Goal: Task Accomplishment & Management: Use online tool/utility

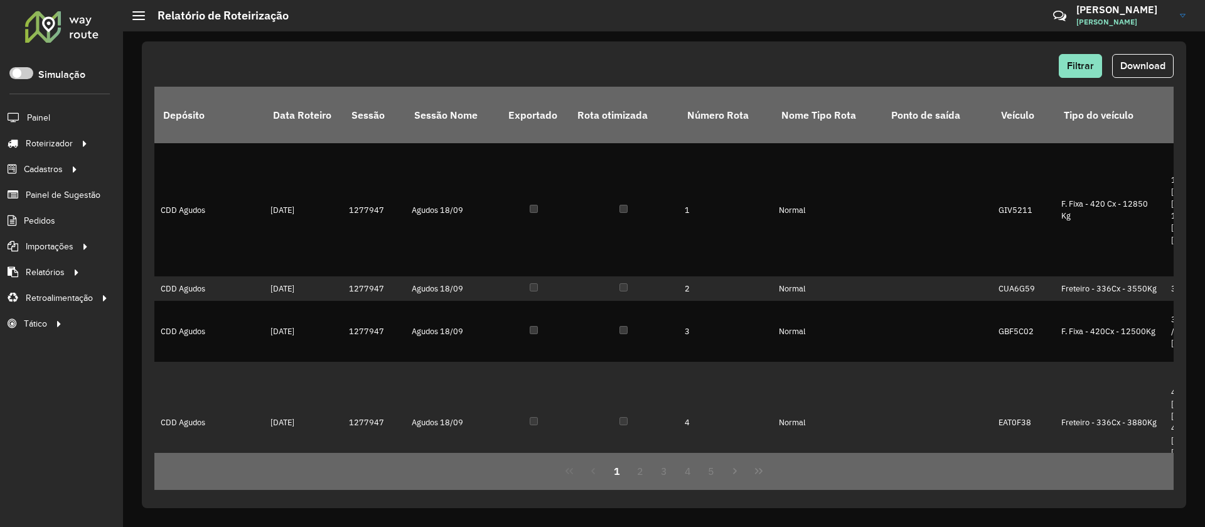
click at [48, 29] on div at bounding box center [62, 26] width 76 height 33
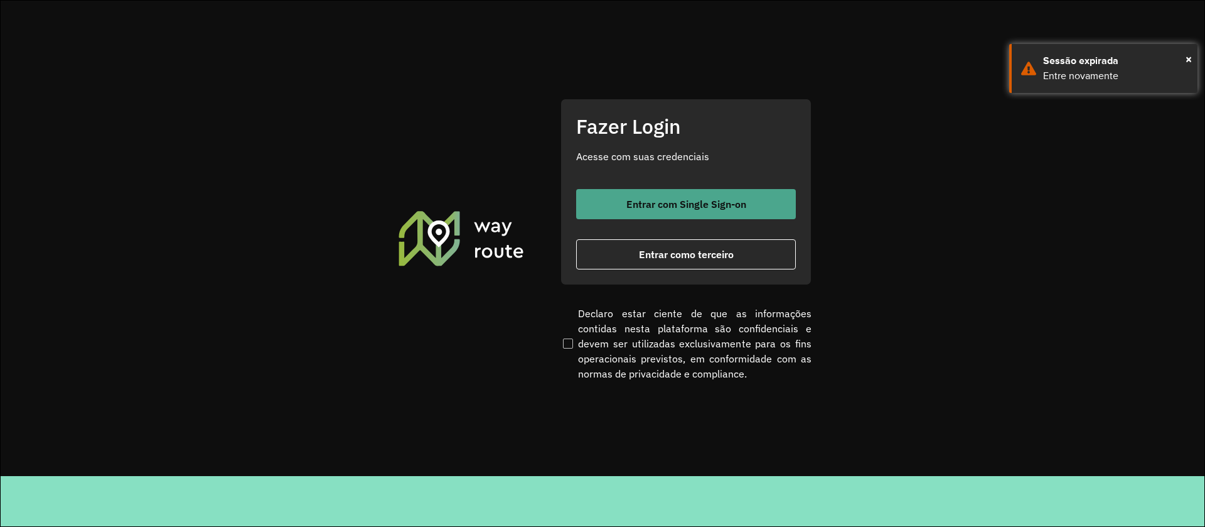
click at [697, 200] on span "Entrar com Single Sign-on" at bounding box center [687, 204] width 120 height 10
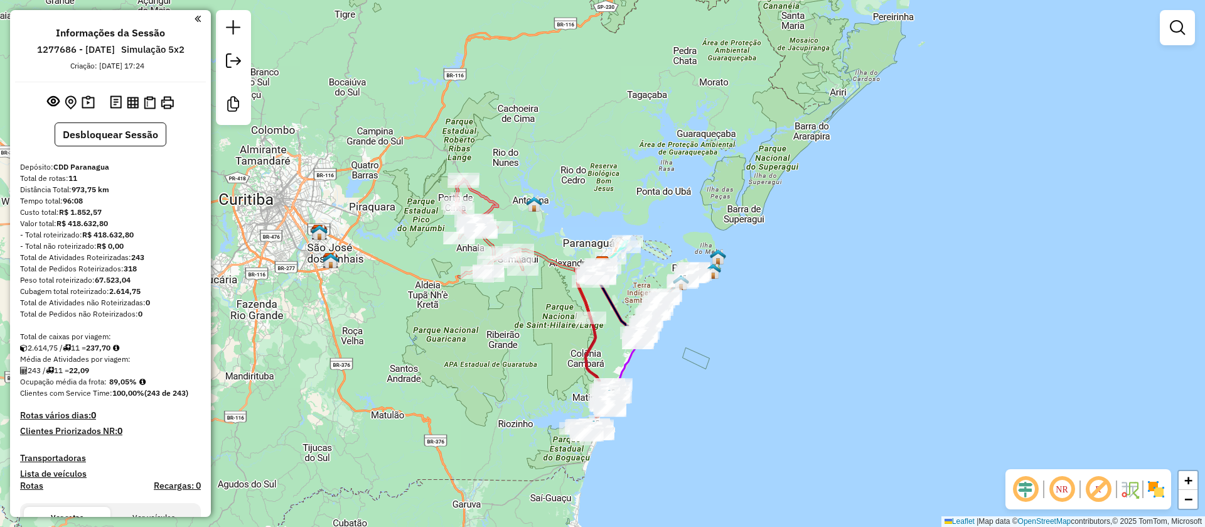
click at [1105, 491] on em at bounding box center [1099, 489] width 30 height 30
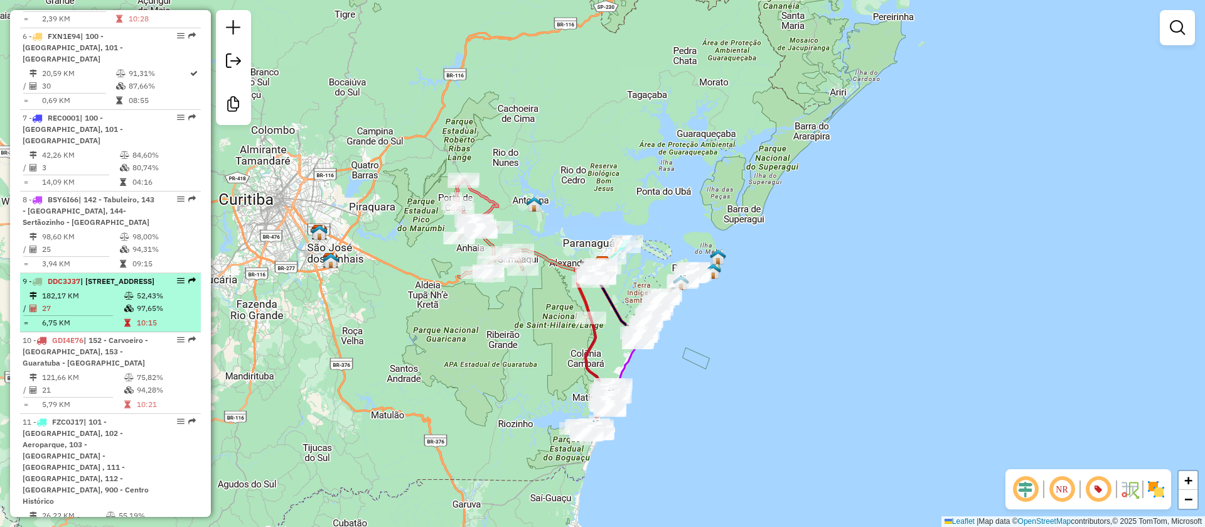
scroll to position [367, 0]
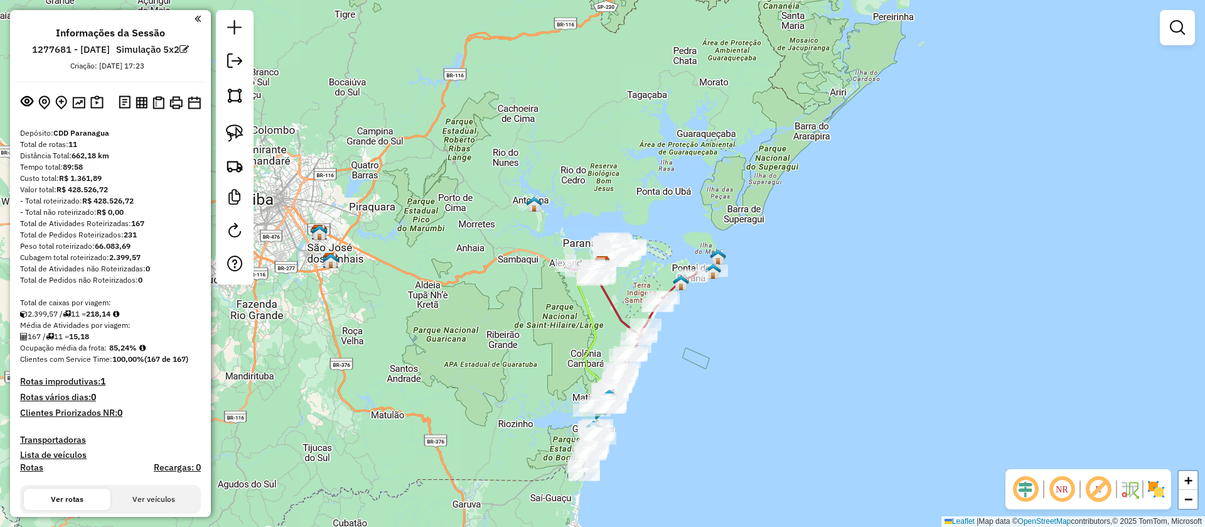
click at [1104, 490] on em at bounding box center [1099, 489] width 30 height 30
click at [727, 213] on div "Janela de atendimento Grade de atendimento Capacidade Transportadoras Veículos …" at bounding box center [602, 263] width 1205 height 527
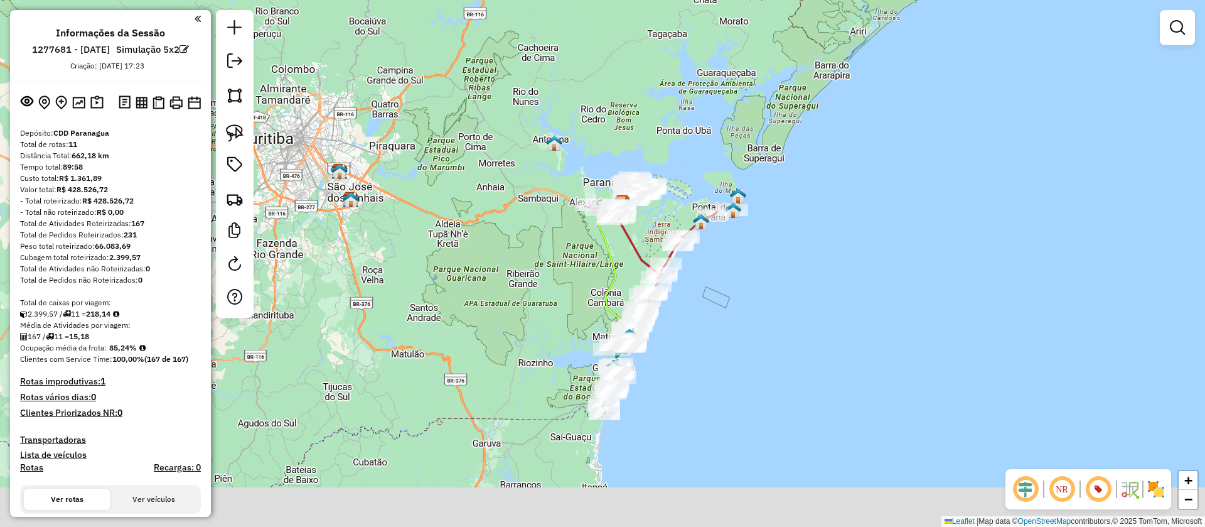
drag, startPoint x: 661, startPoint y: 414, endPoint x: 705, endPoint y: 274, distance: 146.7
click at [709, 269] on div "Janela de atendimento Grade de atendimento Capacidade Transportadoras Veículos …" at bounding box center [602, 263] width 1205 height 527
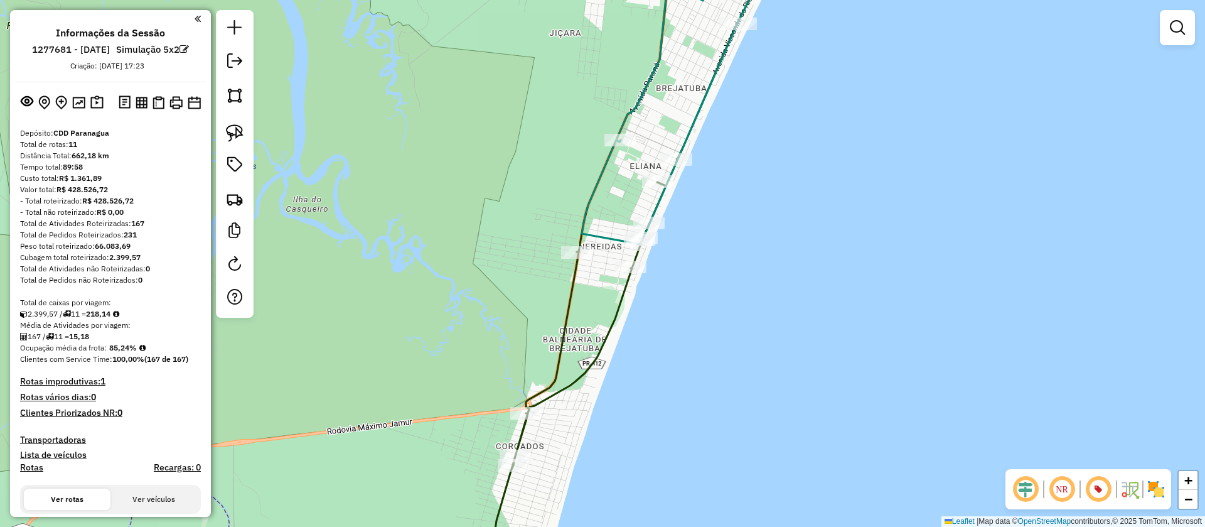
click at [616, 311] on icon at bounding box center [629, 263] width 268 height 632
select select "**********"
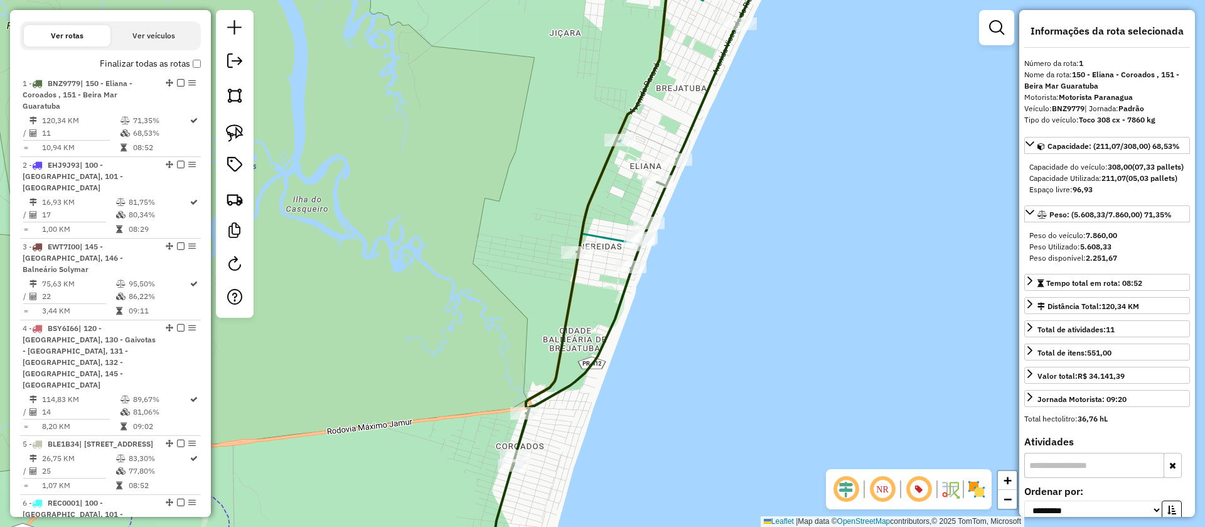
scroll to position [545, 0]
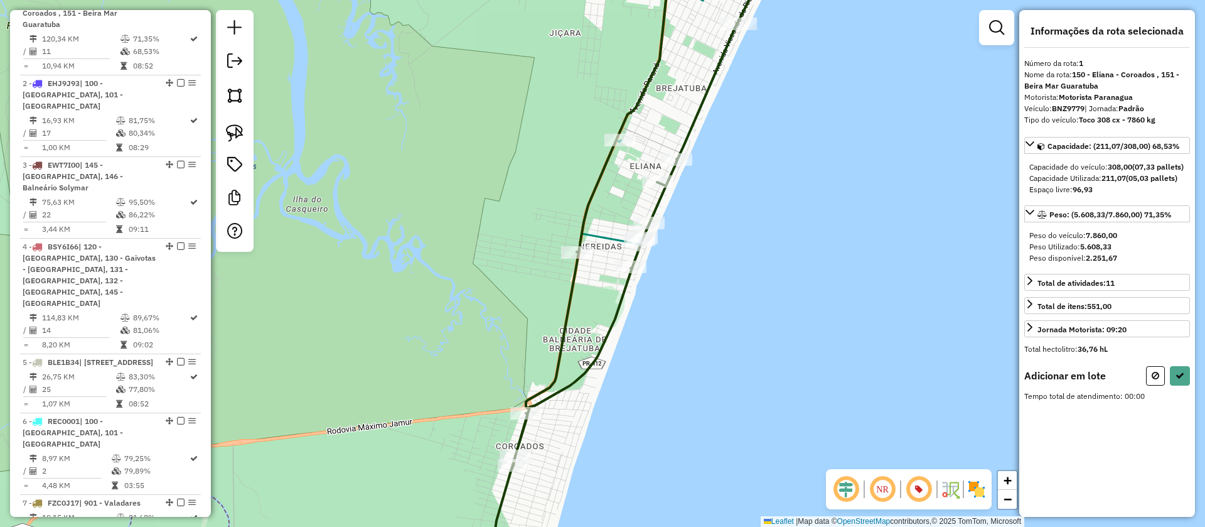
drag, startPoint x: 230, startPoint y: 126, endPoint x: 274, endPoint y: 163, distance: 57.6
click at [231, 127] on img at bounding box center [235, 133] width 18 height 18
drag, startPoint x: 473, startPoint y: 217, endPoint x: 547, endPoint y: 310, distance: 119.2
click at [238, 134] on img at bounding box center [235, 133] width 18 height 18
drag, startPoint x: 475, startPoint y: 208, endPoint x: 694, endPoint y: 306, distance: 239.7
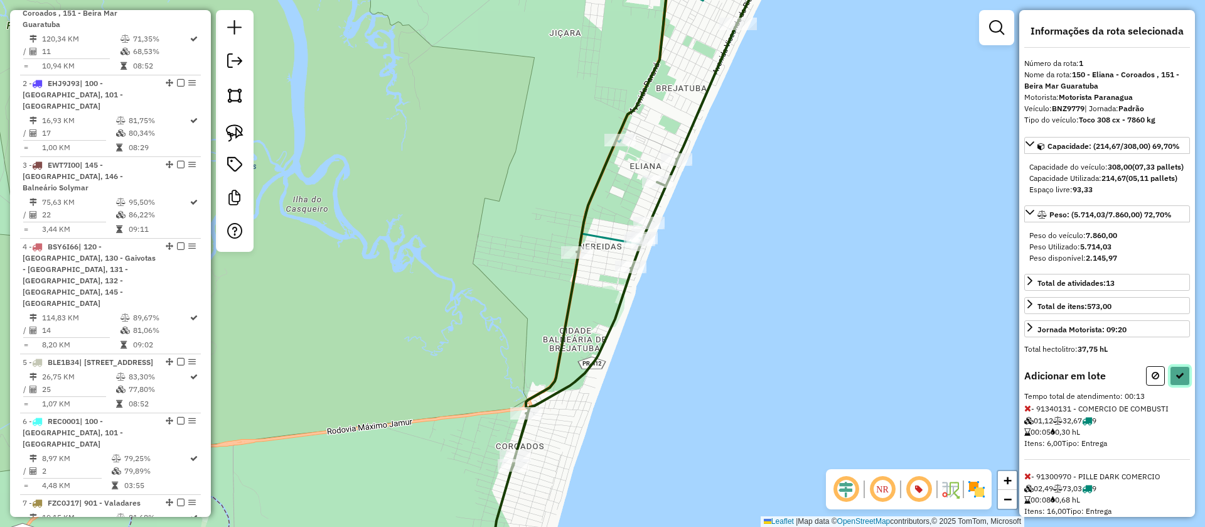
click at [1176, 380] on icon at bounding box center [1180, 375] width 9 height 9
select select "**********"
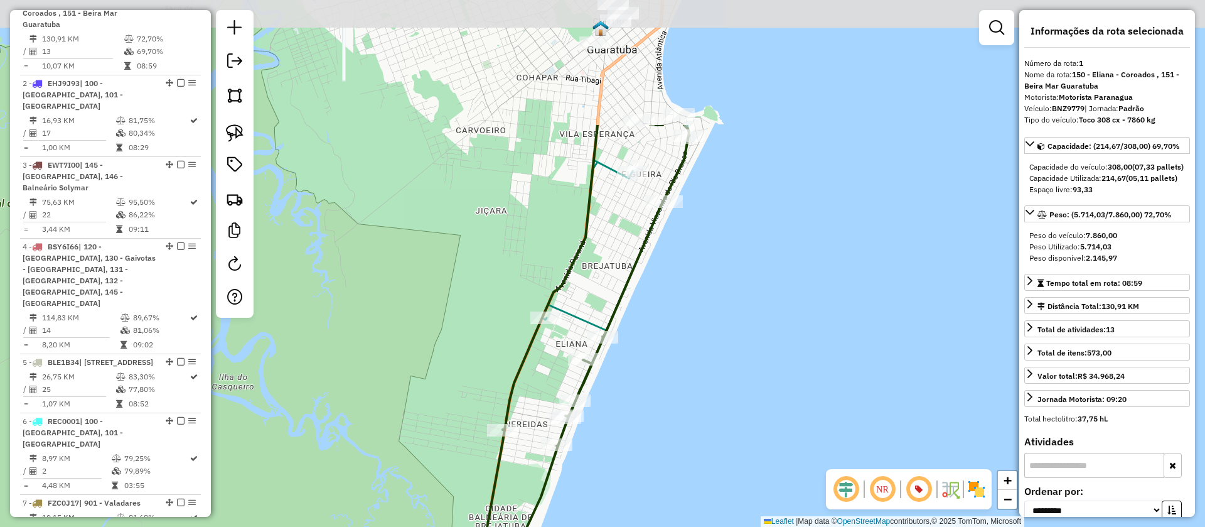
drag, startPoint x: 762, startPoint y: 146, endPoint x: 686, endPoint y: 342, distance: 210.1
click at [686, 342] on div "Janela de atendimento Grade de atendimento Capacidade Transportadoras Veículos …" at bounding box center [602, 263] width 1205 height 527
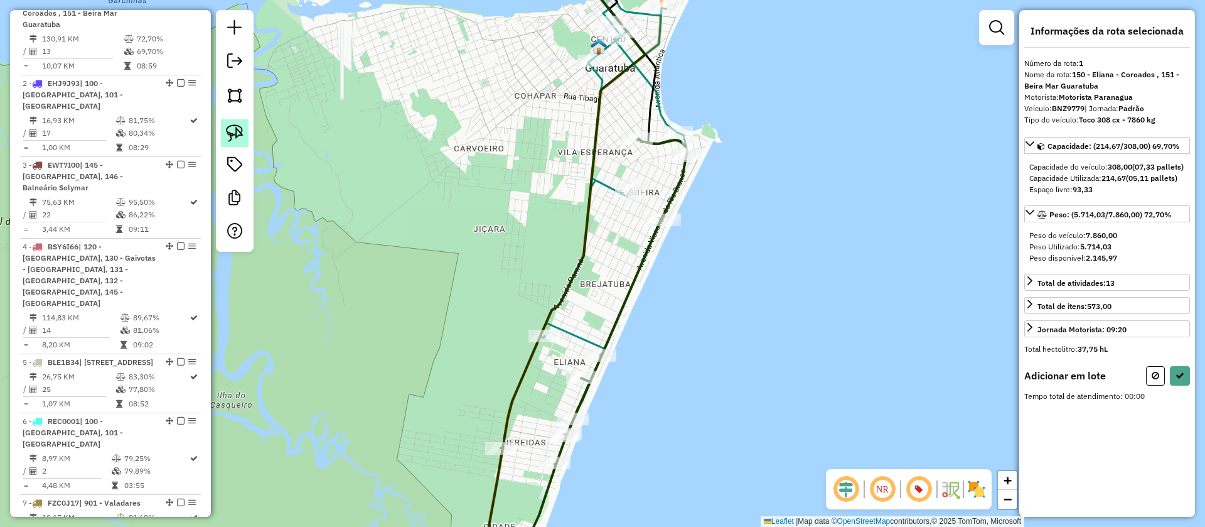
click at [245, 134] on link at bounding box center [235, 133] width 28 height 28
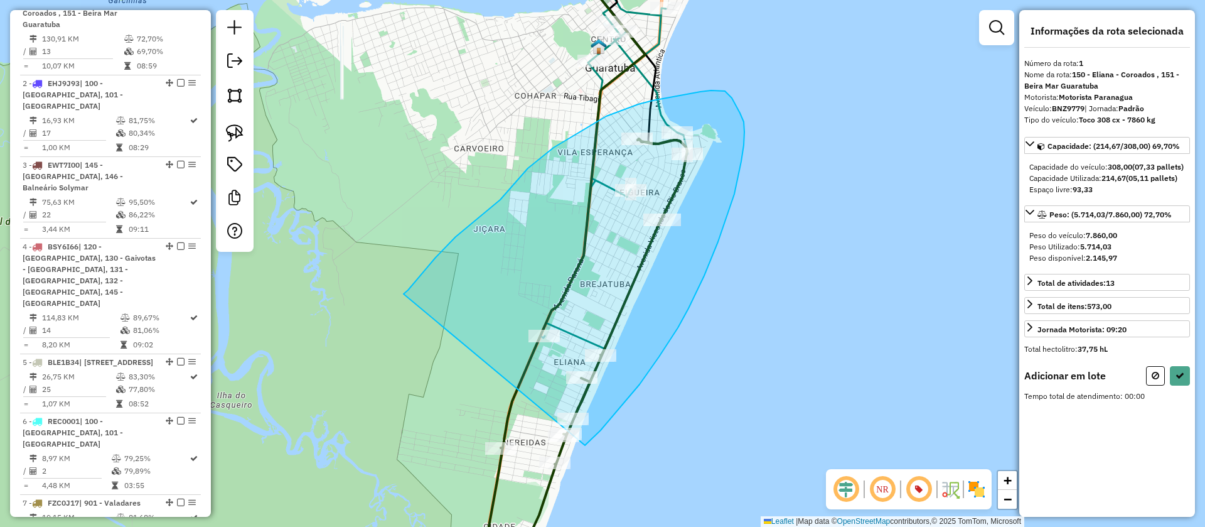
drag, startPoint x: 436, startPoint y: 257, endPoint x: 577, endPoint y: 462, distance: 248.7
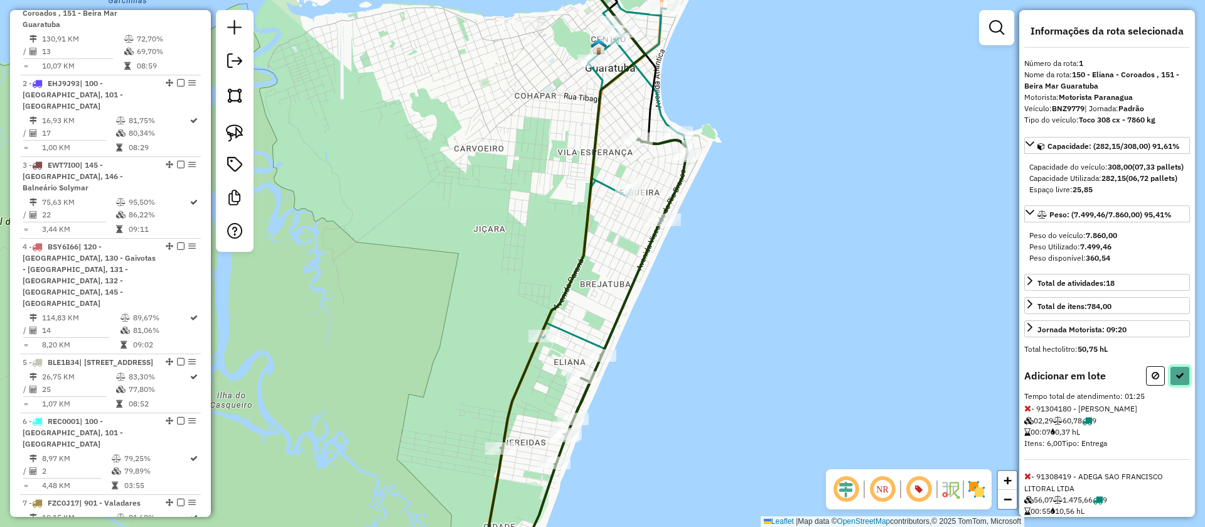
click at [1176, 380] on icon at bounding box center [1180, 375] width 9 height 9
select select "**********"
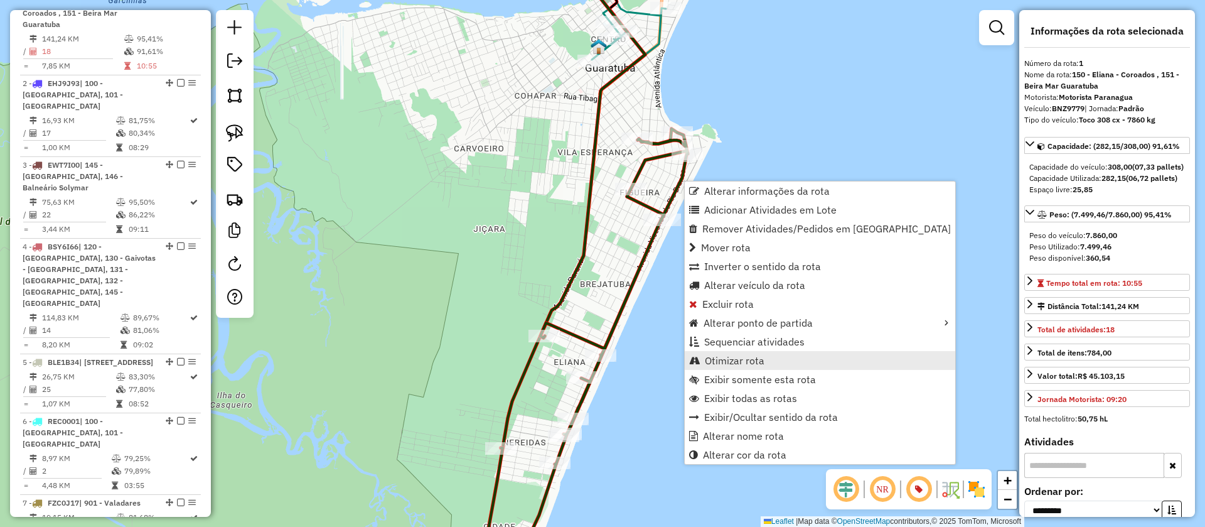
click at [732, 367] on link "Otimizar rota" at bounding box center [820, 360] width 271 height 19
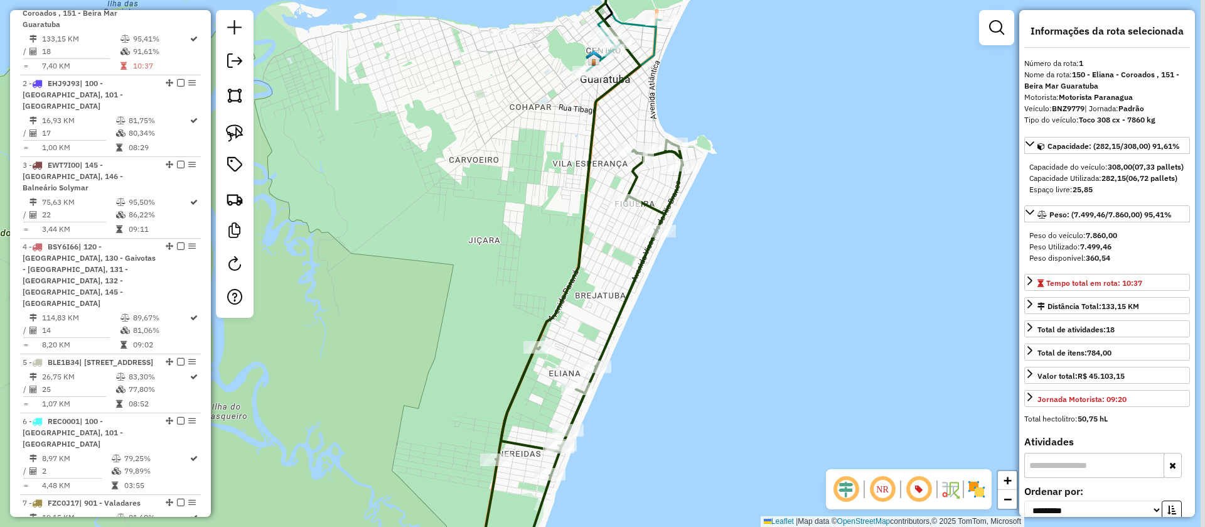
drag, startPoint x: 756, startPoint y: 182, endPoint x: 741, endPoint y: 285, distance: 104.1
click at [741, 285] on div "Janela de atendimento Grade de atendimento Capacidade Transportadoras Veículos …" at bounding box center [602, 263] width 1205 height 527
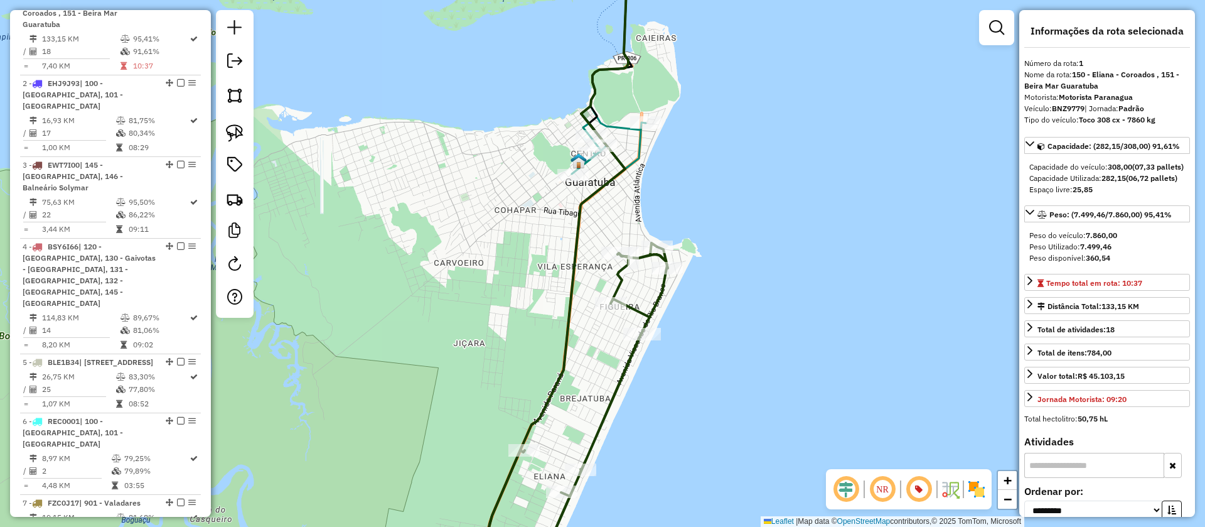
click at [643, 152] on icon at bounding box center [609, 60] width 74 height 227
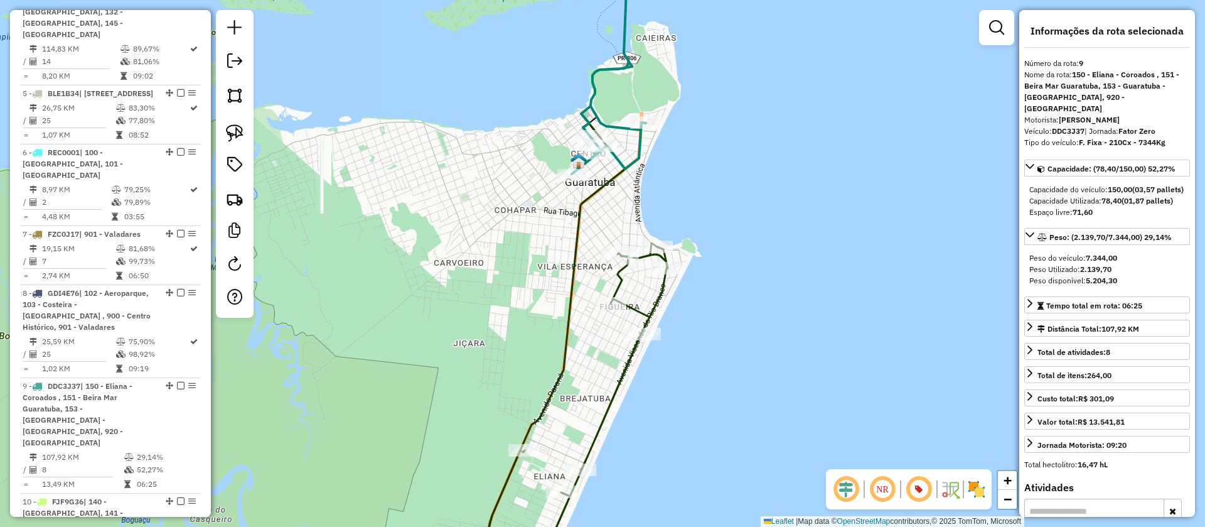
scroll to position [997, 0]
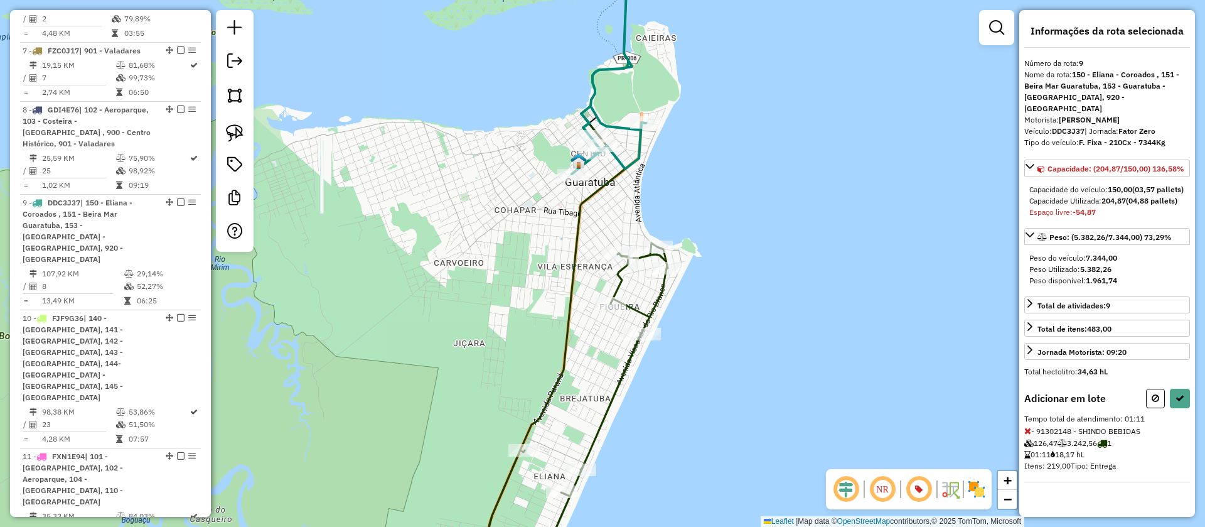
click at [1029, 429] on icon at bounding box center [1028, 430] width 7 height 9
click at [1179, 392] on button at bounding box center [1180, 398] width 20 height 19
select select "**********"
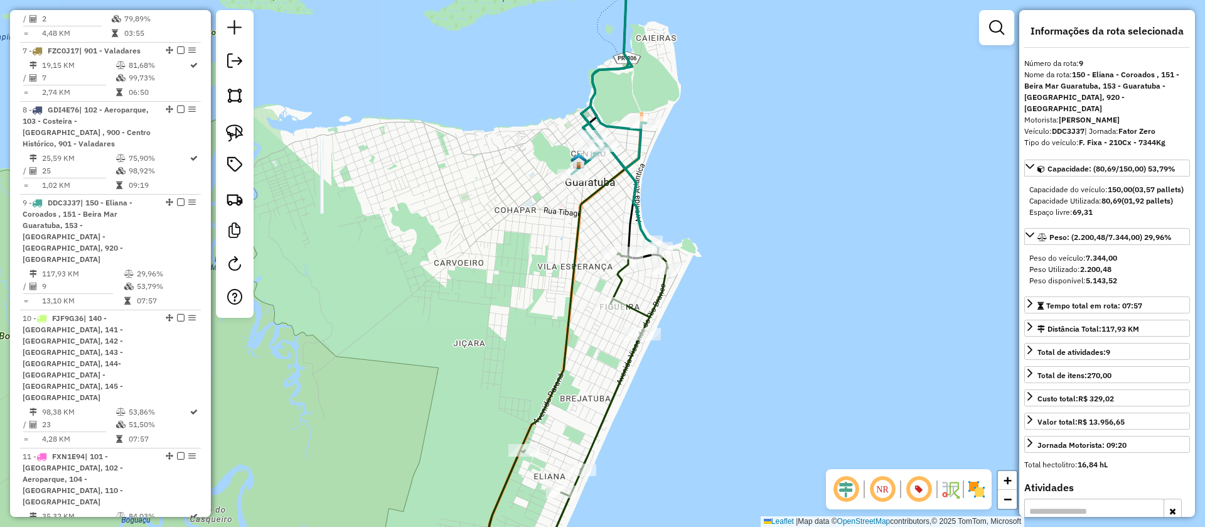
click at [652, 308] on icon at bounding box center [574, 416] width 188 height 326
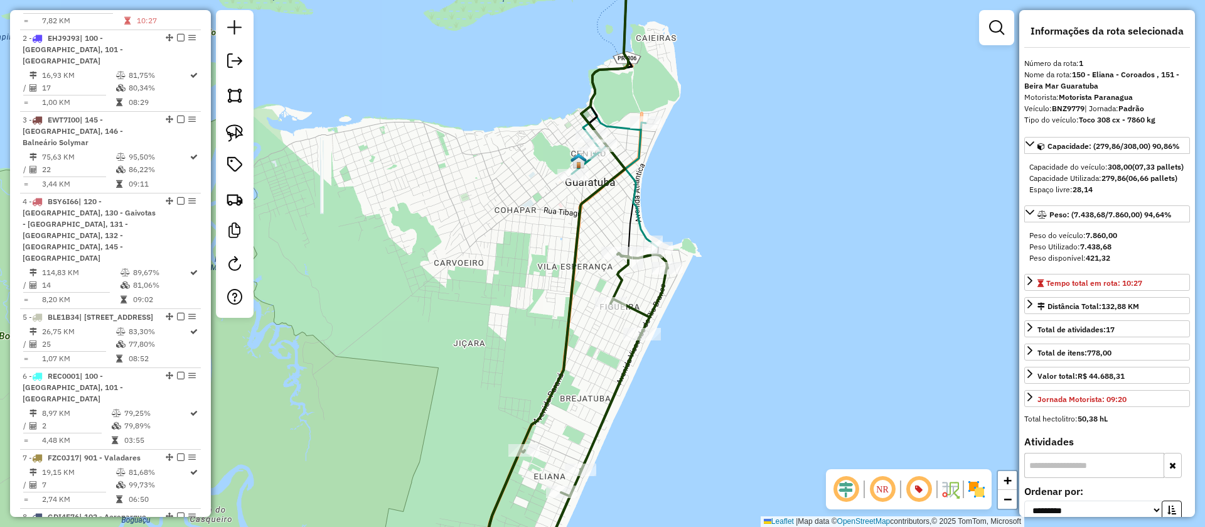
scroll to position [545, 0]
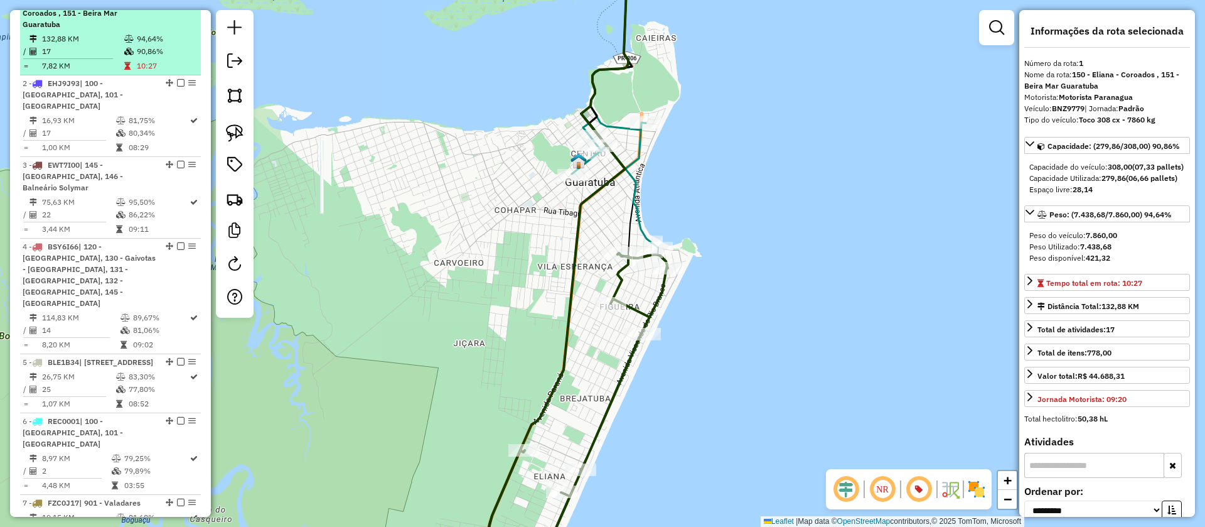
click at [180, 5] on em at bounding box center [181, 1] width 8 height 8
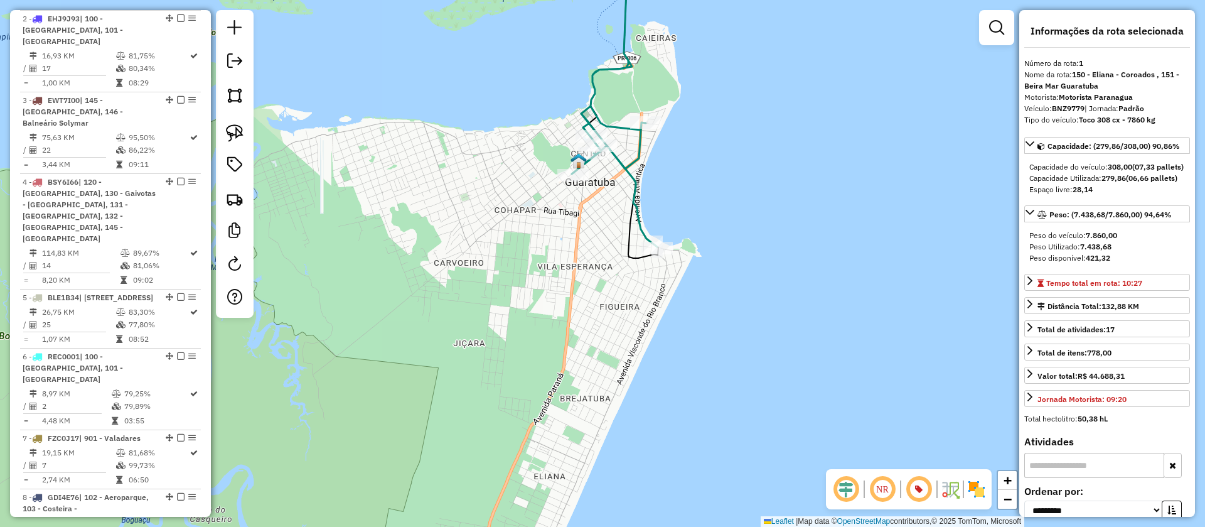
click at [632, 163] on icon at bounding box center [614, 96] width 85 height 299
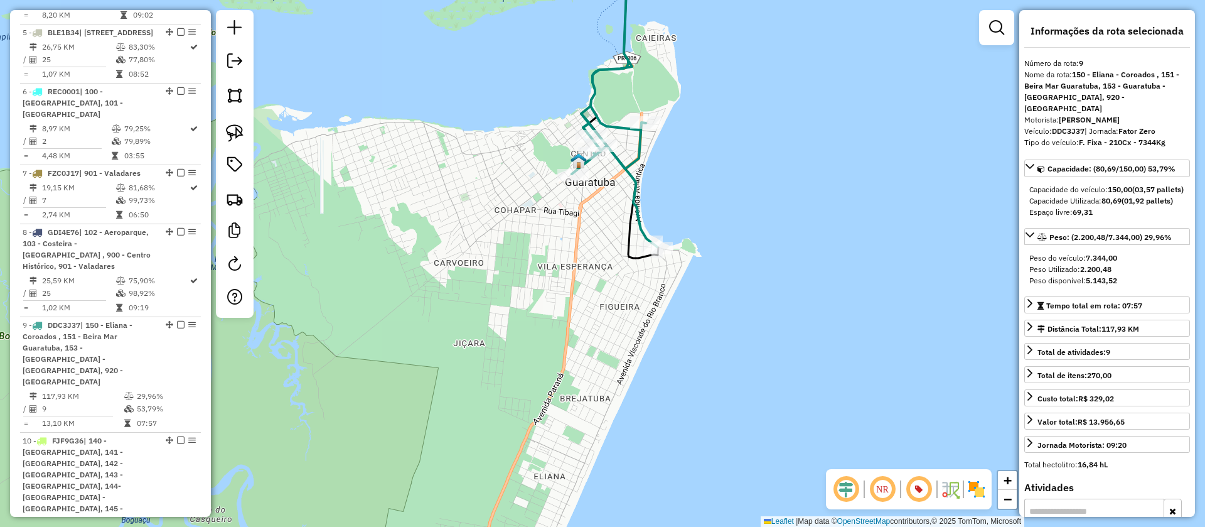
scroll to position [932, 0]
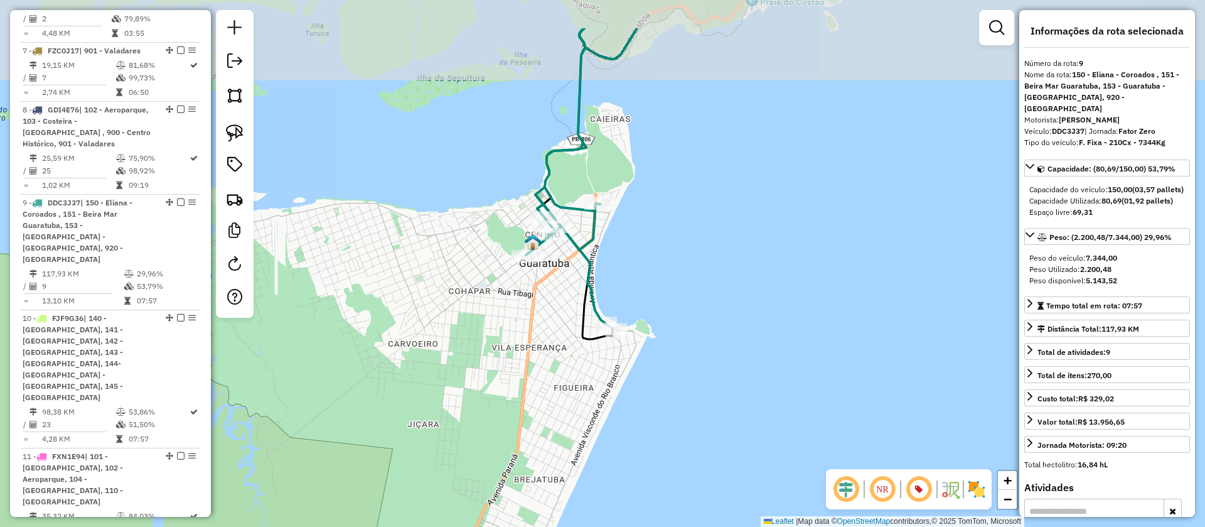
drag, startPoint x: 681, startPoint y: 217, endPoint x: 649, endPoint y: 293, distance: 82.4
click at [649, 293] on div "Janela de atendimento Grade de atendimento Capacidade Transportadoras Veículos …" at bounding box center [602, 263] width 1205 height 527
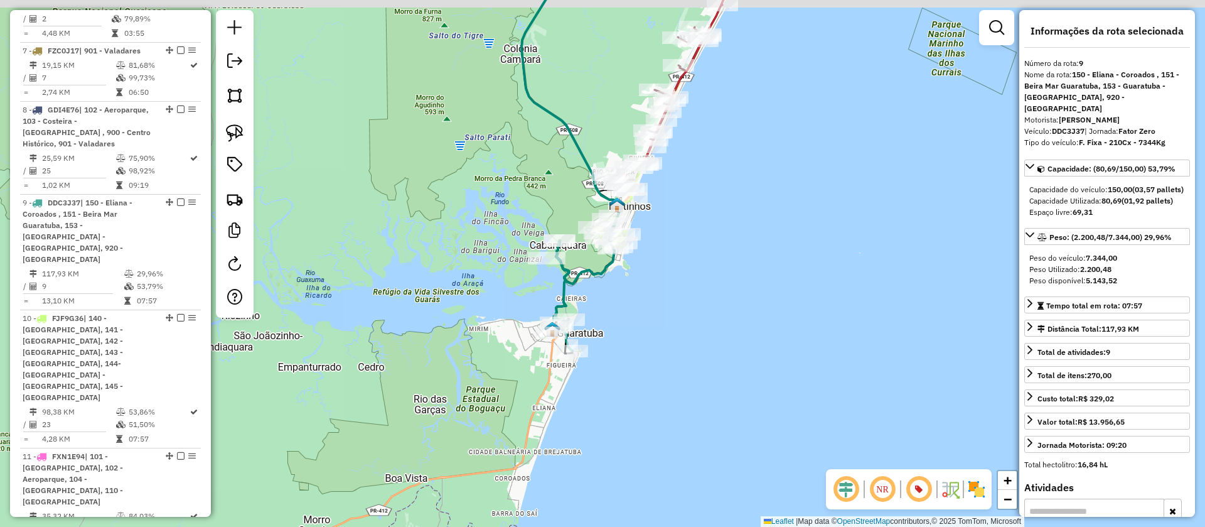
drag, startPoint x: 665, startPoint y: 230, endPoint x: 635, endPoint y: 296, distance: 71.6
click at [635, 296] on div "Janela de atendimento Grade de atendimento Capacidade Transportadoras Veículos …" at bounding box center [602, 263] width 1205 height 527
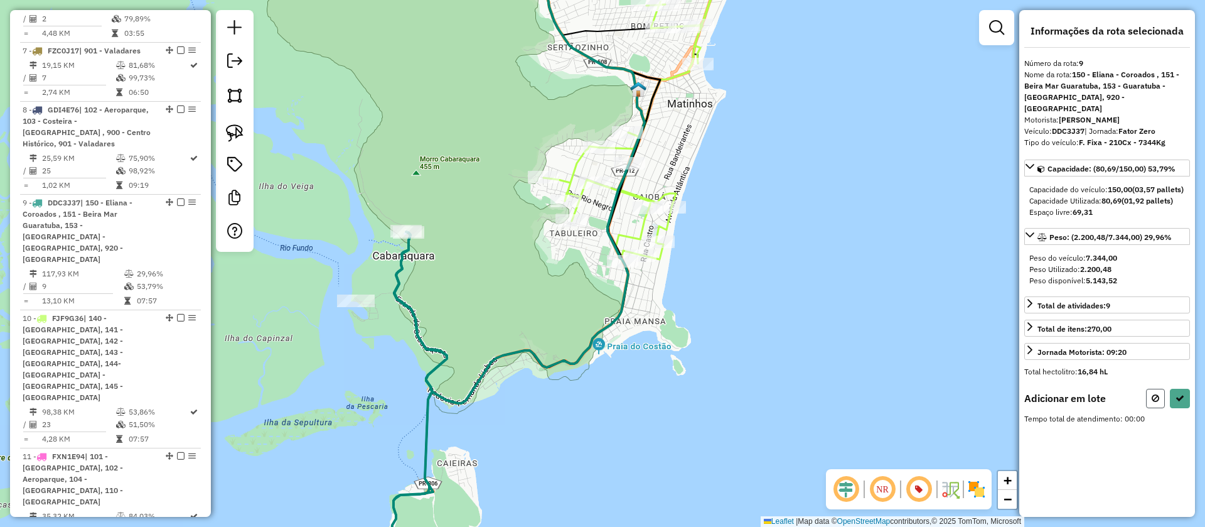
click at [1150, 390] on button at bounding box center [1155, 398] width 19 height 19
select select "**********"
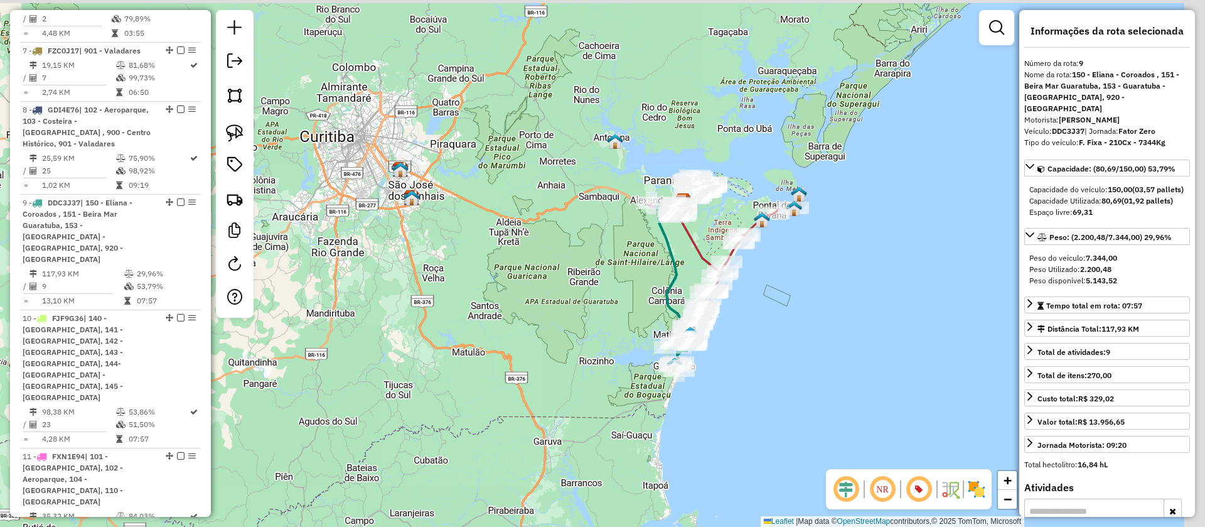
drag, startPoint x: 830, startPoint y: 247, endPoint x: 736, endPoint y: 333, distance: 127.5
click at [741, 340] on div "Janela de atendimento Grade de atendimento Capacidade Transportadoras Veículos …" at bounding box center [602, 263] width 1205 height 527
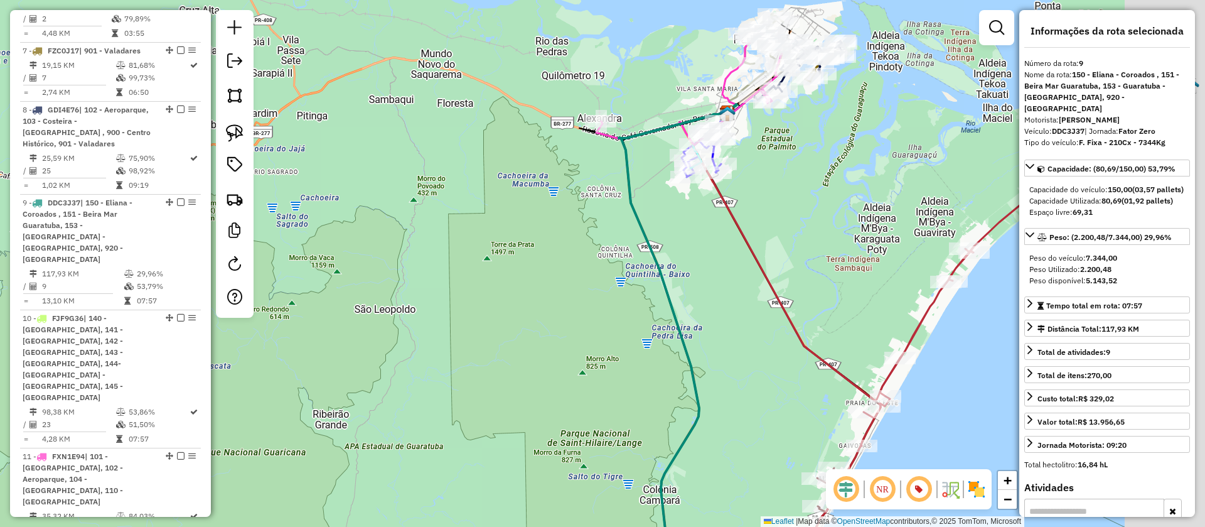
drag, startPoint x: 938, startPoint y: 228, endPoint x: 597, endPoint y: 151, distance: 349.4
click at [605, 162] on div "Janela de atendimento Grade de atendimento Capacidade Transportadoras Veículos …" at bounding box center [602, 263] width 1205 height 527
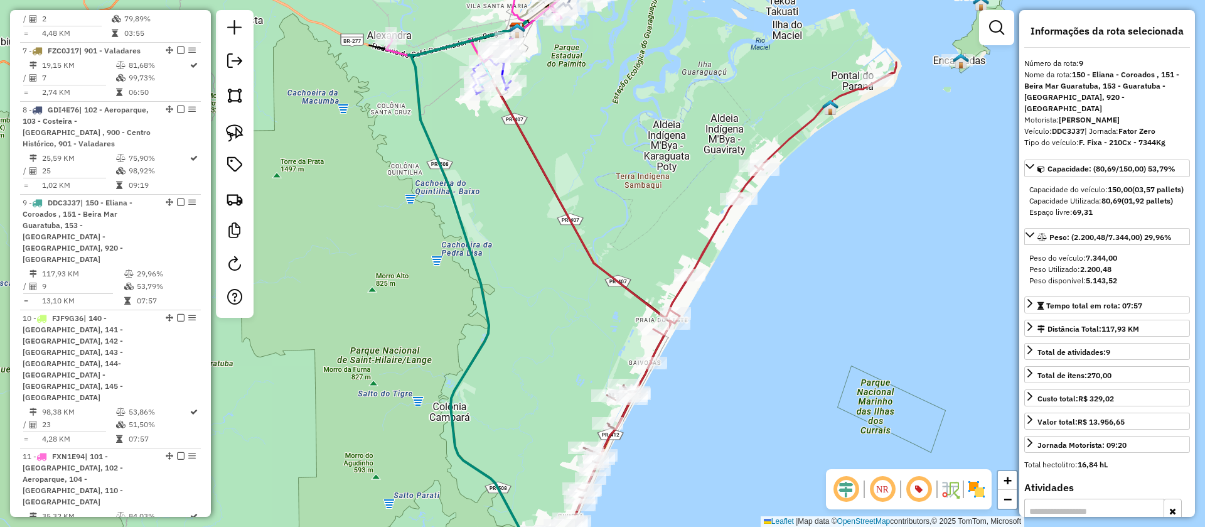
click at [713, 237] on icon at bounding box center [717, 300] width 360 height 477
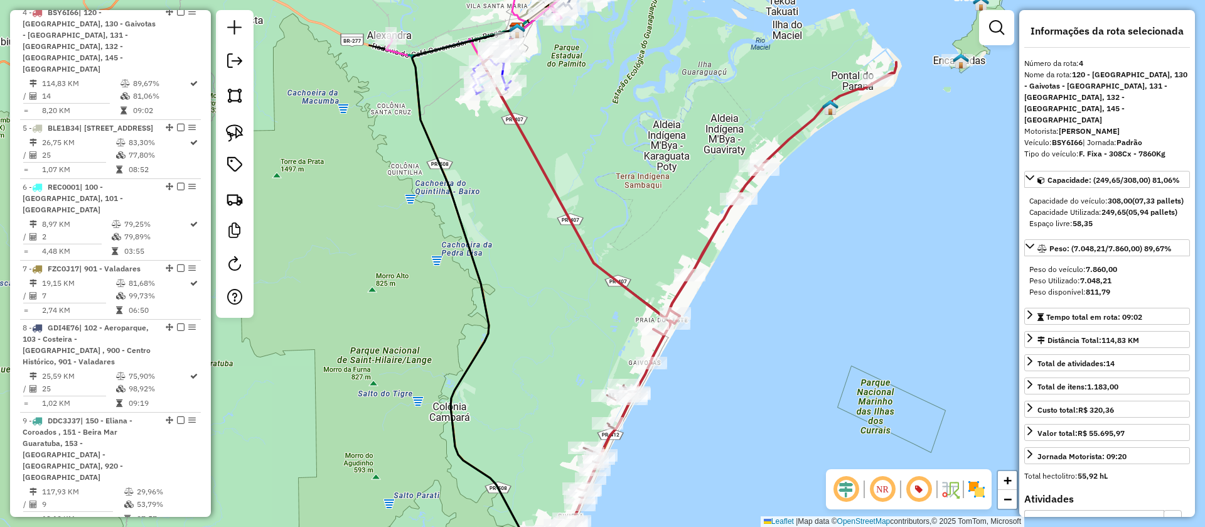
scroll to position [703, 0]
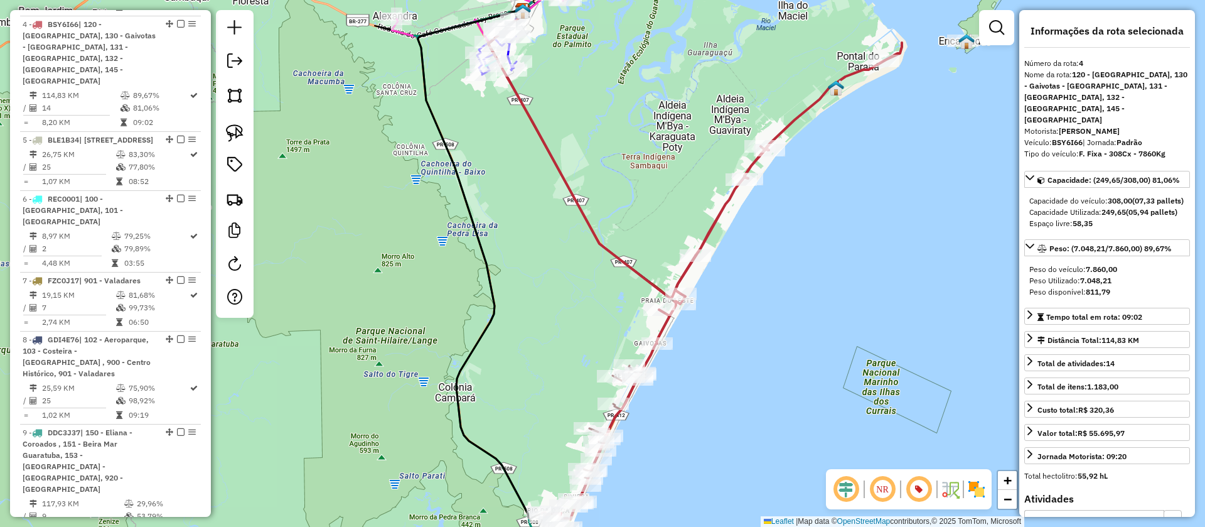
drag, startPoint x: 727, startPoint y: 306, endPoint x: 773, endPoint y: 190, distance: 124.5
click at [773, 190] on div "Janela de atendimento Grade de atendimento Capacidade Transportadoras Veículos …" at bounding box center [602, 263] width 1205 height 527
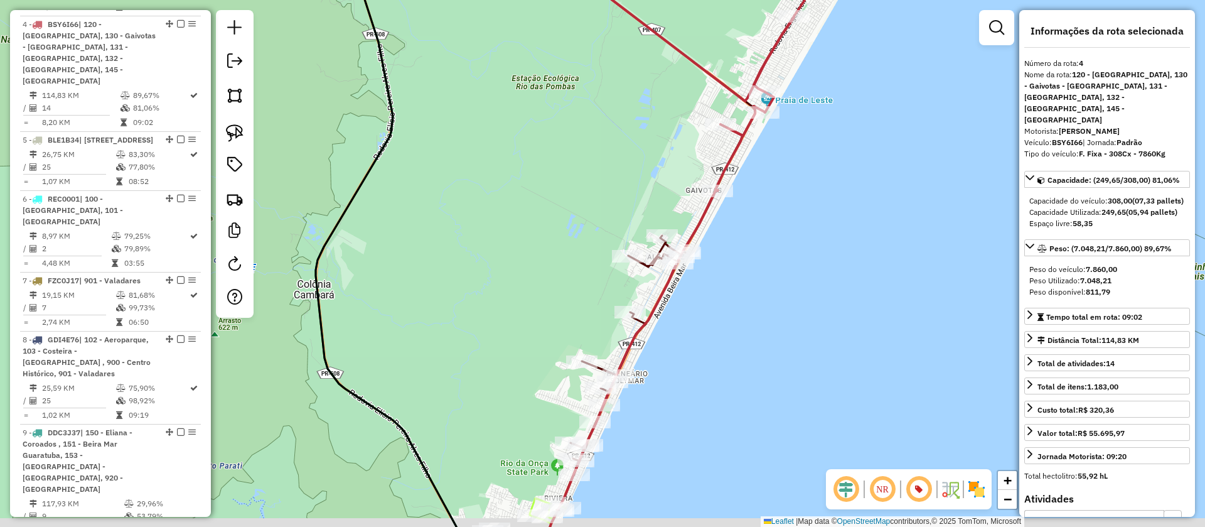
drag, startPoint x: 784, startPoint y: 274, endPoint x: 715, endPoint y: 240, distance: 76.7
click at [715, 240] on div "Janela de atendimento Grade de atendimento Capacidade Transportadoras Veículos …" at bounding box center [602, 263] width 1205 height 527
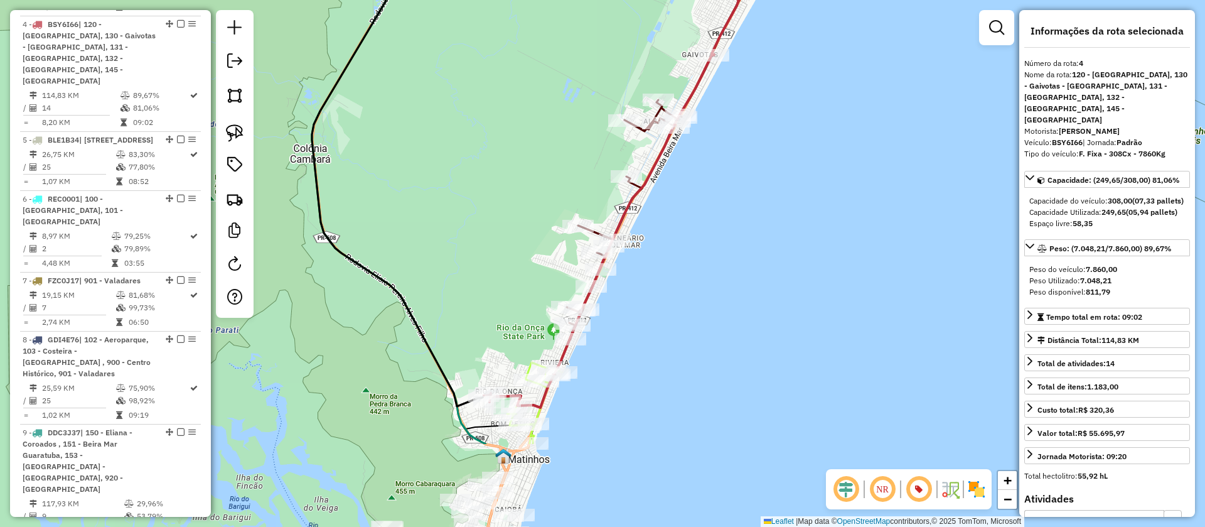
drag, startPoint x: 728, startPoint y: 272, endPoint x: 725, endPoint y: 136, distance: 136.3
click at [724, 136] on div "Janela de atendimento Grade de atendimento Capacidade Transportadoras Veículos …" at bounding box center [602, 263] width 1205 height 527
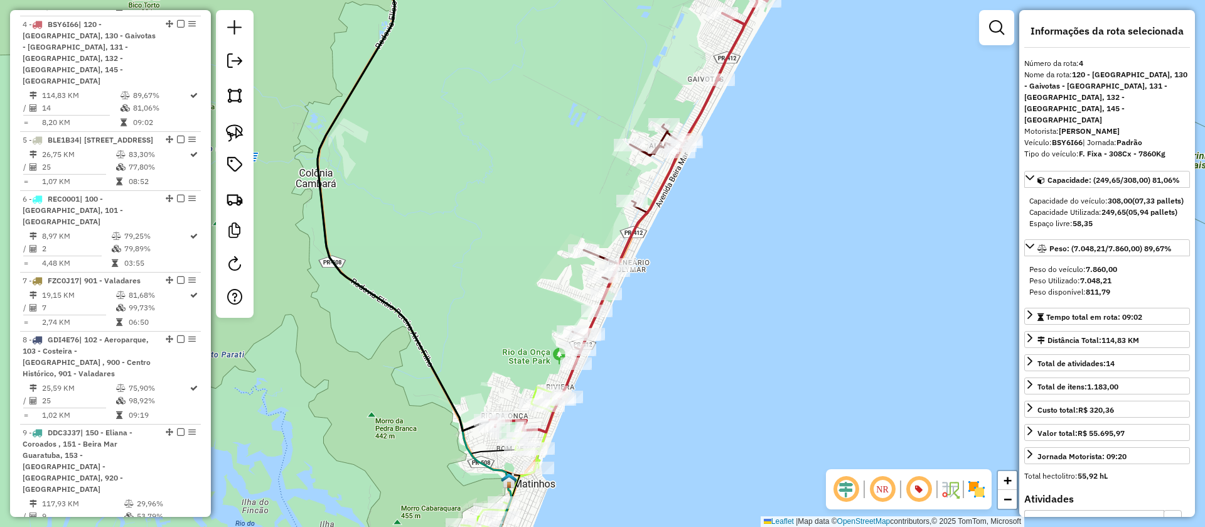
drag, startPoint x: 725, startPoint y: 136, endPoint x: 731, endPoint y: 161, distance: 26.4
click at [731, 161] on div "Janela de atendimento Grade de atendimento Capacidade Transportadoras Veículos …" at bounding box center [602, 263] width 1205 height 527
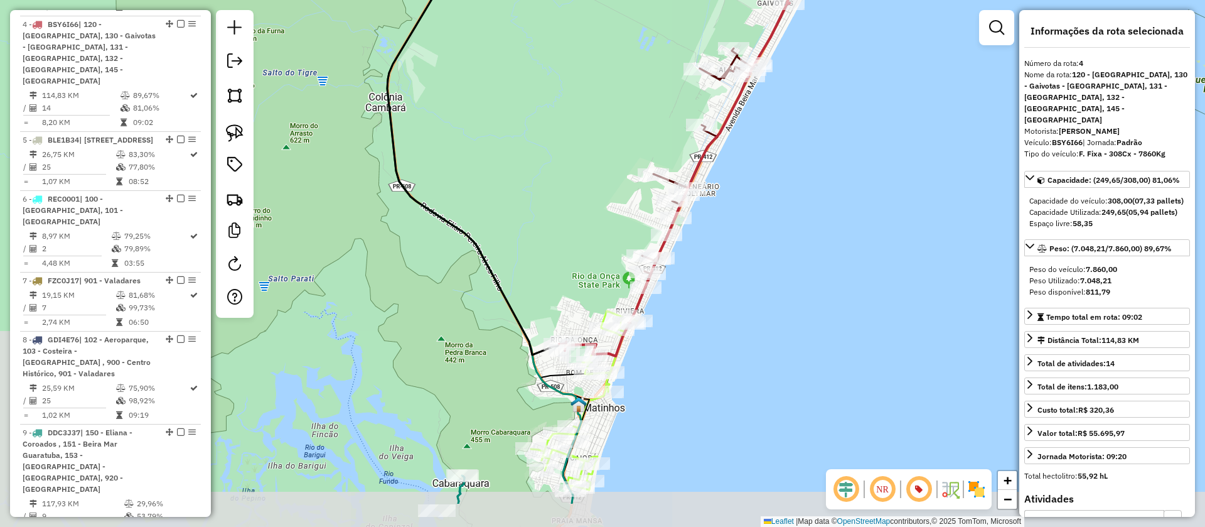
drag, startPoint x: 728, startPoint y: 241, endPoint x: 794, endPoint y: 167, distance: 99.2
click at [794, 167] on div "Janela de atendimento Grade de atendimento Capacidade Transportadoras Veículos …" at bounding box center [602, 263] width 1205 height 527
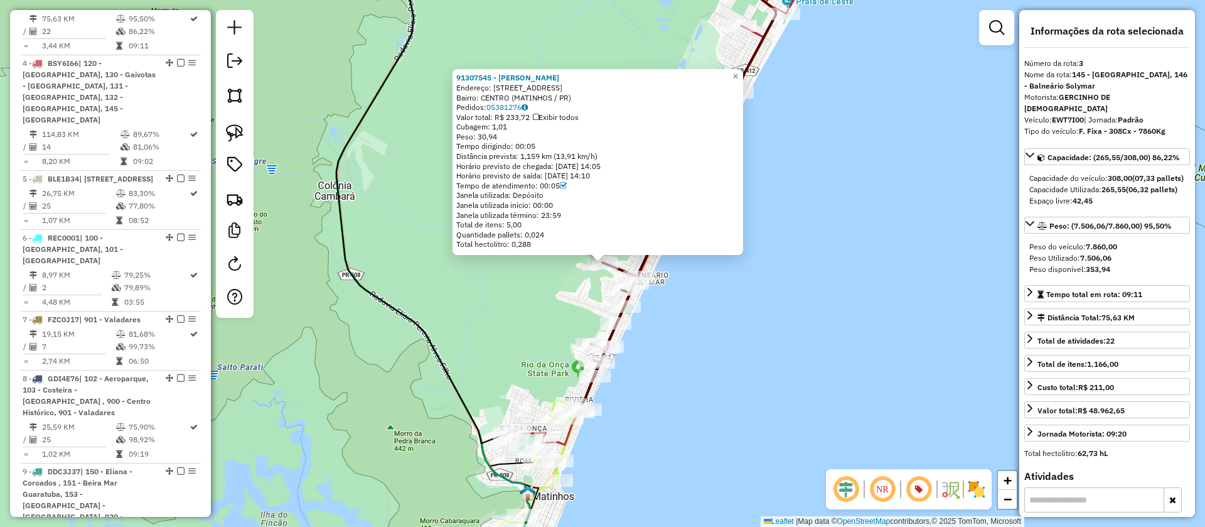
scroll to position [632, 0]
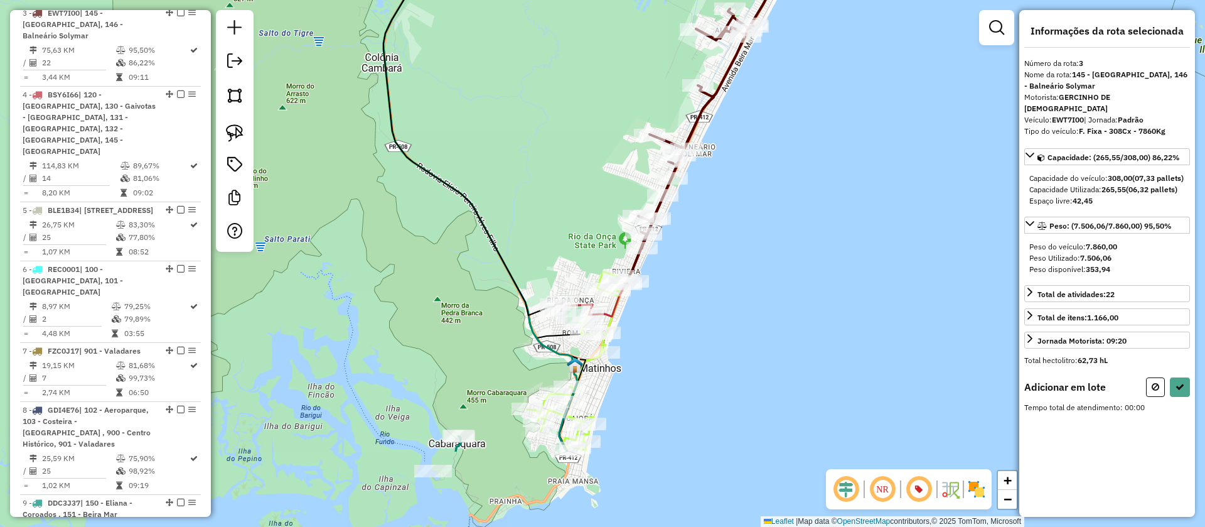
drag, startPoint x: 696, startPoint y: 305, endPoint x: 736, endPoint y: 198, distance: 114.4
click at [736, 198] on div "Janela de atendimento Grade de atendimento Capacidade Transportadoras Veículos …" at bounding box center [602, 263] width 1205 height 527
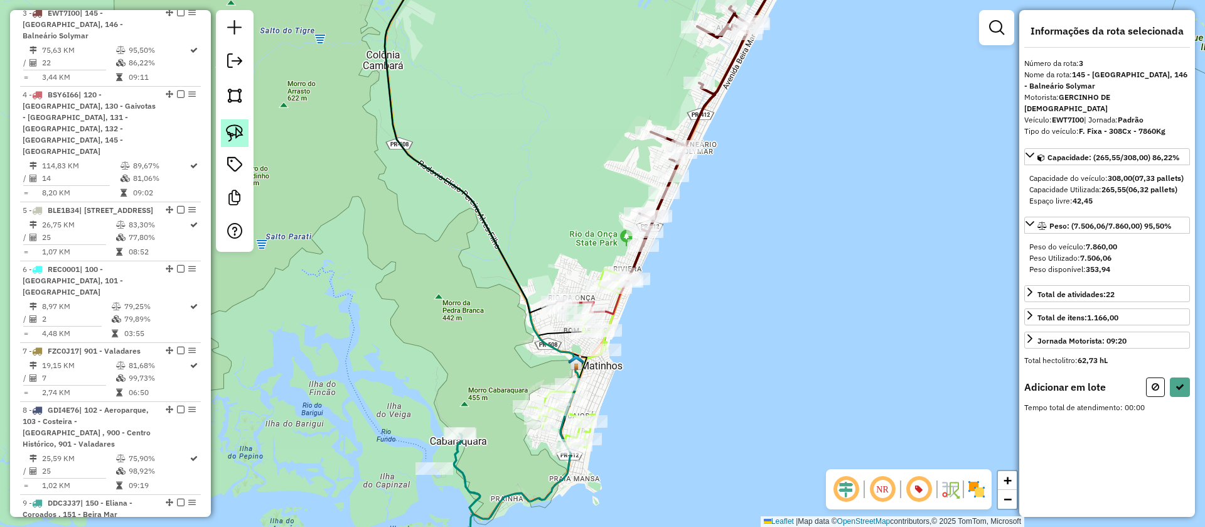
click at [244, 132] on link at bounding box center [235, 133] width 28 height 28
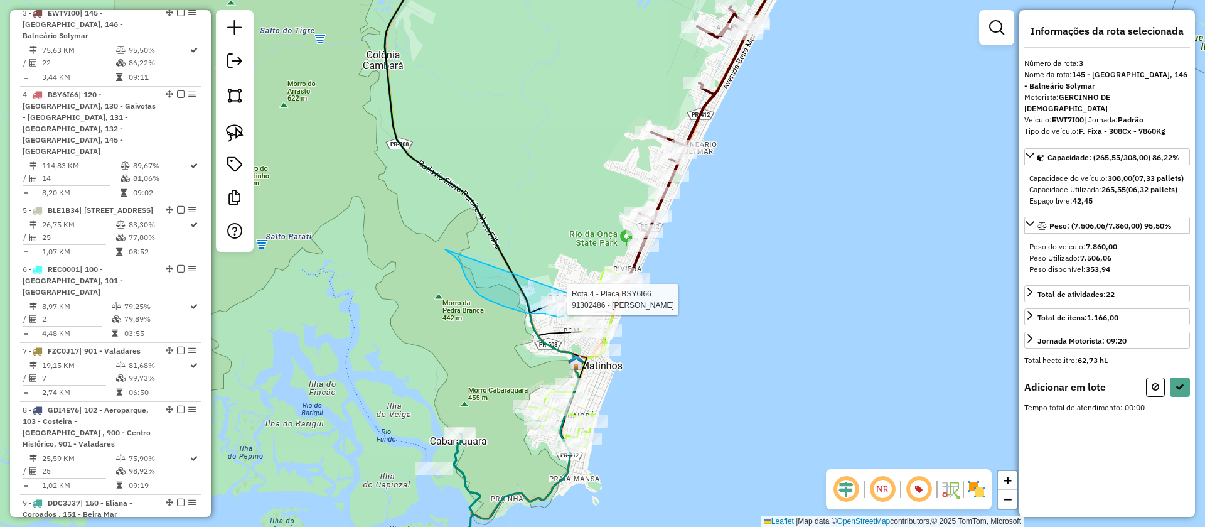
drag, startPoint x: 450, startPoint y: 252, endPoint x: 581, endPoint y: 275, distance: 133.8
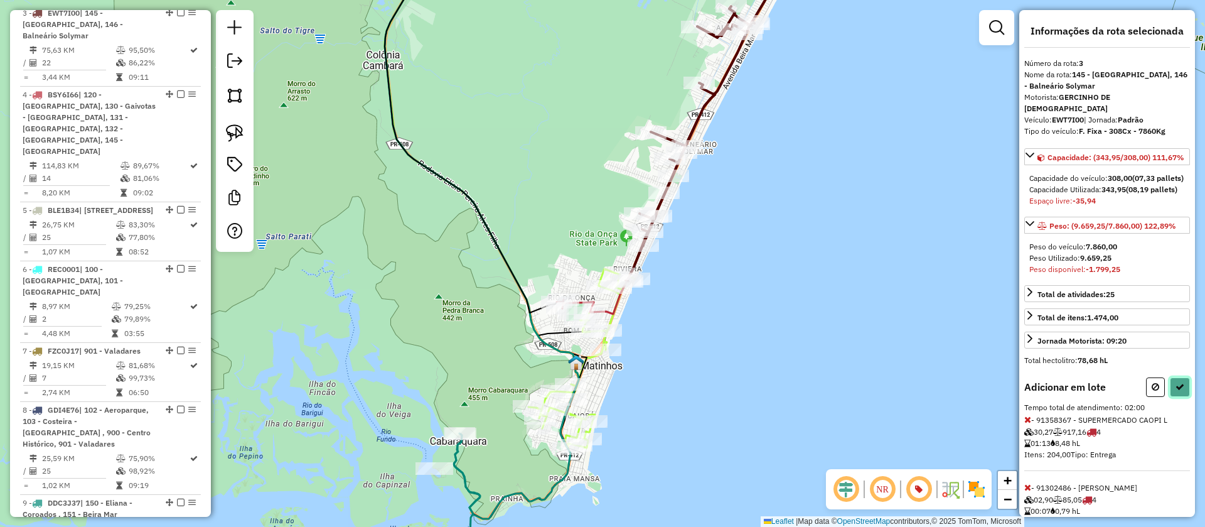
click at [1175, 397] on button at bounding box center [1180, 386] width 20 height 19
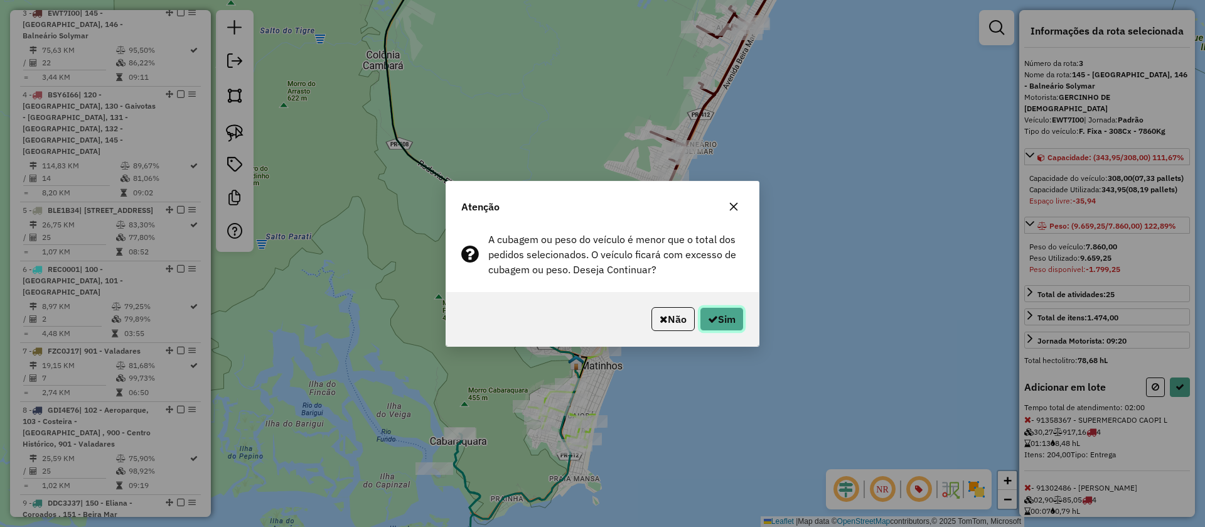
click at [733, 315] on button "Sim" at bounding box center [722, 319] width 44 height 24
select select "**********"
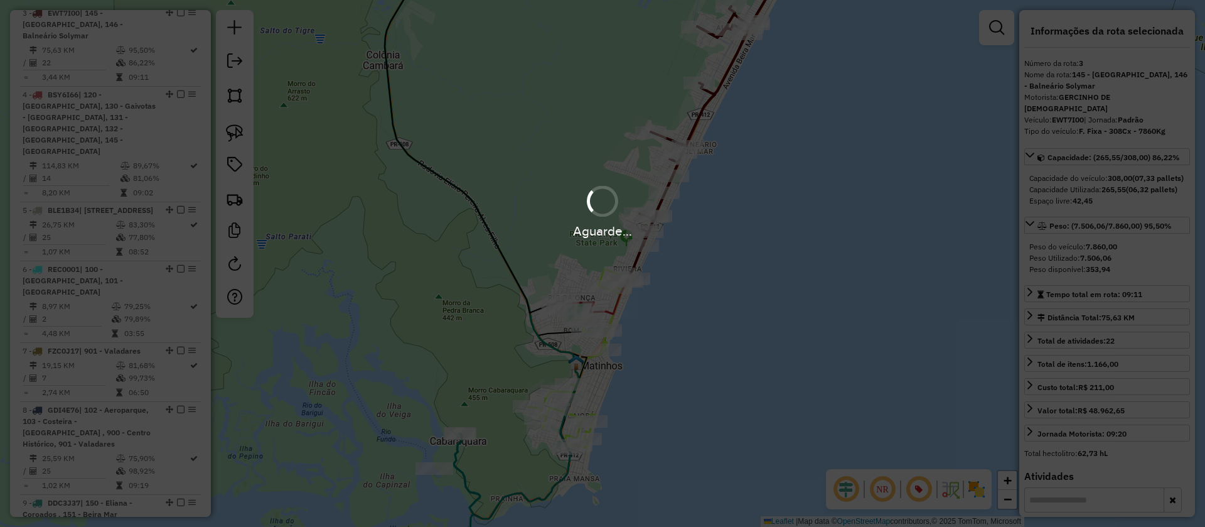
click at [800, 203] on div "Aguarde..." at bounding box center [602, 211] width 1205 height 60
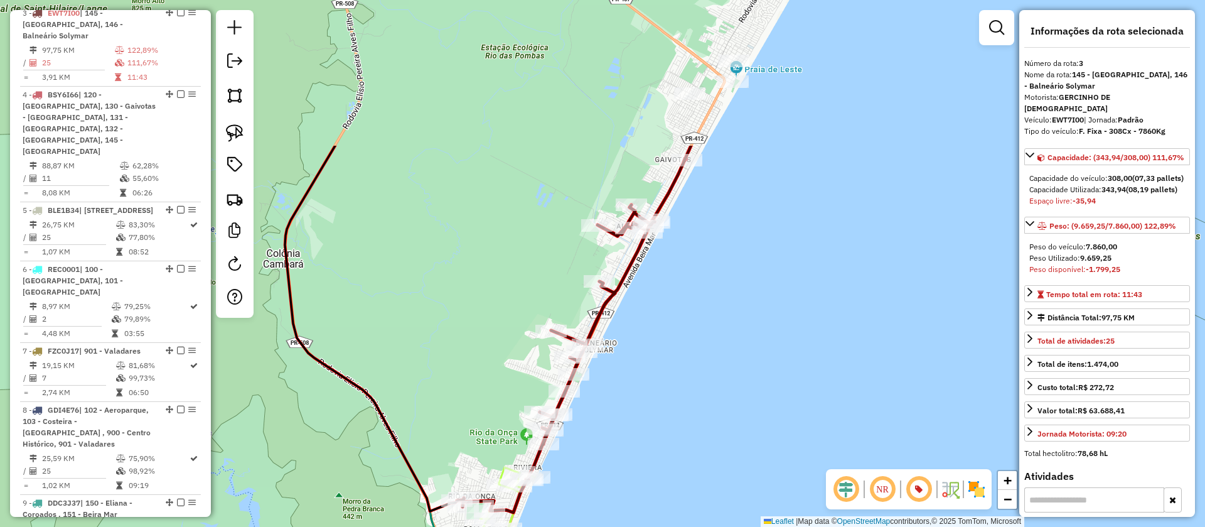
drag, startPoint x: 864, startPoint y: 119, endPoint x: 751, endPoint y: 354, distance: 261.1
click at [751, 354] on div "Janela de atendimento Grade de atendimento Capacidade Transportadoras Veículos …" at bounding box center [602, 263] width 1205 height 527
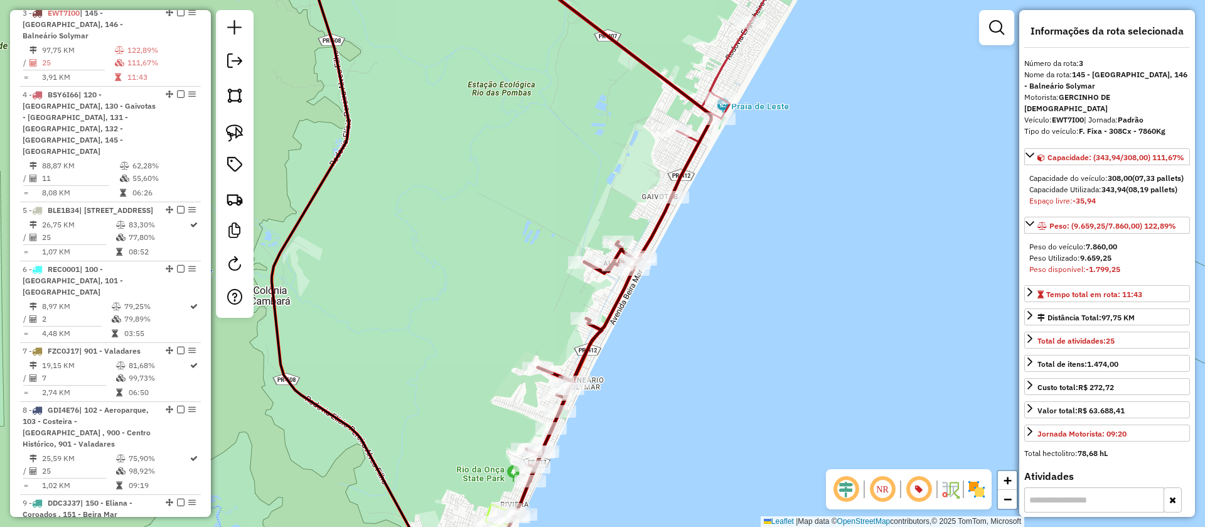
click at [721, 60] on icon at bounding box center [733, 72] width 123 height 250
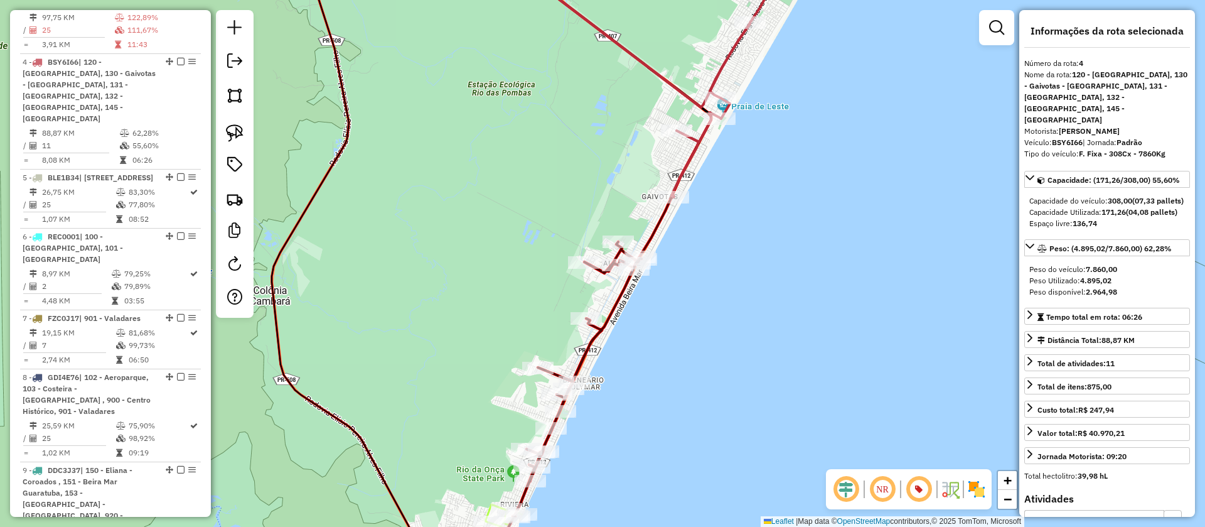
scroll to position [703, 0]
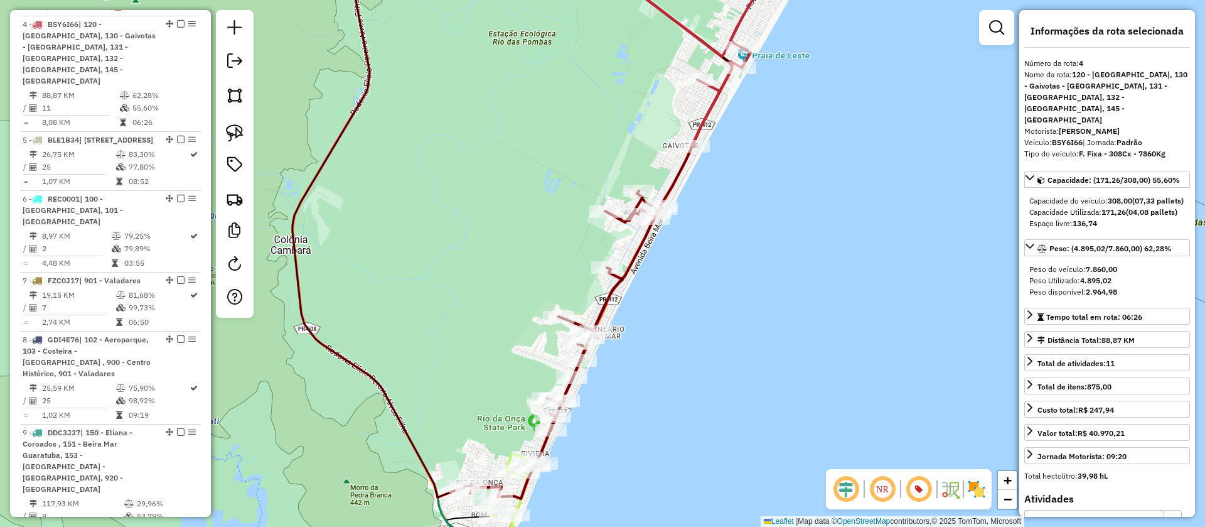
drag, startPoint x: 758, startPoint y: 158, endPoint x: 763, endPoint y: 142, distance: 16.5
click at [763, 142] on div "Janela de atendimento Grade de atendimento Capacidade Transportadoras Veículos …" at bounding box center [602, 263] width 1205 height 527
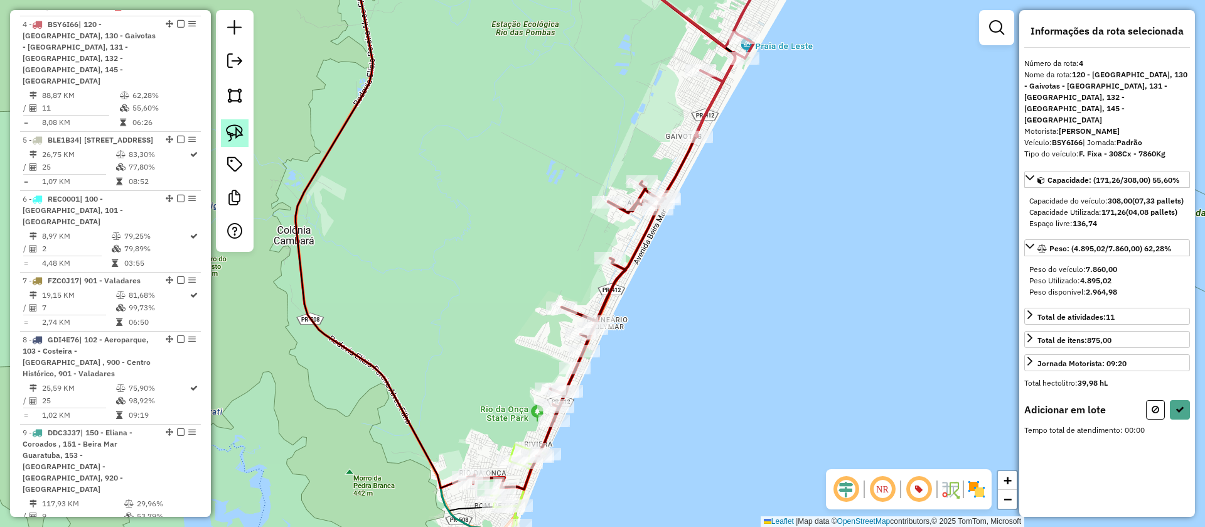
click at [236, 133] on img at bounding box center [235, 133] width 18 height 18
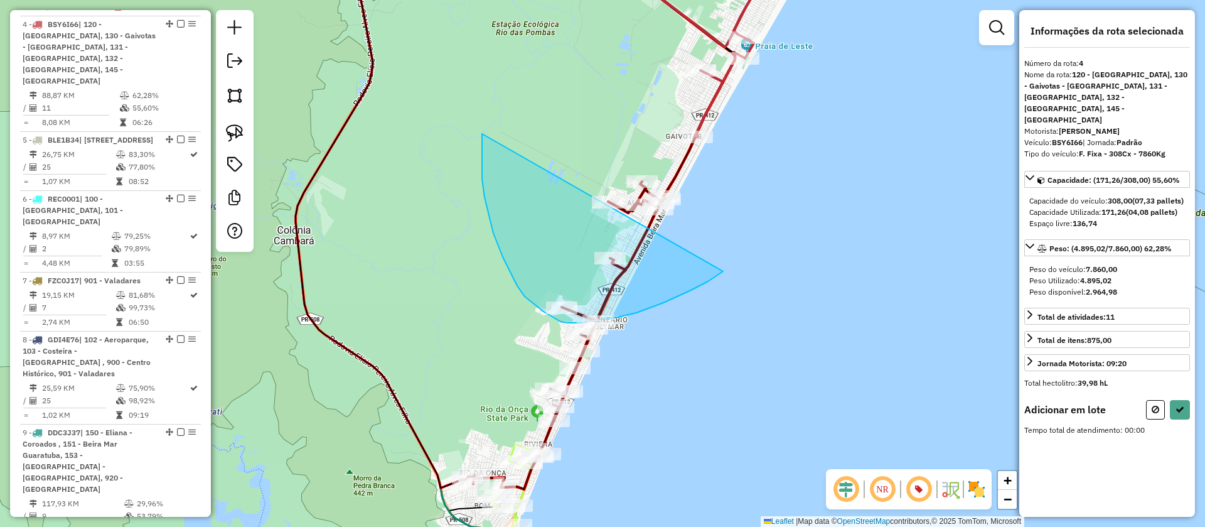
drag, startPoint x: 482, startPoint y: 136, endPoint x: 755, endPoint y: 114, distance: 273.9
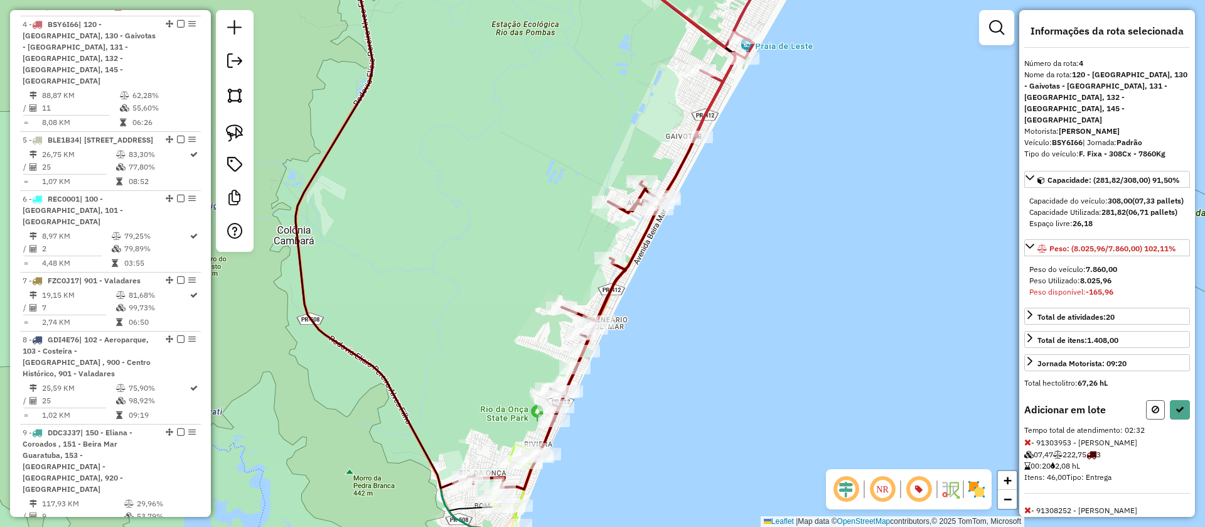
click at [1152, 414] on icon at bounding box center [1156, 409] width 8 height 9
select select "**********"
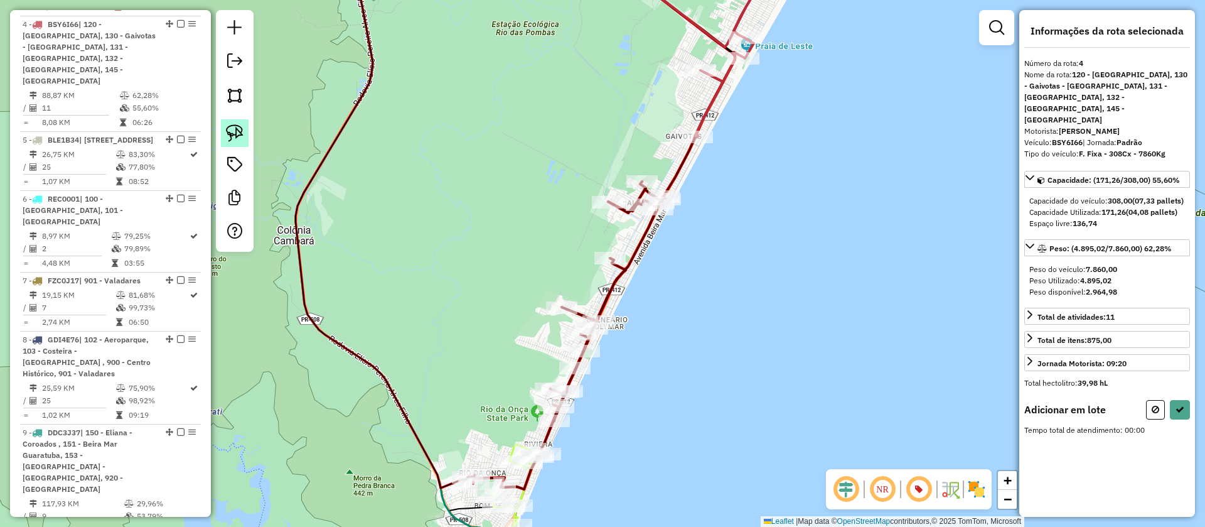
click at [228, 131] on img at bounding box center [235, 133] width 18 height 18
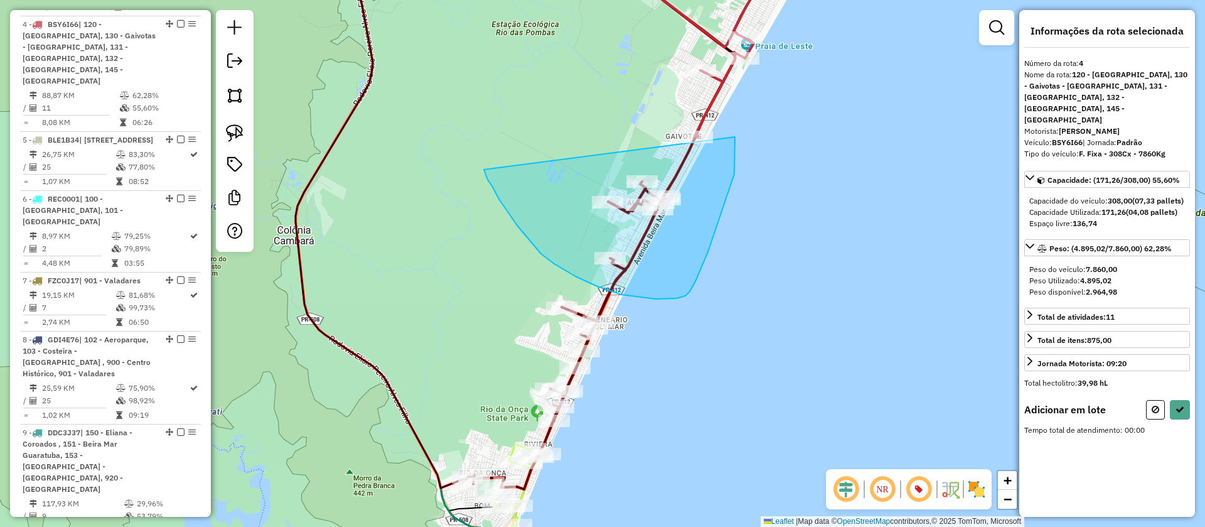
drag, startPoint x: 517, startPoint y: 225, endPoint x: 735, endPoint y: 137, distance: 235.1
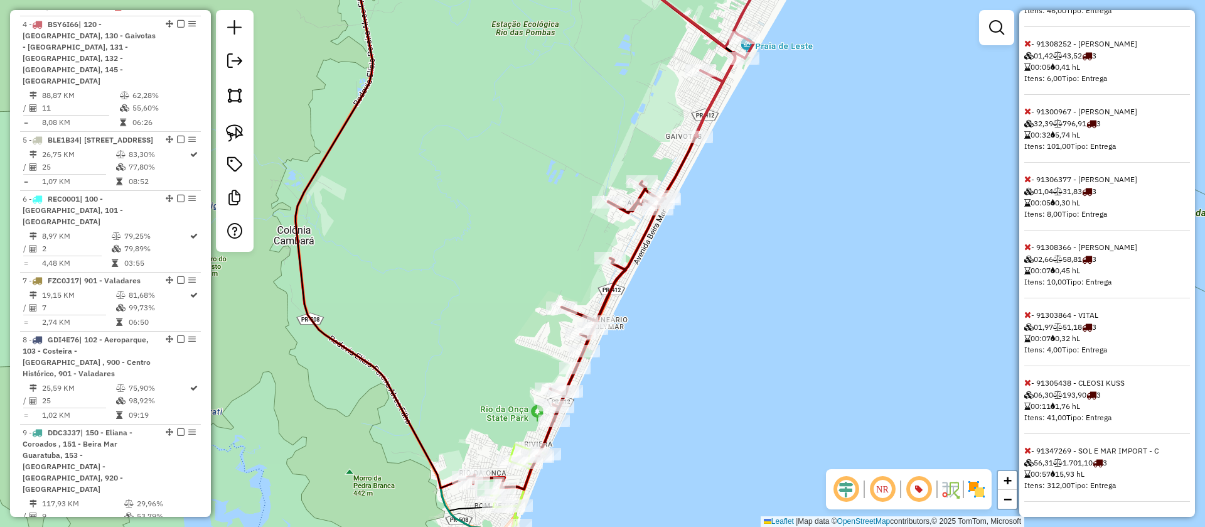
scroll to position [0, 0]
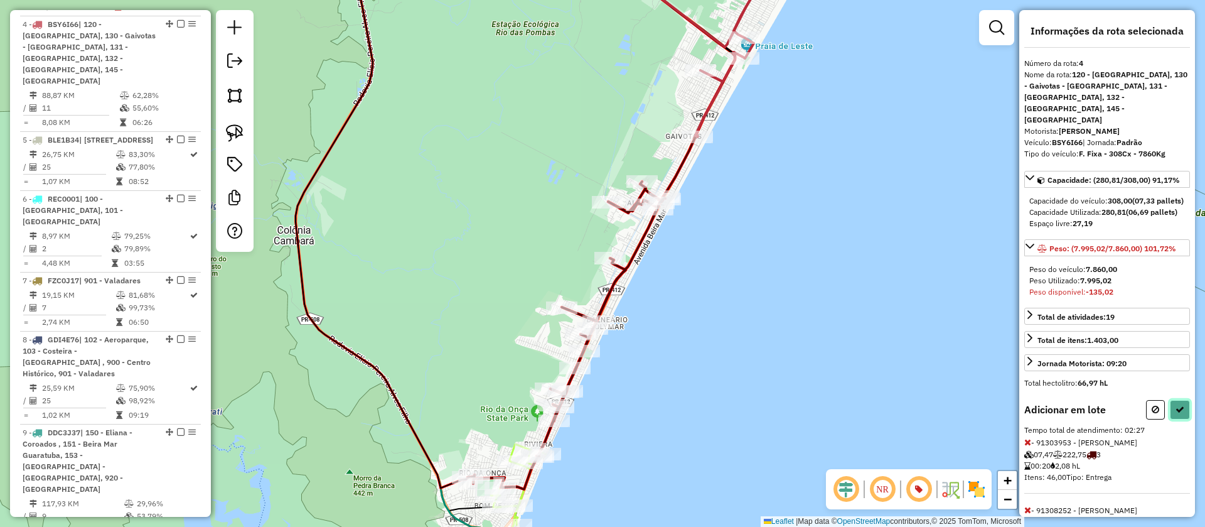
click at [1173, 414] on button at bounding box center [1180, 409] width 20 height 19
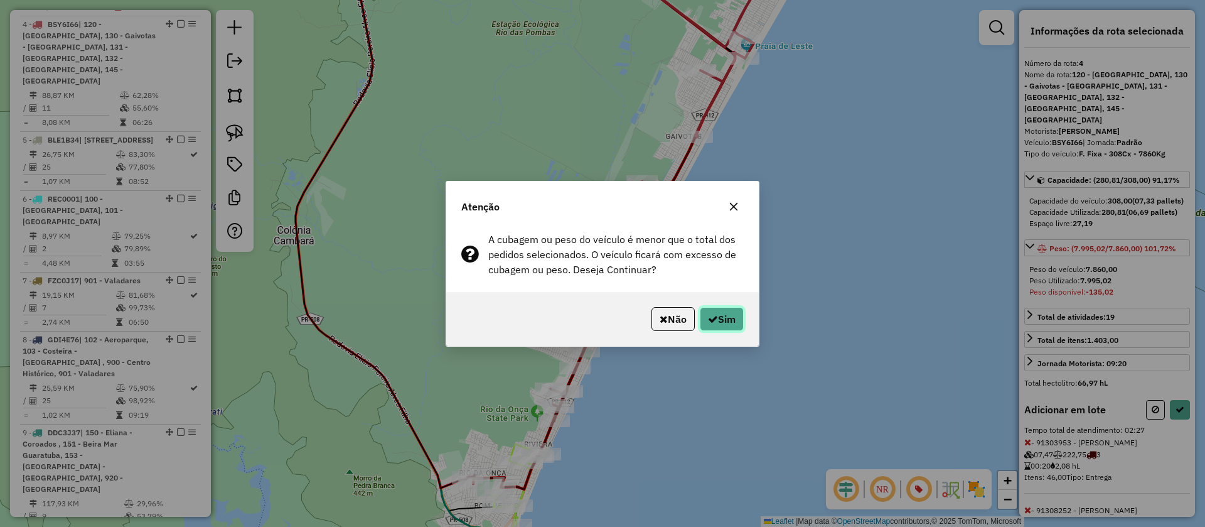
click at [716, 315] on button "Sim" at bounding box center [722, 319] width 44 height 24
select select "**********"
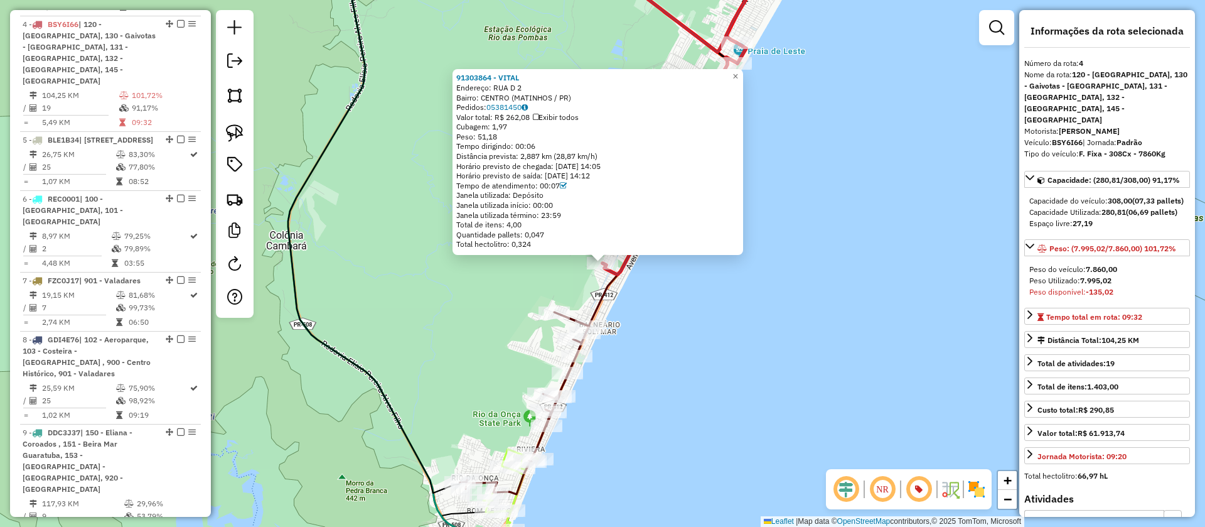
click at [690, 283] on div "91303864 - VITAL Endereço: RUA D 2 Bairro: CENTRO (MATINHOS / PR) Pedidos: 0538…" at bounding box center [602, 263] width 1205 height 527
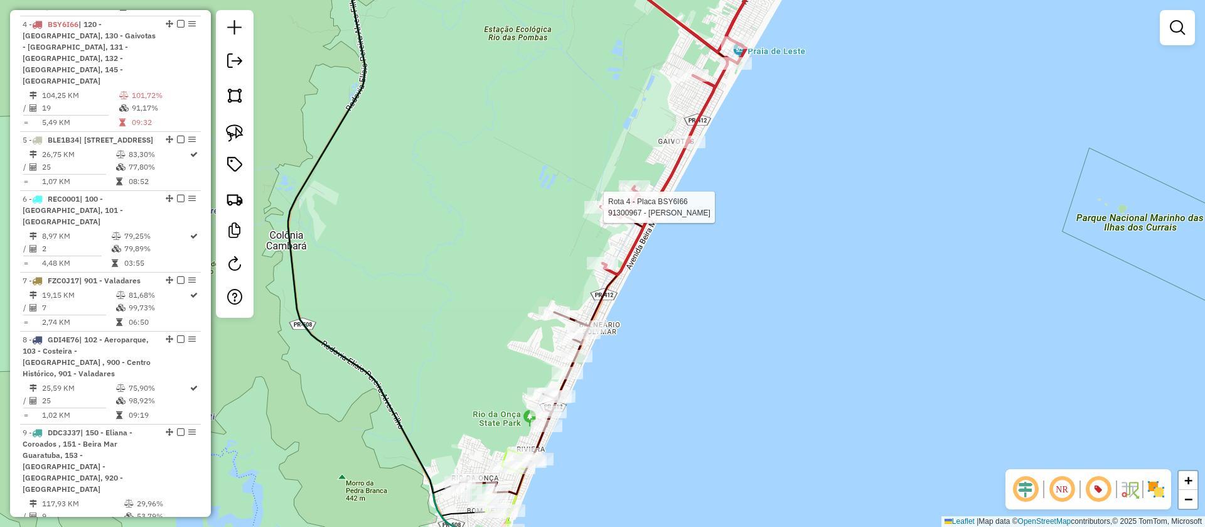
click at [600, 213] on div at bounding box center [599, 207] width 31 height 13
select select "**********"
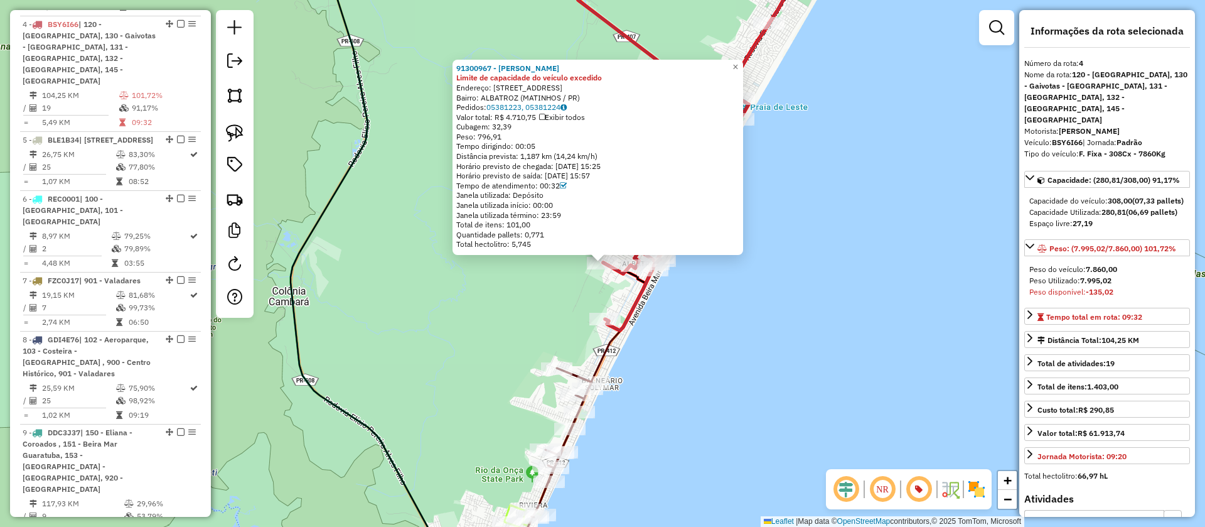
click at [659, 309] on div "91300967 - JORGE ISRAEL PLODOWS Limite de capacidade do veículo excedido Endere…" at bounding box center [602, 263] width 1205 height 527
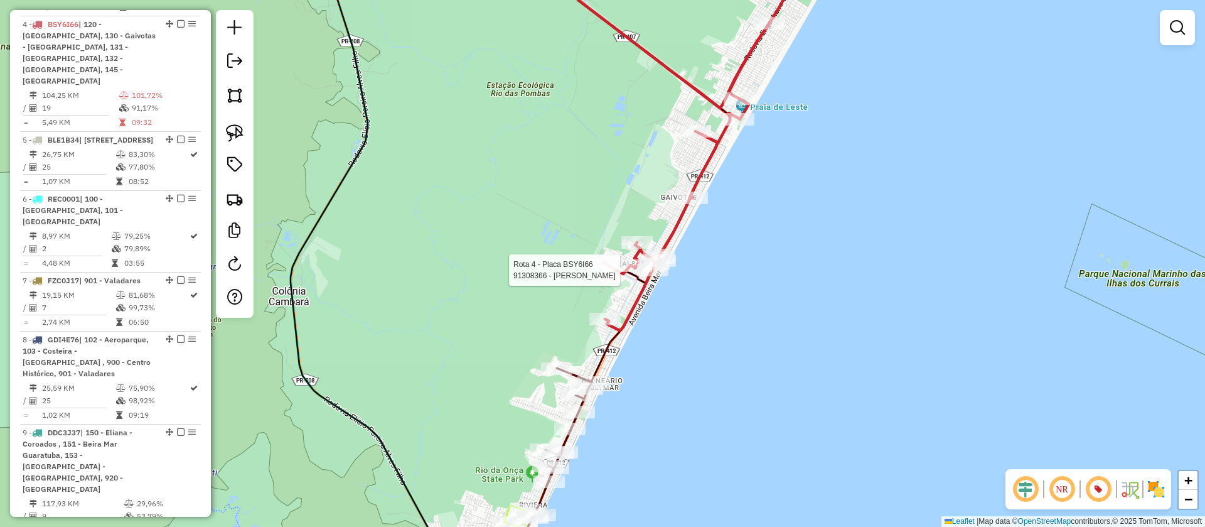
select select "**********"
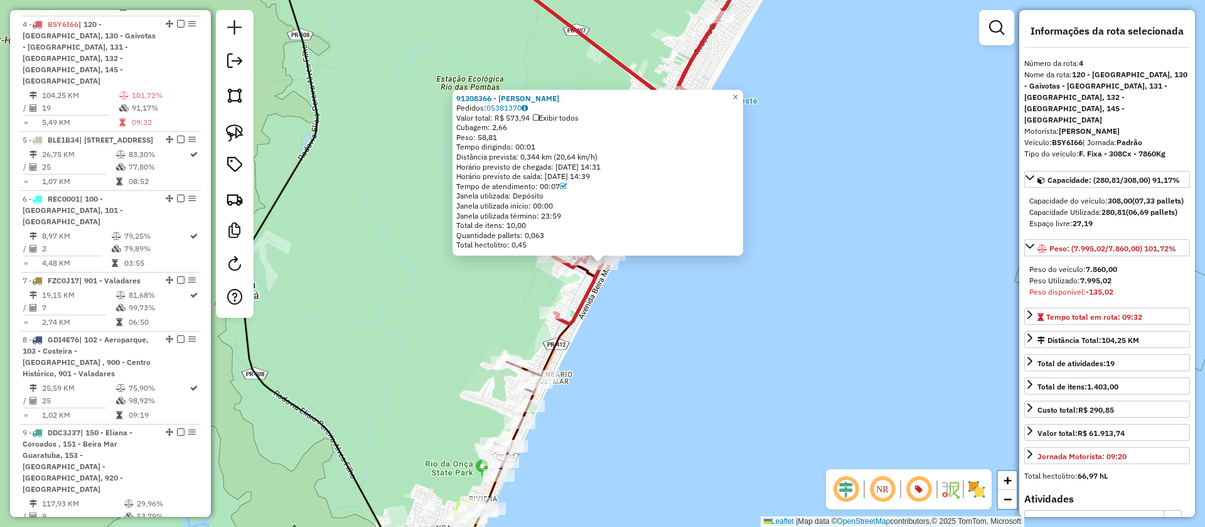
click at [634, 319] on div "91308366 - ROSENILDA RODRIGUES Pedidos: 05381370 Valor total: R$ 573,94 Exibir …" at bounding box center [602, 263] width 1205 height 527
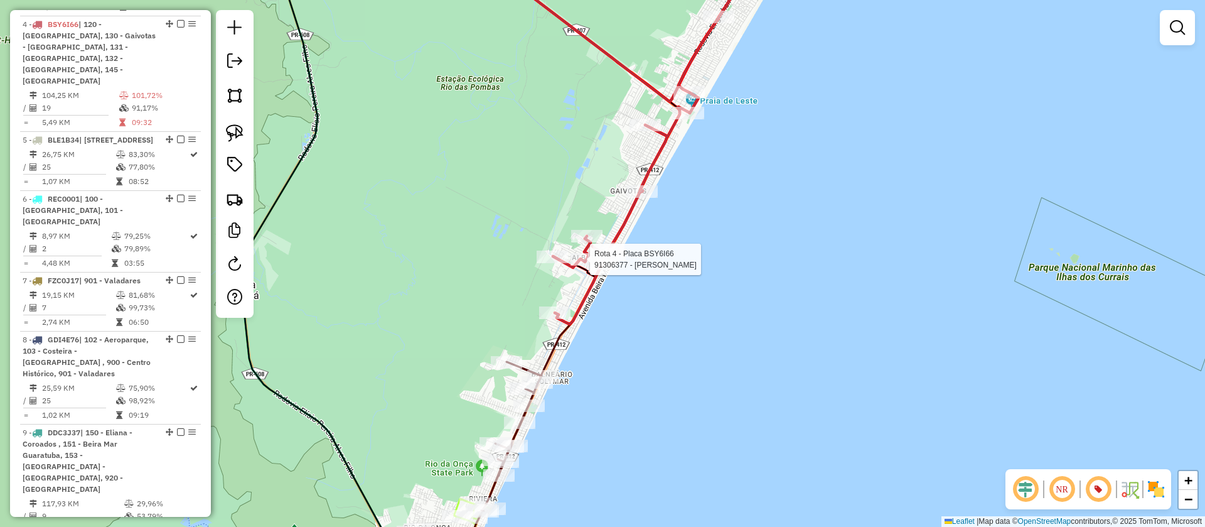
select select "**********"
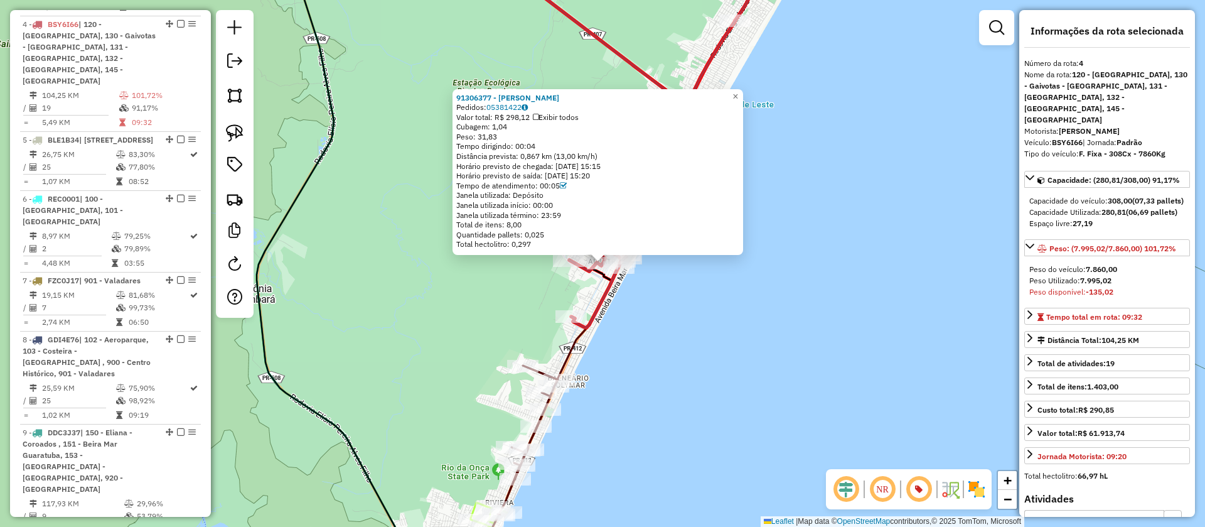
click at [659, 310] on div "91306377 - MARIETE PATRICIO DE GODOI Pedidos: 05381422 Valor total: R$ 298,12 E…" at bounding box center [602, 263] width 1205 height 527
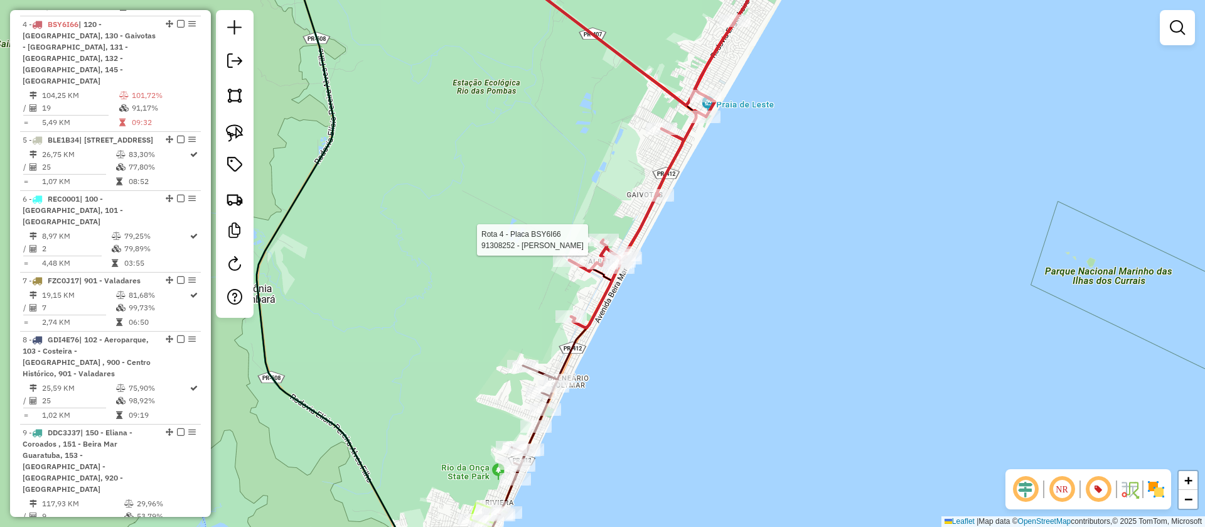
select select "**********"
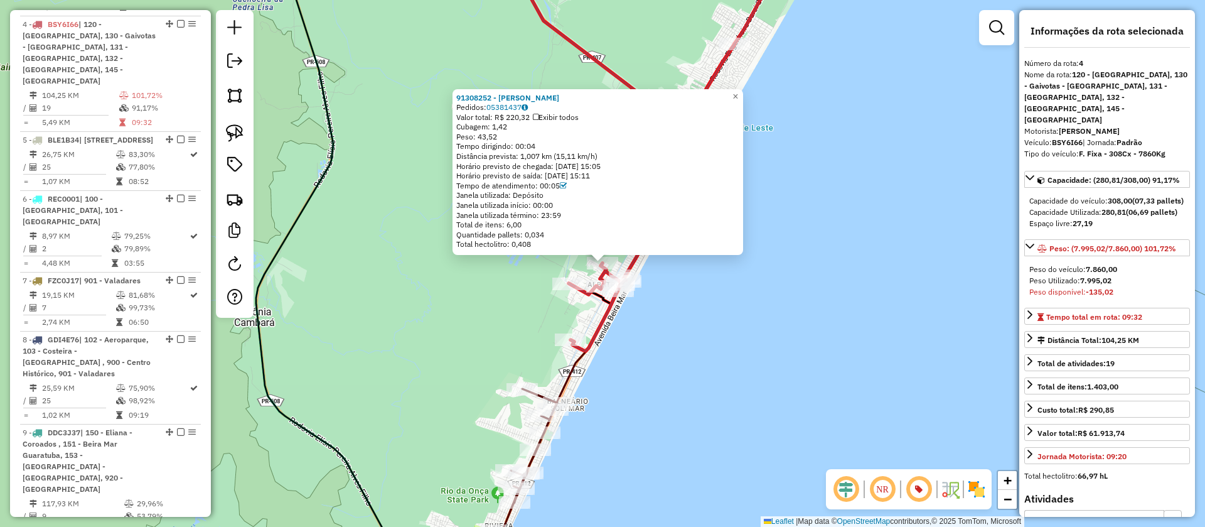
click at [542, 394] on icon at bounding box center [492, 480] width 129 height 182
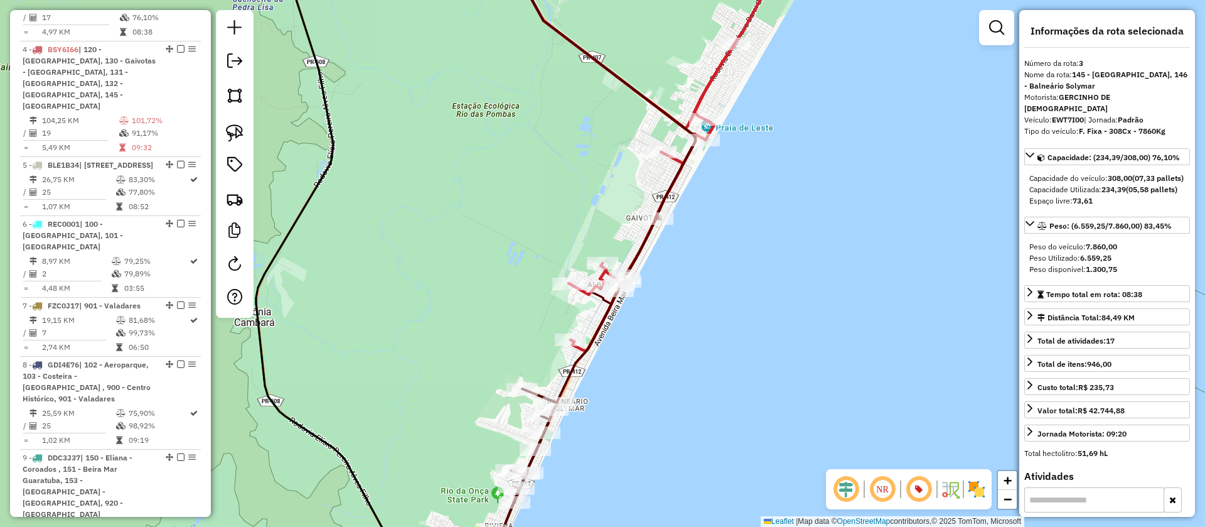
scroll to position [632, 0]
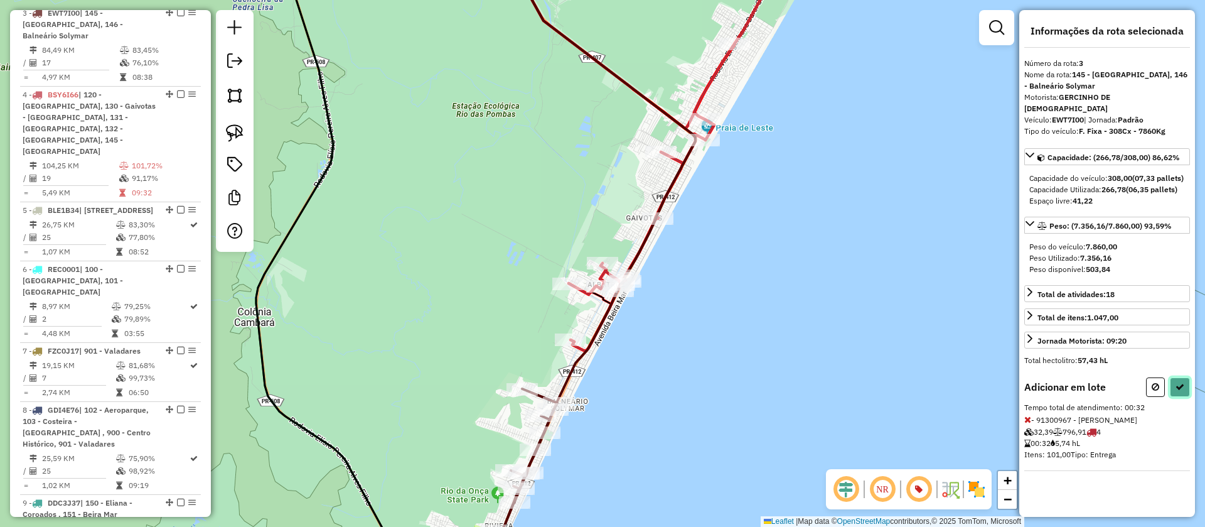
click at [1183, 385] on icon at bounding box center [1180, 386] width 9 height 9
select select "**********"
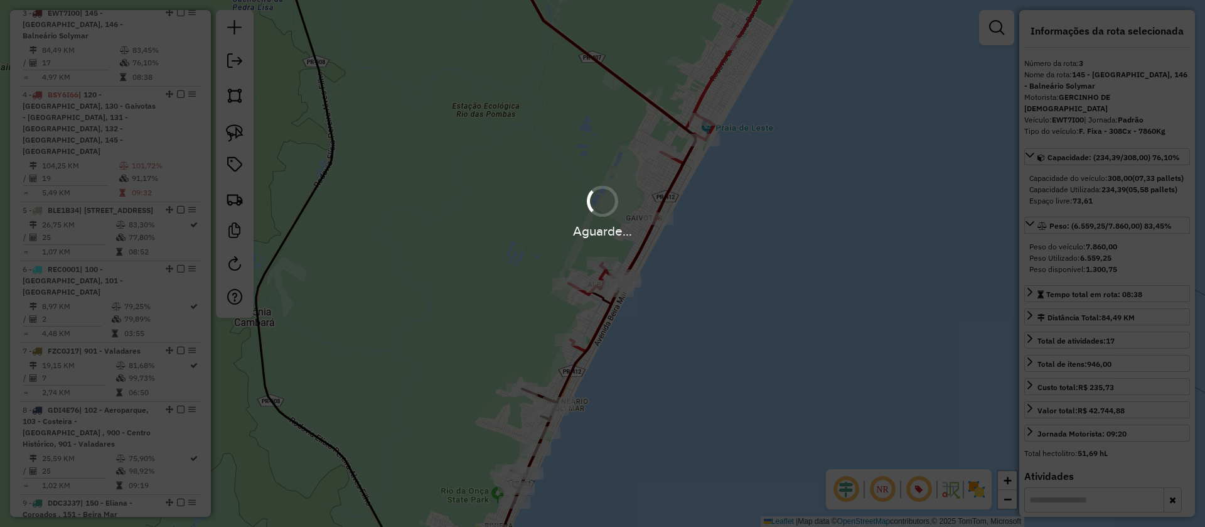
click at [678, 163] on div "Aguarde..." at bounding box center [602, 263] width 1205 height 527
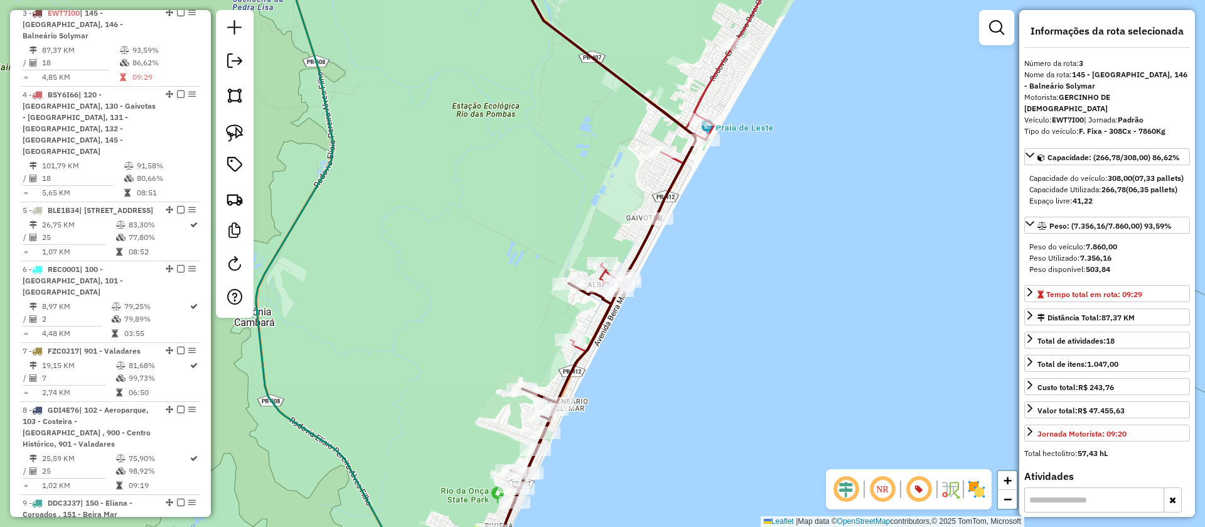
click at [711, 80] on icon at bounding box center [681, 149] width 221 height 404
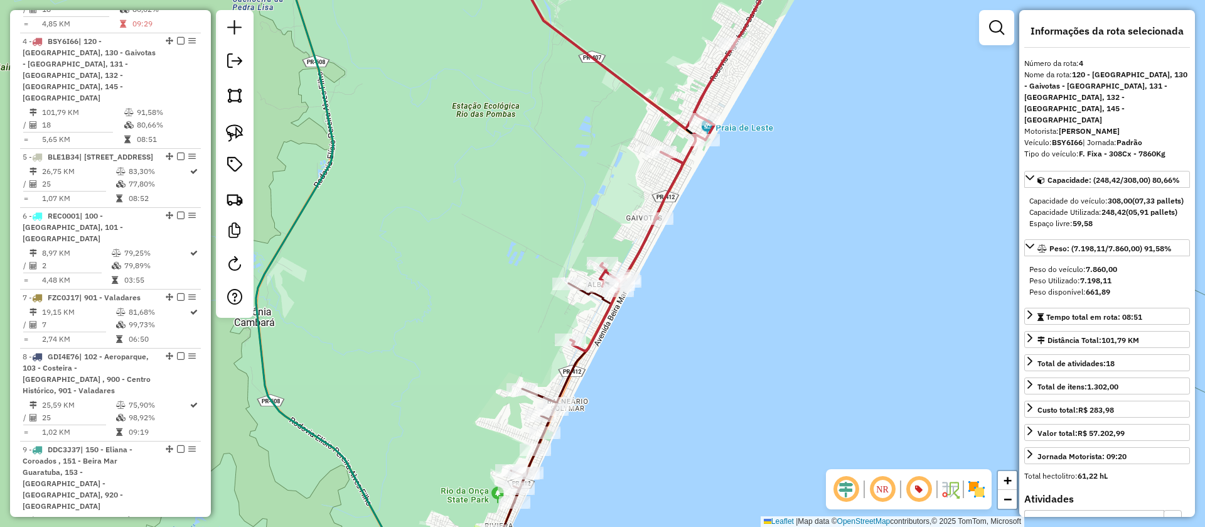
scroll to position [703, 0]
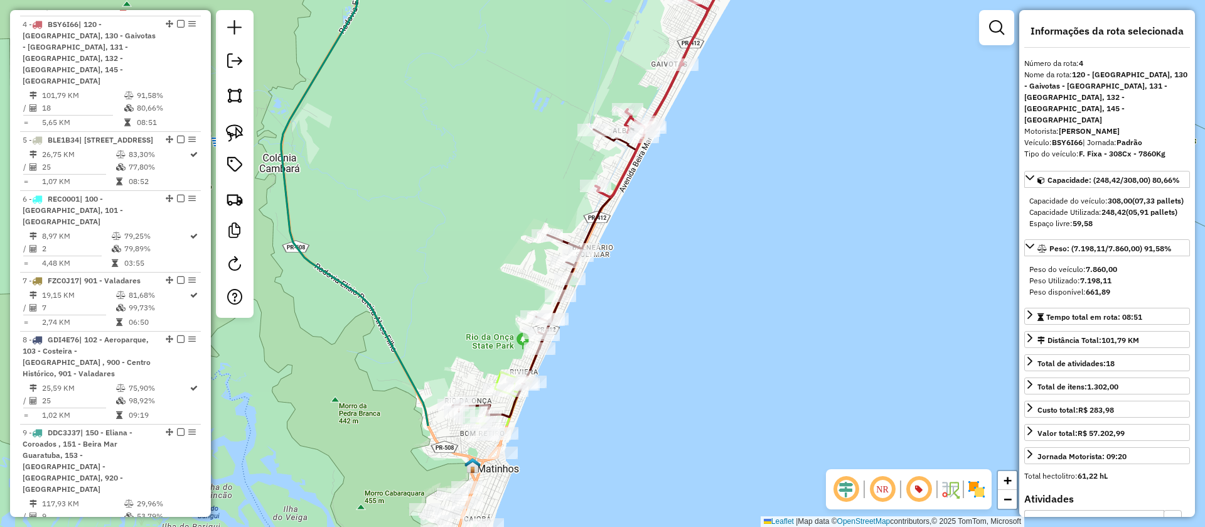
drag, startPoint x: 698, startPoint y: 296, endPoint x: 723, endPoint y: 112, distance: 185.0
click at [723, 114] on div "Janela de atendimento Grade de atendimento Capacidade Transportadoras Veículos …" at bounding box center [602, 263] width 1205 height 527
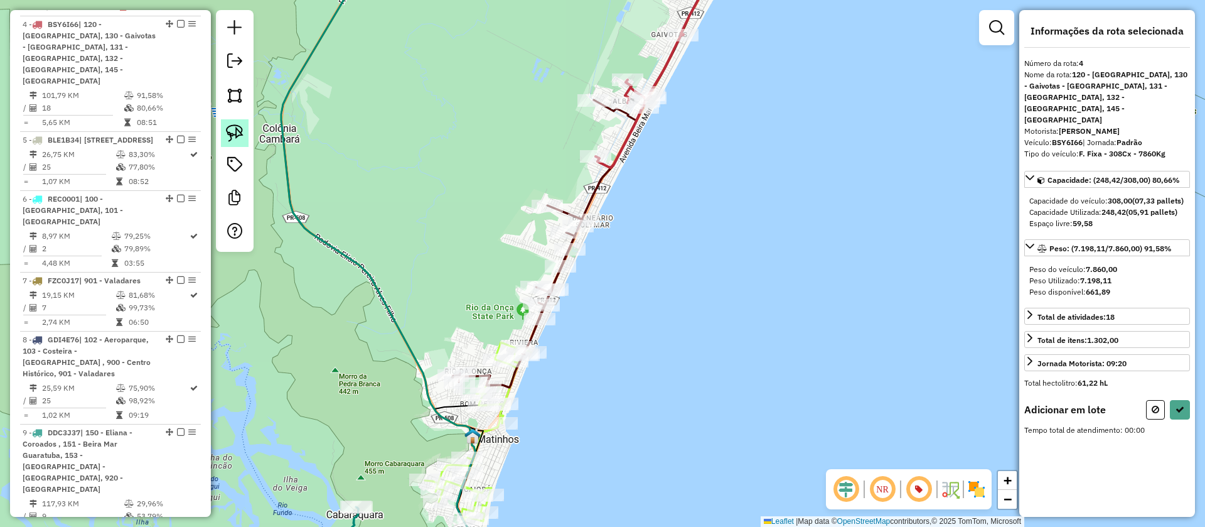
click at [231, 123] on link at bounding box center [235, 133] width 28 height 28
drag, startPoint x: 574, startPoint y: 184, endPoint x: 632, endPoint y: 225, distance: 70.7
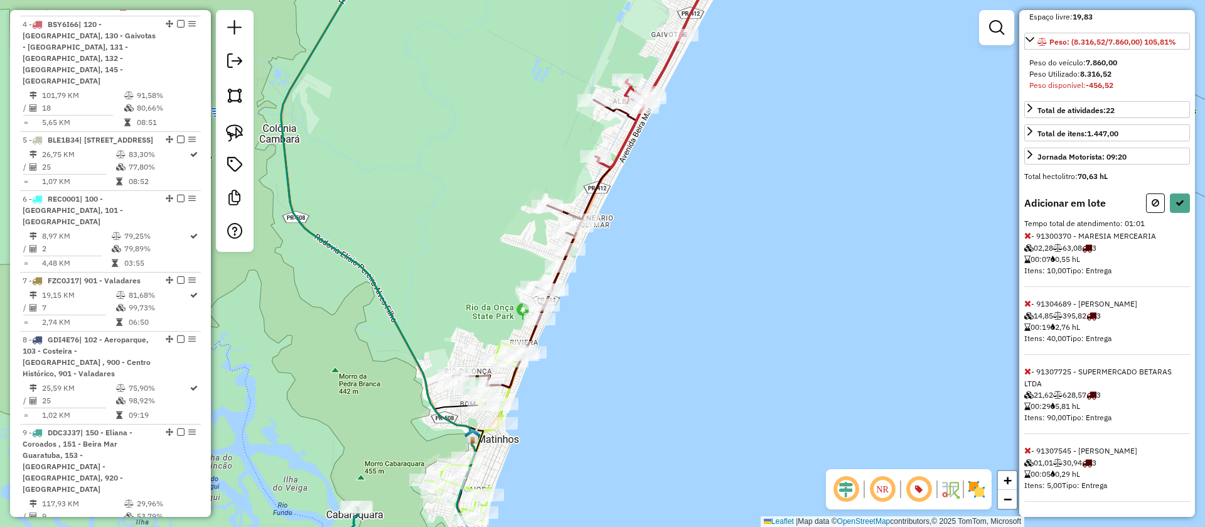
scroll to position [218, 0]
click at [1026, 368] on icon at bounding box center [1028, 371] width 7 height 9
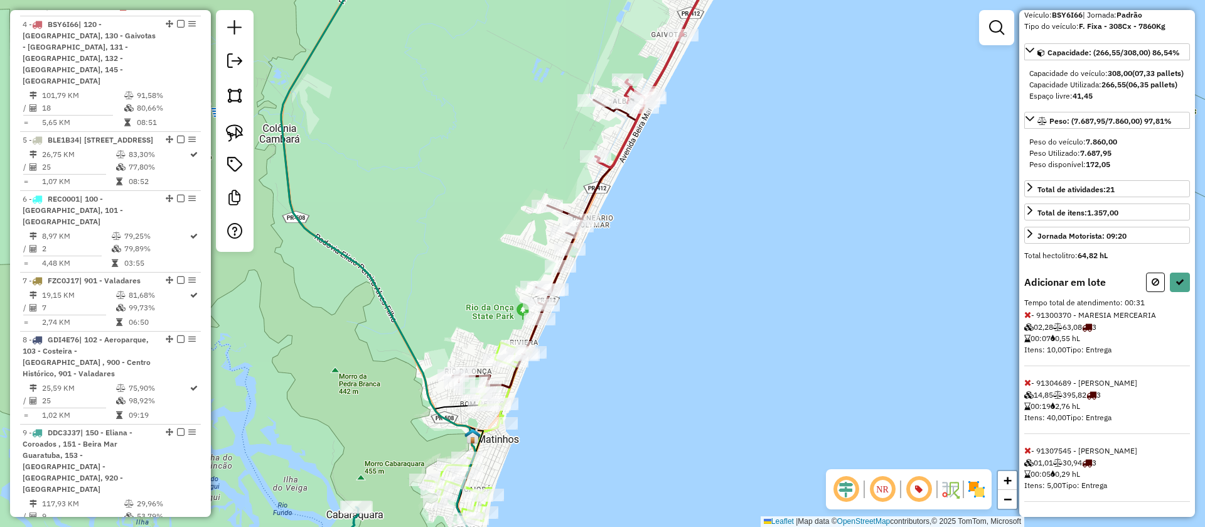
scroll to position [139, 0]
click at [1178, 279] on icon at bounding box center [1180, 281] width 9 height 9
select select "**********"
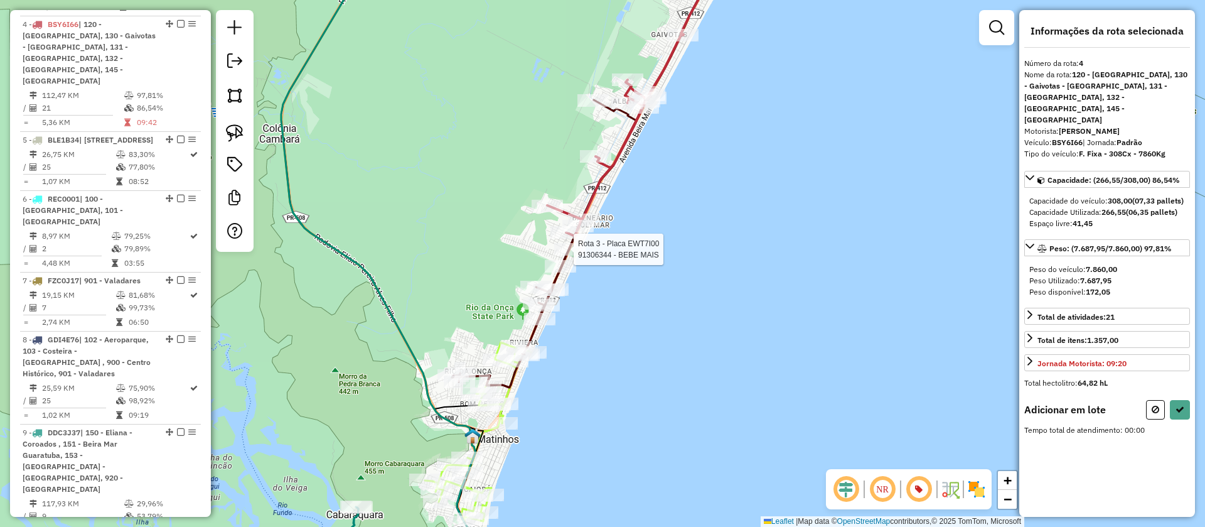
scroll to position [0, 0]
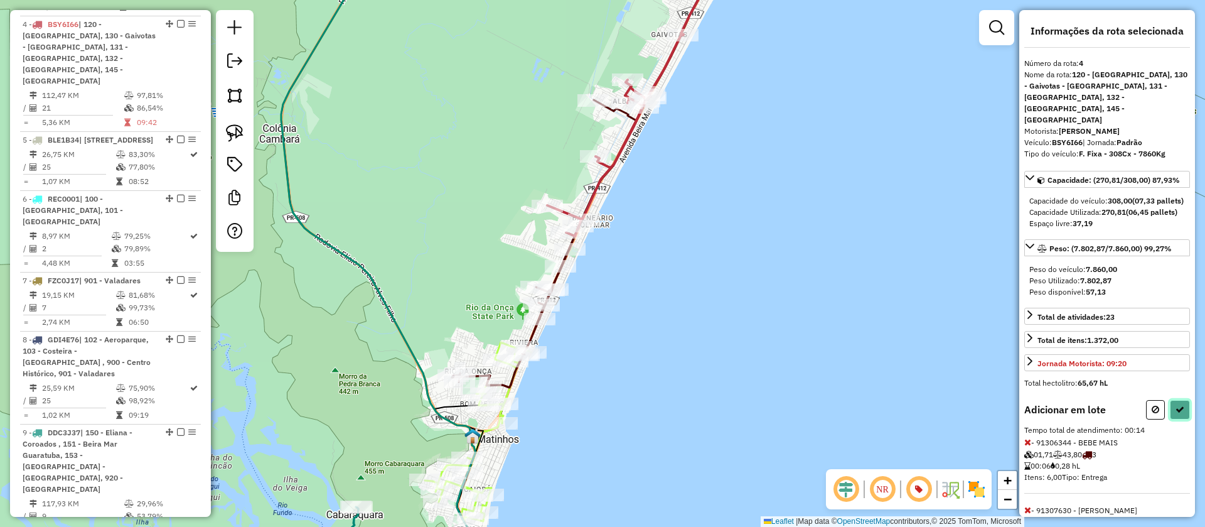
click at [1180, 414] on button at bounding box center [1180, 409] width 20 height 19
select select "**********"
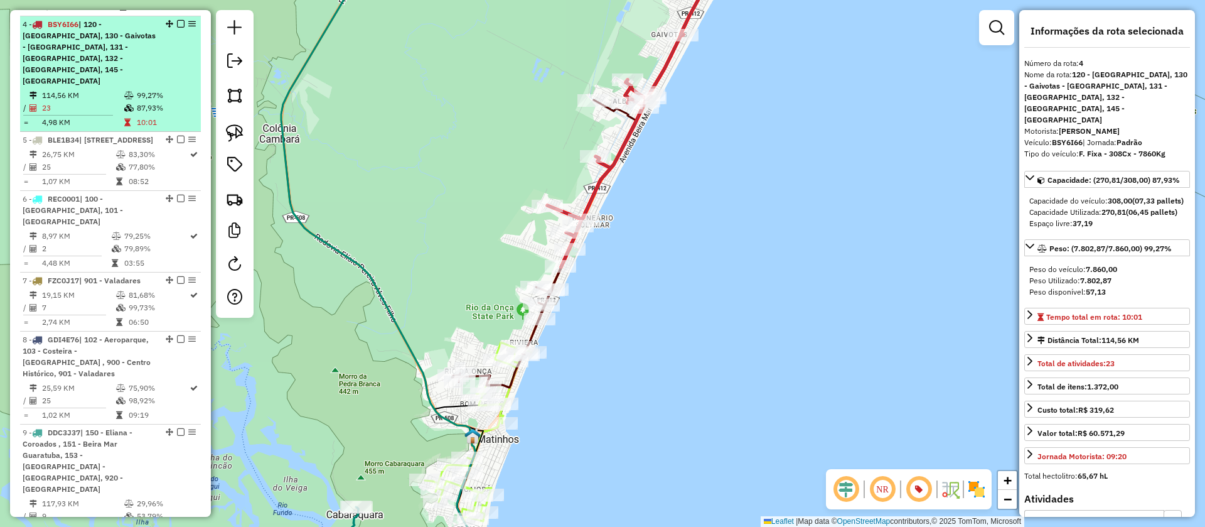
click at [177, 20] on em at bounding box center [181, 24] width 8 height 8
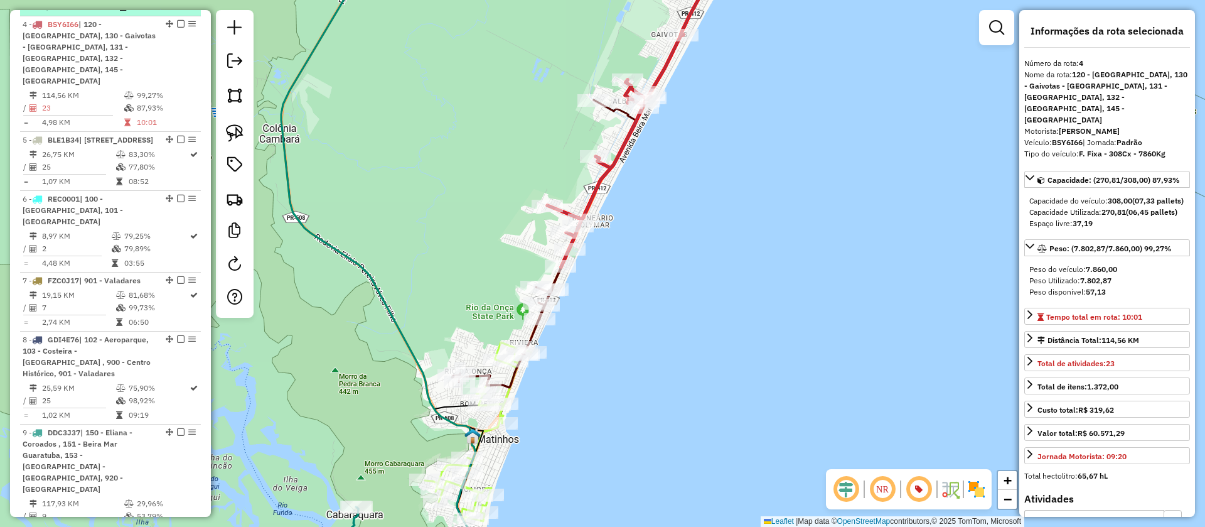
scroll to position [627, 0]
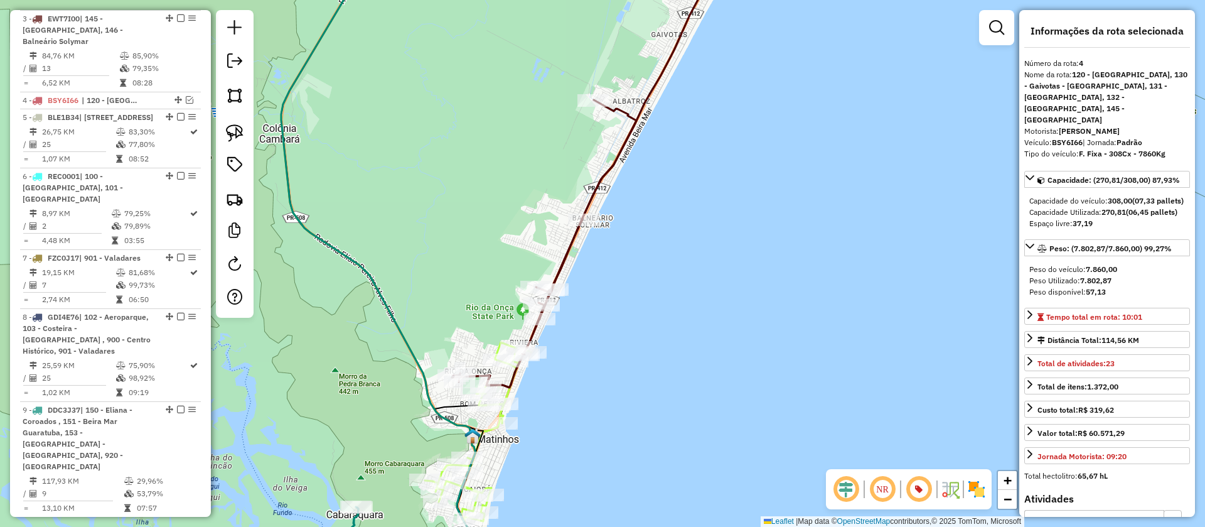
click at [611, 164] on icon at bounding box center [544, 244] width 185 height 288
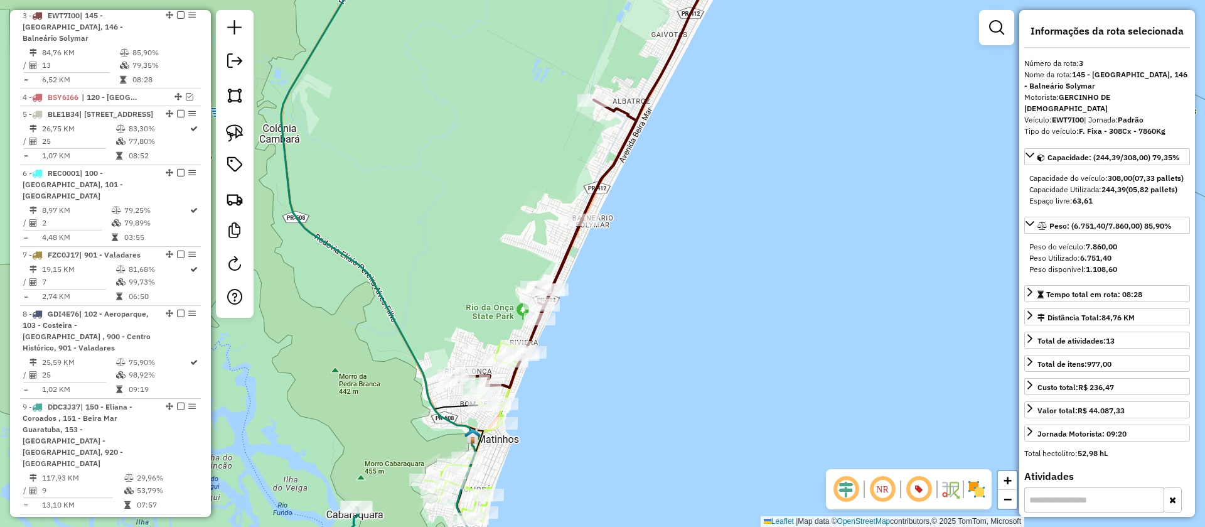
scroll to position [632, 0]
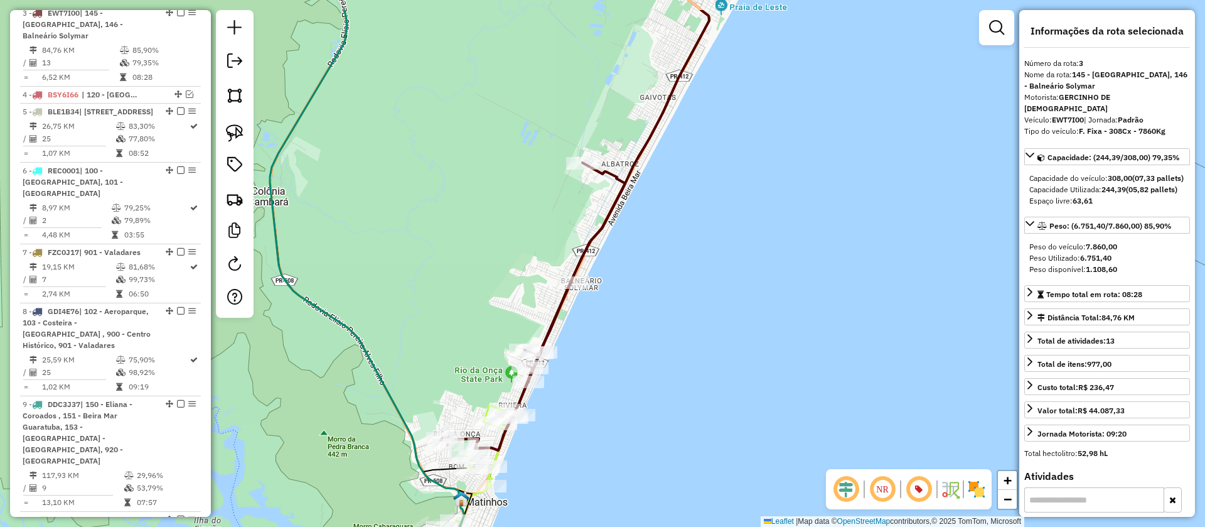
drag, startPoint x: 687, startPoint y: 211, endPoint x: 687, endPoint y: 227, distance: 15.7
click at [687, 227] on div "Janela de atendimento Grade de atendimento Capacidade Transportadoras Veículos …" at bounding box center [602, 263] width 1205 height 527
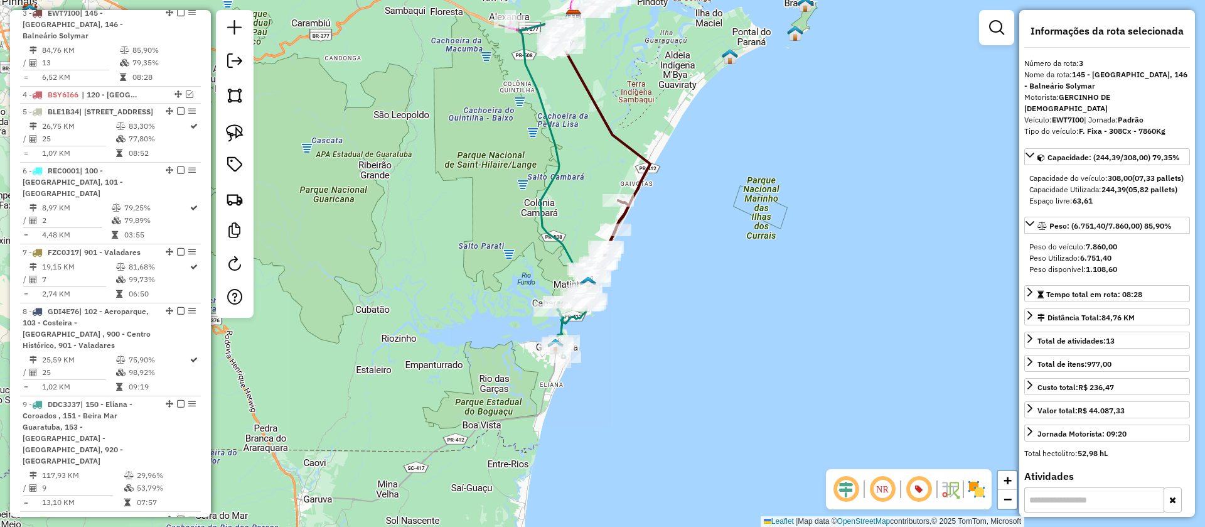
drag, startPoint x: 687, startPoint y: 198, endPoint x: 696, endPoint y: 161, distance: 38.2
click at [706, 155] on div "Janela de atendimento Grade de atendimento Capacidade Transportadoras Veículos …" at bounding box center [602, 263] width 1205 height 527
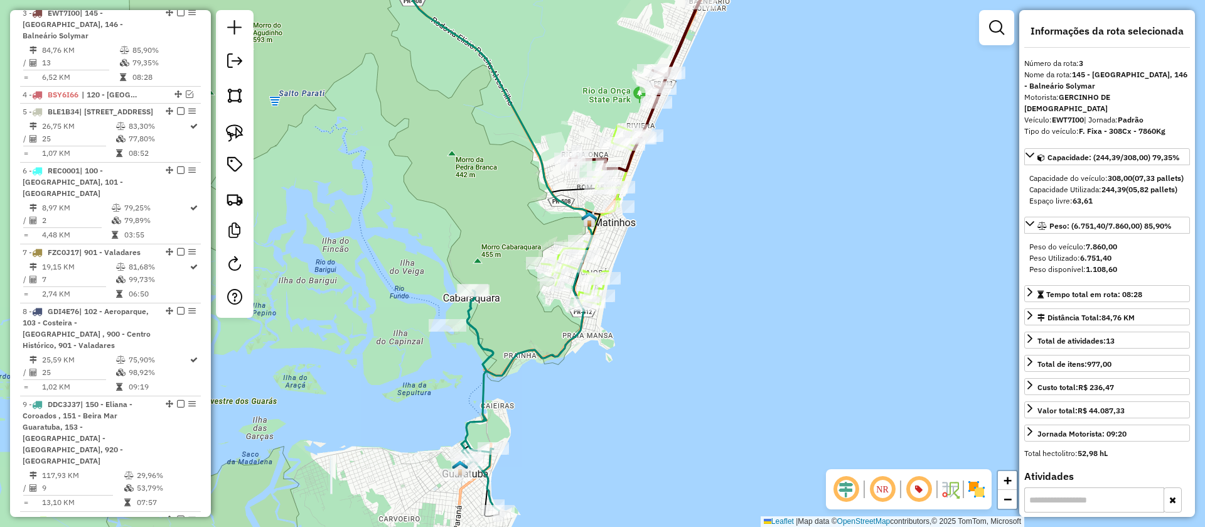
drag, startPoint x: 686, startPoint y: 133, endPoint x: 656, endPoint y: 207, distance: 79.7
click at [656, 207] on div "Janela de atendimento Grade de atendimento Capacidade Transportadoras Veículos …" at bounding box center [602, 263] width 1205 height 527
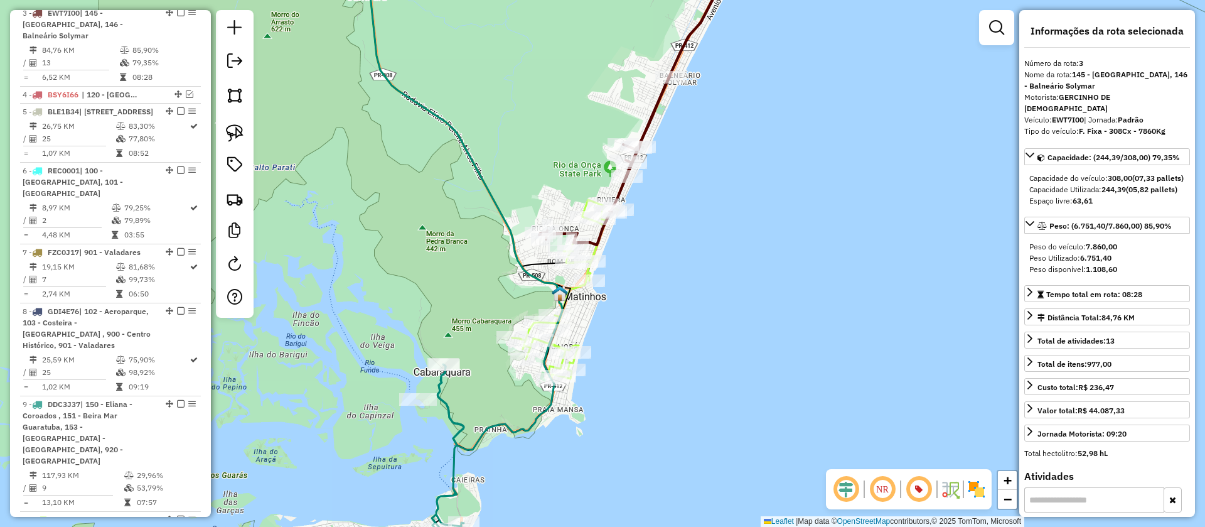
click at [654, 108] on icon at bounding box center [631, 101] width 185 height 288
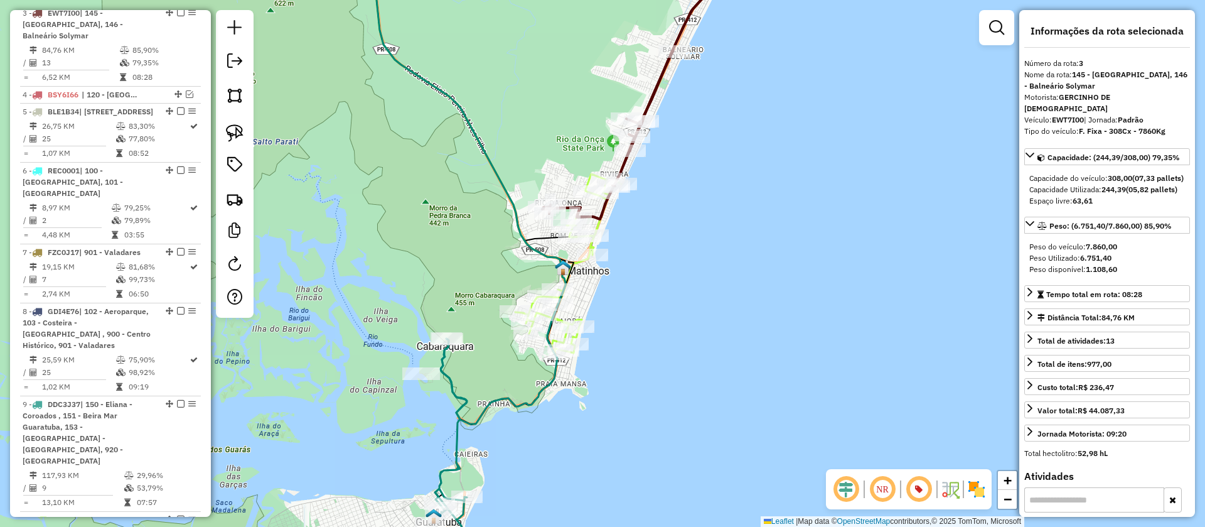
drag, startPoint x: 681, startPoint y: 176, endPoint x: 684, endPoint y: 144, distance: 32.2
click at [684, 144] on div "Janela de atendimento Grade de atendimento Capacidade Transportadoras Veículos …" at bounding box center [602, 263] width 1205 height 527
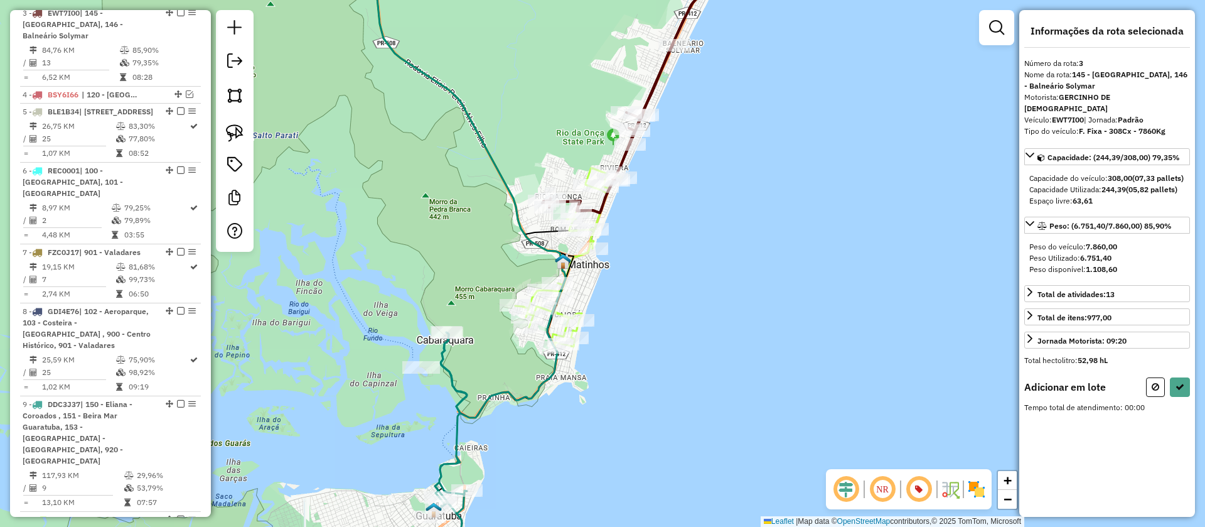
drag, startPoint x: 233, startPoint y: 130, endPoint x: 293, endPoint y: 130, distance: 60.3
click at [234, 130] on img at bounding box center [235, 133] width 18 height 18
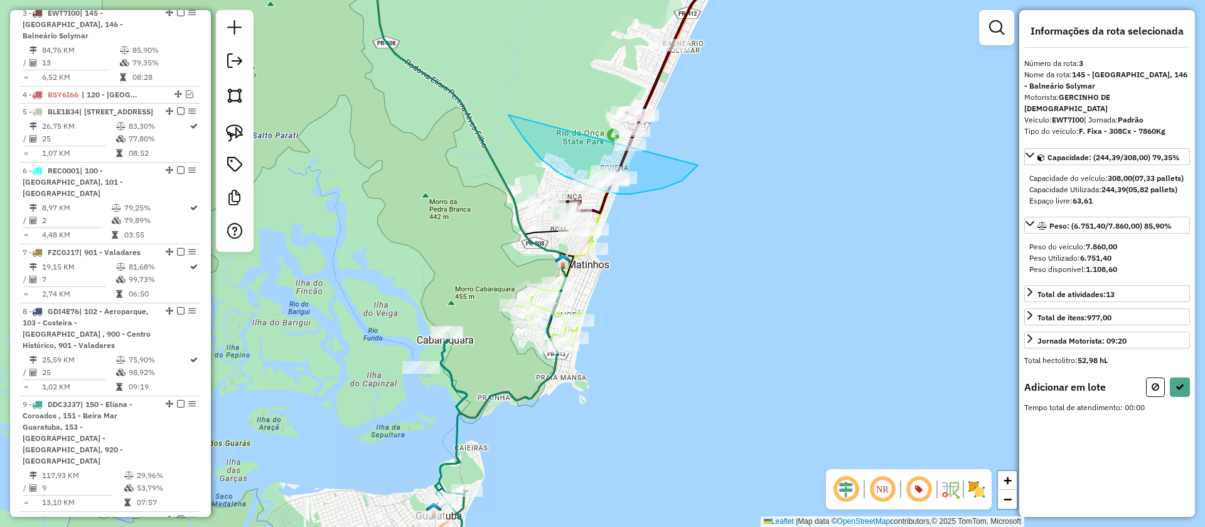
drag, startPoint x: 523, startPoint y: 137, endPoint x: 698, endPoint y: 165, distance: 177.4
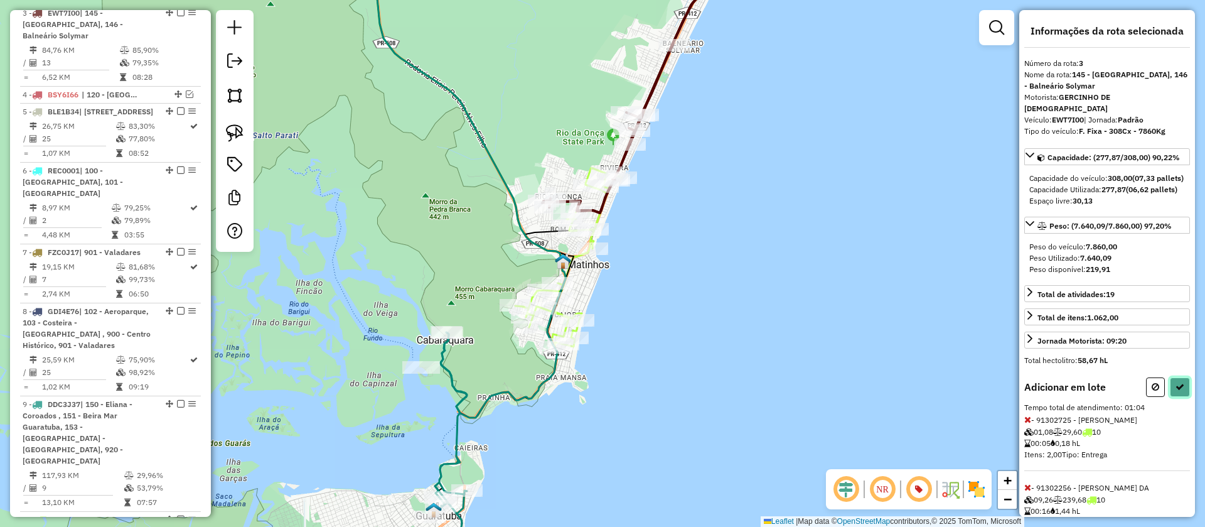
click at [1177, 391] on icon at bounding box center [1180, 386] width 9 height 9
select select "**********"
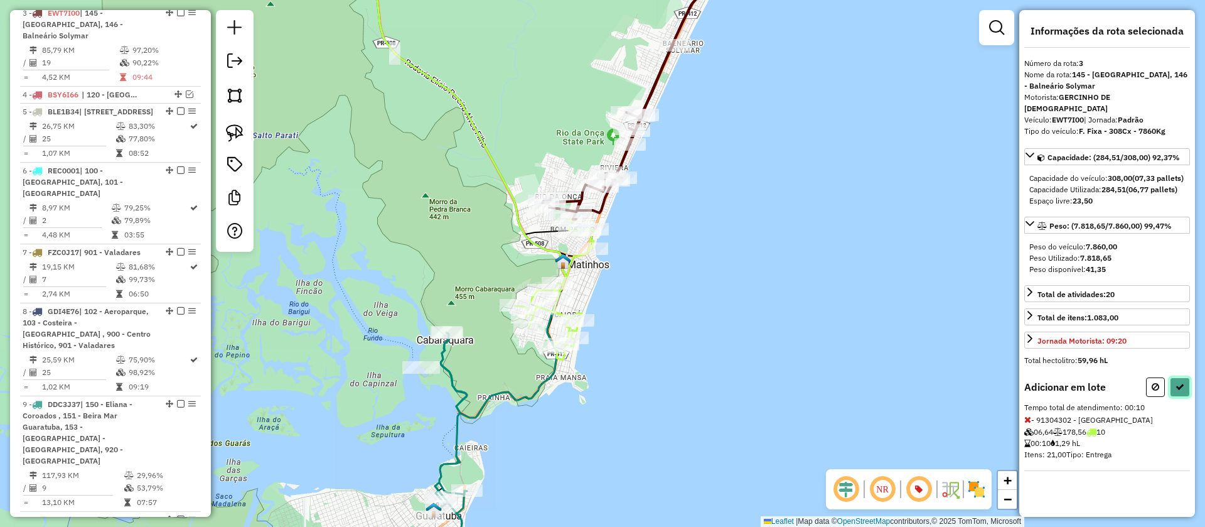
click at [1183, 389] on icon at bounding box center [1180, 386] width 9 height 9
select select "**********"
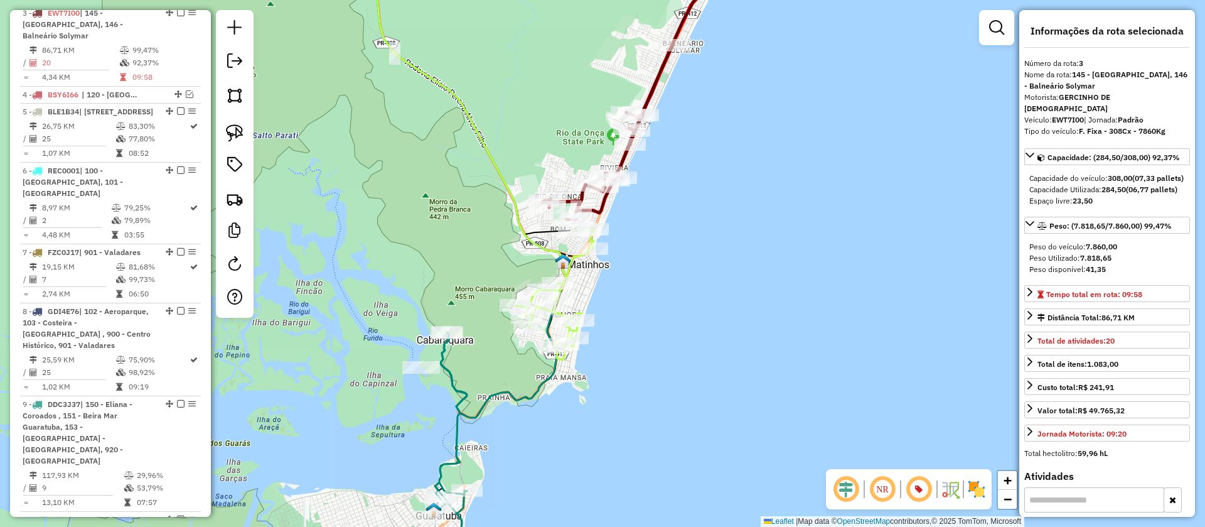
click at [520, 215] on icon at bounding box center [468, 118] width 193 height 343
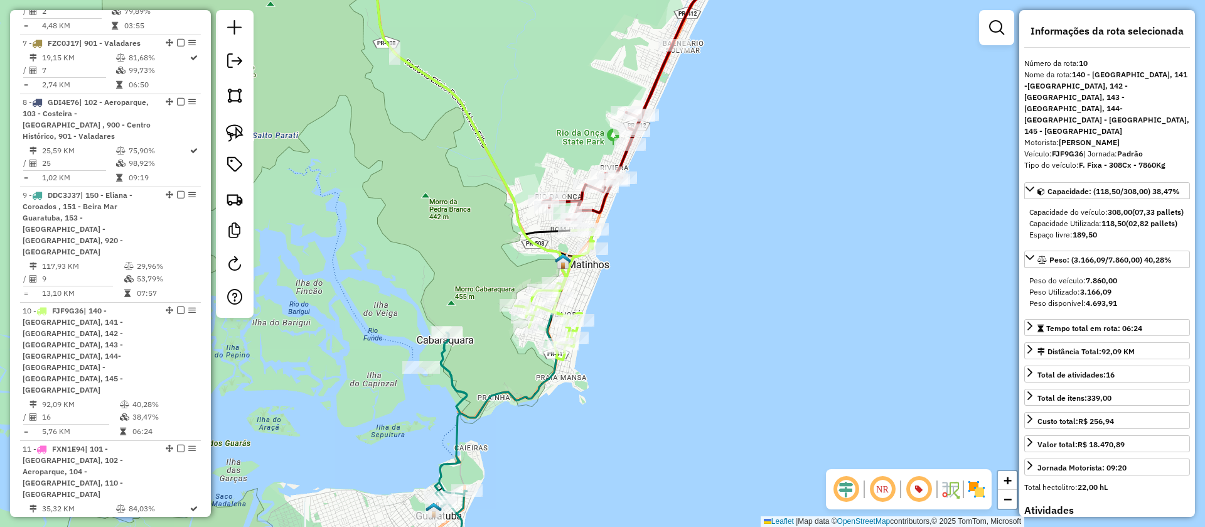
scroll to position [856, 0]
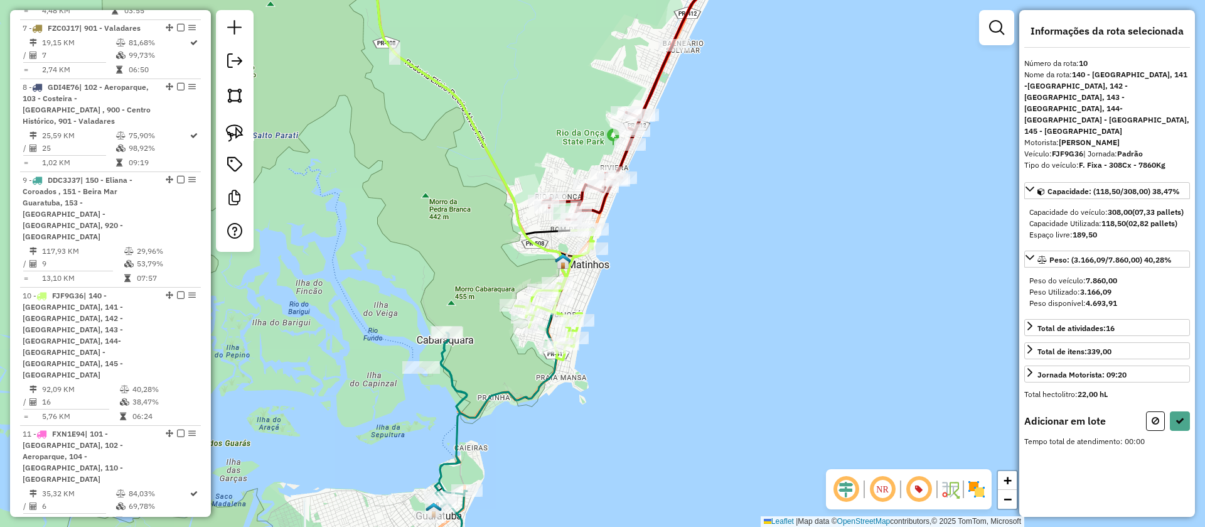
click at [532, 393] on icon at bounding box center [468, 182] width 193 height 470
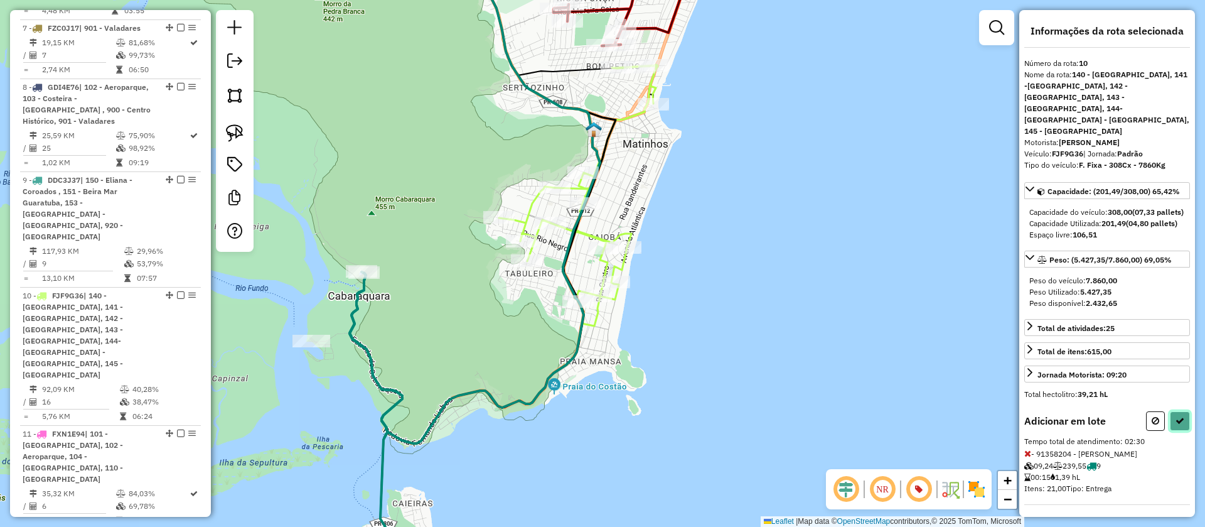
click at [1182, 427] on button at bounding box center [1180, 420] width 20 height 19
select select "**********"
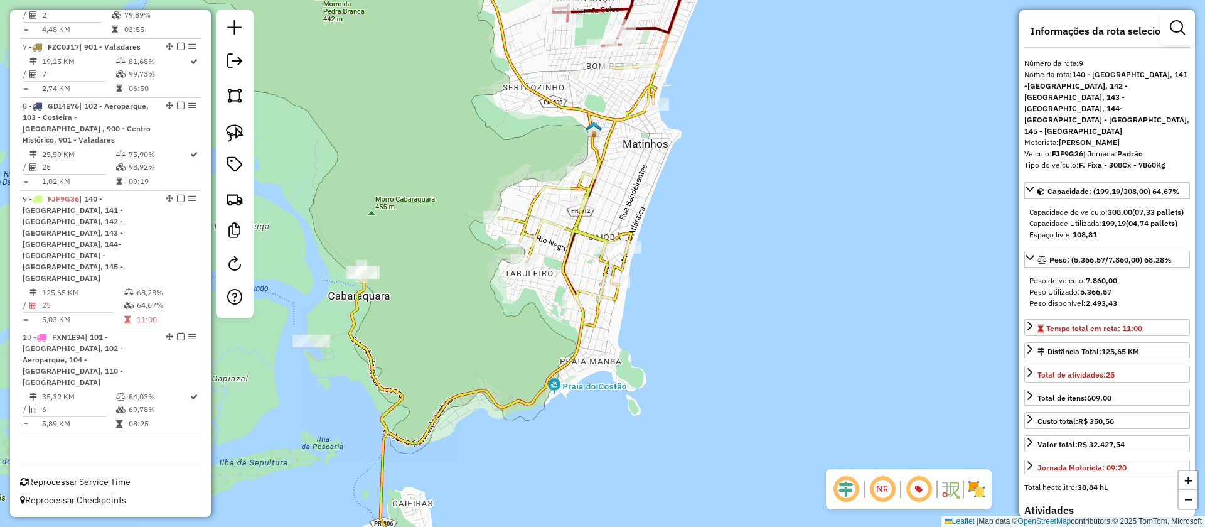
scroll to position [748, 0]
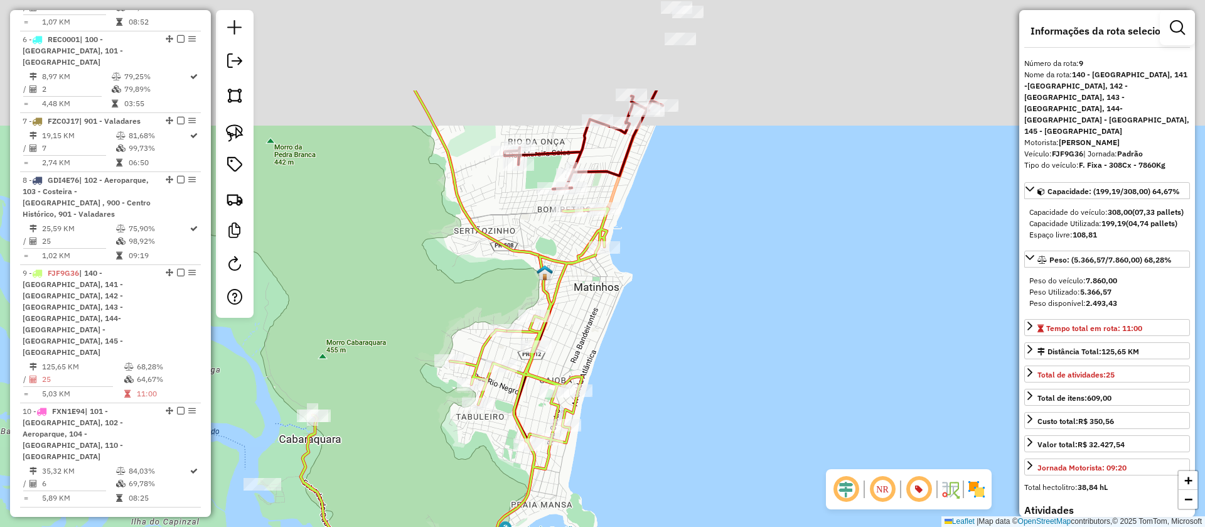
drag, startPoint x: 694, startPoint y: 156, endPoint x: 645, endPoint y: 348, distance: 198.9
click at [645, 348] on div "Janela de atendimento Grade de atendimento Capacidade Transportadoras Veículos …" at bounding box center [602, 263] width 1205 height 527
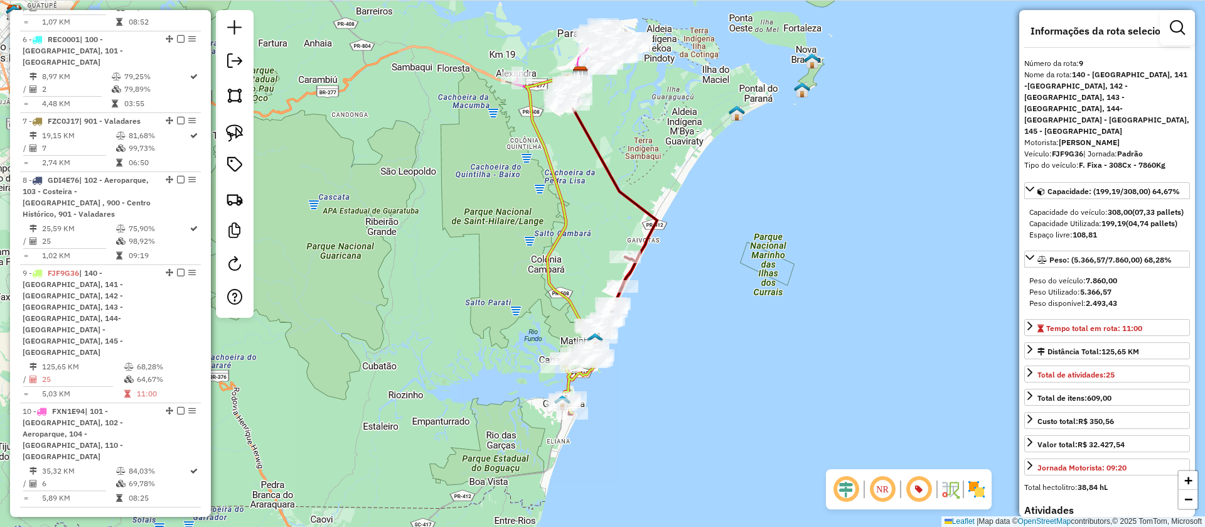
drag, startPoint x: 658, startPoint y: 297, endPoint x: 661, endPoint y: 321, distance: 24.7
click at [661, 321] on div "Janela de atendimento Grade de atendimento Capacidade Transportadoras Veículos …" at bounding box center [602, 263] width 1205 height 527
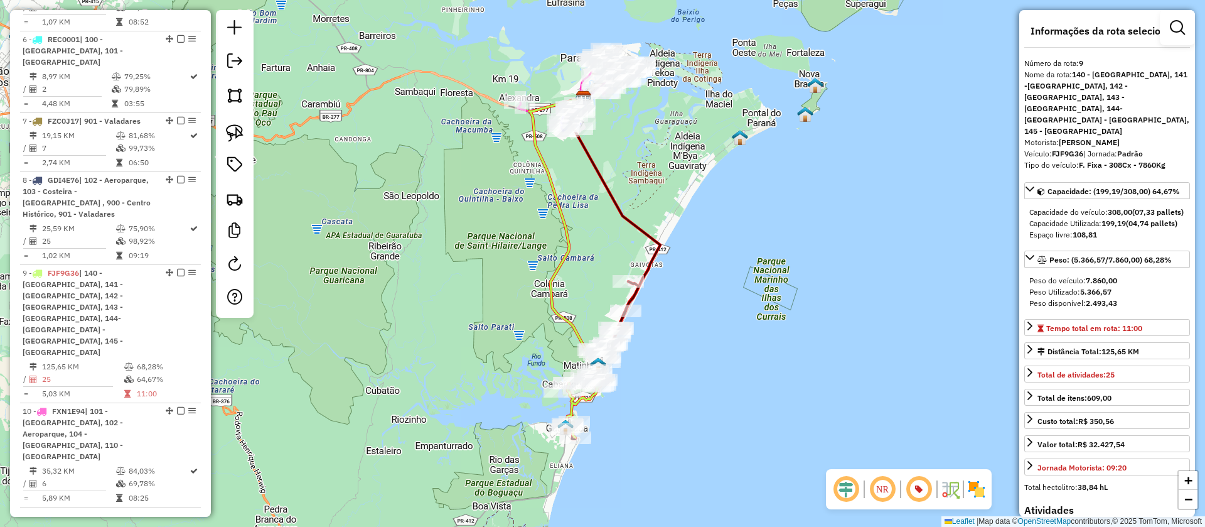
click at [560, 316] on icon at bounding box center [564, 233] width 70 height 278
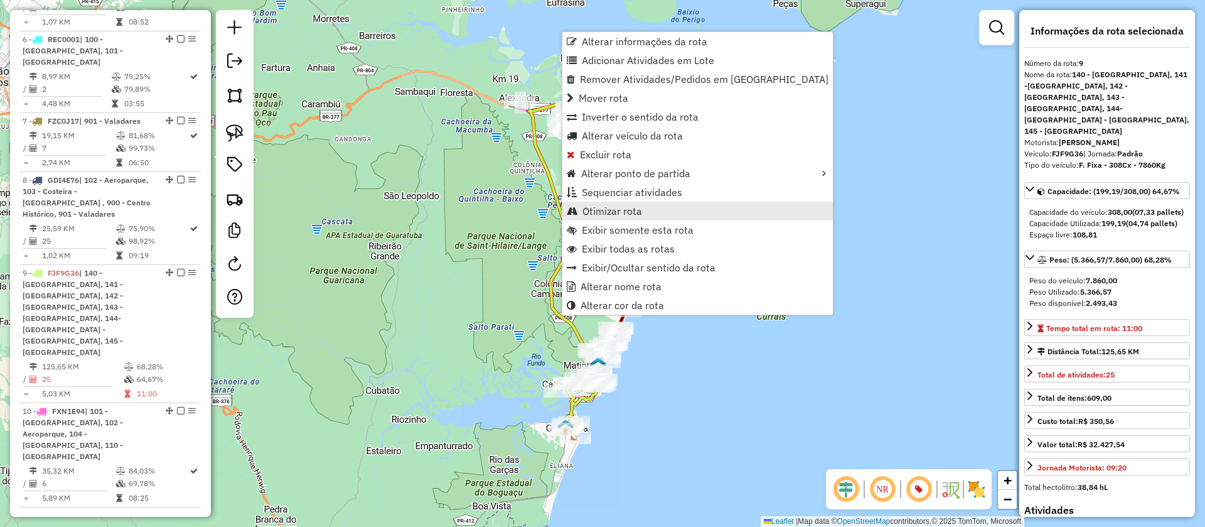
click at [614, 216] on span "Otimizar rota" at bounding box center [613, 211] width 60 height 10
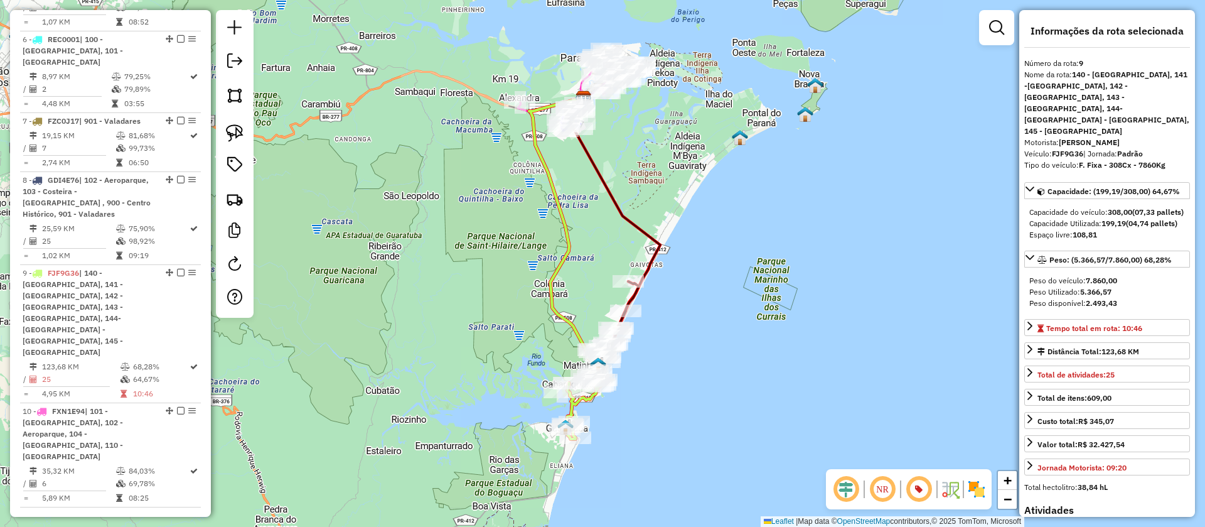
click at [656, 256] on icon at bounding box center [614, 214] width 94 height 230
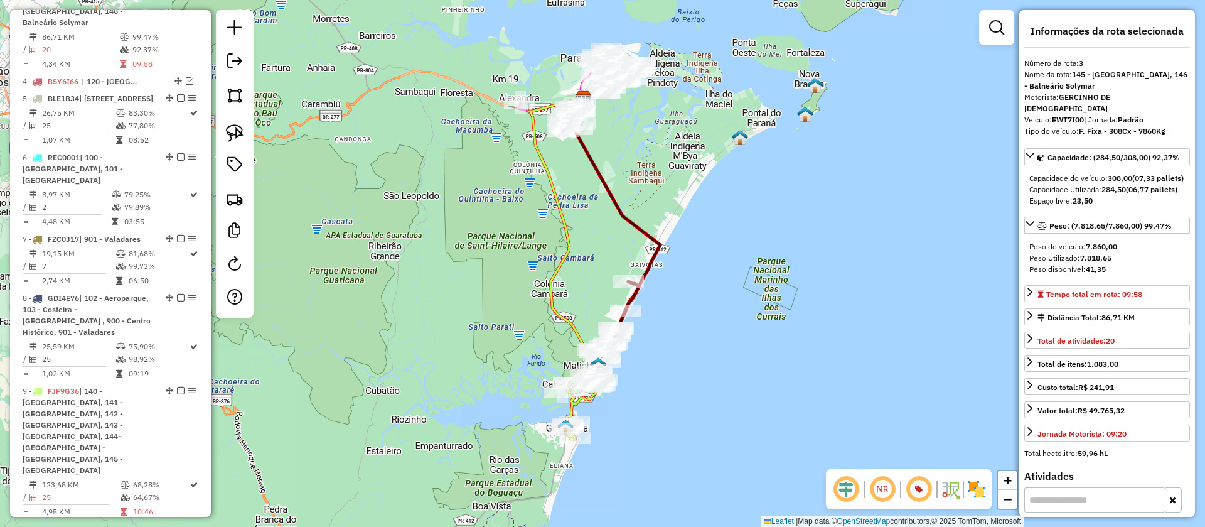
scroll to position [616, 0]
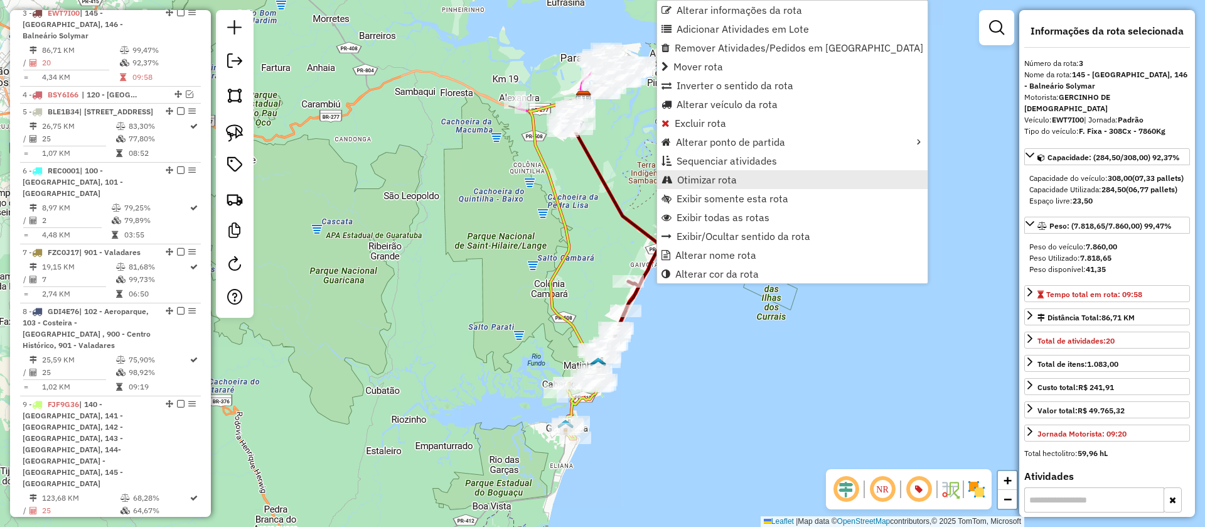
click at [699, 181] on span "Otimizar rota" at bounding box center [707, 180] width 60 height 10
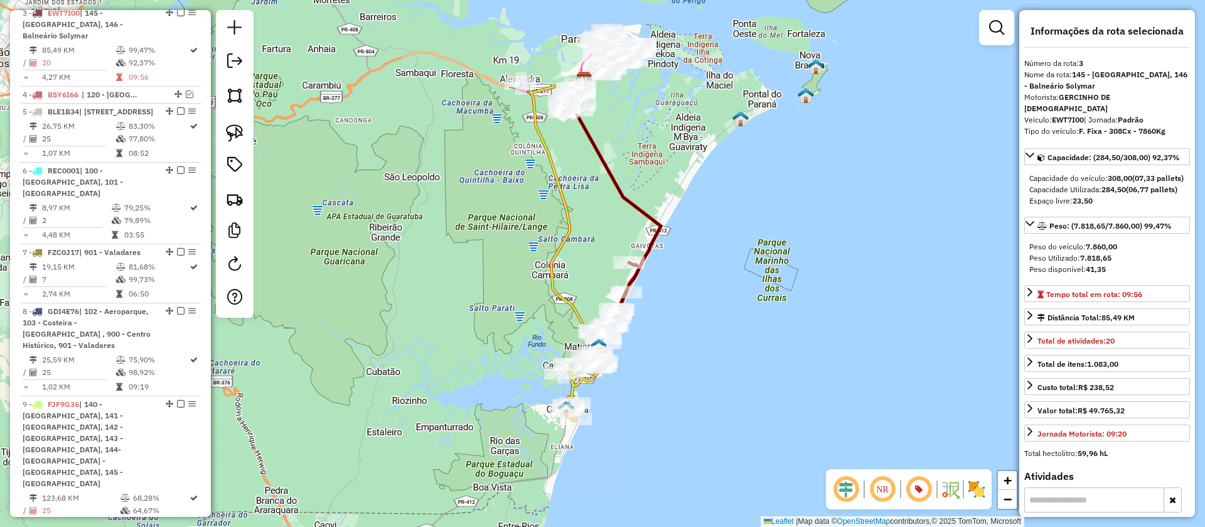
drag, startPoint x: 666, startPoint y: 298, endPoint x: 654, endPoint y: 218, distance: 80.0
click at [654, 218] on div "Janela de atendimento Grade de atendimento Capacidade Transportadoras Veículos …" at bounding box center [602, 263] width 1205 height 527
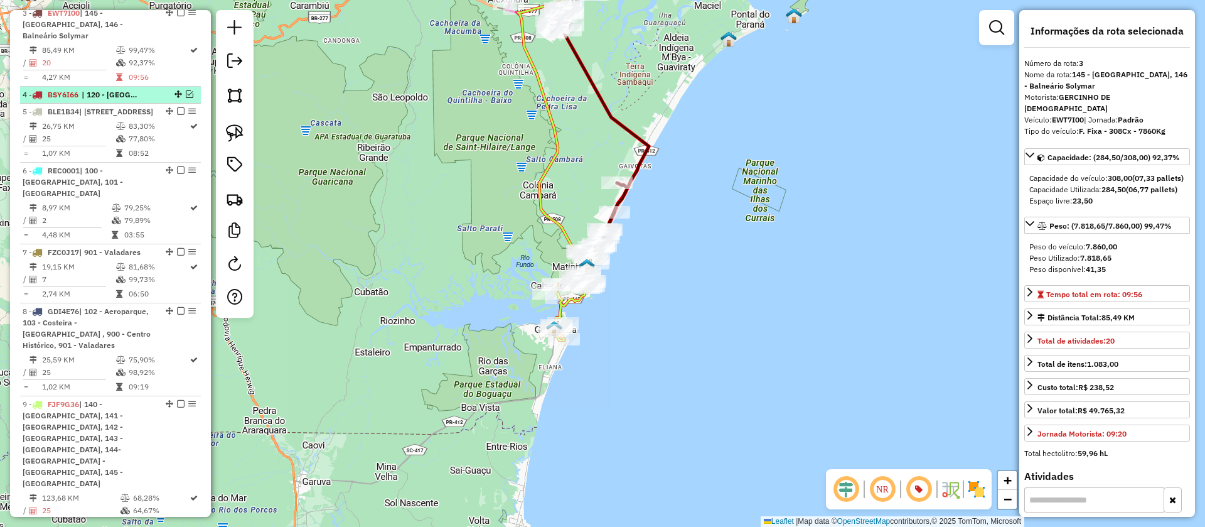
click at [189, 90] on em at bounding box center [190, 94] width 8 height 8
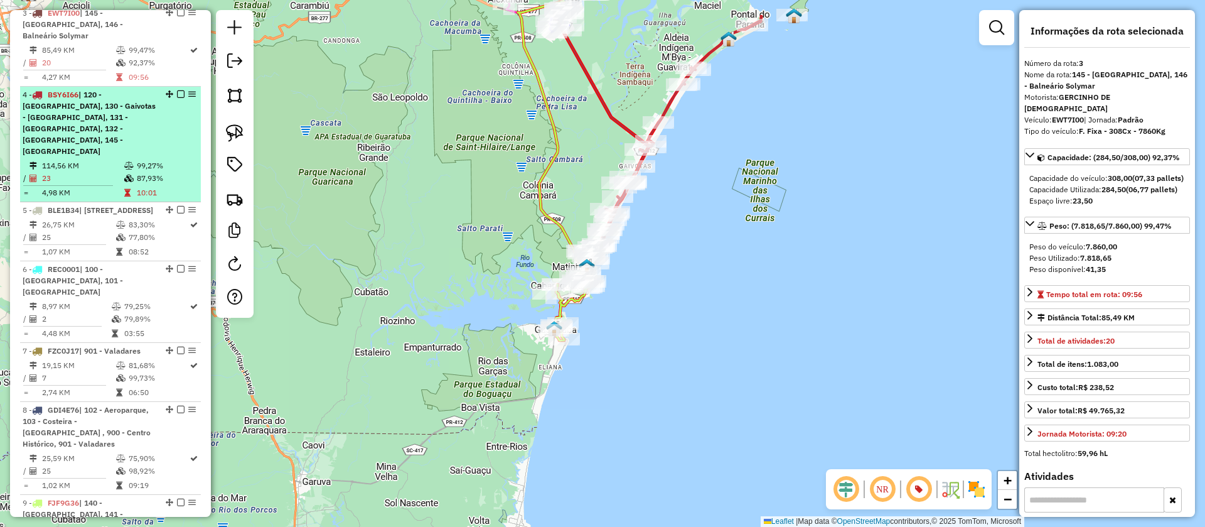
click at [171, 159] on td "99,27%" at bounding box center [166, 165] width 60 height 13
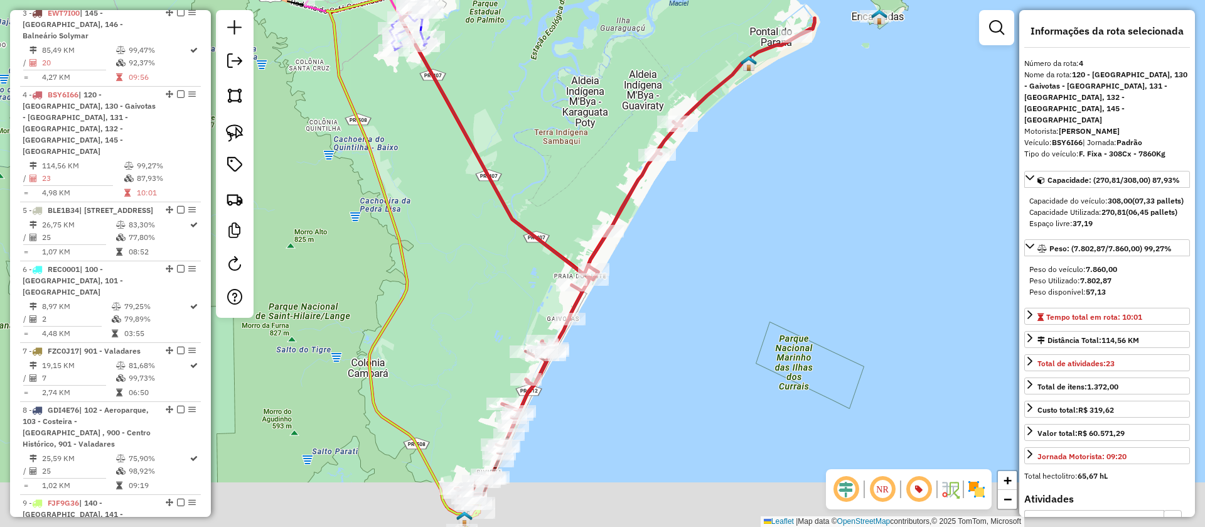
drag, startPoint x: 613, startPoint y: 368, endPoint x: 633, endPoint y: 207, distance: 162.7
click at [633, 208] on div "Janela de atendimento Grade de atendimento Capacidade Transportadoras Veículos …" at bounding box center [602, 263] width 1205 height 527
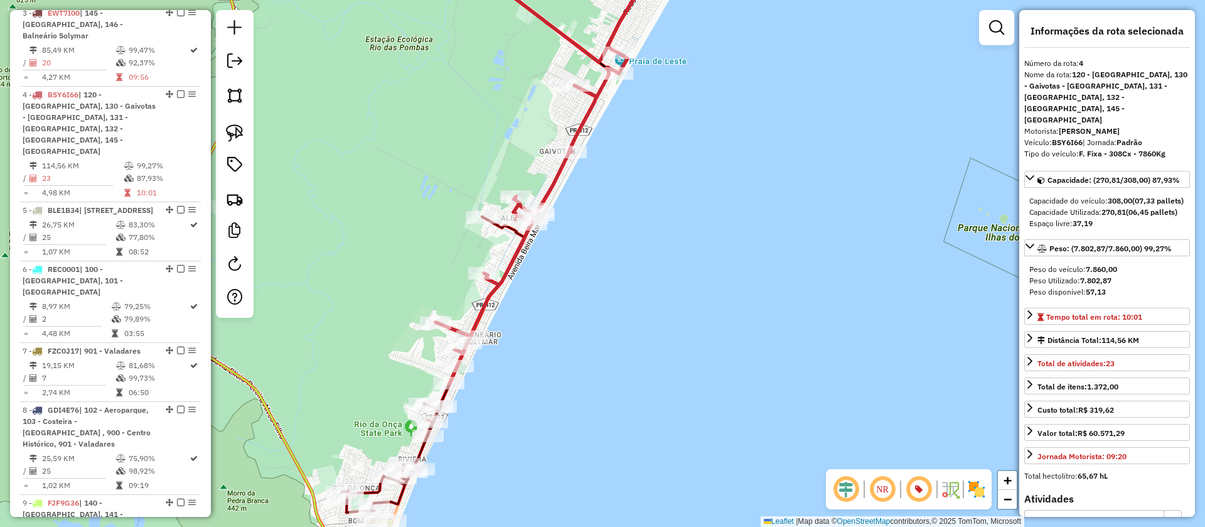
drag, startPoint x: 524, startPoint y: 362, endPoint x: 564, endPoint y: 283, distance: 88.7
click at [564, 283] on div "Janela de atendimento Grade de atendimento Capacidade Transportadoras Veículos …" at bounding box center [602, 263] width 1205 height 527
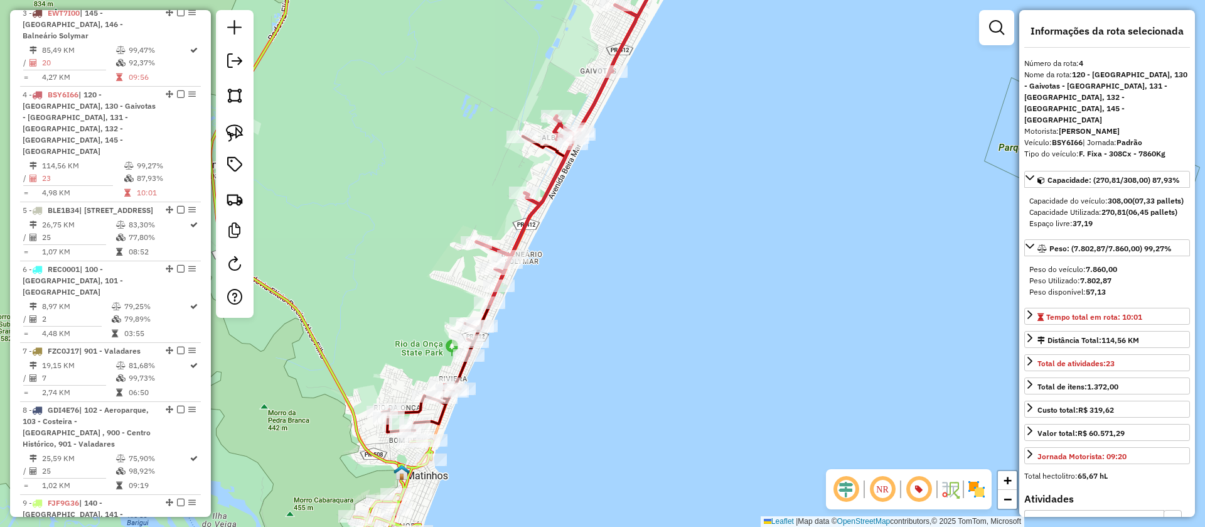
click at [536, 149] on icon at bounding box center [473, 284] width 183 height 296
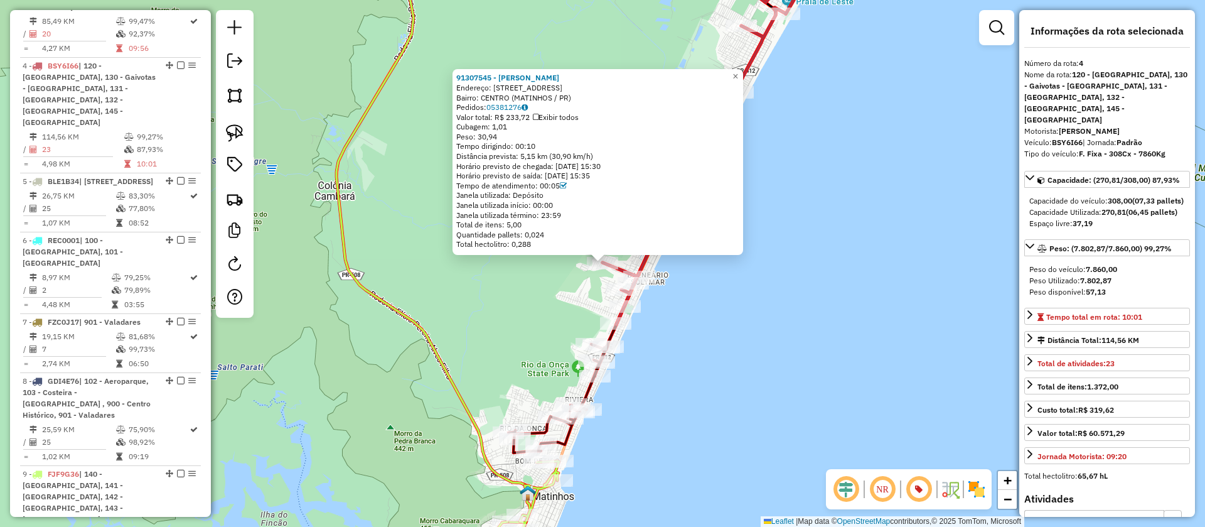
scroll to position [687, 0]
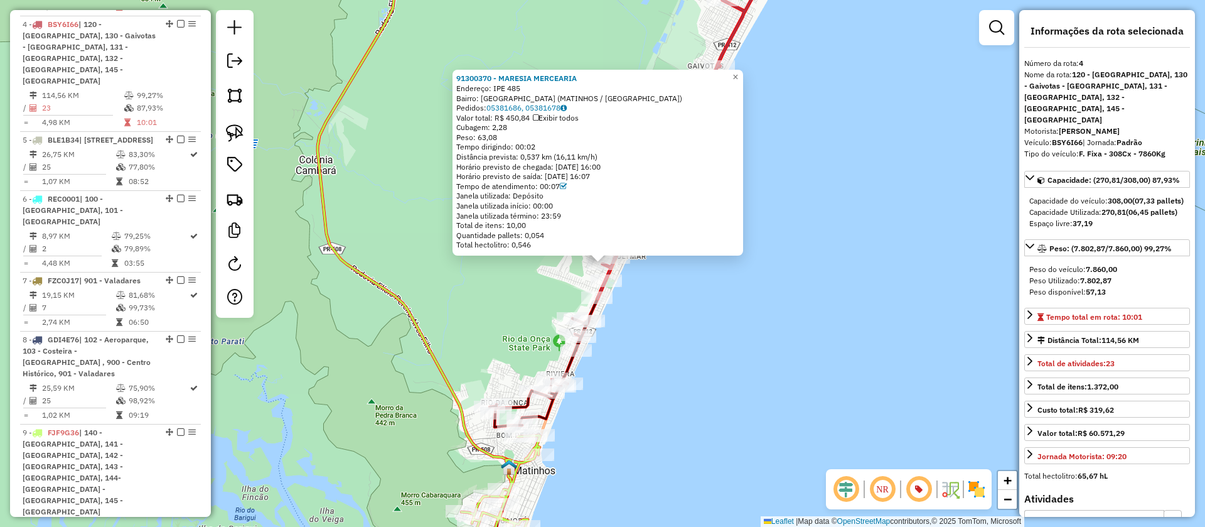
click at [609, 290] on icon at bounding box center [680, 122] width 192 height 351
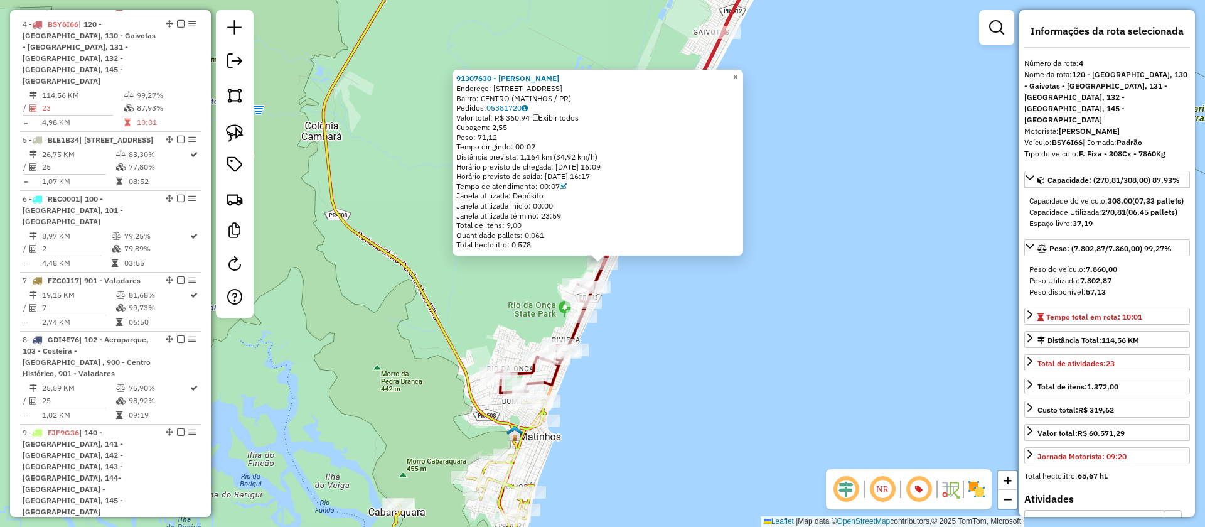
click at [622, 285] on div "91307630 - DANIELE BURGAT Endereço: av Paranagua 4035 Bairro: CENTRO (MATINHOS …" at bounding box center [602, 263] width 1205 height 527
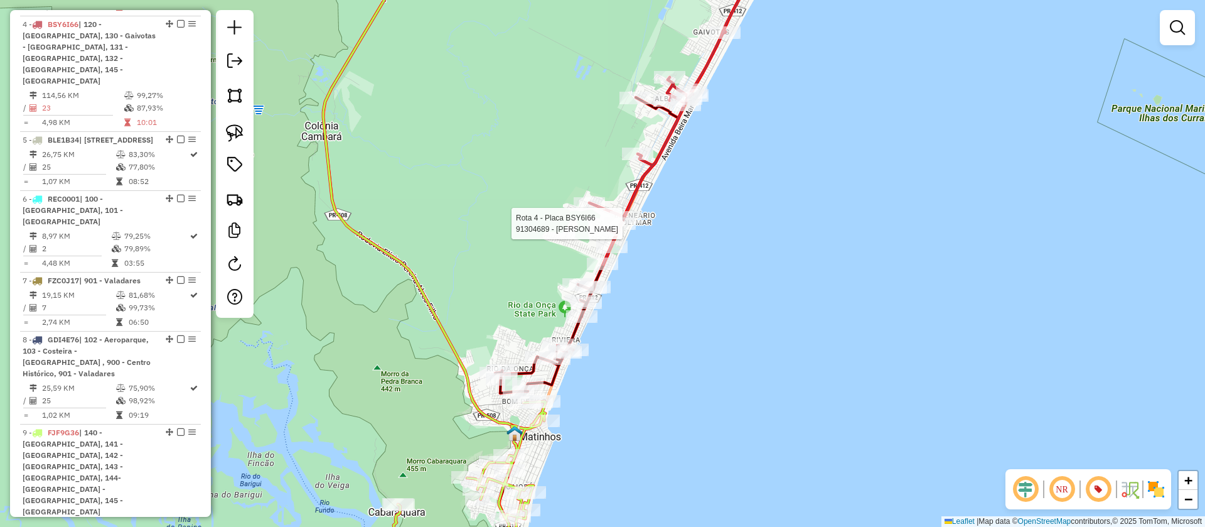
select select "**********"
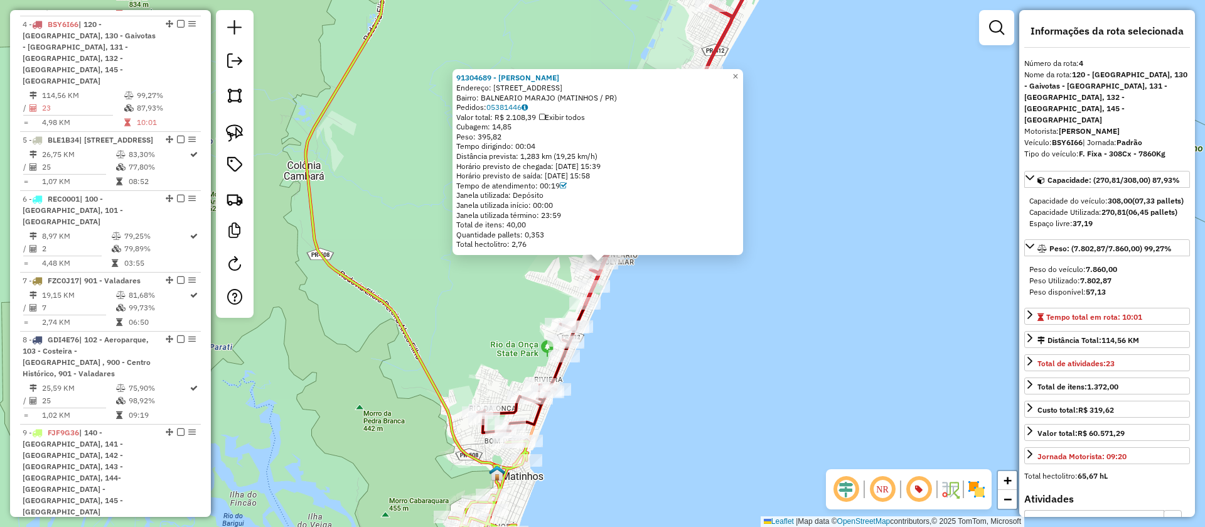
click at [557, 371] on icon at bounding box center [569, 285] width 183 height 296
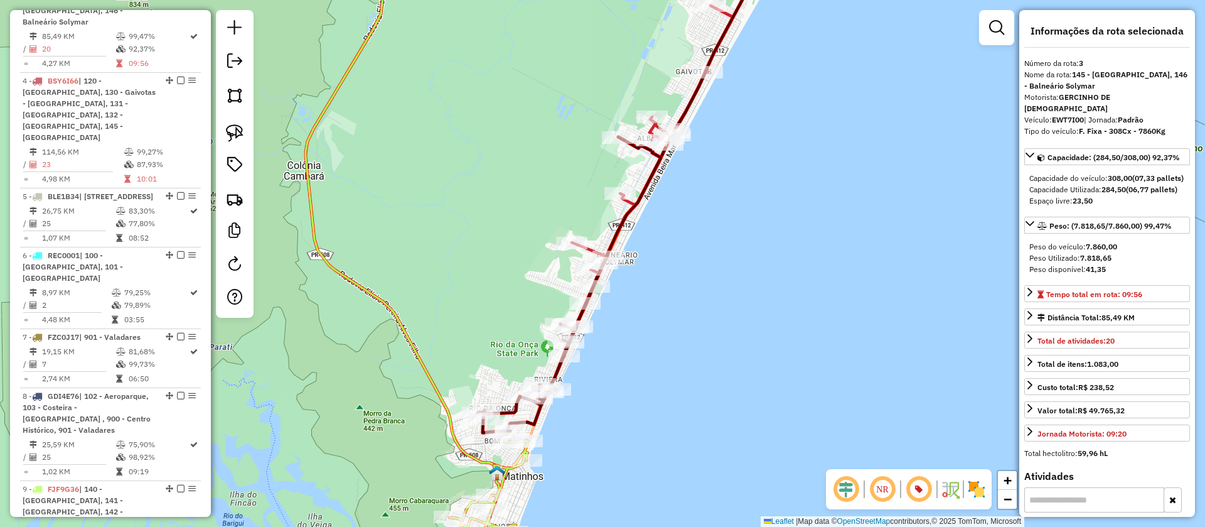
scroll to position [616, 0]
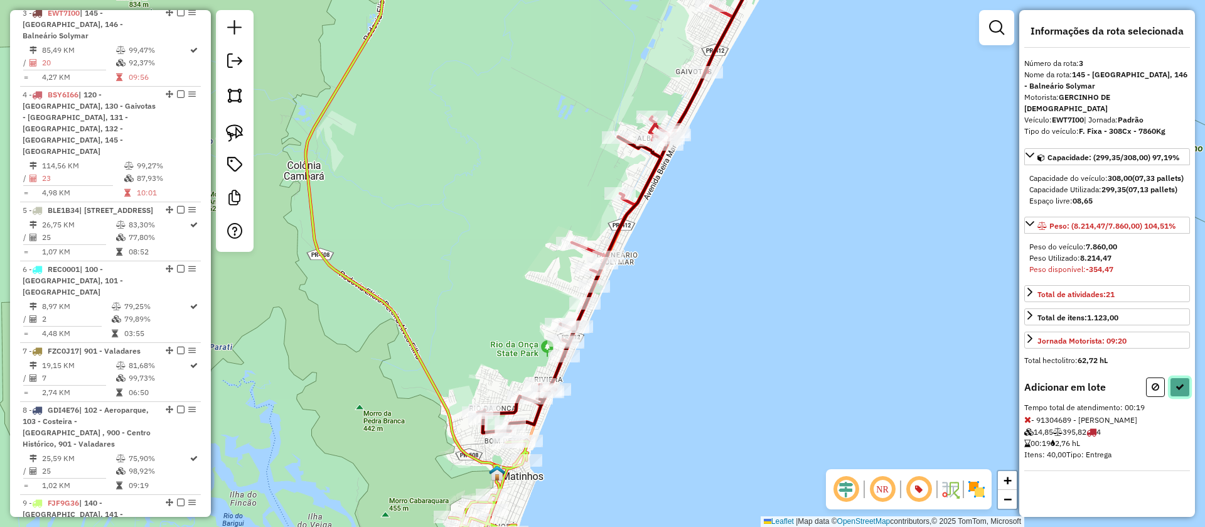
click at [1183, 384] on icon at bounding box center [1180, 386] width 9 height 9
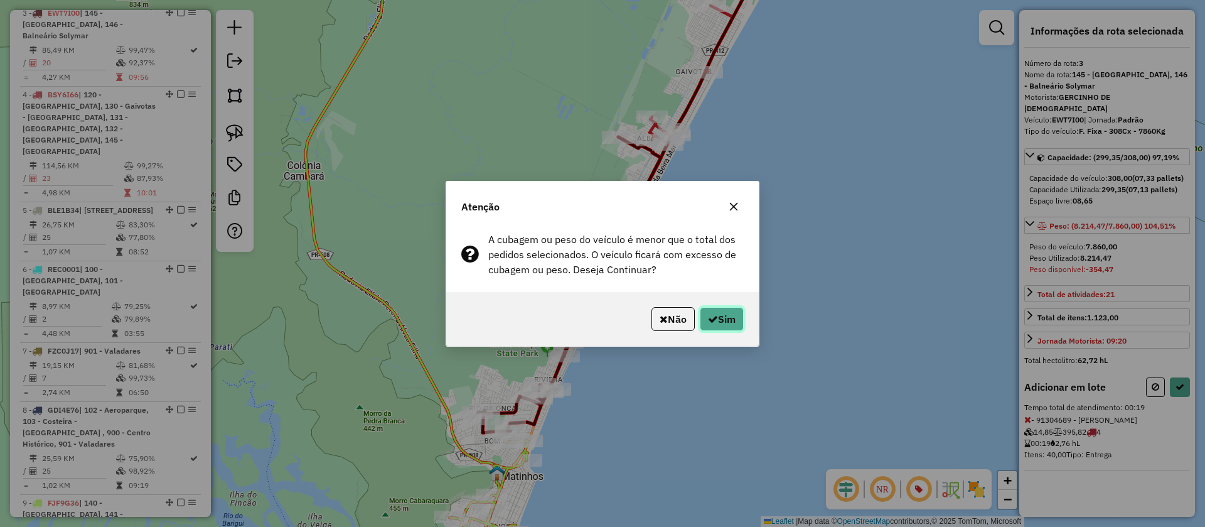
click at [741, 313] on button "Sim" at bounding box center [722, 319] width 44 height 24
select select "**********"
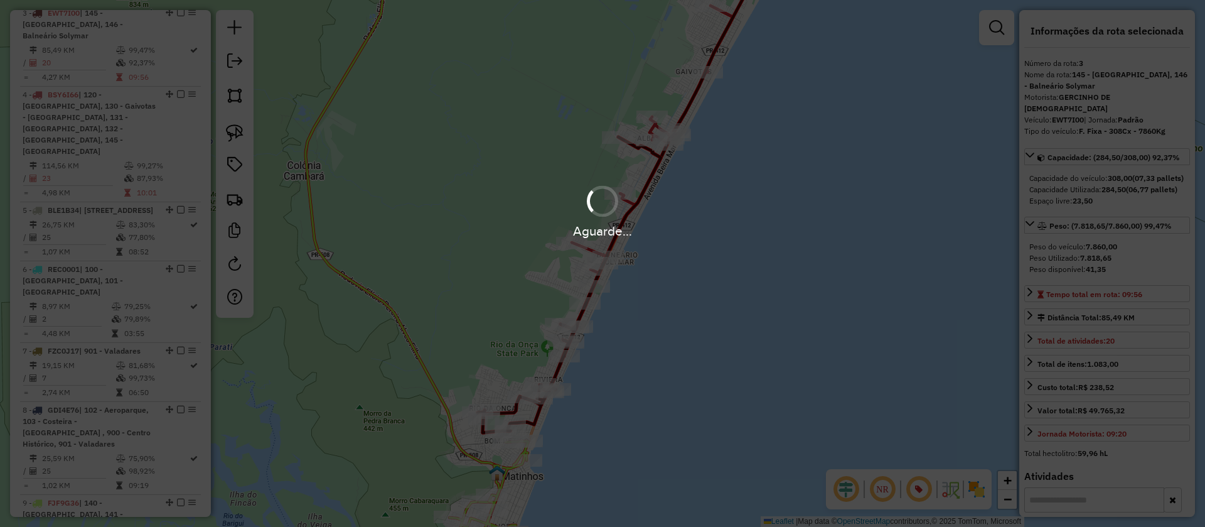
click at [669, 126] on div "Aguarde..." at bounding box center [602, 263] width 1205 height 527
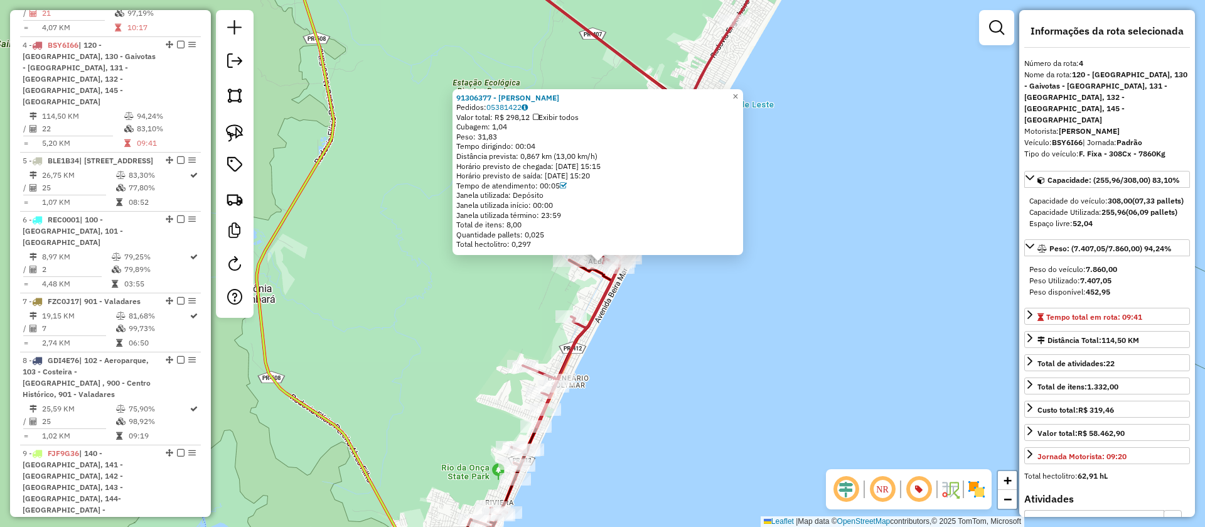
scroll to position [687, 0]
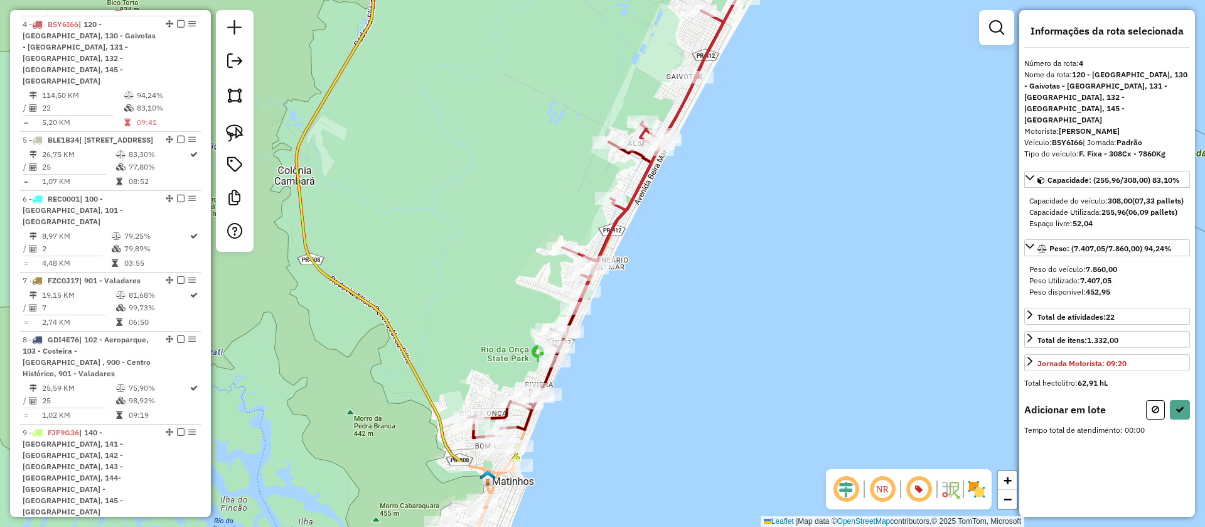
drag, startPoint x: 678, startPoint y: 239, endPoint x: 693, endPoint y: 189, distance: 52.4
click at [693, 189] on div "Janela de atendimento Grade de atendimento Capacidade Transportadoras Veículos …" at bounding box center [602, 263] width 1205 height 527
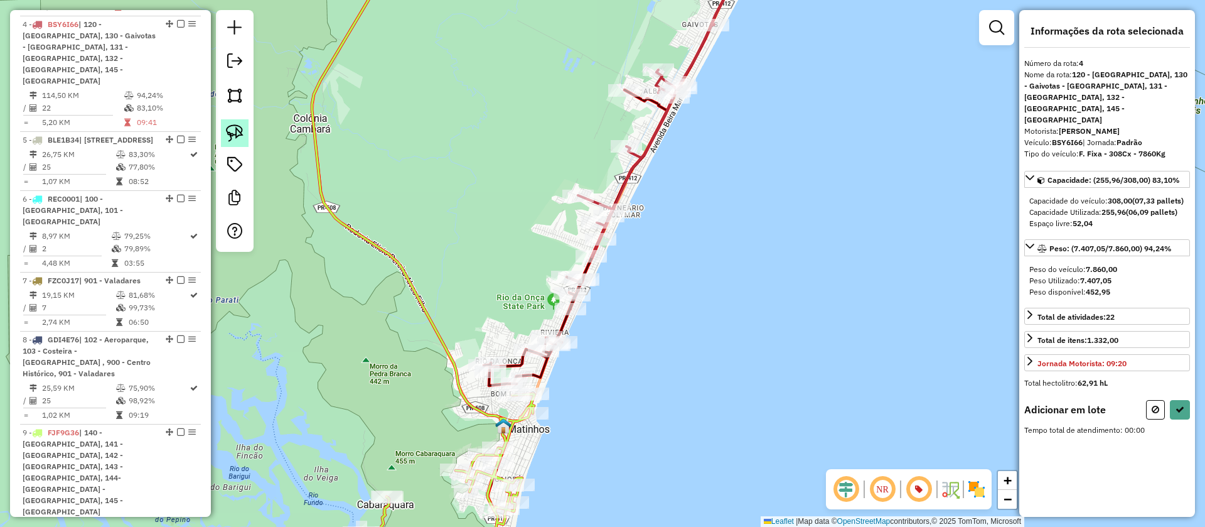
click at [241, 136] on img at bounding box center [235, 133] width 18 height 18
drag, startPoint x: 518, startPoint y: 240, endPoint x: 649, endPoint y: 292, distance: 141.2
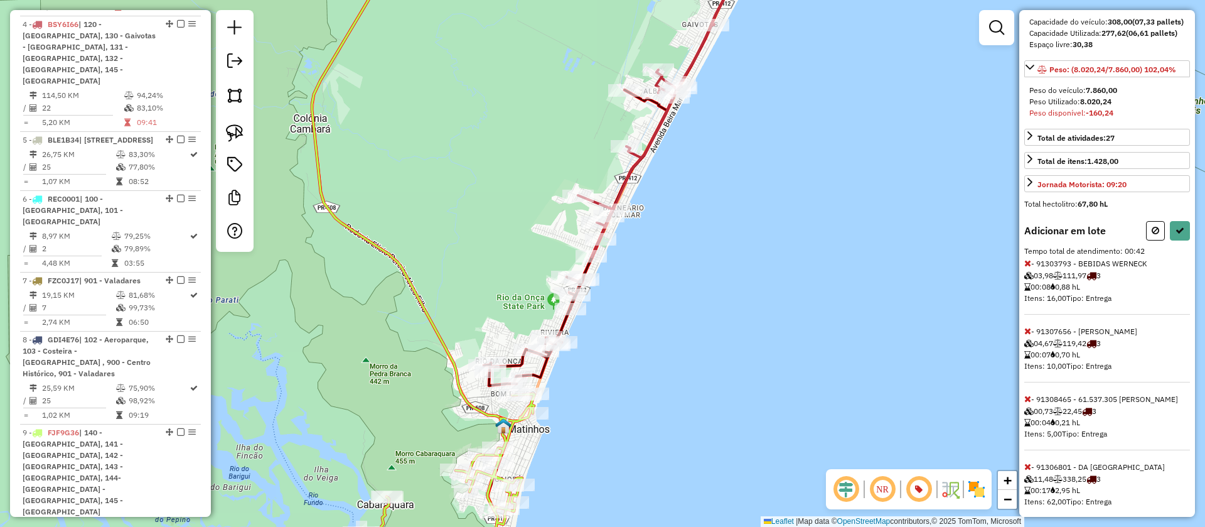
scroll to position [274, 0]
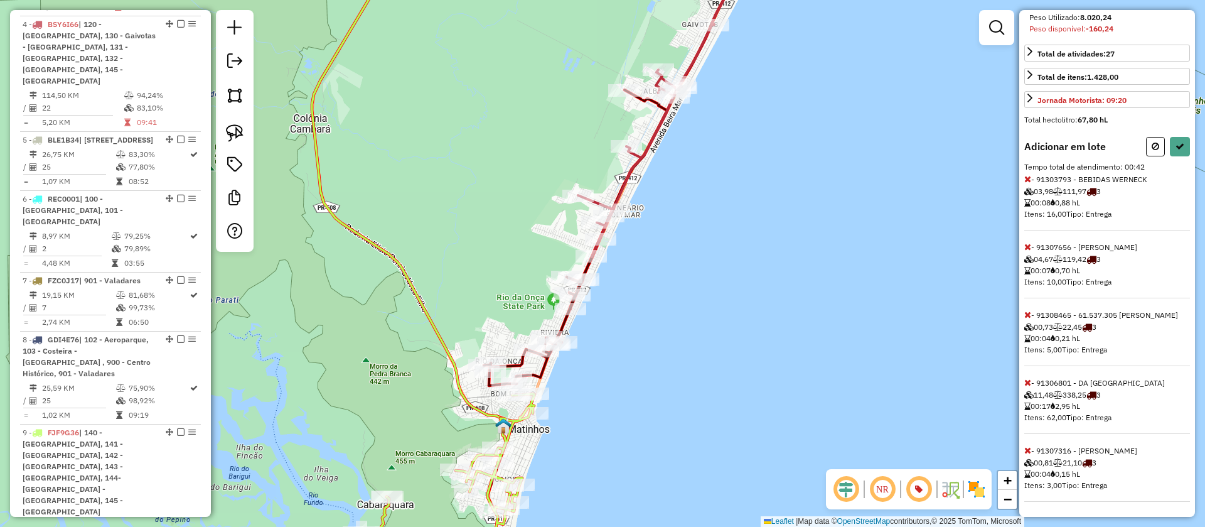
click at [1028, 382] on icon at bounding box center [1028, 382] width 7 height 9
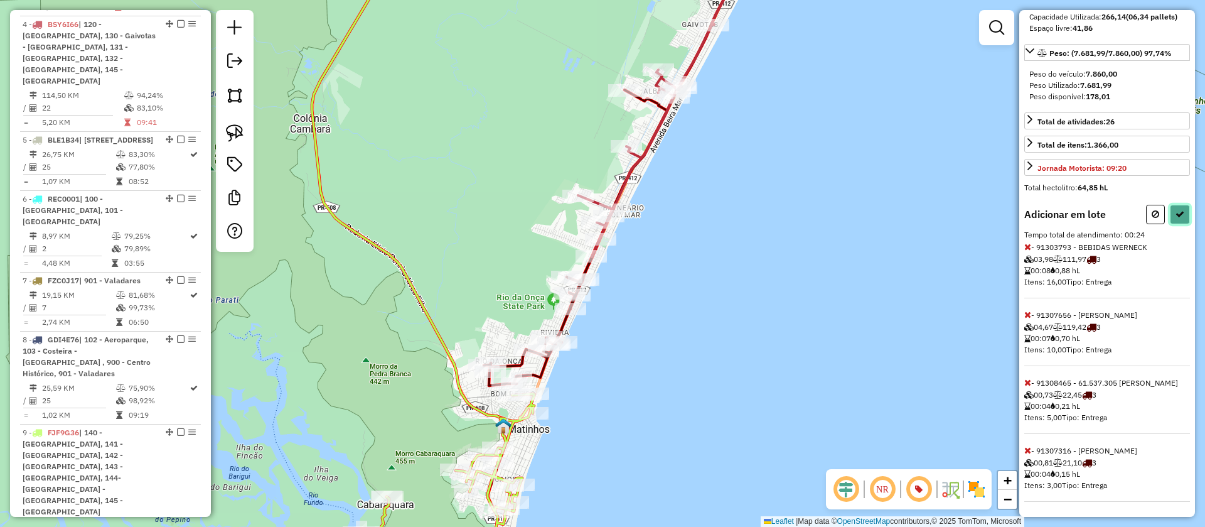
click at [1176, 211] on icon at bounding box center [1180, 214] width 9 height 9
select select "**********"
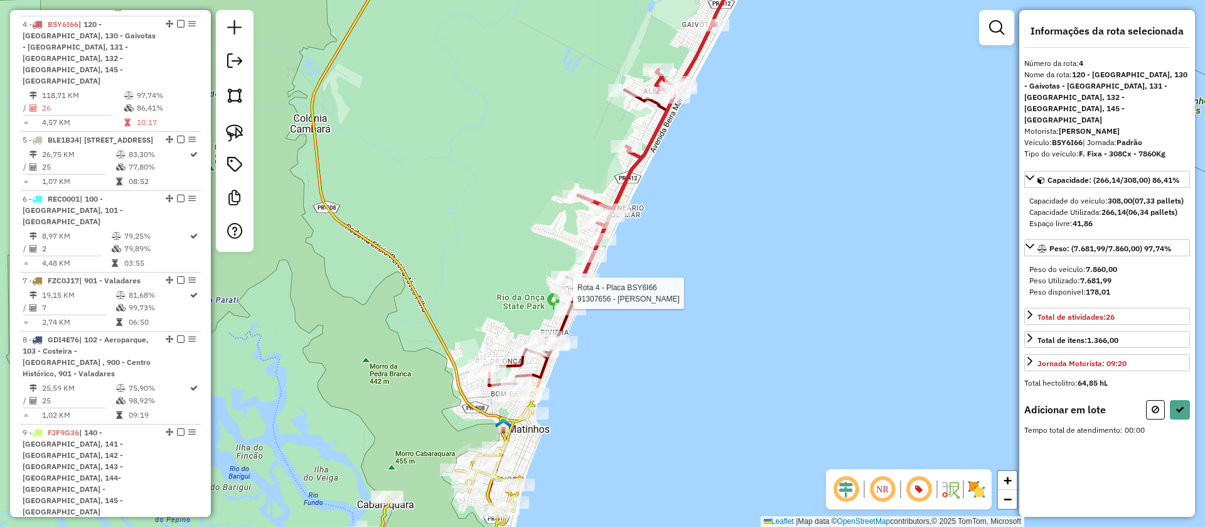
scroll to position [0, 0]
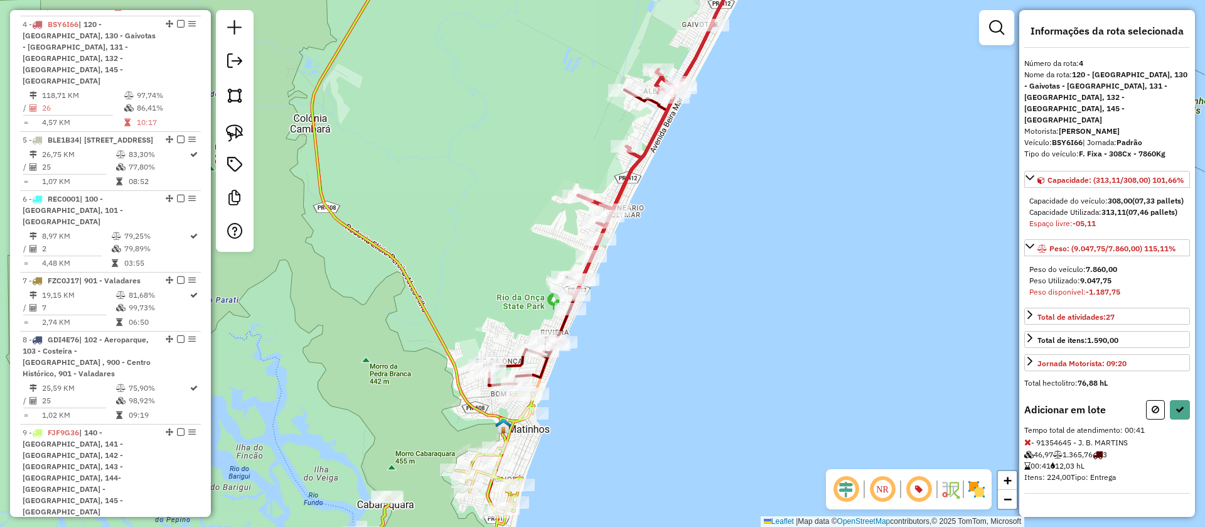
click at [1028, 438] on icon at bounding box center [1028, 442] width 7 height 9
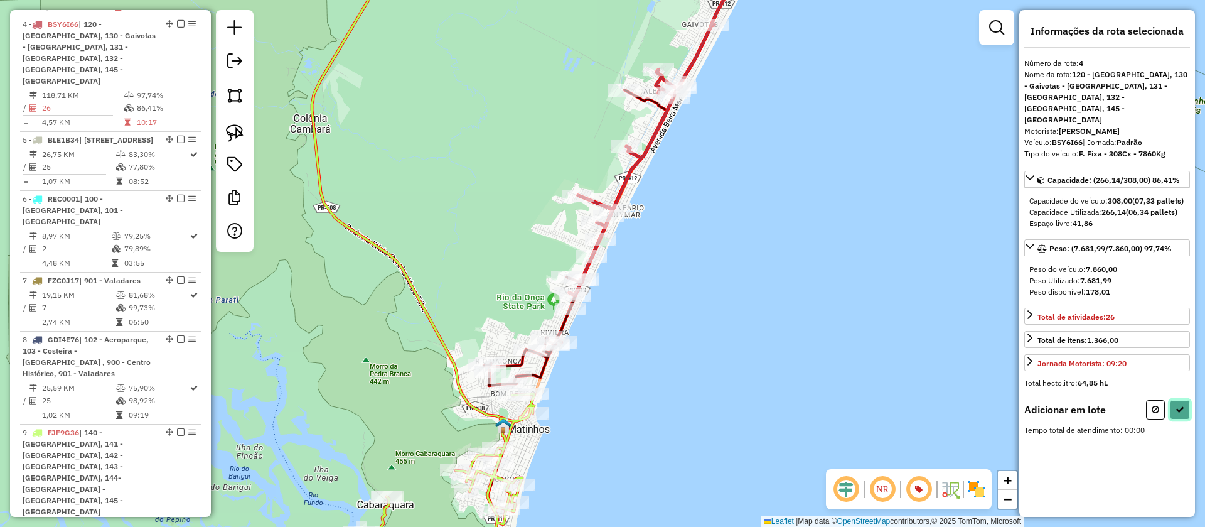
click at [1180, 400] on button at bounding box center [1180, 409] width 20 height 19
click at [1156, 405] on icon at bounding box center [1156, 409] width 8 height 9
select select "**********"
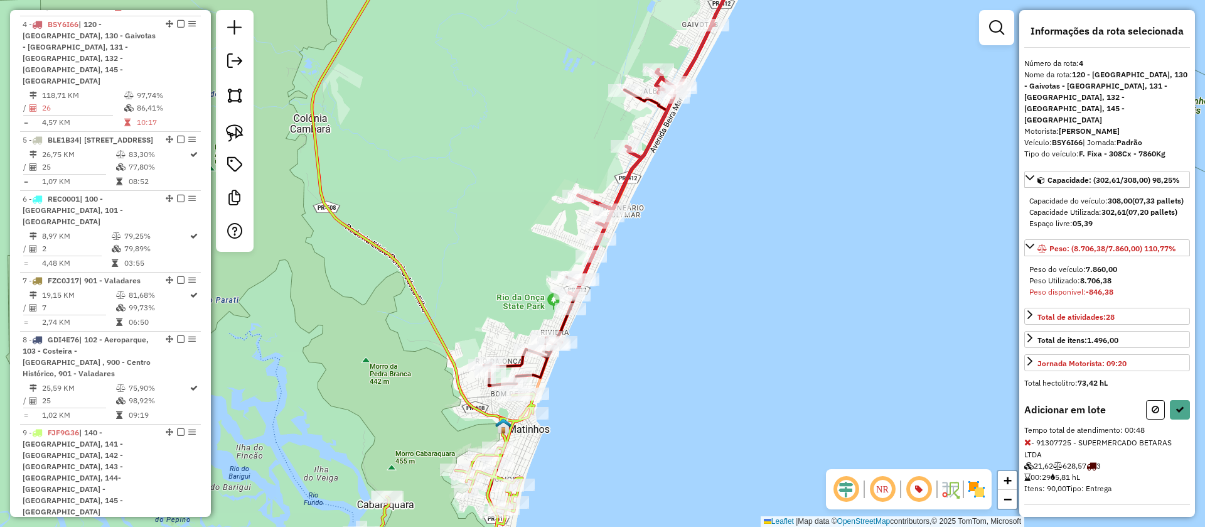
scroll to position [82, 0]
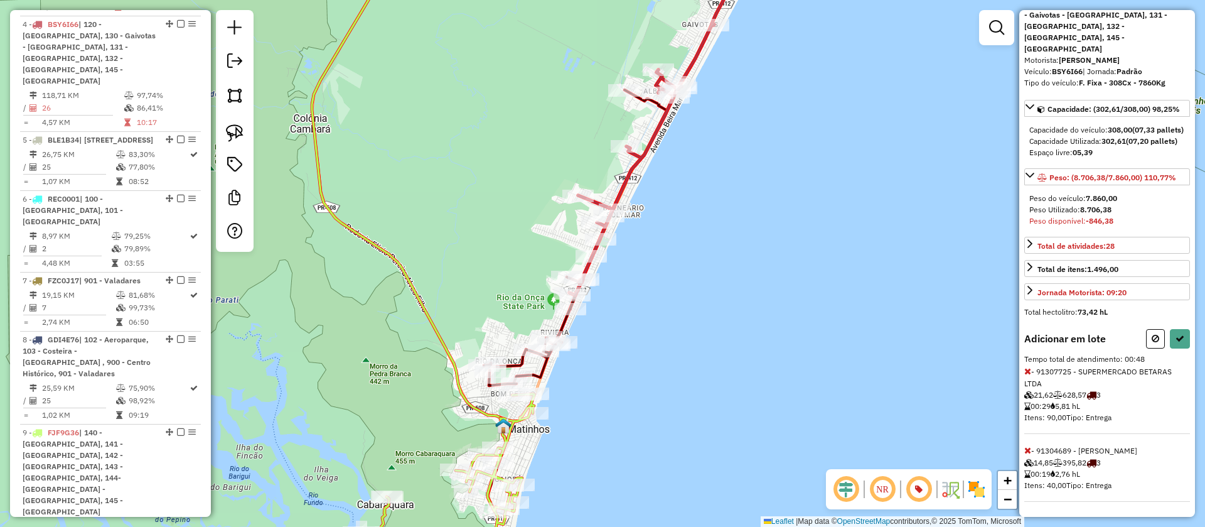
click at [1030, 371] on icon at bounding box center [1028, 371] width 7 height 9
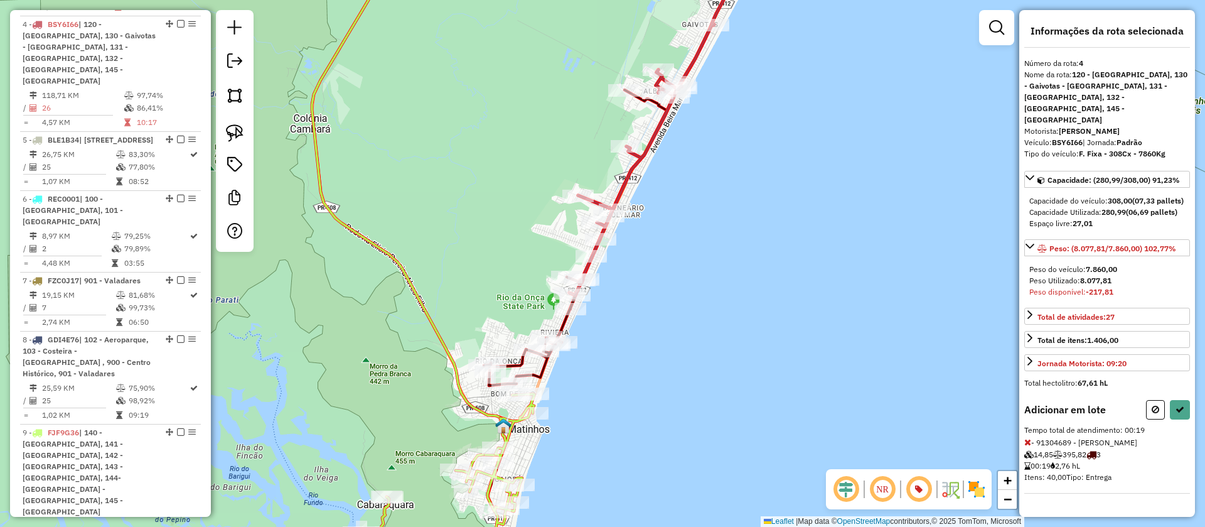
click at [1030, 446] on icon at bounding box center [1028, 442] width 7 height 9
click at [1150, 400] on button at bounding box center [1155, 409] width 19 height 19
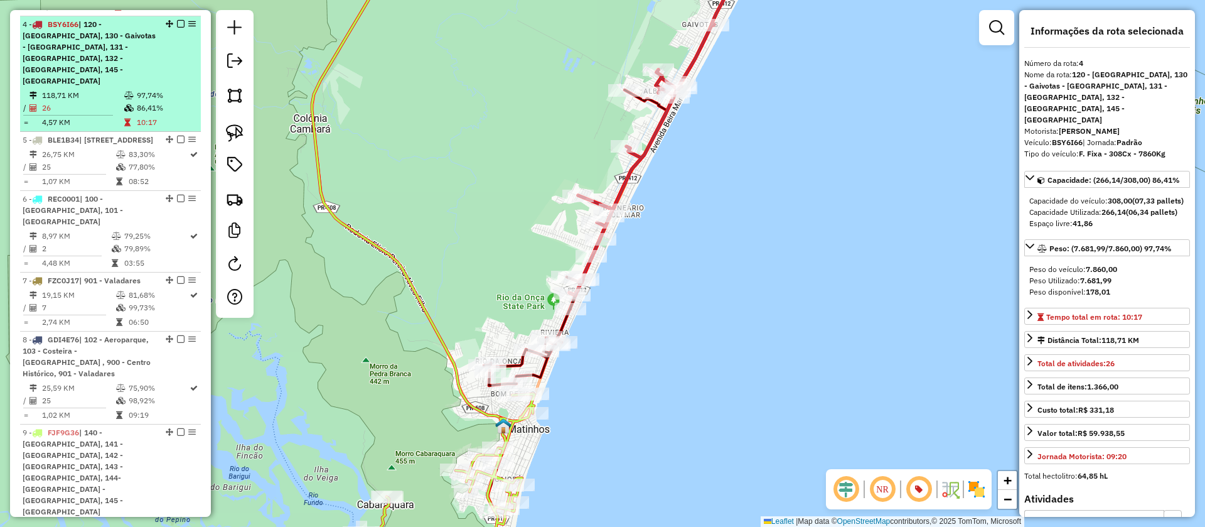
click at [177, 20] on em at bounding box center [181, 24] width 8 height 8
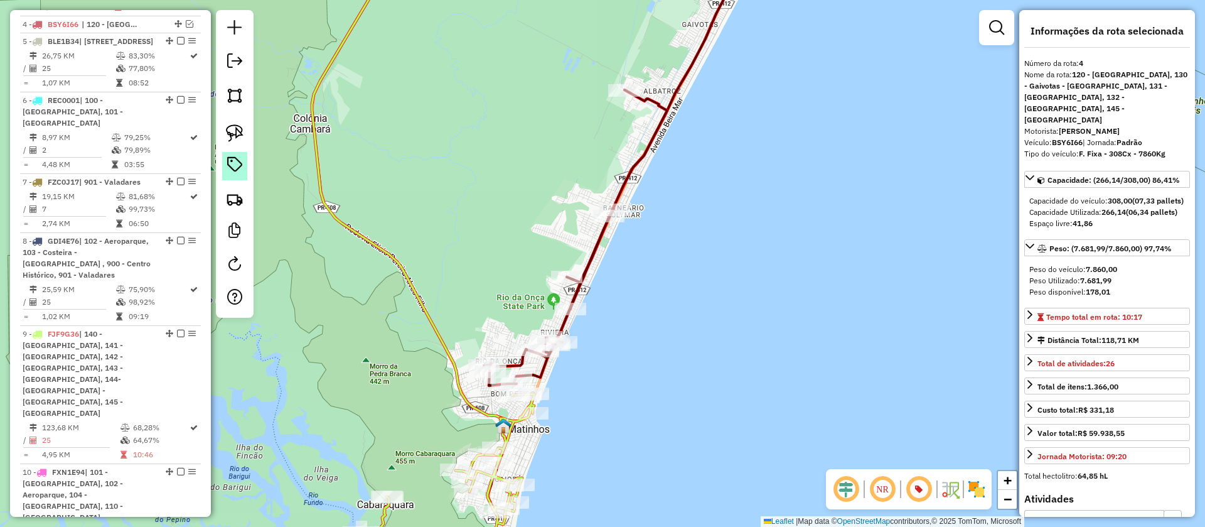
scroll to position [611, 0]
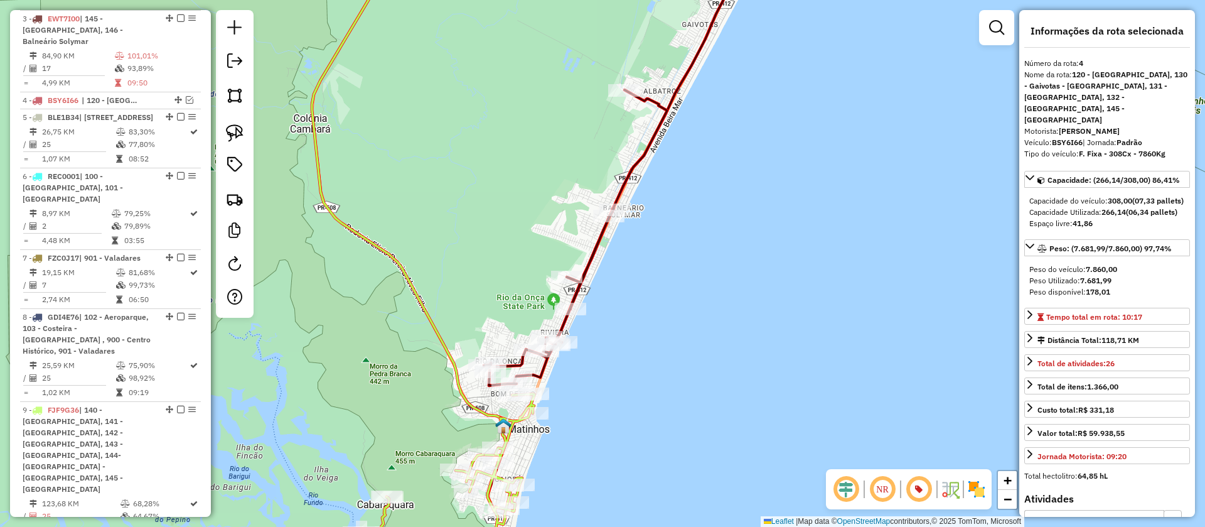
click at [585, 262] on icon at bounding box center [575, 238] width 183 height 296
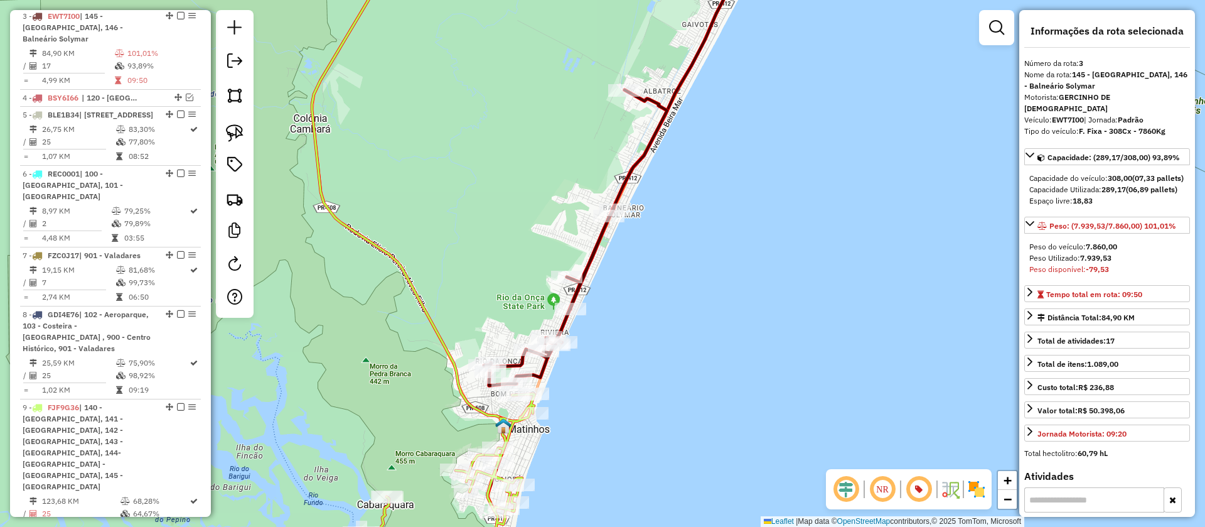
scroll to position [616, 0]
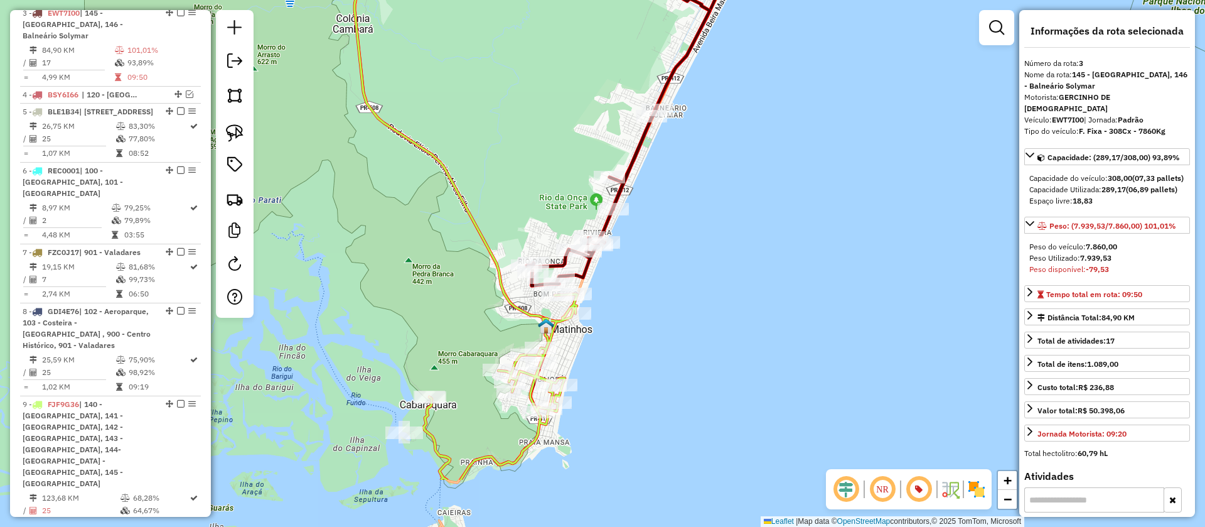
drag, startPoint x: 675, startPoint y: 304, endPoint x: 715, endPoint y: 200, distance: 112.3
click at [715, 200] on div "Janela de atendimento Grade de atendimento Capacidade Transportadoras Veículos …" at bounding box center [602, 263] width 1205 height 527
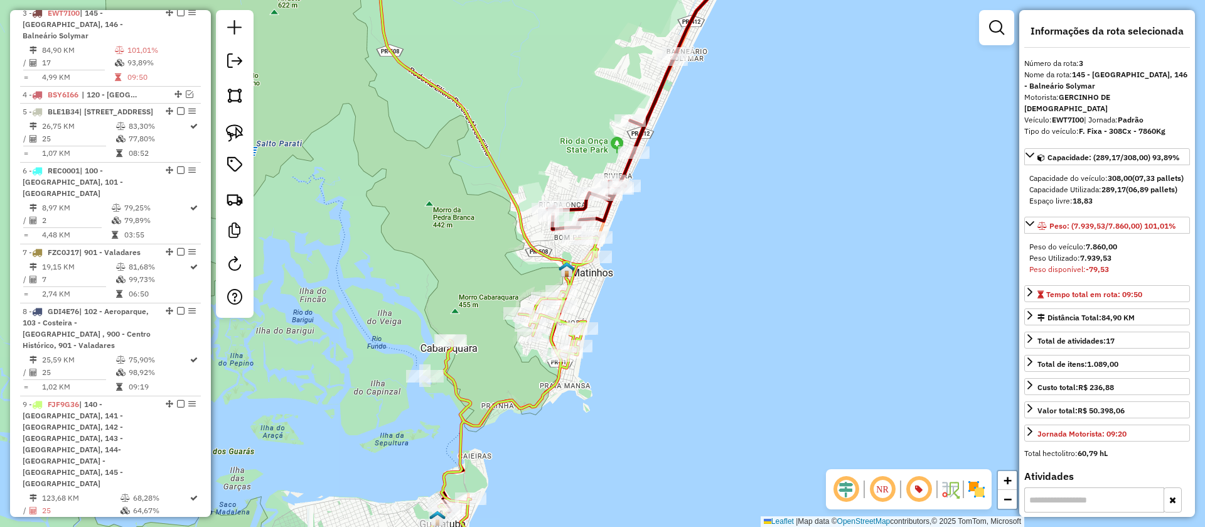
click at [549, 256] on icon at bounding box center [472, 123] width 194 height 352
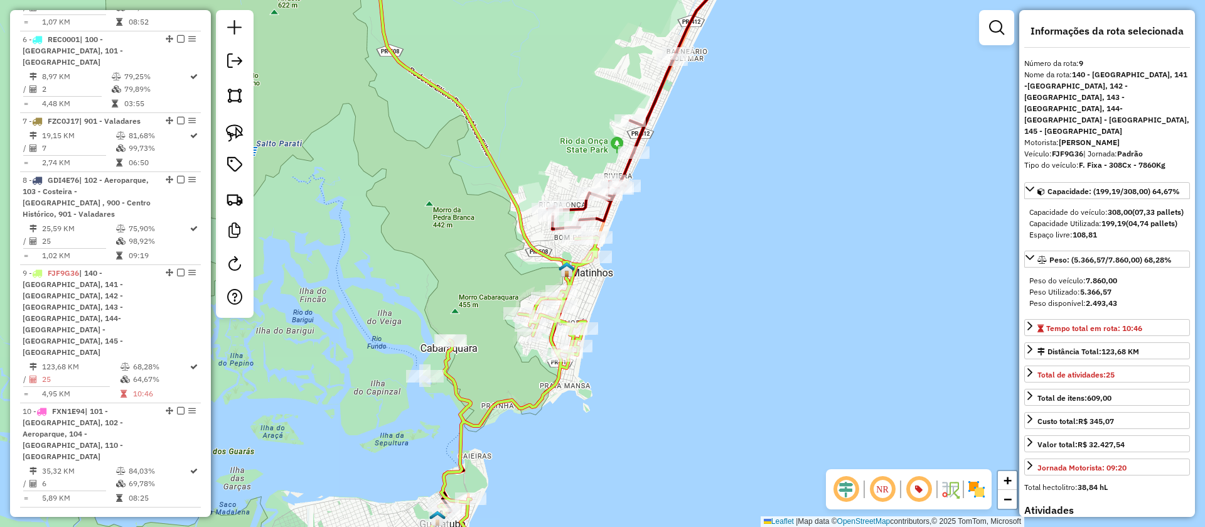
click at [605, 215] on icon at bounding box center [638, 88] width 183 height 282
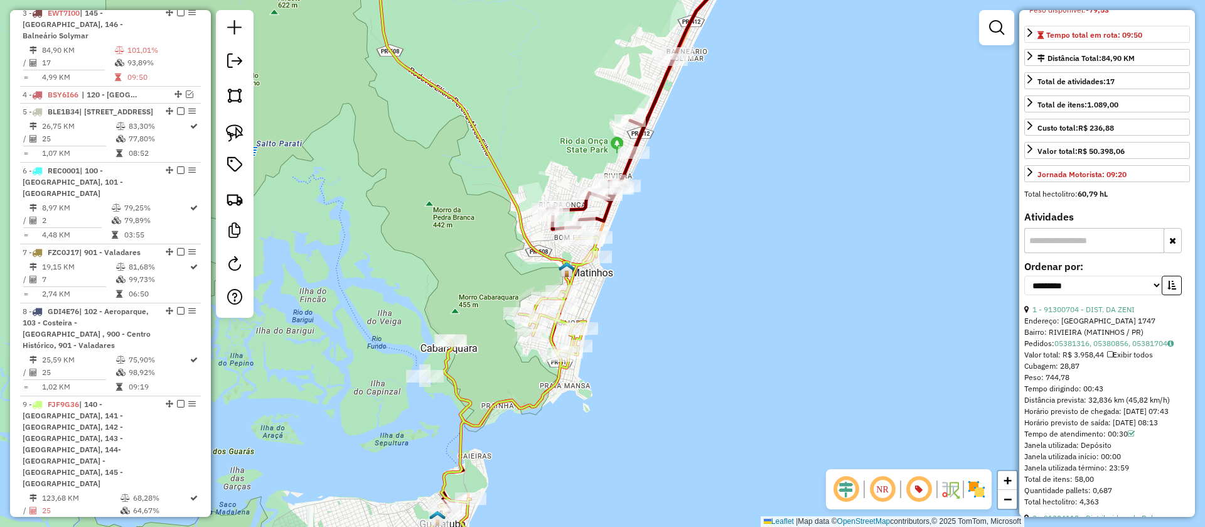
scroll to position [260, 0]
click at [1093, 294] on select "**********" at bounding box center [1094, 284] width 138 height 19
select select "**********"
click at [1025, 286] on select "**********" at bounding box center [1094, 284] width 138 height 19
click at [1166, 289] on button "button" at bounding box center [1172, 284] width 20 height 19
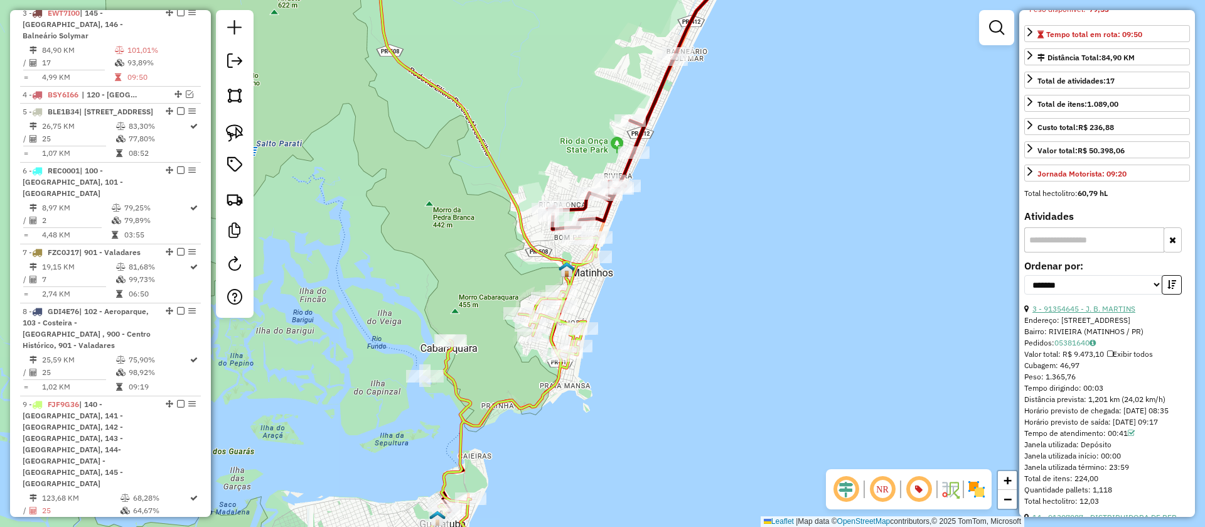
click at [1075, 313] on link "3 - 91354645 - J. B. MARTINS" at bounding box center [1084, 308] width 103 height 9
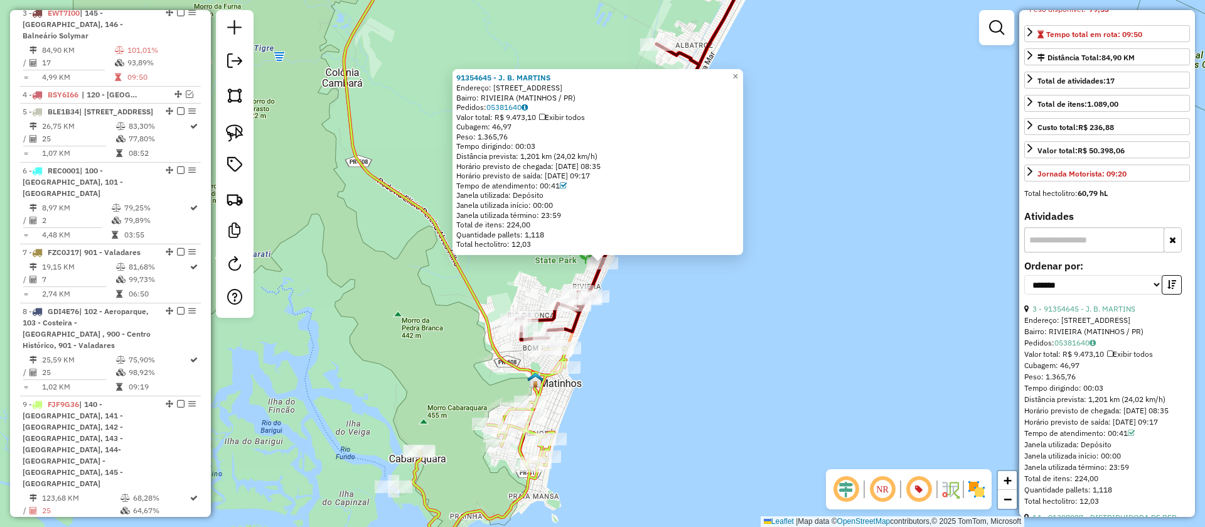
drag, startPoint x: 681, startPoint y: 328, endPoint x: 600, endPoint y: 345, distance: 82.7
click at [681, 327] on div "91354645 - J. B. MARTINS Endereço: AV PARANAGUA 2854 Bairro: RIVIEIRA (MATINHOS…" at bounding box center [602, 263] width 1205 height 527
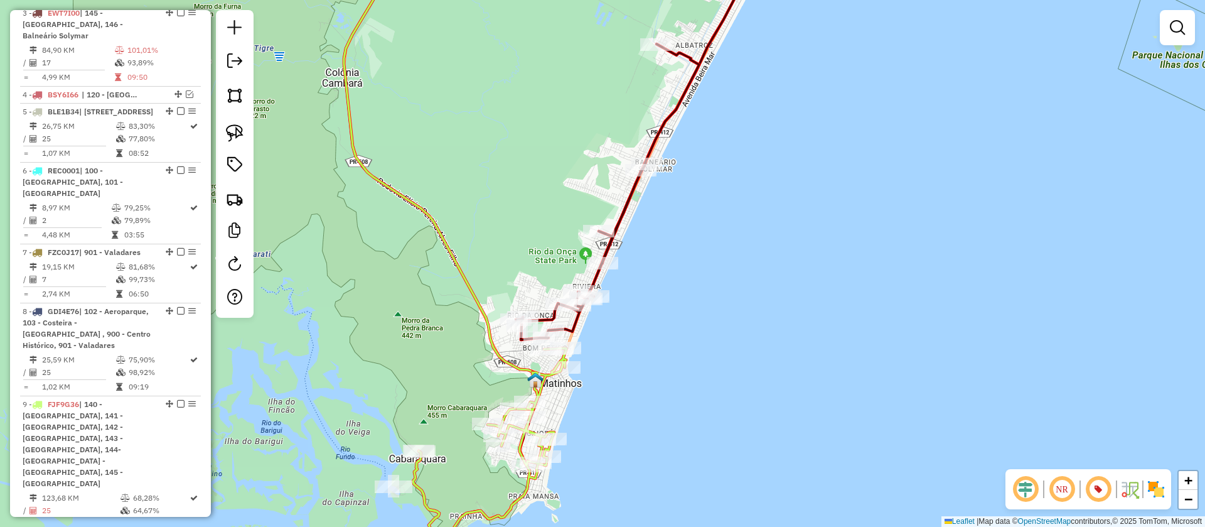
click at [498, 356] on icon at bounding box center [441, 178] width 194 height 462
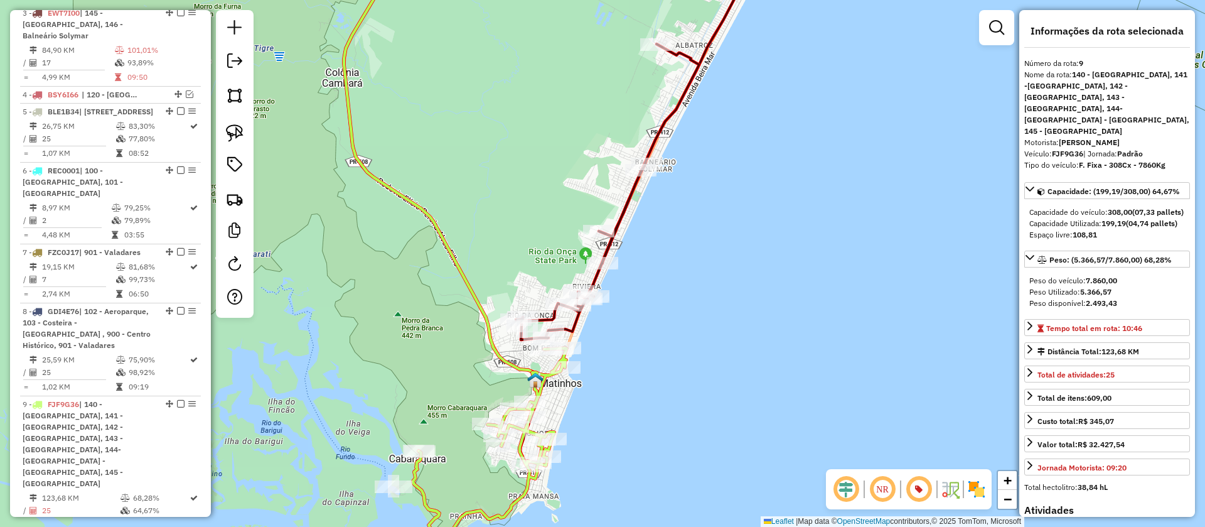
scroll to position [748, 0]
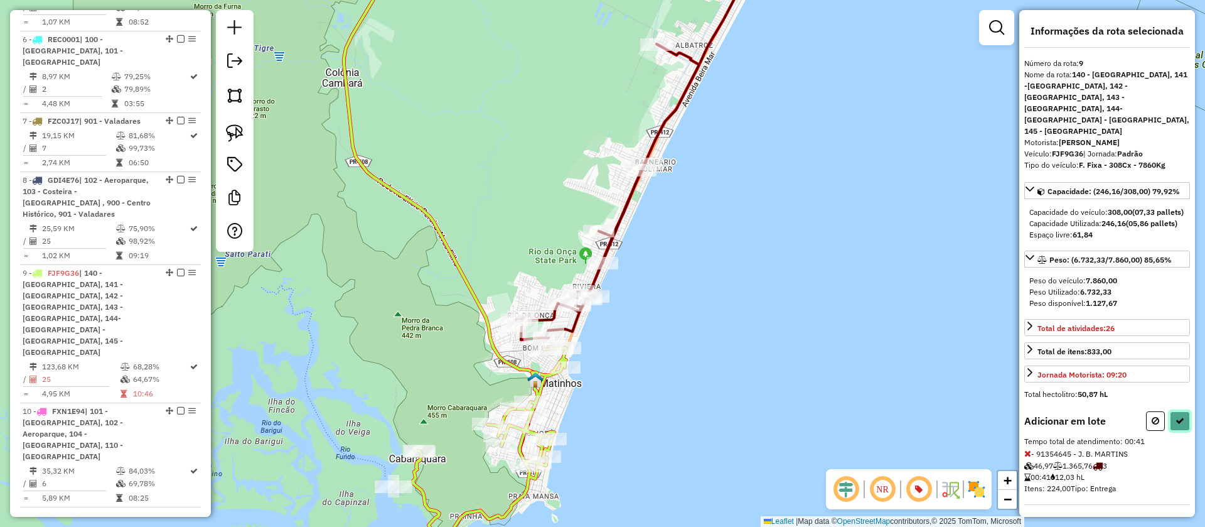
click at [1176, 416] on icon at bounding box center [1180, 420] width 9 height 9
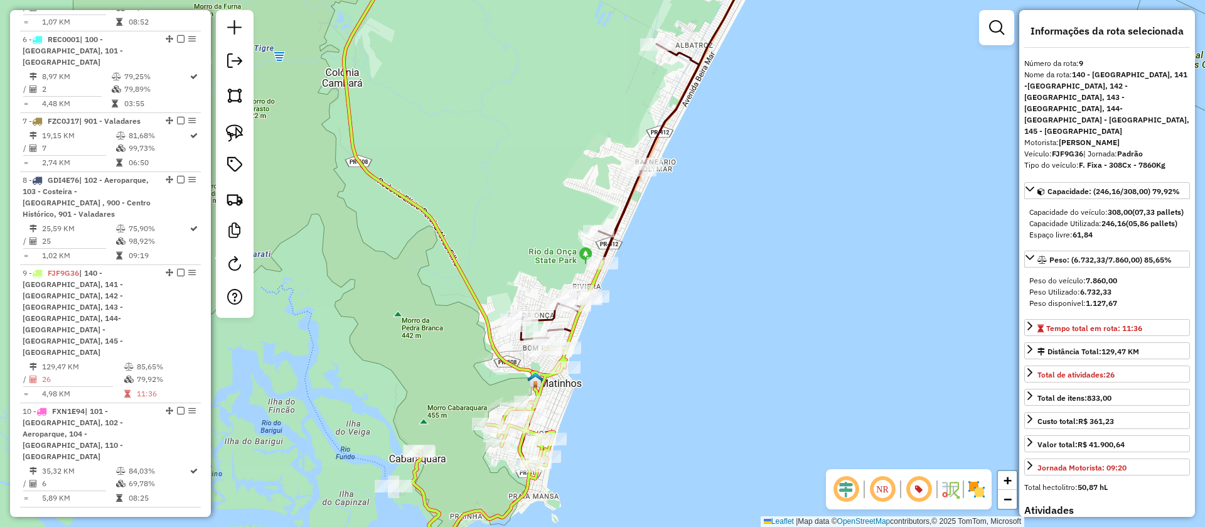
click at [629, 207] on icon at bounding box center [607, 192] width 183 height 296
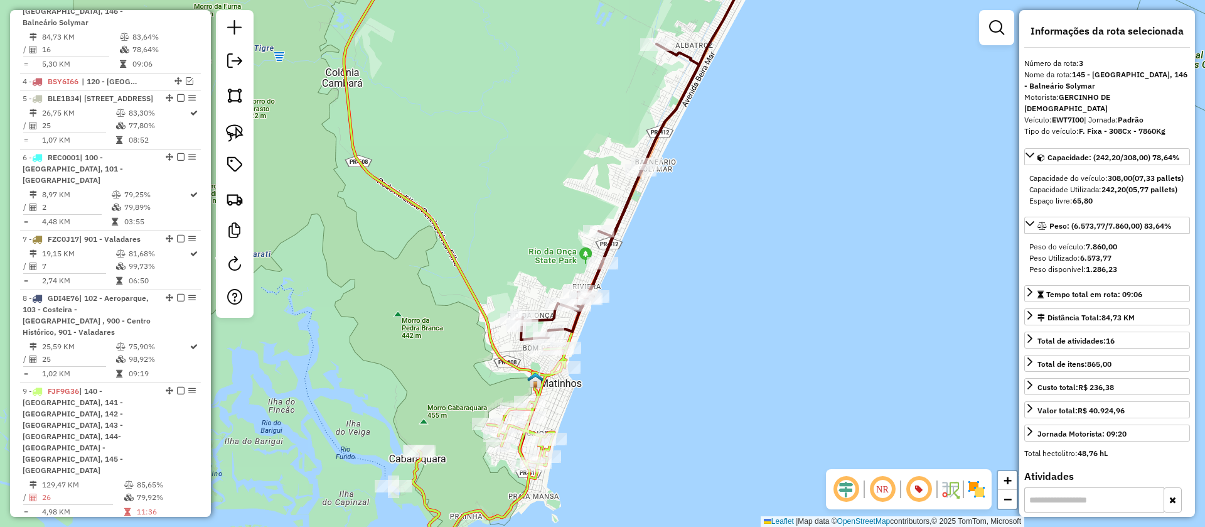
scroll to position [616, 0]
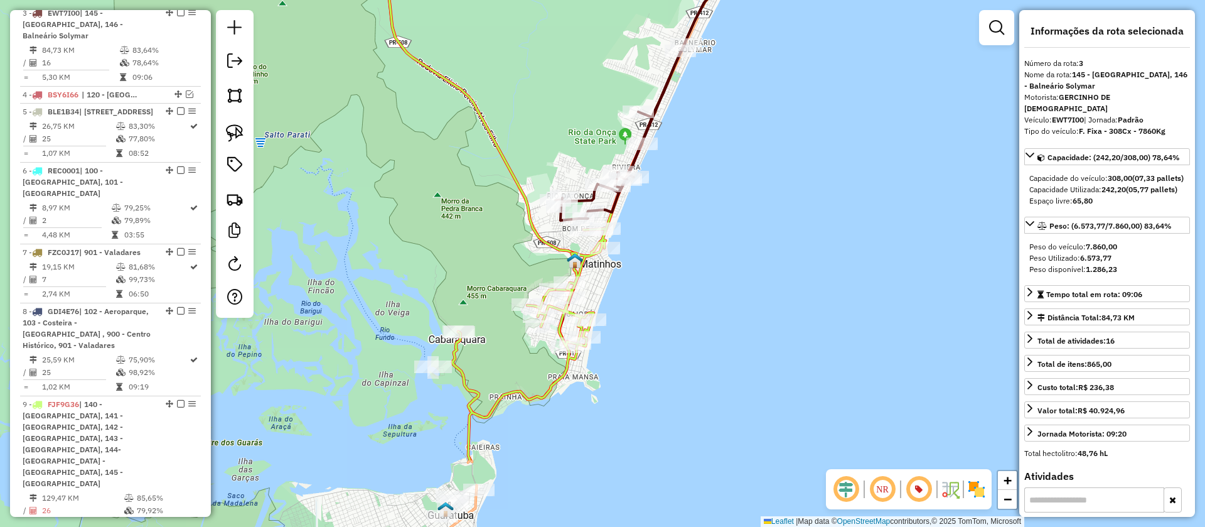
drag, startPoint x: 670, startPoint y: 274, endPoint x: 708, endPoint y: 154, distance: 125.7
click at [708, 154] on div "Janela de atendimento Grade de atendimento Capacidade Transportadoras Veículos …" at bounding box center [602, 263] width 1205 height 527
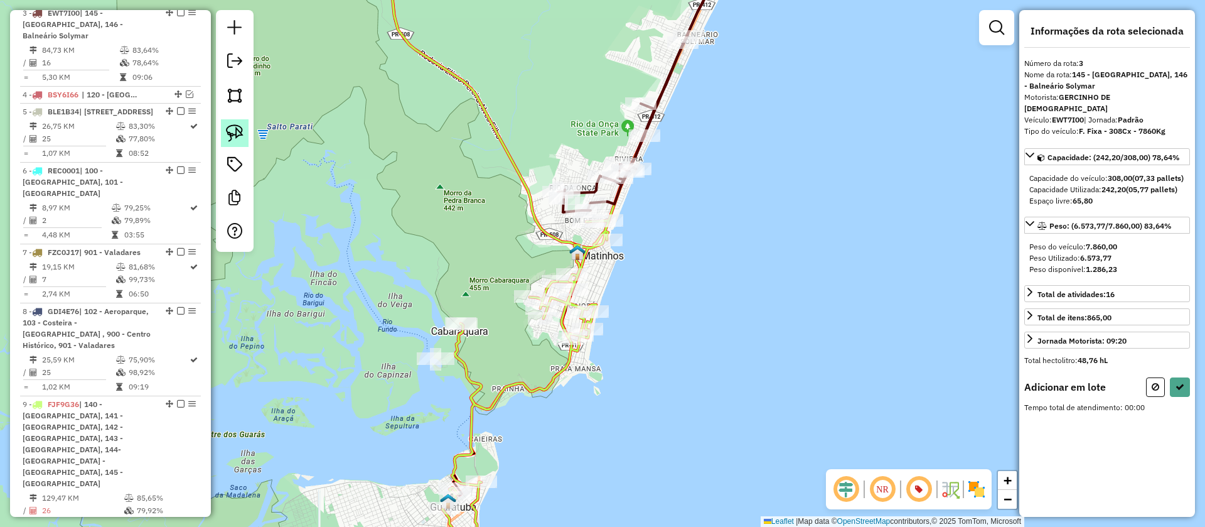
click at [245, 129] on link at bounding box center [235, 133] width 28 height 28
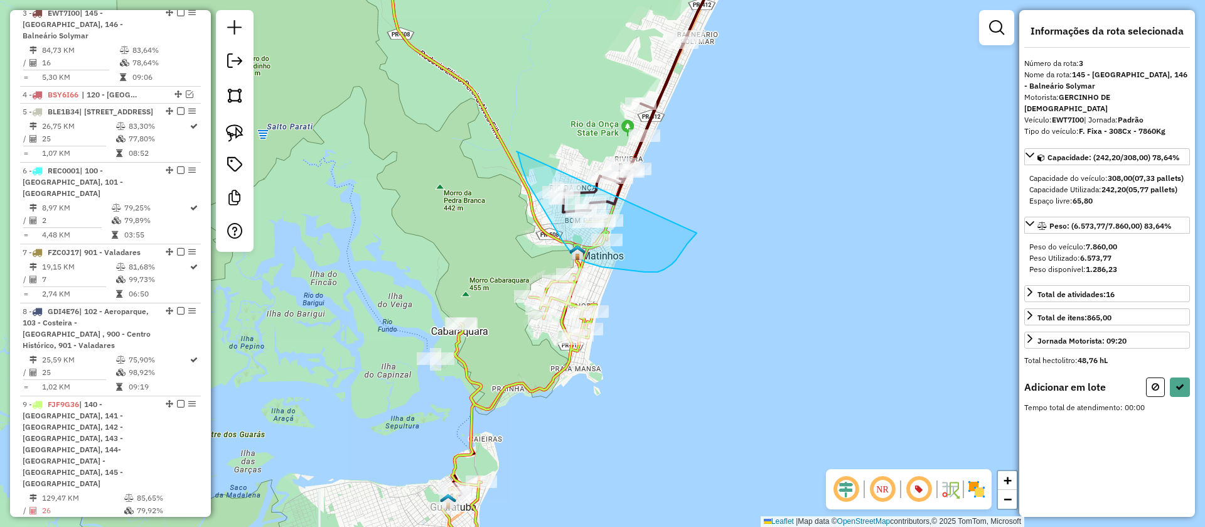
drag, startPoint x: 516, startPoint y: 152, endPoint x: 697, endPoint y: 233, distance: 198.1
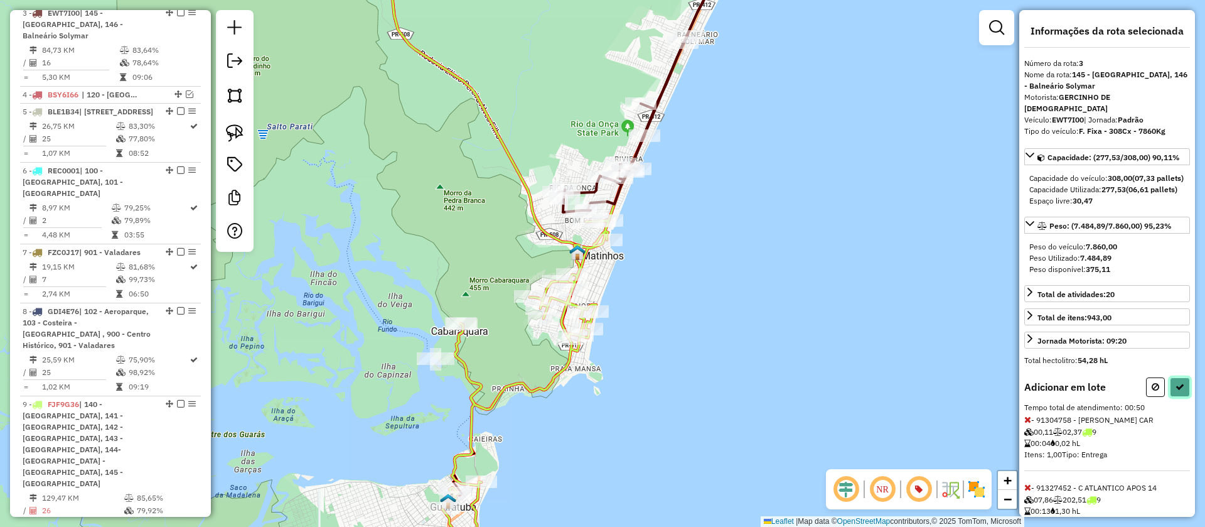
drag, startPoint x: 1175, startPoint y: 400, endPoint x: 1083, endPoint y: 406, distance: 92.5
click at [1176, 391] on icon at bounding box center [1180, 386] width 9 height 9
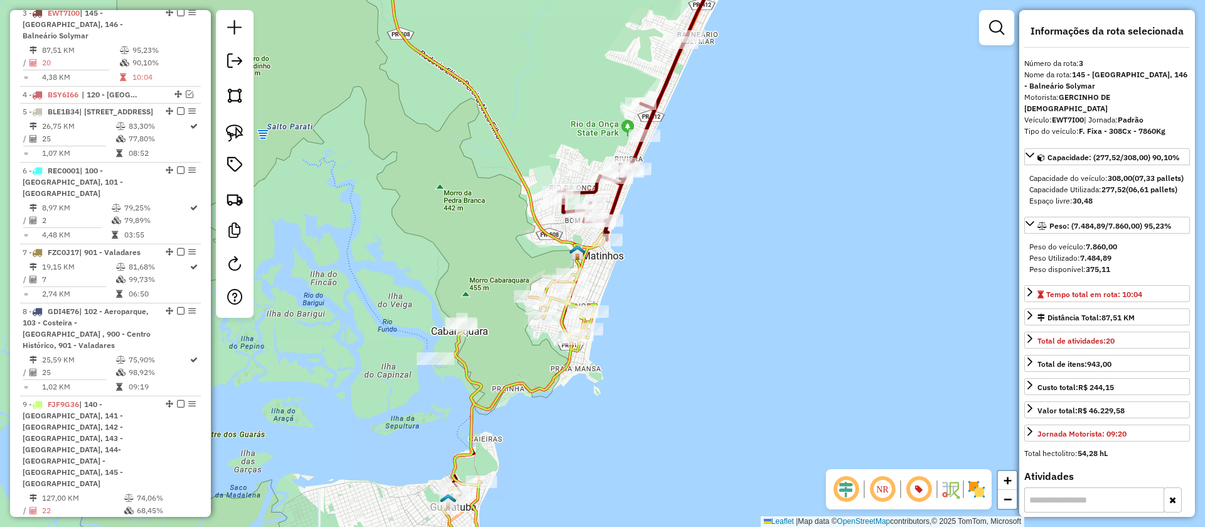
click at [557, 238] on icon at bounding box center [483, 114] width 193 height 335
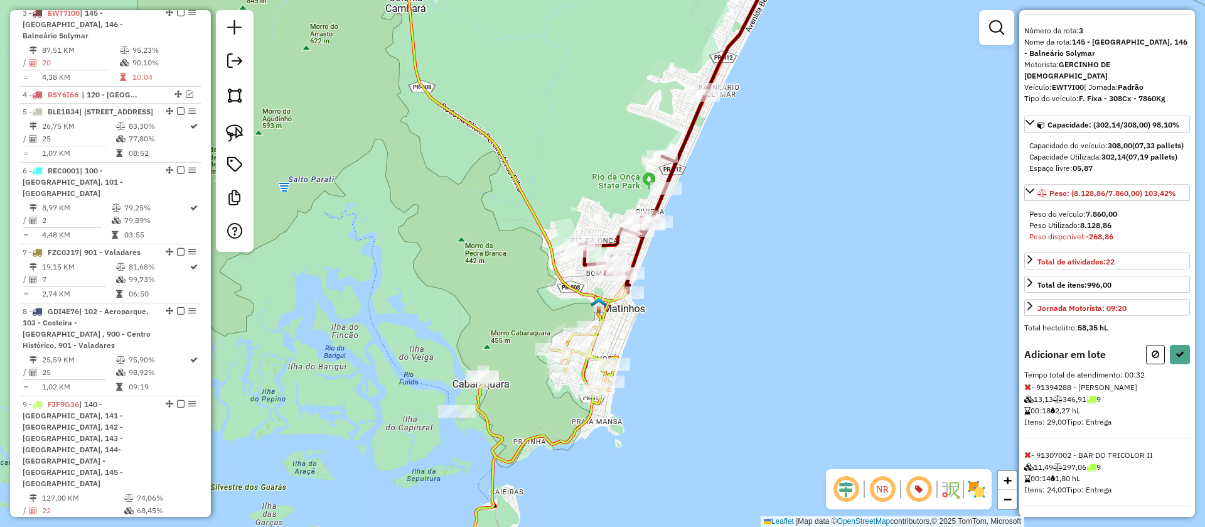
scroll to position [48, 0]
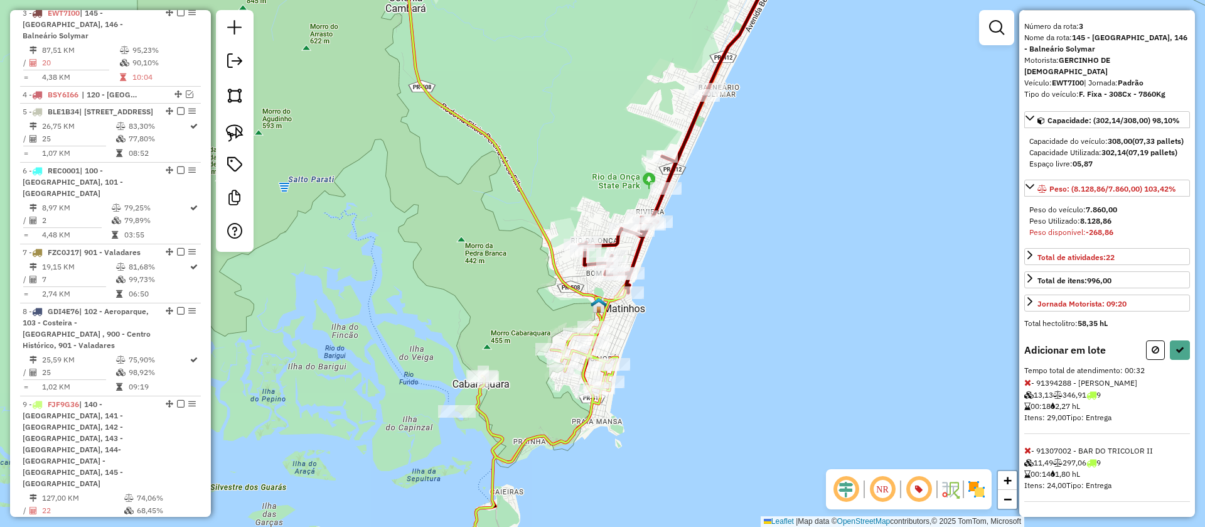
click at [1026, 448] on icon at bounding box center [1028, 450] width 7 height 9
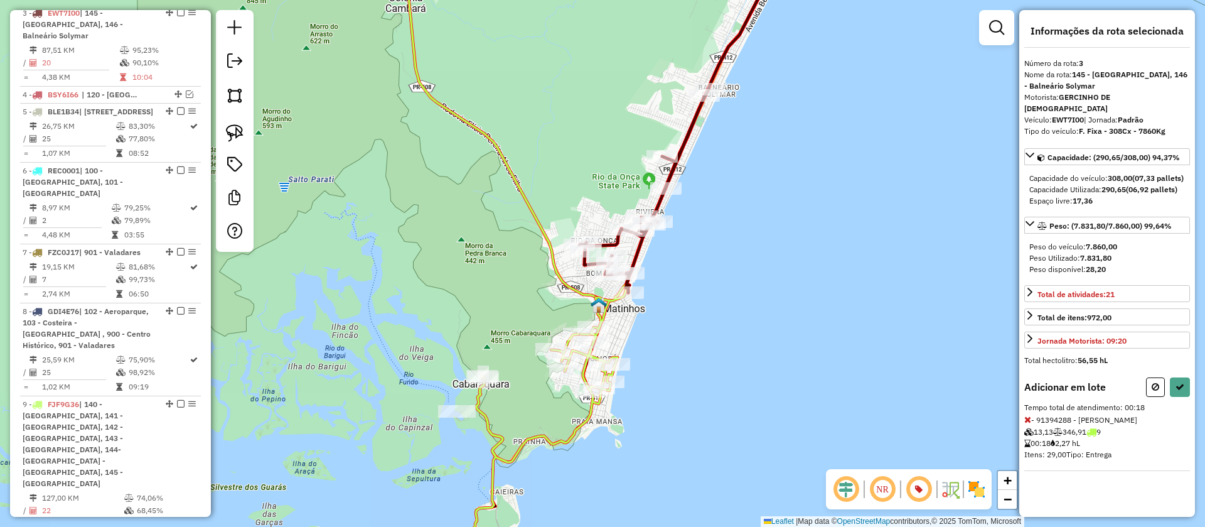
scroll to position [0, 0]
click at [1188, 394] on button at bounding box center [1180, 386] width 20 height 19
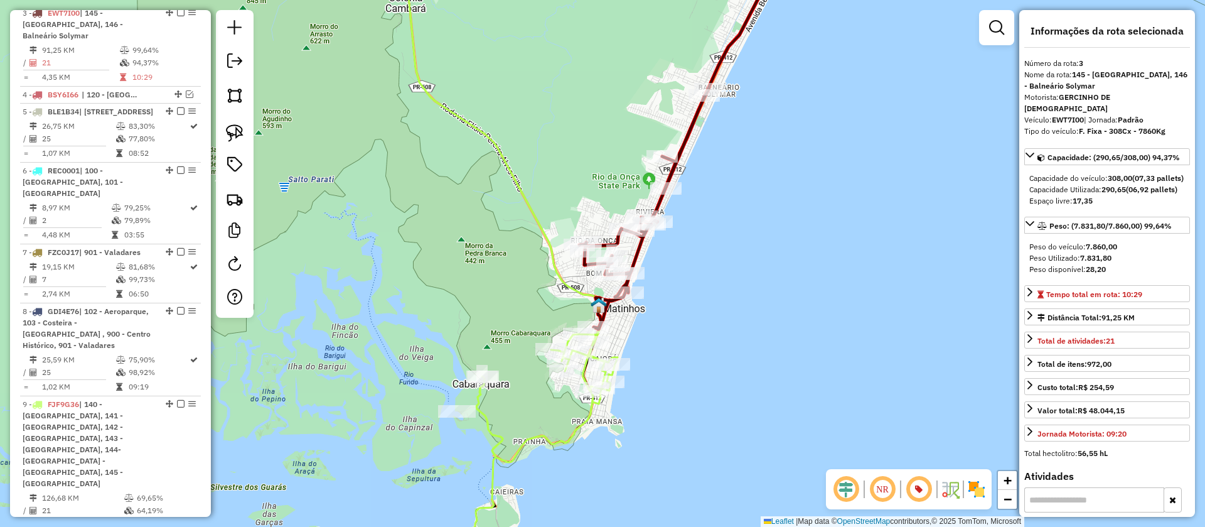
click at [569, 279] on icon at bounding box center [504, 140] width 194 height 387
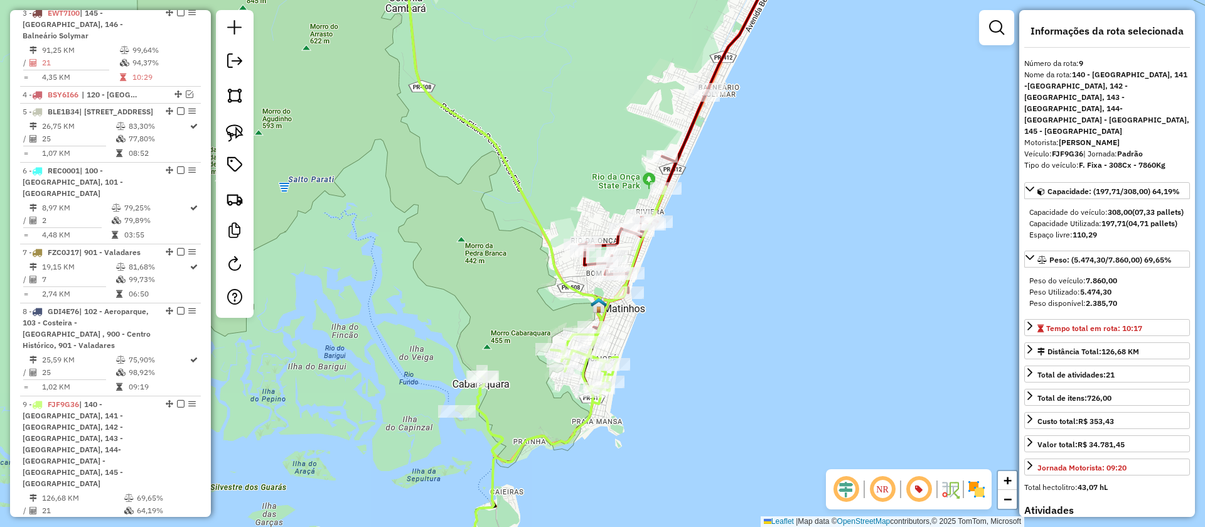
scroll to position [748, 0]
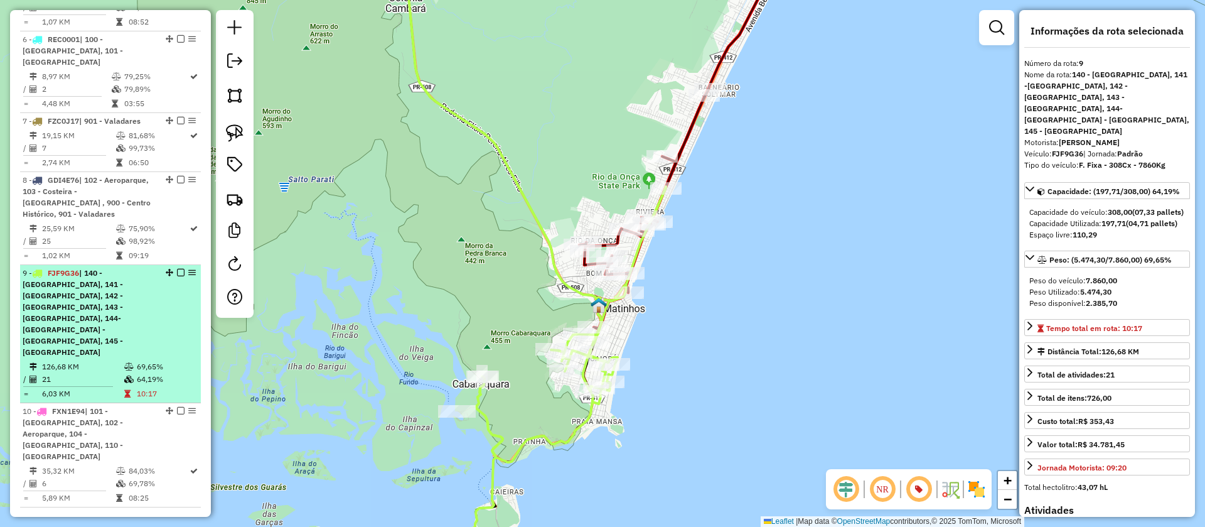
click at [177, 269] on em at bounding box center [181, 273] width 8 height 8
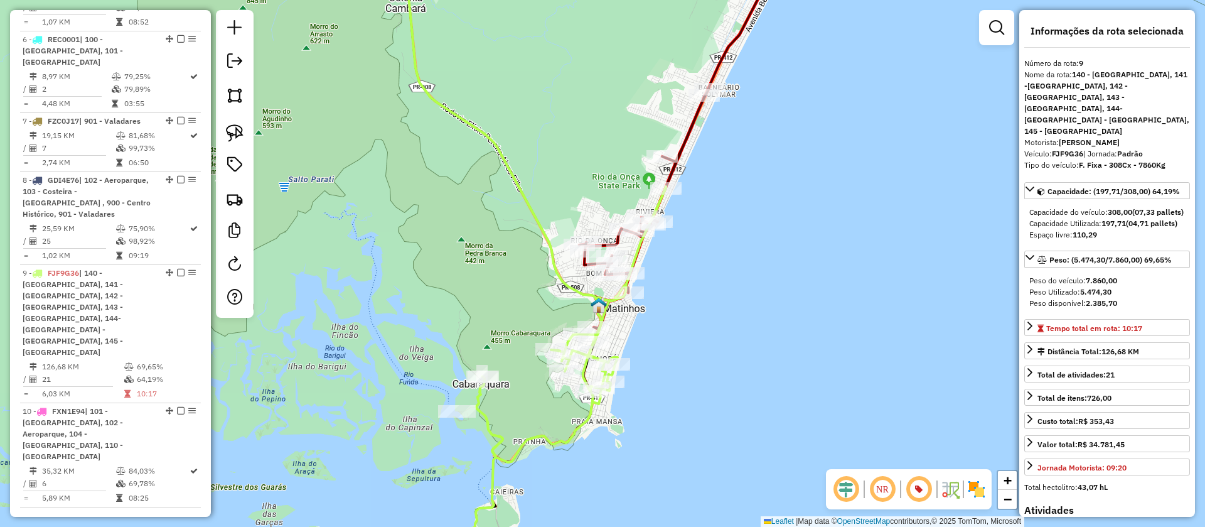
scroll to position [660, 0]
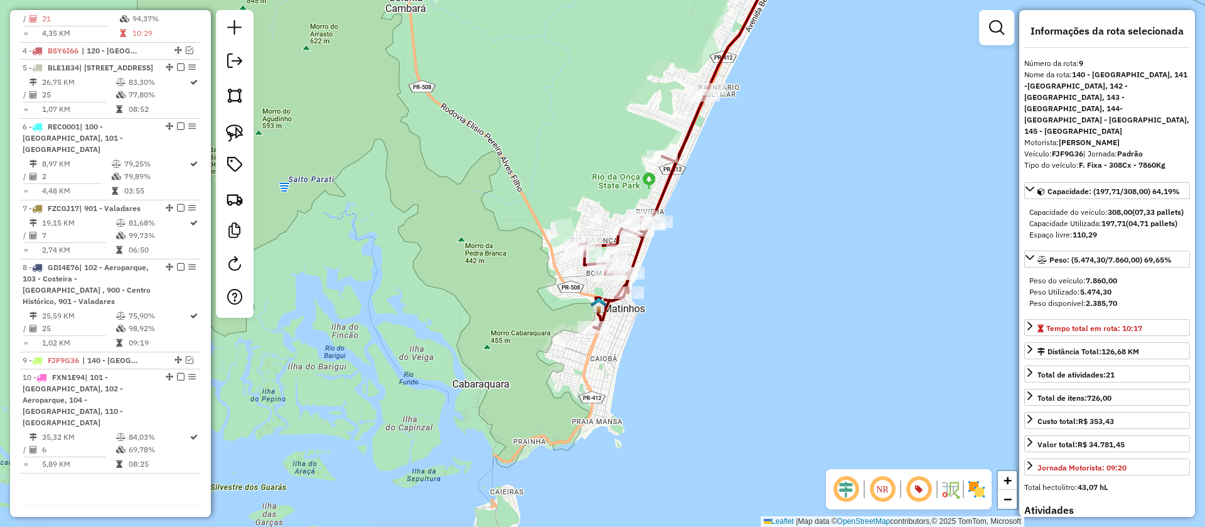
click at [637, 248] on icon at bounding box center [670, 149] width 183 height 360
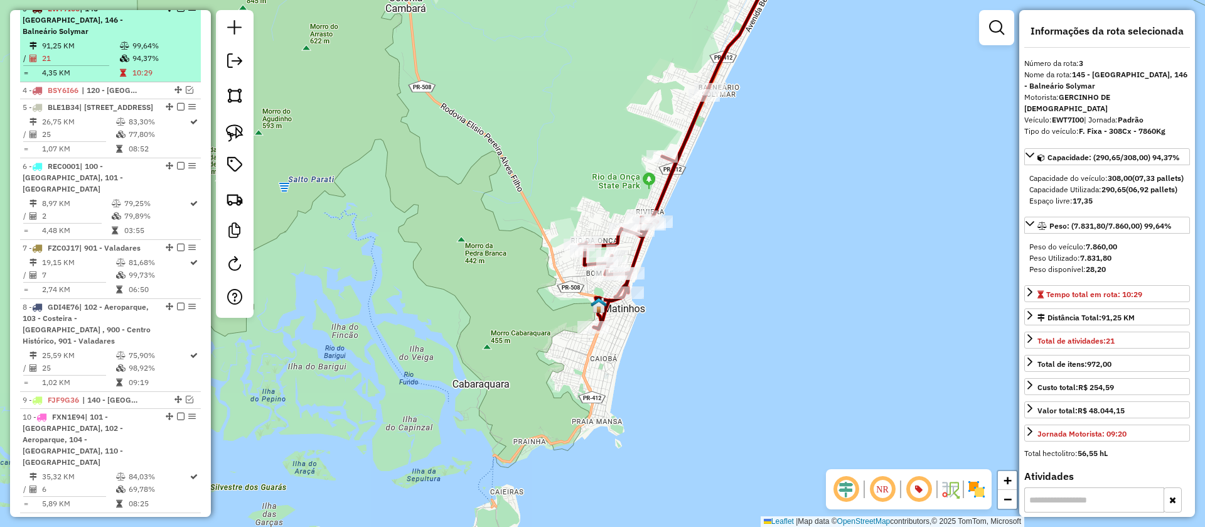
scroll to position [616, 0]
click at [177, 16] on em at bounding box center [181, 13] width 8 height 8
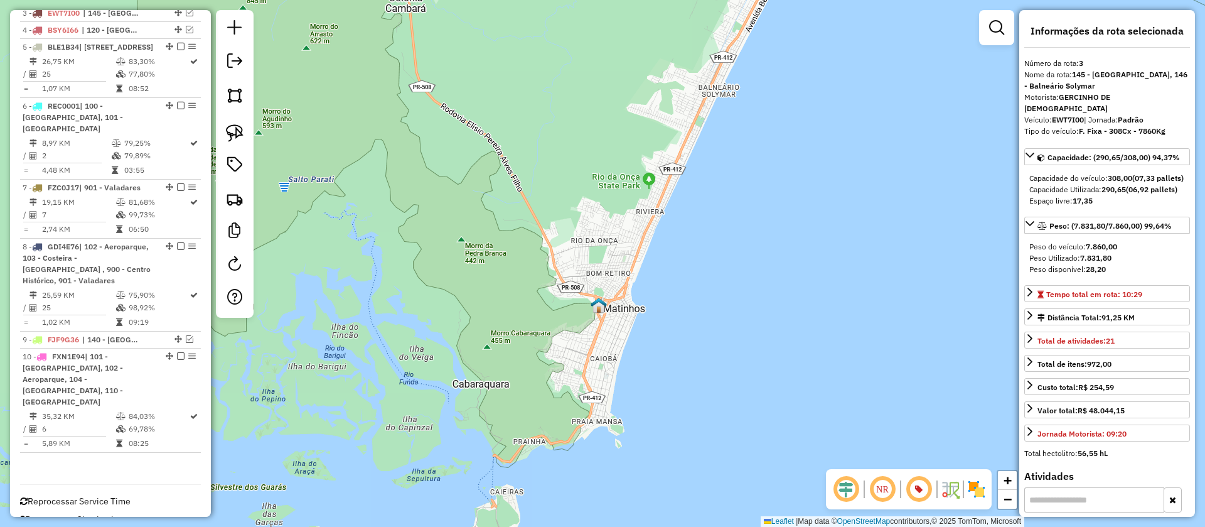
scroll to position [607, 0]
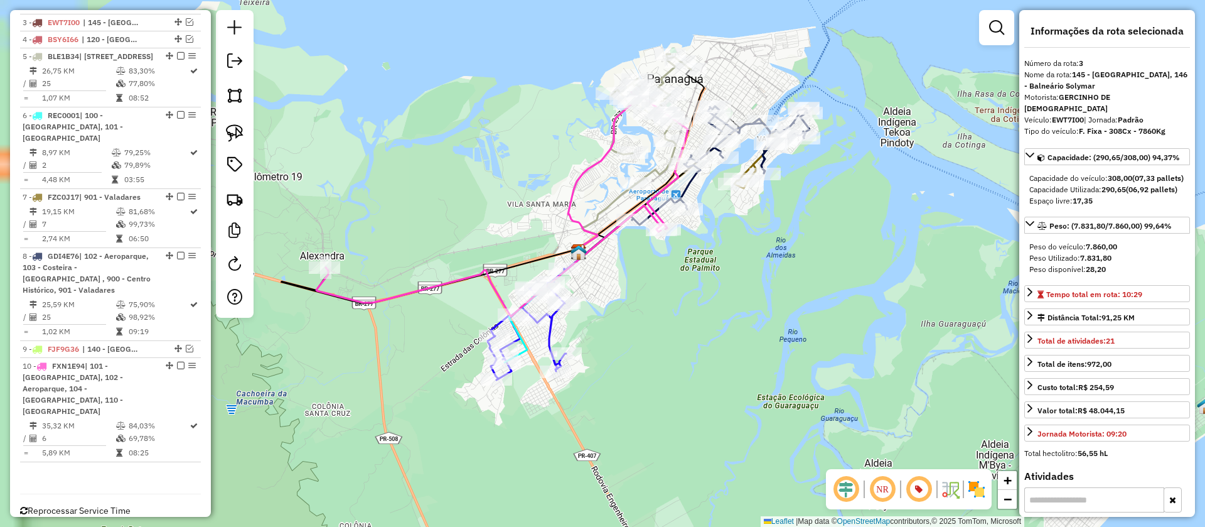
drag, startPoint x: 674, startPoint y: 281, endPoint x: 822, endPoint y: 176, distance: 182.4
click at [822, 176] on div "Janela de atendimento Grade de atendimento Capacidade Transportadoras Veículos …" at bounding box center [602, 263] width 1205 height 527
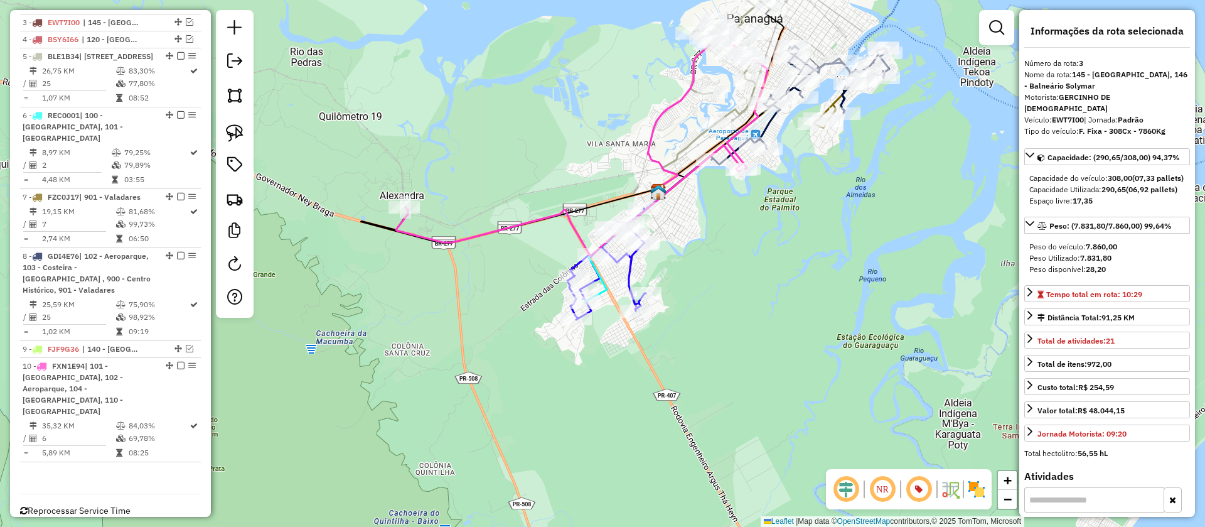
drag, startPoint x: 797, startPoint y: 206, endPoint x: 789, endPoint y: 239, distance: 34.3
click at [789, 238] on div "Janela de atendimento Grade de atendimento Capacidade Transportadoras Veículos …" at bounding box center [602, 263] width 1205 height 527
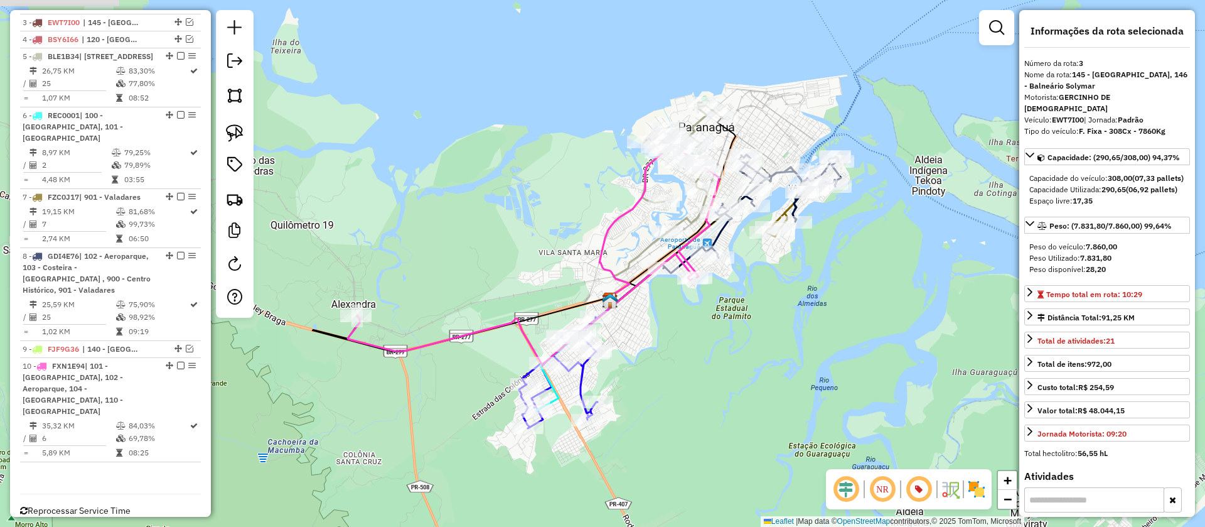
click at [721, 294] on div "Janela de atendimento Grade de atendimento Capacidade Transportadoras Veículos …" at bounding box center [602, 263] width 1205 height 527
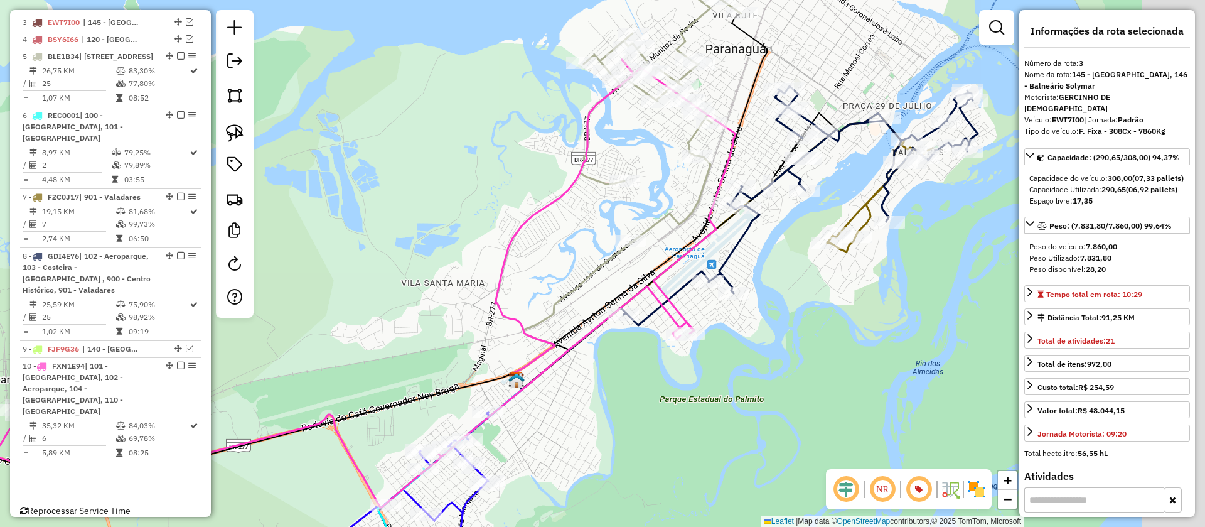
drag, startPoint x: 822, startPoint y: 281, endPoint x: 660, endPoint y: 362, distance: 181.7
click at [660, 362] on div "Janela de atendimento Grade de atendimento Capacidade Transportadoras Veículos …" at bounding box center [602, 263] width 1205 height 527
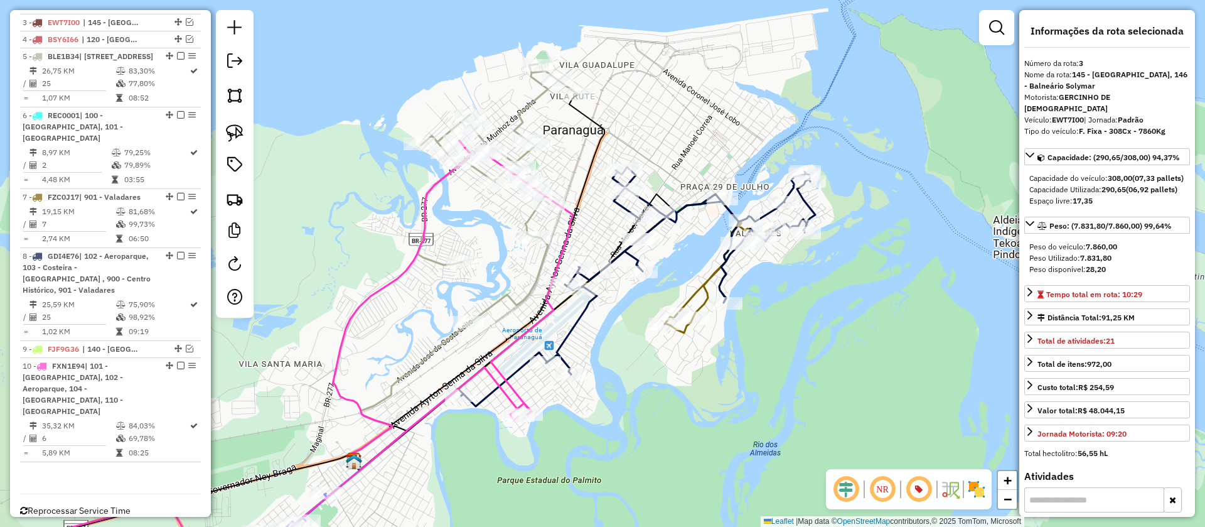
click at [698, 288] on icon at bounding box center [717, 276] width 105 height 113
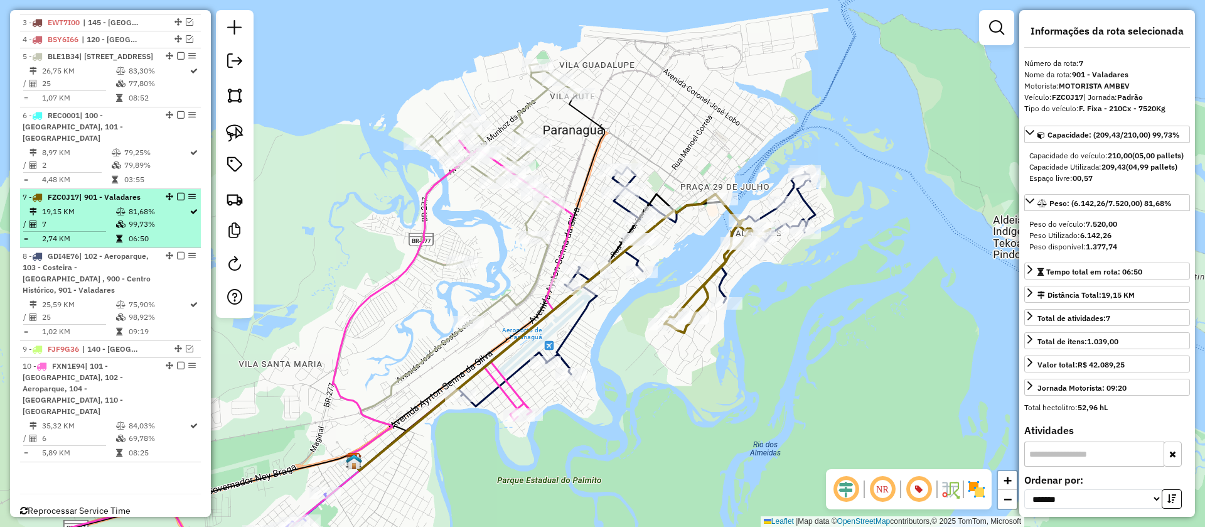
click at [177, 200] on em at bounding box center [181, 197] width 8 height 8
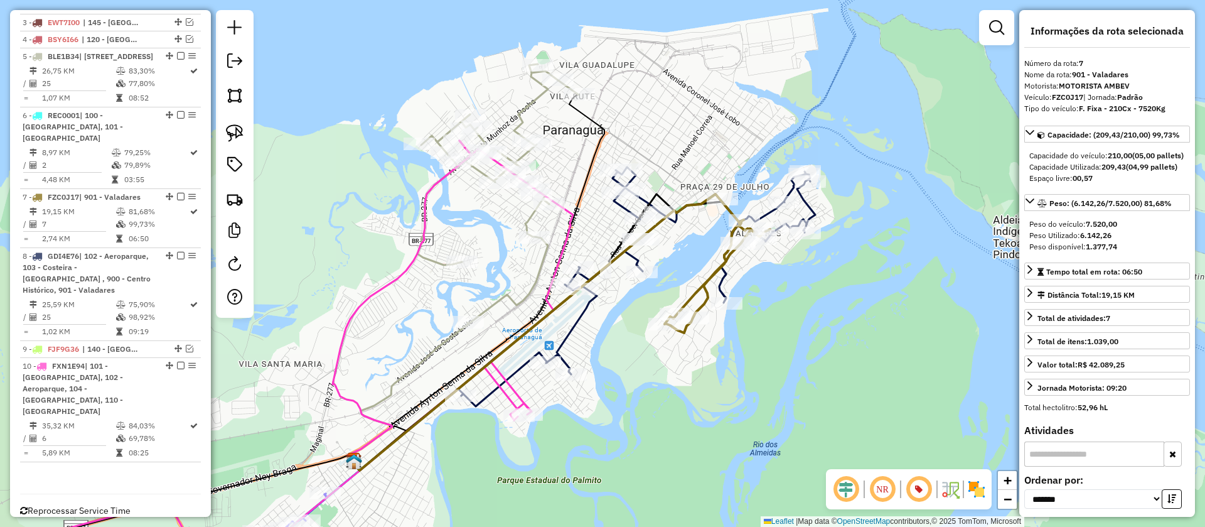
scroll to position [565, 0]
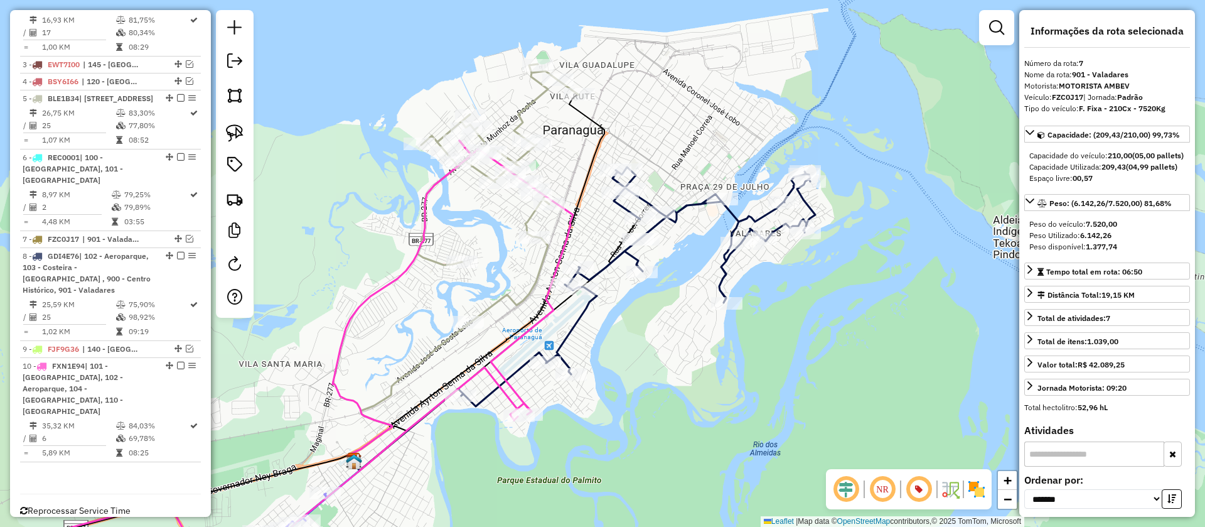
click at [751, 215] on icon at bounding box center [638, 286] width 354 height 239
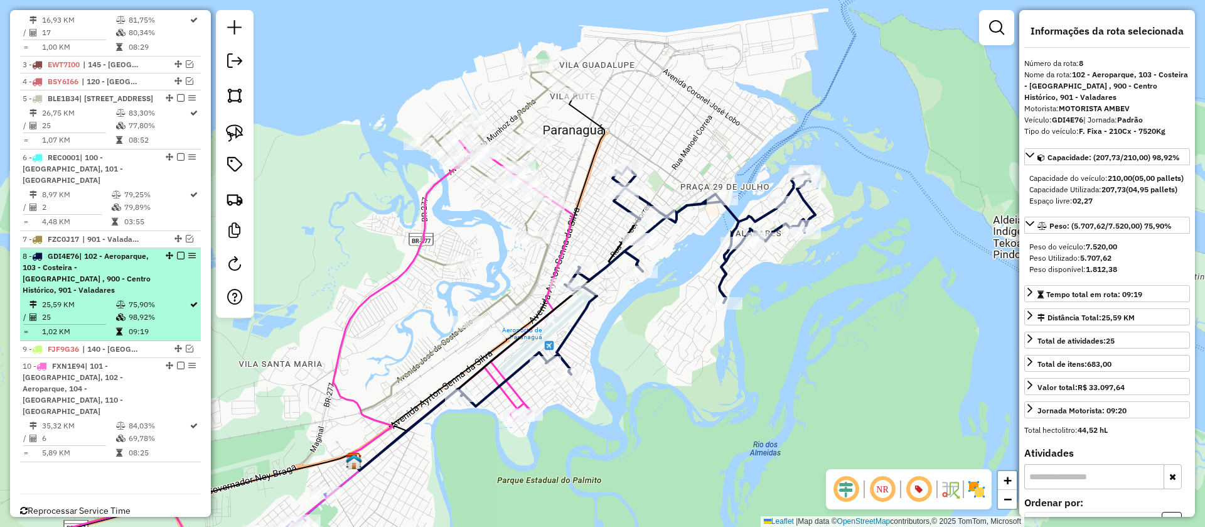
click at [177, 259] on em at bounding box center [181, 256] width 8 height 8
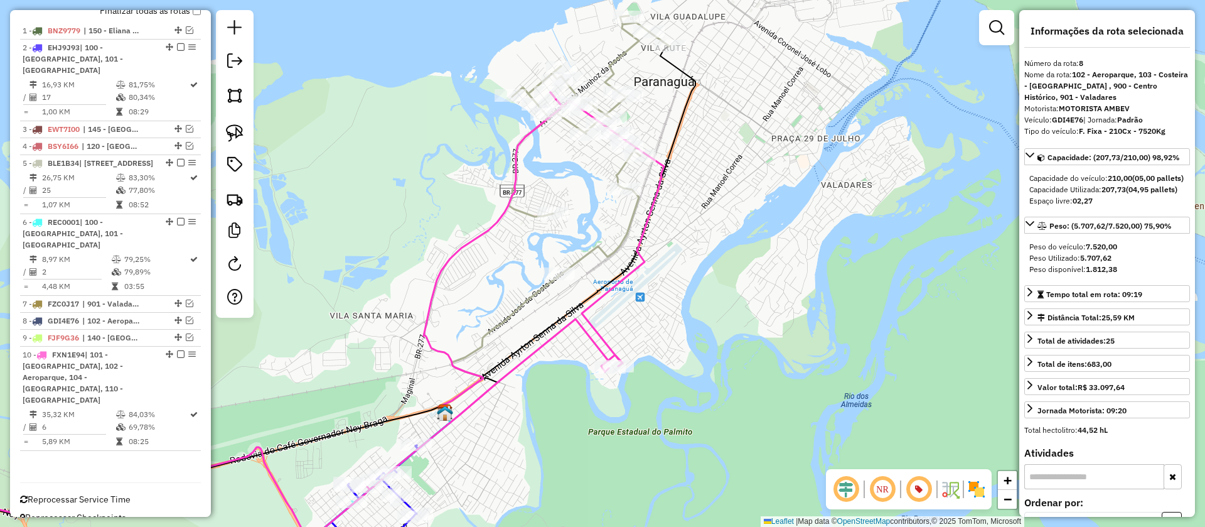
drag, startPoint x: 613, startPoint y: 342, endPoint x: 704, endPoint y: 294, distance: 103.1
click at [704, 294] on div "Janela de atendimento Grade de atendimento Capacidade Transportadoras Veículos …" at bounding box center [602, 263] width 1205 height 527
click at [622, 170] on icon at bounding box center [589, 146] width 161 height 260
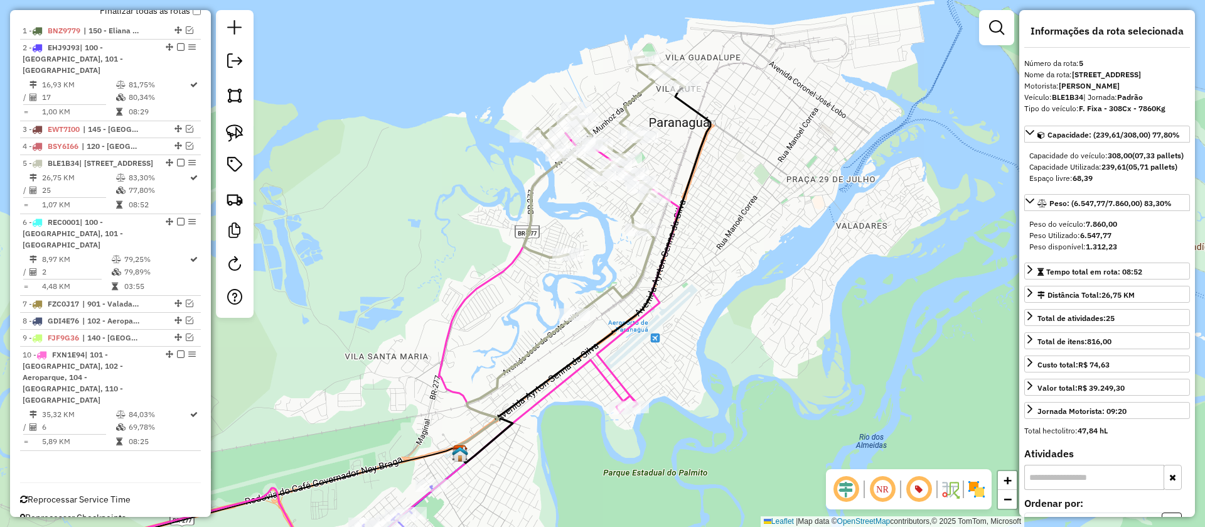
drag, startPoint x: 730, startPoint y: 186, endPoint x: 751, endPoint y: 240, distance: 57.2
click at [751, 240] on div "Janela de atendimento Grade de atendimento Capacidade Transportadoras Veículos …" at bounding box center [602, 263] width 1205 height 527
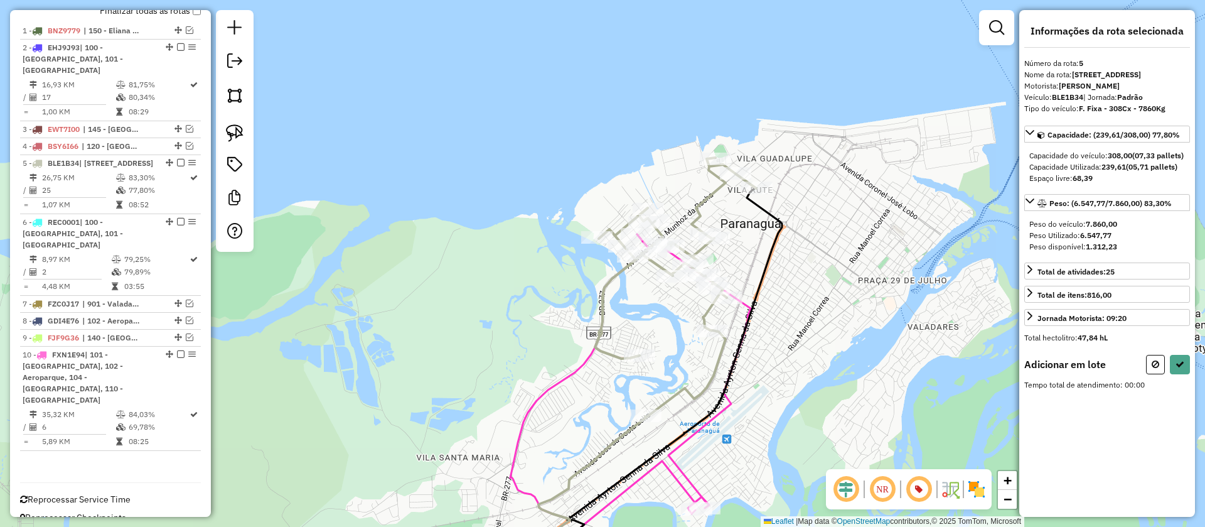
drag, startPoint x: 477, startPoint y: 64, endPoint x: 506, endPoint y: 154, distance: 94.5
click at [542, 152] on div "Janela de atendimento Grade de atendimento Capacidade Transportadoras Veículos …" at bounding box center [602, 263] width 1205 height 527
drag, startPoint x: 242, startPoint y: 127, endPoint x: 450, endPoint y: 127, distance: 207.2
click at [243, 127] on img at bounding box center [235, 133] width 18 height 18
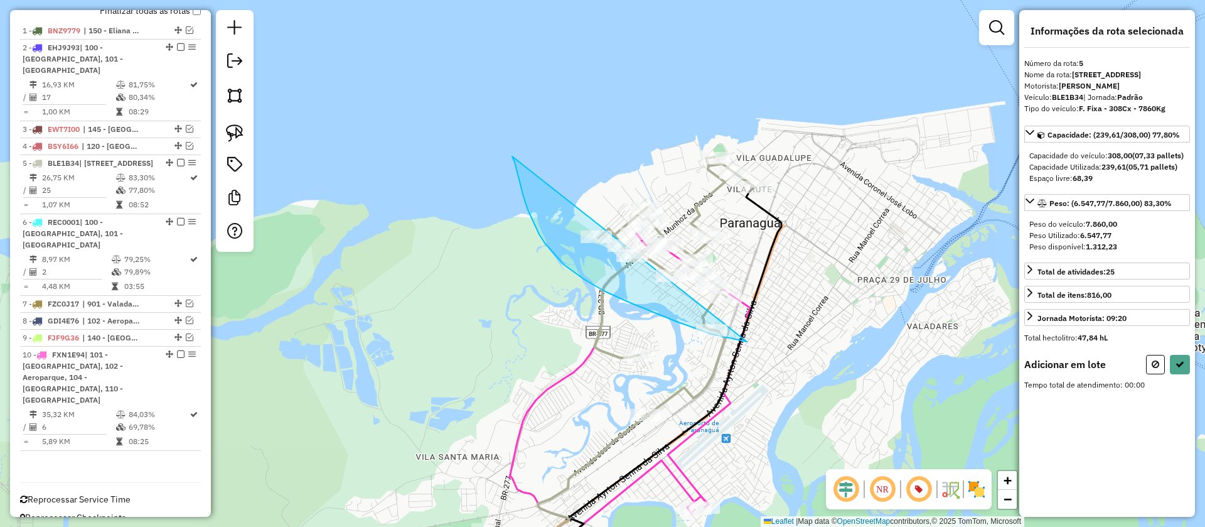
drag, startPoint x: 524, startPoint y: 197, endPoint x: 861, endPoint y: 293, distance: 350.7
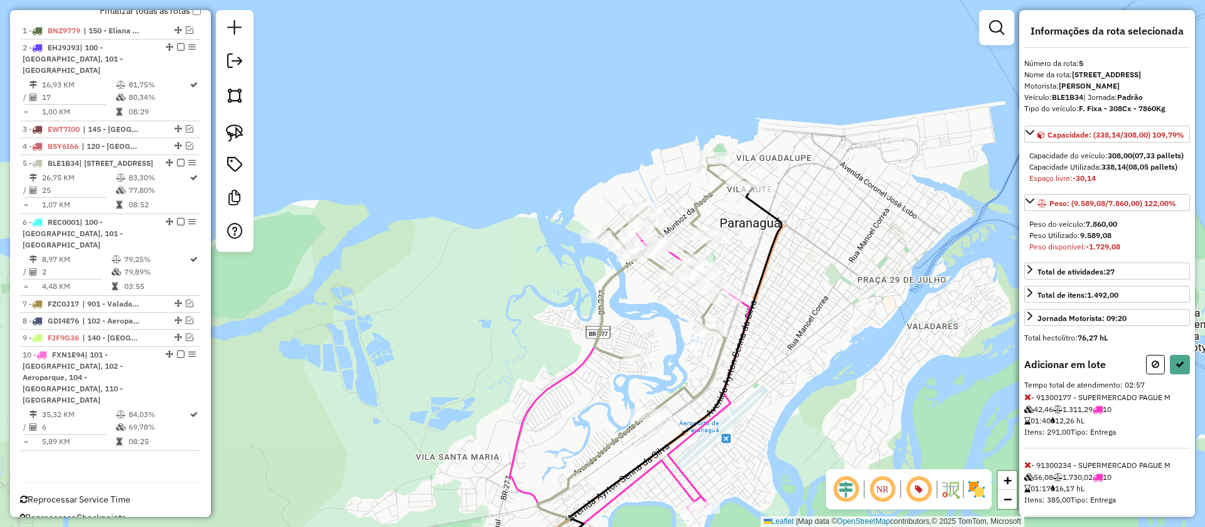
scroll to position [71, 0]
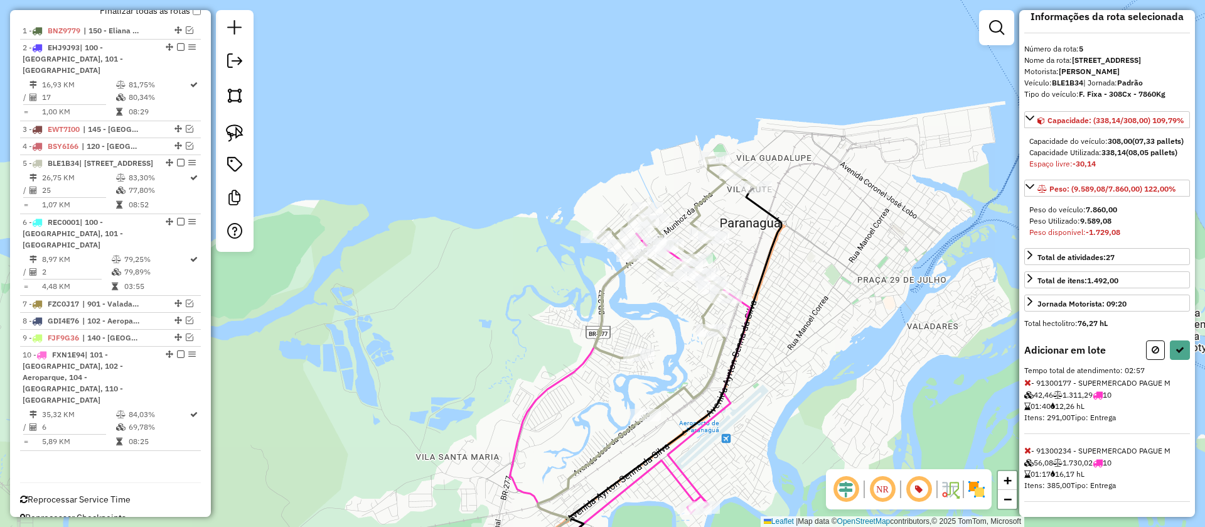
click at [1028, 452] on icon at bounding box center [1028, 450] width 7 height 9
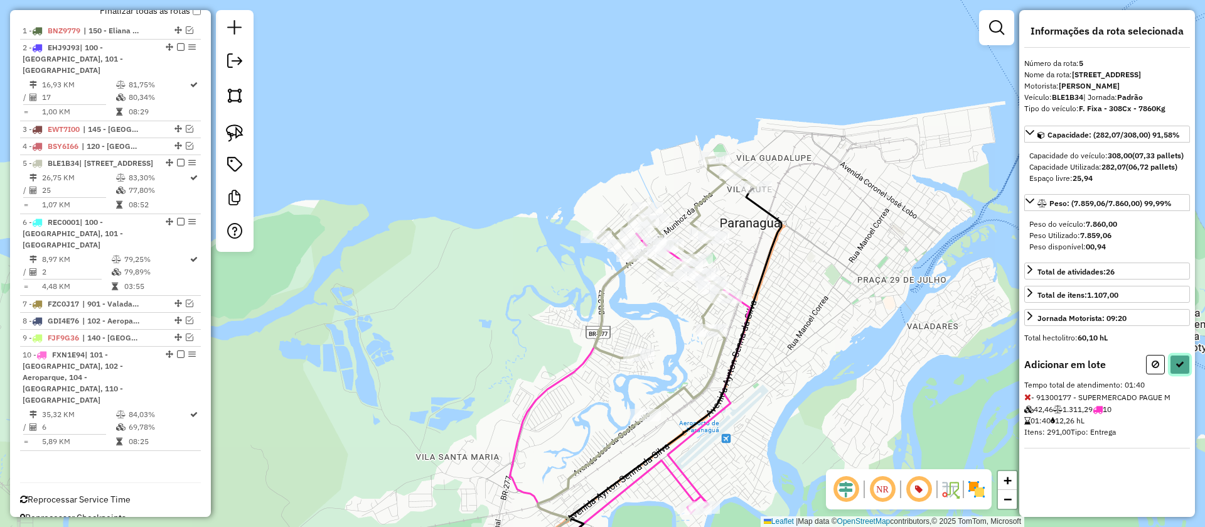
click at [1175, 374] on button at bounding box center [1180, 364] width 20 height 19
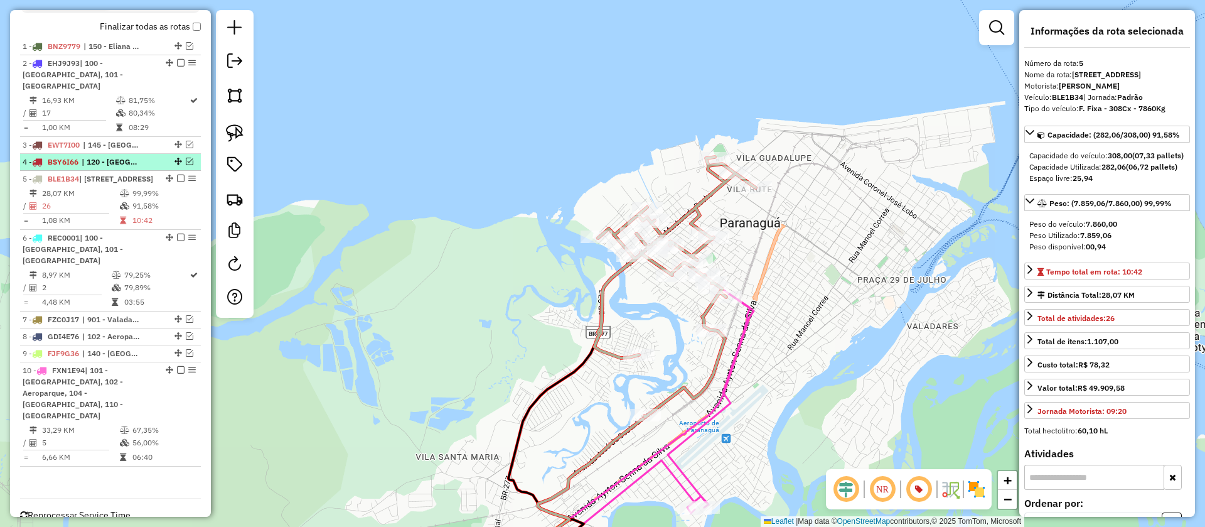
scroll to position [516, 0]
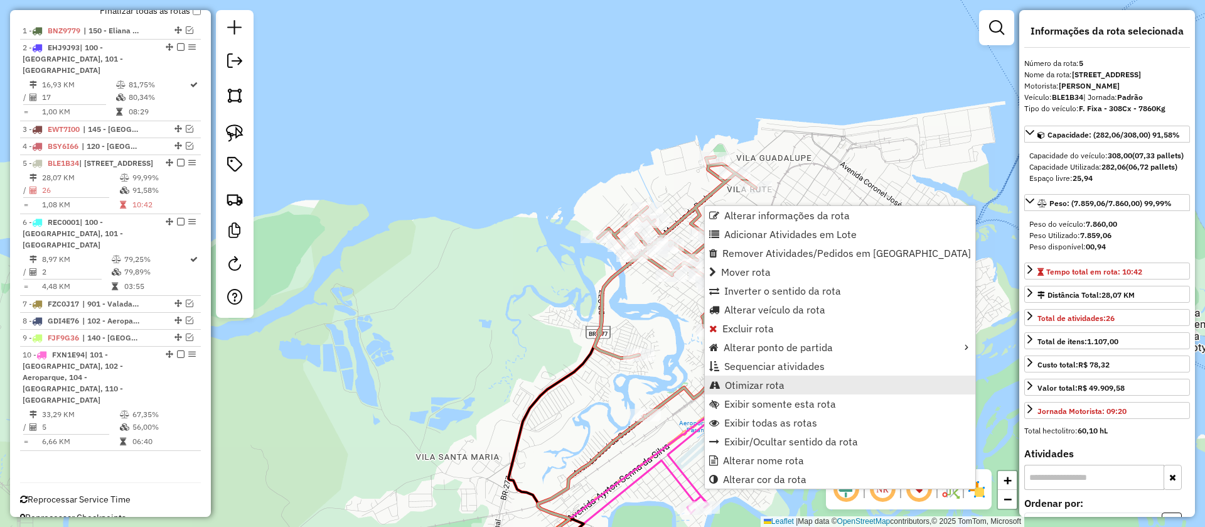
click at [772, 382] on span "Otimizar rota" at bounding box center [755, 385] width 60 height 10
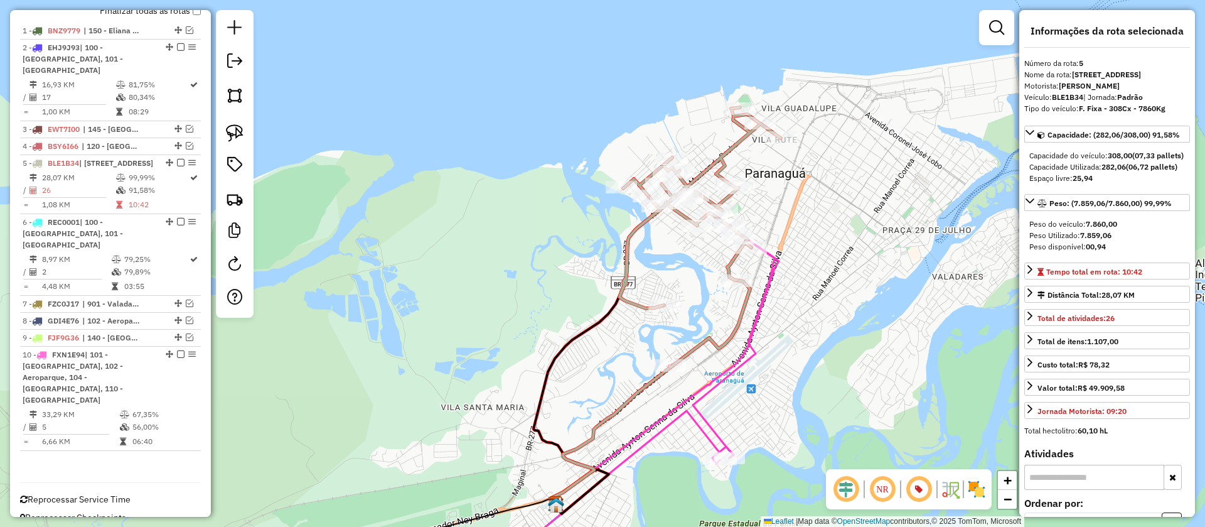
drag, startPoint x: 814, startPoint y: 305, endPoint x: 936, endPoint y: 97, distance: 240.9
click at [936, 97] on div "Janela de atendimento Grade de atendimento Capacidade Transportadoras Veículos …" at bounding box center [602, 263] width 1205 height 527
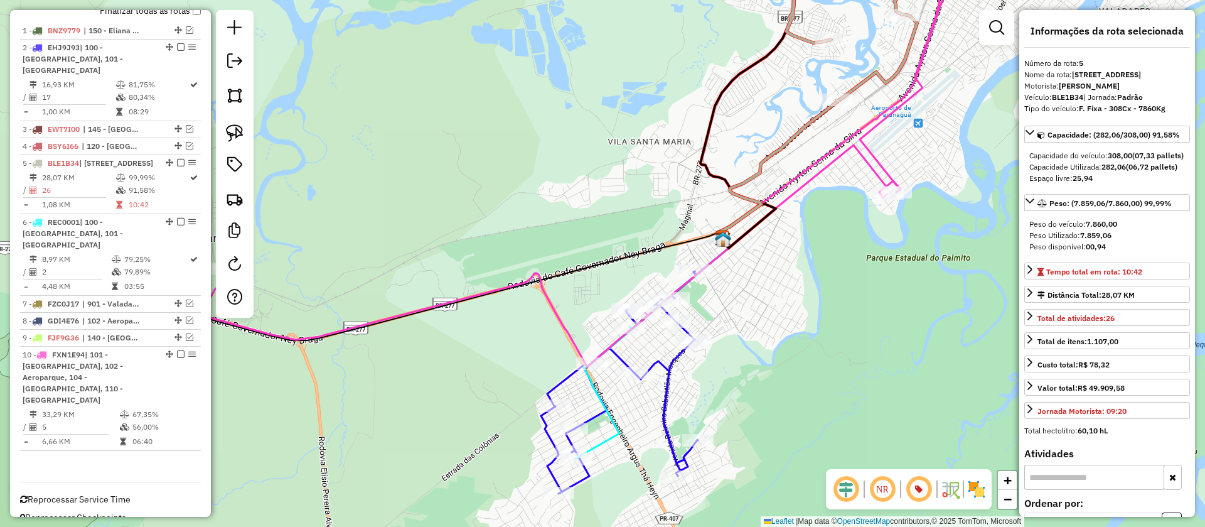
drag, startPoint x: 823, startPoint y: 239, endPoint x: 865, endPoint y: 159, distance: 90.1
click at [883, 144] on div "Janela de atendimento Grade de atendimento Capacidade Transportadoras Veículos …" at bounding box center [602, 263] width 1205 height 527
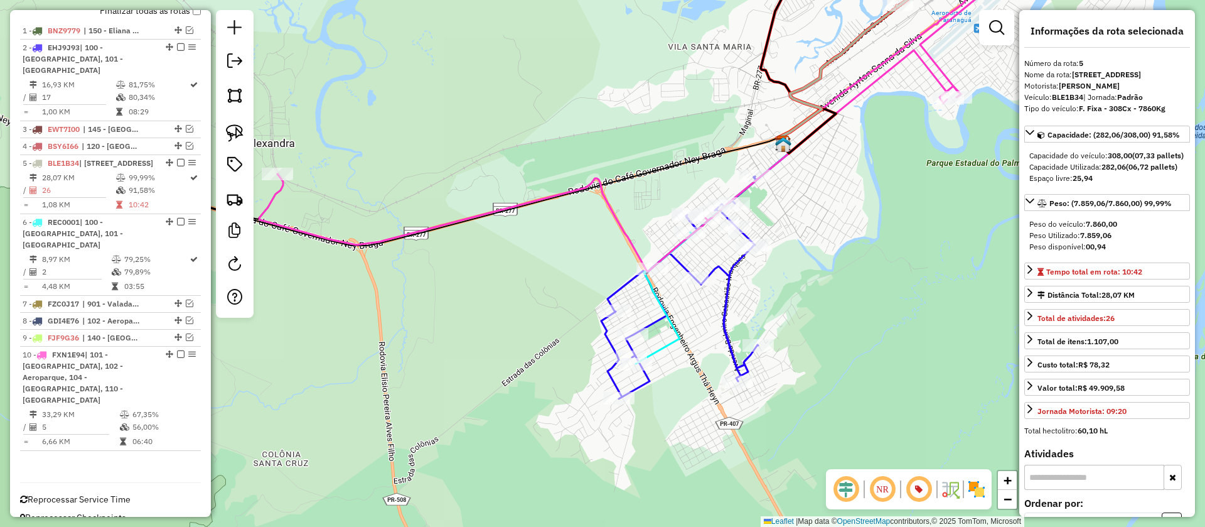
click at [728, 272] on icon at bounding box center [679, 287] width 157 height 222
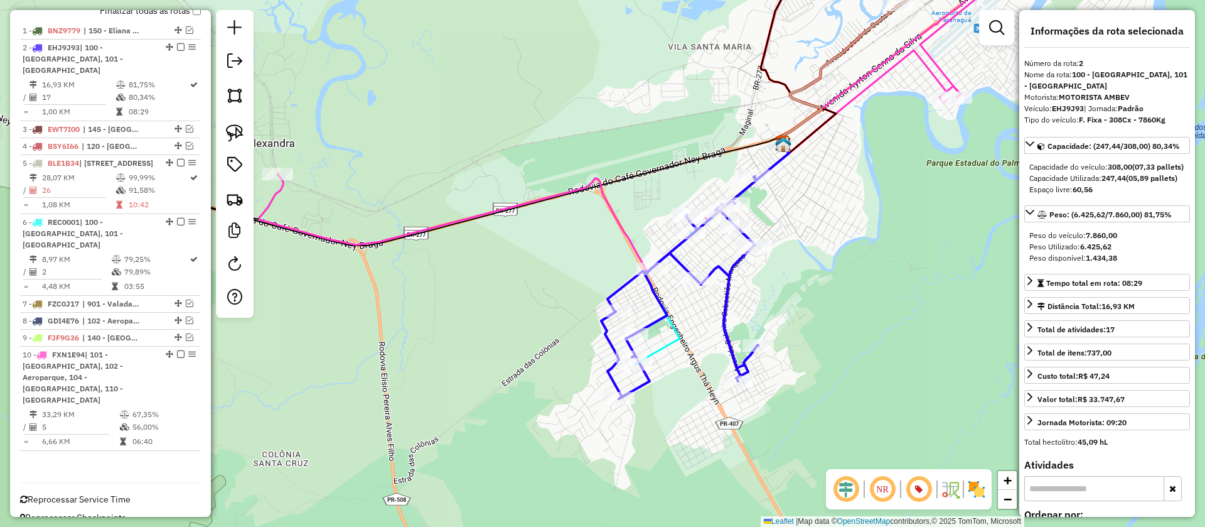
click at [667, 347] on icon at bounding box center [664, 297] width 57 height 131
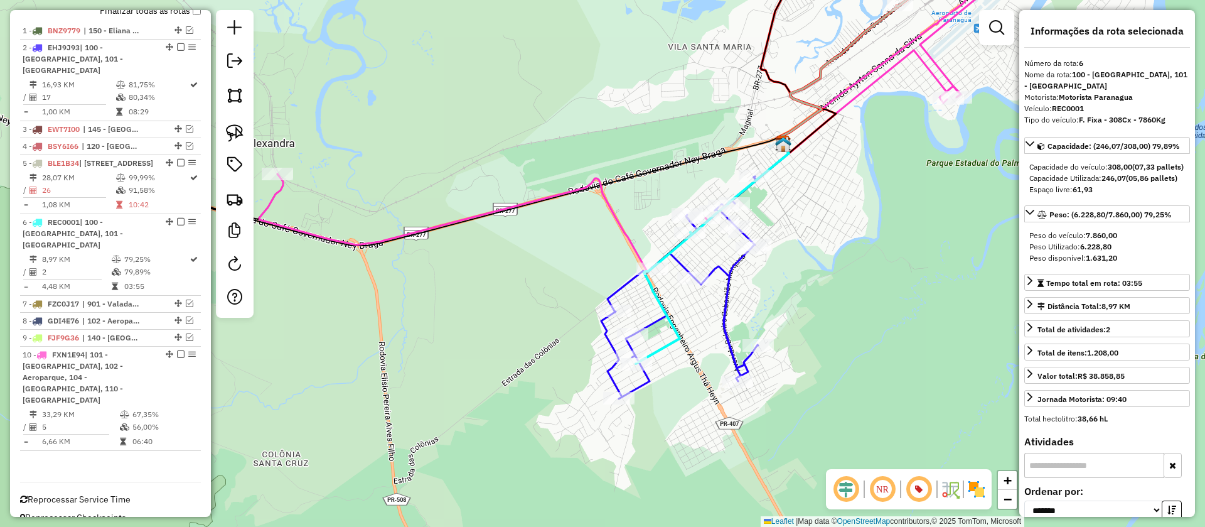
click at [622, 230] on icon at bounding box center [623, 109] width 728 height 324
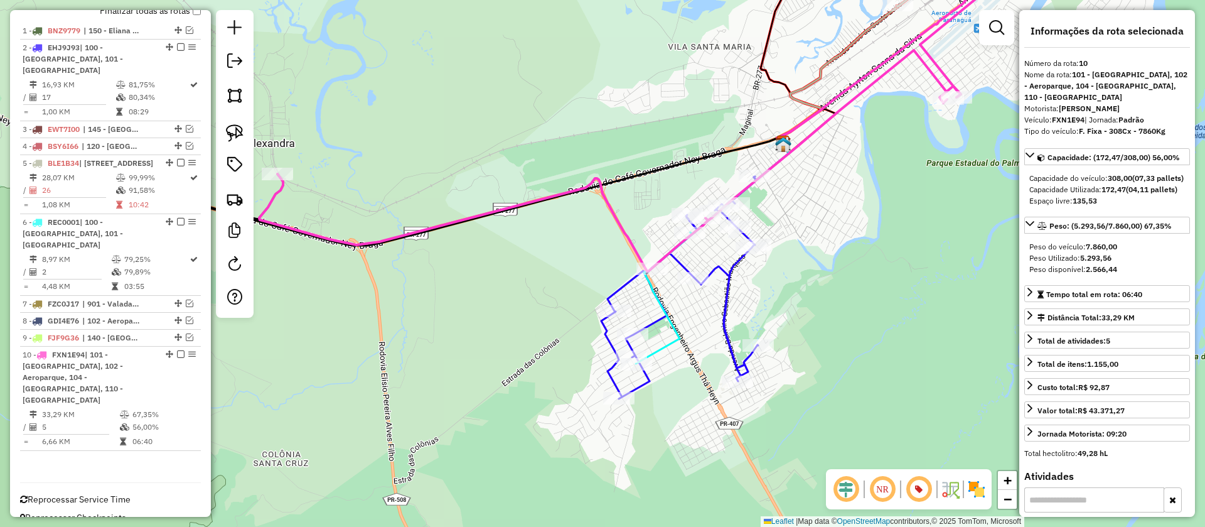
click at [719, 269] on icon at bounding box center [679, 287] width 157 height 222
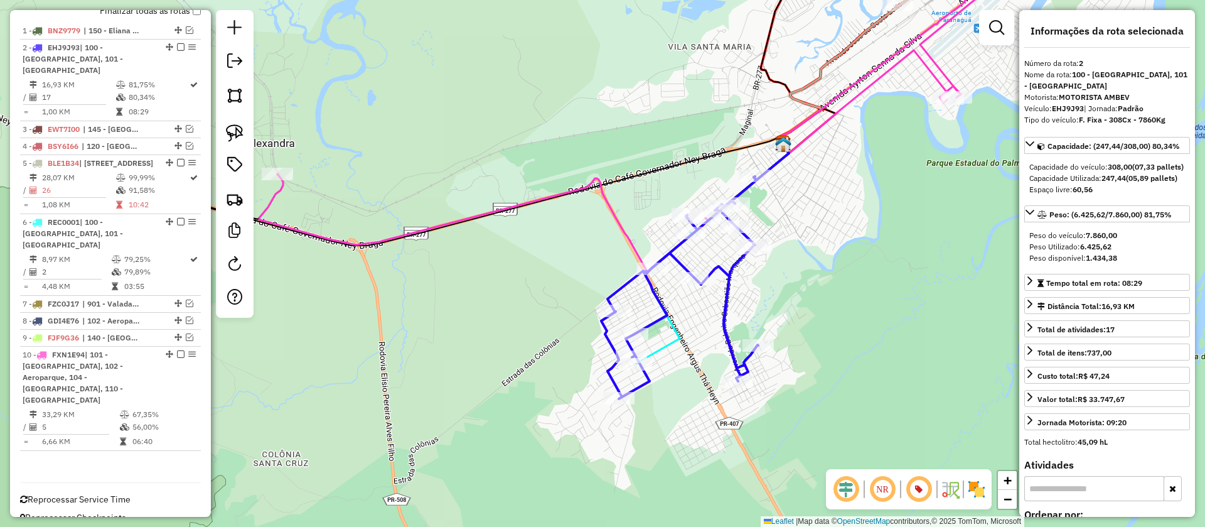
click at [676, 342] on icon at bounding box center [664, 297] width 57 height 131
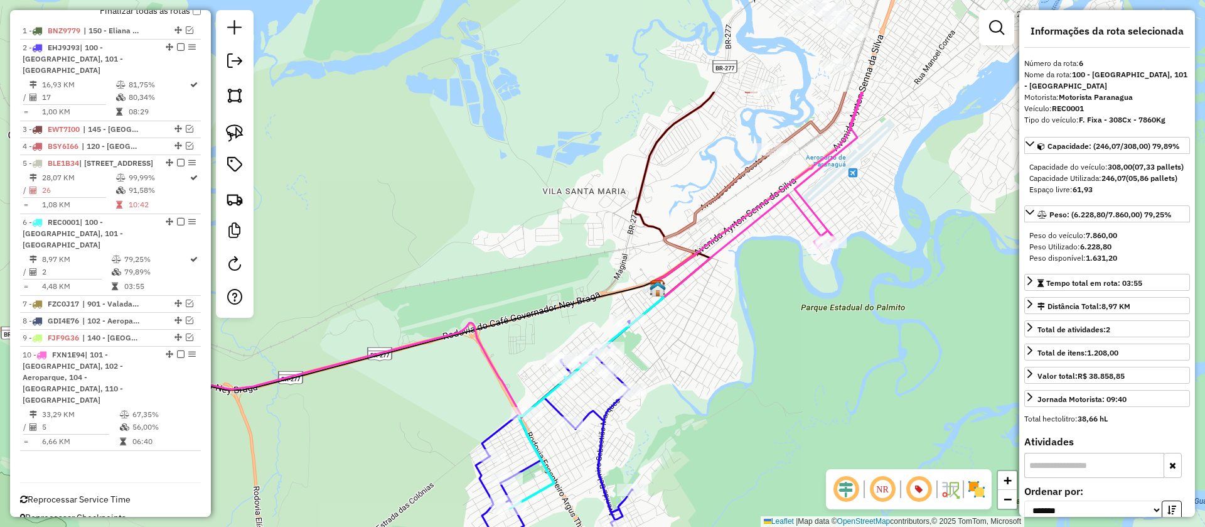
drag, startPoint x: 828, startPoint y: 225, endPoint x: 703, endPoint y: 370, distance: 191.4
click at [703, 370] on div "Janela de atendimento Grade de atendimento Capacidade Transportadoras Veículos …" at bounding box center [602, 263] width 1205 height 527
click at [752, 168] on icon at bounding box center [712, 219] width 121 height 139
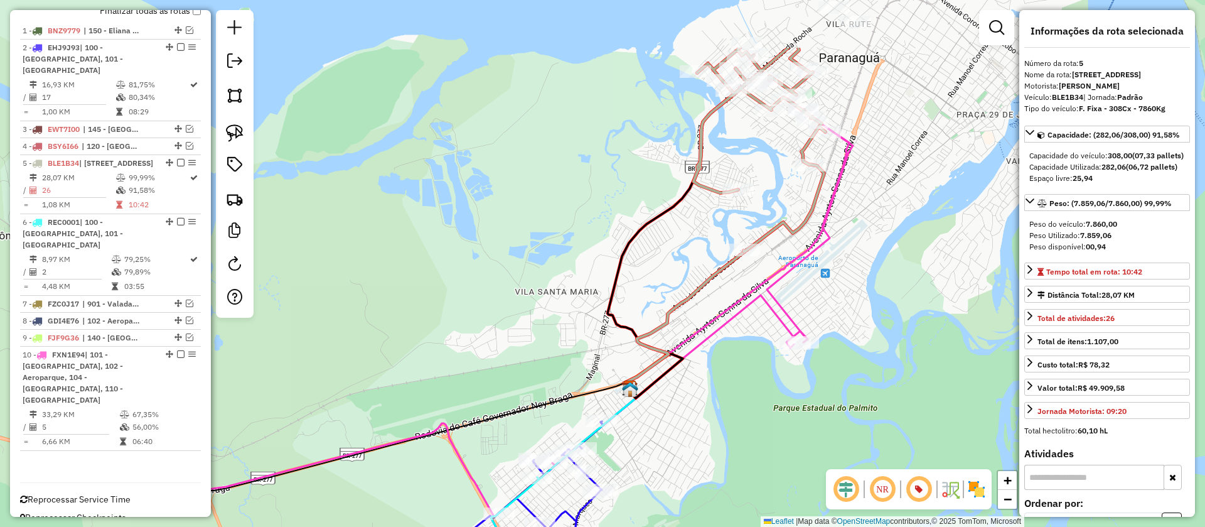
drag, startPoint x: 780, startPoint y: 251, endPoint x: 752, endPoint y: 352, distance: 104.2
click at [752, 352] on div "Janela de atendimento Grade de atendimento Capacidade Transportadoras Veículos …" at bounding box center [602, 263] width 1205 height 527
click at [774, 275] on icon at bounding box center [477, 317] width 743 height 397
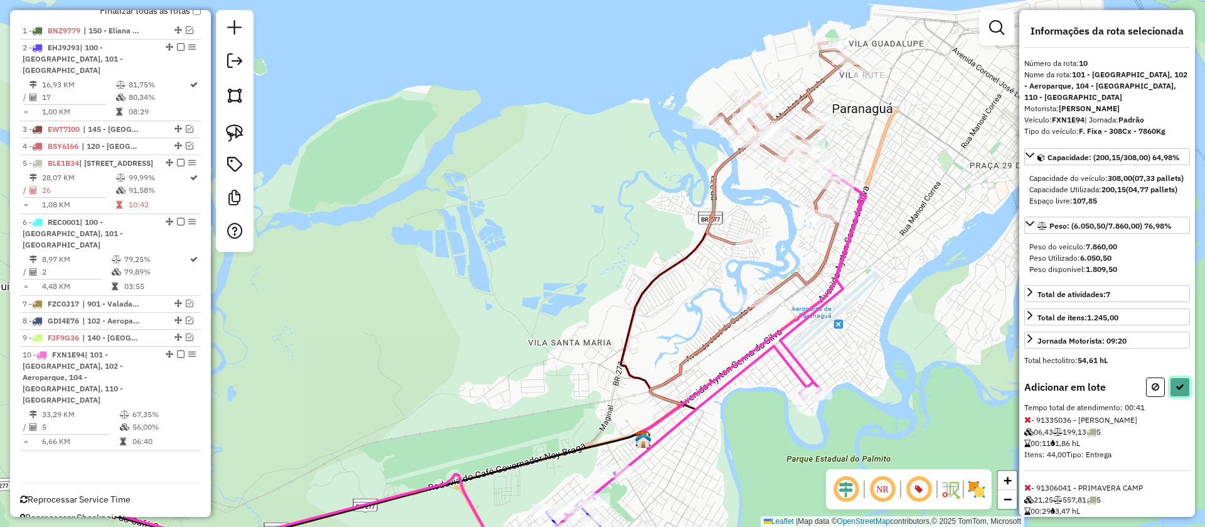
click at [1172, 397] on button at bounding box center [1180, 386] width 20 height 19
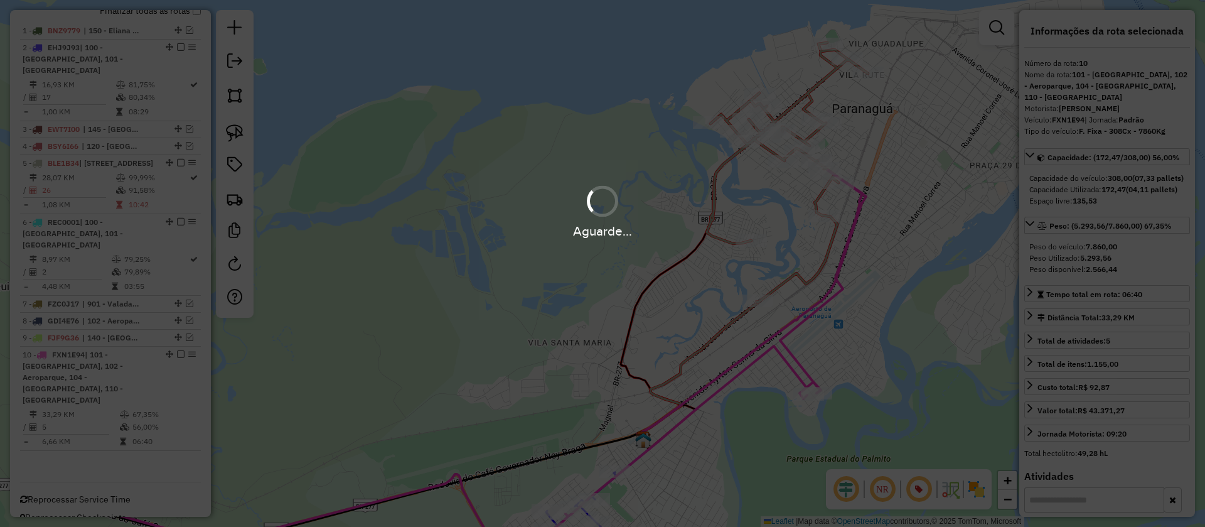
scroll to position [500, 0]
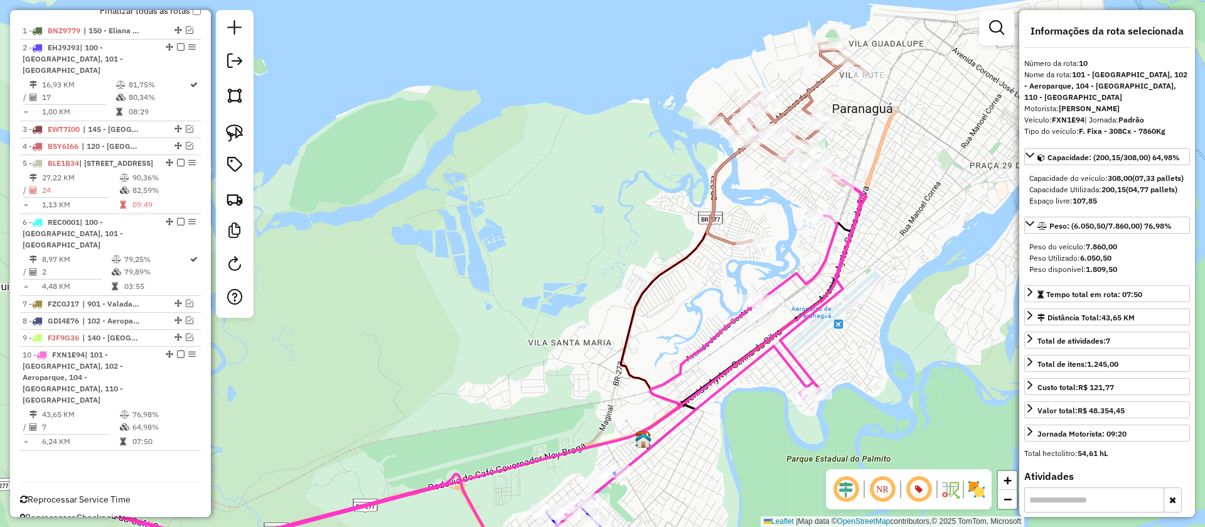
click at [816, 78] on icon at bounding box center [787, 143] width 161 height 201
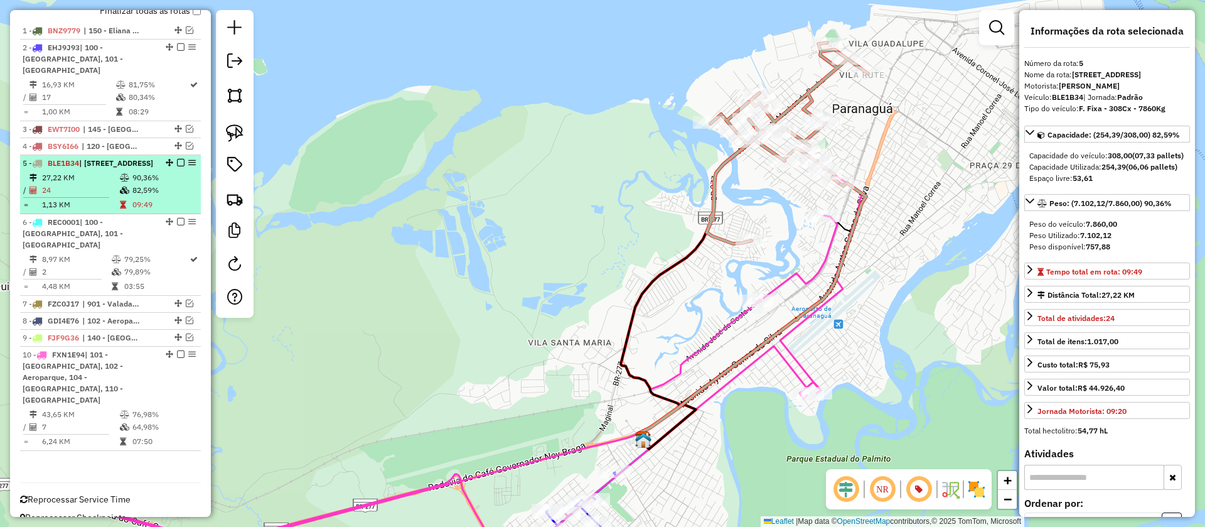
click at [178, 166] on em at bounding box center [181, 163] width 8 height 8
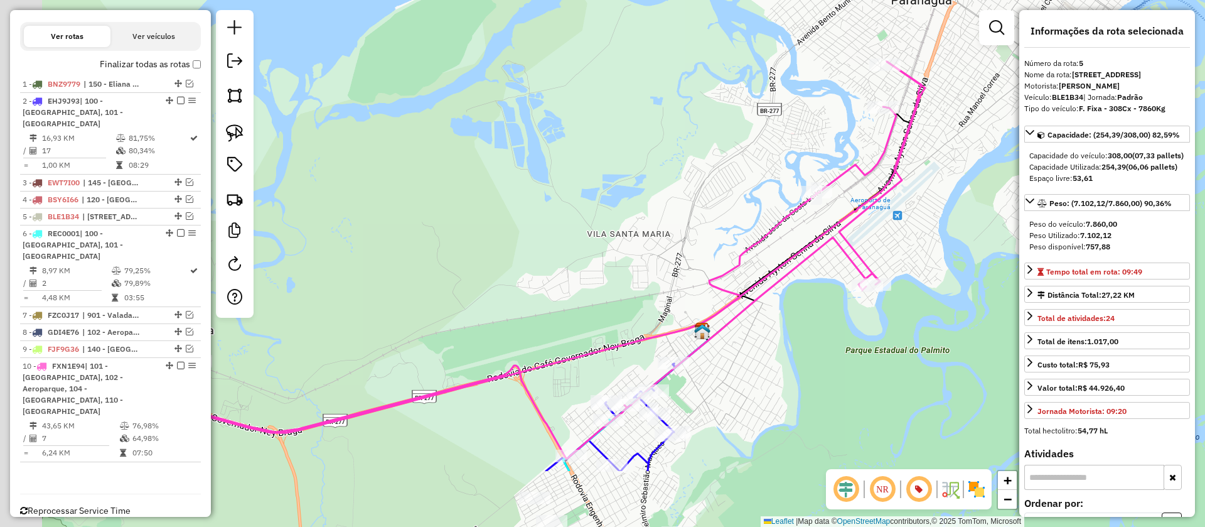
drag, startPoint x: 753, startPoint y: 161, endPoint x: 780, endPoint y: 28, distance: 135.3
click at [780, 30] on div "Janela de atendimento Grade de atendimento Capacidade Transportadoras Veículos …" at bounding box center [602, 263] width 1205 height 527
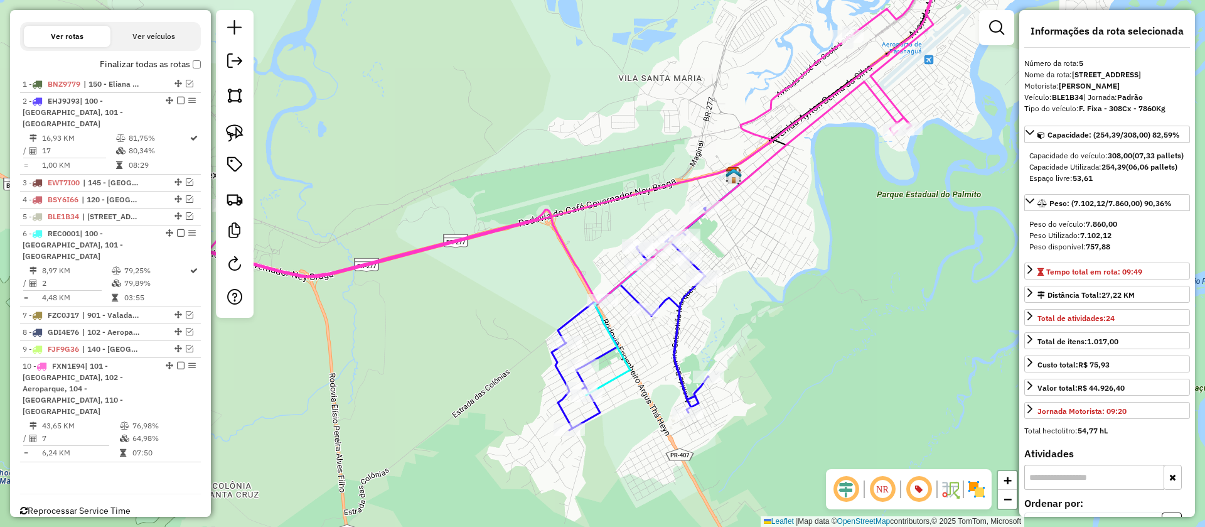
click at [679, 298] on icon at bounding box center [630, 319] width 157 height 222
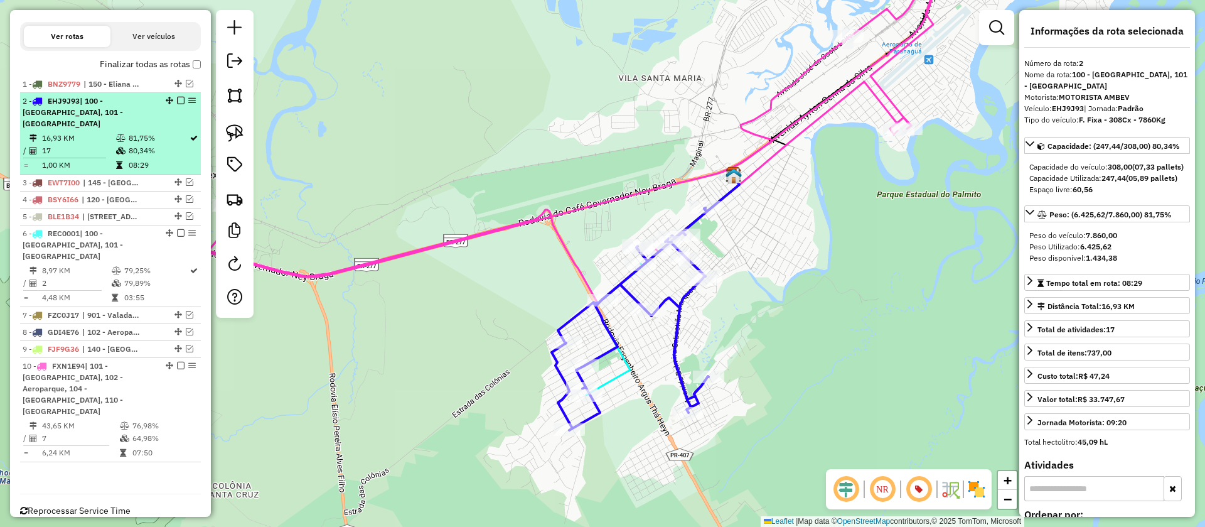
click at [178, 104] on em at bounding box center [181, 101] width 8 height 8
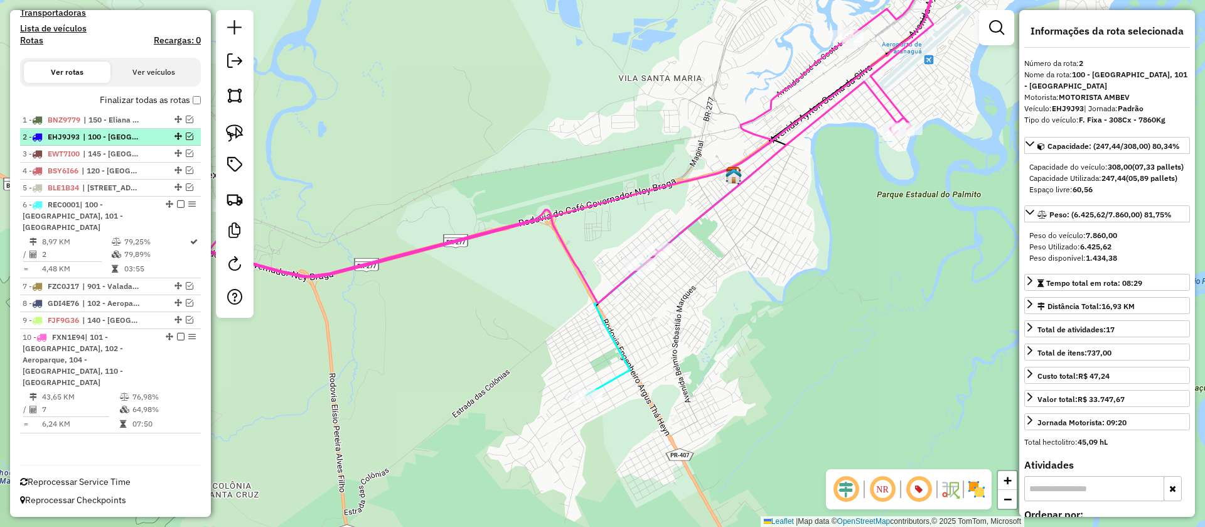
scroll to position [394, 0]
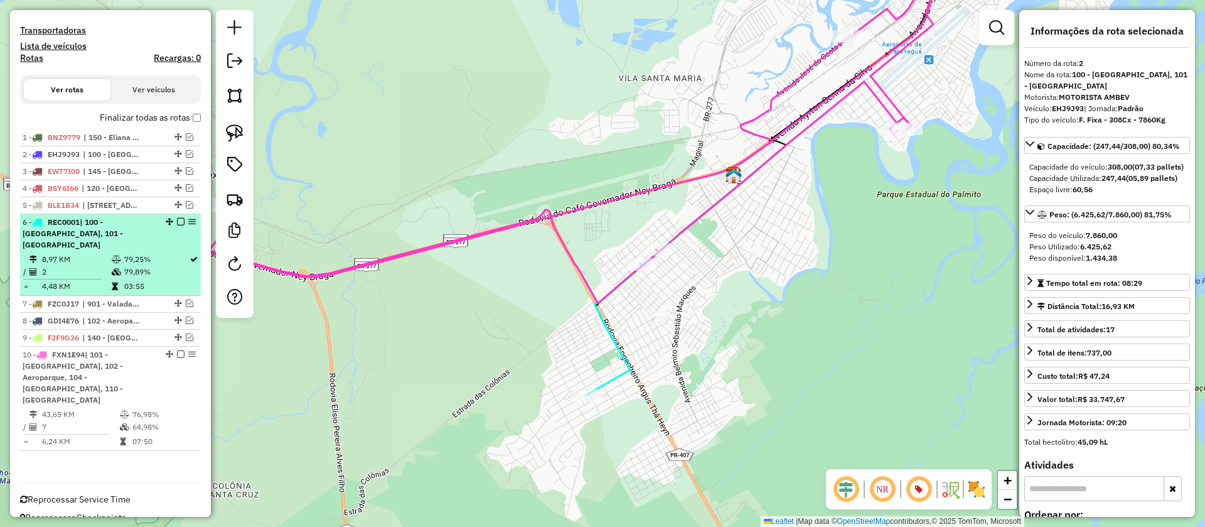
click at [178, 225] on em at bounding box center [181, 222] width 8 height 8
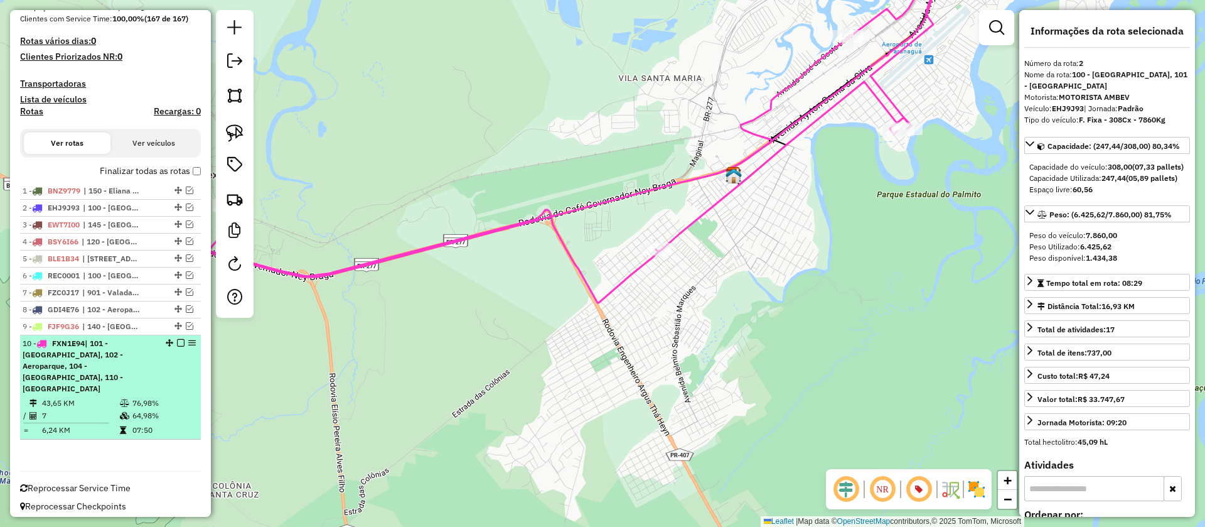
click at [177, 347] on em at bounding box center [181, 343] width 8 height 8
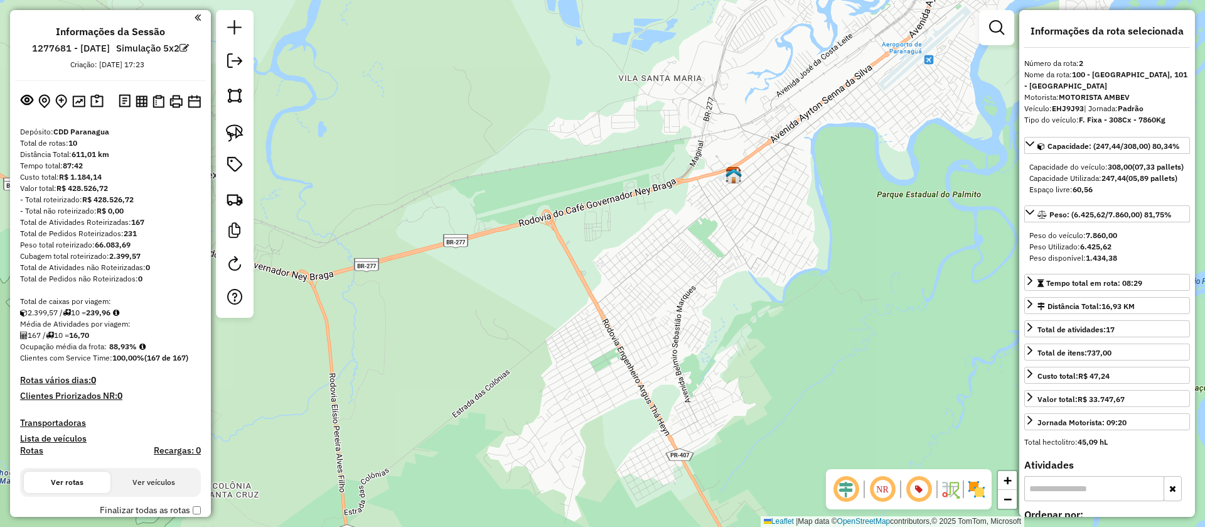
scroll to position [0, 0]
click at [235, 55] on em at bounding box center [234, 60] width 15 height 15
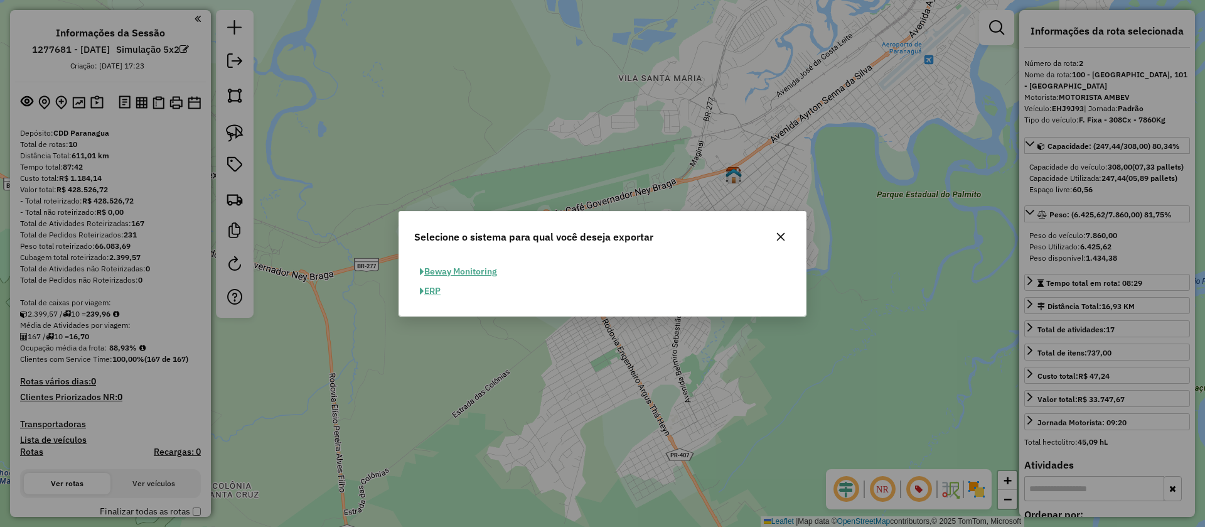
click at [433, 289] on button "ERP" at bounding box center [430, 290] width 32 height 19
select select "**"
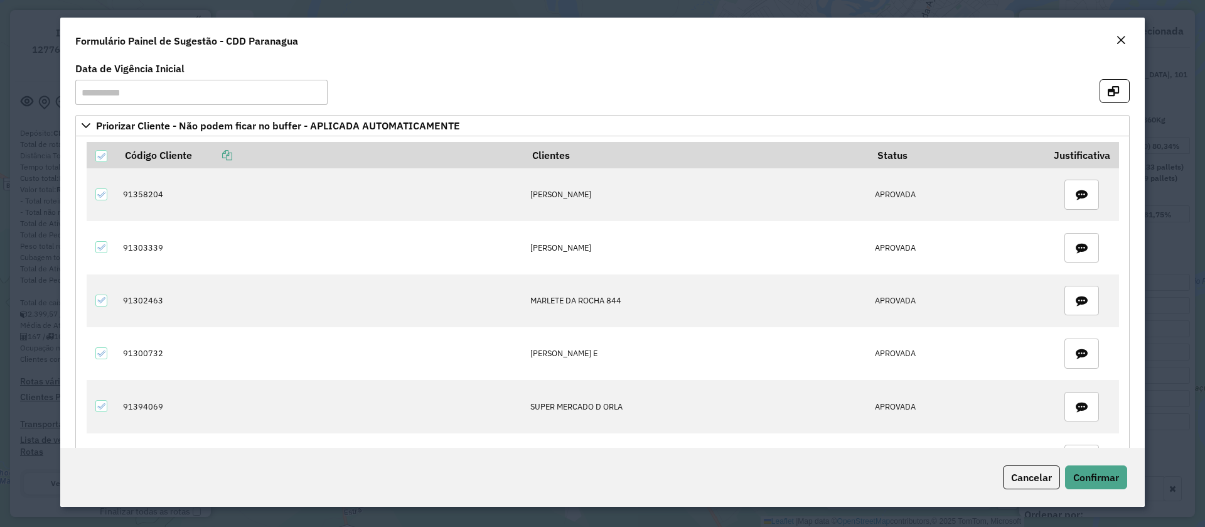
click at [1122, 37] on em "Close" at bounding box center [1121, 40] width 10 height 10
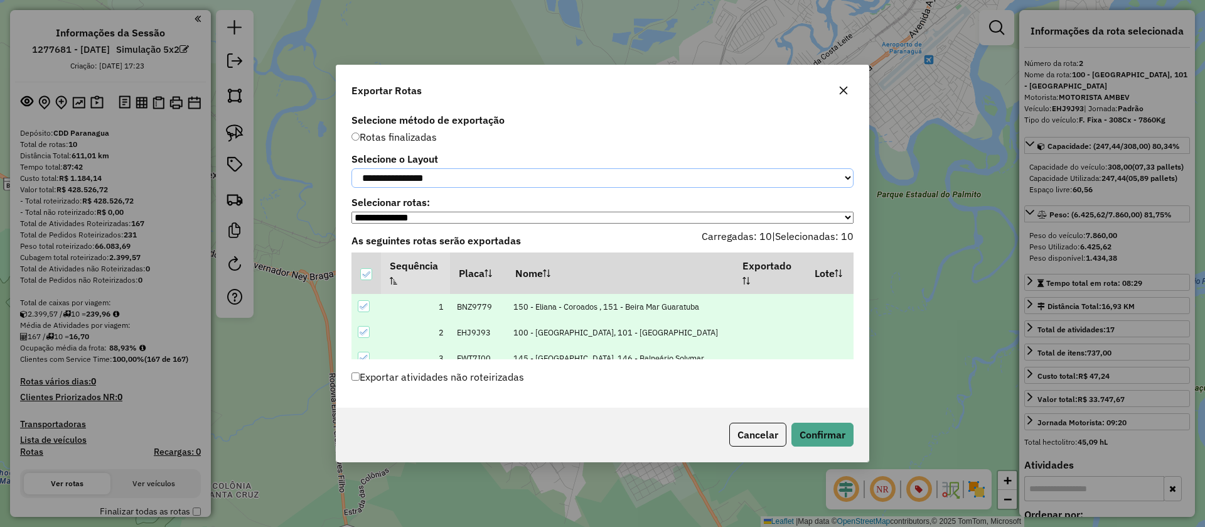
click at [506, 177] on select "**********" at bounding box center [603, 177] width 502 height 19
select select "*********"
click at [352, 168] on select "**********" at bounding box center [603, 177] width 502 height 19
click at [809, 430] on button "Confirmar" at bounding box center [823, 435] width 62 height 24
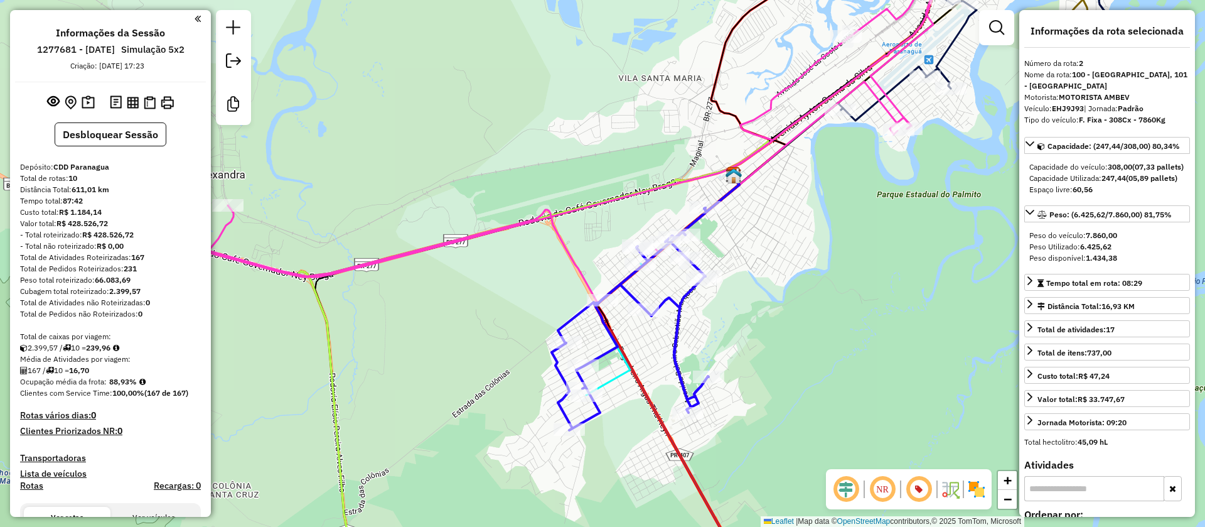
scroll to position [603, 0]
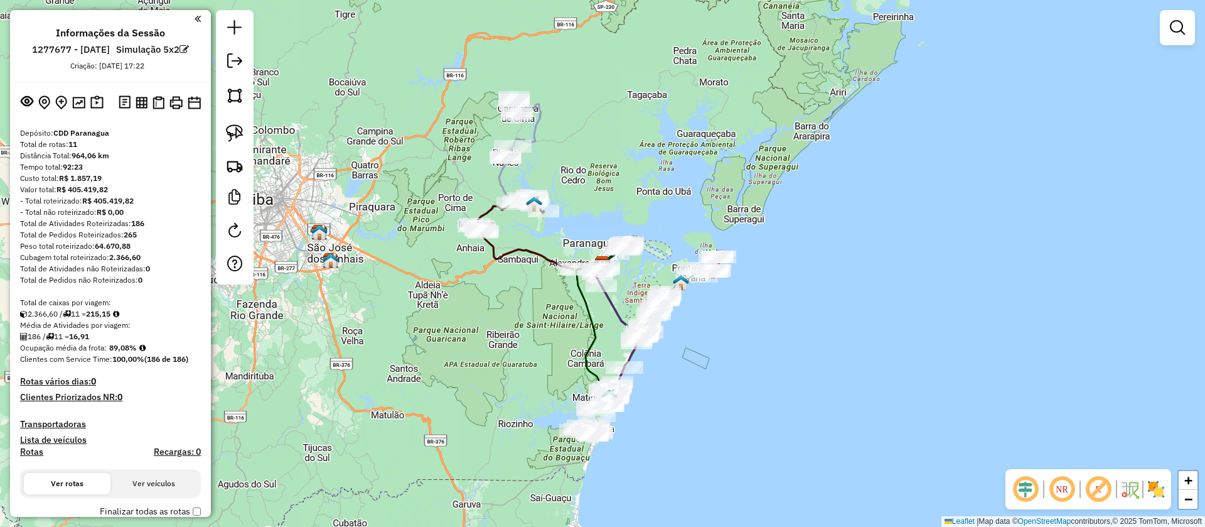
click at [1097, 487] on em at bounding box center [1099, 489] width 30 height 30
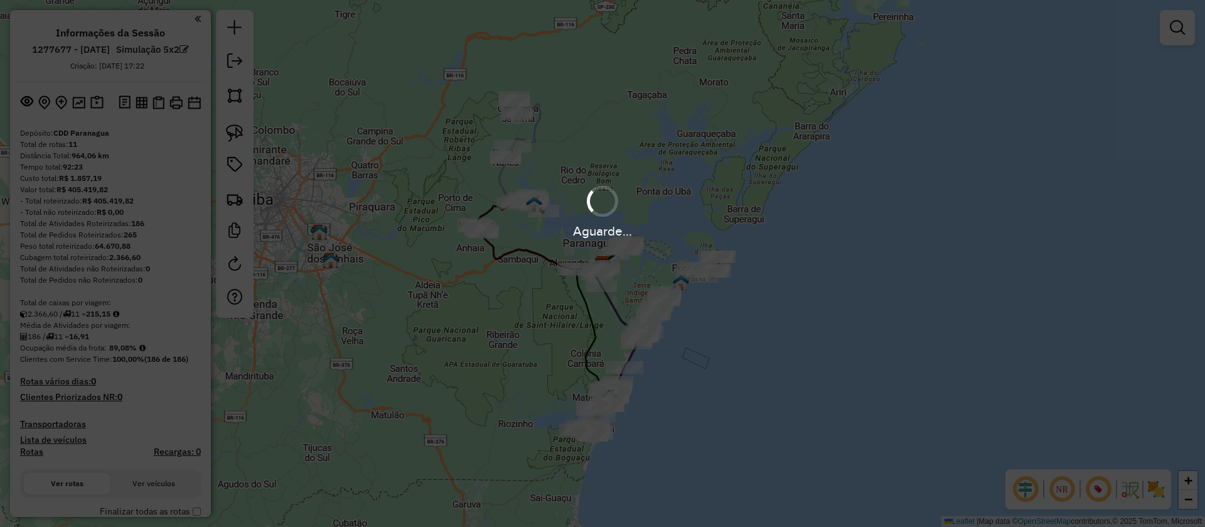
click at [712, 369] on div "Janela de atendimento Grade de atendimento Capacidade Transportadoras Veículos …" at bounding box center [602, 263] width 1205 height 527
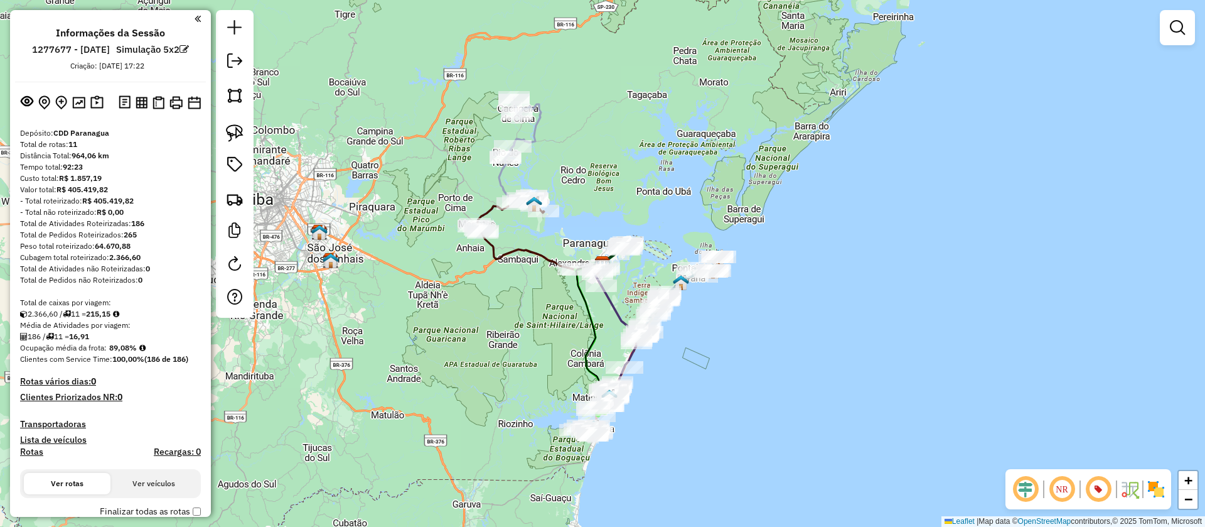
click at [534, 133] on icon at bounding box center [507, 164] width 67 height 135
select select "**********"
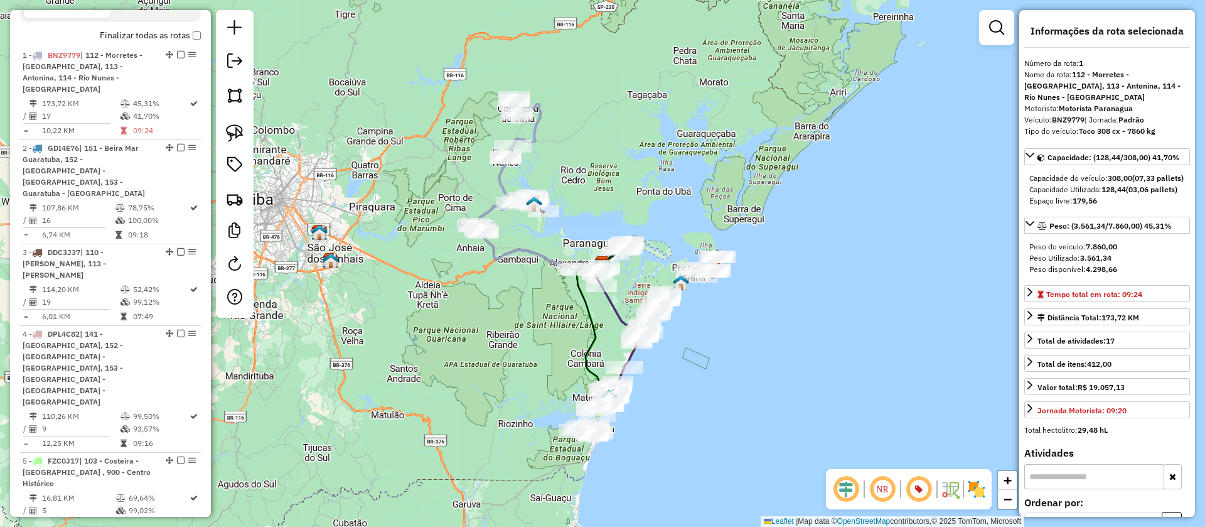
scroll to position [529, 0]
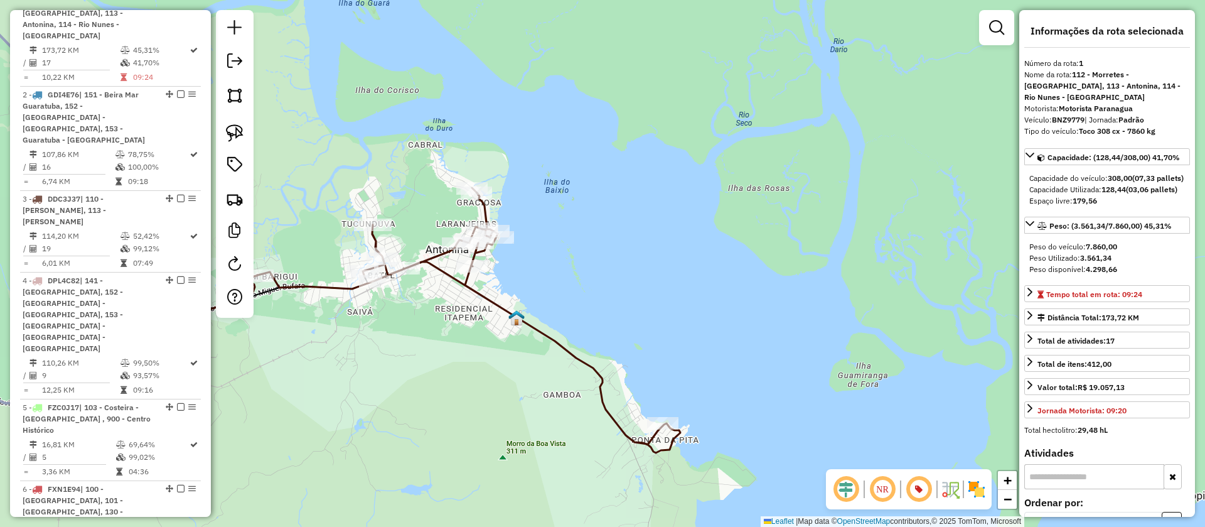
click at [497, 304] on icon at bounding box center [279, 320] width 801 height 265
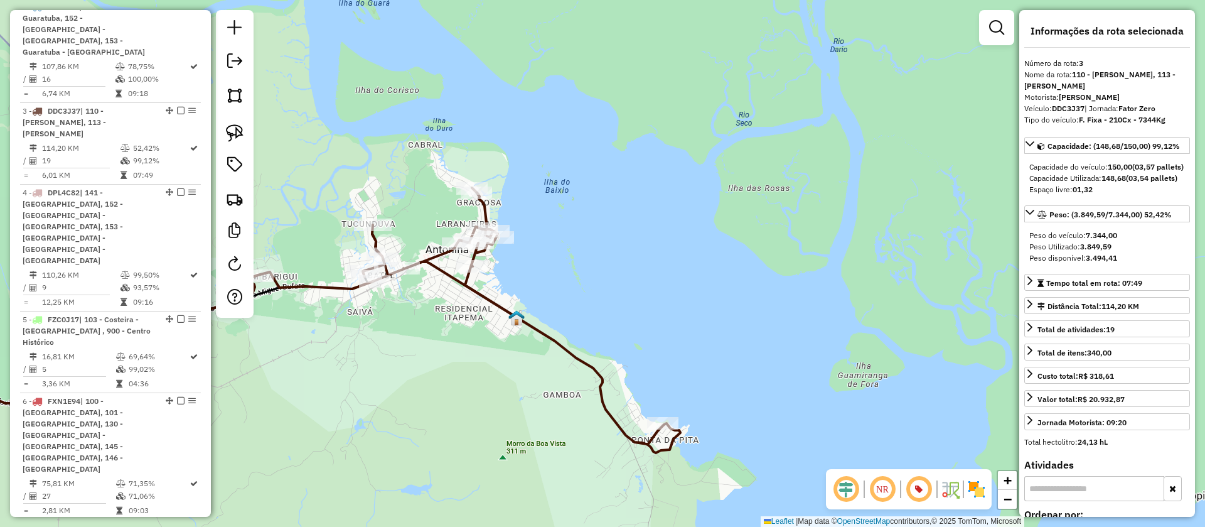
scroll to position [704, 0]
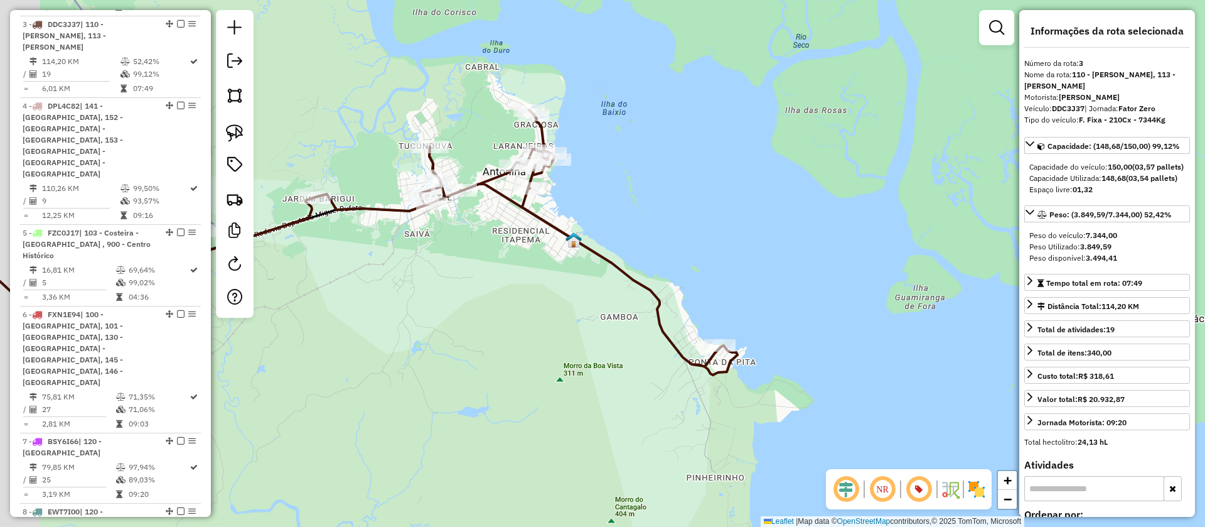
drag, startPoint x: 635, startPoint y: 202, endPoint x: 683, endPoint y: 134, distance: 82.9
click at [682, 134] on div "Janela de atendimento Grade de atendimento Capacidade Transportadoras Veículos …" at bounding box center [602, 263] width 1205 height 527
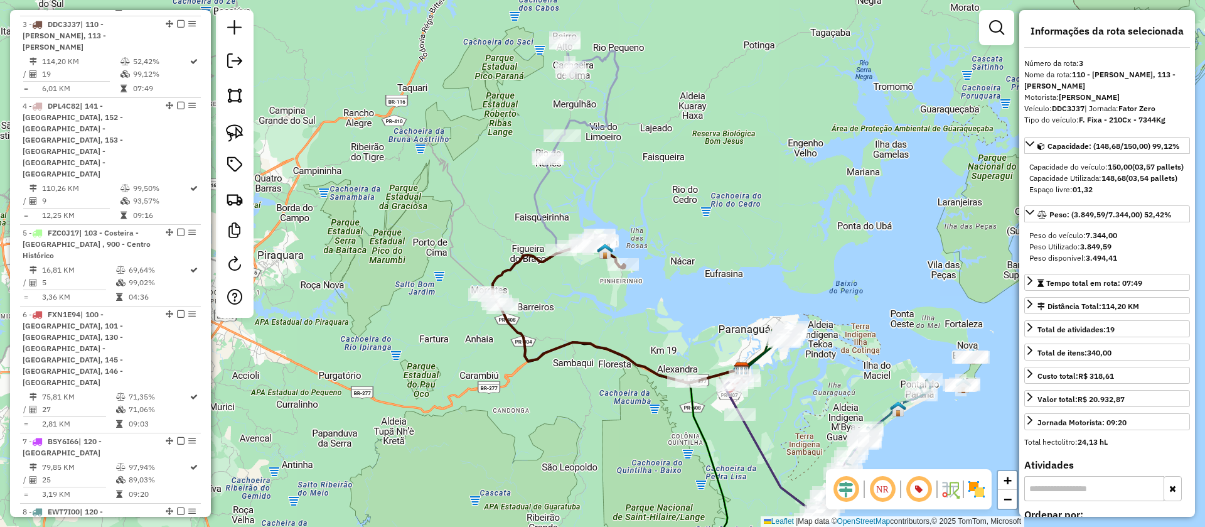
click at [676, 223] on div "Janela de atendimento Grade de atendimento Capacidade Transportadoras Veículos …" at bounding box center [602, 263] width 1205 height 527
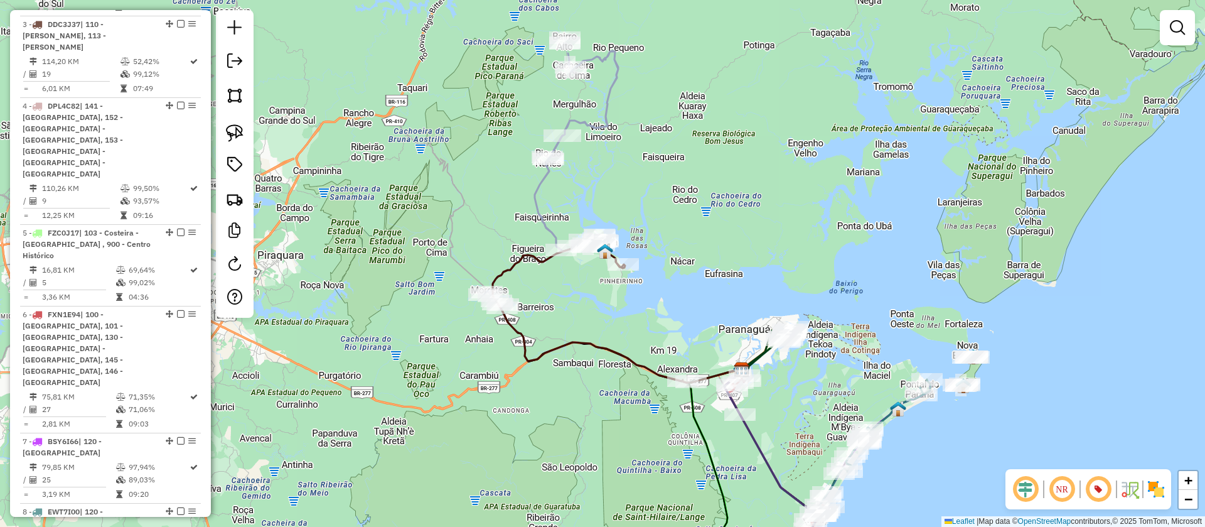
drag, startPoint x: 691, startPoint y: 163, endPoint x: 674, endPoint y: 223, distance: 62.6
click at [674, 223] on div "Janela de atendimento Grade de atendimento Capacidade Transportadoras Veículos …" at bounding box center [602, 263] width 1205 height 527
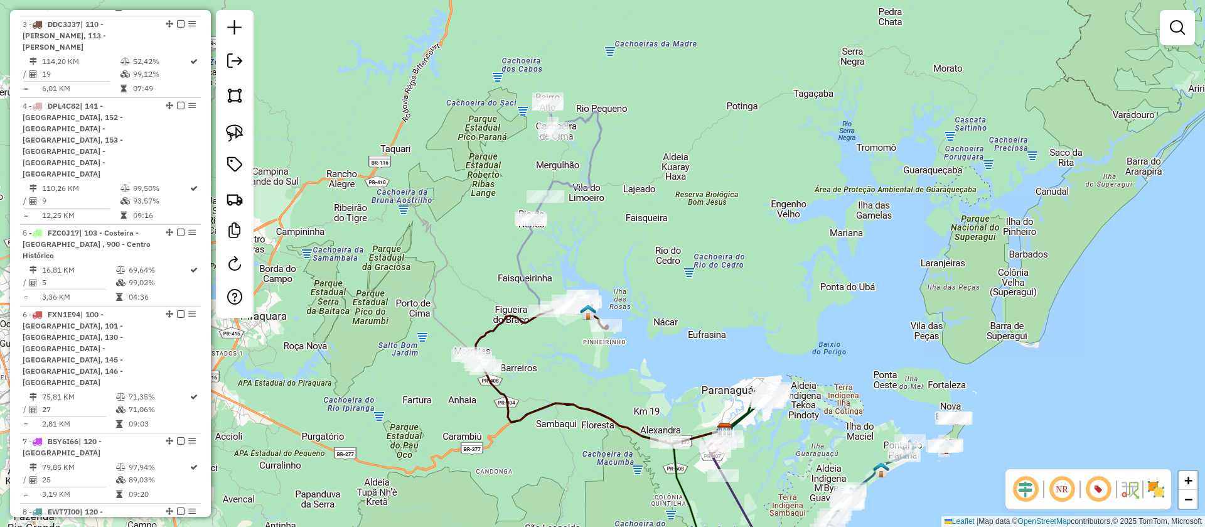
click at [591, 183] on icon at bounding box center [534, 234] width 134 height 270
select select "**********"
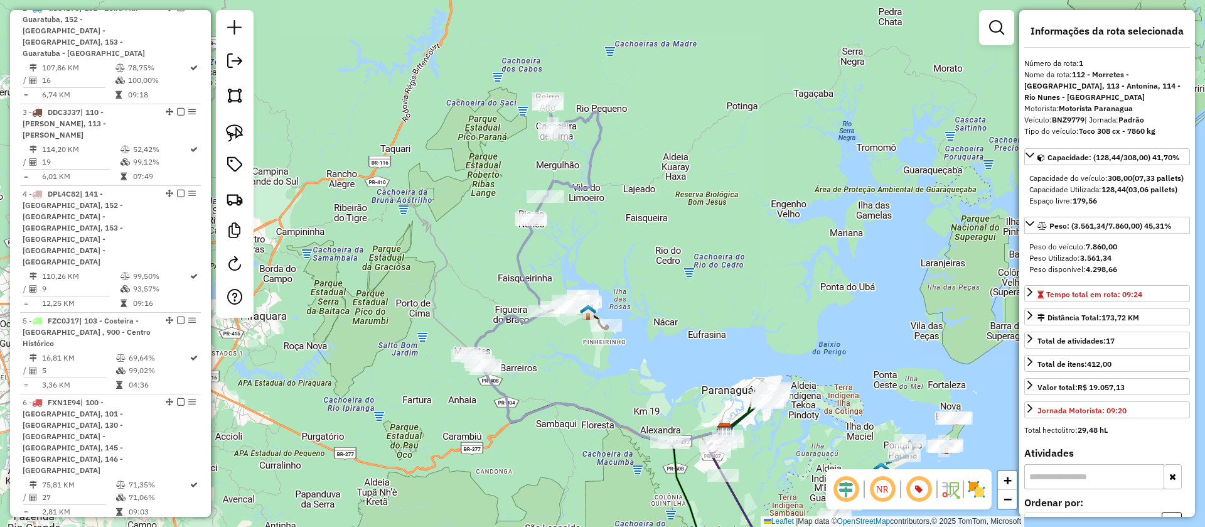
scroll to position [529, 0]
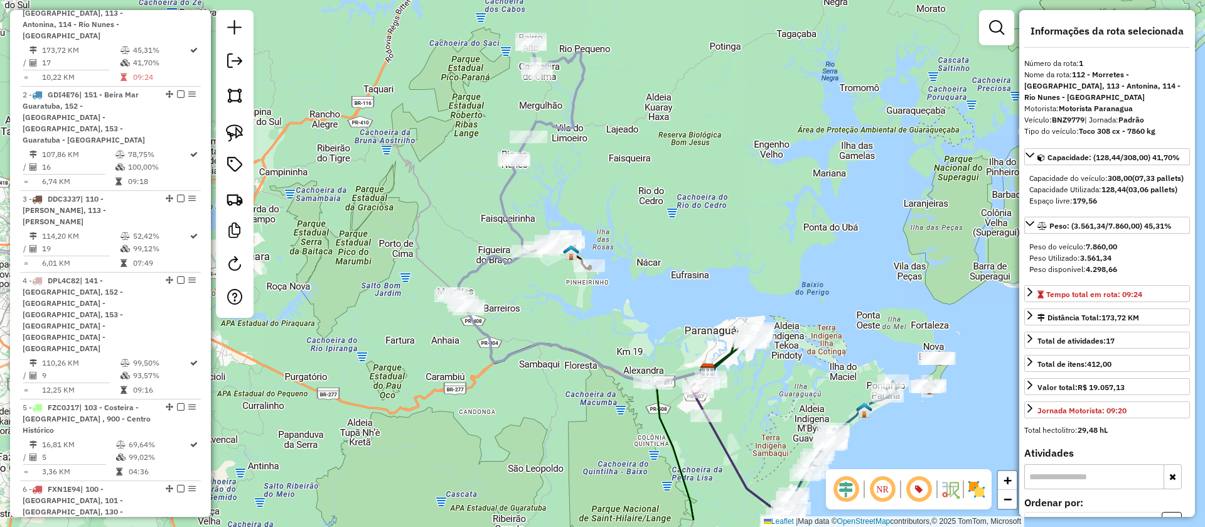
drag, startPoint x: 676, startPoint y: 289, endPoint x: 660, endPoint y: 230, distance: 61.2
click at [660, 230] on div "Janela de atendimento Grade de atendimento Capacidade Transportadoras Veículos …" at bounding box center [602, 263] width 1205 height 527
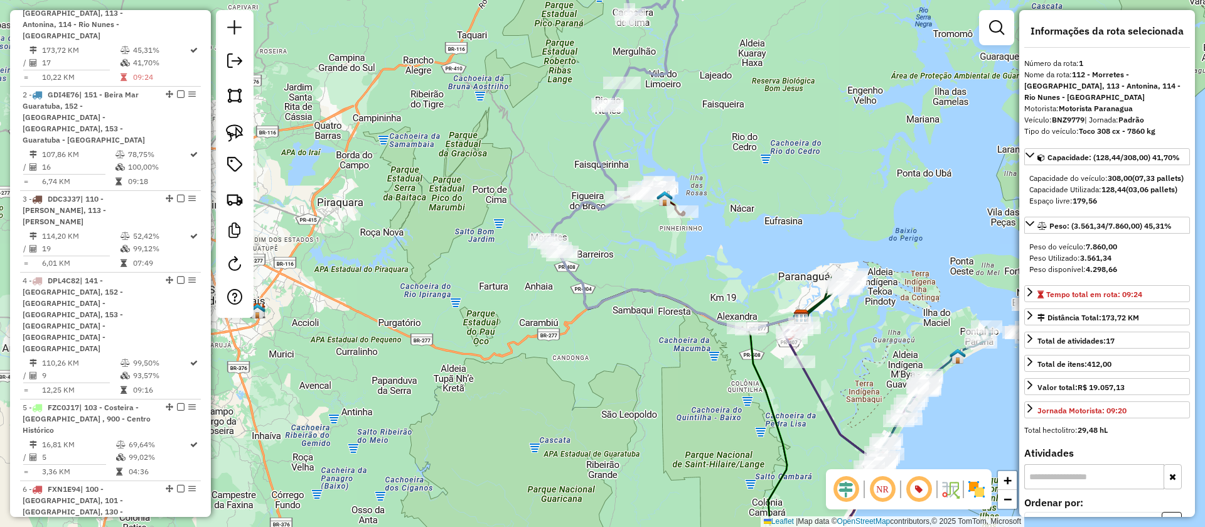
drag, startPoint x: 755, startPoint y: 274, endPoint x: 807, endPoint y: 237, distance: 63.6
click at [807, 237] on div "Janela de atendimento Grade de atendimento Capacidade Transportadoras Veículos …" at bounding box center [602, 263] width 1205 height 527
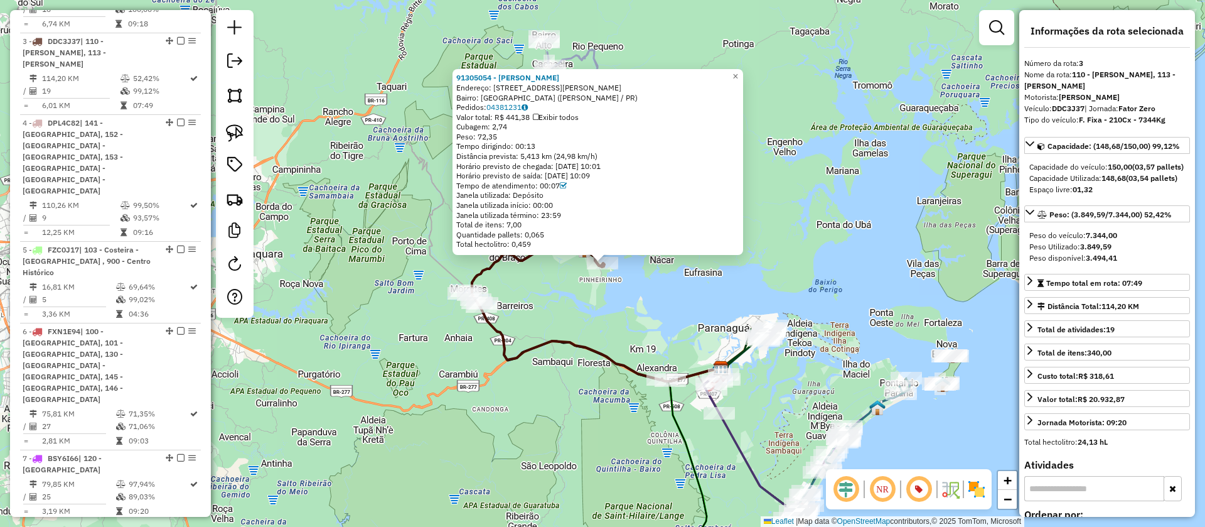
scroll to position [704, 0]
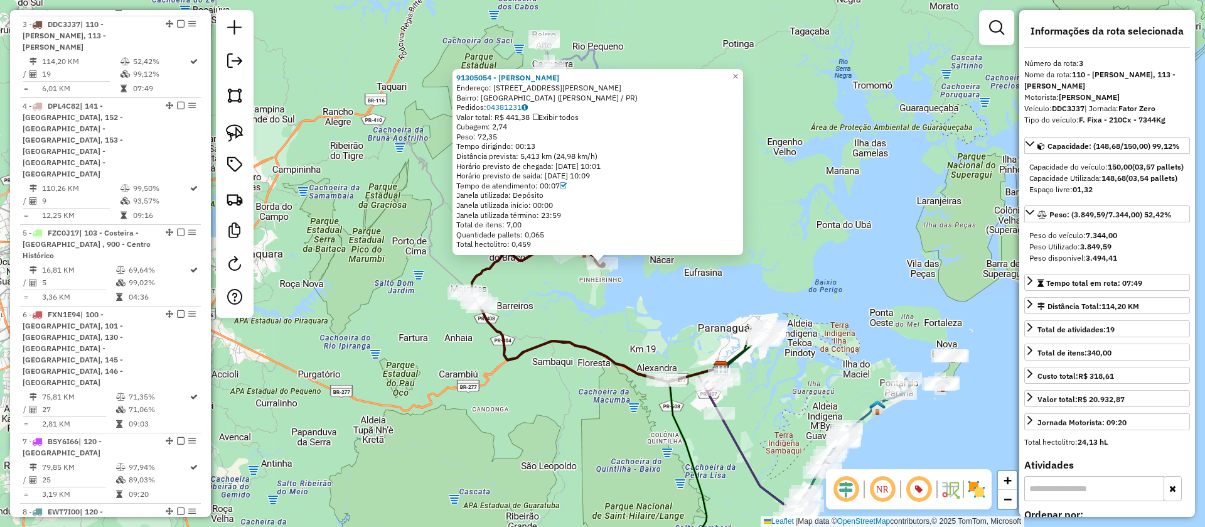
click at [1069, 104] on strong "DDC3J37" at bounding box center [1068, 108] width 33 height 9
copy div "DDC3J37"
click at [541, 299] on div "91305054 - IRANETE MARTINS Endereço: RUA SALVADOR GRACIANO 318 Bairro: PONTA DA…" at bounding box center [602, 263] width 1205 height 527
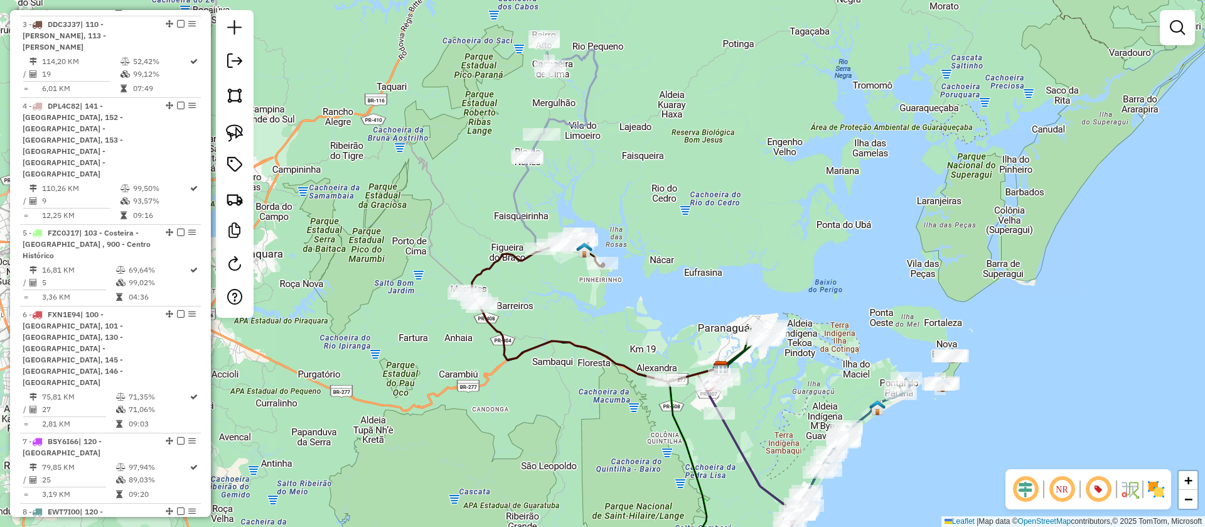
click at [572, 121] on icon at bounding box center [530, 171] width 134 height 270
select select "**********"
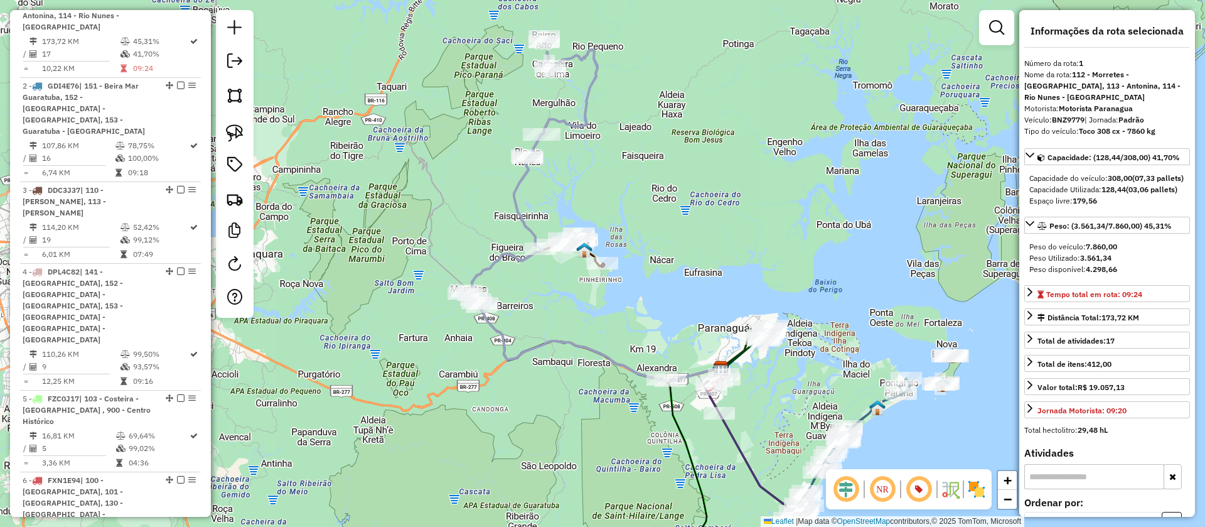
scroll to position [529, 0]
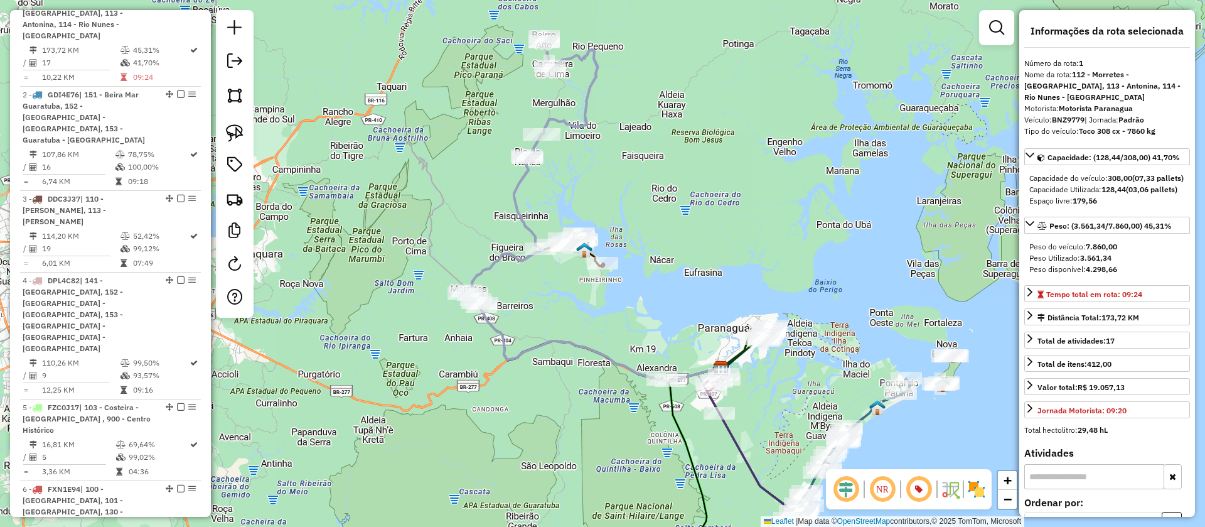
click at [1070, 115] on strong "BNZ9779" at bounding box center [1068, 119] width 33 height 9
copy div "BNZ9779"
click at [577, 122] on icon at bounding box center [530, 171] width 134 height 270
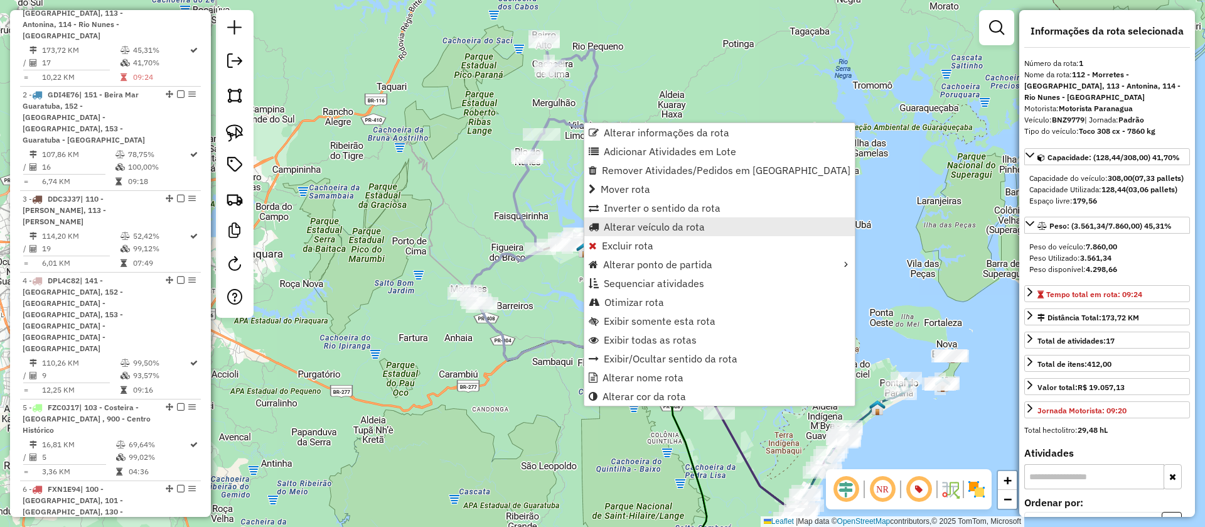
click at [662, 225] on span "Alterar veículo da rota" at bounding box center [654, 227] width 101 height 10
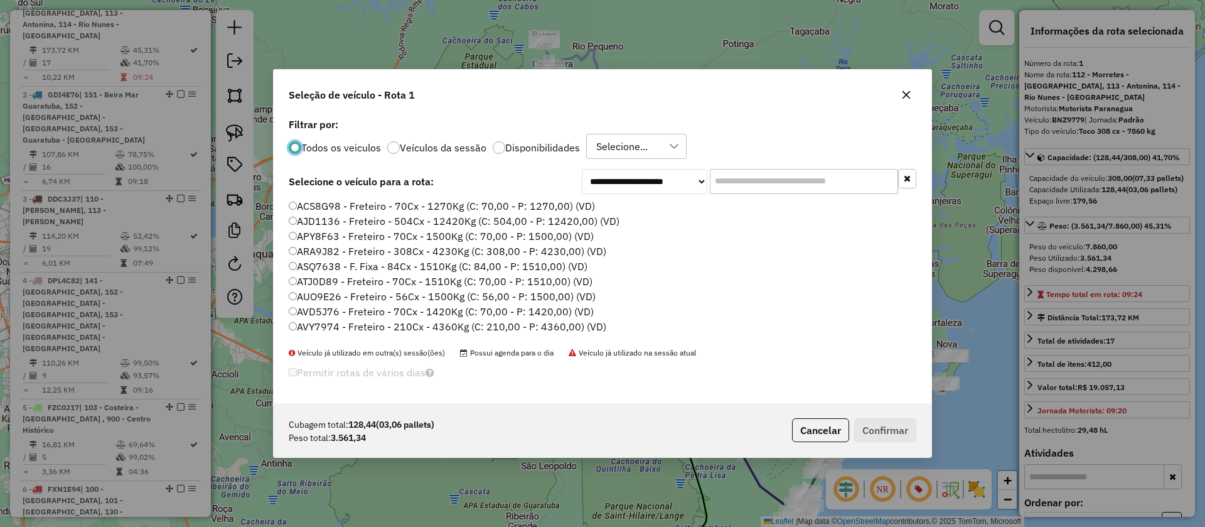
scroll to position [7, 4]
click at [754, 178] on input "text" at bounding box center [804, 181] width 188 height 25
paste input "*******"
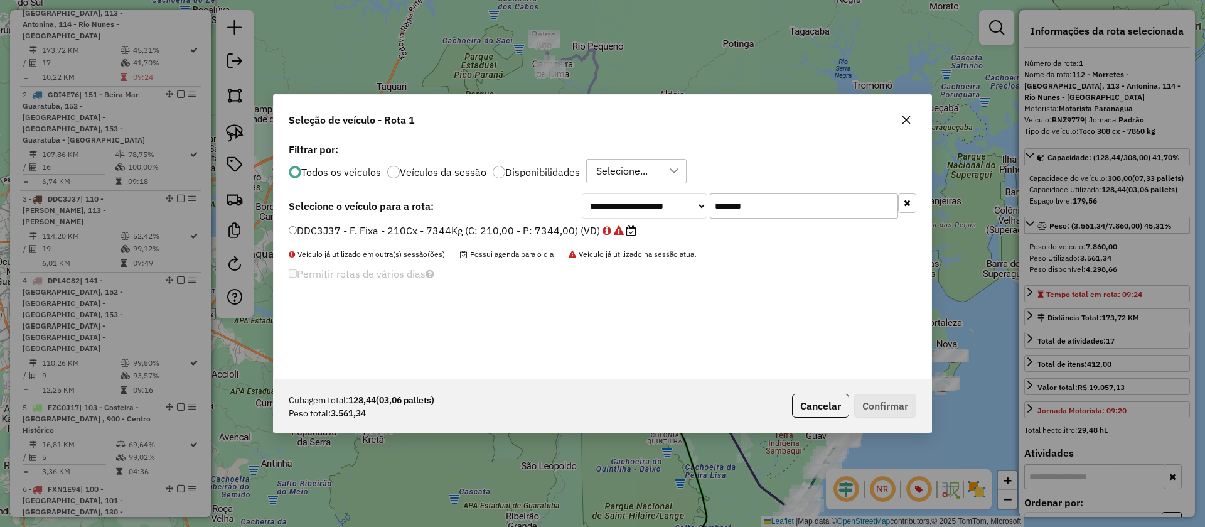
type input "*******"
click at [583, 228] on label "DDC3J37 - F. Fixa - 210Cx - 7344Kg (C: 210,00 - P: 7344,00) (VD)" at bounding box center [463, 230] width 348 height 15
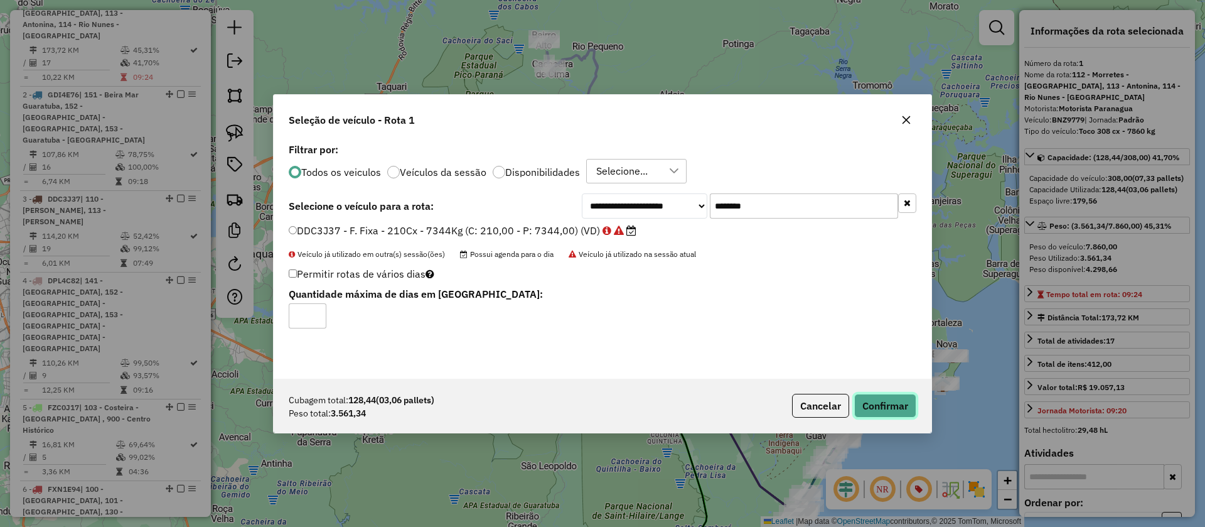
click at [875, 402] on button "Confirmar" at bounding box center [885, 406] width 62 height 24
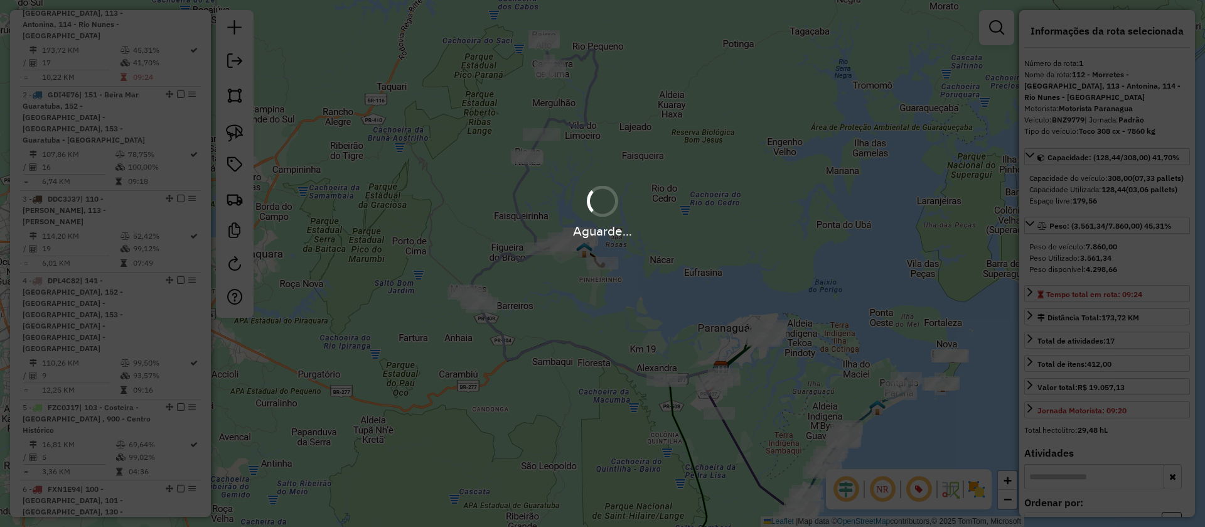
click at [682, 218] on div "Aguarde..." at bounding box center [602, 211] width 1205 height 60
click at [606, 263] on div "Aguarde..." at bounding box center [602, 263] width 1205 height 527
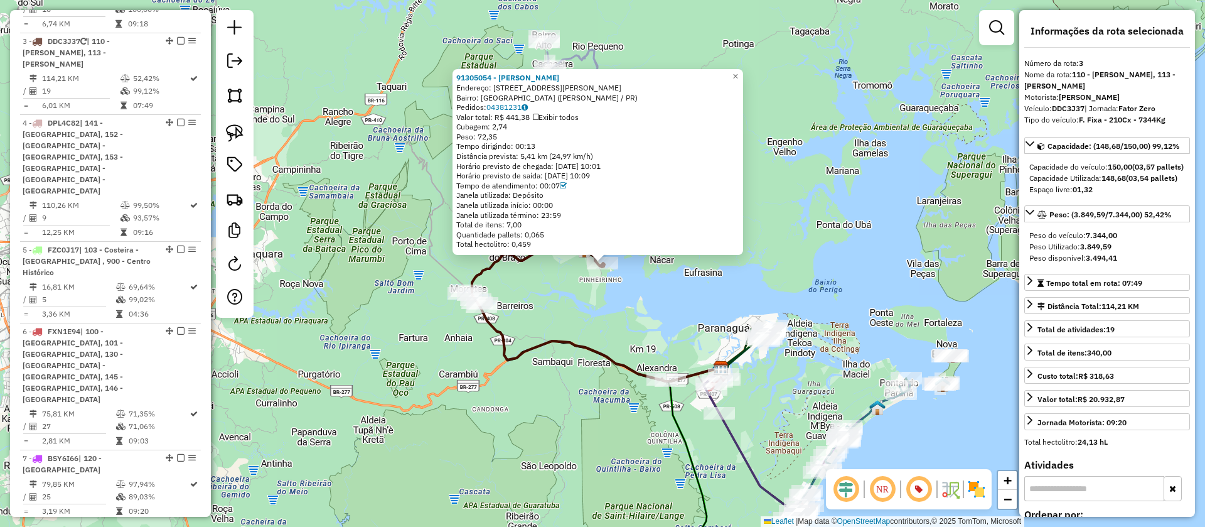
scroll to position [704, 0]
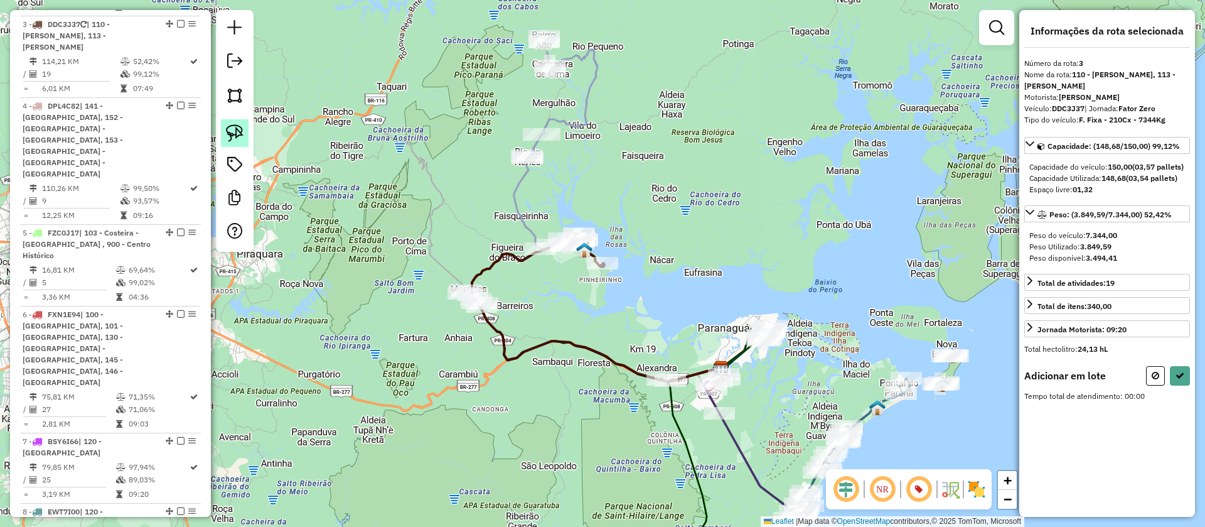
click at [226, 132] on img at bounding box center [235, 133] width 18 height 18
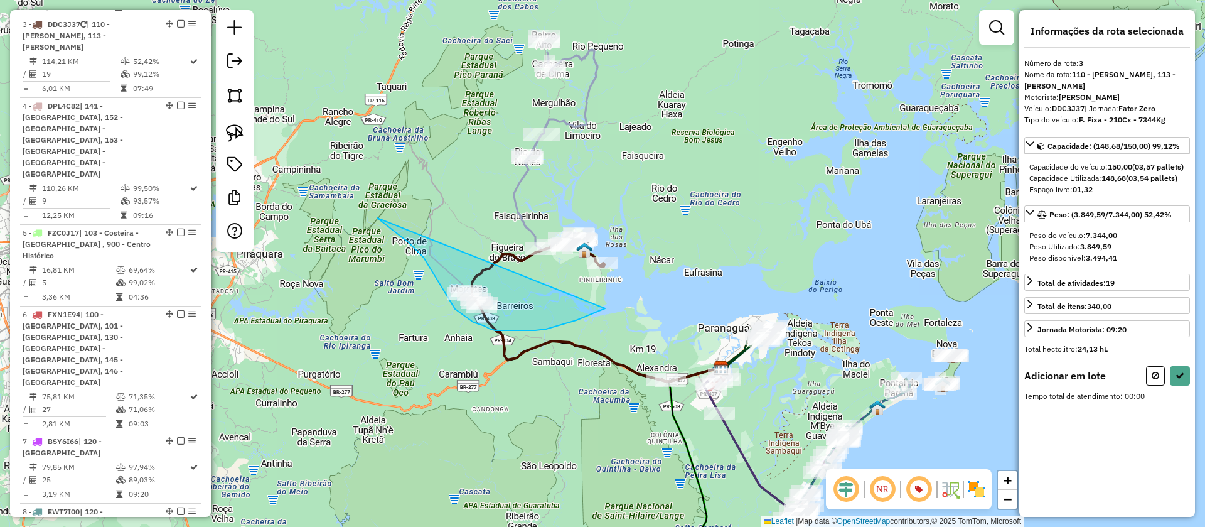
drag, startPoint x: 424, startPoint y: 257, endPoint x: 605, endPoint y: 308, distance: 188.4
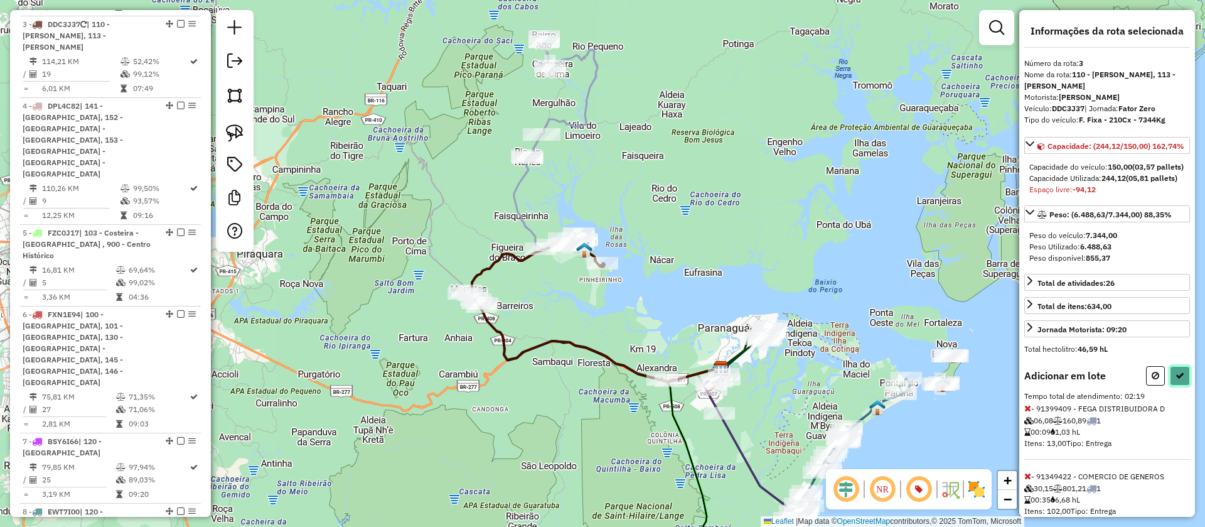
click at [1176, 380] on icon at bounding box center [1180, 375] width 9 height 9
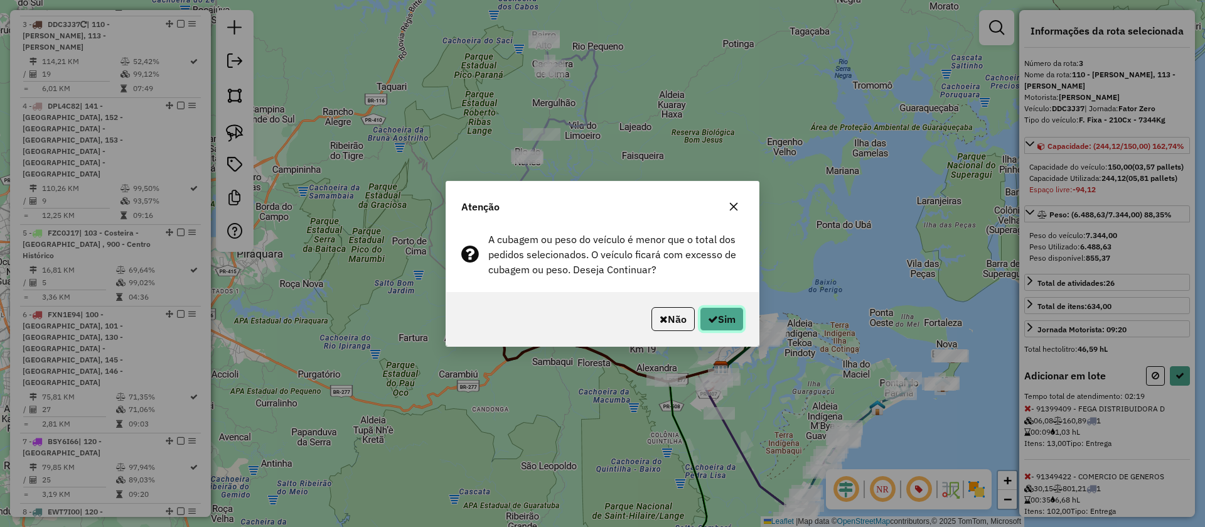
click at [735, 322] on button "Sim" at bounding box center [722, 319] width 44 height 24
select select "**********"
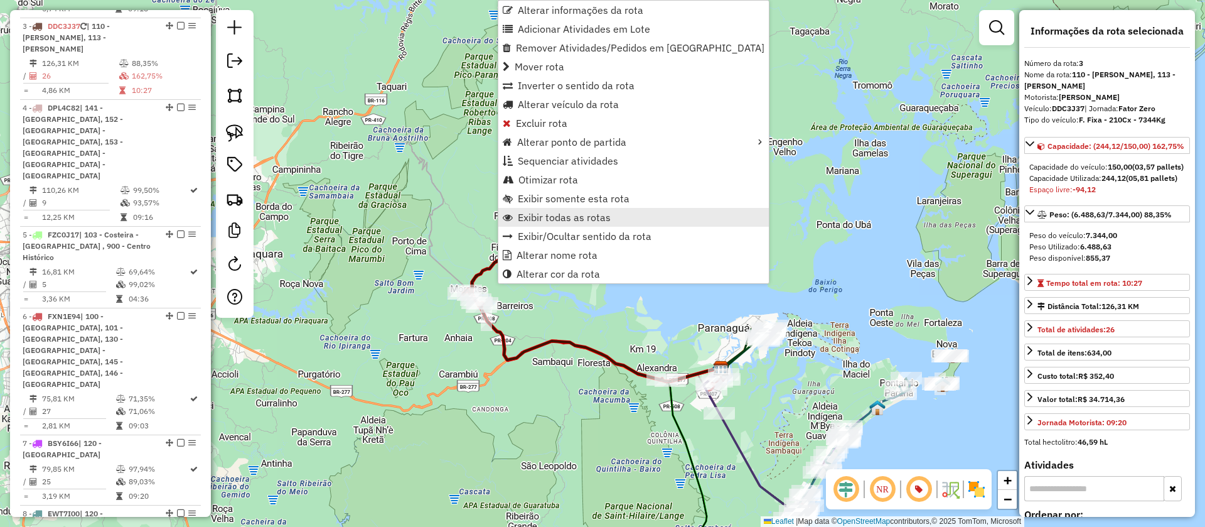
scroll to position [719, 0]
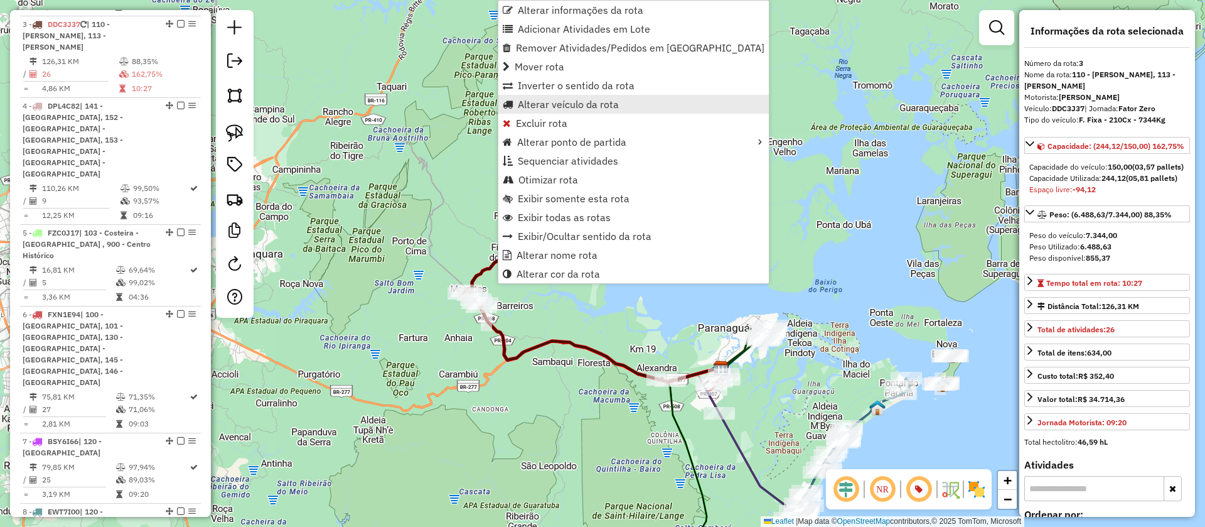
click at [594, 111] on link "Alterar veículo da rota" at bounding box center [633, 104] width 271 height 19
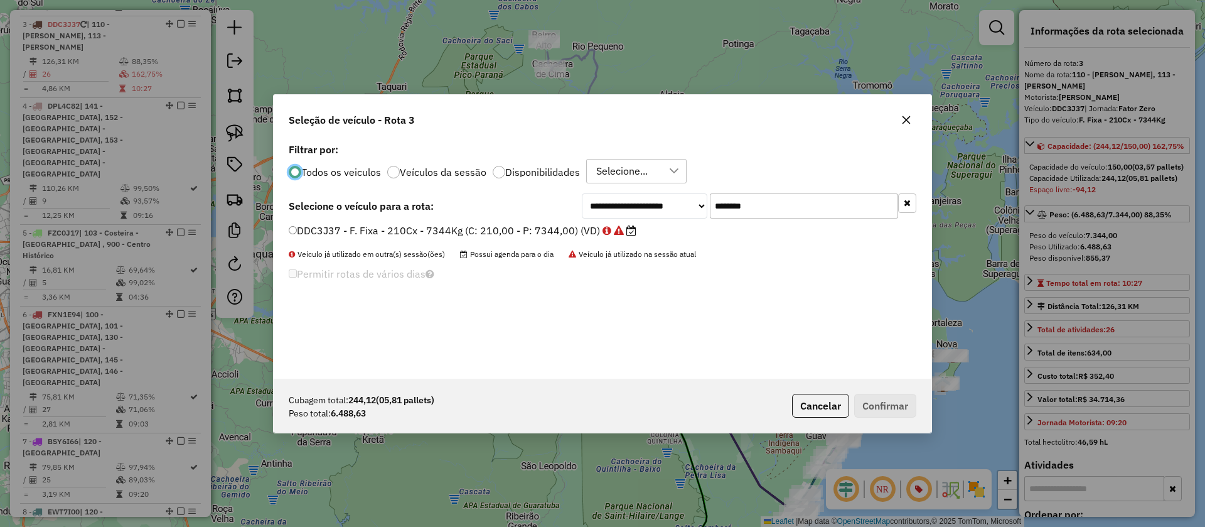
scroll to position [7, 4]
click at [745, 209] on input "*******" at bounding box center [804, 205] width 188 height 25
paste input "text"
type input "*******"
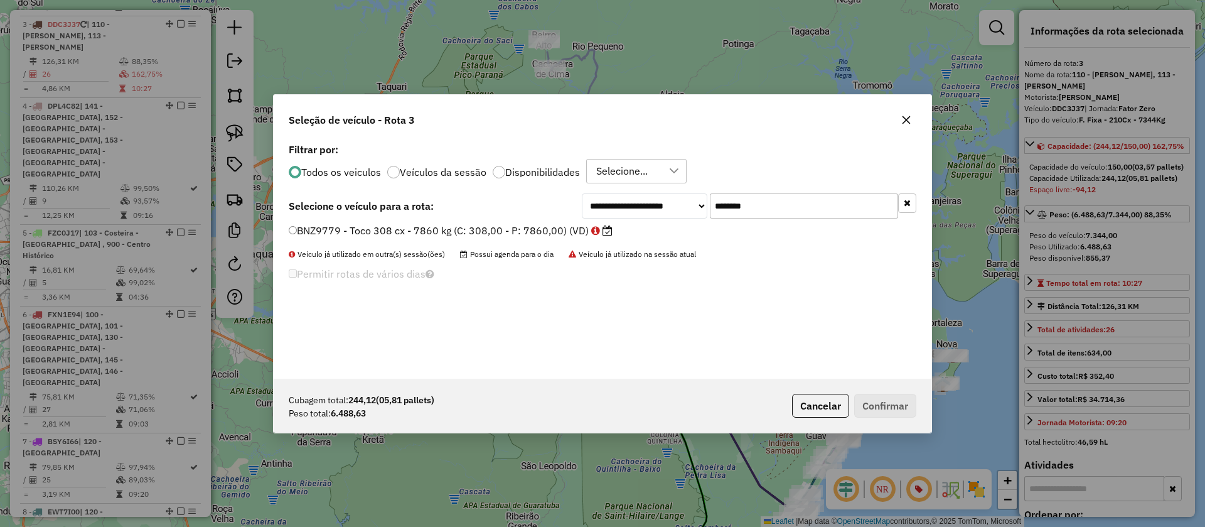
click at [582, 228] on label "BNZ9779 - Toco 308 cx - 7860 kg (C: 308,00 - P: 7860,00) (VD)" at bounding box center [451, 230] width 324 height 15
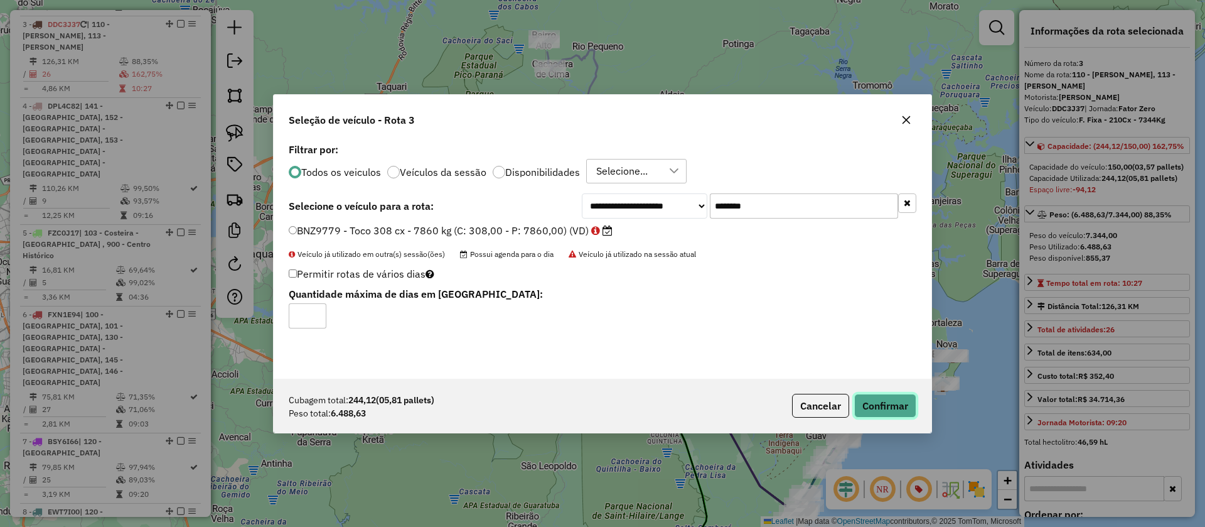
click at [881, 402] on button "Confirmar" at bounding box center [885, 406] width 62 height 24
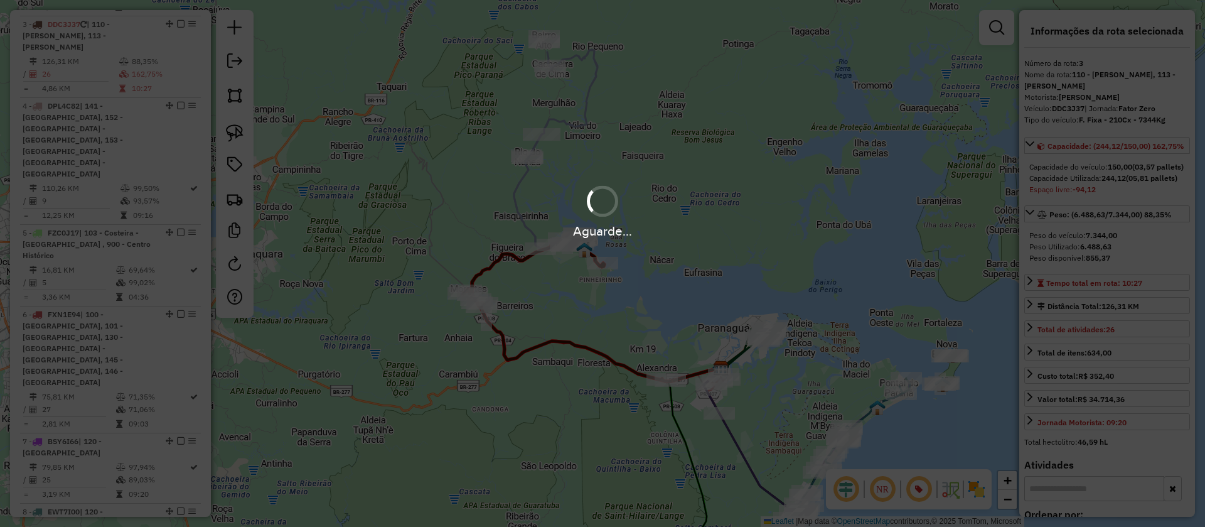
drag, startPoint x: 713, startPoint y: 233, endPoint x: 681, endPoint y: 241, distance: 32.4
click at [713, 232] on div "Aguarde..." at bounding box center [602, 230] width 1205 height 19
click at [578, 129] on div "Aguarde..." at bounding box center [602, 263] width 1205 height 527
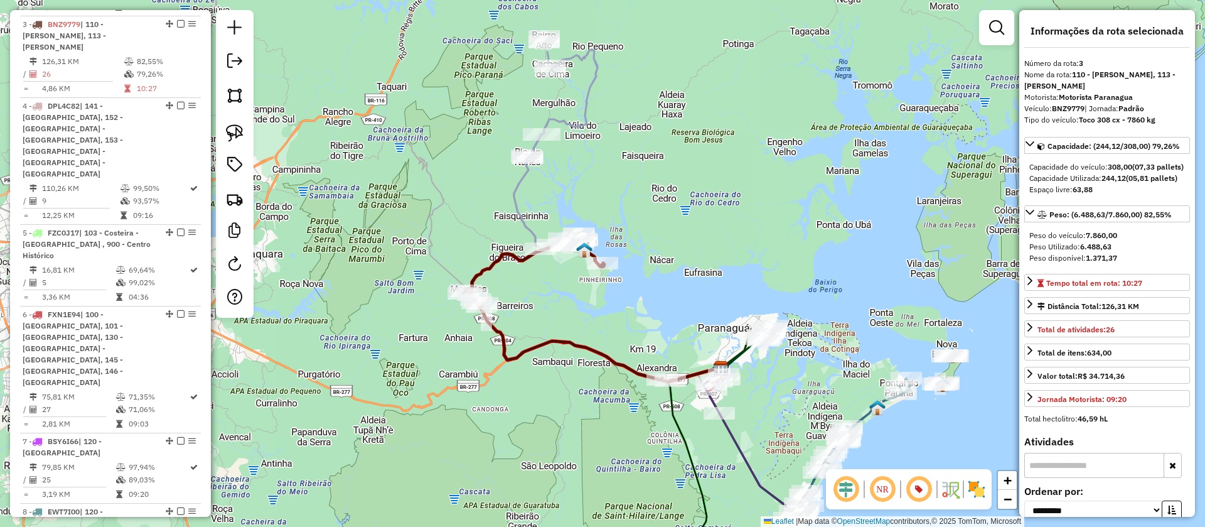
click at [578, 129] on icon at bounding box center [555, 142] width 83 height 212
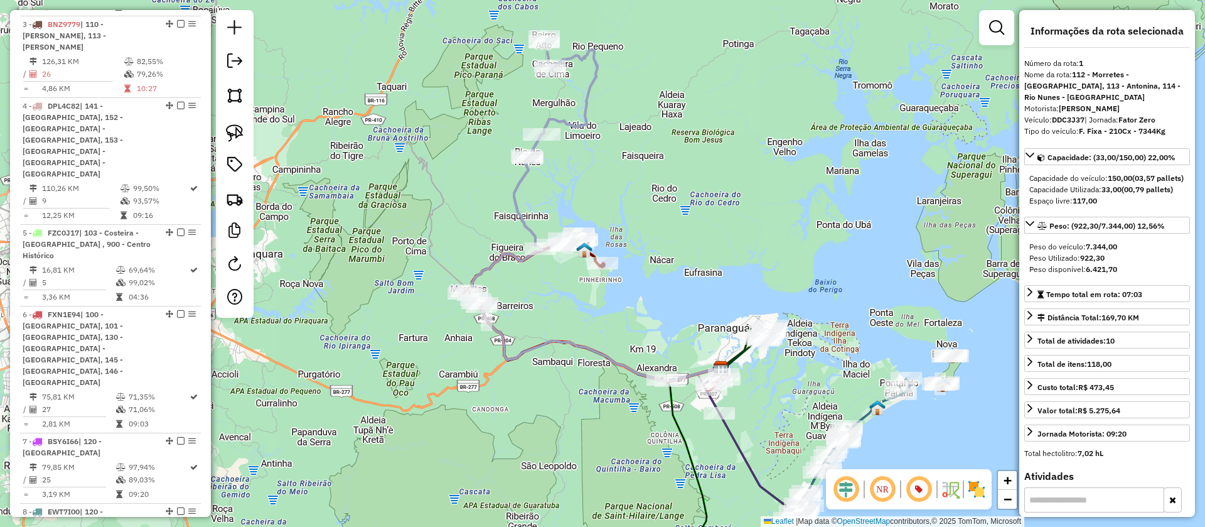
scroll to position [545, 0]
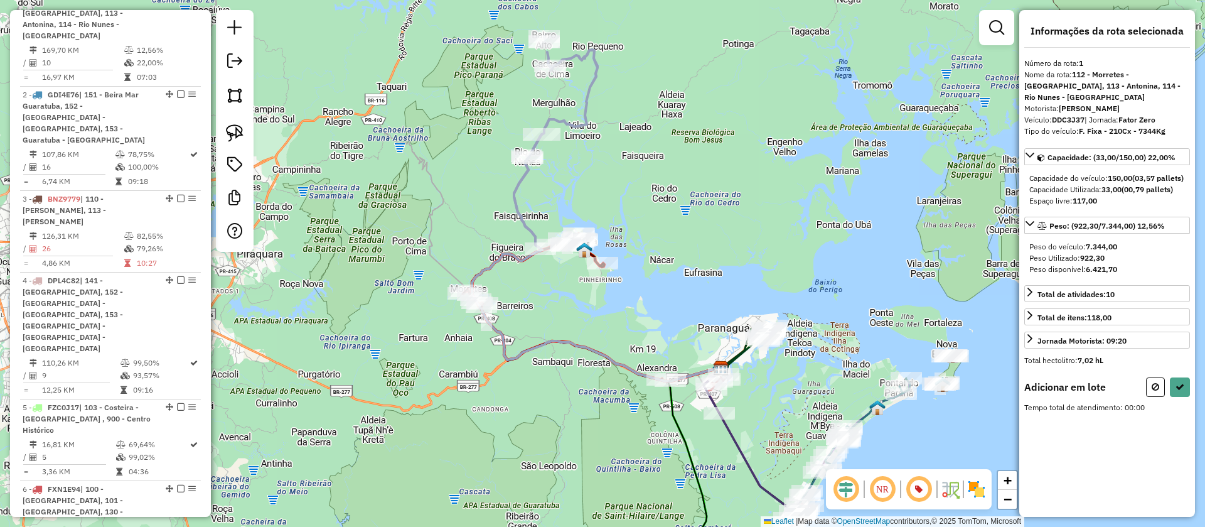
drag, startPoint x: 605, startPoint y: 189, endPoint x: 578, endPoint y: 150, distance: 47.0
click at [578, 150] on div "Janela de atendimento Grade de atendimento Capacidade Transportadoras Veículos …" at bounding box center [602, 263] width 1205 height 527
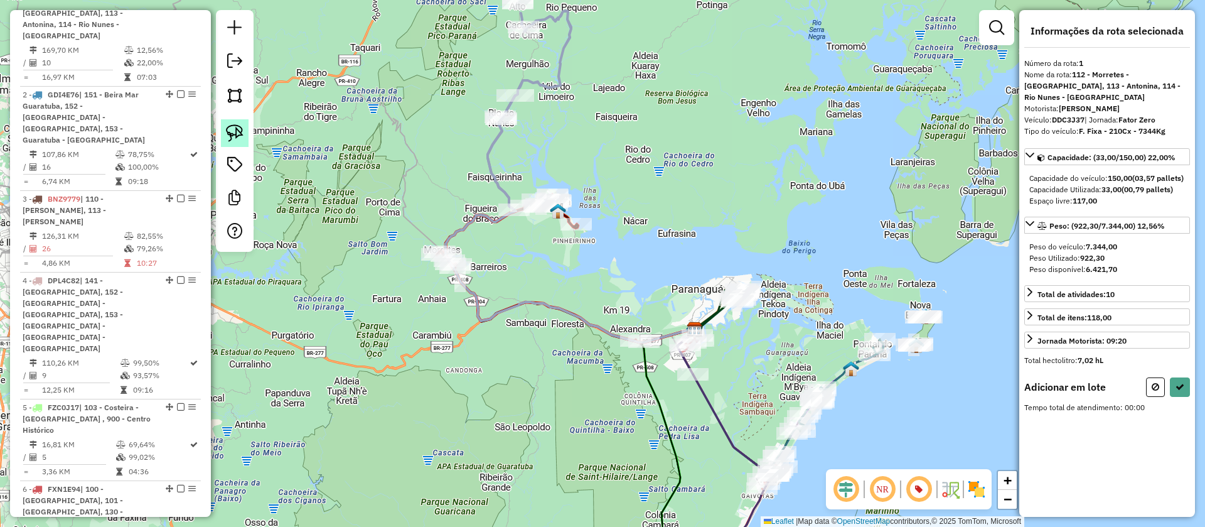
click at [239, 132] on img at bounding box center [235, 133] width 18 height 18
drag, startPoint x: 512, startPoint y: 173, endPoint x: 637, endPoint y: 230, distance: 137.9
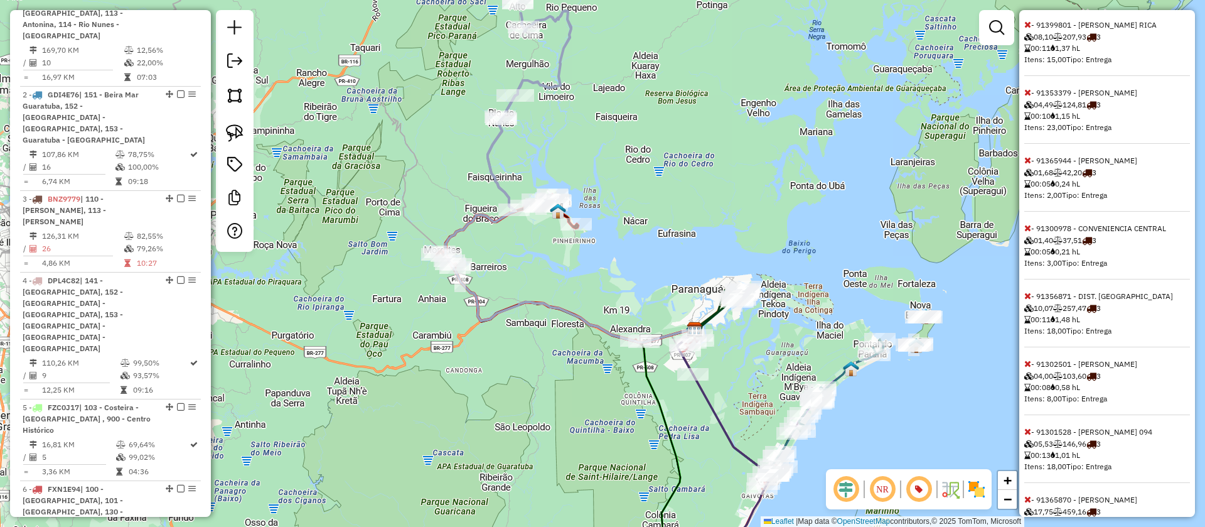
scroll to position [938, 0]
click at [1028, 299] on icon at bounding box center [1028, 295] width 7 height 9
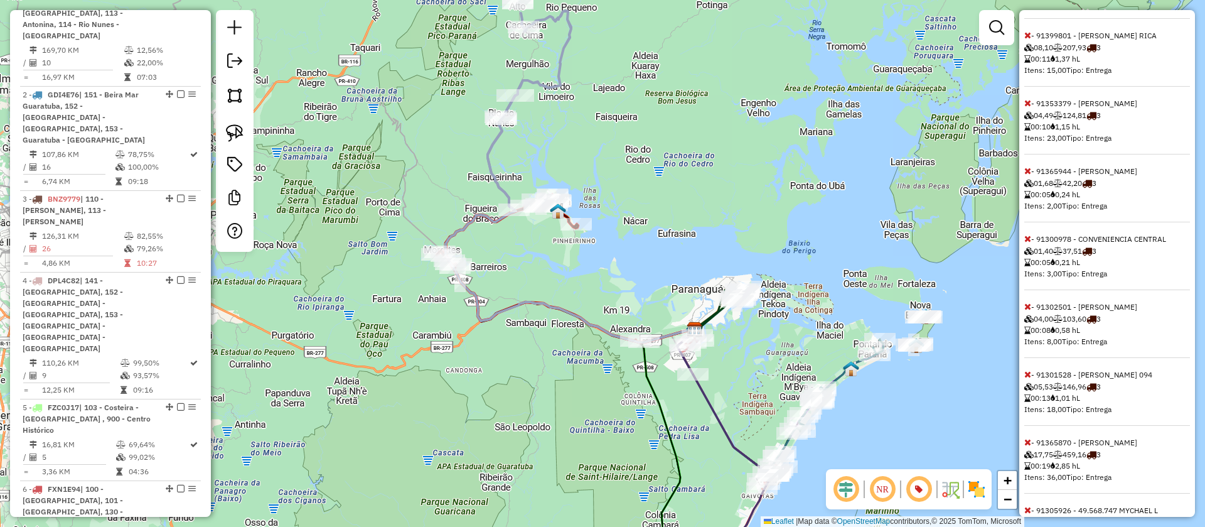
scroll to position [0, 0]
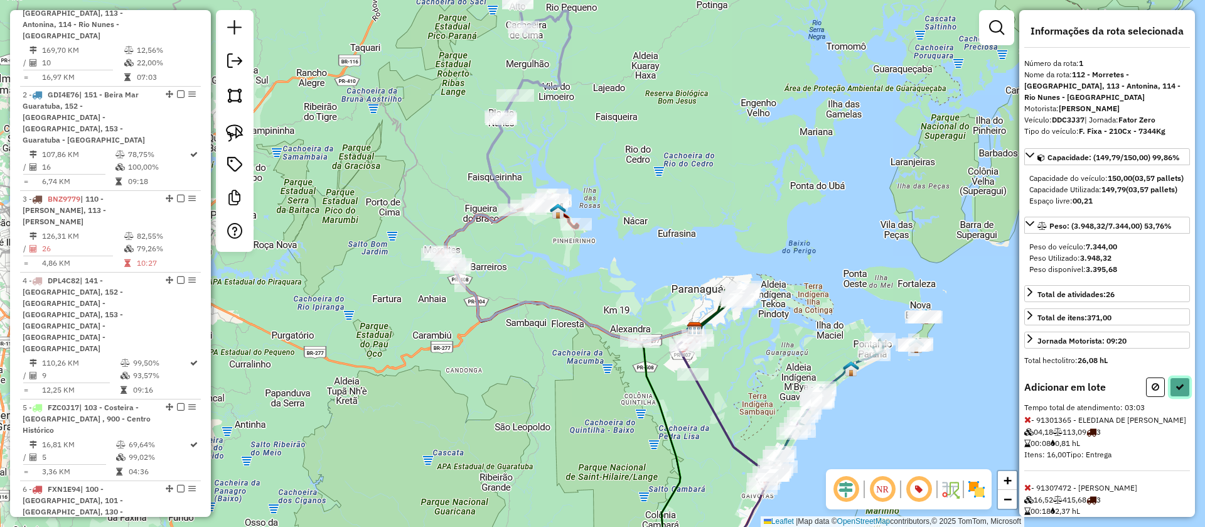
click at [1177, 392] on button at bounding box center [1180, 386] width 20 height 19
select select "**********"
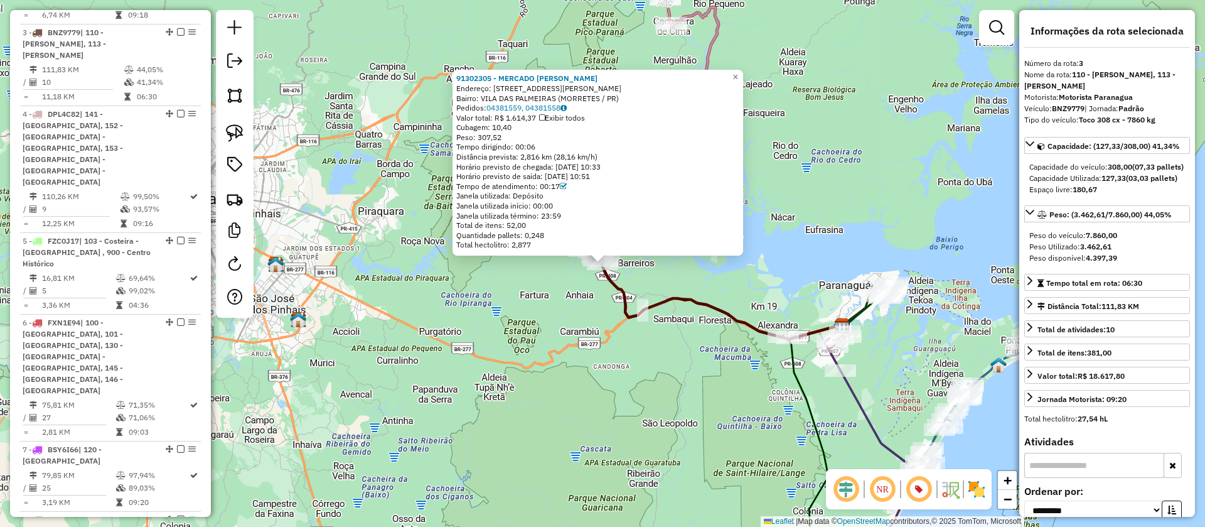
scroll to position [719, 0]
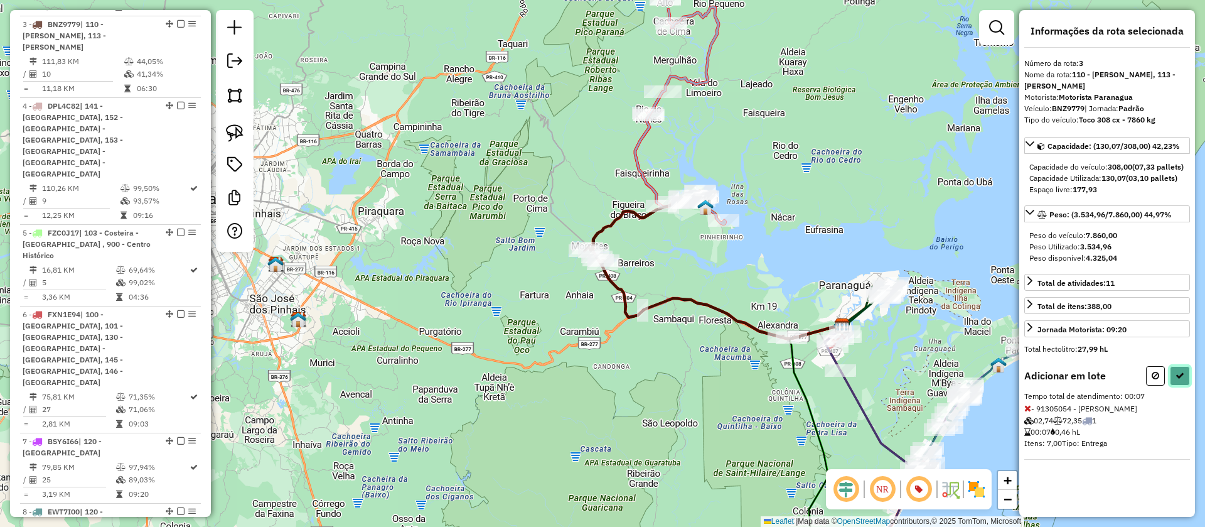
click at [1178, 371] on icon at bounding box center [1180, 375] width 9 height 9
select select "**********"
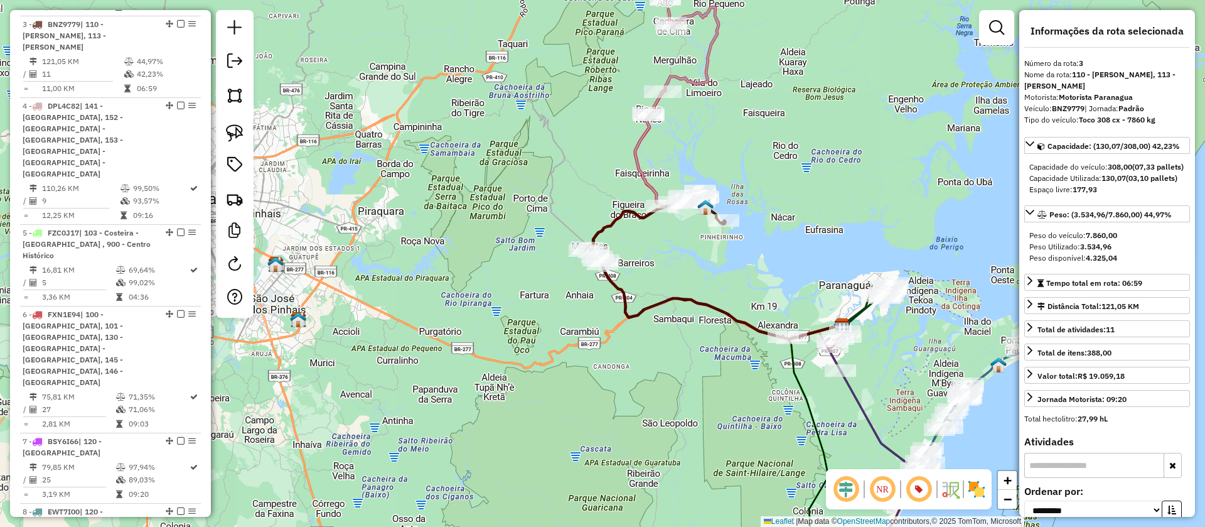
click at [642, 139] on icon at bounding box center [676, 100] width 83 height 213
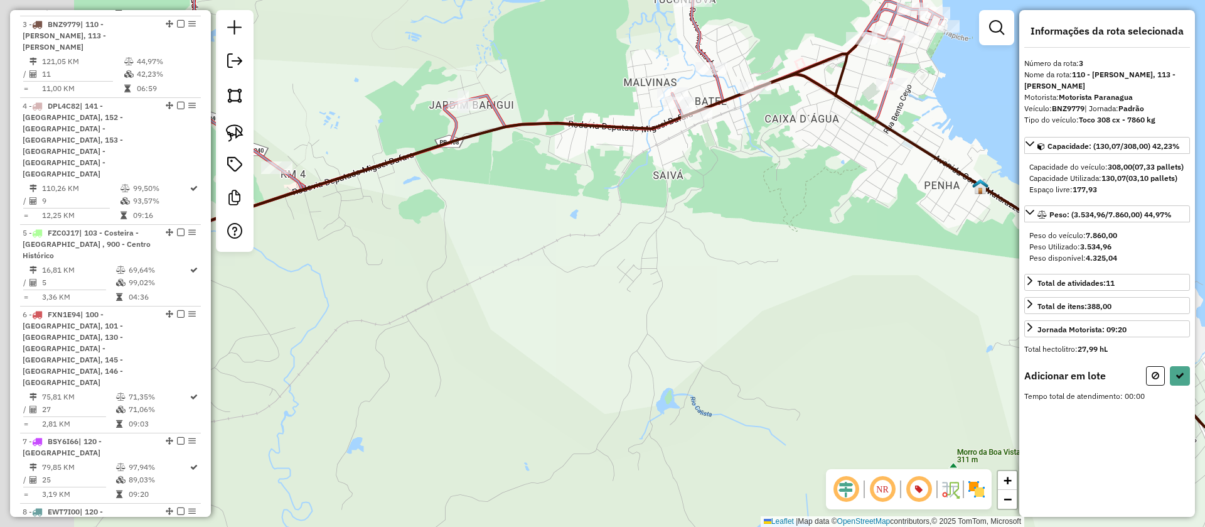
drag, startPoint x: 654, startPoint y: 219, endPoint x: 772, endPoint y: 253, distance: 122.8
click at [772, 253] on div "Janela de atendimento Grade de atendimento Capacidade Transportadoras Veículos …" at bounding box center [602, 263] width 1205 height 527
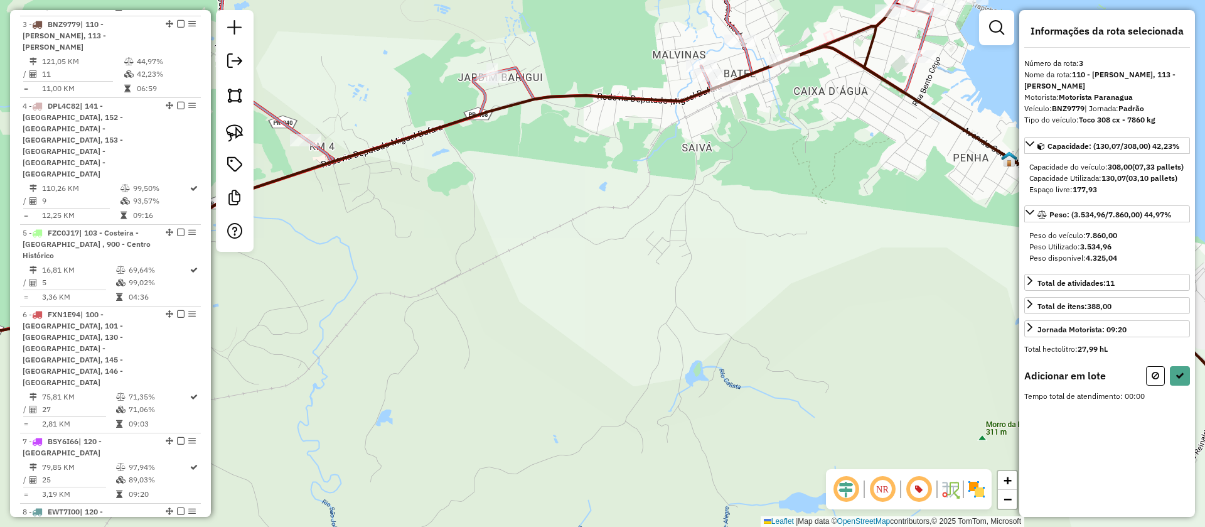
drag, startPoint x: 751, startPoint y: 239, endPoint x: 690, endPoint y: 148, distance: 109.0
click at [690, 148] on div "Janela de atendimento Grade de atendimento Capacidade Transportadoras Veículos …" at bounding box center [602, 263] width 1205 height 527
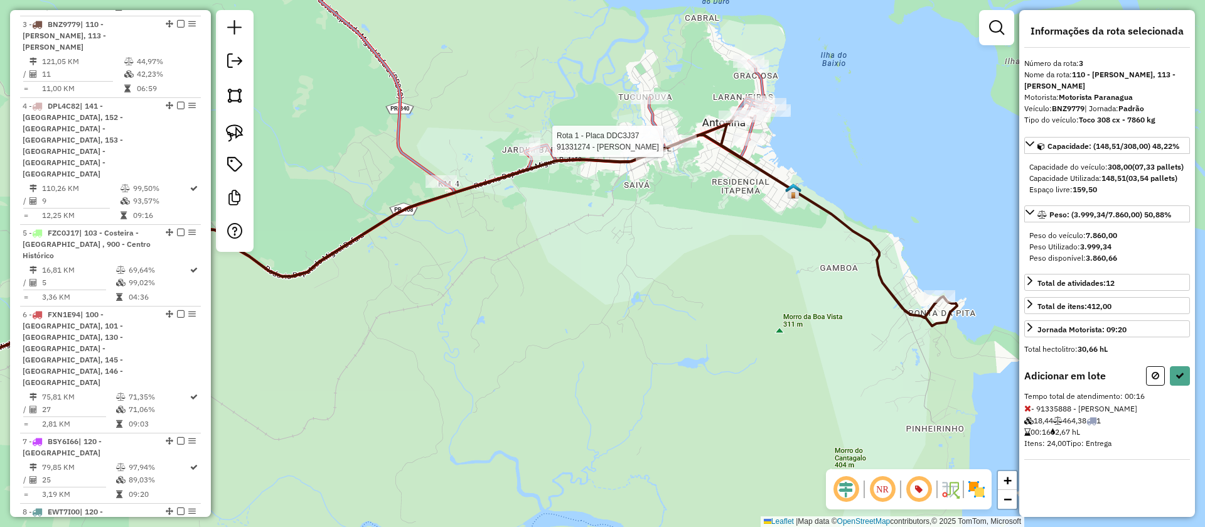
click at [682, 148] on div at bounding box center [680, 141] width 31 height 13
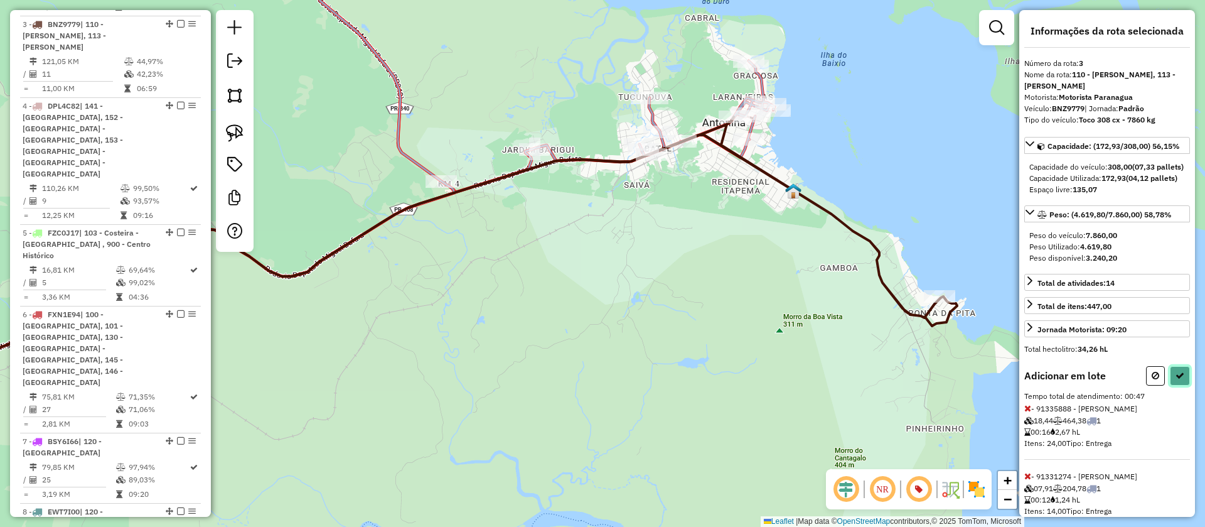
click at [1170, 385] on button at bounding box center [1180, 375] width 20 height 19
select select "**********"
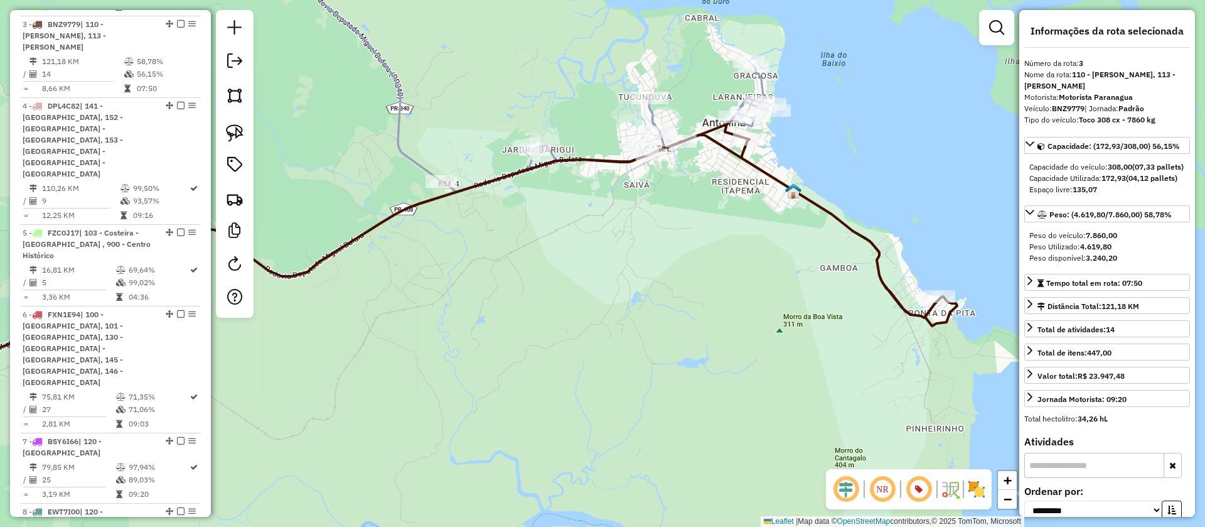
click at [655, 116] on icon at bounding box center [532, 69] width 483 height 245
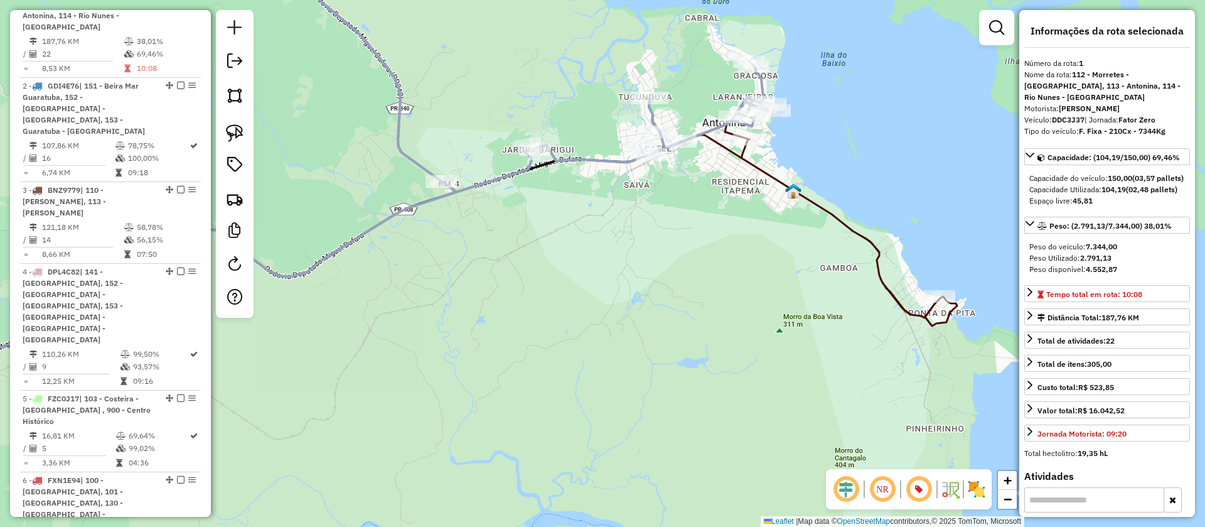
scroll to position [545, 0]
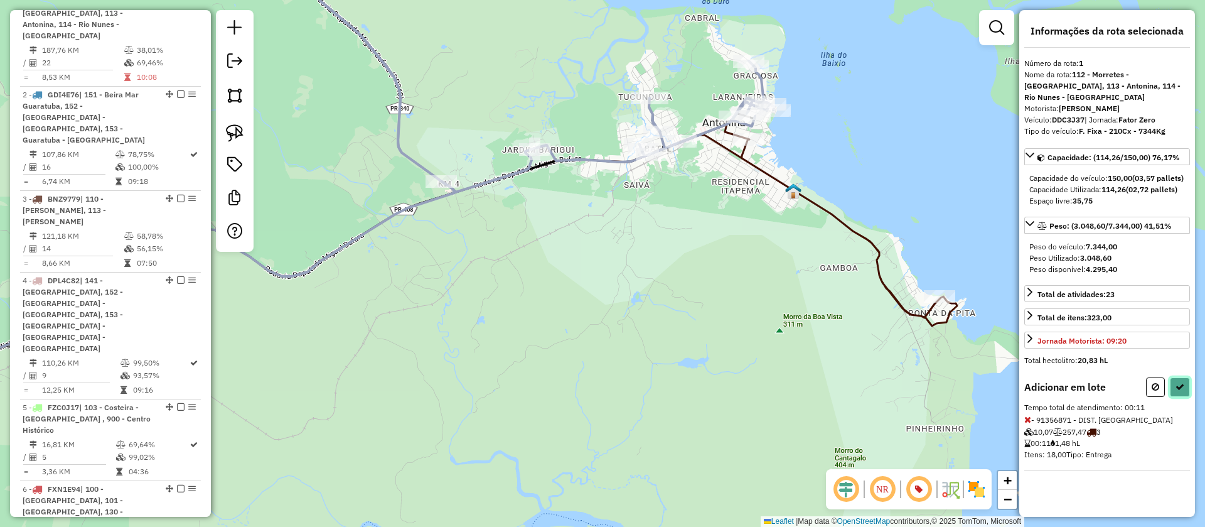
click at [1185, 390] on button at bounding box center [1180, 386] width 20 height 19
select select "**********"
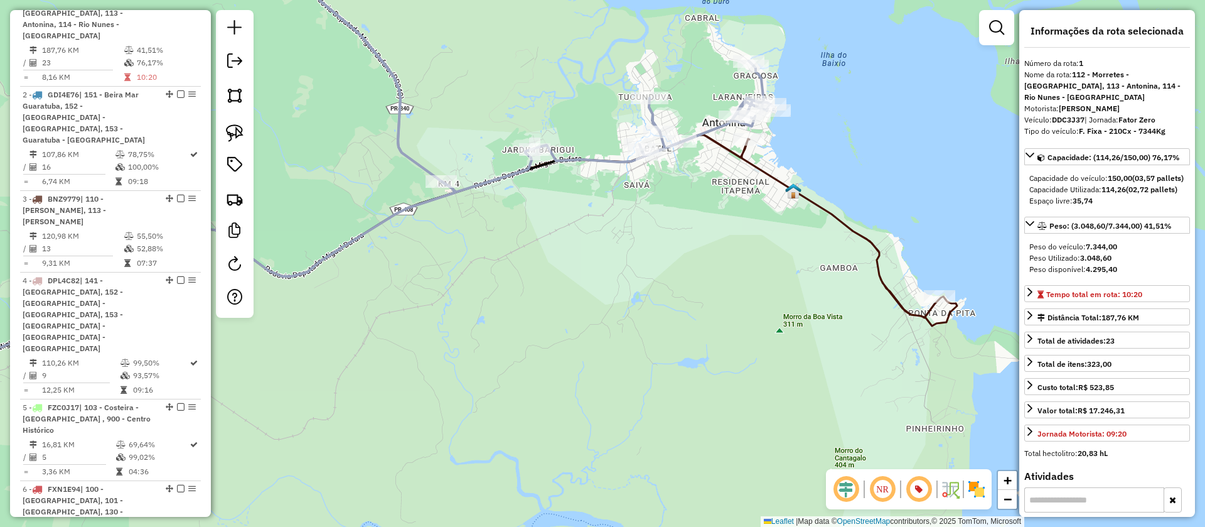
click at [651, 117] on icon at bounding box center [532, 69] width 483 height 245
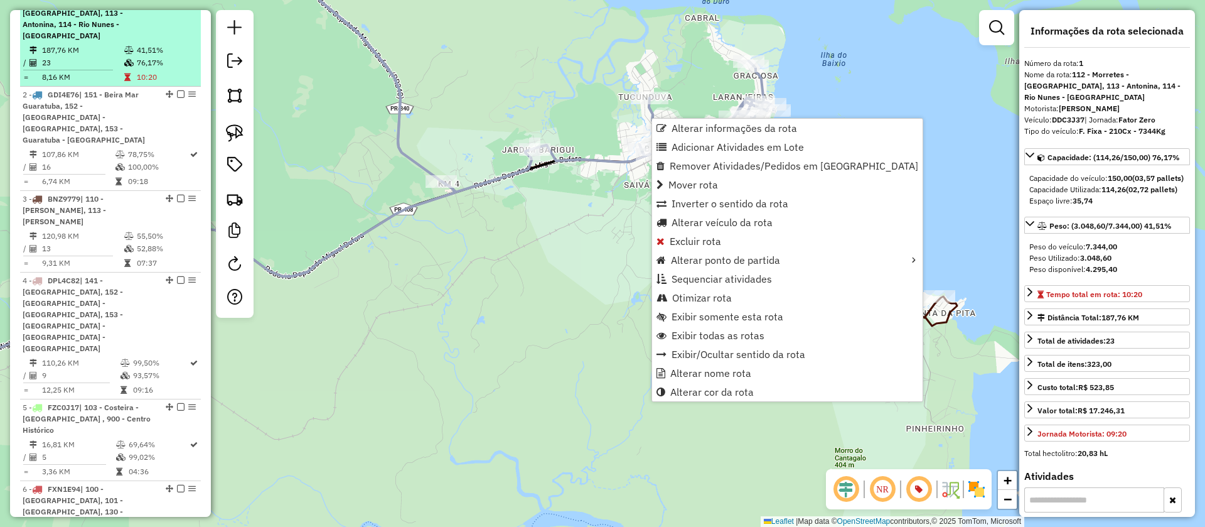
click at [181, 5] on div at bounding box center [177, 1] width 38 height 8
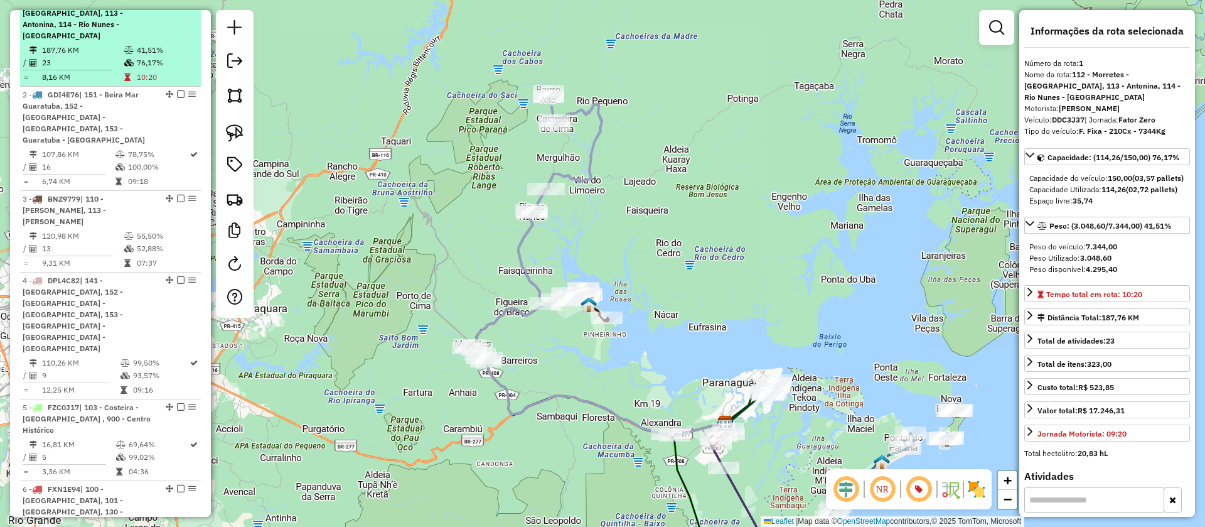
click at [177, 5] on em at bounding box center [181, 1] width 8 height 8
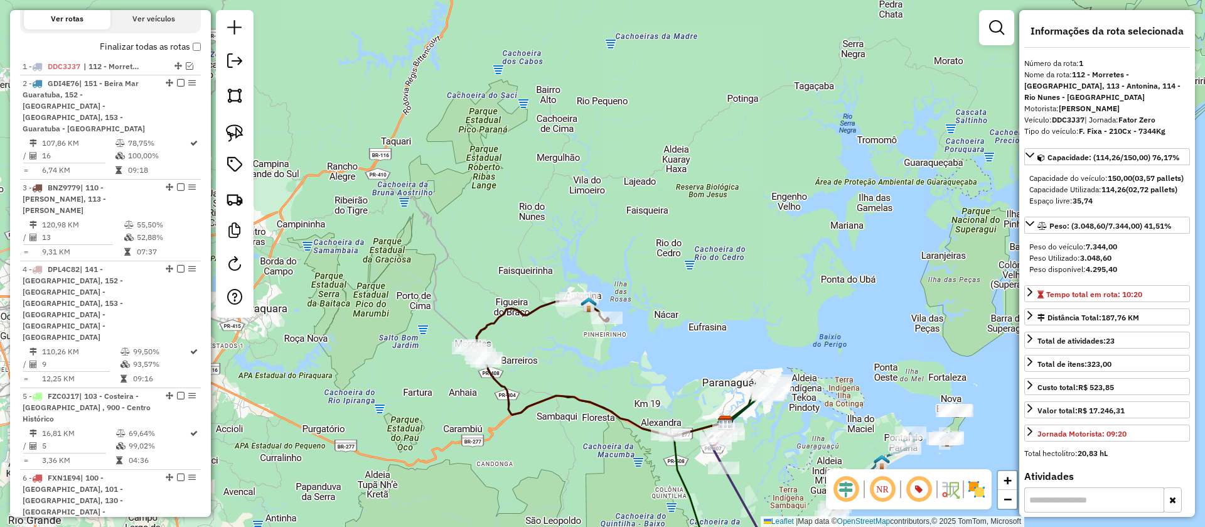
click at [530, 310] on icon at bounding box center [572, 367] width 208 height 138
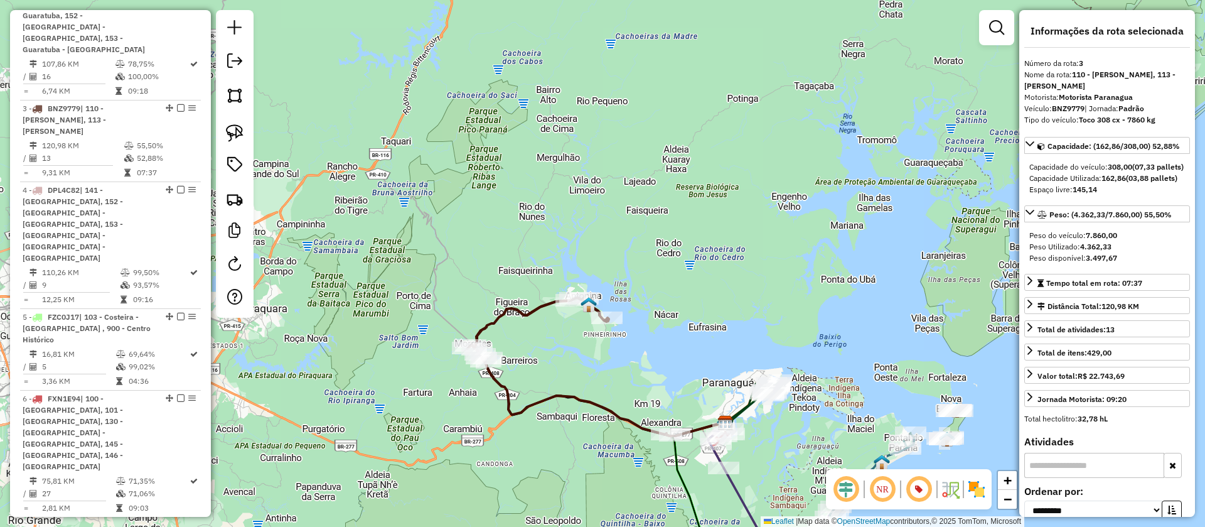
scroll to position [655, 0]
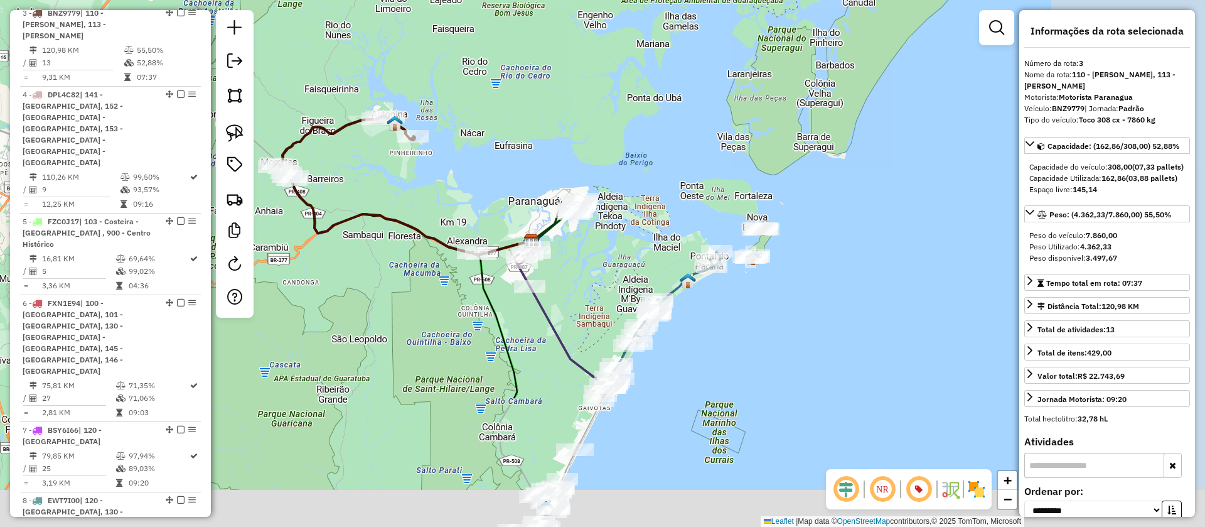
drag, startPoint x: 596, startPoint y: 372, endPoint x: 400, endPoint y: 187, distance: 269.6
click at [400, 187] on div "Janela de atendimento Grade de atendimento Capacidade Transportadoras Veículos …" at bounding box center [602, 263] width 1205 height 527
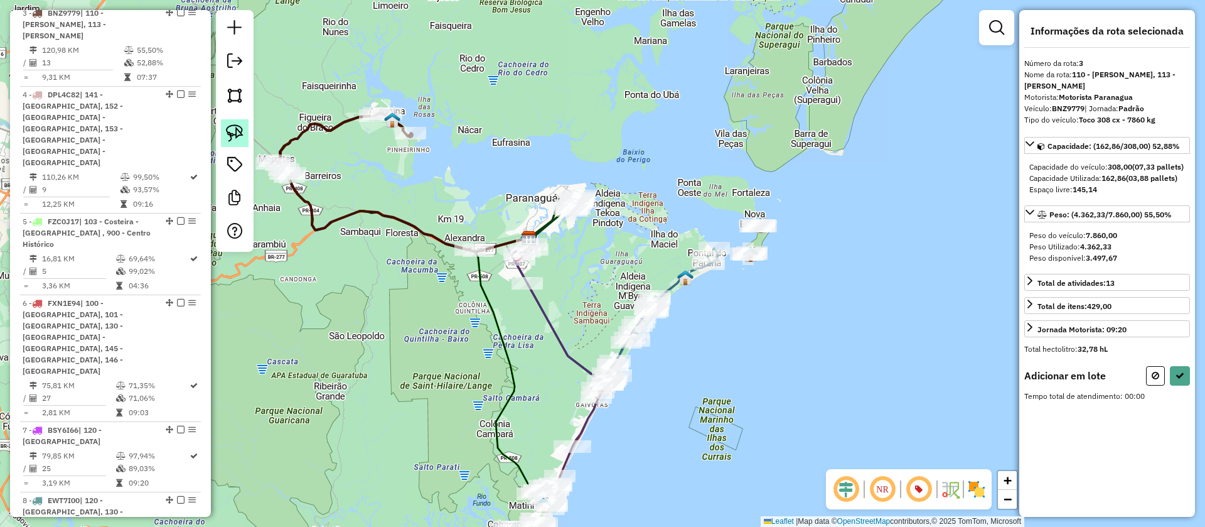
click at [234, 134] on img at bounding box center [235, 133] width 18 height 18
drag, startPoint x: 485, startPoint y: 235, endPoint x: 574, endPoint y: 249, distance: 90.1
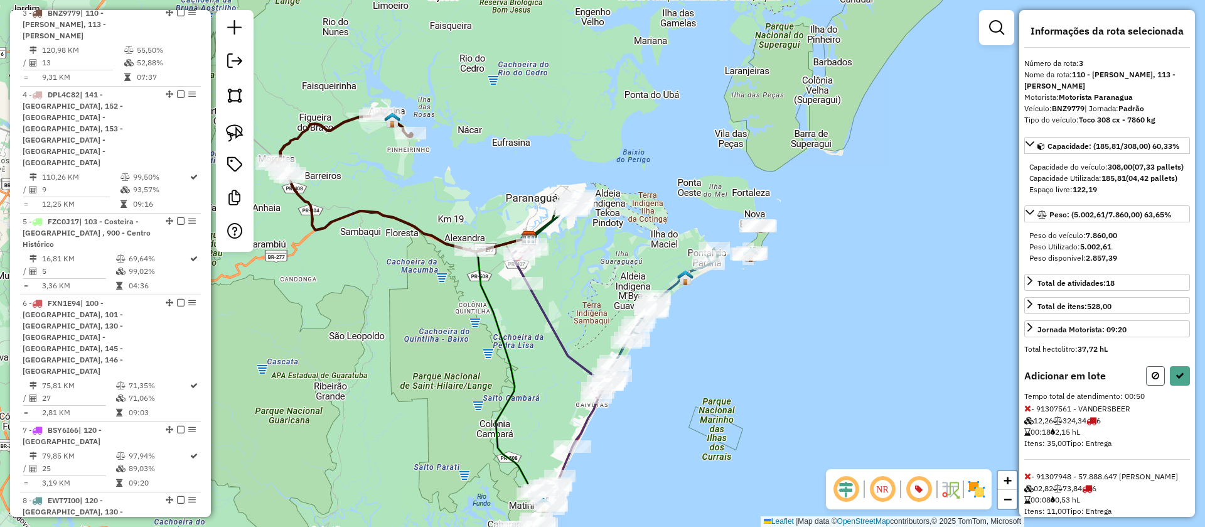
click at [1152, 385] on button at bounding box center [1155, 375] width 19 height 19
select select "**********"
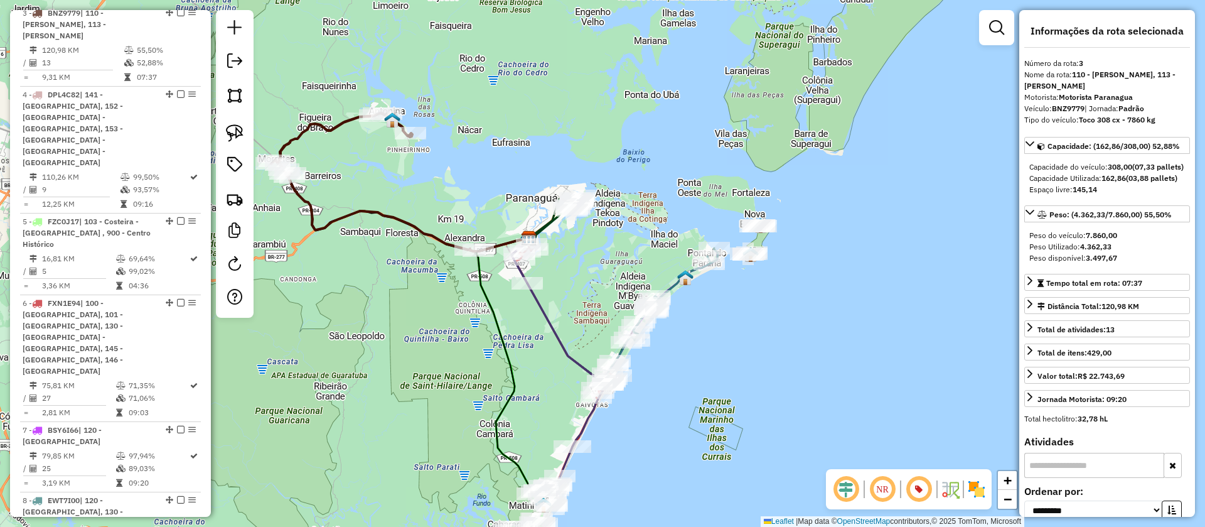
click at [546, 223] on icon at bounding box center [556, 221] width 48 height 46
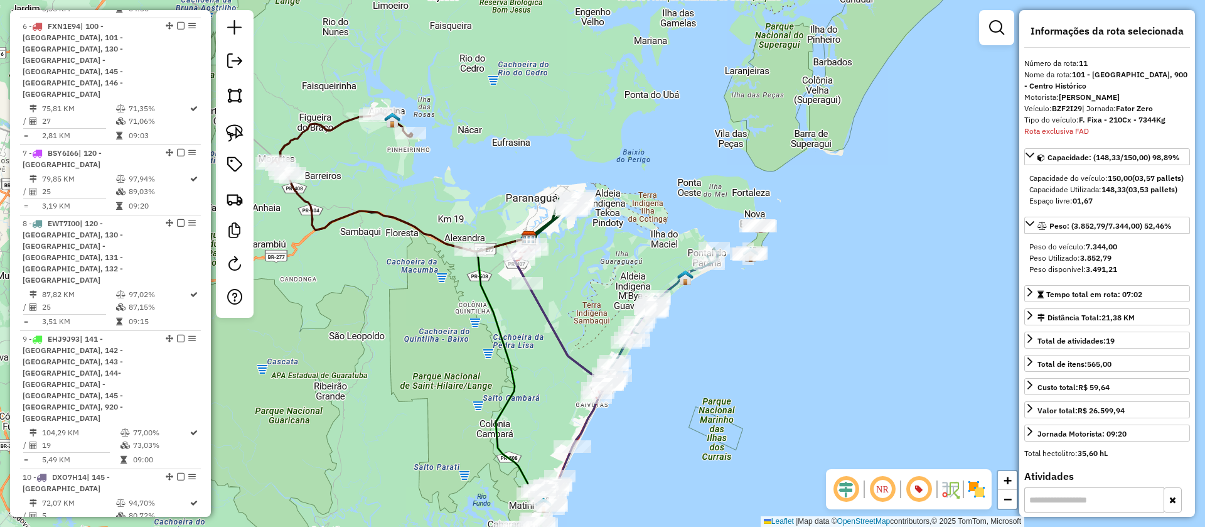
scroll to position [944, 0]
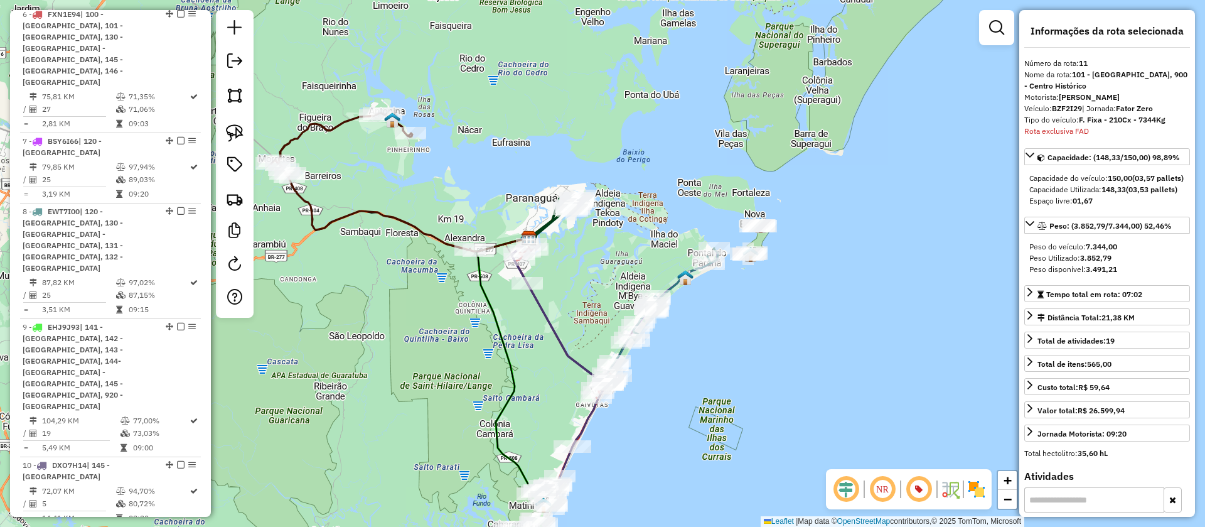
click at [177, 526] on em at bounding box center [181, 535] width 8 height 8
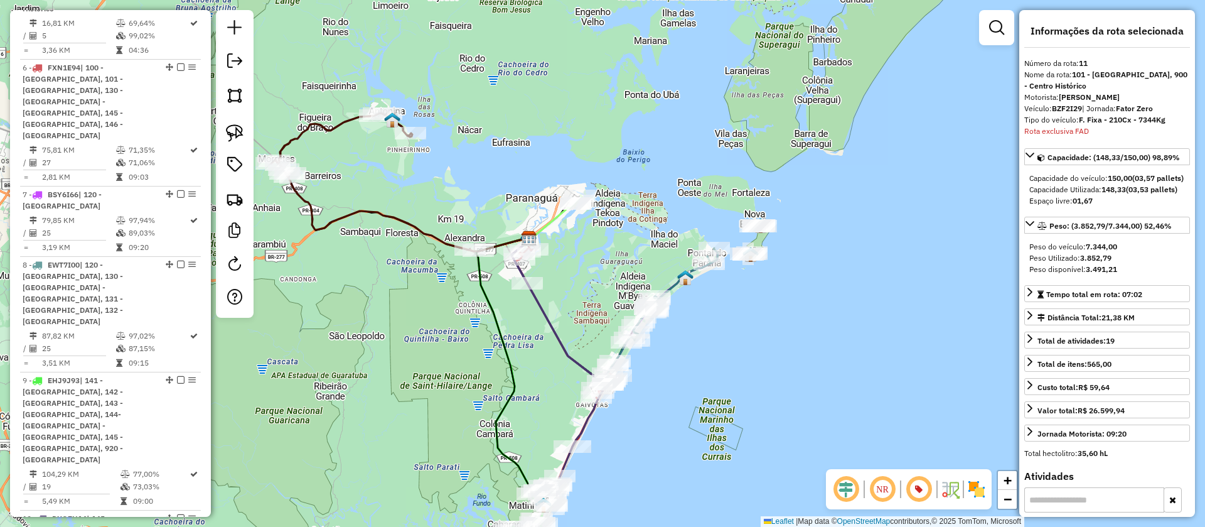
click at [555, 219] on icon at bounding box center [553, 221] width 48 height 36
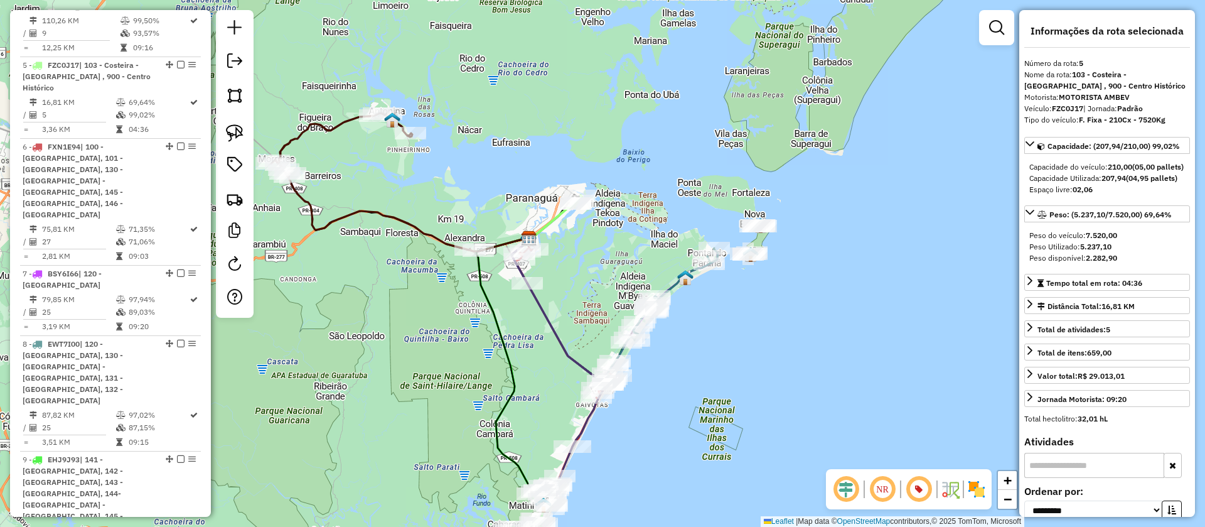
scroll to position [807, 0]
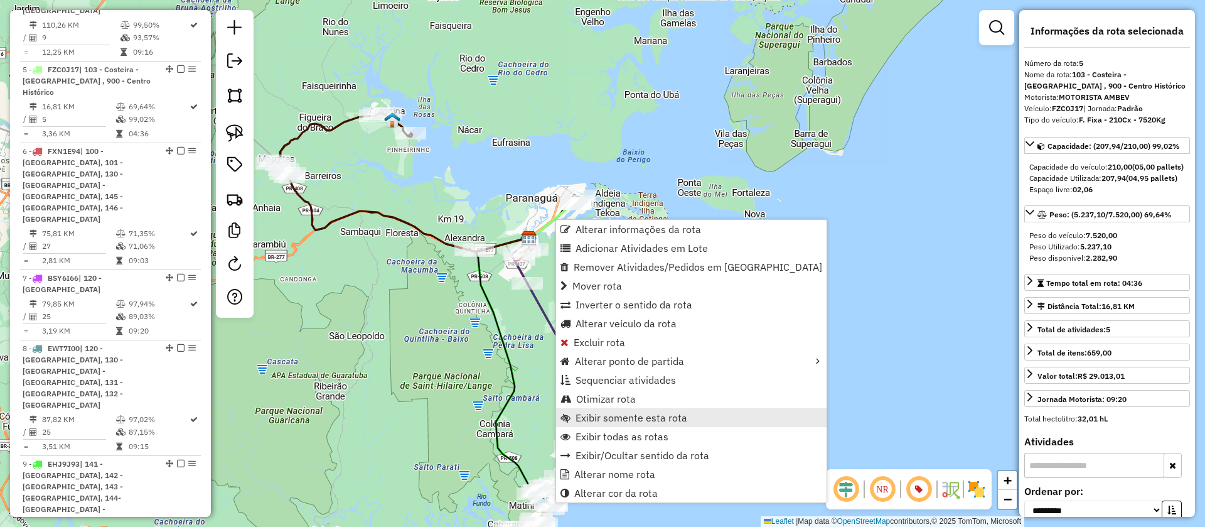
click at [602, 419] on span "Exibir somente esta rota" at bounding box center [632, 417] width 112 height 10
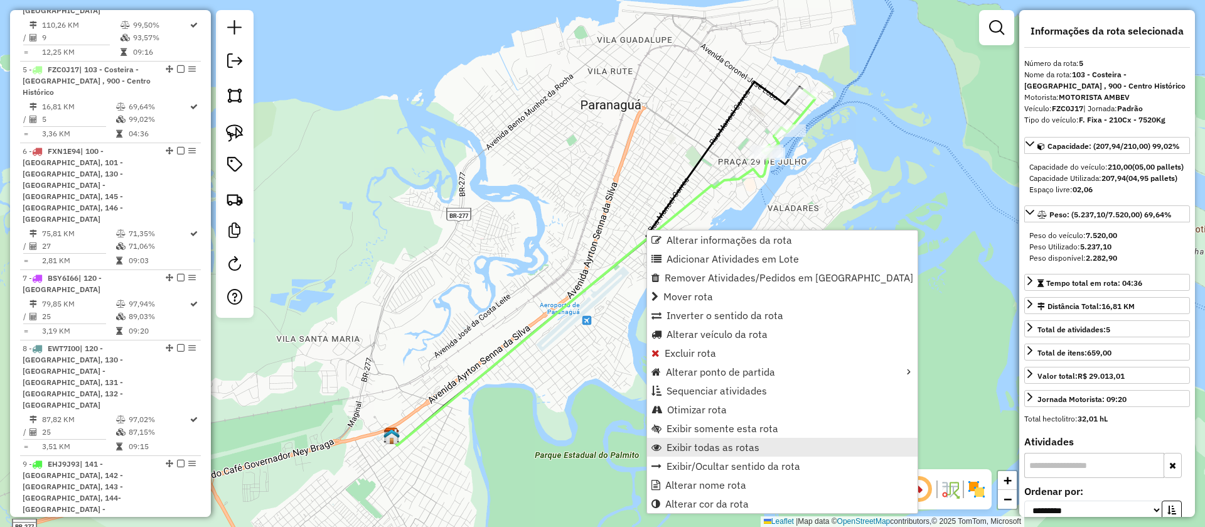
click at [693, 442] on span "Exibir todas as rotas" at bounding box center [713, 447] width 93 height 10
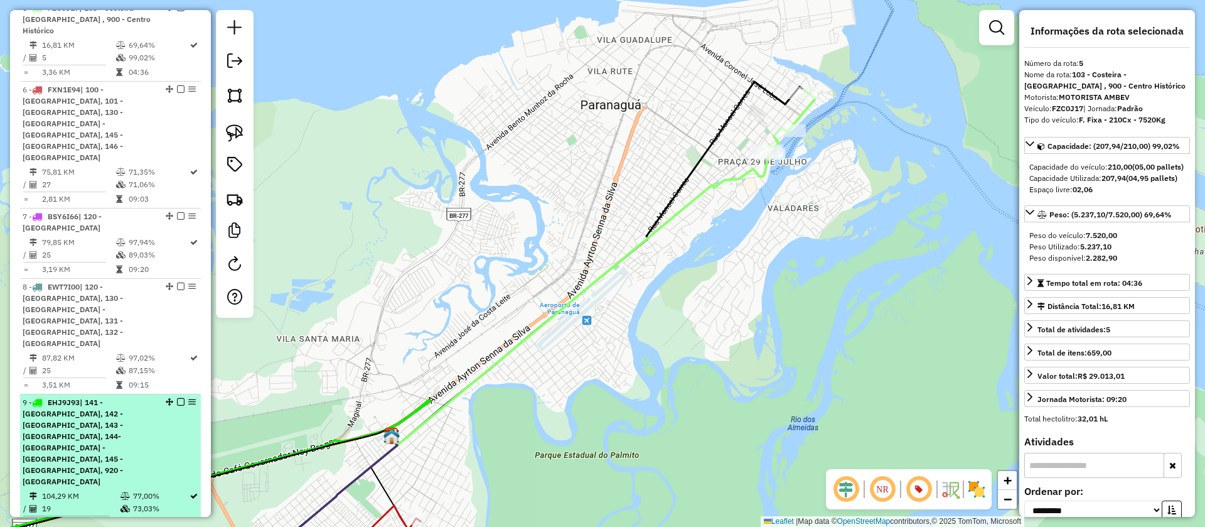
scroll to position [890, 0]
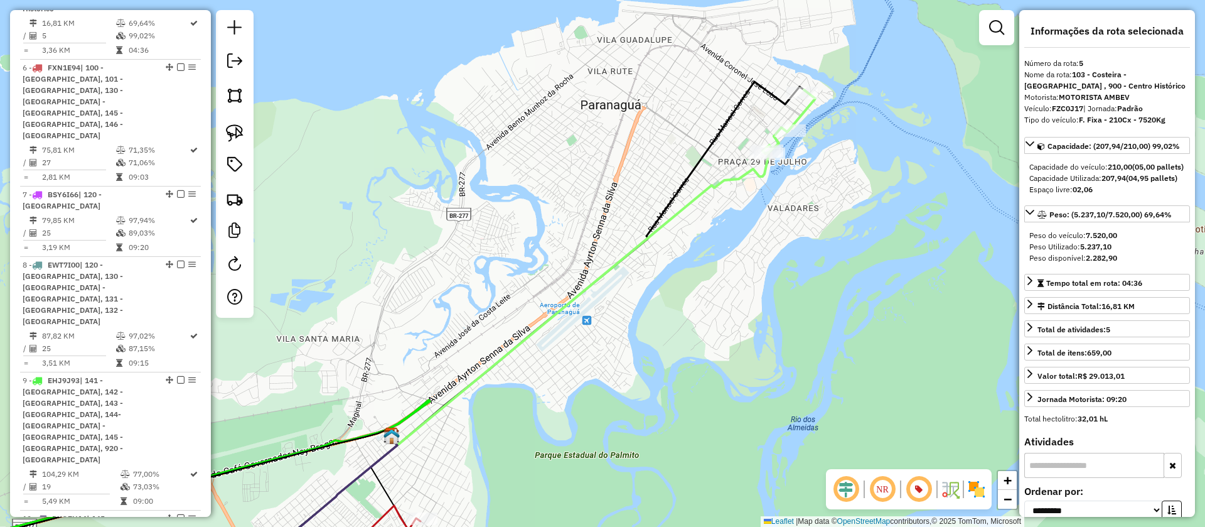
click at [676, 208] on icon at bounding box center [579, 299] width 379 height 291
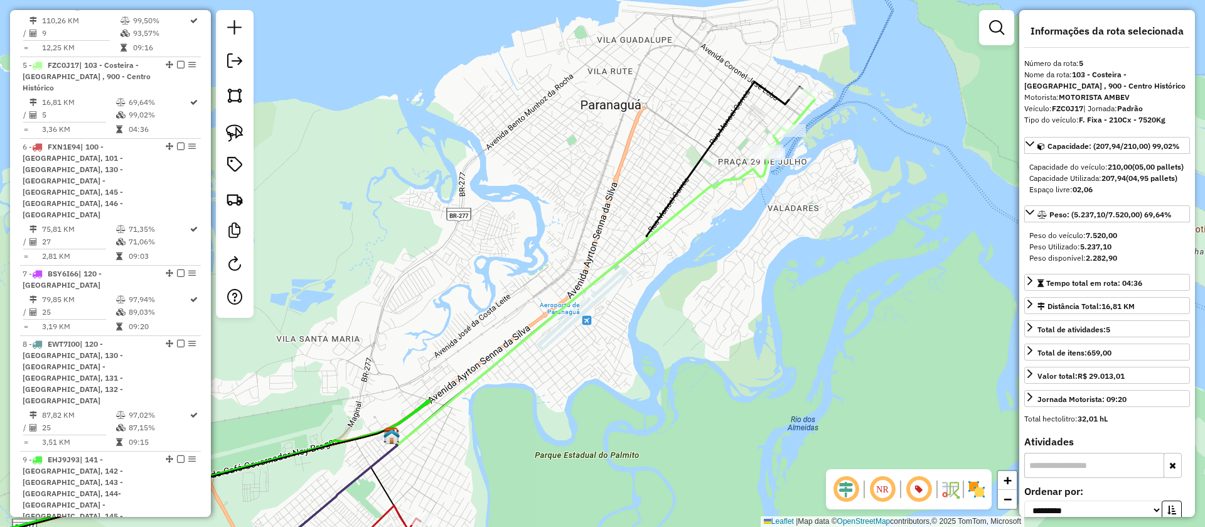
scroll to position [807, 0]
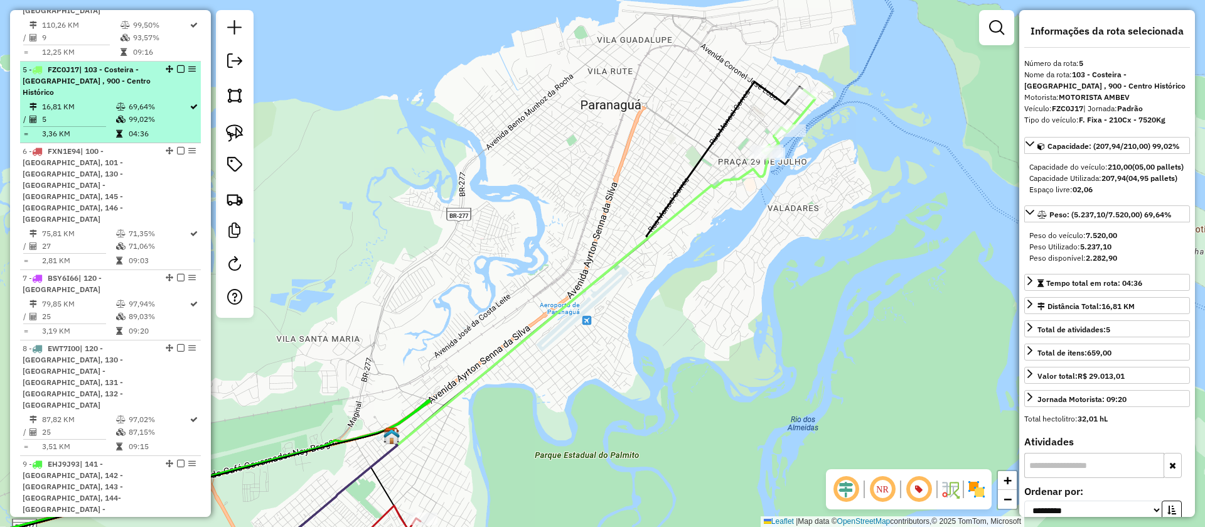
click at [180, 65] on em at bounding box center [181, 69] width 8 height 8
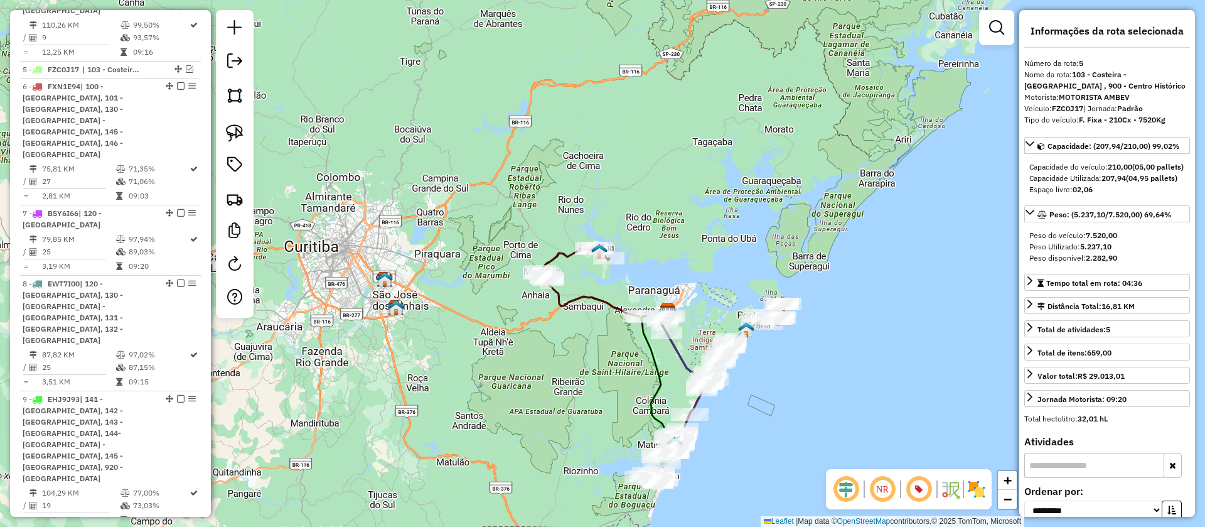
click at [605, 299] on icon at bounding box center [591, 282] width 104 height 70
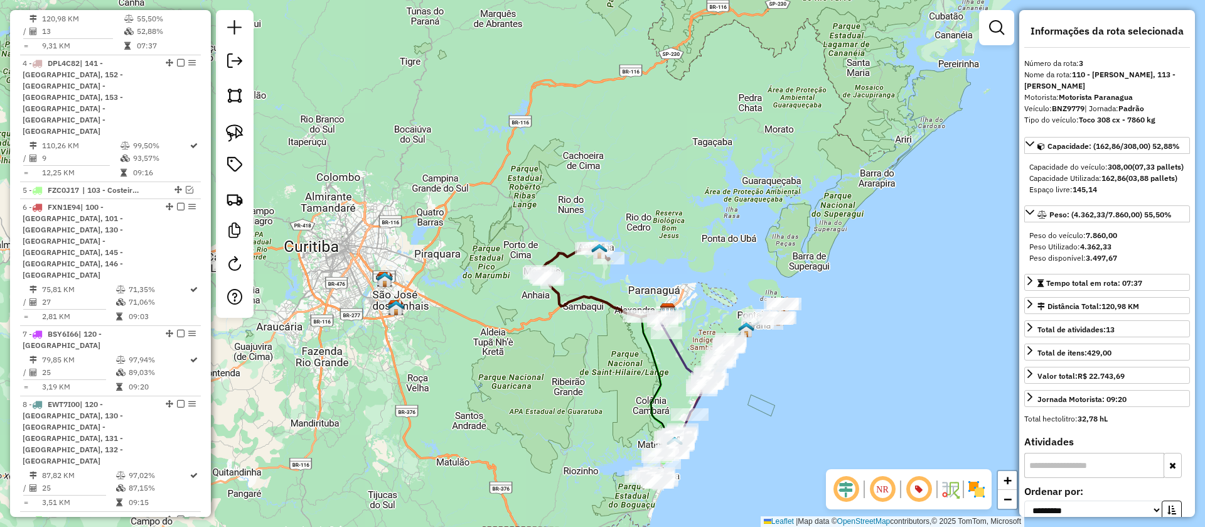
scroll to position [655, 0]
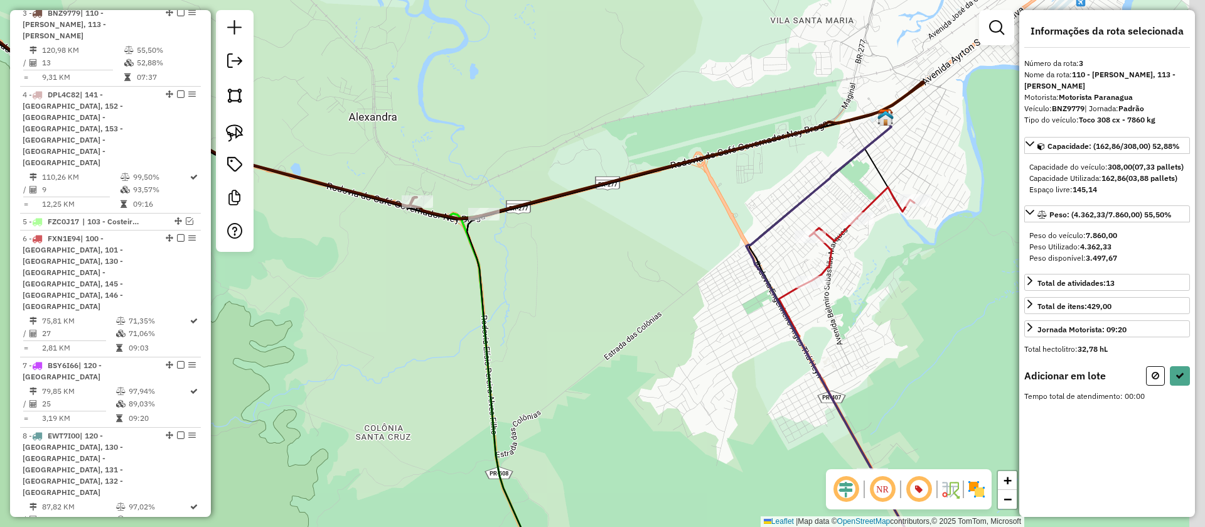
drag, startPoint x: 701, startPoint y: 304, endPoint x: 627, endPoint y: 320, distance: 75.9
click at [627, 320] on div "Janela de atendimento Grade de atendimento Capacidade Transportadoras Veículos …" at bounding box center [602, 263] width 1205 height 527
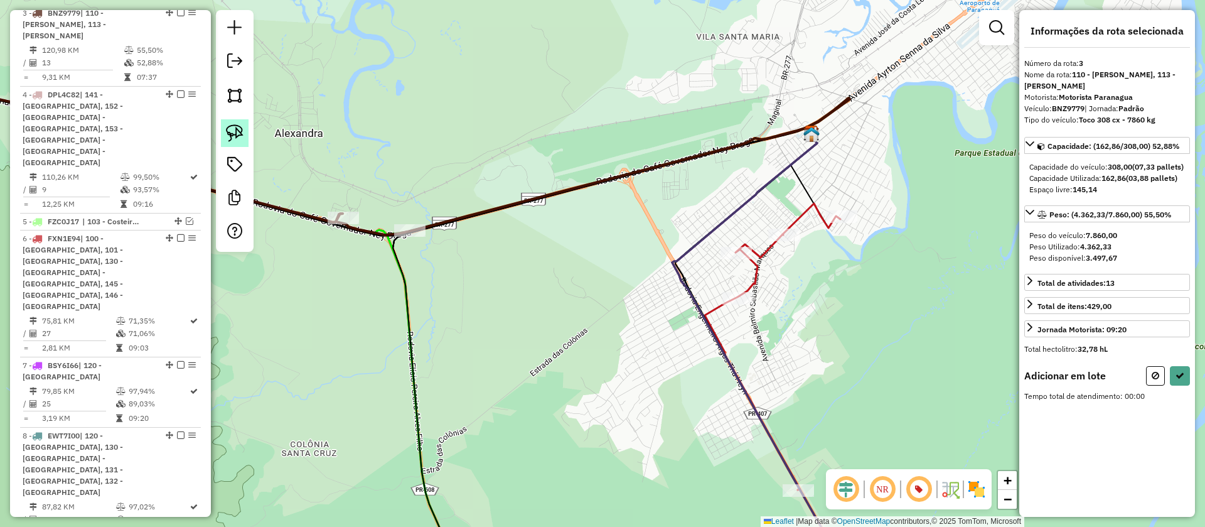
click at [233, 135] on img at bounding box center [235, 133] width 18 height 18
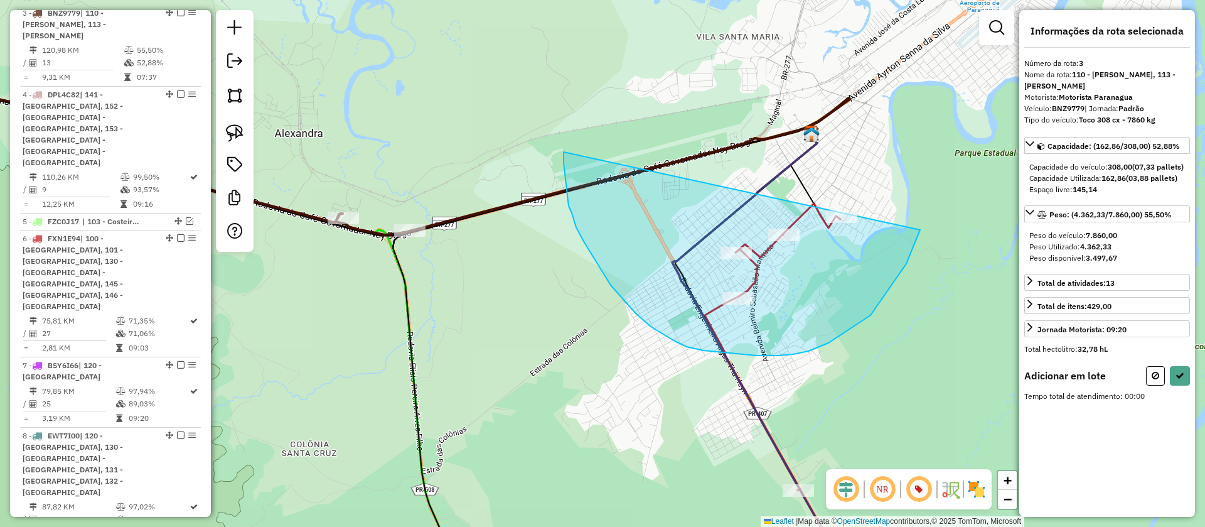
drag, startPoint x: 564, startPoint y: 163, endPoint x: 931, endPoint y: 158, distance: 367.3
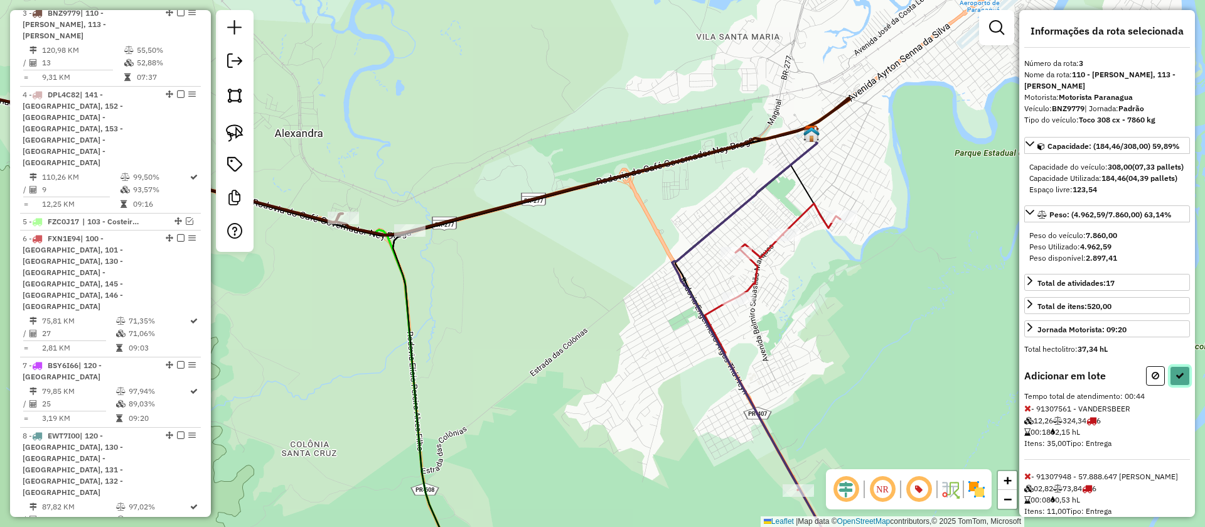
click at [1170, 378] on button at bounding box center [1180, 375] width 20 height 19
select select "**********"
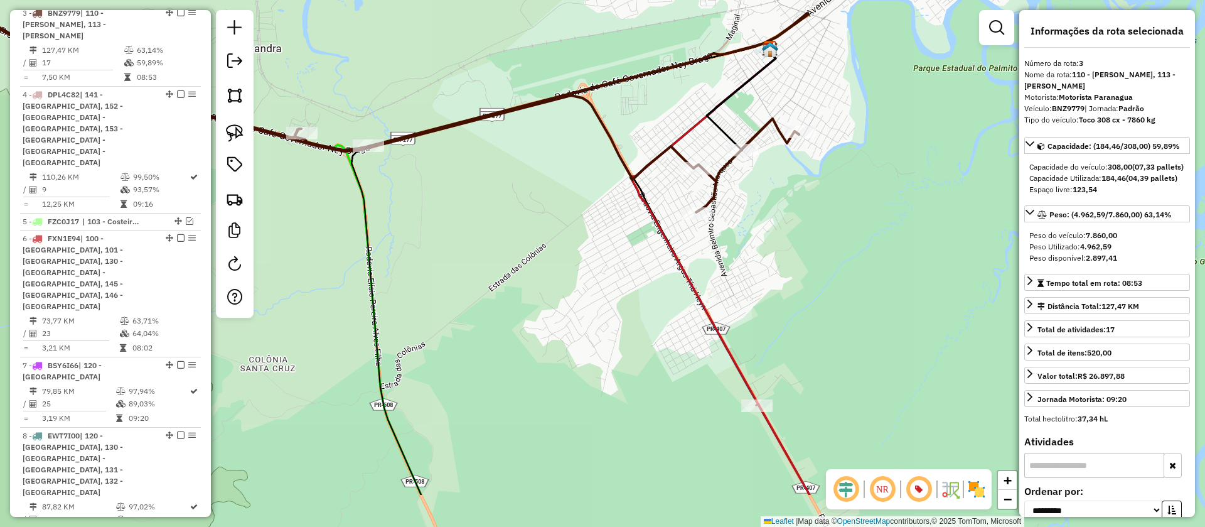
drag, startPoint x: 832, startPoint y: 234, endPoint x: 797, endPoint y: 117, distance: 121.9
click at [797, 117] on div "Janela de atendimento Grade de atendimento Capacidade Transportadoras Veículos …" at bounding box center [602, 263] width 1205 height 527
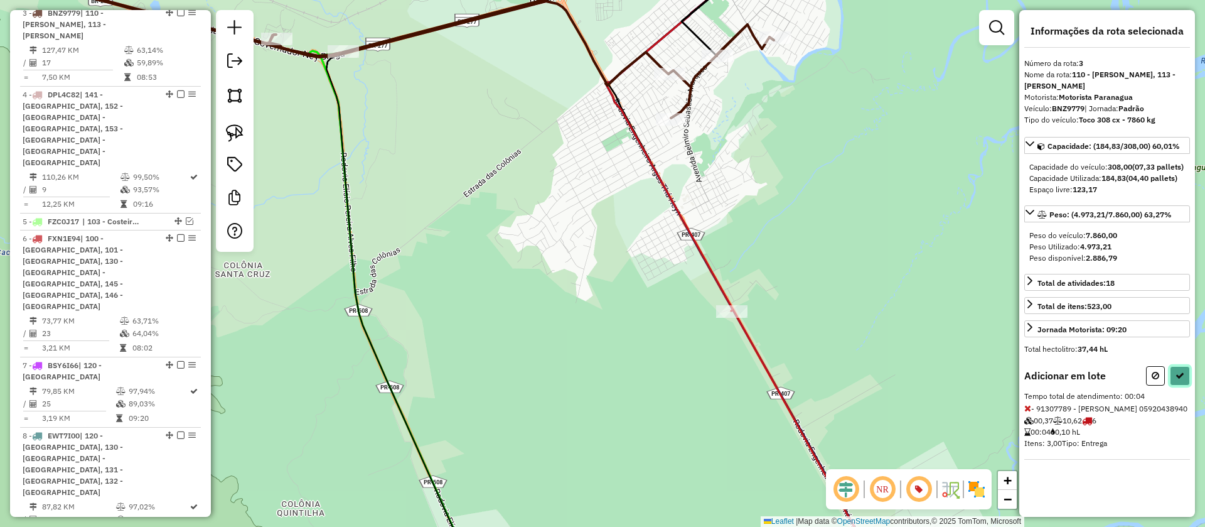
drag, startPoint x: 1183, startPoint y: 380, endPoint x: 1170, endPoint y: 379, distance: 13.9
click at [1183, 380] on button at bounding box center [1180, 375] width 20 height 19
select select "**********"
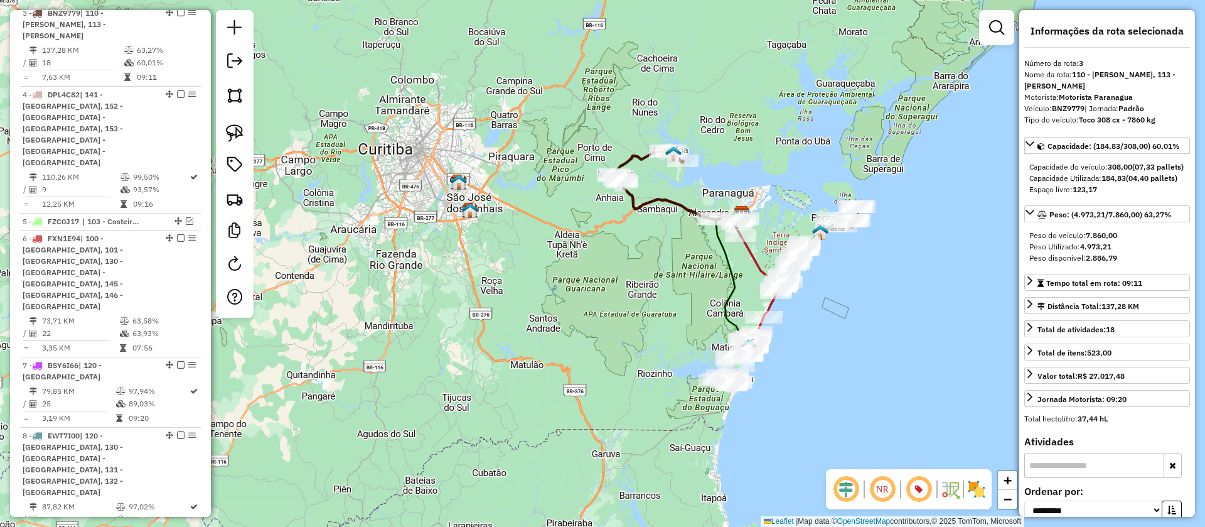
click at [682, 205] on icon at bounding box center [678, 192] width 131 height 85
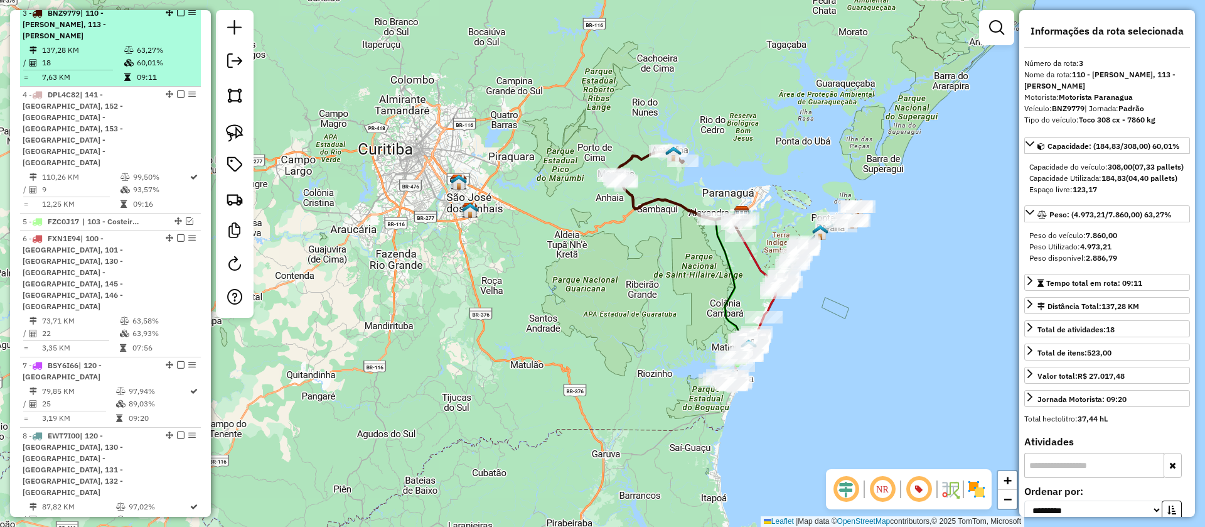
click at [178, 16] on em at bounding box center [181, 13] width 8 height 8
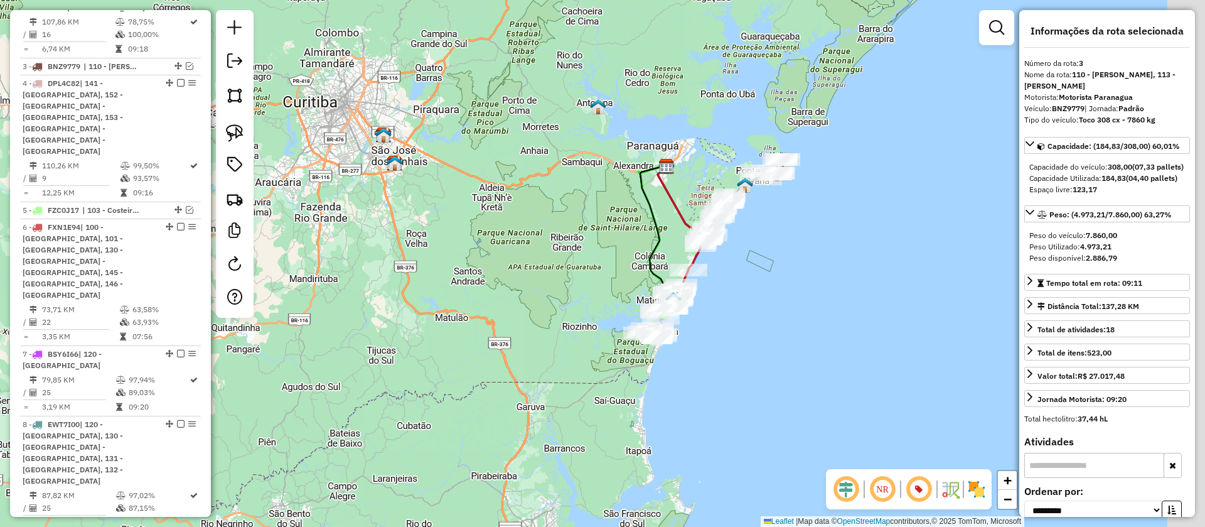
drag, startPoint x: 599, startPoint y: 202, endPoint x: 507, endPoint y: 114, distance: 127.0
click at [507, 114] on div "Janela de atendimento Grade de atendimento Capacidade Transportadoras Veículos …" at bounding box center [602, 263] width 1205 height 527
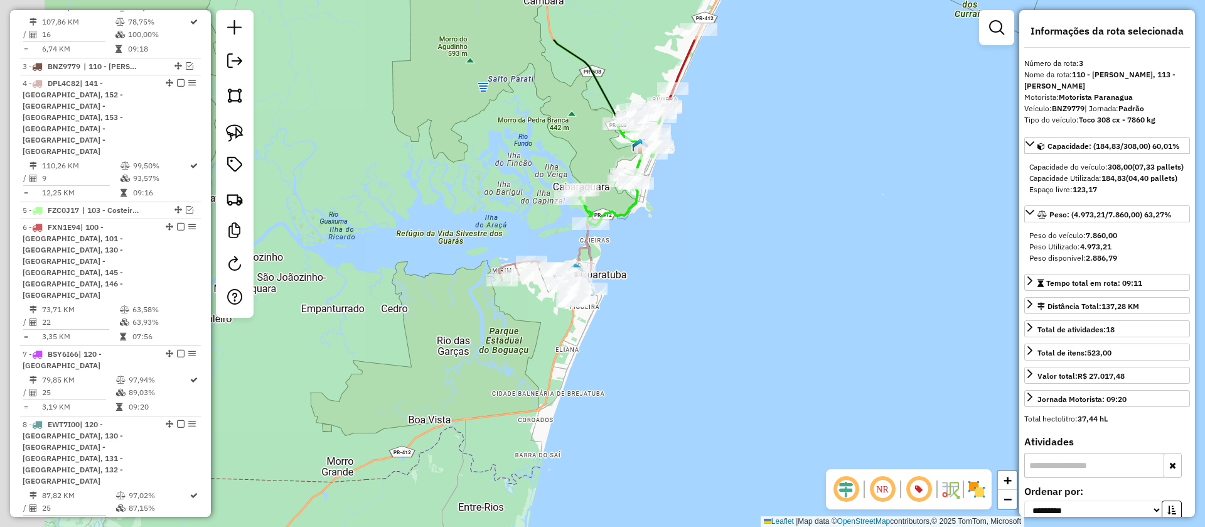
drag, startPoint x: 709, startPoint y: 186, endPoint x: 665, endPoint y: 222, distance: 55.8
click at [713, 189] on div "Janela de atendimento Grade de atendimento Capacidade Transportadoras Veículos …" at bounding box center [602, 263] width 1205 height 527
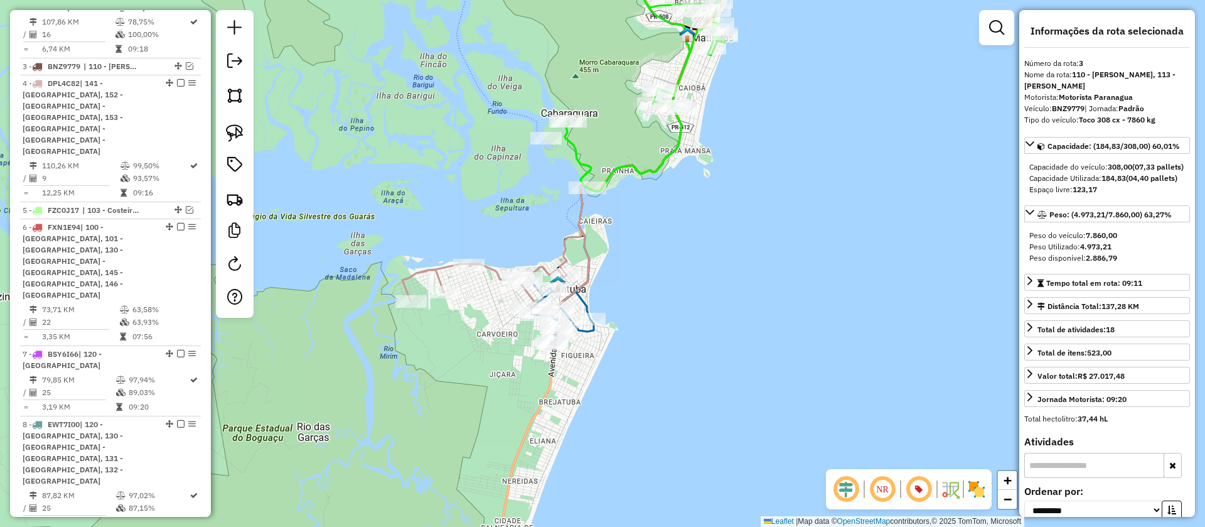
click at [579, 234] on icon at bounding box center [541, 207] width 279 height 203
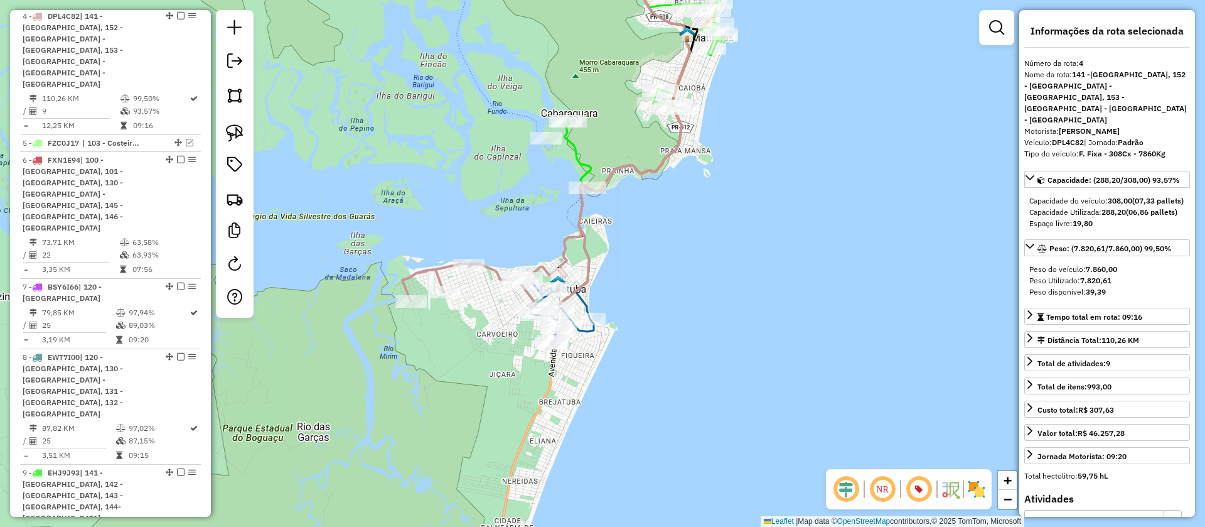
scroll to position [672, 0]
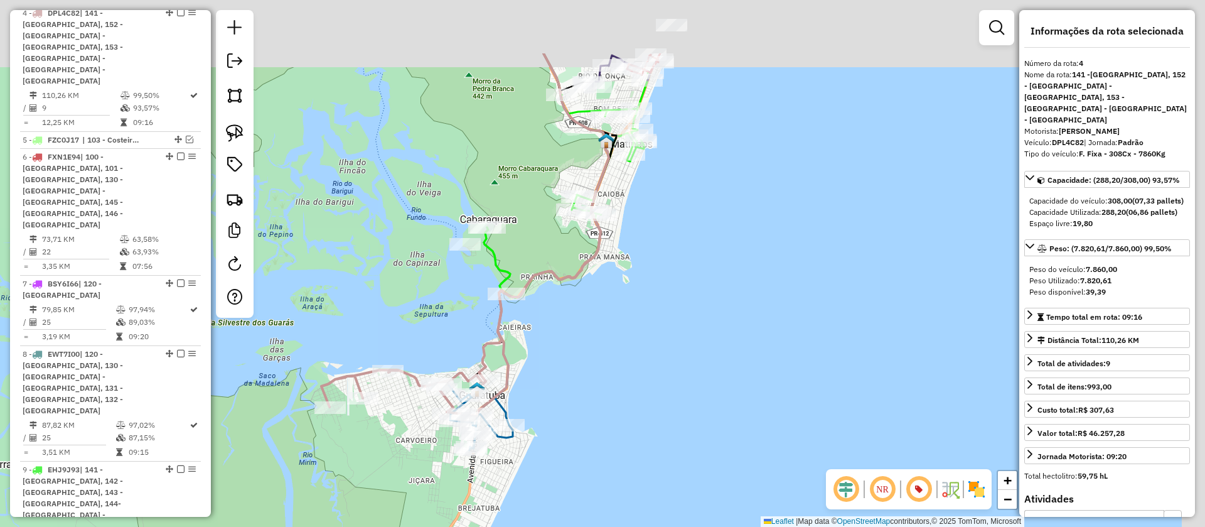
drag, startPoint x: 645, startPoint y: 298, endPoint x: 612, endPoint y: 345, distance: 57.7
click at [613, 344] on div "Janela de atendimento Grade de atendimento Capacidade Transportadoras Veículos …" at bounding box center [602, 263] width 1205 height 527
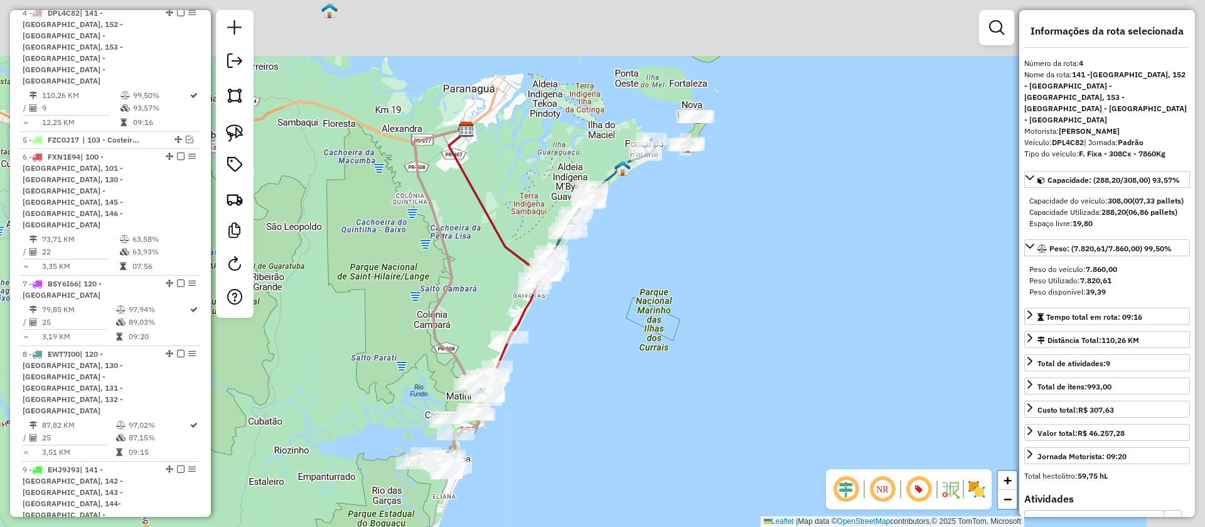
drag, startPoint x: 584, startPoint y: 348, endPoint x: 509, endPoint y: 451, distance: 127.4
click at [509, 451] on div "Janela de atendimento Grade de atendimento Capacidade Transportadoras Veículos …" at bounding box center [602, 263] width 1205 height 527
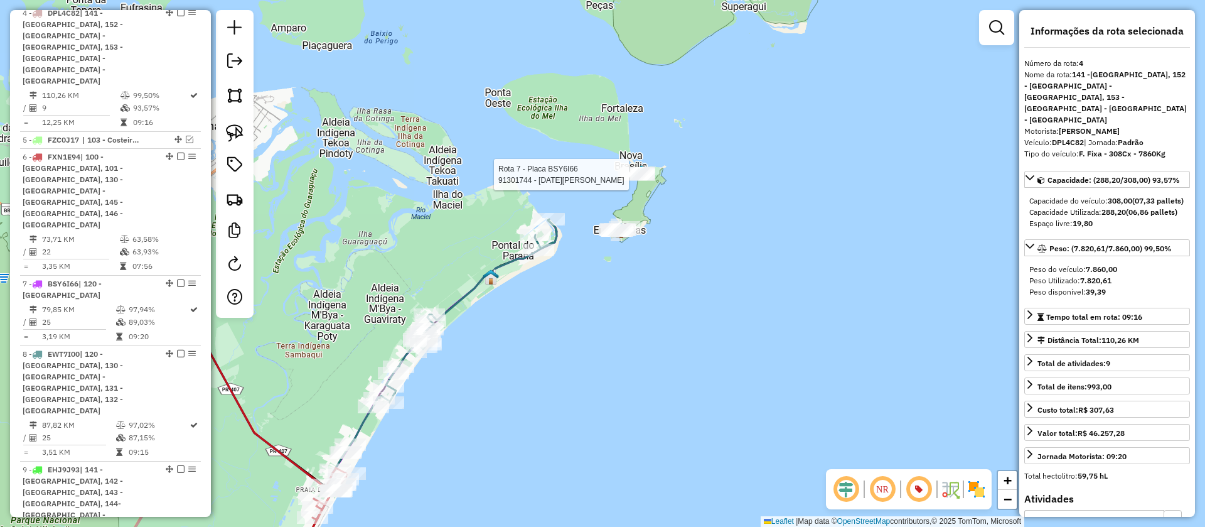
click at [633, 181] on div at bounding box center [637, 174] width 38 height 13
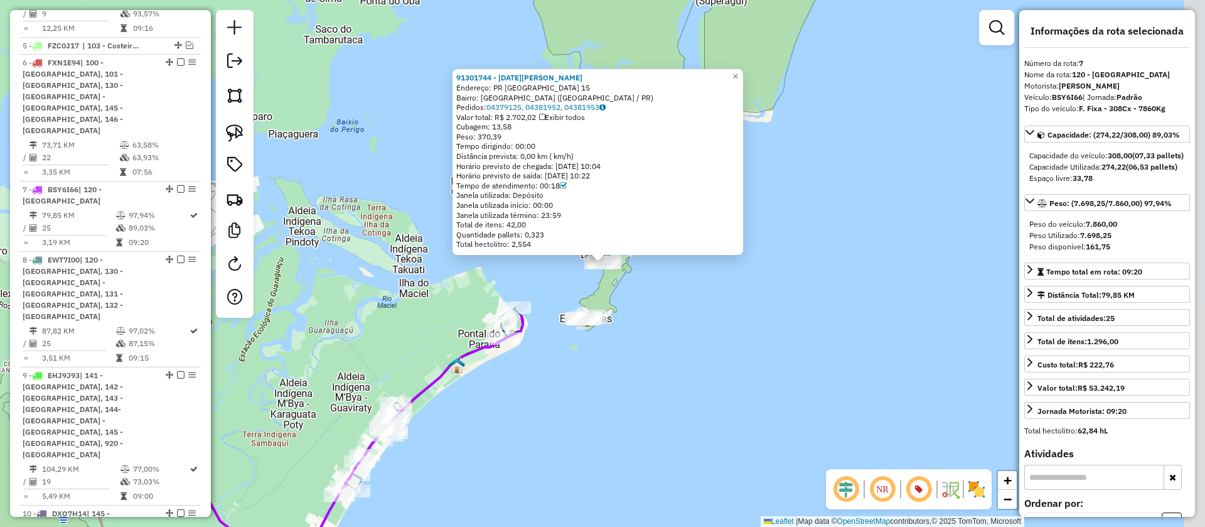
scroll to position [783, 0]
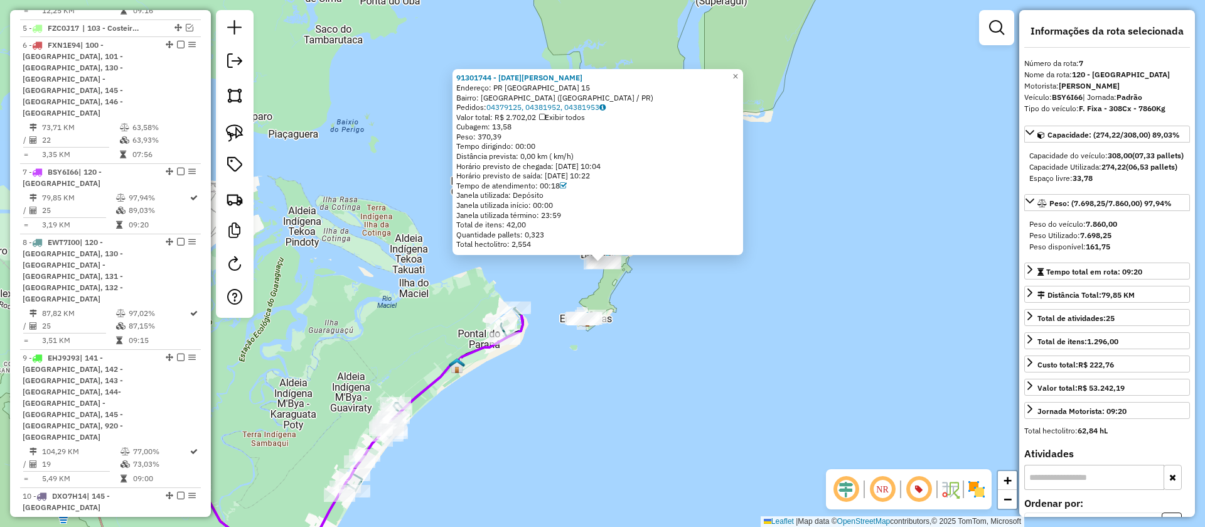
click at [622, 309] on div "91301744 - LUCIA CAROLINA SANTO Endereço: PR PRAIA DE BRASILIA 15 Bairro: ILHA …" at bounding box center [602, 263] width 1205 height 527
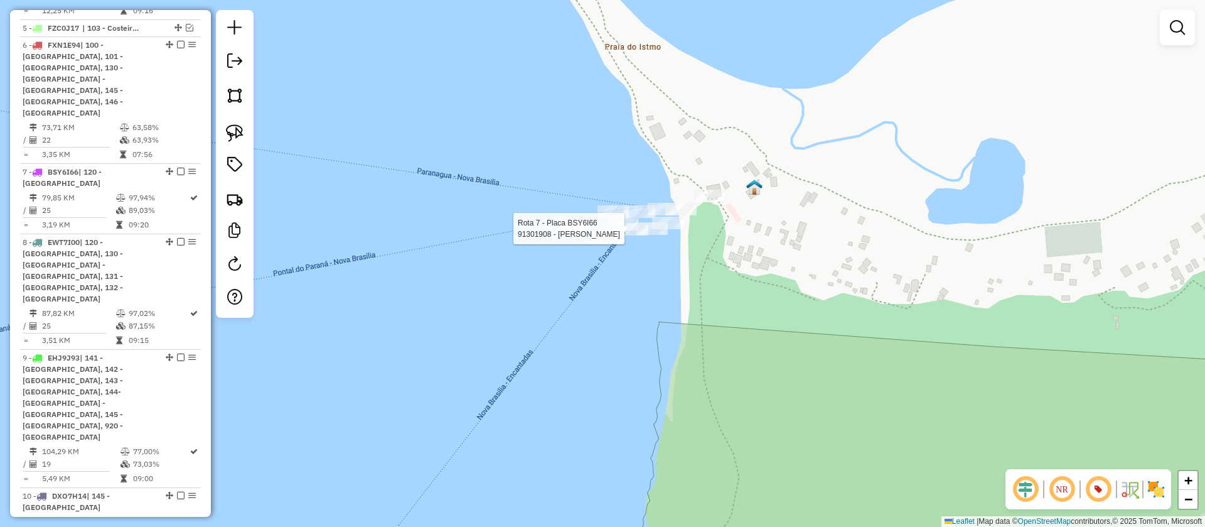
select select "**********"
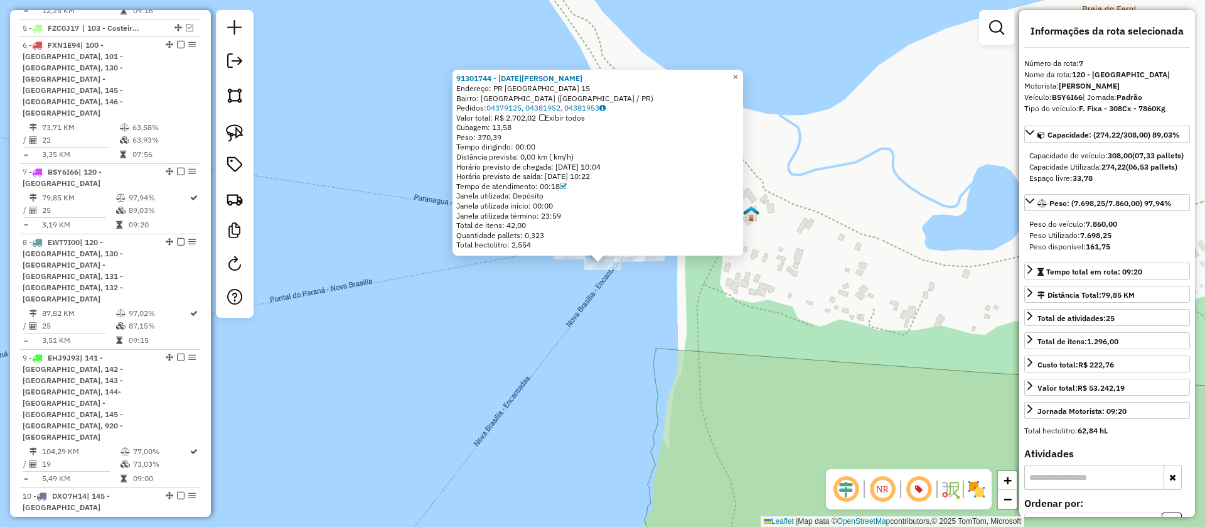
click at [660, 319] on div "91301744 - LUCIA CAROLINA SANTO Endereço: PR PRAIA DE BRASILIA 15 Bairro: ILHA …" at bounding box center [602, 263] width 1205 height 527
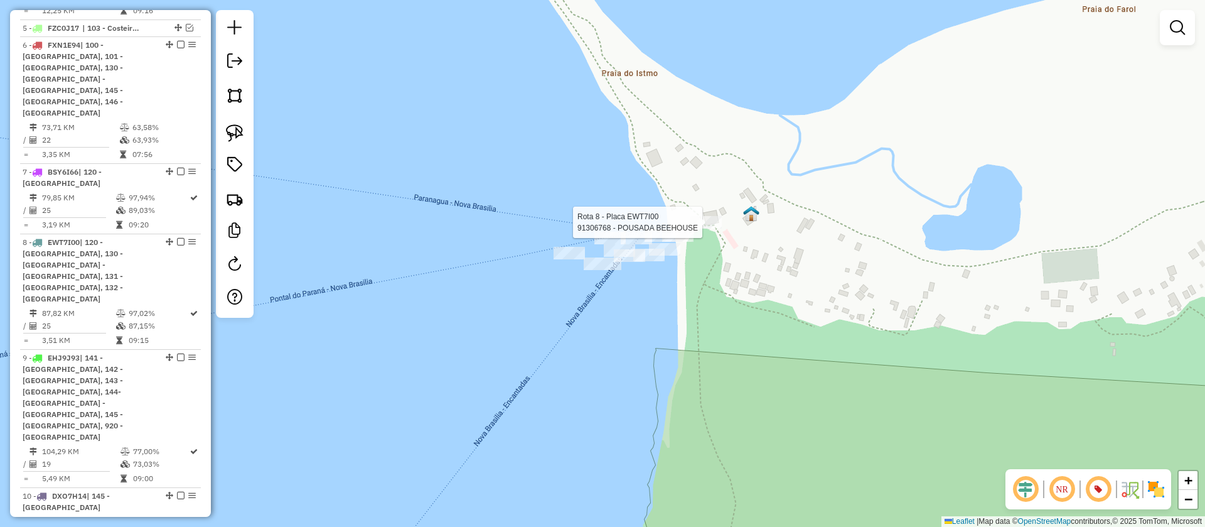
select select "**********"
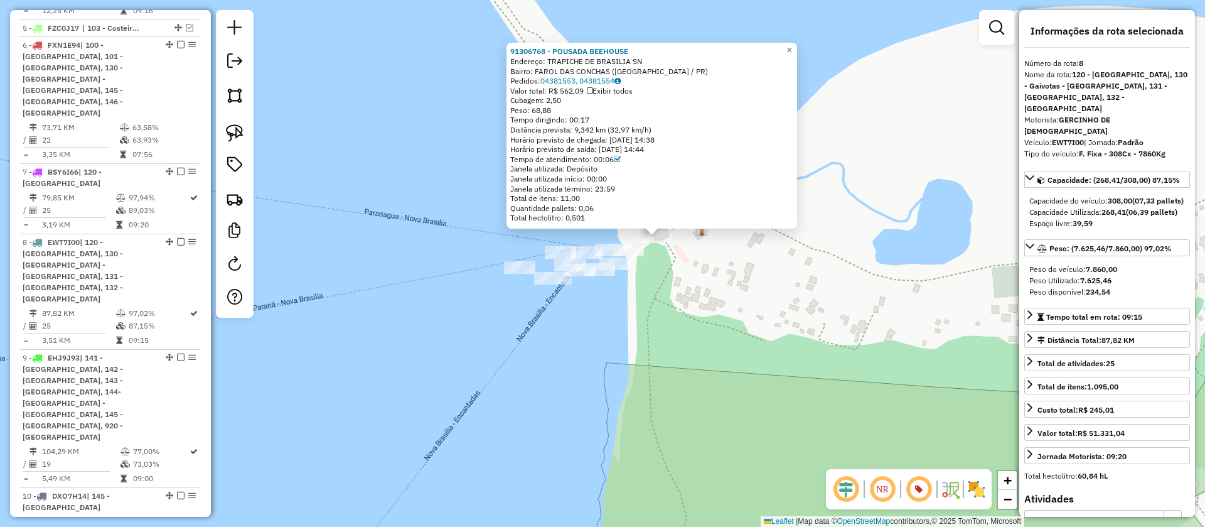
drag, startPoint x: 749, startPoint y: 277, endPoint x: 755, endPoint y: 275, distance: 6.8
click at [755, 275] on div "91306768 - POUSADA BEEHOUSE Endereço: TRAPICHE DE BRASILIA SN Bairro: FAROL DAS…" at bounding box center [602, 263] width 1205 height 527
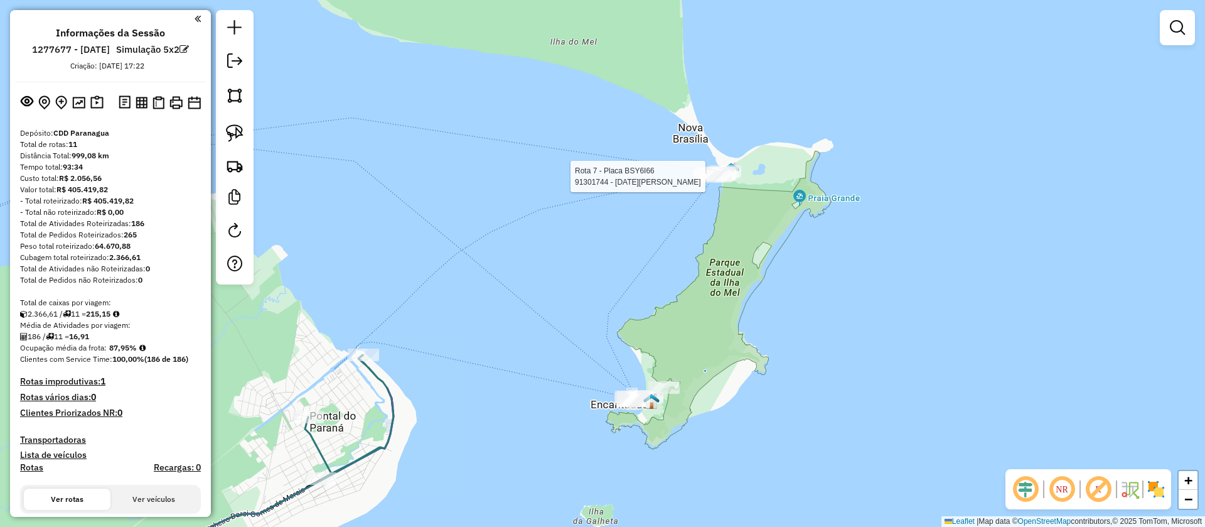
select select "**********"
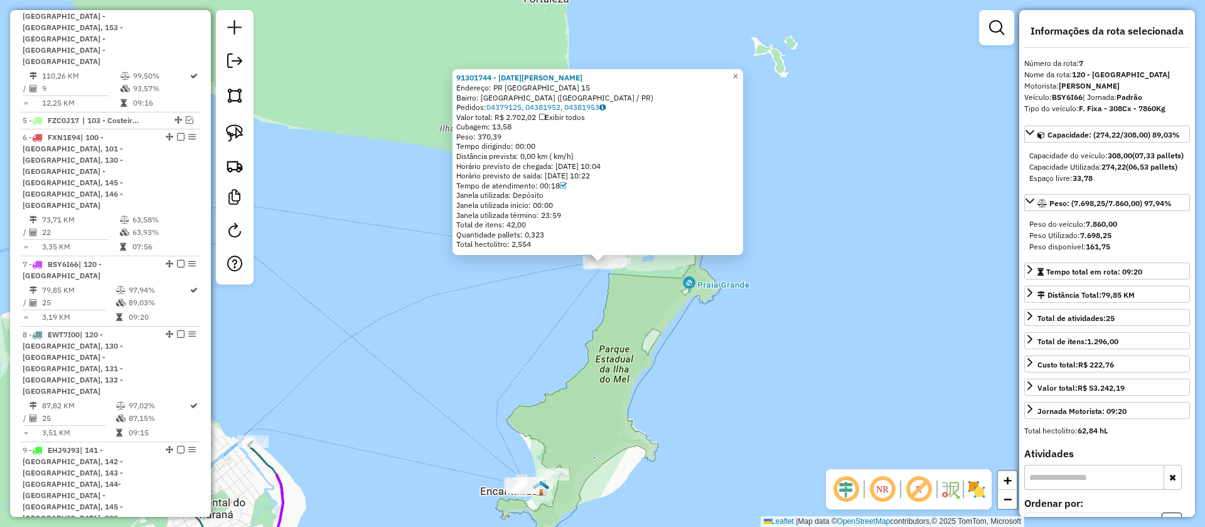
scroll to position [783, 0]
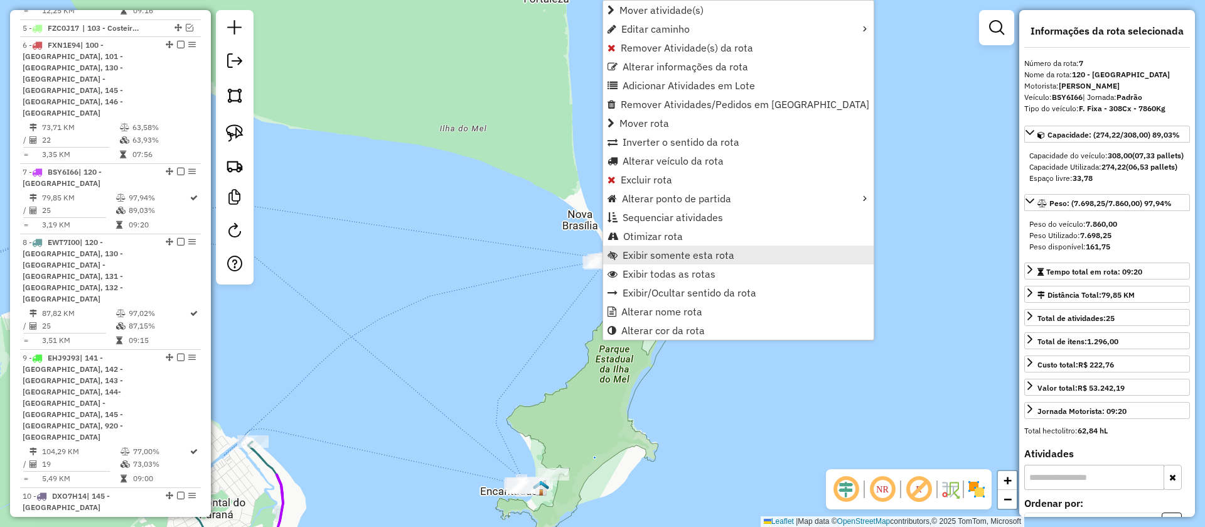
click at [640, 251] on span "Exibir somente esta rota" at bounding box center [679, 255] width 112 height 10
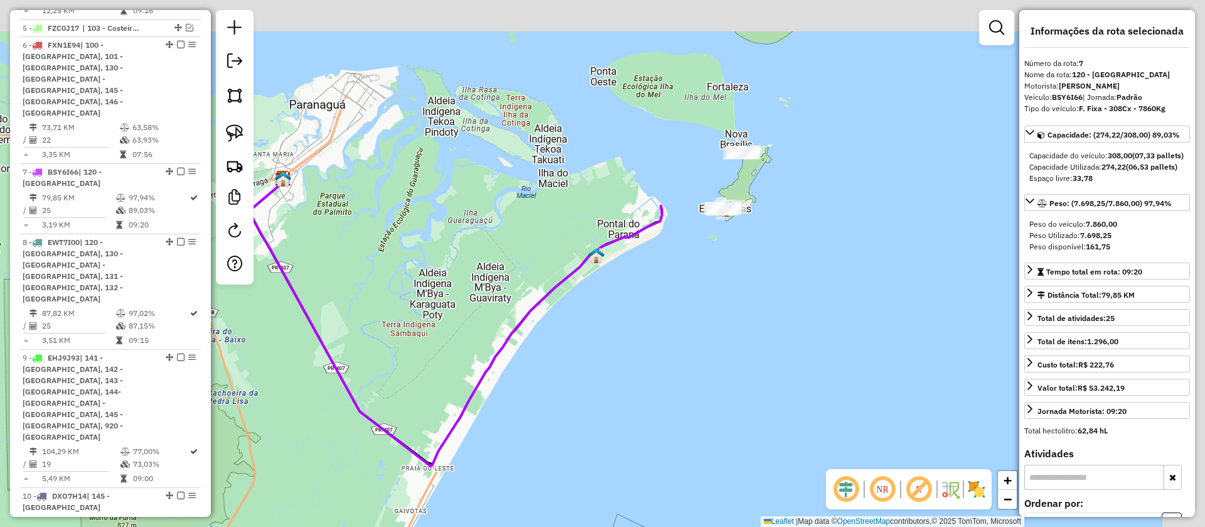
drag, startPoint x: 806, startPoint y: 218, endPoint x: 632, endPoint y: 288, distance: 187.3
click at [632, 288] on div "Janela de atendimento Grade de atendimento Capacidade Transportadoras Veículos …" at bounding box center [602, 263] width 1205 height 527
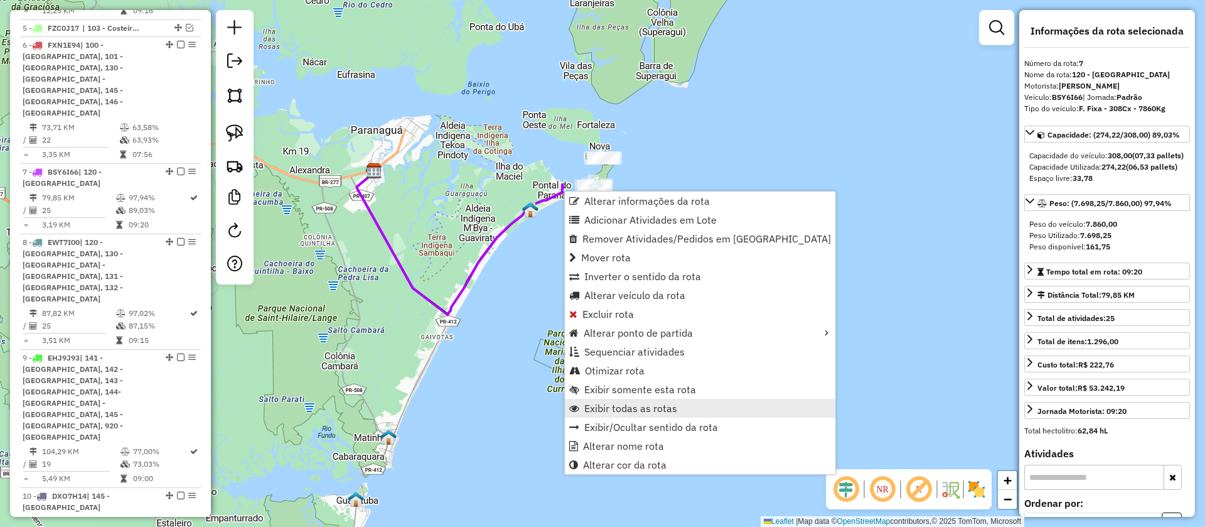
click at [606, 403] on span "Exibir todas as rotas" at bounding box center [630, 408] width 93 height 10
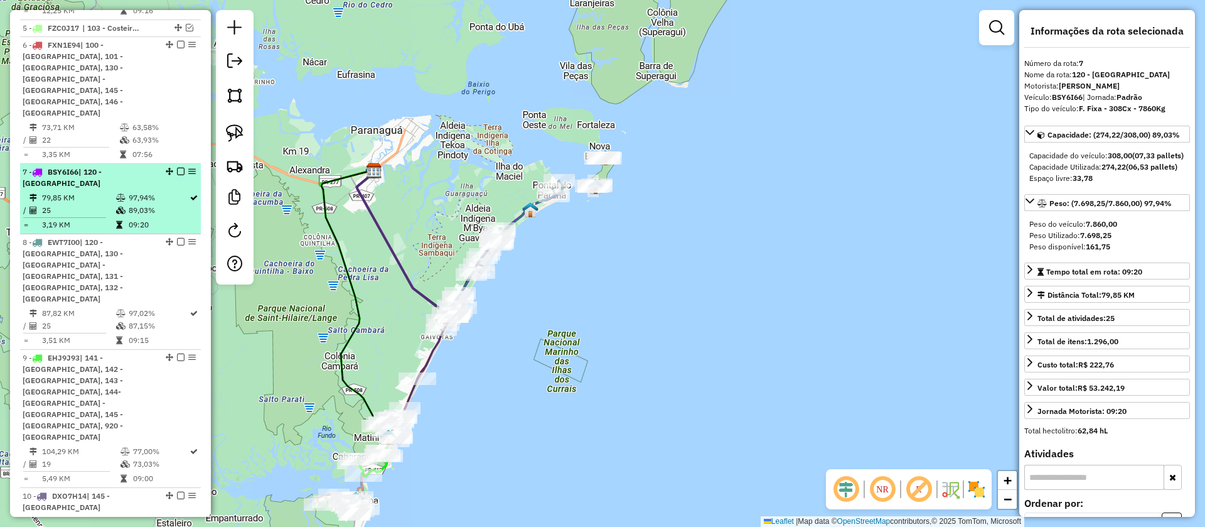
click at [177, 168] on em at bounding box center [181, 172] width 8 height 8
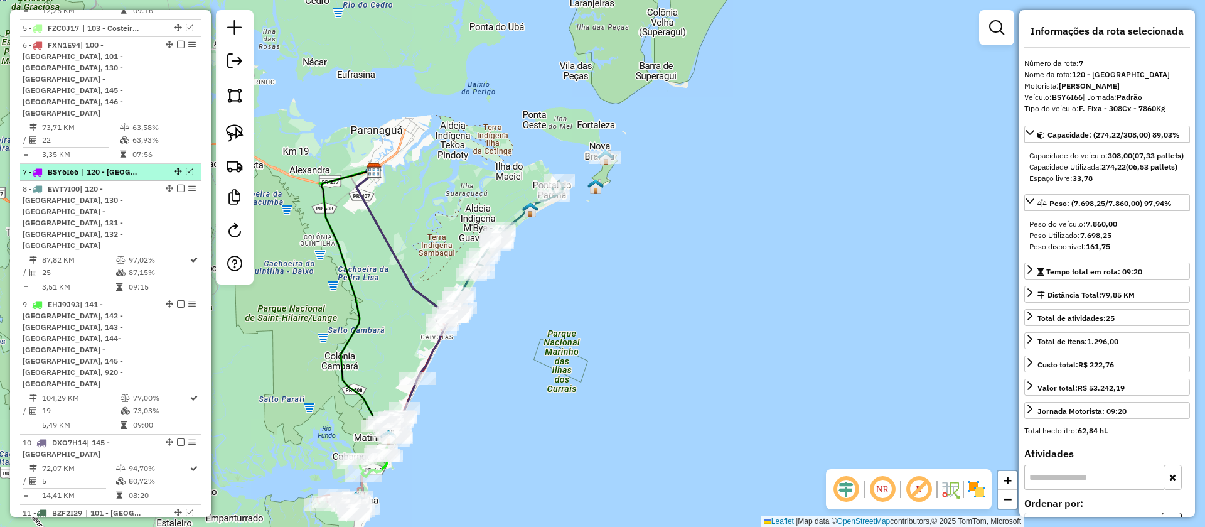
scroll to position [741, 0]
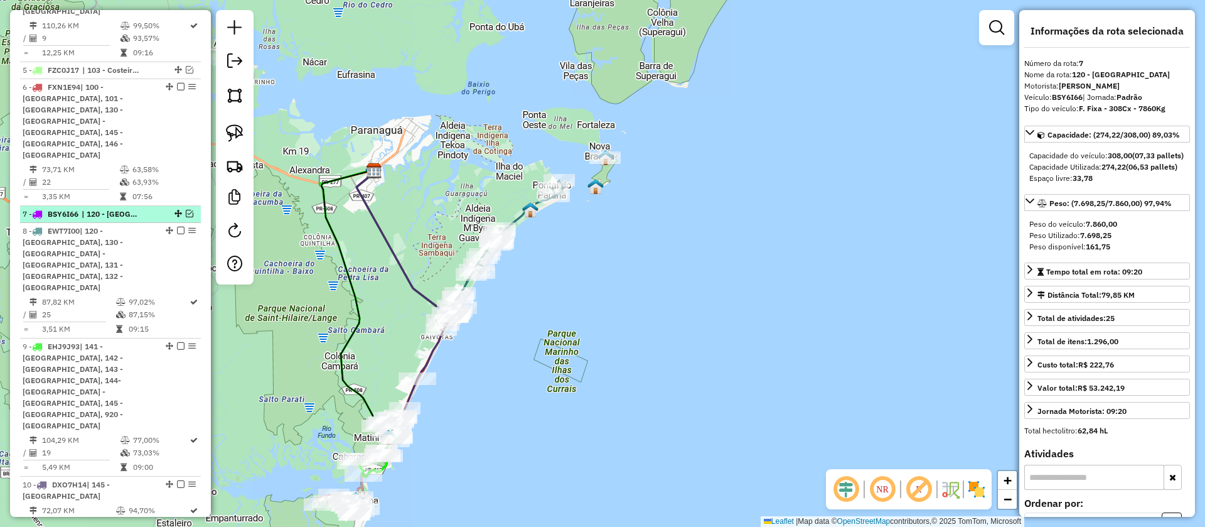
click at [188, 210] on em at bounding box center [190, 214] width 8 height 8
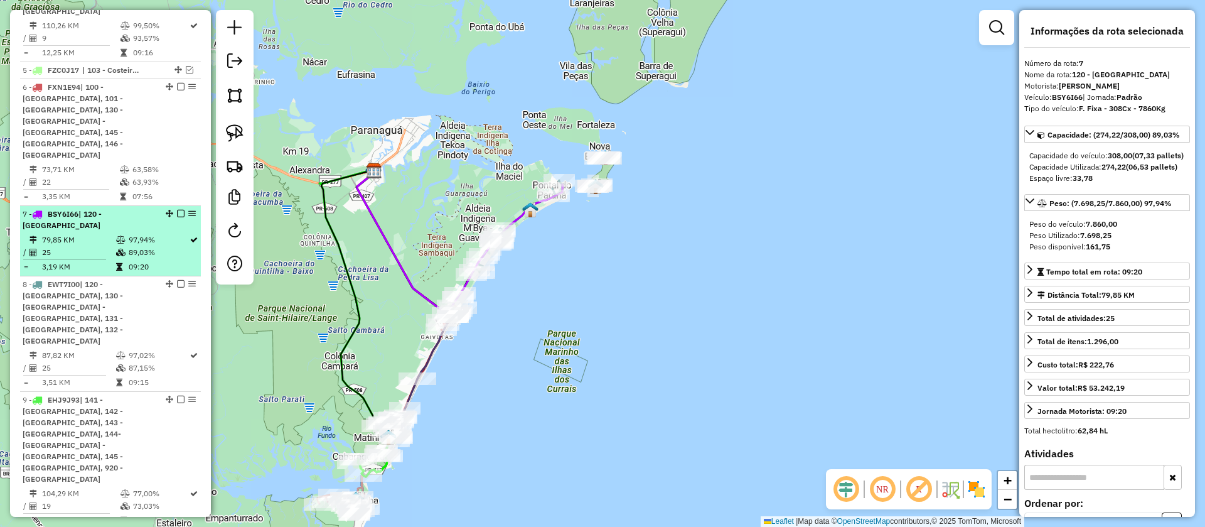
scroll to position [783, 0]
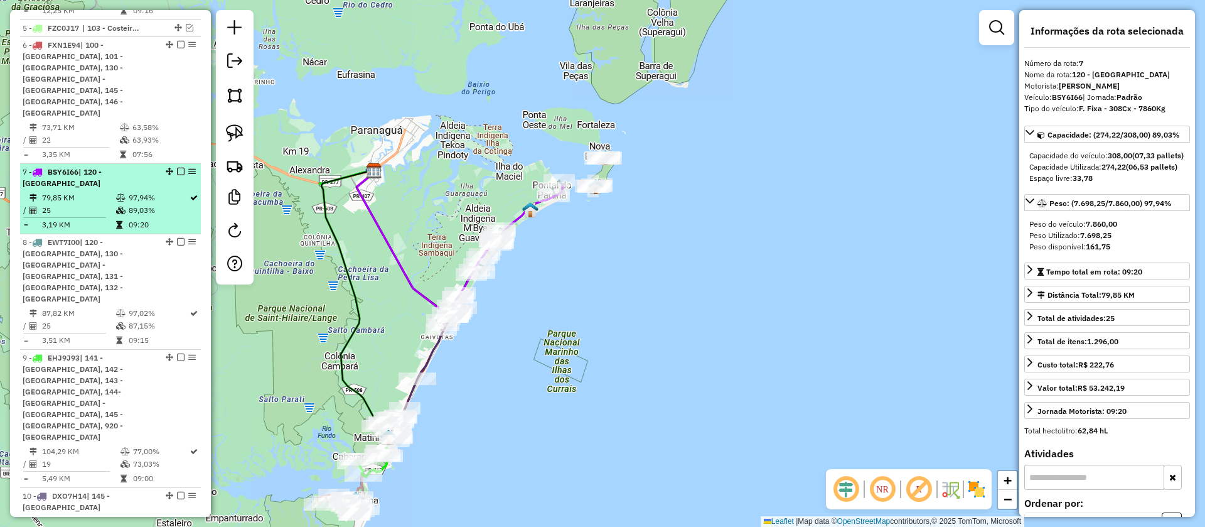
click at [167, 204] on td "89,03%" at bounding box center [158, 210] width 61 height 13
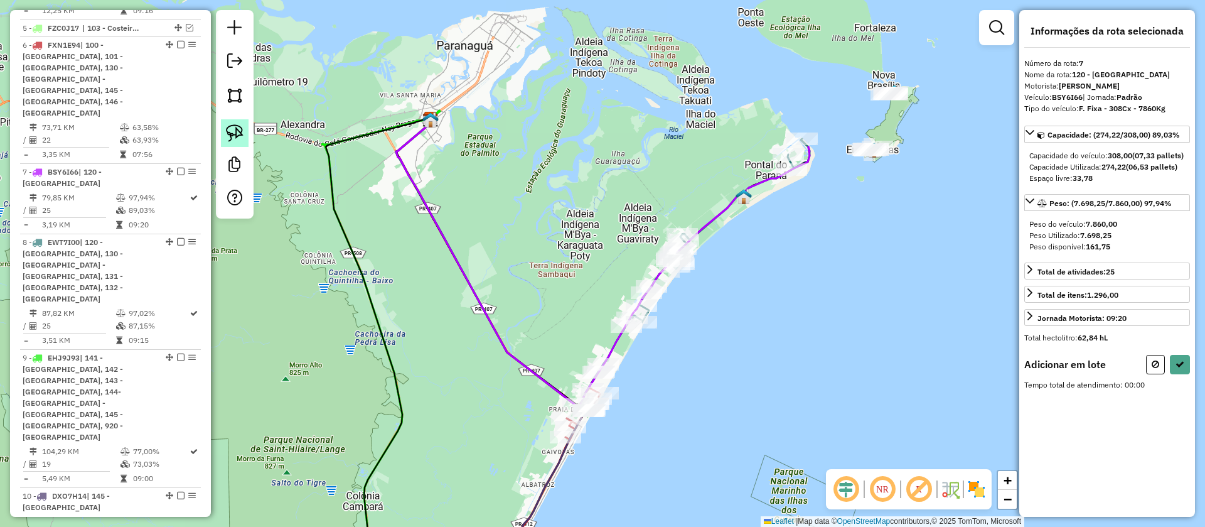
click at [244, 140] on link at bounding box center [235, 133] width 28 height 28
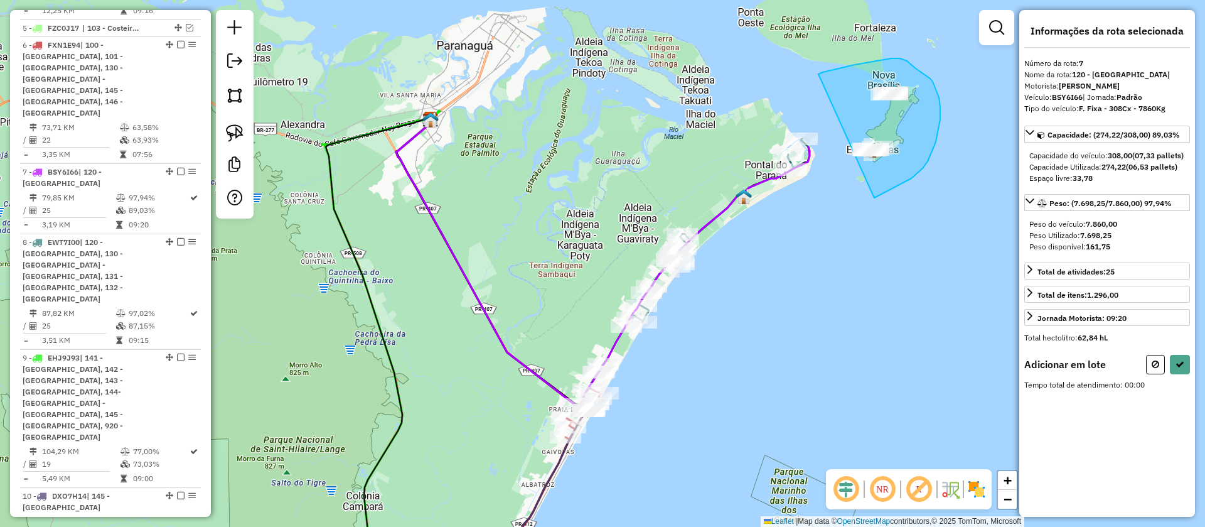
drag, startPoint x: 828, startPoint y: 71, endPoint x: 875, endPoint y: 198, distance: 135.1
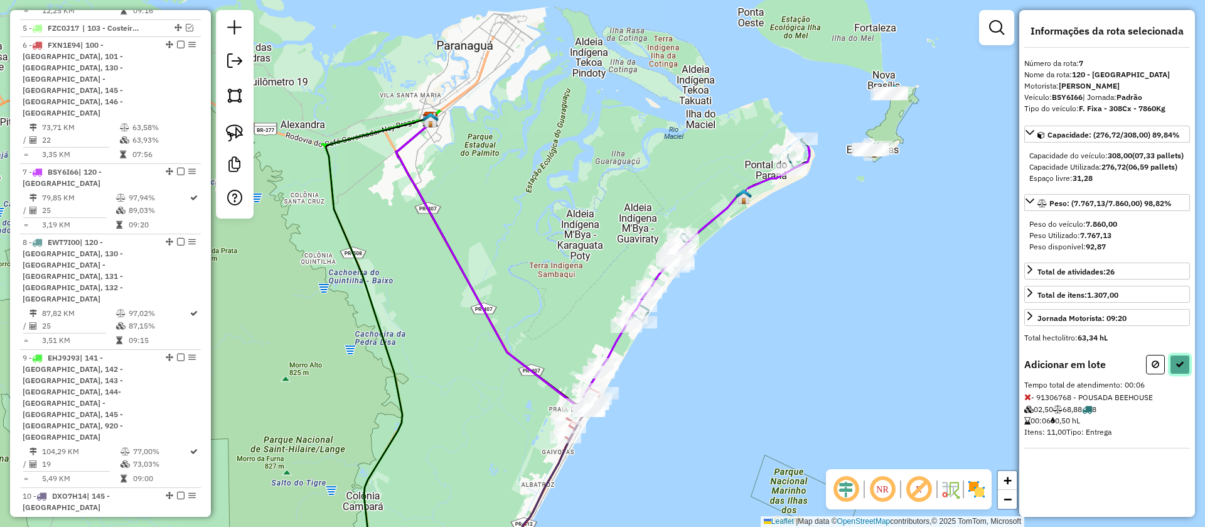
click at [1176, 369] on icon at bounding box center [1180, 364] width 9 height 9
select select "**********"
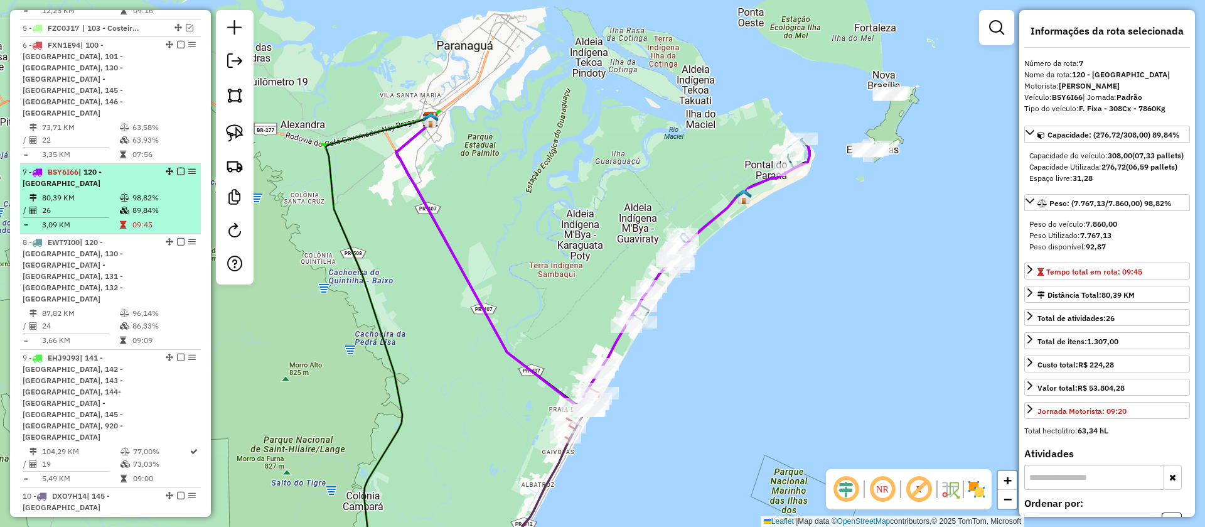
click at [179, 168] on em at bounding box center [181, 172] width 8 height 8
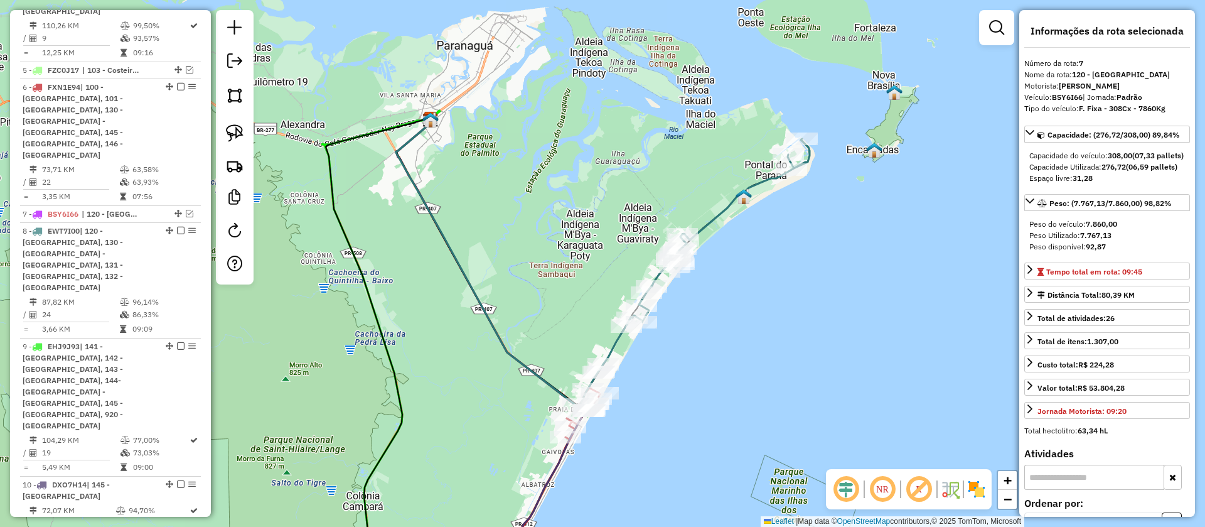
click at [762, 176] on icon at bounding box center [704, 255] width 212 height 233
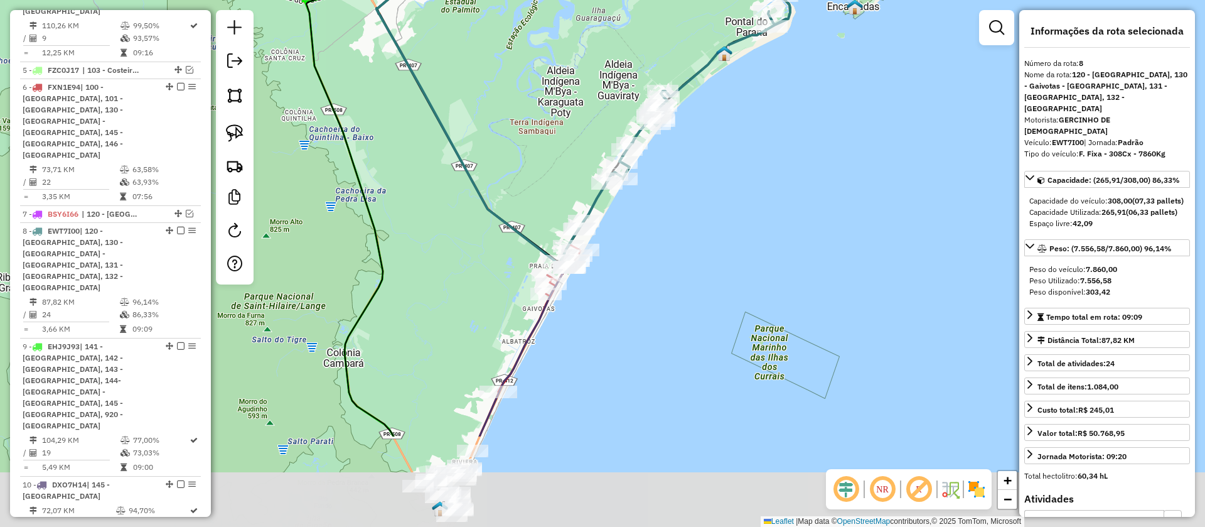
drag, startPoint x: 755, startPoint y: 314, endPoint x: 736, endPoint y: 170, distance: 145.1
click at [736, 170] on div "Janela de atendimento Grade de atendimento Capacidade Transportadoras Veículos …" at bounding box center [602, 263] width 1205 height 527
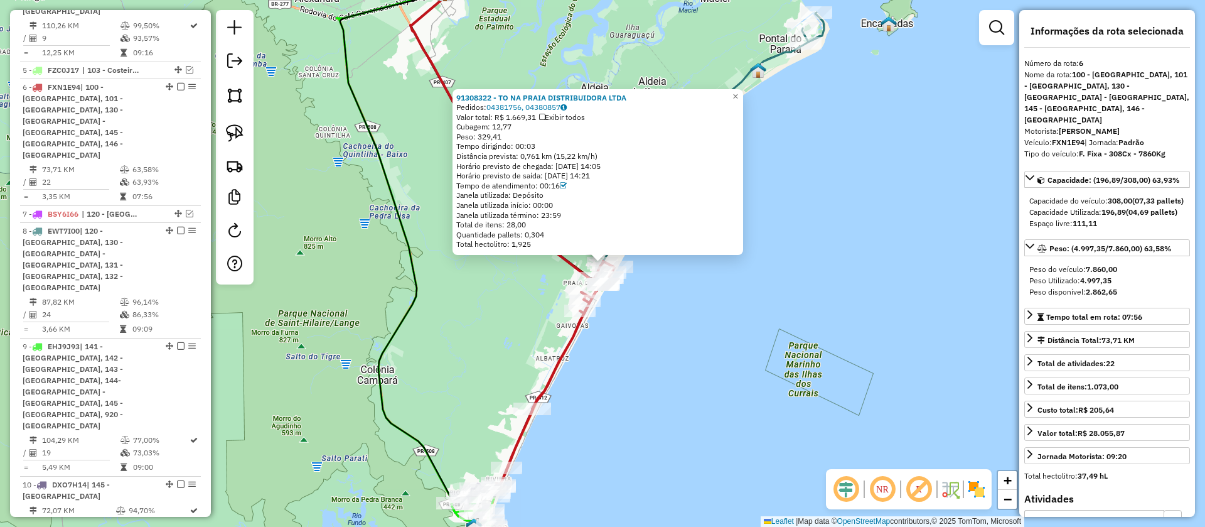
click at [683, 276] on div "91308322 - TO NA PRAIA DISTRIBUIDORA LTDA Pedidos: 04381756, 04380857 Valor tot…" at bounding box center [602, 263] width 1205 height 527
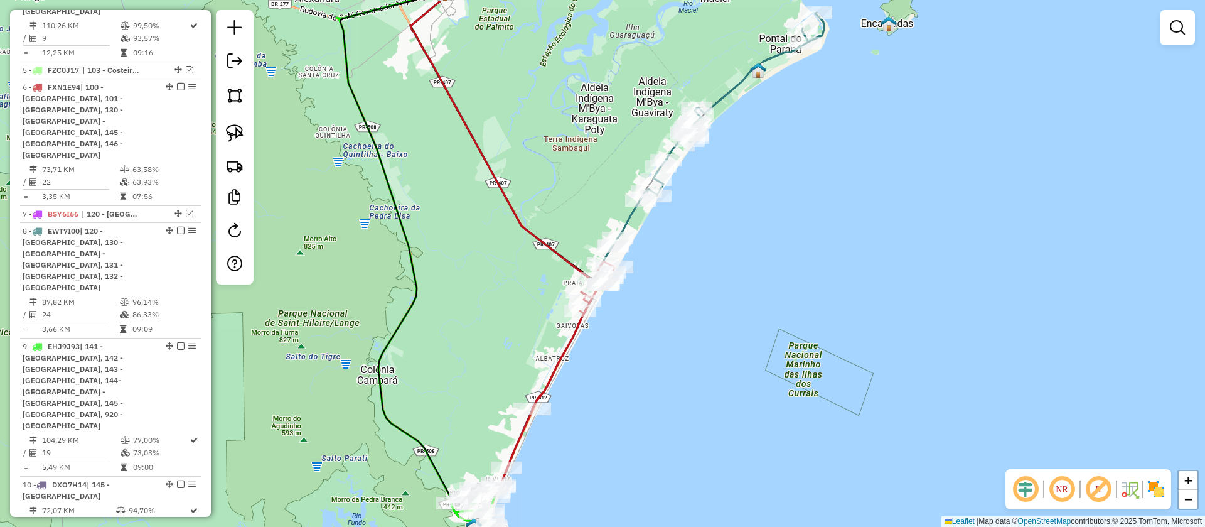
click at [633, 216] on icon at bounding box center [719, 129] width 212 height 233
select select "**********"
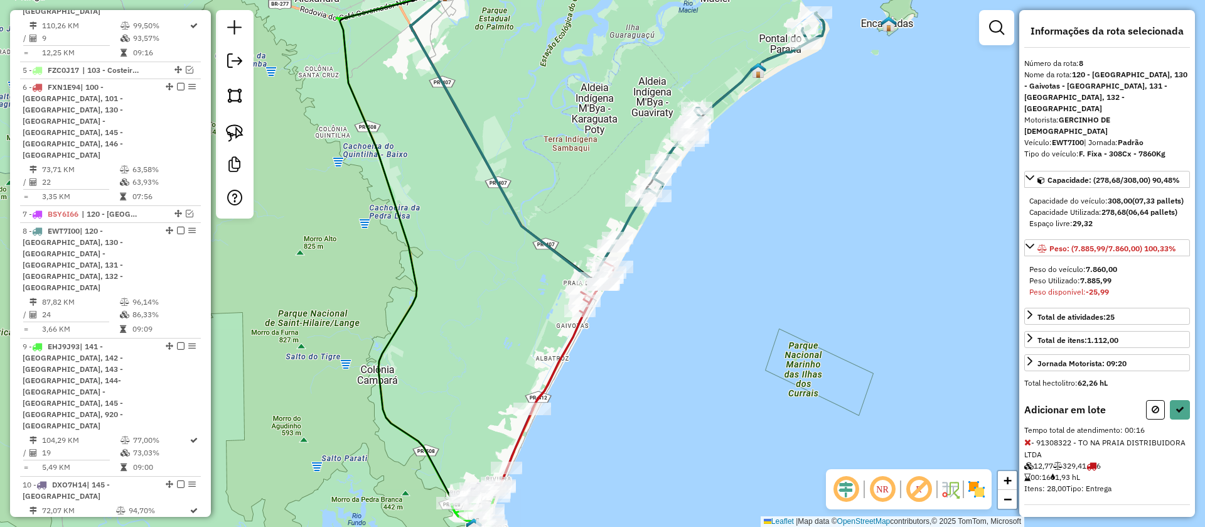
click at [1027, 438] on icon at bounding box center [1028, 442] width 7 height 9
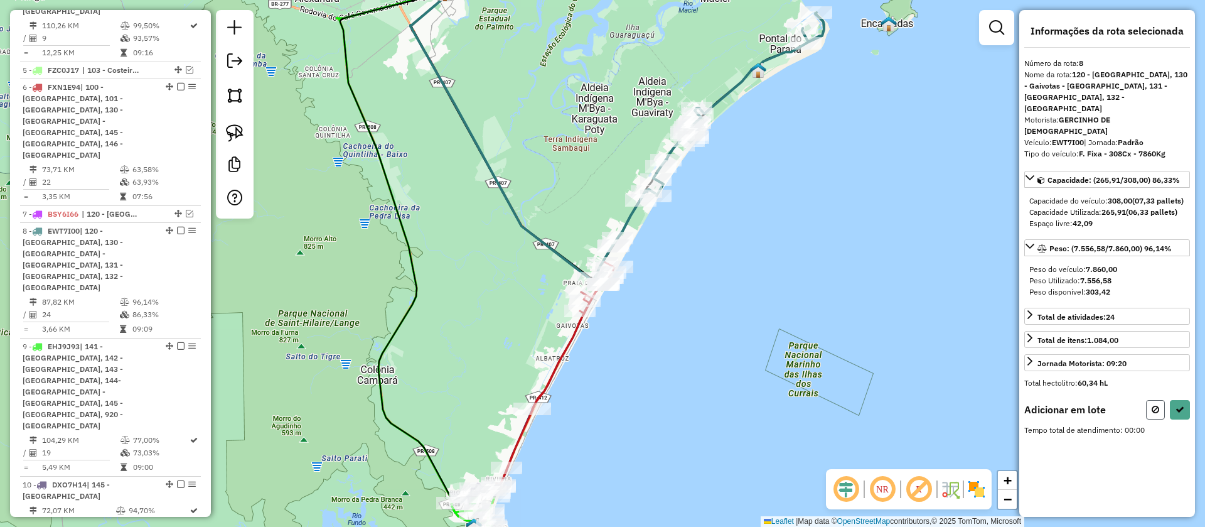
click at [1150, 400] on button at bounding box center [1155, 409] width 19 height 19
select select "**********"
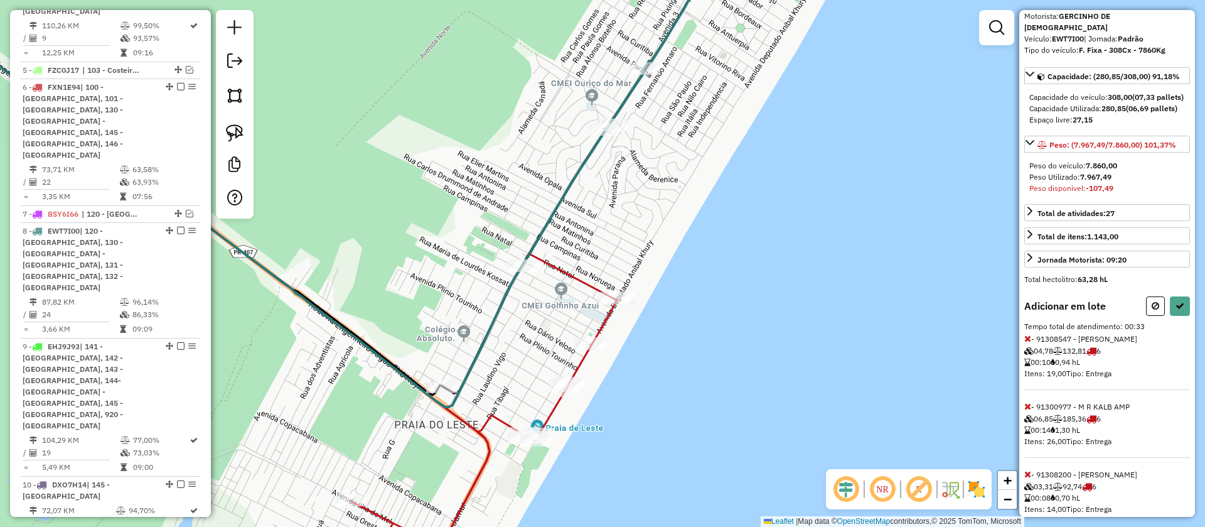
scroll to position [127, 0]
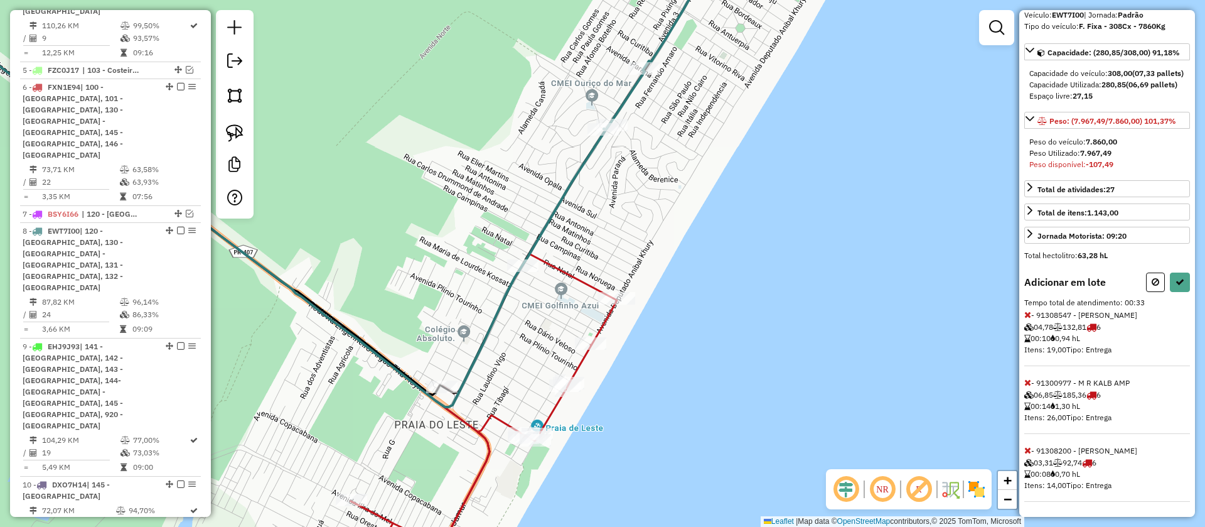
click at [1027, 381] on icon at bounding box center [1028, 382] width 7 height 9
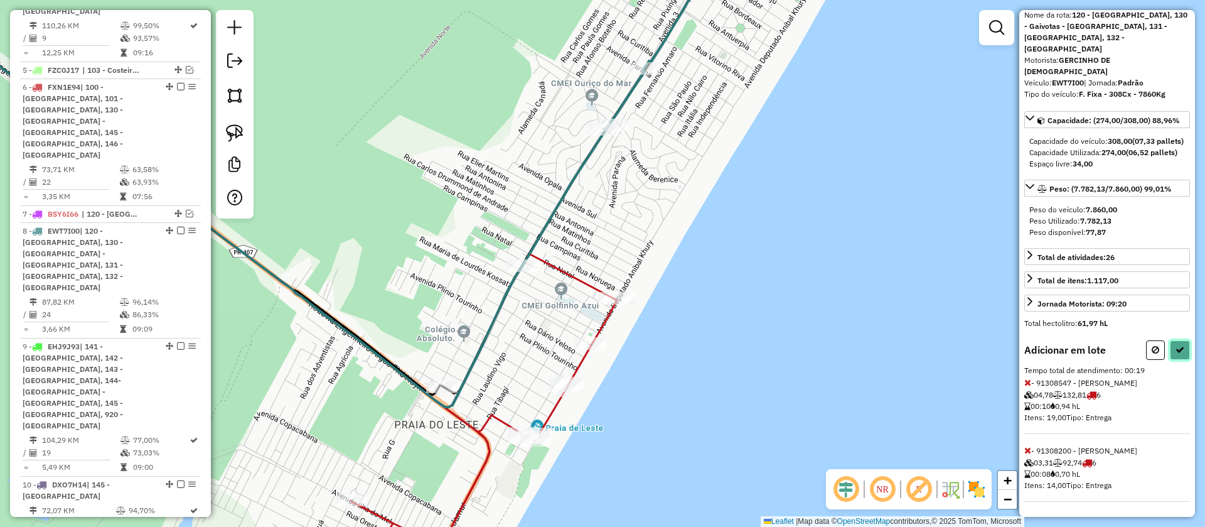
click at [1182, 353] on button at bounding box center [1180, 349] width 20 height 19
select select "**********"
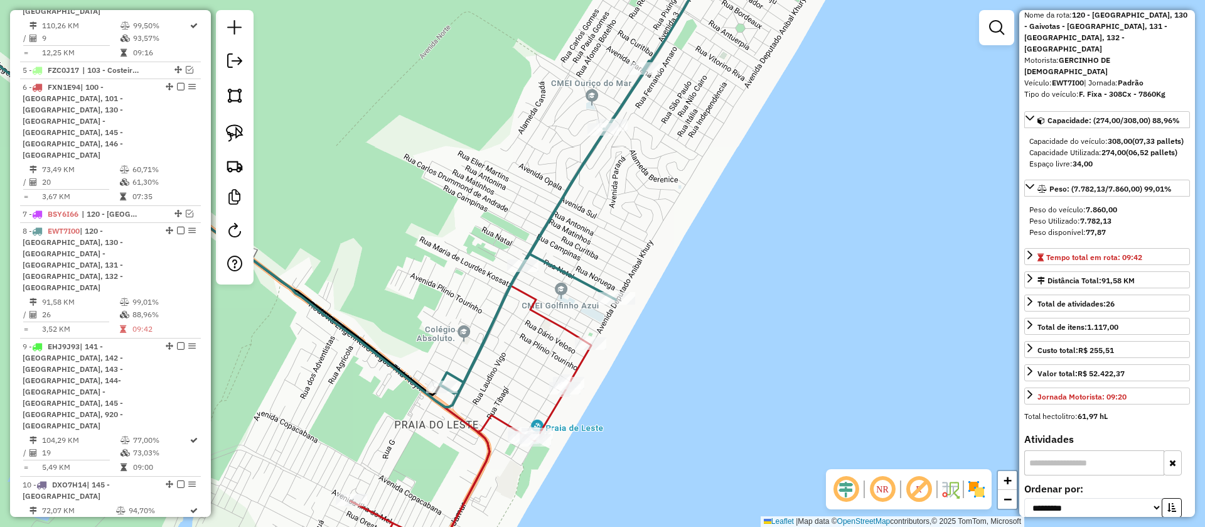
click at [552, 217] on icon at bounding box center [579, 170] width 279 height 446
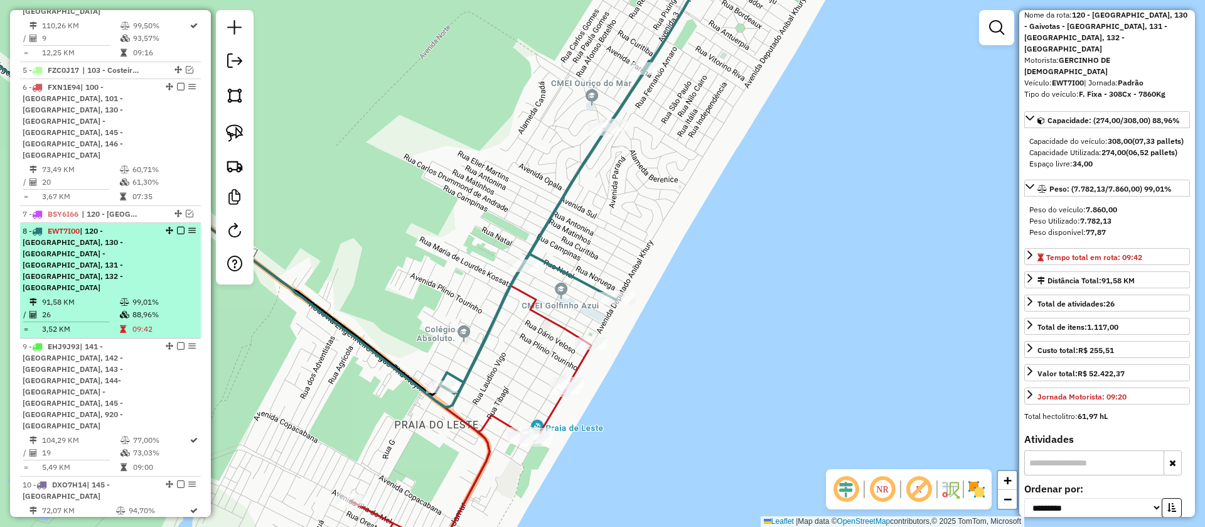
click at [177, 227] on em at bounding box center [181, 231] width 8 height 8
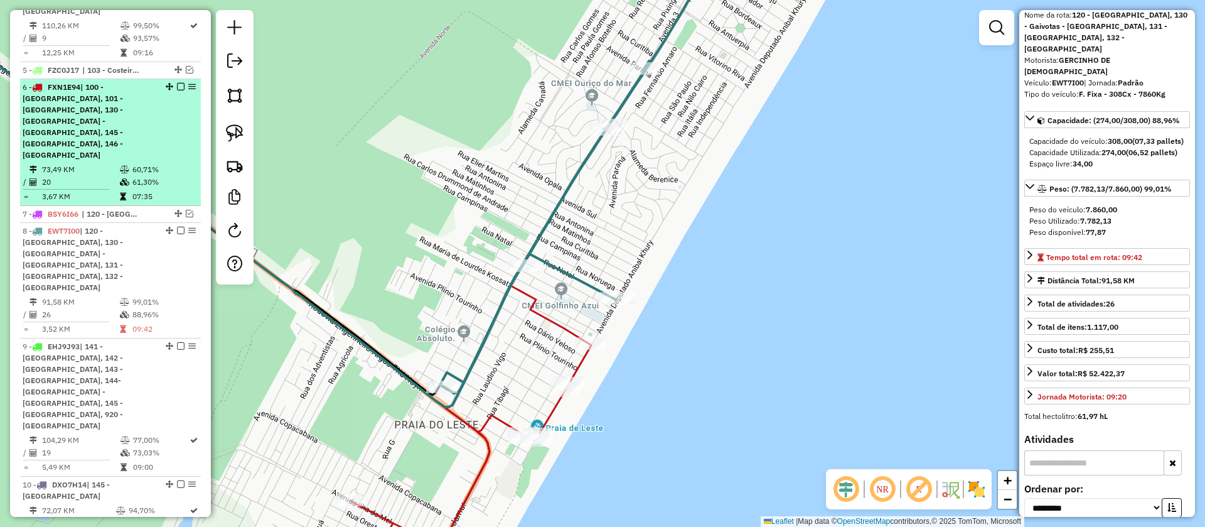
scroll to position [665, 0]
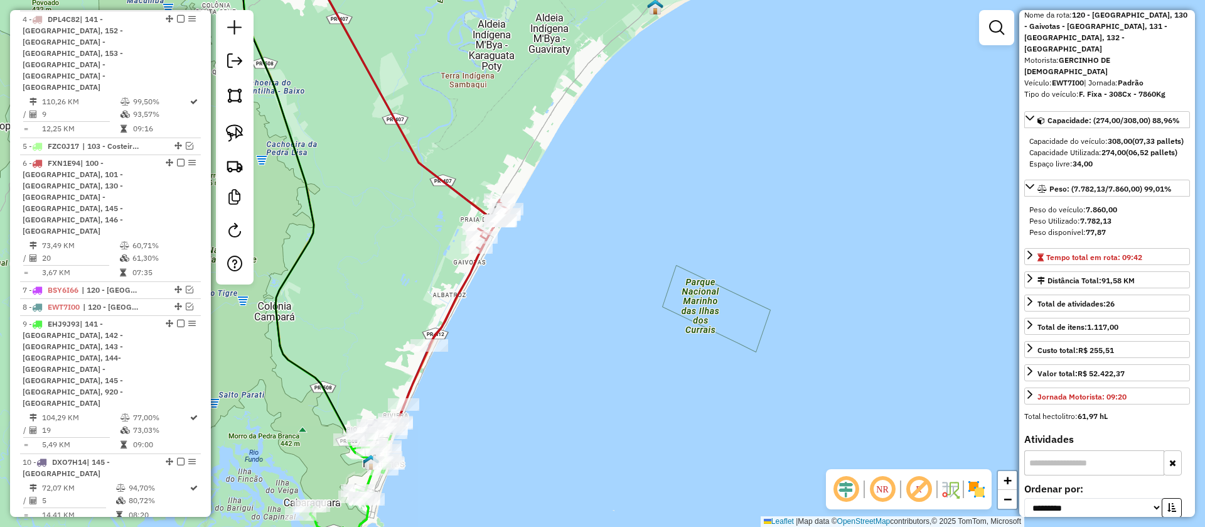
click at [448, 186] on icon at bounding box center [402, 91] width 188 height 288
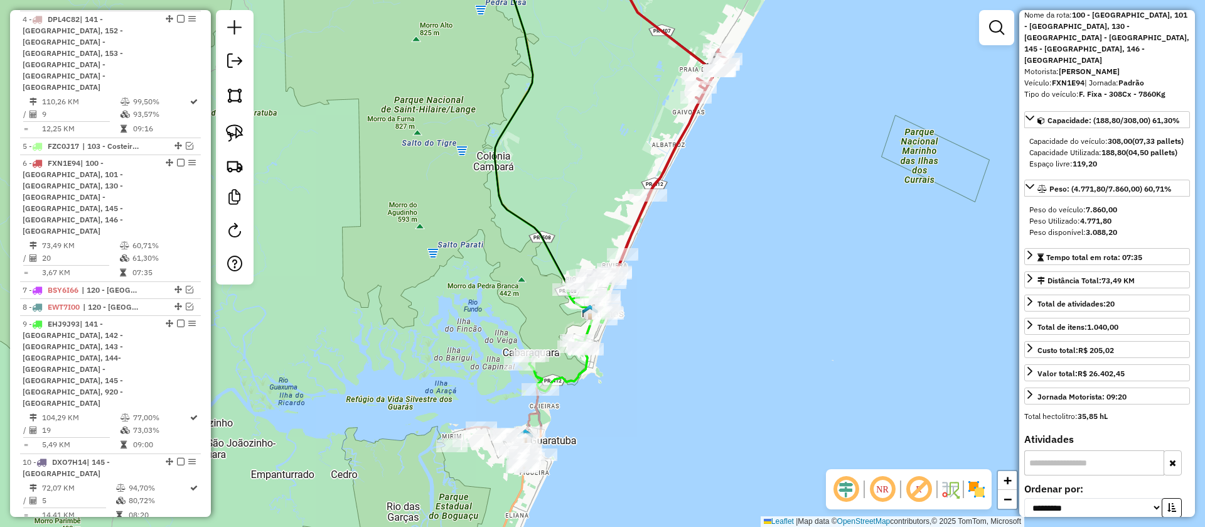
drag, startPoint x: 425, startPoint y: 276, endPoint x: 643, endPoint y: 127, distance: 264.2
click at [643, 127] on div "Janela de atendimento Grade de atendimento Capacidade Transportadoras Veículos …" at bounding box center [602, 263] width 1205 height 527
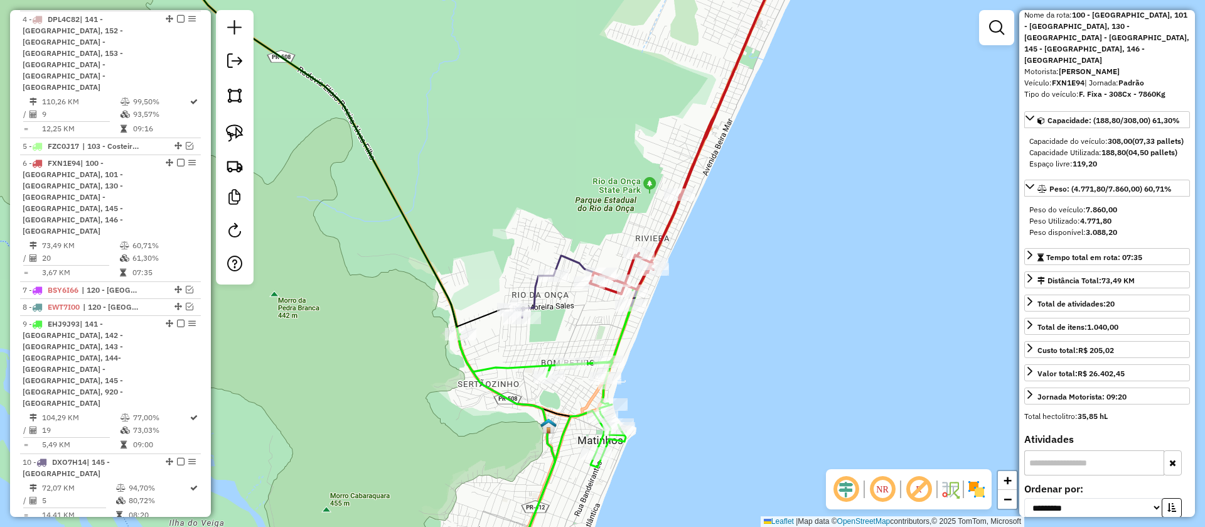
drag, startPoint x: 697, startPoint y: 289, endPoint x: 716, endPoint y: 163, distance: 128.2
click at [716, 163] on div "Janela de atendimento Grade de atendimento Capacidade Transportadoras Veículos …" at bounding box center [602, 263] width 1205 height 527
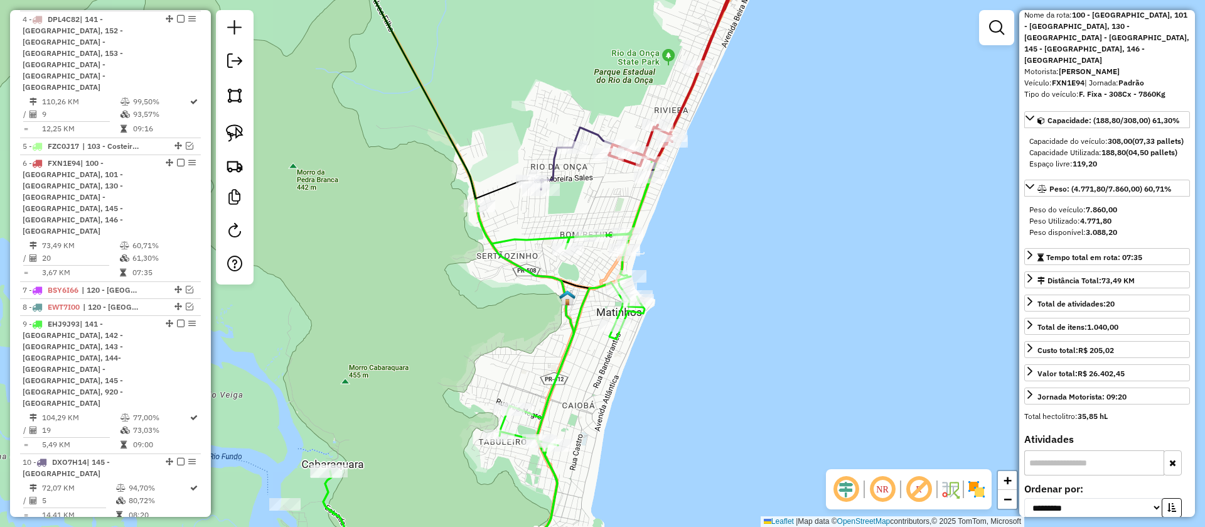
click at [926, 488] on em at bounding box center [919, 489] width 30 height 30
click at [689, 97] on icon at bounding box center [680, 56] width 142 height 218
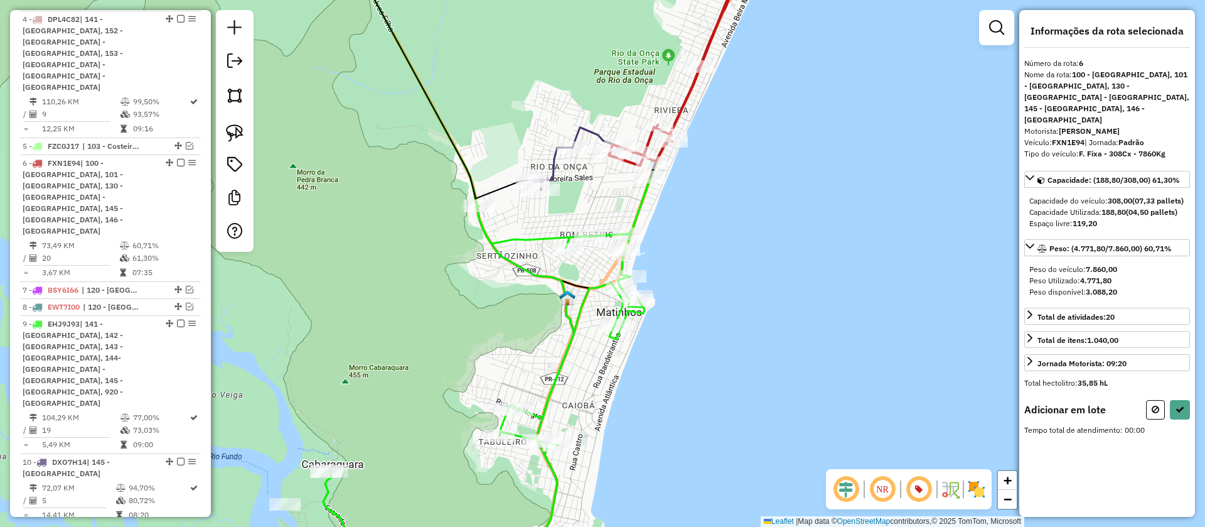
scroll to position [0, 0]
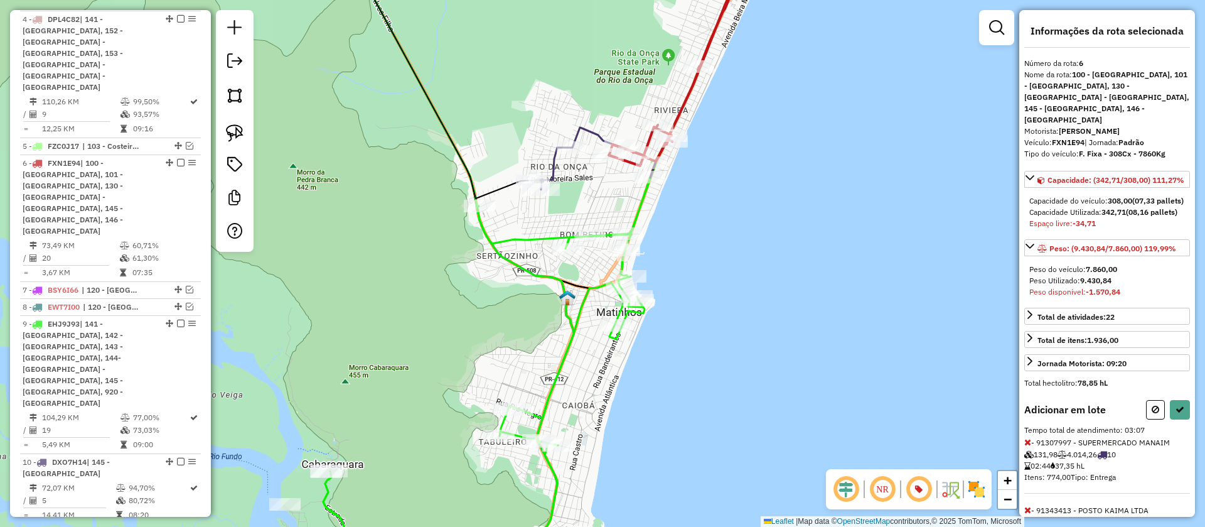
click at [1026, 446] on icon at bounding box center [1028, 442] width 7 height 9
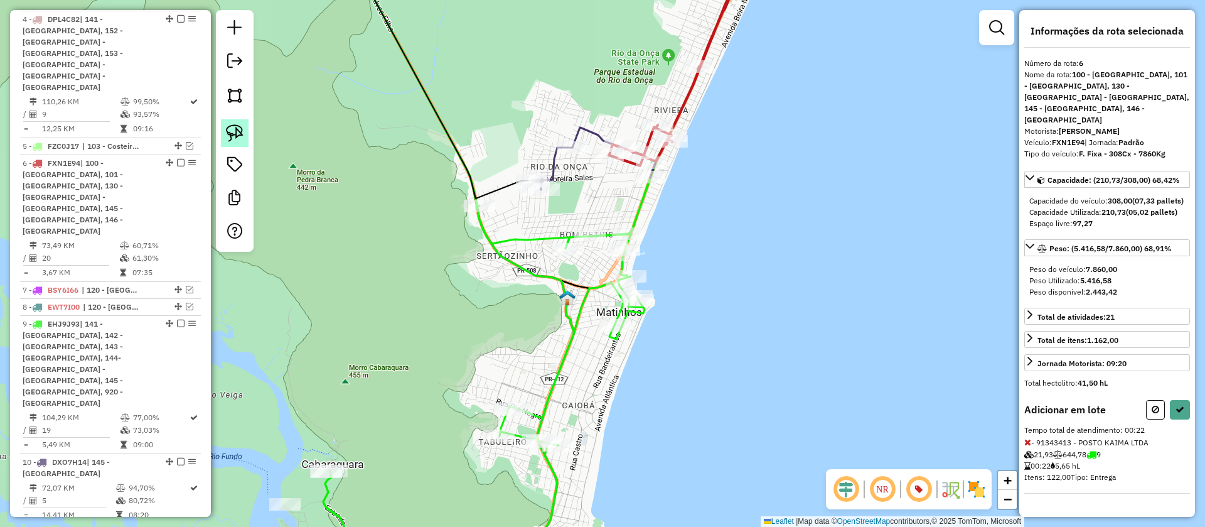
click at [227, 128] on img at bounding box center [235, 133] width 18 height 18
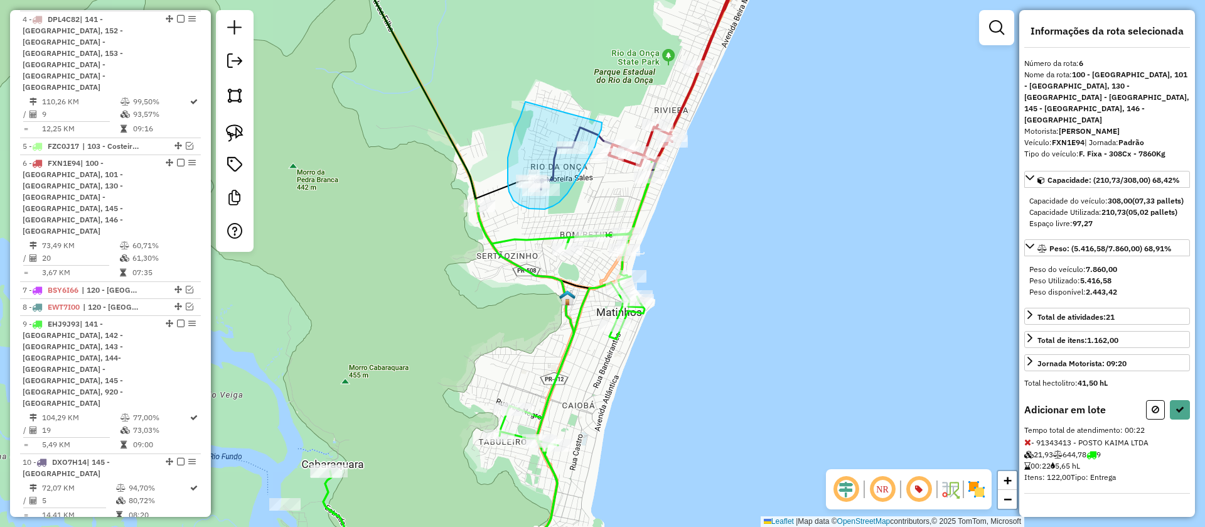
drag, startPoint x: 525, startPoint y: 102, endPoint x: 603, endPoint y: 114, distance: 78.1
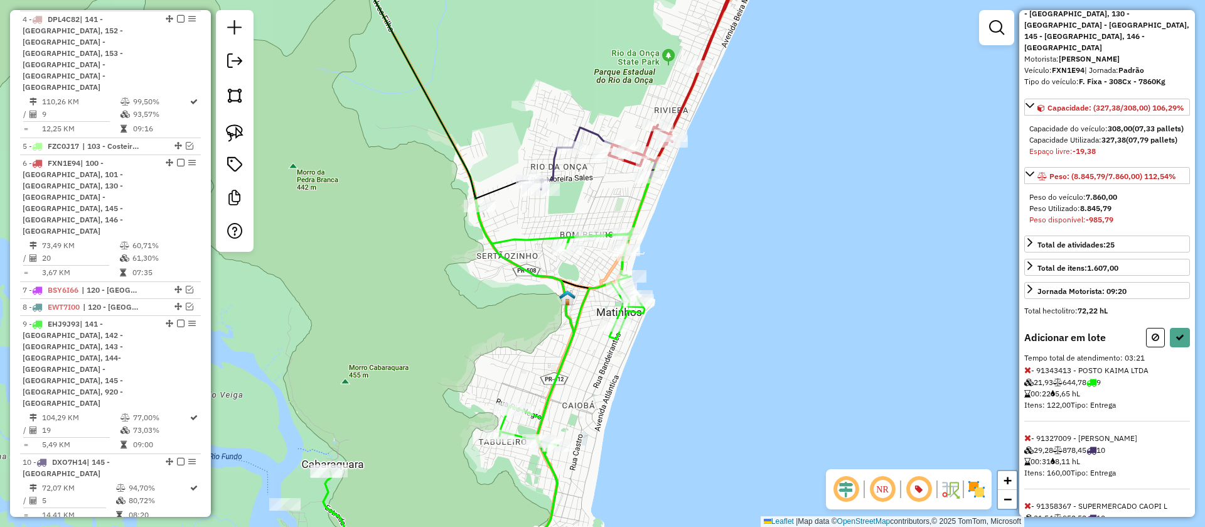
scroll to position [274, 0]
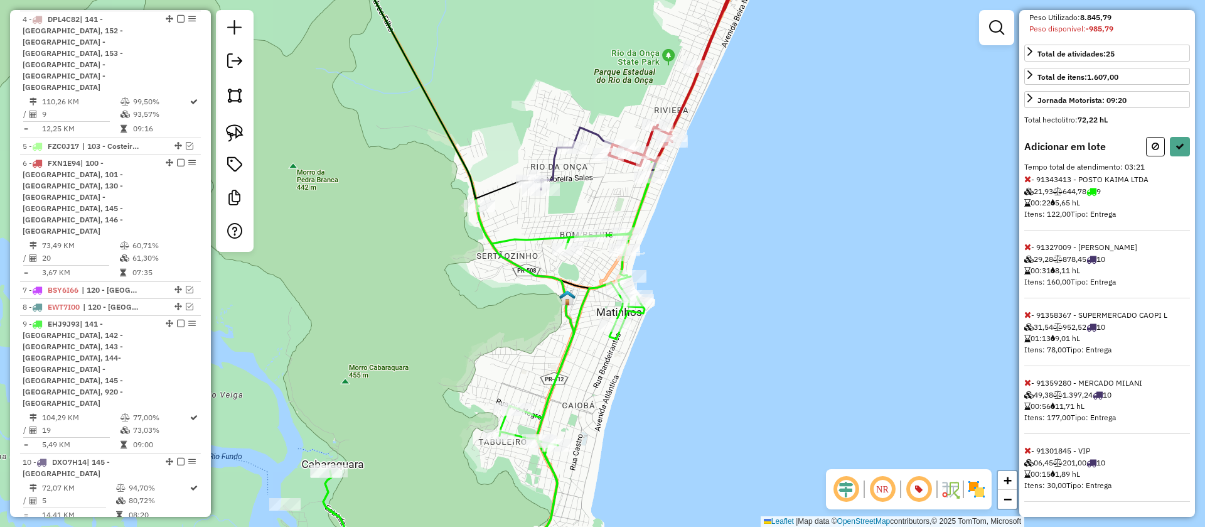
click at [1026, 244] on icon at bounding box center [1028, 246] width 7 height 9
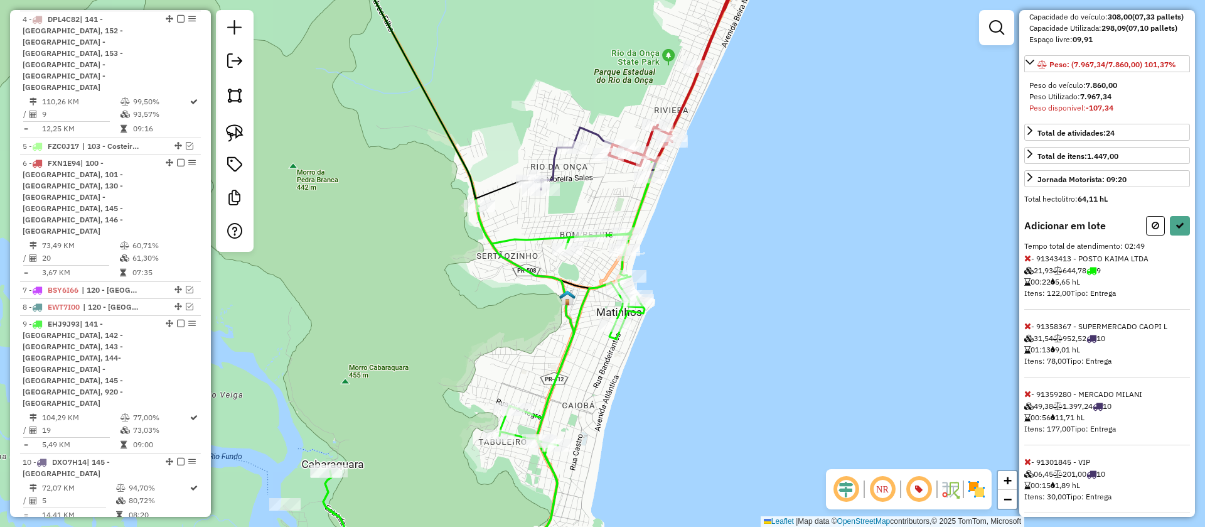
scroll to position [195, 0]
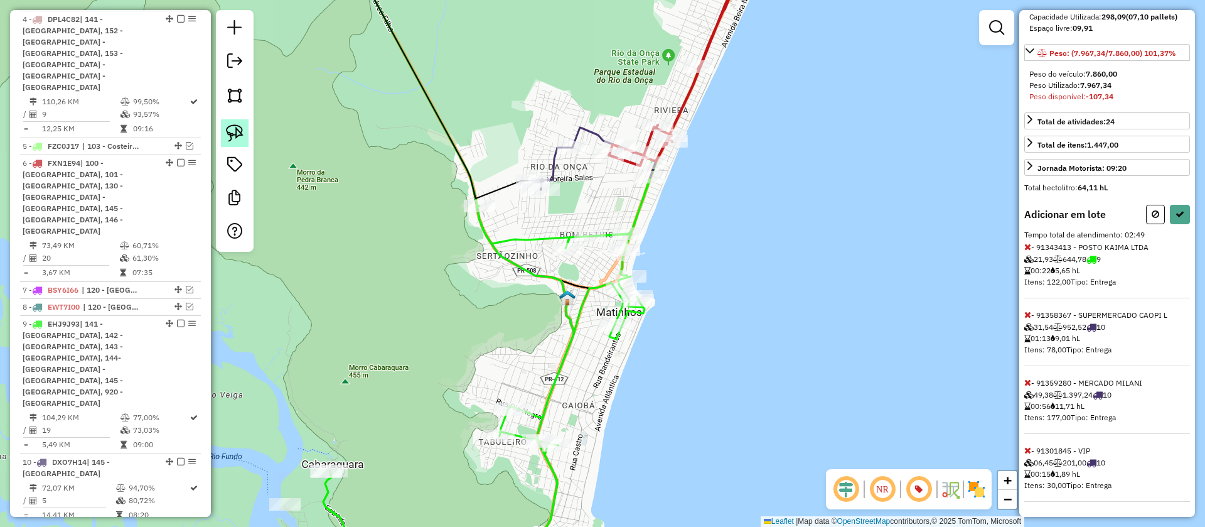
click at [229, 127] on img at bounding box center [235, 133] width 18 height 18
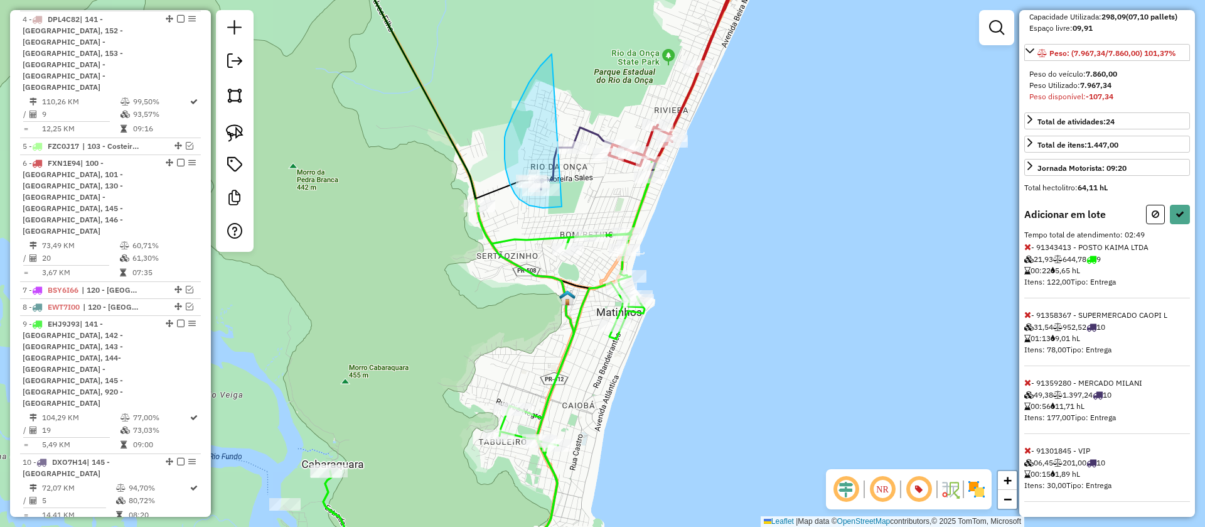
drag, startPoint x: 533, startPoint y: 77, endPoint x: 645, endPoint y: 115, distance: 118.1
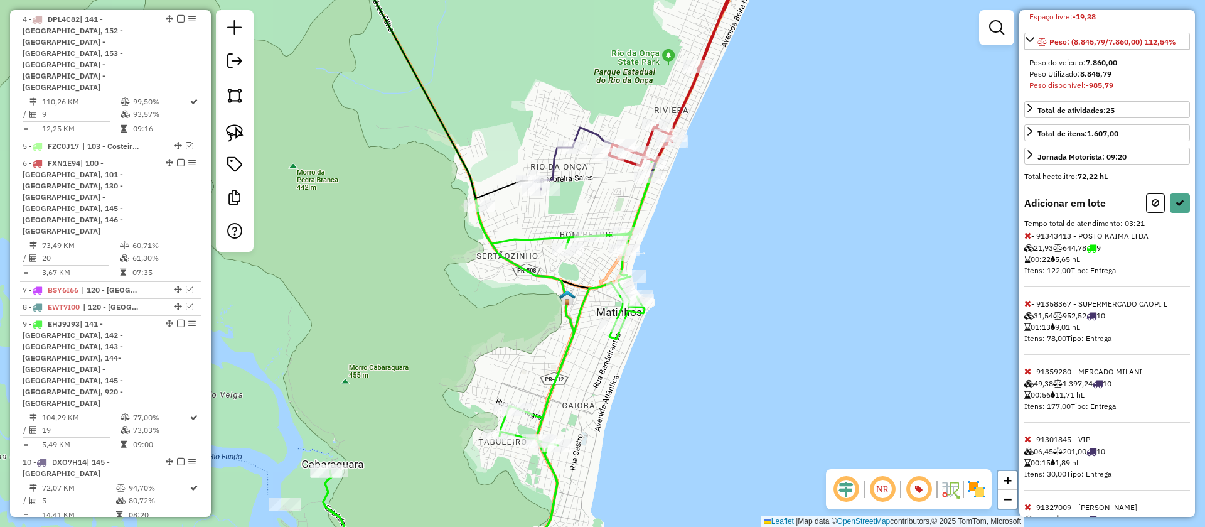
scroll to position [274, 0]
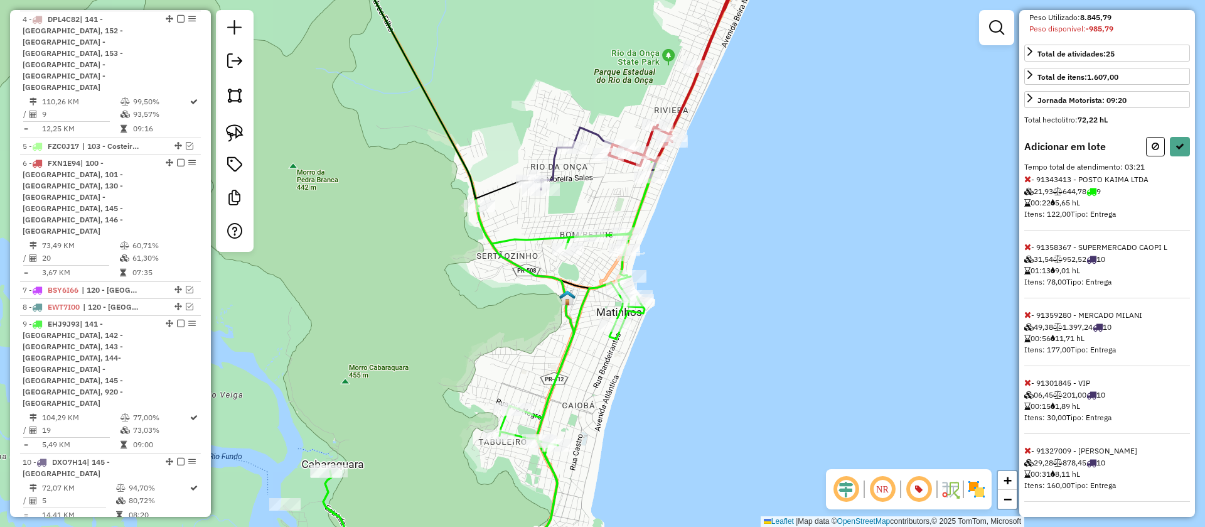
click at [1028, 246] on icon at bounding box center [1028, 246] width 7 height 9
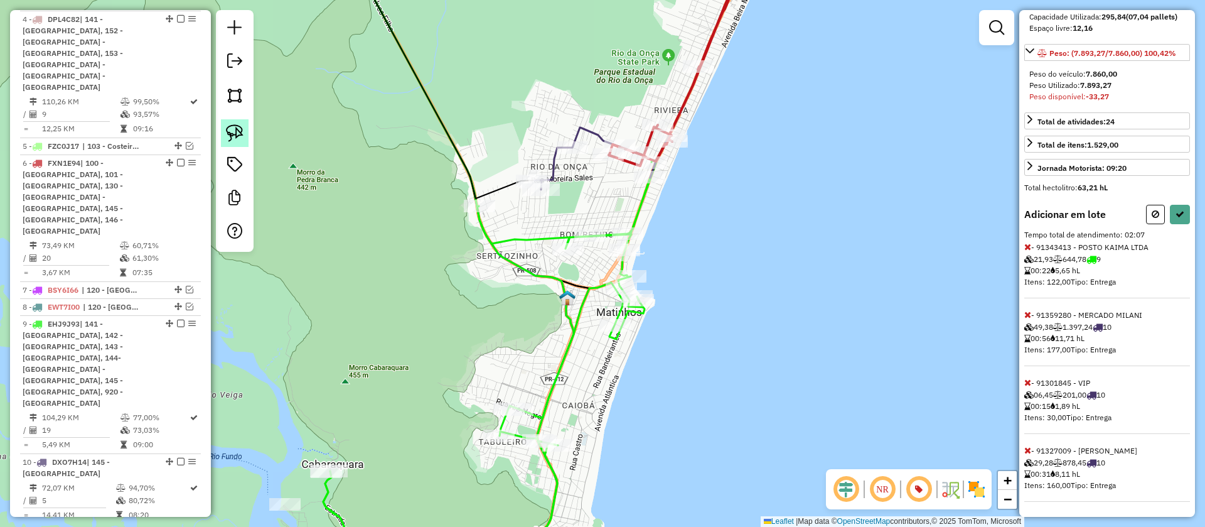
click at [235, 128] on img at bounding box center [235, 133] width 18 height 18
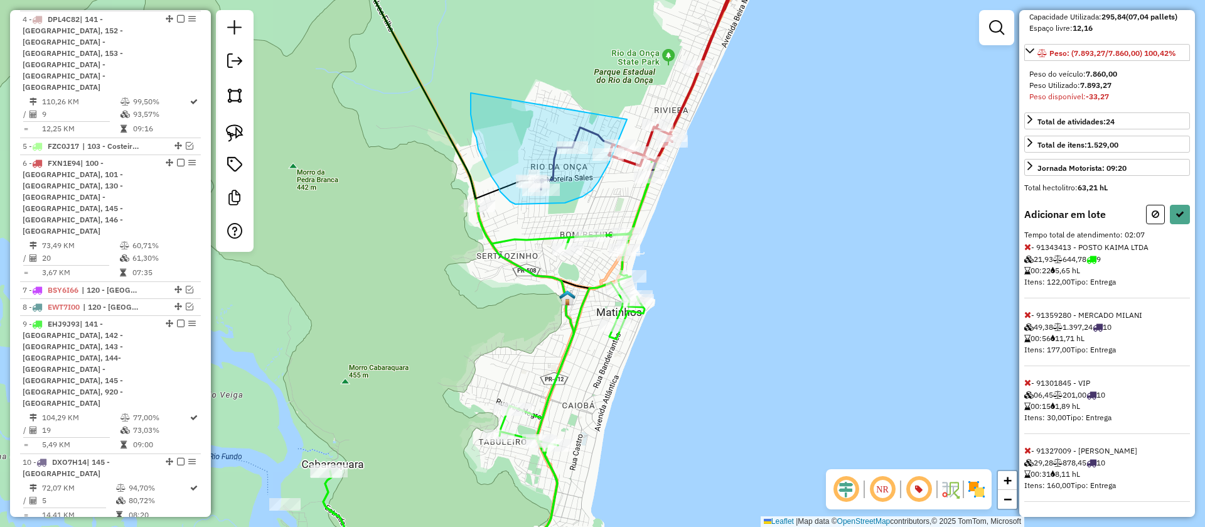
drag, startPoint x: 471, startPoint y: 95, endPoint x: 628, endPoint y: 117, distance: 158.6
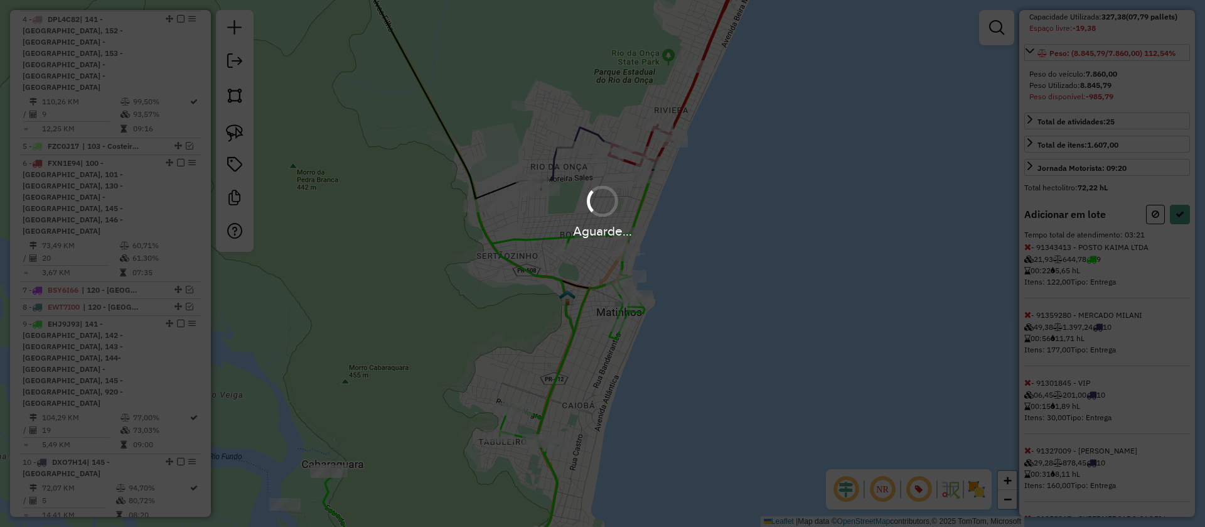
scroll to position [274, 0]
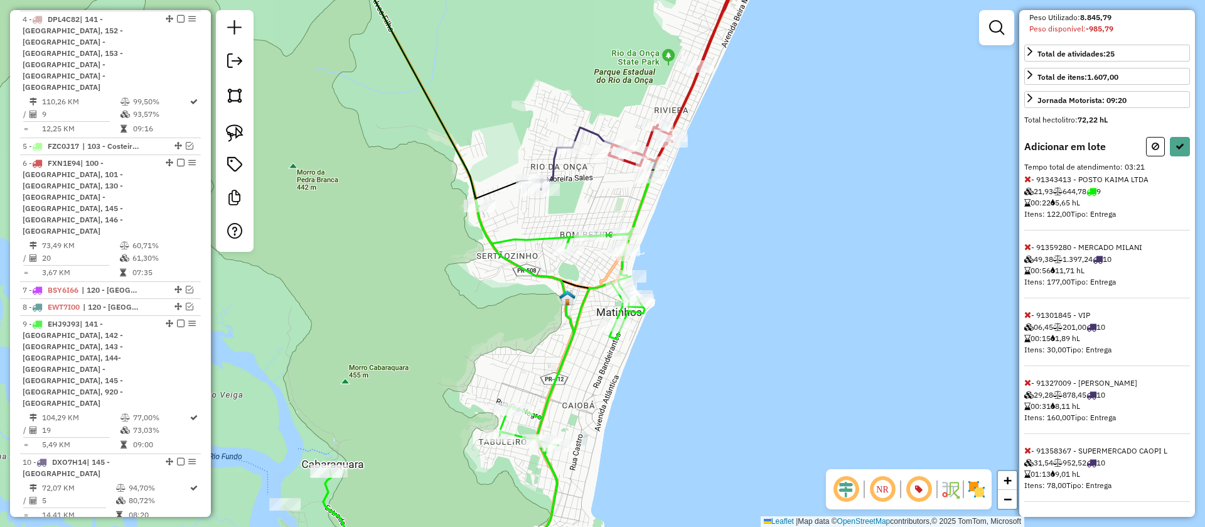
click at [1026, 245] on icon at bounding box center [1028, 246] width 7 height 9
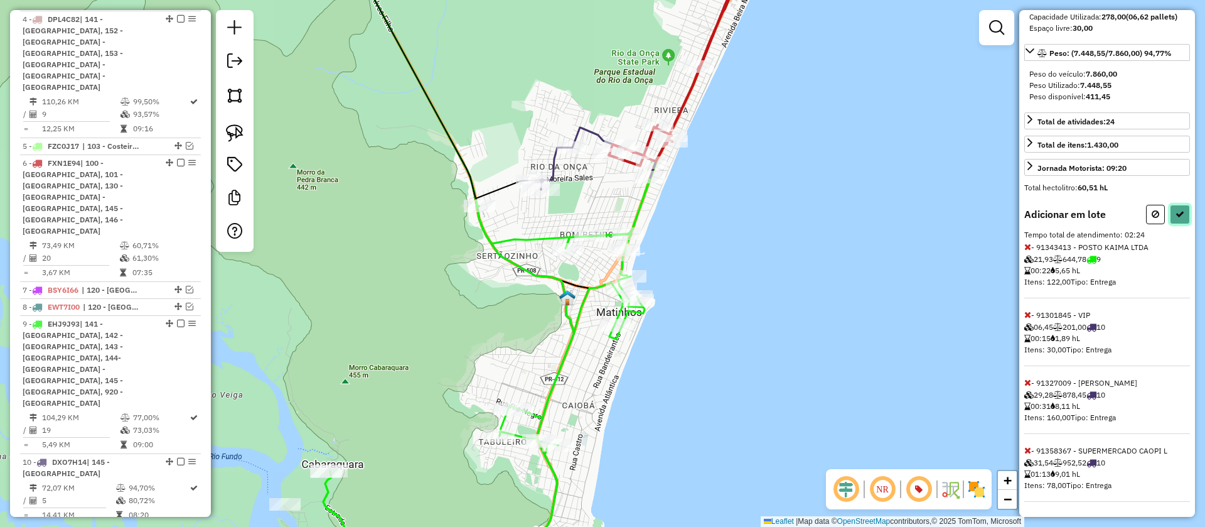
click at [1176, 210] on icon at bounding box center [1180, 214] width 9 height 9
select select "**********"
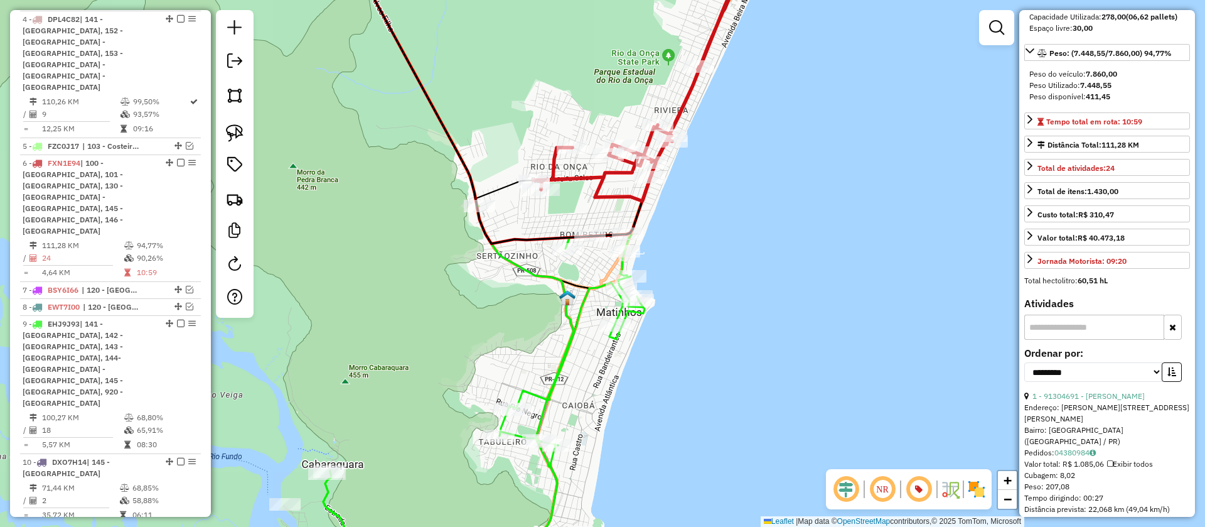
click at [687, 93] on icon at bounding box center [642, 74] width 217 height 254
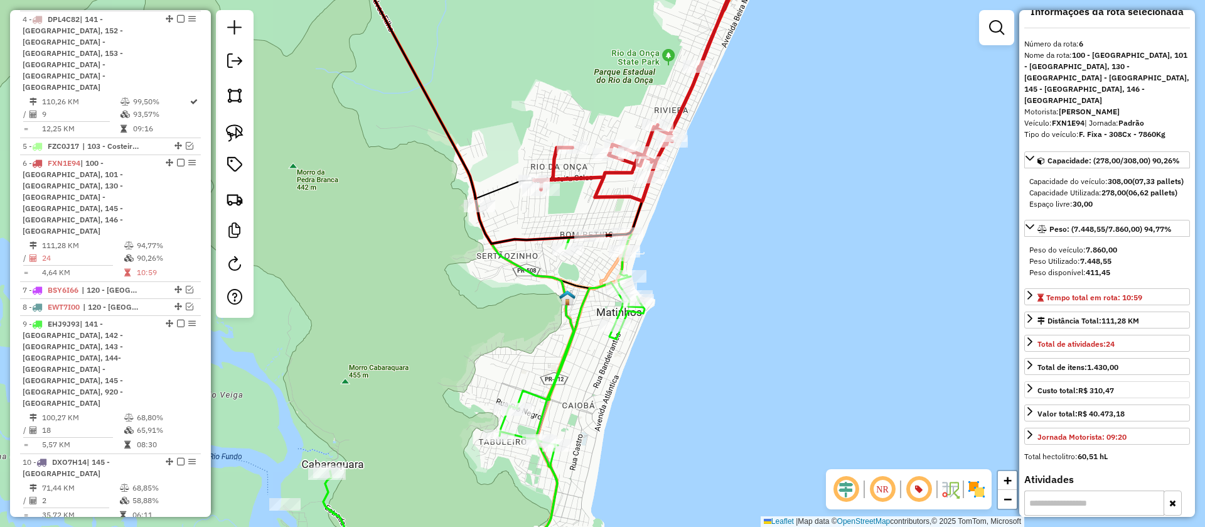
scroll to position [0, 0]
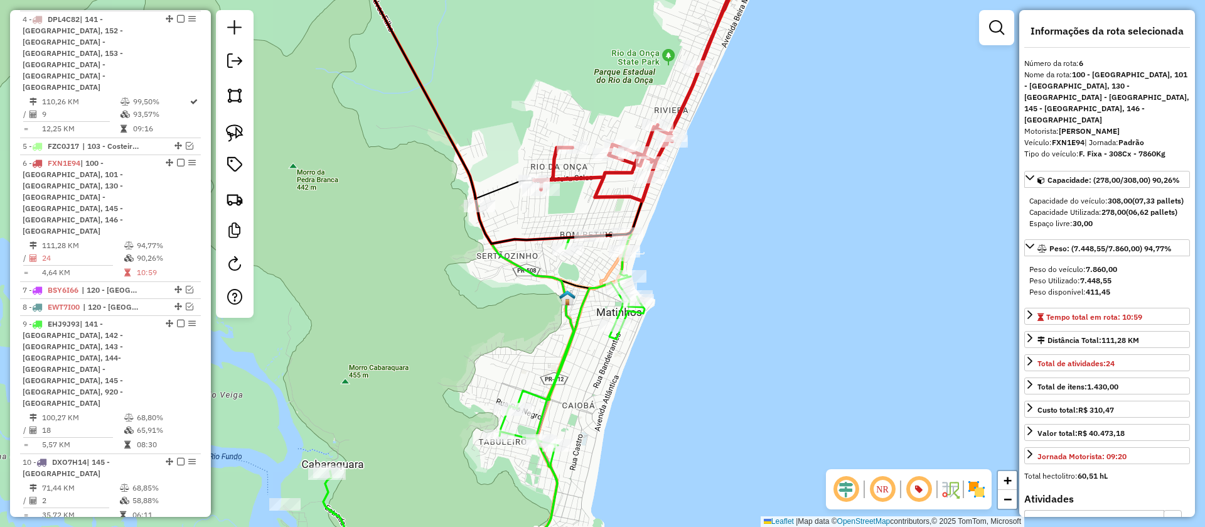
drag, startPoint x: 752, startPoint y: 263, endPoint x: 794, endPoint y: 198, distance: 77.1
click at [794, 198] on div "Janela de atendimento Grade de atendimento Capacidade Transportadoras Veículos …" at bounding box center [602, 263] width 1205 height 527
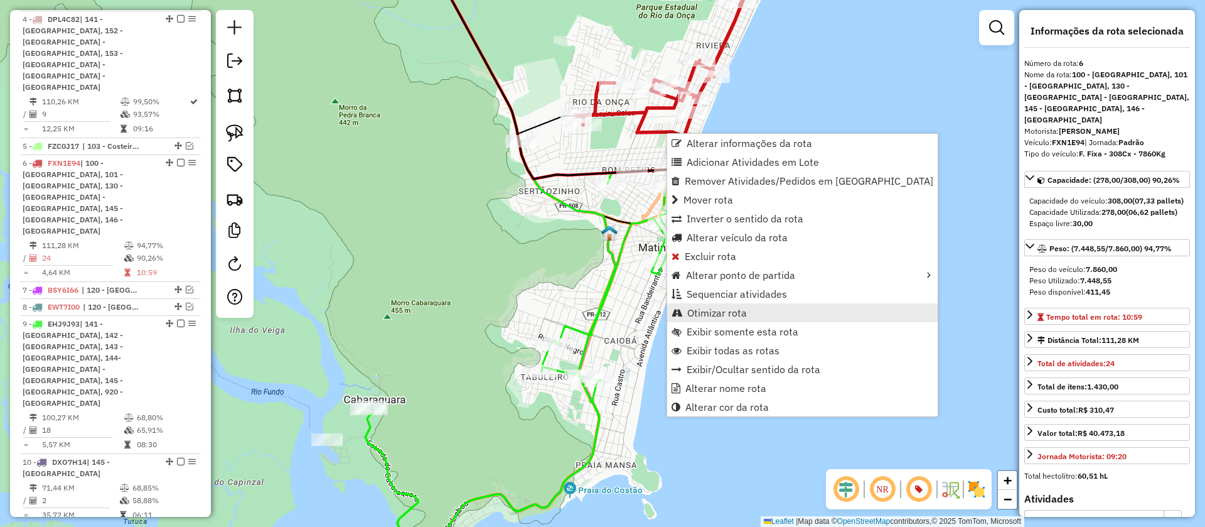
click at [721, 315] on span "Otimizar rota" at bounding box center [717, 313] width 60 height 10
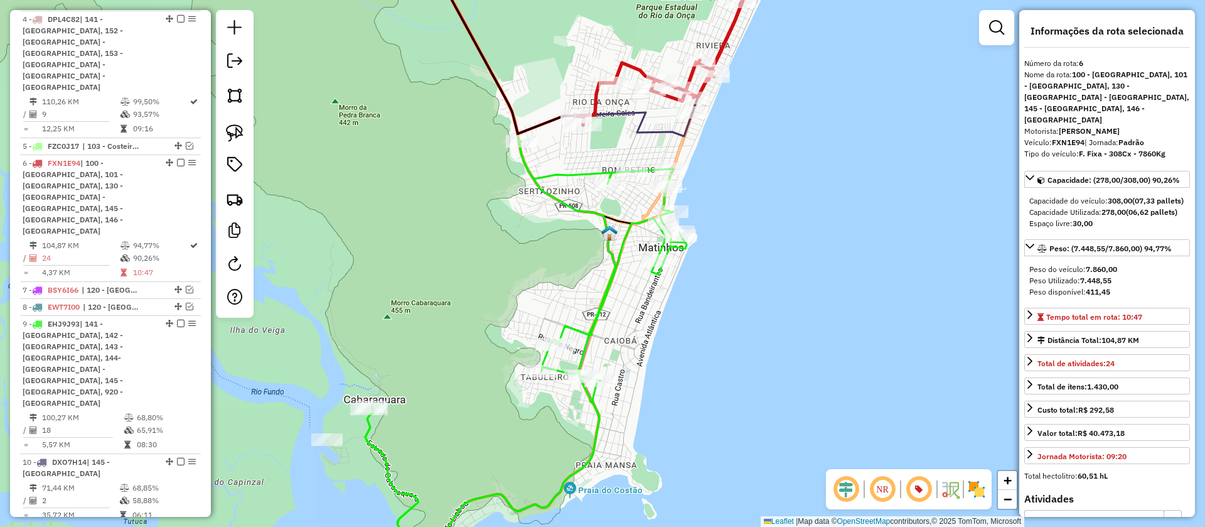
click at [637, 230] on icon at bounding box center [525, 344] width 321 height 406
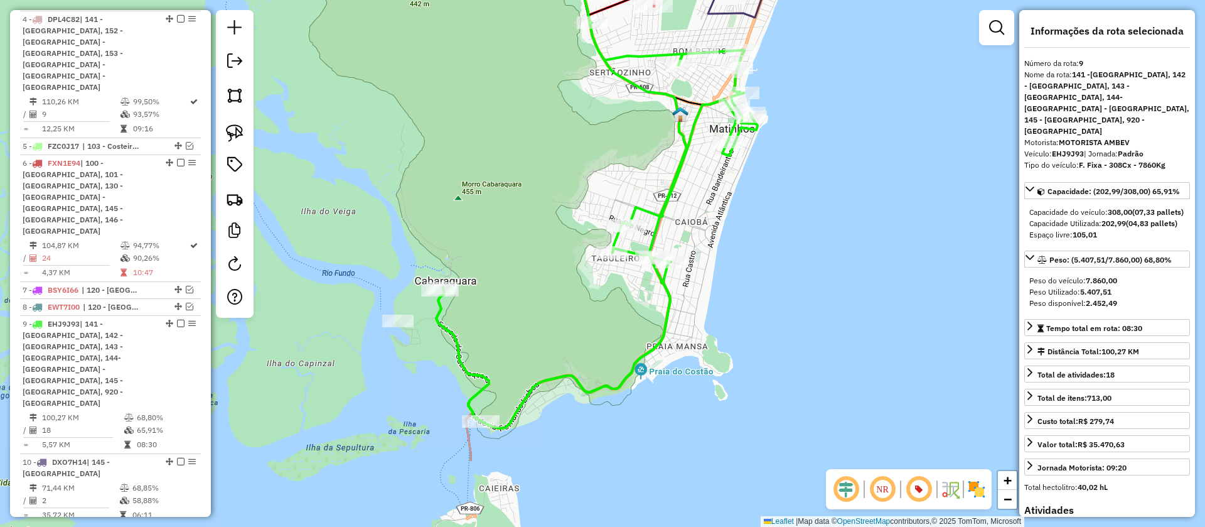
drag, startPoint x: 726, startPoint y: 269, endPoint x: 777, endPoint y: 186, distance: 97.8
click at [777, 186] on div "Janela de atendimento Grade de atendimento Capacidade Transportadoras Veículos …" at bounding box center [602, 263] width 1205 height 527
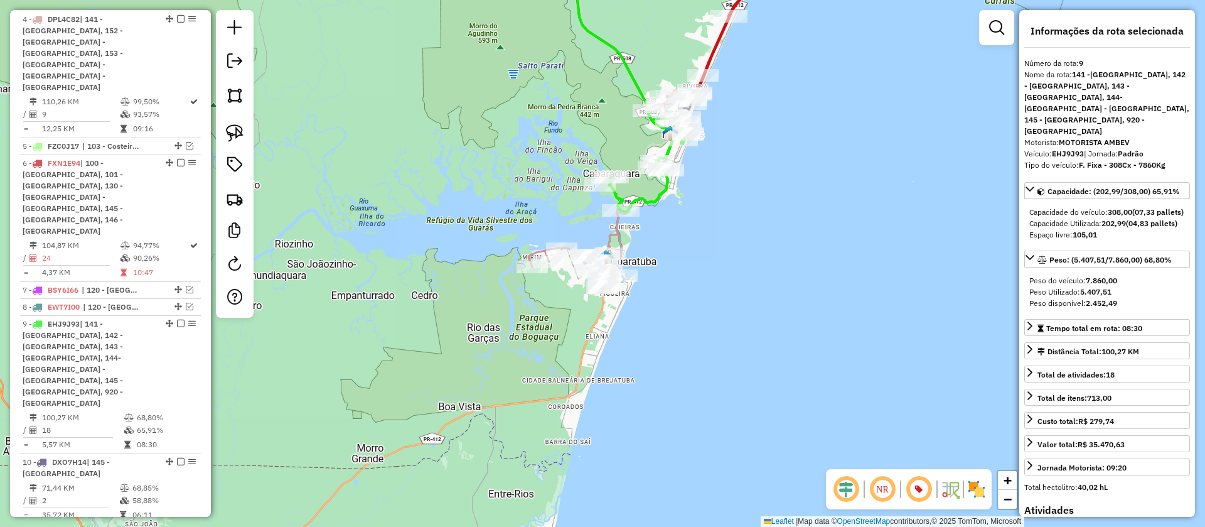
drag, startPoint x: 724, startPoint y: 180, endPoint x: 734, endPoint y: 146, distance: 36.0
click at [745, 138] on div "Janela de atendimento Grade de atendimento Capacidade Transportadoras Veículos …" at bounding box center [602, 263] width 1205 height 527
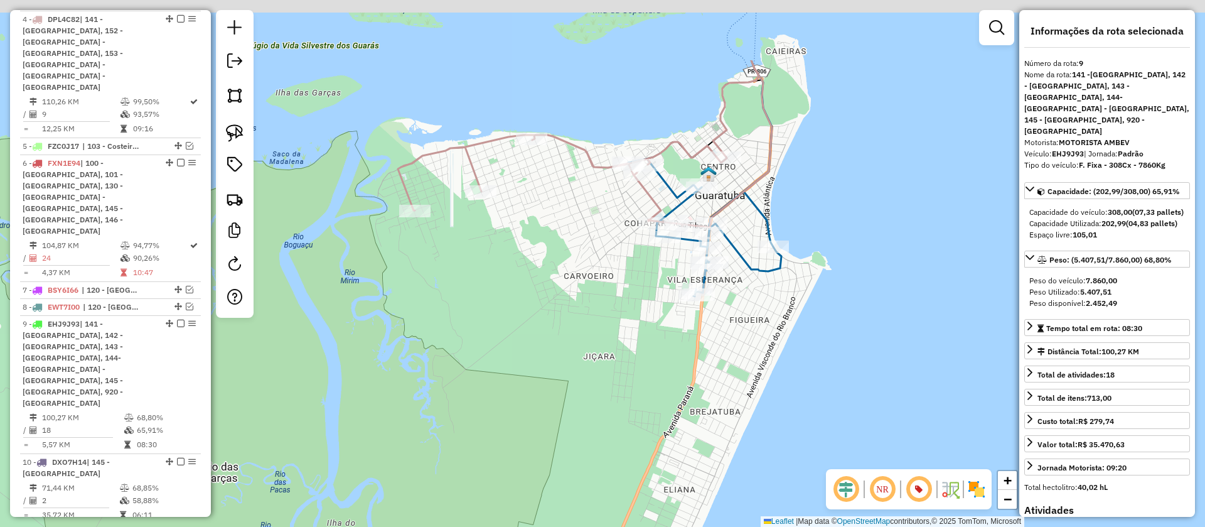
drag, startPoint x: 608, startPoint y: 126, endPoint x: 612, endPoint y: 226, distance: 99.9
click at [616, 240] on div "Janela de atendimento Grade de atendimento Capacidade Transportadoras Veículos …" at bounding box center [602, 263] width 1205 height 527
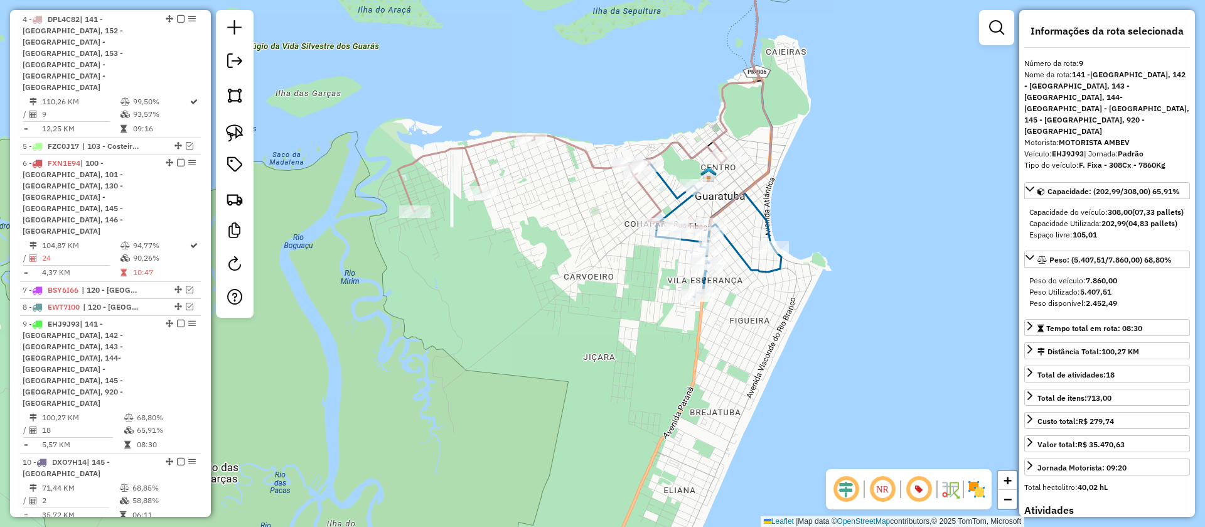
click at [600, 163] on icon at bounding box center [653, 87] width 510 height 281
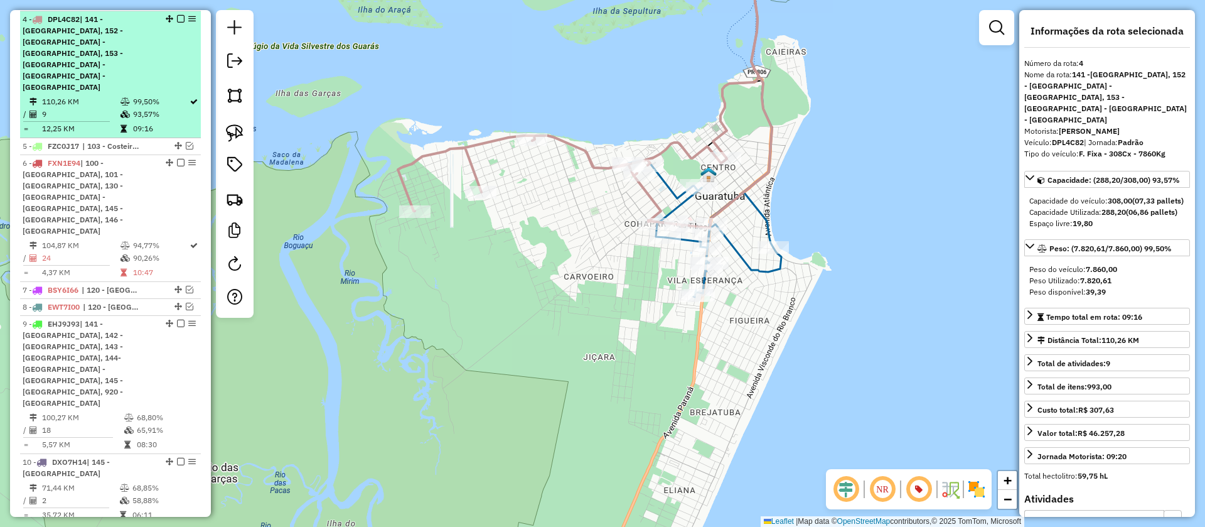
click at [178, 23] on em at bounding box center [181, 19] width 8 height 8
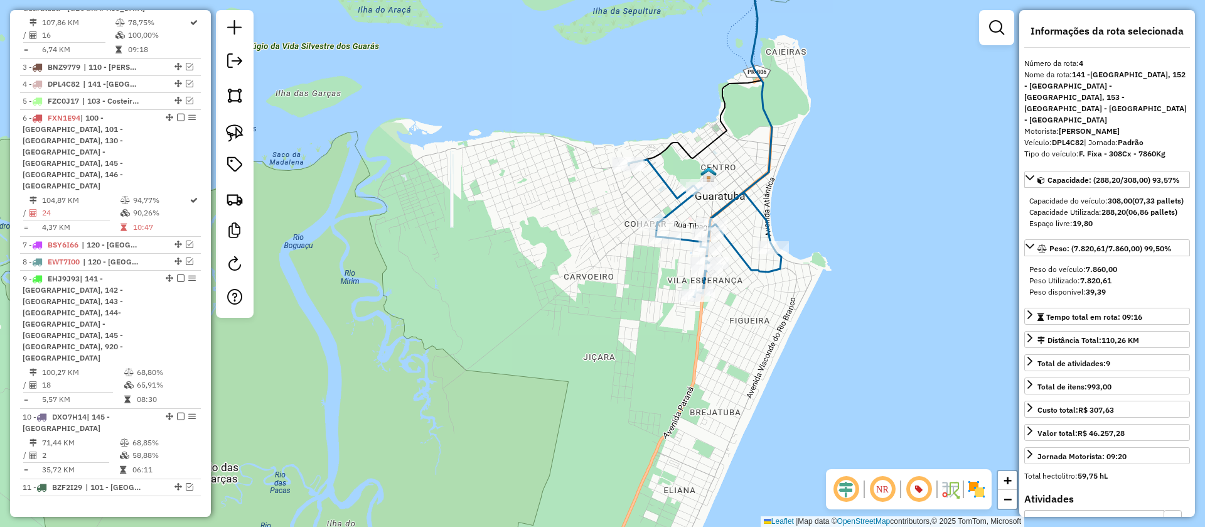
click at [677, 204] on icon at bounding box center [704, 227] width 153 height 137
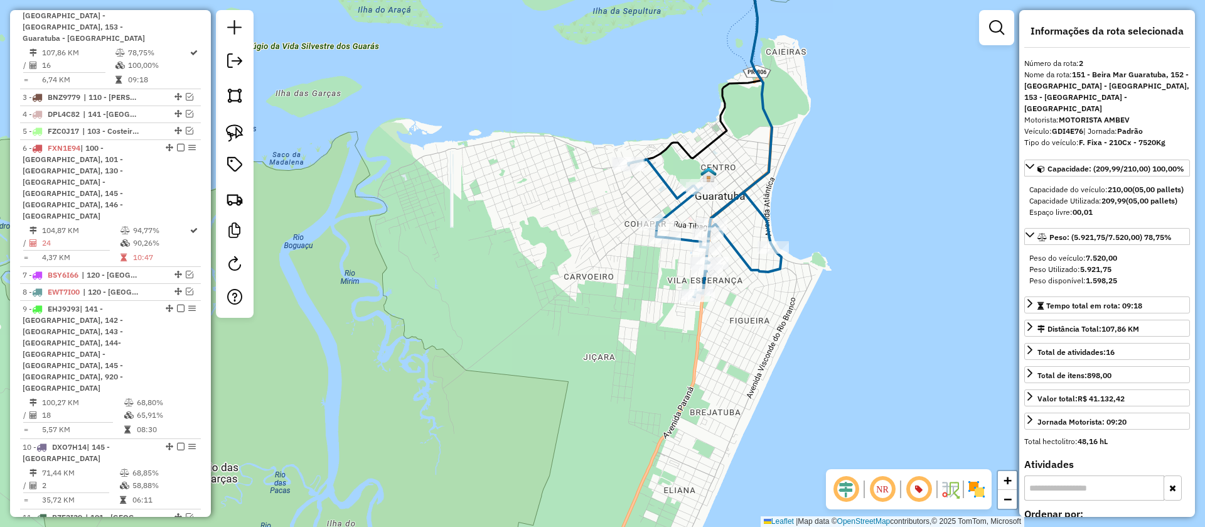
scroll to position [562, 0]
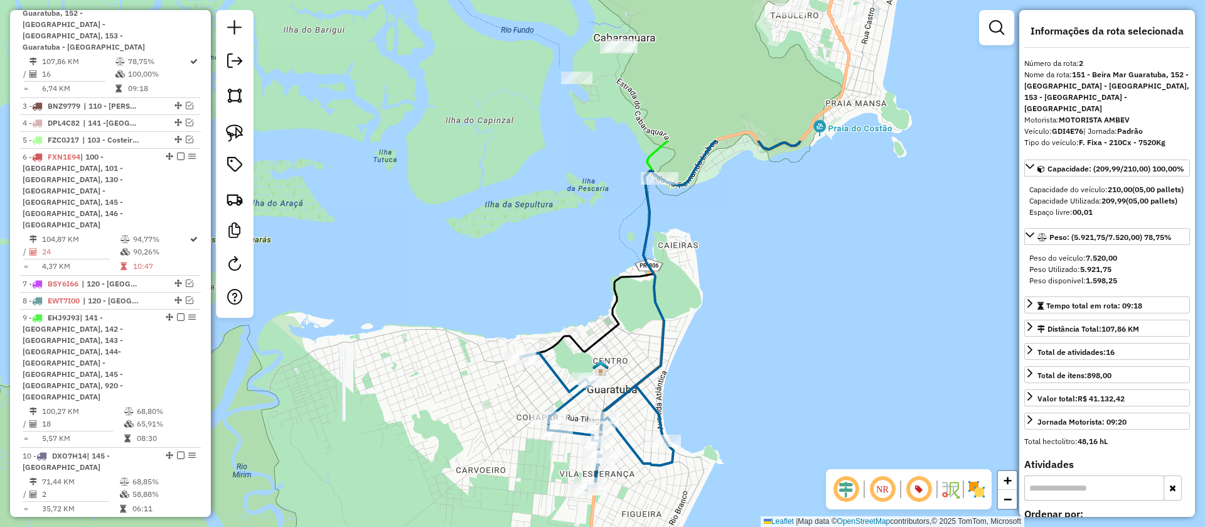
drag, startPoint x: 885, startPoint y: 126, endPoint x: 777, endPoint y: 318, distance: 220.9
click at [777, 318] on div "Janela de atendimento Grade de atendimento Capacidade Transportadoras Veículos …" at bounding box center [602, 263] width 1205 height 527
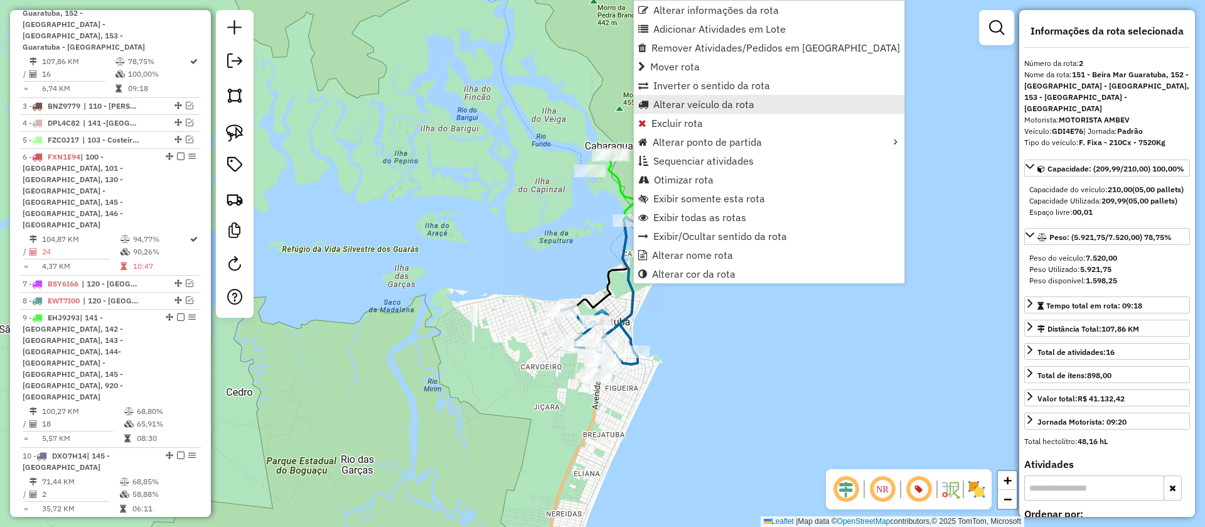
click at [720, 103] on span "Alterar veículo da rota" at bounding box center [704, 104] width 101 height 10
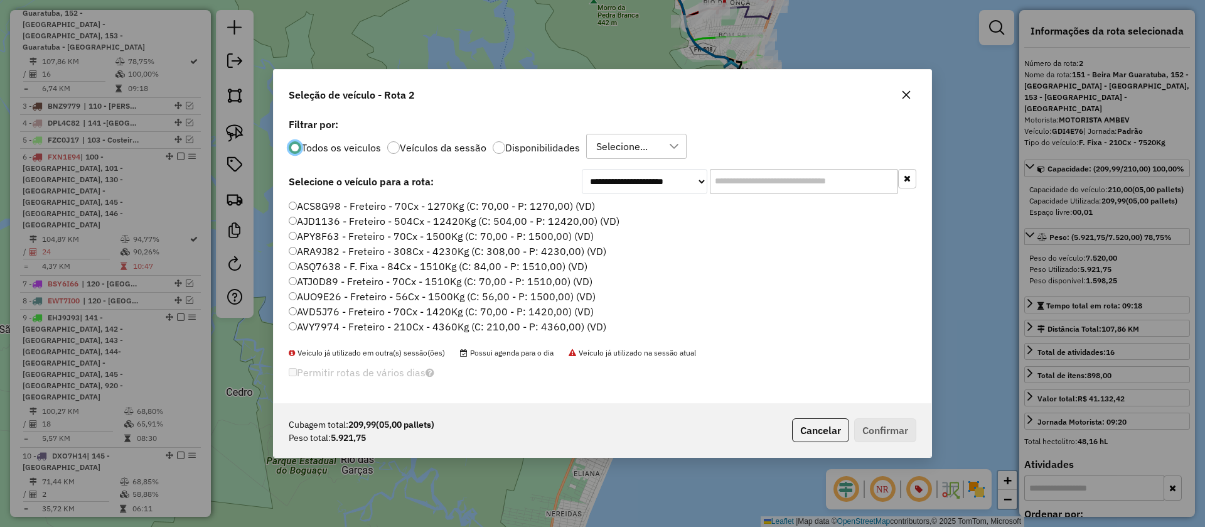
scroll to position [7, 4]
click at [643, 153] on div "Selecione..." at bounding box center [622, 146] width 60 height 24
click at [628, 210] on span "ROTA - 04/09 - PROMAX" at bounding box center [674, 205] width 111 height 15
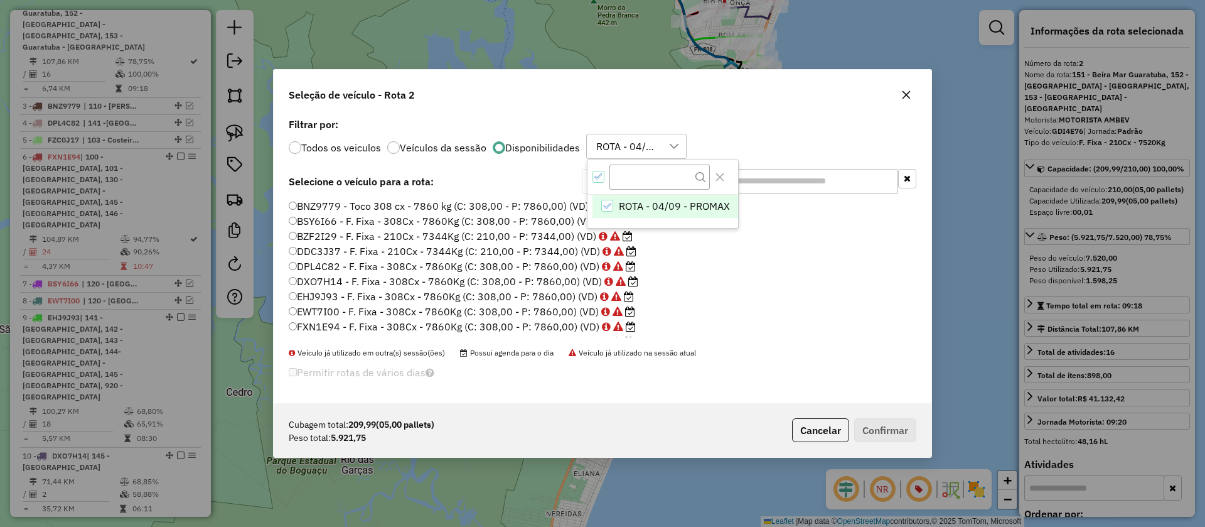
click at [744, 268] on li "DPL4C82 - F. Fixa - 308Cx - 7860Kg (C: 308,00 - P: 7860,00) (VD)" at bounding box center [603, 266] width 628 height 15
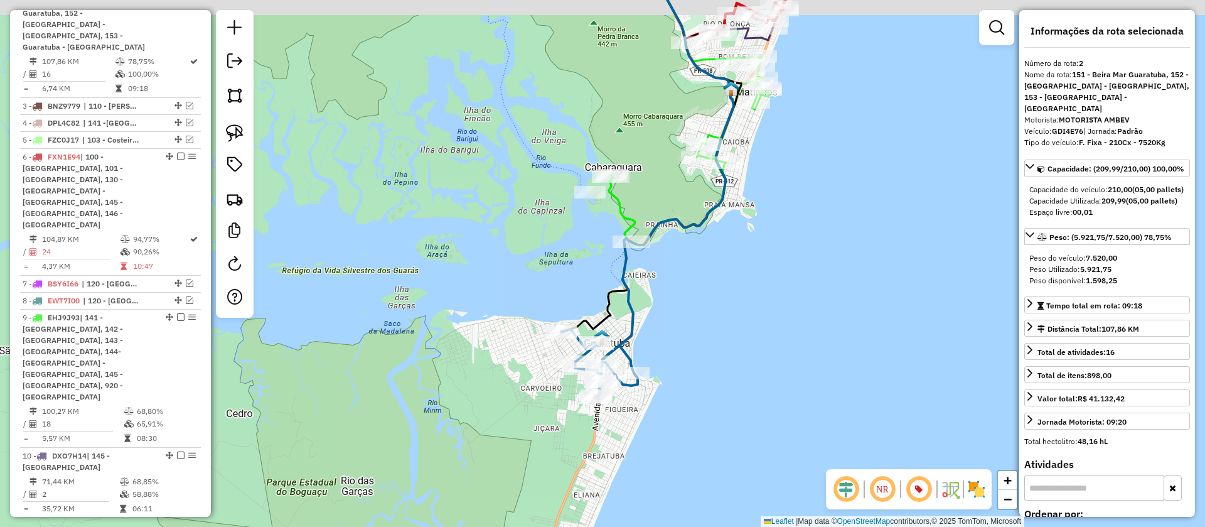
drag, startPoint x: 736, startPoint y: 233, endPoint x: 735, endPoint y: 267, distance: 34.5
click at [735, 267] on div "Janela de atendimento Grade de atendimento Capacidade Transportadoras Veículos …" at bounding box center [602, 263] width 1205 height 527
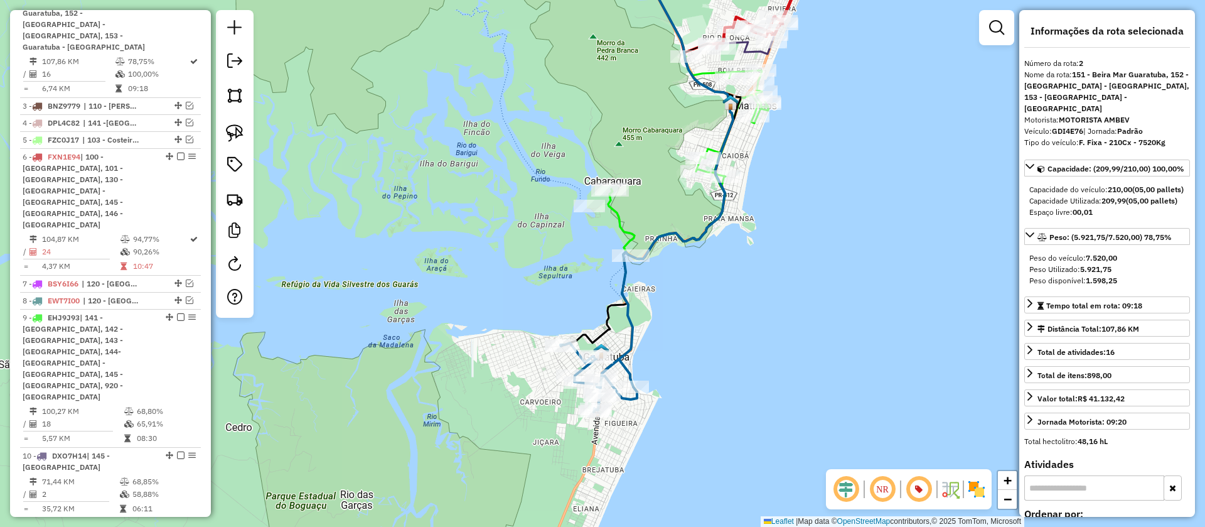
click at [620, 230] on icon at bounding box center [688, 158] width 160 height 203
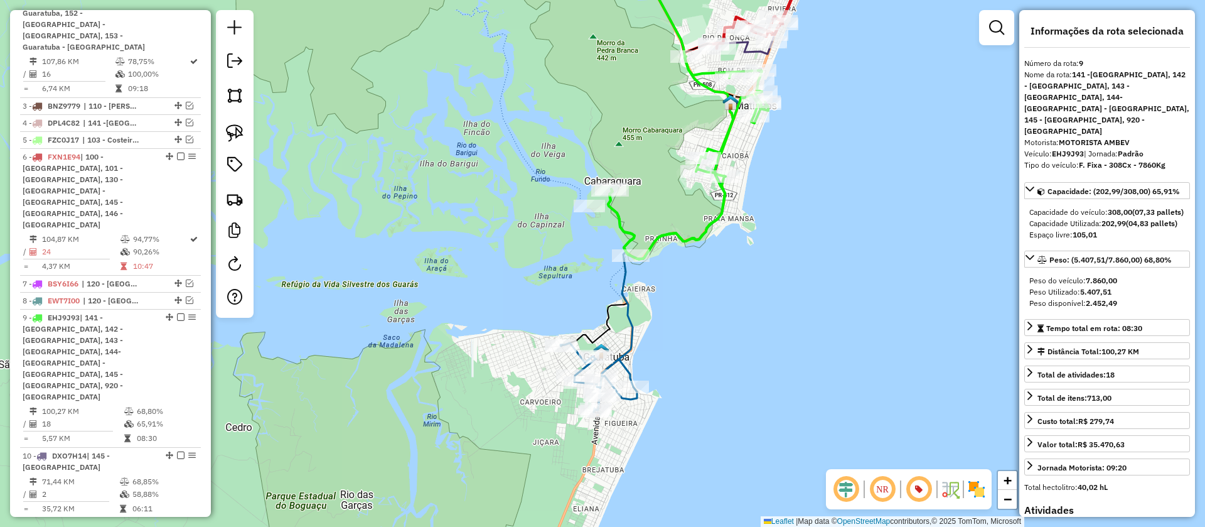
scroll to position [601, 0]
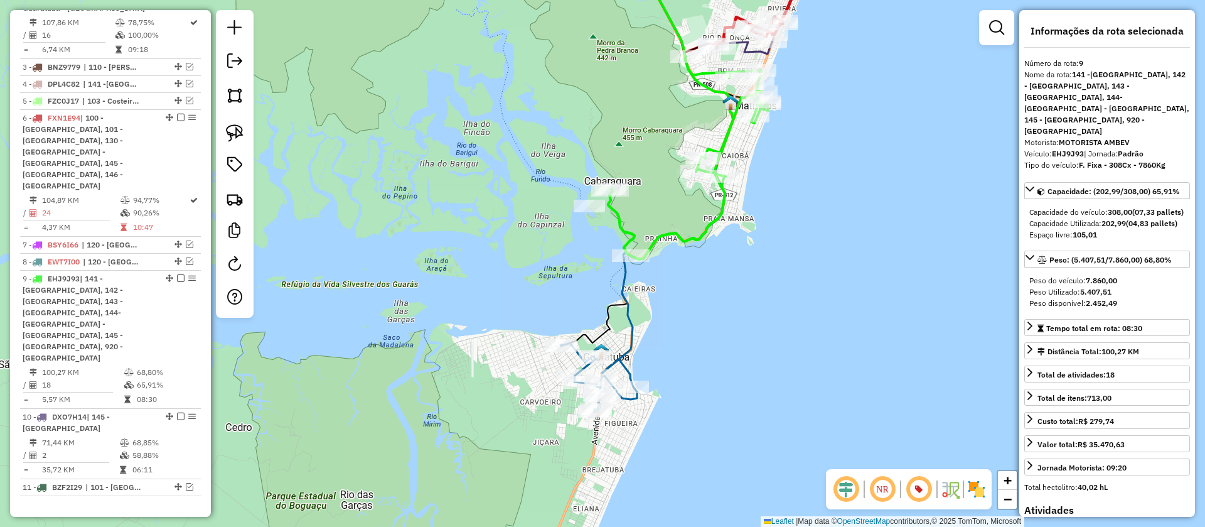
click at [630, 300] on icon at bounding box center [664, 178] width 137 height 463
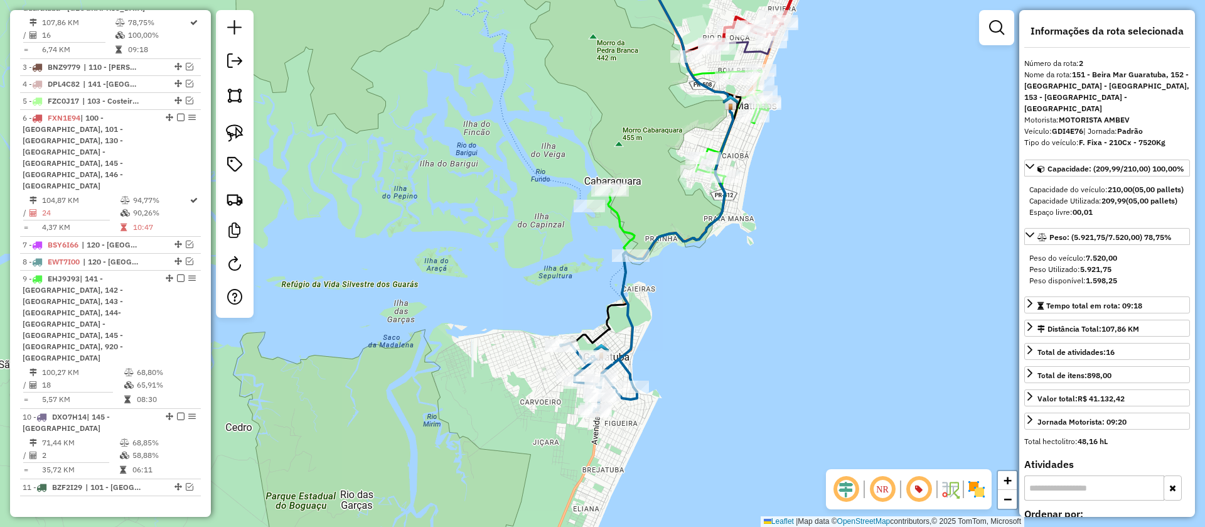
scroll to position [562, 0]
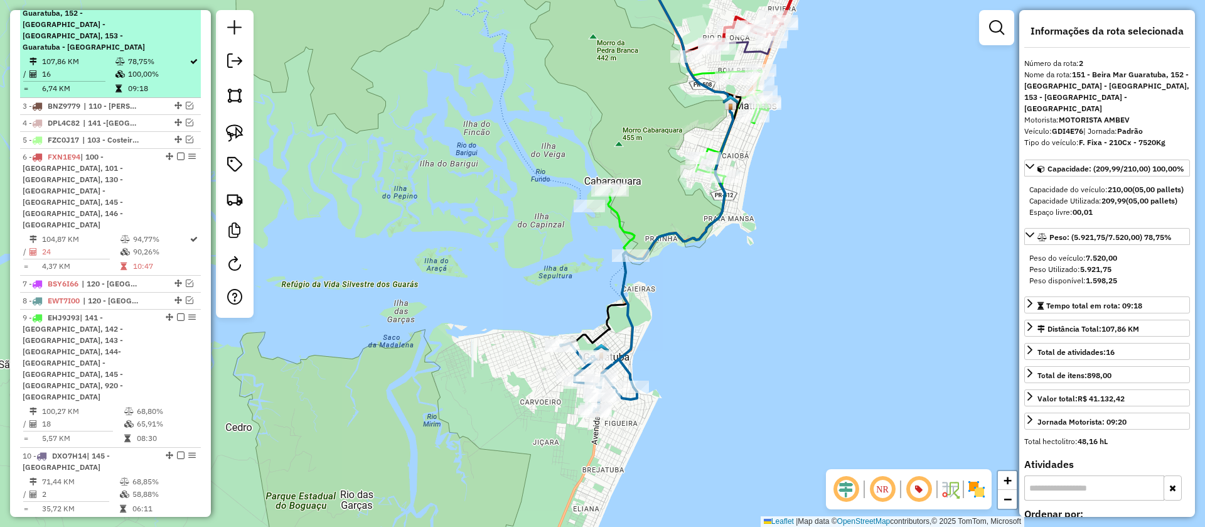
click at [179, 5] on em at bounding box center [181, 1] width 8 height 8
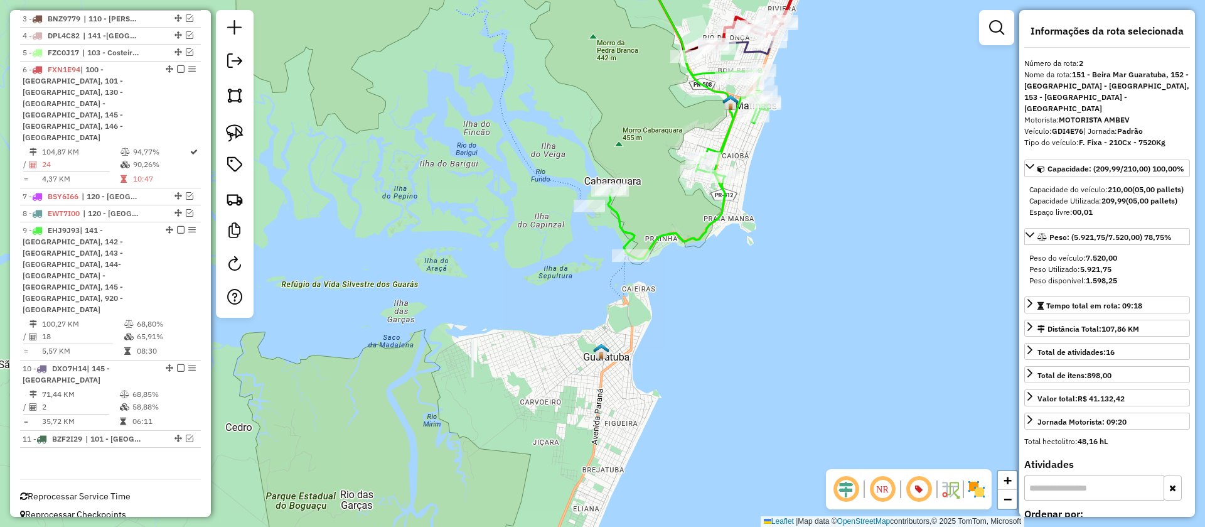
scroll to position [525, 0]
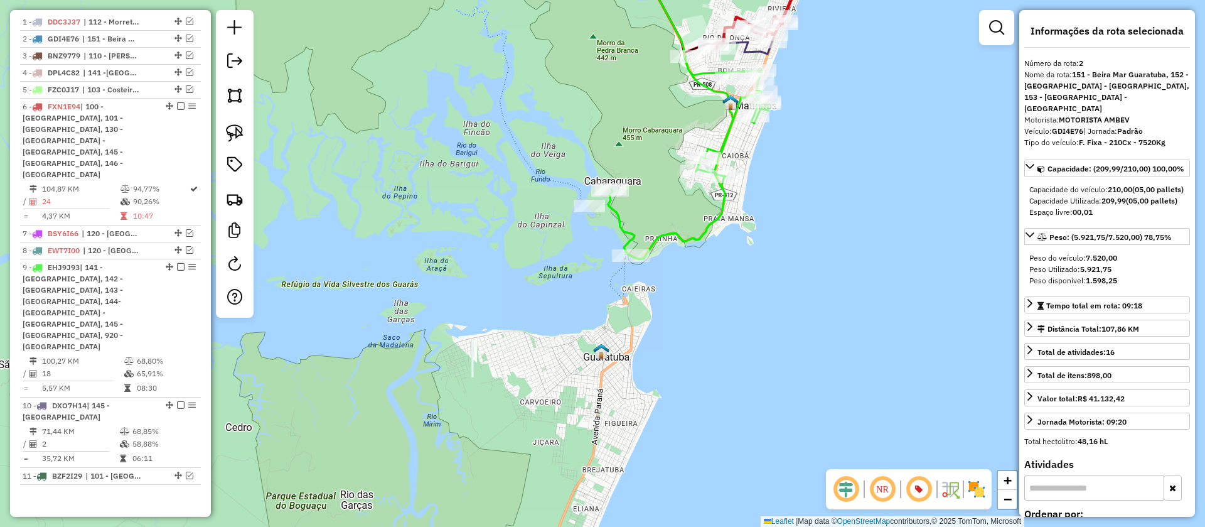
click at [678, 230] on icon at bounding box center [688, 158] width 160 height 203
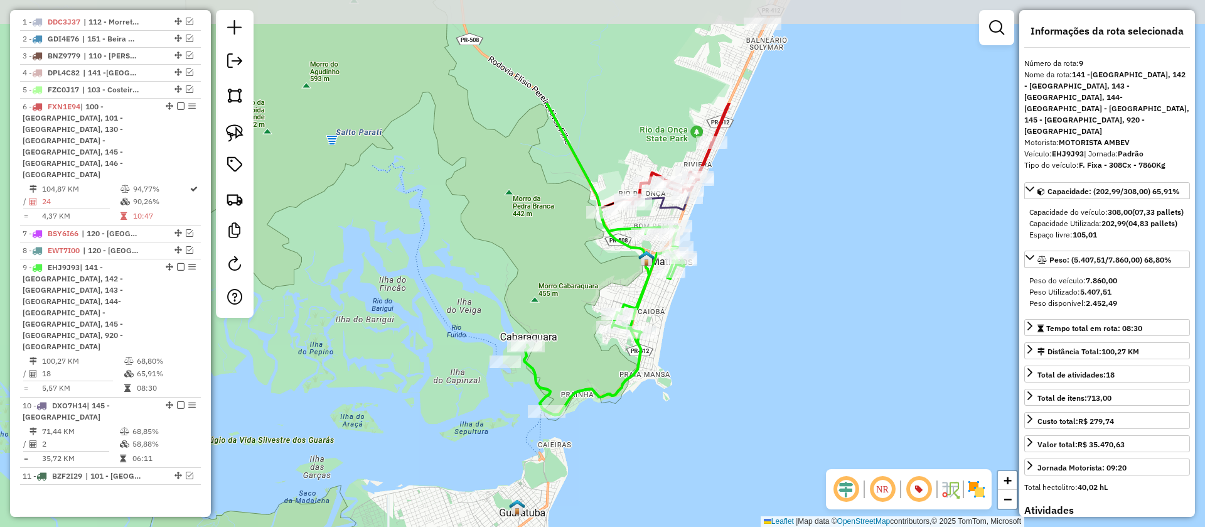
drag, startPoint x: 748, startPoint y: 203, endPoint x: 681, endPoint y: 316, distance: 130.9
click at [681, 316] on div "Janela de atendimento Grade de atendimento Capacidade Transportadoras Veículos …" at bounding box center [602, 263] width 1205 height 527
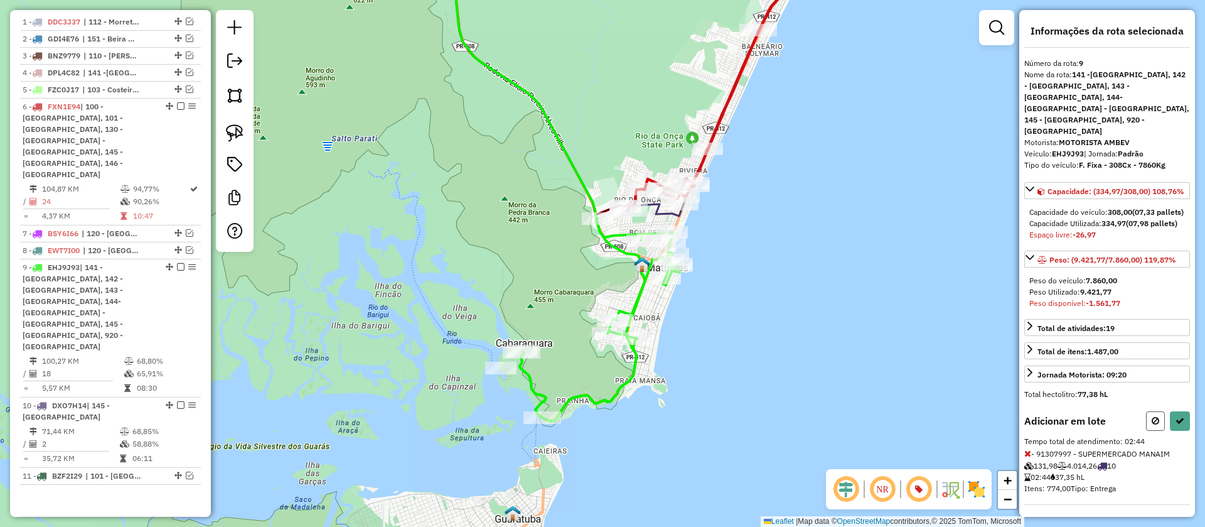
click at [1156, 416] on icon at bounding box center [1156, 420] width 8 height 9
select select "**********"
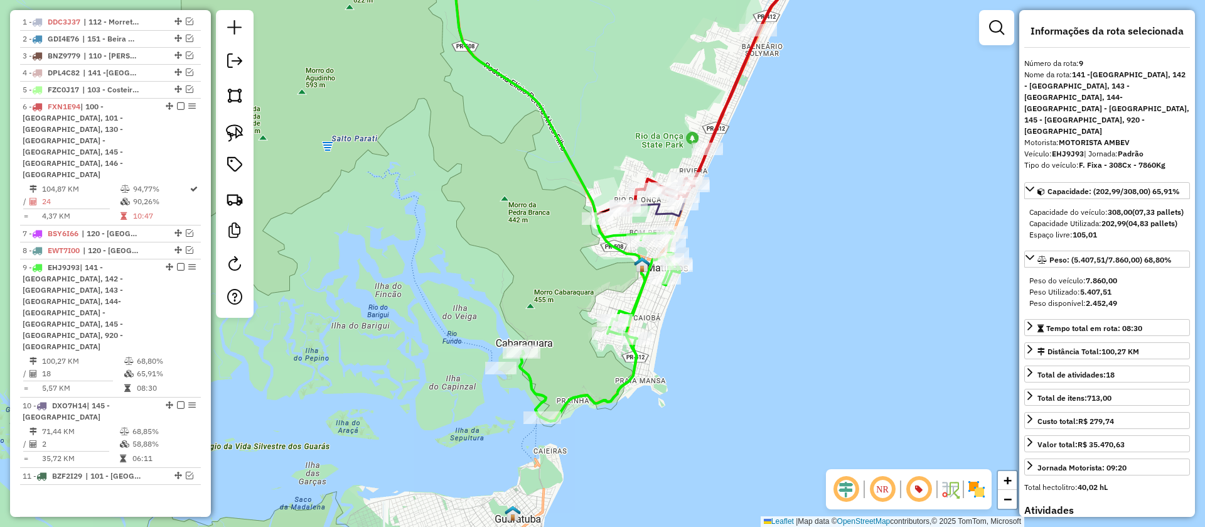
click at [716, 119] on icon at bounding box center [715, 78] width 181 height 263
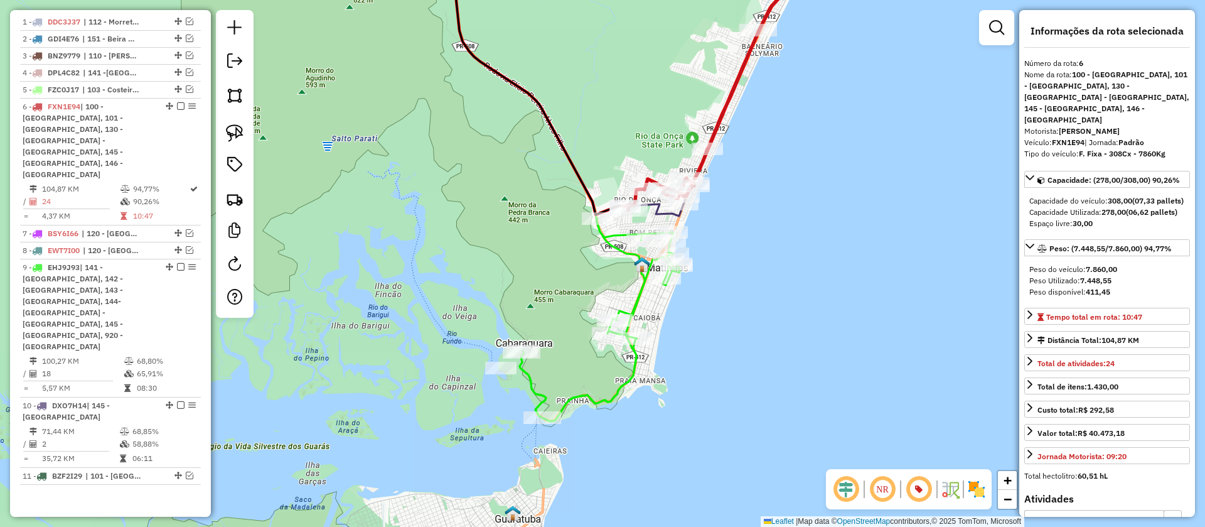
click at [645, 295] on icon at bounding box center [600, 319] width 160 height 203
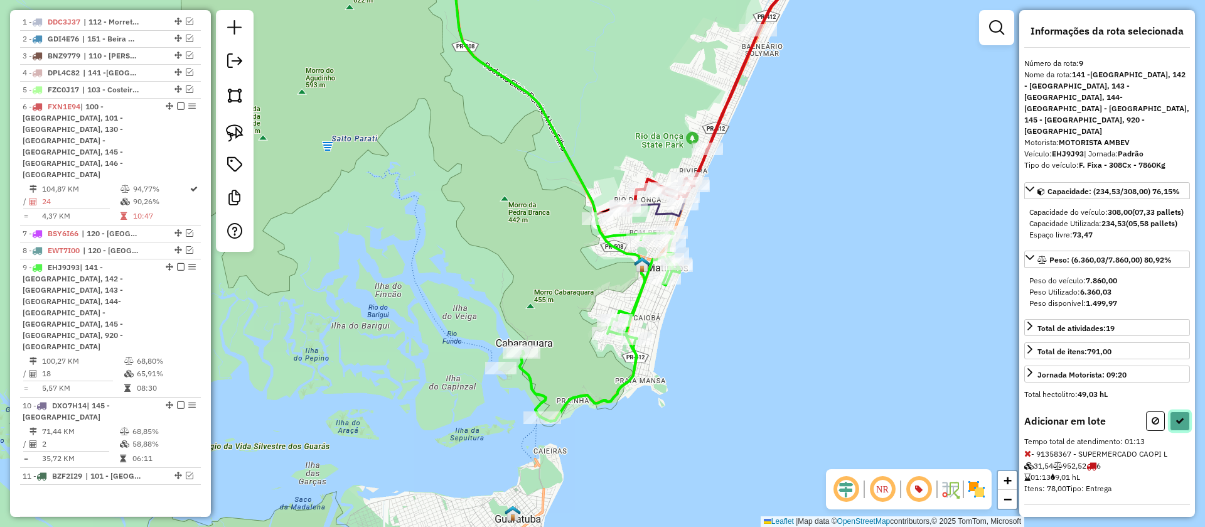
drag, startPoint x: 1181, startPoint y: 402, endPoint x: 1099, endPoint y: 404, distance: 81.6
click at [1182, 411] on button at bounding box center [1180, 420] width 20 height 19
select select "**********"
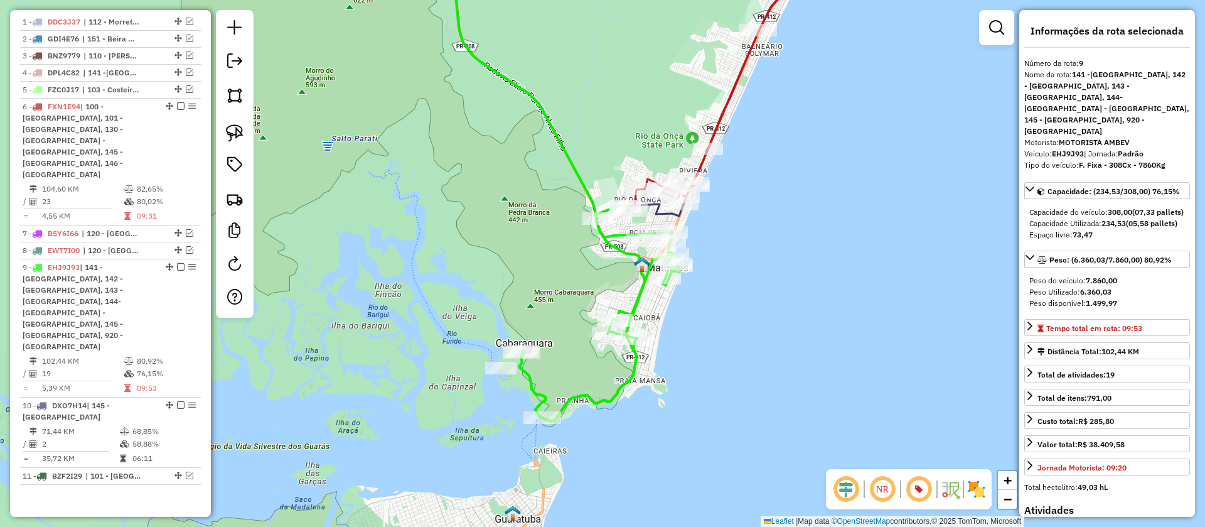
click at [731, 101] on icon at bounding box center [715, 76] width 181 height 259
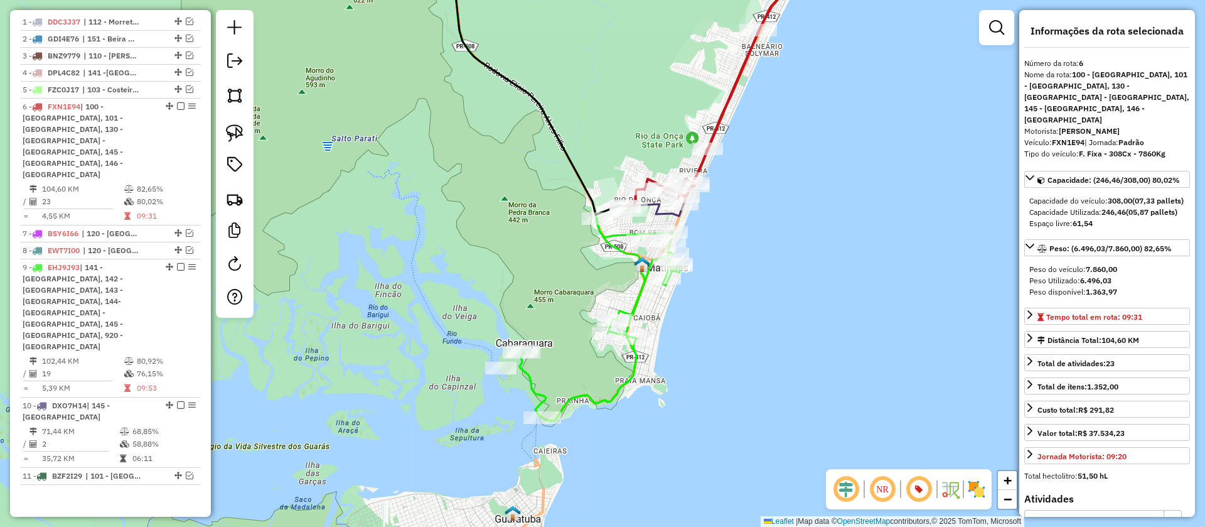
click at [664, 211] on icon at bounding box center [654, 210] width 58 height 12
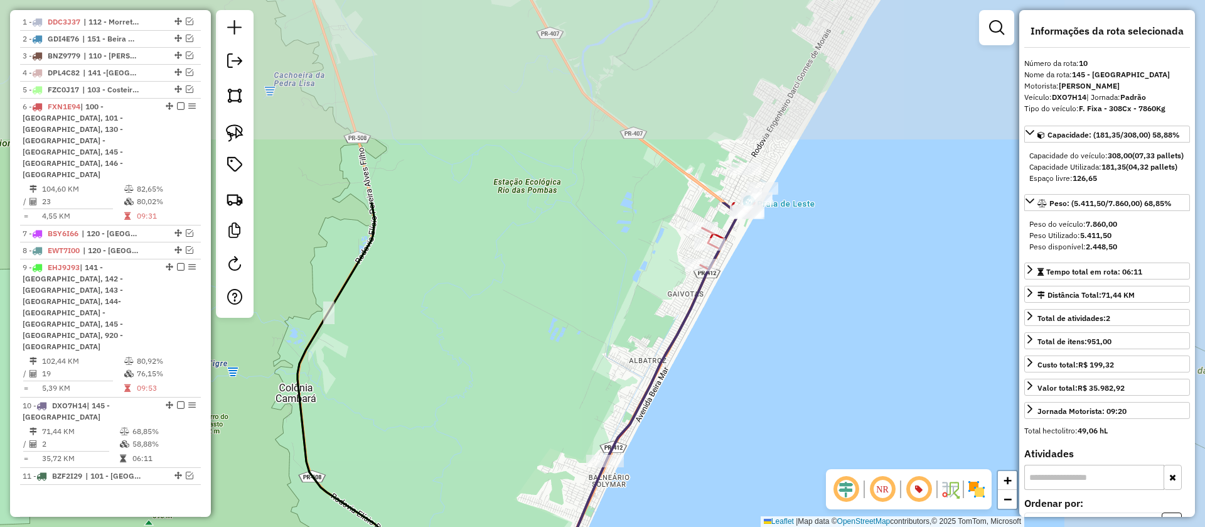
drag, startPoint x: 916, startPoint y: 127, endPoint x: 725, endPoint y: 382, distance: 318.9
click at [725, 382] on div "Janela de atendimento Grade de atendimento Capacidade Transportadoras Veículos …" at bounding box center [602, 263] width 1205 height 527
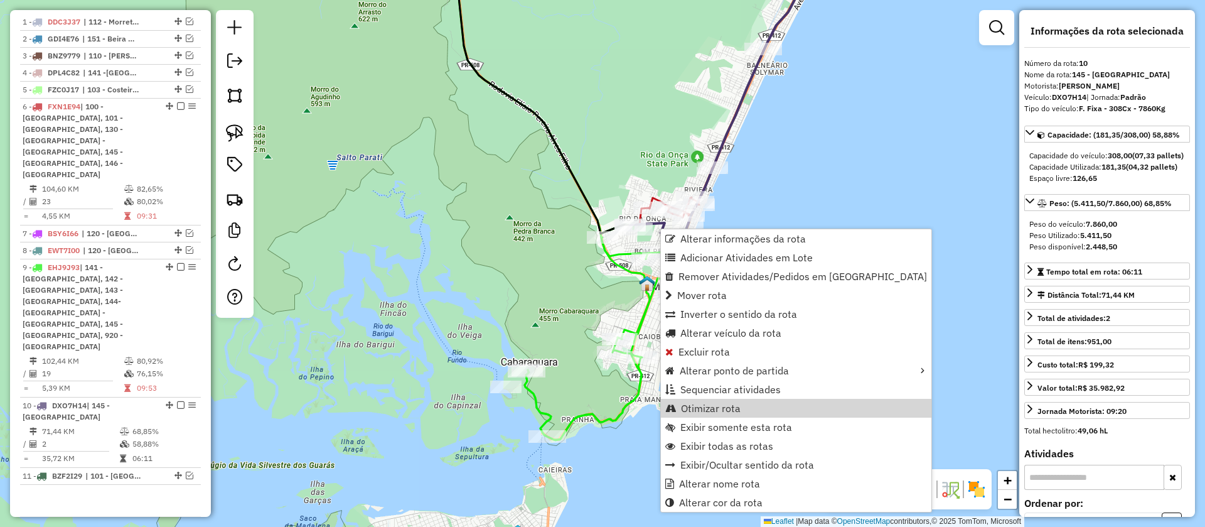
click at [722, 407] on span "Otimizar rota" at bounding box center [711, 408] width 60 height 10
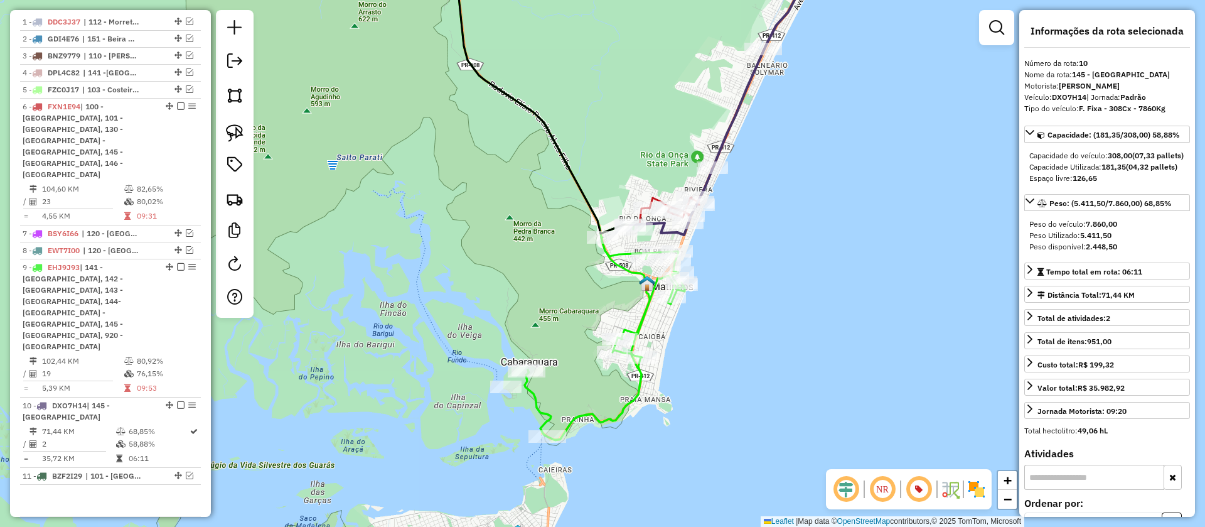
click at [1073, 103] on div "Tipo do veículo: F. Fixa - 308Cx - 7860Kg" at bounding box center [1108, 108] width 166 height 11
click at [1070, 95] on strong "DXO7H14" at bounding box center [1069, 96] width 35 height 9
copy div "DXO7H14"
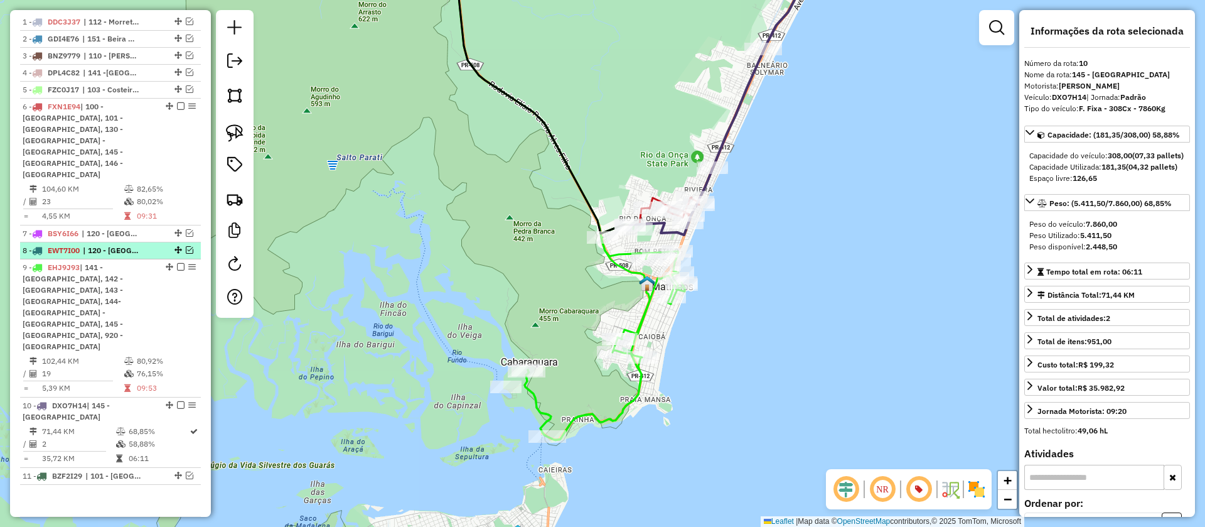
click at [186, 246] on em at bounding box center [190, 250] width 8 height 8
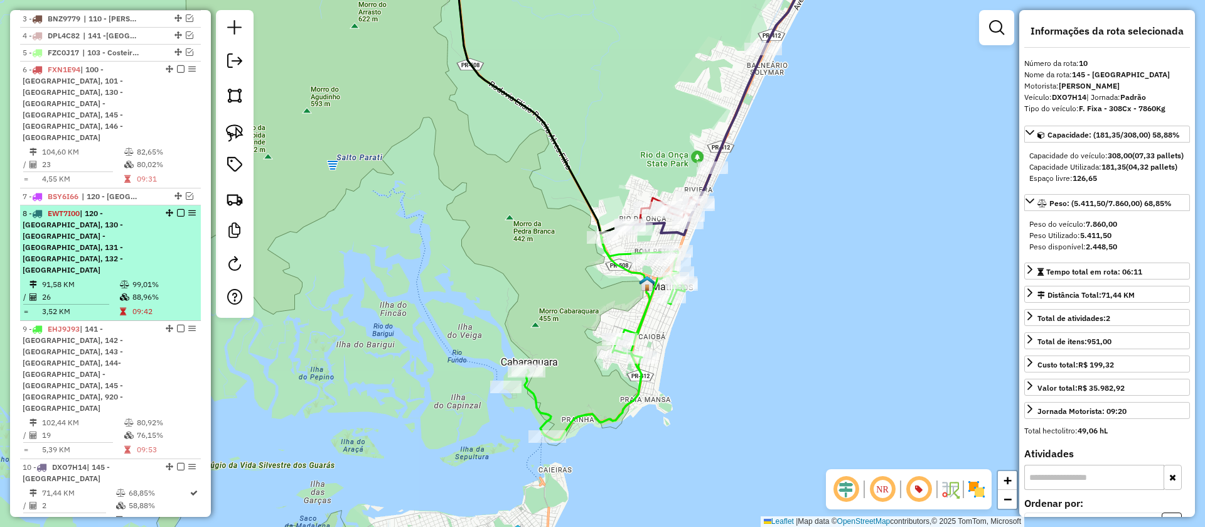
click at [177, 209] on em at bounding box center [181, 213] width 8 height 8
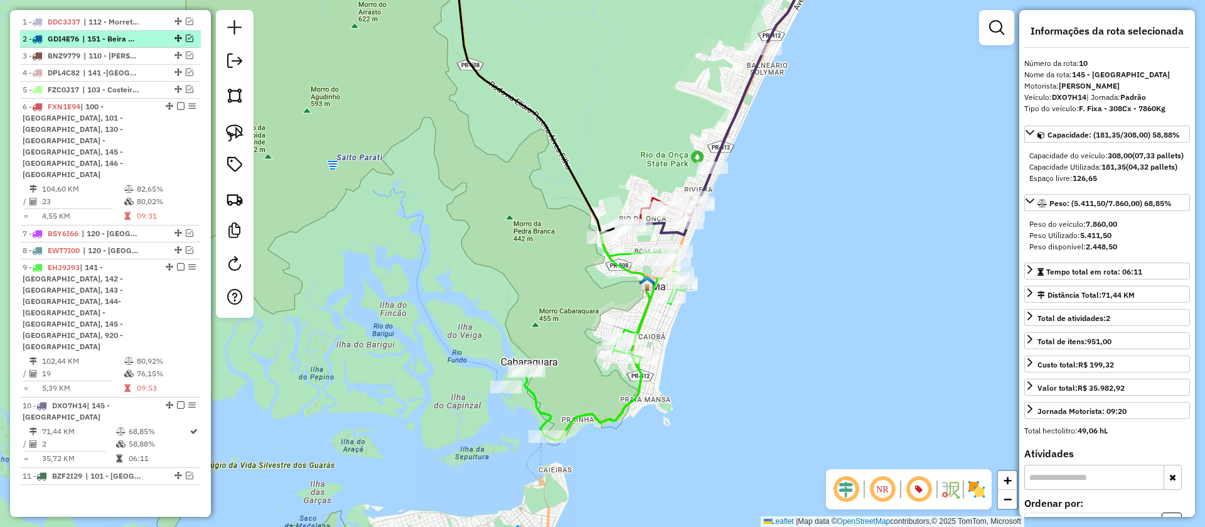
click at [188, 42] on em at bounding box center [190, 39] width 8 height 8
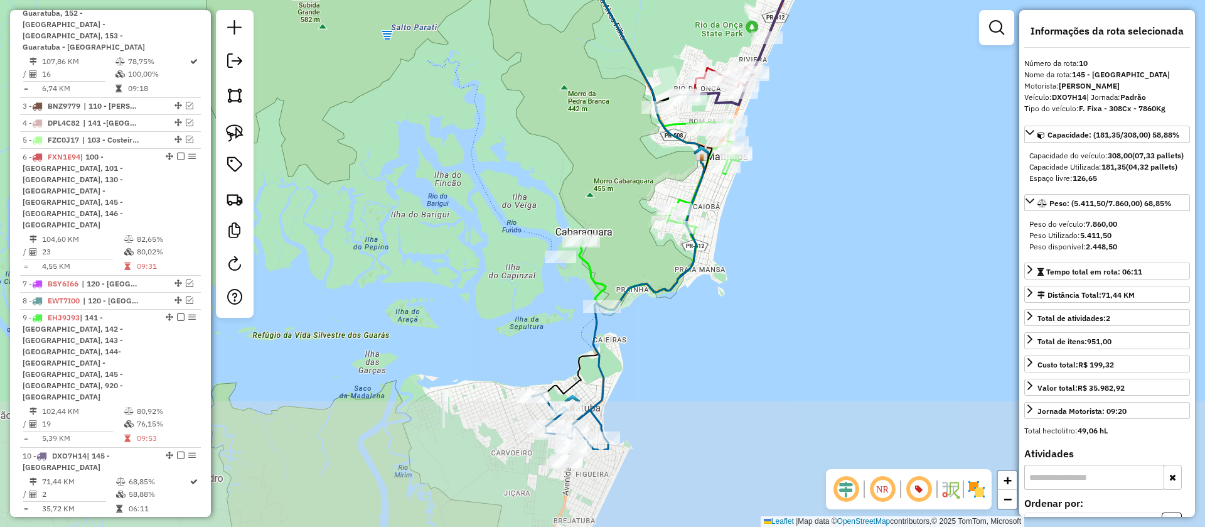
drag, startPoint x: 442, startPoint y: 301, endPoint x: 456, endPoint y: 231, distance: 71.2
click at [456, 234] on div "Janela de atendimento Grade de atendimento Capacidade Transportadoras Veículos …" at bounding box center [602, 263] width 1205 height 527
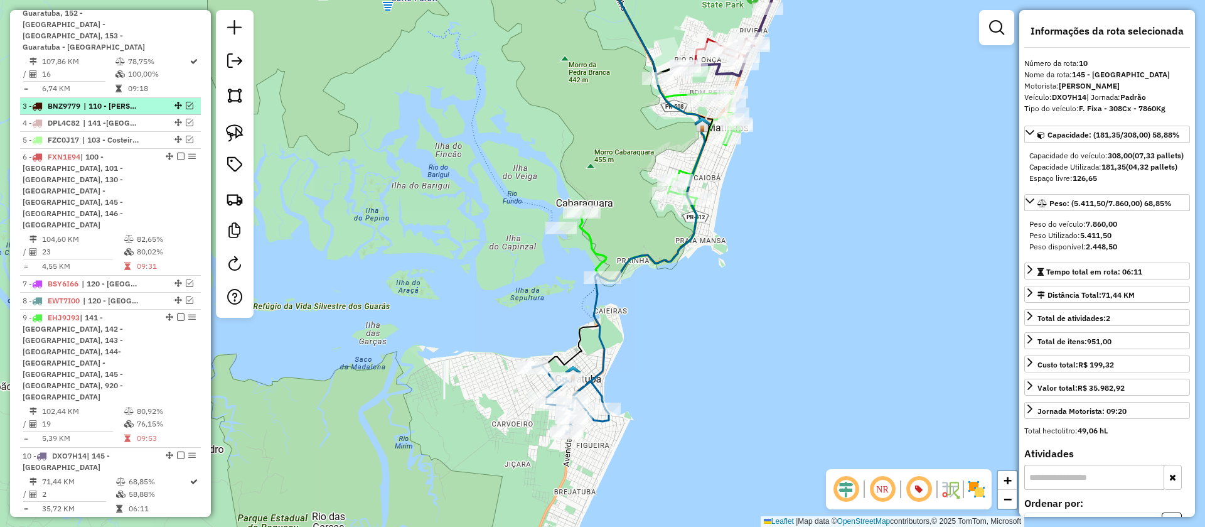
click at [186, 109] on em at bounding box center [190, 106] width 8 height 8
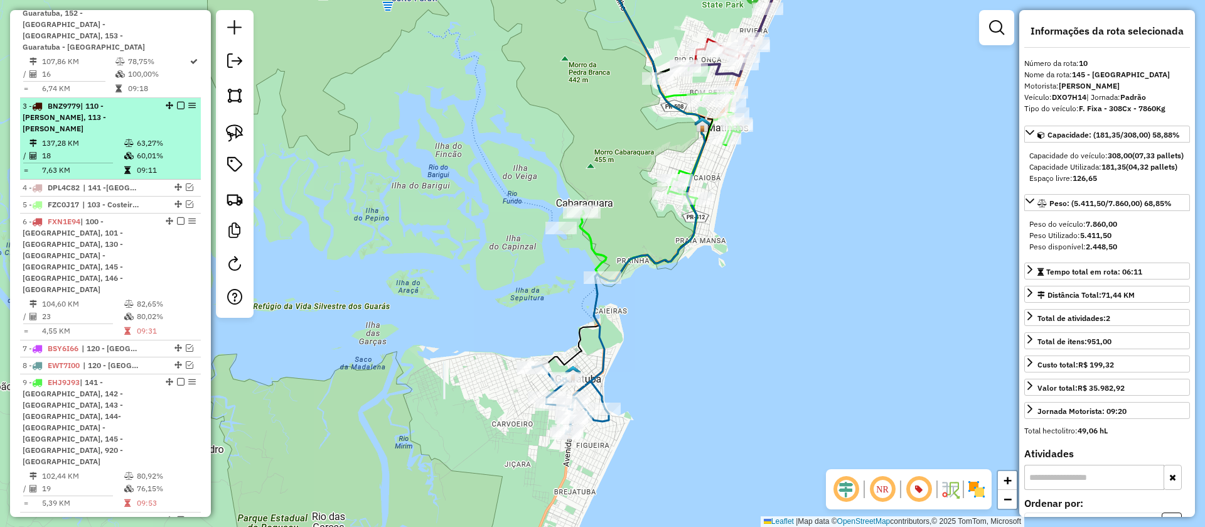
click at [178, 109] on em at bounding box center [181, 106] width 8 height 8
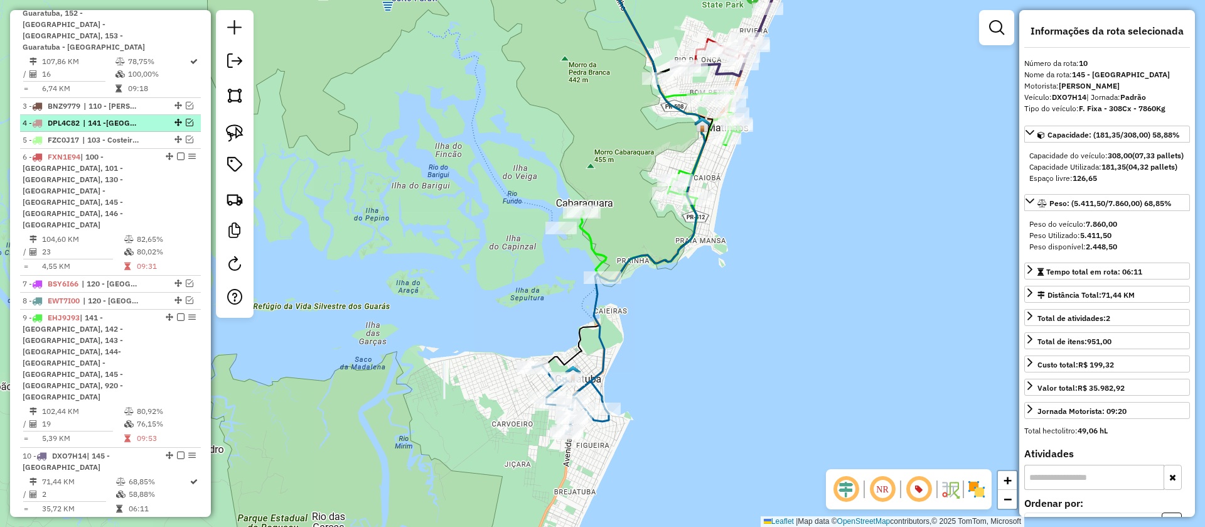
click at [186, 126] on em at bounding box center [190, 123] width 8 height 8
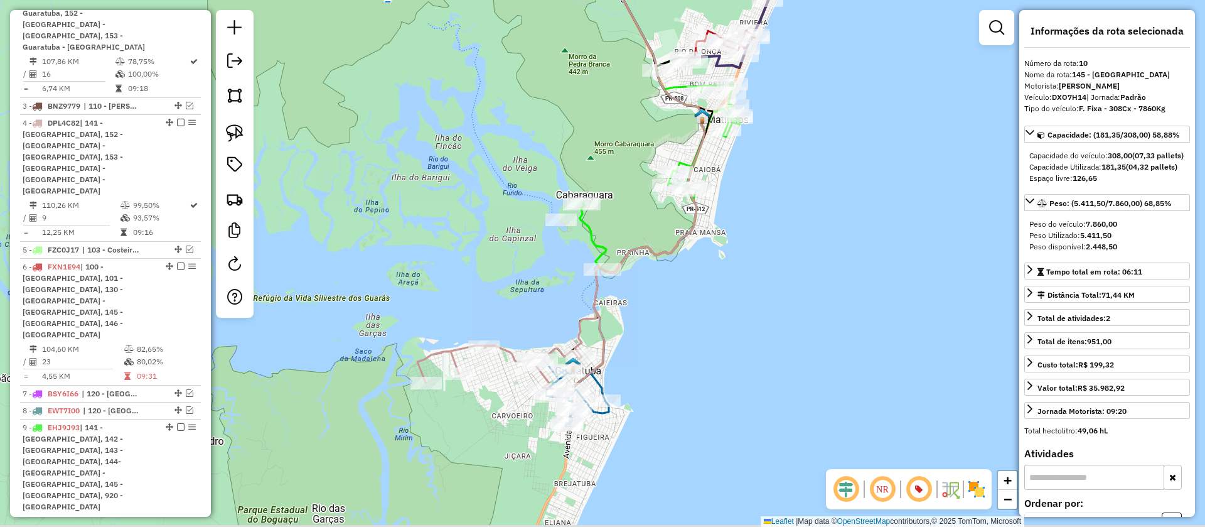
drag, startPoint x: 473, startPoint y: 266, endPoint x: 452, endPoint y: 173, distance: 95.3
click at [452, 173] on div "Janela de atendimento Grade de atendimento Capacidade Transportadoras Veículos …" at bounding box center [602, 263] width 1205 height 527
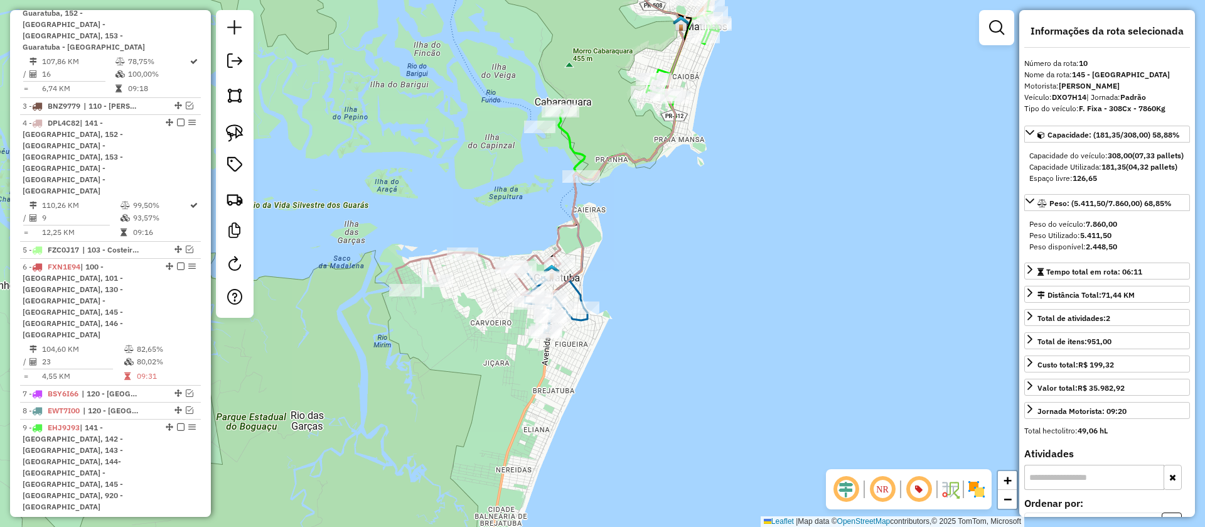
click at [490, 264] on icon at bounding box center [535, 196] width 279 height 203
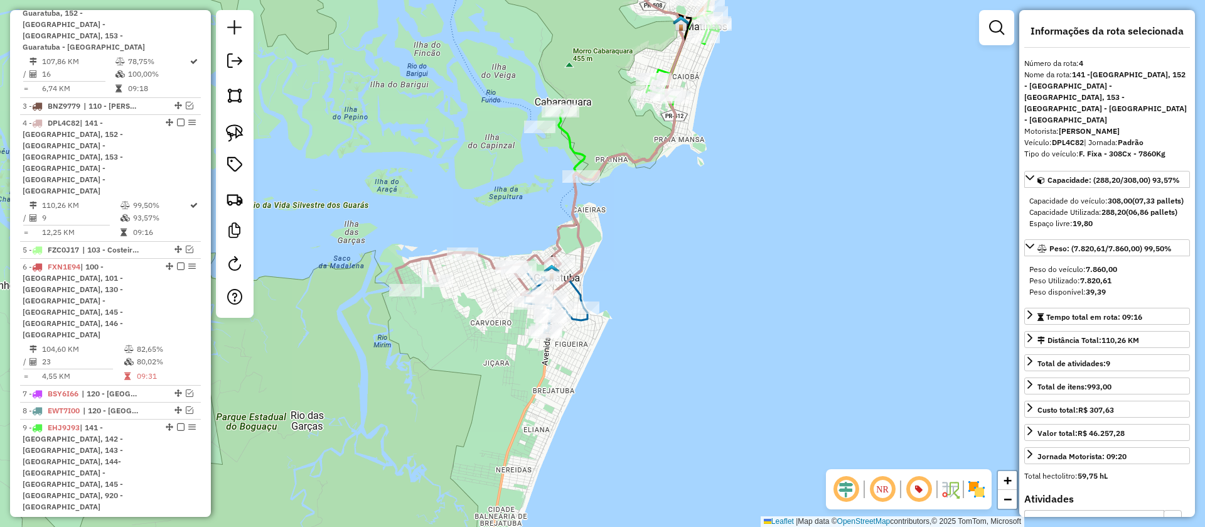
scroll to position [665, 0]
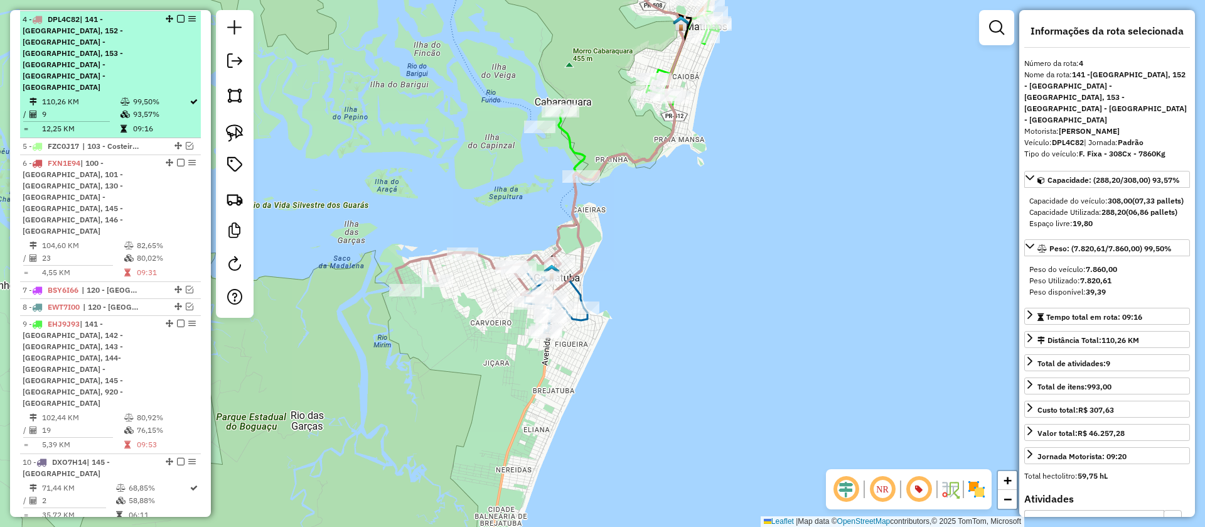
click at [179, 23] on em at bounding box center [181, 19] width 8 height 8
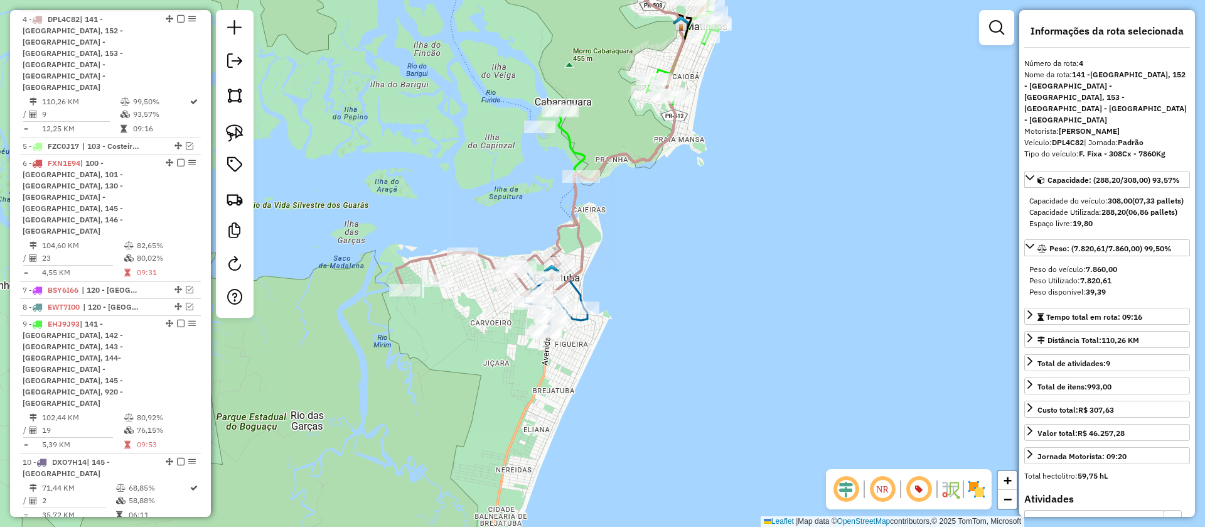
scroll to position [601, 0]
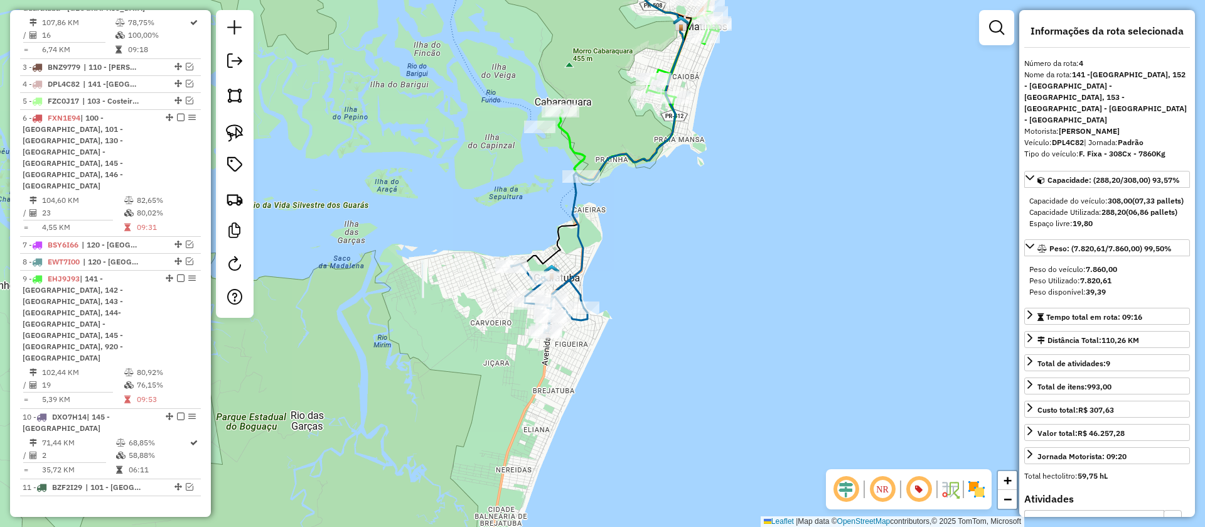
click at [581, 320] on icon at bounding box center [549, 298] width 77 height 69
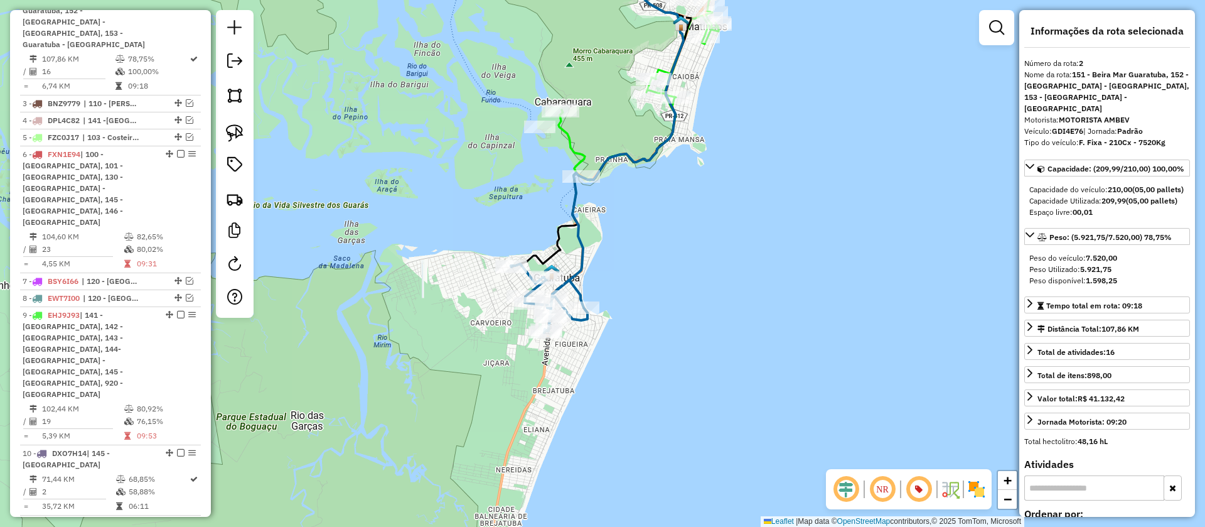
scroll to position [562, 0]
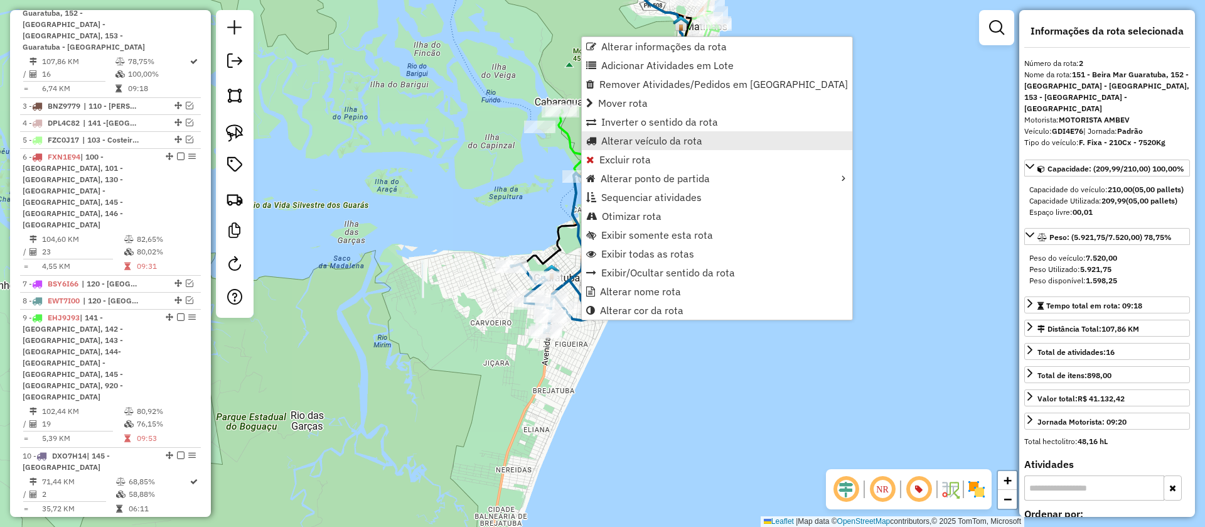
click at [657, 138] on span "Alterar veículo da rota" at bounding box center [651, 141] width 101 height 10
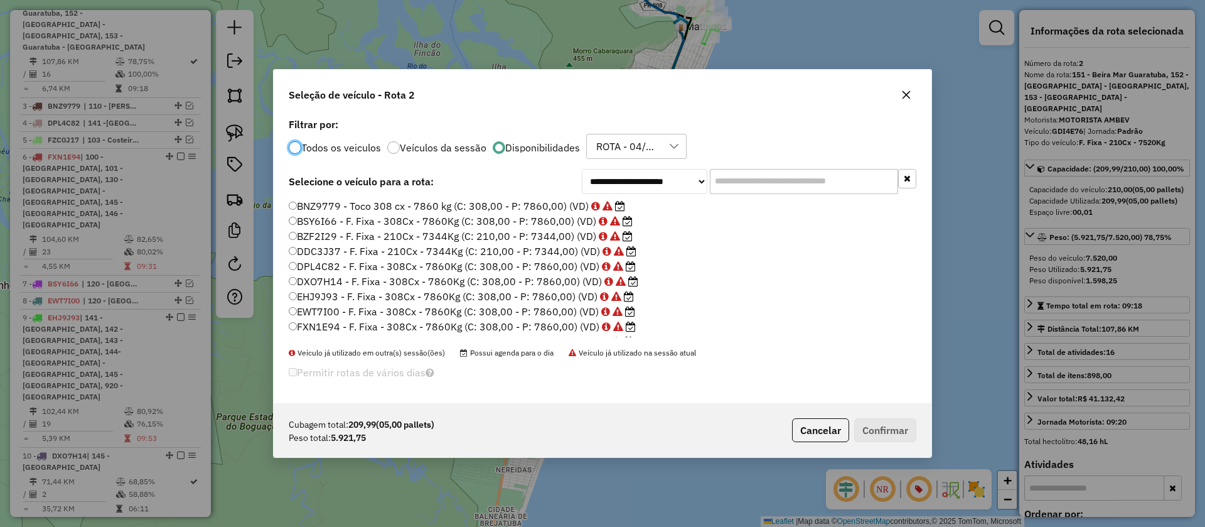
scroll to position [7, 4]
click at [746, 172] on input "text" at bounding box center [804, 181] width 188 height 25
paste input "*******"
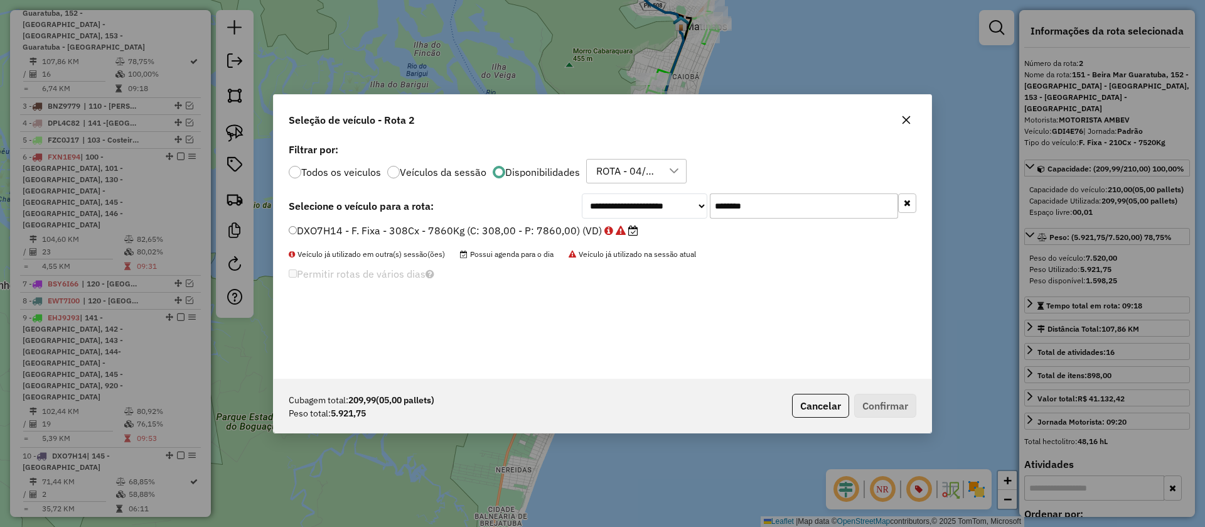
type input "*******"
click at [552, 231] on label "DXO7H14 - F. Fixa - 308Cx - 7860Kg (C: 308,00 - P: 7860,00) (VD)" at bounding box center [464, 230] width 350 height 15
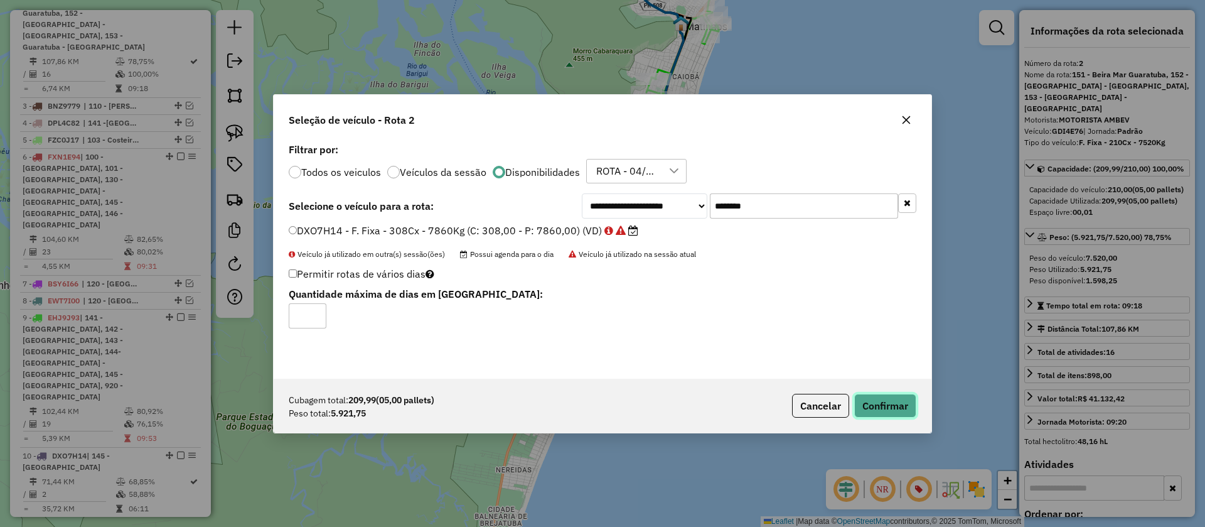
click at [876, 407] on button "Confirmar" at bounding box center [885, 406] width 62 height 24
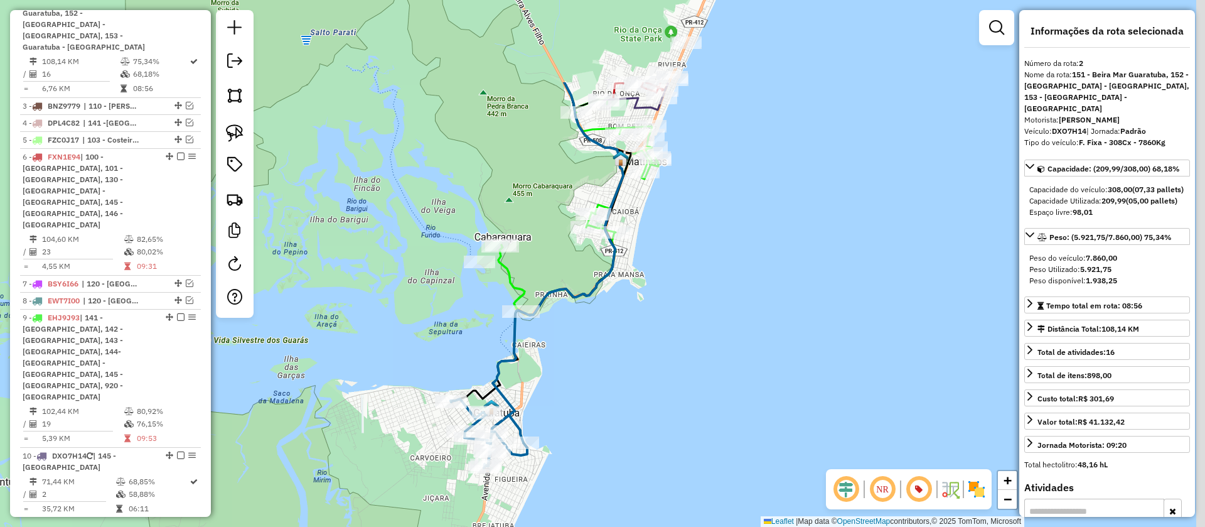
drag, startPoint x: 683, startPoint y: 221, endPoint x: 610, endPoint y: 367, distance: 163.7
click at [611, 366] on div "Janela de atendimento Grade de atendimento Capacidade Transportadoras Veículos …" at bounding box center [602, 263] width 1205 height 527
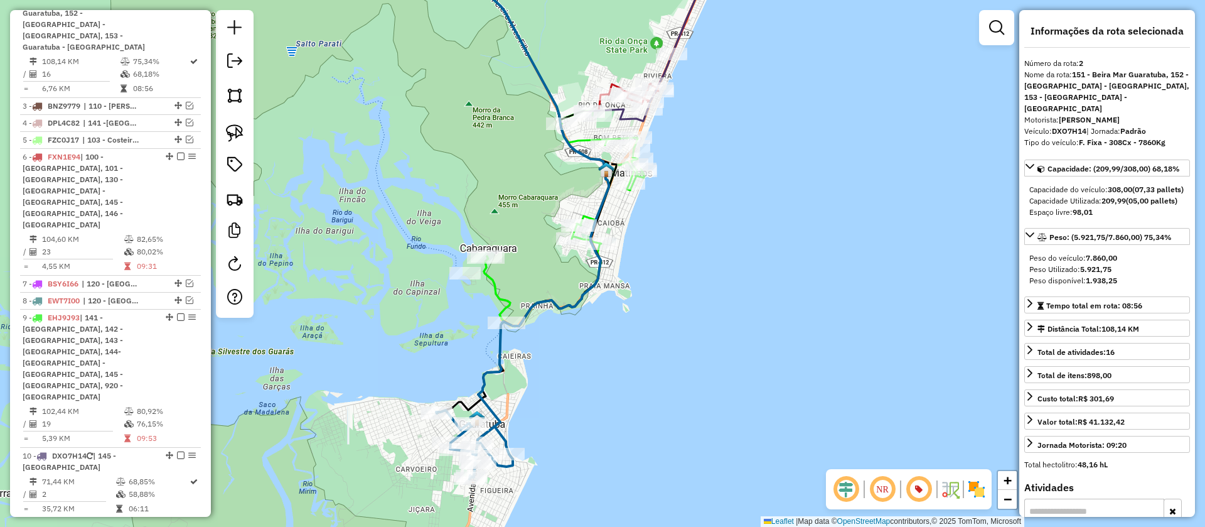
click at [503, 363] on icon at bounding box center [518, 212] width 181 height 530
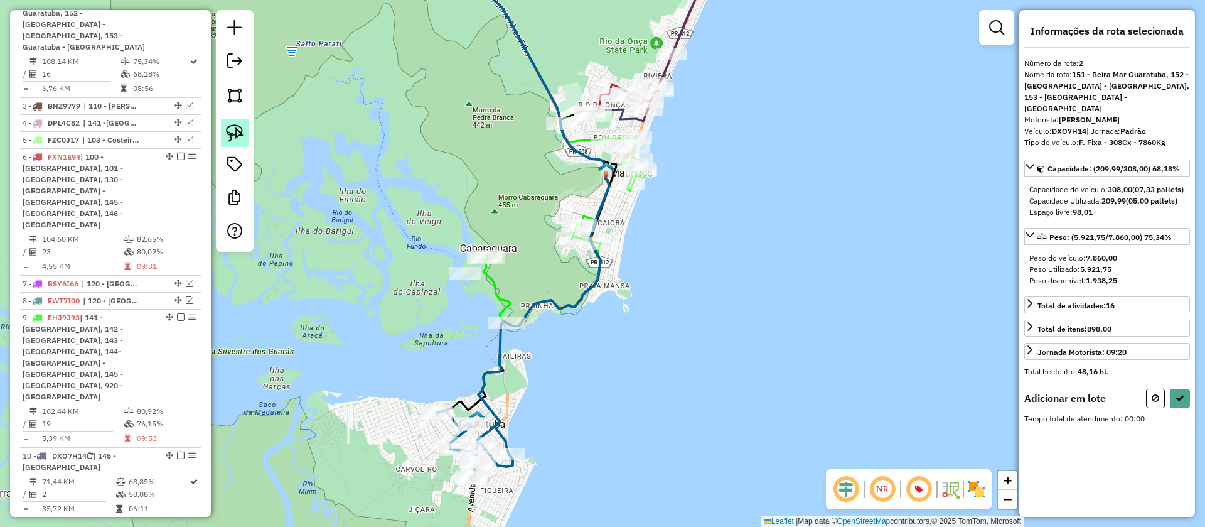
click at [228, 127] on img at bounding box center [235, 133] width 18 height 18
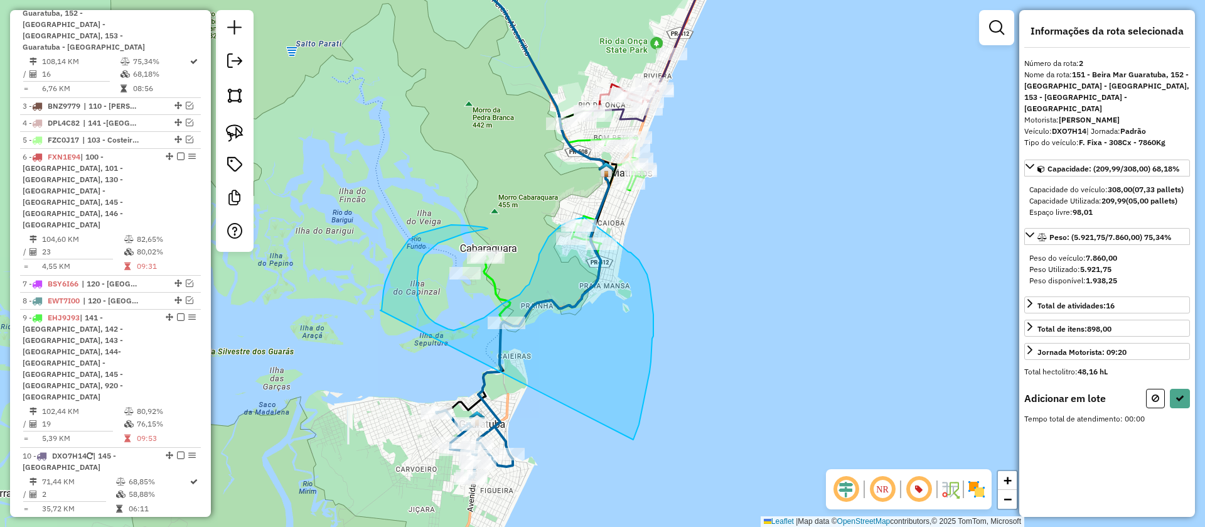
drag, startPoint x: 385, startPoint y: 282, endPoint x: 633, endPoint y: 439, distance: 293.8
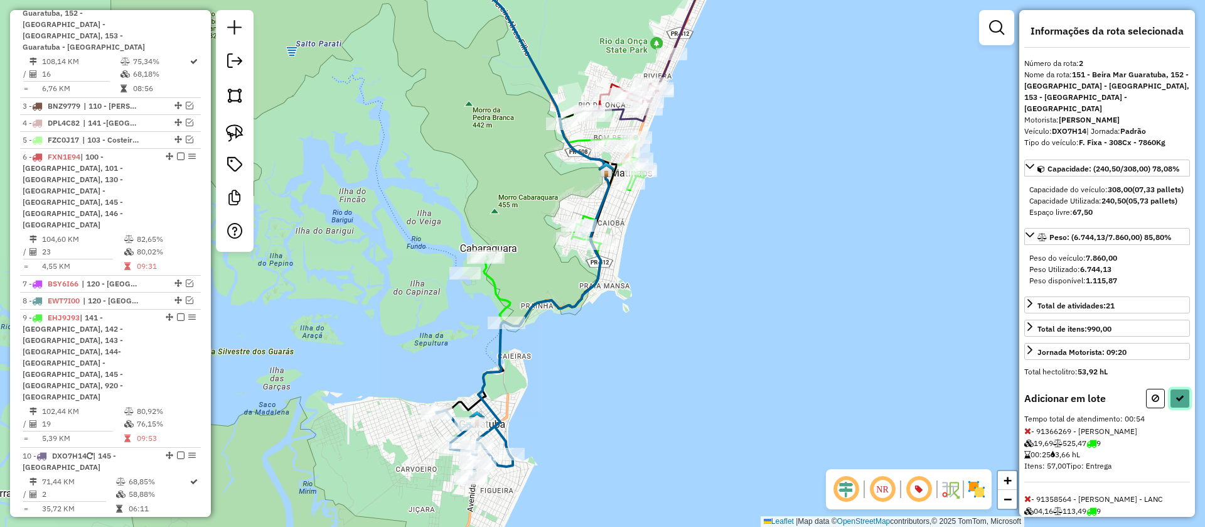
click at [1176, 402] on icon at bounding box center [1180, 398] width 9 height 9
select select "**********"
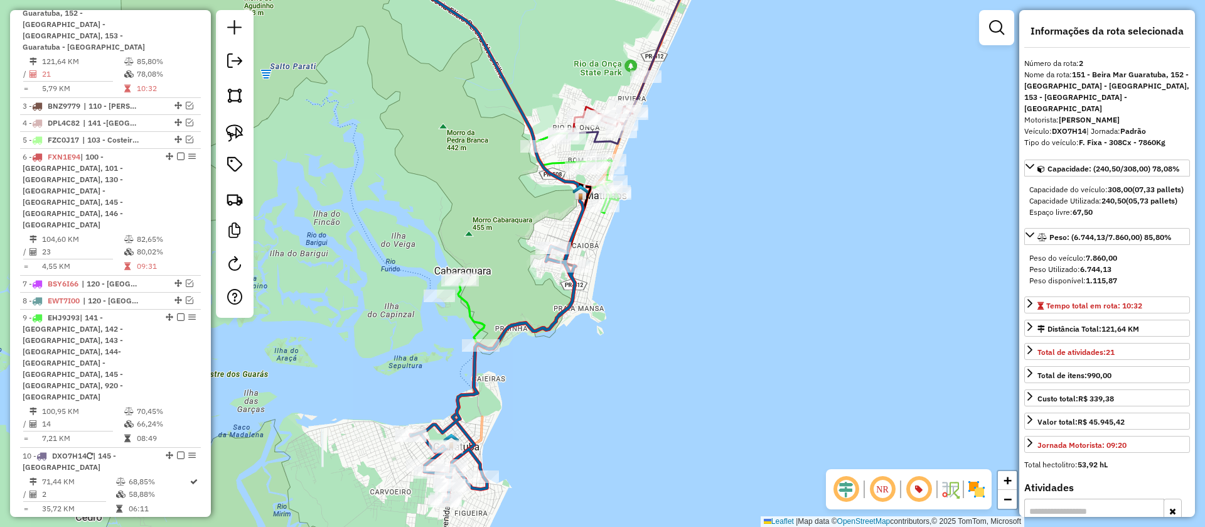
drag, startPoint x: 643, startPoint y: 249, endPoint x: 603, endPoint y: 282, distance: 51.7
click at [603, 282] on div "Janela de atendimento Grade de atendimento Capacidade Transportadoras Veículos …" at bounding box center [602, 263] width 1205 height 527
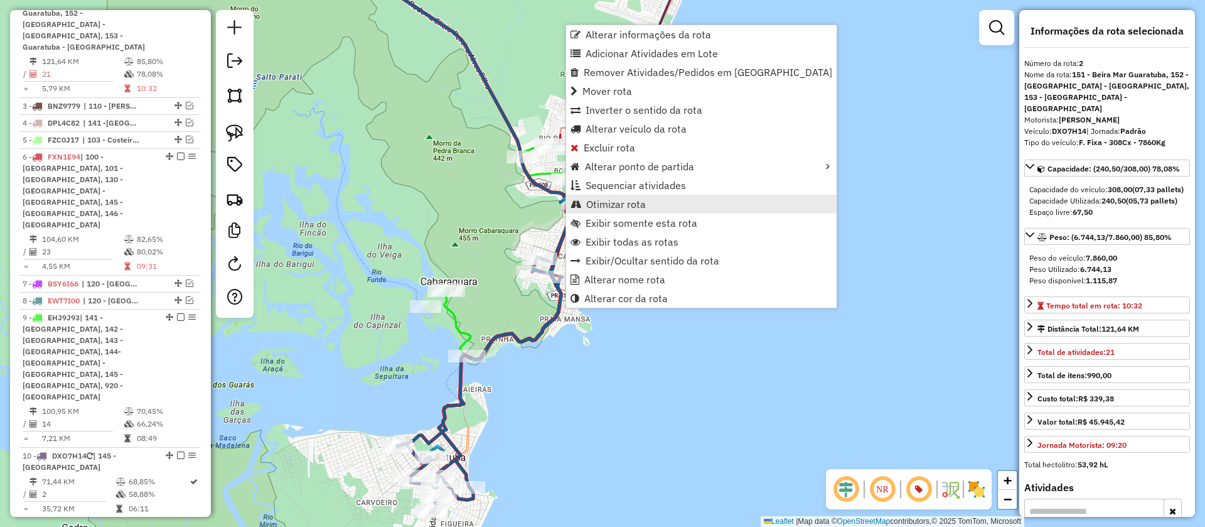
click at [634, 206] on span "Otimizar rota" at bounding box center [616, 204] width 60 height 10
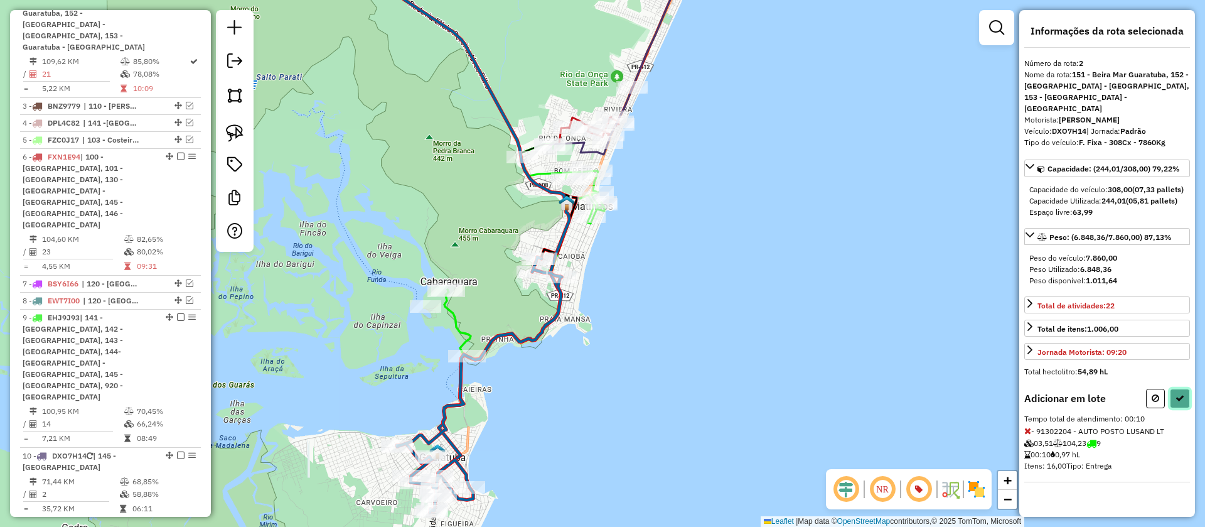
click at [1175, 400] on button at bounding box center [1180, 398] width 20 height 19
select select "**********"
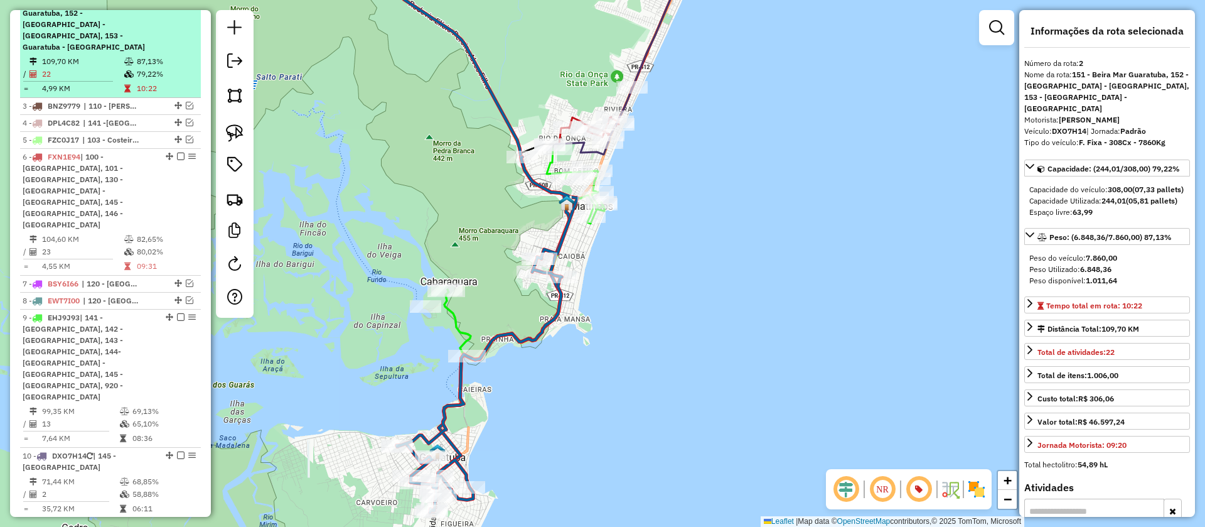
click at [177, 5] on em at bounding box center [181, 1] width 8 height 8
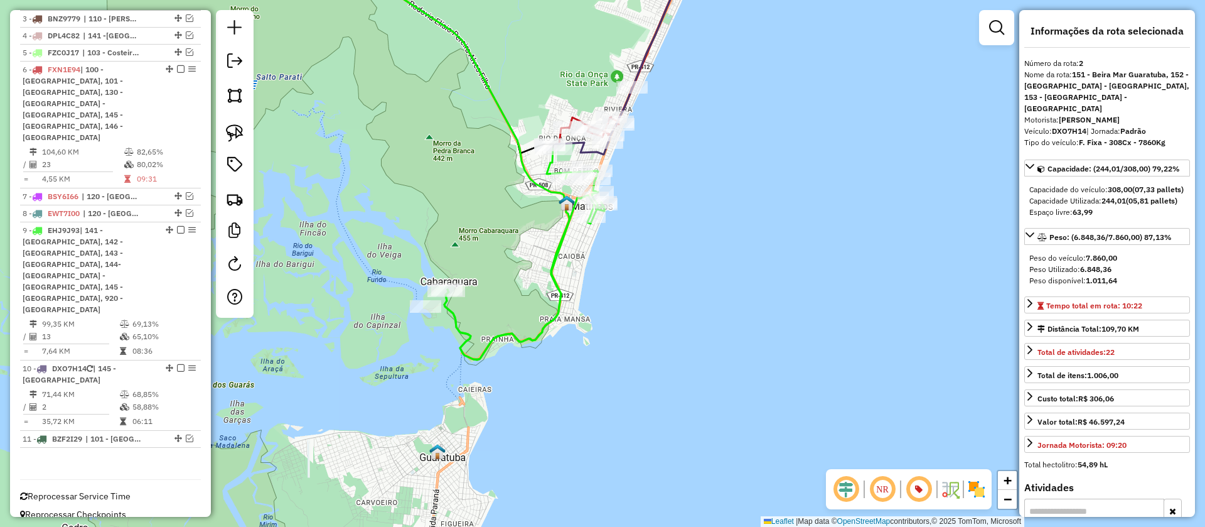
scroll to position [486, 0]
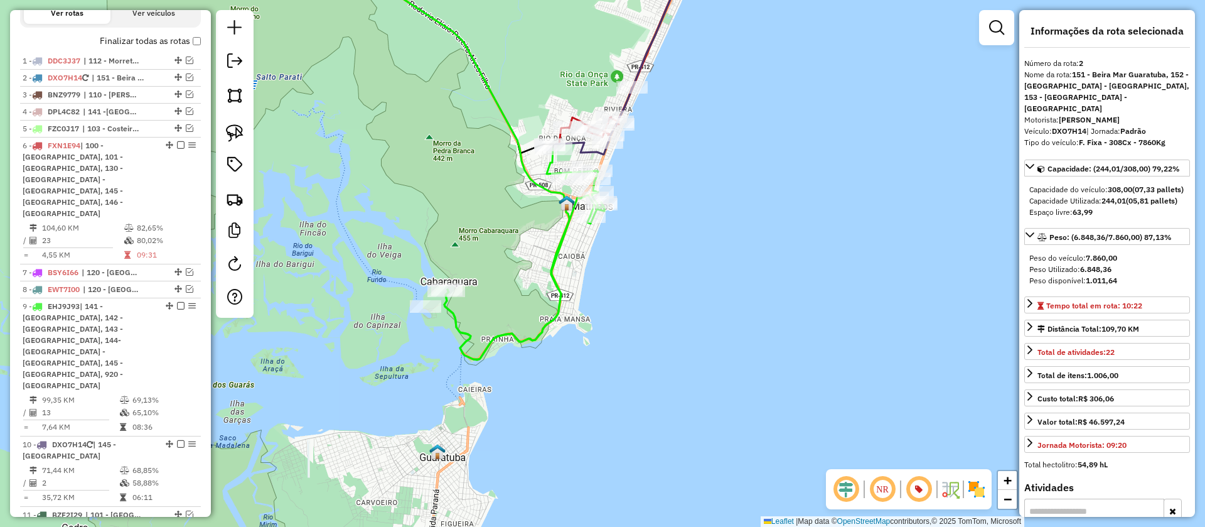
click at [552, 277] on icon at bounding box center [524, 254] width 160 height 211
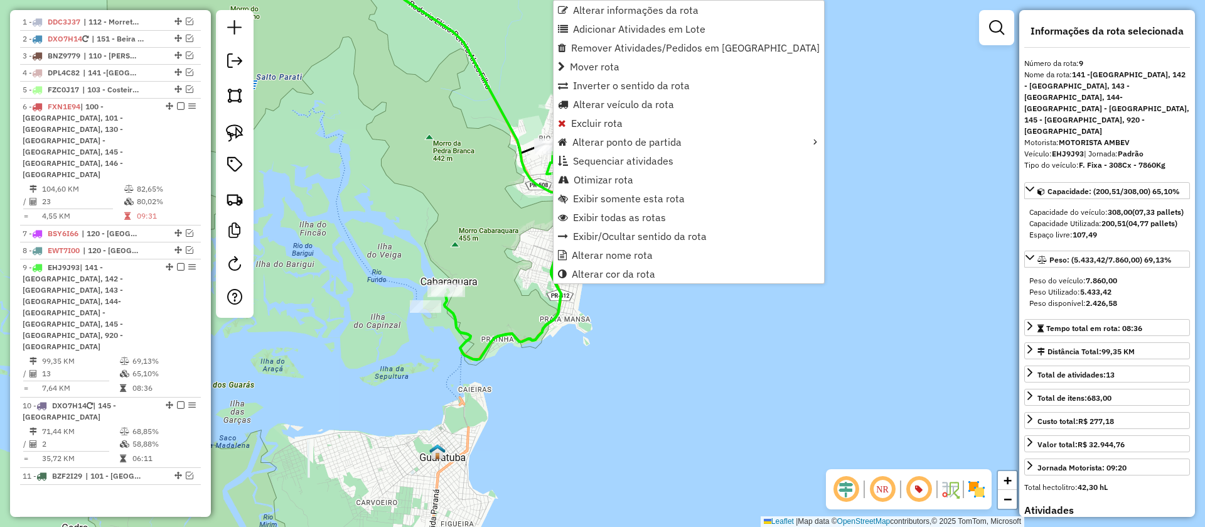
click at [511, 254] on div "Janela de atendimento Grade de atendimento Capacidade Transportadoras Veículos …" at bounding box center [602, 263] width 1205 height 527
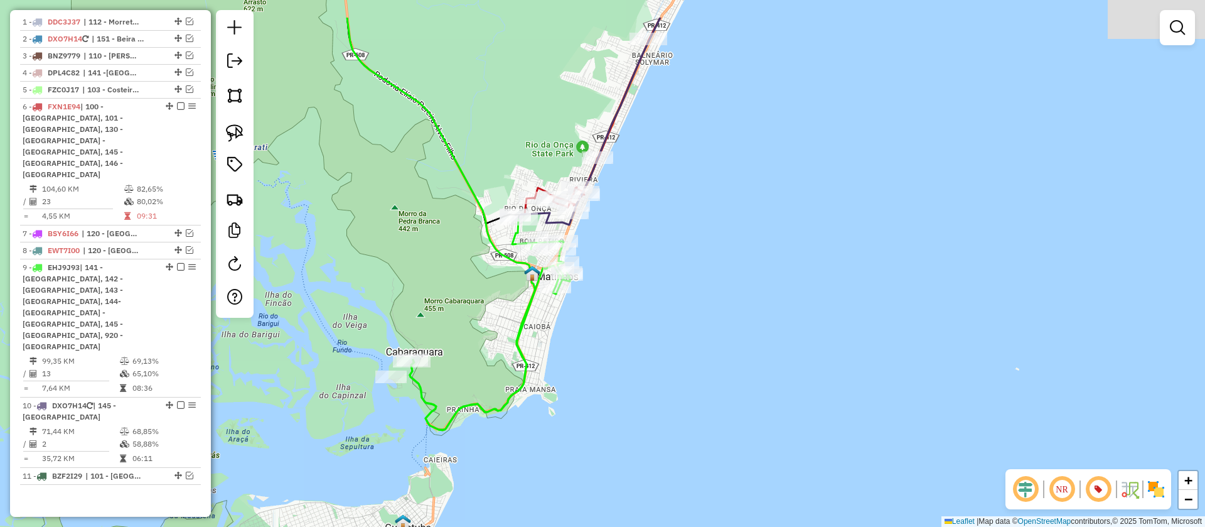
drag, startPoint x: 665, startPoint y: 230, endPoint x: 627, endPoint y: 306, distance: 85.4
click at [627, 306] on div "Janela de atendimento Grade de atendimento Capacidade Transportadoras Veículos …" at bounding box center [602, 263] width 1205 height 527
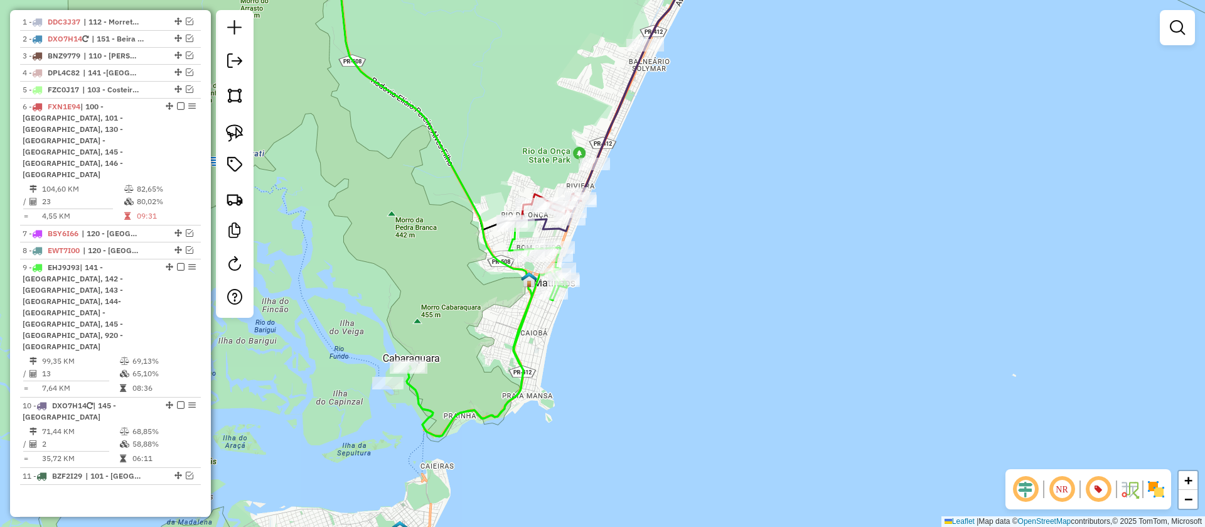
click at [520, 315] on icon at bounding box center [487, 330] width 160 height 211
select select "**********"
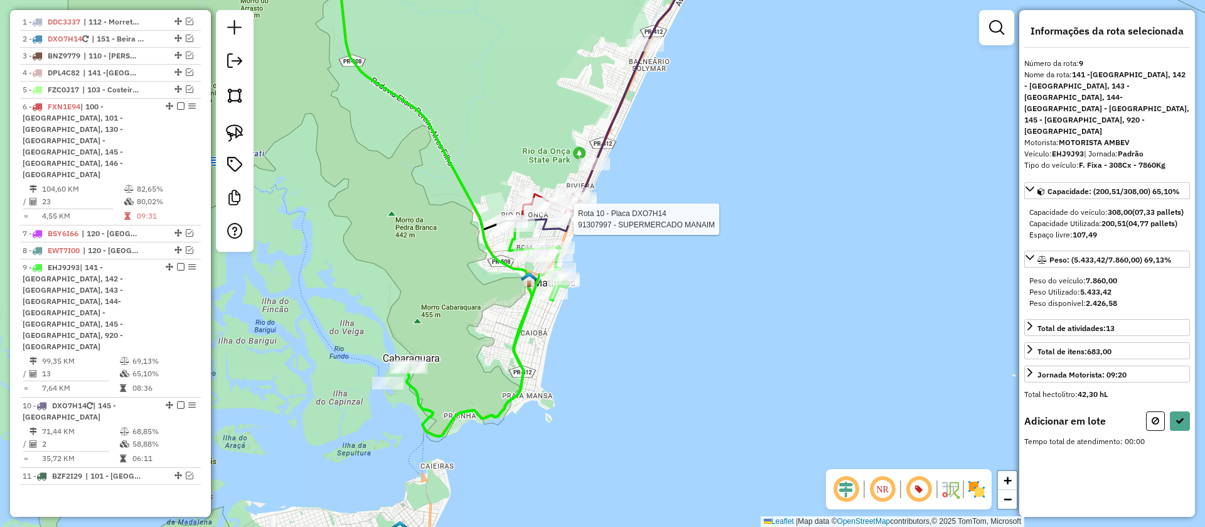
click at [571, 225] on div at bounding box center [569, 219] width 31 height 13
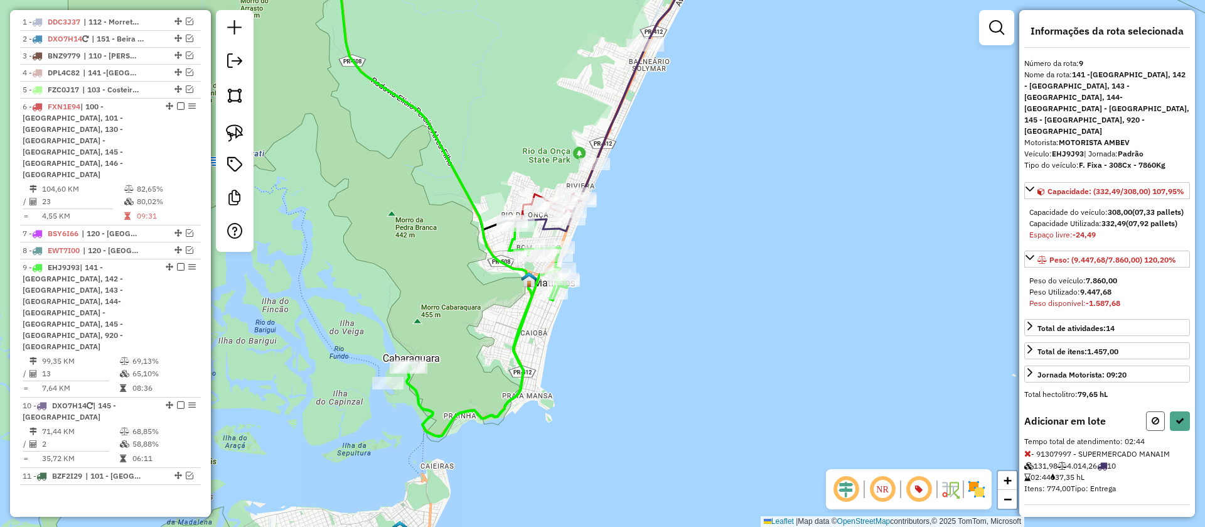
click at [1158, 416] on icon at bounding box center [1156, 420] width 8 height 9
select select "**********"
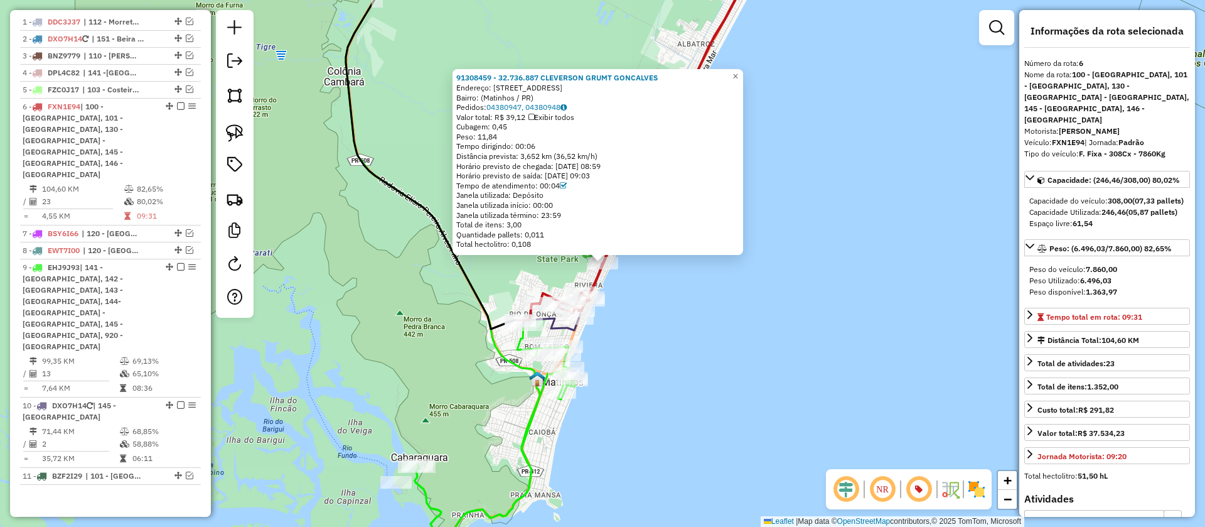
click at [551, 324] on icon at bounding box center [549, 324] width 58 height 12
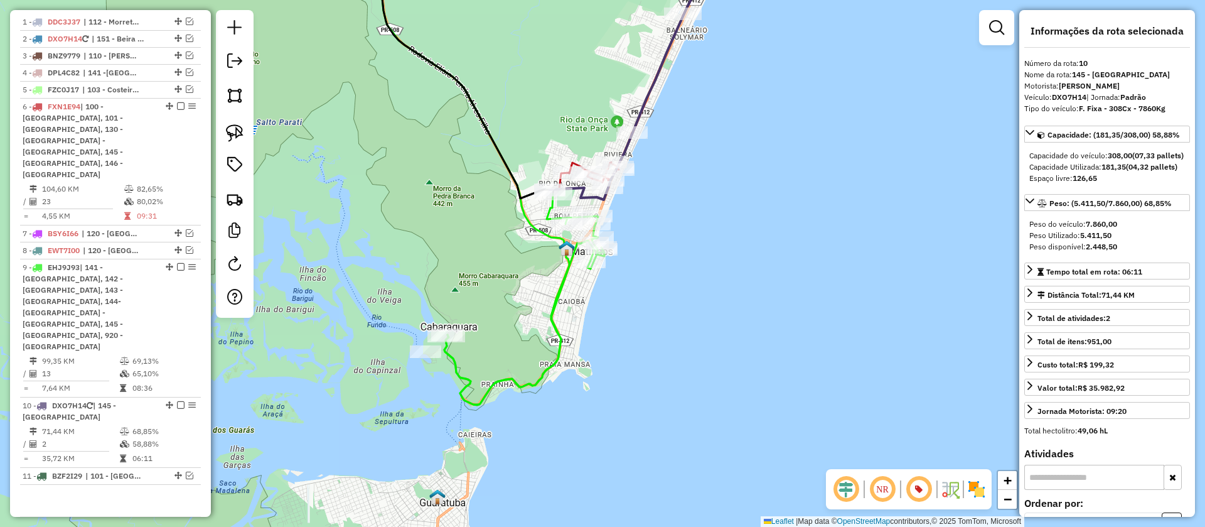
drag, startPoint x: 609, startPoint y: 389, endPoint x: 637, endPoint y: 268, distance: 123.7
click at [637, 268] on div "Janela de atendimento Grade de atendimento Capacidade Transportadoras Veículos …" at bounding box center [602, 263] width 1205 height 527
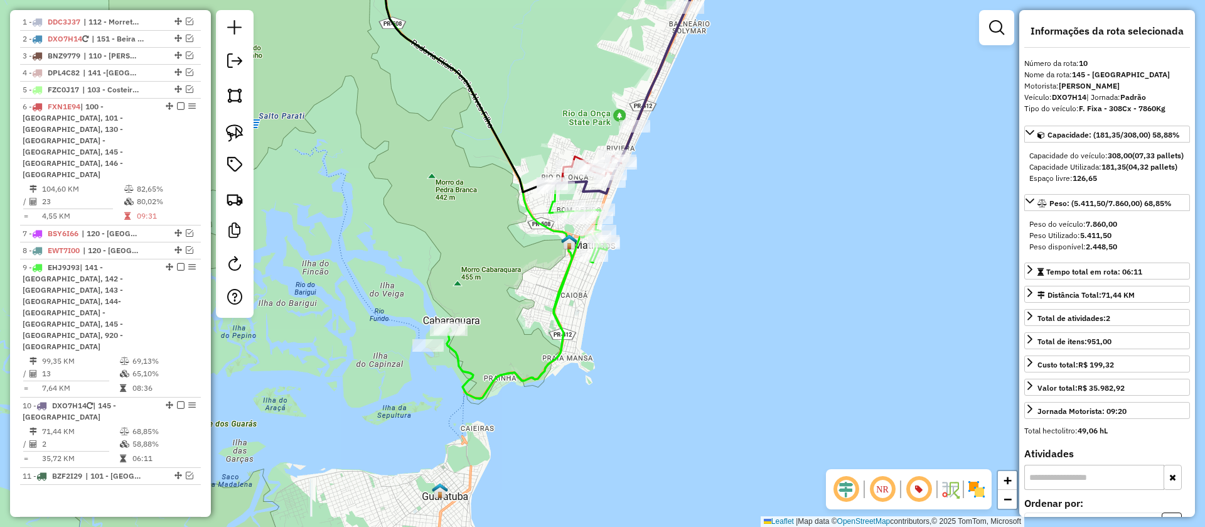
click at [590, 185] on icon at bounding box center [581, 187] width 58 height 12
click at [590, 189] on icon at bounding box center [581, 187] width 58 height 12
click at [579, 153] on icon at bounding box center [637, 65] width 170 height 236
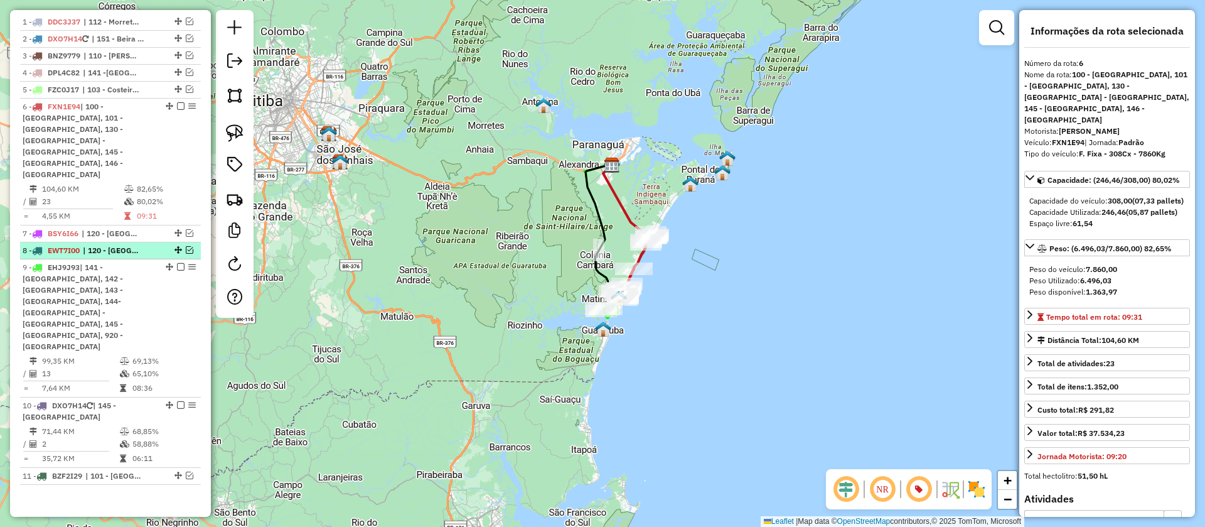
click at [188, 246] on em at bounding box center [190, 250] width 8 height 8
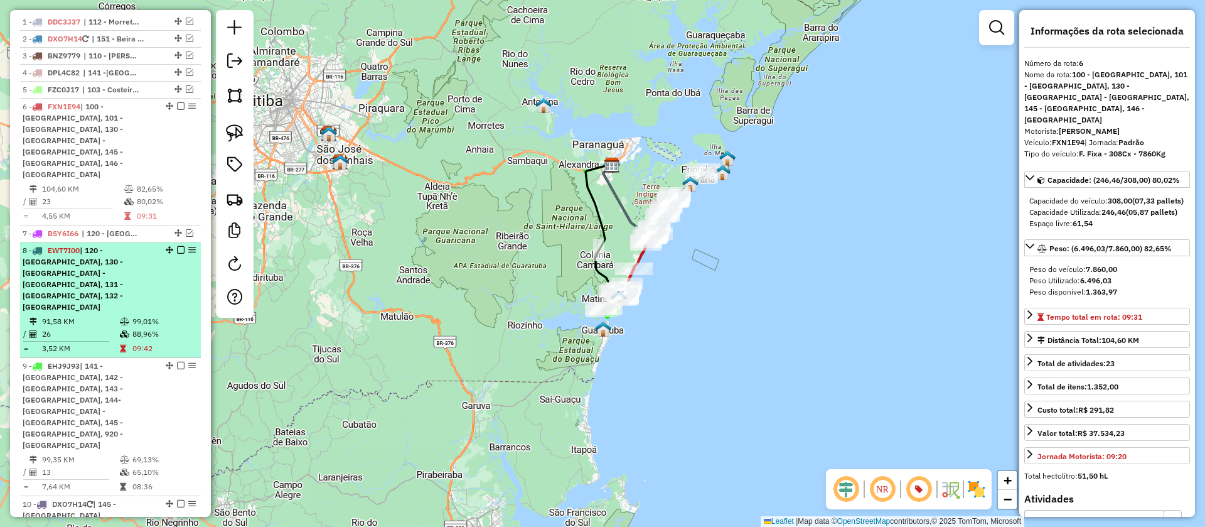
click at [177, 246] on em at bounding box center [181, 250] width 8 height 8
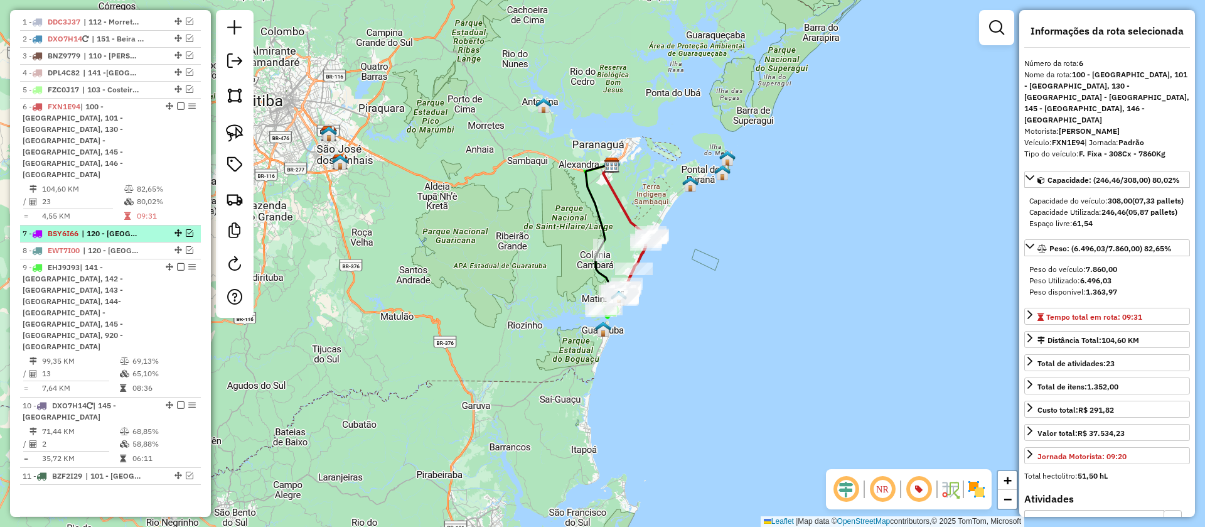
click at [186, 229] on em at bounding box center [190, 233] width 8 height 8
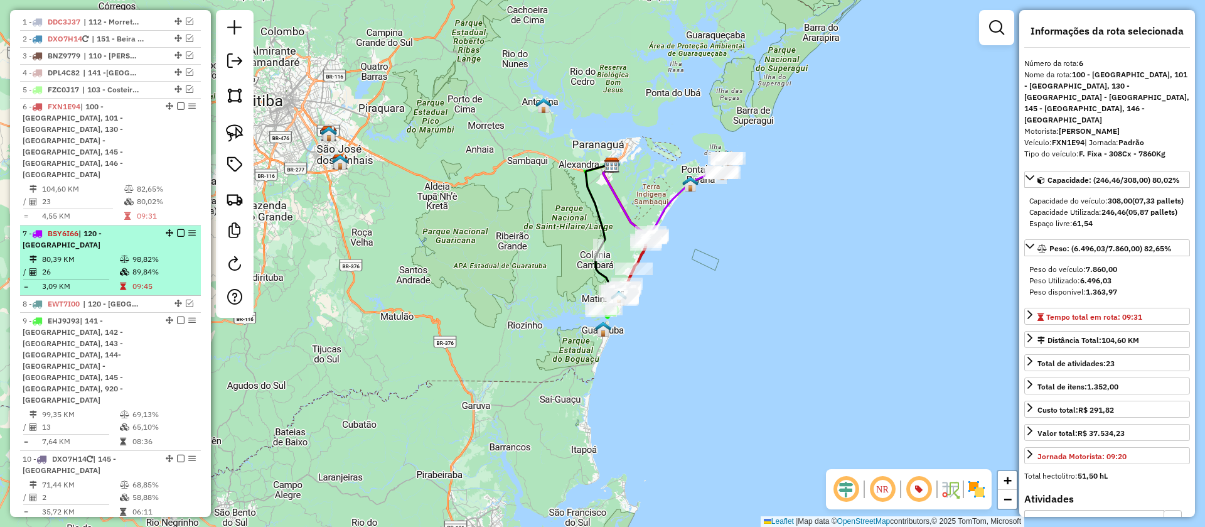
click at [177, 229] on em at bounding box center [181, 233] width 8 height 8
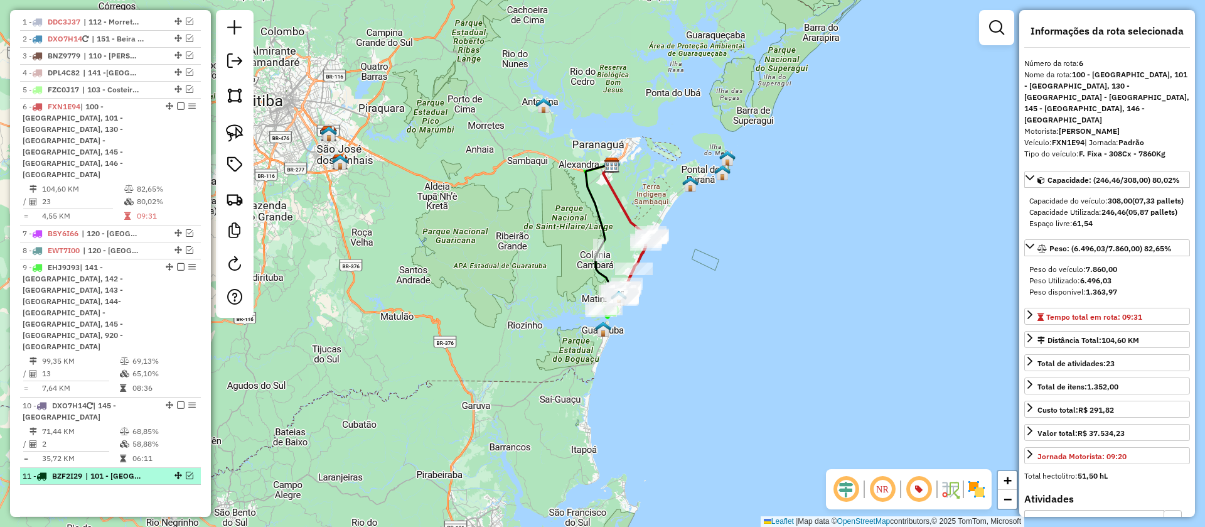
click at [186, 471] on em at bounding box center [190, 475] width 8 height 8
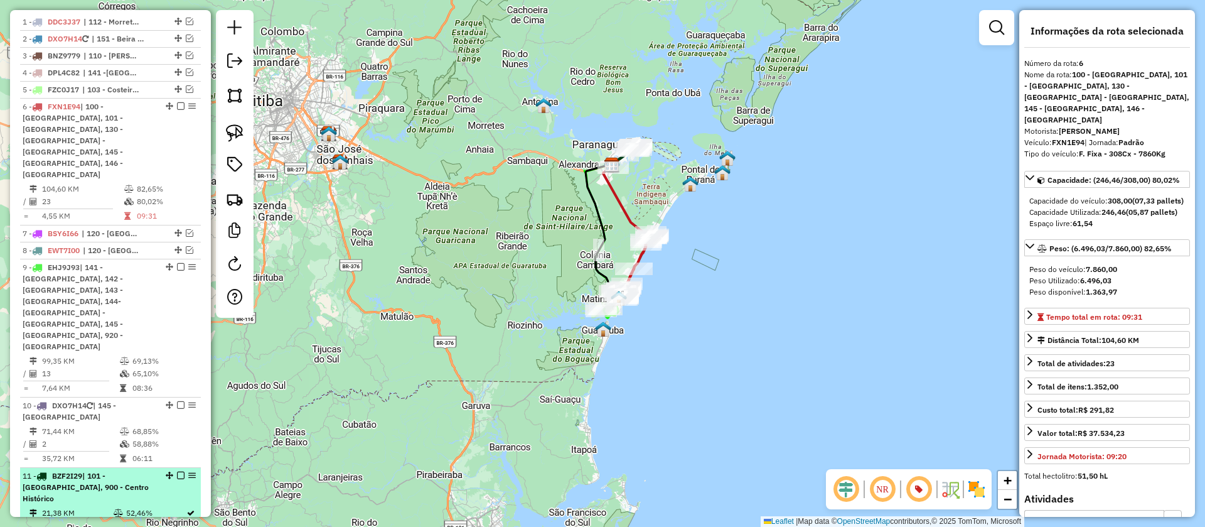
click at [178, 471] on em at bounding box center [181, 475] width 8 height 8
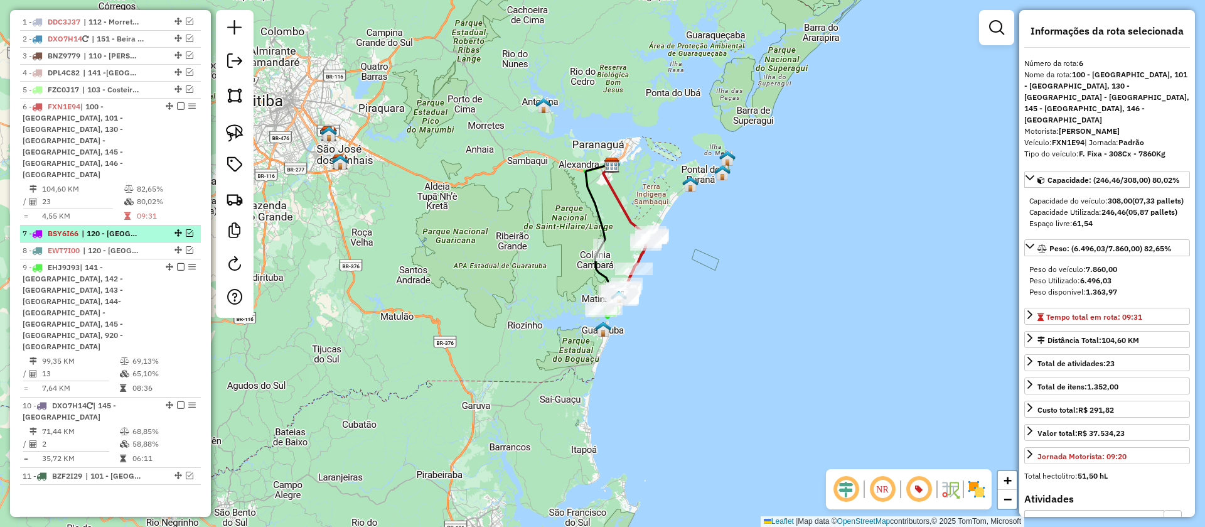
click at [188, 229] on em at bounding box center [190, 233] width 8 height 8
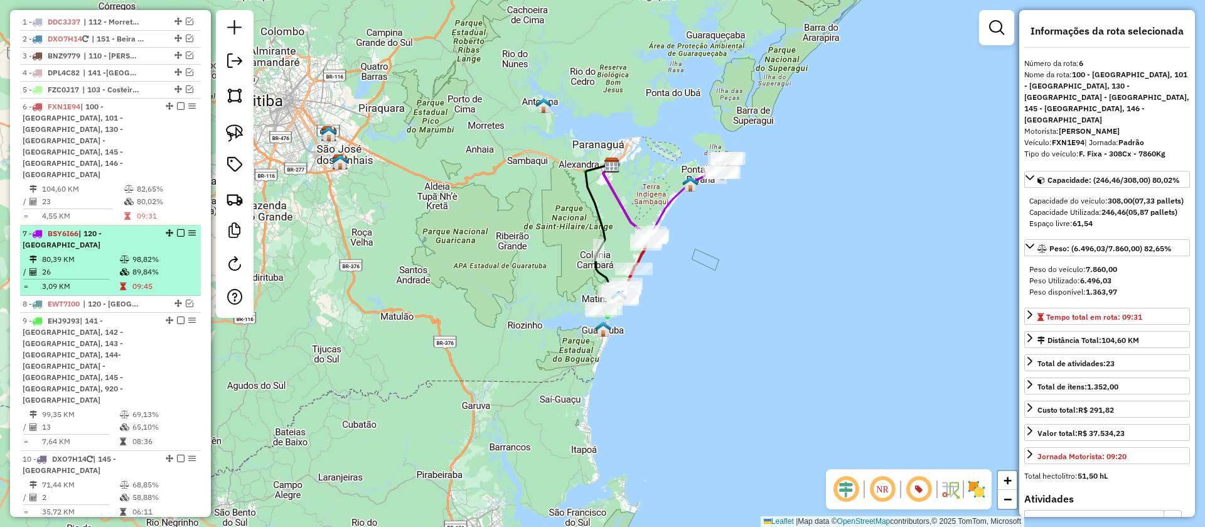
click at [177, 229] on em at bounding box center [181, 233] width 8 height 8
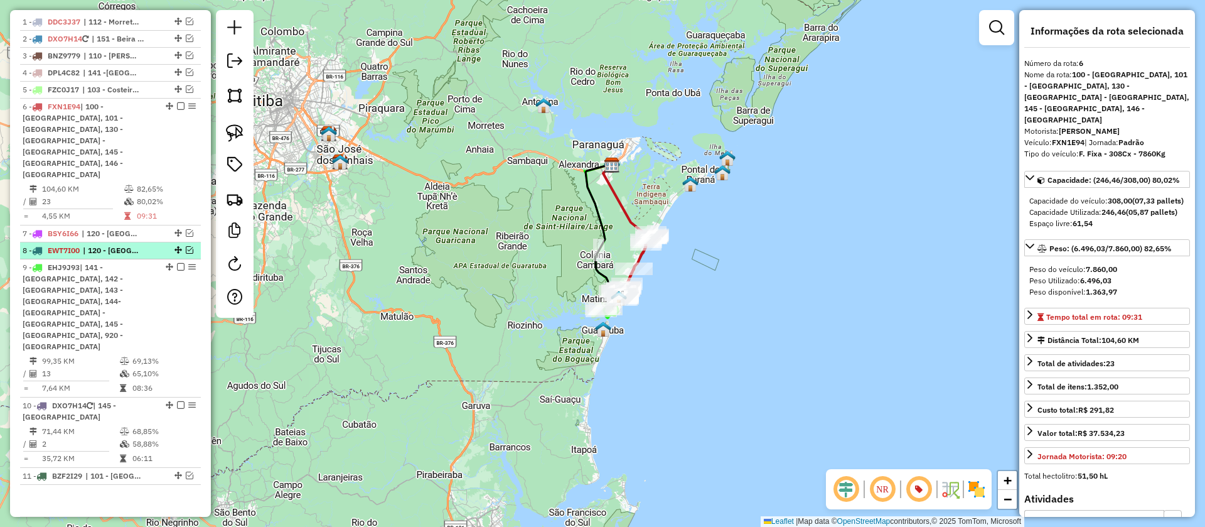
click at [186, 246] on em at bounding box center [190, 250] width 8 height 8
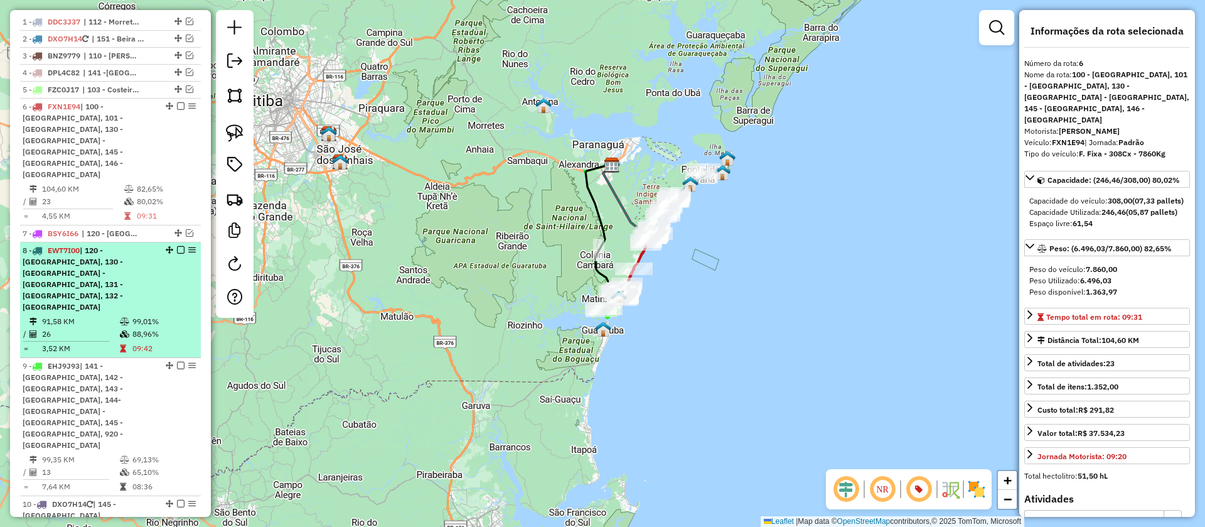
click at [177, 246] on em at bounding box center [181, 250] width 8 height 8
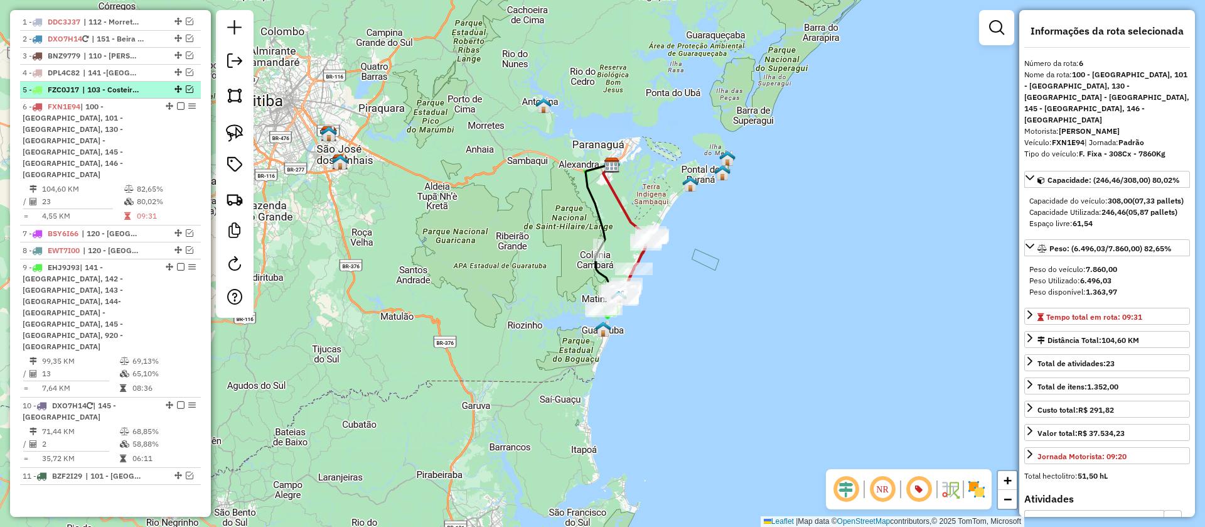
click at [186, 93] on em at bounding box center [190, 89] width 8 height 8
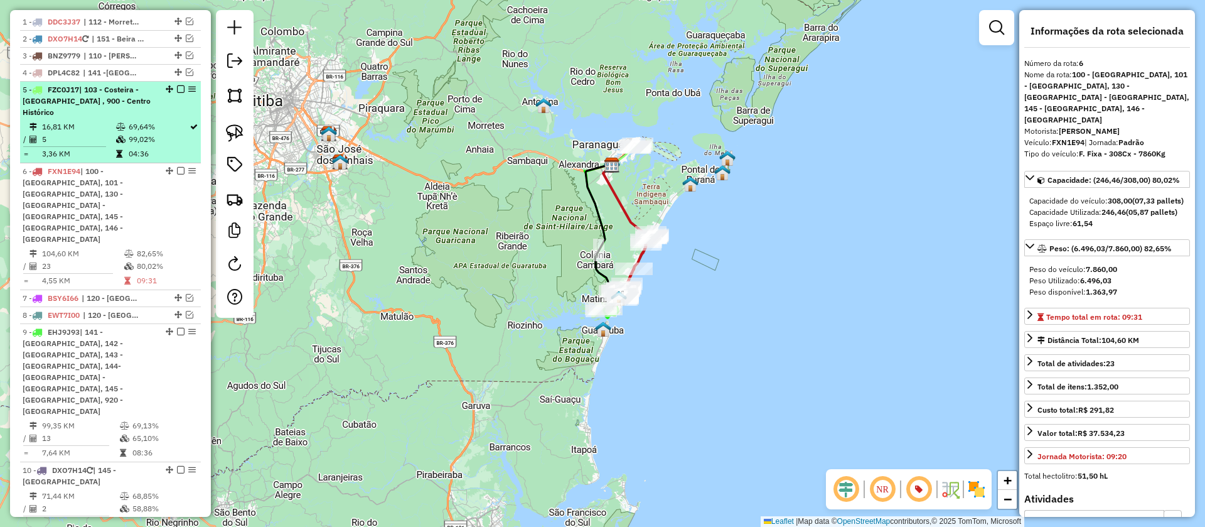
click at [177, 93] on em at bounding box center [181, 89] width 8 height 8
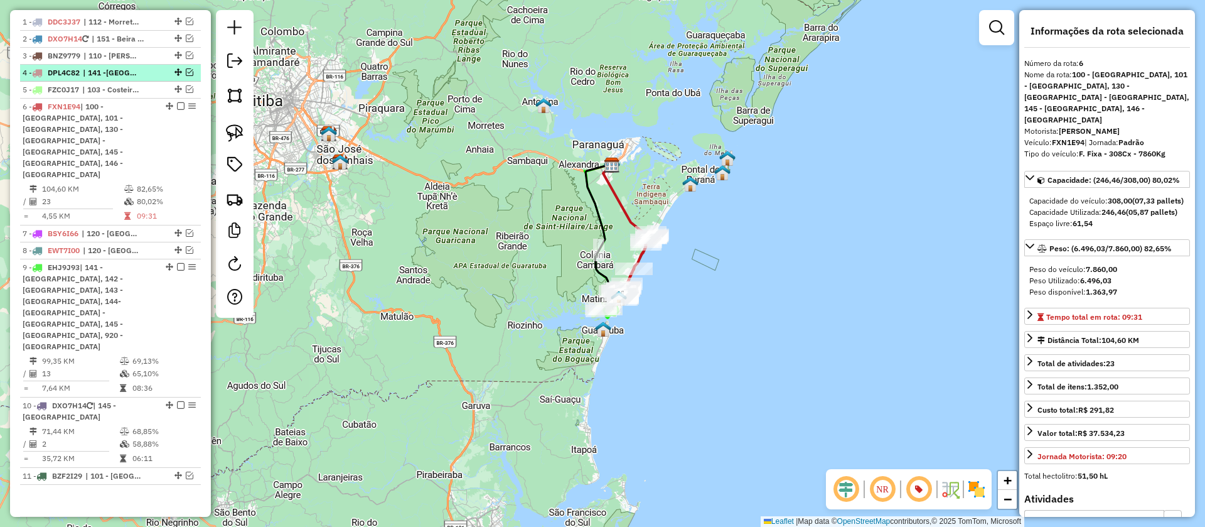
click at [190, 76] on div at bounding box center [177, 72] width 38 height 8
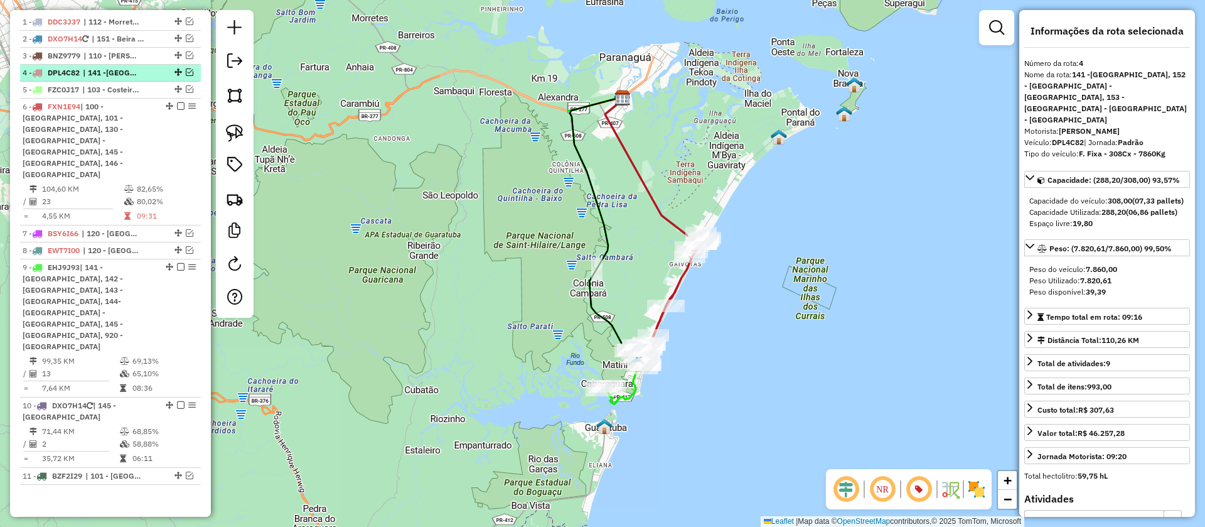
click at [186, 76] on em at bounding box center [190, 72] width 8 height 8
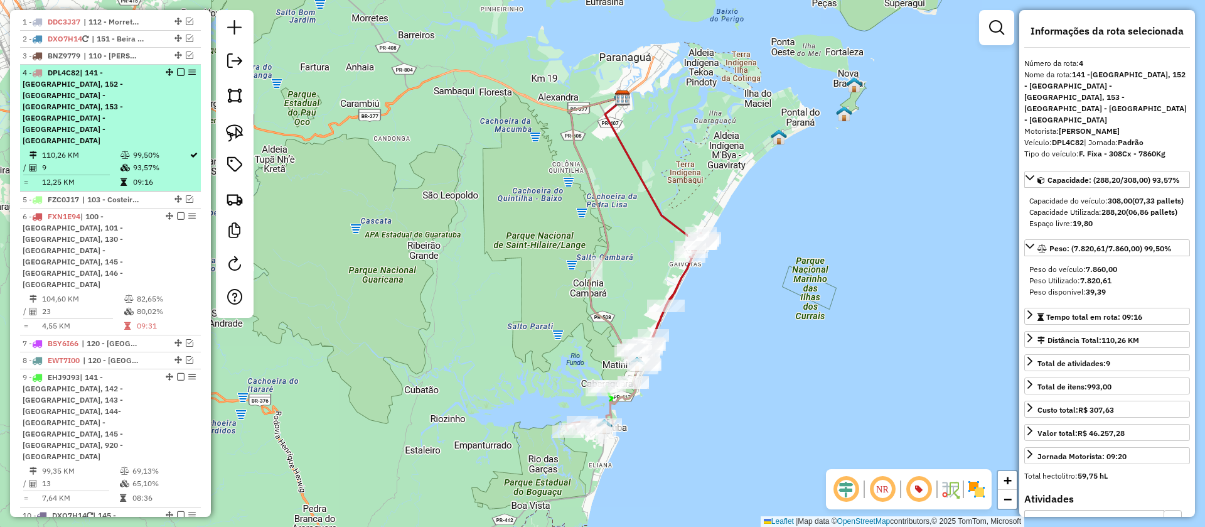
click at [177, 76] on em at bounding box center [181, 72] width 8 height 8
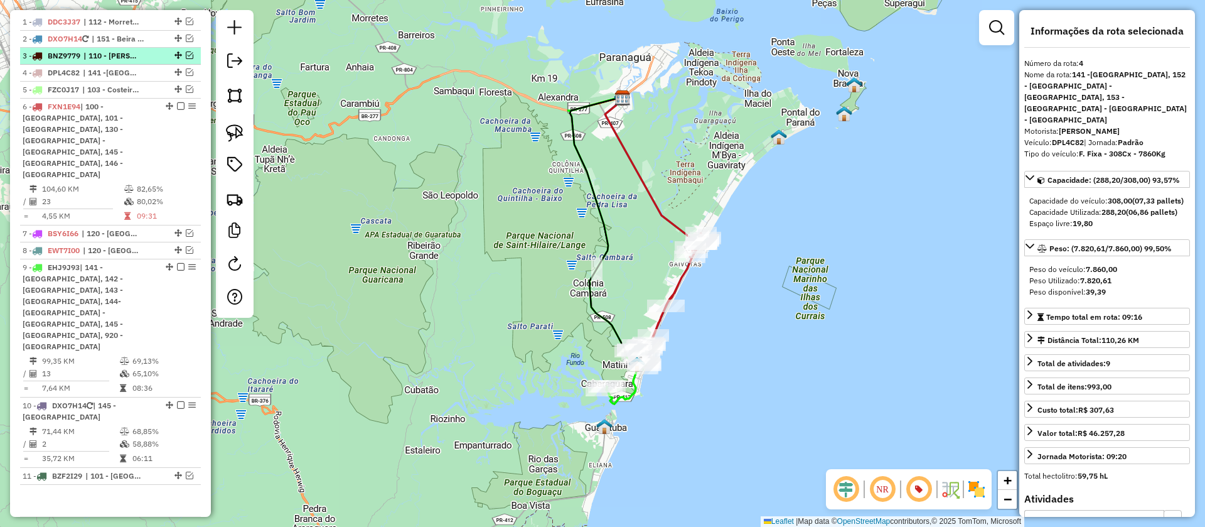
click at [187, 59] on em at bounding box center [190, 55] width 8 height 8
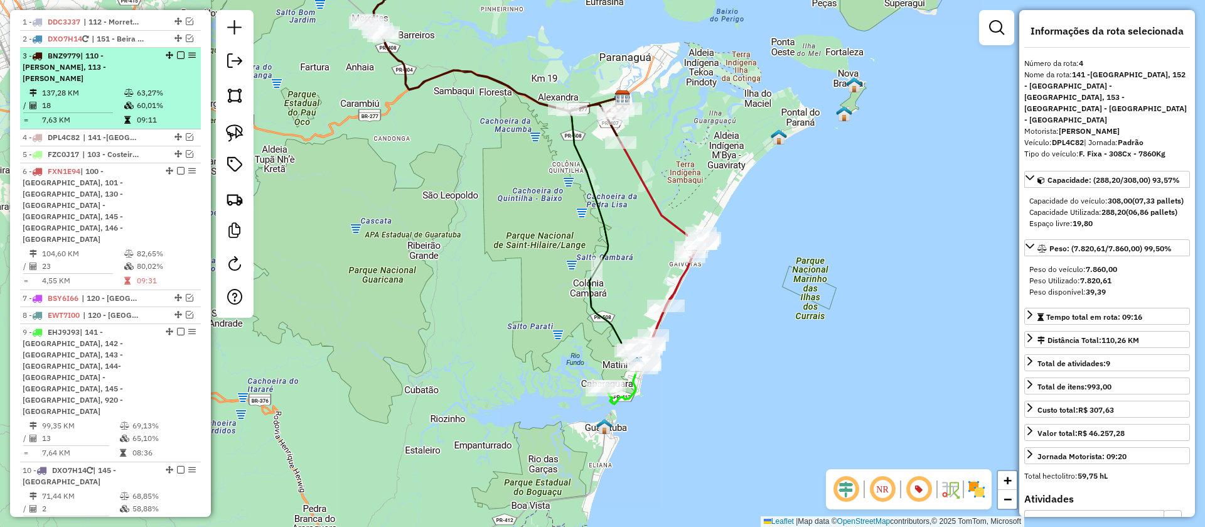
click at [178, 84] on div "3 - BNZ9779 | 110 - Alexandra, 113 - Antonina" at bounding box center [111, 67] width 176 height 34
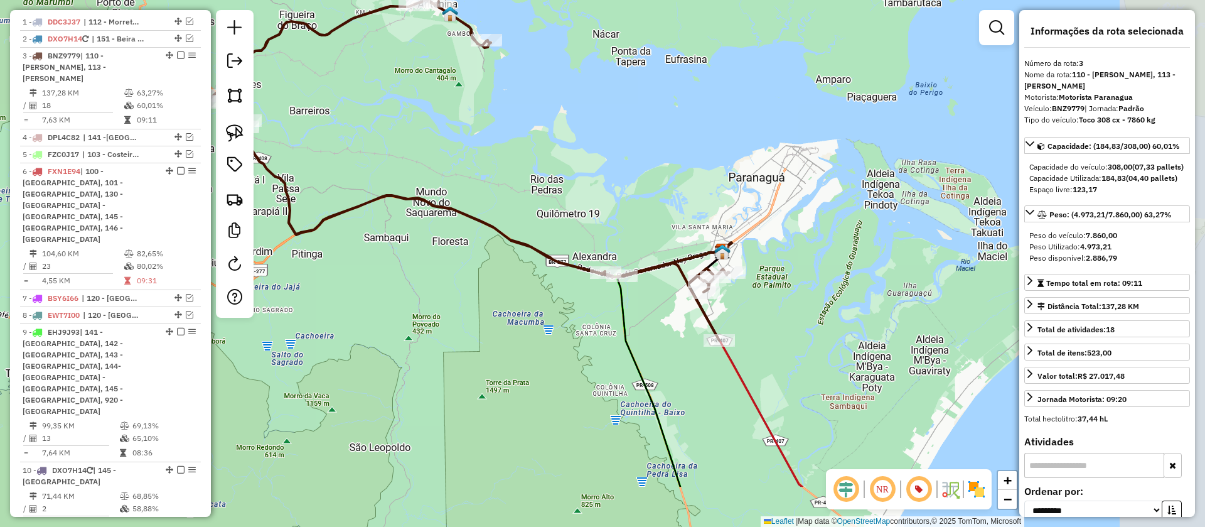
drag, startPoint x: 699, startPoint y: 379, endPoint x: 567, endPoint y: 288, distance: 160.2
click at [567, 288] on div "Janela de atendimento Grade de atendimento Capacidade Transportadoras Veículos …" at bounding box center [602, 263] width 1205 height 527
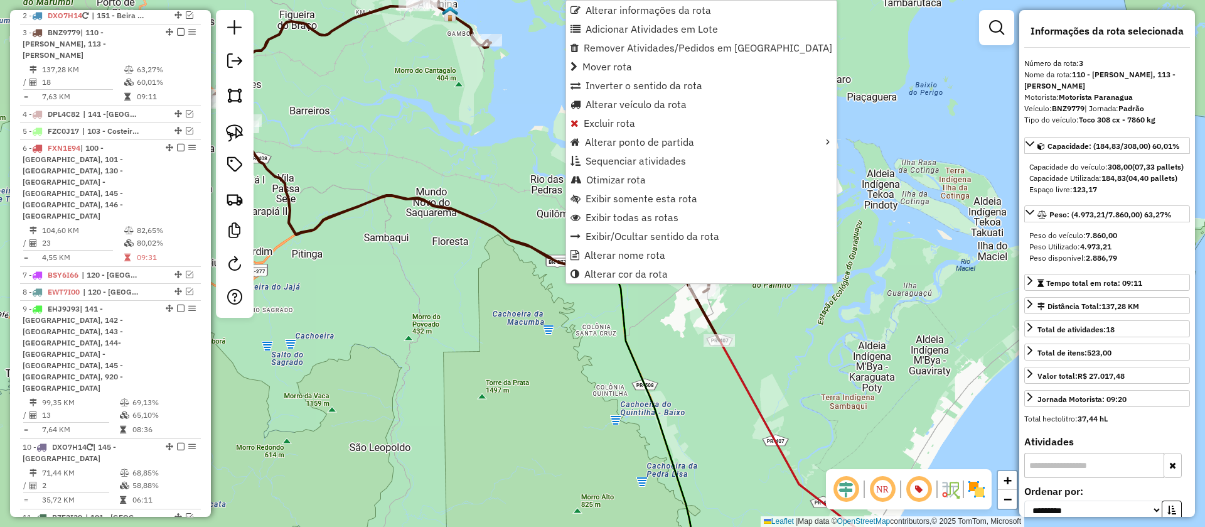
scroll to position [578, 0]
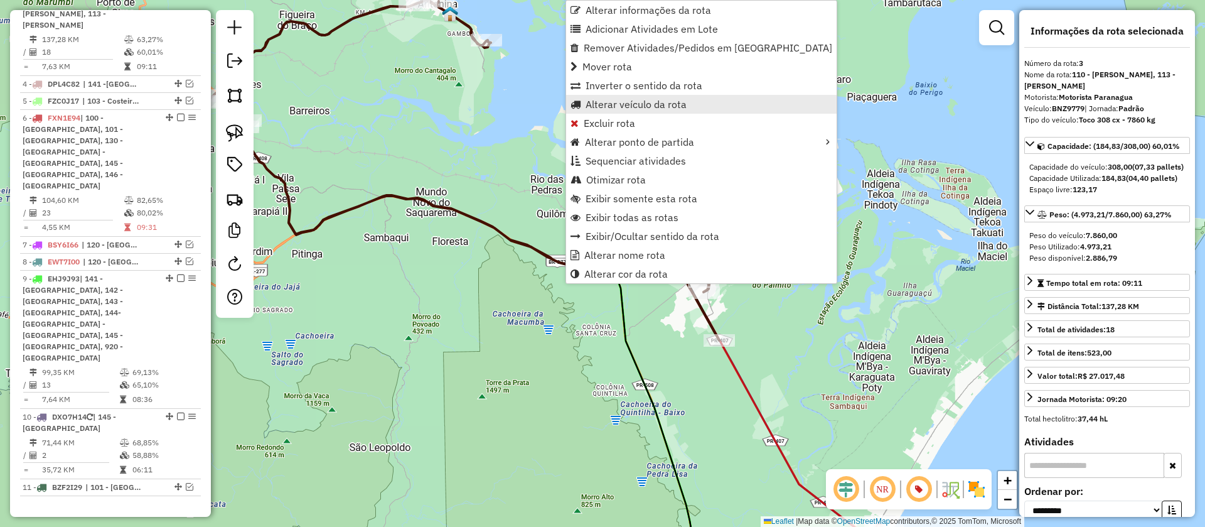
click at [623, 104] on span "Alterar veículo da rota" at bounding box center [636, 104] width 101 height 10
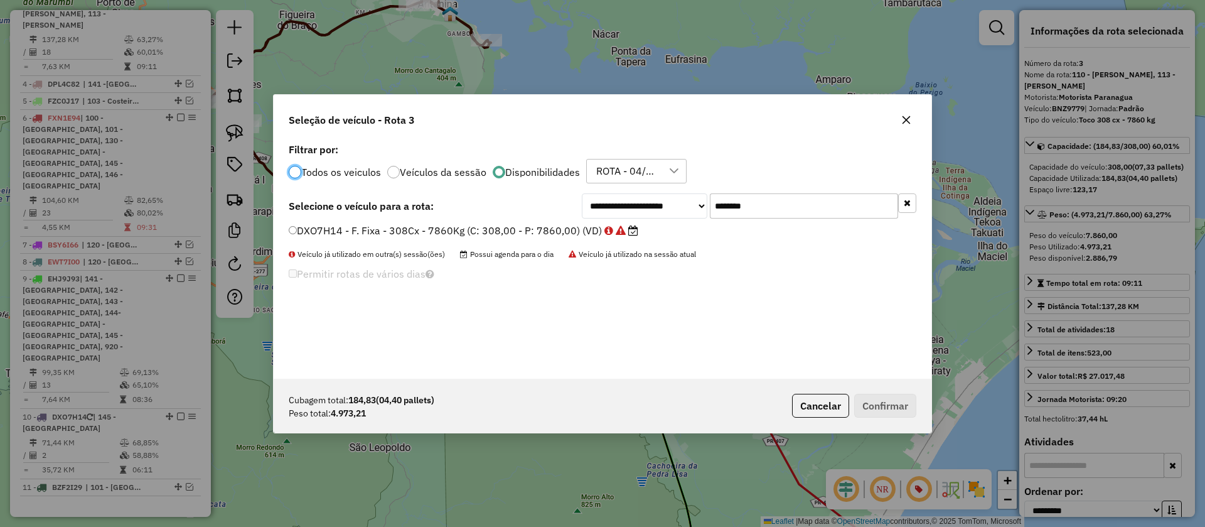
scroll to position [7, 4]
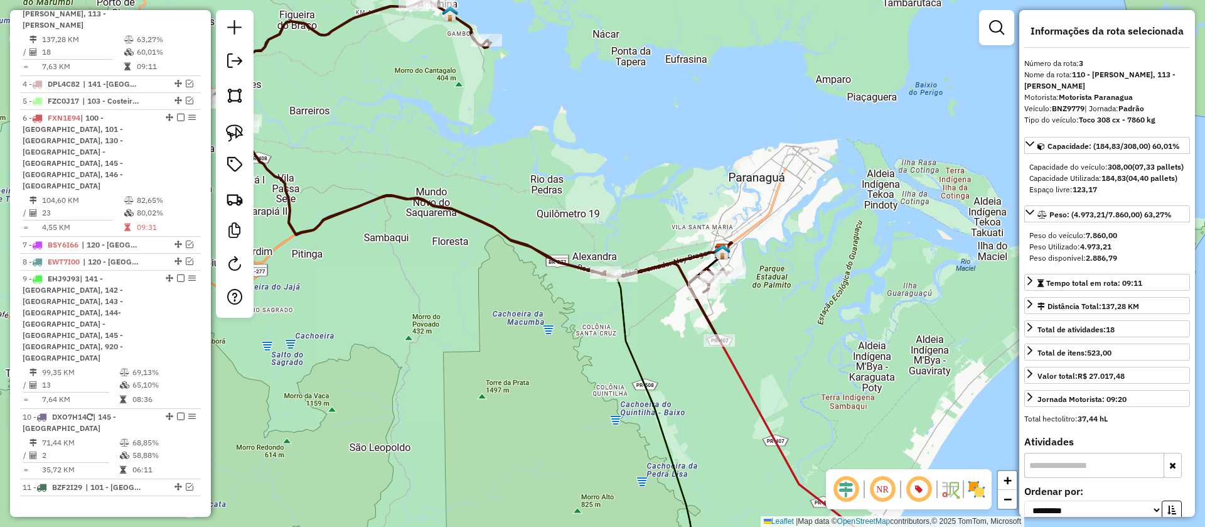
drag, startPoint x: 583, startPoint y: 413, endPoint x: 701, endPoint y: 76, distance: 357.2
click at [699, 97] on div "Janela de atendimento Grade de atendimento Capacidade Transportadoras Veículos …" at bounding box center [602, 263] width 1205 height 527
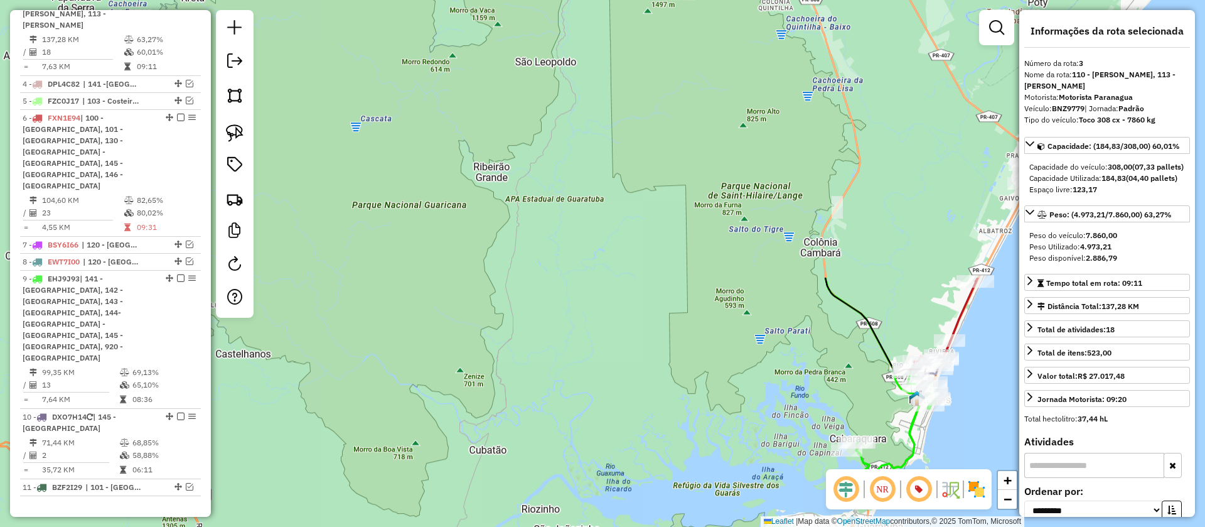
drag, startPoint x: 715, startPoint y: 134, endPoint x: 607, endPoint y: 563, distance: 442.8
click at [607, 526] on html "Aguarde... Pop-up bloqueado! Seu navegador bloqueou automáticamente a abertura …" at bounding box center [602, 263] width 1205 height 527
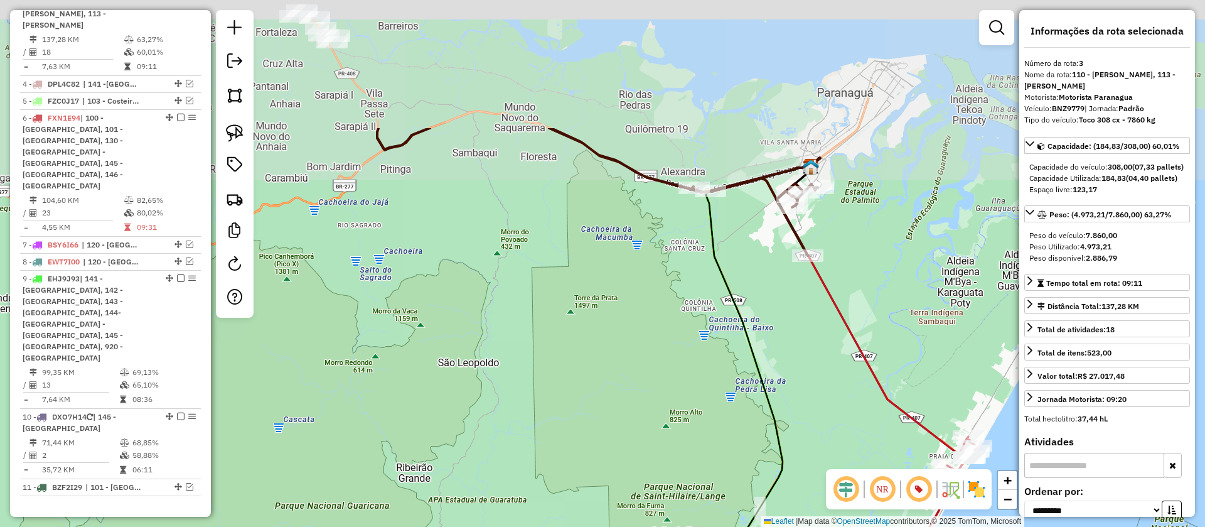
drag, startPoint x: 683, startPoint y: 181, endPoint x: 636, endPoint y: 363, distance: 188.1
click at [636, 363] on div "Janela de atendimento Grade de atendimento Capacidade Transportadoras Veículos …" at bounding box center [602, 263] width 1205 height 527
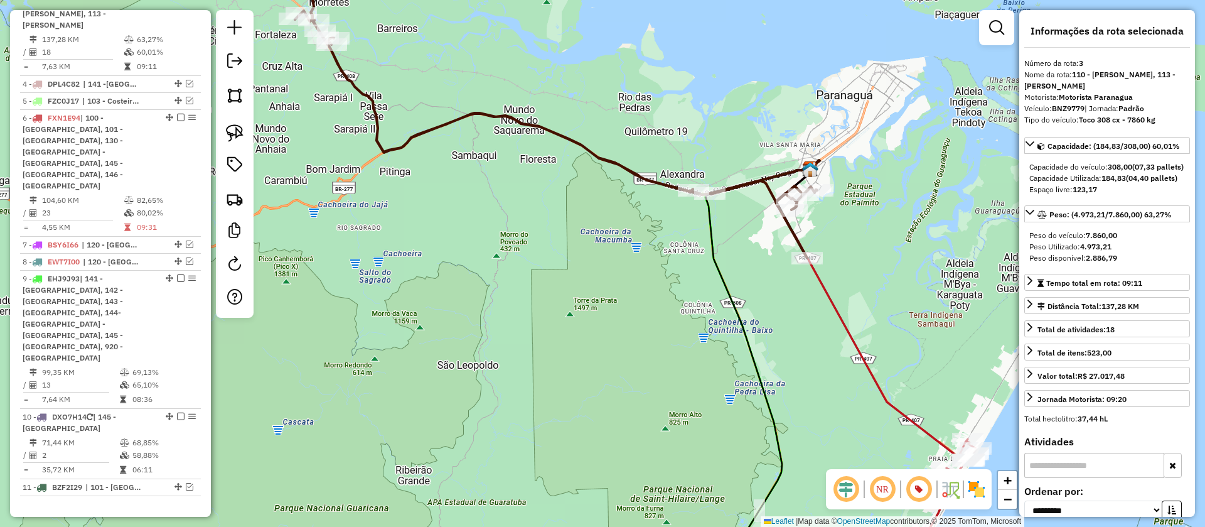
click at [640, 172] on icon at bounding box center [556, 102] width 522 height 311
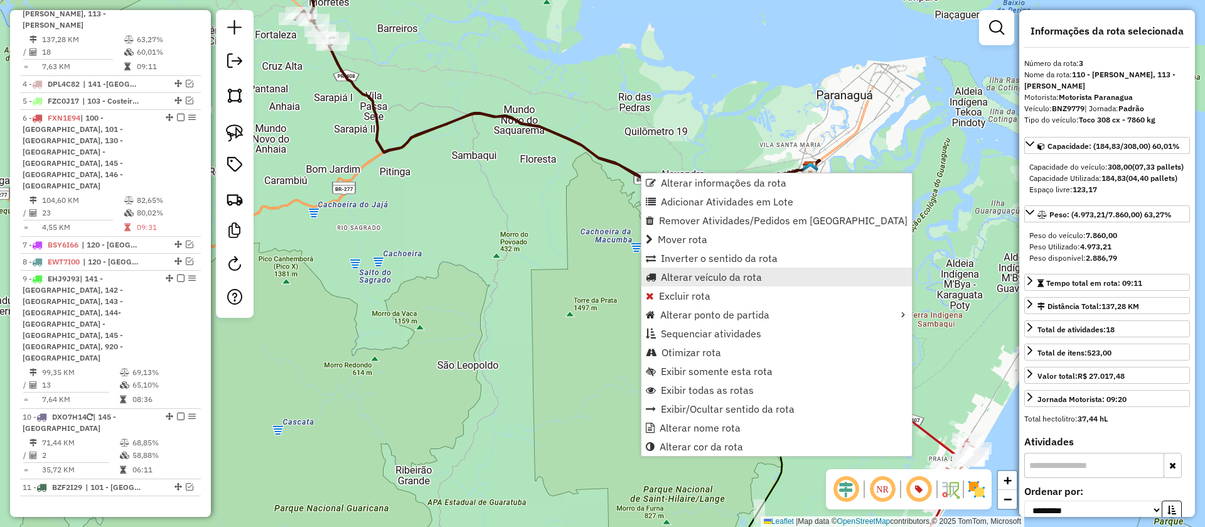
click at [715, 284] on link "Alterar veículo da rota" at bounding box center [777, 276] width 271 height 19
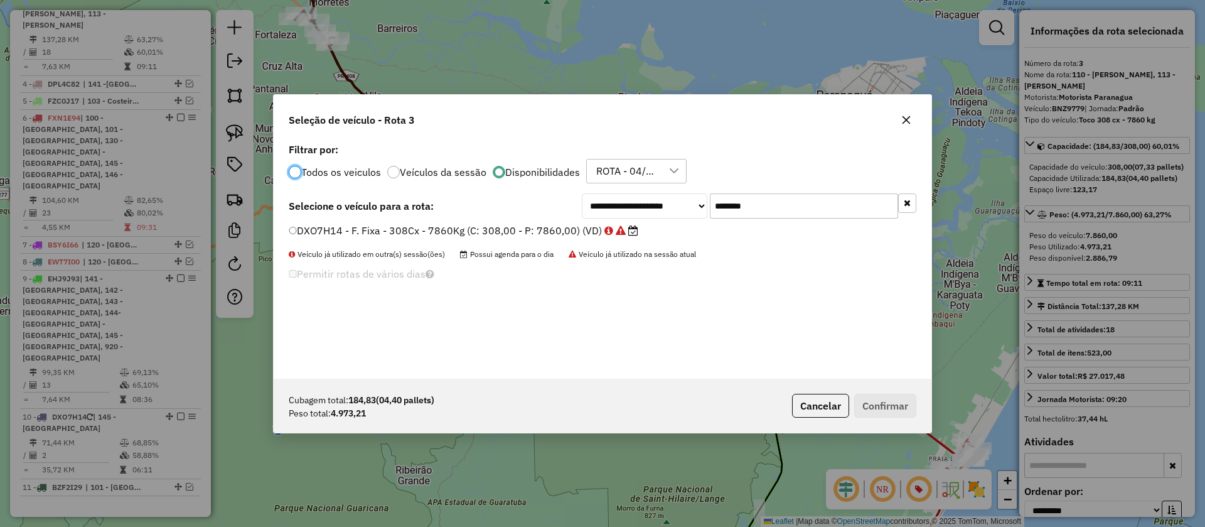
click at [758, 207] on input "*******" at bounding box center [804, 205] width 188 height 25
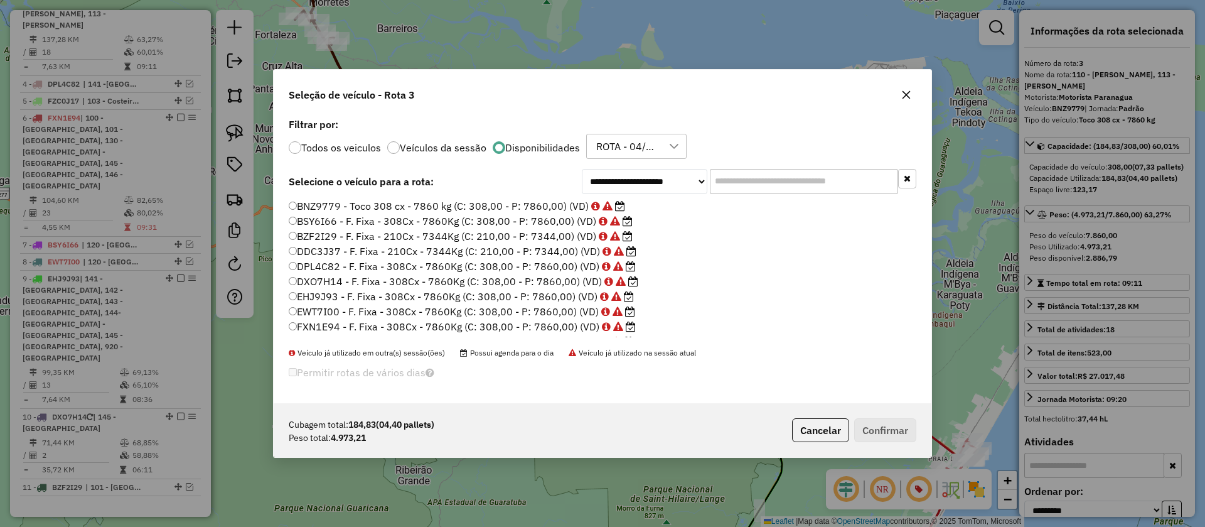
scroll to position [28, 0]
click at [539, 325] on label "GDI4E76 - F. Fixa - 210Cx - 7520Kg (C: 210,00 - P: 7520,00) (VD)" at bounding box center [455, 328] width 333 height 15
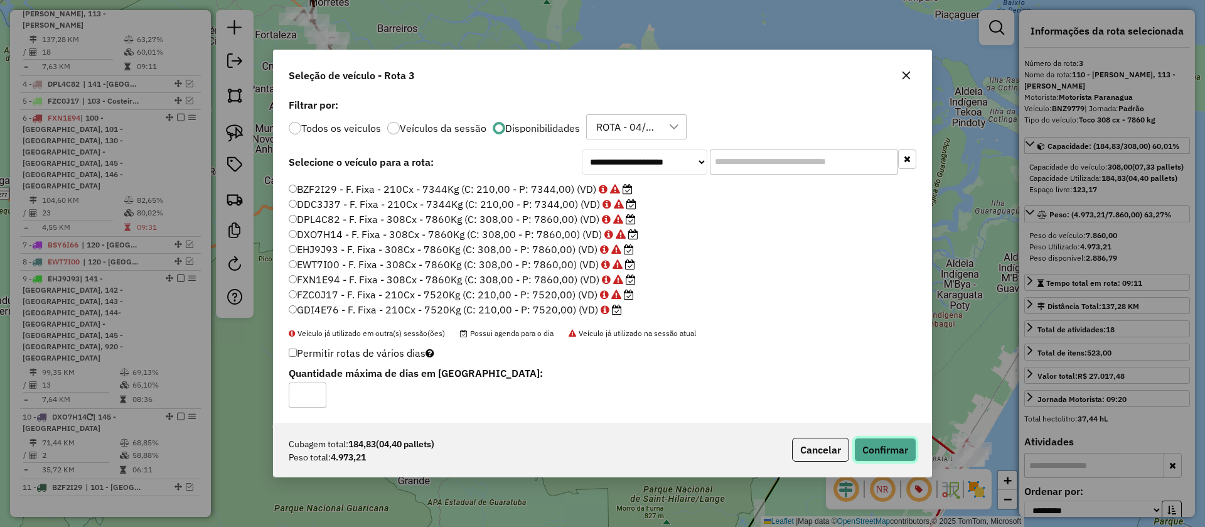
click at [903, 449] on button "Confirmar" at bounding box center [885, 450] width 62 height 24
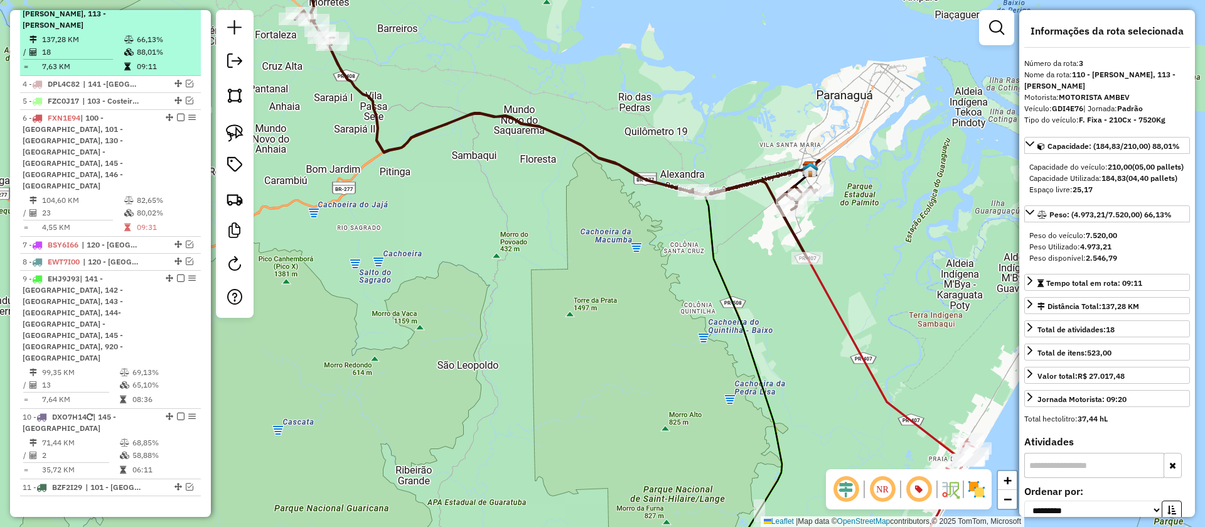
click at [178, 6] on em at bounding box center [181, 2] width 8 height 8
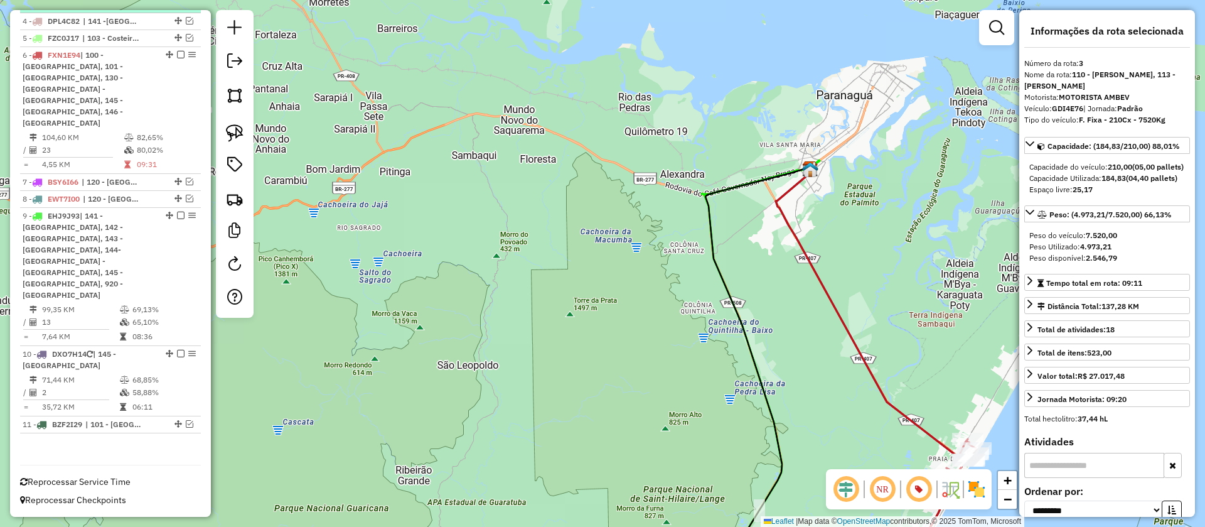
scroll to position [525, 0]
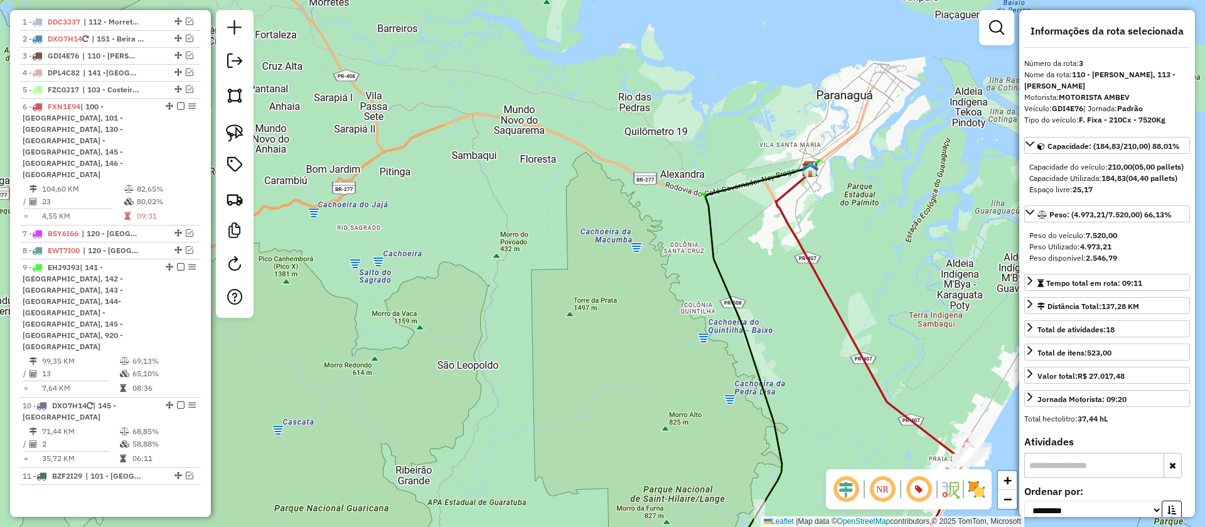
drag, startPoint x: 652, startPoint y: 274, endPoint x: 565, endPoint y: 62, distance: 229.4
click at [565, 62] on div "Janela de atendimento Grade de atendimento Capacidade Transportadoras Veículos …" at bounding box center [602, 263] width 1205 height 527
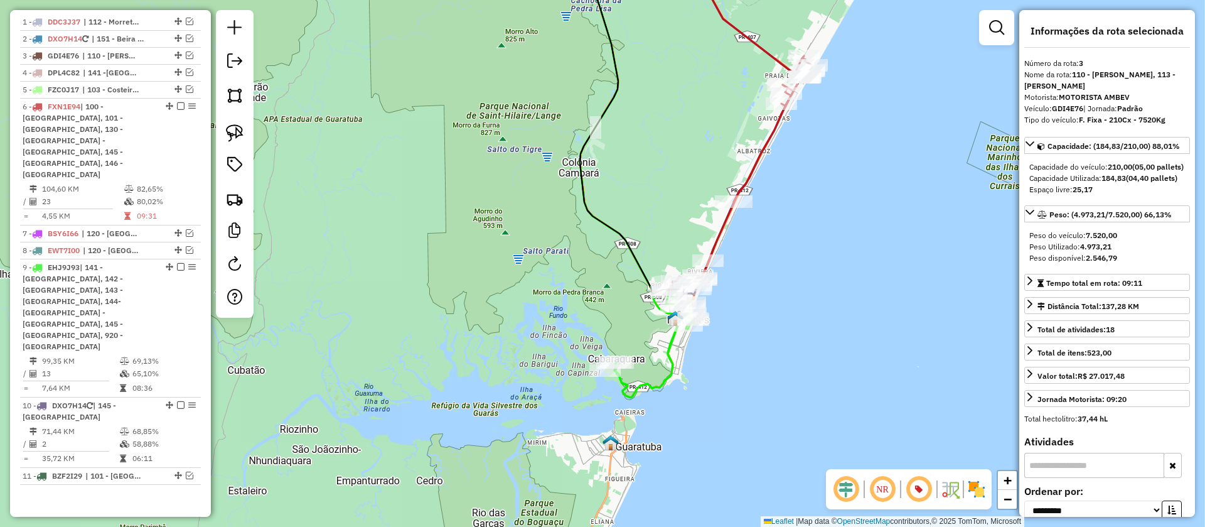
drag, startPoint x: 568, startPoint y: 242, endPoint x: 544, endPoint y: 190, distance: 57.9
click at [544, 190] on div "Janela de atendimento Grade de atendimento Capacidade Transportadoras Veículos …" at bounding box center [602, 263] width 1205 height 527
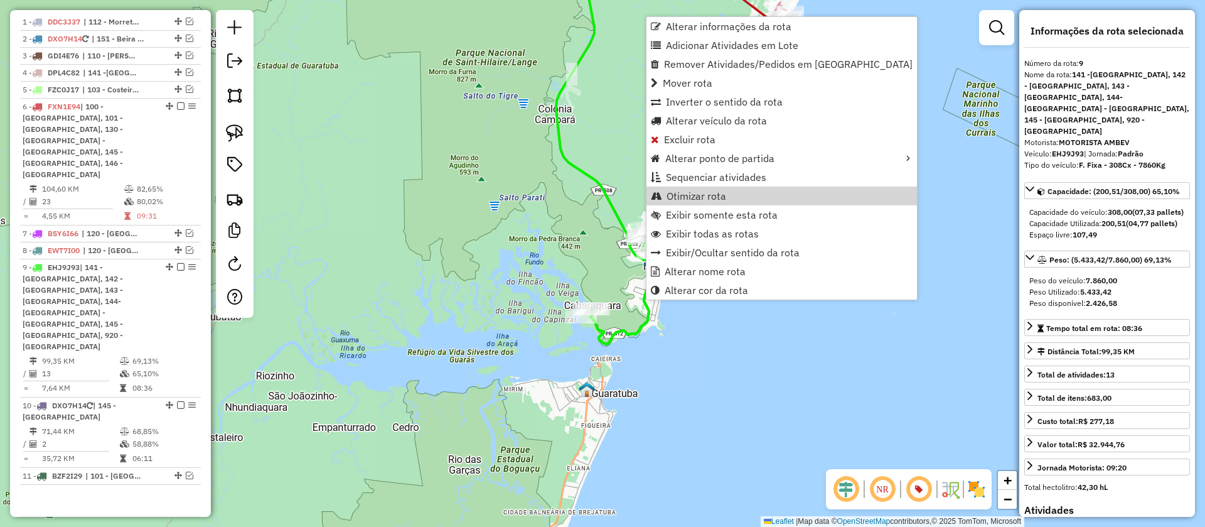
click at [590, 252] on div "Janela de atendimento Grade de atendimento Capacidade Transportadoras Veículos …" at bounding box center [602, 263] width 1205 height 527
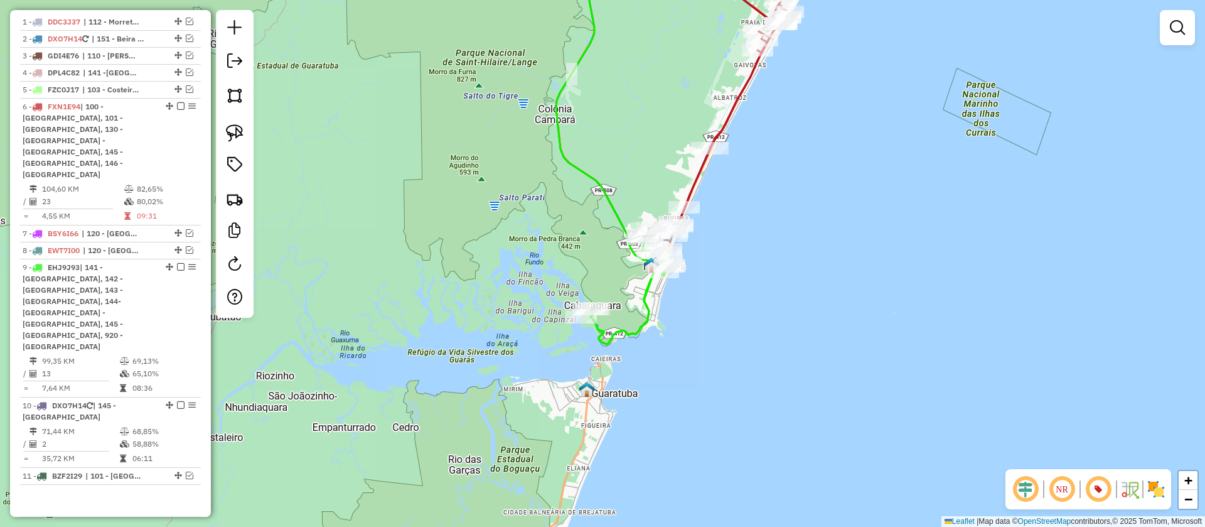
select select "**********"
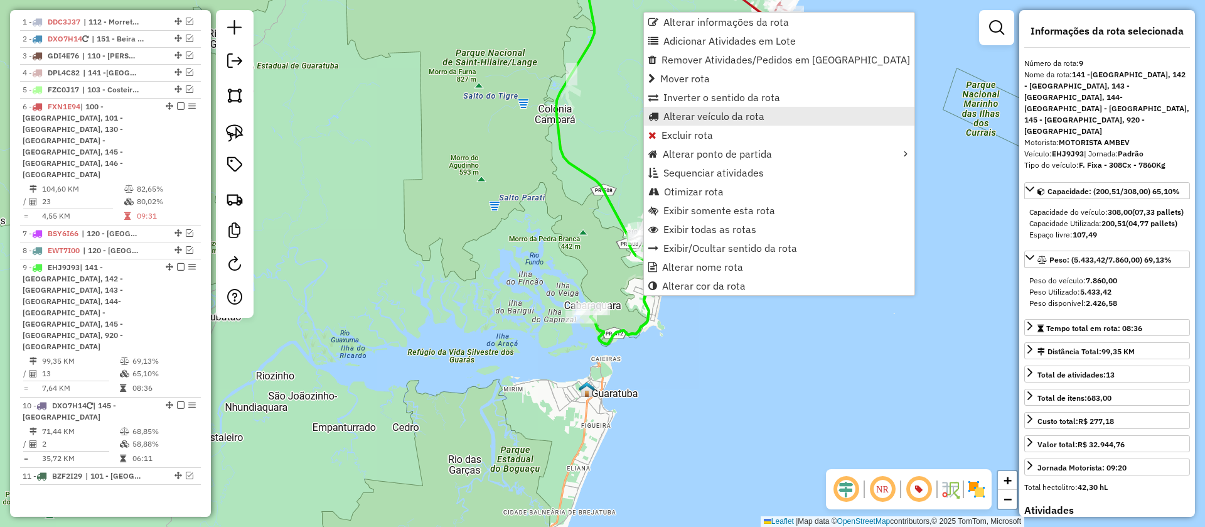
click at [736, 117] on span "Alterar veículo da rota" at bounding box center [714, 116] width 101 height 10
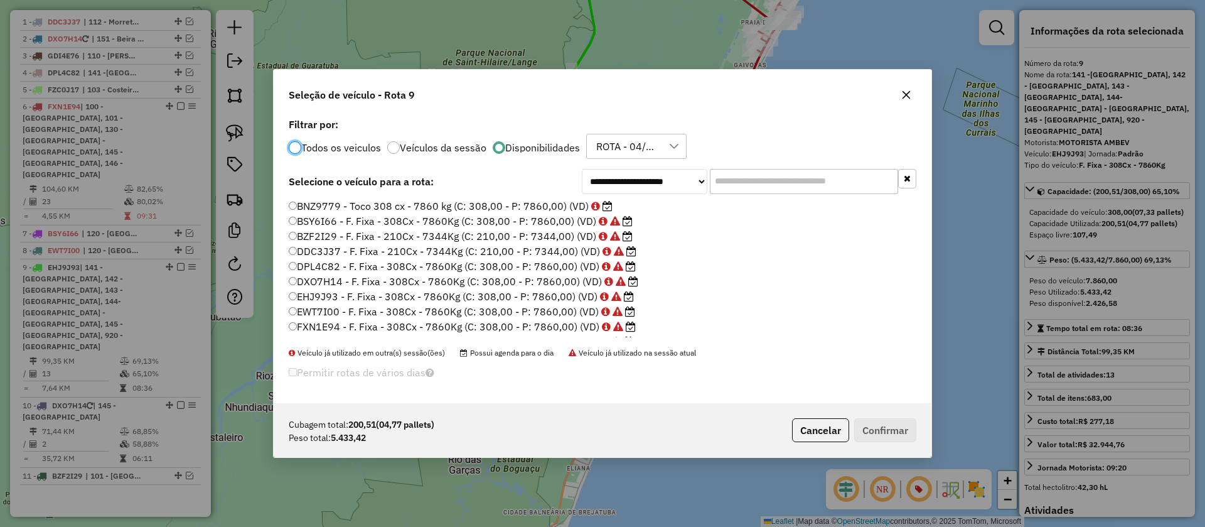
scroll to position [7, 4]
click at [556, 202] on label "BNZ9779 - Toco 308 cx - 7860 kg (C: 308,00 - P: 7860,00) (VD)" at bounding box center [451, 205] width 324 height 15
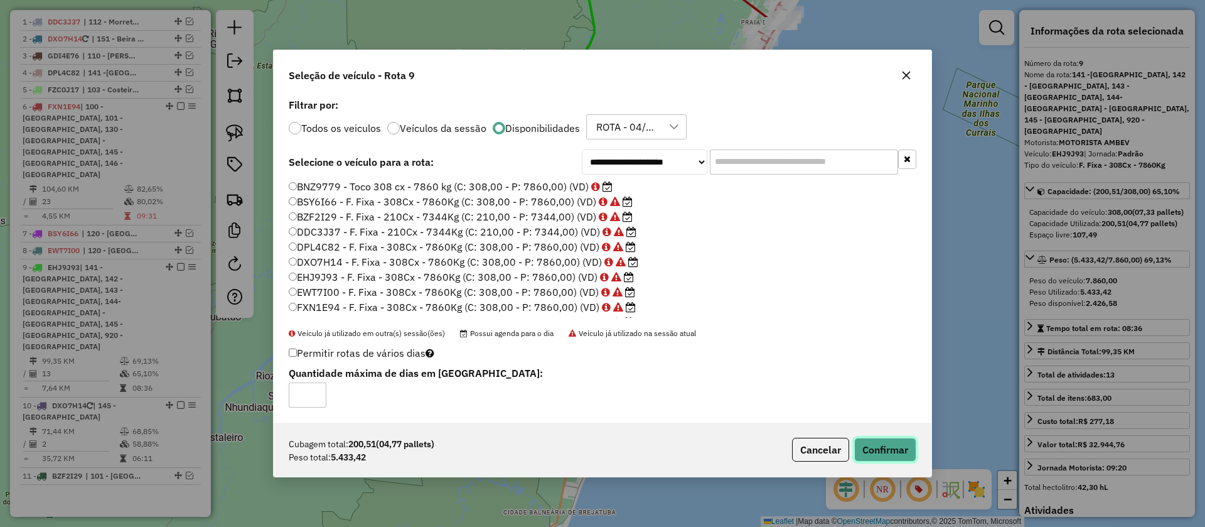
click at [878, 450] on button "Confirmar" at bounding box center [885, 450] width 62 height 24
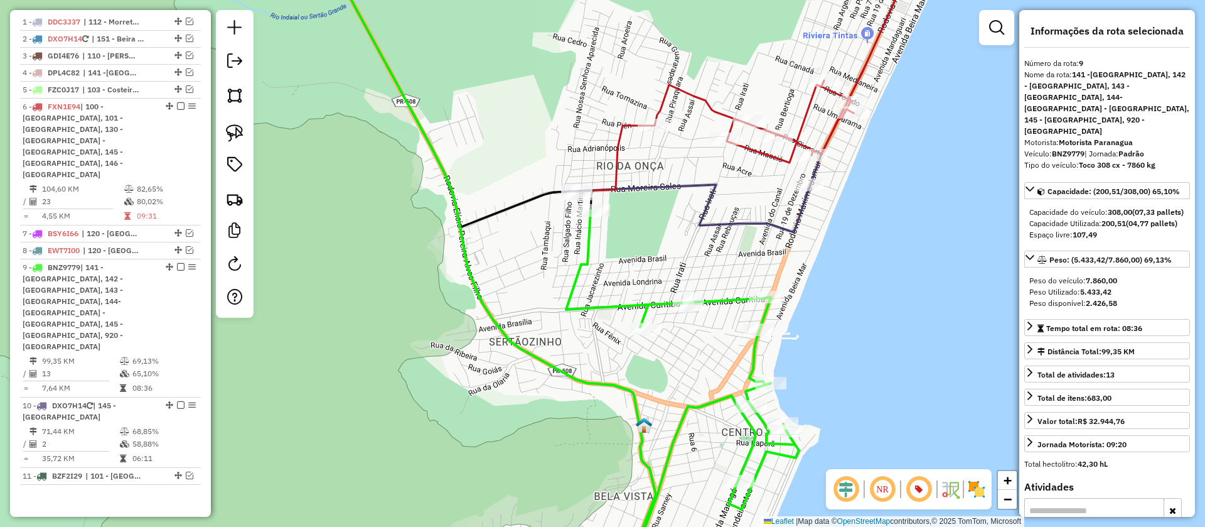
click at [724, 294] on icon at bounding box center [682, 394] width 233 height 369
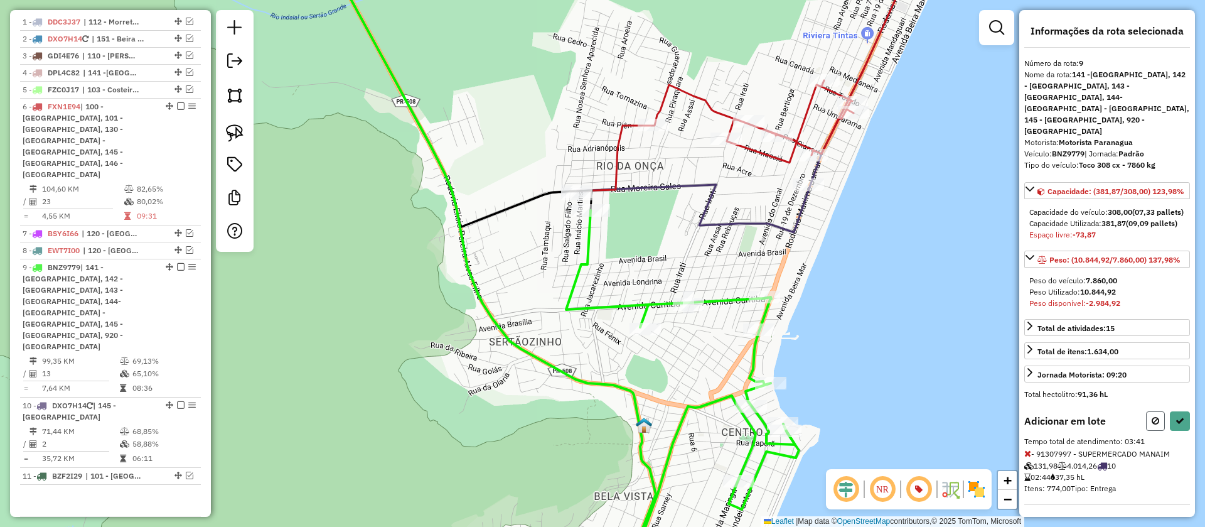
click at [1152, 425] on icon at bounding box center [1156, 420] width 8 height 9
select select "**********"
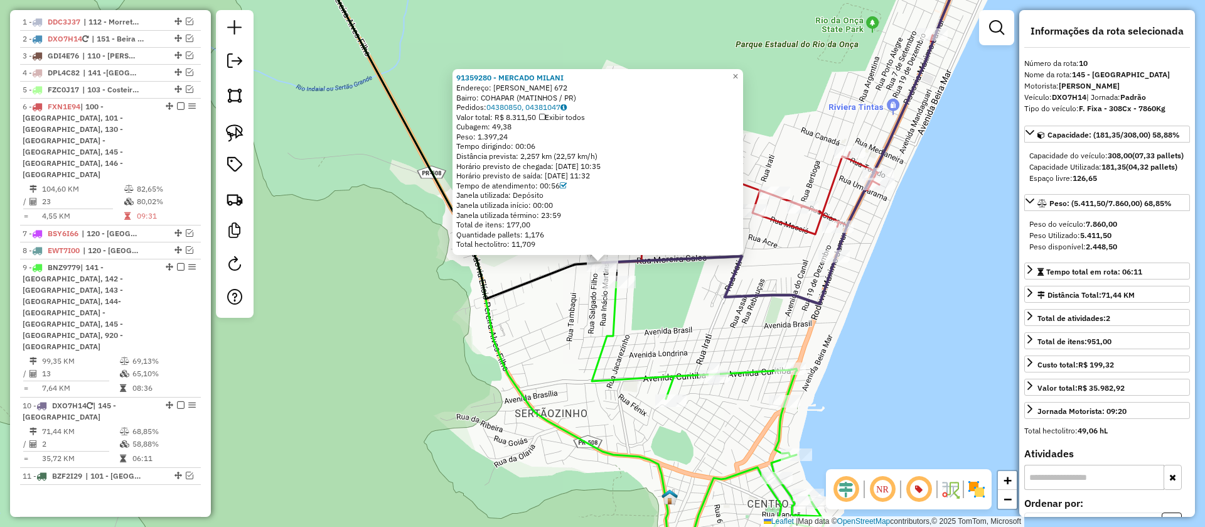
click at [616, 318] on icon at bounding box center [708, 431] width 233 height 298
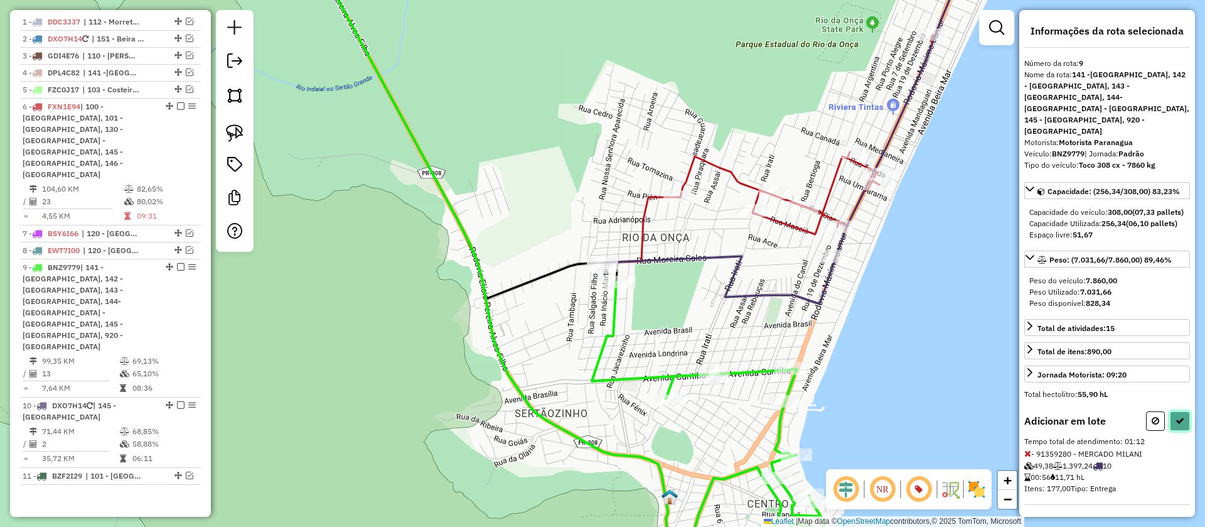
click at [1171, 426] on button at bounding box center [1180, 420] width 20 height 19
select select "**********"
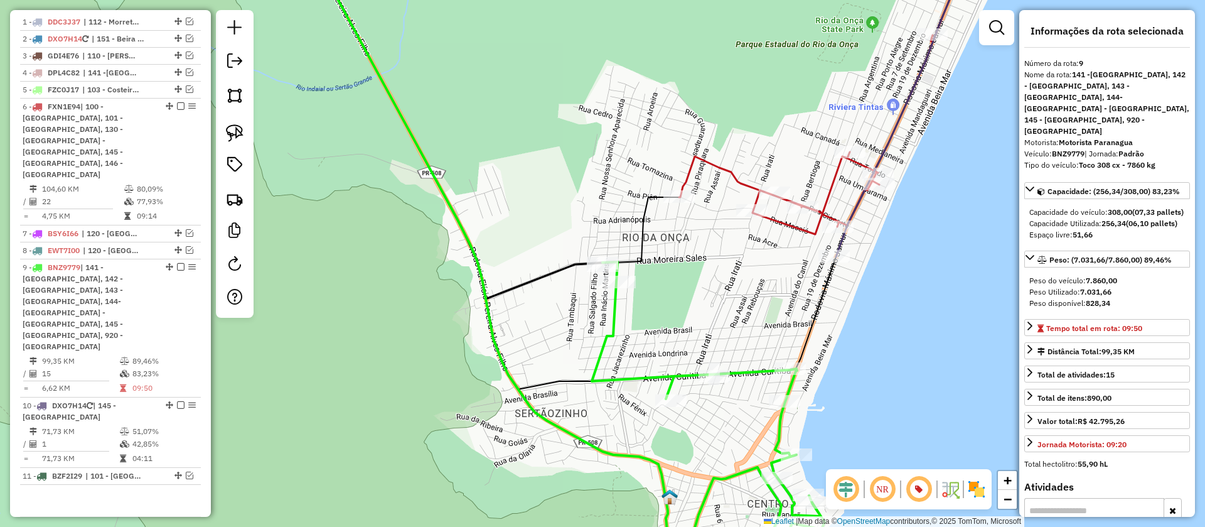
click at [834, 178] on icon at bounding box center [825, 90] width 293 height 287
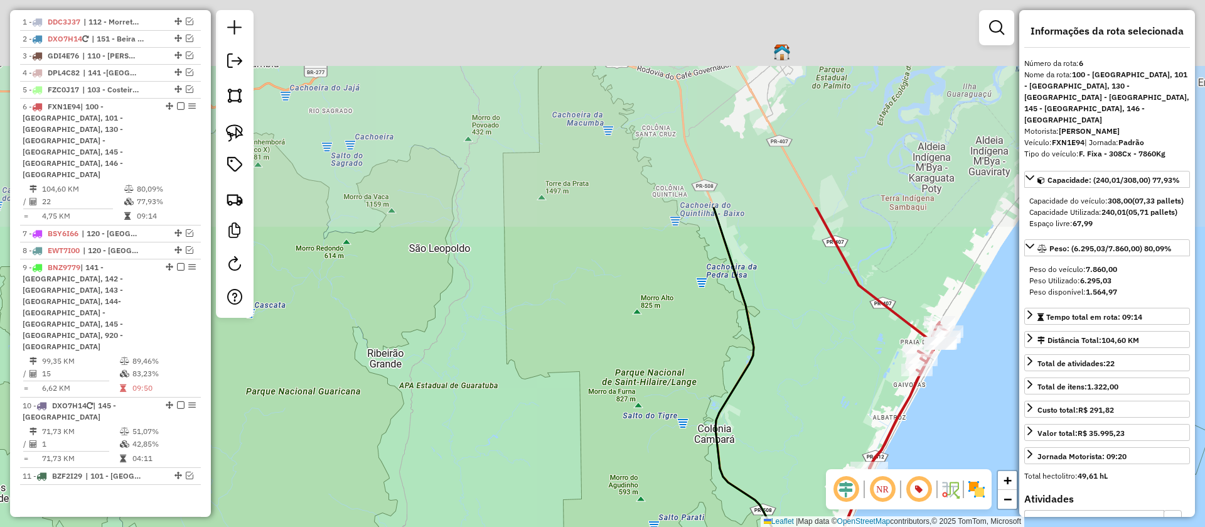
drag, startPoint x: 789, startPoint y: 158, endPoint x: 834, endPoint y: 437, distance: 283.0
click at [830, 442] on div "Janela de atendimento Grade de atendimento Capacidade Transportadoras Veículos …" at bounding box center [602, 263] width 1205 height 527
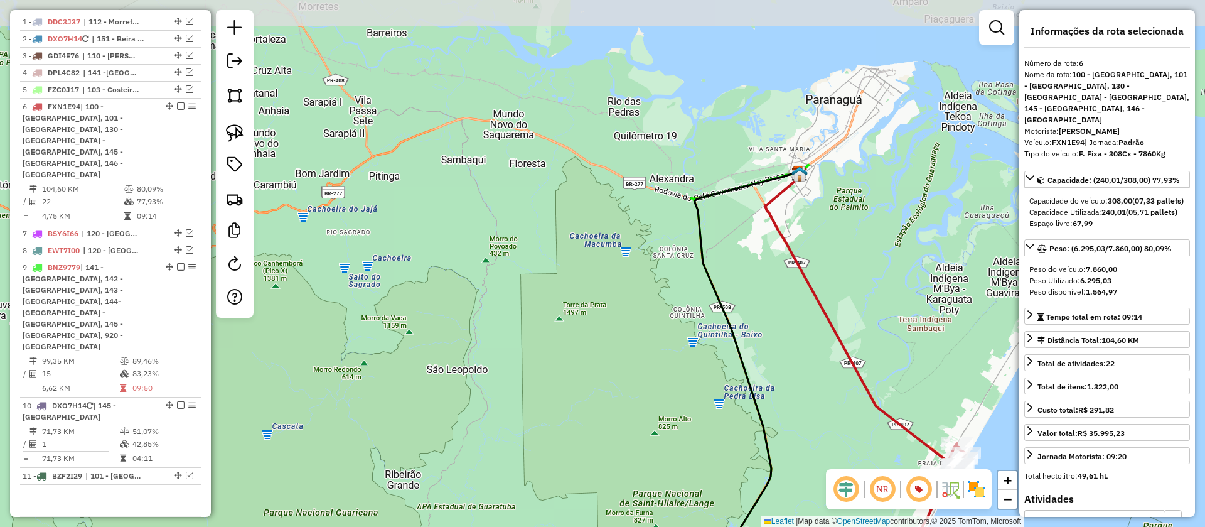
drag, startPoint x: 779, startPoint y: 215, endPoint x: 791, endPoint y: 298, distance: 83.7
click at [791, 298] on div "Janela de atendimento Grade de atendimento Capacidade Transportadoras Veículos …" at bounding box center [602, 263] width 1205 height 527
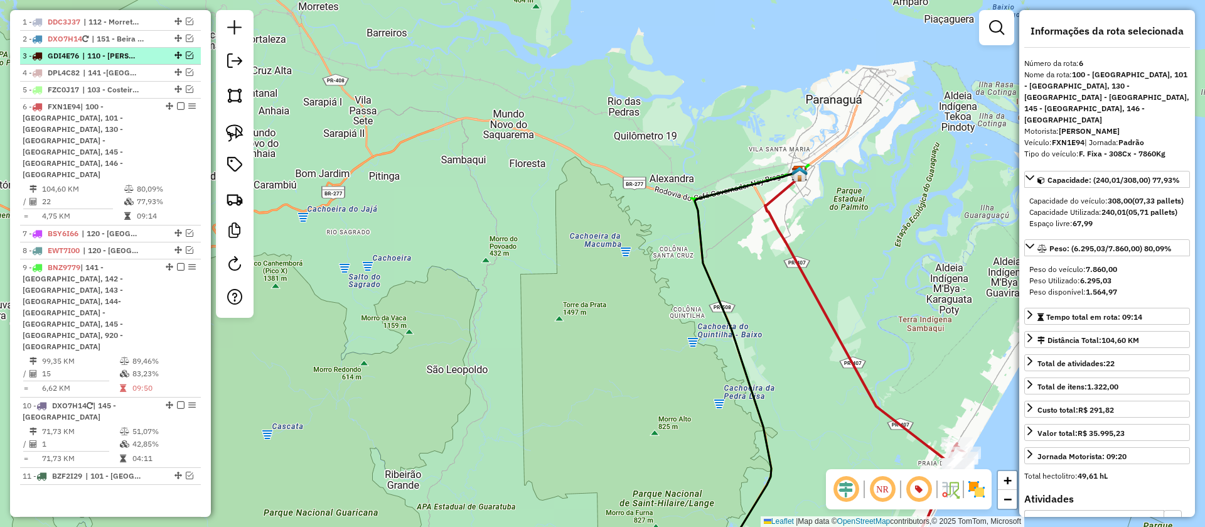
click at [186, 59] on em at bounding box center [190, 55] width 8 height 8
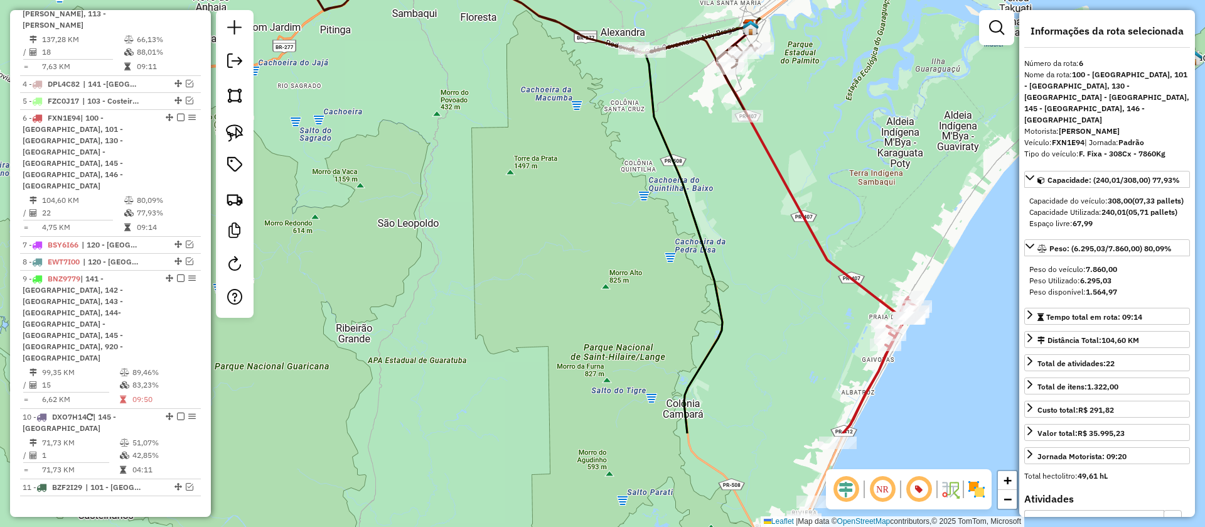
drag, startPoint x: 623, startPoint y: 306, endPoint x: 557, endPoint y: 63, distance: 252.5
click at [559, 69] on div "Janela de atendimento Grade de atendimento Capacidade Transportadoras Veículos …" at bounding box center [602, 263] width 1205 height 527
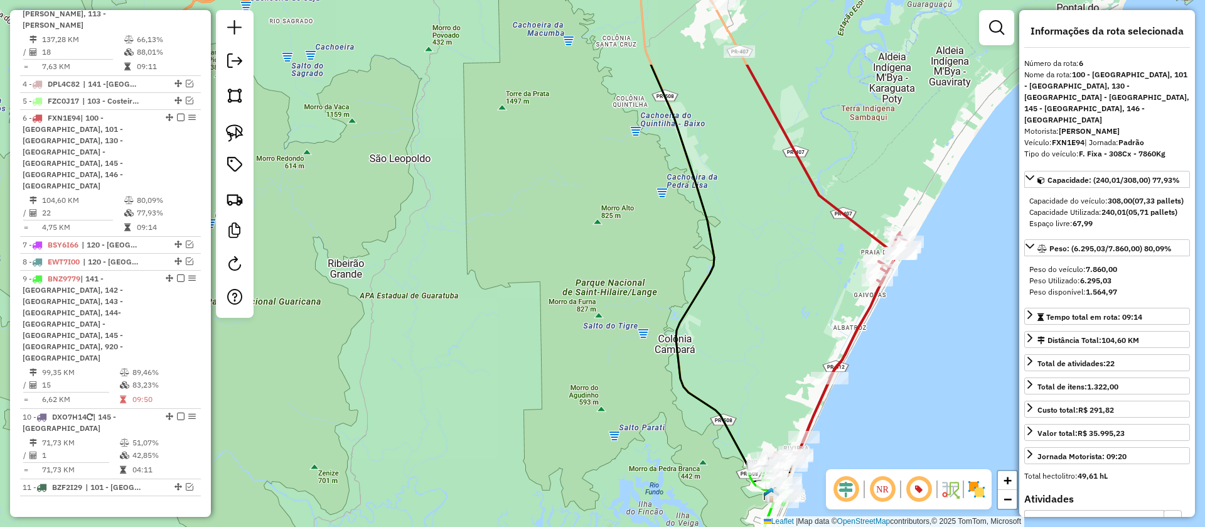
click at [655, 246] on div "Janela de atendimento Grade de atendimento Capacidade Transportadoras Veículos …" at bounding box center [602, 263] width 1205 height 527
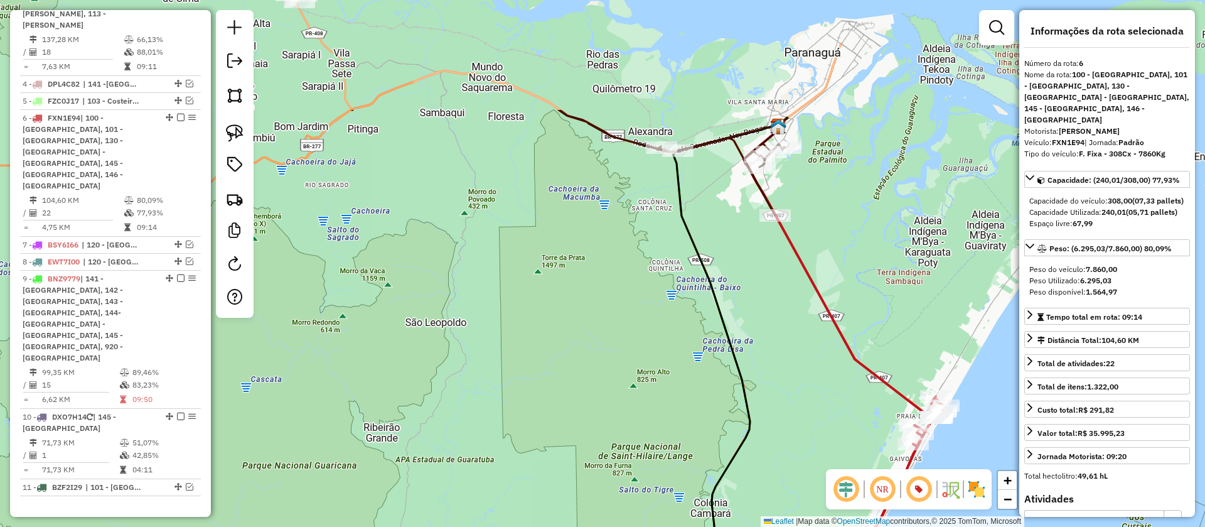
drag, startPoint x: 539, startPoint y: 98, endPoint x: 554, endPoint y: 168, distance: 72.0
click at [554, 168] on div "Janela de atendimento Grade de atendimento Capacidade Transportadoras Veículos …" at bounding box center [602, 263] width 1205 height 527
click at [576, 114] on icon at bounding box center [524, 81] width 522 height 268
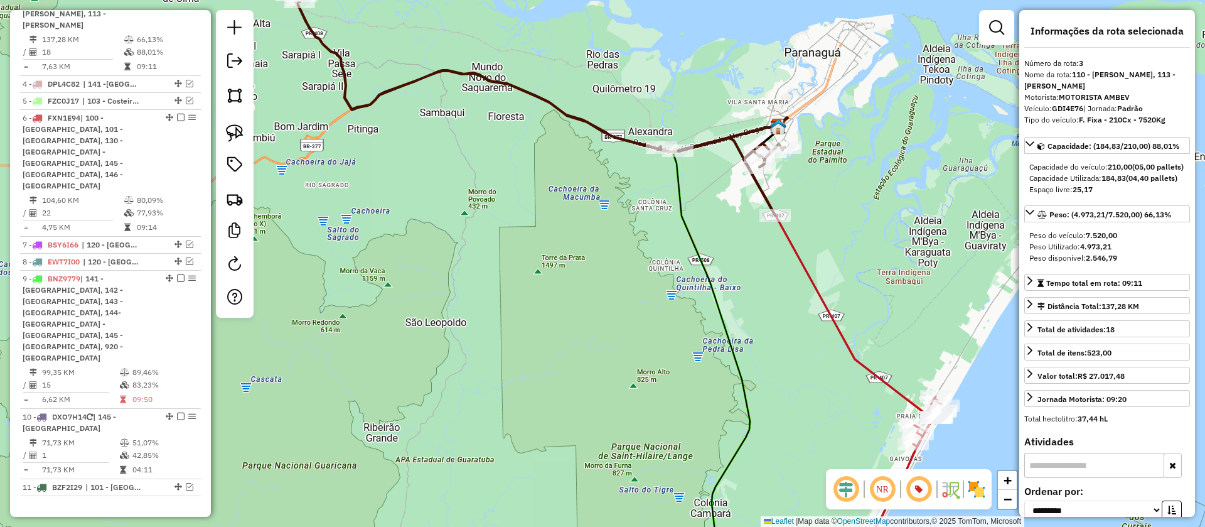
click at [1070, 104] on strong "GDI4E76" at bounding box center [1067, 108] width 31 height 9
copy div "GDI4E76"
click at [701, 339] on div "Janela de atendimento Grade de atendimento Capacidade Transportadoras Veículos …" at bounding box center [602, 263] width 1205 height 527
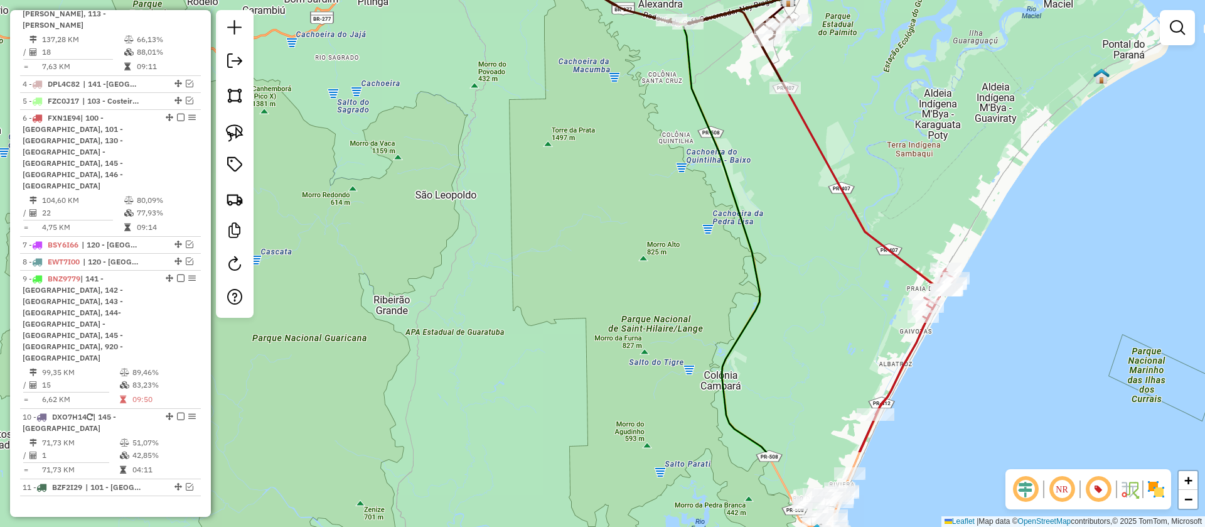
drag, startPoint x: 689, startPoint y: 397, endPoint x: 692, endPoint y: 58, distance: 339.0
click at [692, 60] on div "Janela de atendimento Grade de atendimento Capacidade Transportadoras Veículos …" at bounding box center [602, 263] width 1205 height 527
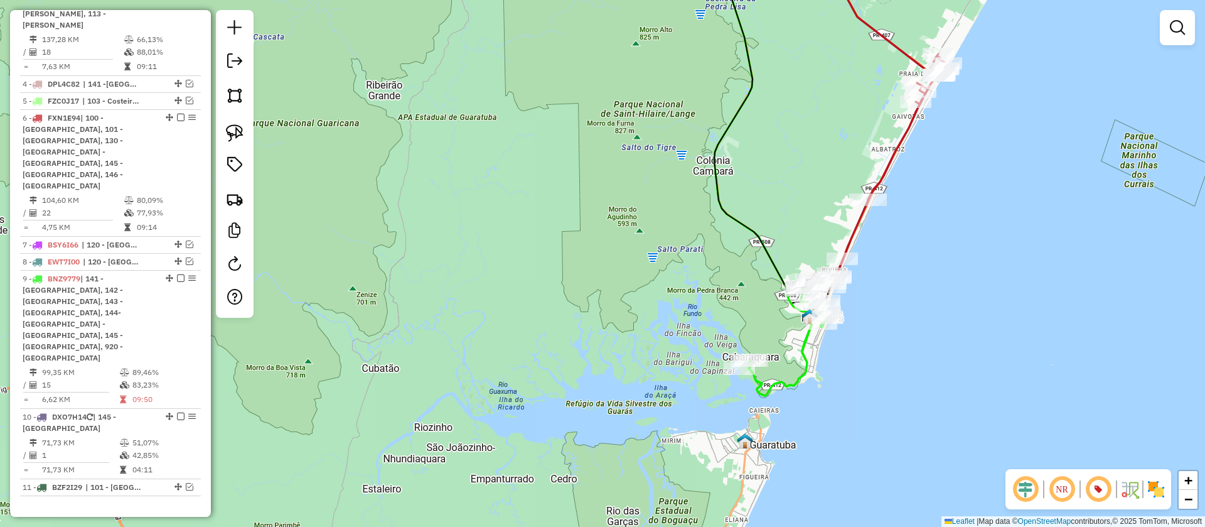
click at [803, 348] on icon at bounding box center [789, 342] width 80 height 108
select select "**********"
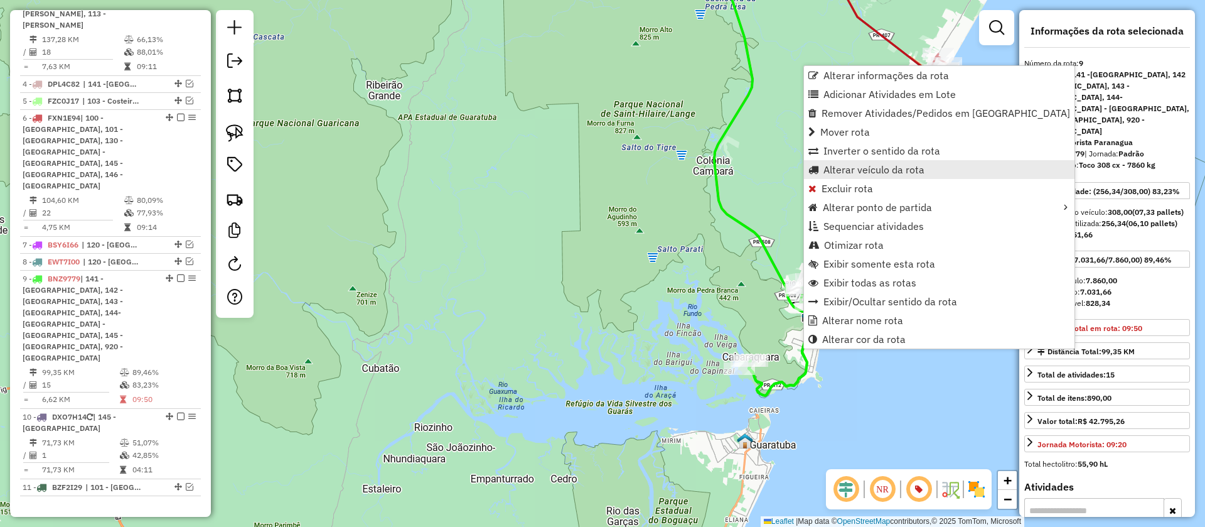
click at [888, 174] on span "Alterar veículo da rota" at bounding box center [874, 169] width 101 height 10
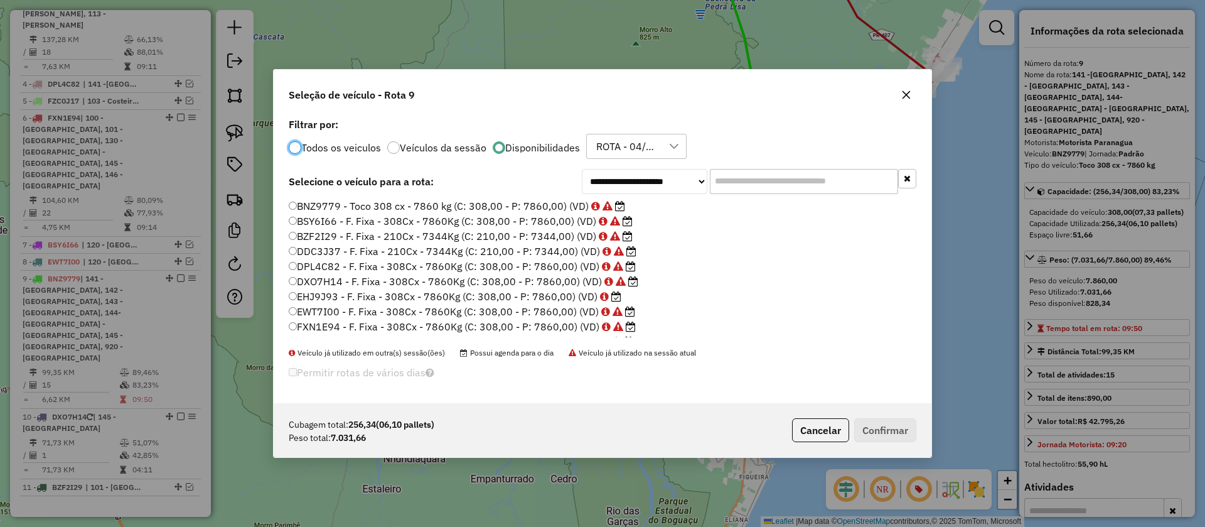
scroll to position [7, 4]
click at [732, 191] on input "text" at bounding box center [804, 181] width 188 height 25
paste input "*******"
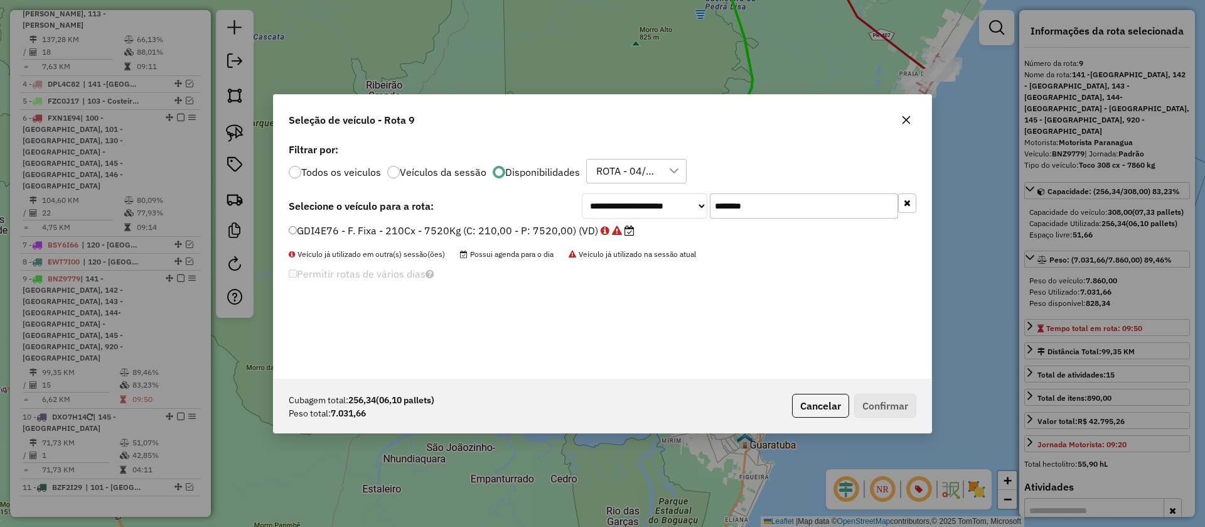
type input "*******"
click at [601, 227] on icon at bounding box center [605, 230] width 9 height 10
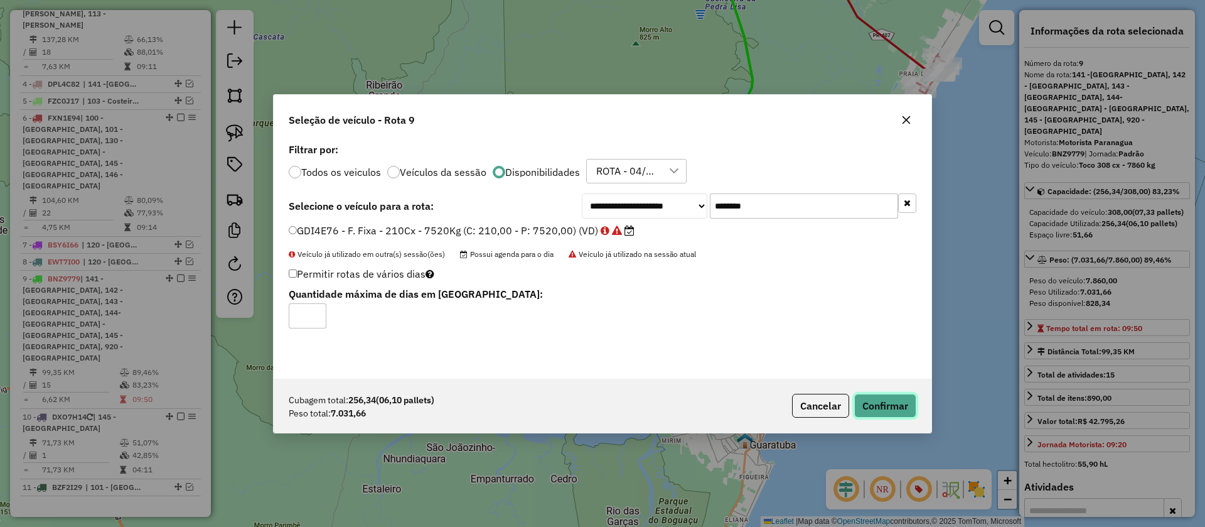
click at [890, 413] on button "Confirmar" at bounding box center [885, 406] width 62 height 24
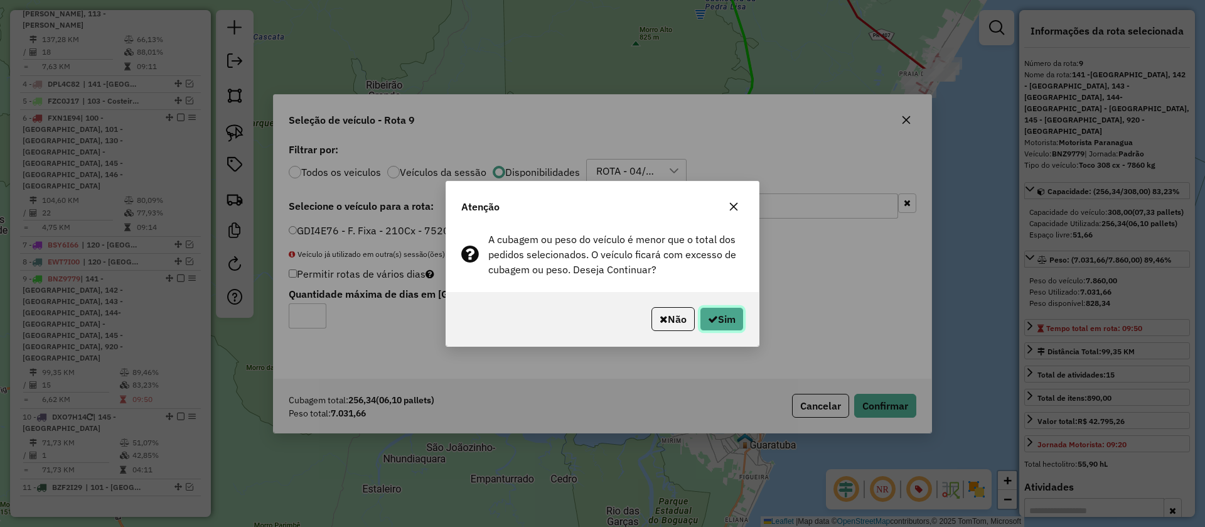
click at [708, 323] on icon "button" at bounding box center [713, 319] width 10 height 10
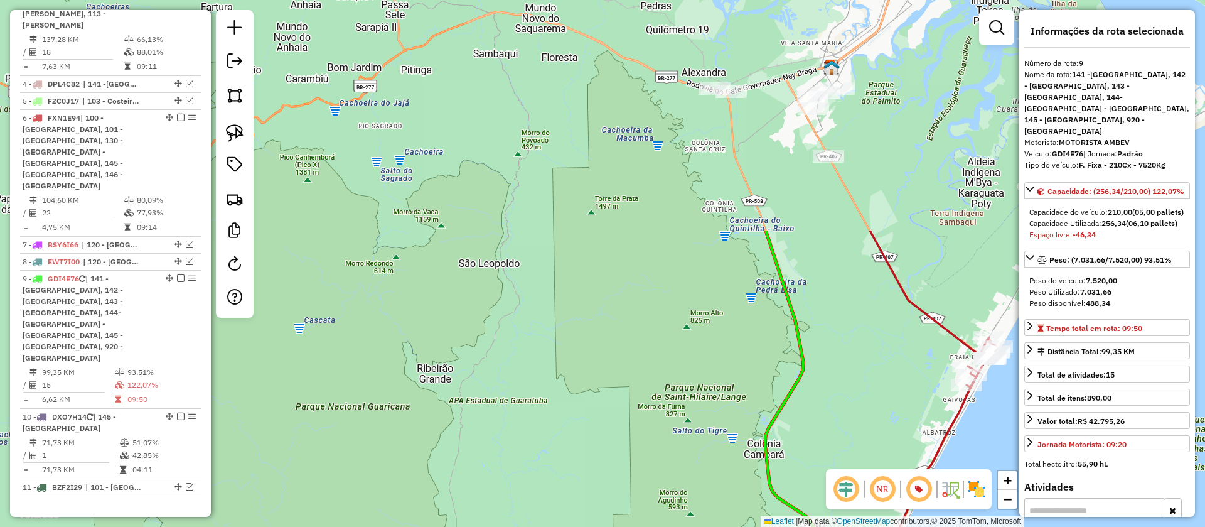
drag, startPoint x: 814, startPoint y: 97, endPoint x: 863, endPoint y: 375, distance: 281.8
click at [865, 380] on div "Janela de atendimento Grade de atendimento Capacidade Transportadoras Veículos …" at bounding box center [602, 263] width 1205 height 527
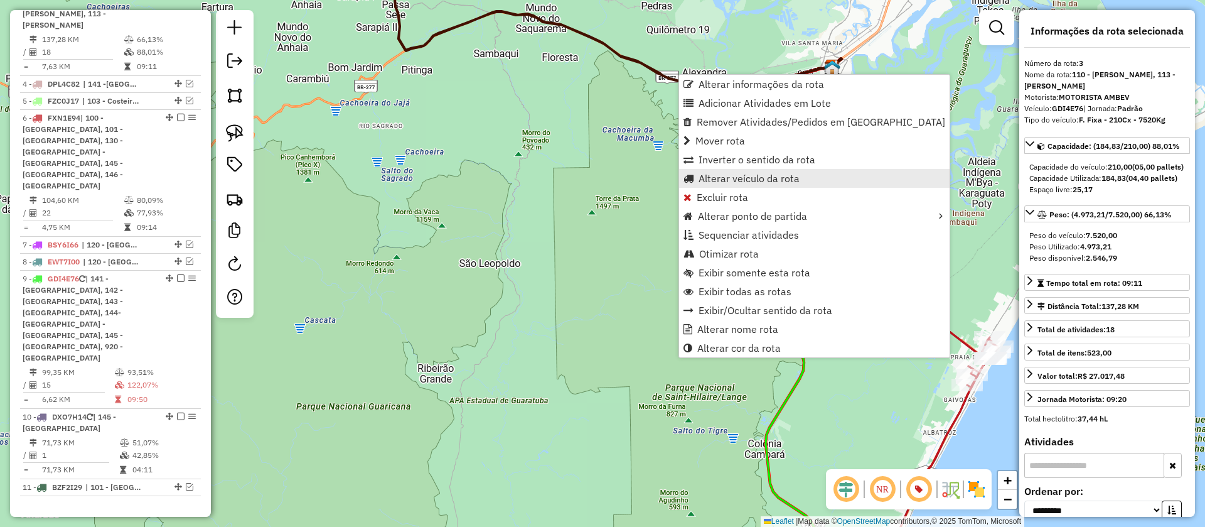
click at [741, 171] on link "Alterar veículo da rota" at bounding box center [814, 178] width 271 height 19
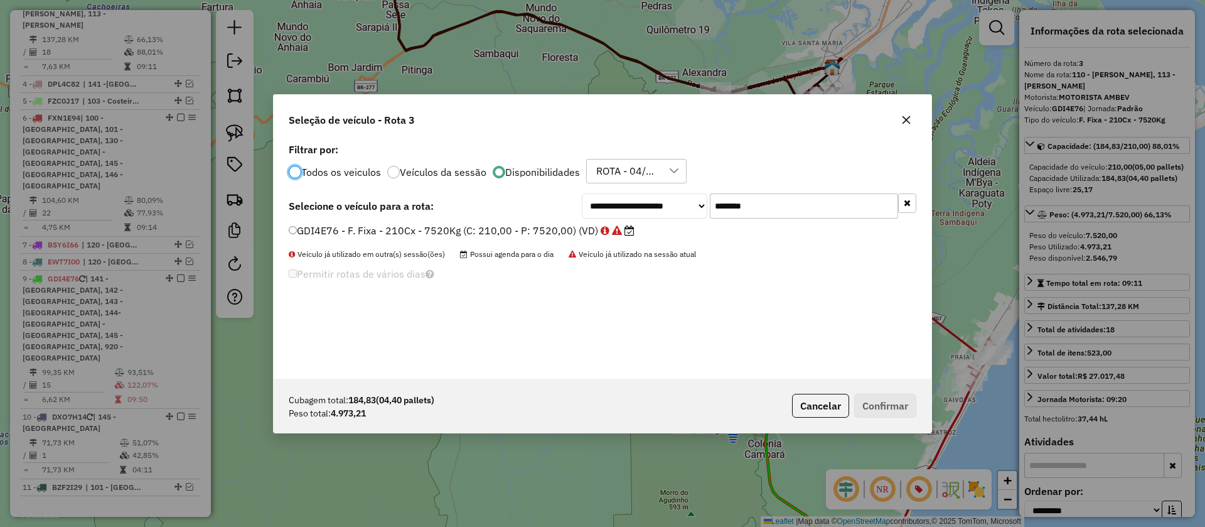
click at [747, 201] on input "*******" at bounding box center [804, 205] width 188 height 25
click at [748, 201] on input "*******" at bounding box center [804, 205] width 188 height 25
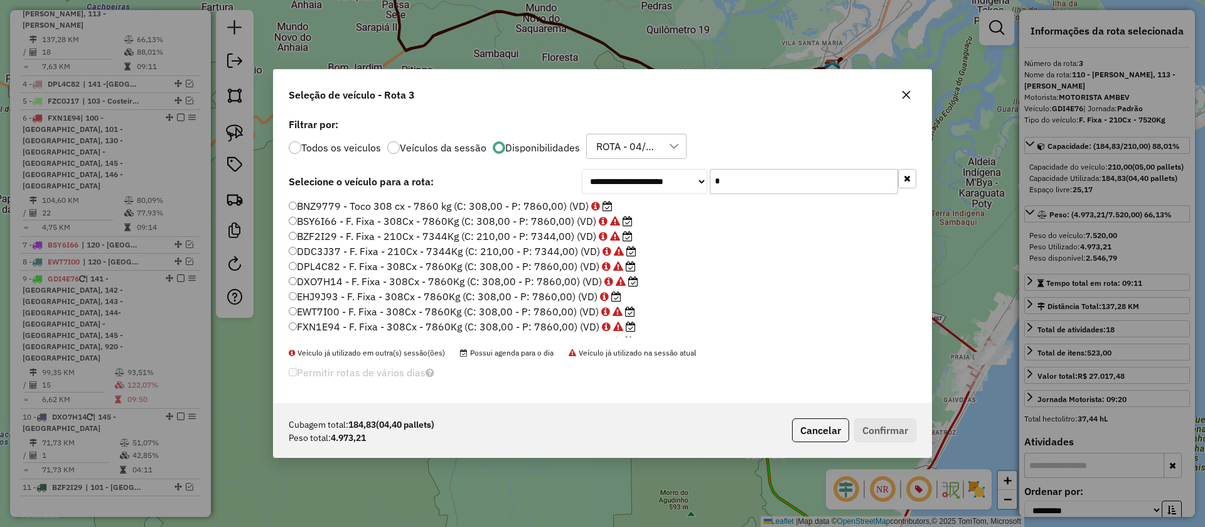
click at [554, 298] on label "EHJ9J93 - F. Fixa - 308Cx - 7860Kg (C: 308,00 - P: 7860,00) (VD)" at bounding box center [455, 296] width 333 height 15
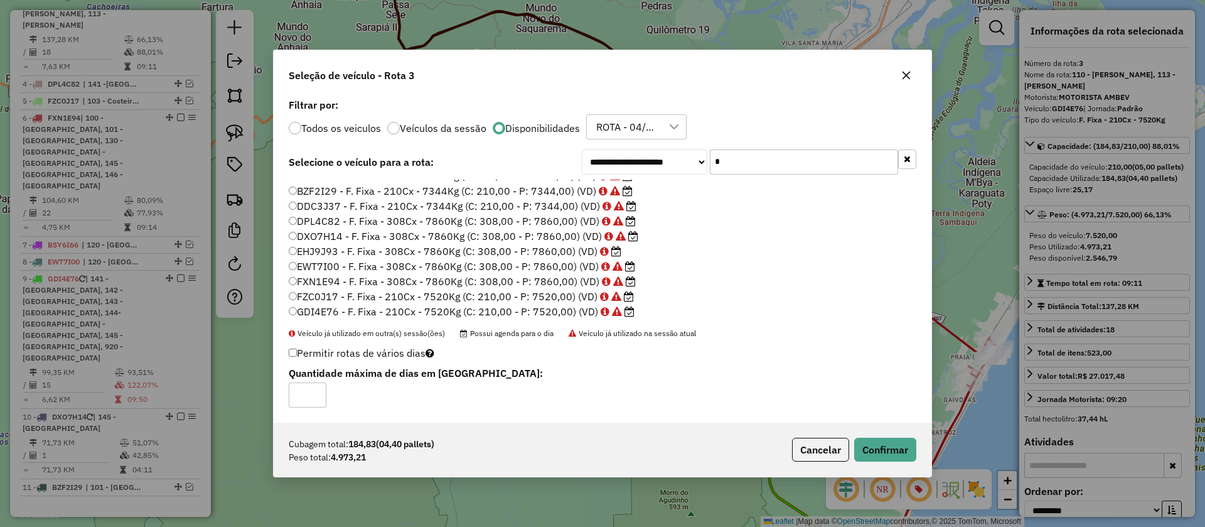
scroll to position [28, 0]
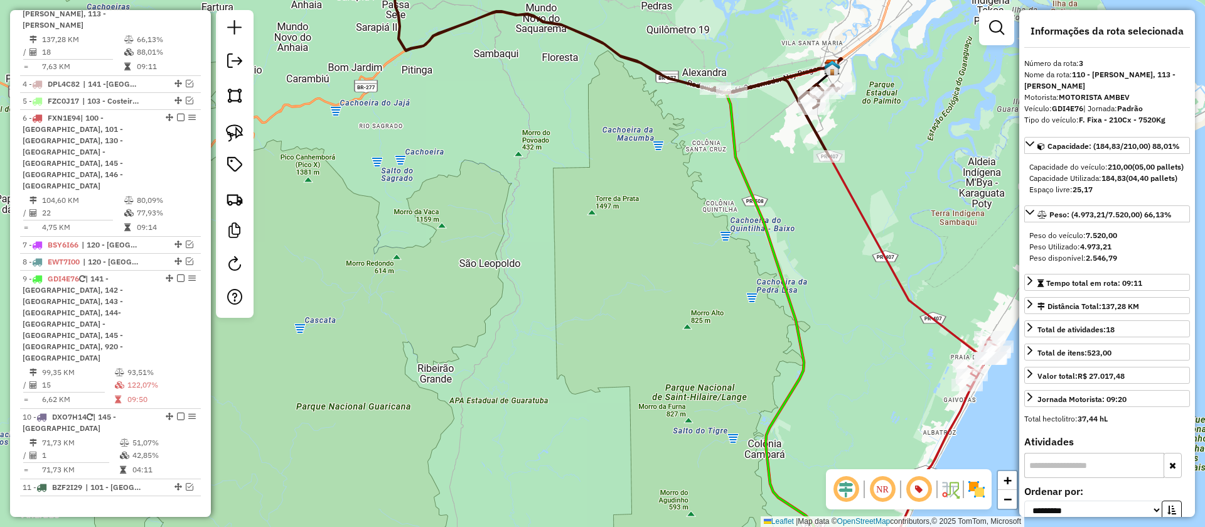
drag, startPoint x: 731, startPoint y: 386, endPoint x: 656, endPoint y: 137, distance: 259.6
click at [657, 140] on div "Janela de atendimento Grade de atendimento Capacidade Transportadoras Veículos …" at bounding box center [602, 263] width 1205 height 527
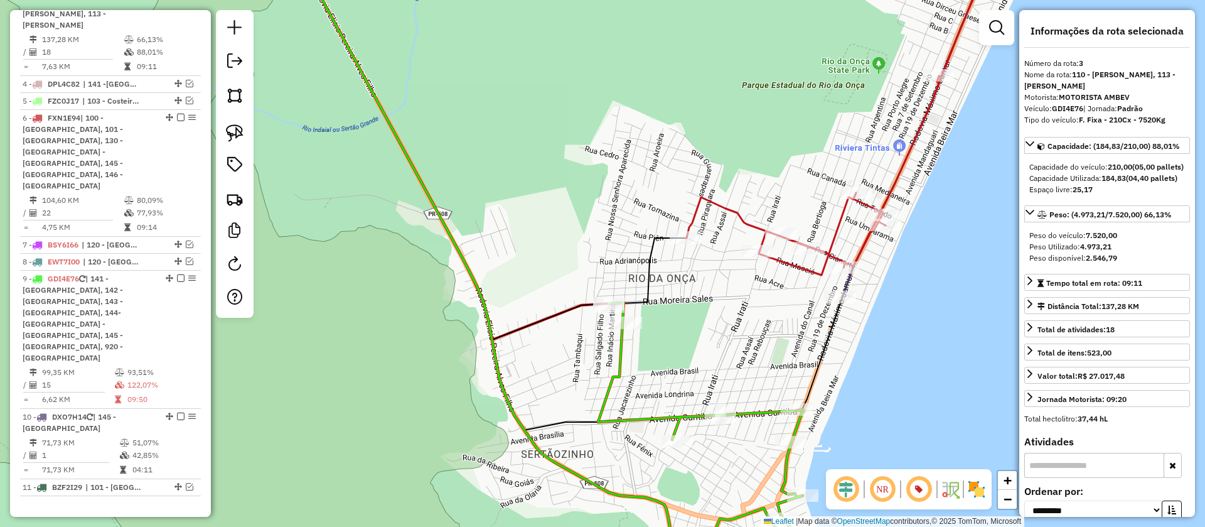
click at [753, 416] on icon at bounding box center [714, 441] width 233 height 277
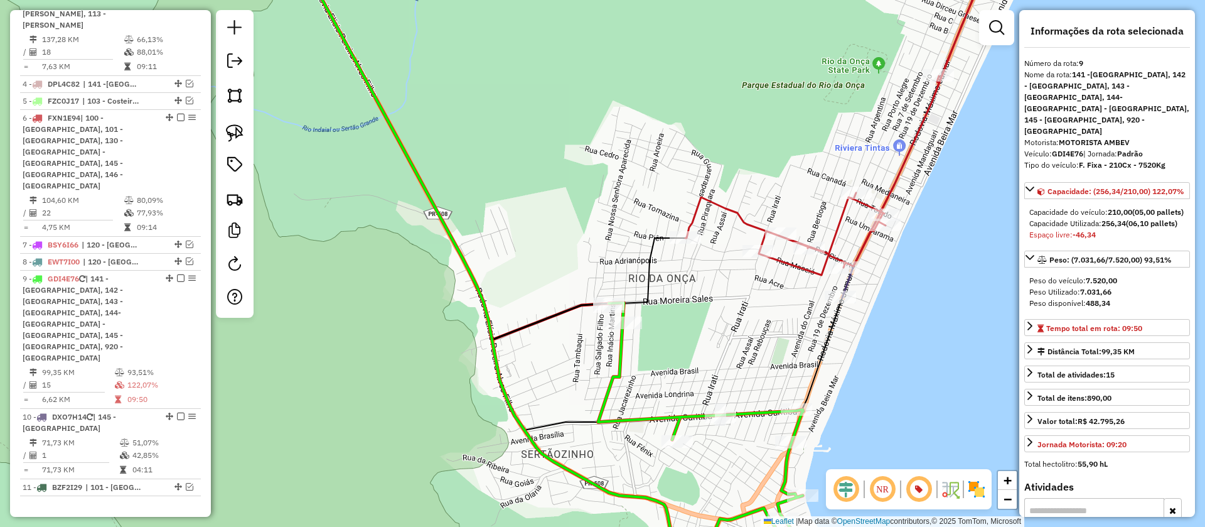
drag, startPoint x: 764, startPoint y: 369, endPoint x: 793, endPoint y: 278, distance: 95.5
click at [793, 279] on div "Janela de atendimento Grade de atendimento Capacidade Transportadoras Veículos …" at bounding box center [602, 263] width 1205 height 527
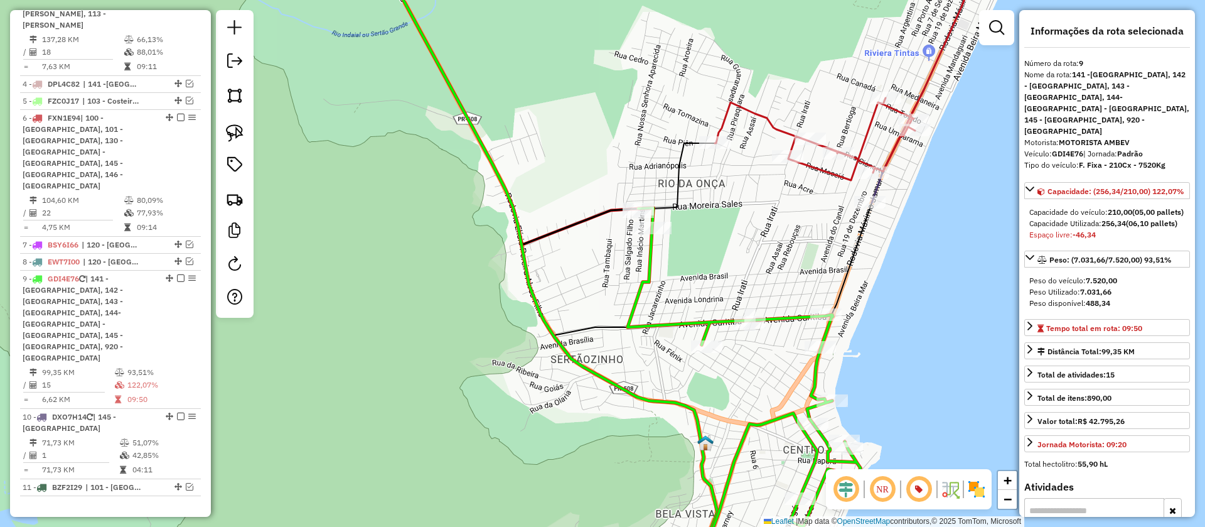
click at [873, 191] on icon at bounding box center [928, 75] width 113 height 256
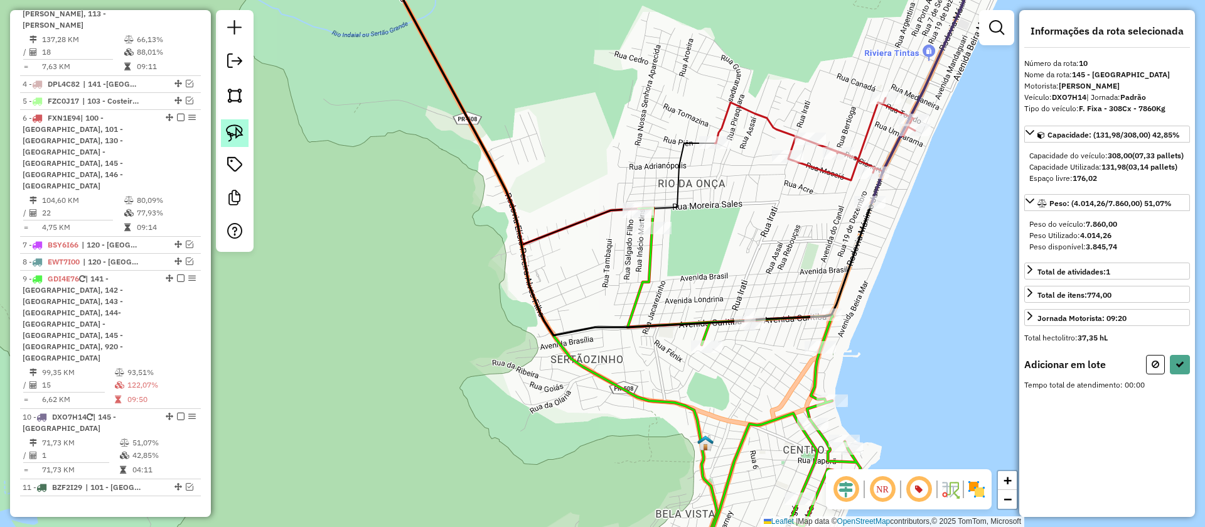
click at [227, 124] on img at bounding box center [235, 133] width 18 height 18
drag, startPoint x: 602, startPoint y: 174, endPoint x: 684, endPoint y: 213, distance: 90.4
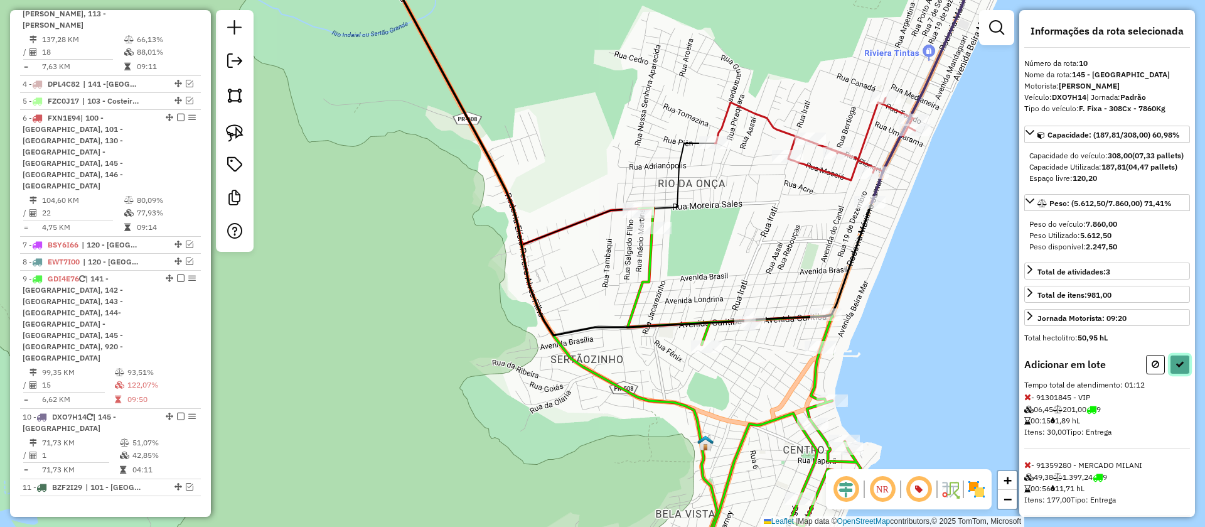
click at [1176, 369] on icon at bounding box center [1180, 364] width 9 height 9
select select "**********"
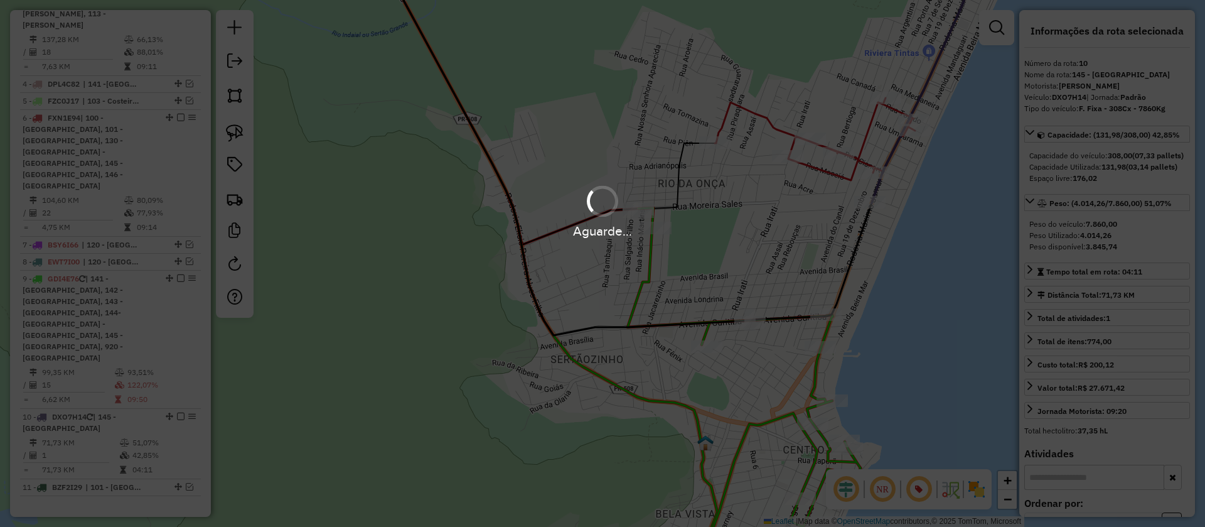
click at [709, 336] on div "Aguarde..." at bounding box center [602, 263] width 1205 height 527
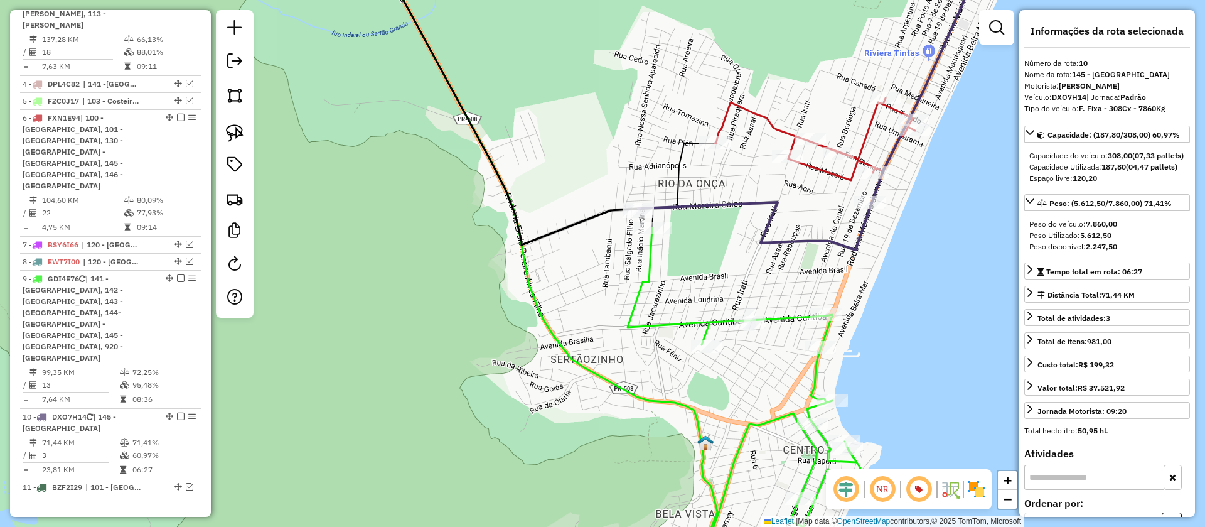
click at [709, 336] on icon at bounding box center [744, 404] width 233 height 352
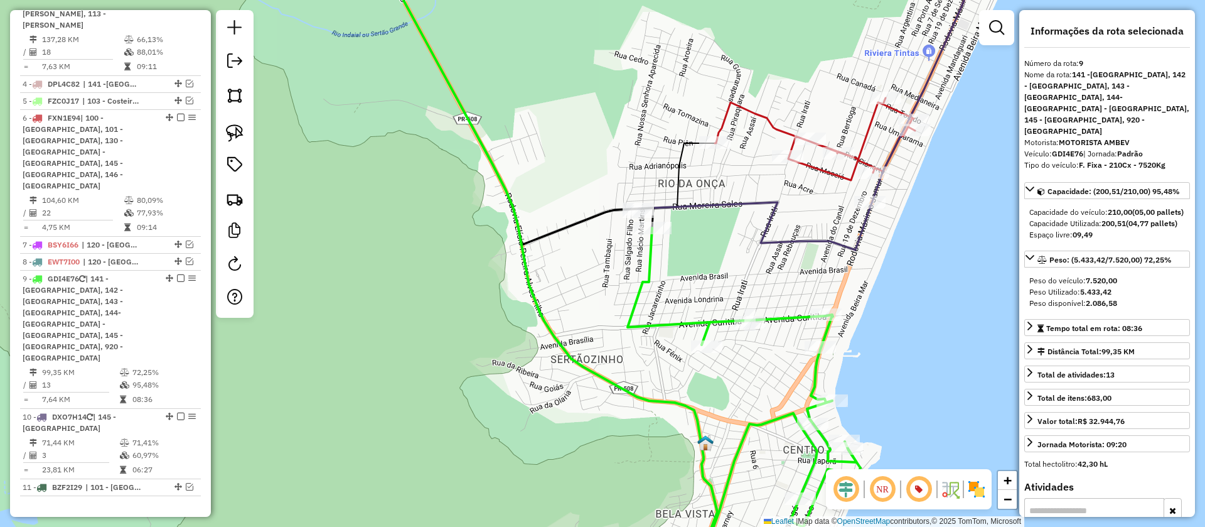
click at [643, 283] on icon at bounding box center [744, 404] width 233 height 352
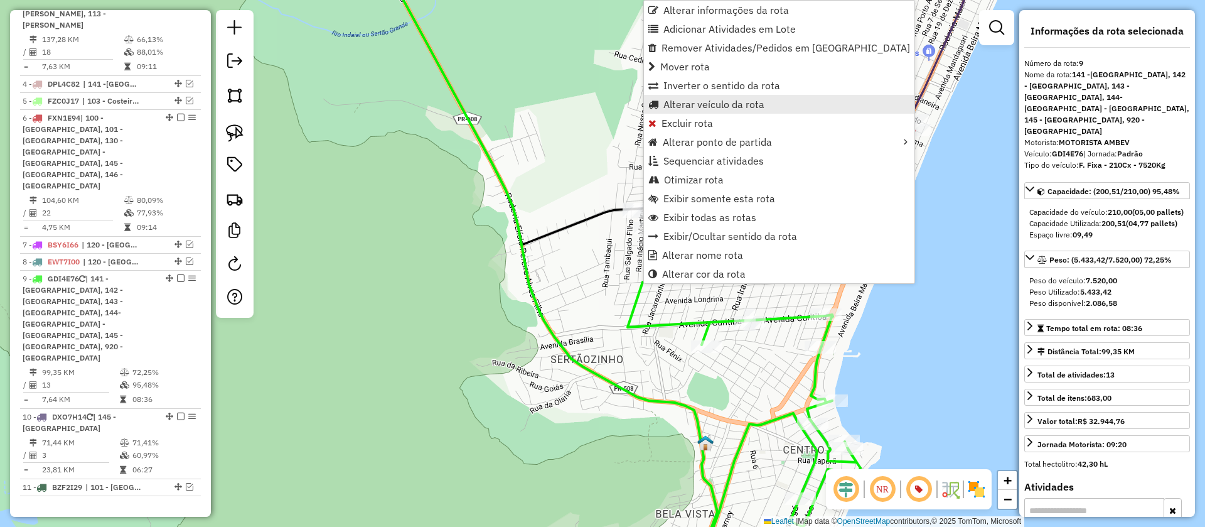
click at [744, 102] on span "Alterar veículo da rota" at bounding box center [714, 104] width 101 height 10
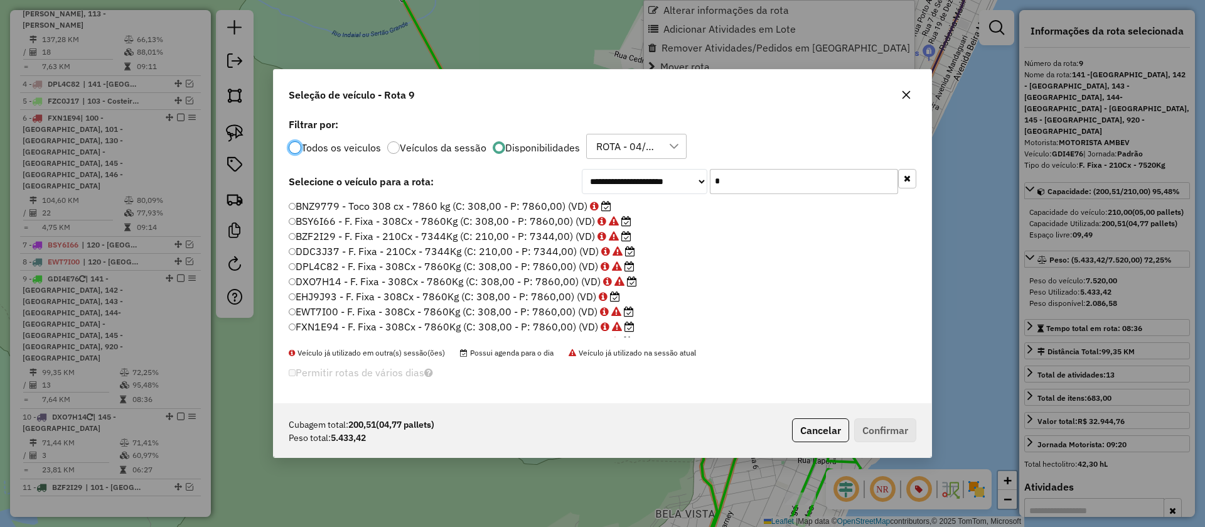
scroll to position [7, 4]
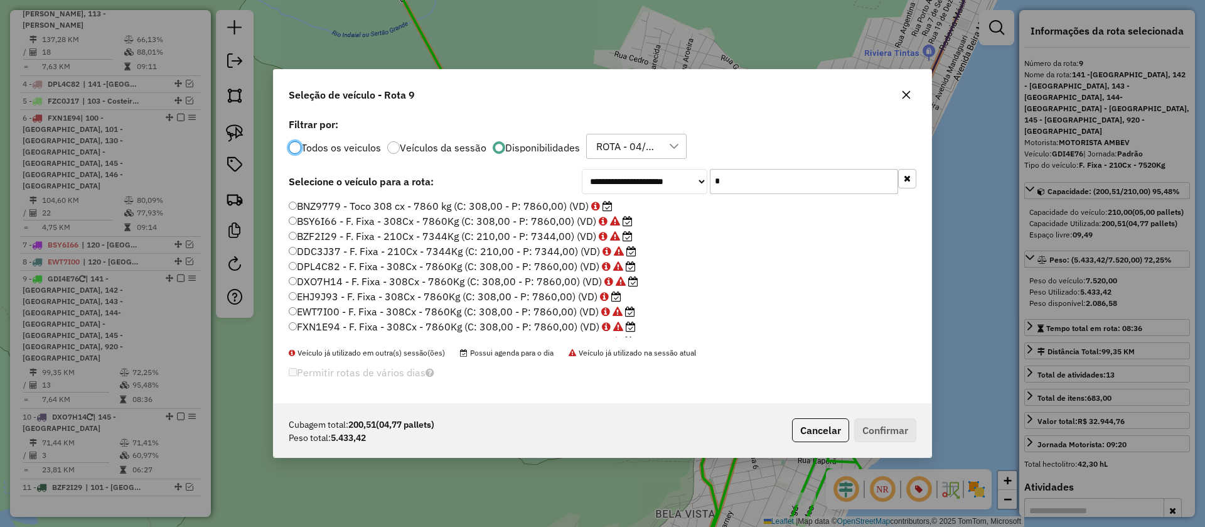
click at [547, 205] on label "BNZ9779 - Toco 308 cx - 7860 kg (C: 308,00 - P: 7860,00) (VD)" at bounding box center [451, 205] width 324 height 15
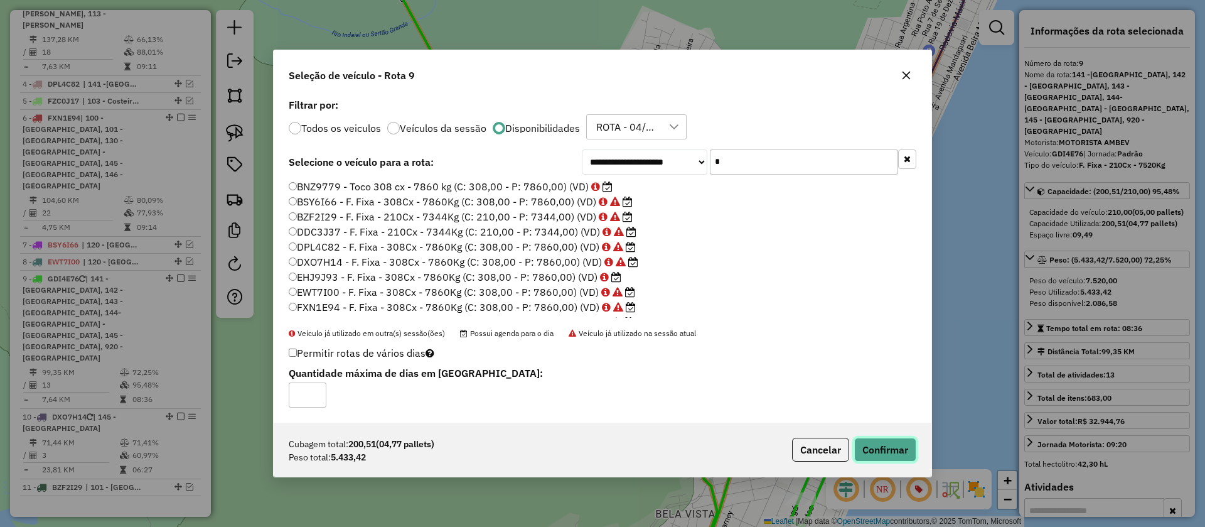
click at [878, 438] on button "Confirmar" at bounding box center [885, 450] width 62 height 24
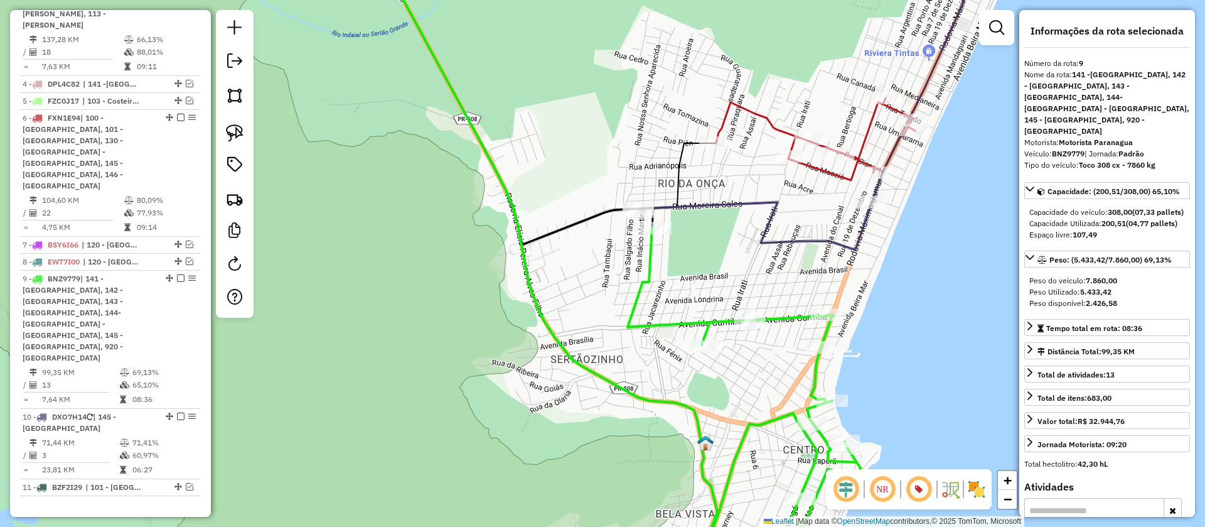
click at [792, 237] on icon at bounding box center [755, 226] width 234 height 48
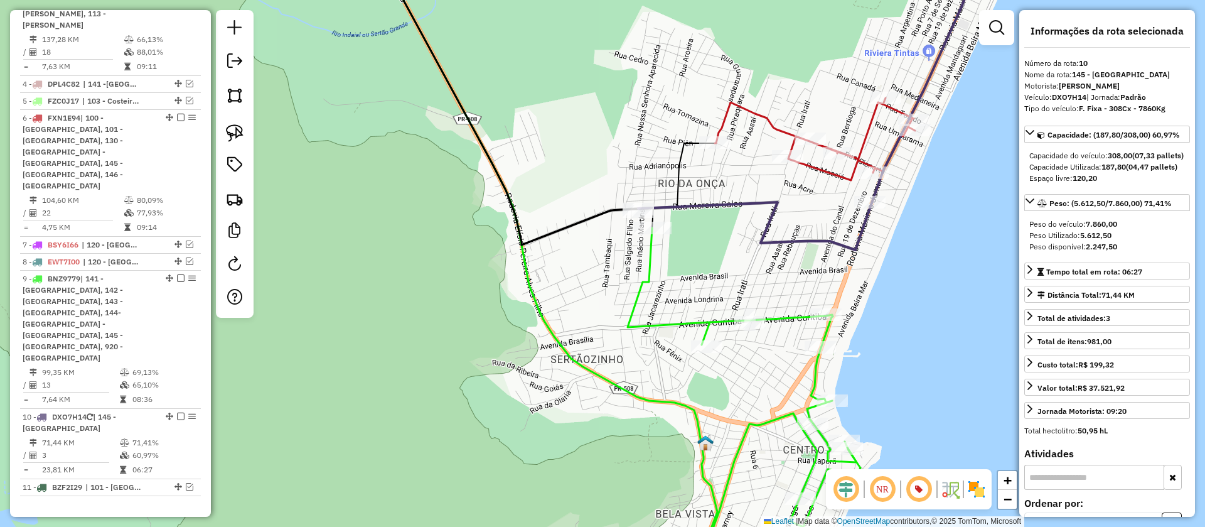
click at [820, 165] on icon at bounding box center [850, 63] width 270 height 233
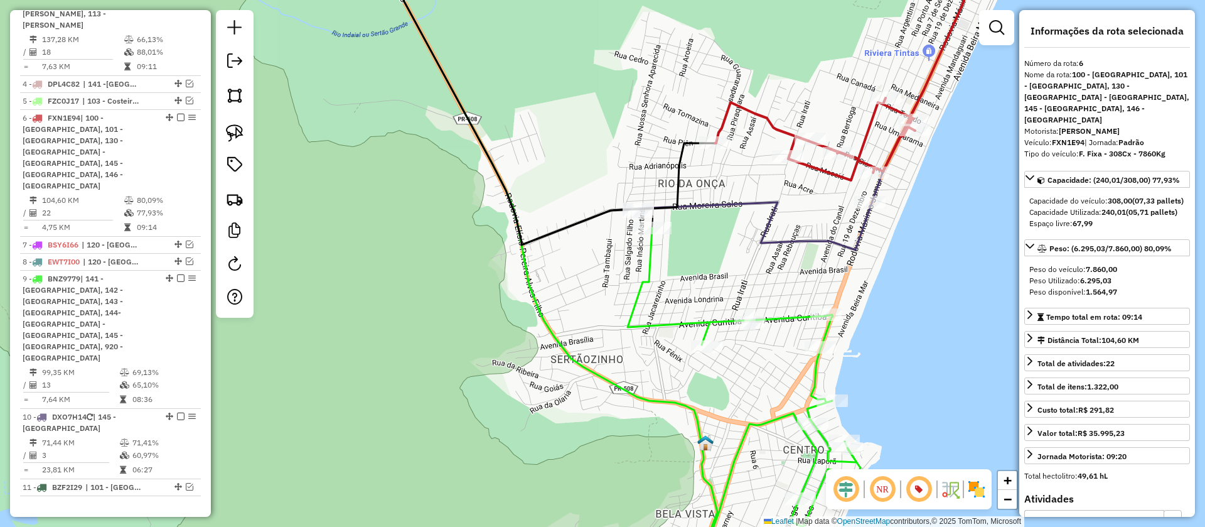
click at [717, 323] on icon at bounding box center [744, 404] width 233 height 352
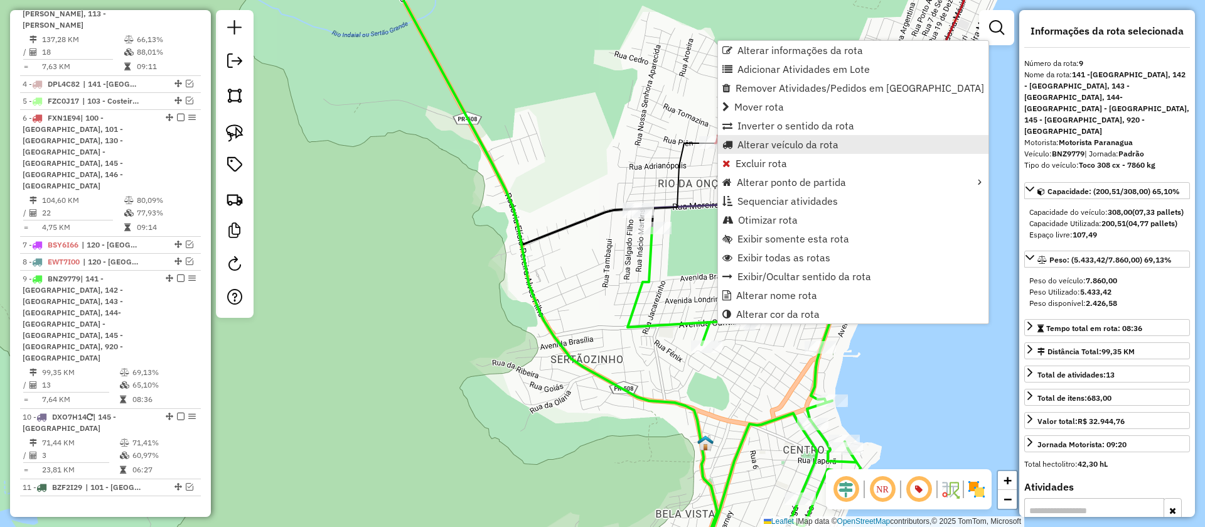
click at [803, 144] on span "Alterar veículo da rota" at bounding box center [788, 144] width 101 height 10
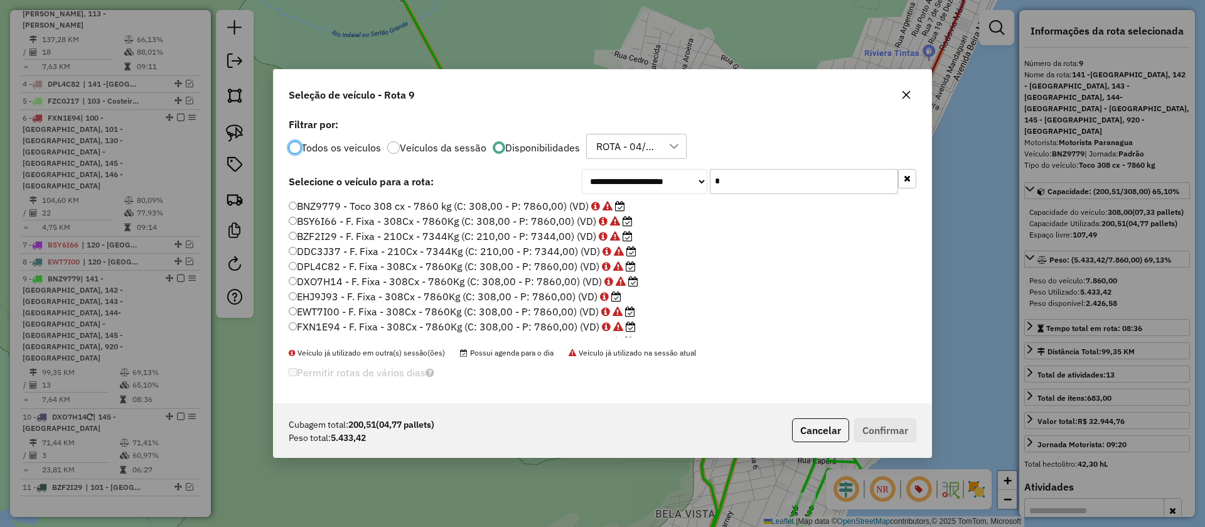
scroll to position [28, 0]
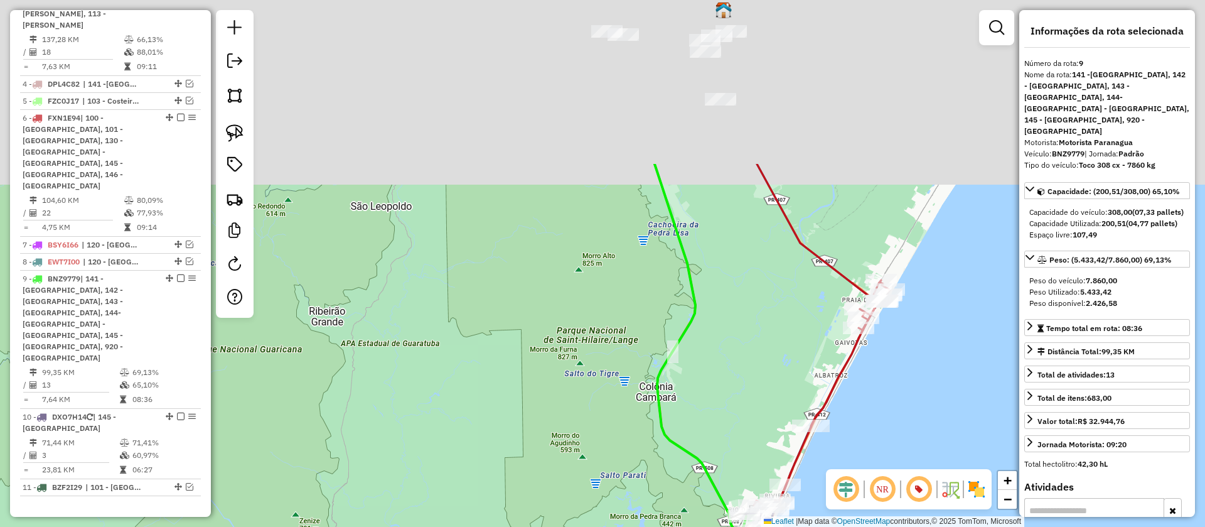
drag, startPoint x: 756, startPoint y: 272, endPoint x: 798, endPoint y: 443, distance: 175.9
click at [798, 443] on div "Janela de atendimento Grade de atendimento Capacidade Transportadoras Veículos …" at bounding box center [602, 263] width 1205 height 527
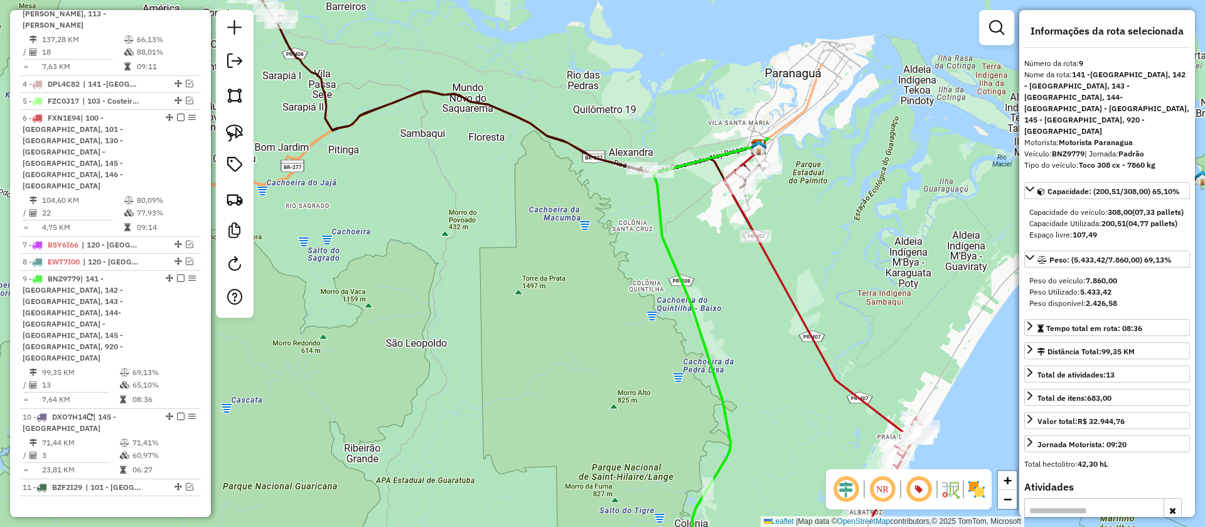
click at [597, 153] on icon at bounding box center [505, 91] width 522 height 289
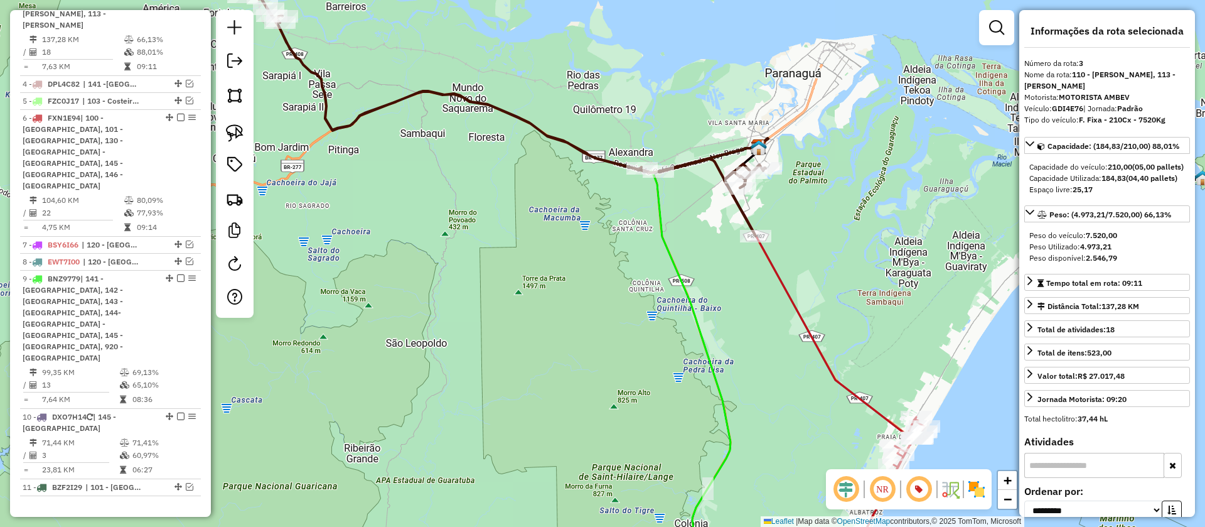
click at [1061, 104] on strong "GDI4E76" at bounding box center [1067, 108] width 31 height 9
copy div "GDI4E76"
click at [796, 365] on div "Janela de atendimento Grade de atendimento Capacidade Transportadoras Veículos …" at bounding box center [602, 263] width 1205 height 527
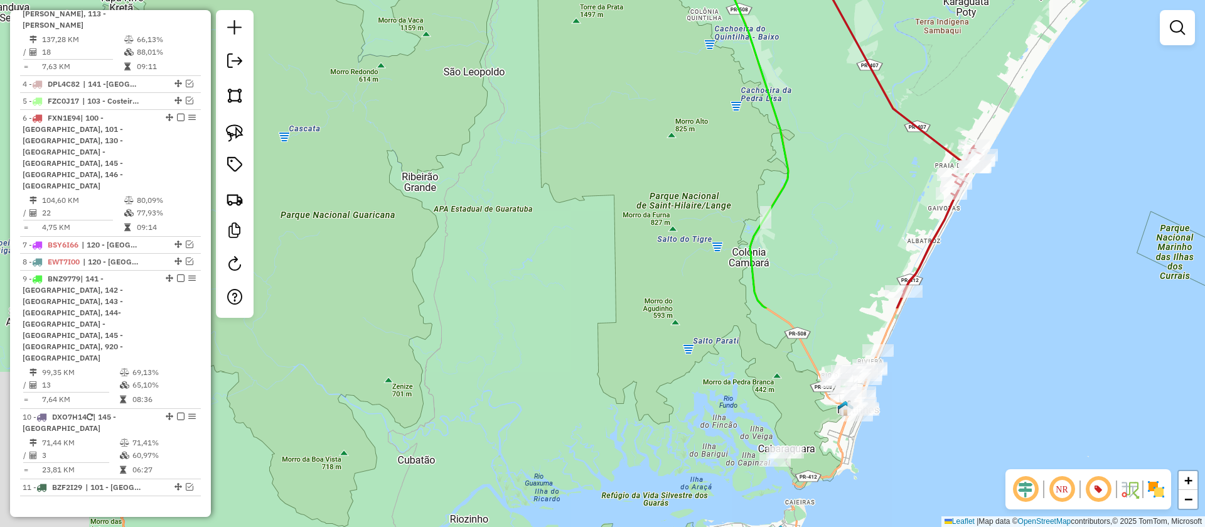
drag, startPoint x: 785, startPoint y: 417, endPoint x: 852, endPoint y: 110, distance: 313.5
click at [852, 112] on div "Janela de atendimento Grade de atendimento Capacidade Transportadoras Veículos …" at bounding box center [602, 263] width 1205 height 527
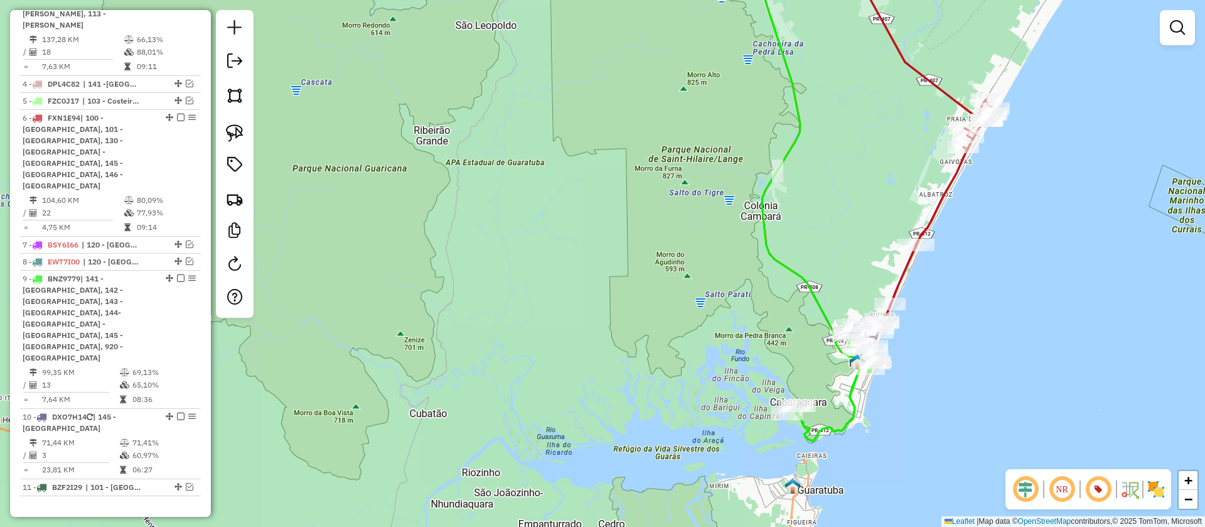
select select "**********"
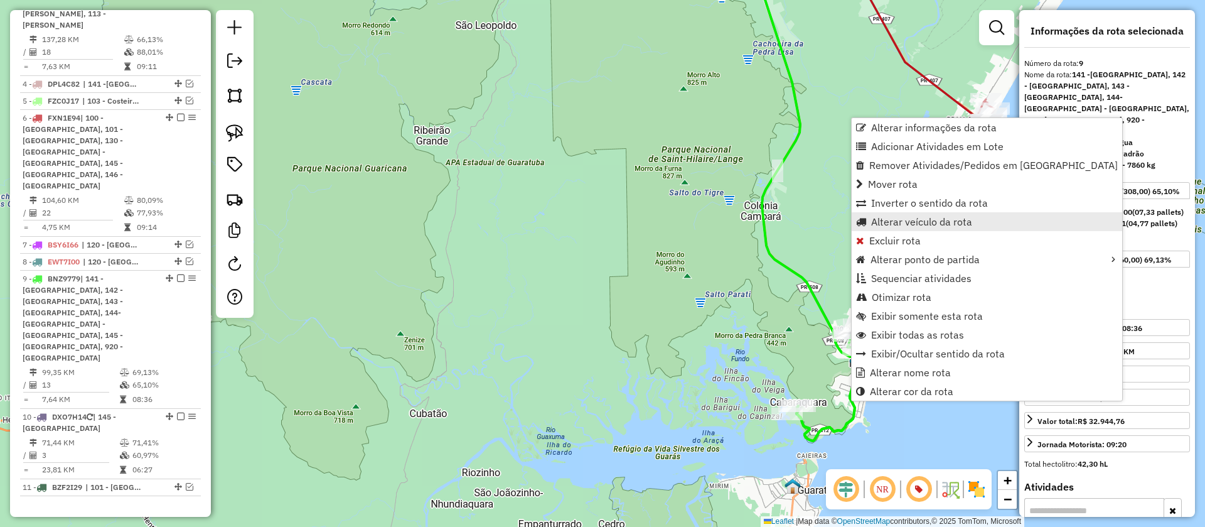
click at [923, 217] on span "Alterar veículo da rota" at bounding box center [921, 222] width 101 height 10
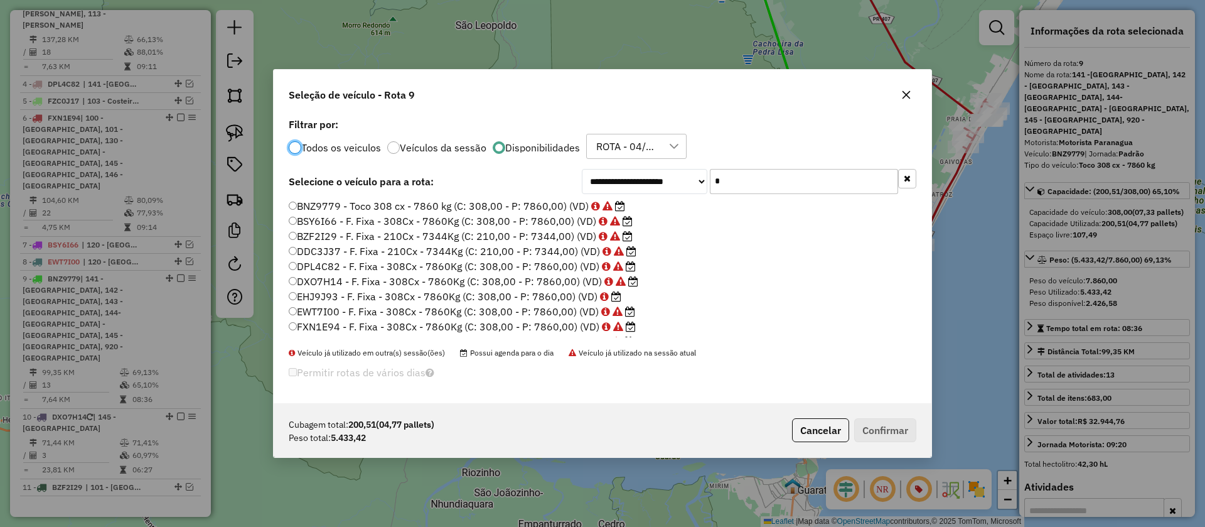
scroll to position [7, 4]
click at [742, 185] on input "text" at bounding box center [804, 181] width 188 height 25
paste input "*******"
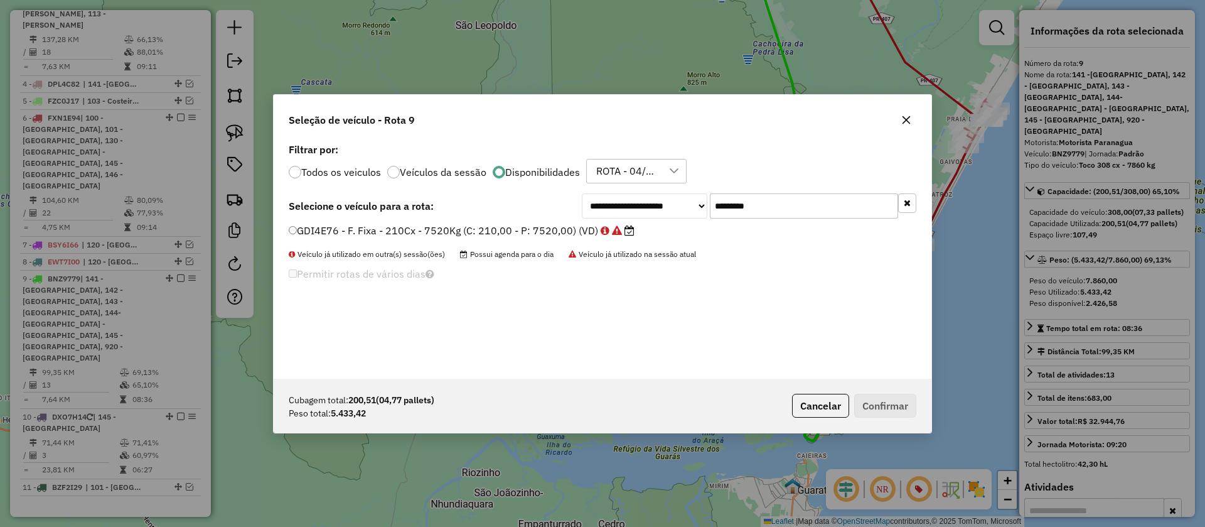
type input "*******"
click at [547, 230] on label "GDI4E76 - F. Fixa - 210Cx - 7520Kg (C: 210,00 - P: 7520,00) (VD)" at bounding box center [462, 230] width 346 height 15
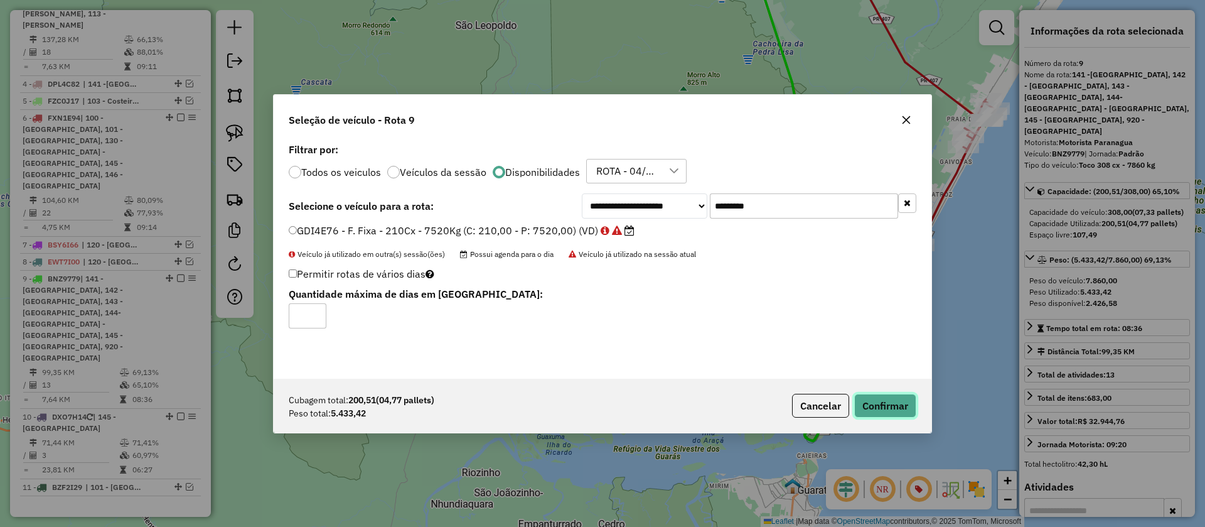
click at [882, 404] on button "Confirmar" at bounding box center [885, 406] width 62 height 24
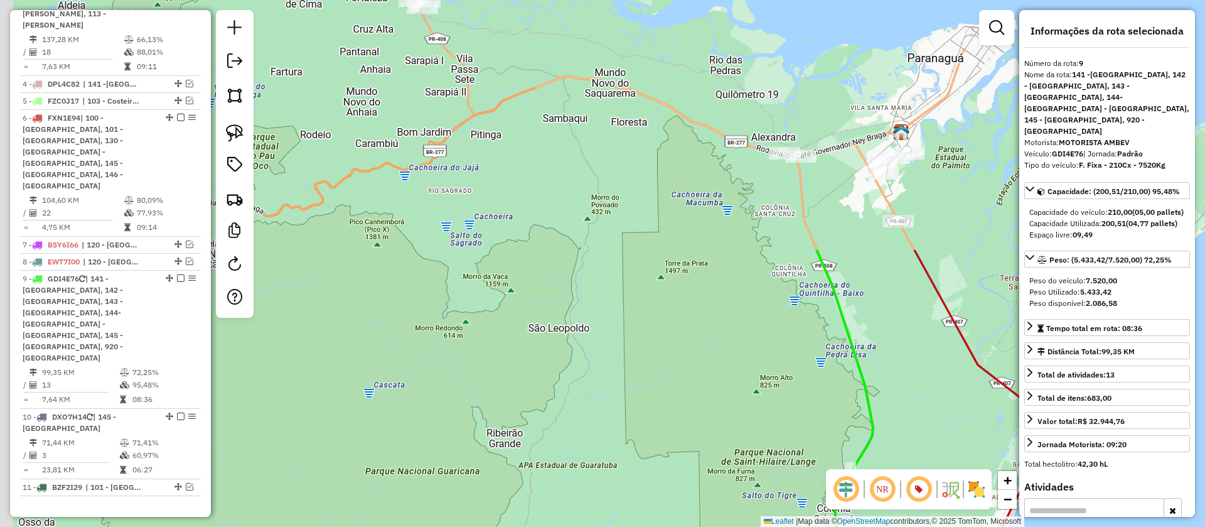
drag, startPoint x: 831, startPoint y: 102, endPoint x: 907, endPoint y: 412, distance: 319.3
click at [907, 412] on div "Janela de atendimento Grade de atendimento Capacidade Transportadoras Veículos …" at bounding box center [602, 263] width 1205 height 527
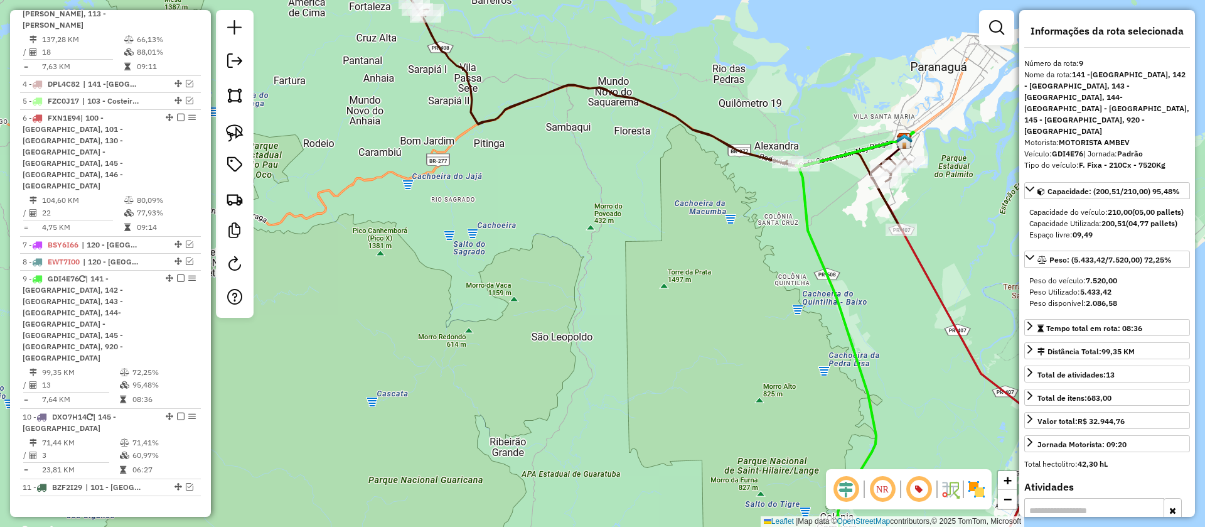
click at [686, 124] on icon at bounding box center [650, 88] width 522 height 283
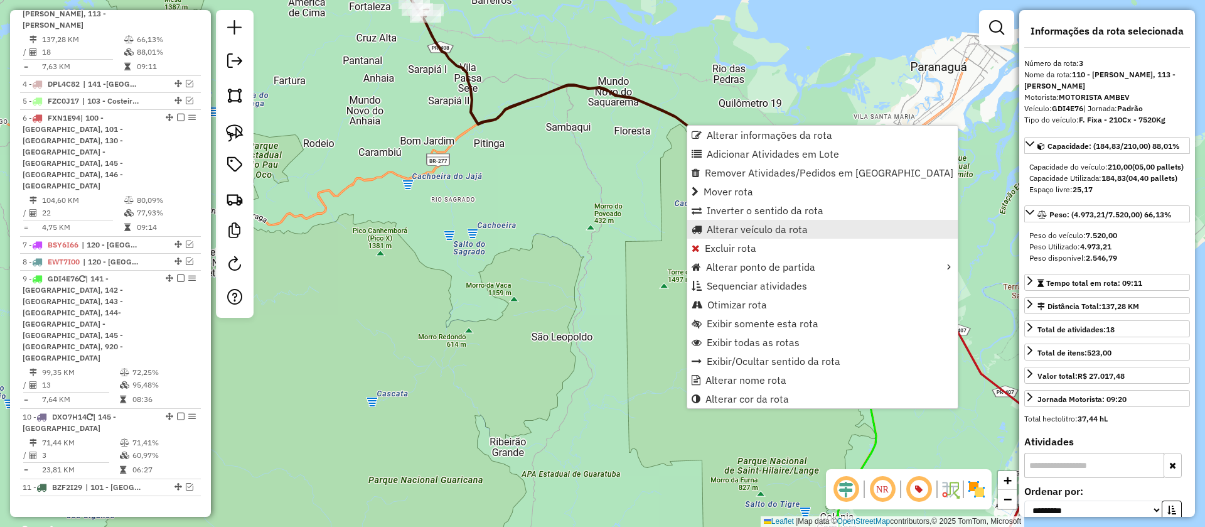
click at [780, 225] on span "Alterar veículo da rota" at bounding box center [757, 229] width 101 height 10
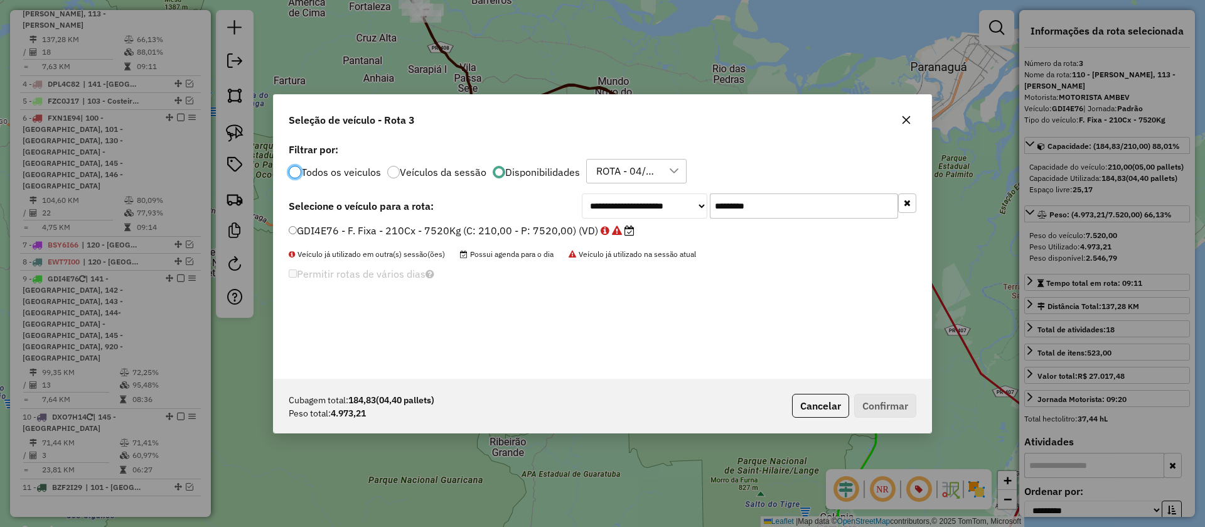
click at [752, 212] on input "*******" at bounding box center [804, 205] width 188 height 25
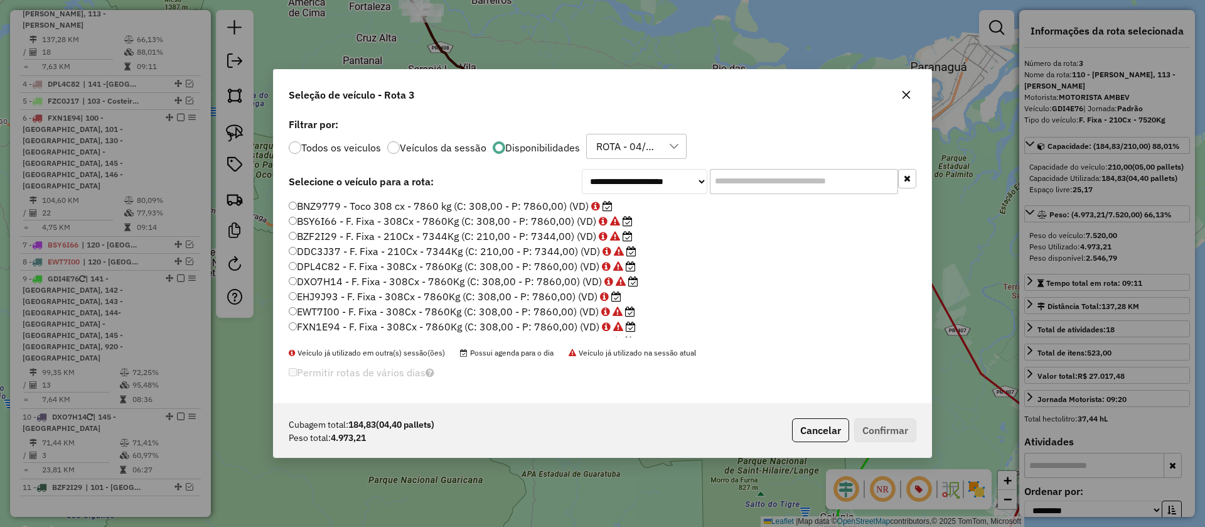
click at [584, 204] on label "BNZ9779 - Toco 308 cx - 7860 kg (C: 308,00 - P: 7860,00) (VD)" at bounding box center [451, 205] width 324 height 15
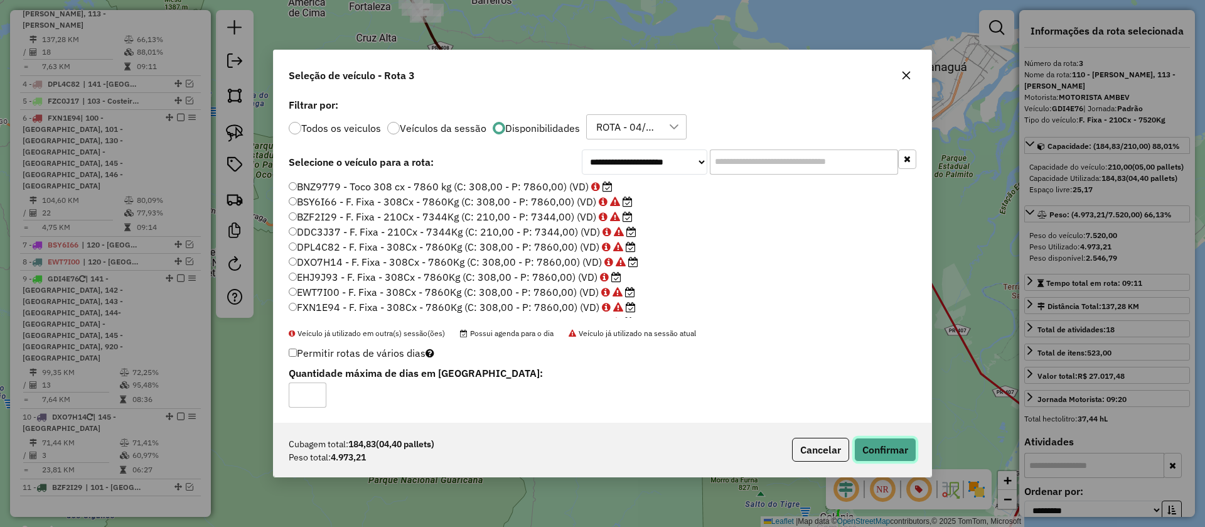
click at [875, 452] on button "Confirmar" at bounding box center [885, 450] width 62 height 24
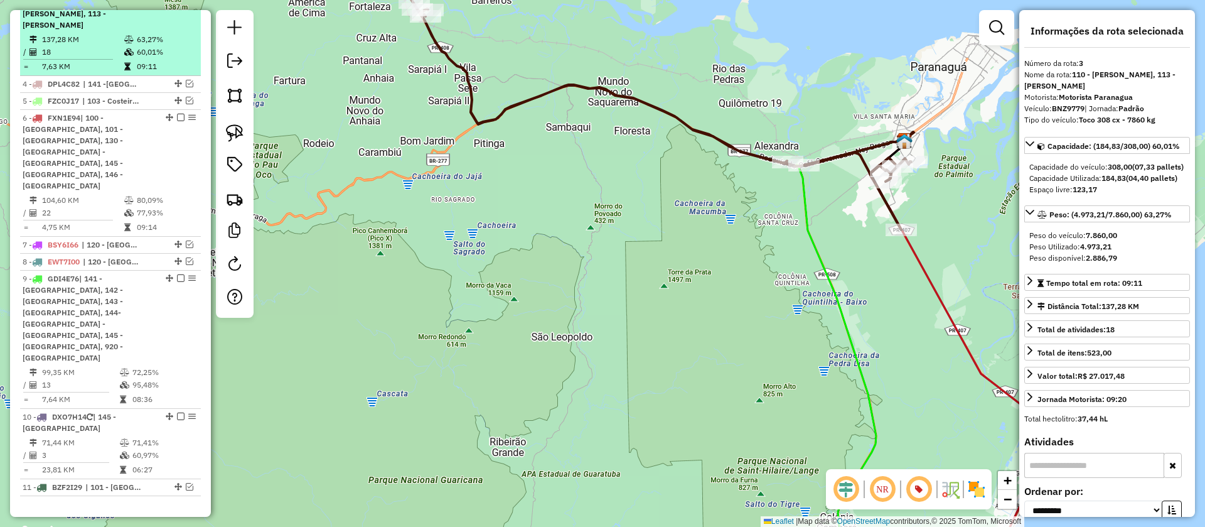
click at [178, 6] on em at bounding box center [181, 2] width 8 height 8
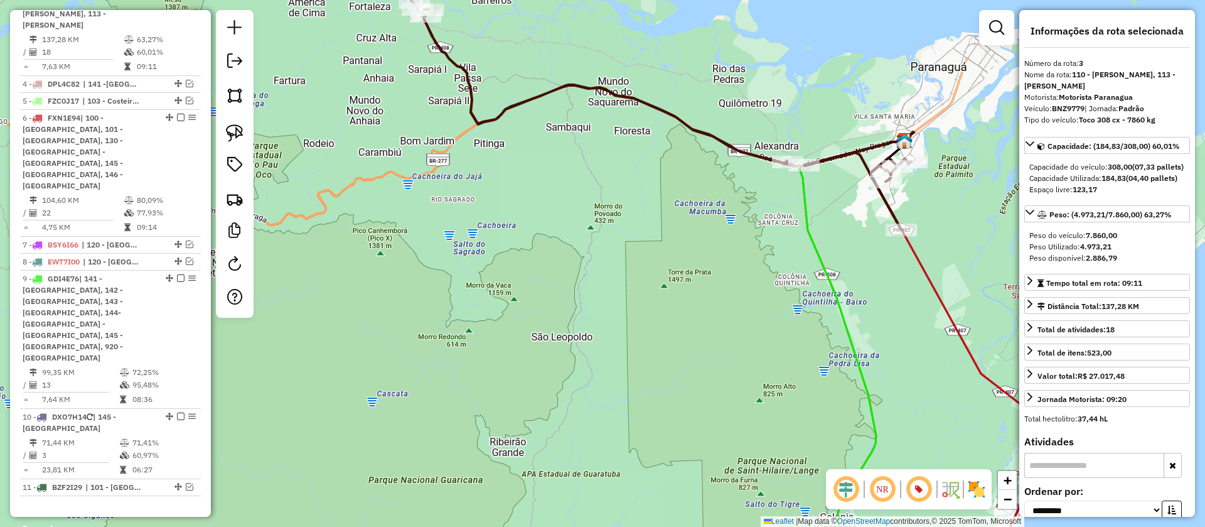
scroll to position [525, 0]
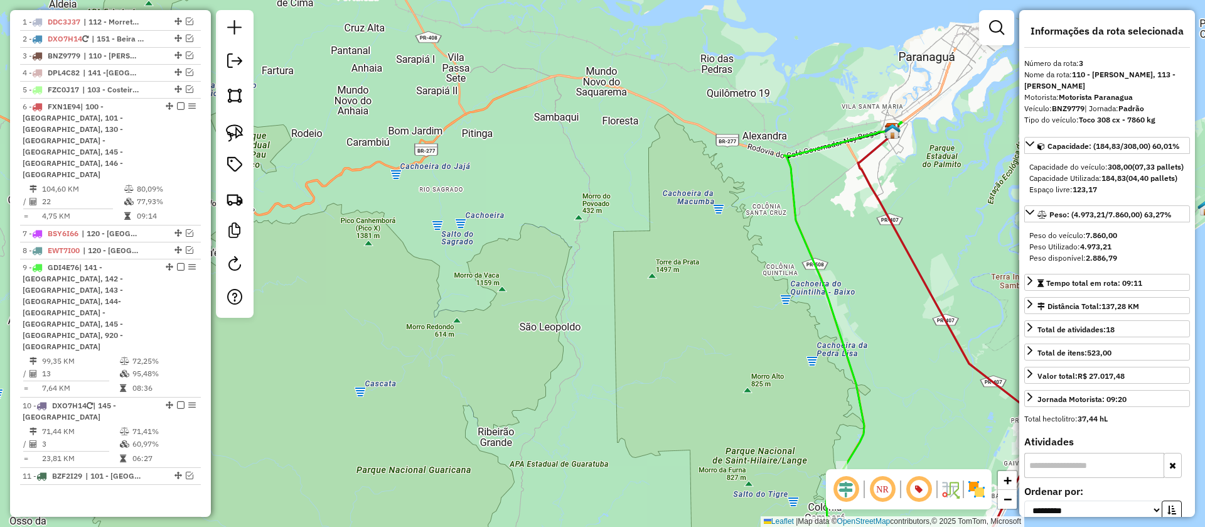
drag, startPoint x: 807, startPoint y: 285, endPoint x: 595, endPoint y: 55, distance: 313.7
click at [595, 55] on div "Janela de atendimento Grade de atendimento Capacidade Transportadoras Veículos …" at bounding box center [602, 263] width 1205 height 527
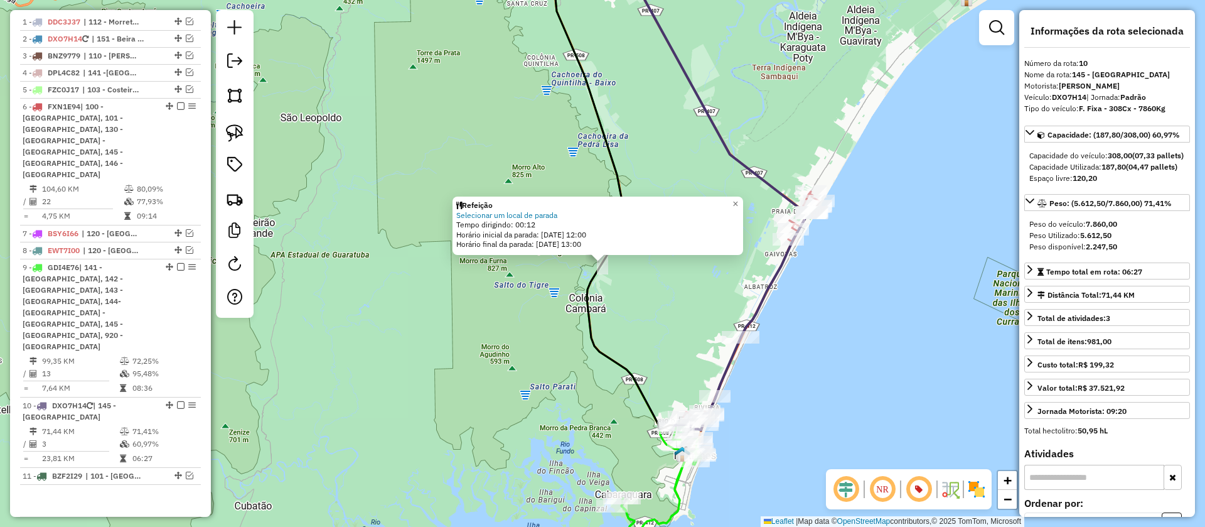
click at [684, 496] on icon at bounding box center [662, 480] width 80 height 105
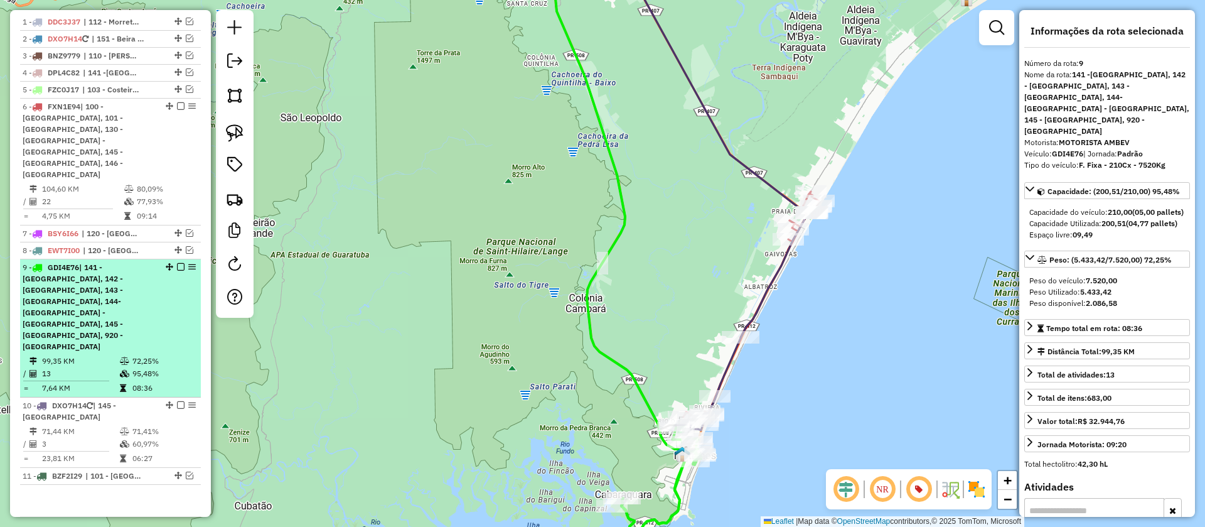
click at [177, 263] on em at bounding box center [181, 267] width 8 height 8
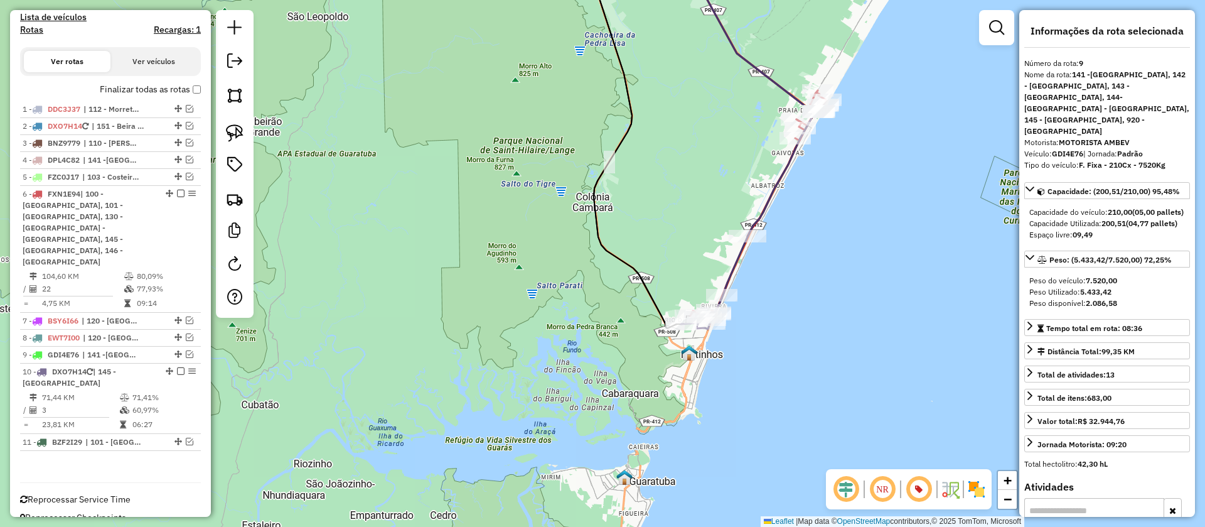
drag, startPoint x: 648, startPoint y: 358, endPoint x: 655, endPoint y: 245, distance: 112.6
click at [655, 245] on div "Janela de atendimento Grade de atendimento Capacidade Transportadoras Veículos …" at bounding box center [602, 263] width 1205 height 527
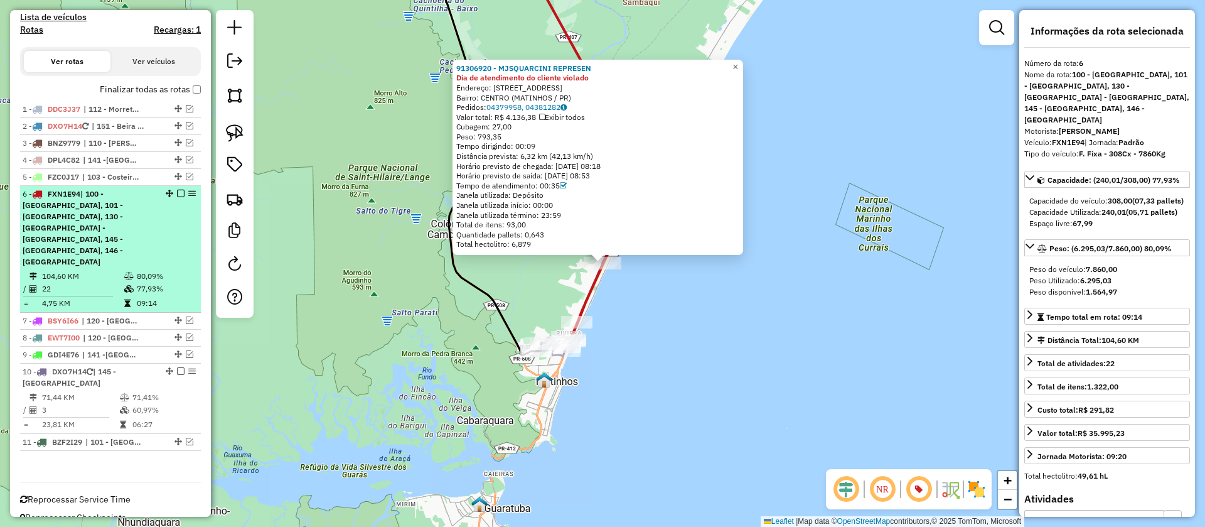
click at [179, 197] on em at bounding box center [181, 194] width 8 height 8
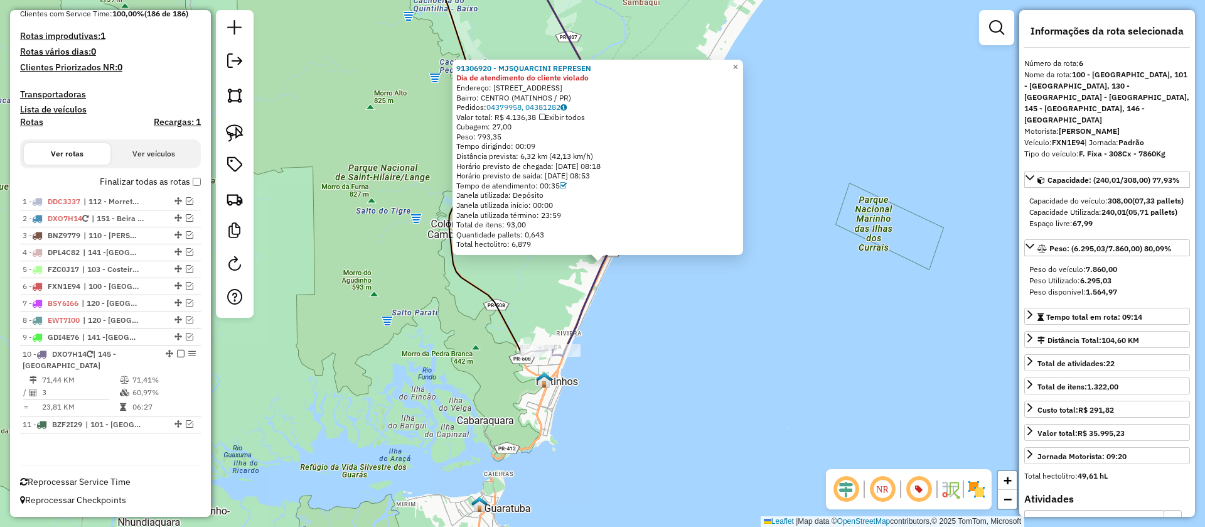
click at [588, 299] on icon at bounding box center [594, 148] width 150 height 403
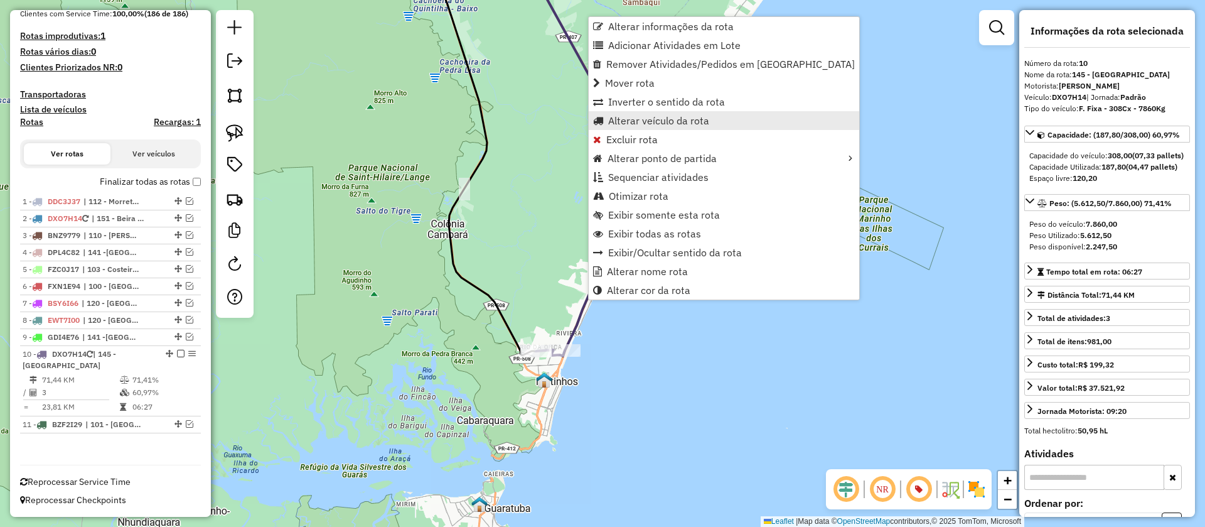
click at [667, 122] on span "Alterar veículo da rota" at bounding box center [658, 121] width 101 height 10
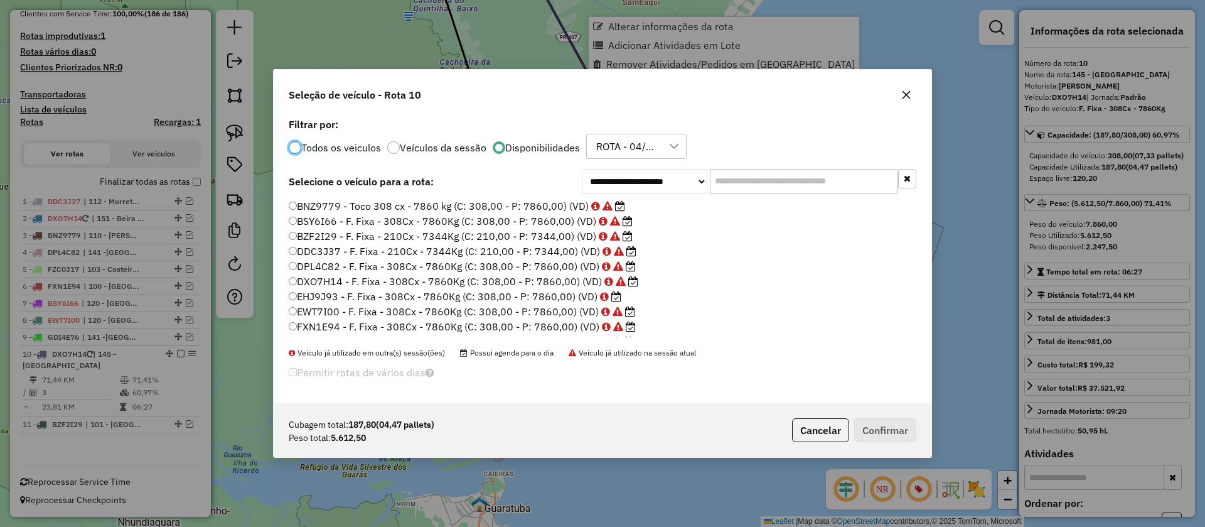
scroll to position [7, 4]
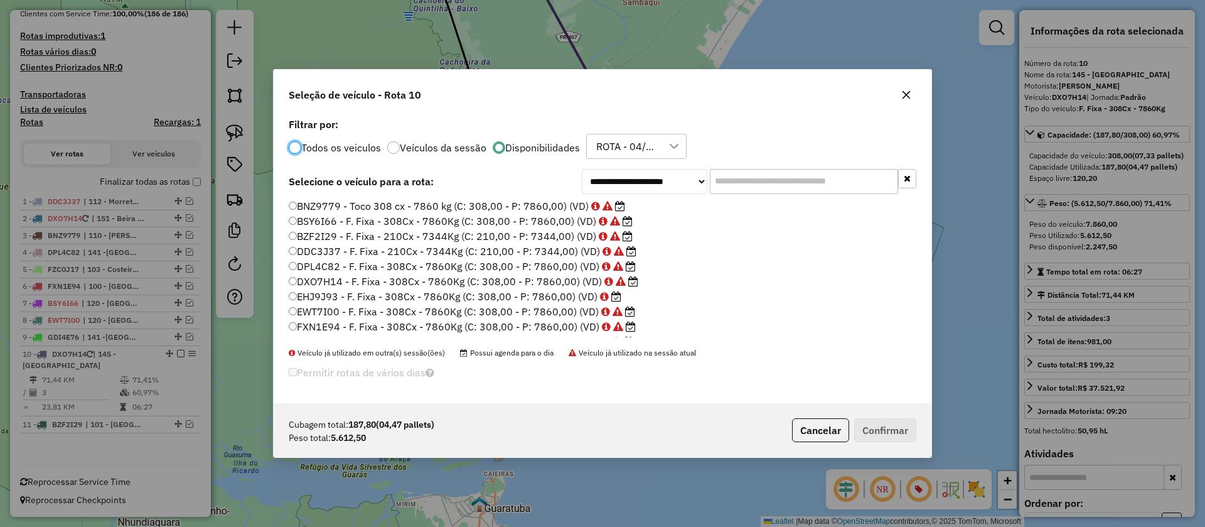
click at [568, 298] on label "EHJ9J93 - F. Fixa - 308Cx - 7860Kg (C: 308,00 - P: 7860,00) (VD)" at bounding box center [455, 296] width 333 height 15
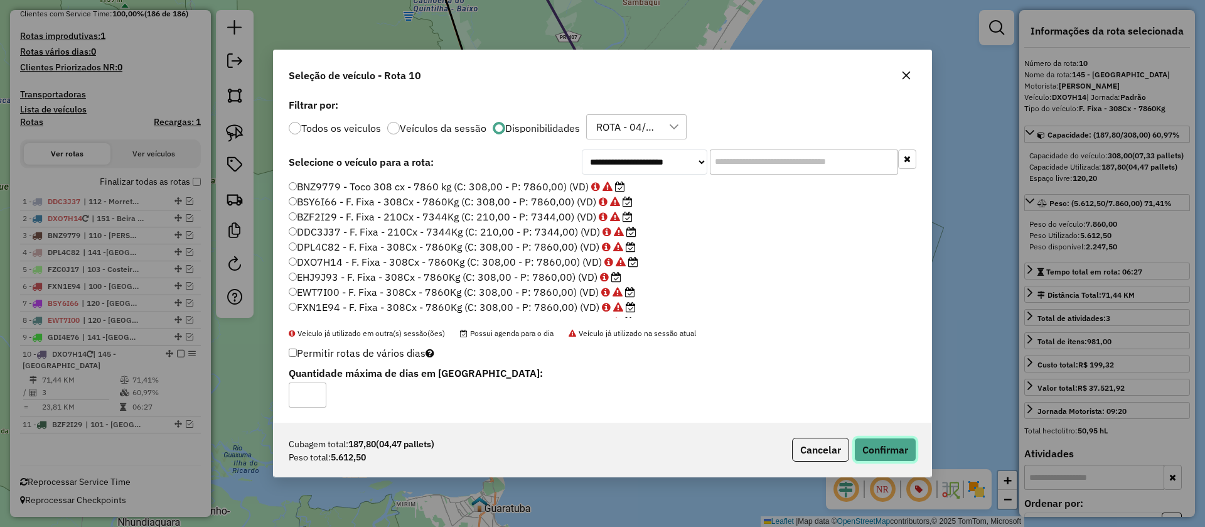
click at [874, 443] on button "Confirmar" at bounding box center [885, 450] width 62 height 24
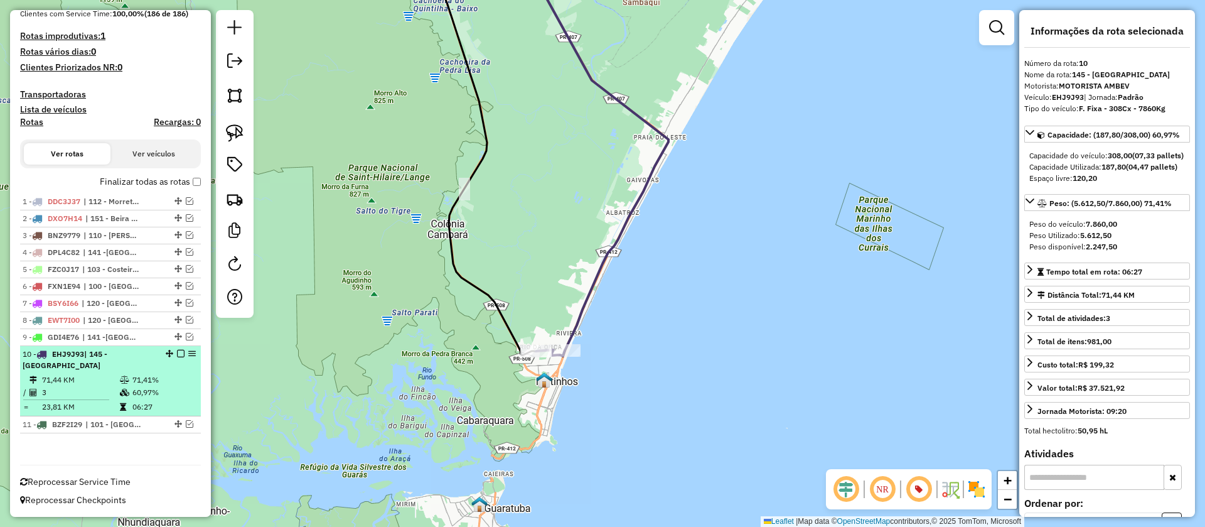
click at [177, 353] on em at bounding box center [181, 354] width 8 height 8
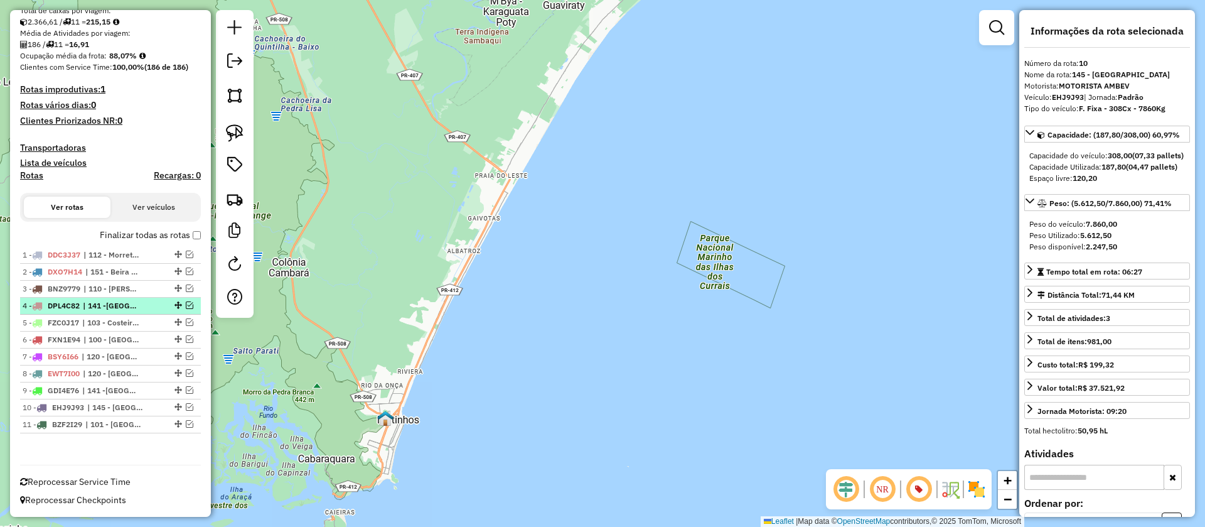
scroll to position [0, 0]
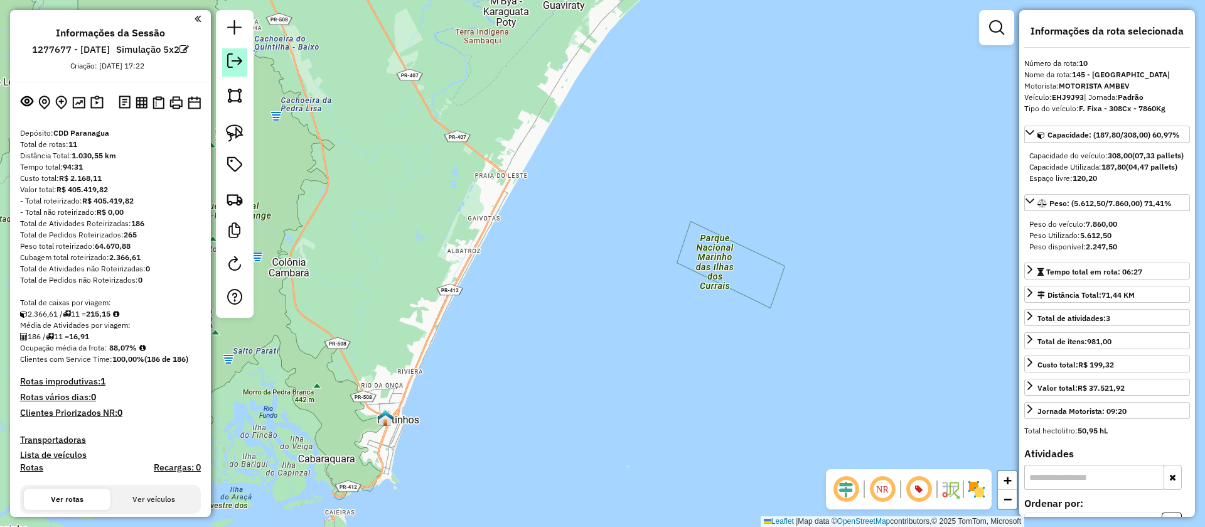
click at [246, 60] on link at bounding box center [234, 62] width 25 height 28
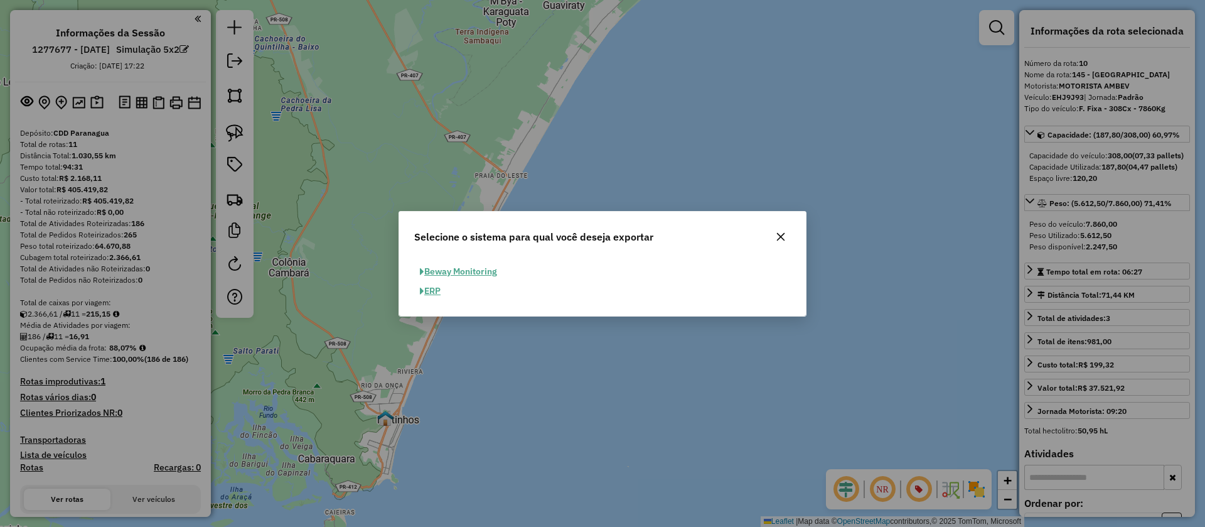
click at [440, 287] on button "ERP" at bounding box center [430, 290] width 32 height 19
select select "**"
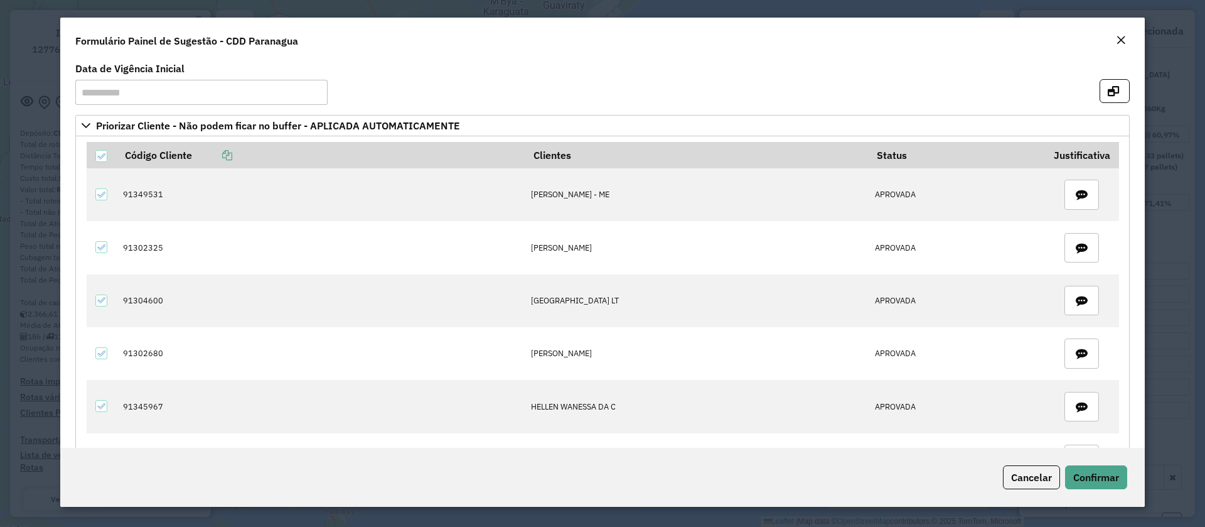
click at [1124, 38] on em "Close" at bounding box center [1121, 40] width 10 height 10
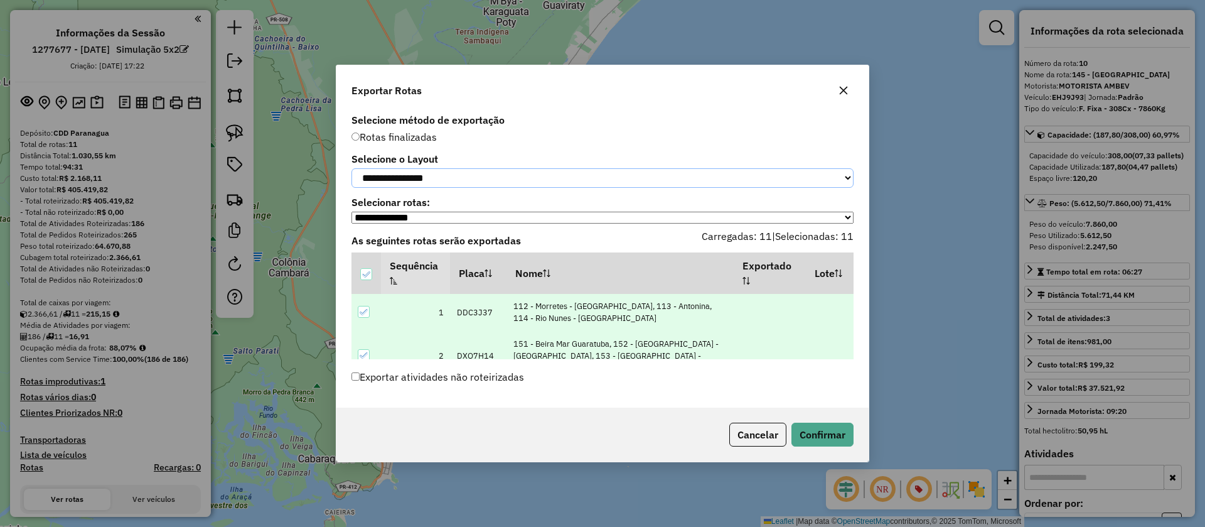
click at [475, 170] on select "**********" at bounding box center [603, 177] width 502 height 19
select select "*********"
click at [352, 168] on select "**********" at bounding box center [603, 177] width 502 height 19
click at [805, 433] on button "Confirmar" at bounding box center [823, 435] width 62 height 24
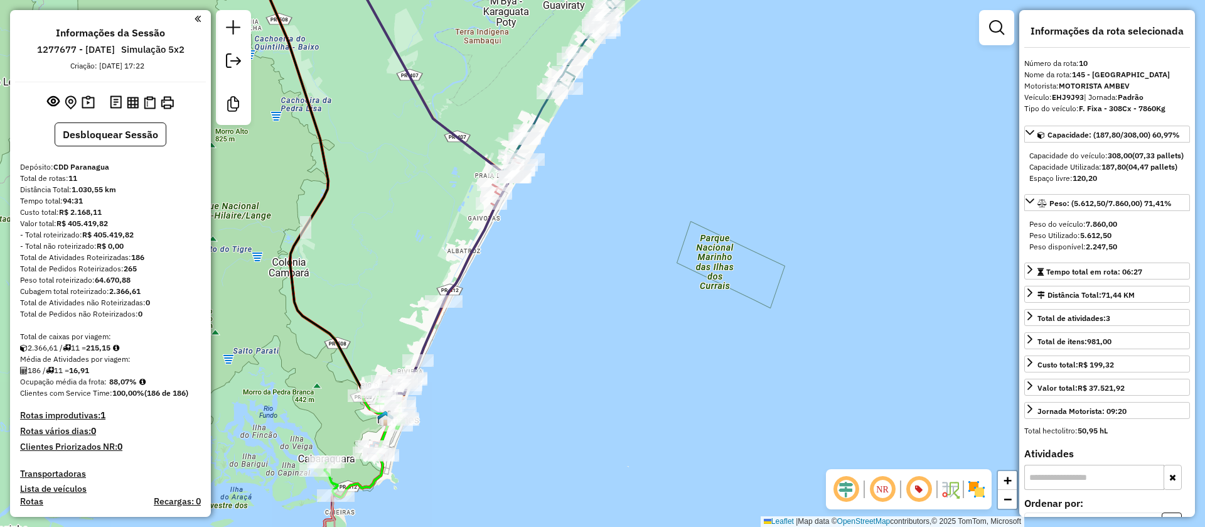
scroll to position [939, 0]
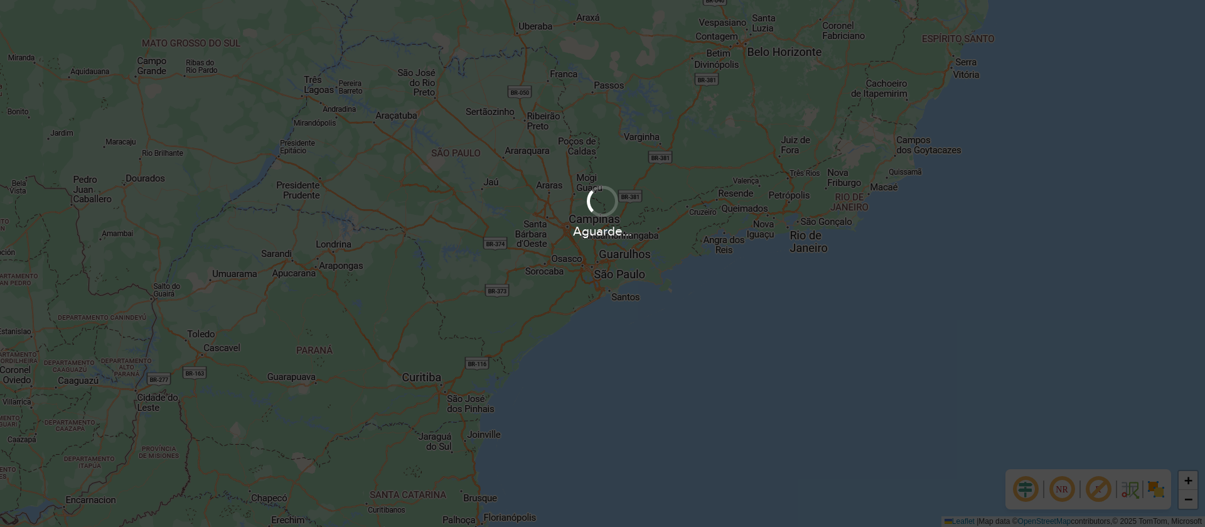
click at [653, 259] on div "Aguarde..." at bounding box center [602, 263] width 1205 height 527
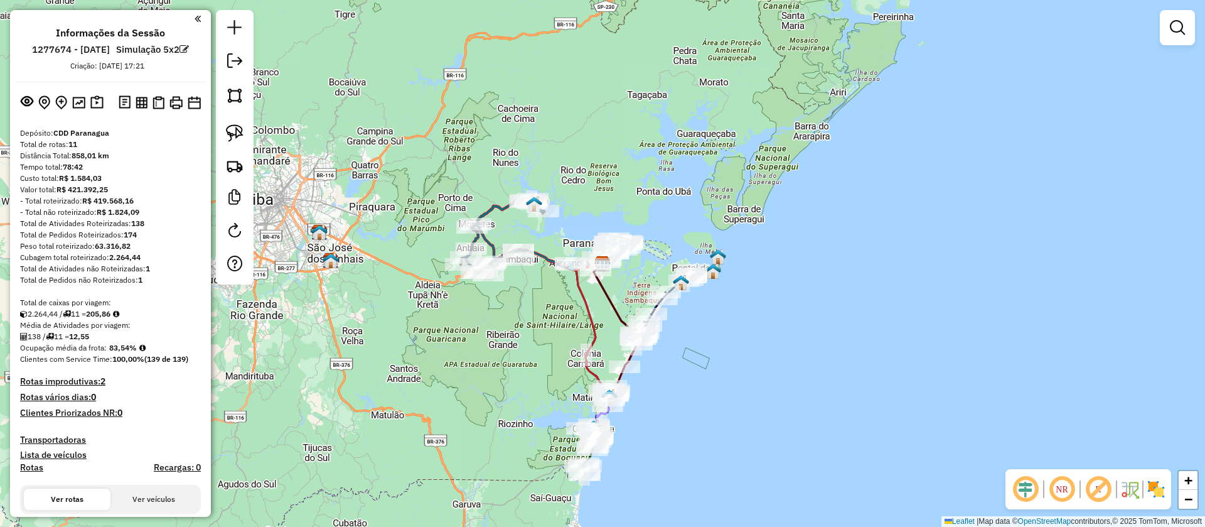
click at [636, 276] on div "Janela de atendimento Grade de atendimento Capacidade Transportadoras Veículos …" at bounding box center [602, 263] width 1205 height 527
click at [1096, 483] on em at bounding box center [1099, 489] width 30 height 30
drag, startPoint x: 709, startPoint y: 191, endPoint x: 709, endPoint y: 205, distance: 13.8
click at [709, 191] on div "Janela de atendimento Grade de atendimento Capacidade Transportadoras Veículos …" at bounding box center [602, 263] width 1205 height 527
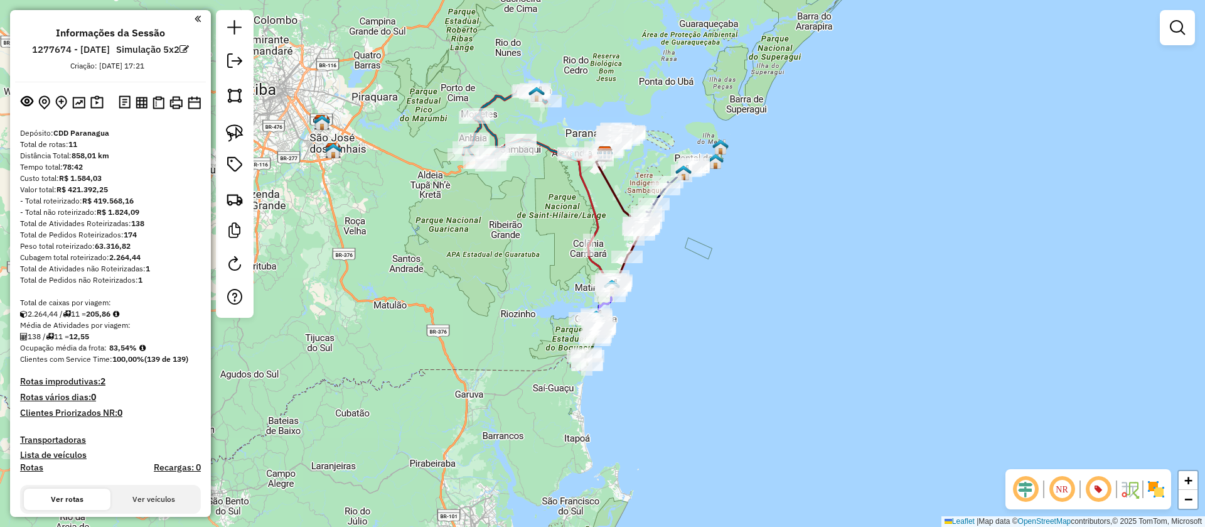
drag, startPoint x: 708, startPoint y: 328, endPoint x: 710, endPoint y: 218, distance: 109.9
click at [710, 218] on div "Janela de atendimento Grade de atendimento Capacidade Transportadoras Veículos …" at bounding box center [602, 263] width 1205 height 527
click at [500, 94] on icon at bounding box center [504, 127] width 83 height 77
select select "**********"
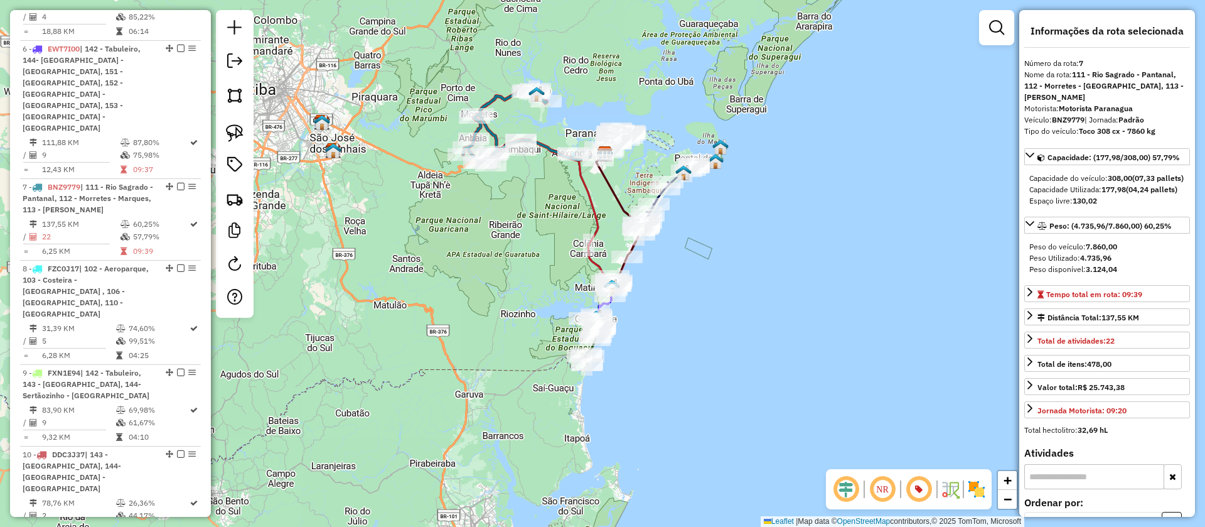
scroll to position [1091, 0]
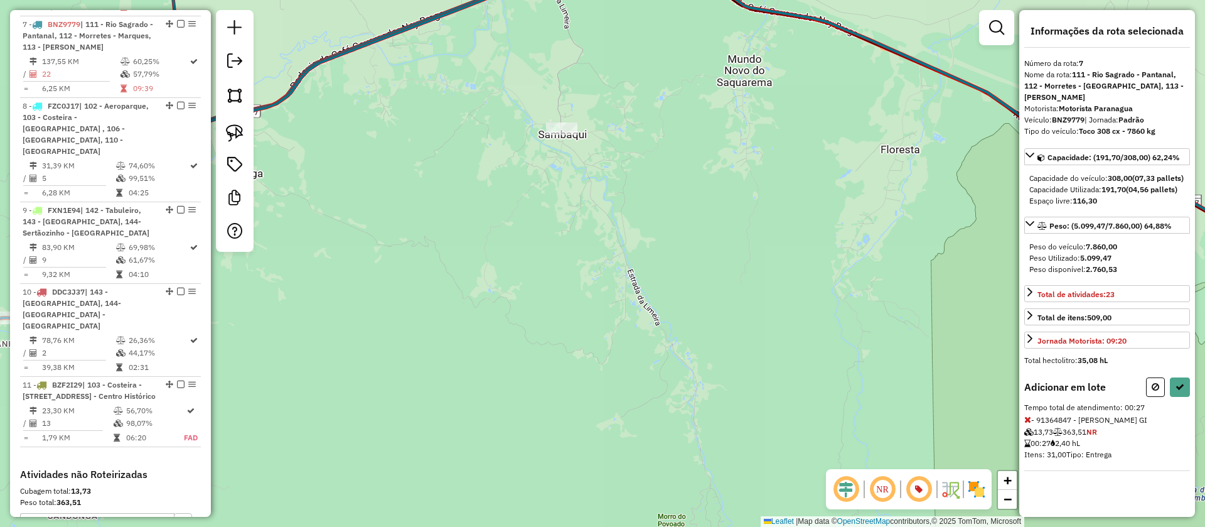
drag, startPoint x: 804, startPoint y: 168, endPoint x: 570, endPoint y: 174, distance: 234.3
click at [570, 174] on div "Janela de atendimento Grade de atendimento Capacidade Transportadoras Veículos …" at bounding box center [602, 263] width 1205 height 527
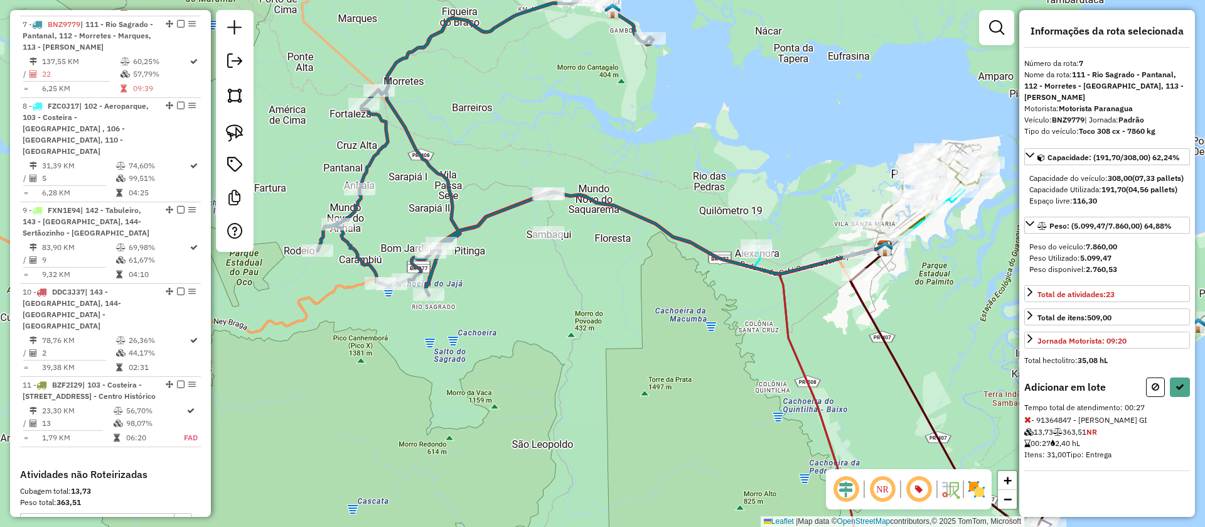
click at [688, 149] on div "Janela de atendimento Grade de atendimento Capacidade Transportadoras Veículos …" at bounding box center [602, 263] width 1205 height 527
click at [1158, 389] on icon at bounding box center [1156, 386] width 8 height 9
select select "**********"
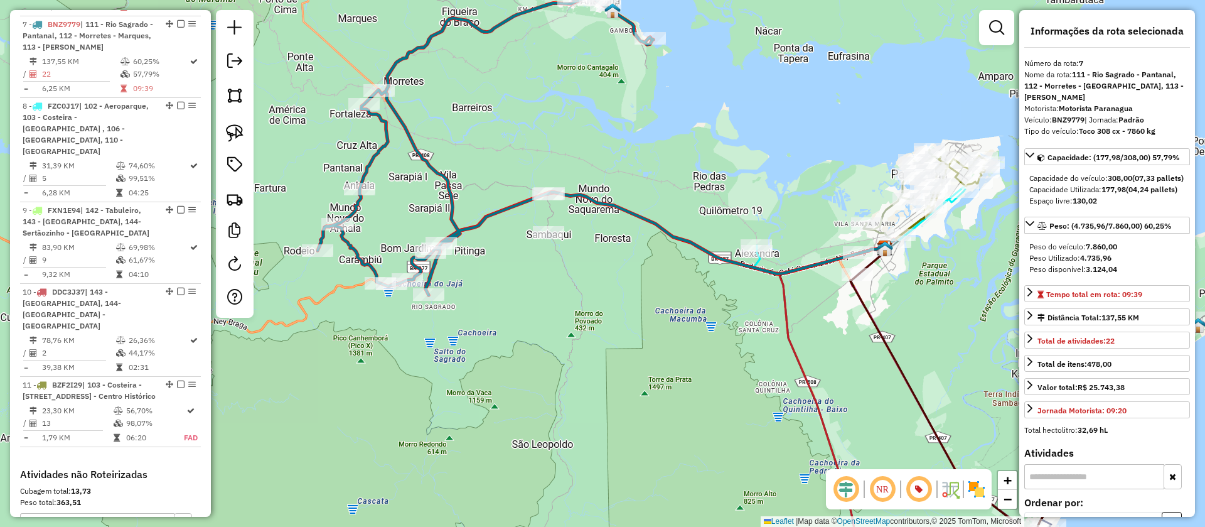
click at [687, 239] on icon at bounding box center [662, 233] width 463 height 82
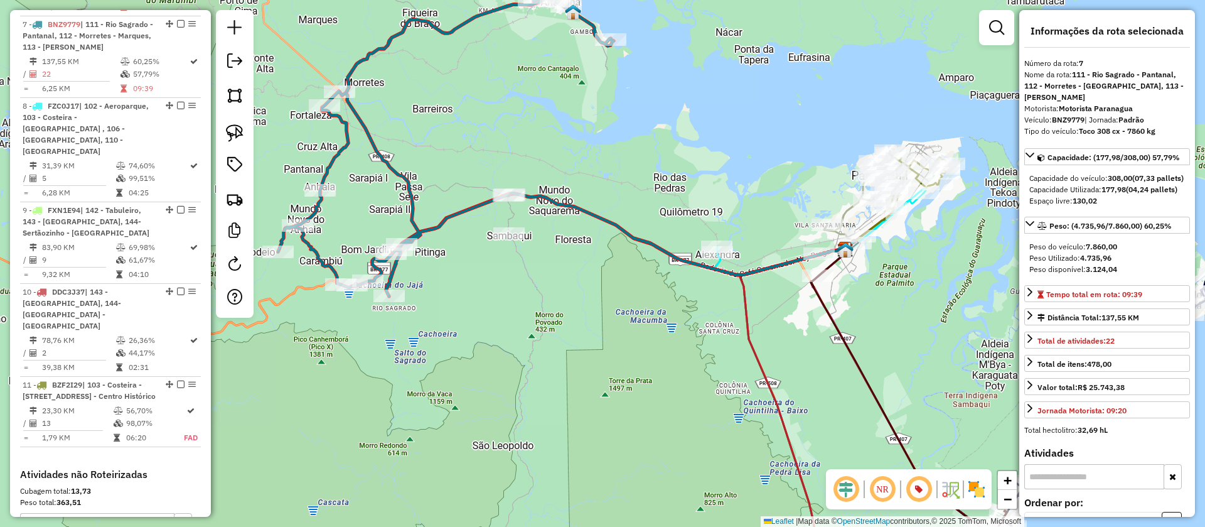
drag, startPoint x: 672, startPoint y: 328, endPoint x: 542, endPoint y: 326, distance: 130.6
click at [542, 326] on div "Janela de atendimento Grade de atendimento Capacidade Transportadoras Veículos …" at bounding box center [602, 263] width 1205 height 527
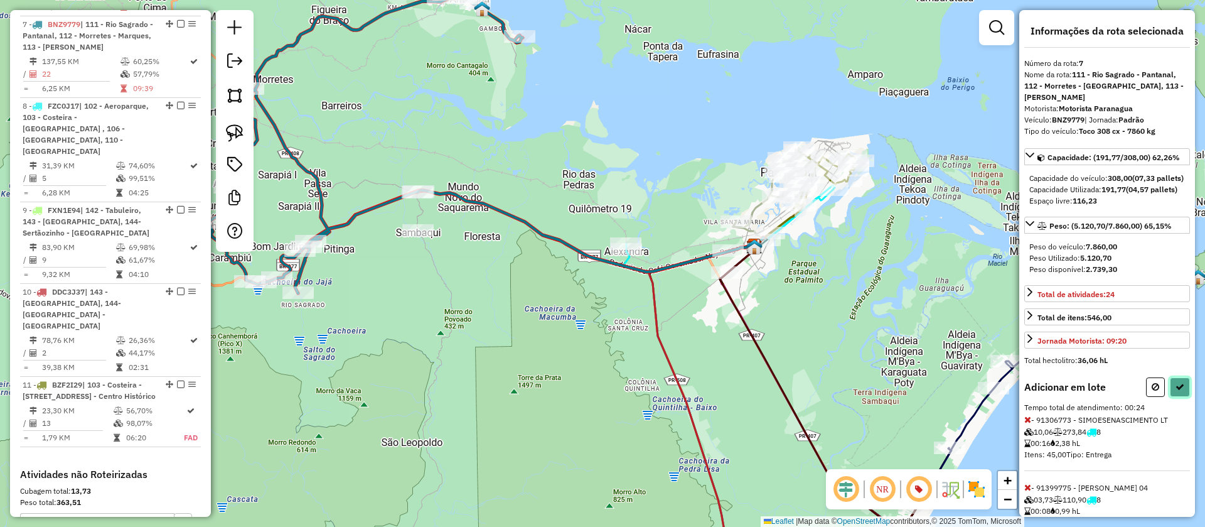
click at [1170, 397] on button at bounding box center [1180, 386] width 20 height 19
select select "**********"
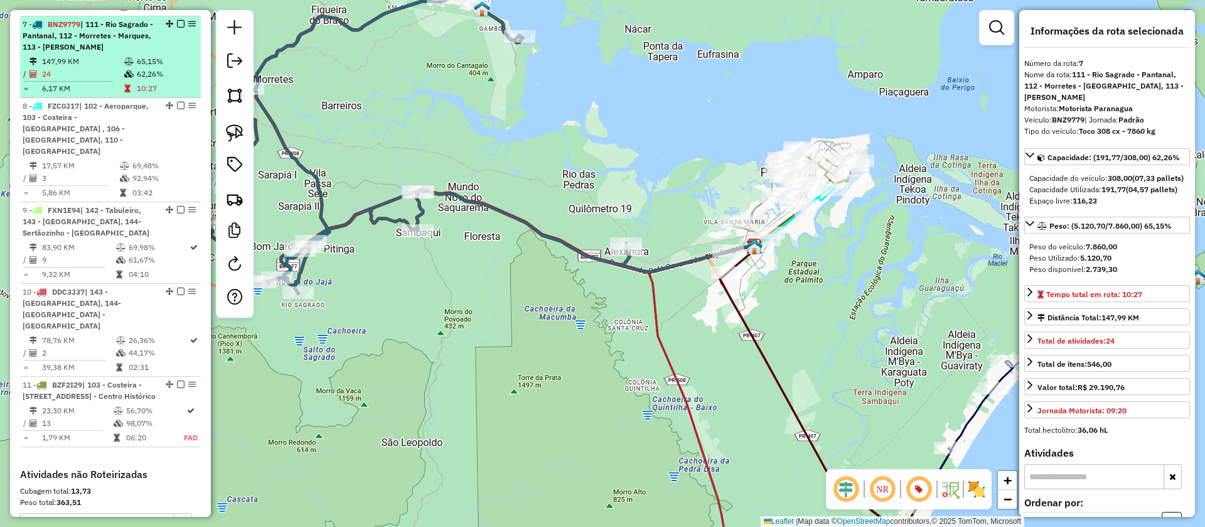
click at [178, 20] on em at bounding box center [181, 24] width 8 height 8
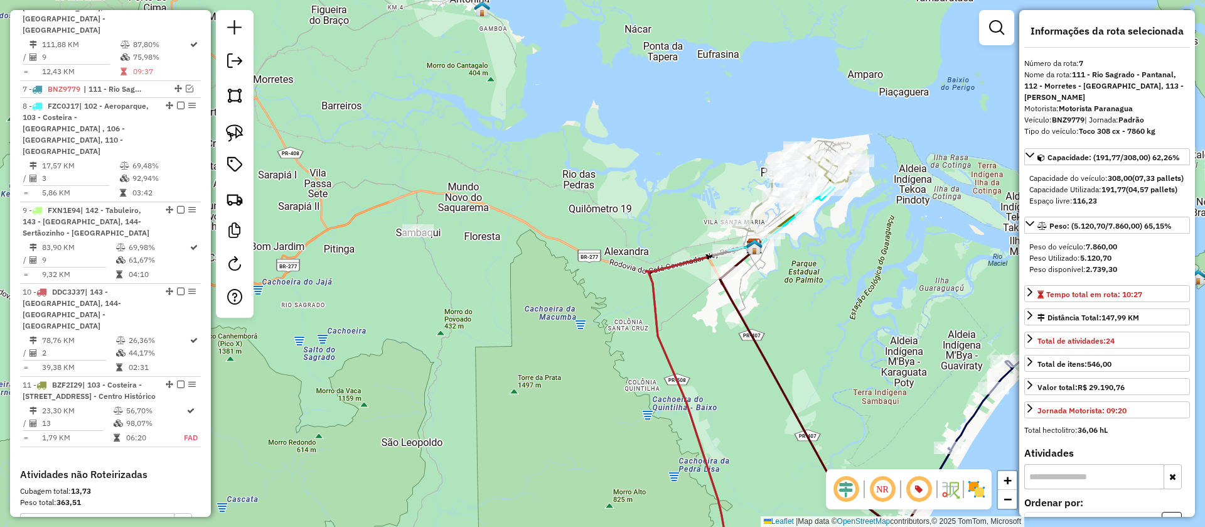
drag, startPoint x: 643, startPoint y: 173, endPoint x: 485, endPoint y: 141, distance: 161.3
click at [485, 141] on div "Janela de atendimento Grade de atendimento Capacidade Transportadoras Veículos …" at bounding box center [602, 263] width 1205 height 527
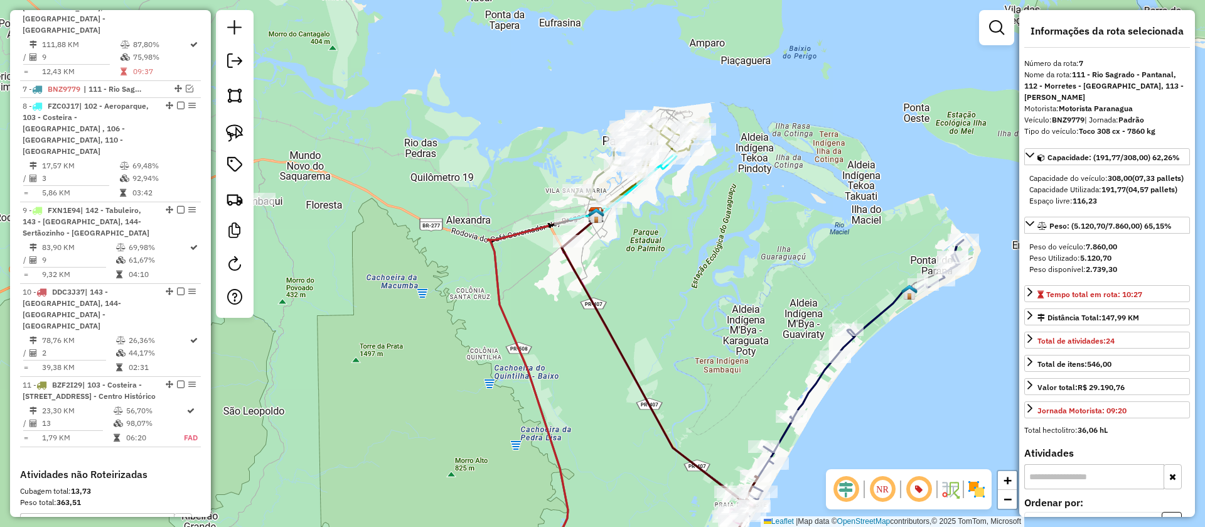
click at [596, 178] on icon at bounding box center [611, 178] width 85 height 125
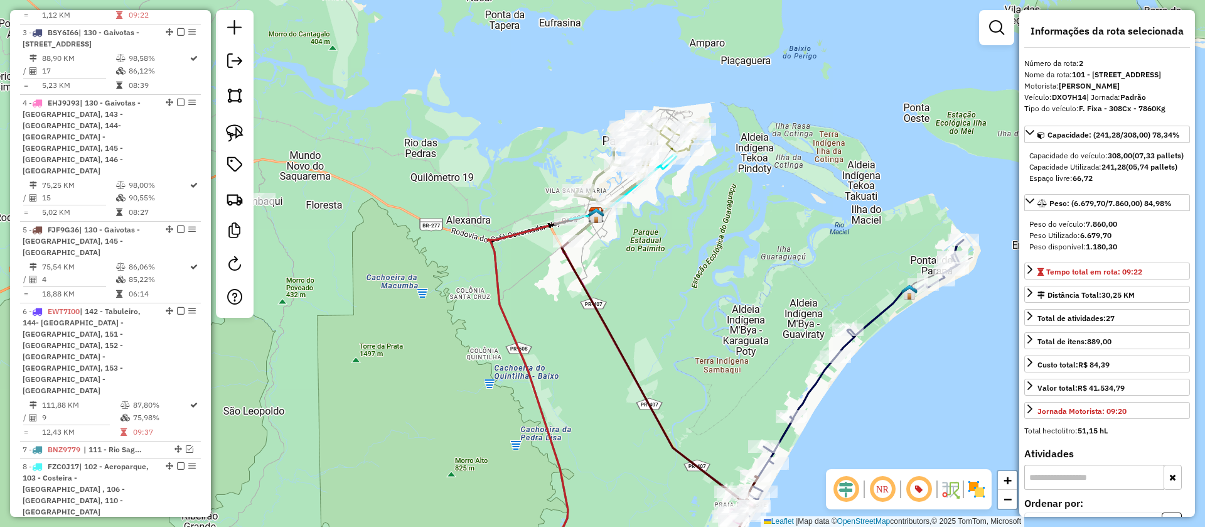
scroll to position [627, 0]
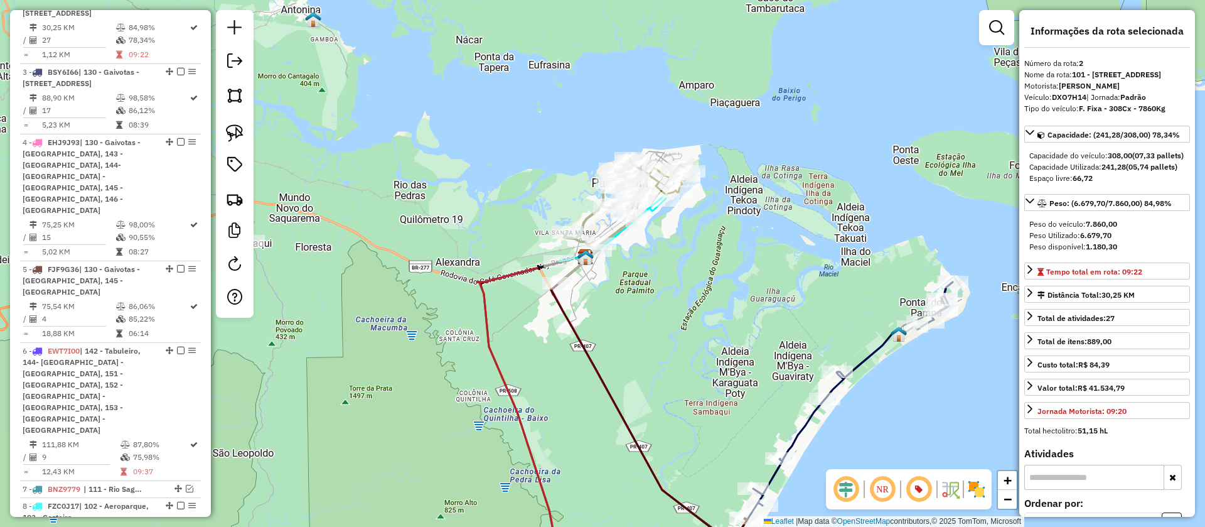
drag, startPoint x: 721, startPoint y: 194, endPoint x: 710, endPoint y: 240, distance: 47.1
click at [710, 240] on div "Janela de atendimento Grade de atendimento Capacidade Transportadoras Veículos …" at bounding box center [602, 263] width 1205 height 527
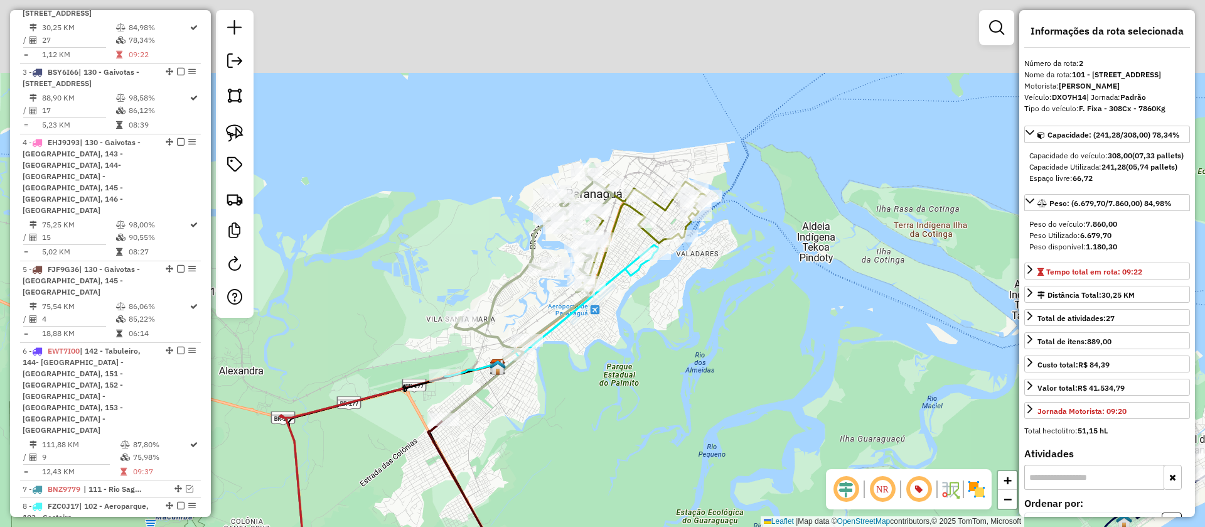
drag, startPoint x: 753, startPoint y: 173, endPoint x: 679, endPoint y: 286, distance: 135.6
click at [679, 286] on div "Janela de atendimento Grade de atendimento Capacidade Transportadoras Veículos …" at bounding box center [602, 263] width 1205 height 527
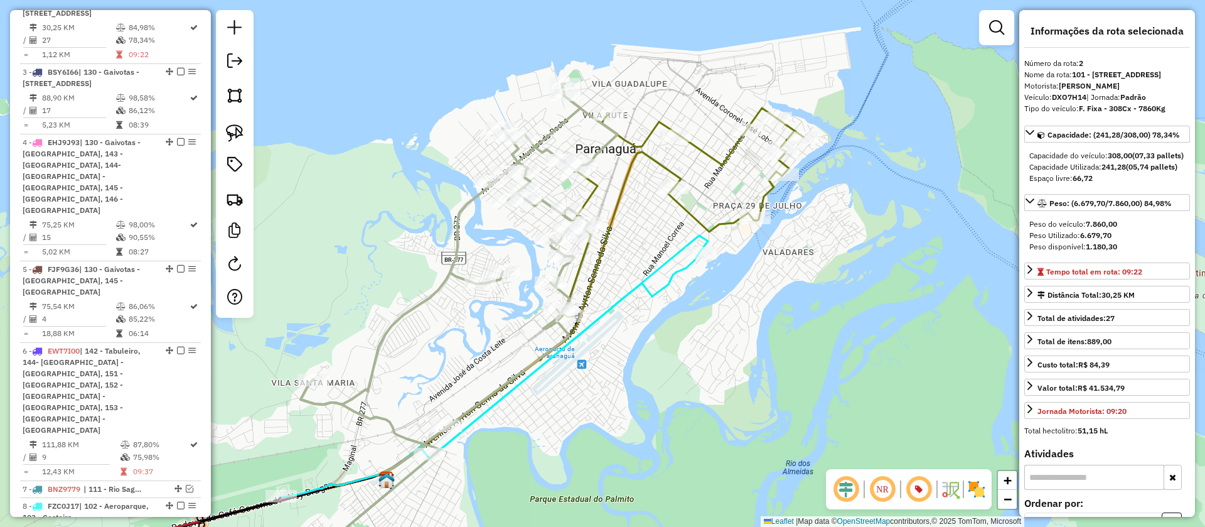
click at [695, 210] on icon at bounding box center [674, 218] width 260 height 220
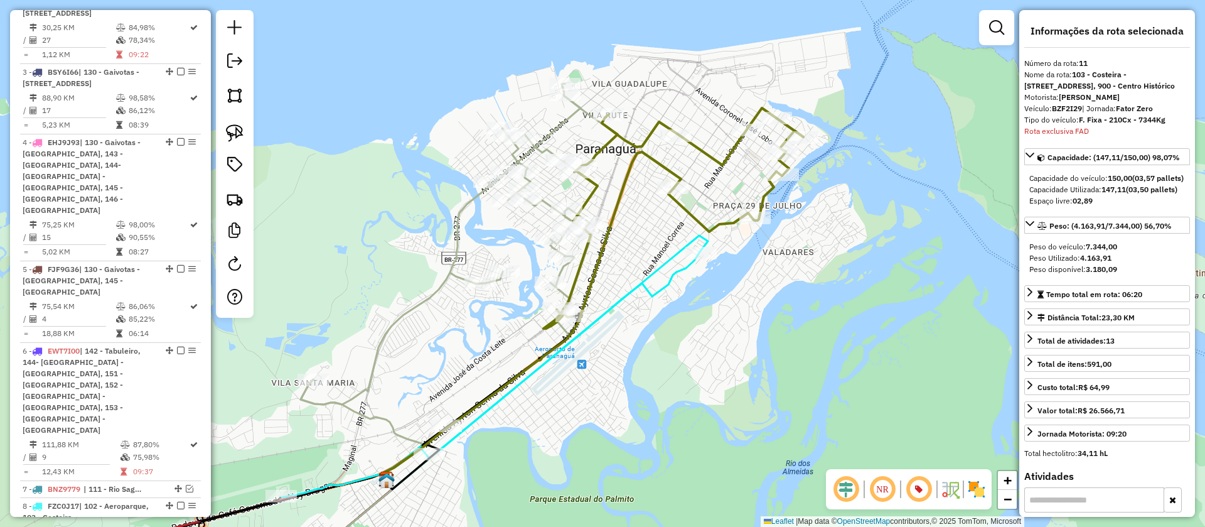
scroll to position [1220, 0]
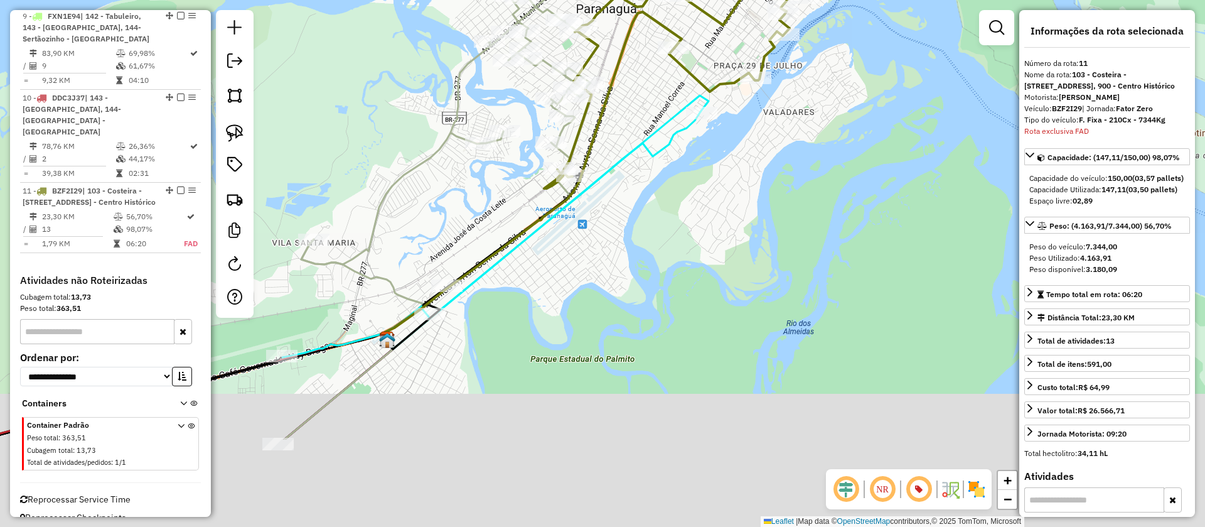
drag, startPoint x: 783, startPoint y: 198, endPoint x: 782, endPoint y: 149, distance: 49.0
click at [782, 149] on div "Janela de atendimento Grade de atendimento Capacidade Transportadoras Veículos …" at bounding box center [602, 263] width 1205 height 527
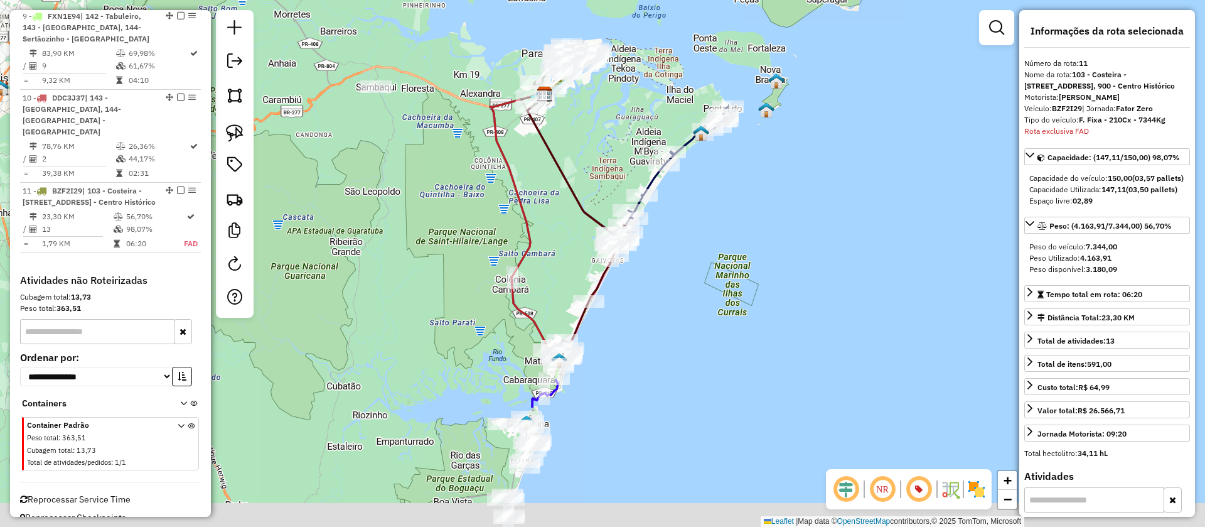
drag, startPoint x: 649, startPoint y: 156, endPoint x: 642, endPoint y: 122, distance: 34.6
click at [642, 122] on div "Janela de atendimento Grade de atendimento Capacidade Transportadoras Veículos …" at bounding box center [602, 263] width 1205 height 527
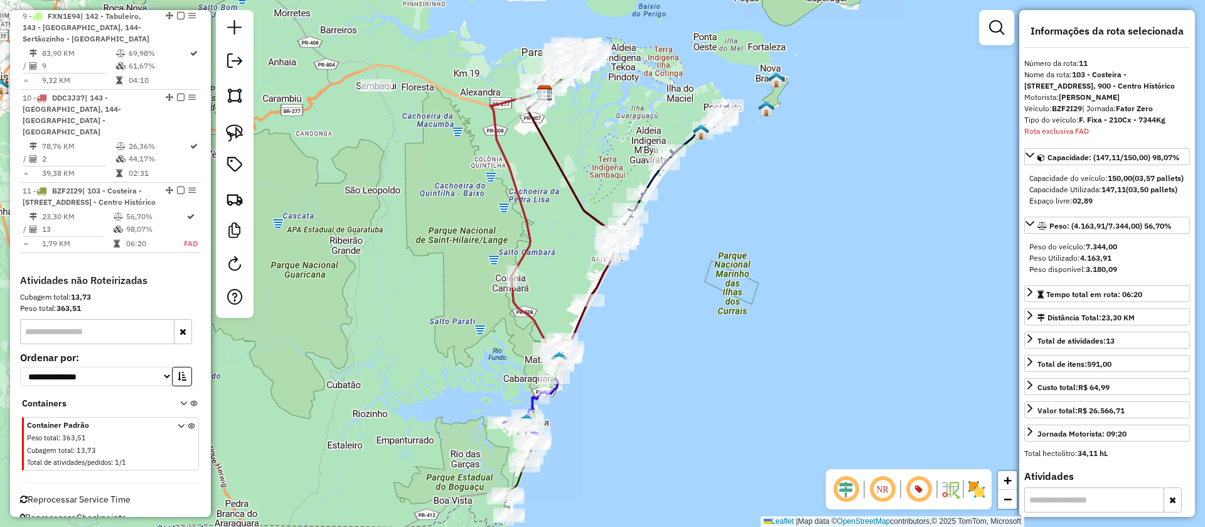
click at [689, 139] on icon at bounding box center [669, 174] width 117 height 138
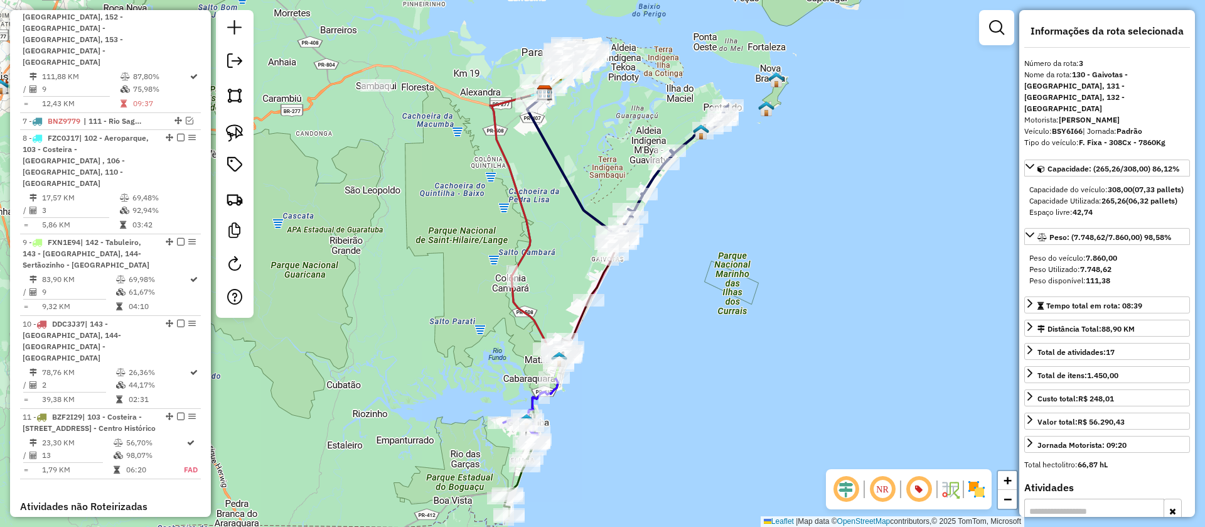
scroll to position [719, 0]
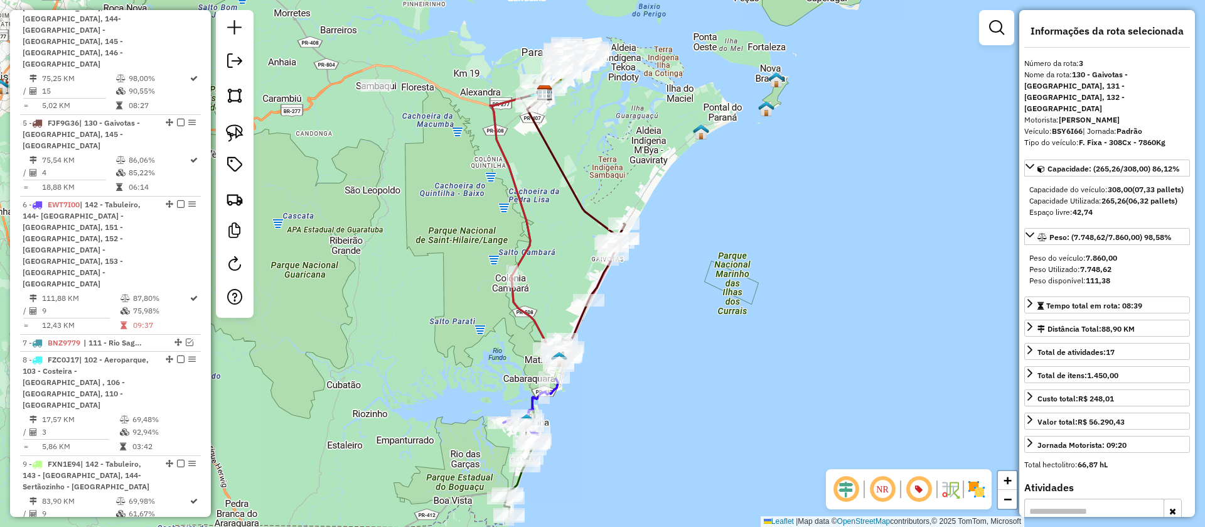
click at [594, 213] on icon at bounding box center [576, 165] width 98 height 144
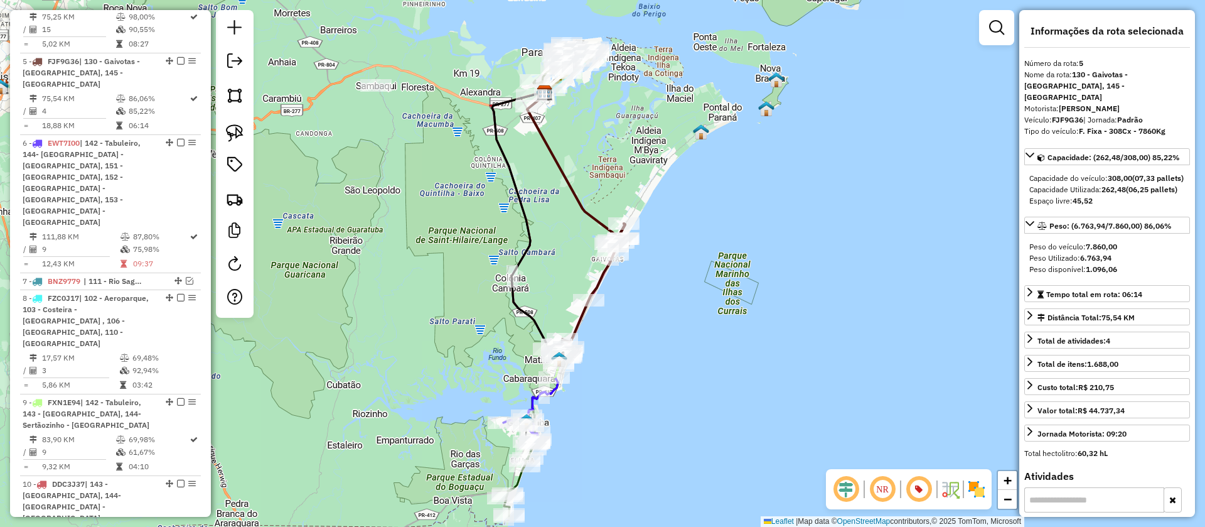
scroll to position [841, 0]
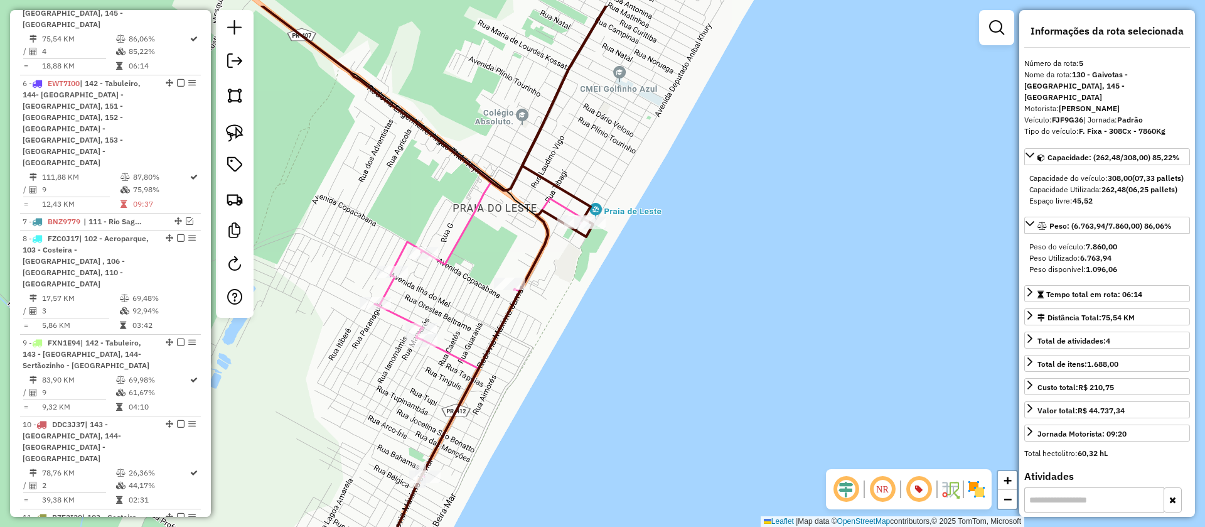
drag, startPoint x: 672, startPoint y: 171, endPoint x: 613, endPoint y: 319, distance: 159.5
click at [613, 319] on div "Janela de atendimento Grade de atendimento Capacidade Transportadoras Veículos …" at bounding box center [602, 263] width 1205 height 527
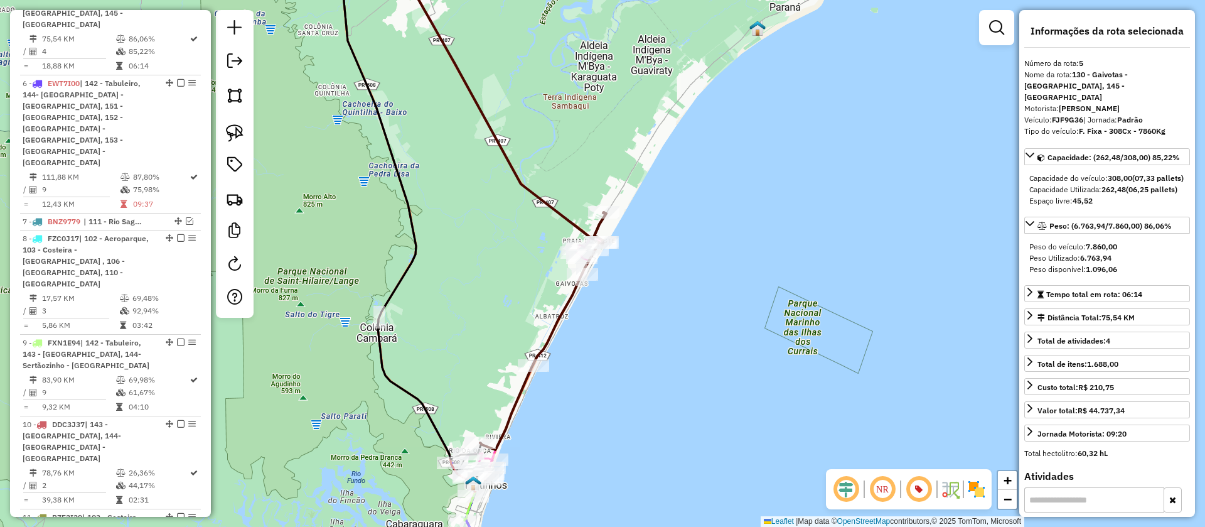
drag, startPoint x: 603, startPoint y: 332, endPoint x: 662, endPoint y: 151, distance: 190.6
click at [662, 153] on div "Janela de atendimento Grade de atendimento Capacidade Transportadoras Veículos …" at bounding box center [602, 263] width 1205 height 527
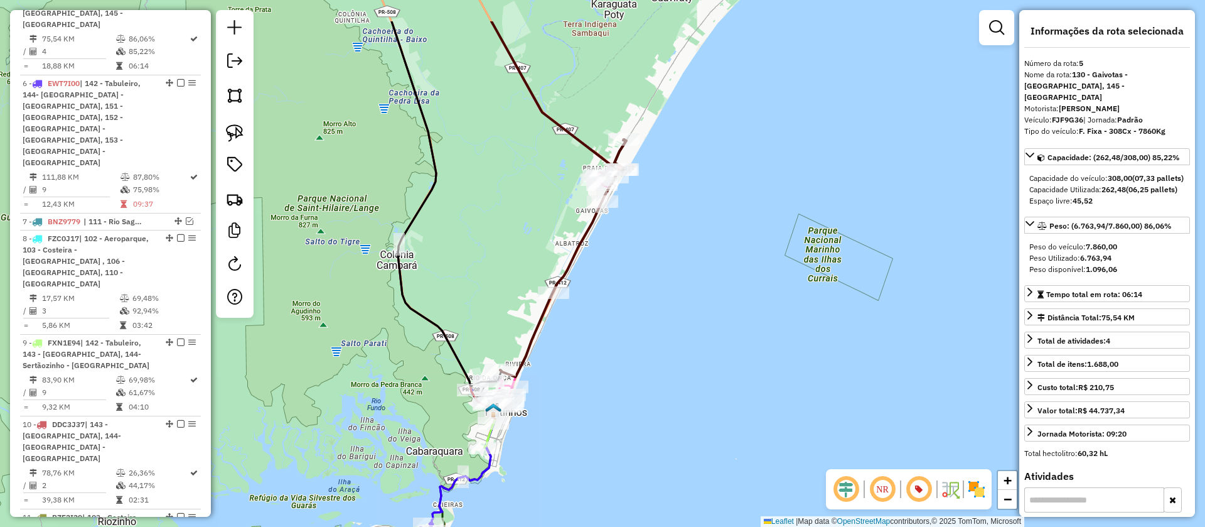
drag, startPoint x: 632, startPoint y: 230, endPoint x: 610, endPoint y: 293, distance: 66.3
click at [610, 293] on div "Janela de atendimento Grade de atendimento Capacidade Transportadoras Veículos …" at bounding box center [602, 263] width 1205 height 527
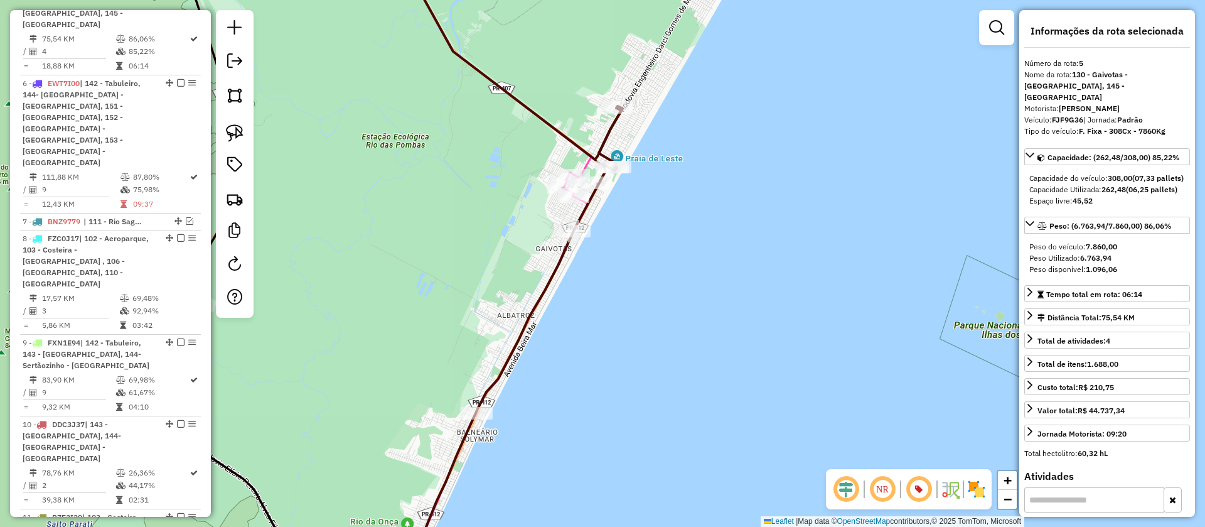
click at [584, 163] on icon at bounding box center [494, 62] width 196 height 230
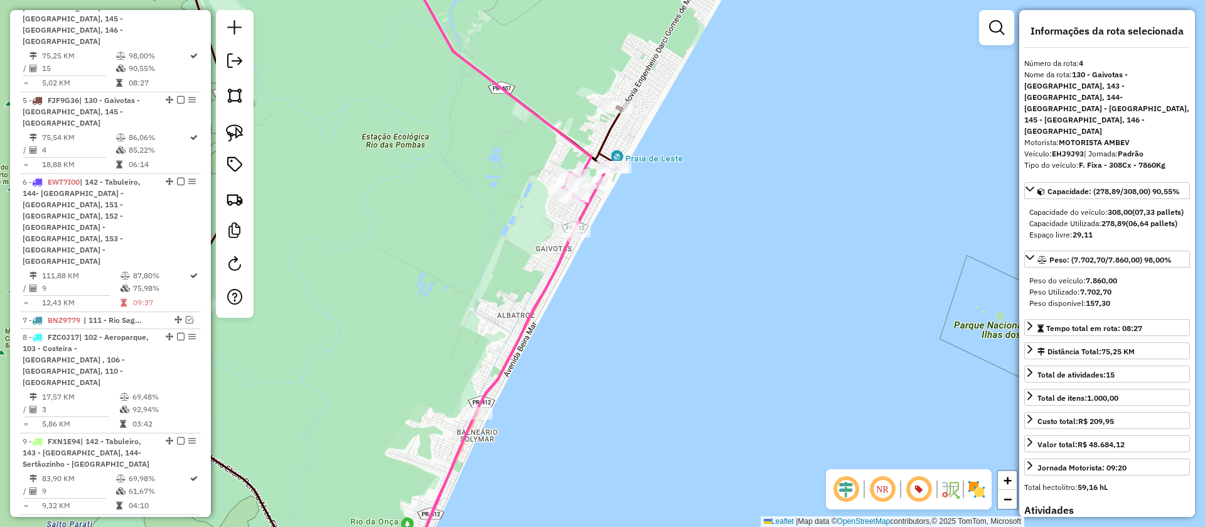
scroll to position [736, 0]
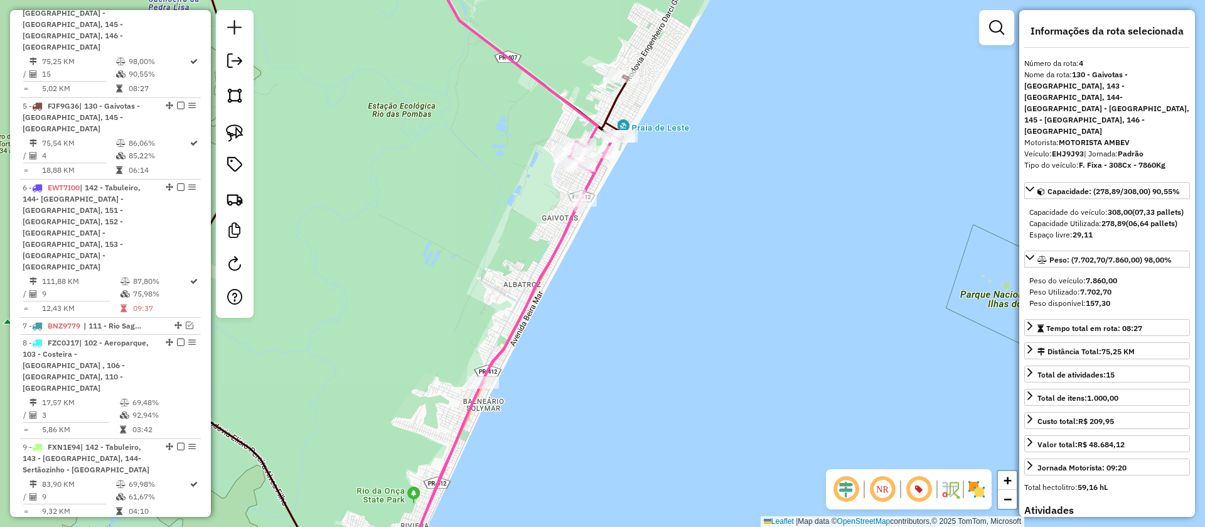
drag, startPoint x: 638, startPoint y: 239, endPoint x: 642, endPoint y: 188, distance: 50.9
click at [642, 189] on div "Janela de atendimento Grade de atendimento Capacidade Transportadoras Veículos …" at bounding box center [602, 263] width 1205 height 527
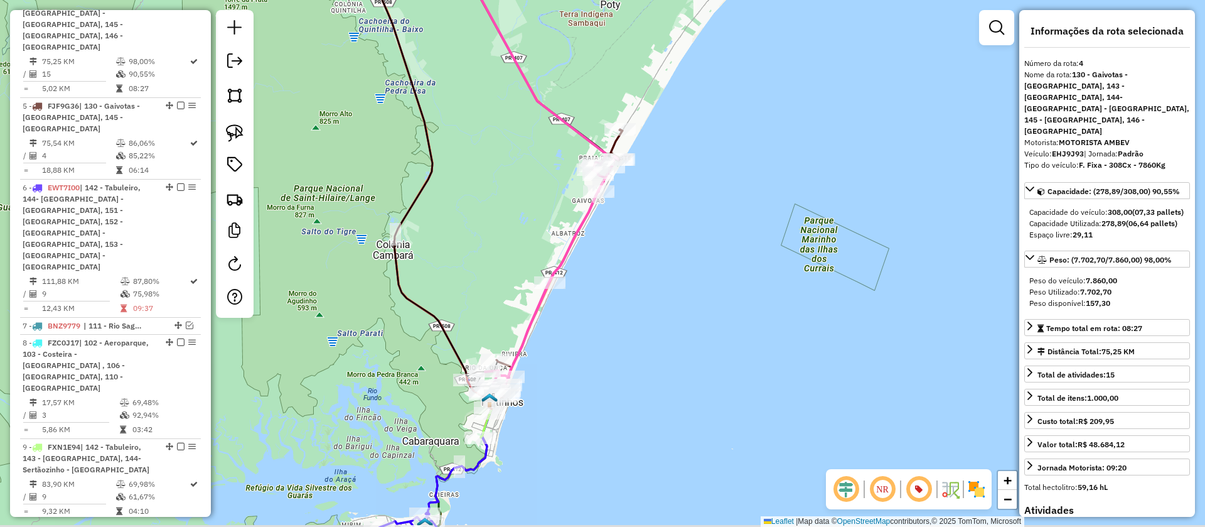
drag, startPoint x: 595, startPoint y: 298, endPoint x: 630, endPoint y: 172, distance: 130.6
click at [630, 172] on div "Janela de atendimento Grade de atendimento Capacidade Transportadoras Veículos …" at bounding box center [602, 263] width 1205 height 527
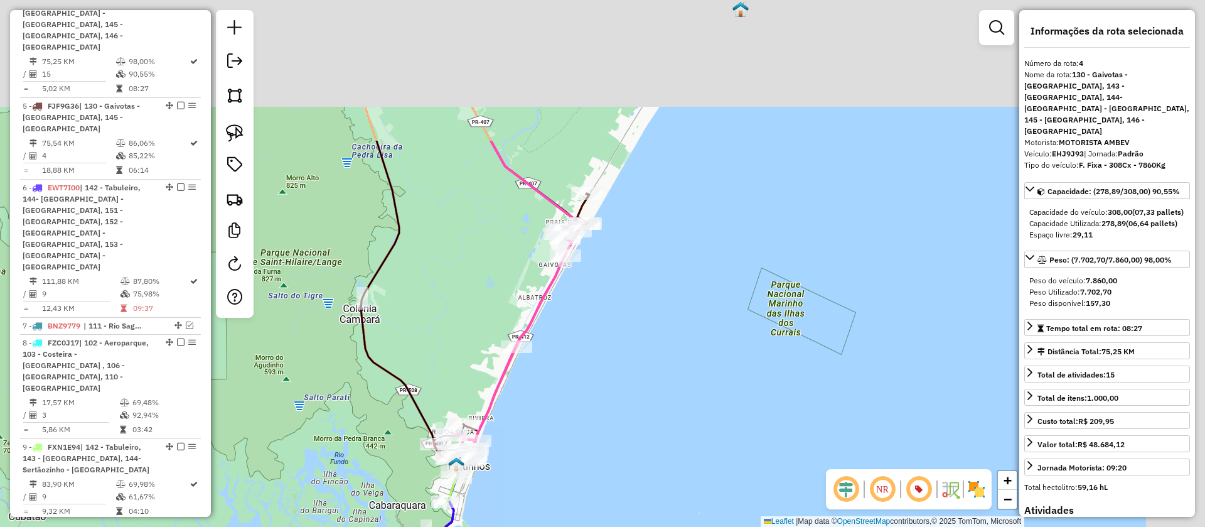
drag, startPoint x: 600, startPoint y: 276, endPoint x: 556, endPoint y: 396, distance: 127.9
click at [556, 396] on div "Janela de atendimento Grade de atendimento Capacidade Transportadoras Veículos …" at bounding box center [602, 263] width 1205 height 527
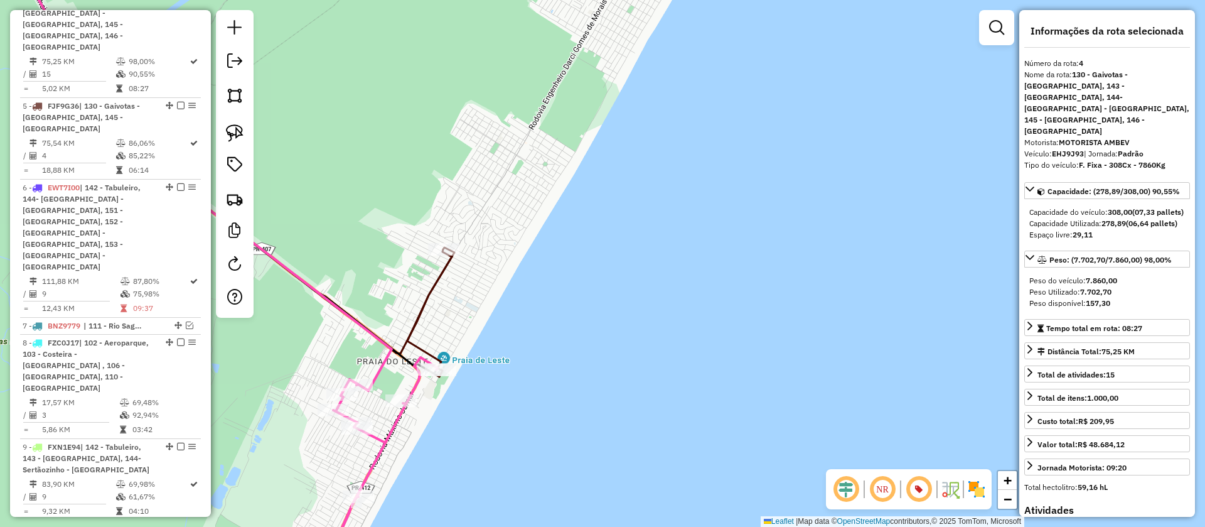
click at [436, 282] on icon at bounding box center [387, 413] width 136 height 332
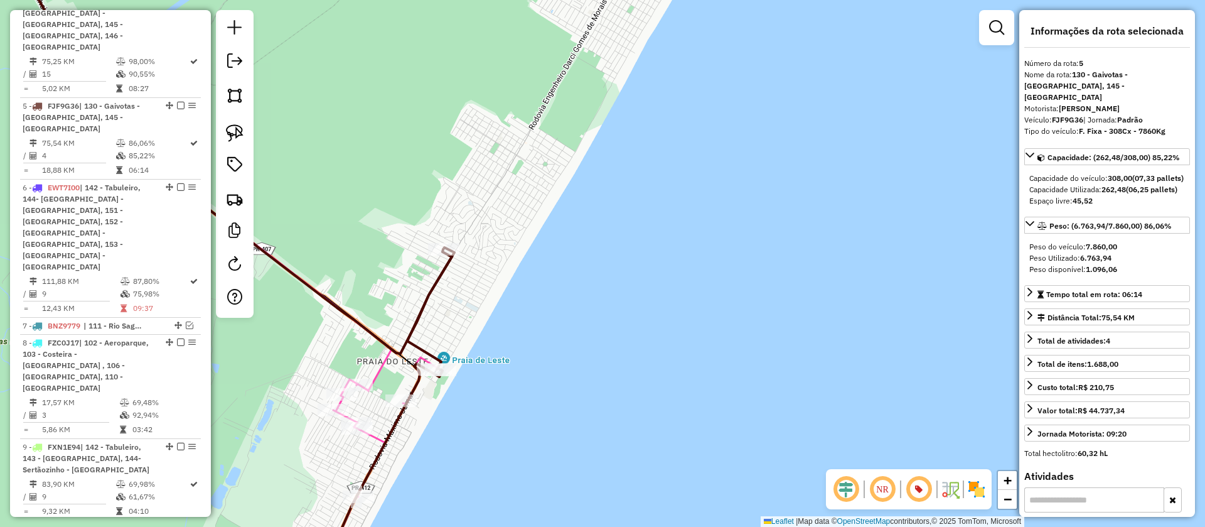
scroll to position [841, 0]
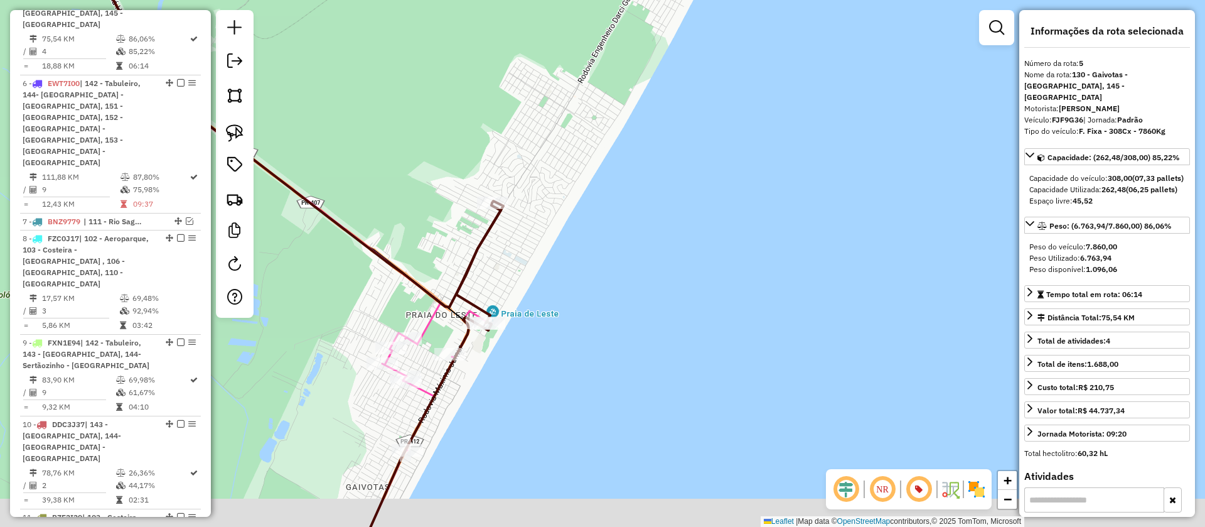
drag, startPoint x: 495, startPoint y: 281, endPoint x: 676, endPoint y: 103, distance: 253.5
click at [670, 106] on div "Janela de atendimento Grade de atendimento Capacidade Transportadoras Veículos …" at bounding box center [602, 263] width 1205 height 527
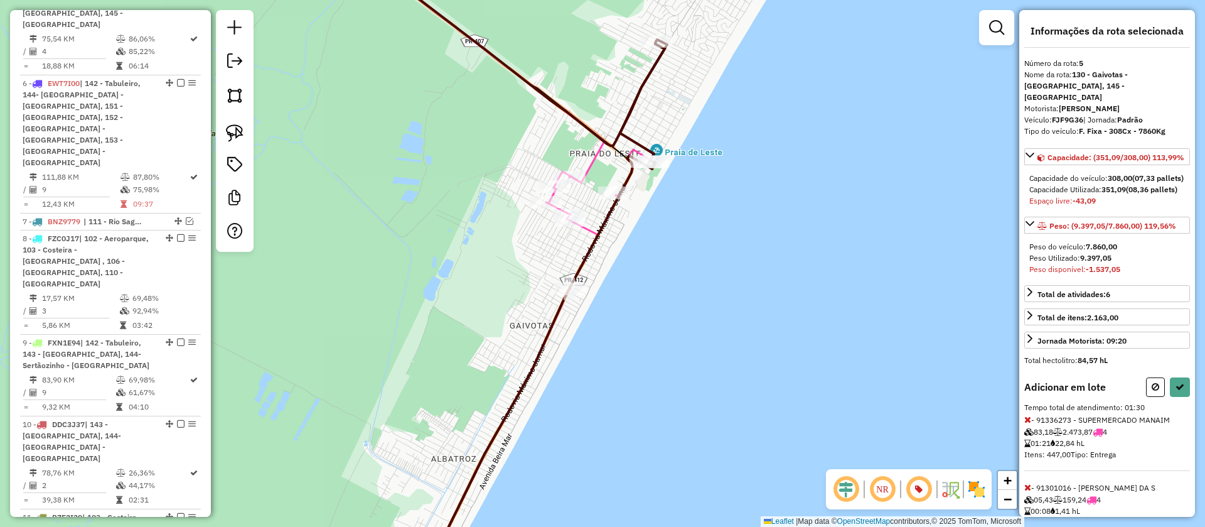
click at [1028, 424] on icon at bounding box center [1028, 419] width 7 height 9
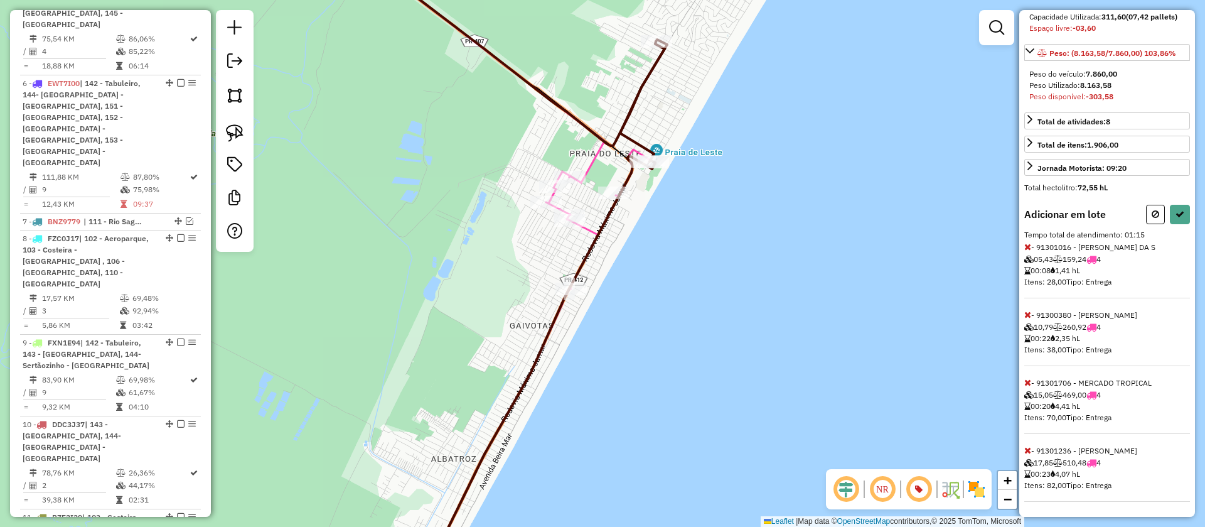
click at [1027, 448] on icon at bounding box center [1028, 450] width 7 height 9
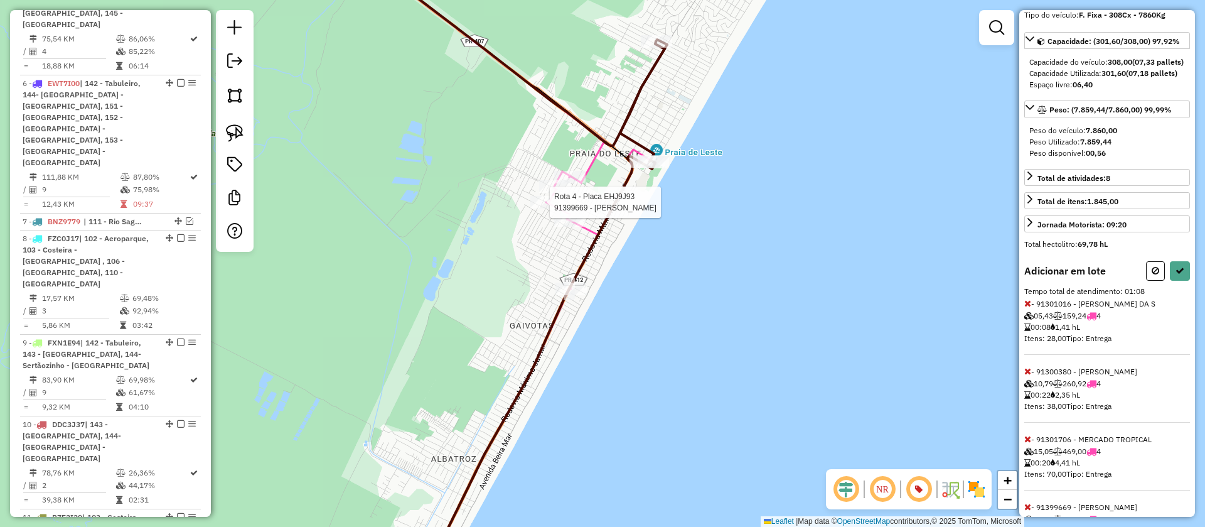
scroll to position [184, 0]
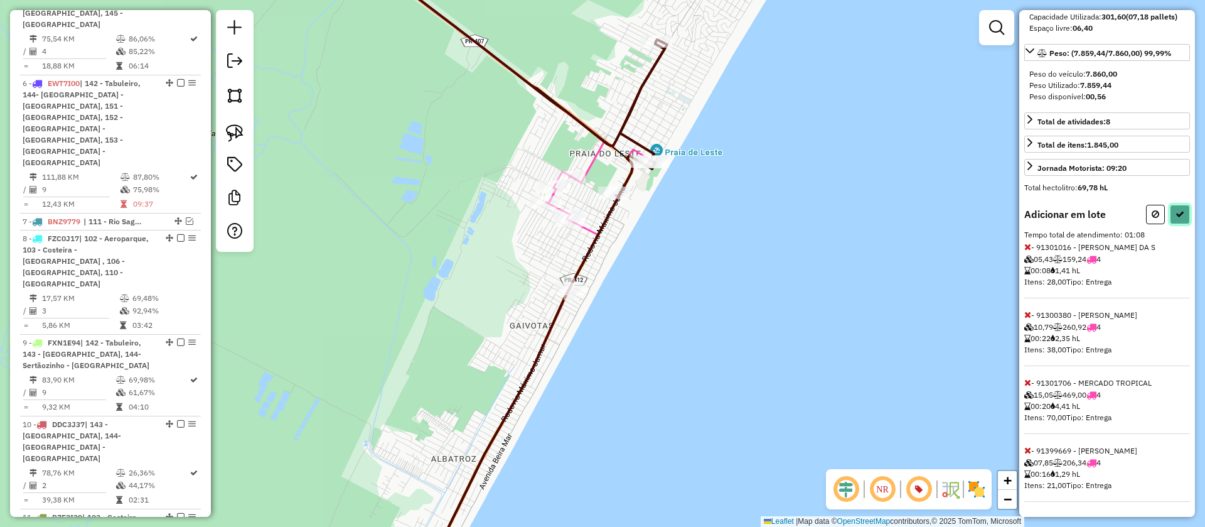
click at [1180, 213] on icon at bounding box center [1180, 214] width 9 height 9
select select "**********"
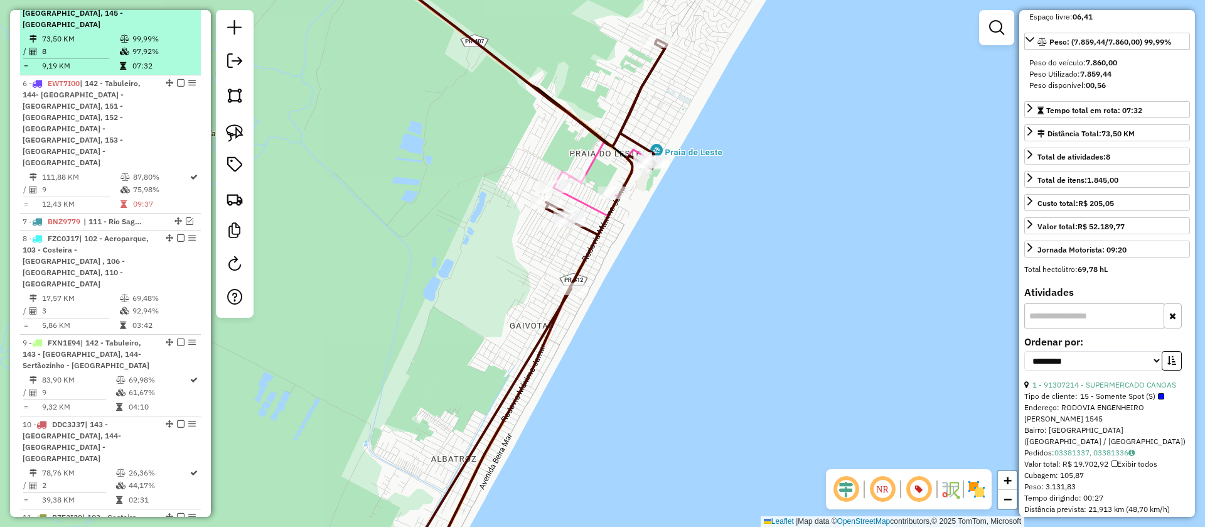
click at [177, 5] on em at bounding box center [181, 1] width 8 height 8
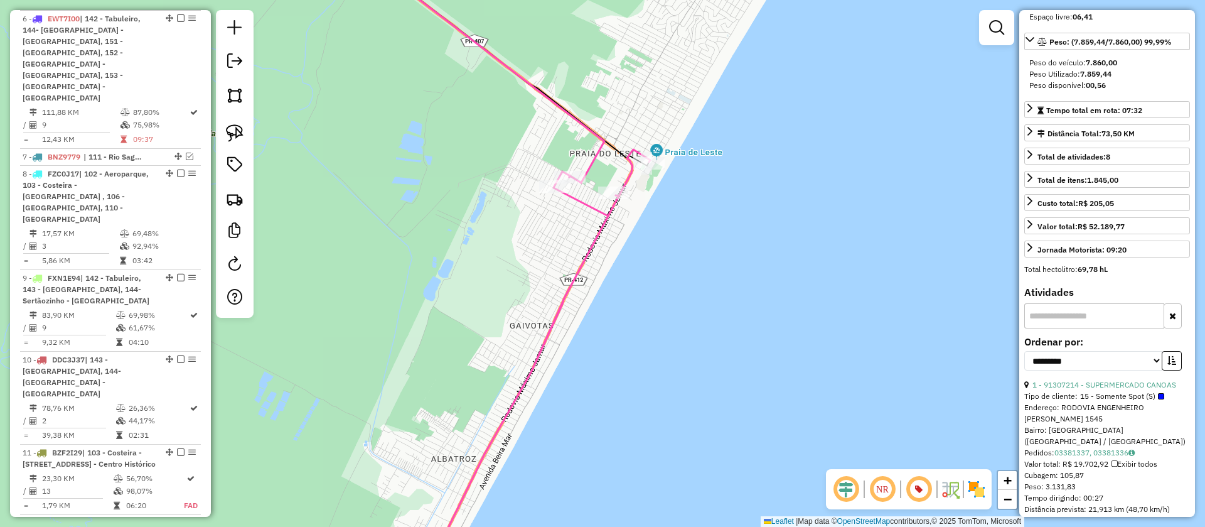
scroll to position [776, 0]
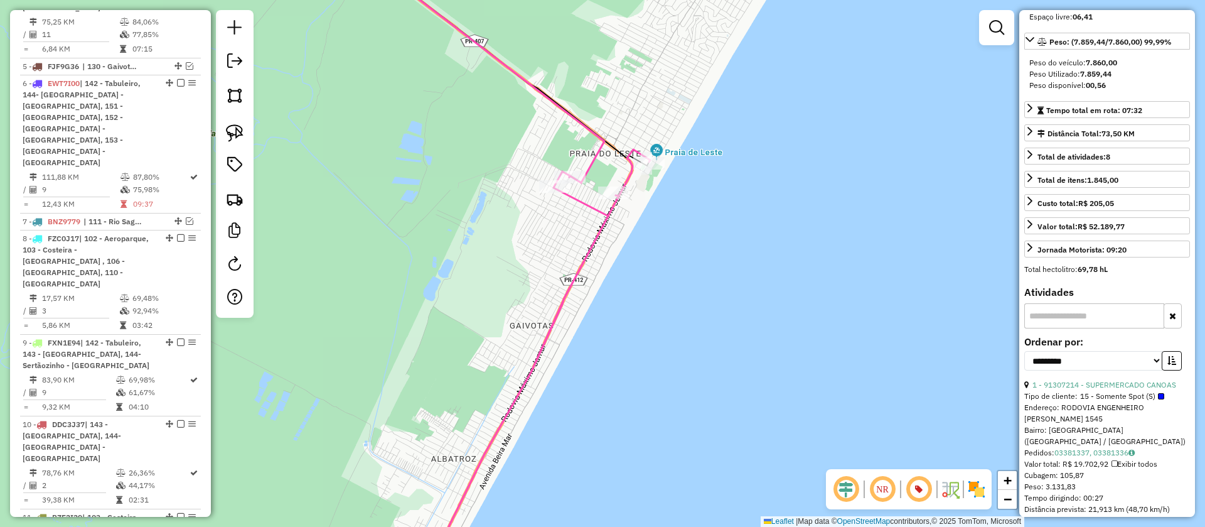
click at [600, 146] on icon at bounding box center [478, 64] width 254 height 235
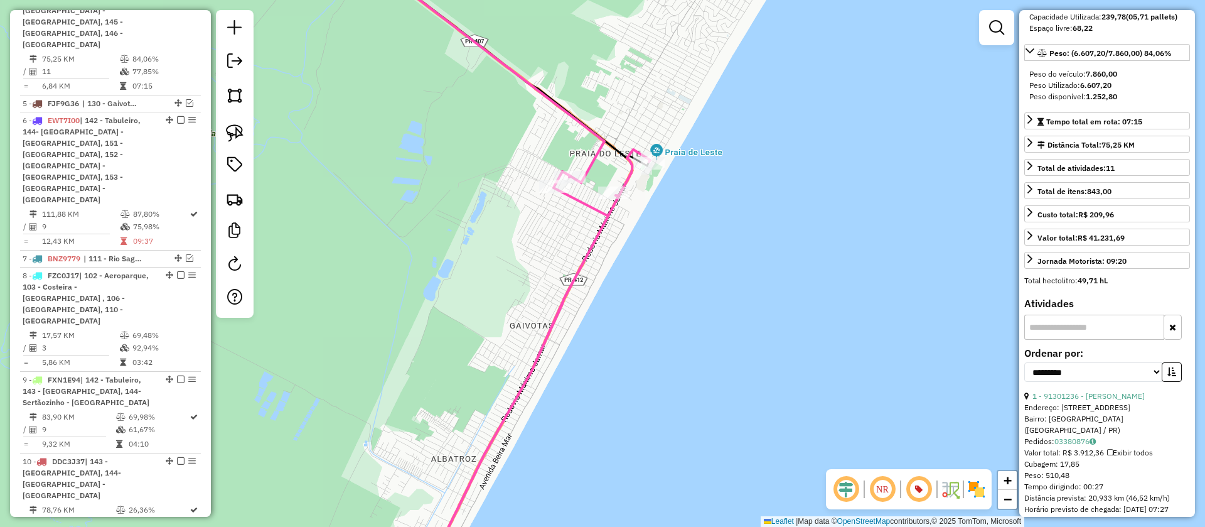
scroll to position [736, 0]
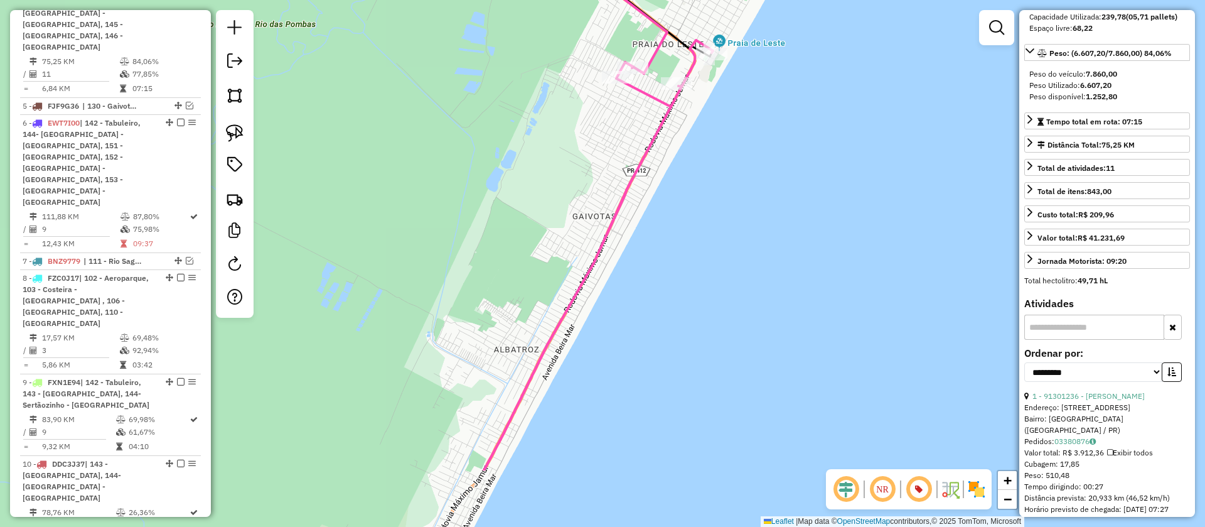
drag, startPoint x: 515, startPoint y: 294, endPoint x: 583, endPoint y: 170, distance: 141.0
click at [583, 170] on div "Janela de atendimento Grade de atendimento Capacidade Transportadoras Veículos …" at bounding box center [602, 263] width 1205 height 527
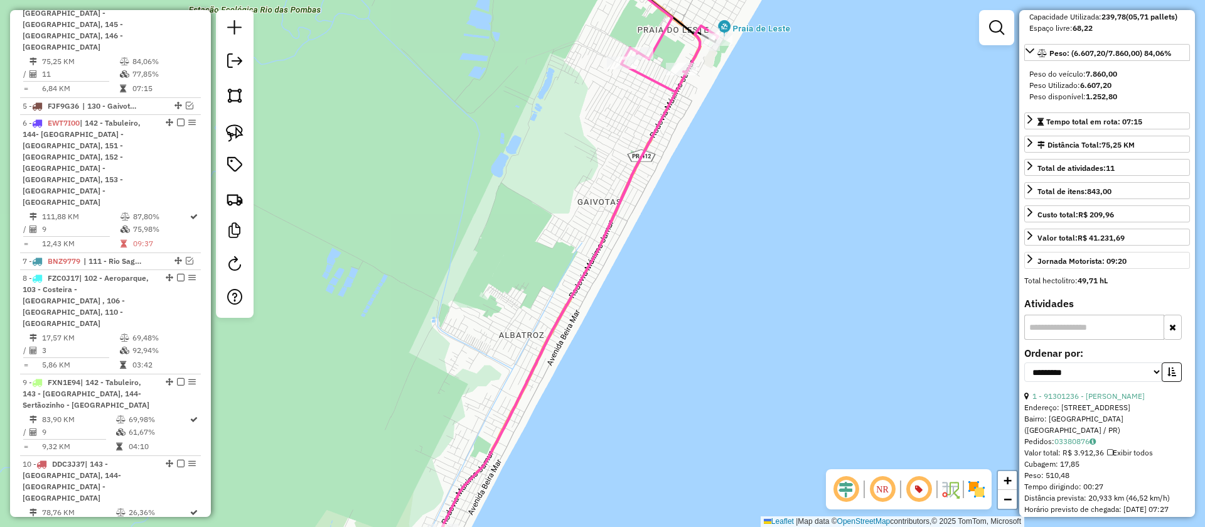
scroll to position [0, 0]
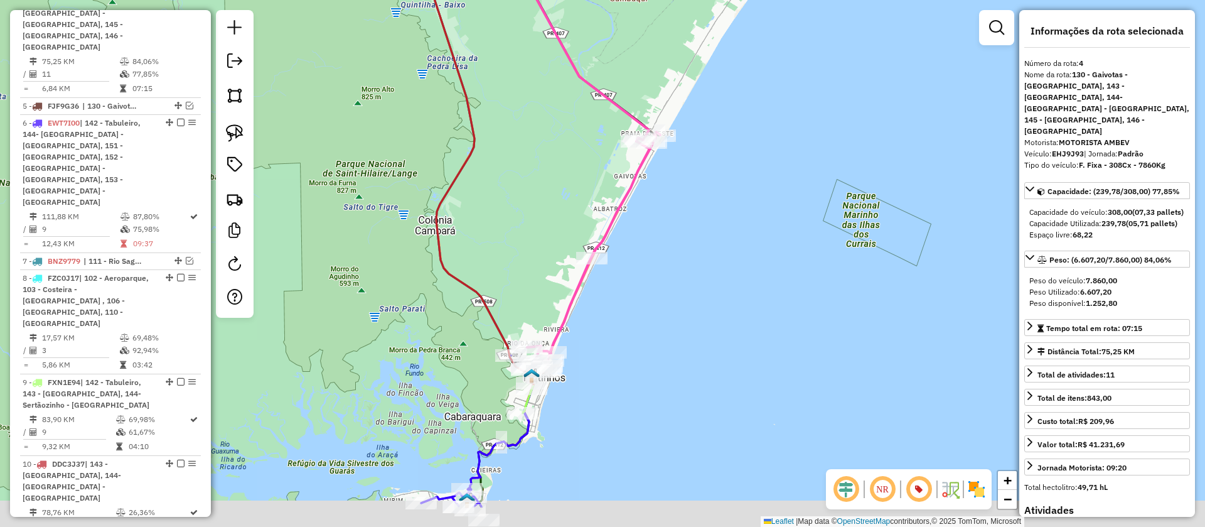
drag, startPoint x: 704, startPoint y: 321, endPoint x: 796, endPoint y: 139, distance: 204.7
click at [795, 139] on div "Janela de atendimento Grade de atendimento Capacidade Transportadoras Veículos …" at bounding box center [602, 263] width 1205 height 527
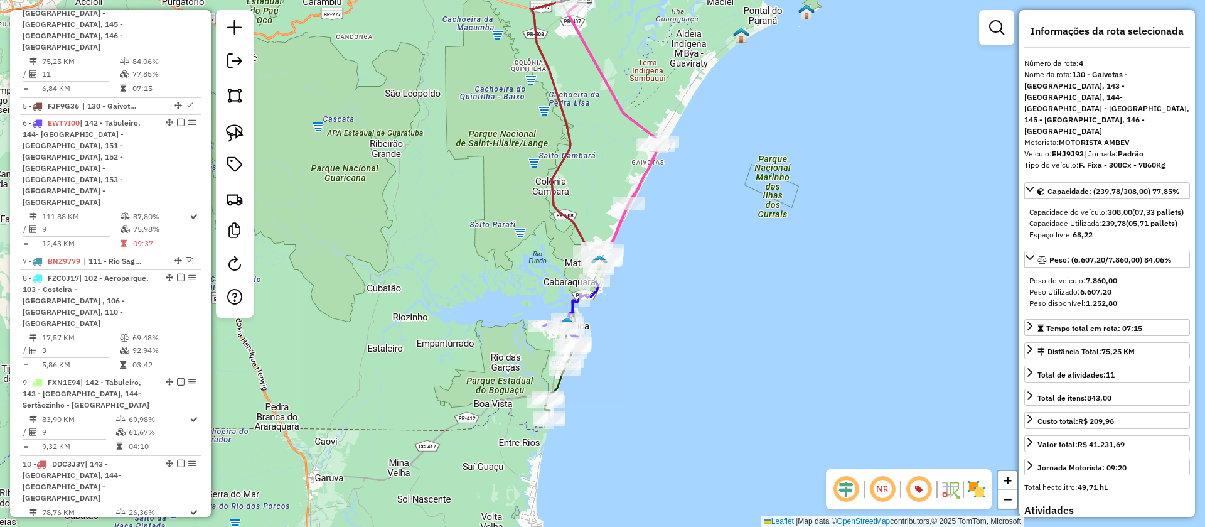
drag, startPoint x: 638, startPoint y: 271, endPoint x: 677, endPoint y: 197, distance: 83.7
click at [677, 197] on div "Janela de atendimento Grade de atendimento Capacidade Transportadoras Veículos …" at bounding box center [602, 263] width 1205 height 527
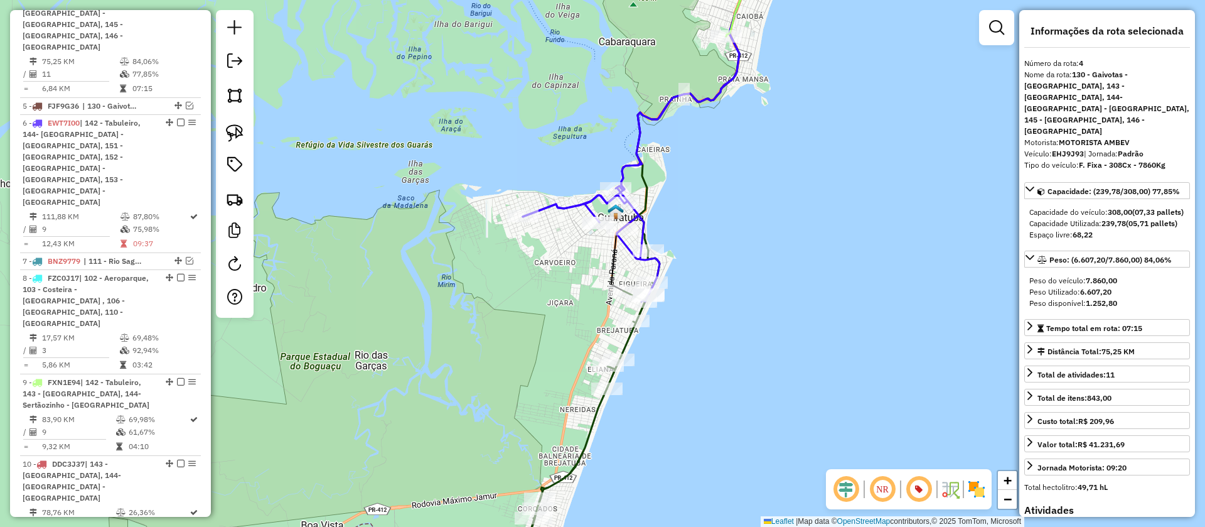
click at [633, 340] on icon at bounding box center [593, 414] width 134 height 329
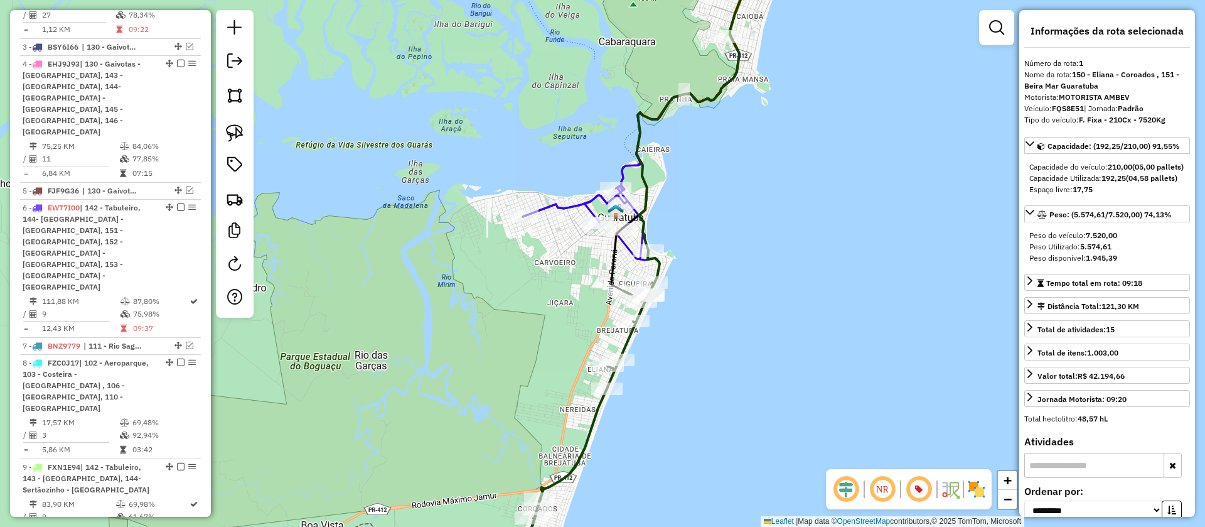
scroll to position [545, 0]
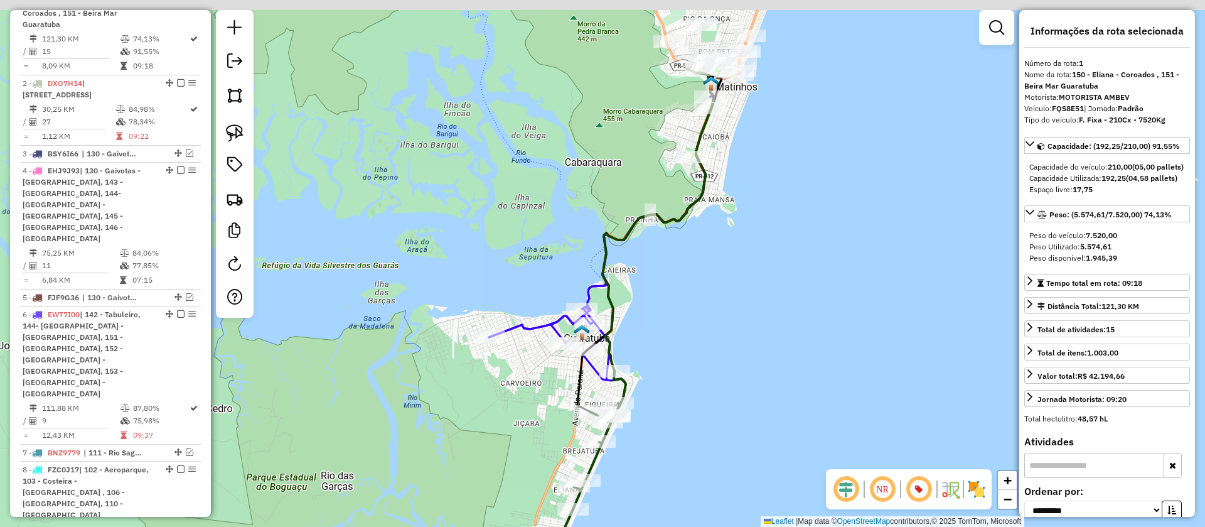
drag, startPoint x: 751, startPoint y: 269, endPoint x: 674, endPoint y: 436, distance: 184.2
click at [674, 436] on div "Janela de atendimento Grade de atendimento Capacidade Transportadoras Veículos …" at bounding box center [602, 263] width 1205 height 527
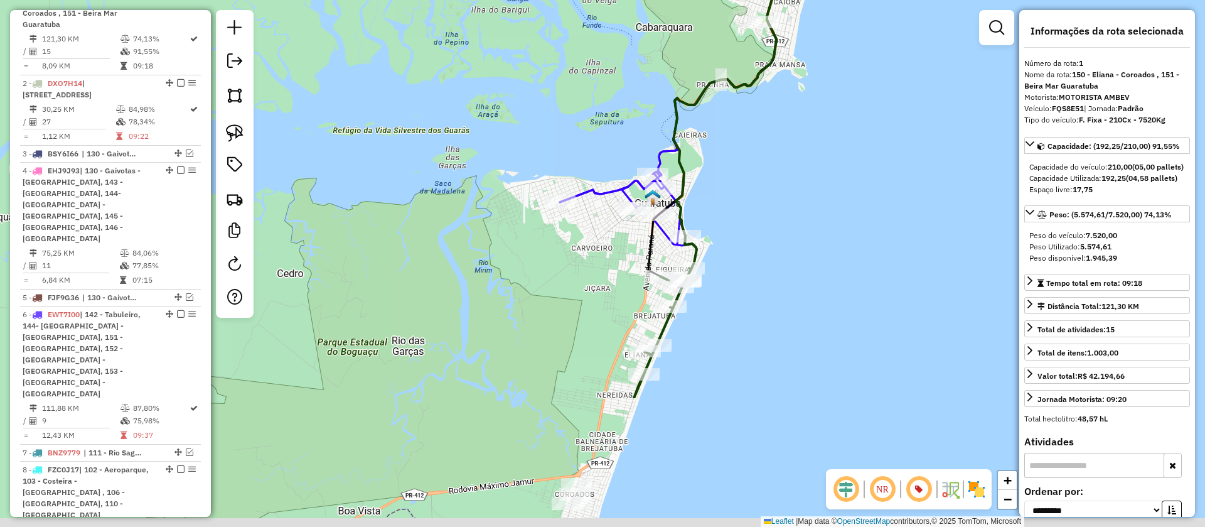
drag, startPoint x: 778, startPoint y: 187, endPoint x: 805, endPoint y: 140, distance: 54.6
click at [805, 140] on div "Janela de atendimento Grade de atendimento Capacidade Transportadoras Veículos …" at bounding box center [602, 263] width 1205 height 527
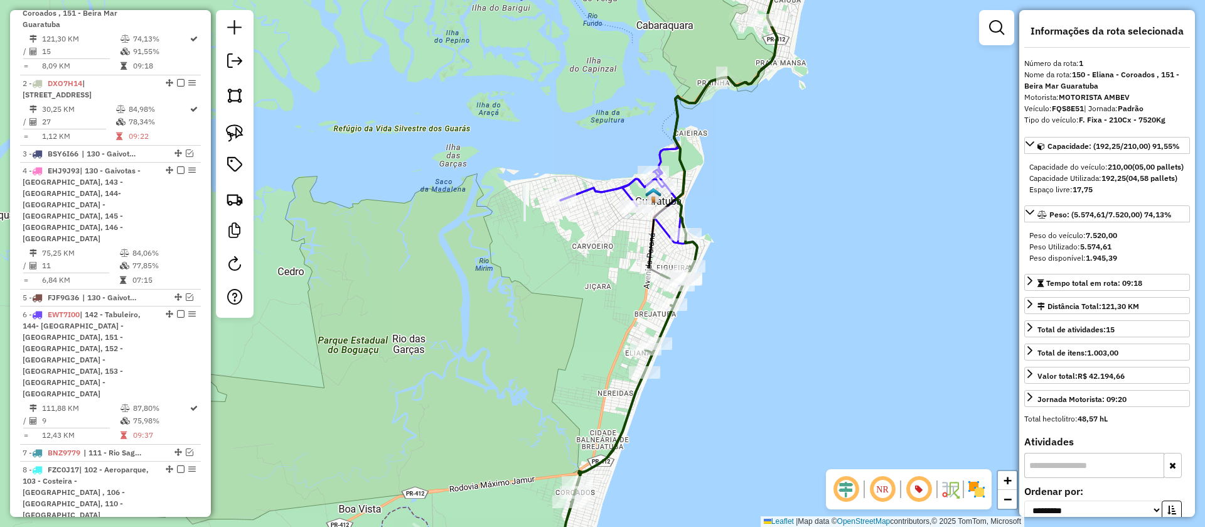
click at [618, 193] on icon at bounding box center [676, 116] width 231 height 338
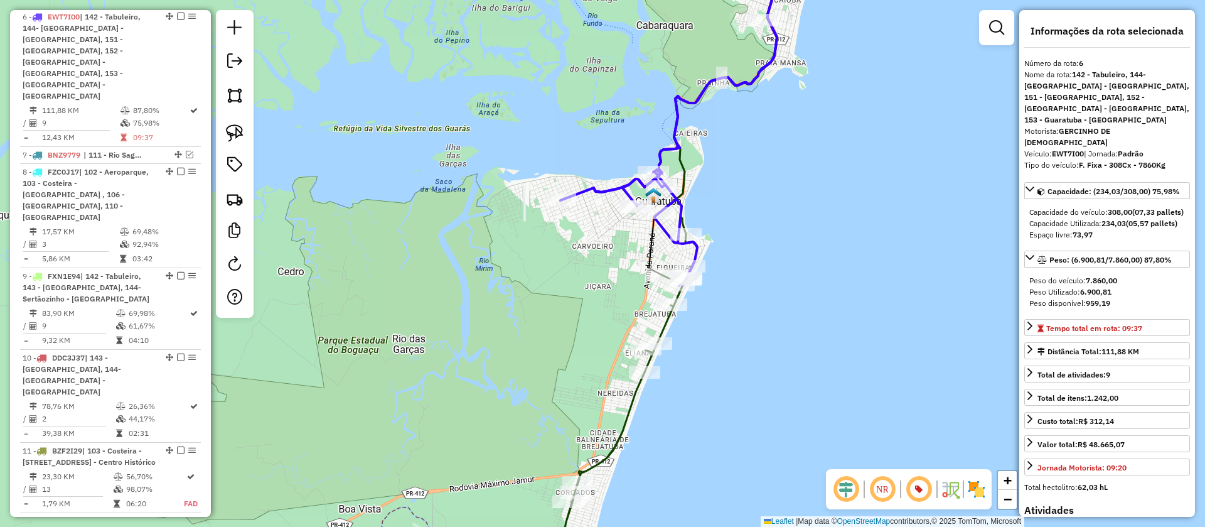
scroll to position [858, 0]
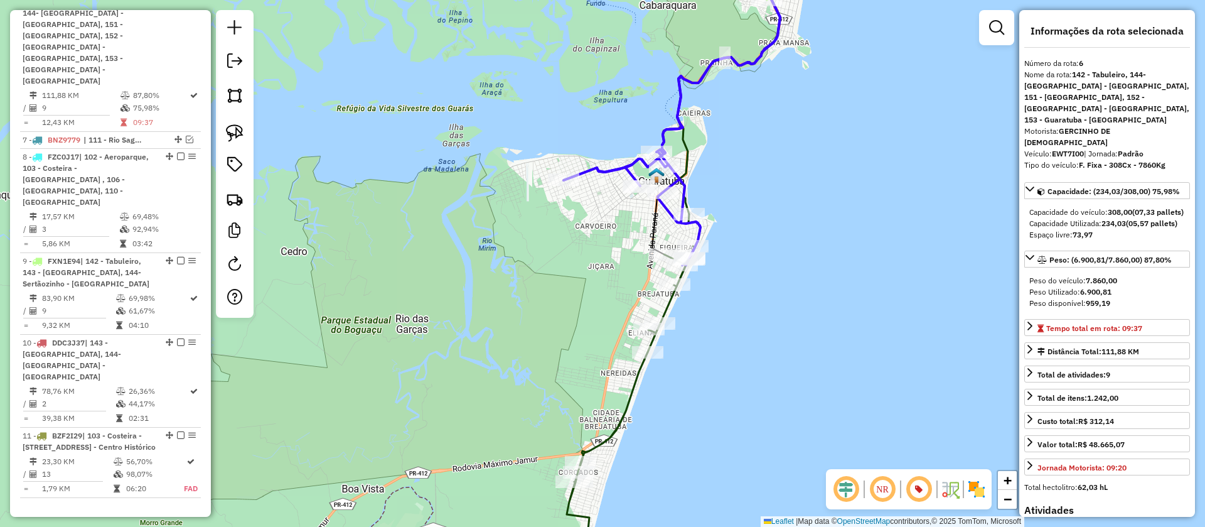
drag, startPoint x: 739, startPoint y: 296, endPoint x: 750, endPoint y: 235, distance: 61.3
click at [750, 235] on div "Janela de atendimento Grade de atendimento Capacidade Transportadoras Veículos …" at bounding box center [602, 263] width 1205 height 527
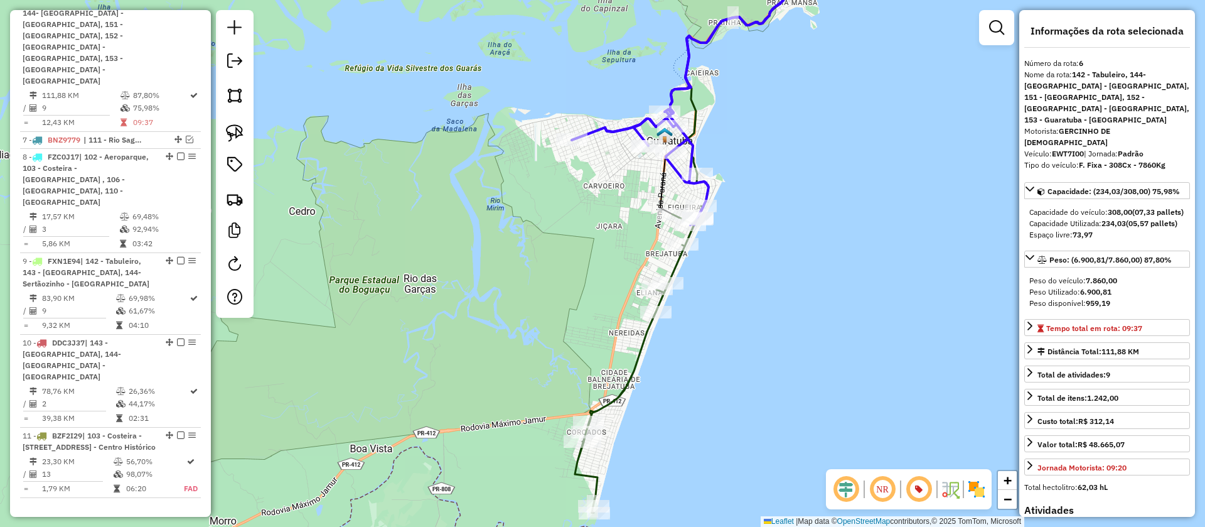
click at [646, 330] on icon at bounding box center [642, 343] width 134 height 338
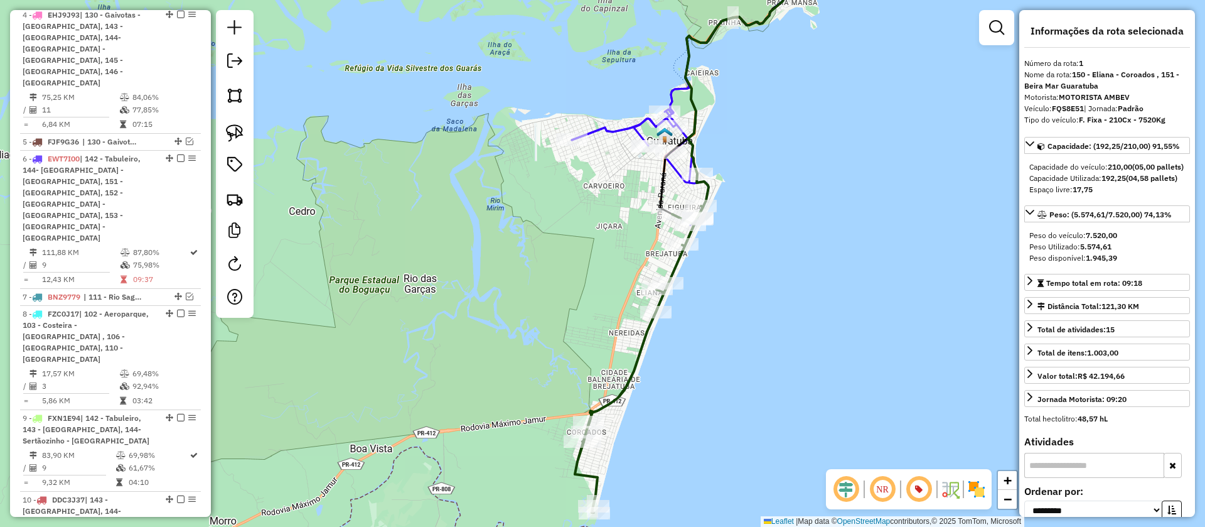
scroll to position [545, 0]
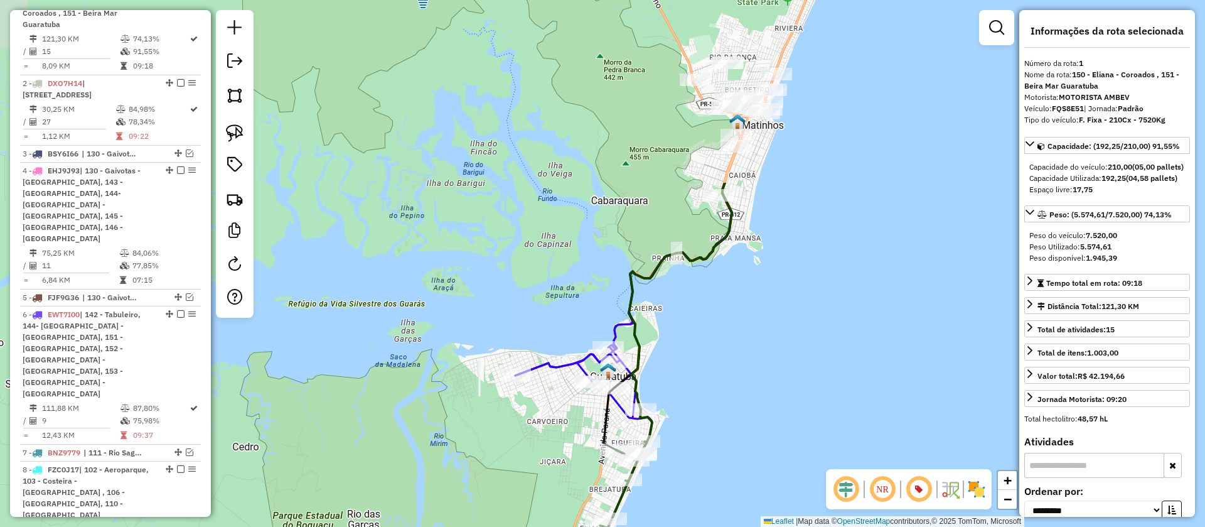
drag, startPoint x: 829, startPoint y: 143, endPoint x: 772, endPoint y: 379, distance: 242.7
click at [772, 379] on div "Janela de atendimento Grade de atendimento Capacidade Transportadoras Veículos …" at bounding box center [602, 263] width 1205 height 527
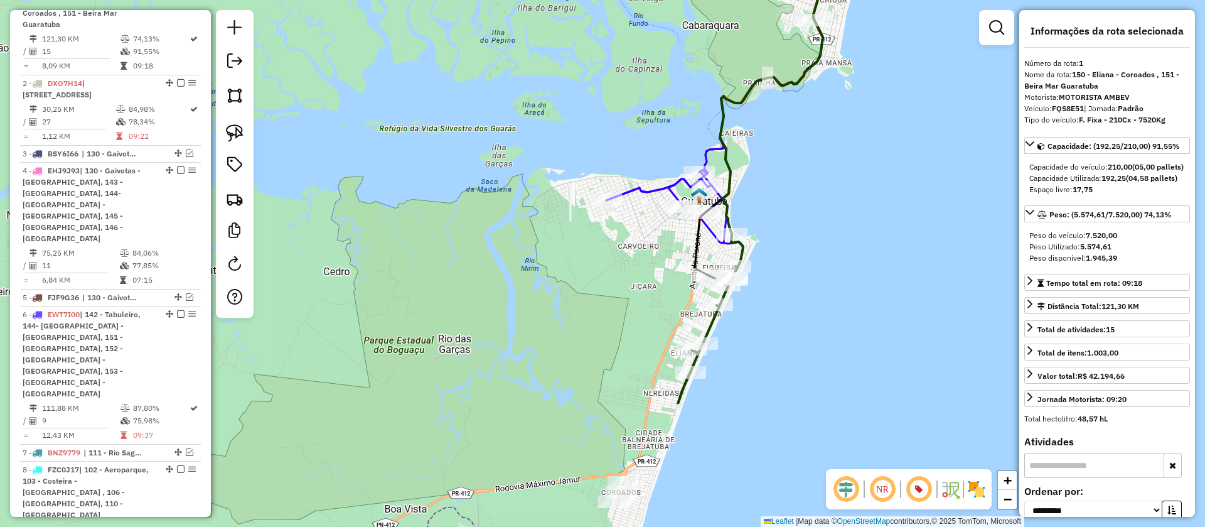
drag, startPoint x: 738, startPoint y: 321, endPoint x: 816, endPoint y: 171, distance: 169.0
click at [816, 171] on div "Janela de atendimento Grade de atendimento Capacidade Transportadoras Veículos …" at bounding box center [602, 263] width 1205 height 527
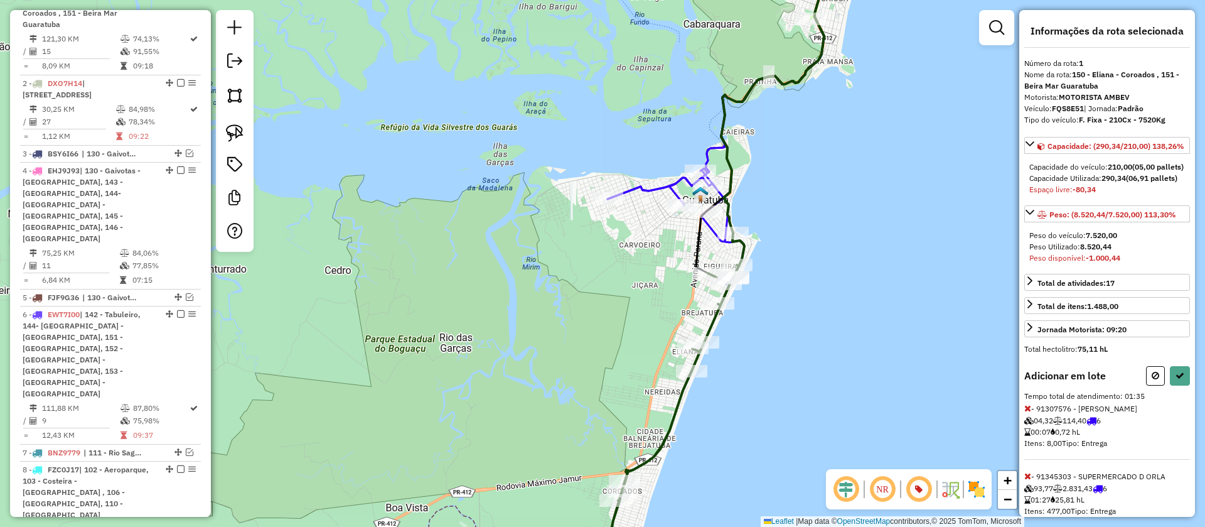
scroll to position [60, 0]
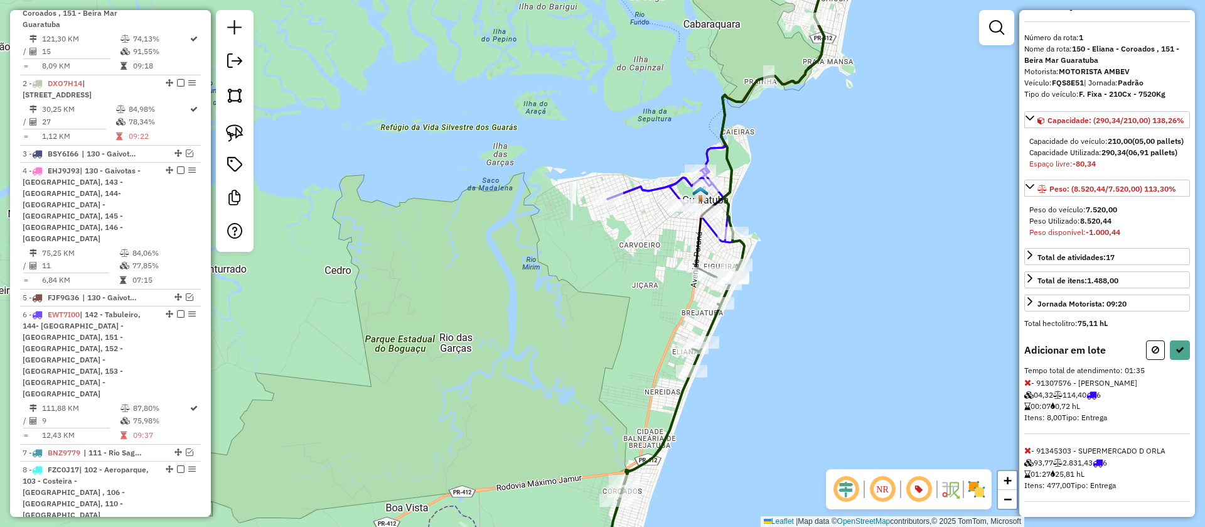
click at [1028, 453] on icon at bounding box center [1028, 450] width 7 height 9
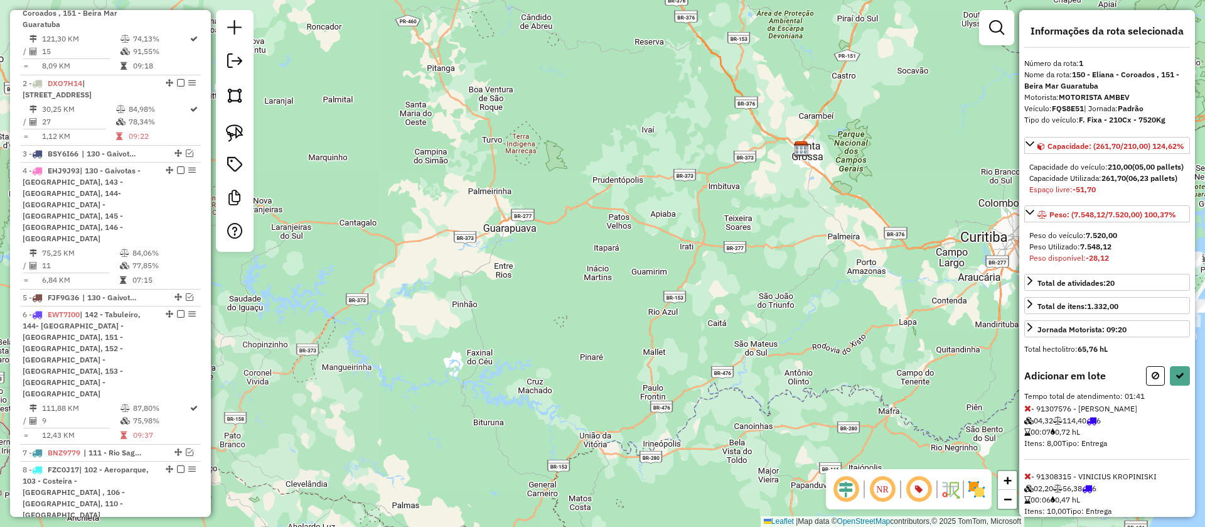
scroll to position [286, 0]
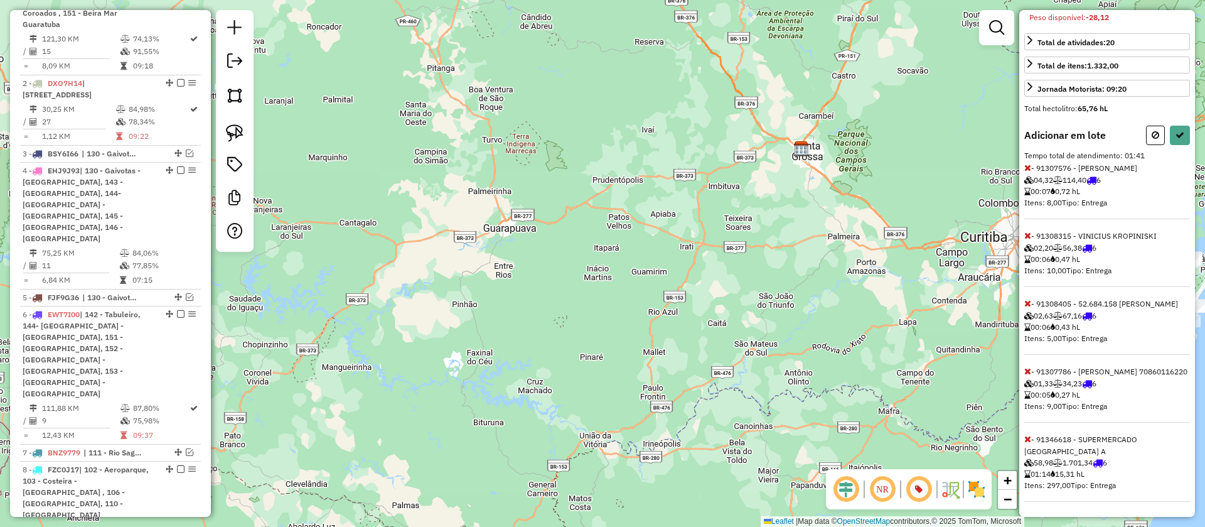
click at [1027, 443] on icon at bounding box center [1028, 438] width 7 height 9
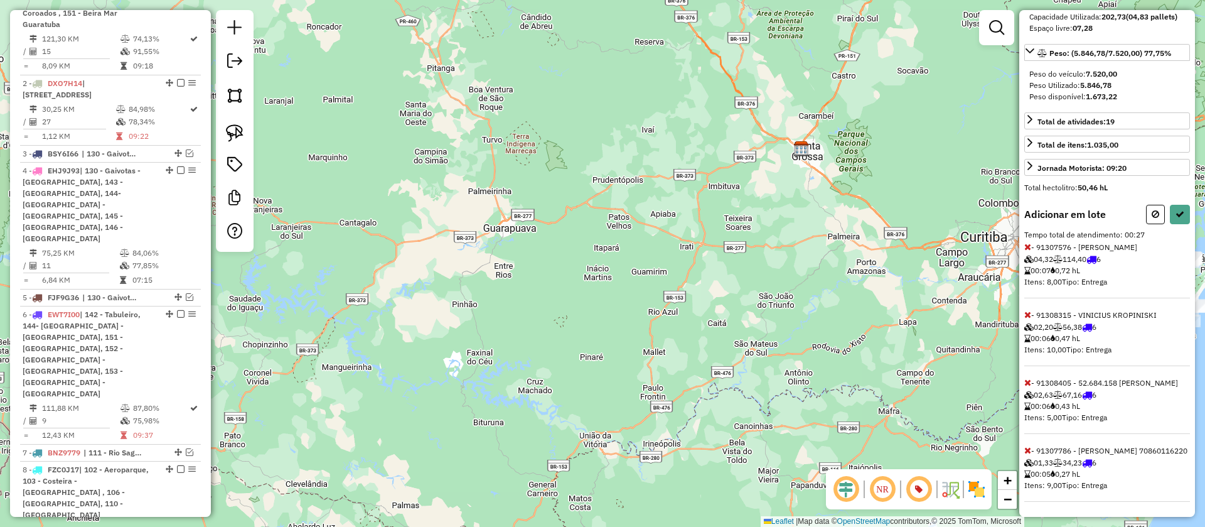
scroll to position [207, 0]
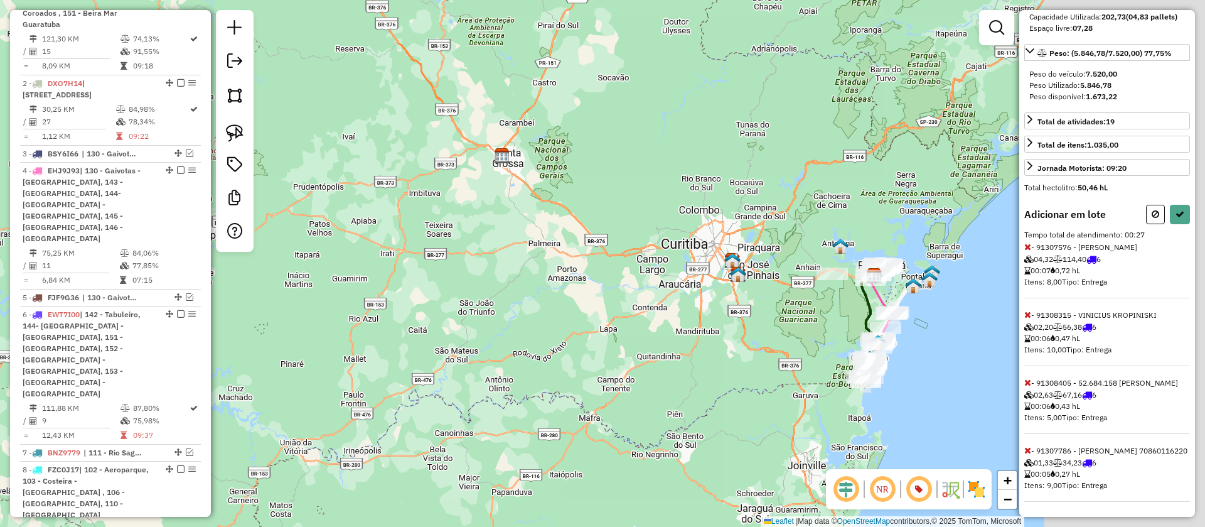
drag, startPoint x: 954, startPoint y: 288, endPoint x: 588, endPoint y: 282, distance: 366.7
click at [589, 283] on div "Janela de atendimento Grade de atendimento Capacidade Transportadoras Veículos …" at bounding box center [602, 263] width 1205 height 527
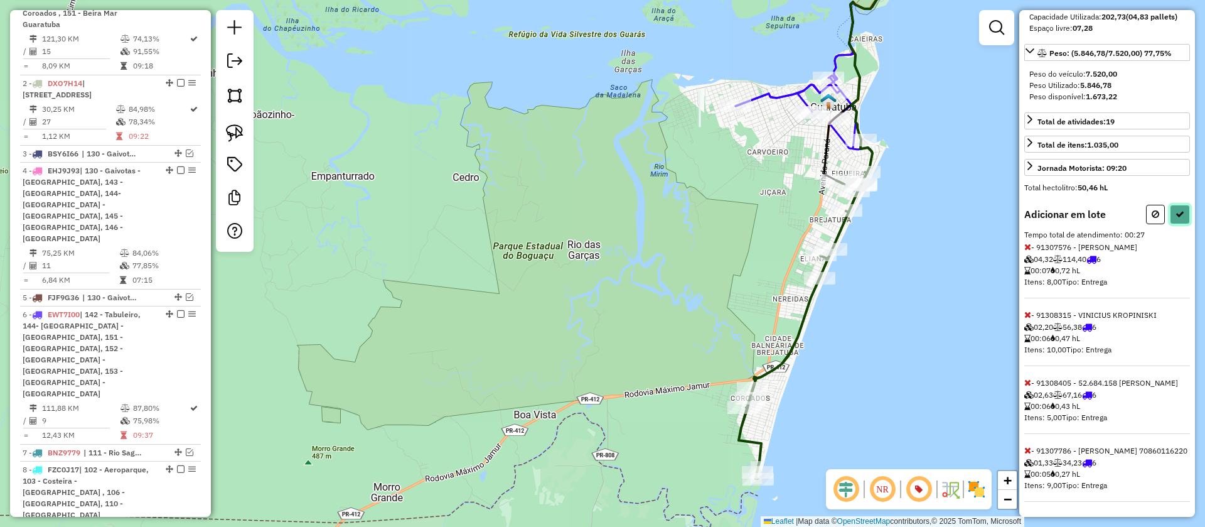
click at [1179, 210] on icon at bounding box center [1180, 214] width 9 height 9
select select "**********"
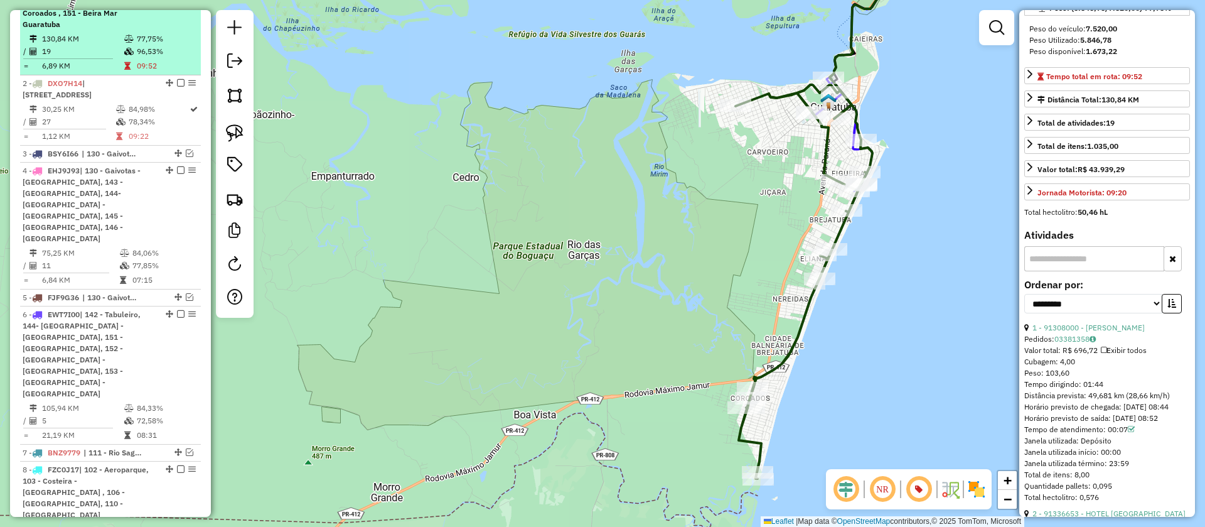
click at [177, 5] on em at bounding box center [181, 1] width 8 height 8
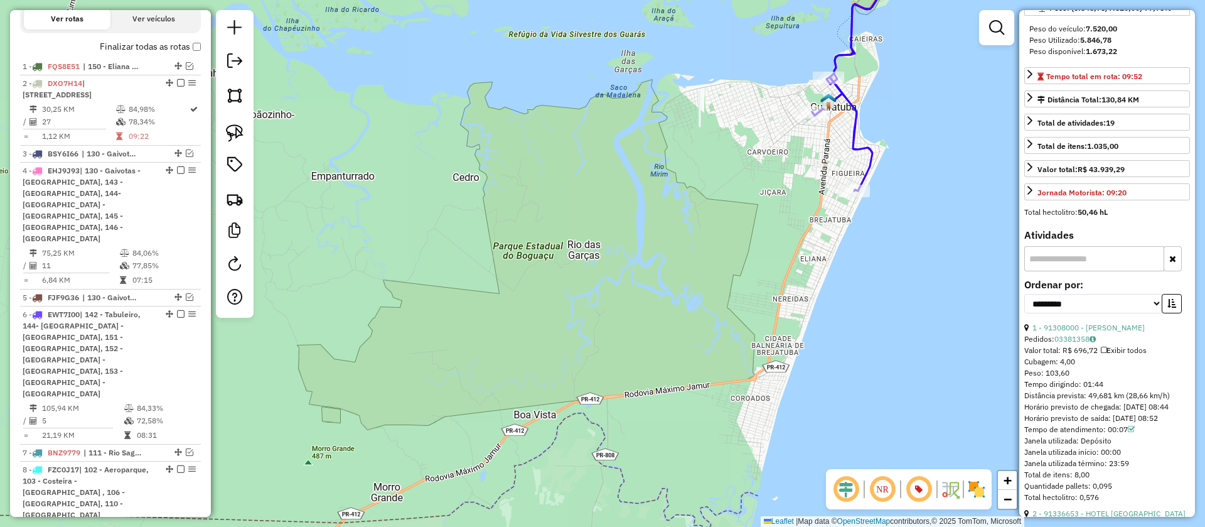
click at [853, 143] on icon at bounding box center [882, 69] width 140 height 244
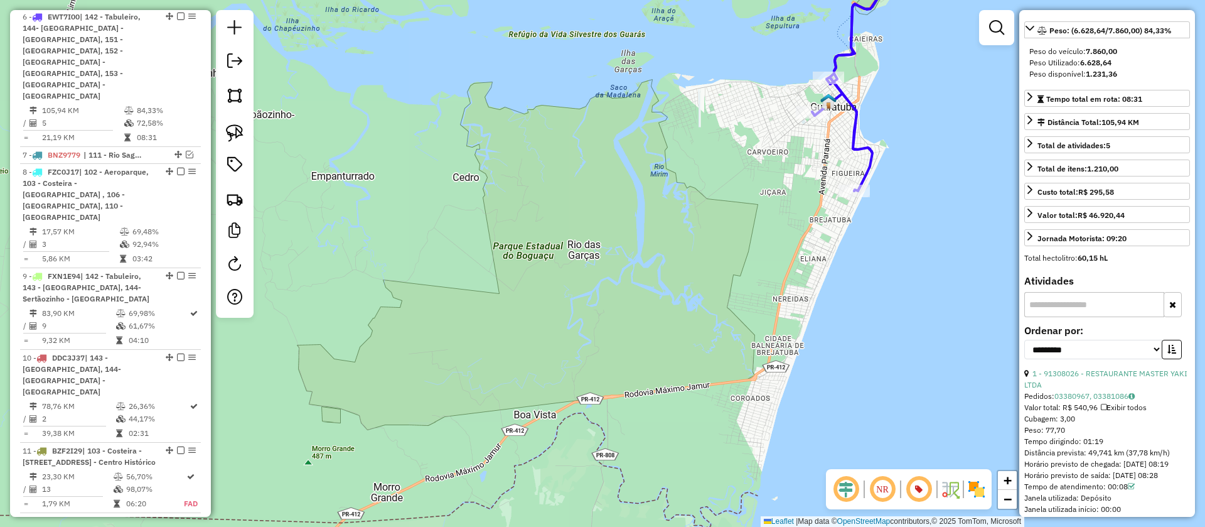
scroll to position [793, 0]
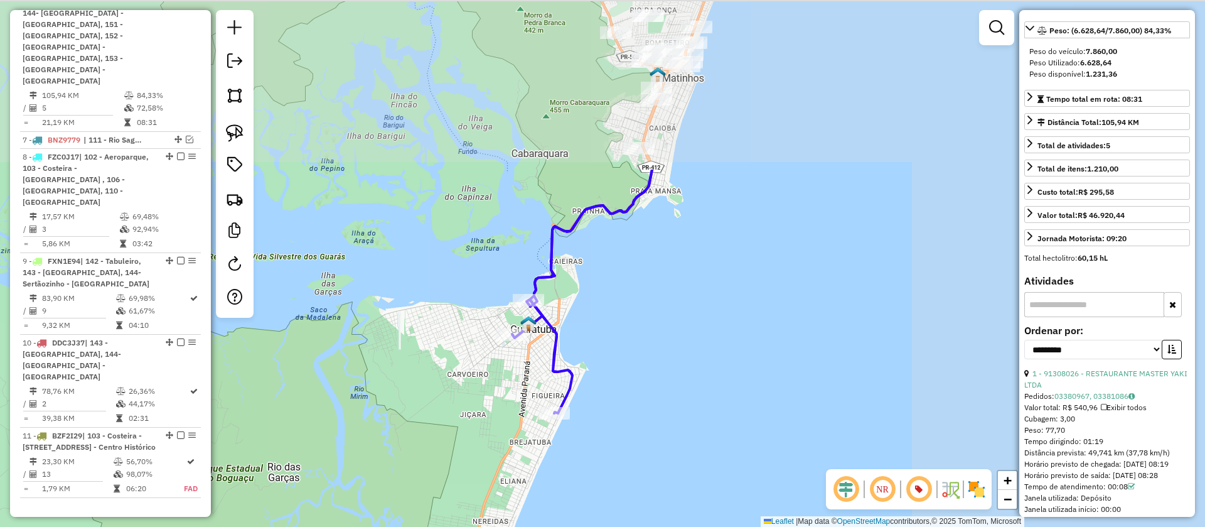
drag, startPoint x: 918, startPoint y: 102, endPoint x: 611, endPoint y: 336, distance: 385.6
click at [611, 336] on div "Janela de atendimento Grade de atendimento Capacidade Transportadoras Veículos …" at bounding box center [602, 263] width 1205 height 527
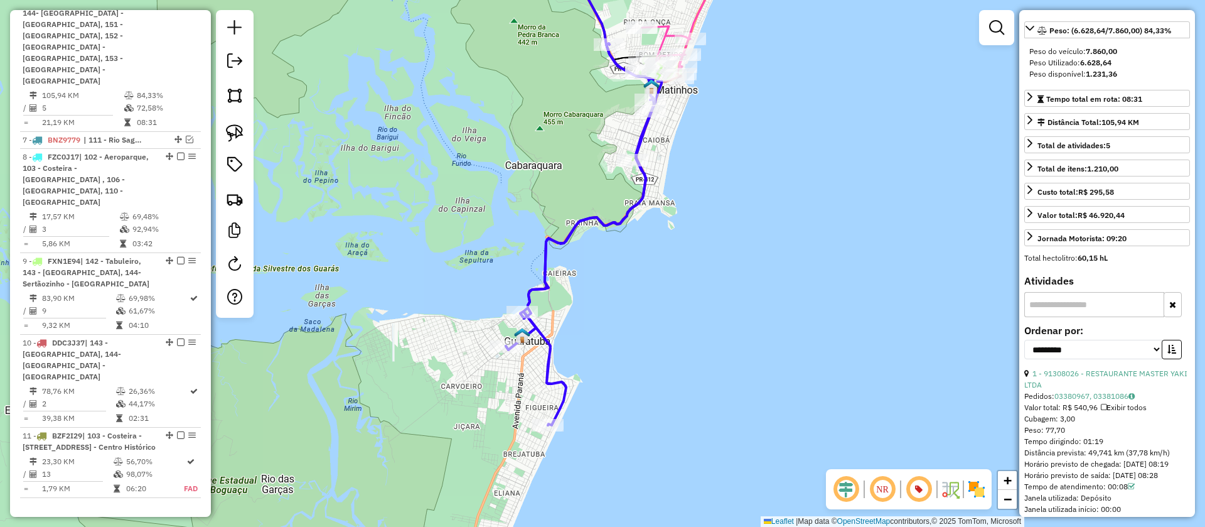
drag, startPoint x: 725, startPoint y: 230, endPoint x: 718, endPoint y: 294, distance: 64.4
click at [718, 294] on div "Janela de atendimento Grade de atendimento Capacidade Transportadoras Veículos …" at bounding box center [602, 263] width 1205 height 527
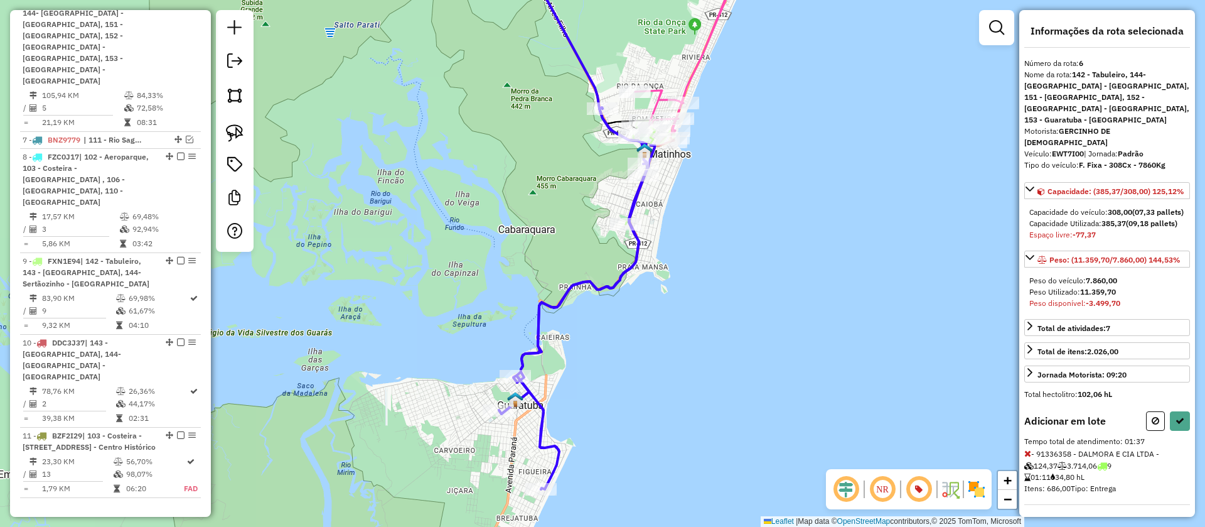
scroll to position [82, 0]
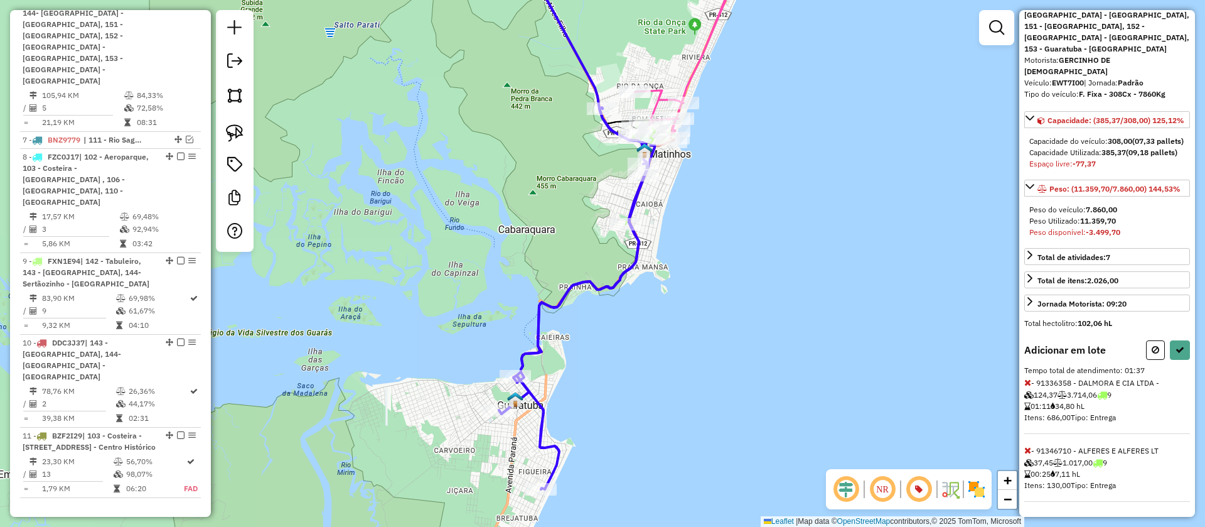
click at [1026, 381] on icon at bounding box center [1028, 382] width 7 height 9
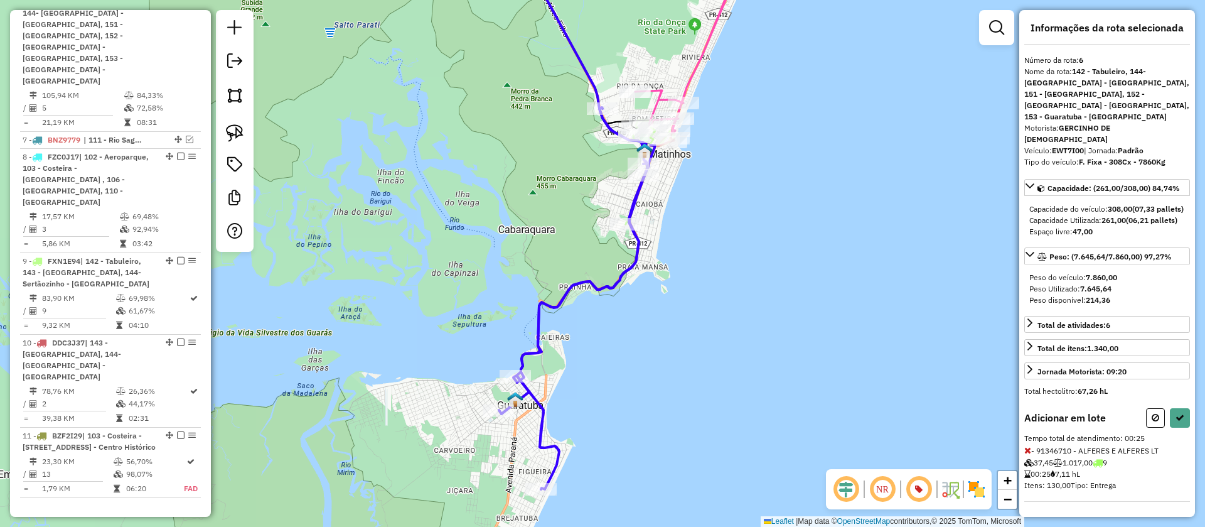
scroll to position [3, 0]
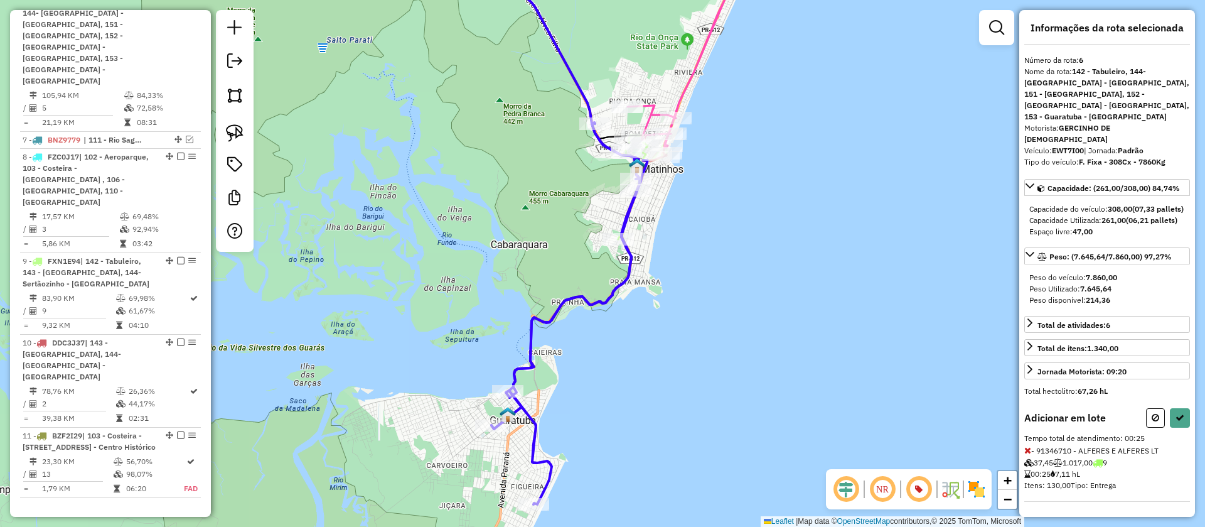
drag, startPoint x: 802, startPoint y: 215, endPoint x: 743, endPoint y: 322, distance: 122.5
click at [745, 321] on div "Janela de atendimento Grade de atendimento Capacidade Transportadoras Veículos …" at bounding box center [602, 263] width 1205 height 527
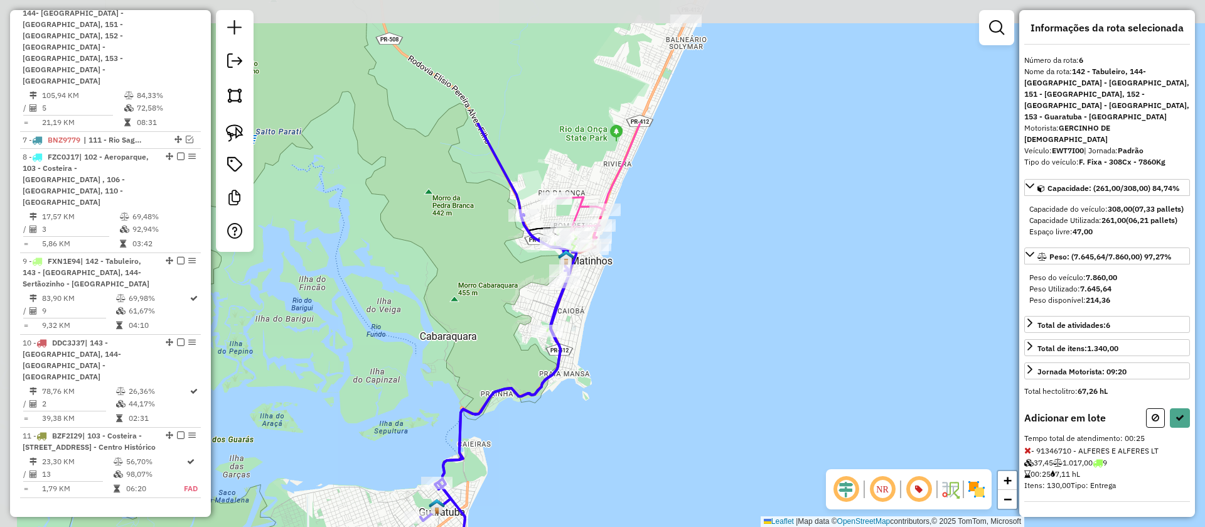
drag, startPoint x: 535, startPoint y: 148, endPoint x: 635, endPoint y: 323, distance: 202.5
click at [635, 323] on div "Janela de atendimento Grade de atendimento Capacidade Transportadoras Veículos …" at bounding box center [602, 263] width 1205 height 527
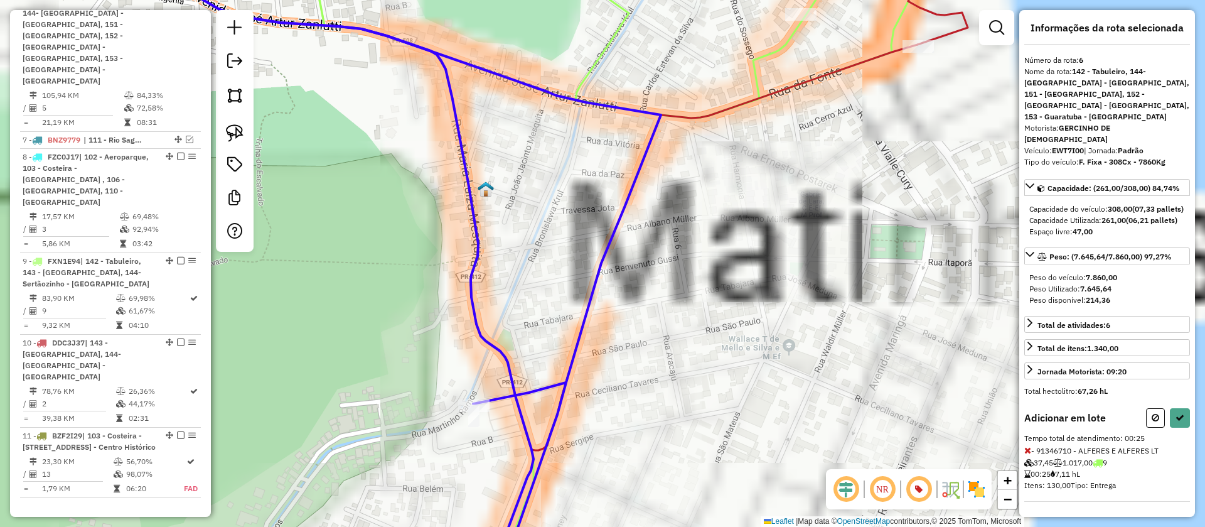
drag, startPoint x: 736, startPoint y: 229, endPoint x: 770, endPoint y: 164, distance: 73.3
click at [768, 169] on div "Janela de atendimento Grade de atendimento Capacidade Transportadoras Veículos …" at bounding box center [602, 263] width 1205 height 527
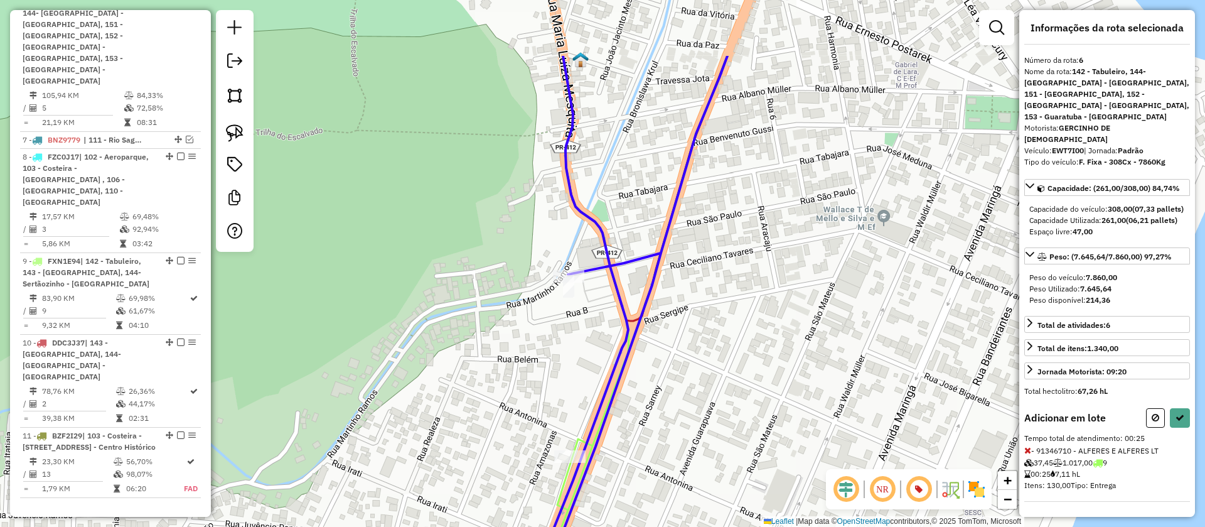
drag, startPoint x: 825, startPoint y: 183, endPoint x: 803, endPoint y: 357, distance: 175.9
click at [803, 357] on div "Janela de atendimento Grade de atendimento Capacidade Transportadoras Veículos …" at bounding box center [602, 263] width 1205 height 527
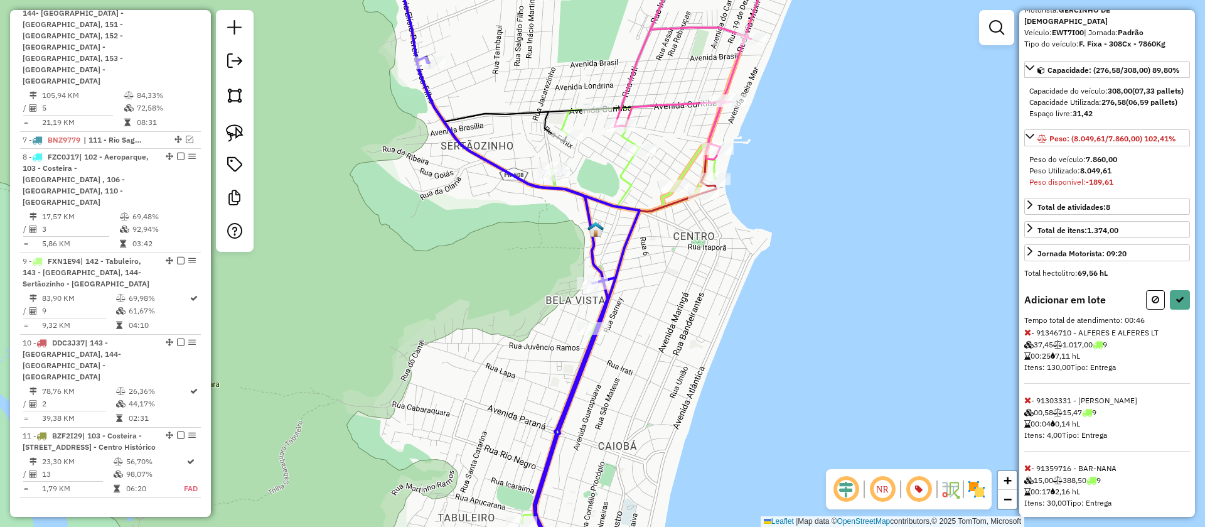
scroll to position [139, 0]
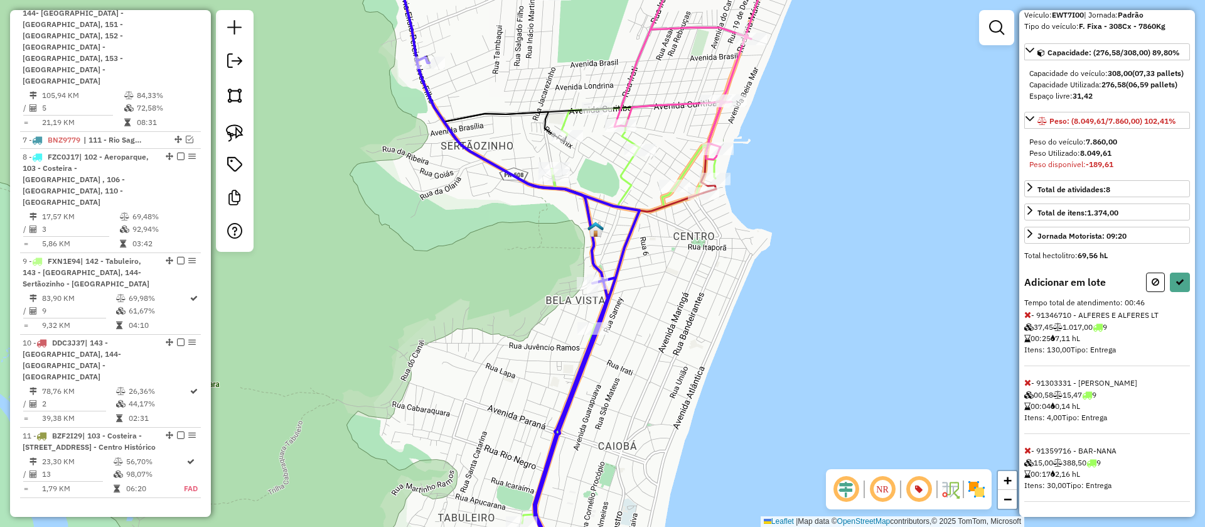
click at [1030, 451] on icon at bounding box center [1028, 450] width 7 height 9
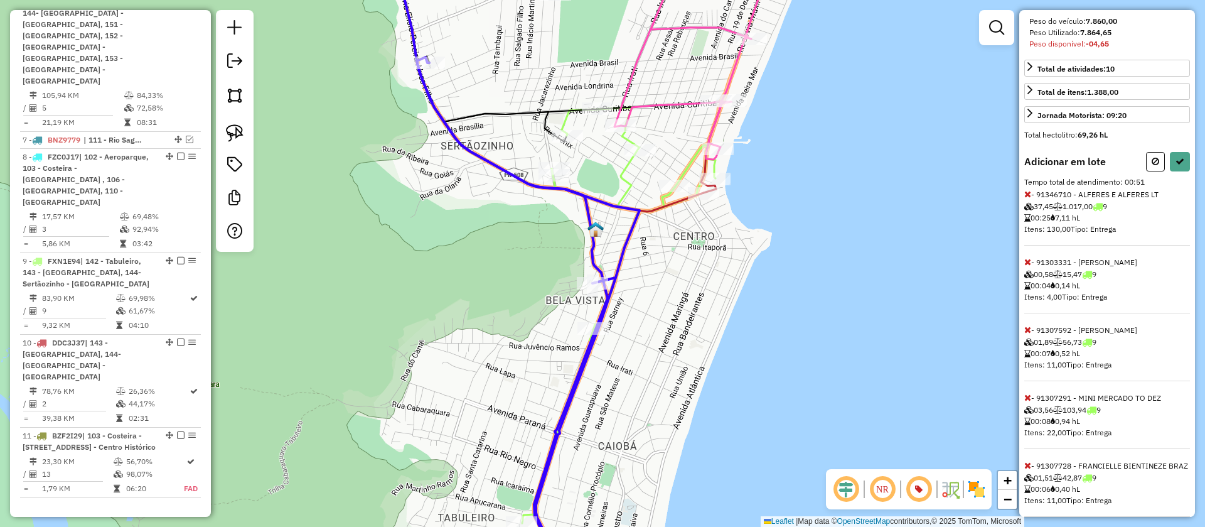
scroll to position [286, 0]
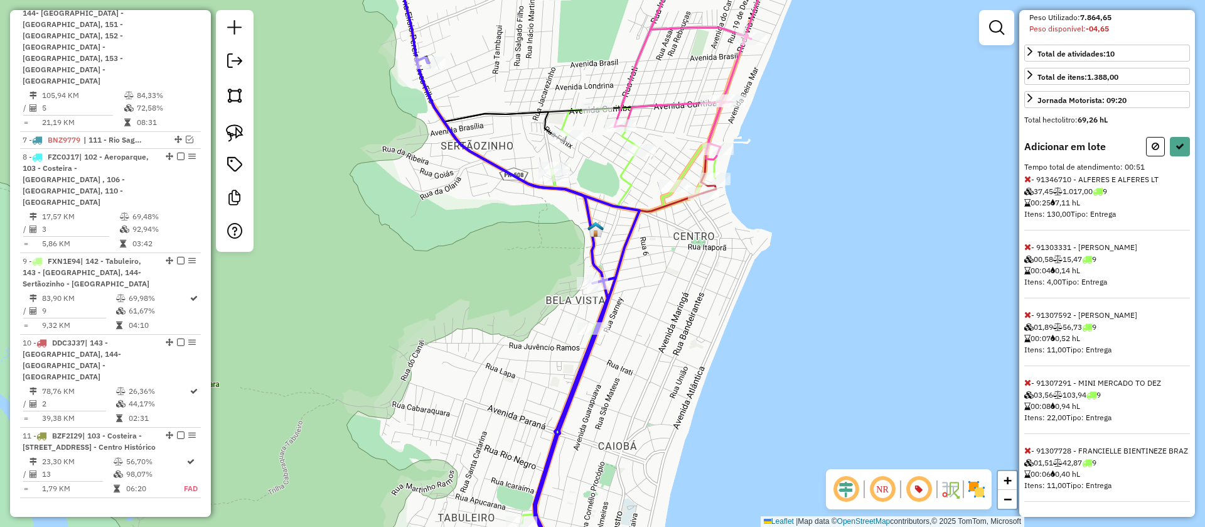
click at [1025, 446] on icon at bounding box center [1028, 450] width 7 height 9
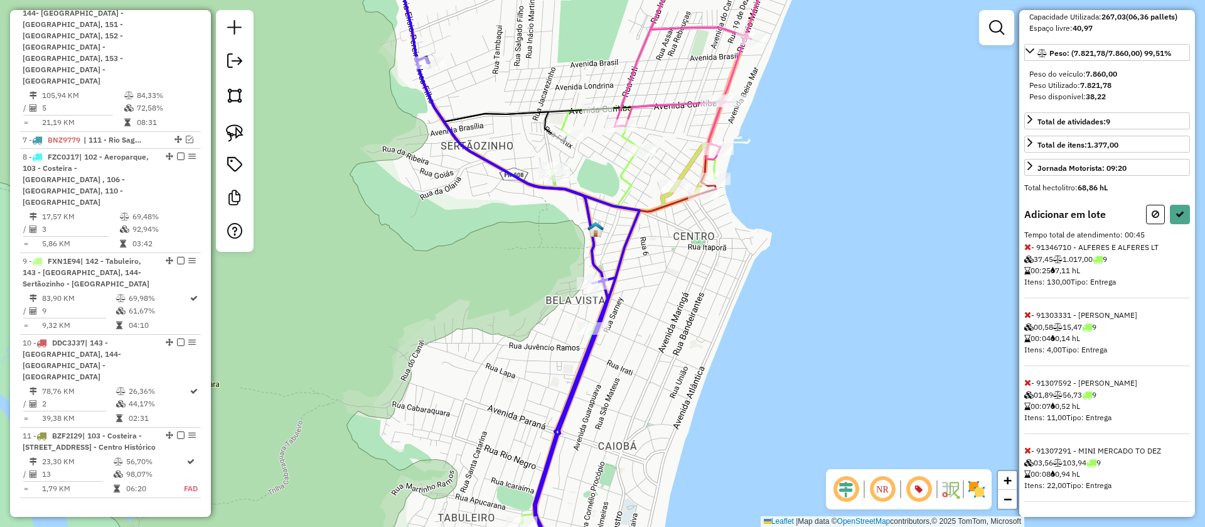
scroll to position [207, 0]
click at [1180, 213] on icon at bounding box center [1180, 214] width 9 height 9
select select "**********"
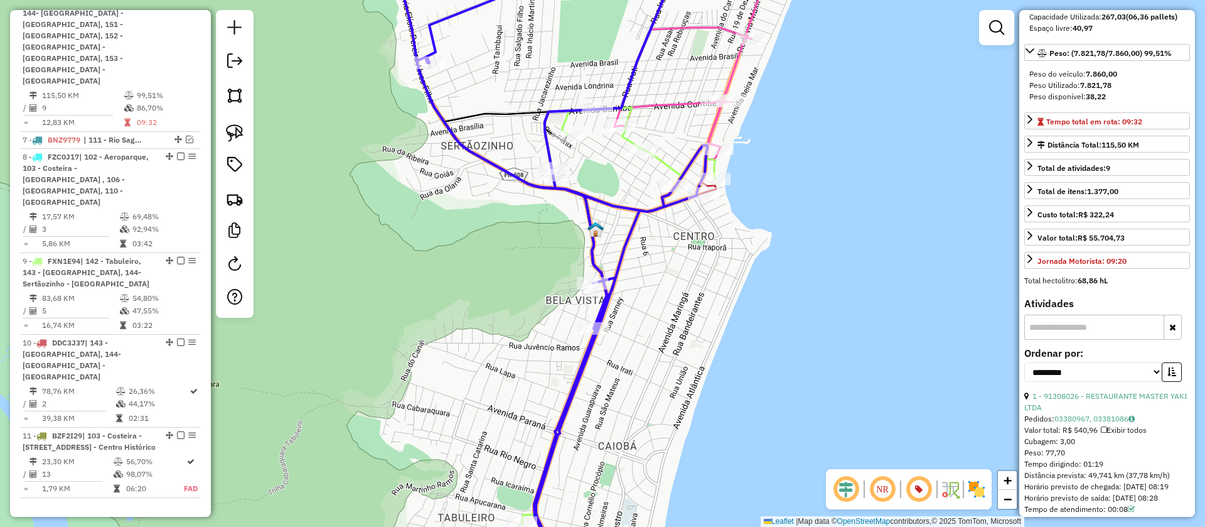
scroll to position [0, 0]
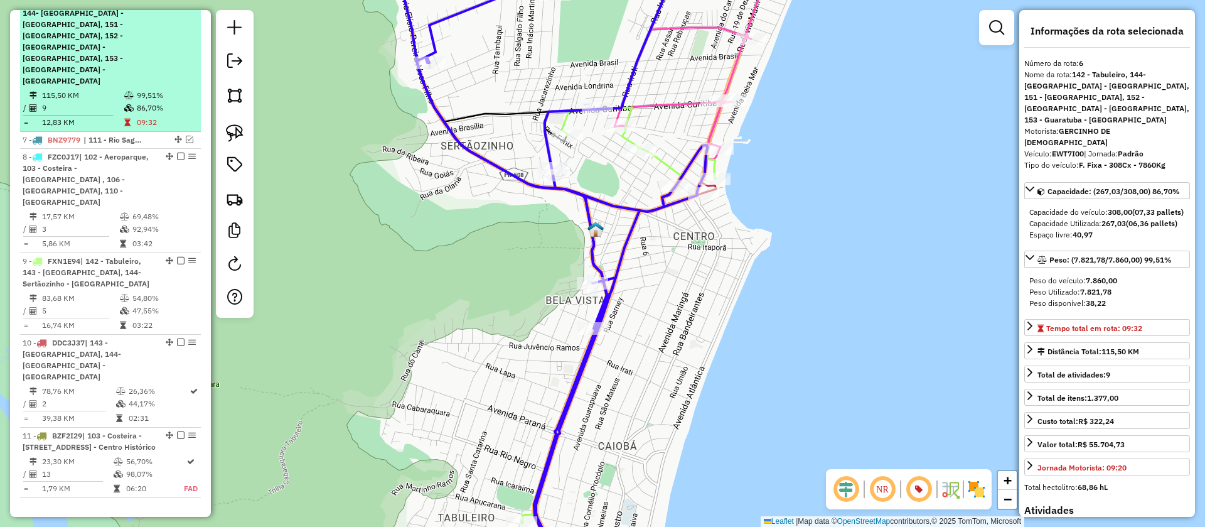
click at [180, 5] on em at bounding box center [181, 1] width 8 height 8
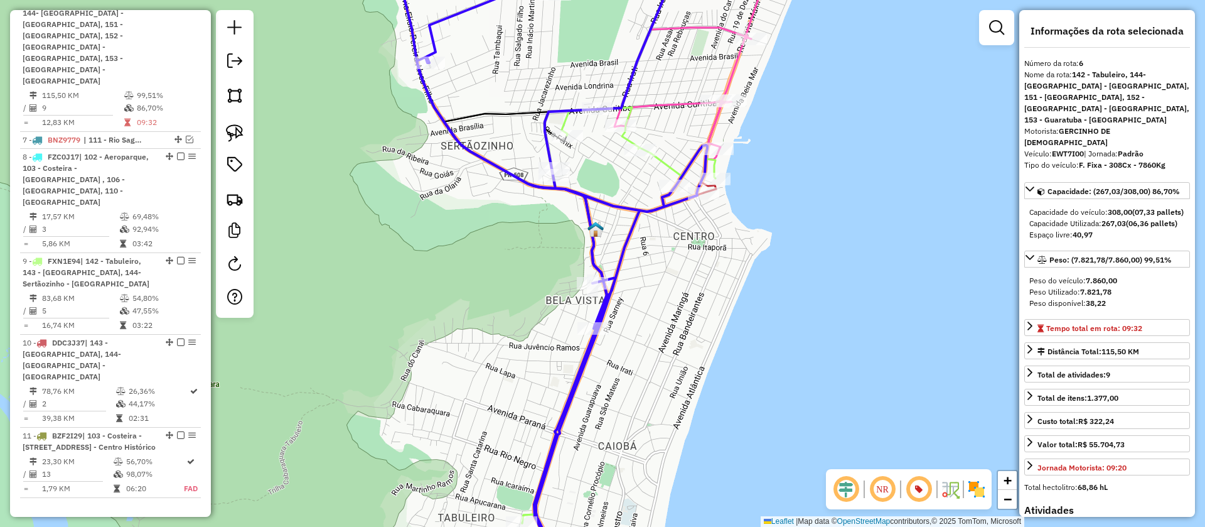
scroll to position [706, 0]
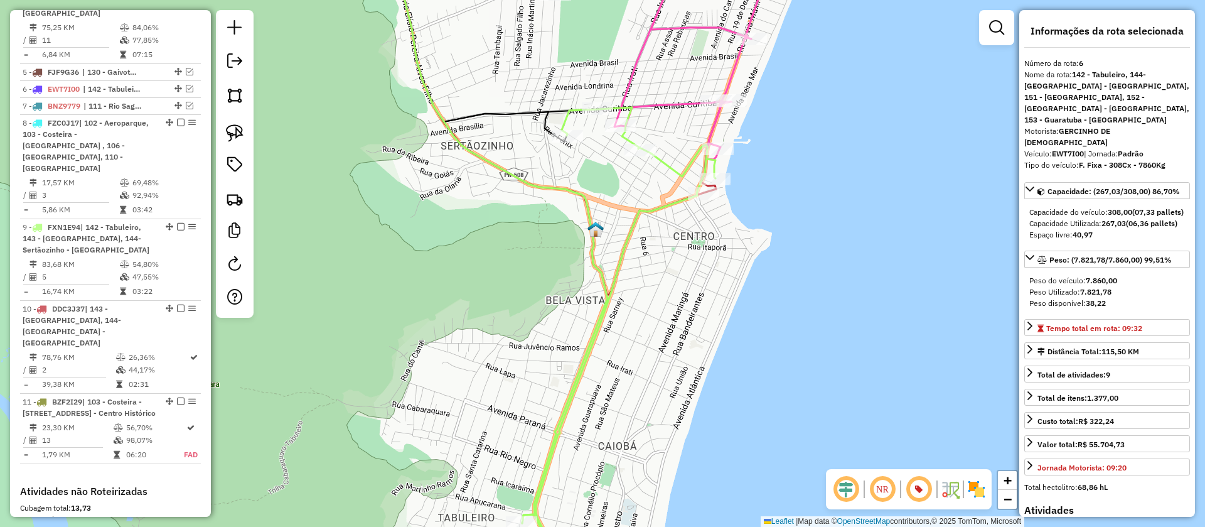
click at [632, 228] on icon at bounding box center [618, 337] width 193 height 460
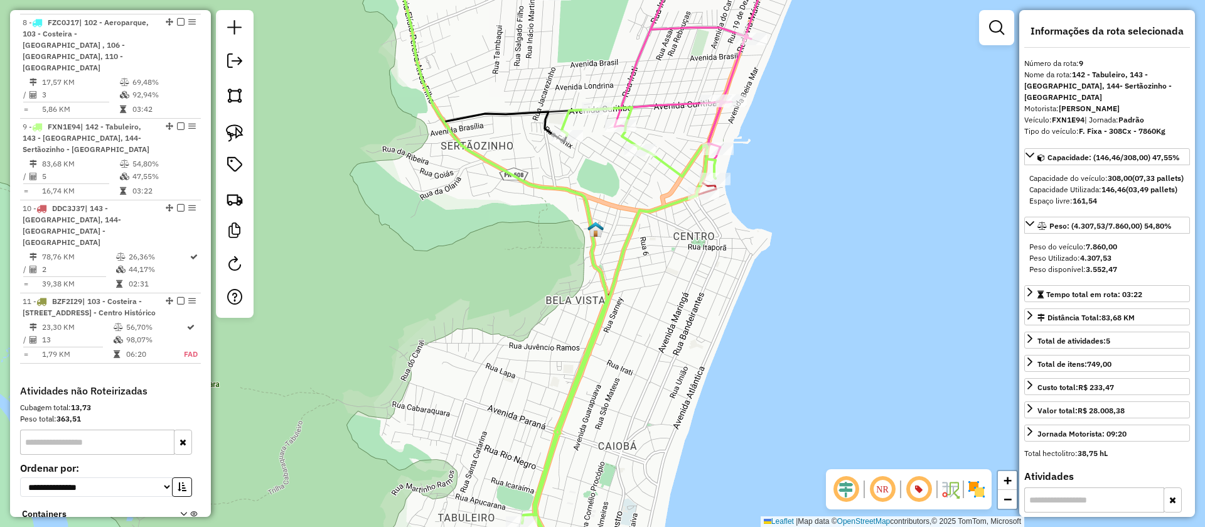
scroll to position [908, 0]
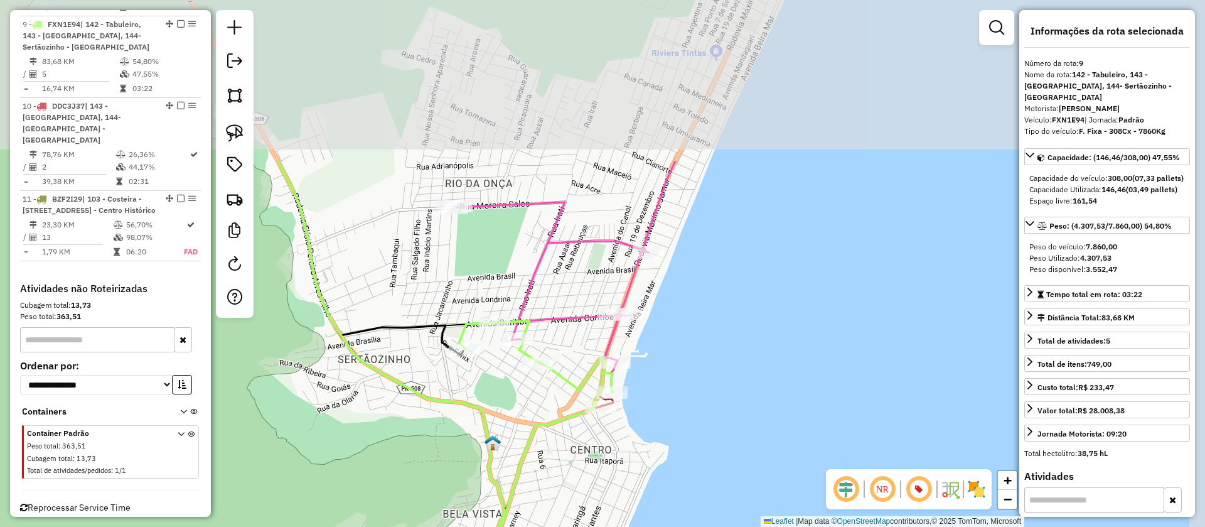
drag, startPoint x: 773, startPoint y: 212, endPoint x: 684, endPoint y: 394, distance: 203.0
click at [684, 394] on div "Janela de atendimento Grade de atendimento Capacidade Transportadoras Veículos …" at bounding box center [602, 263] width 1205 height 527
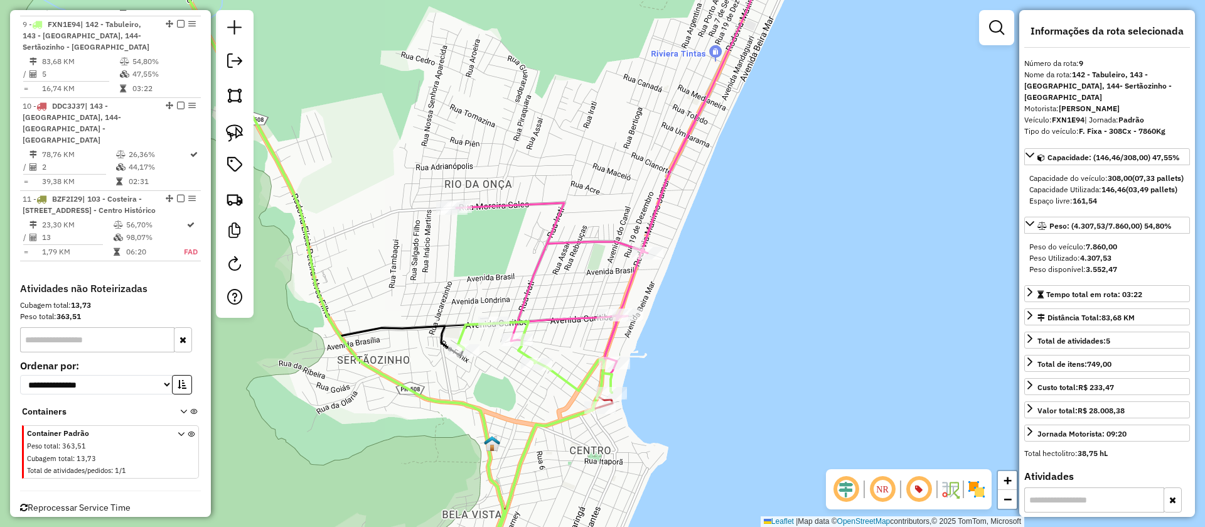
click at [633, 279] on icon at bounding box center [613, 160] width 315 height 426
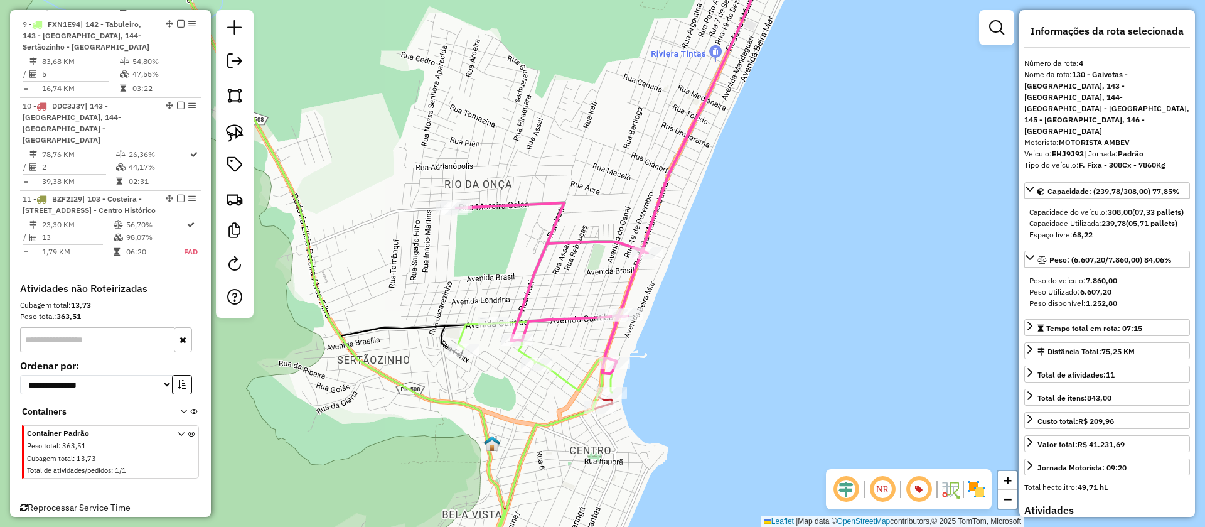
scroll to position [672, 0]
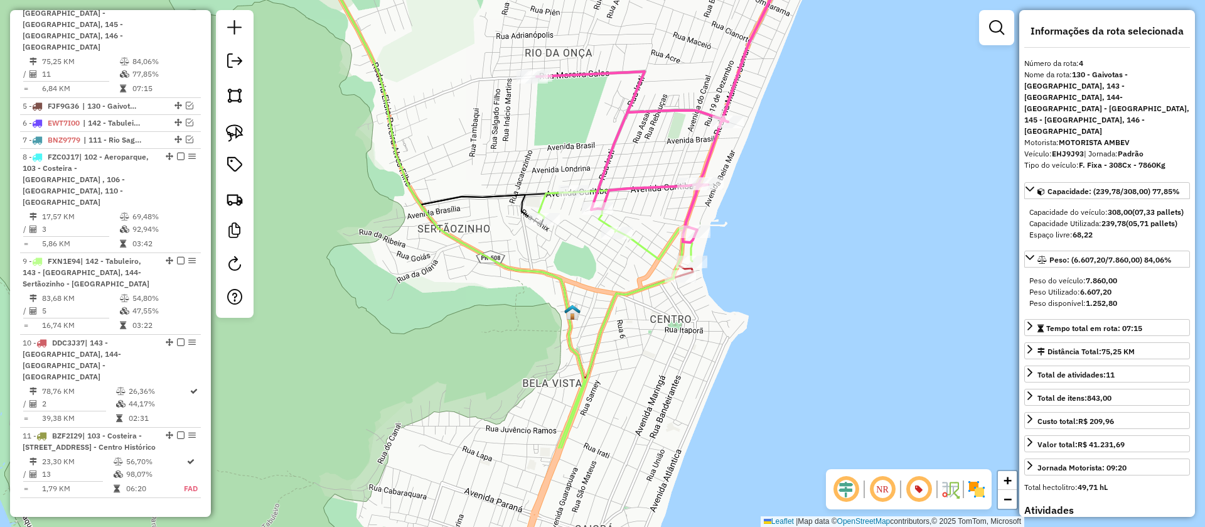
drag, startPoint x: 660, startPoint y: 281, endPoint x: 751, endPoint y: 132, distance: 174.1
click at [751, 132] on div "Janela de atendimento Grade de atendimento Capacidade Transportadoras Veículos …" at bounding box center [602, 263] width 1205 height 527
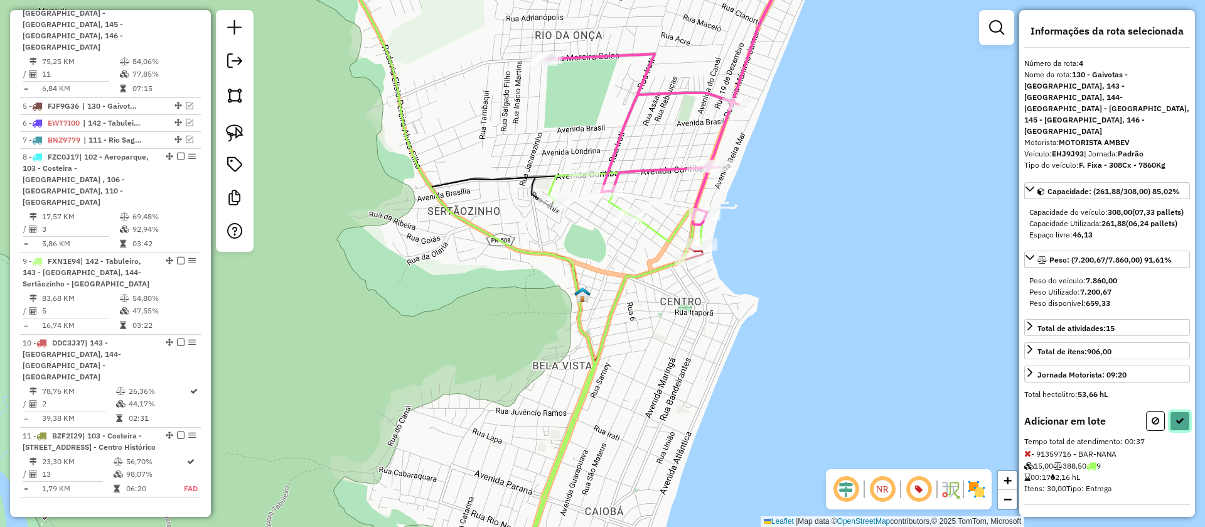
click at [1177, 414] on button at bounding box center [1180, 420] width 20 height 19
select select "**********"
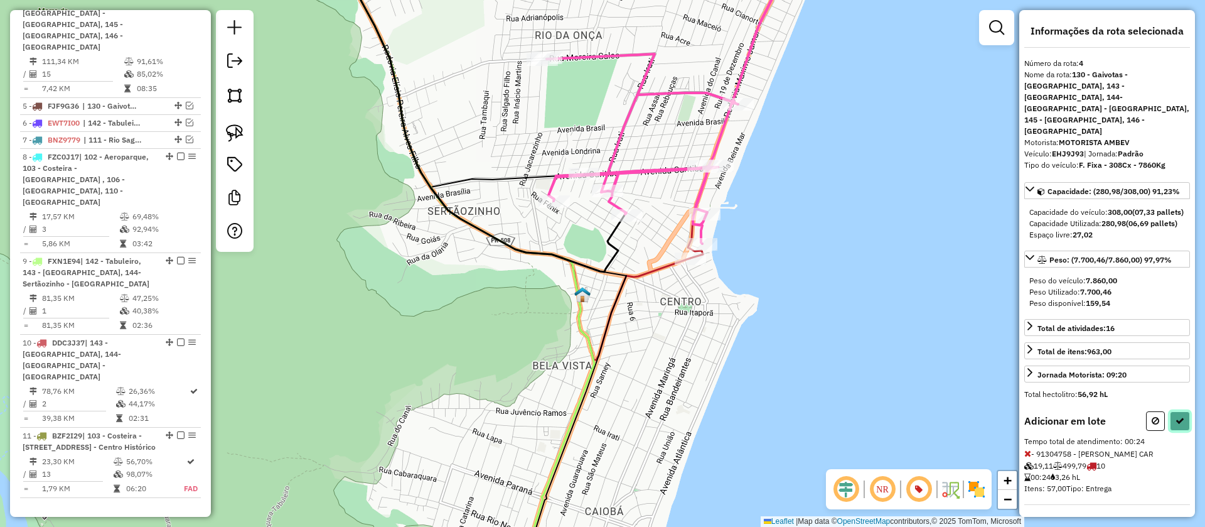
click at [1176, 416] on icon at bounding box center [1180, 420] width 9 height 9
select select "**********"
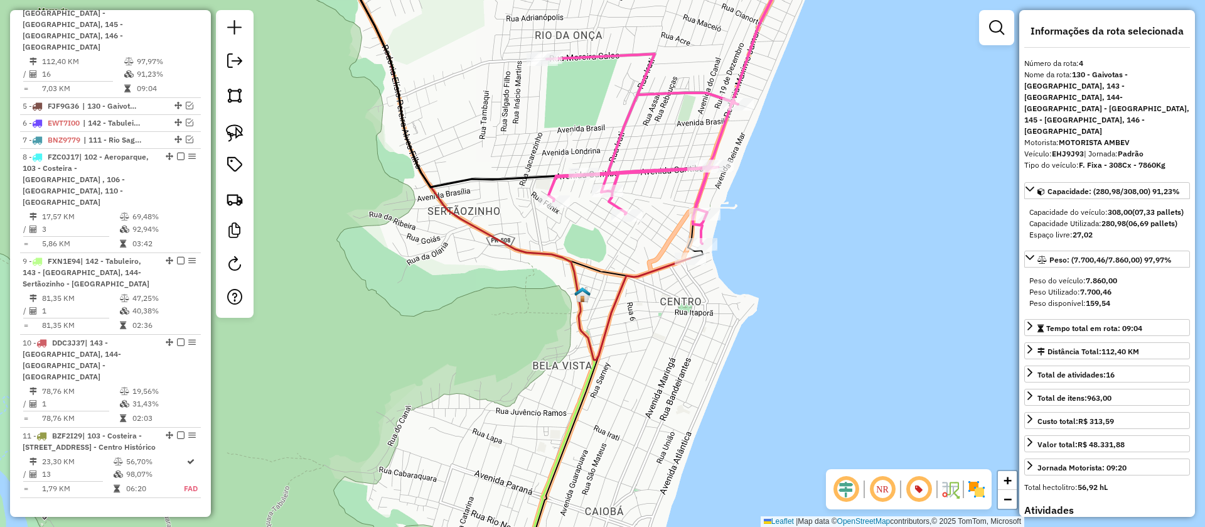
click at [663, 266] on icon at bounding box center [511, 153] width 358 height 412
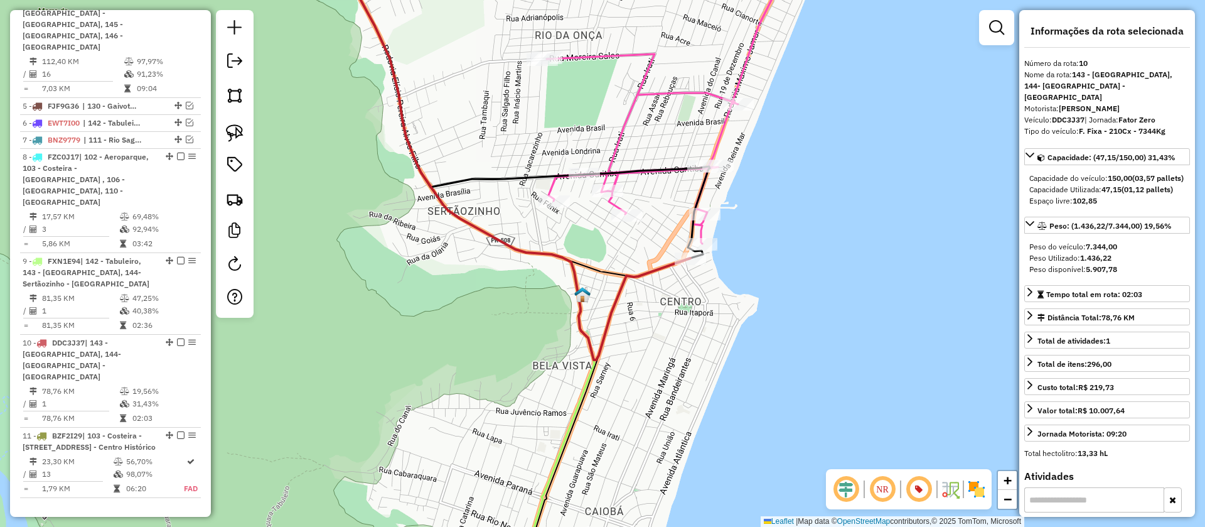
scroll to position [939, 0]
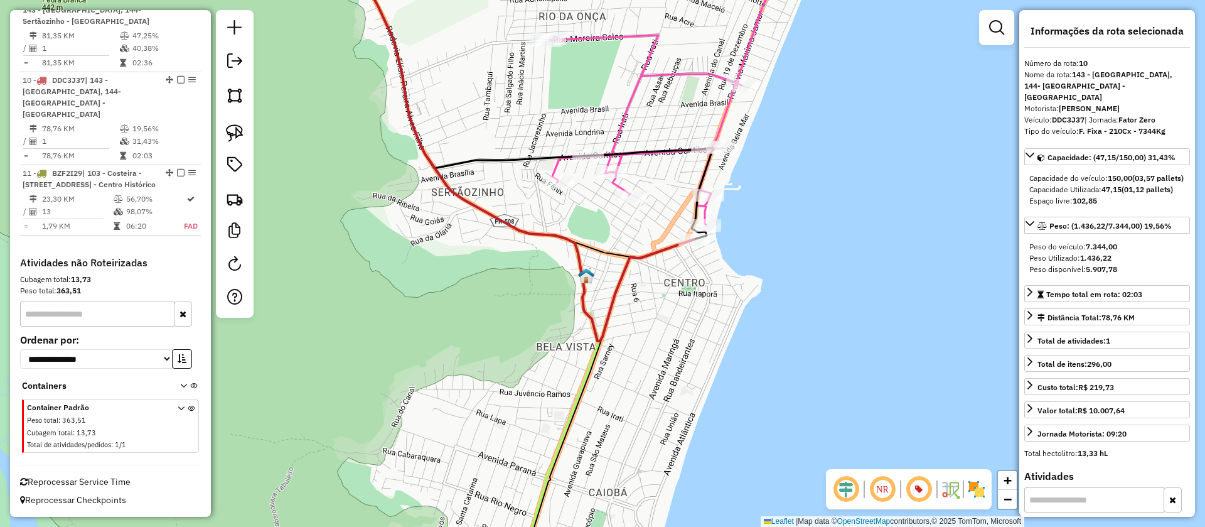
drag, startPoint x: 652, startPoint y: 360, endPoint x: 687, endPoint y: 171, distance: 192.2
click at [687, 172] on div "Janela de atendimento Grade de atendimento Capacidade Transportadoras Veículos …" at bounding box center [602, 263] width 1205 height 527
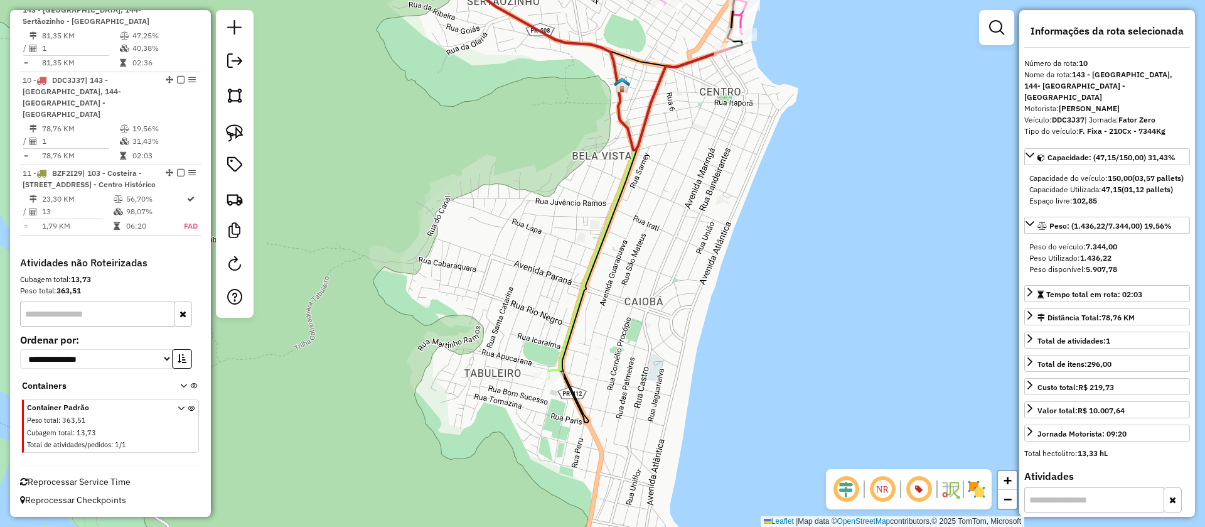
click at [559, 354] on icon at bounding box center [544, 162] width 180 height 431
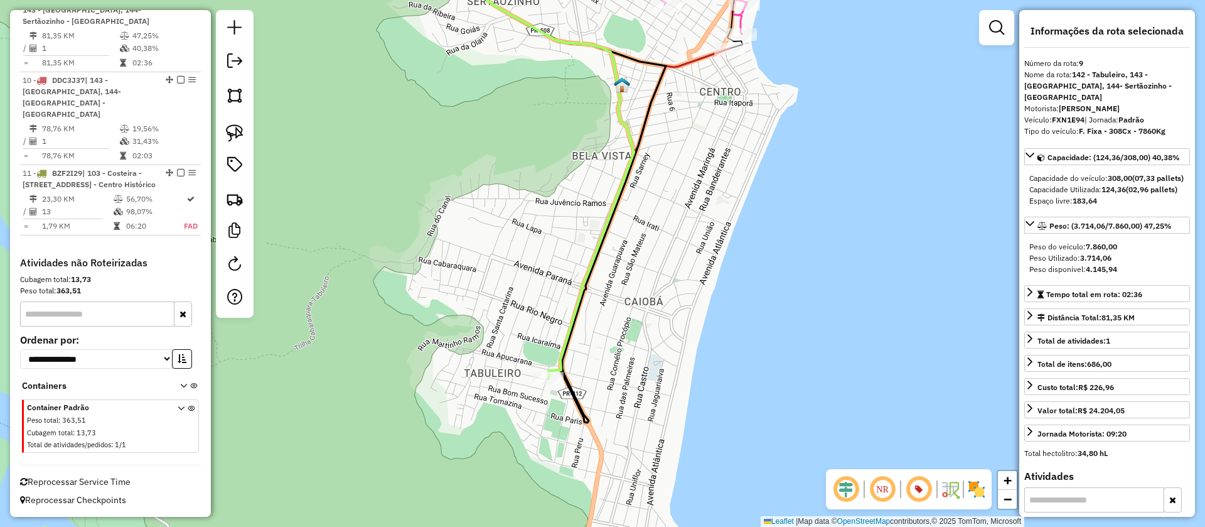
scroll to position [908, 0]
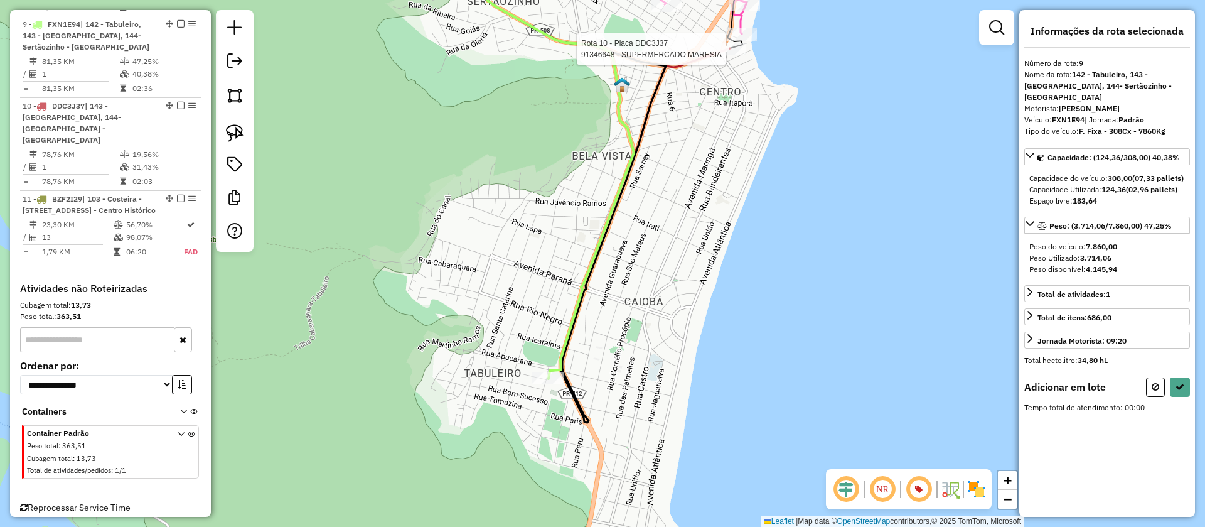
click at [722, 55] on div at bounding box center [729, 49] width 31 height 13
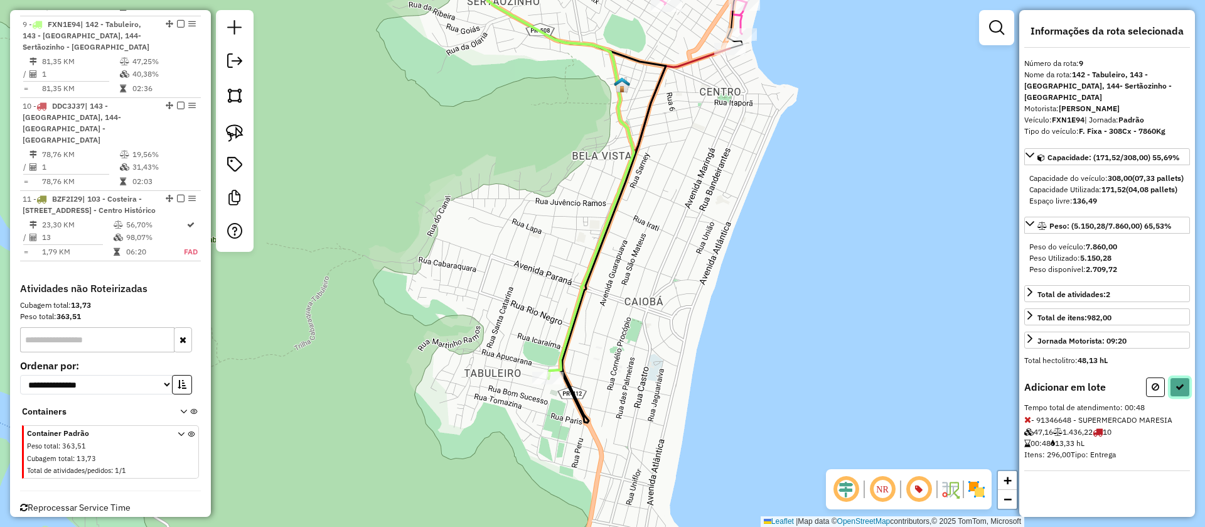
click at [1183, 389] on icon at bounding box center [1180, 386] width 9 height 9
select select "**********"
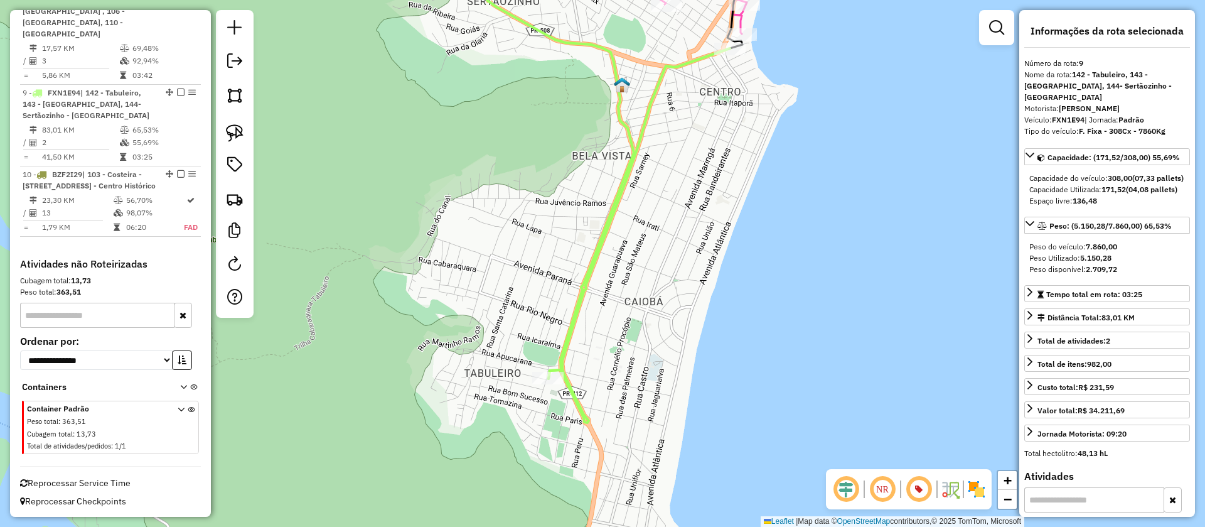
scroll to position [858, 0]
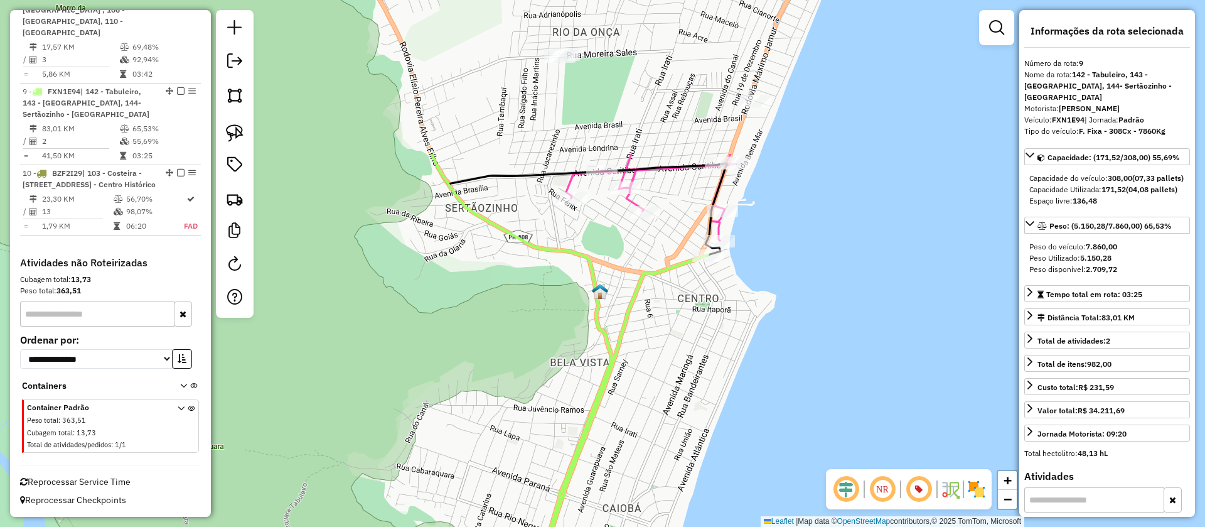
drag, startPoint x: 759, startPoint y: 124, endPoint x: 737, endPoint y: 331, distance: 208.3
click at [737, 331] on div "Janela de atendimento Grade de atendimento Capacidade Transportadoras Veículos …" at bounding box center [602, 263] width 1205 height 527
click at [640, 112] on icon at bounding box center [689, 94] width 250 height 294
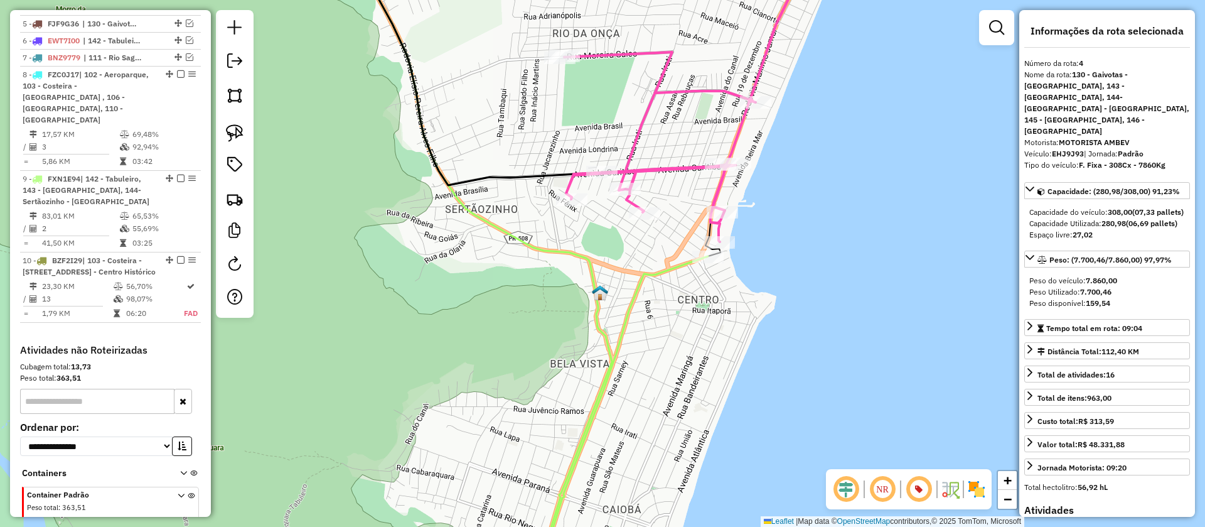
scroll to position [672, 0]
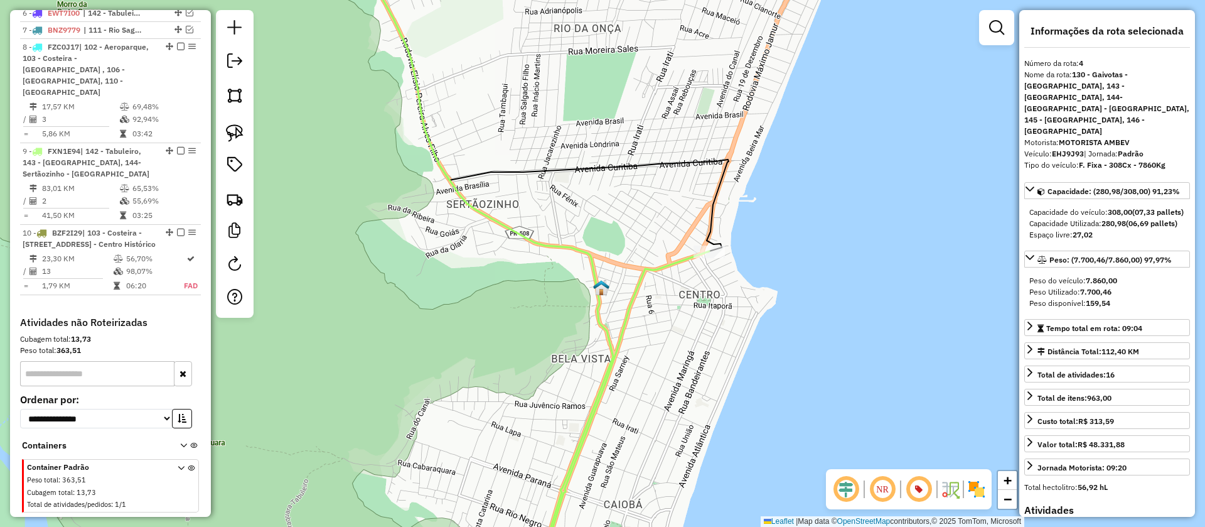
click at [638, 276] on icon at bounding box center [618, 415] width 181 height 328
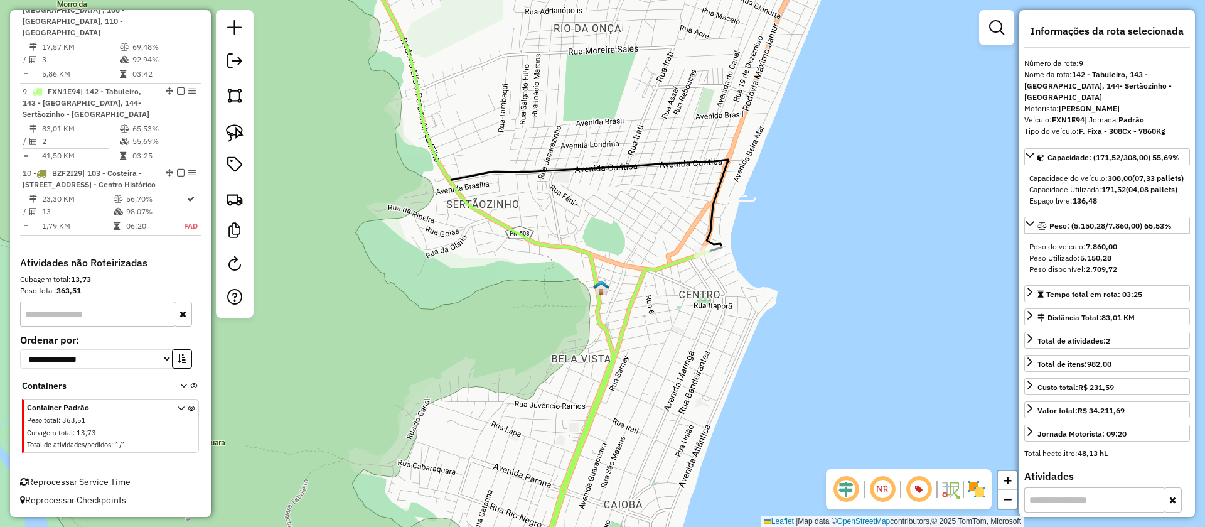
scroll to position [770, 0]
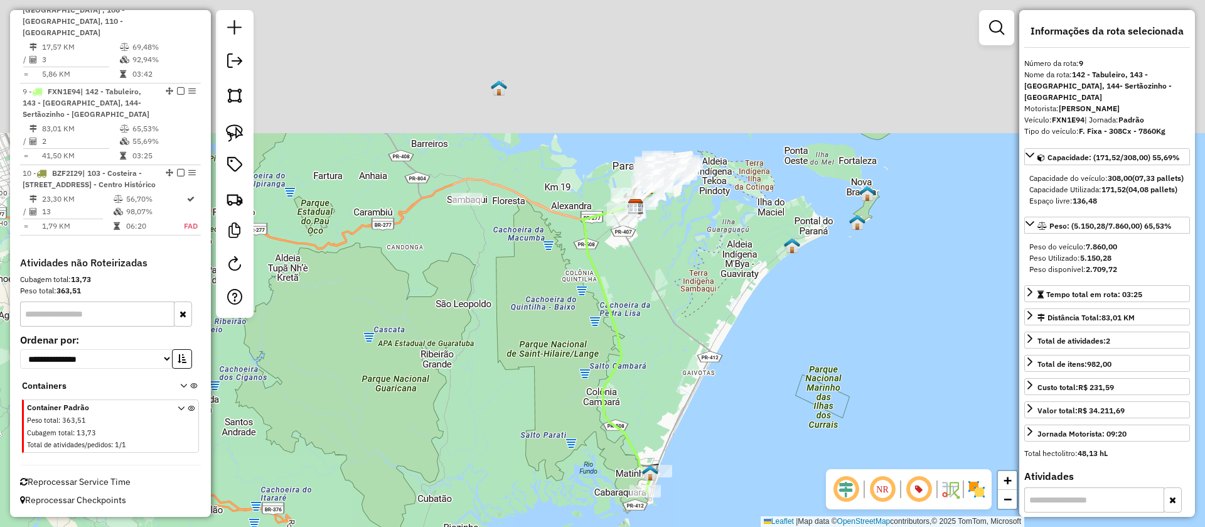
drag, startPoint x: 675, startPoint y: 273, endPoint x: 691, endPoint y: 396, distance: 124.1
click at [691, 399] on div "Janela de atendimento Grade de atendimento Capacidade Transportadoras Veículos …" at bounding box center [602, 263] width 1205 height 527
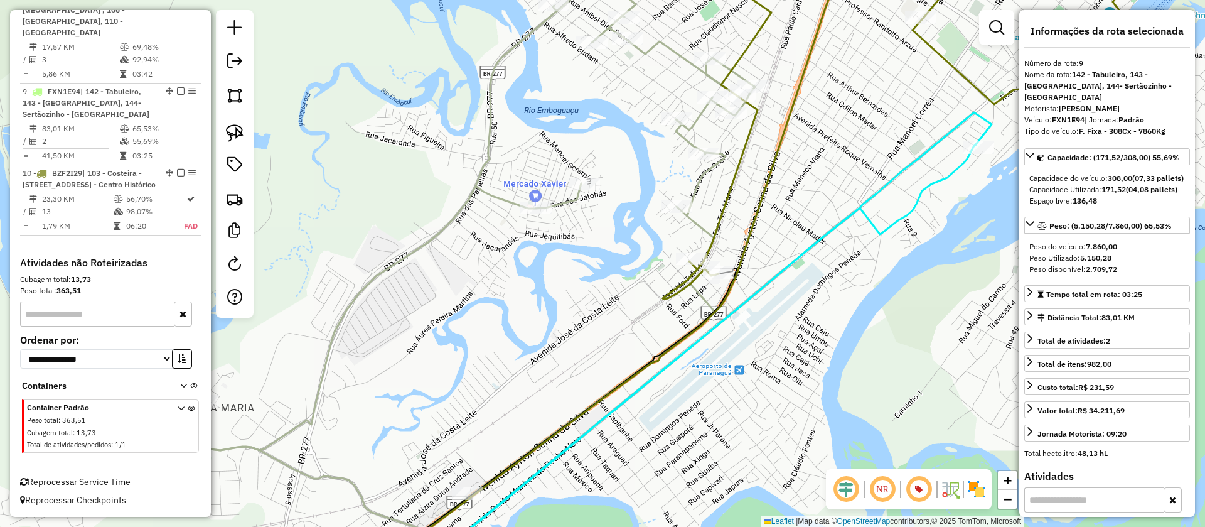
click at [777, 278] on icon at bounding box center [666, 362] width 620 height 434
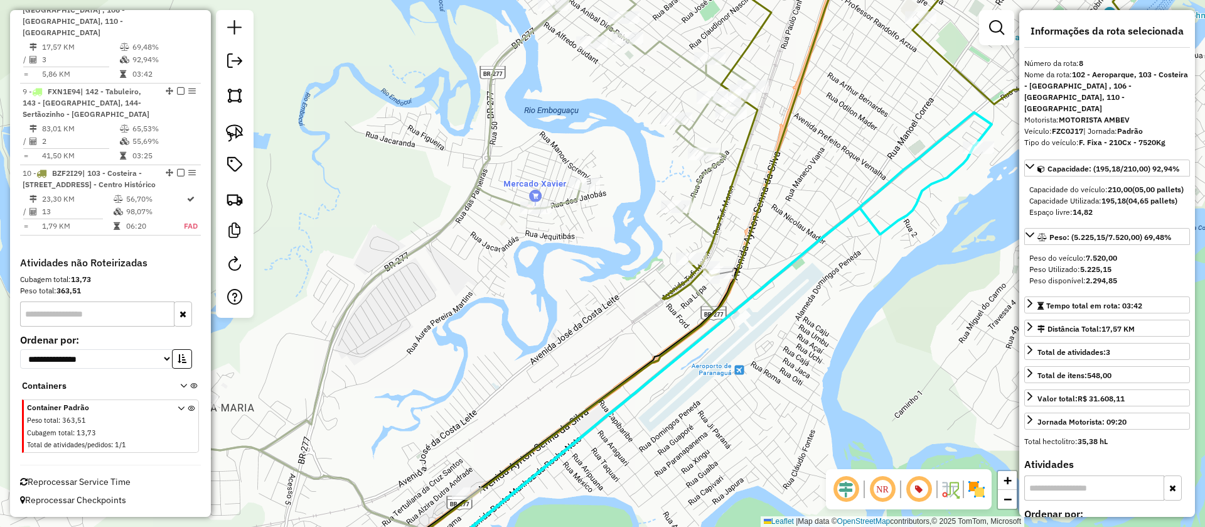
scroll to position [740, 0]
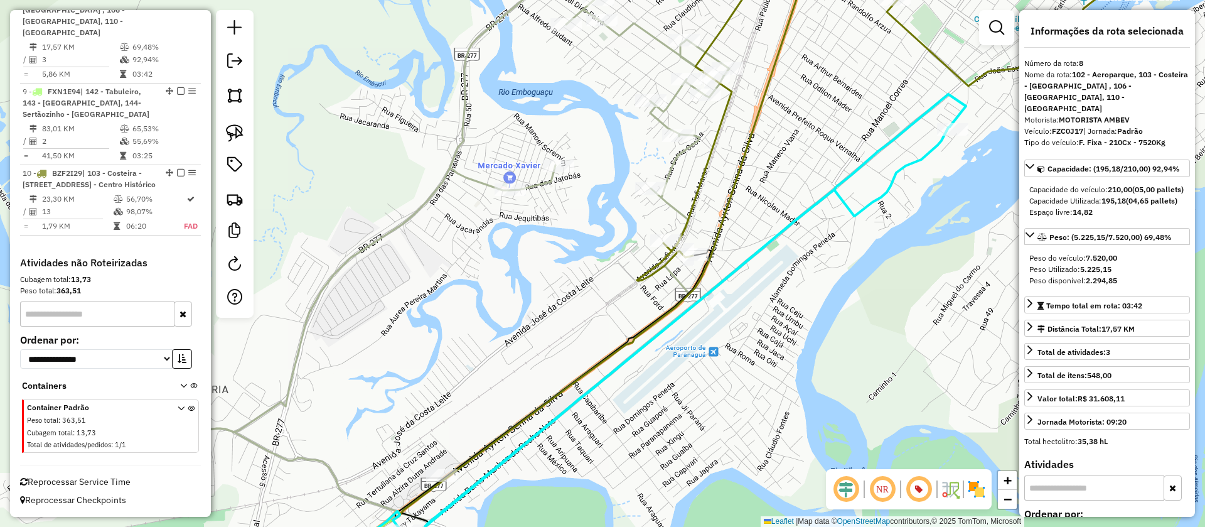
drag, startPoint x: 774, startPoint y: 326, endPoint x: 723, endPoint y: 322, distance: 51.0
click at [723, 322] on div "Janela de atendimento Grade de atendimento Capacidade Transportadoras Veículos …" at bounding box center [602, 263] width 1205 height 527
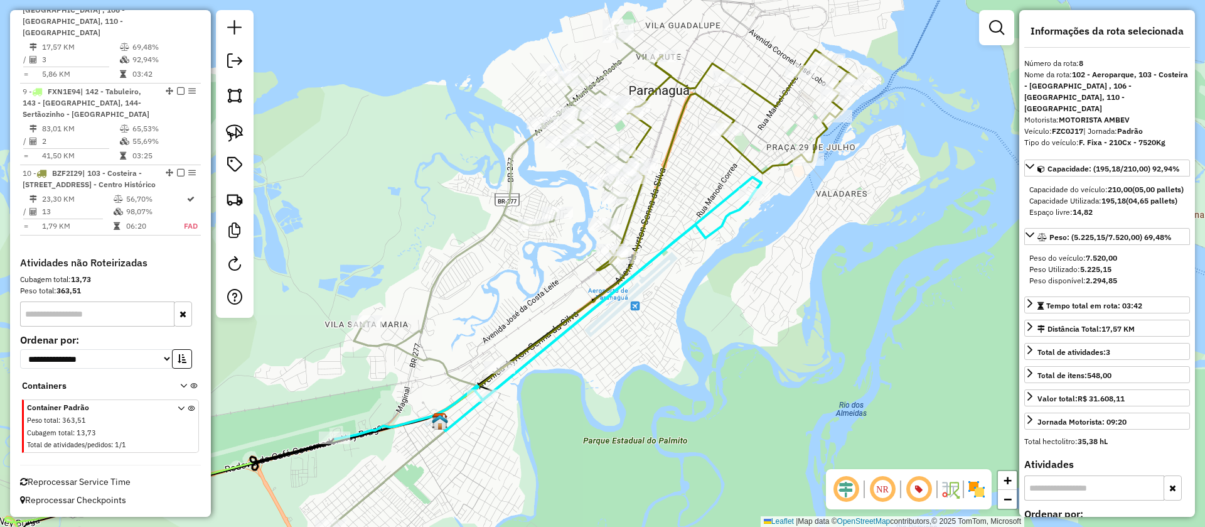
click at [971, 483] on img at bounding box center [977, 489] width 20 height 20
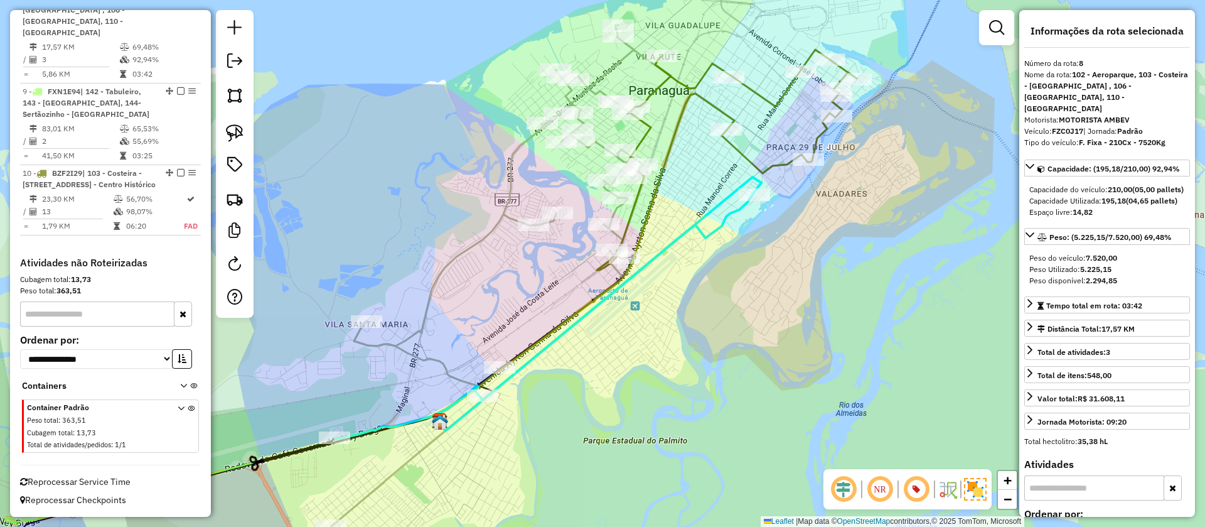
click at [921, 487] on em at bounding box center [917, 489] width 30 height 30
click at [912, 490] on em at bounding box center [917, 489] width 30 height 30
click at [912, 487] on em at bounding box center [917, 489] width 30 height 30
click at [971, 489] on img at bounding box center [975, 489] width 23 height 23
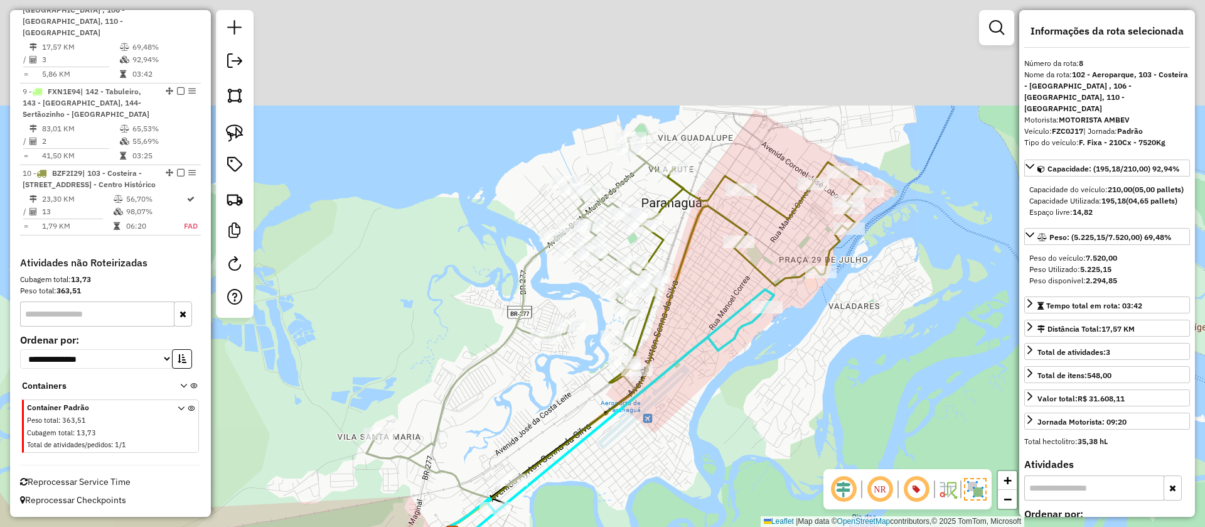
drag, startPoint x: 834, startPoint y: 195, endPoint x: 858, endPoint y: 343, distance: 150.1
click at [858, 343] on div "Janela de atendimento Grade de atendimento Capacidade Transportadoras Veículos …" at bounding box center [602, 263] width 1205 height 527
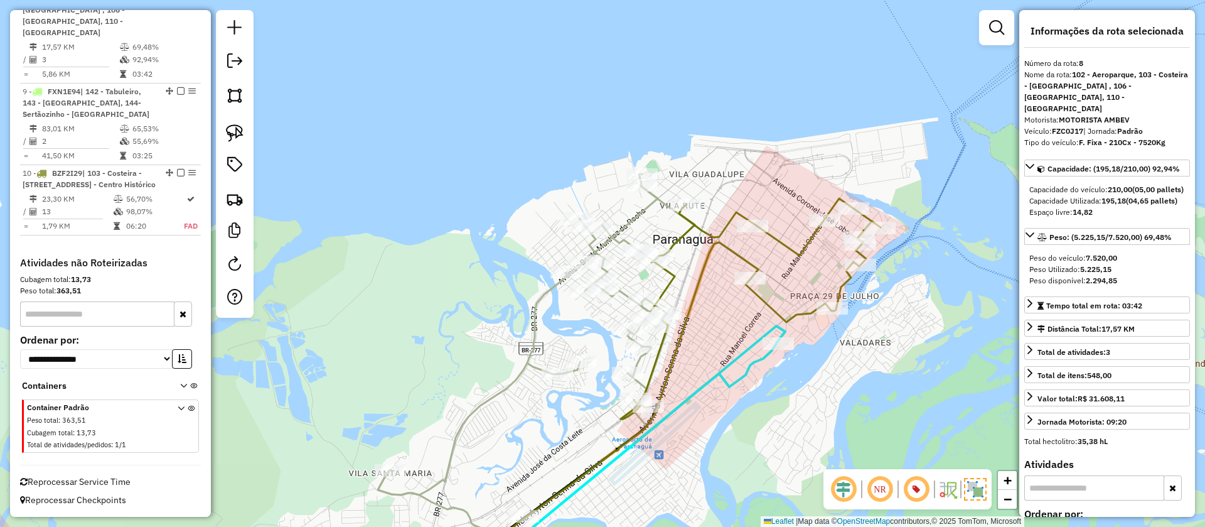
click at [800, 312] on icon at bounding box center [751, 308] width 260 height 220
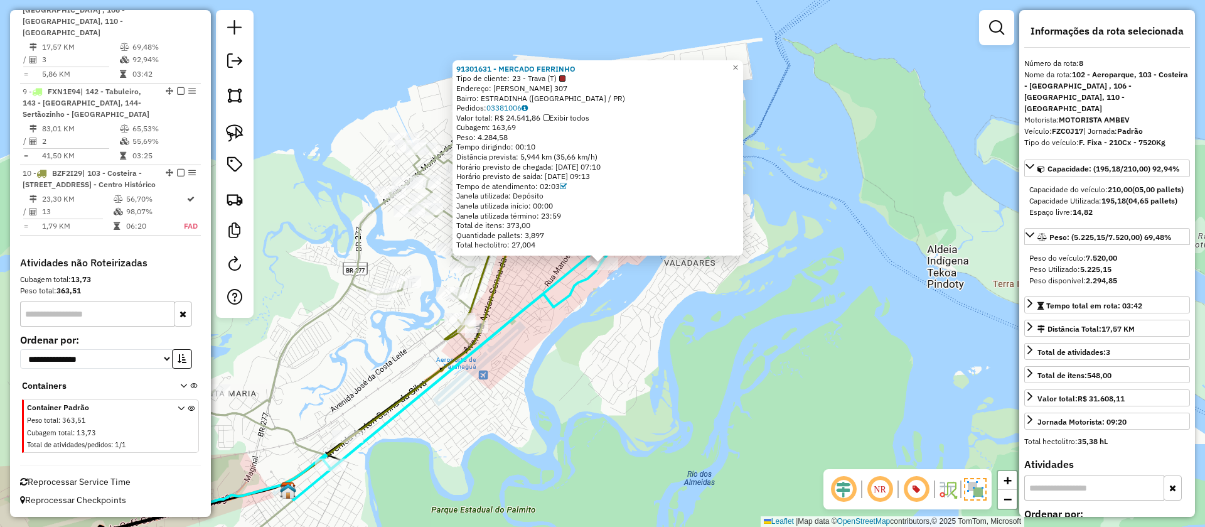
click at [655, 294] on div "91301631 - MERCADO FERRINHO Tipo de cliente: 23 - Trava (T) Endereço: DOMINGOS …" at bounding box center [602, 263] width 1205 height 527
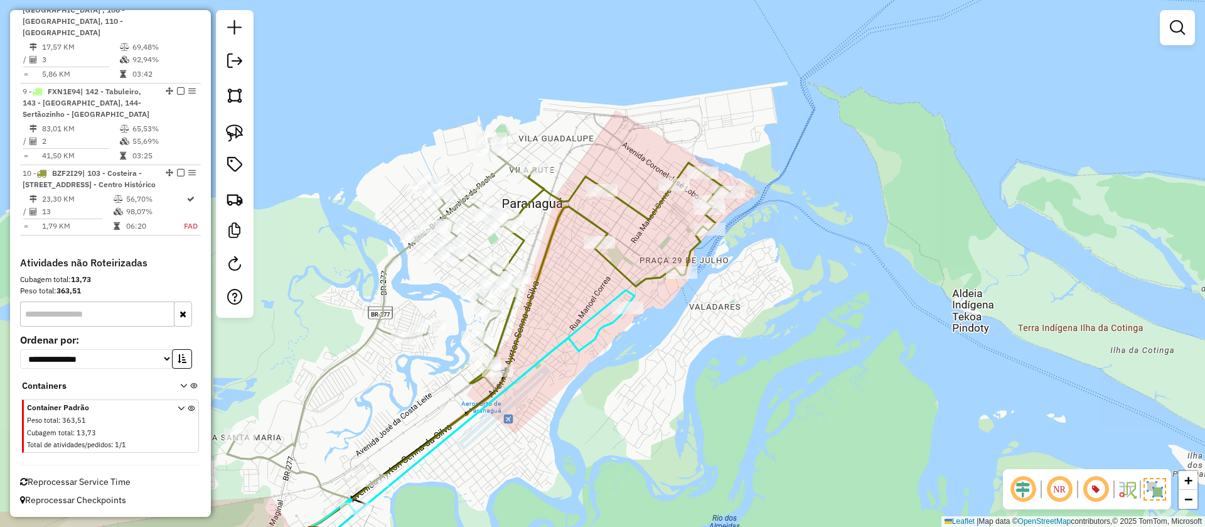
drag, startPoint x: 655, startPoint y: 271, endPoint x: 681, endPoint y: 315, distance: 50.6
click at [681, 315] on div "Janela de atendimento Grade de atendimento Capacidade Transportadoras Veículos …" at bounding box center [602, 263] width 1205 height 527
drag, startPoint x: 235, startPoint y: 127, endPoint x: 472, endPoint y: 180, distance: 243.2
click at [234, 127] on img at bounding box center [235, 133] width 18 height 18
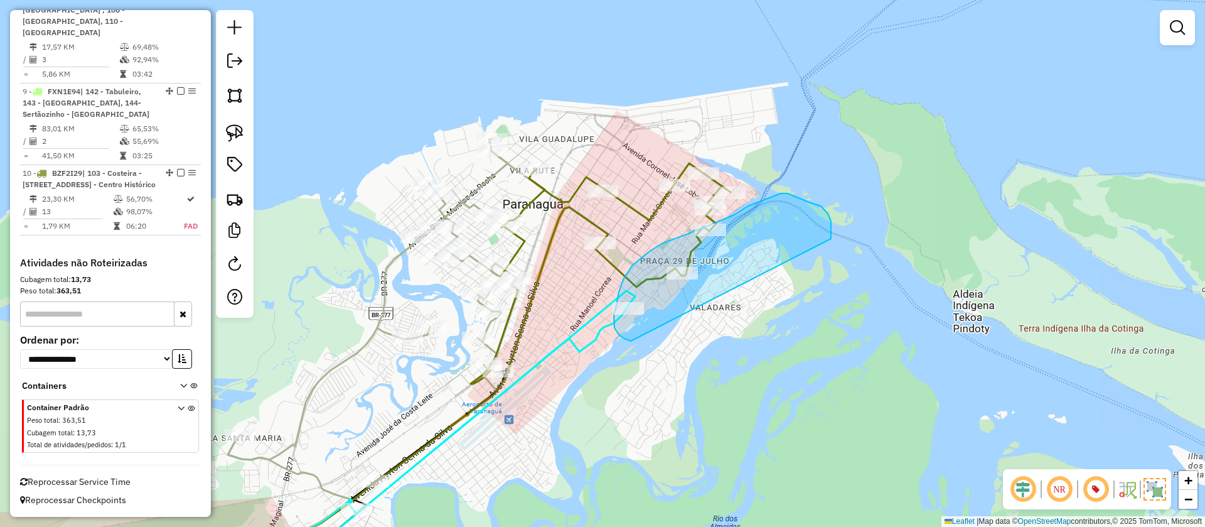
drag, startPoint x: 832, startPoint y: 234, endPoint x: 631, endPoint y: 341, distance: 227.8
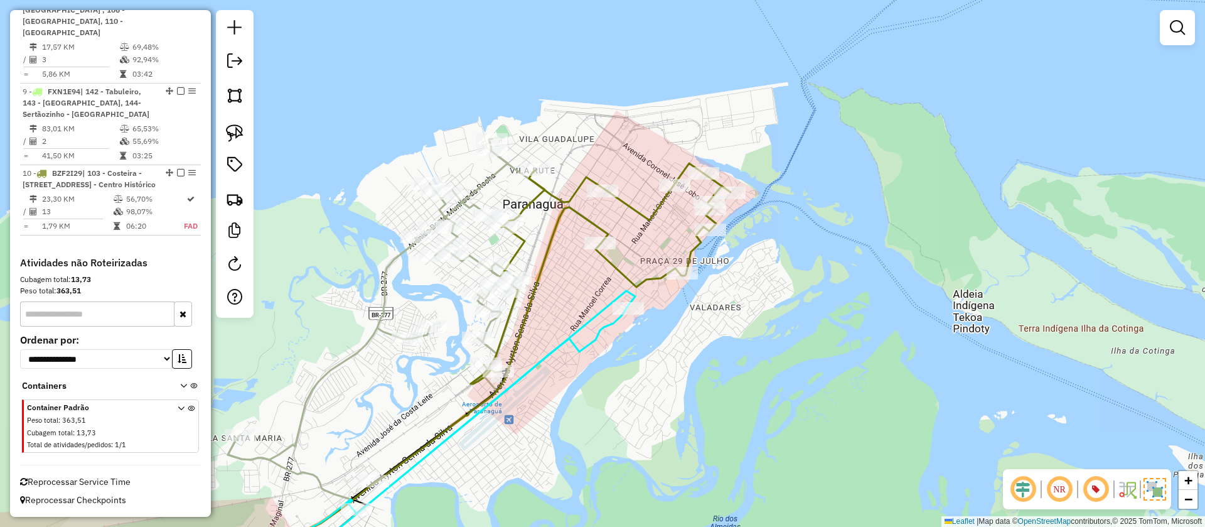
click at [595, 340] on icon at bounding box center [418, 429] width 418 height 245
select select "**********"
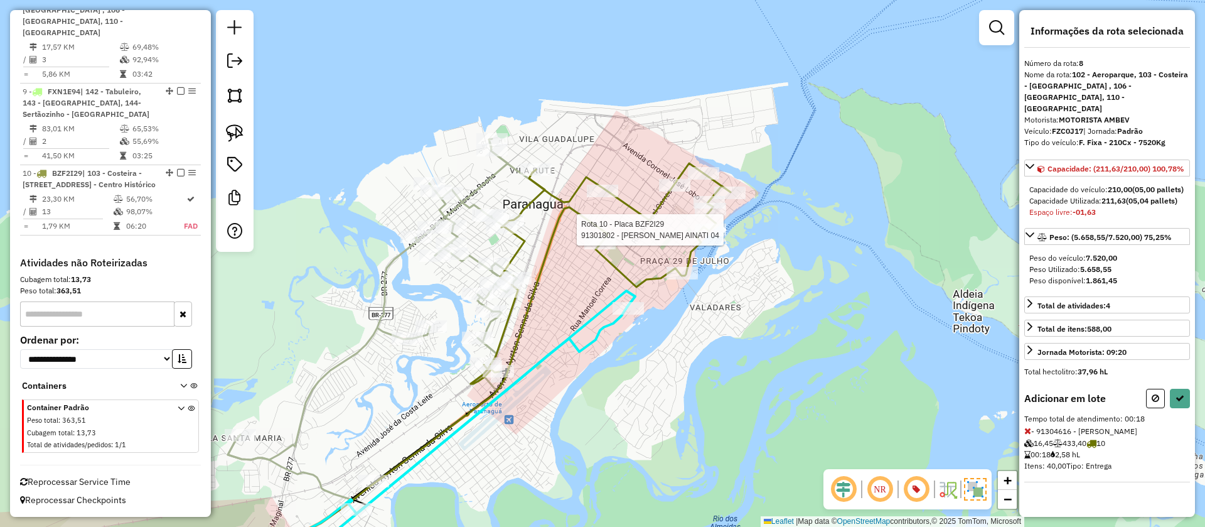
click at [710, 236] on div at bounding box center [710, 229] width 31 height 13
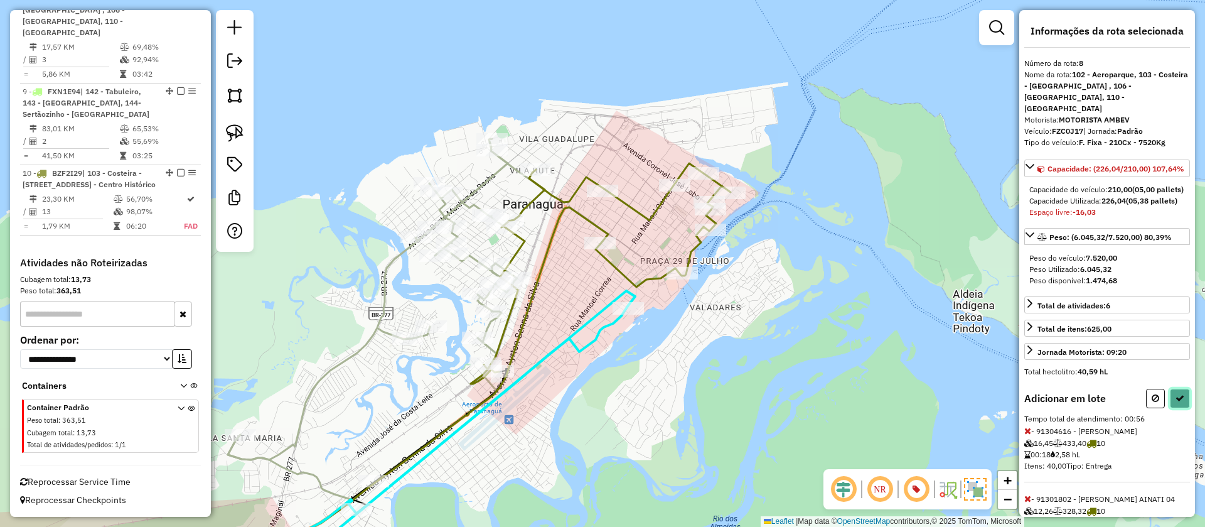
click at [1176, 402] on icon at bounding box center [1180, 398] width 9 height 9
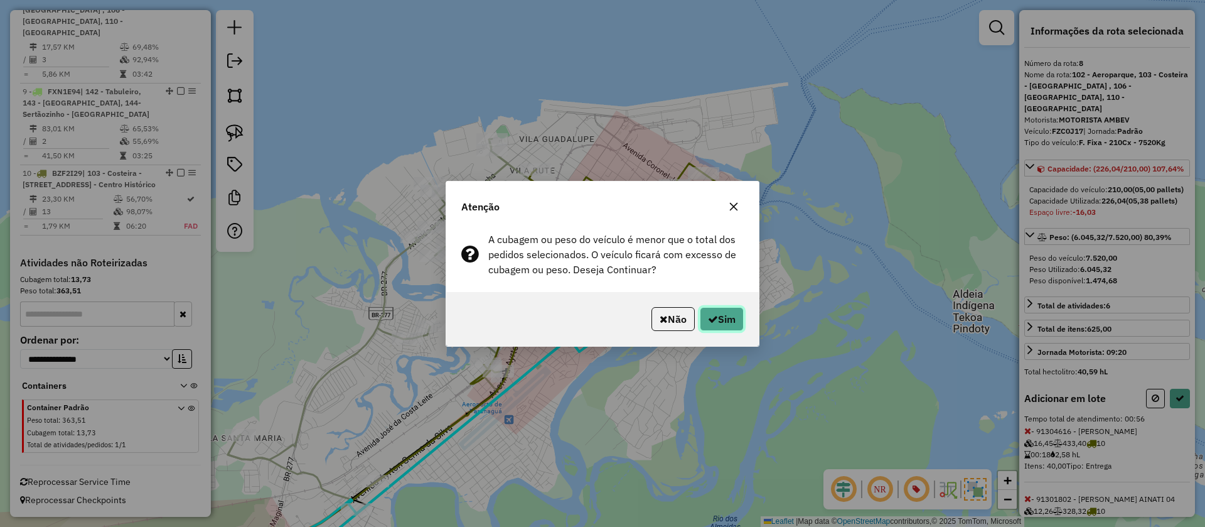
click at [713, 320] on icon "button" at bounding box center [713, 319] width 10 height 10
select select "**********"
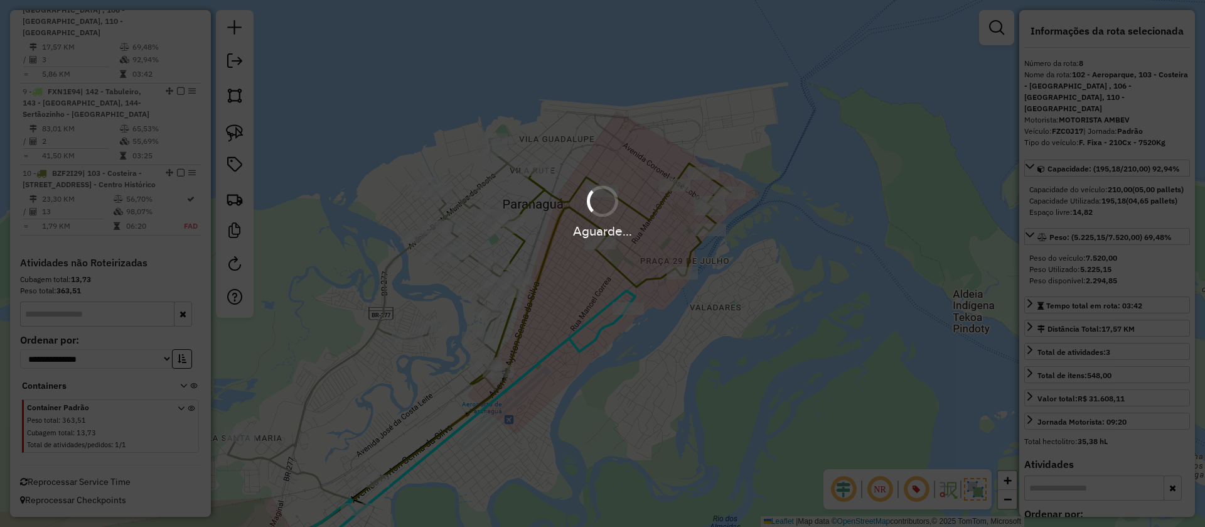
click at [705, 379] on div "Aguarde..." at bounding box center [602, 263] width 1205 height 527
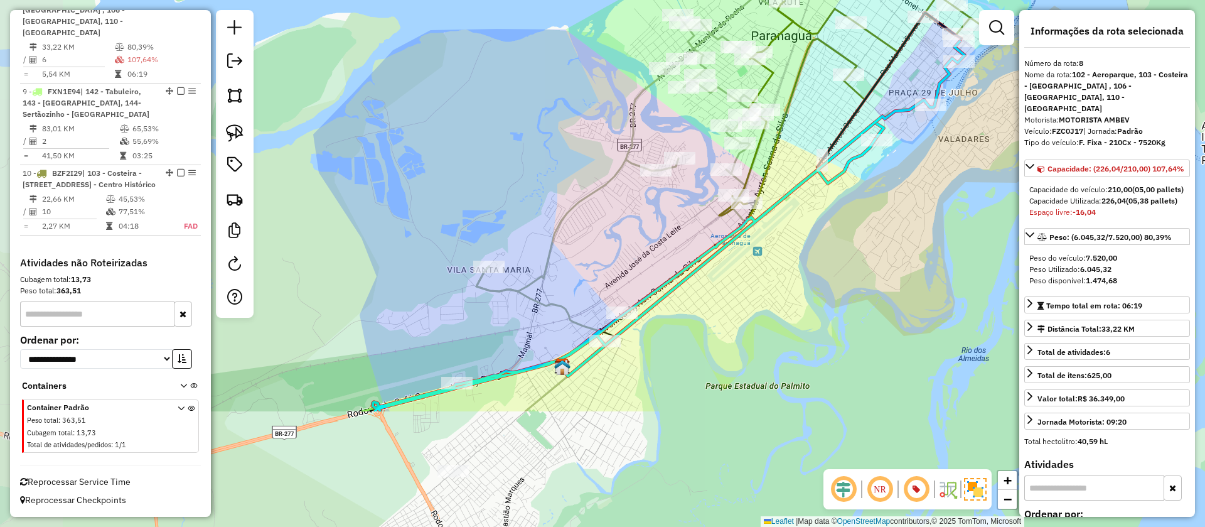
drag, startPoint x: 650, startPoint y: 362, endPoint x: 897, endPoint y: 195, distance: 298.4
click at [897, 195] on div "Janela de atendimento Grade de atendimento Capacidade Transportadoras Veículos …" at bounding box center [602, 263] width 1205 height 527
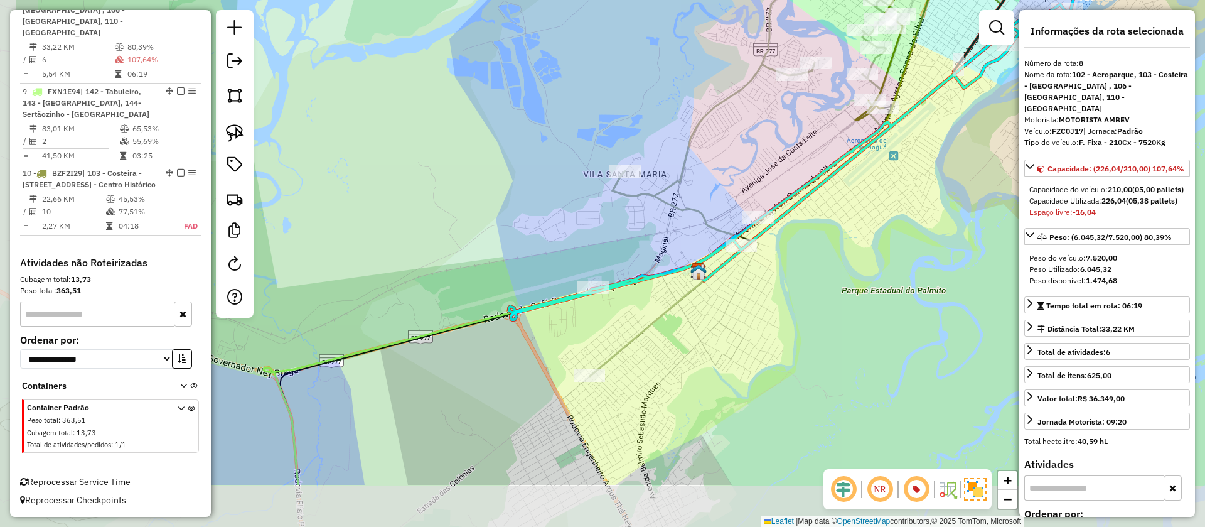
drag, startPoint x: 568, startPoint y: 380, endPoint x: 673, endPoint y: 308, distance: 127.8
click at [673, 308] on icon at bounding box center [760, 125] width 340 height 501
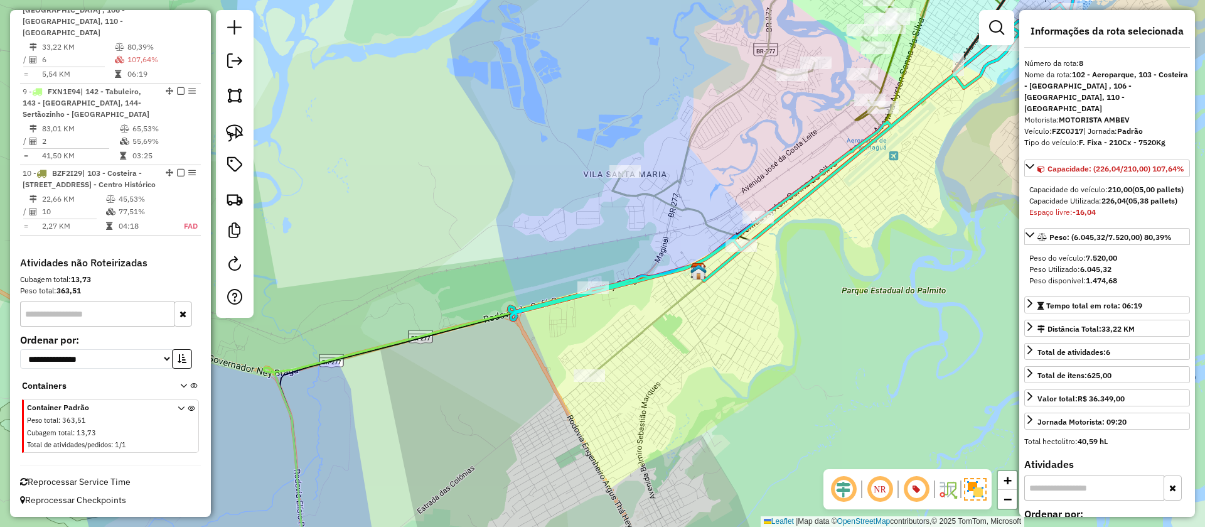
click at [661, 313] on icon at bounding box center [749, 161] width 318 height 429
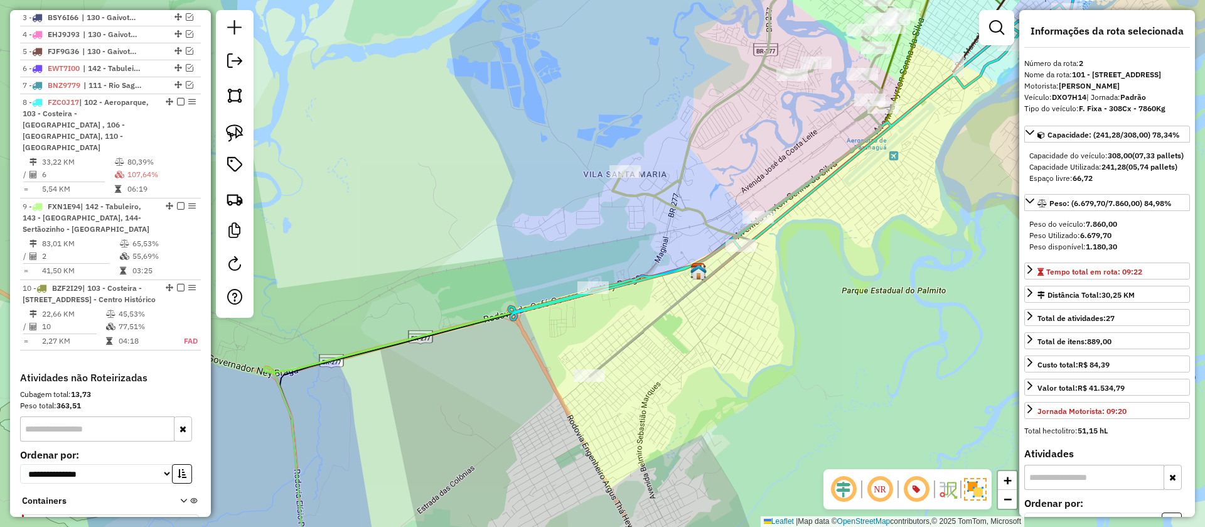
scroll to position [562, 0]
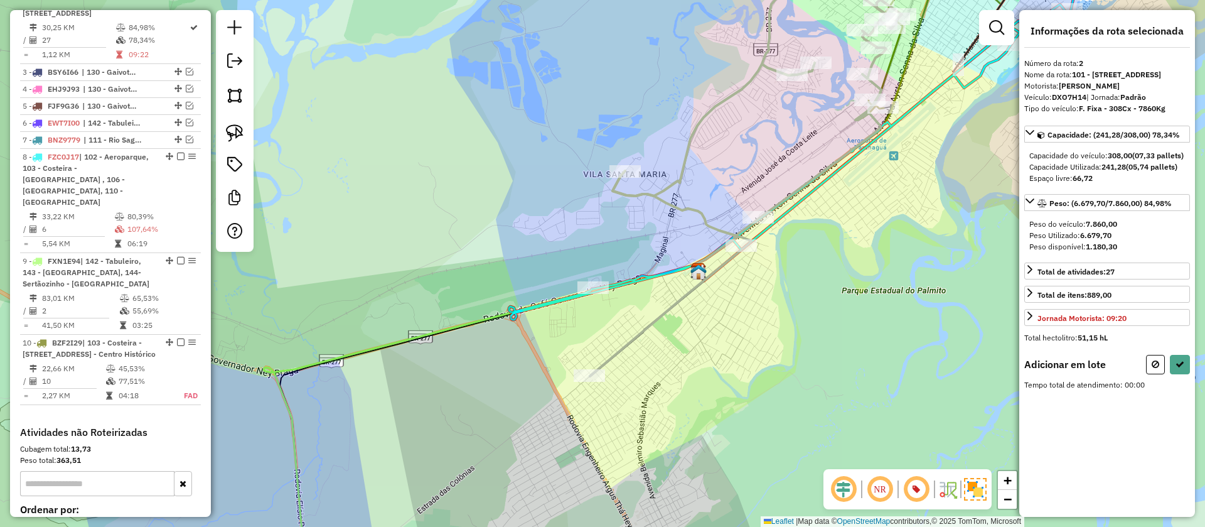
click at [589, 294] on div at bounding box center [593, 287] width 31 height 13
click at [1182, 374] on button at bounding box center [1180, 364] width 20 height 19
select select "**********"
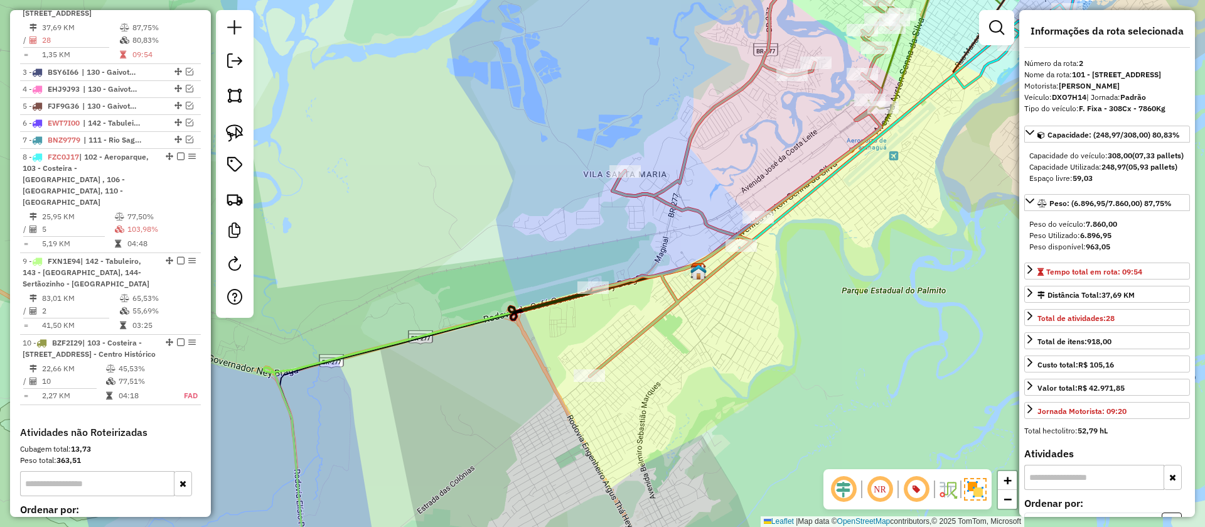
click at [942, 81] on icon at bounding box center [921, 98] width 362 height 303
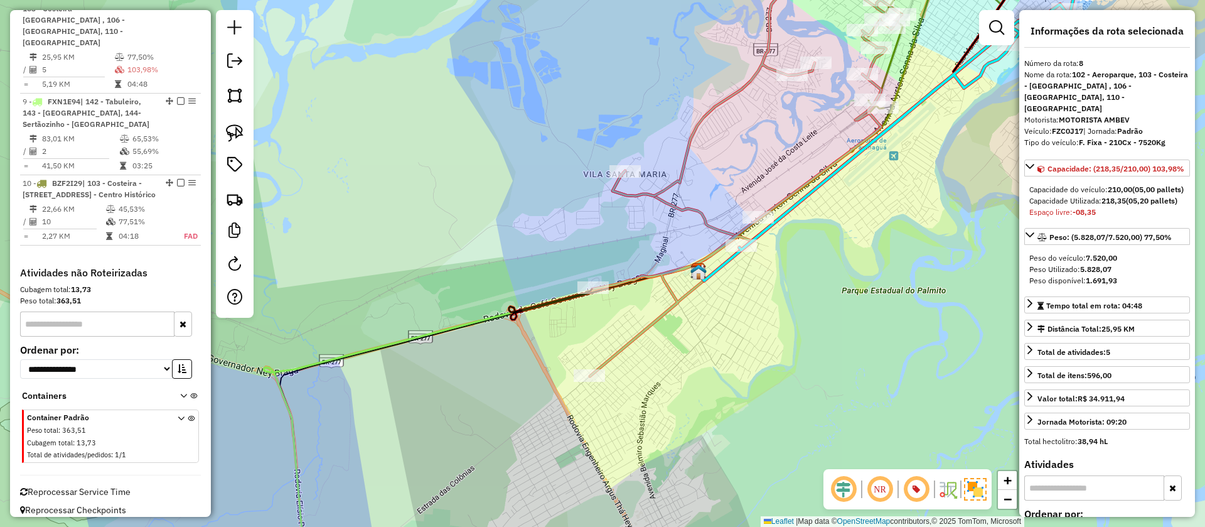
scroll to position [740, 0]
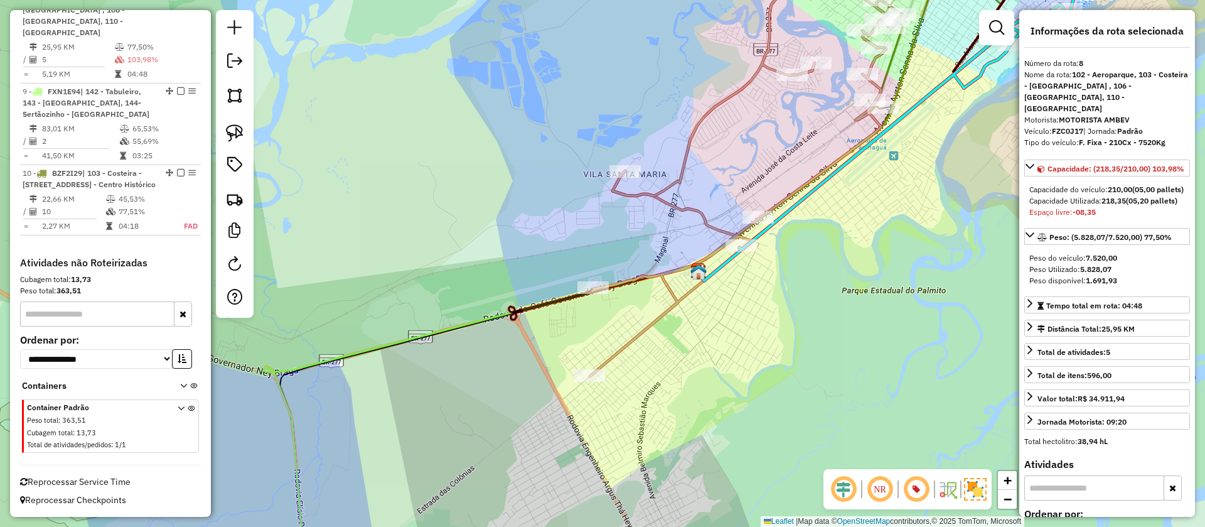
click at [670, 298] on icon at bounding box center [749, 161] width 318 height 429
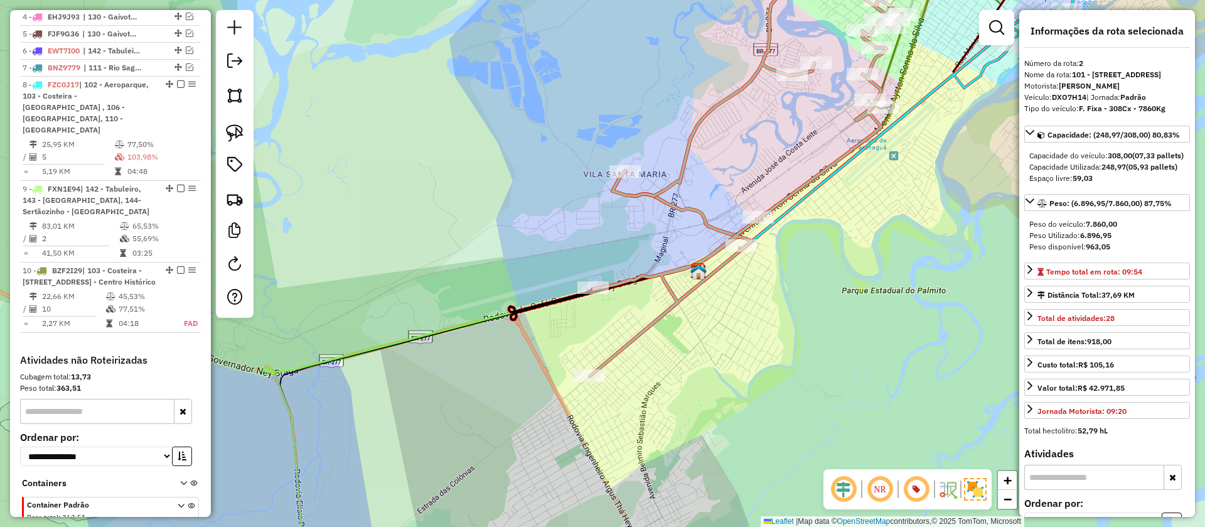
scroll to position [562, 0]
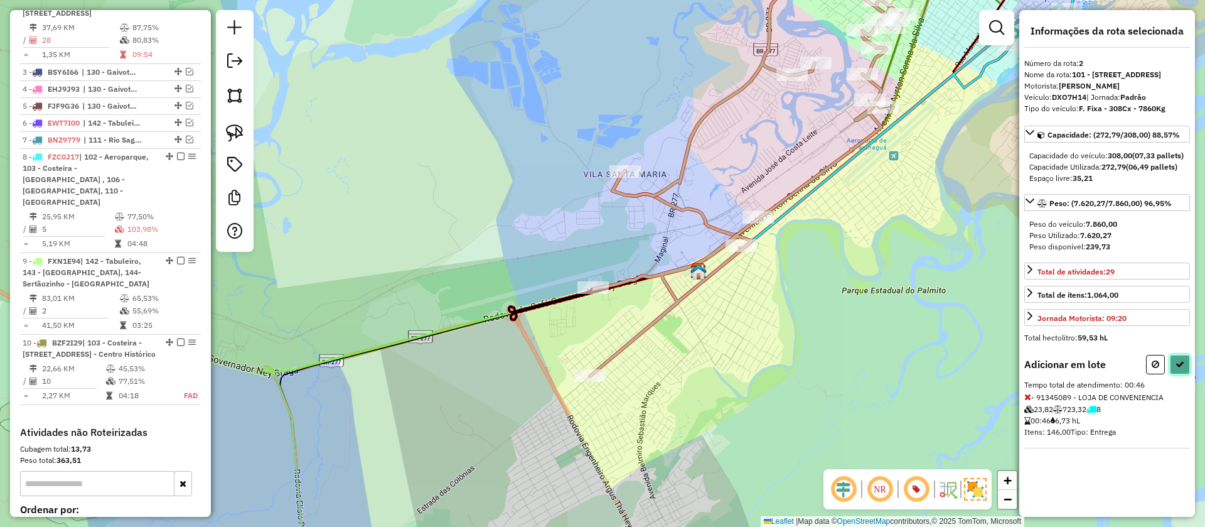
click at [1189, 374] on button at bounding box center [1180, 364] width 20 height 19
select select "**********"
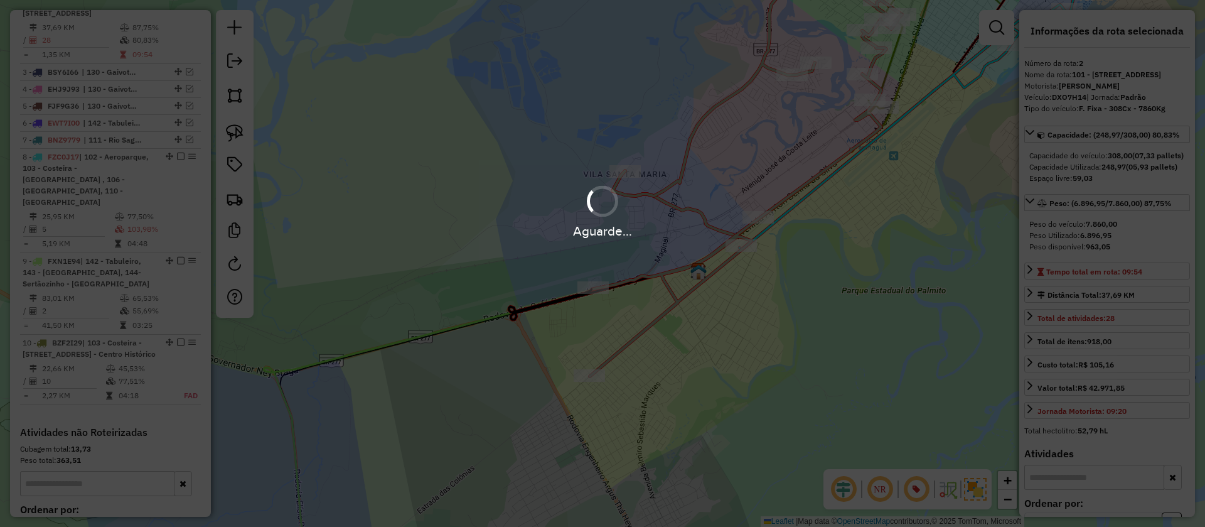
click at [802, 256] on div "Aguarde..." at bounding box center [602, 263] width 1205 height 527
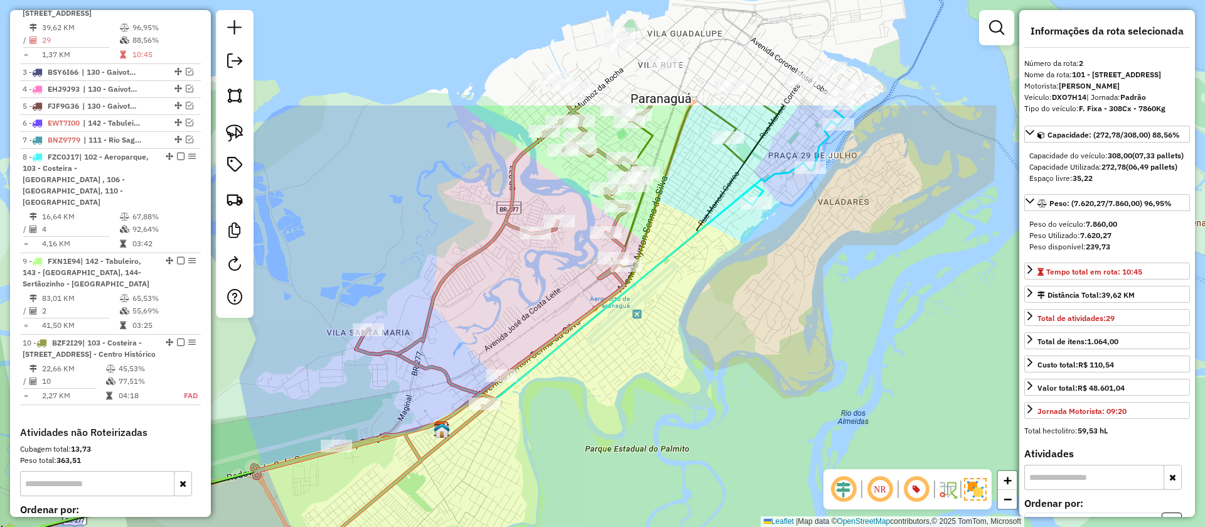
drag, startPoint x: 682, startPoint y: 311, endPoint x: 603, endPoint y: 358, distance: 92.6
click at [603, 358] on div "Janela de atendimento Grade de atendimento Capacidade Transportadoras Veículos …" at bounding box center [602, 263] width 1205 height 527
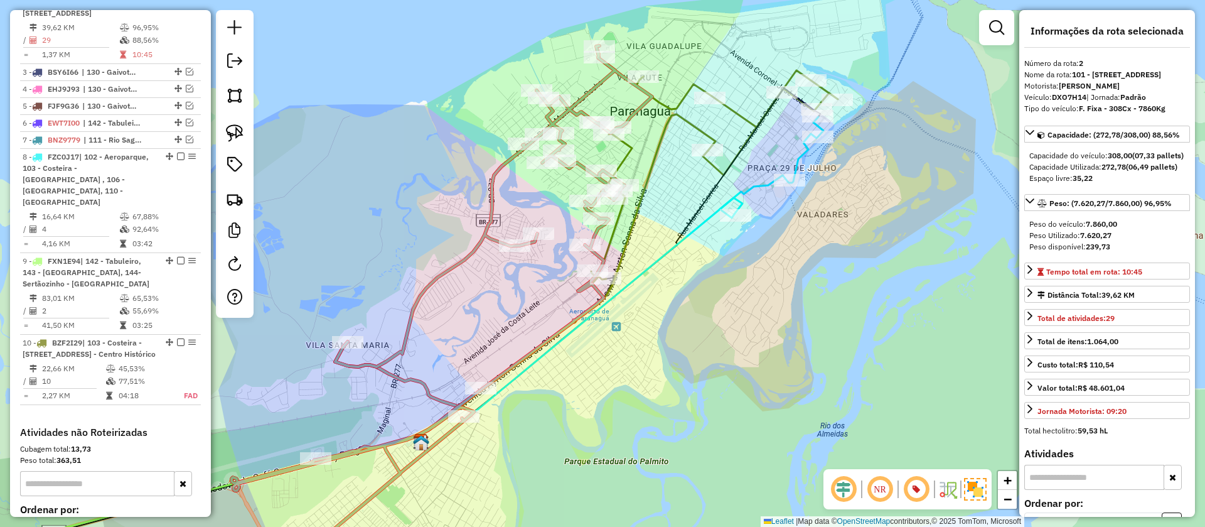
click at [698, 225] on icon at bounding box center [580, 325] width 323 height 254
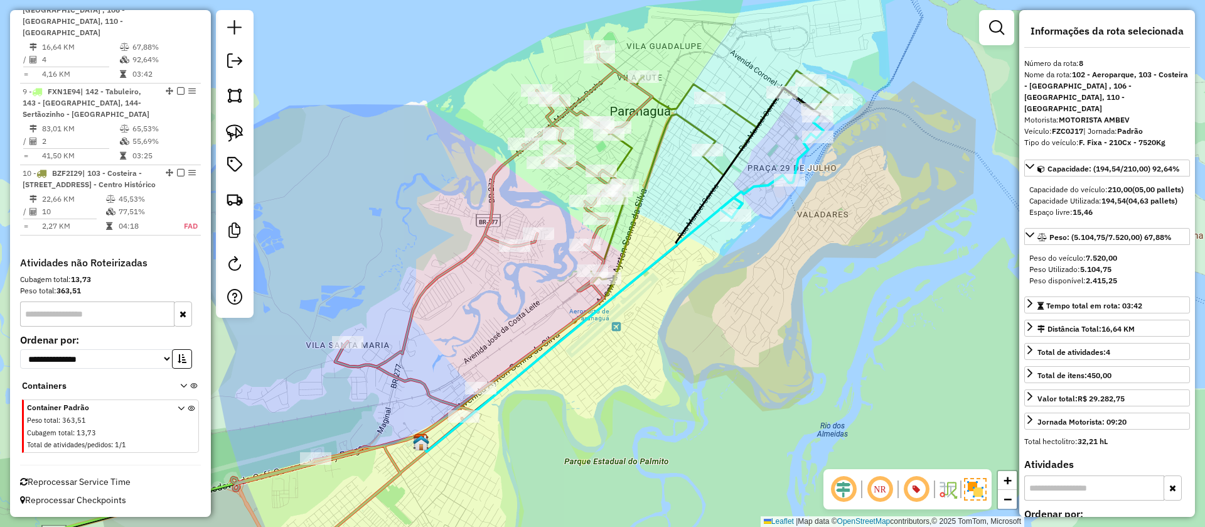
scroll to position [740, 0]
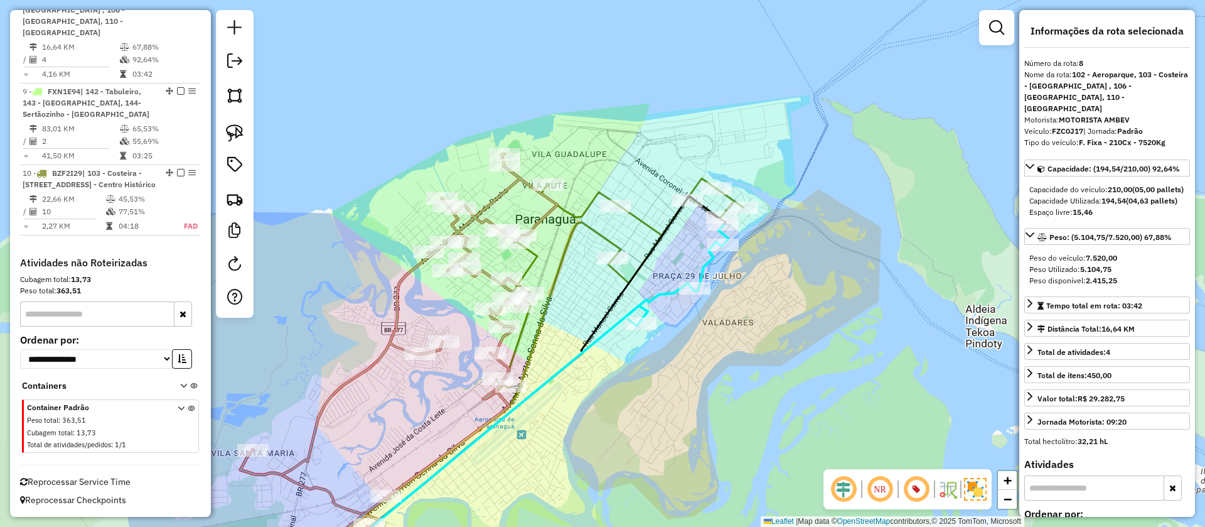
drag, startPoint x: 845, startPoint y: 199, endPoint x: 735, endPoint y: 327, distance: 168.7
click at [735, 327] on div "Janela de atendimento Grade de atendimento Capacidade Transportadoras Veículos …" at bounding box center [602, 263] width 1205 height 527
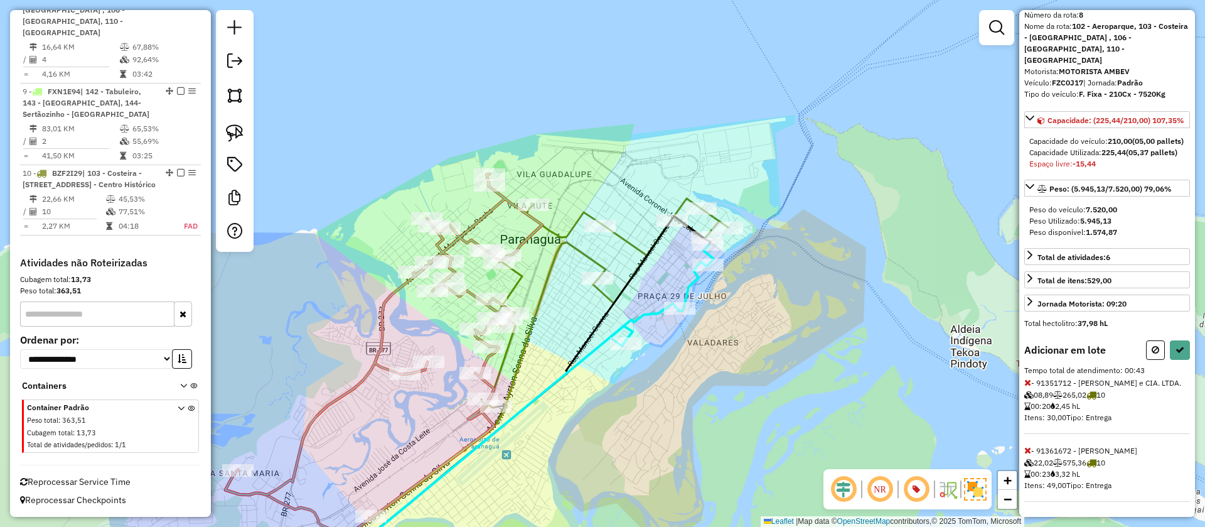
scroll to position [71, 0]
click at [1029, 450] on icon at bounding box center [1028, 450] width 7 height 9
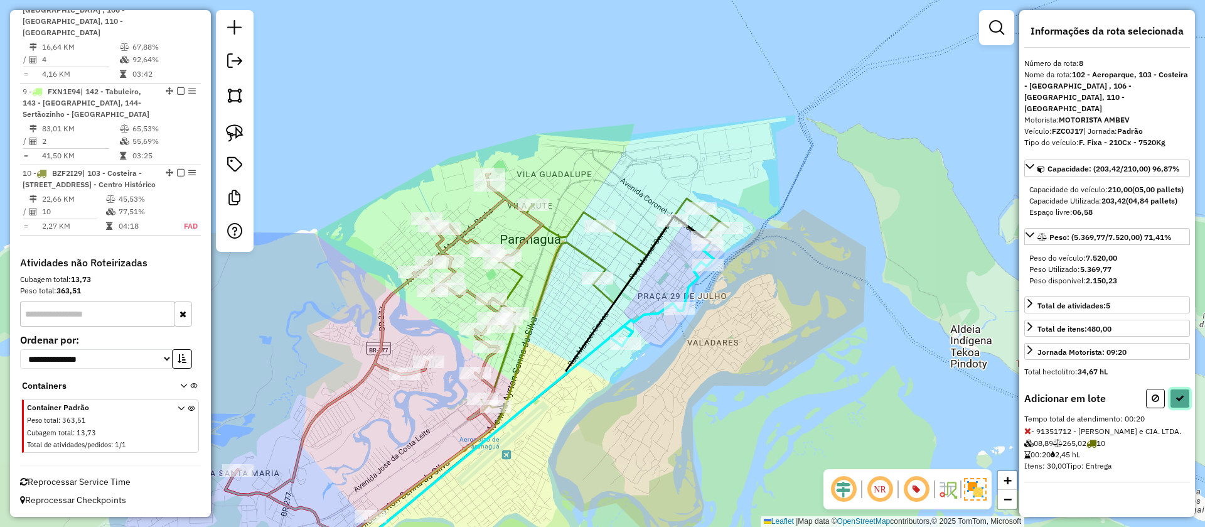
click at [1180, 396] on icon at bounding box center [1180, 398] width 9 height 9
select select "**********"
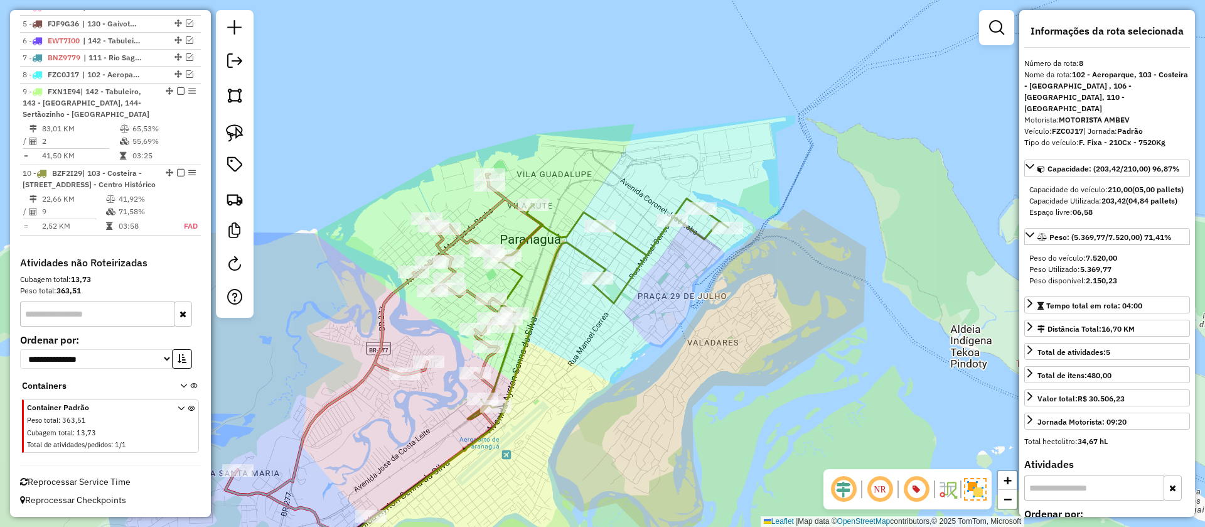
scroll to position [675, 0]
click at [649, 255] on icon at bounding box center [598, 308] width 260 height 220
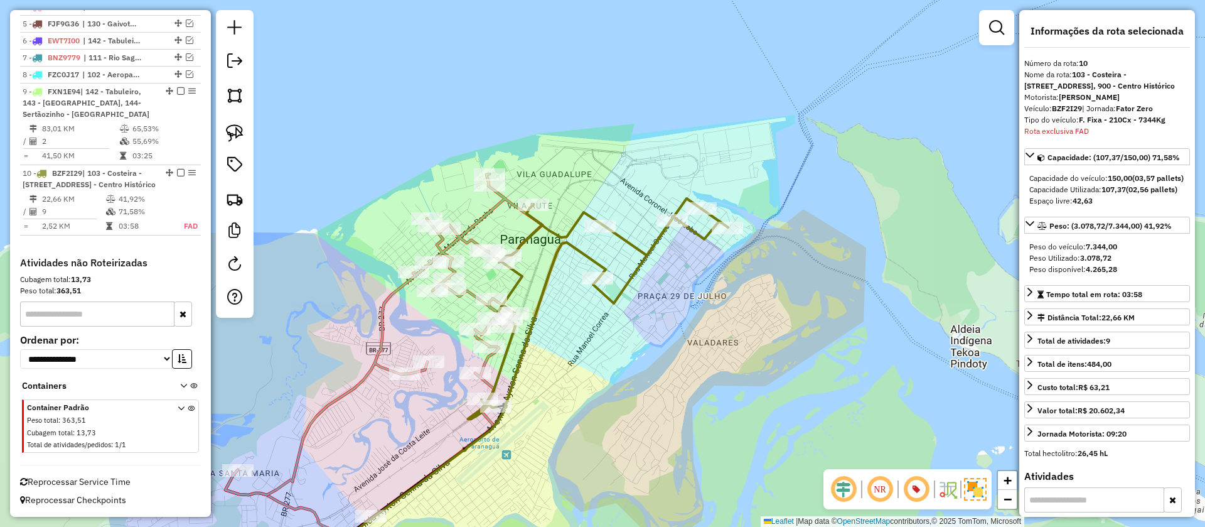
scroll to position [706, 0]
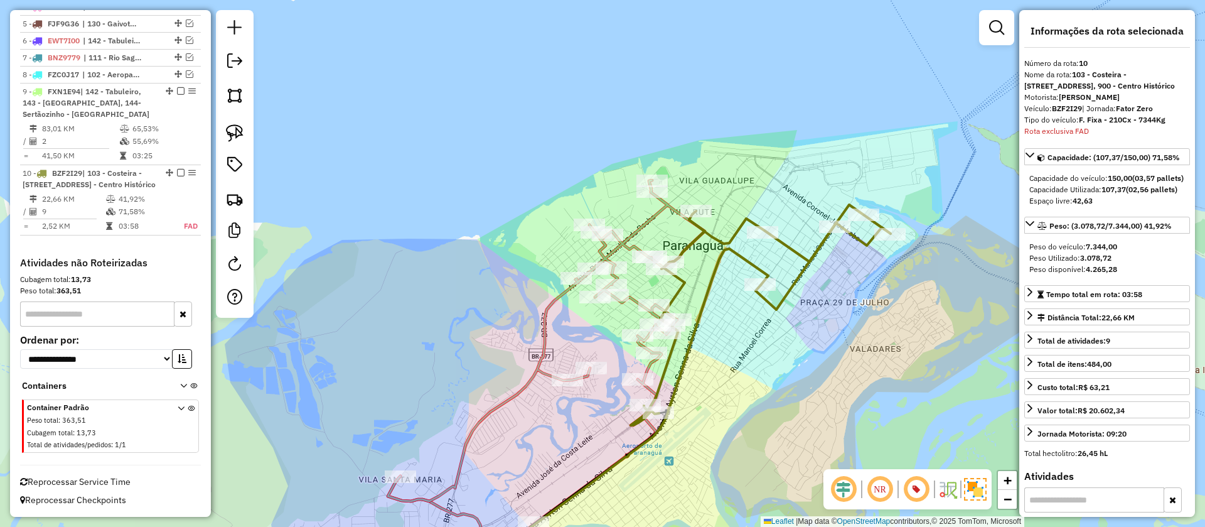
drag, startPoint x: 665, startPoint y: 296, endPoint x: 821, endPoint y: 301, distance: 155.1
click at [821, 301] on div "Janela de atendimento Grade de atendimento Capacidade Transportadoras Veículos …" at bounding box center [602, 263] width 1205 height 527
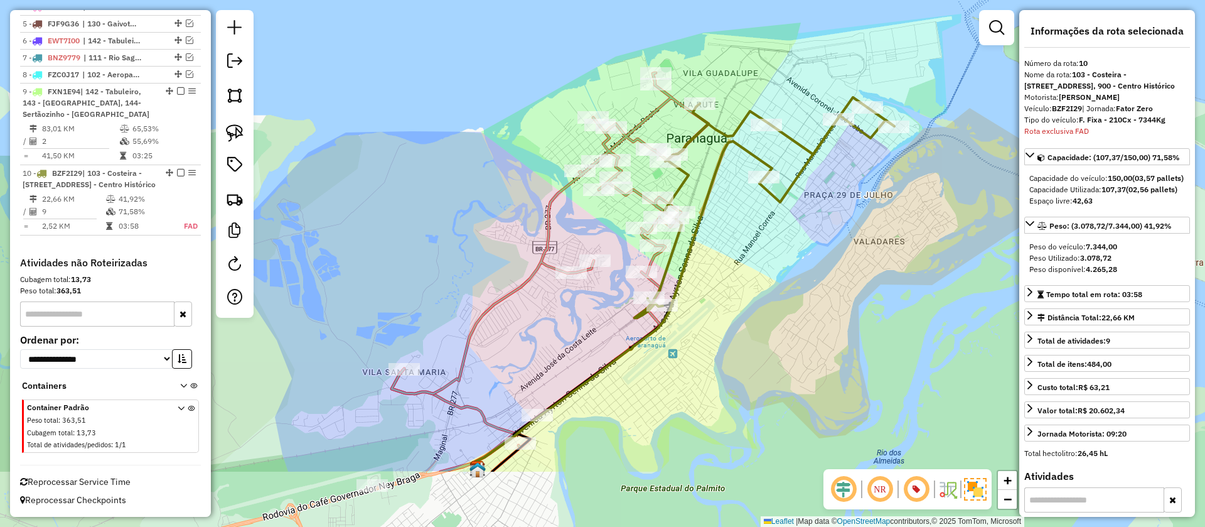
drag, startPoint x: 750, startPoint y: 276, endPoint x: 758, endPoint y: 172, distance: 104.6
click at [758, 172] on div "Janela de atendimento Grade de atendimento Capacidade Transportadoras Veículos …" at bounding box center [602, 263] width 1205 height 527
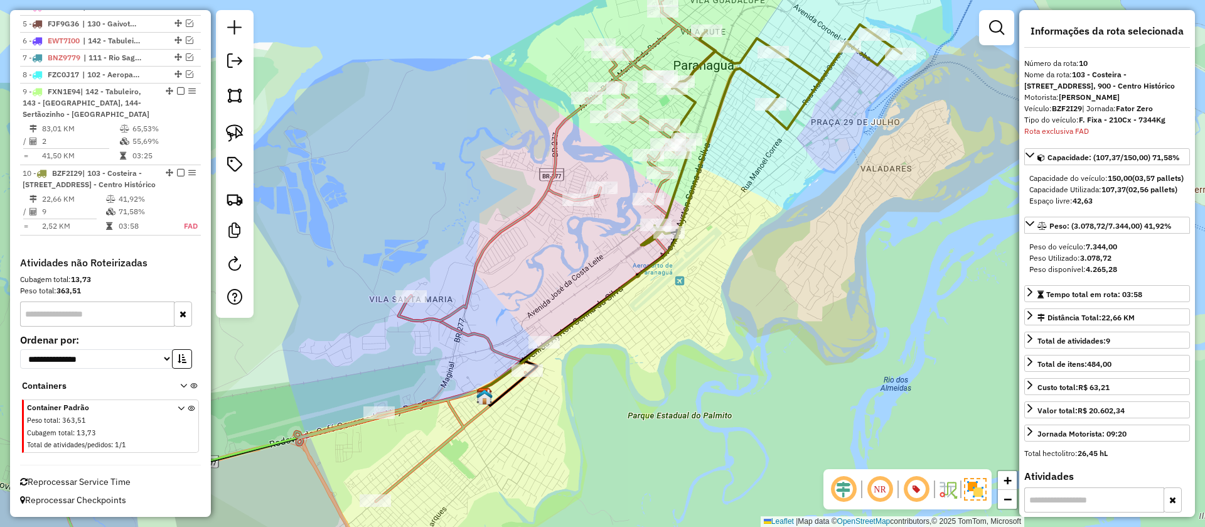
click at [549, 193] on icon at bounding box center [505, 250] width 421 height 501
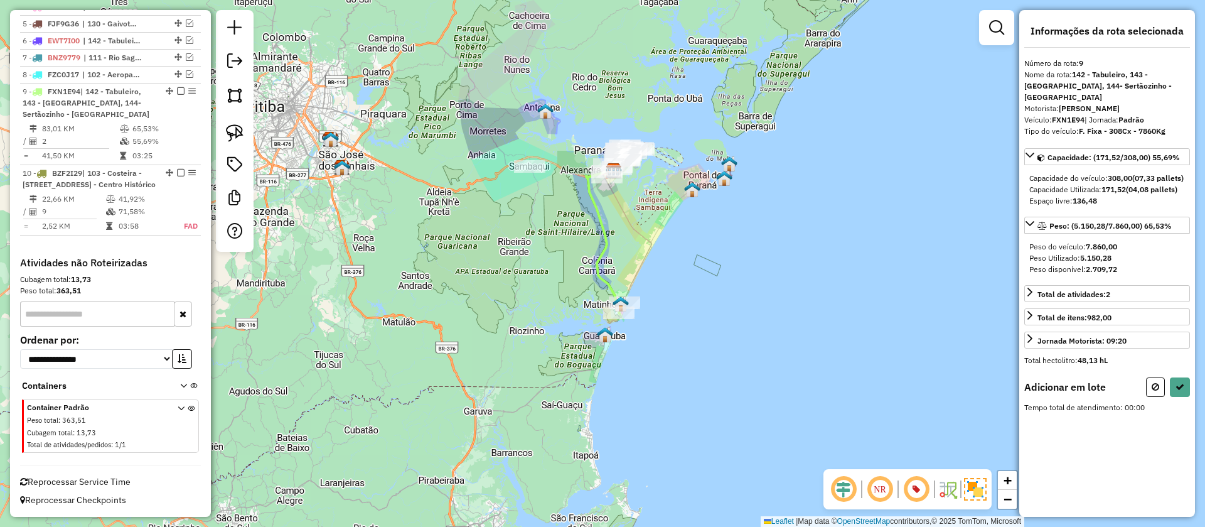
drag, startPoint x: 635, startPoint y: 261, endPoint x: 649, endPoint y: 302, distance: 43.5
click at [650, 306] on div "Janela de atendimento Grade de atendimento Capacidade Transportadoras Veículos …" at bounding box center [602, 263] width 1205 height 527
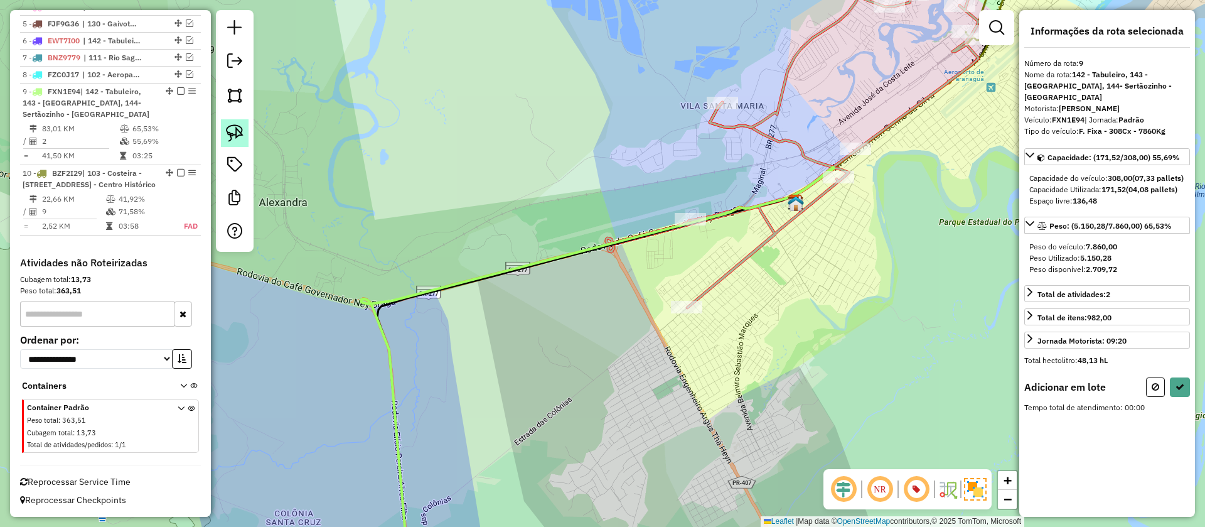
click at [233, 127] on img at bounding box center [235, 133] width 18 height 18
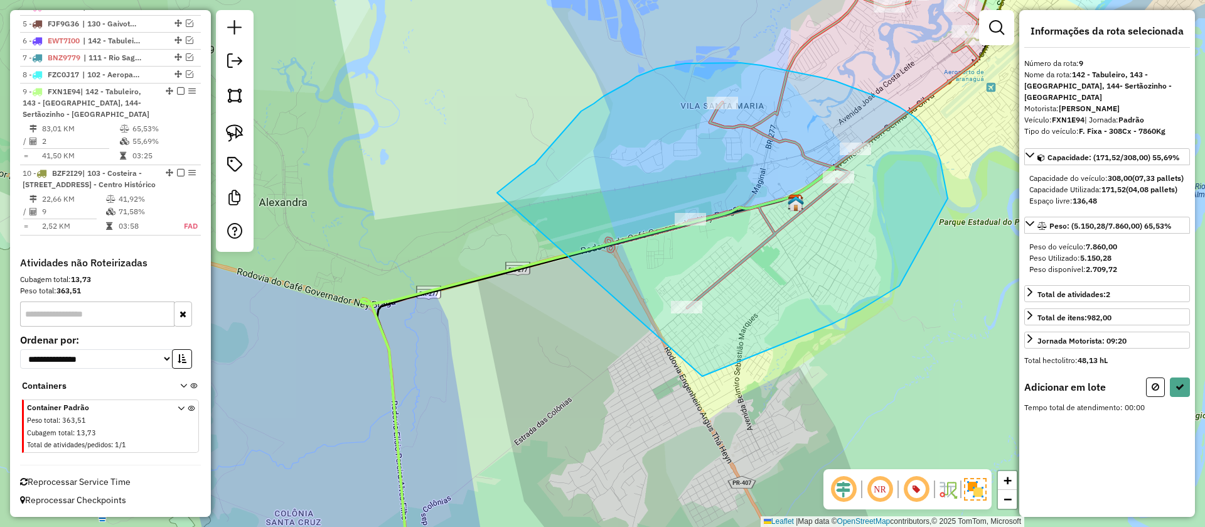
drag, startPoint x: 539, startPoint y: 160, endPoint x: 606, endPoint y: 405, distance: 253.9
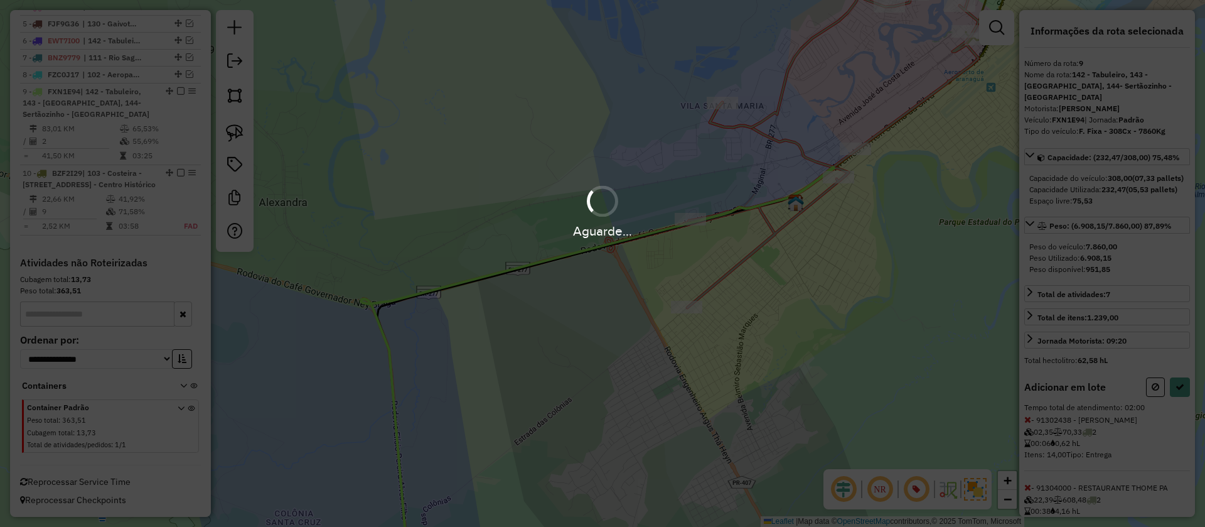
click at [1178, 396] on div "Aguarde..." at bounding box center [602, 263] width 1205 height 527
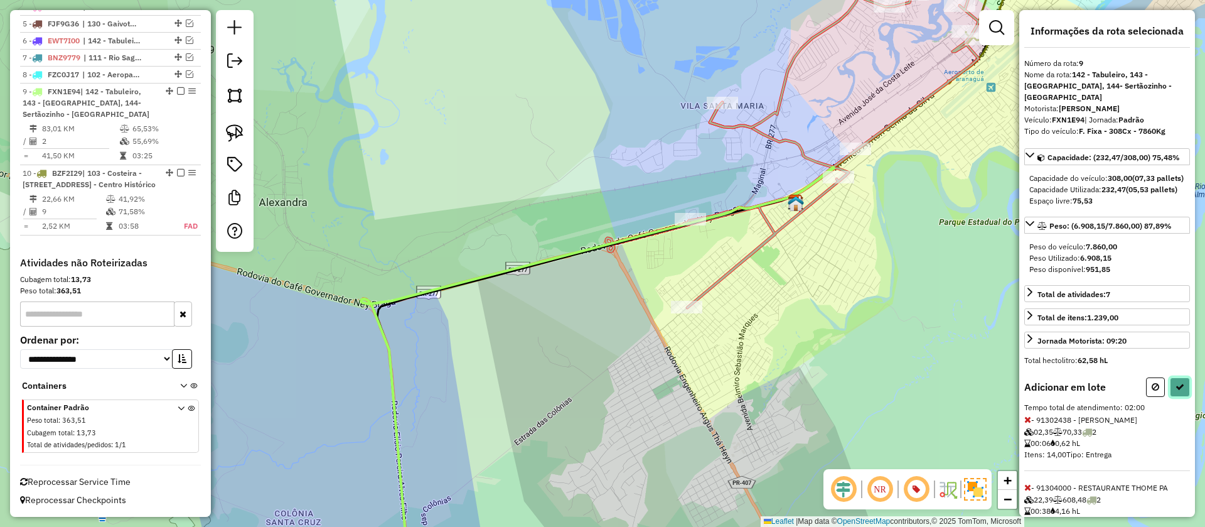
click at [1178, 391] on icon at bounding box center [1180, 386] width 9 height 9
select select "**********"
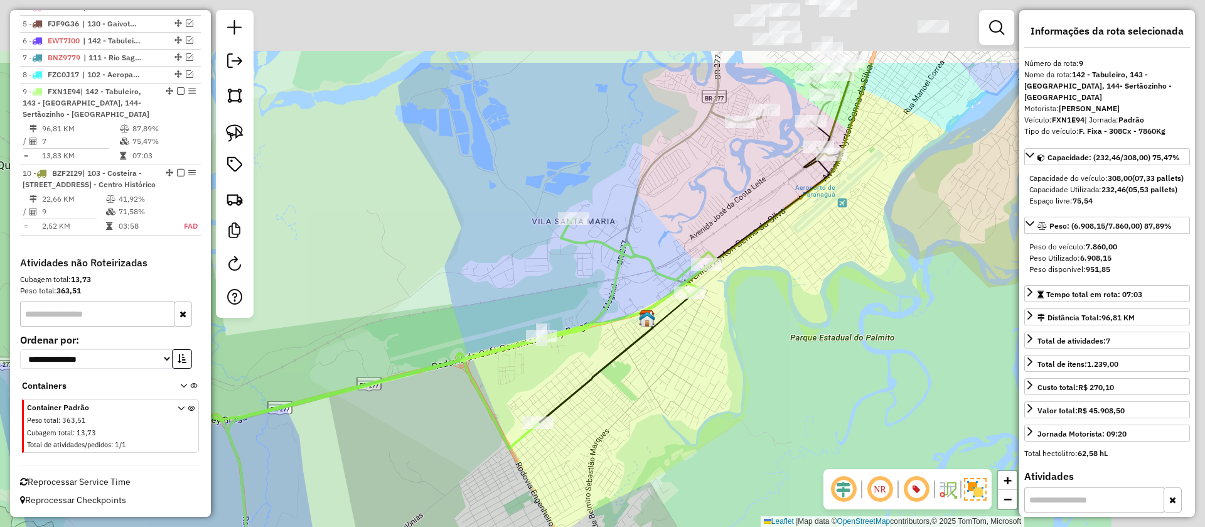
drag, startPoint x: 823, startPoint y: 244, endPoint x: 765, endPoint y: 311, distance: 88.6
click at [765, 311] on div "Janela de atendimento Grade de atendimento Capacidade Transportadoras Veículos …" at bounding box center [602, 263] width 1205 height 527
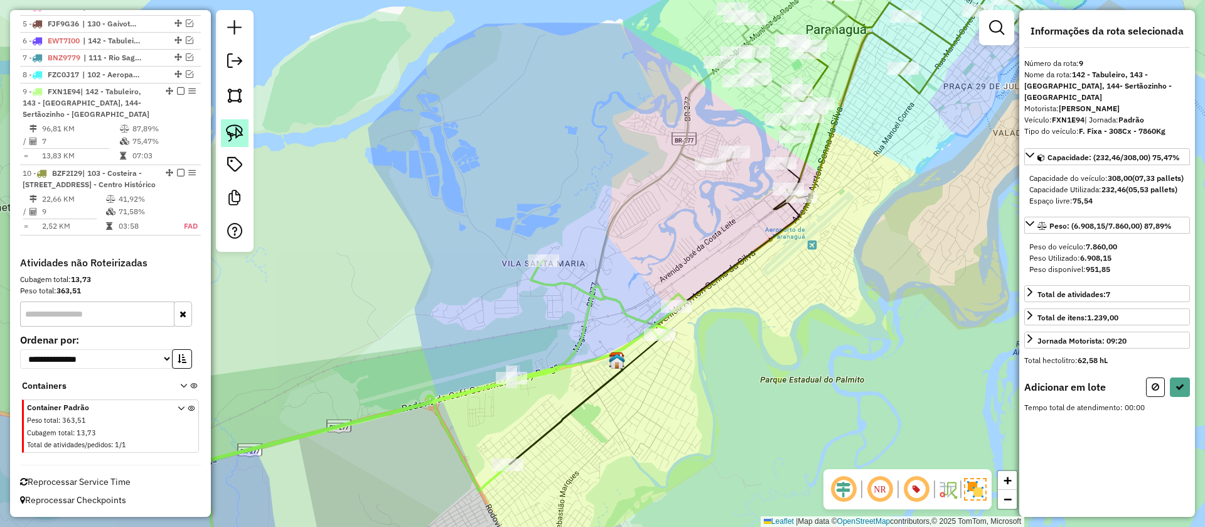
click at [234, 132] on img at bounding box center [235, 133] width 18 height 18
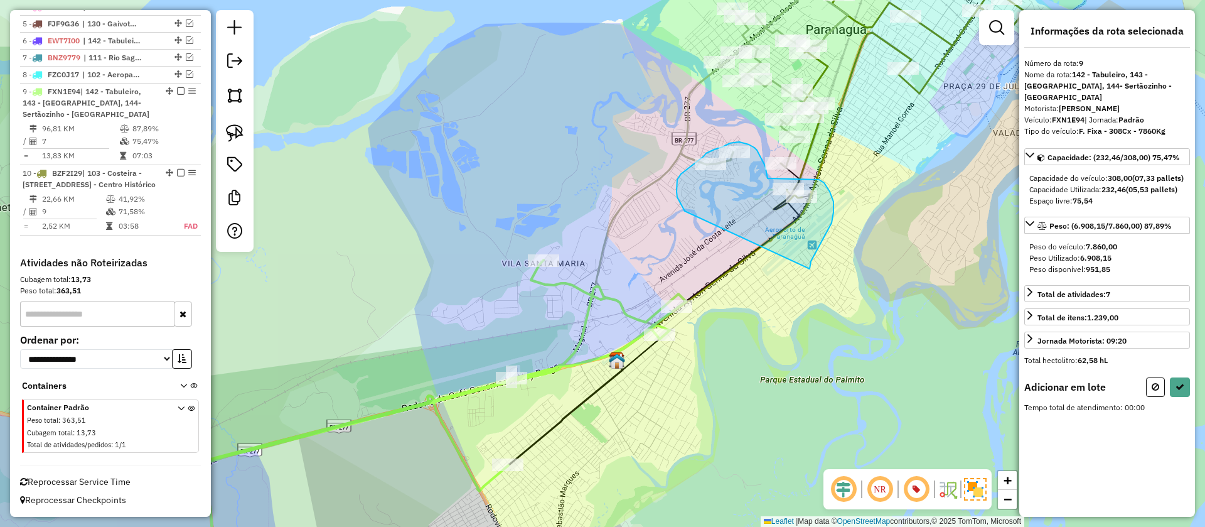
drag, startPoint x: 678, startPoint y: 198, endPoint x: 810, endPoint y: 269, distance: 149.4
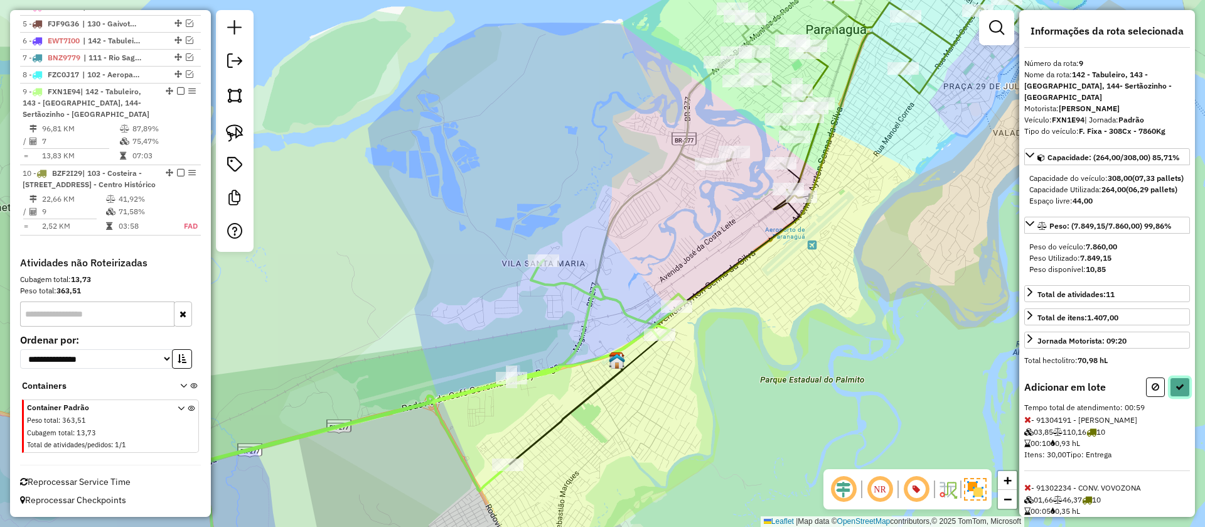
click at [1176, 391] on icon at bounding box center [1180, 386] width 9 height 9
select select "**********"
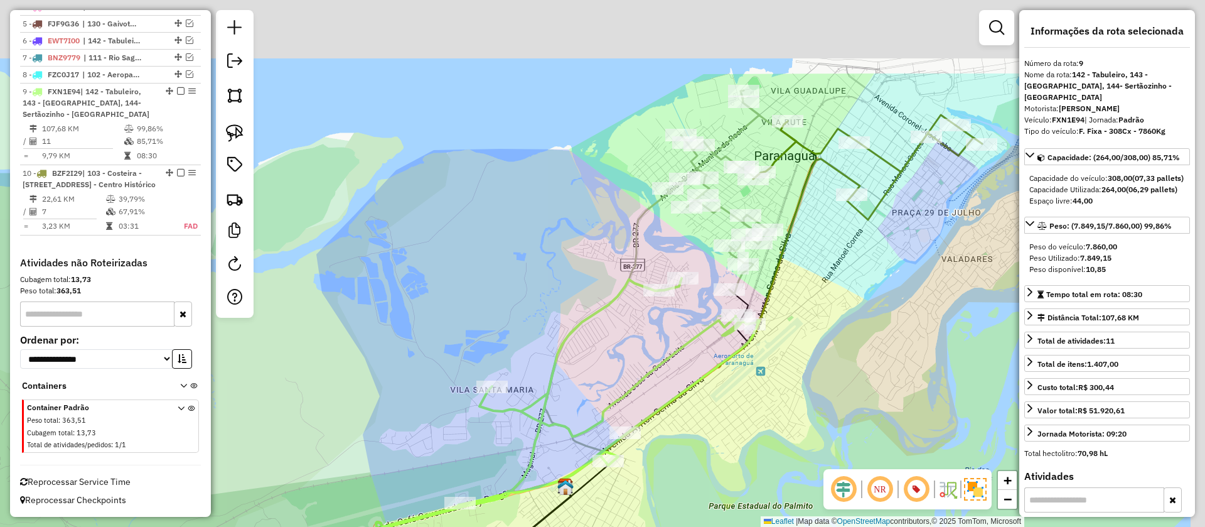
drag, startPoint x: 887, startPoint y: 191, endPoint x: 830, endPoint y: 331, distance: 151.2
click at [830, 331] on div "Janela de atendimento Grade de atendimento Capacidade Transportadoras Veículos …" at bounding box center [602, 263] width 1205 height 527
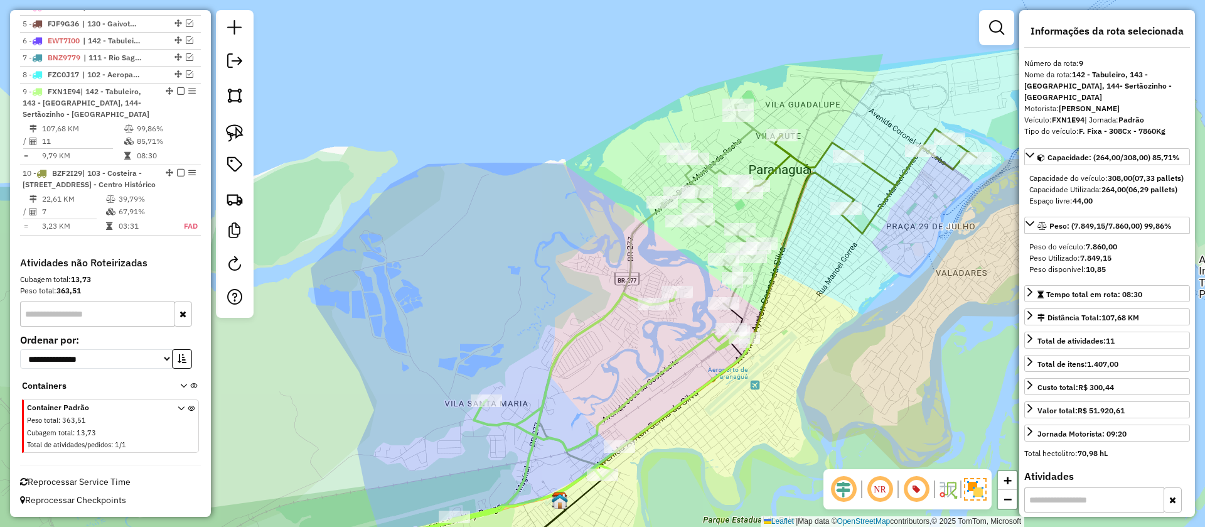
click at [719, 216] on icon at bounding box center [726, 205] width 129 height 203
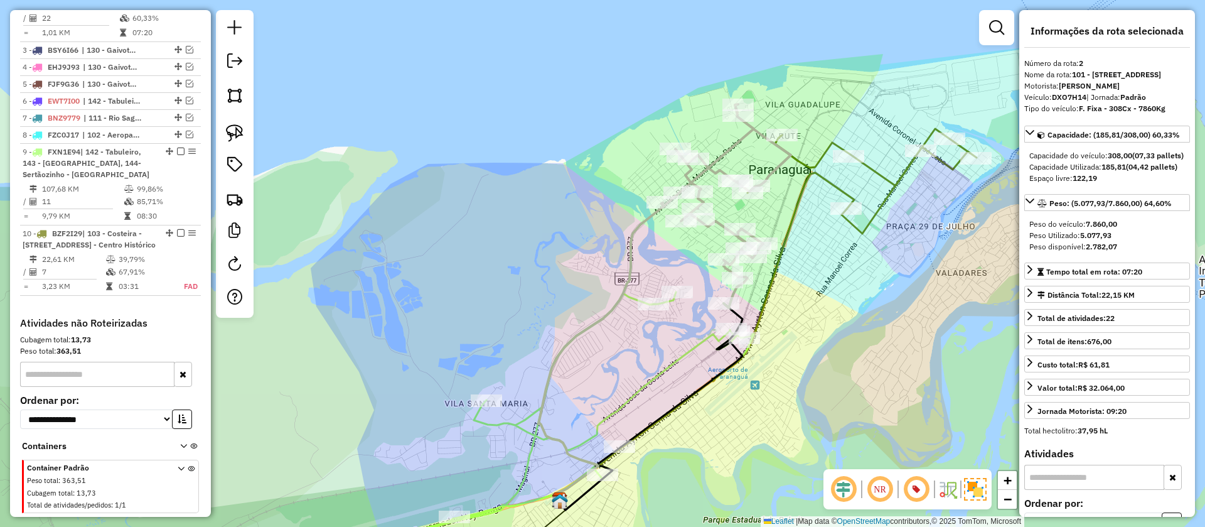
scroll to position [562, 0]
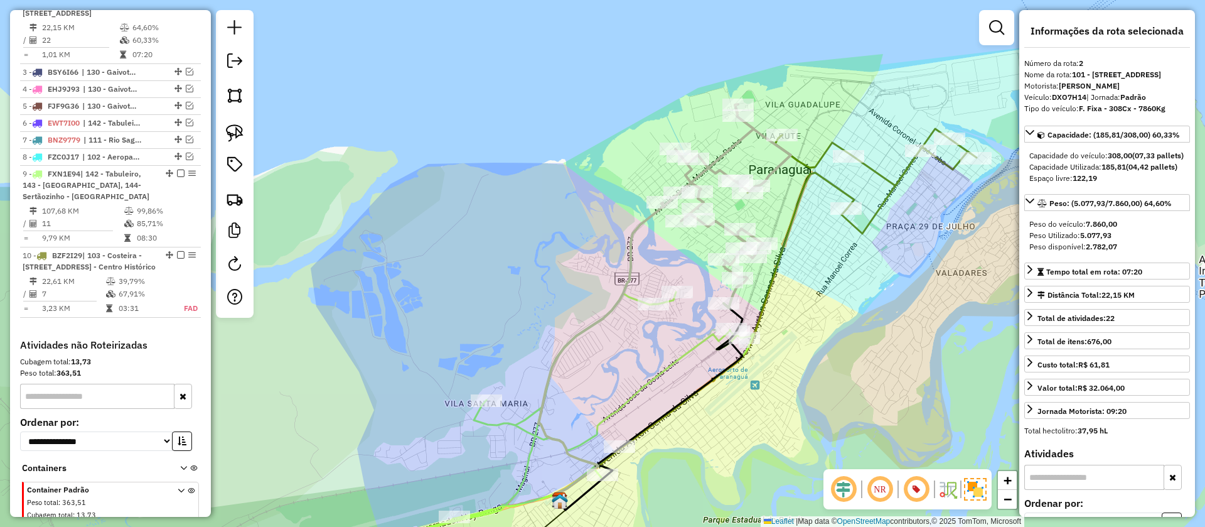
click at [831, 180] on icon at bounding box center [704, 337] width 301 height 329
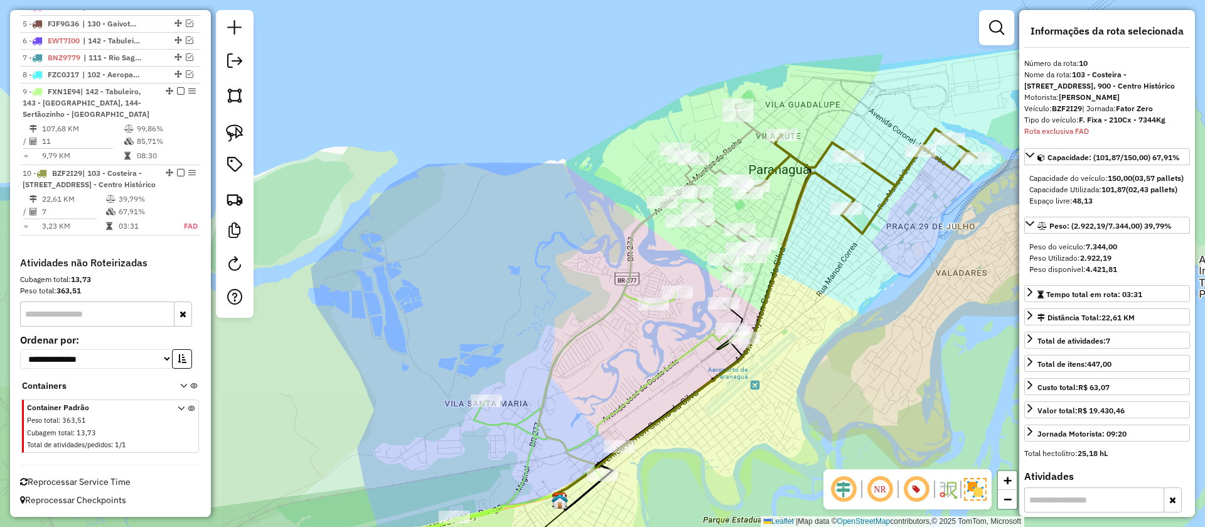
scroll to position [706, 0]
click at [736, 134] on icon at bounding box center [726, 205] width 129 height 203
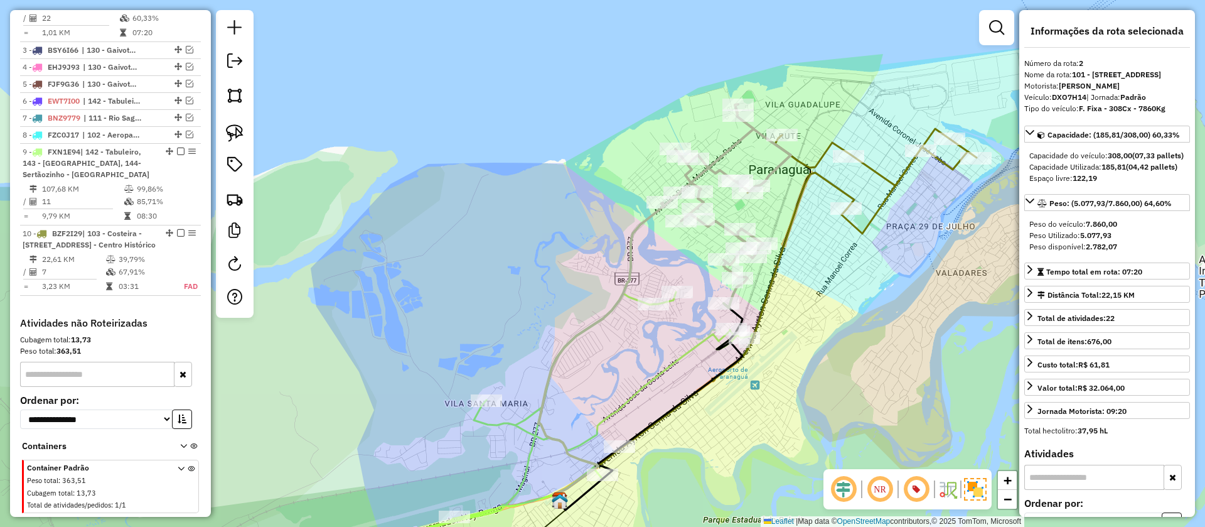
scroll to position [562, 0]
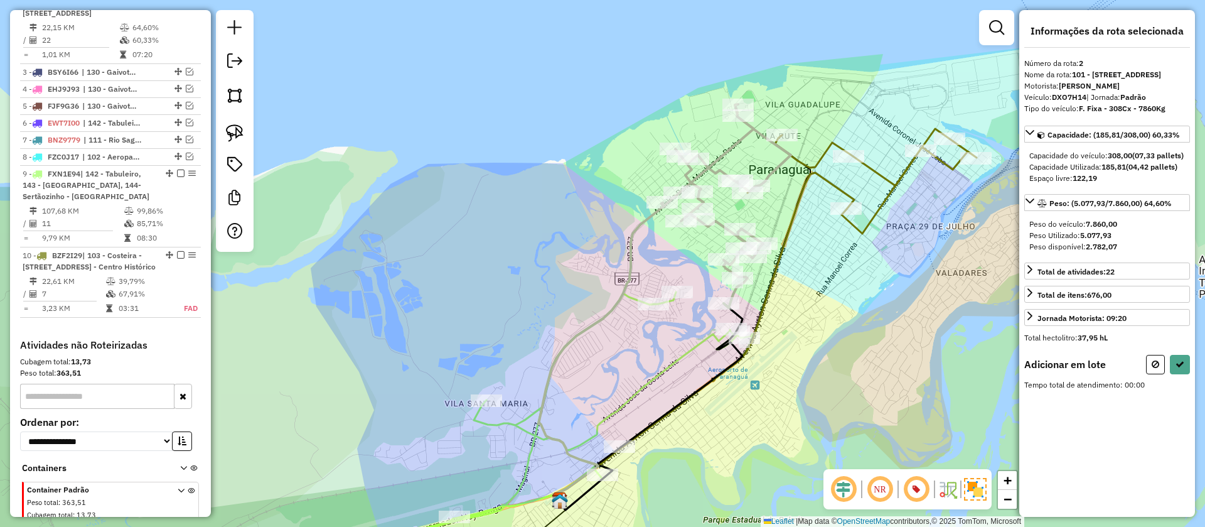
click at [813, 164] on icon at bounding box center [862, 181] width 229 height 105
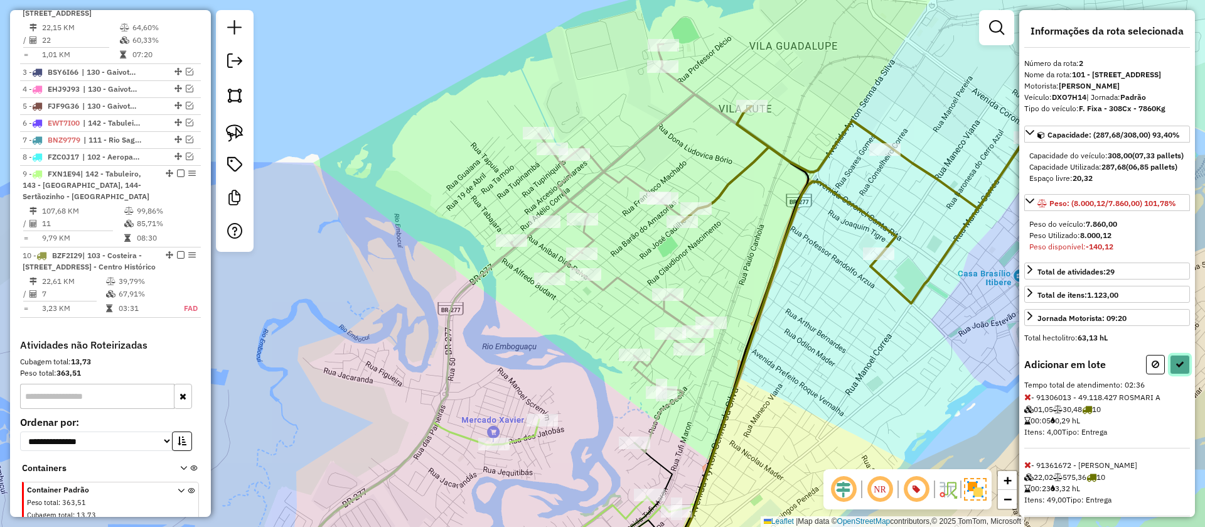
click at [1179, 369] on icon at bounding box center [1180, 364] width 9 height 9
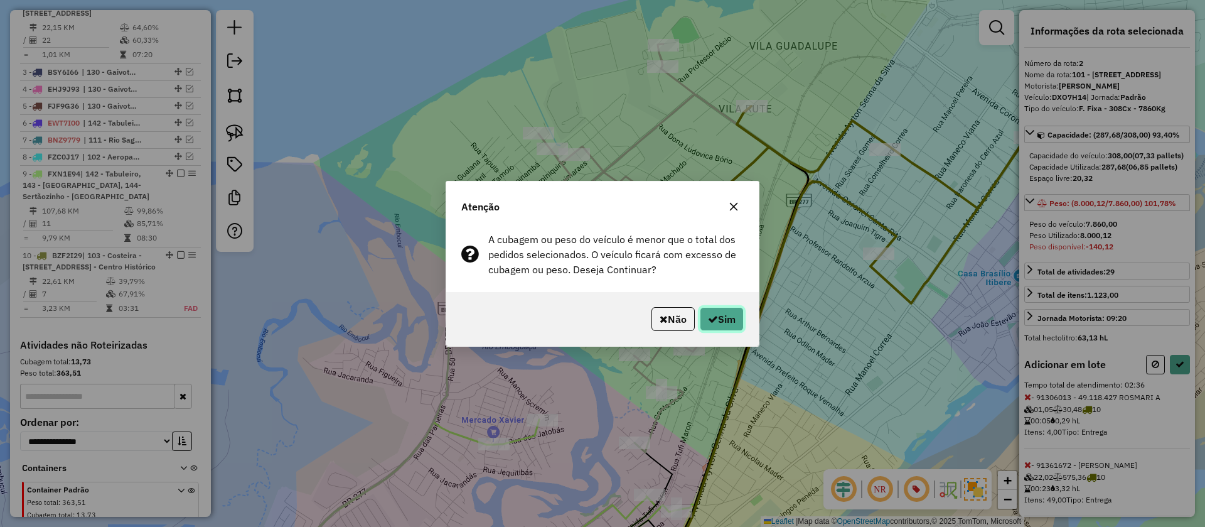
click at [716, 323] on button "Sim" at bounding box center [722, 319] width 44 height 24
select select "**********"
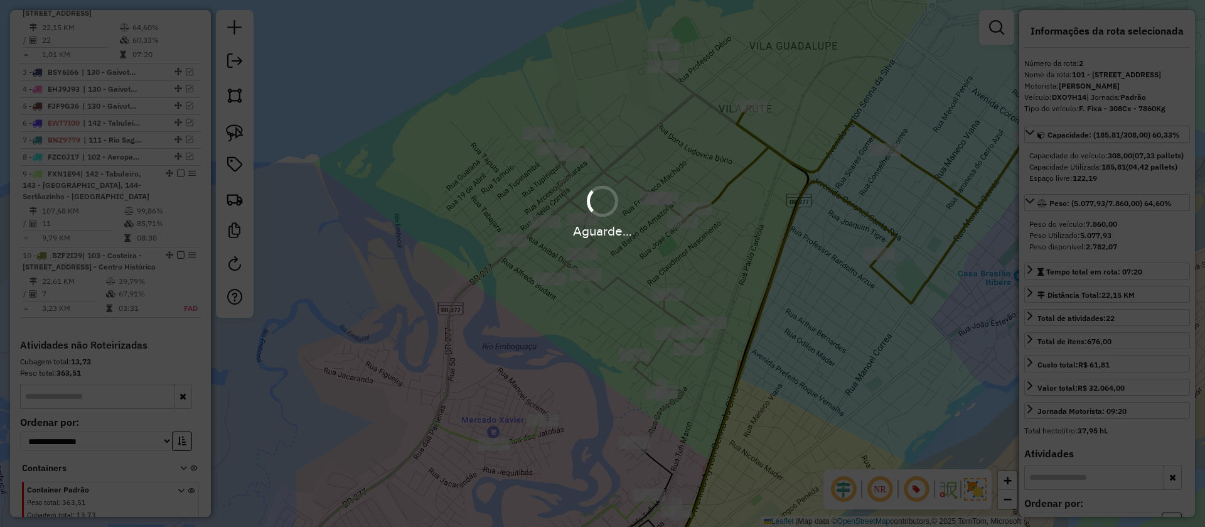
scroll to position [546, 0]
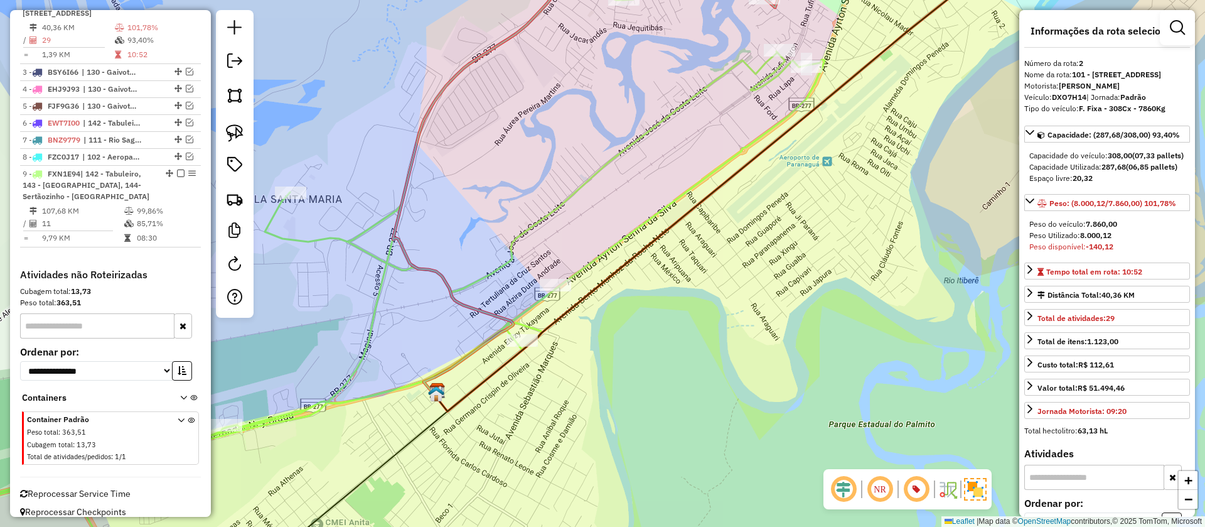
click at [572, 188] on icon at bounding box center [351, 277] width 945 height 605
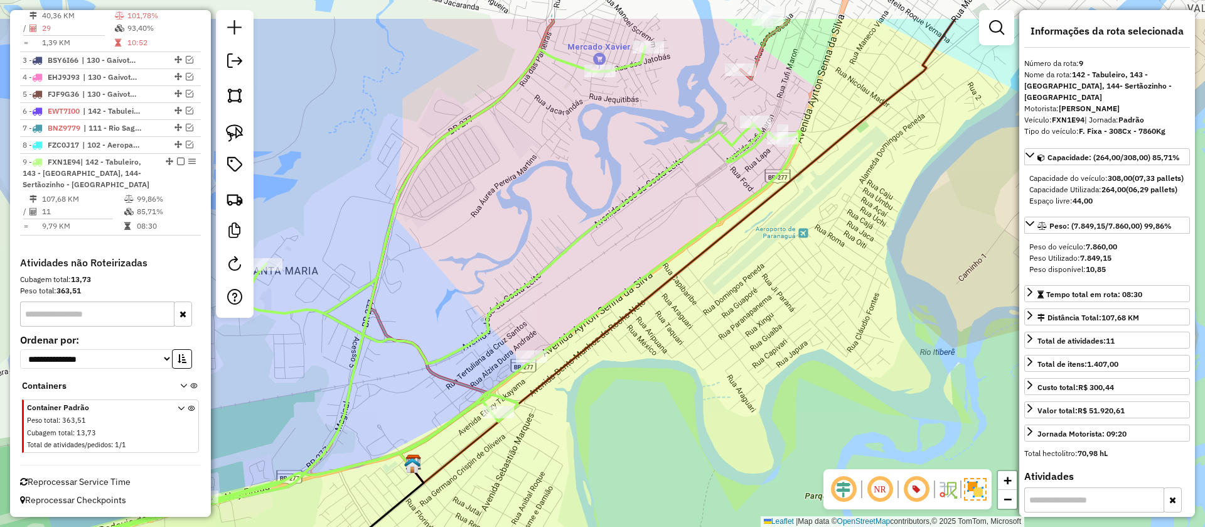
drag, startPoint x: 672, startPoint y: 163, endPoint x: 649, endPoint y: 235, distance: 75.4
click at [649, 235] on div "Janela de atendimento Grade de atendimento Capacidade Transportadoras Veículos …" at bounding box center [602, 263] width 1205 height 527
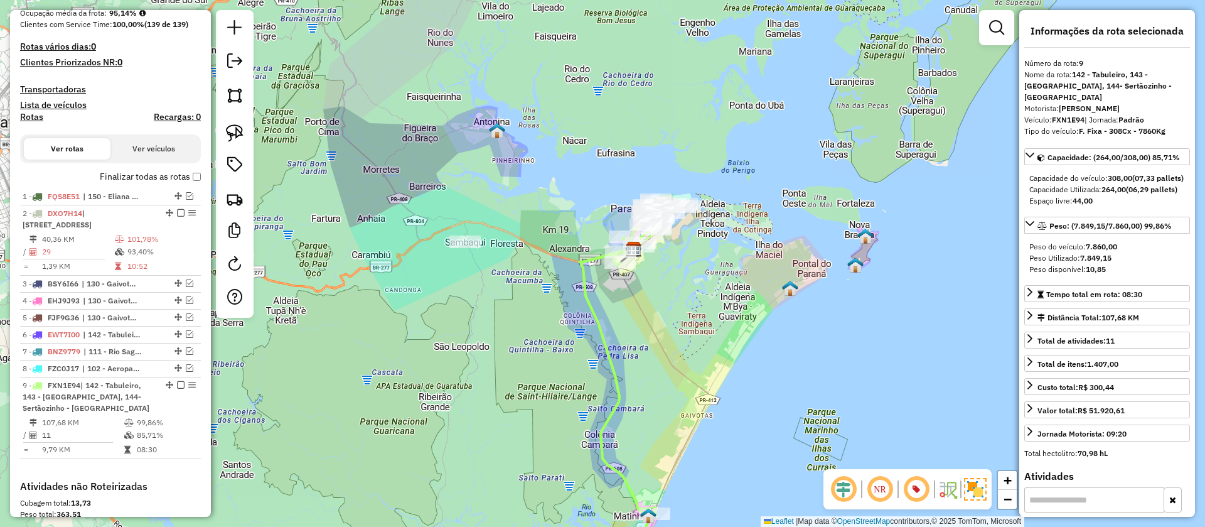
scroll to position [338, 0]
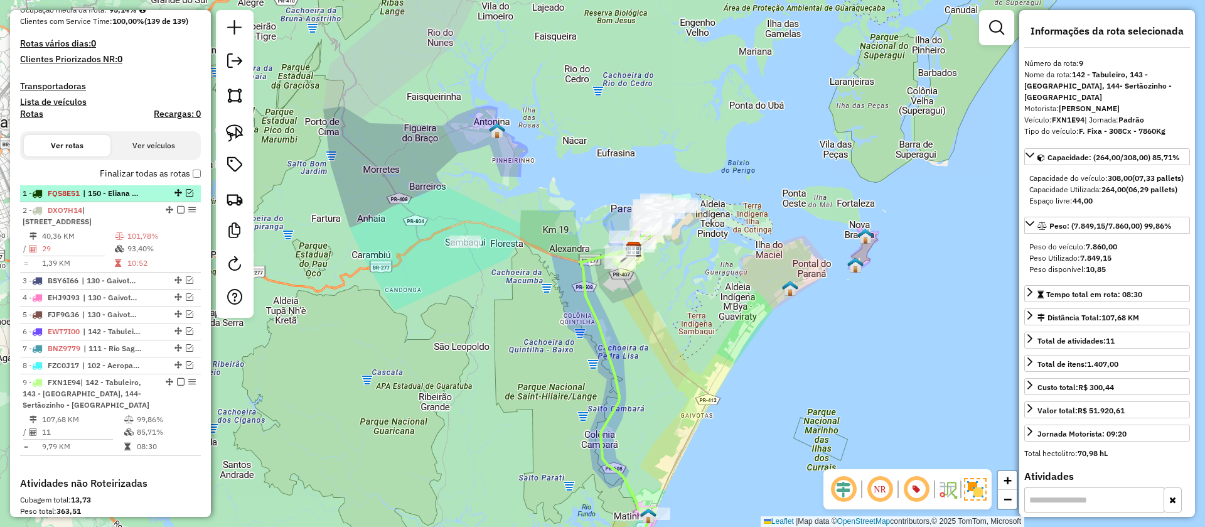
click at [188, 197] on em at bounding box center [190, 193] width 8 height 8
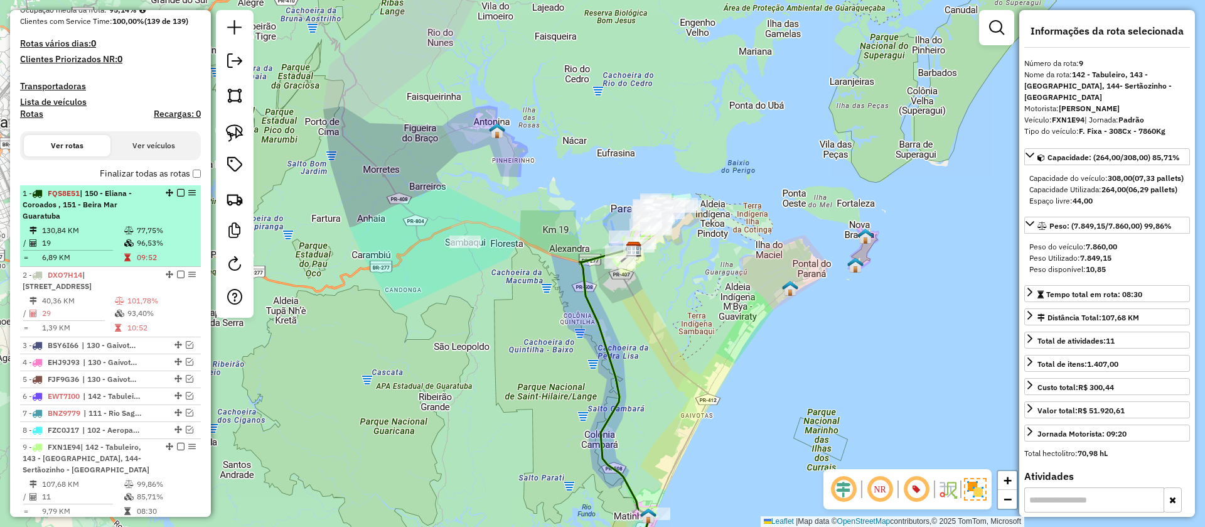
click at [174, 222] on div "1 - FQS8E51 | 150 - Eliana - Coroados , 151 - Beira Mar Guaratuba" at bounding box center [111, 205] width 176 height 34
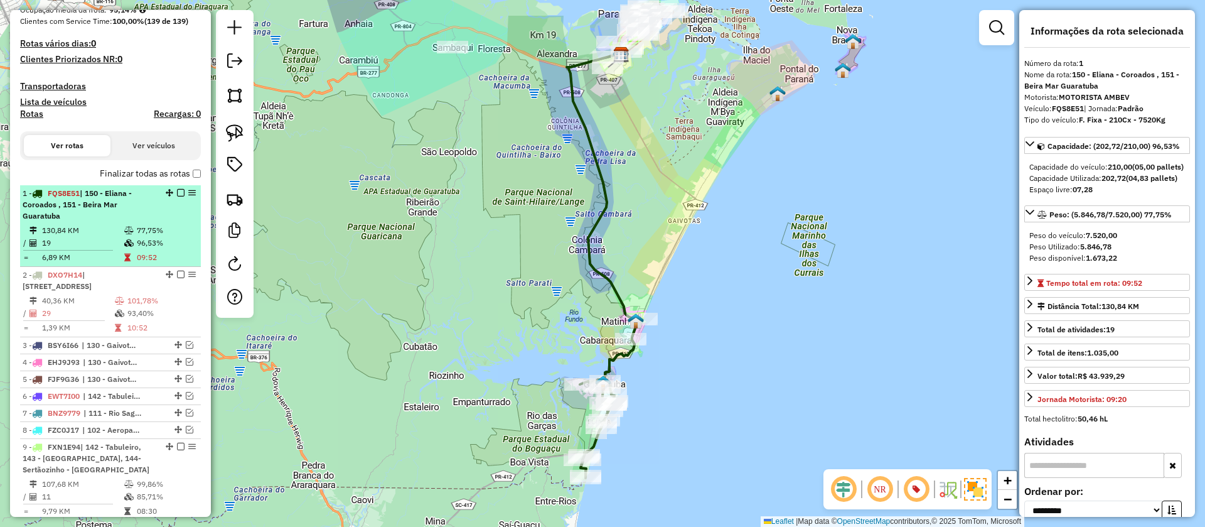
click at [177, 197] on em at bounding box center [181, 193] width 8 height 8
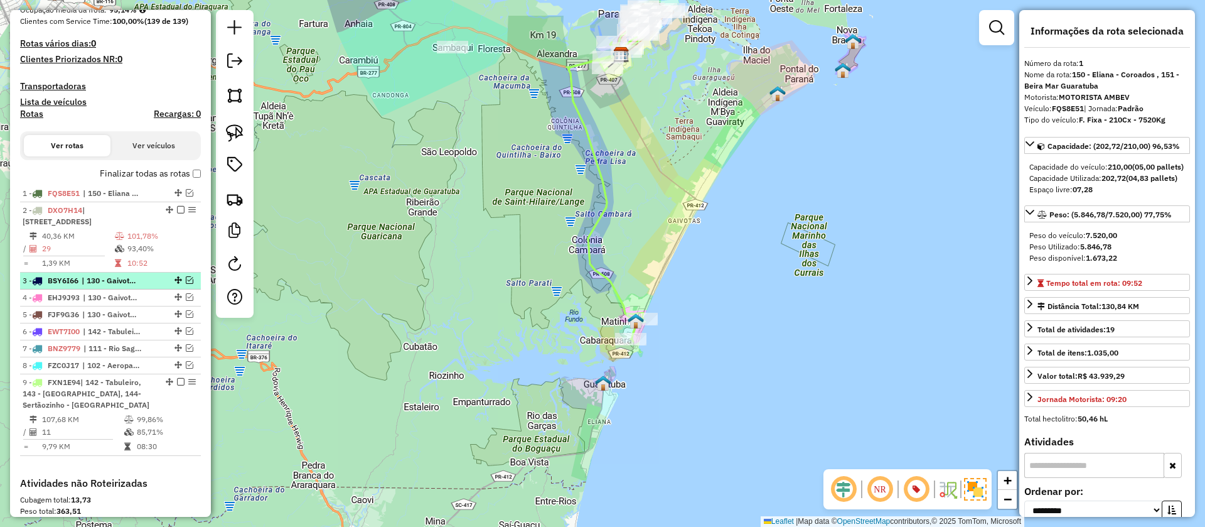
click at [186, 284] on em at bounding box center [190, 280] width 8 height 8
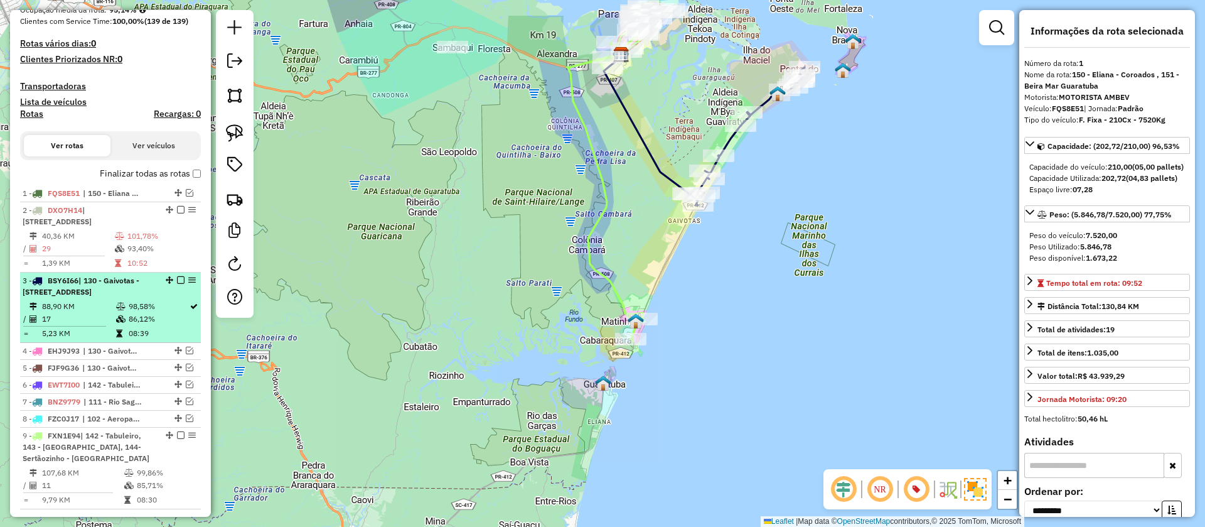
click at [178, 284] on em at bounding box center [181, 280] width 8 height 8
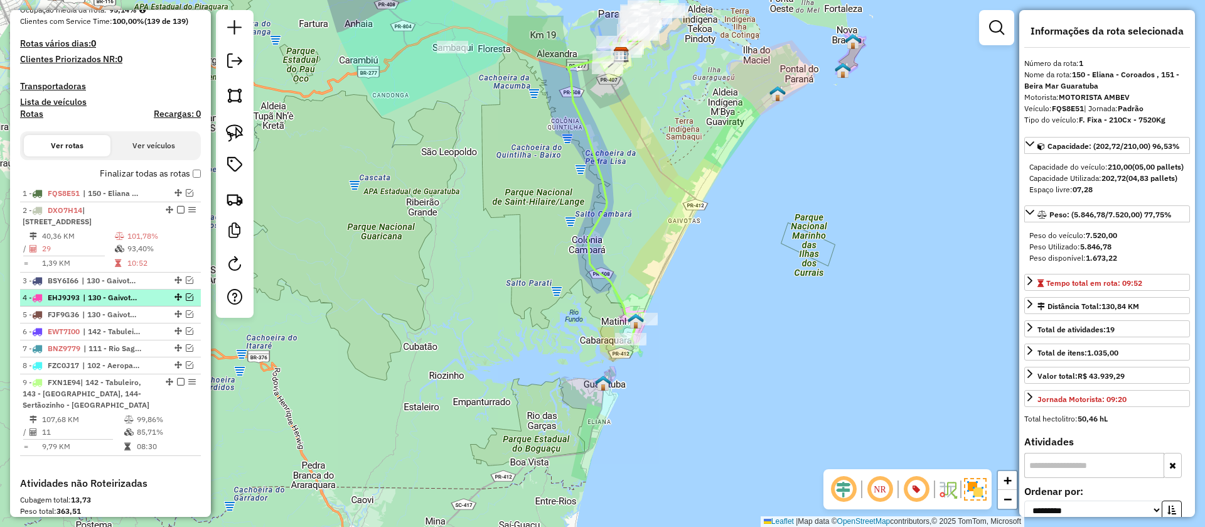
click at [186, 301] on em at bounding box center [190, 297] width 8 height 8
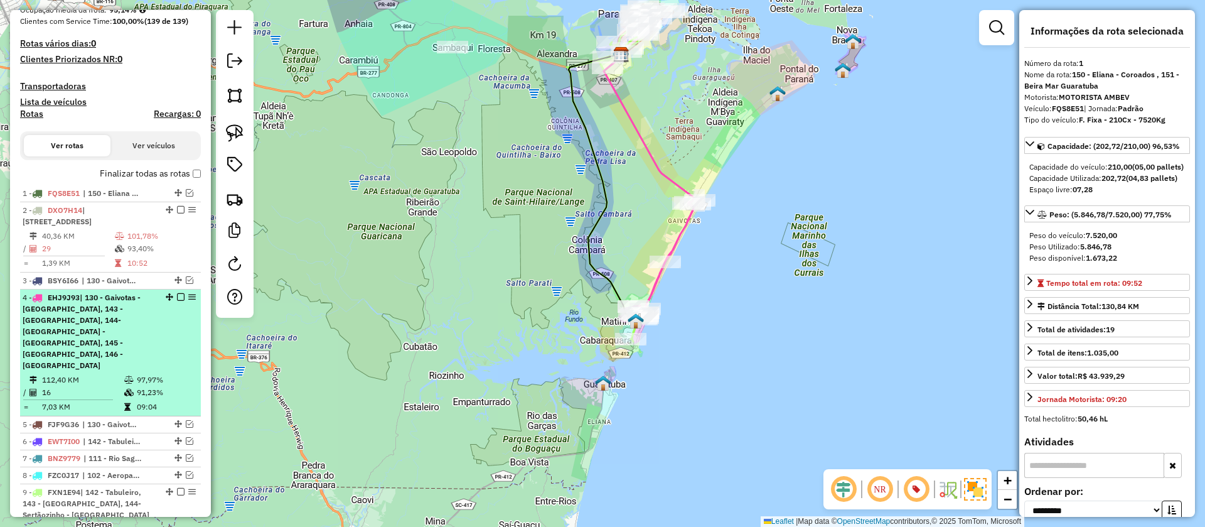
click at [177, 301] on em at bounding box center [181, 297] width 8 height 8
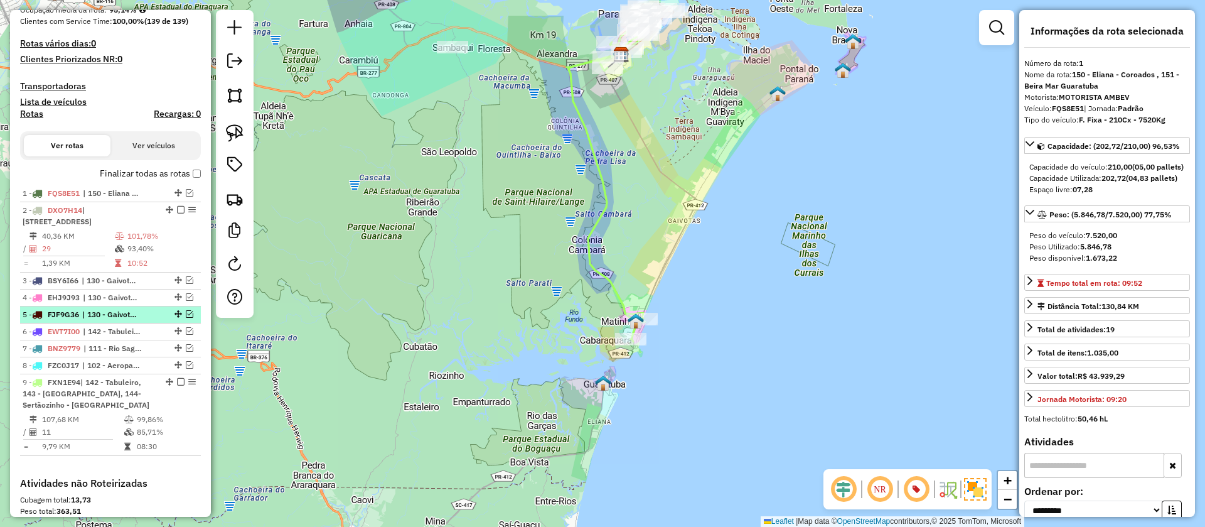
click at [186, 318] on em at bounding box center [190, 314] width 8 height 8
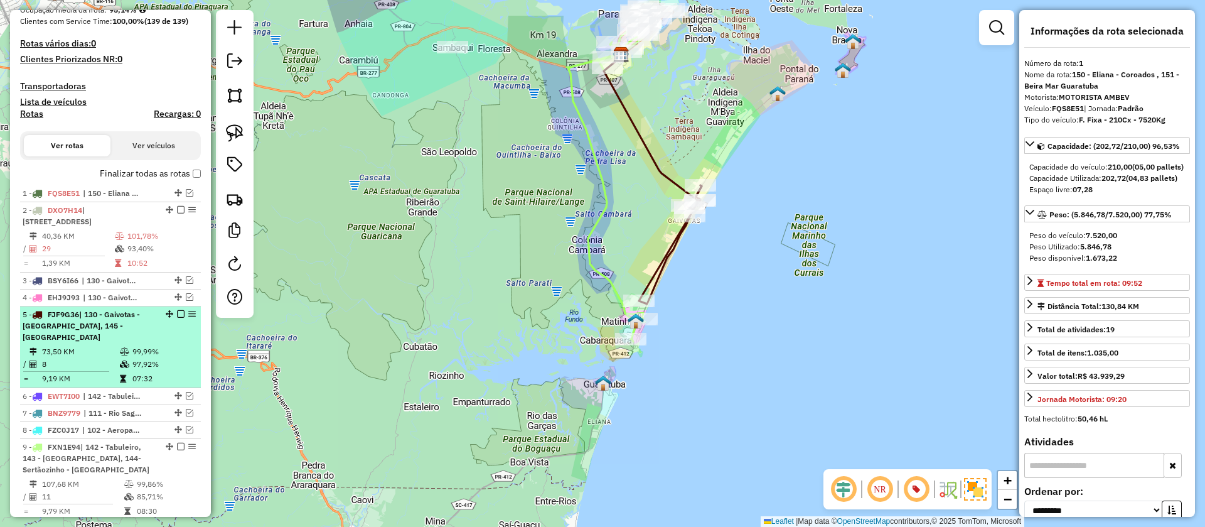
click at [178, 318] on em at bounding box center [181, 314] width 8 height 8
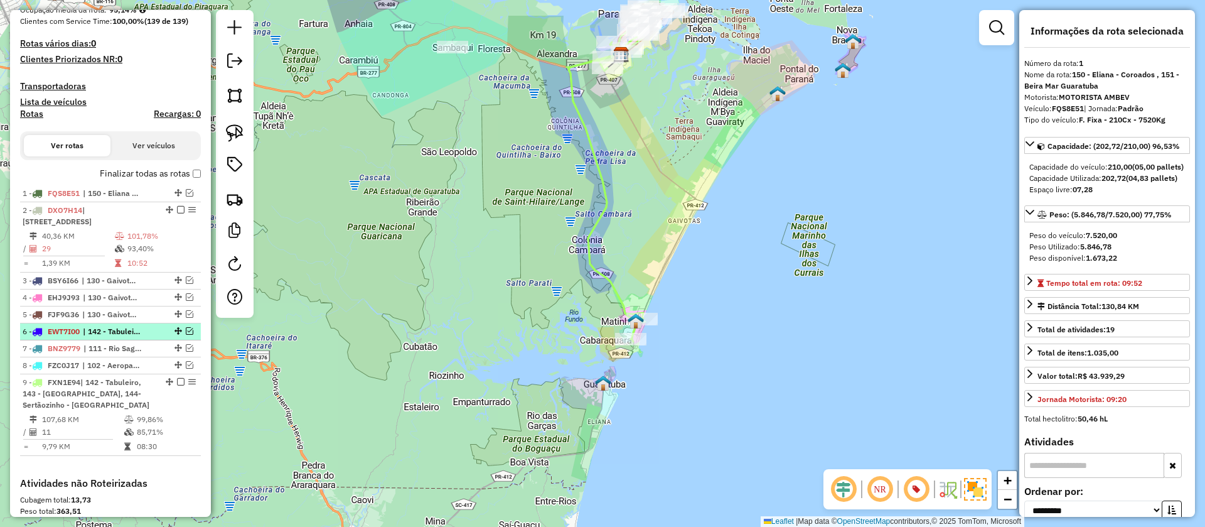
click at [186, 335] on em at bounding box center [190, 331] width 8 height 8
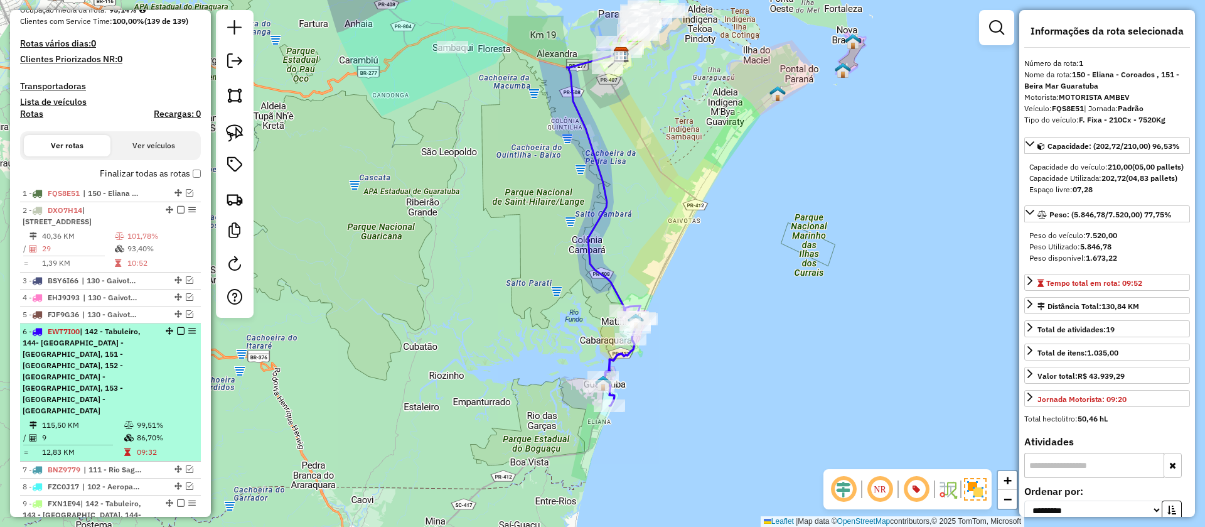
click at [178, 335] on em at bounding box center [181, 331] width 8 height 8
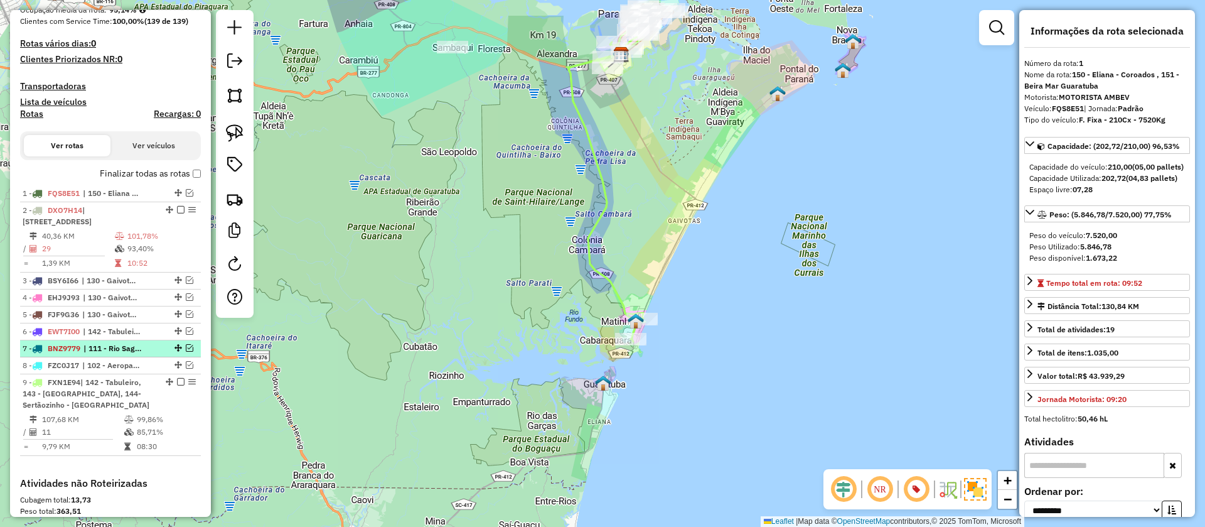
click at [187, 352] on em at bounding box center [190, 348] width 8 height 8
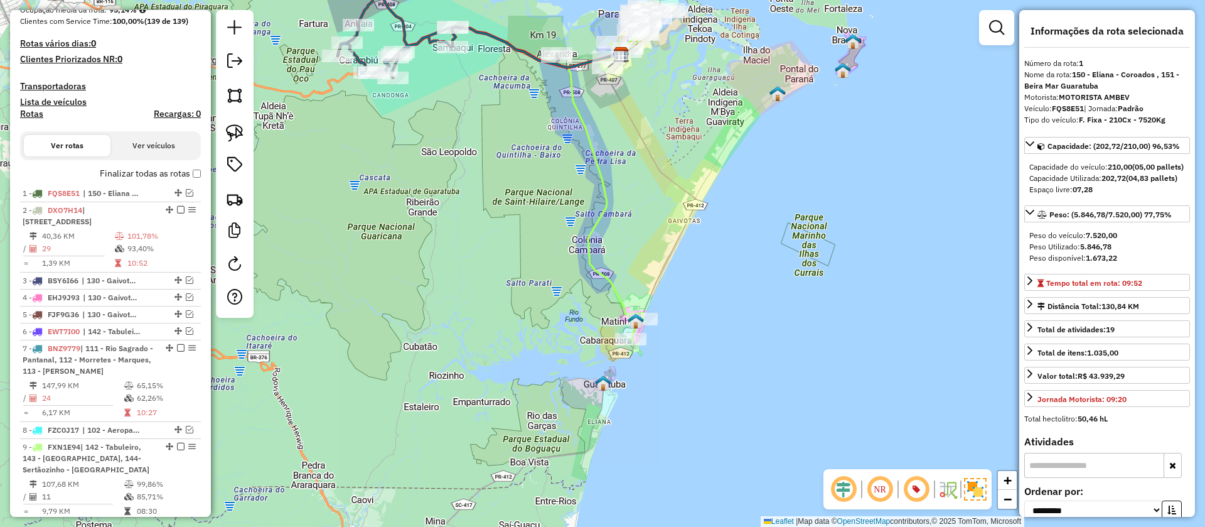
drag, startPoint x: 428, startPoint y: 306, endPoint x: 409, endPoint y: 338, distance: 36.9
click at [409, 338] on div "Janela de atendimento Grade de atendimento Capacidade Transportadoras Veículos …" at bounding box center [602, 263] width 1205 height 527
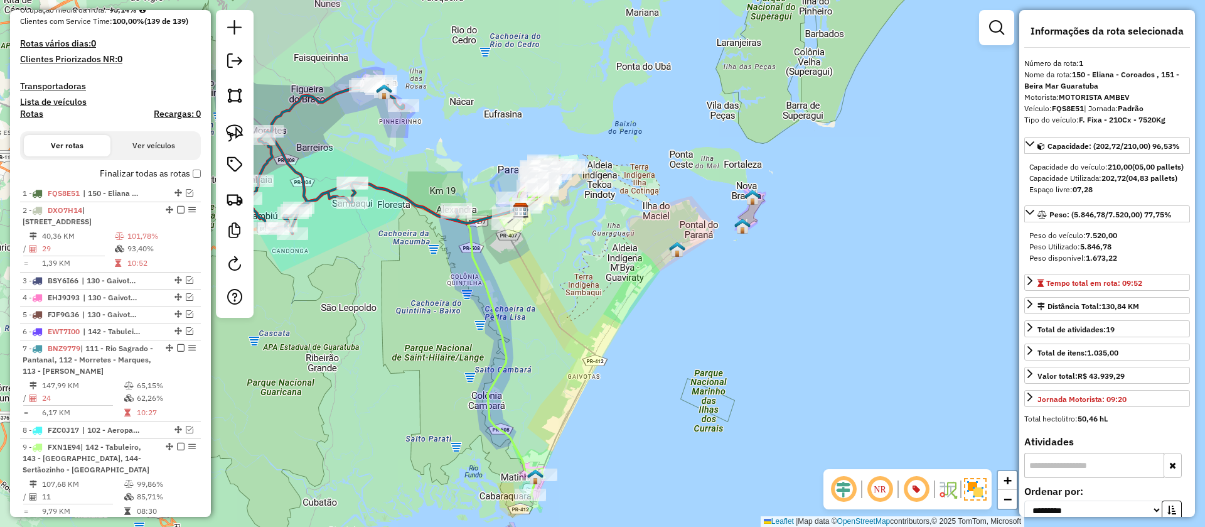
click at [427, 210] on icon at bounding box center [348, 156] width 222 height 153
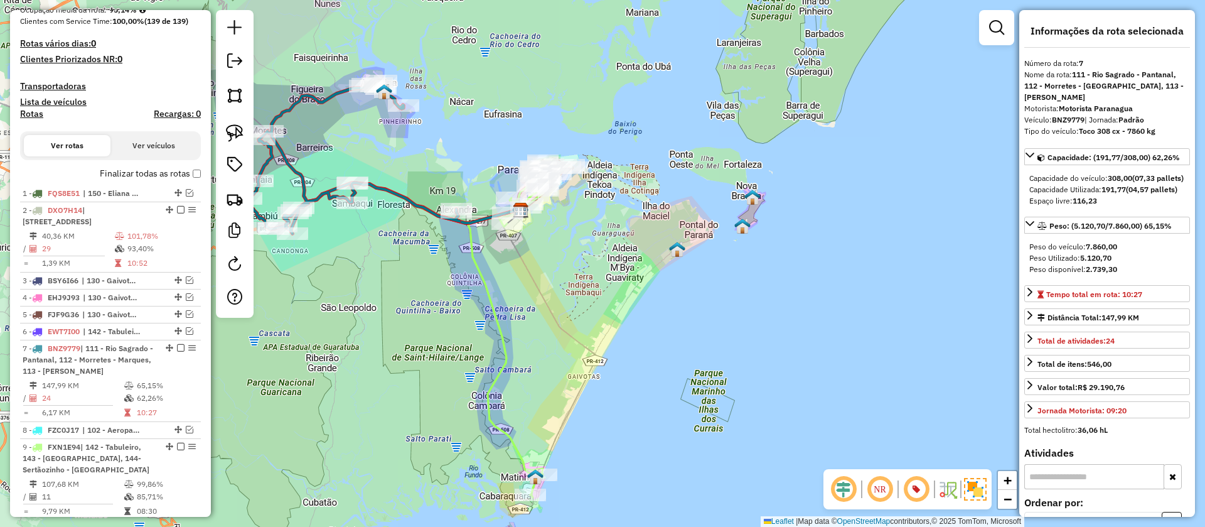
scroll to position [662, 0]
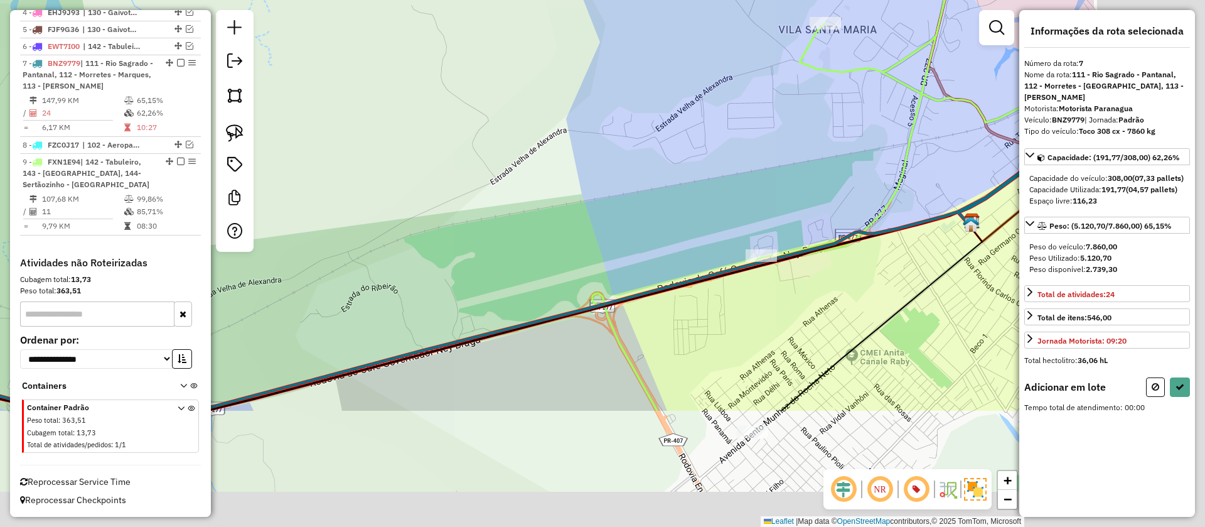
drag, startPoint x: 697, startPoint y: 285, endPoint x: 500, endPoint y: 143, distance: 242.7
click at [478, 124] on div "Janela de atendimento Grade de atendimento Capacidade Transportadoras Veículos …" at bounding box center [602, 263] width 1205 height 527
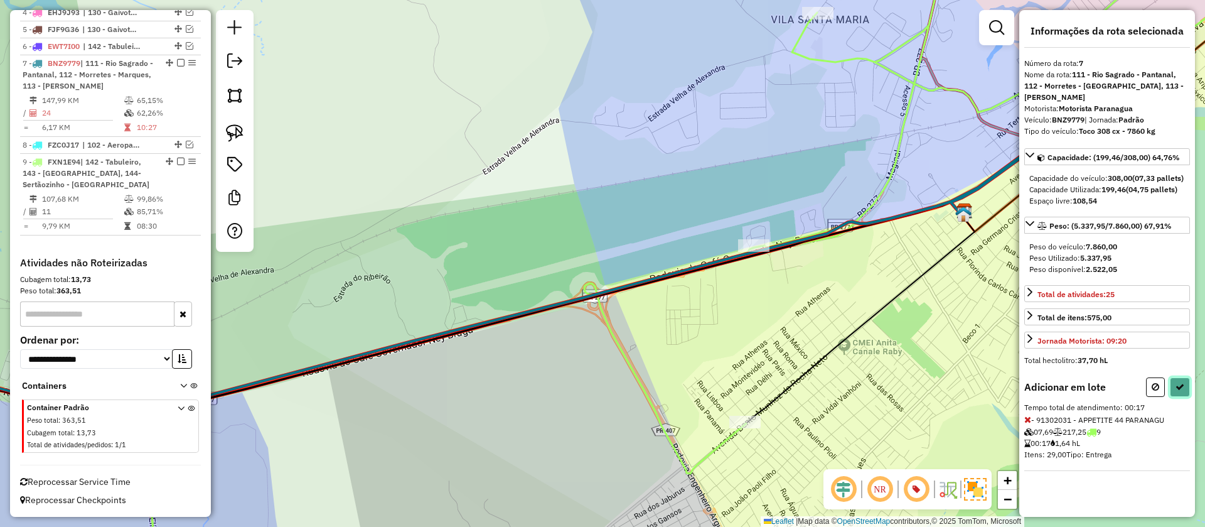
click at [1180, 387] on icon at bounding box center [1180, 386] width 9 height 9
select select "**********"
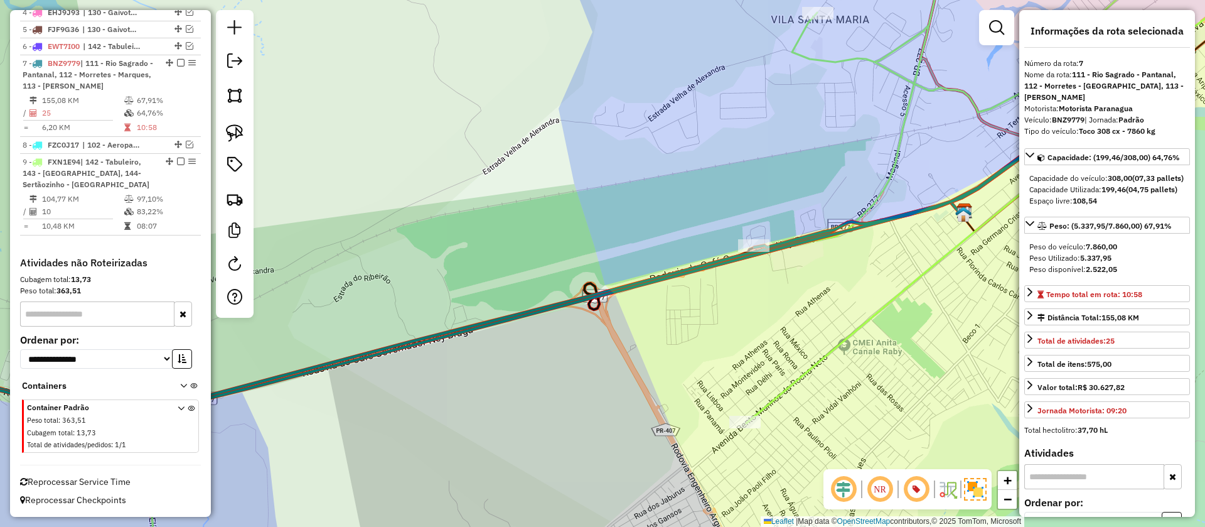
click at [875, 310] on icon at bounding box center [714, 263] width 1175 height 632
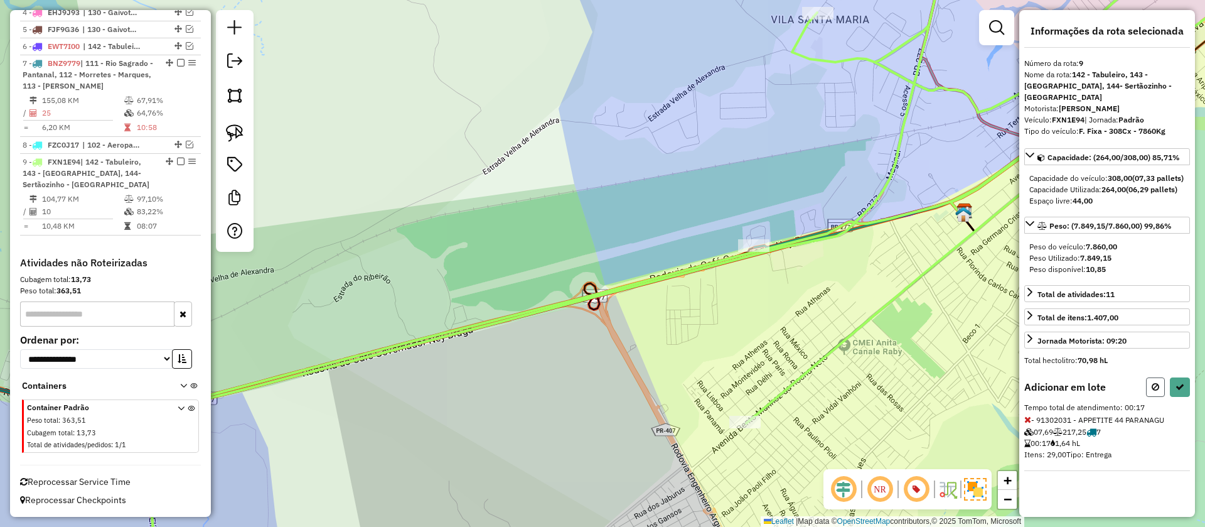
click at [1151, 385] on button at bounding box center [1155, 386] width 19 height 19
select select "**********"
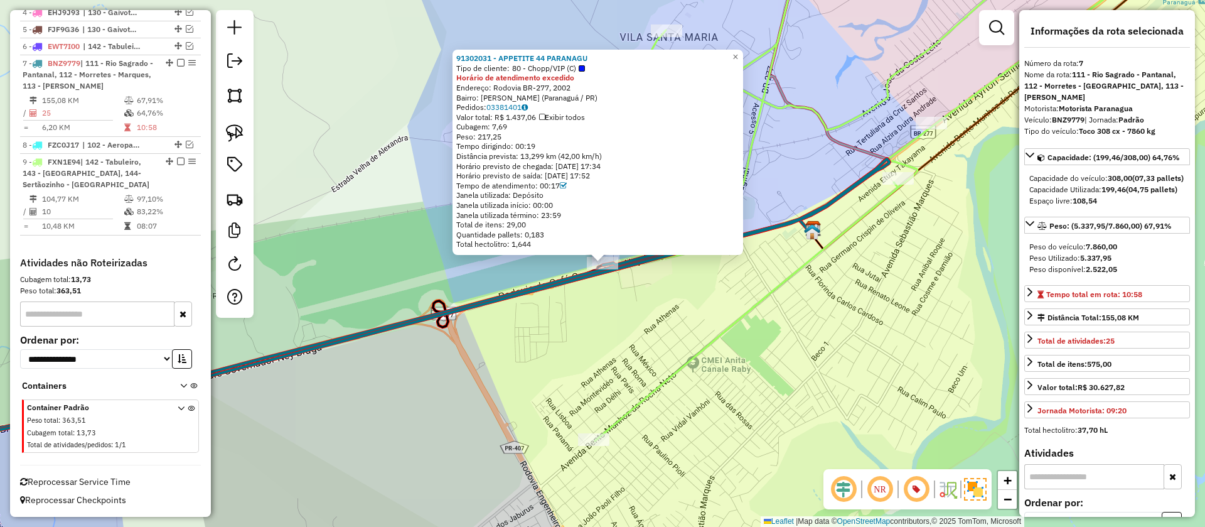
click at [771, 296] on icon at bounding box center [574, 263] width 1197 height 632
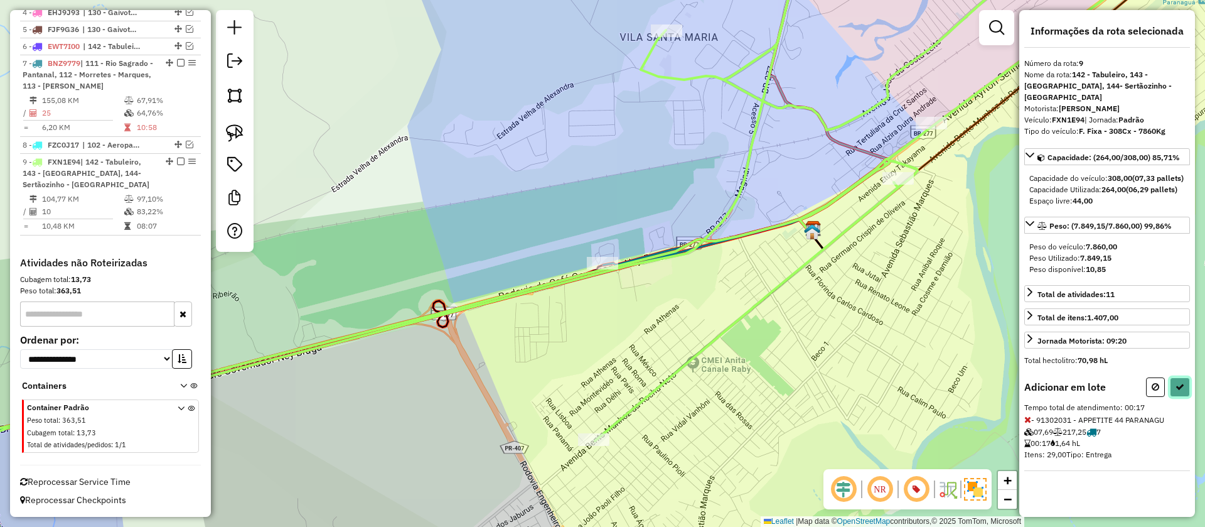
click at [1176, 384] on icon at bounding box center [1180, 386] width 9 height 9
select select "**********"
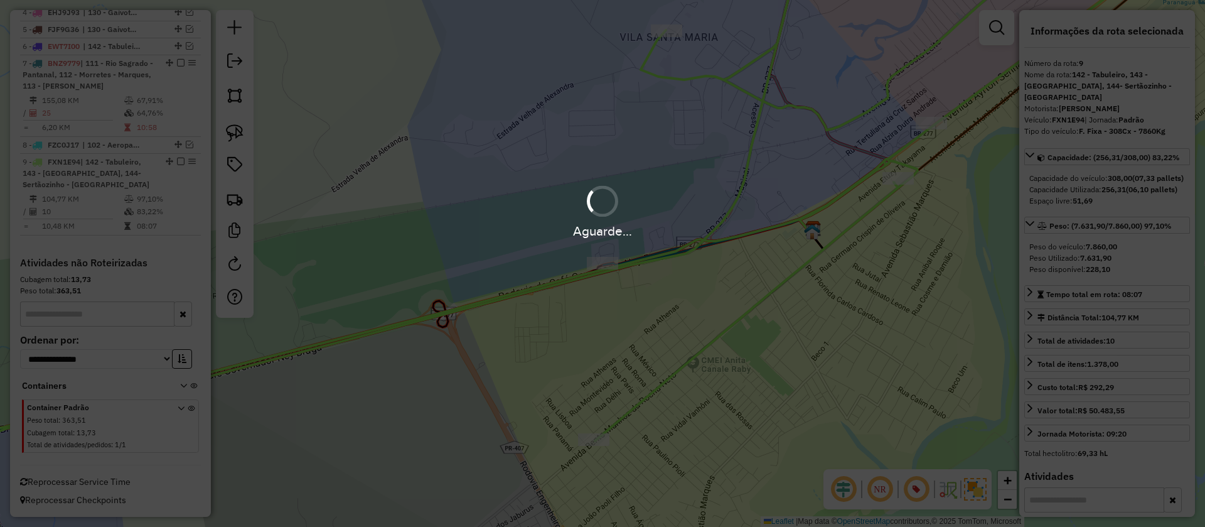
click at [830, 318] on div "Aguarde..." at bounding box center [602, 263] width 1205 height 527
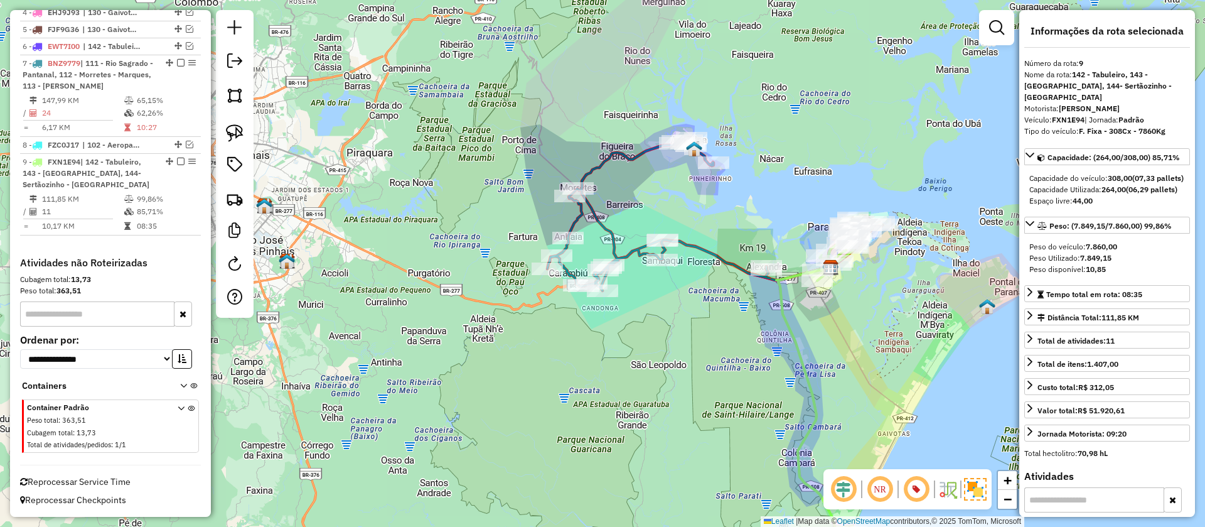
click at [728, 257] on icon at bounding box center [658, 213] width 222 height 153
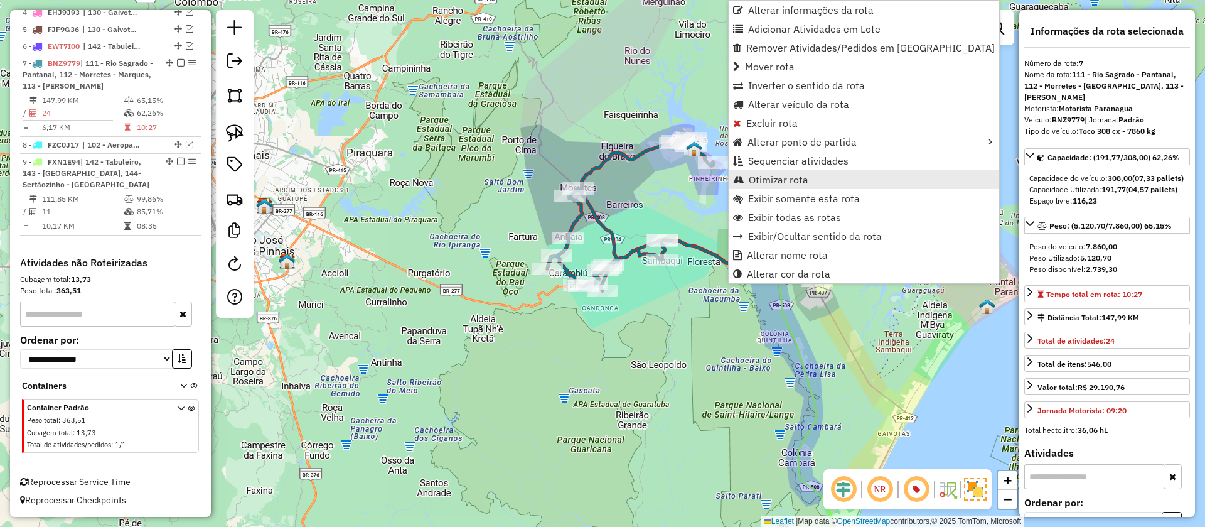
click at [777, 175] on span "Otimizar rota" at bounding box center [779, 180] width 60 height 10
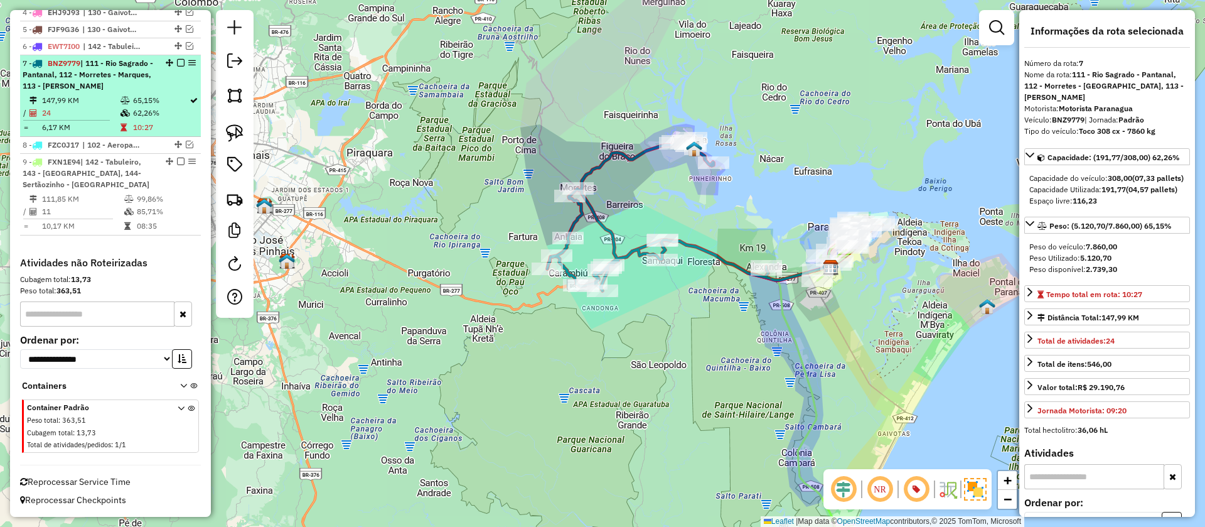
click at [179, 60] on em at bounding box center [181, 63] width 8 height 8
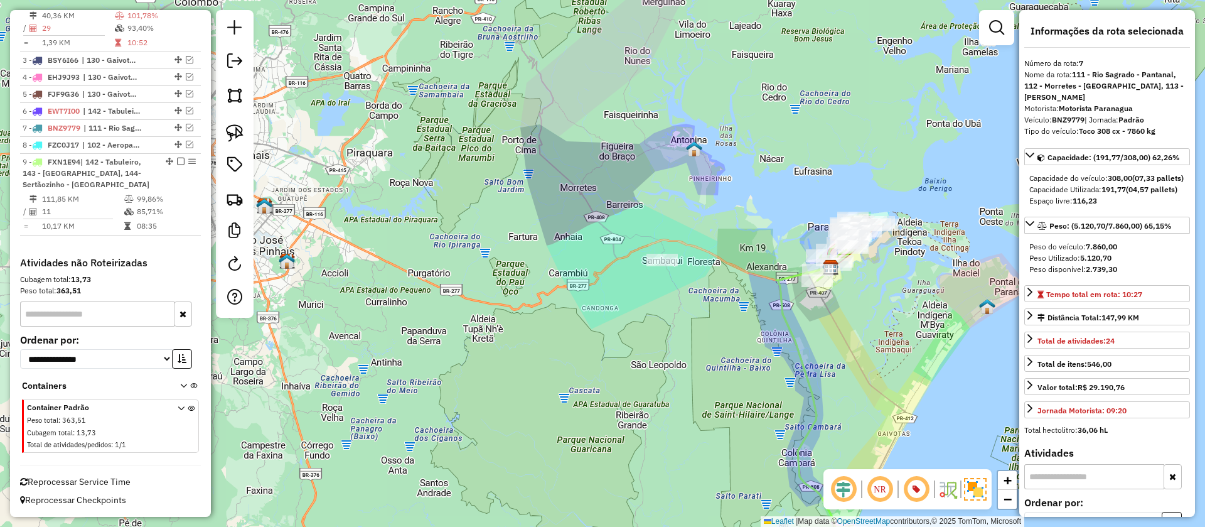
scroll to position [597, 0]
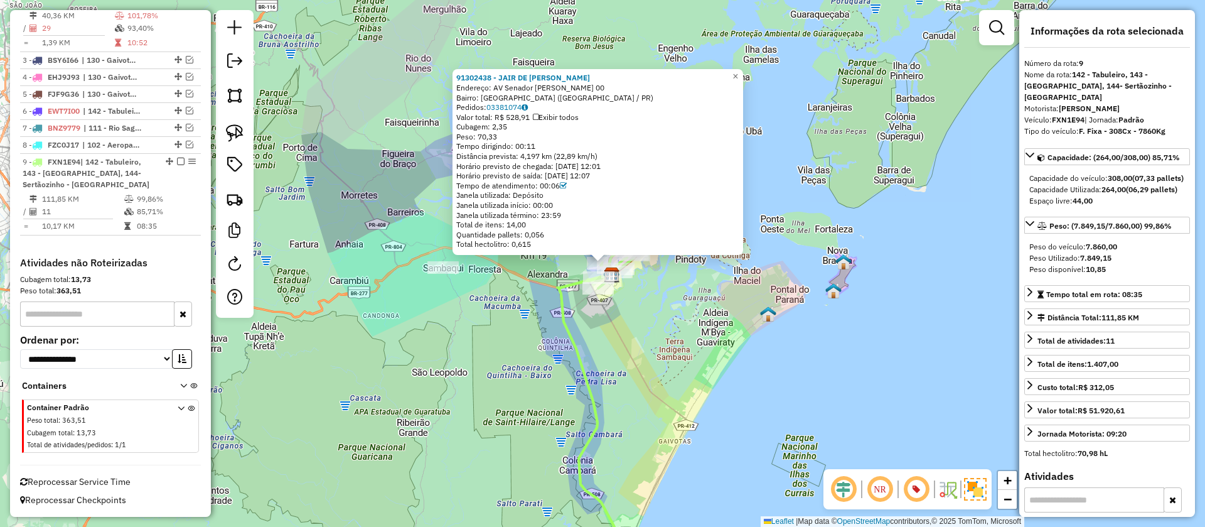
click at [693, 299] on div "91302438 - JAIR DE FREITAS CORR Endereço: AV Senador Attilio Fontana 00 Bairro:…" at bounding box center [602, 263] width 1205 height 527
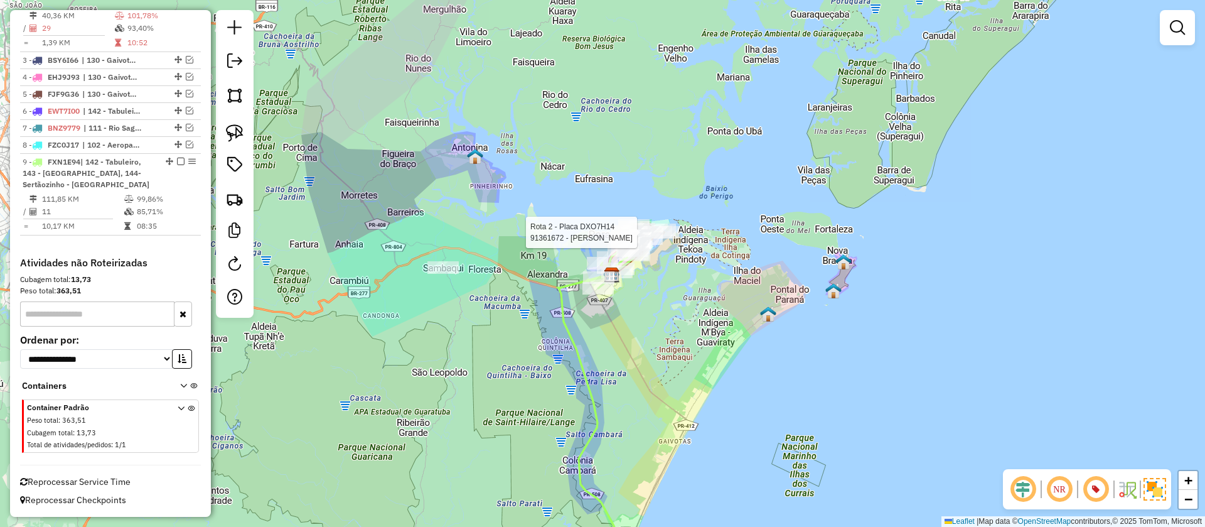
select select "**********"
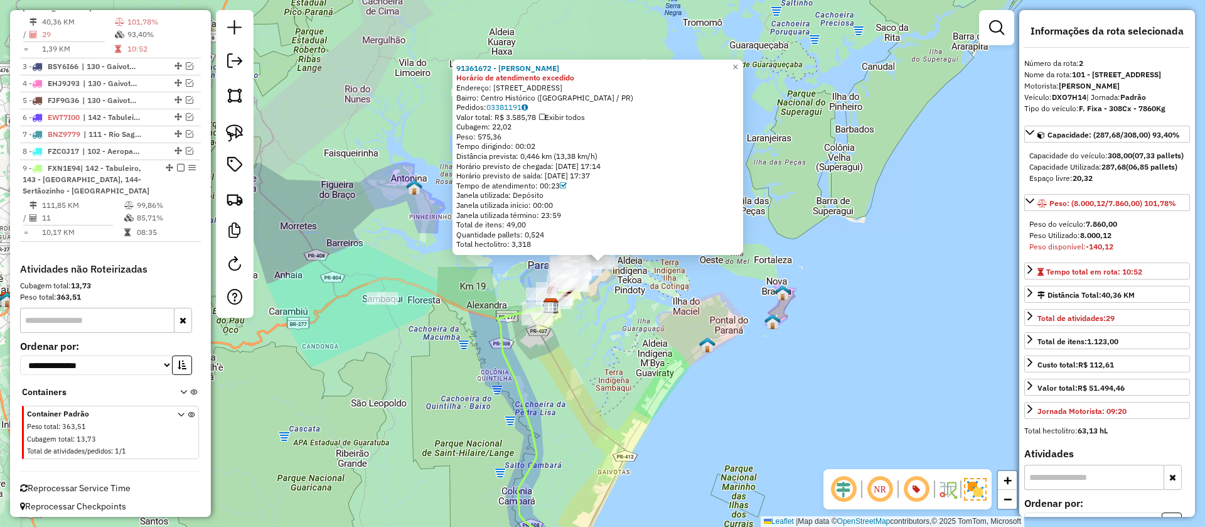
scroll to position [546, 0]
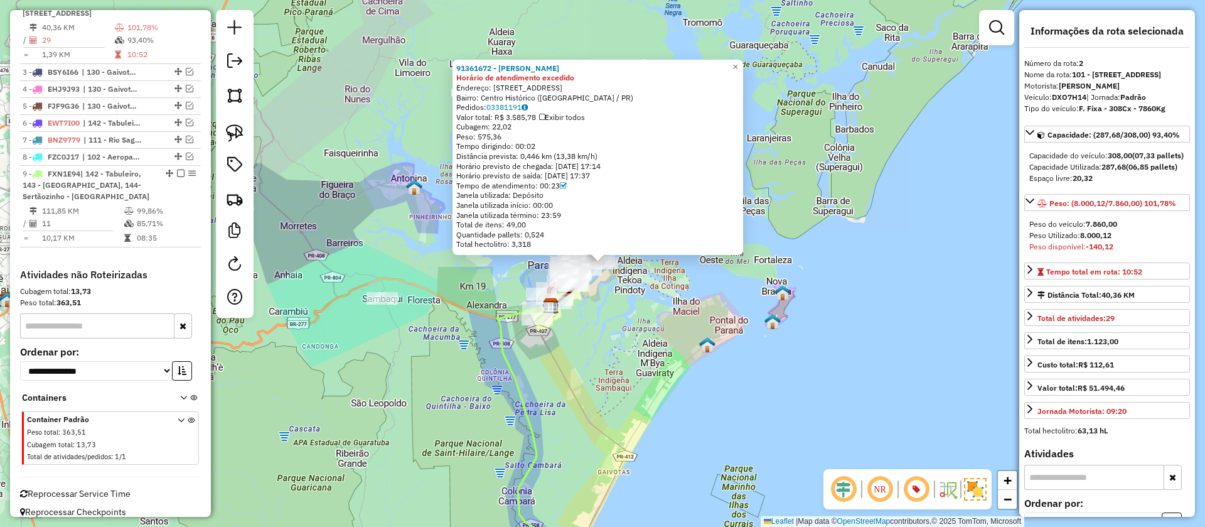
click at [620, 306] on div "91361672 - ERICK DE SOUZA RIBEI Horário de atendimento excedido Endereço: Rua D…" at bounding box center [602, 263] width 1205 height 527
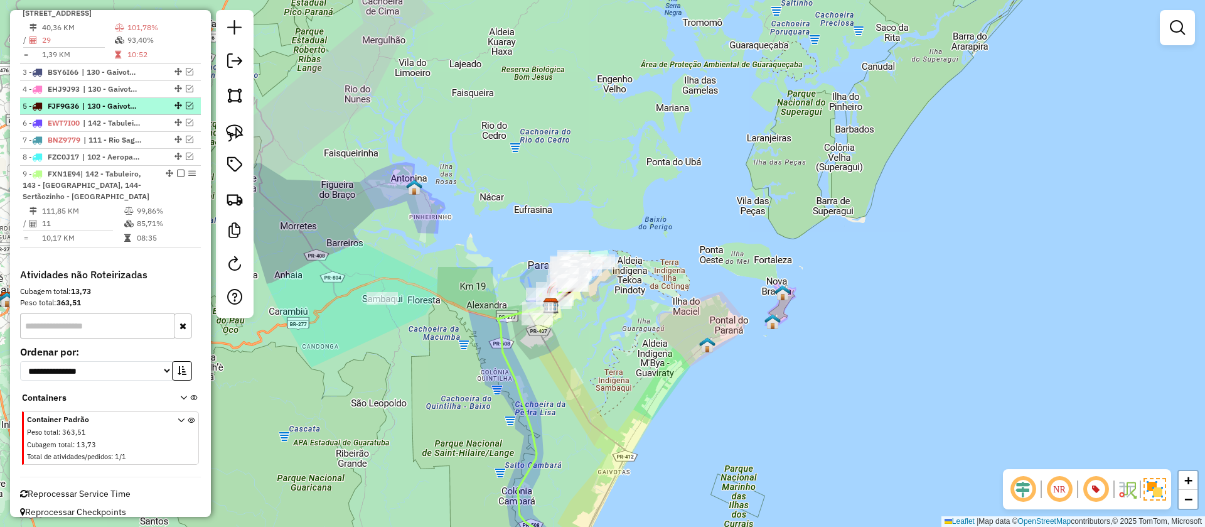
click at [186, 109] on em at bounding box center [190, 106] width 8 height 8
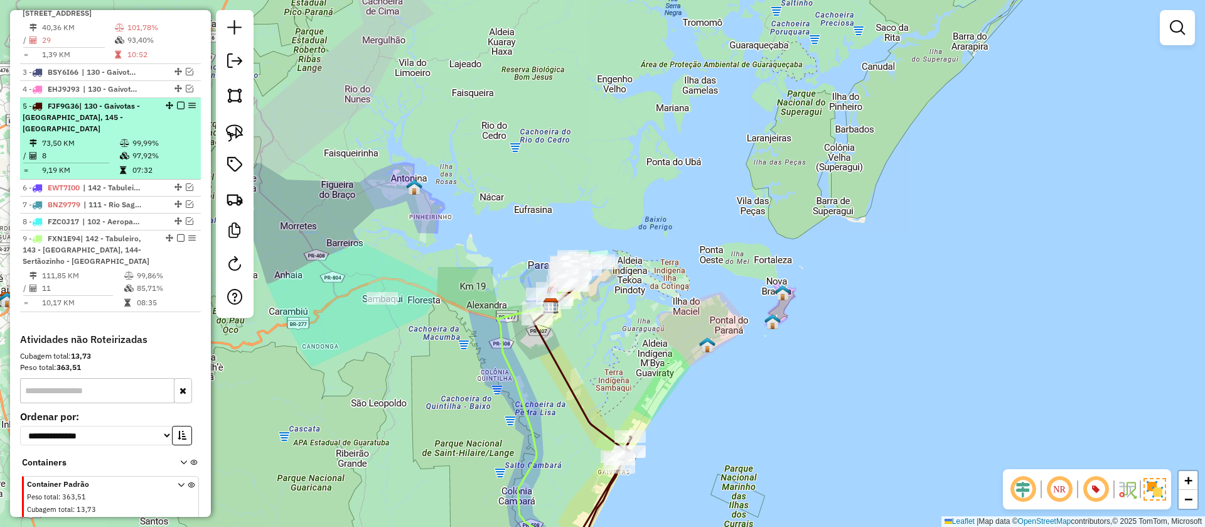
click at [178, 134] on div "5 - FJF9G36 | 130 - Gaivotas - Praia do Leste, 145 - Rio da Onça - Riviera" at bounding box center [111, 117] width 176 height 34
select select "**********"
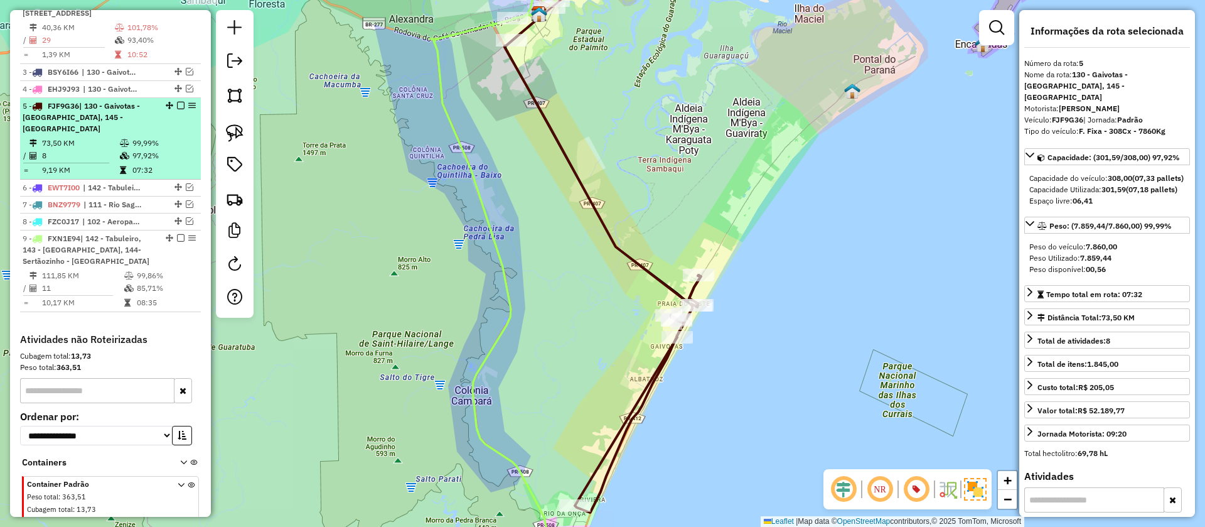
click at [178, 109] on em at bounding box center [181, 106] width 8 height 8
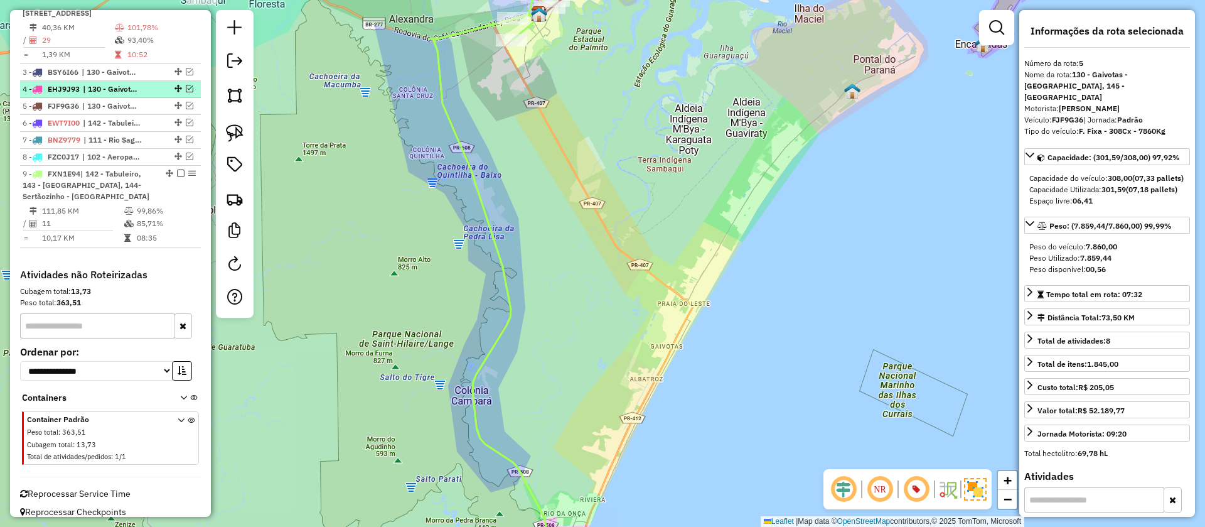
click at [186, 92] on em at bounding box center [190, 89] width 8 height 8
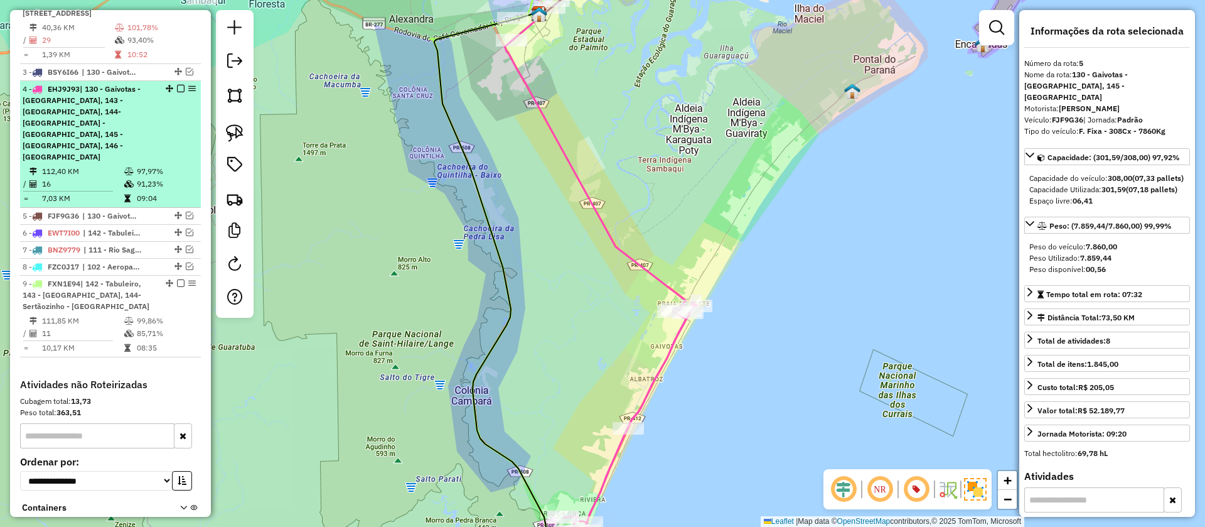
click at [172, 163] on div "4 - EHJ9J93 | 130 - Gaivotas - Praia do Leste, 143 - Centro de Matinhos, 144- S…" at bounding box center [111, 122] width 176 height 79
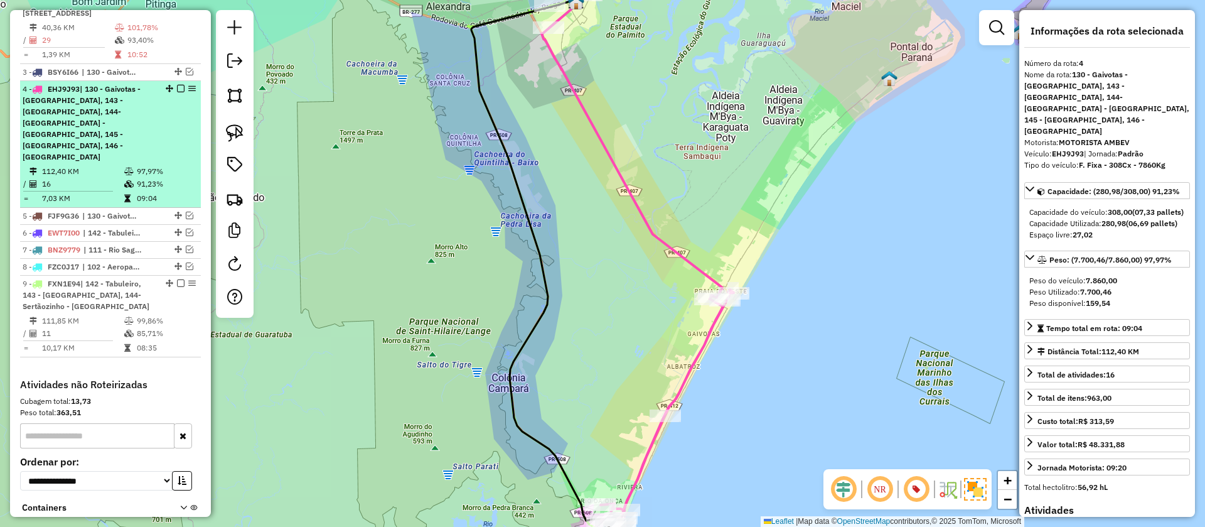
click at [180, 92] on em at bounding box center [181, 89] width 8 height 8
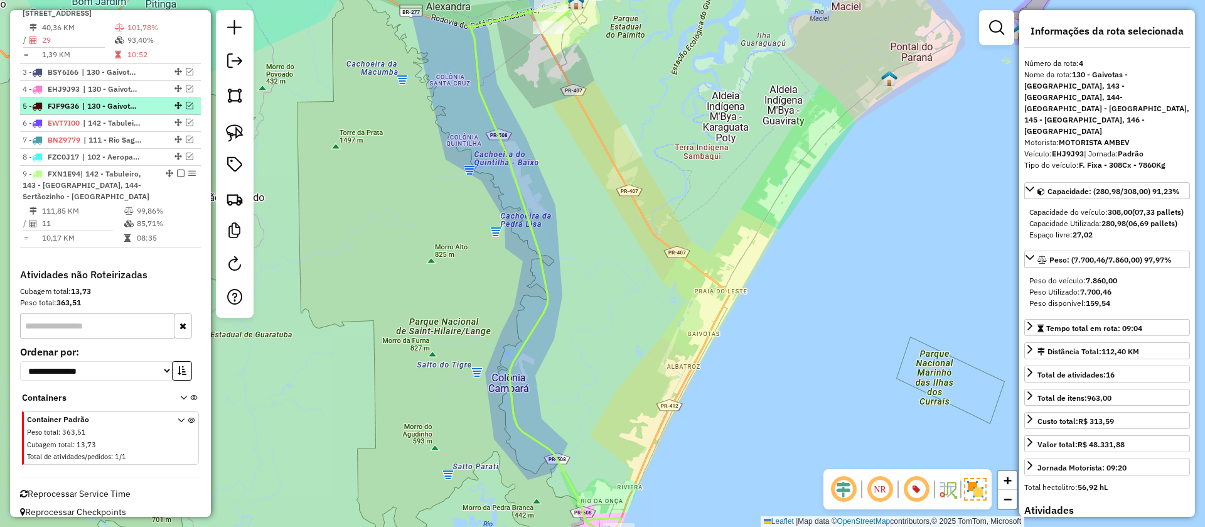
click at [186, 109] on em at bounding box center [190, 106] width 8 height 8
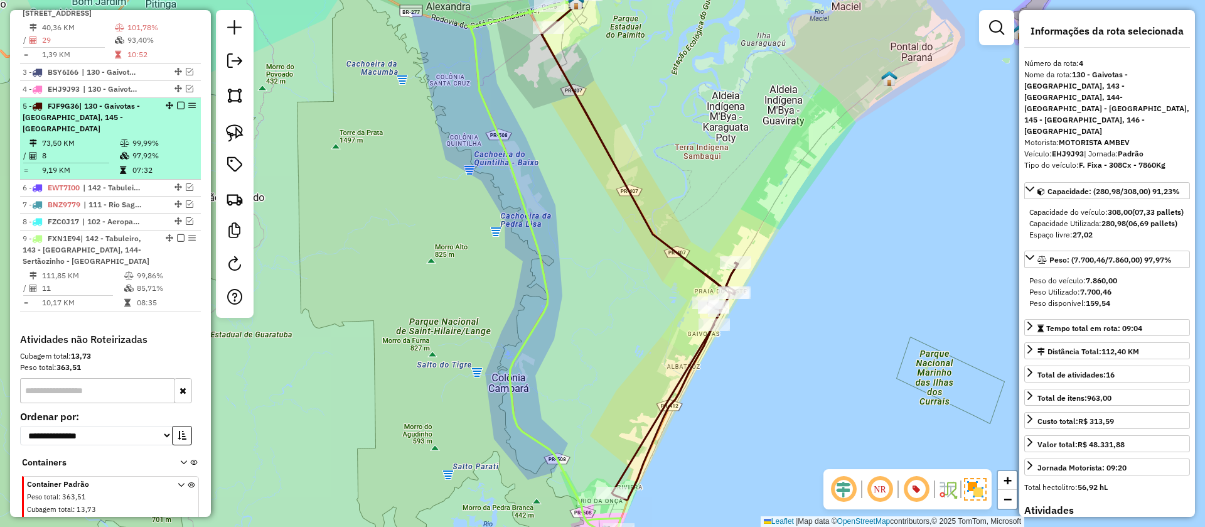
click at [177, 109] on em at bounding box center [181, 106] width 8 height 8
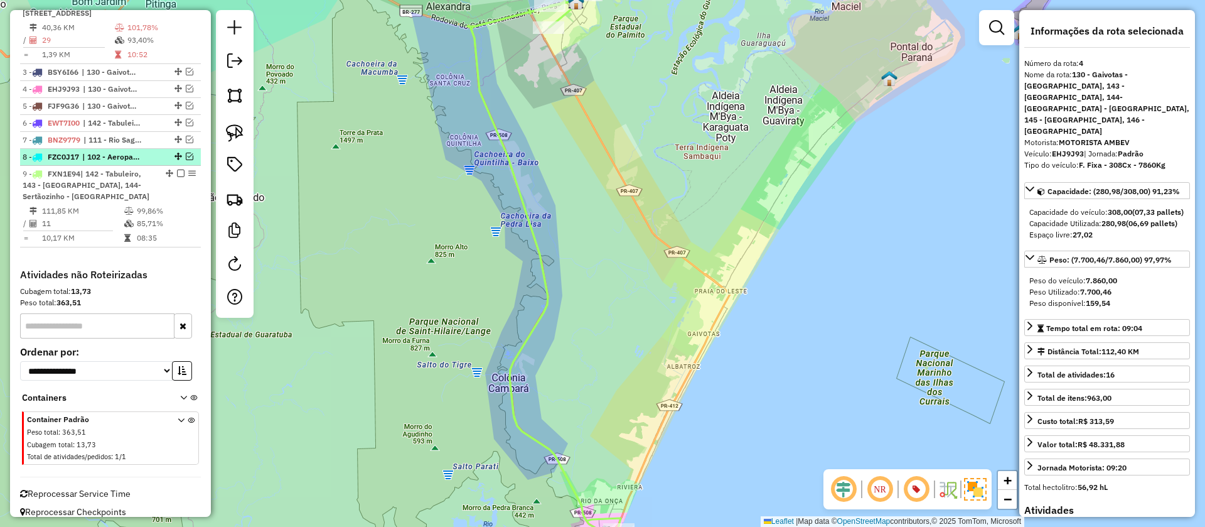
click at [188, 160] on em at bounding box center [190, 157] width 8 height 8
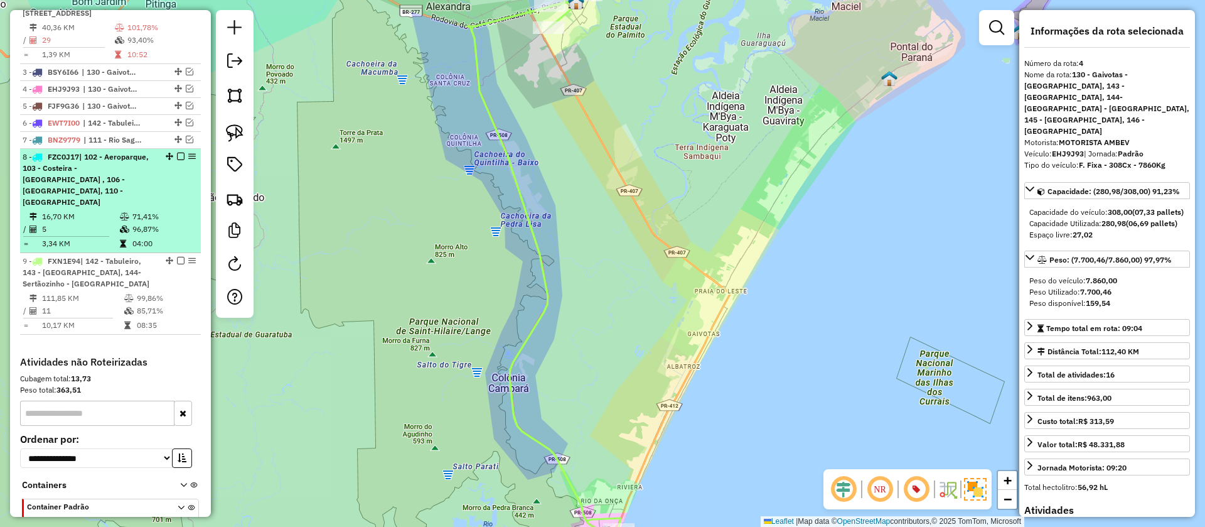
click at [168, 208] on div "8 - FZC0J17 | 102 - Aeroparque, 103 - Costeira - Estradinha , 106 - Vila Santa …" at bounding box center [111, 179] width 176 height 57
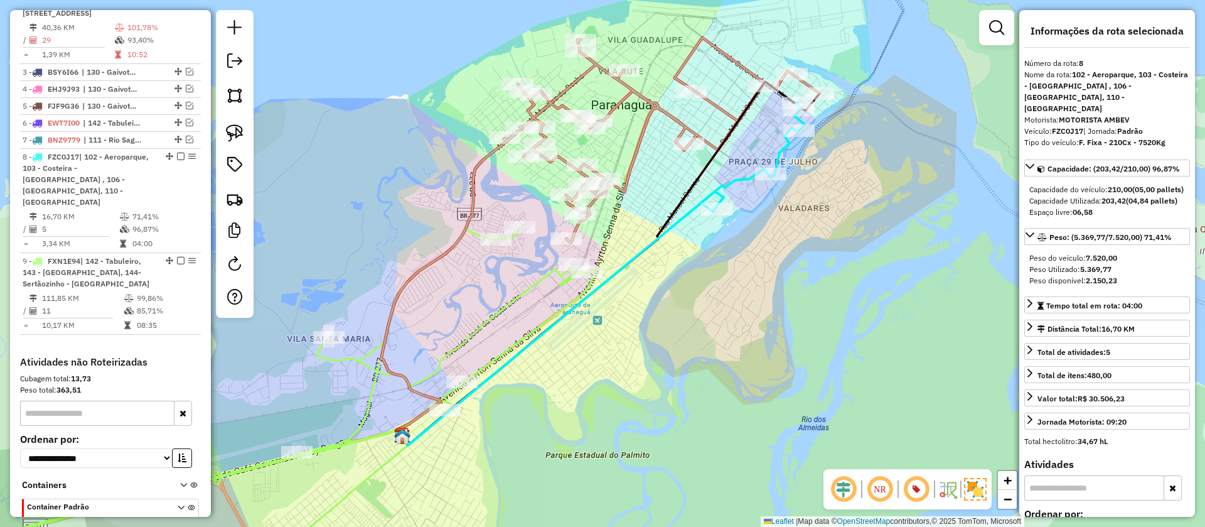
click at [740, 184] on icon at bounding box center [753, 156] width 104 height 109
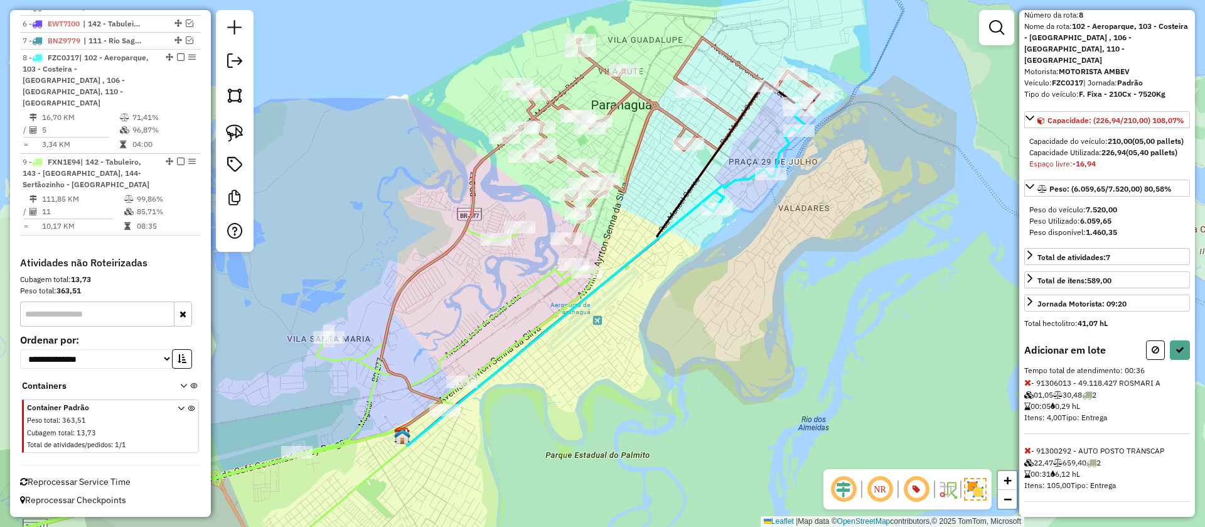
scroll to position [71, 0]
click at [1030, 450] on icon at bounding box center [1028, 450] width 7 height 9
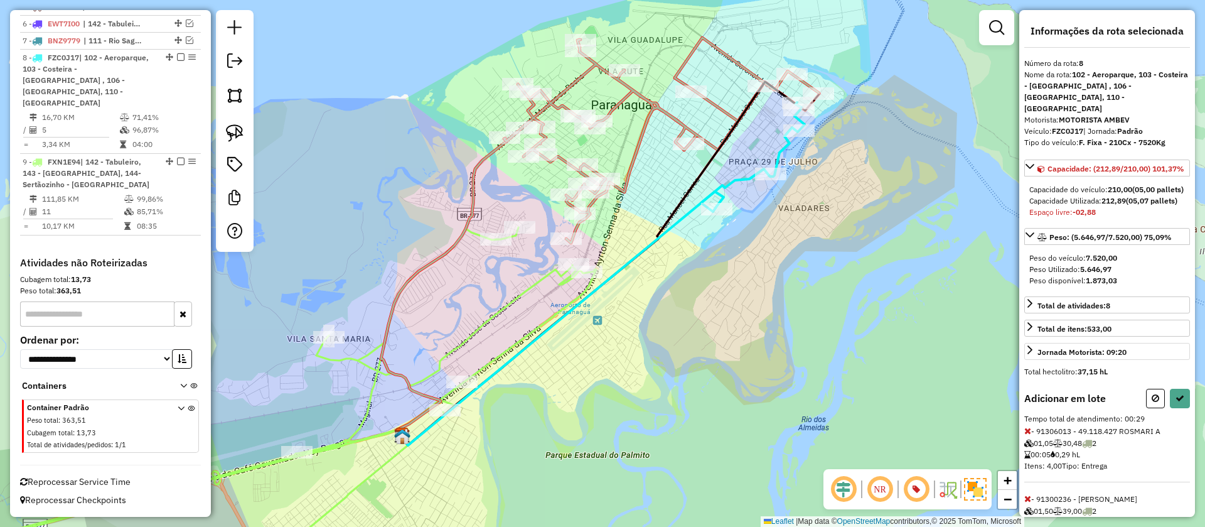
scroll to position [139, 0]
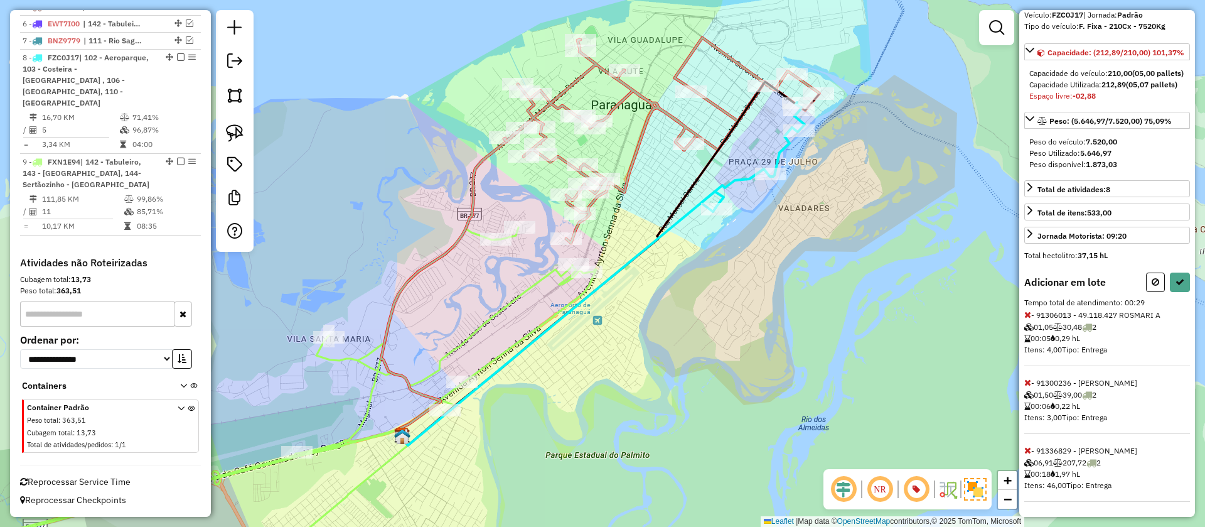
click at [1027, 446] on icon at bounding box center [1028, 450] width 7 height 9
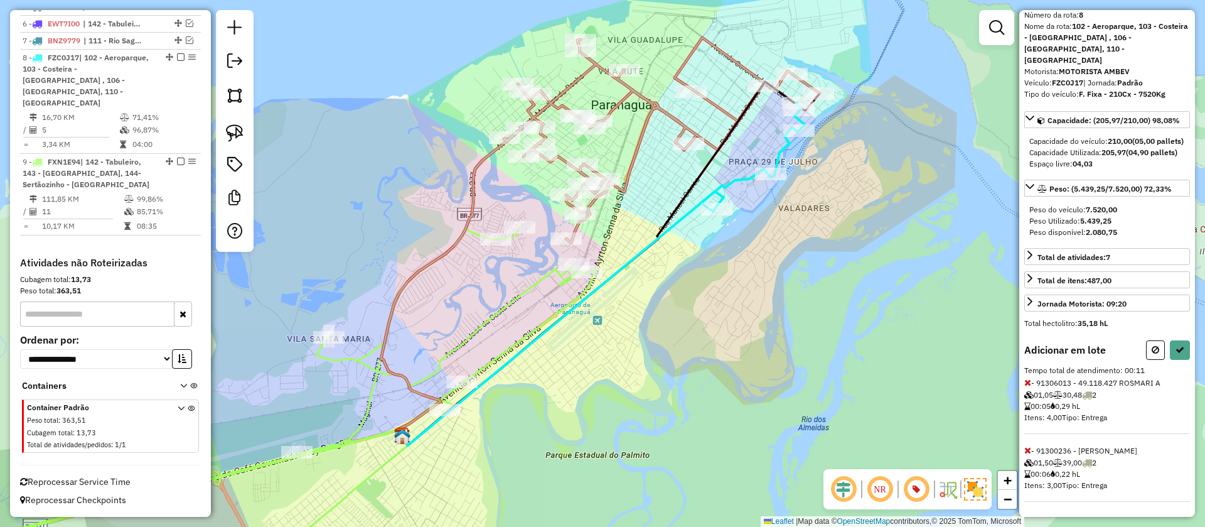
scroll to position [60, 0]
click at [1176, 353] on icon at bounding box center [1180, 349] width 9 height 9
select select "**********"
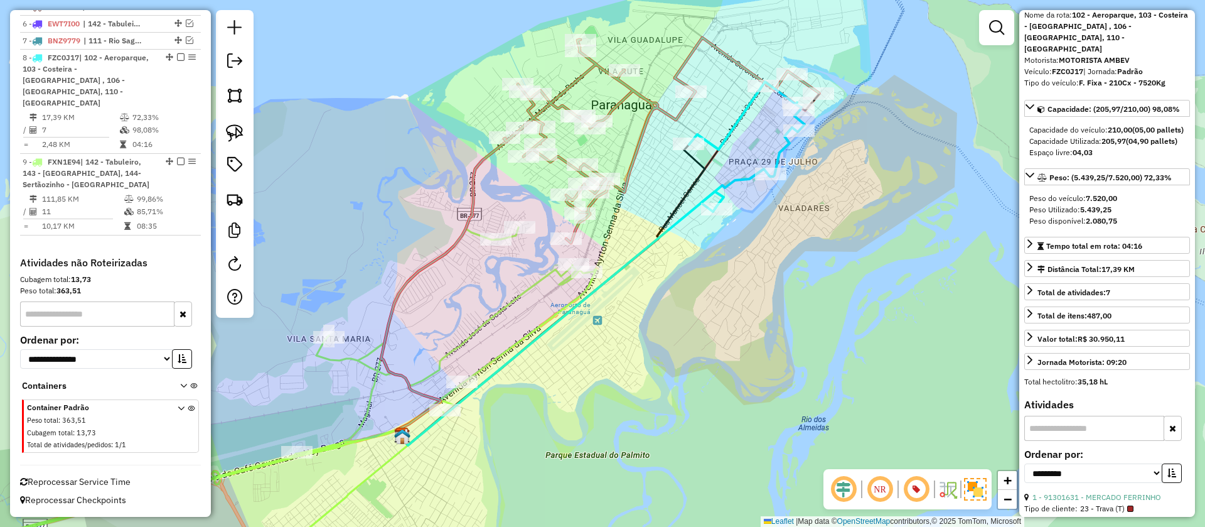
click at [676, 110] on icon at bounding box center [661, 140] width 315 height 205
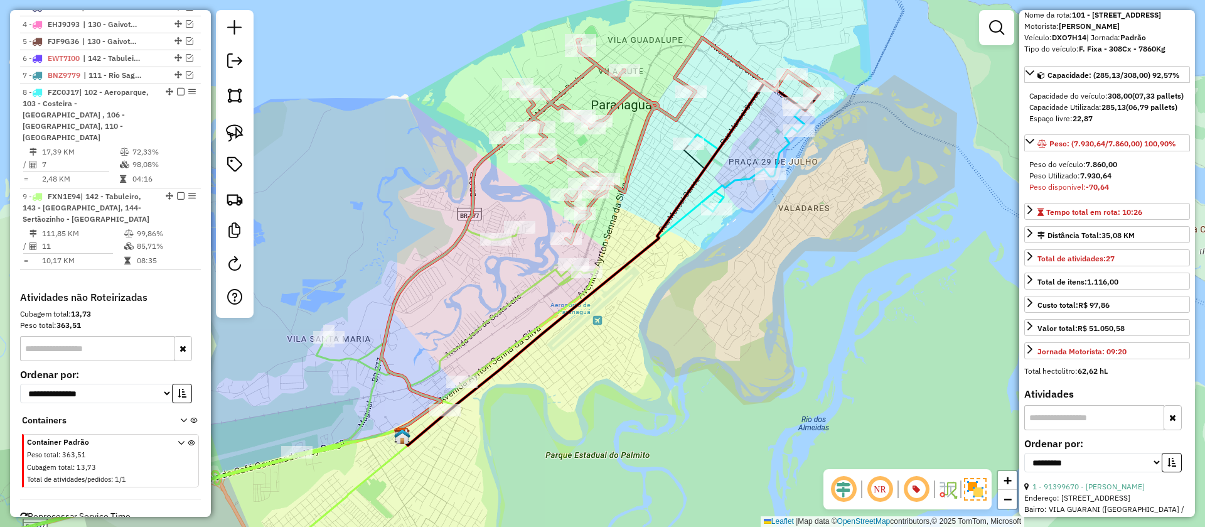
scroll to position [546, 0]
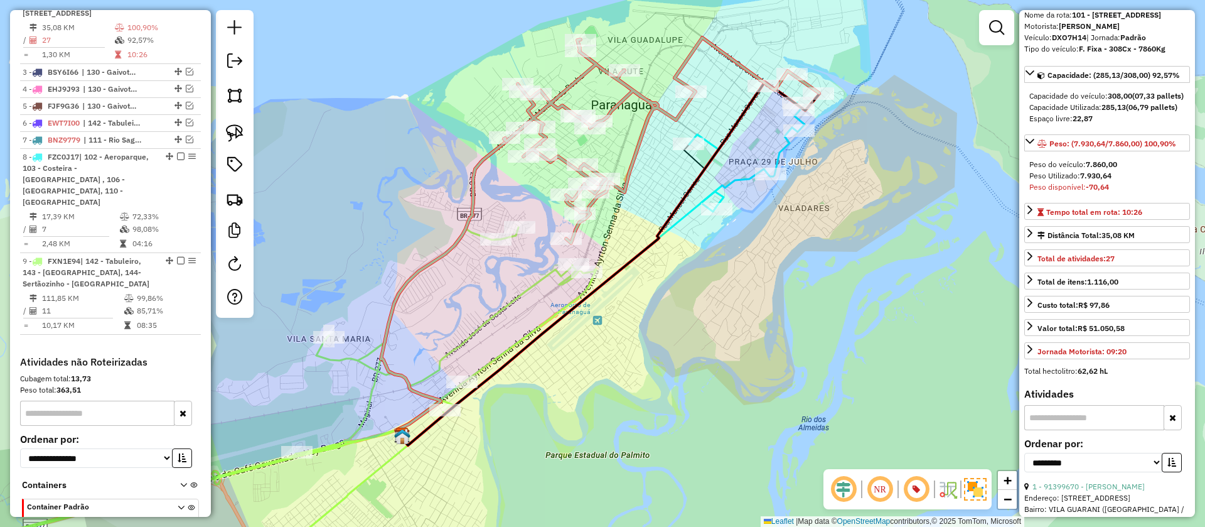
click at [689, 212] on icon at bounding box center [562, 318] width 323 height 254
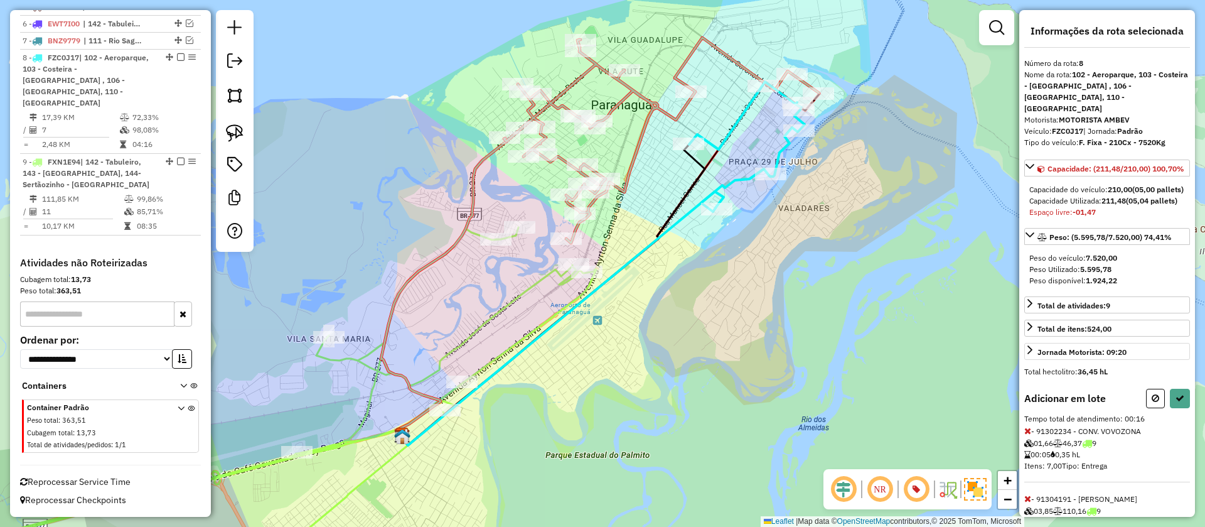
scroll to position [71, 0]
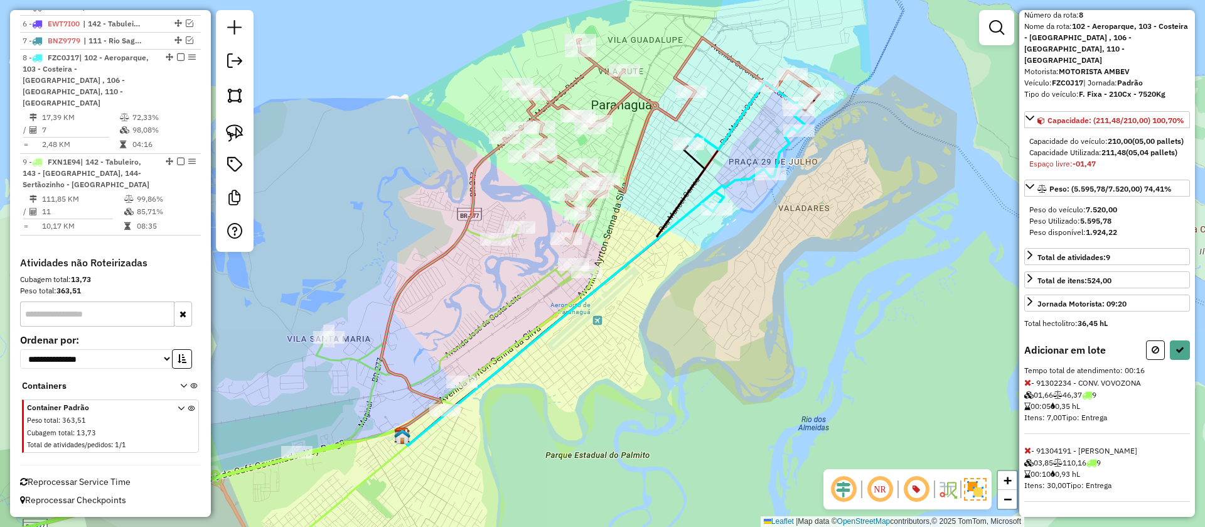
click at [1025, 379] on icon at bounding box center [1028, 382] width 7 height 9
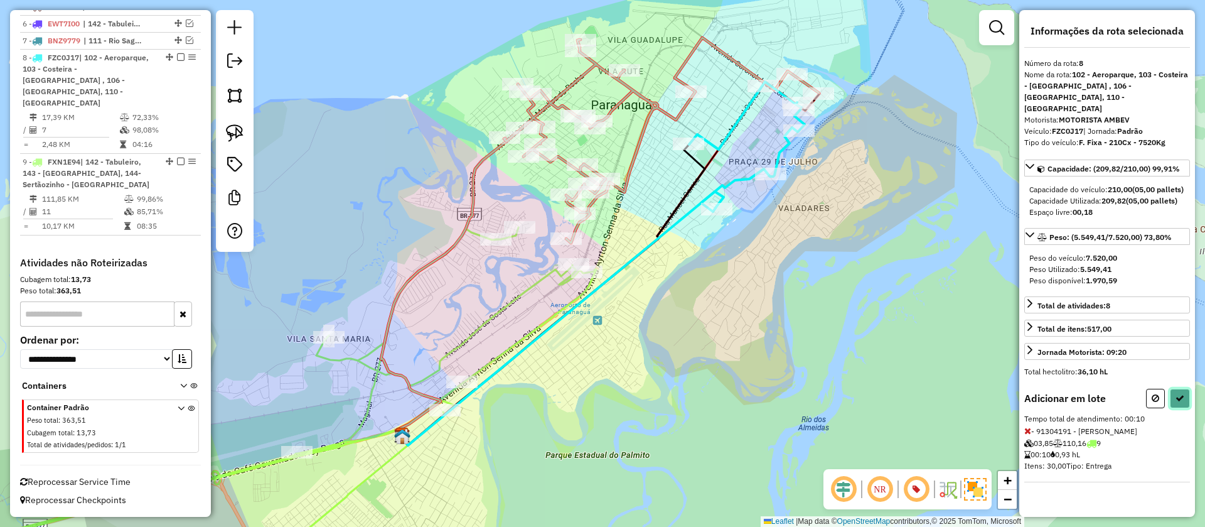
click at [1182, 398] on icon at bounding box center [1180, 398] width 9 height 9
select select "**********"
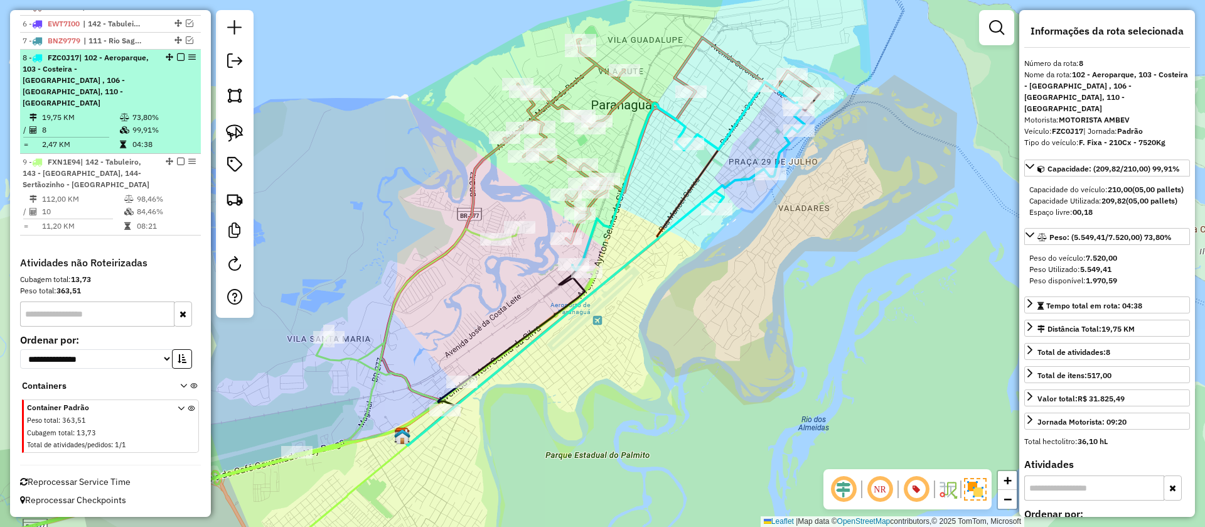
click at [180, 61] on em at bounding box center [181, 57] width 8 height 8
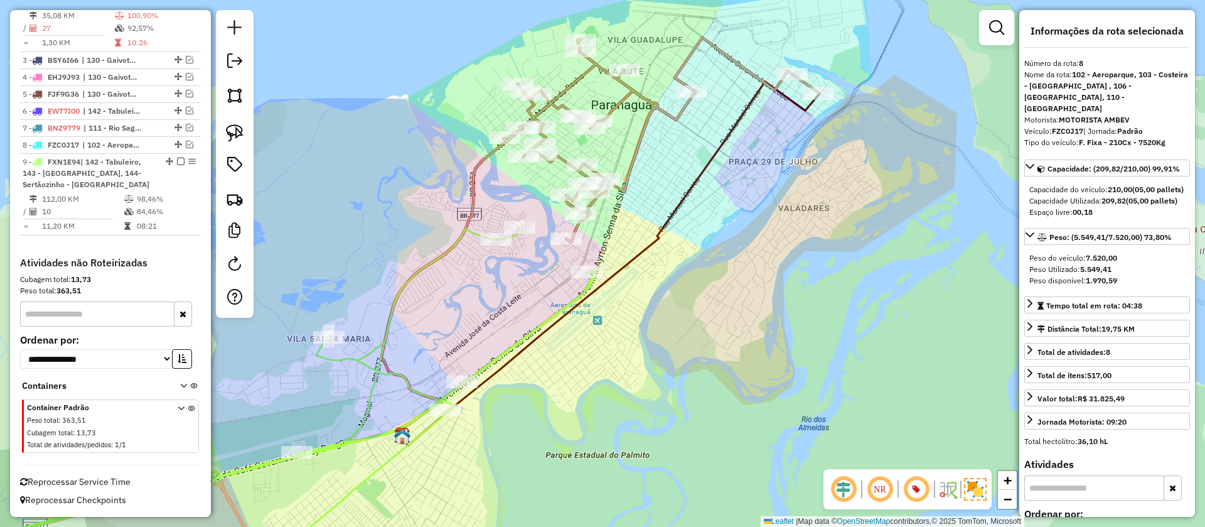
click at [527, 333] on icon at bounding box center [290, 403] width 613 height 352
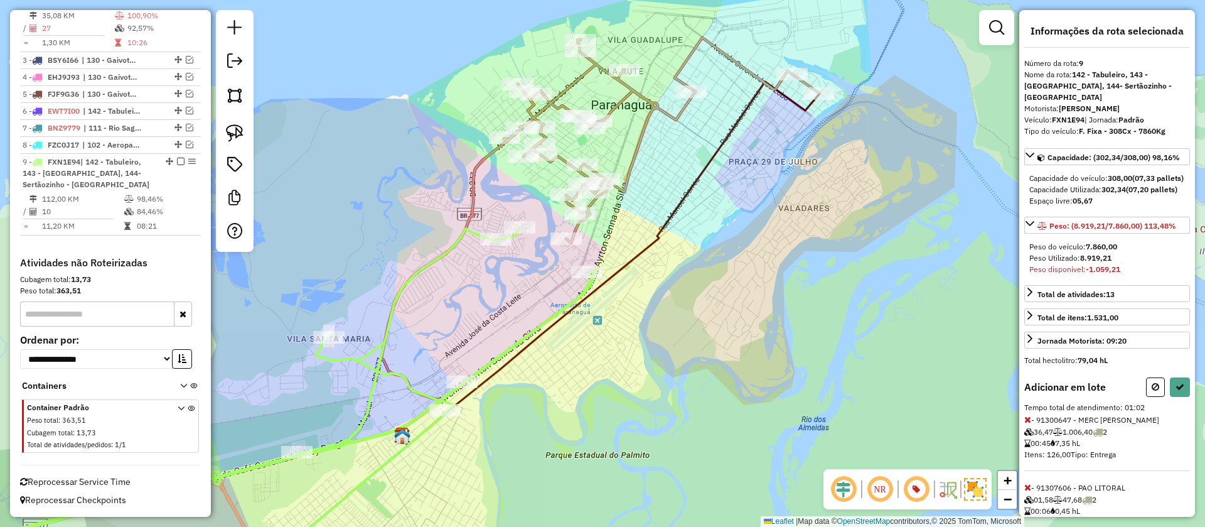
click at [1028, 424] on icon at bounding box center [1028, 419] width 7 height 9
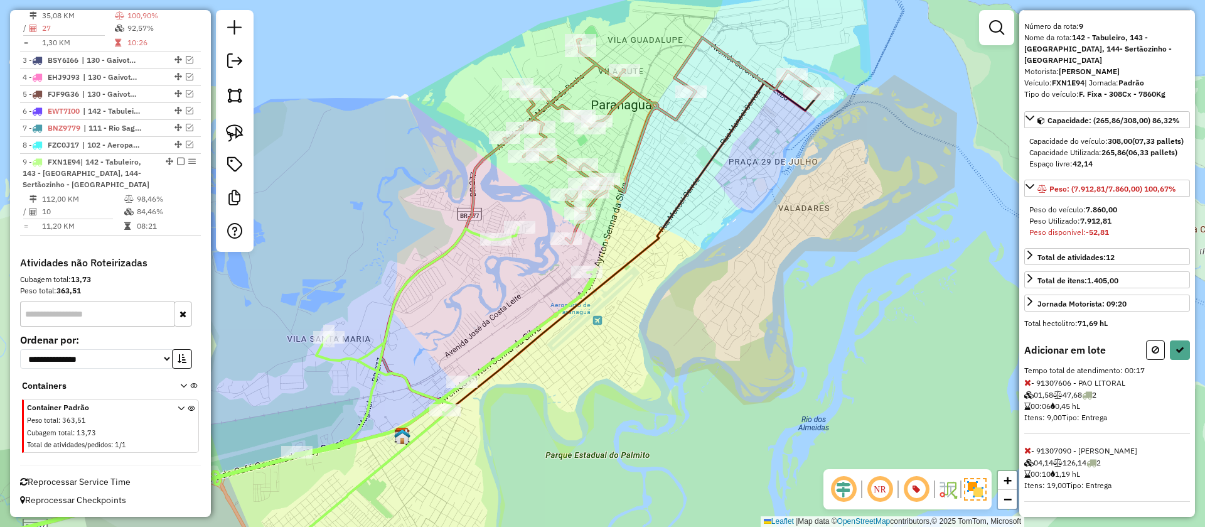
click at [1030, 451] on icon at bounding box center [1028, 450] width 7 height 9
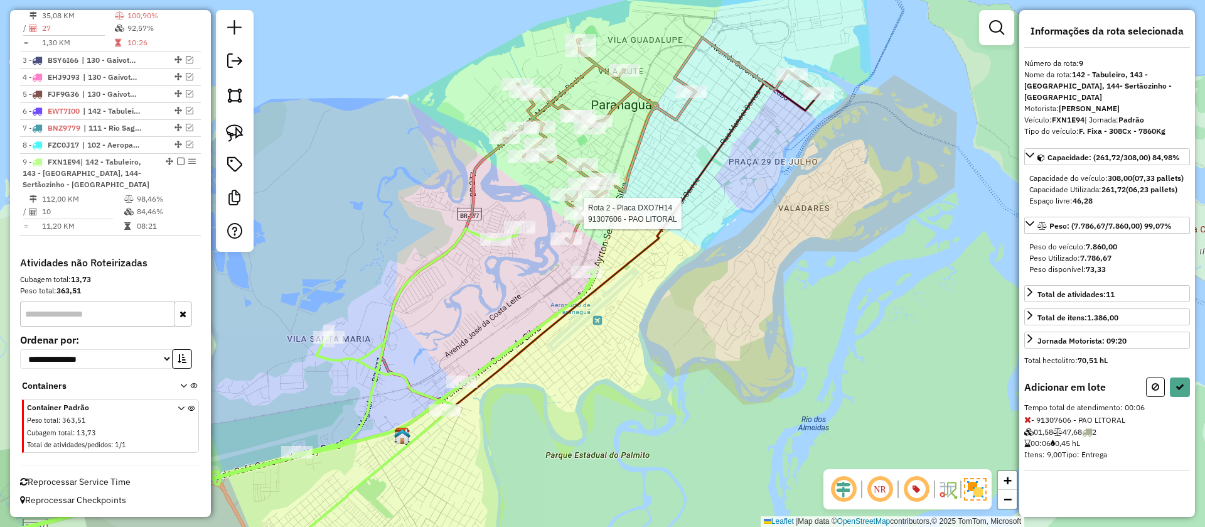
click at [591, 220] on div at bounding box center [579, 213] width 31 height 13
click at [1163, 390] on button at bounding box center [1155, 386] width 19 height 19
select select "**********"
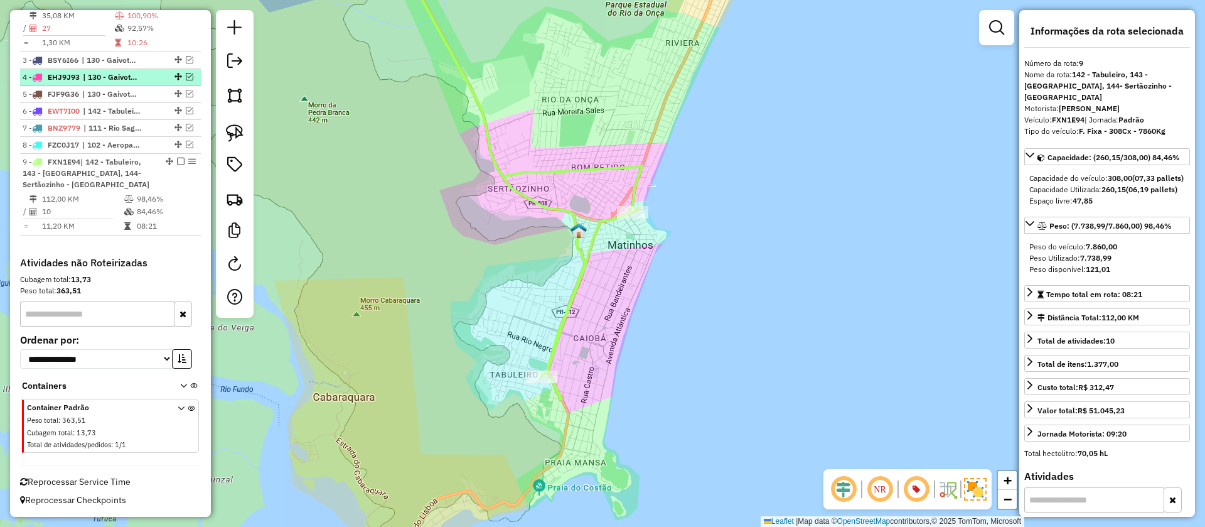
click at [189, 77] on em at bounding box center [190, 77] width 8 height 8
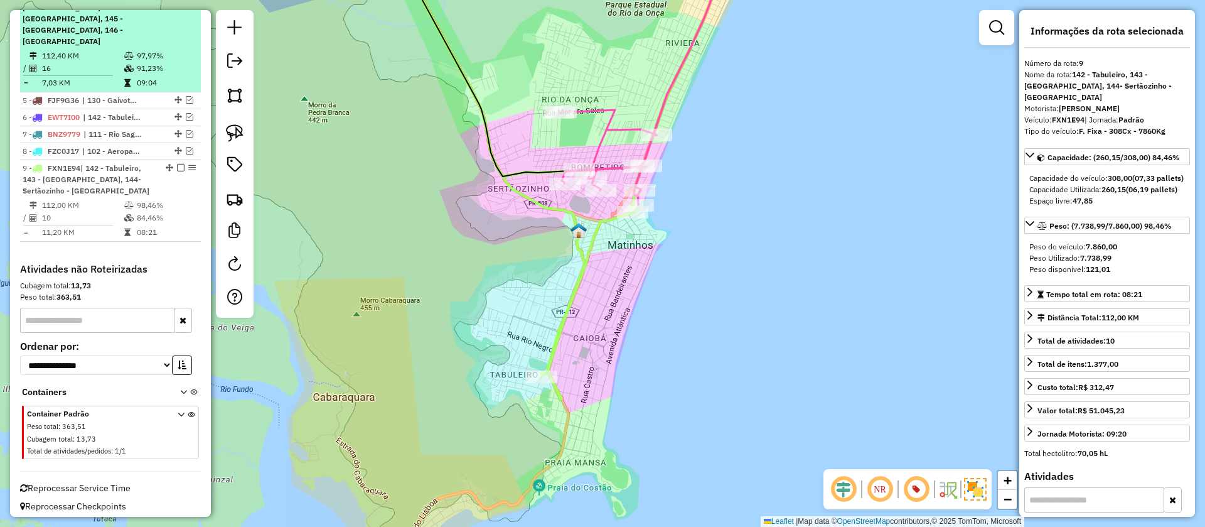
click at [167, 62] on td "97,97%" at bounding box center [166, 56] width 60 height 13
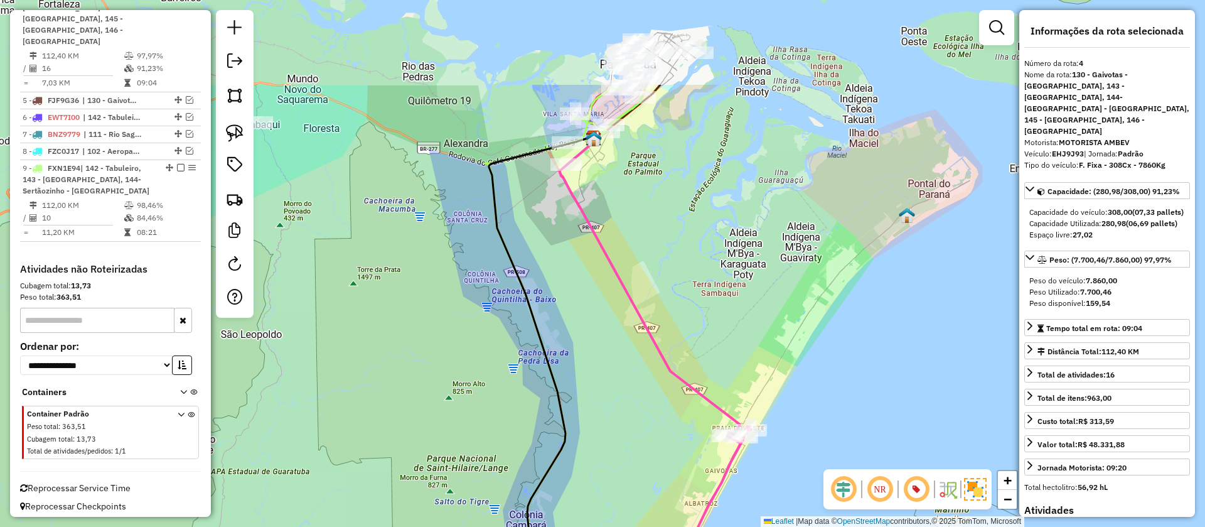
drag, startPoint x: 668, startPoint y: 227, endPoint x: 683, endPoint y: 309, distance: 83.6
click at [683, 309] on div "Janela de atendimento Grade de atendimento Capacidade Transportadoras Veículos …" at bounding box center [602, 263] width 1205 height 527
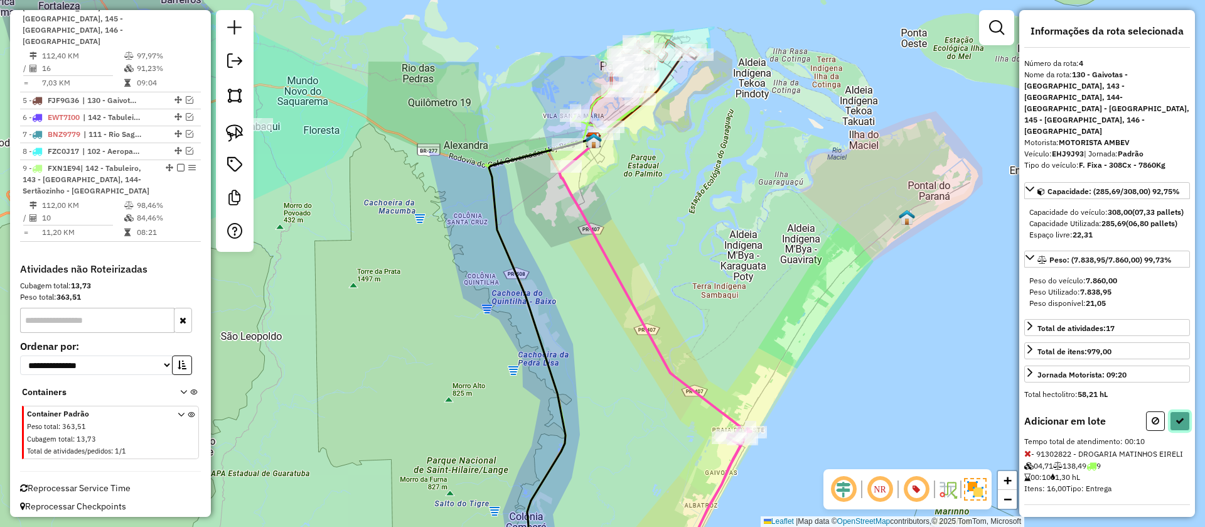
click at [1183, 416] on icon at bounding box center [1180, 420] width 9 height 9
select select "**********"
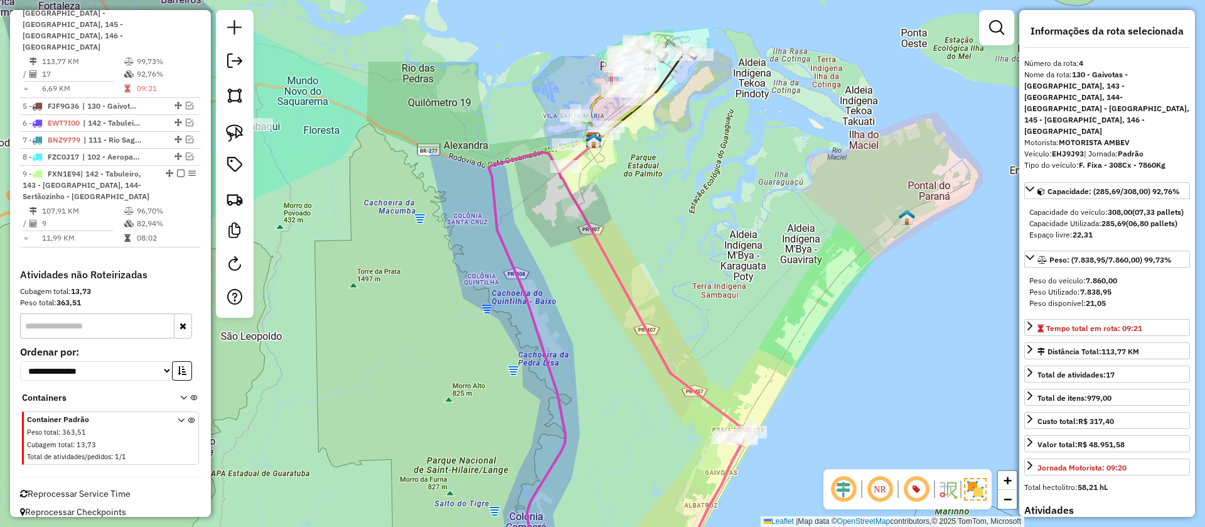
click at [593, 105] on icon at bounding box center [565, 334] width 153 height 492
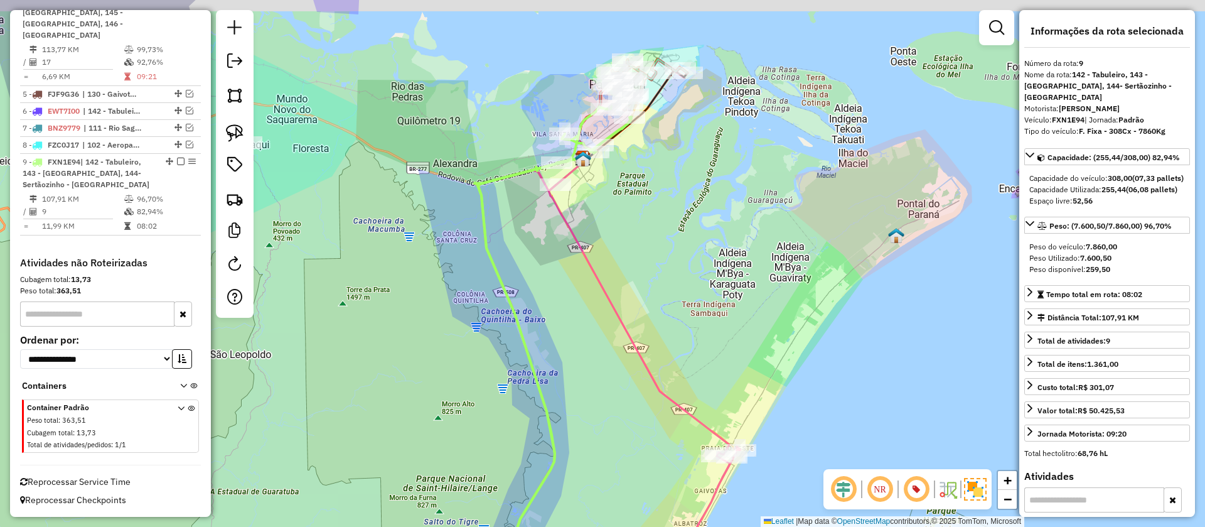
drag, startPoint x: 679, startPoint y: 209, endPoint x: 657, endPoint y: 282, distance: 76.1
click at [657, 282] on div "Janela de atendimento Grade de atendimento Capacidade Transportadoras Veículos …" at bounding box center [602, 263] width 1205 height 527
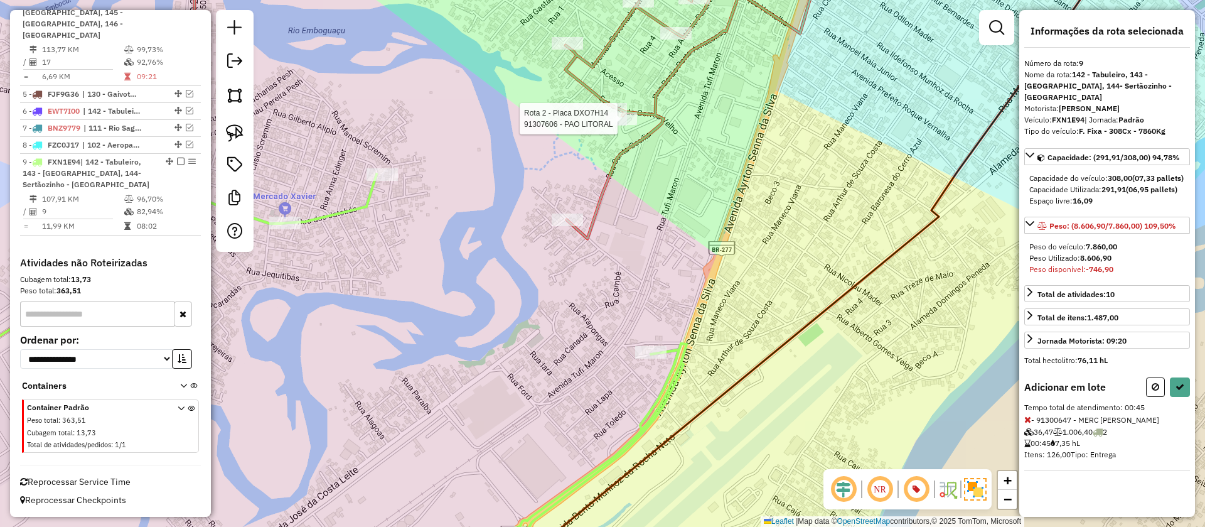
click at [612, 125] on div at bounding box center [621, 118] width 31 height 13
click at [1027, 424] on icon at bounding box center [1028, 419] width 7 height 9
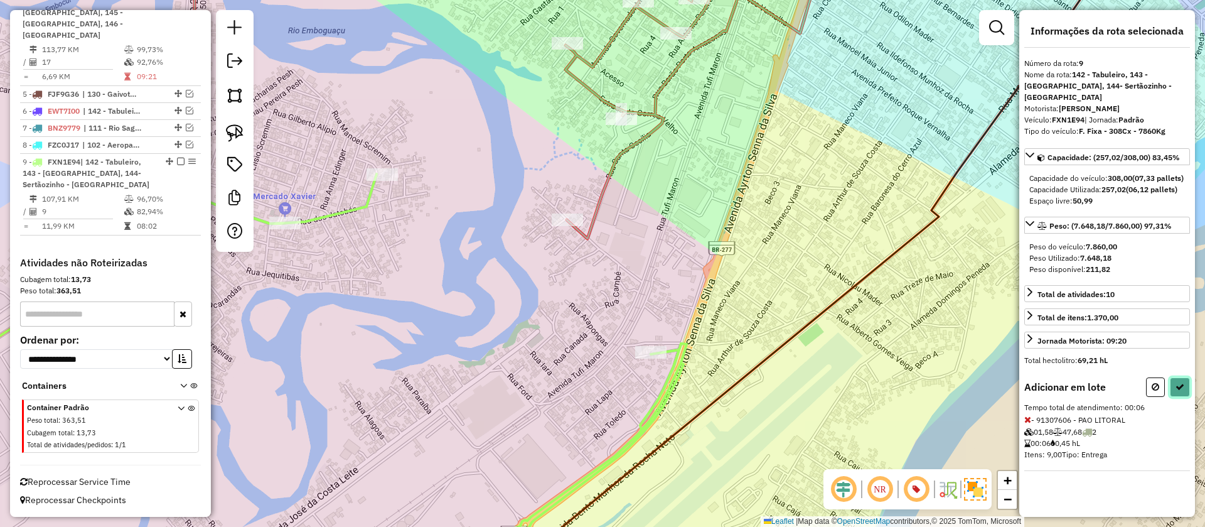
click at [1184, 385] on icon at bounding box center [1180, 386] width 9 height 9
select select "**********"
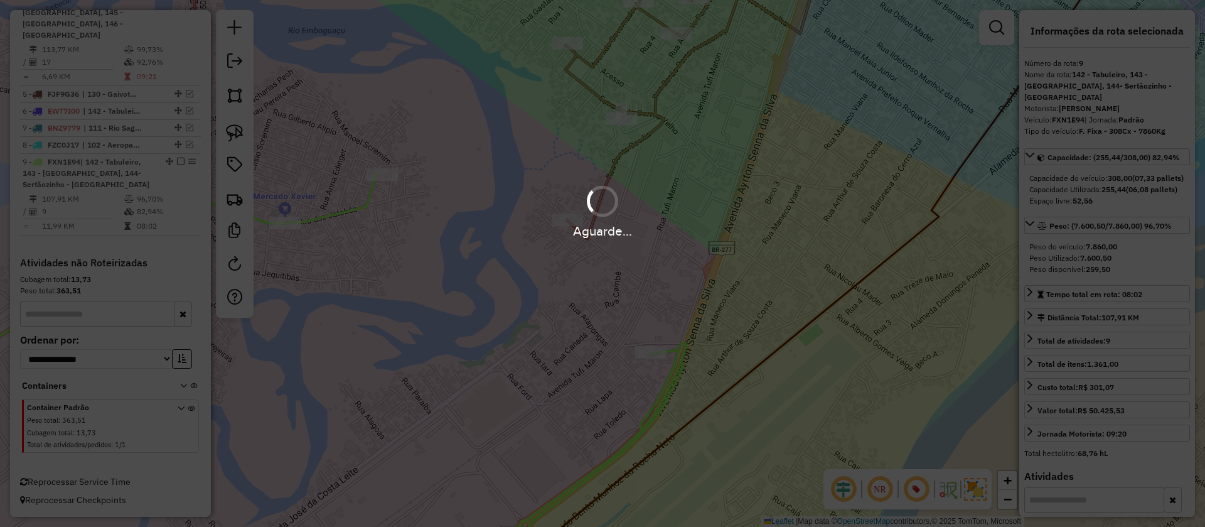
click at [724, 31] on div "Aguarde..." at bounding box center [602, 263] width 1205 height 527
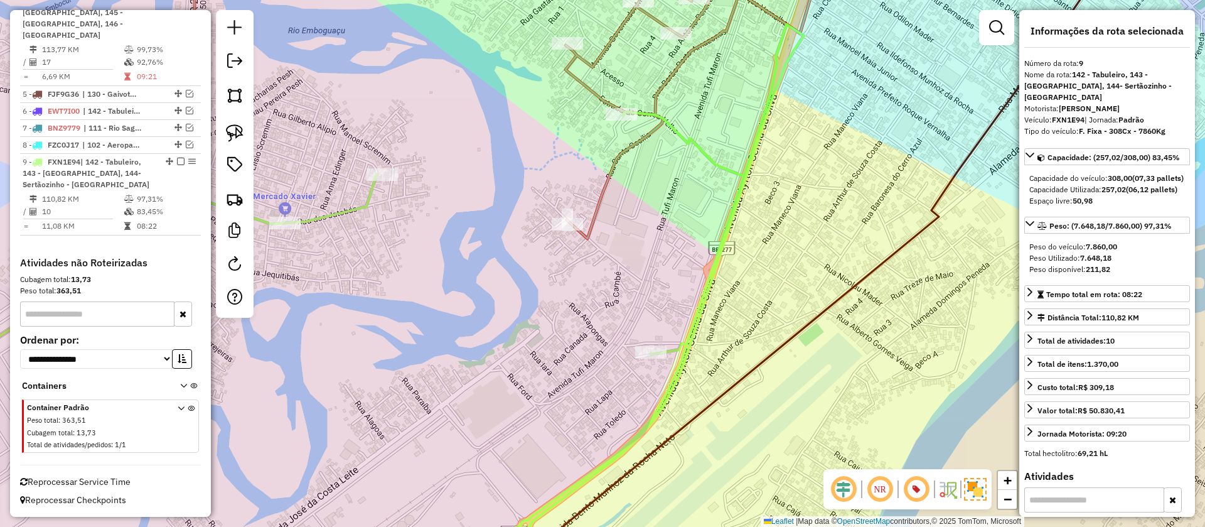
click at [706, 44] on icon at bounding box center [695, 92] width 258 height 291
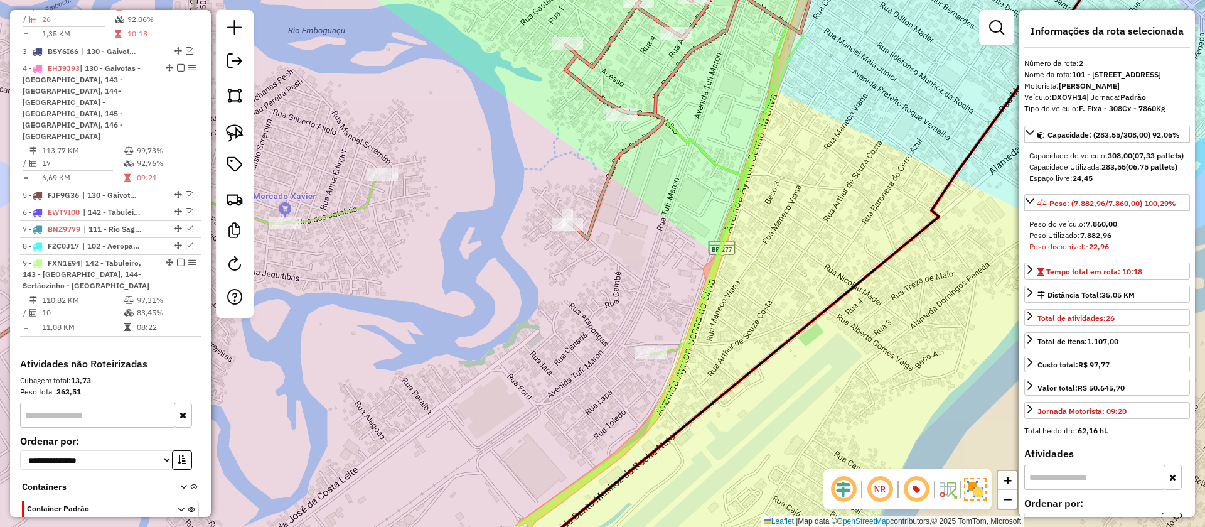
scroll to position [546, 0]
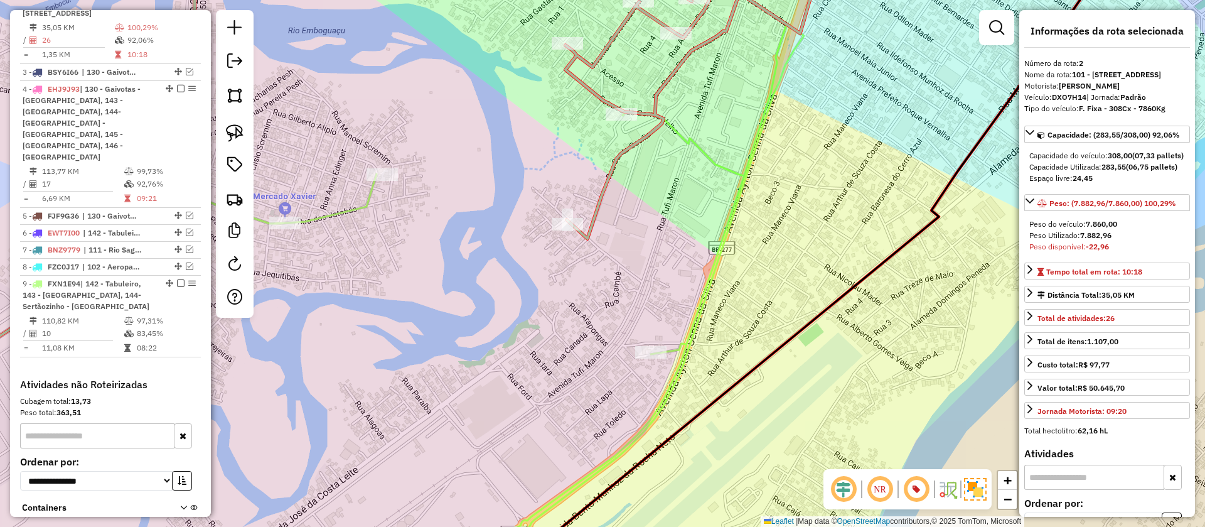
click at [706, 153] on icon at bounding box center [341, 301] width 925 height 555
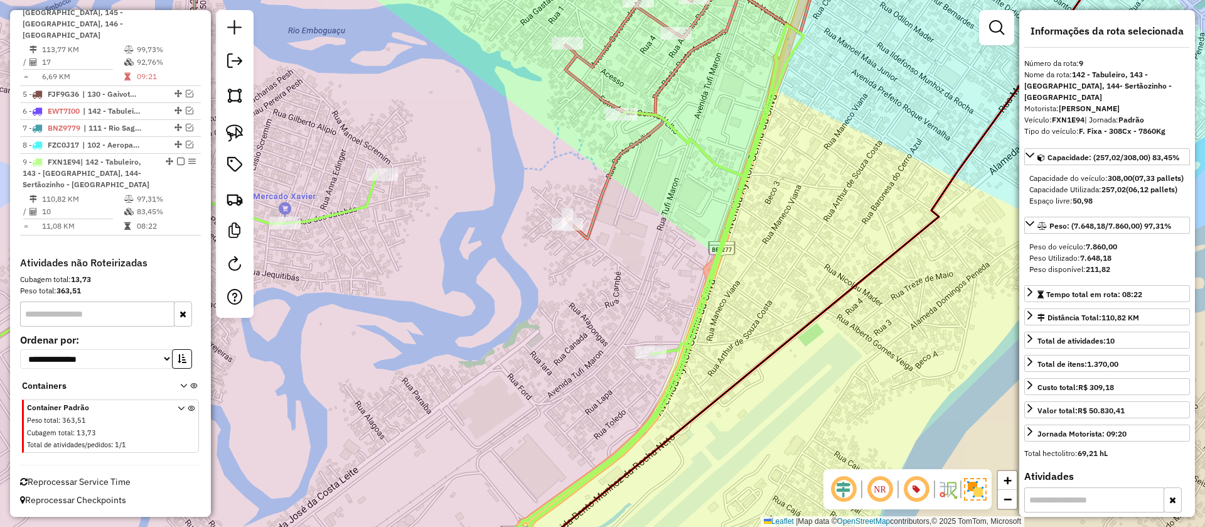
scroll to position [684, 0]
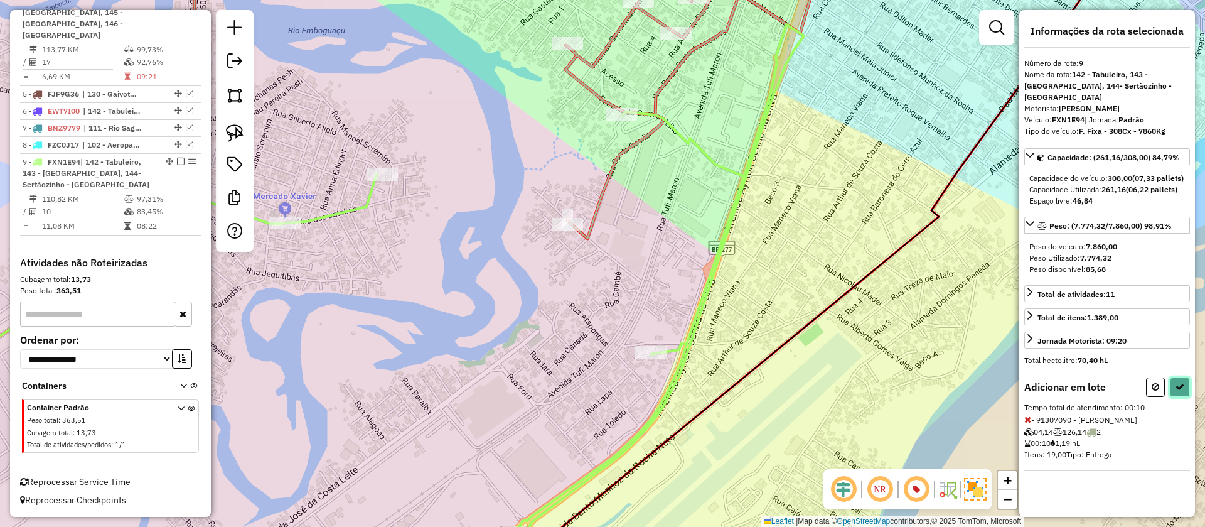
click at [1172, 387] on button at bounding box center [1180, 386] width 20 height 19
select select "**********"
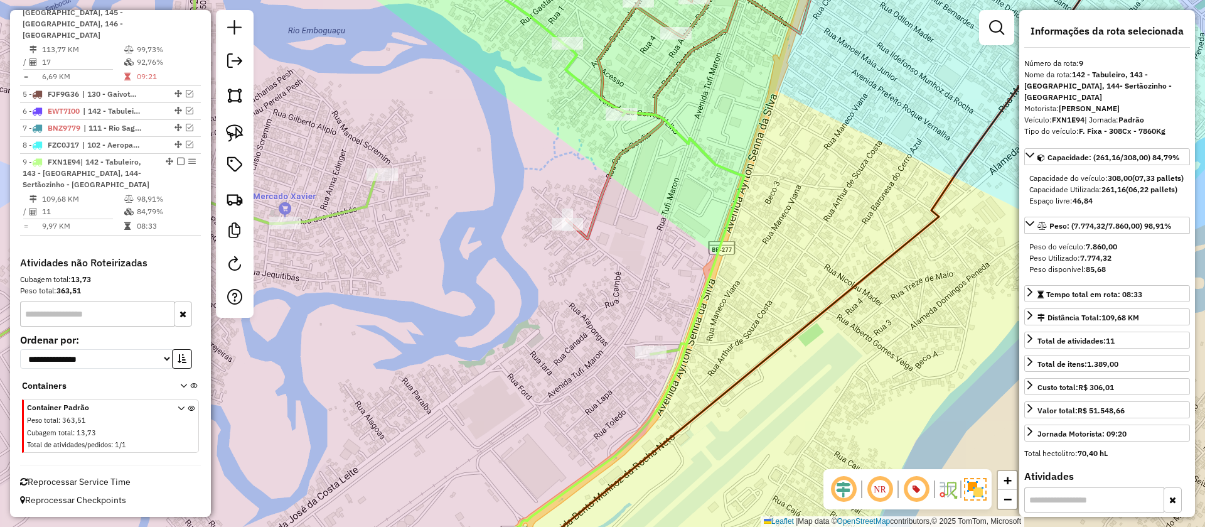
click at [677, 63] on icon at bounding box center [695, 92] width 257 height 291
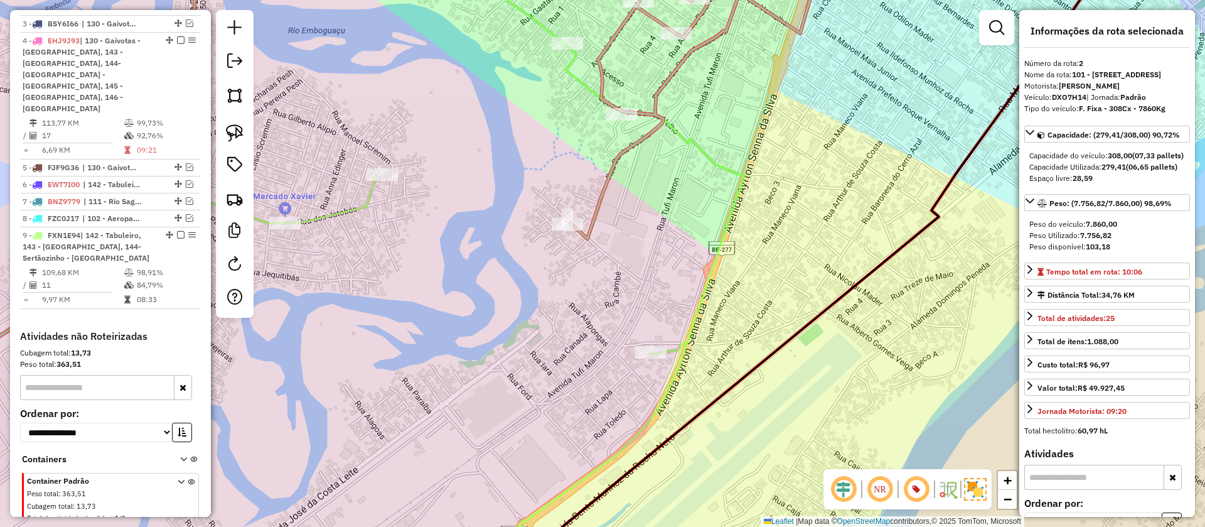
scroll to position [546, 0]
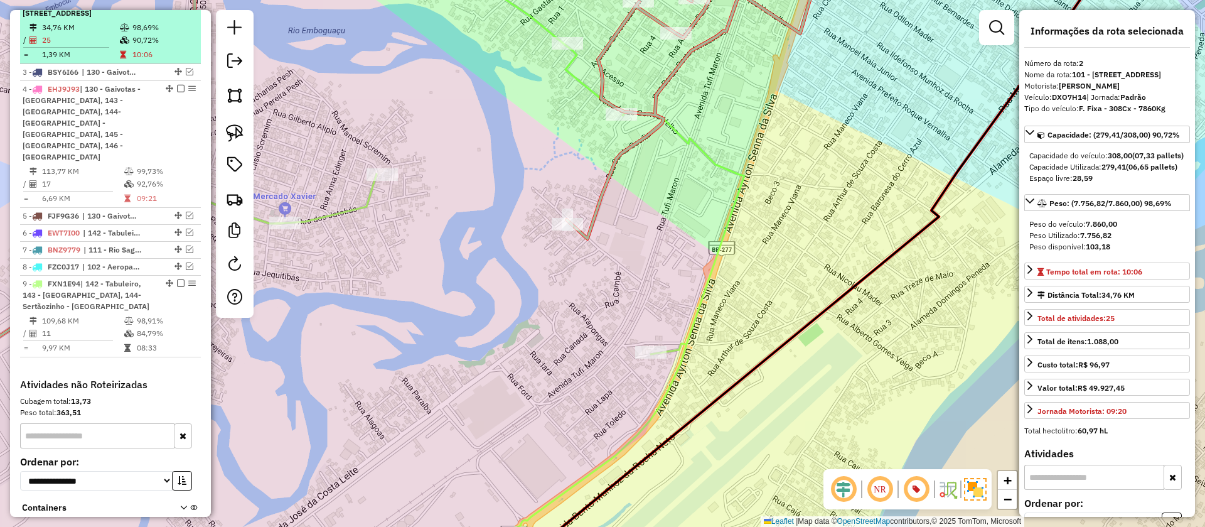
click at [180, 5] on em at bounding box center [181, 1] width 8 height 8
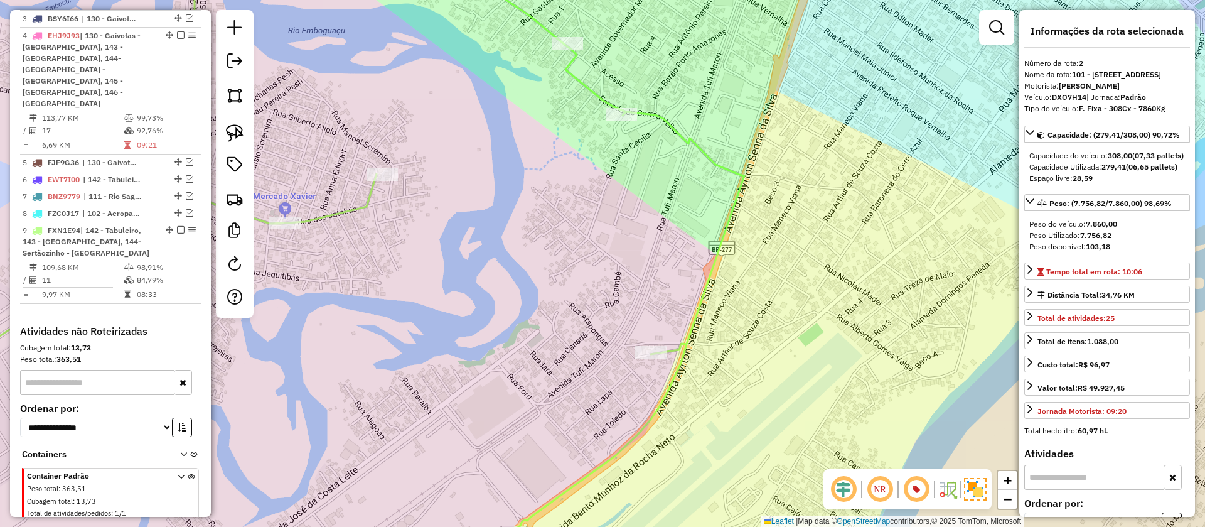
drag, startPoint x: 583, startPoint y: 83, endPoint x: 553, endPoint y: 93, distance: 31.2
click at [581, 84] on icon at bounding box center [311, 263] width 865 height 632
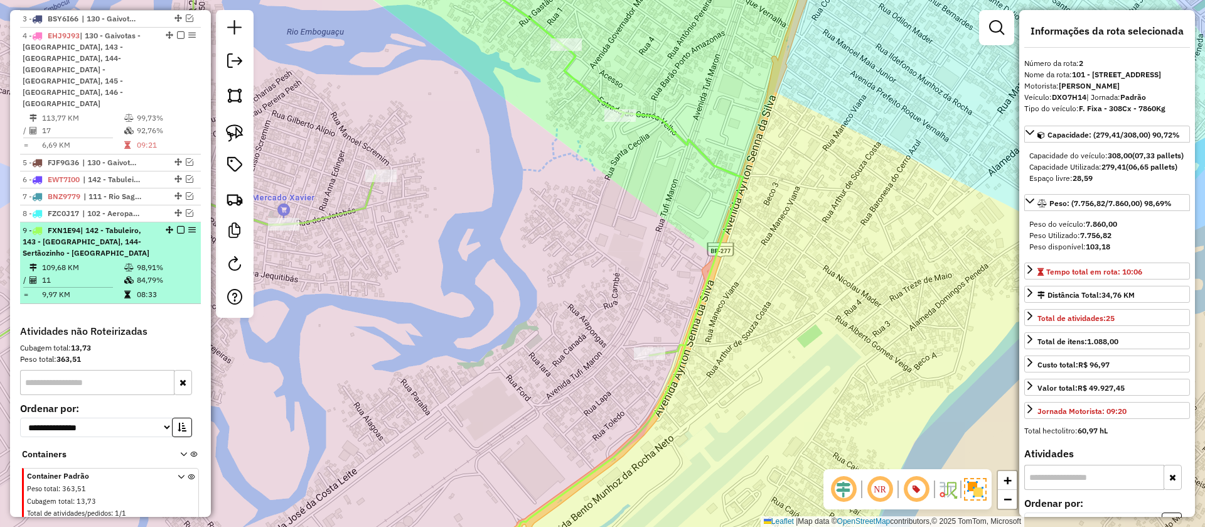
click at [177, 226] on em at bounding box center [181, 230] width 8 height 8
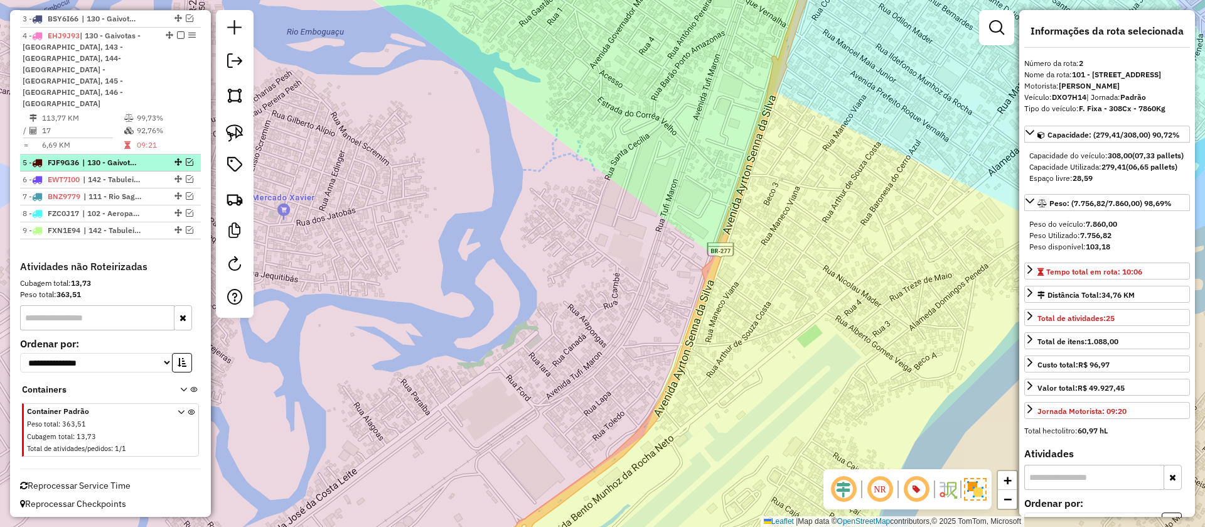
scroll to position [544, 0]
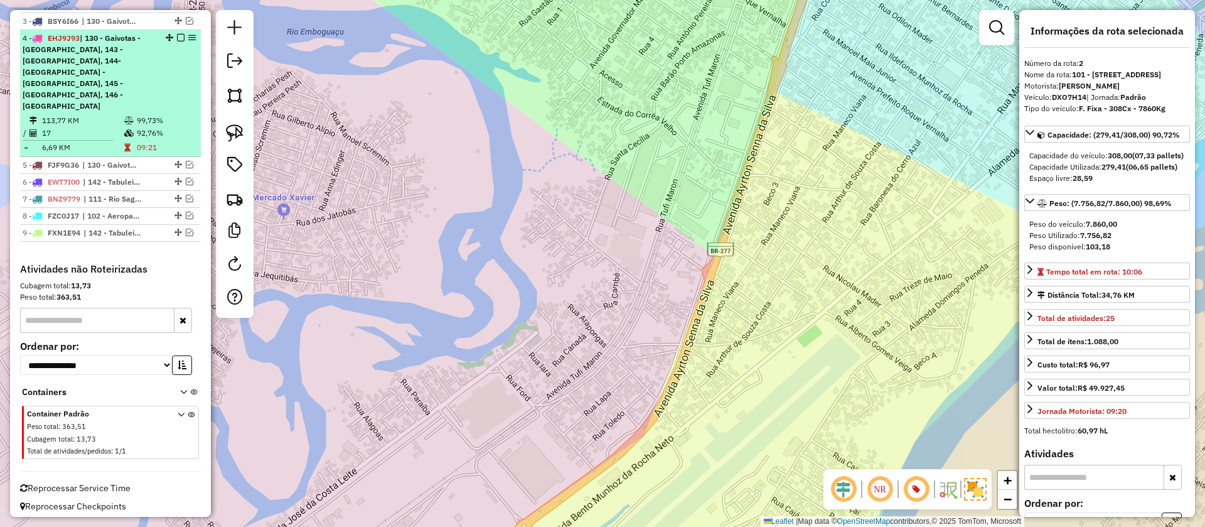
click at [178, 41] on em at bounding box center [181, 38] width 8 height 8
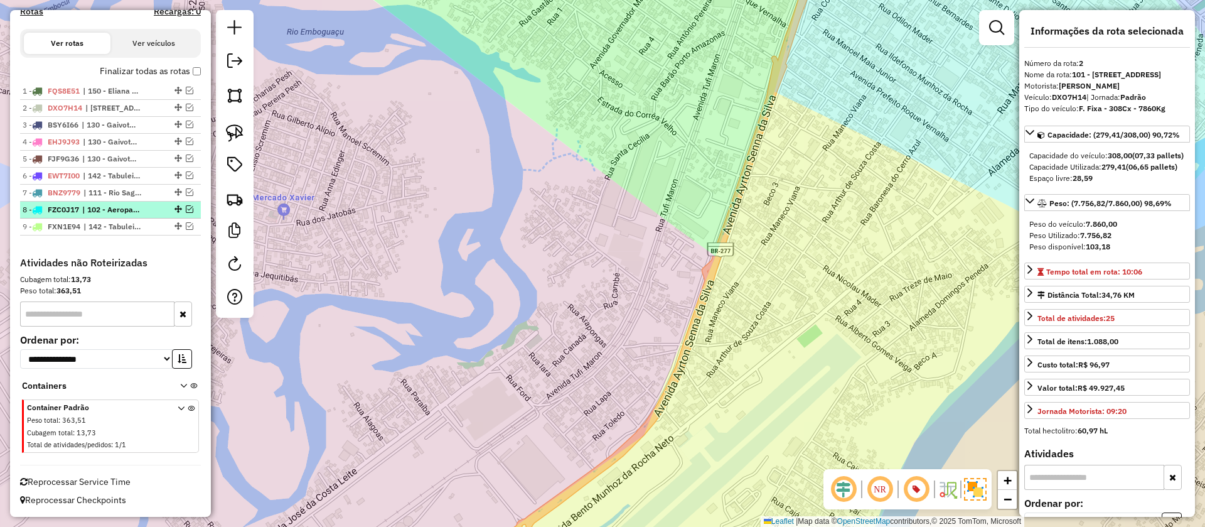
scroll to position [0, 0]
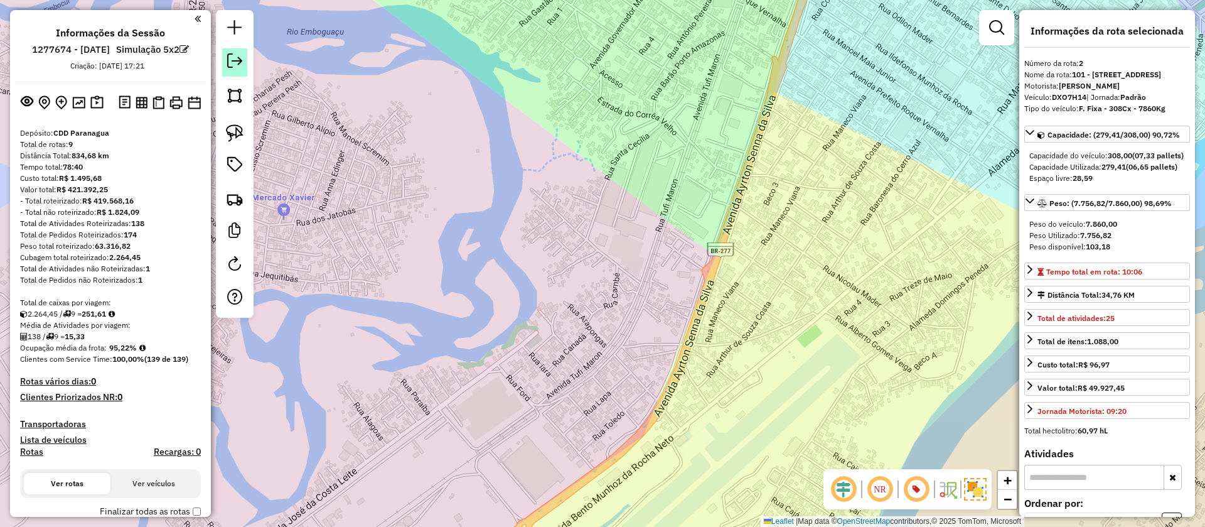
click at [239, 68] on em at bounding box center [234, 60] width 15 height 15
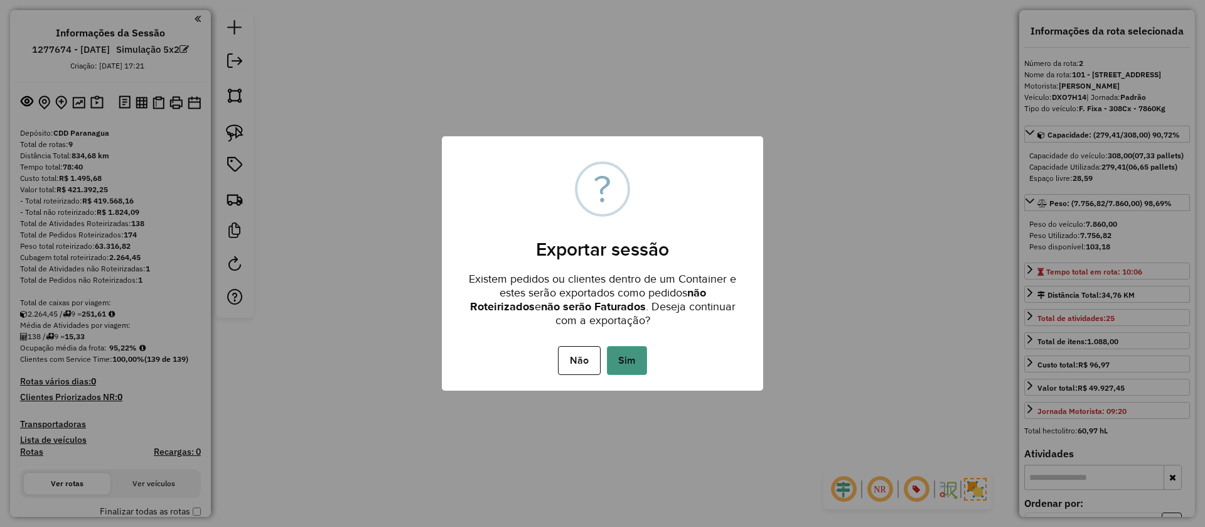
click at [624, 360] on button "Sim" at bounding box center [627, 360] width 40 height 29
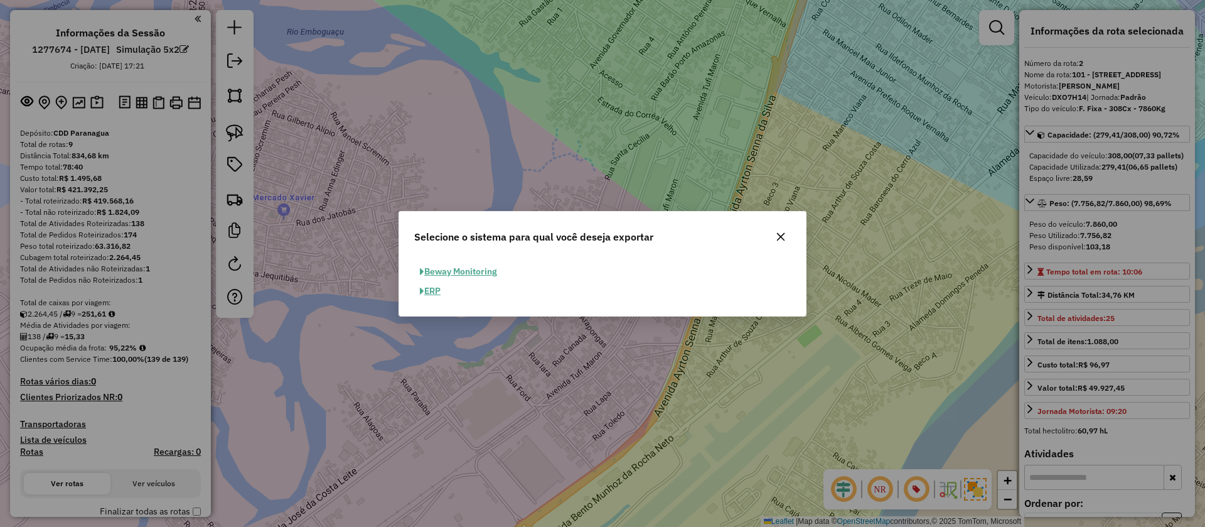
click at [439, 289] on button "ERP" at bounding box center [430, 290] width 32 height 19
select select "**"
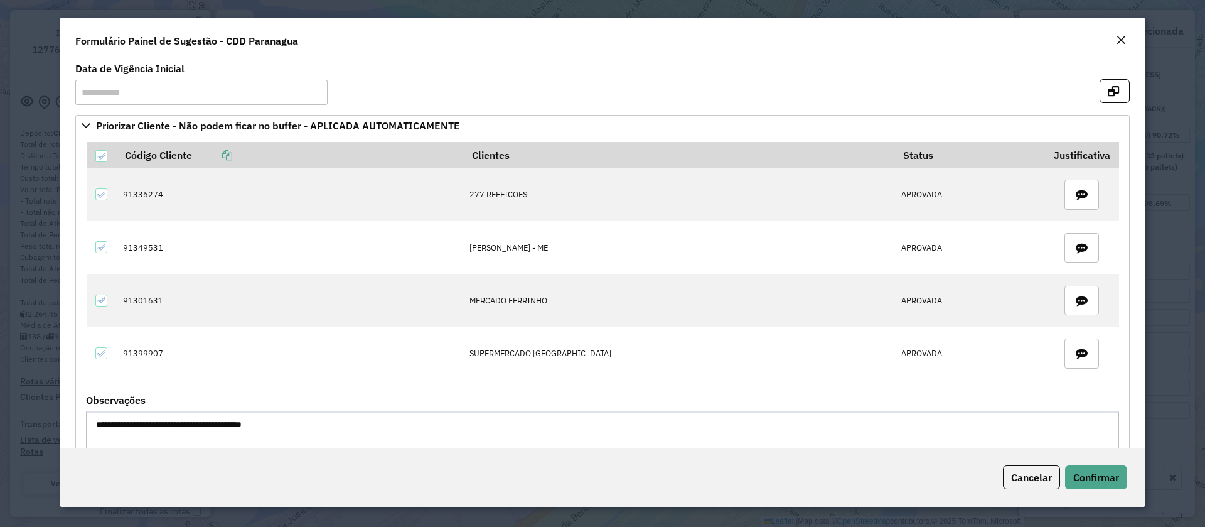
click at [1124, 41] on em "Close" at bounding box center [1121, 40] width 10 height 10
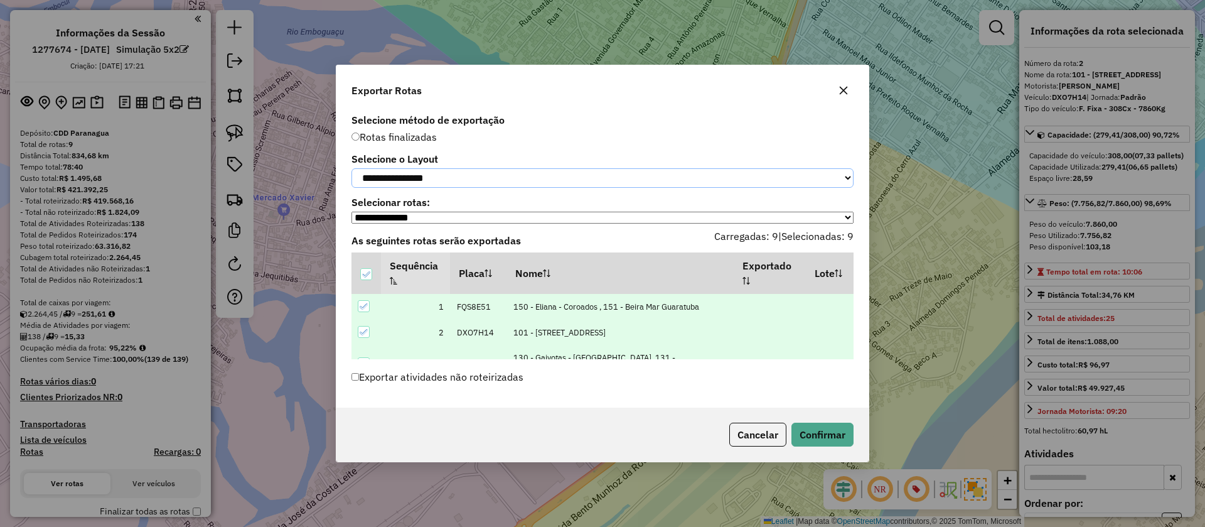
click at [451, 175] on select "**********" at bounding box center [603, 177] width 502 height 19
select select "*********"
click at [352, 168] on select "**********" at bounding box center [603, 177] width 502 height 19
click at [820, 436] on button "Confirmar" at bounding box center [823, 435] width 62 height 24
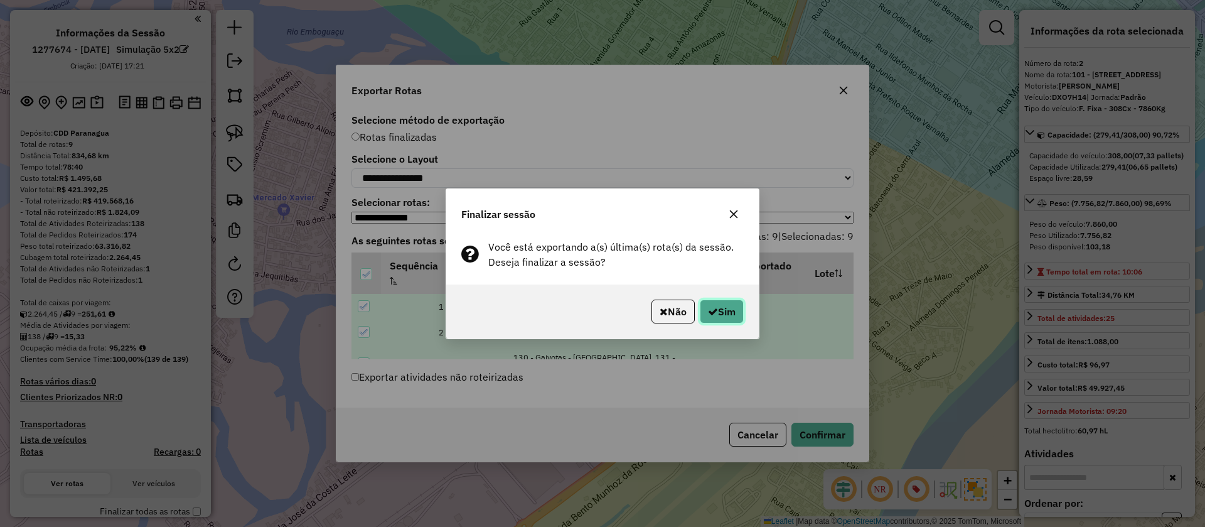
click at [717, 309] on button "Sim" at bounding box center [722, 311] width 44 height 24
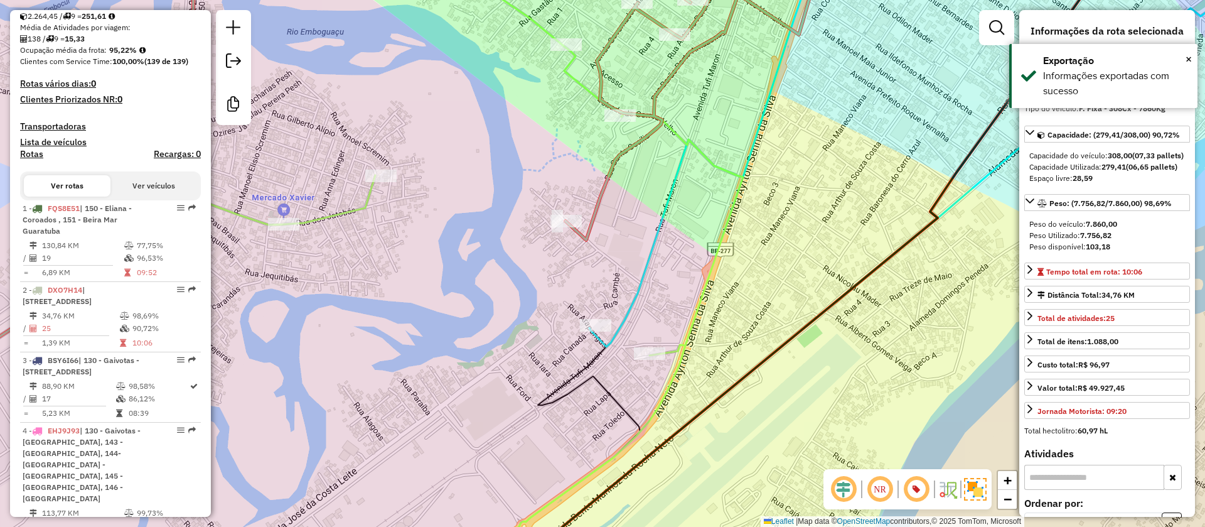
scroll to position [603, 0]
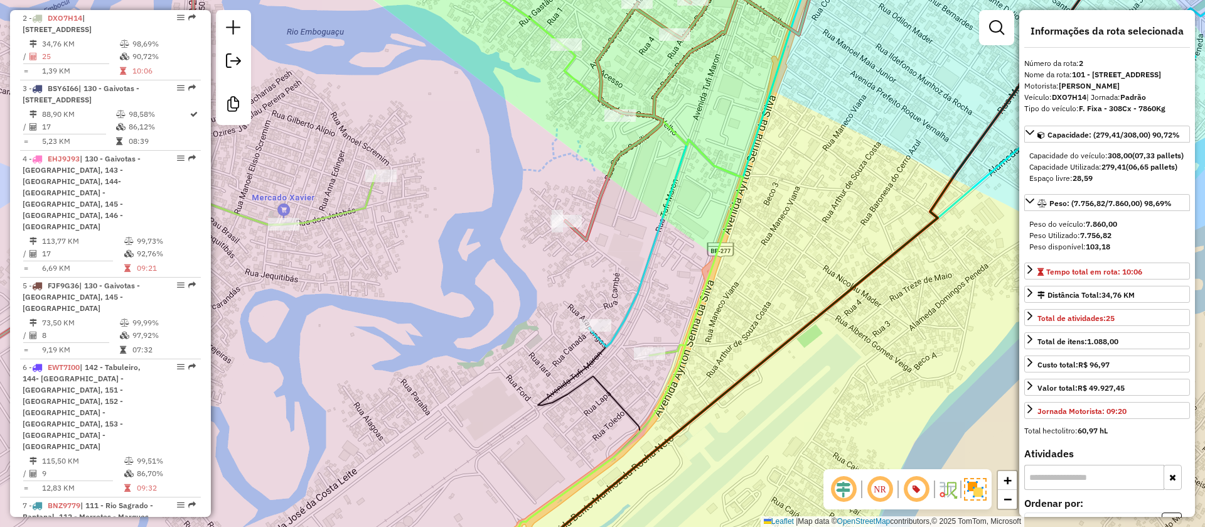
click at [539, 186] on div "Janela de atendimento Grade de atendimento Capacidade Transportadoras Veículos …" at bounding box center [602, 263] width 1205 height 527
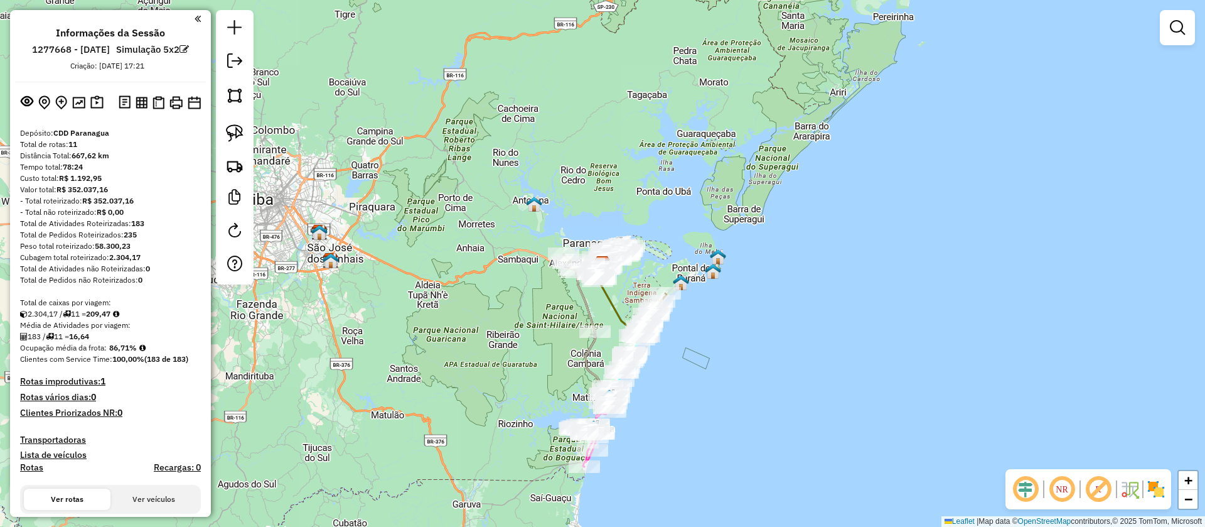
click at [1097, 488] on em at bounding box center [1099, 489] width 30 height 30
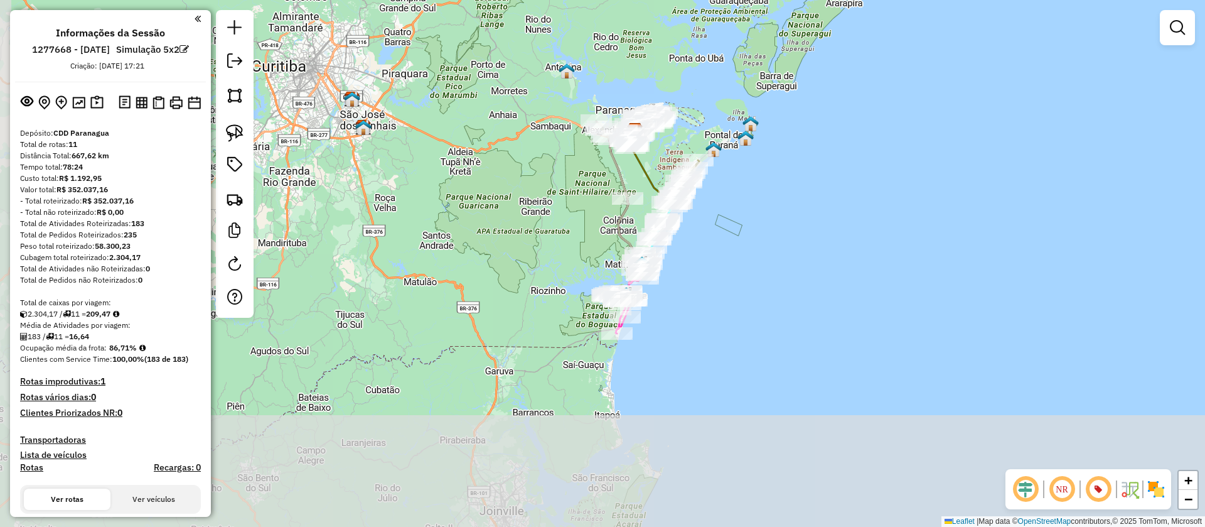
drag, startPoint x: 706, startPoint y: 301, endPoint x: 732, endPoint y: 214, distance: 91.0
click at [732, 214] on div "Janela de atendimento Grade de atendimento Capacidade Transportadoras Veículos …" at bounding box center [602, 263] width 1205 height 527
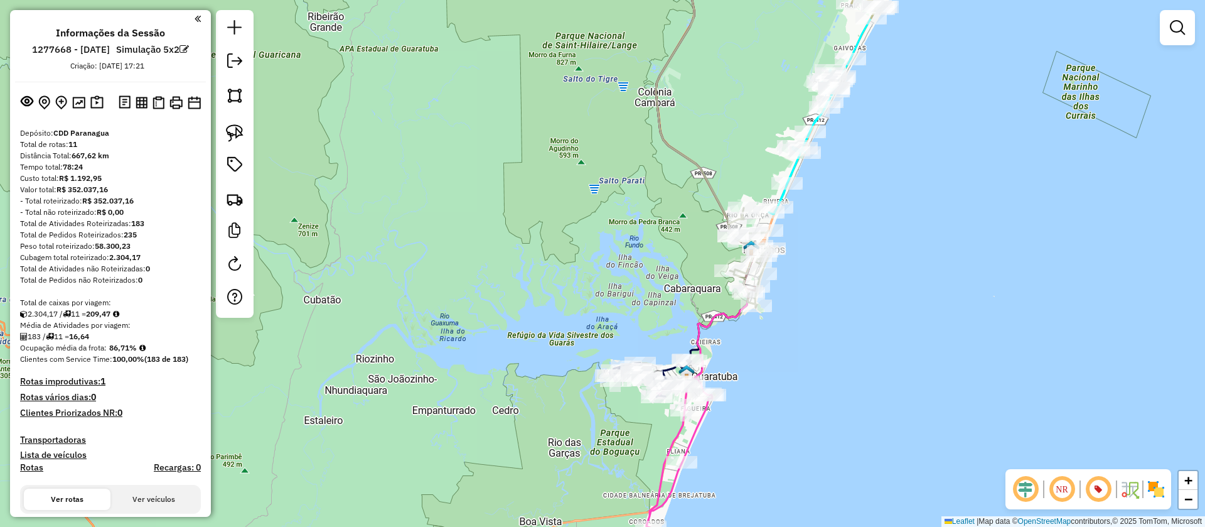
drag, startPoint x: 665, startPoint y: 298, endPoint x: 607, endPoint y: 188, distance: 124.1
click at [607, 188] on div "Janela de atendimento Grade de atendimento Capacidade Transportadoras Veículos …" at bounding box center [602, 263] width 1205 height 527
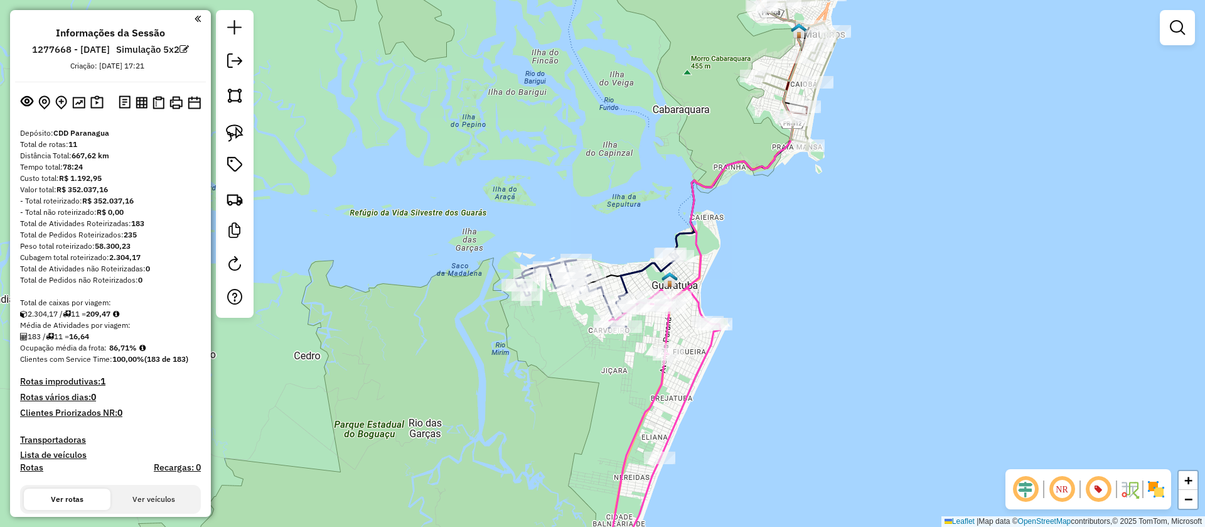
click at [661, 379] on icon at bounding box center [656, 434] width 130 height 292
select select "**********"
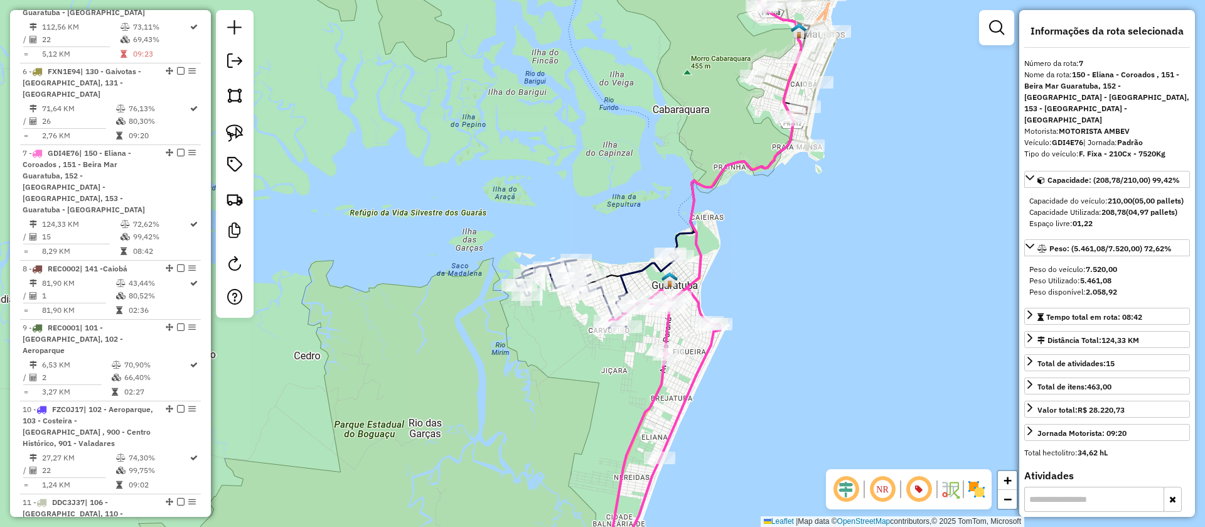
scroll to position [1012, 0]
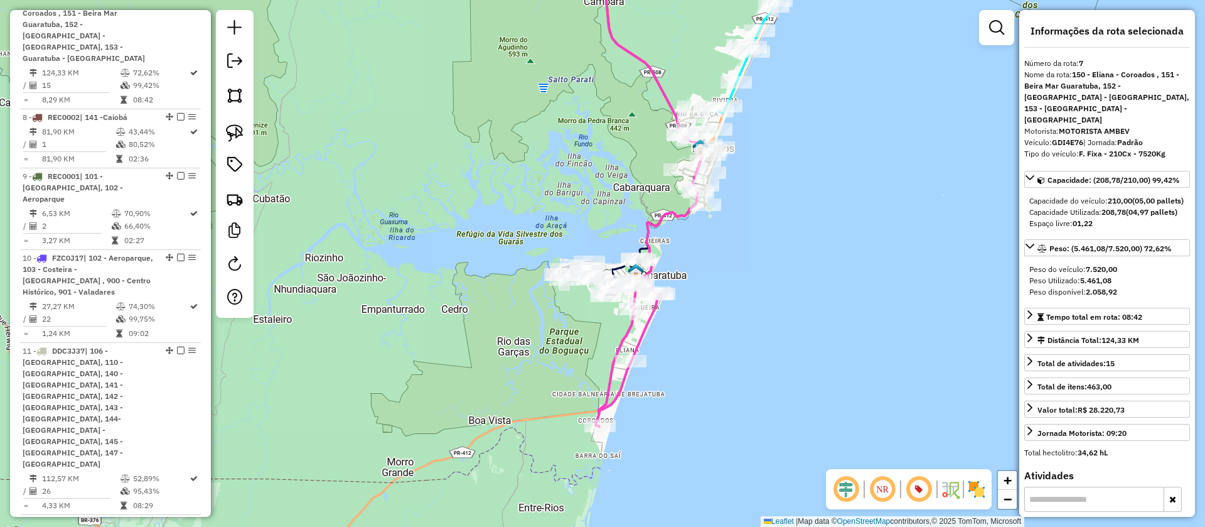
click at [616, 269] on icon at bounding box center [600, 277] width 82 height 37
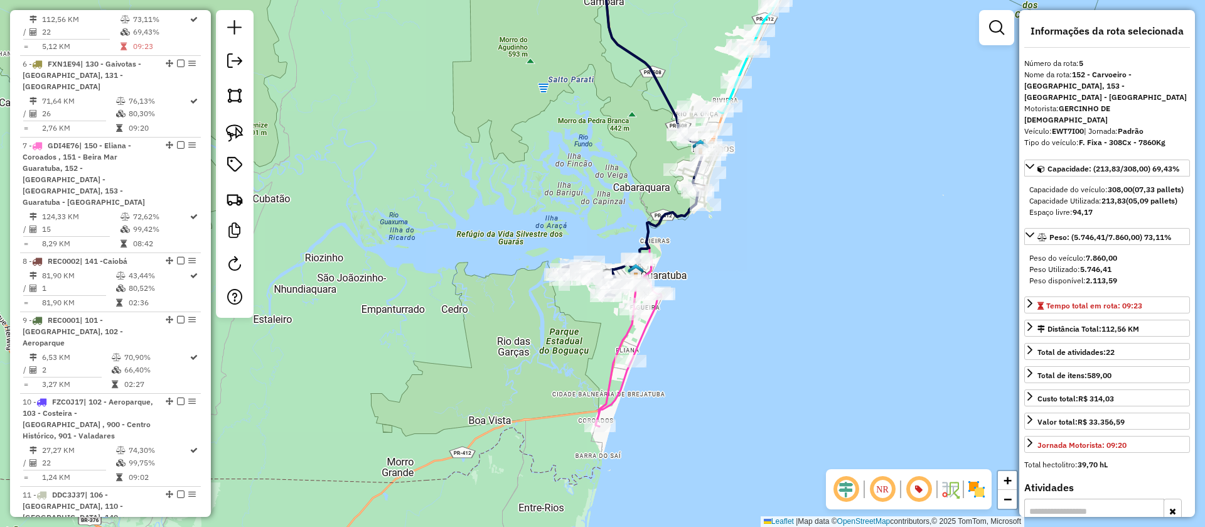
scroll to position [860, 0]
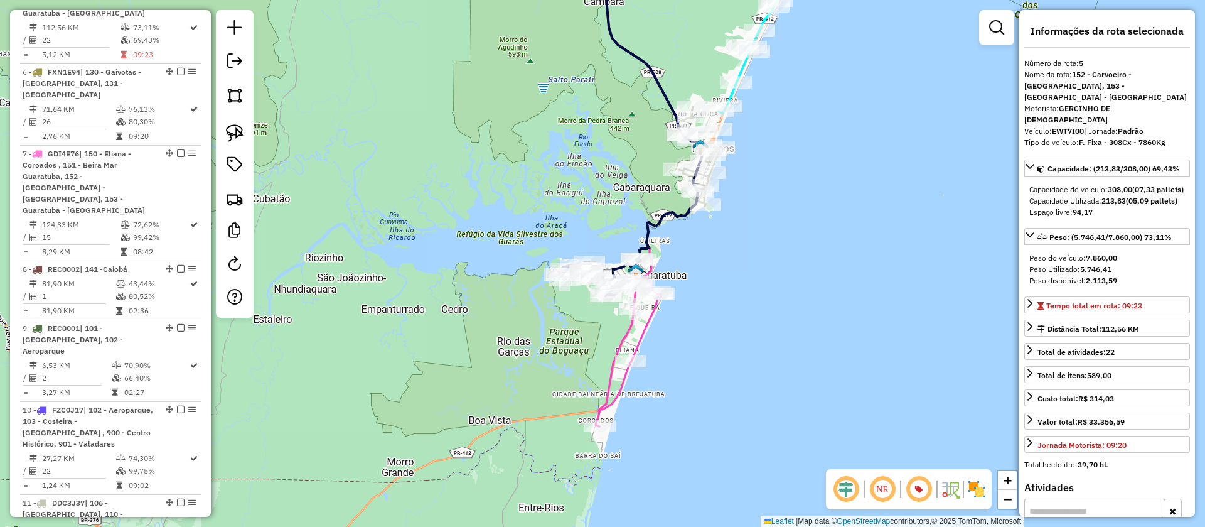
click at [868, 244] on div "Janela de atendimento Grade de atendimento Capacidade Transportadoras Veículos …" at bounding box center [602, 263] width 1205 height 527
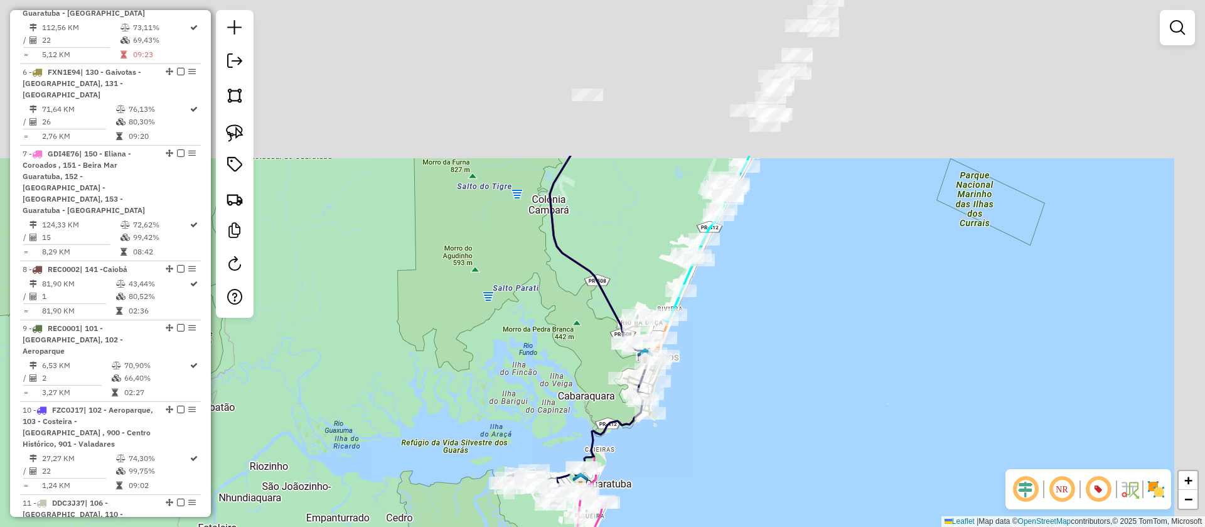
drag, startPoint x: 803, startPoint y: 148, endPoint x: 741, endPoint y: 396, distance: 255.0
click at [741, 396] on div "Janela de atendimento Grade de atendimento Capacidade Transportadoras Veículos …" at bounding box center [602, 263] width 1205 height 527
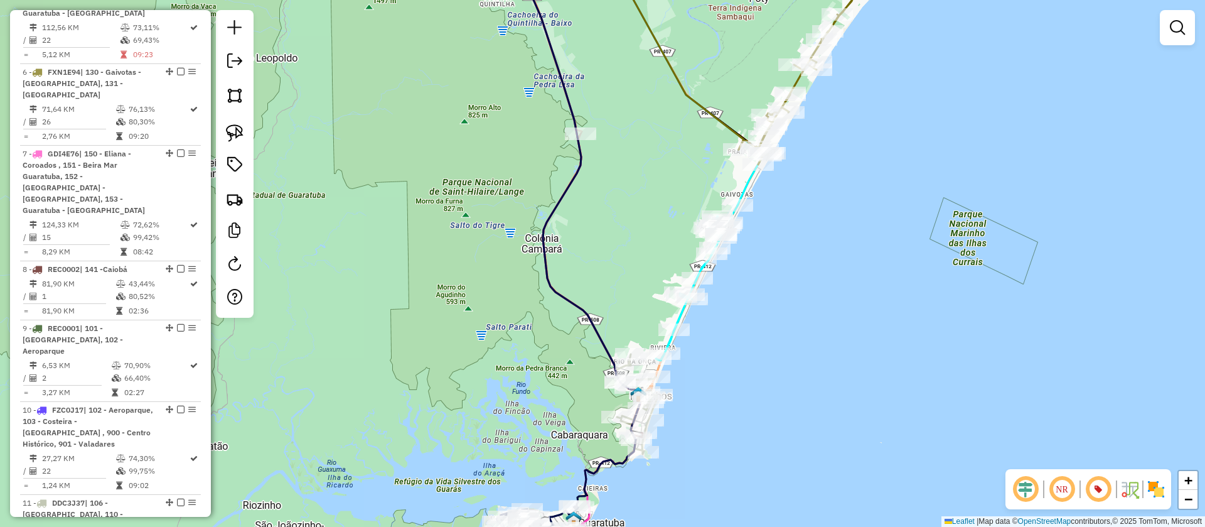
click at [613, 461] on icon at bounding box center [576, 227] width 128 height 560
select select "**********"
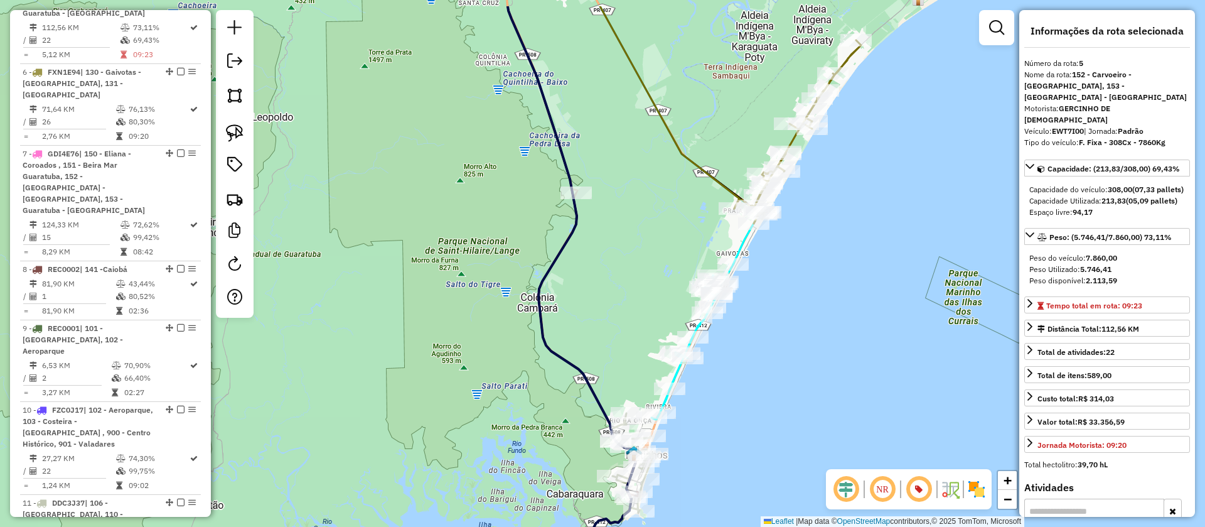
drag, startPoint x: 782, startPoint y: 291, endPoint x: 777, endPoint y: 376, distance: 84.9
click at [777, 376] on div "Janela de atendimento Grade de atendimento Capacidade Transportadoras Veículos …" at bounding box center [602, 263] width 1205 height 527
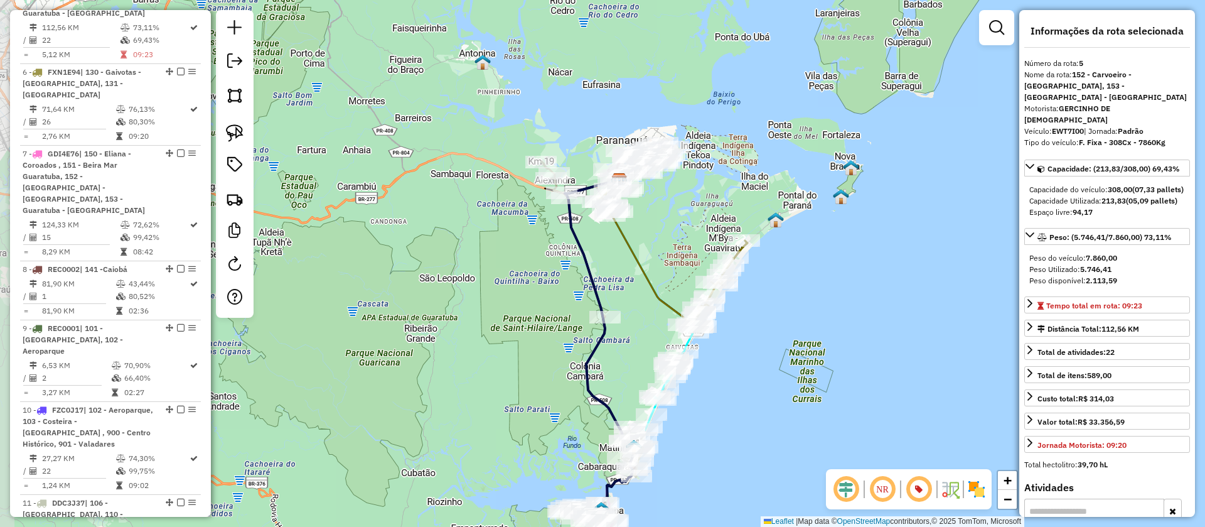
drag, startPoint x: 623, startPoint y: 240, endPoint x: 638, endPoint y: 316, distance: 77.0
click at [638, 316] on div "Janela de atendimento Grade de atendimento Capacidade Transportadoras Veículos …" at bounding box center [602, 263] width 1205 height 527
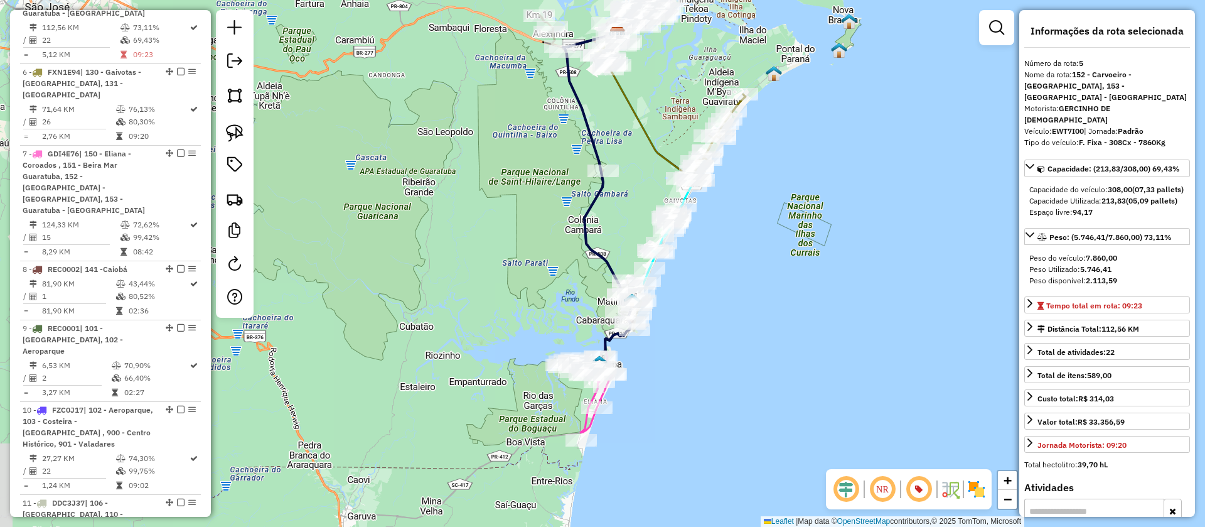
drag, startPoint x: 632, startPoint y: 257, endPoint x: 627, endPoint y: 153, distance: 104.3
click at [627, 163] on div "Janela de atendimento Grade de atendimento Capacidade Transportadoras Veículos …" at bounding box center [602, 263] width 1205 height 527
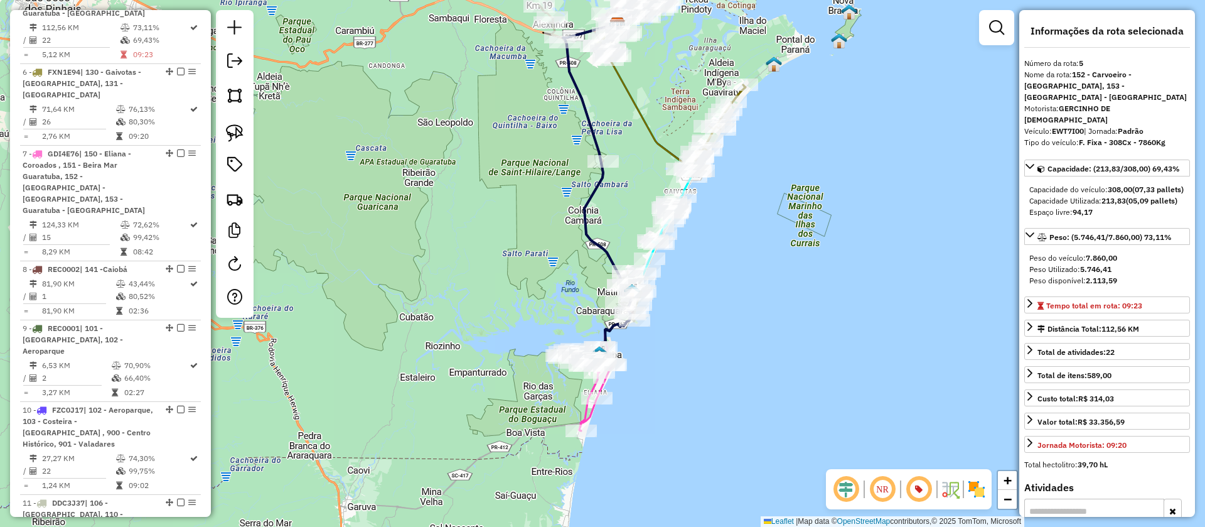
click at [674, 158] on icon at bounding box center [642, 97] width 85 height 144
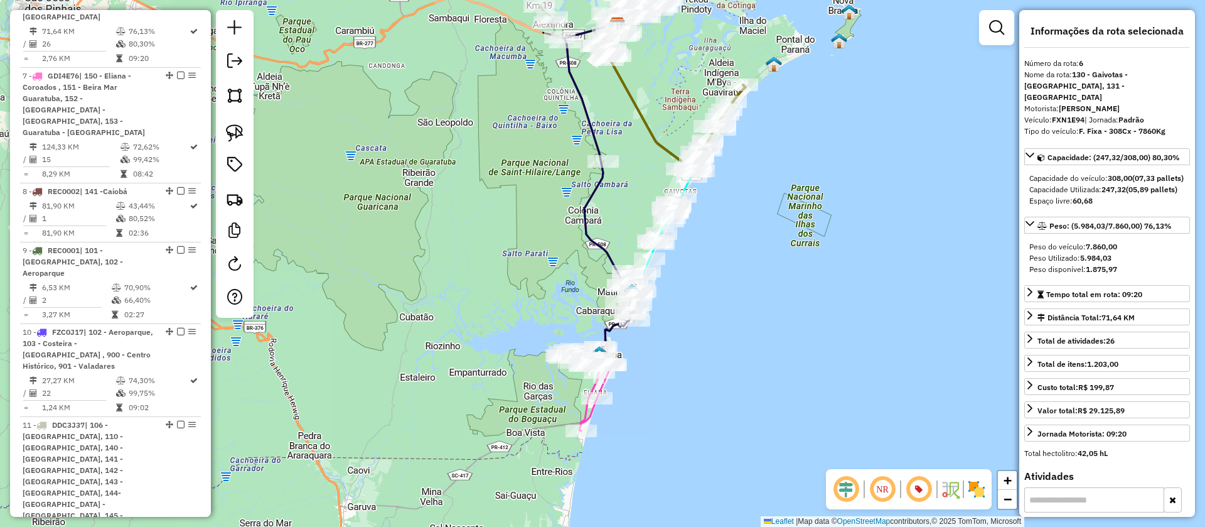
scroll to position [942, 0]
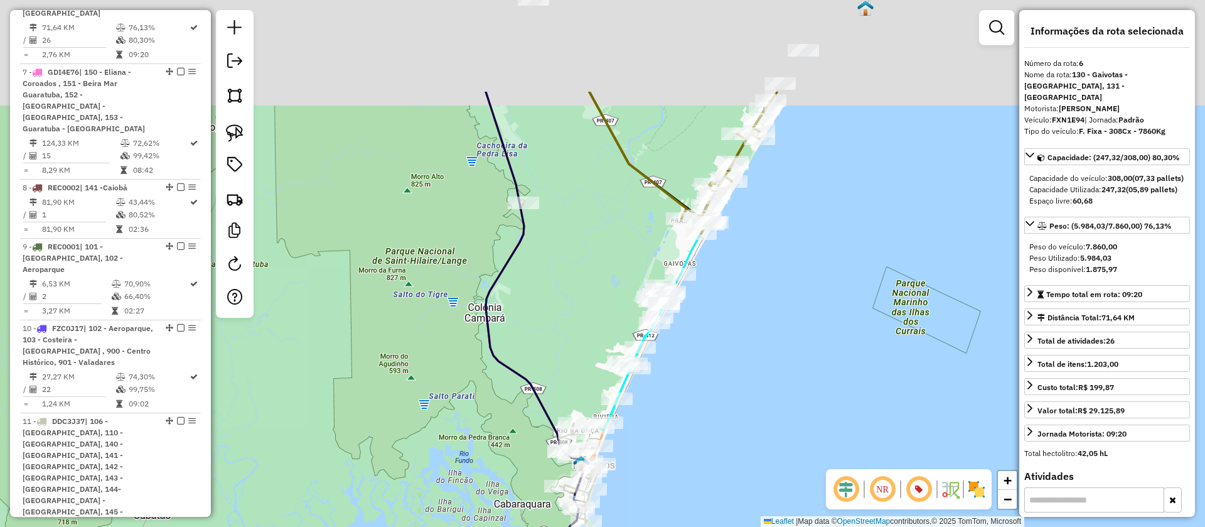
drag, startPoint x: 802, startPoint y: 187, endPoint x: 738, endPoint y: 296, distance: 126.1
click at [738, 296] on div "Janela de atendimento Grade de atendimento Capacidade Transportadoras Veículos …" at bounding box center [602, 263] width 1205 height 527
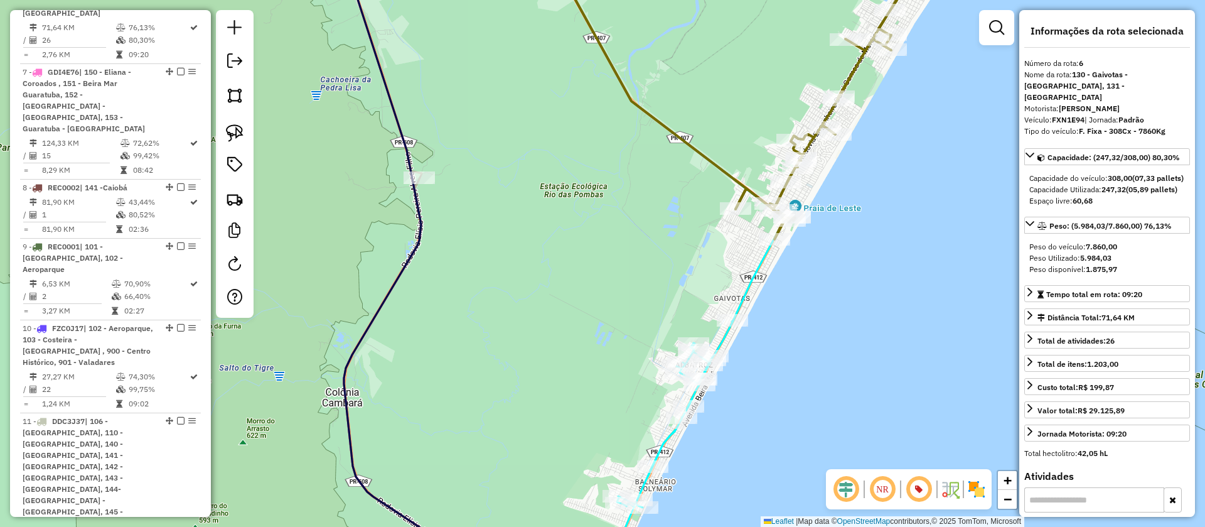
drag, startPoint x: 832, startPoint y: 269, endPoint x: 755, endPoint y: 198, distance: 104.4
click at [755, 198] on div "Janela de atendimento Grade de atendimento Capacidade Transportadoras Veículos …" at bounding box center [602, 263] width 1205 height 527
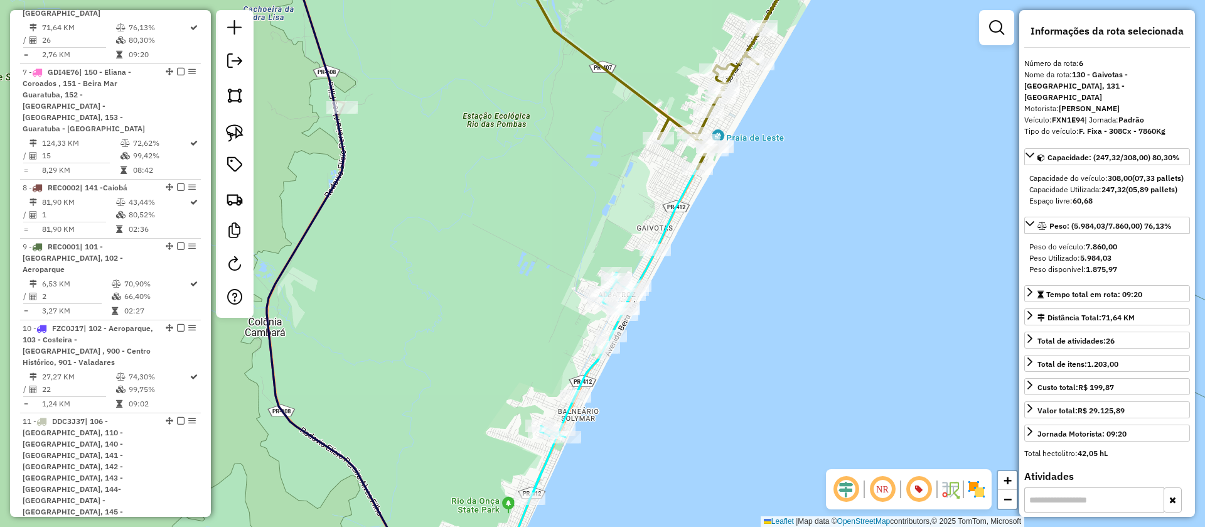
click at [659, 117] on icon at bounding box center [588, 42] width 161 height 191
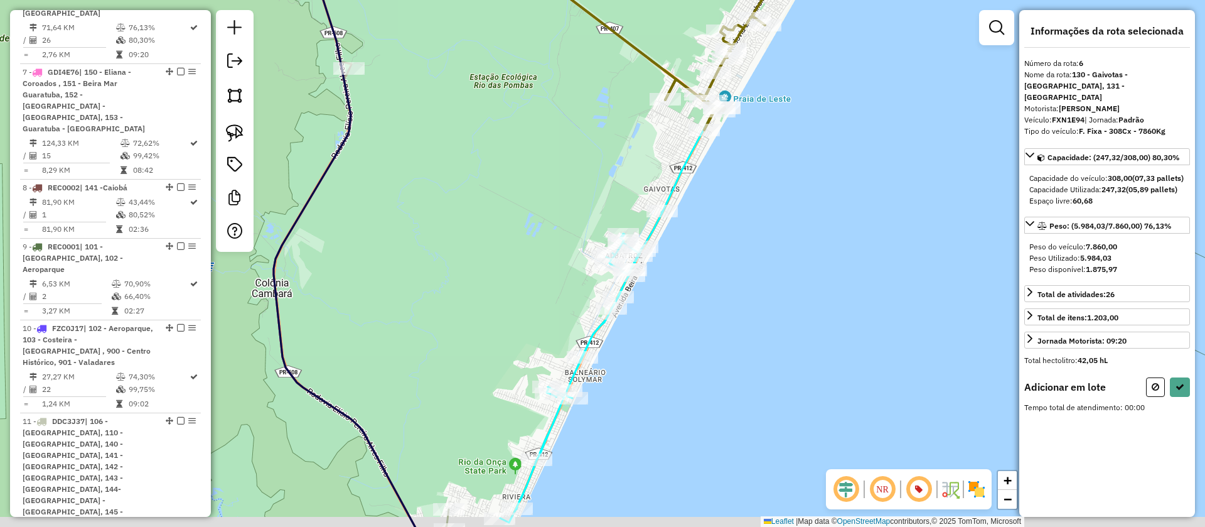
drag, startPoint x: 807, startPoint y: 225, endPoint x: 807, endPoint y: 218, distance: 6.9
click at [807, 218] on div "Janela de atendimento Grade de atendimento Capacidade Transportadoras Veículos …" at bounding box center [602, 263] width 1205 height 527
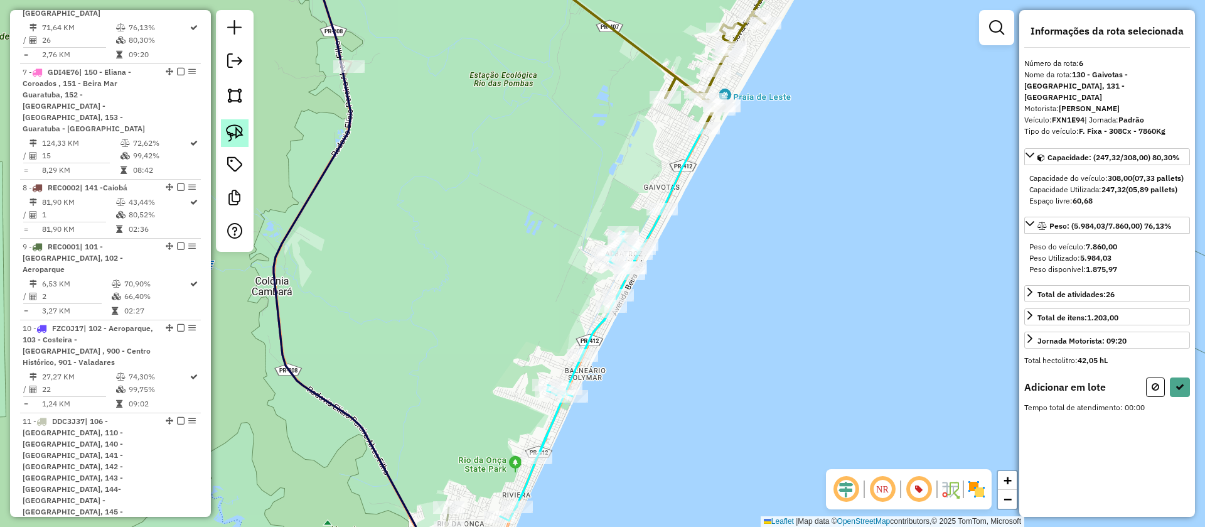
click at [239, 129] on img at bounding box center [235, 133] width 18 height 18
drag, startPoint x: 632, startPoint y: 176, endPoint x: 727, endPoint y: 184, distance: 95.1
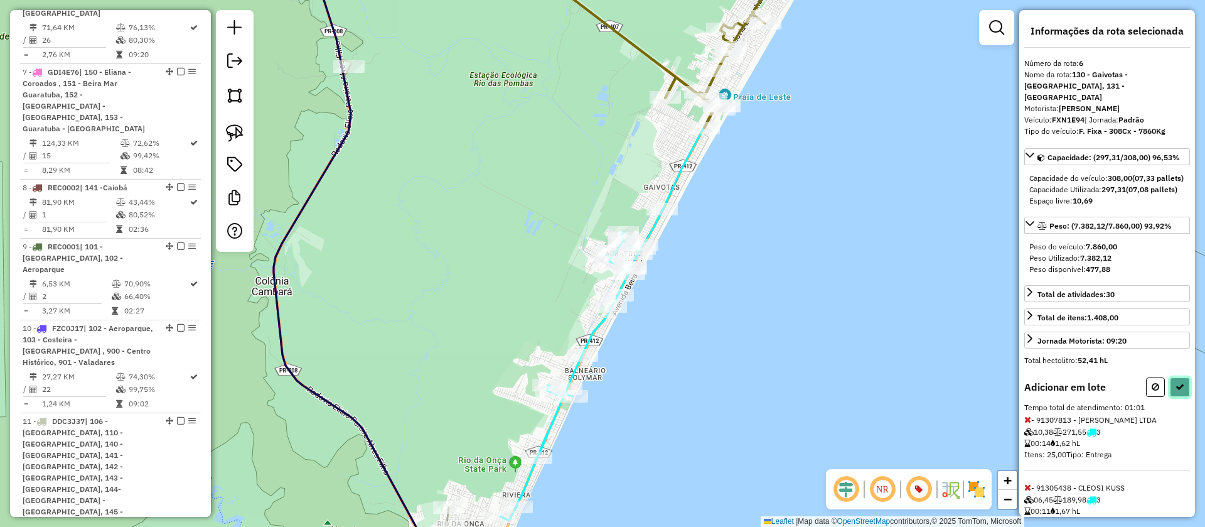
click at [1178, 391] on icon at bounding box center [1180, 386] width 9 height 9
select select "**********"
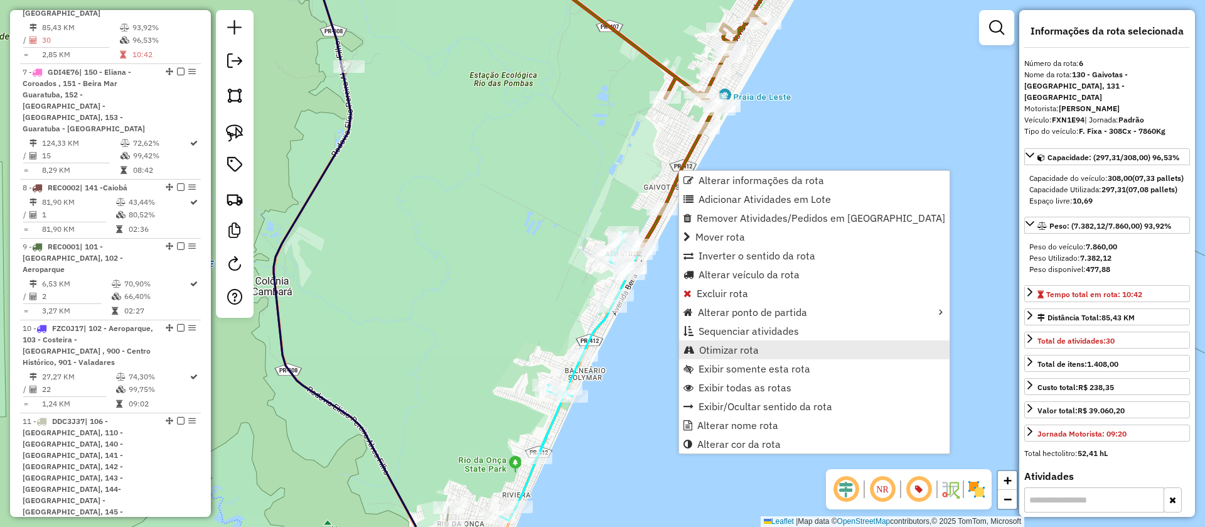
click at [730, 342] on link "Otimizar rota" at bounding box center [814, 349] width 271 height 19
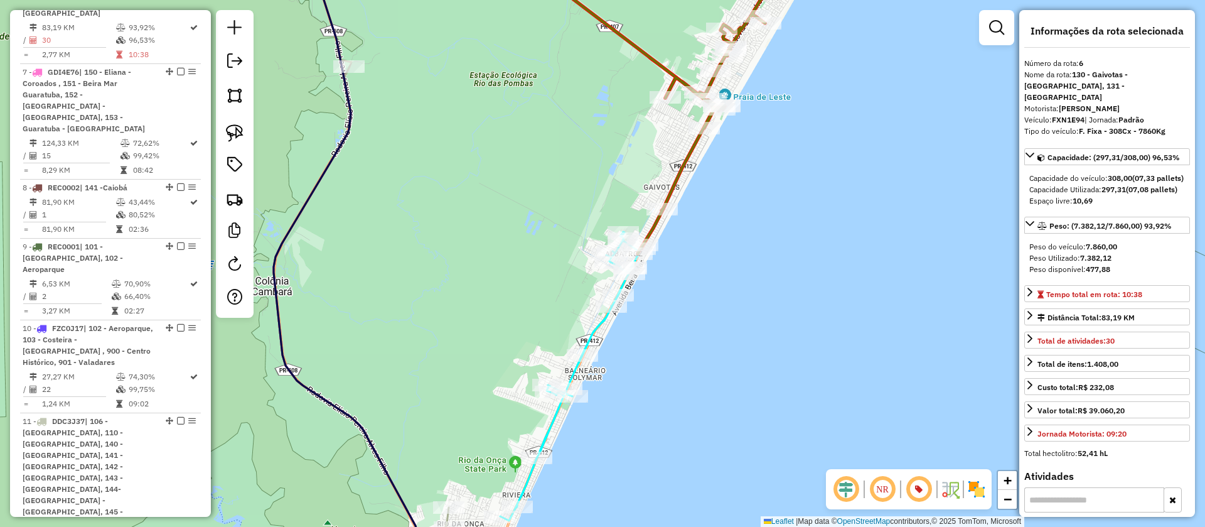
click at [596, 318] on icon at bounding box center [569, 376] width 139 height 289
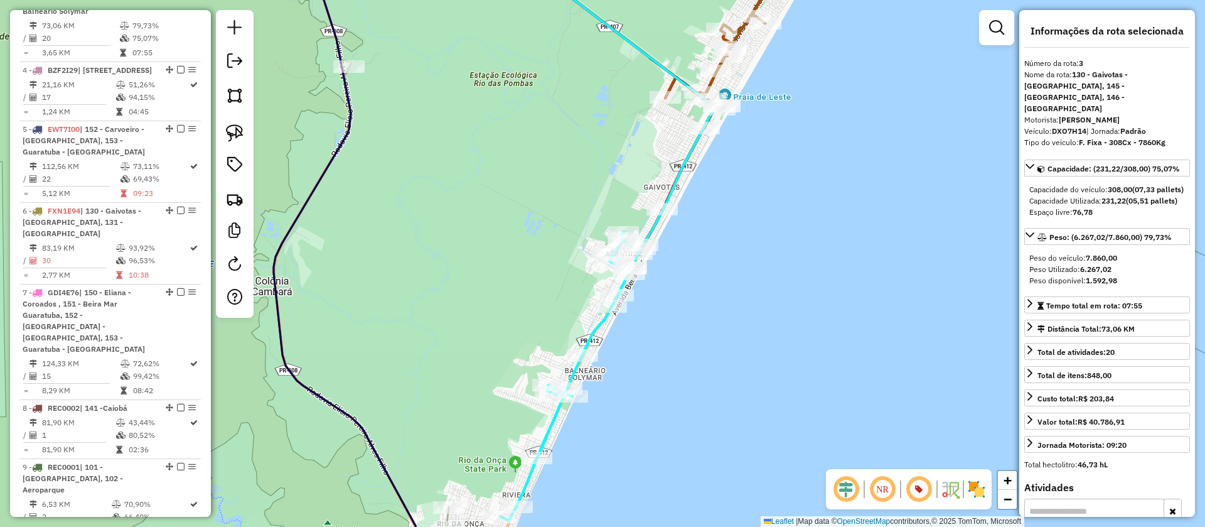
scroll to position [697, 0]
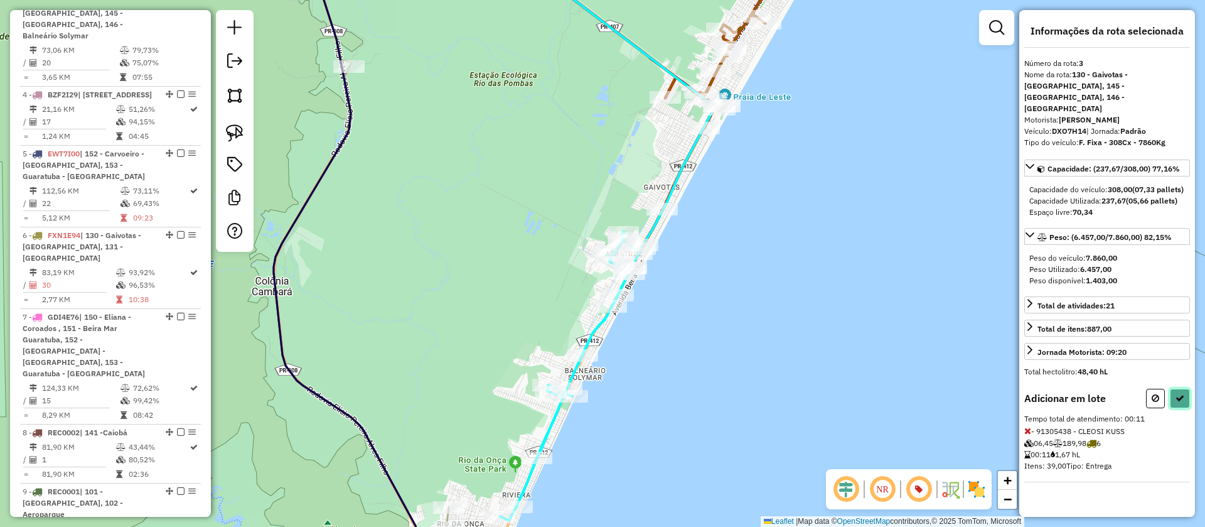
click at [1176, 396] on icon at bounding box center [1180, 398] width 9 height 9
select select "**********"
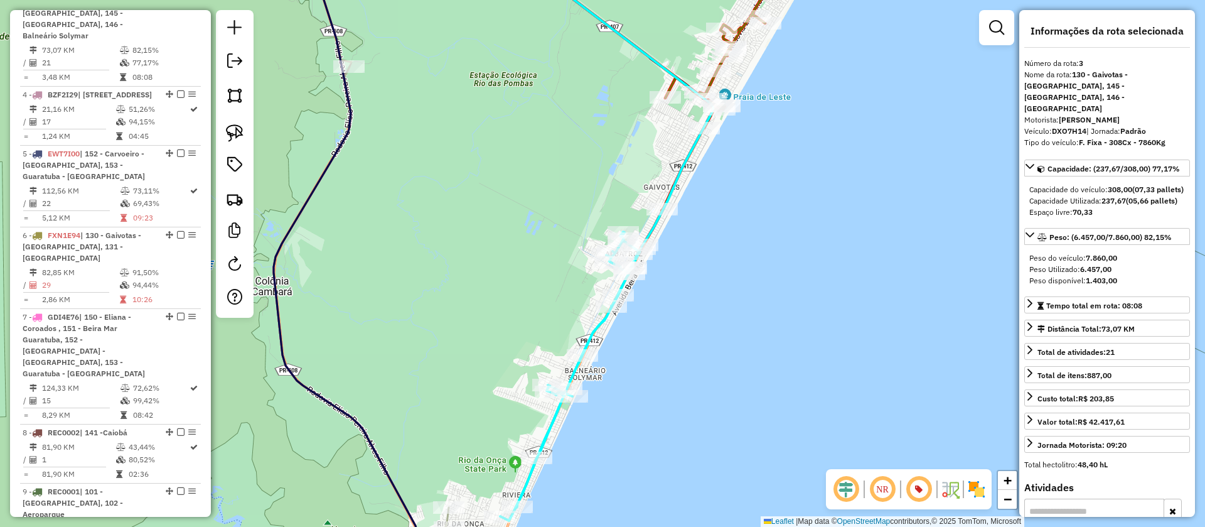
click at [672, 87] on icon at bounding box center [715, 97] width 151 height 301
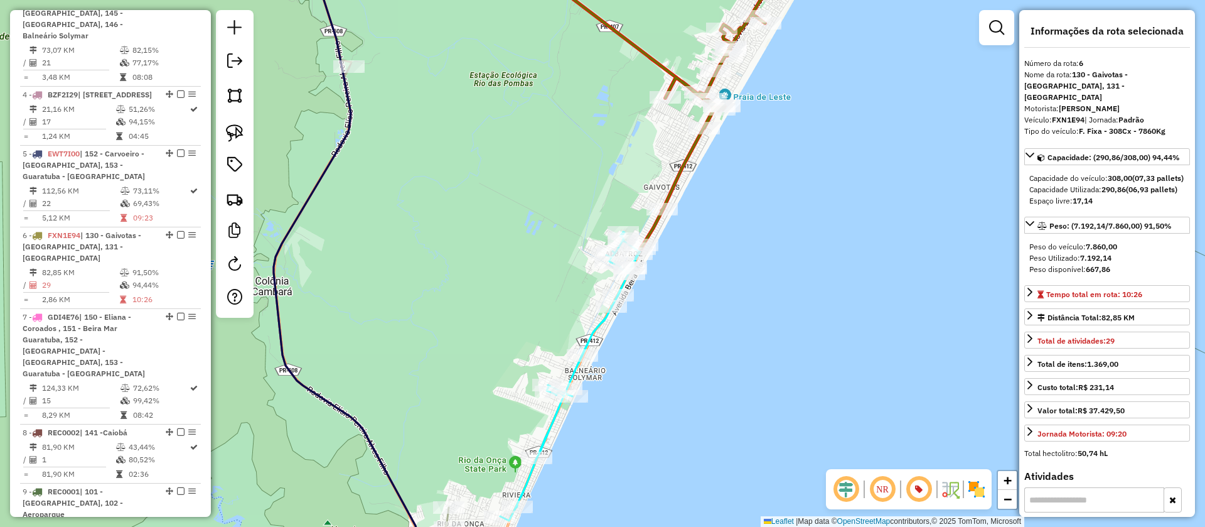
scroll to position [942, 0]
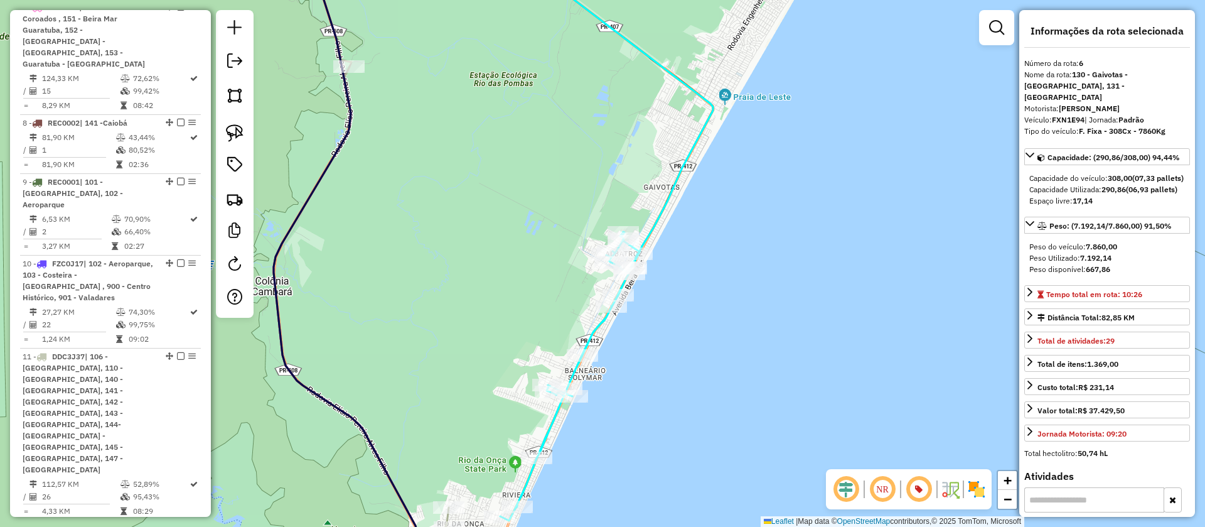
click at [657, 223] on icon at bounding box center [625, 107] width 176 height 321
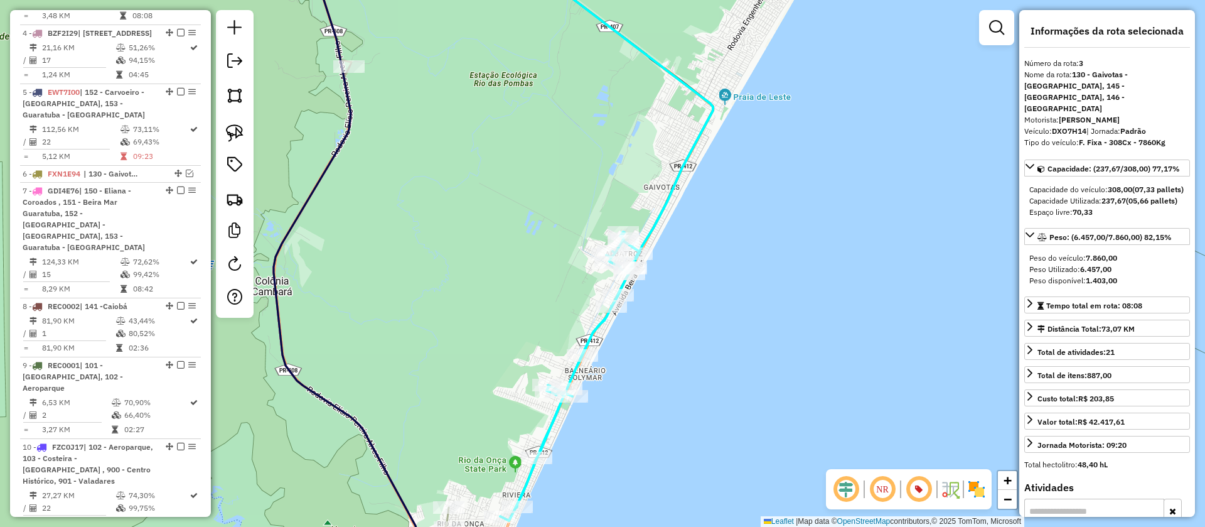
scroll to position [697, 0]
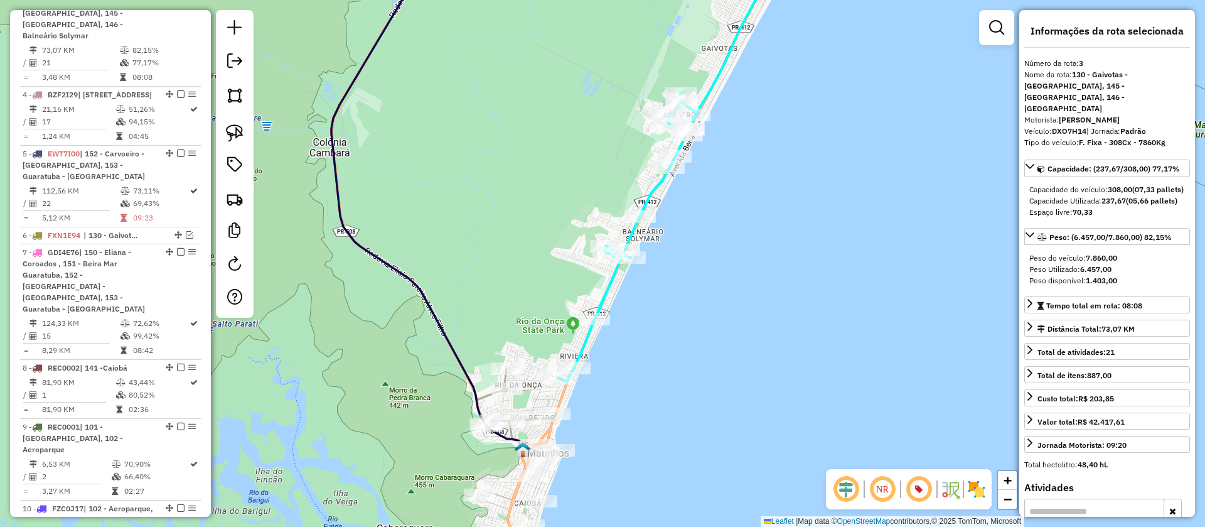
drag, startPoint x: 503, startPoint y: 321, endPoint x: 598, endPoint y: 104, distance: 237.0
click at [591, 113] on div "Janela de atendimento Grade de atendimento Capacidade Transportadoras Veículos …" at bounding box center [602, 263] width 1205 height 527
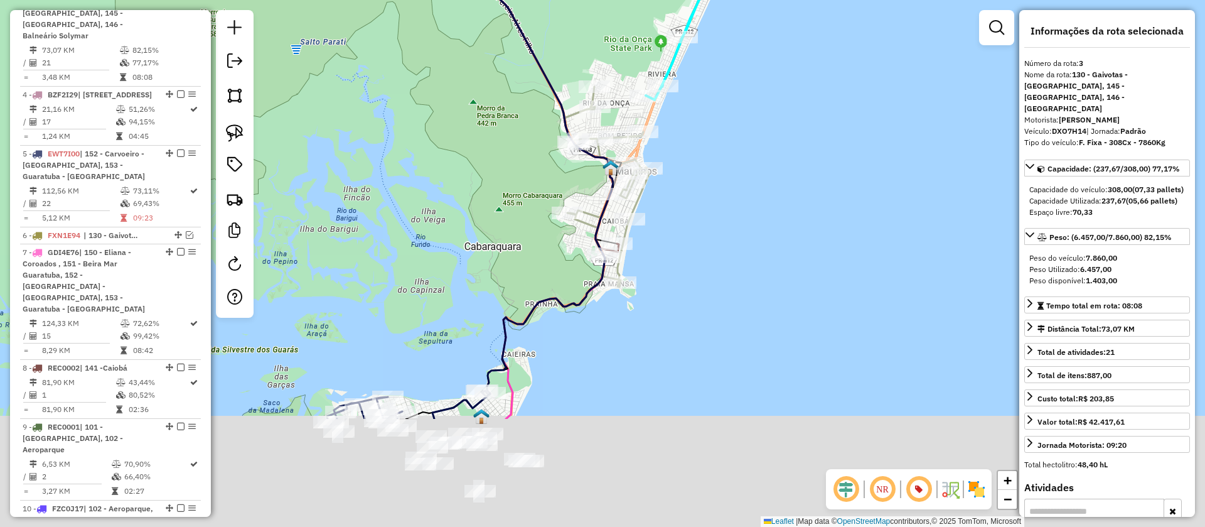
drag, startPoint x: 576, startPoint y: 205, endPoint x: 614, endPoint y: 20, distance: 188.5
click at [614, 20] on div "Janela de atendimento Grade de atendimento Capacidade Transportadoras Veículos …" at bounding box center [602, 263] width 1205 height 527
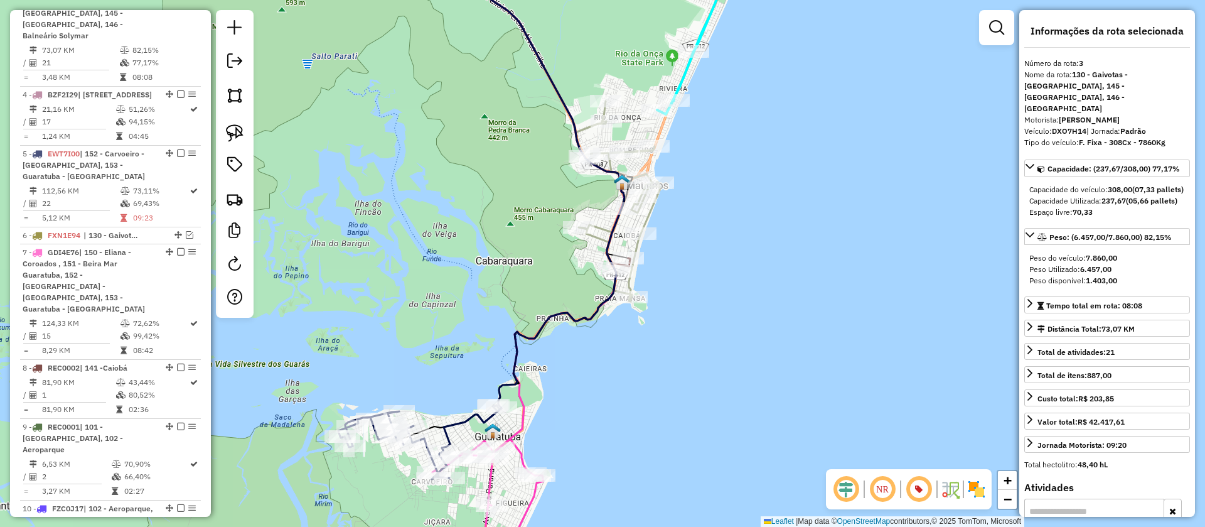
click at [711, 161] on div "Janela de atendimento Grade de atendimento Capacidade Transportadoras Veículos …" at bounding box center [602, 263] width 1205 height 527
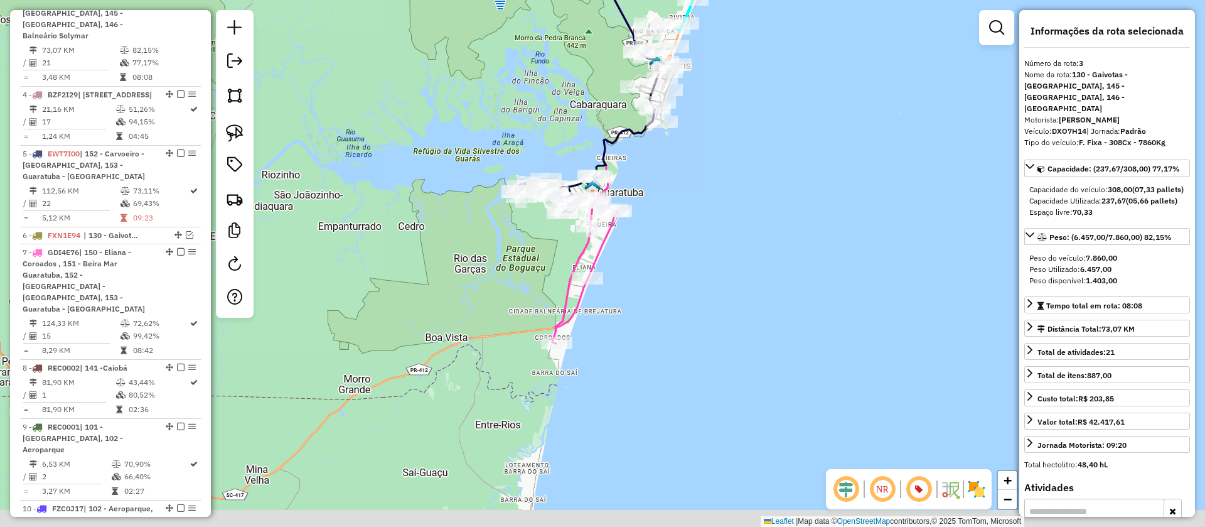
drag, startPoint x: 675, startPoint y: 179, endPoint x: 681, endPoint y: 151, distance: 28.8
click at [681, 151] on div "Janela de atendimento Grade de atendimento Capacidade Transportadoras Veículos …" at bounding box center [602, 263] width 1205 height 527
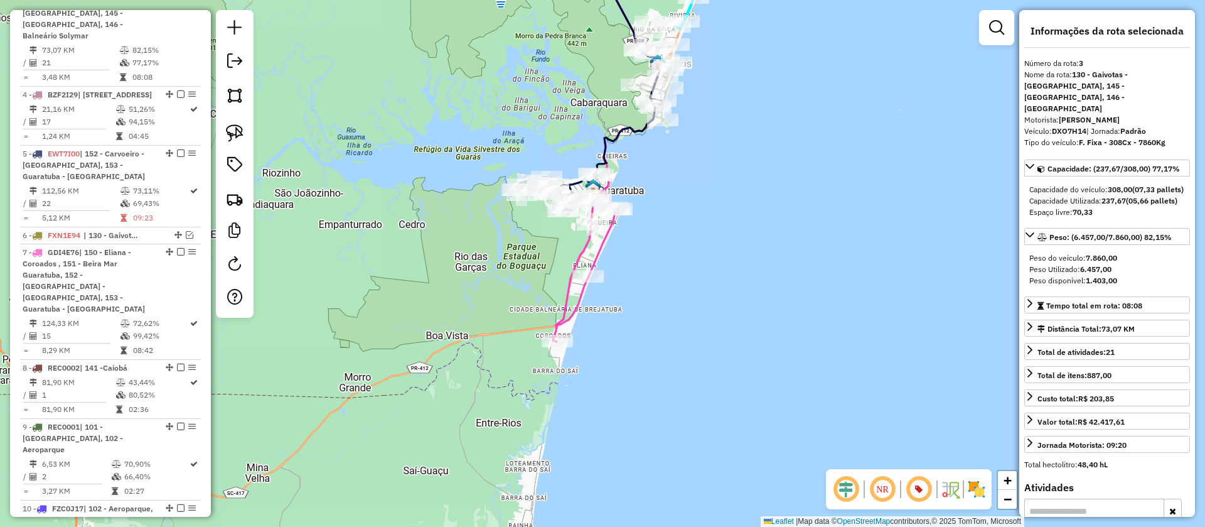
click at [600, 250] on icon at bounding box center [586, 266] width 66 height 151
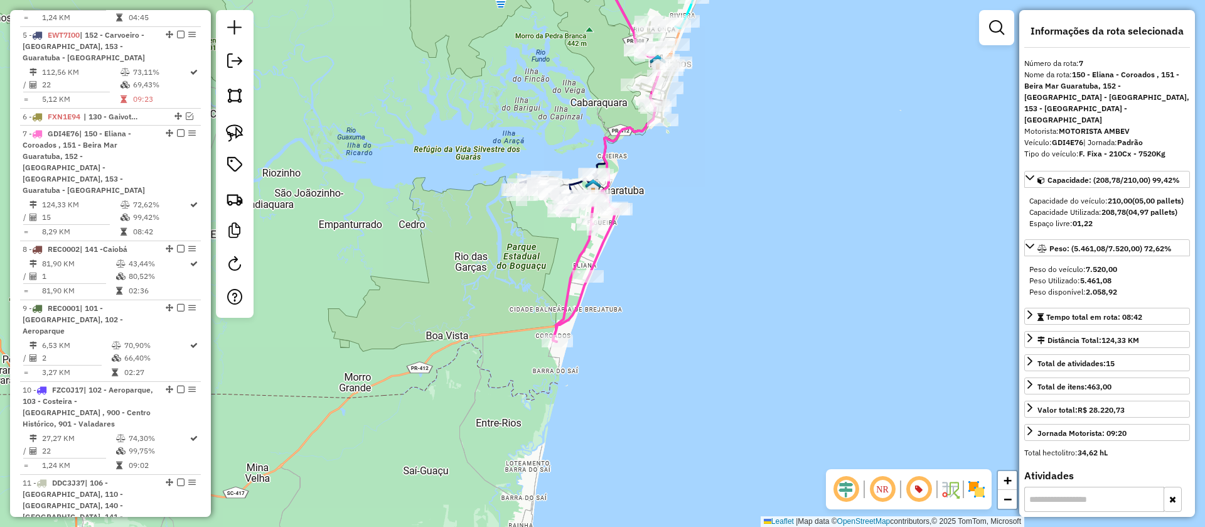
scroll to position [959, 0]
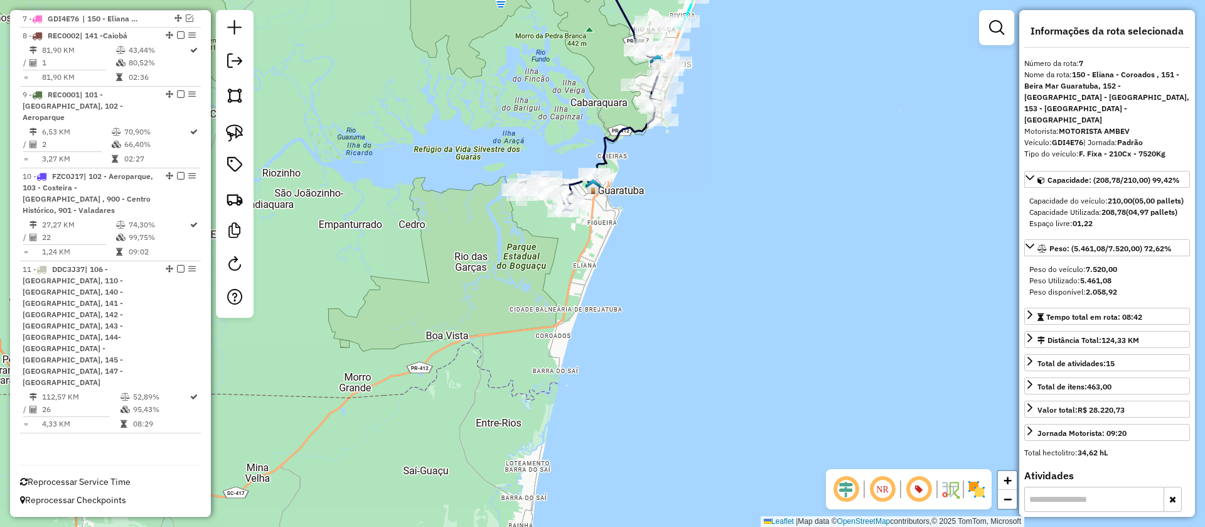
scroll to position [890, 0]
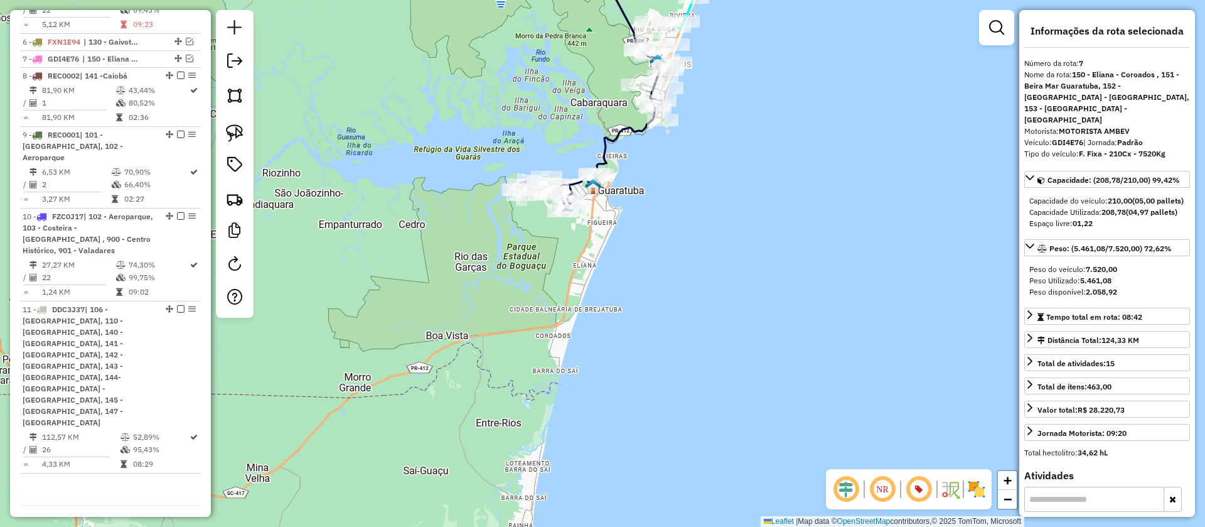
click at [573, 181] on icon at bounding box center [557, 192] width 82 height 37
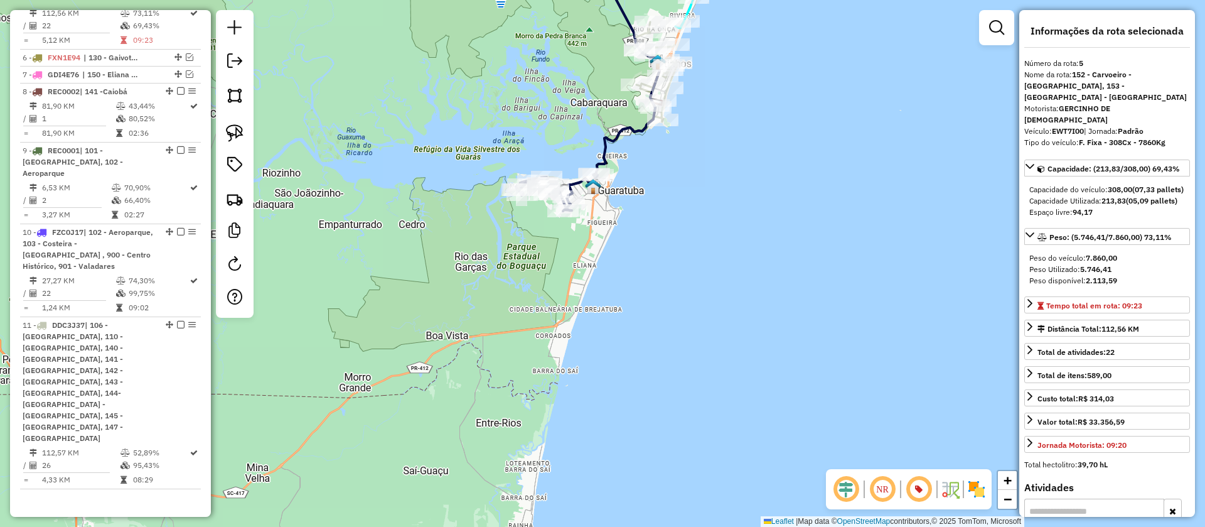
scroll to position [860, 0]
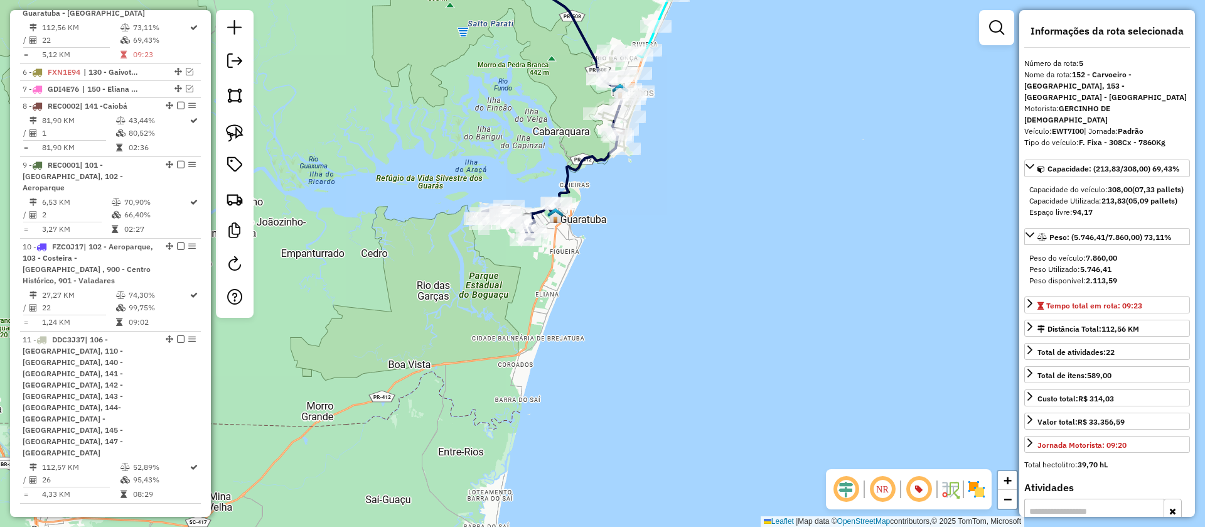
drag, startPoint x: 676, startPoint y: 154, endPoint x: 625, endPoint y: 195, distance: 65.3
click at [625, 195] on div "Janela de atendimento Grade de atendimento Capacidade Transportadoras Veículos …" at bounding box center [602, 263] width 1205 height 527
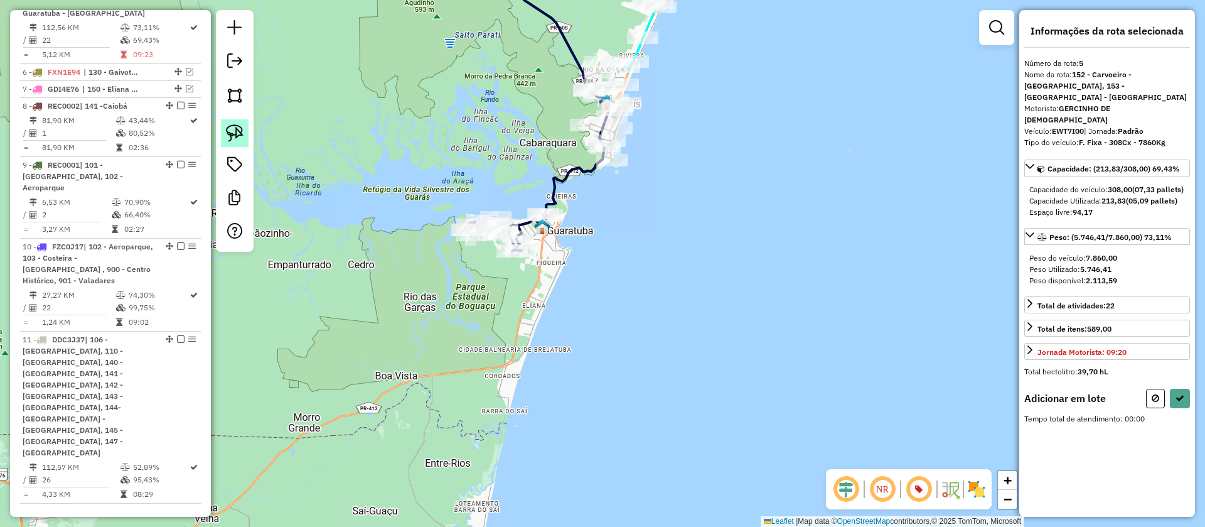
click at [231, 122] on link at bounding box center [235, 133] width 28 height 28
drag, startPoint x: 530, startPoint y: 132, endPoint x: 630, endPoint y: 203, distance: 122.6
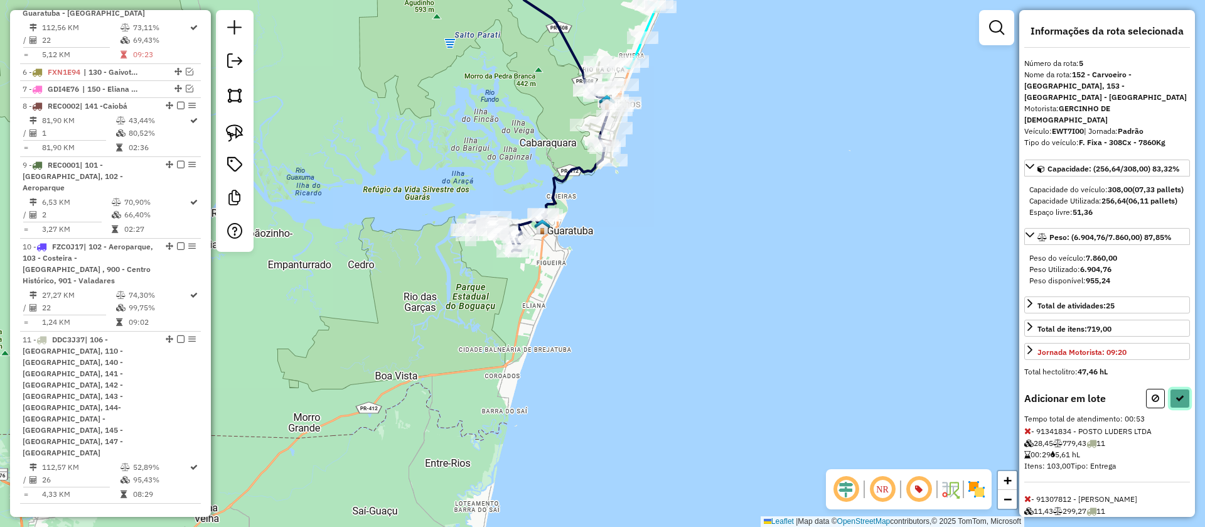
click at [1176, 402] on button at bounding box center [1180, 398] width 20 height 19
select select "**********"
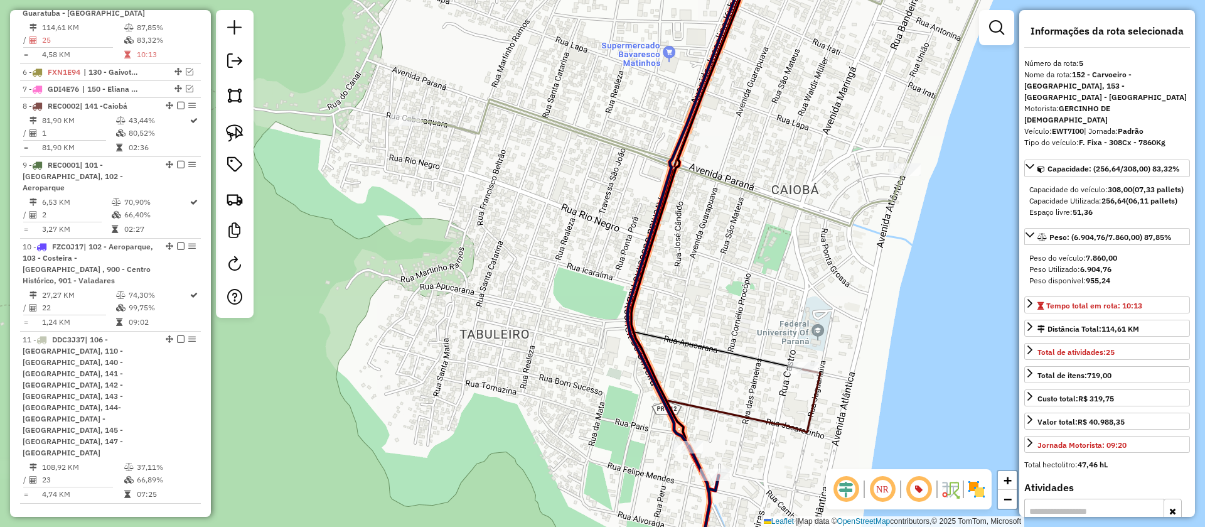
drag, startPoint x: 581, startPoint y: 255, endPoint x: 606, endPoint y: 159, distance: 98.7
click at [606, 162] on div "Janela de atendimento Grade de atendimento Capacidade Transportadoras Veículos …" at bounding box center [602, 263] width 1205 height 527
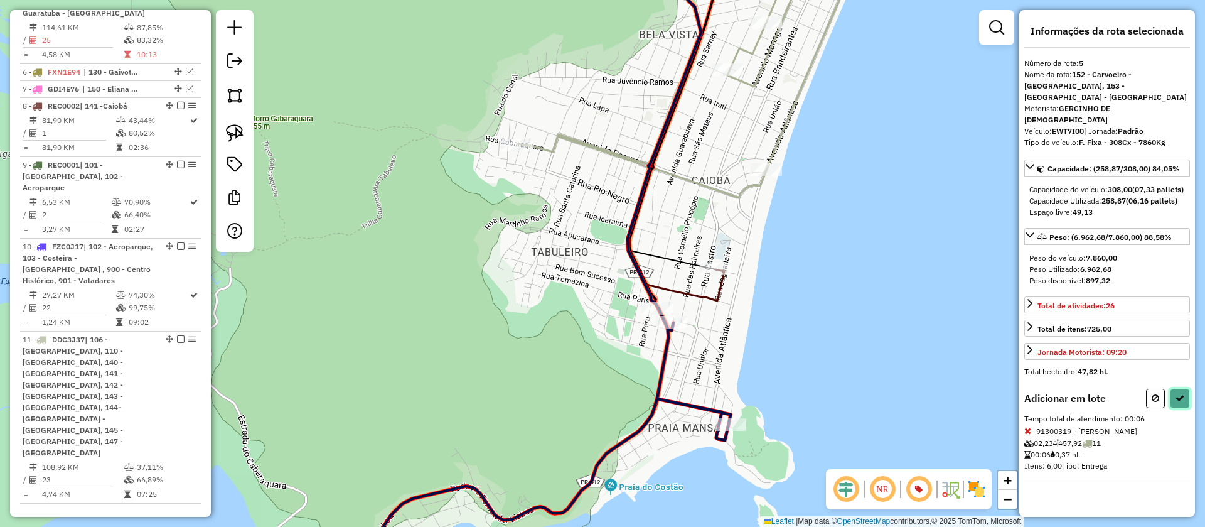
click at [1180, 389] on button at bounding box center [1180, 398] width 20 height 19
select select "**********"
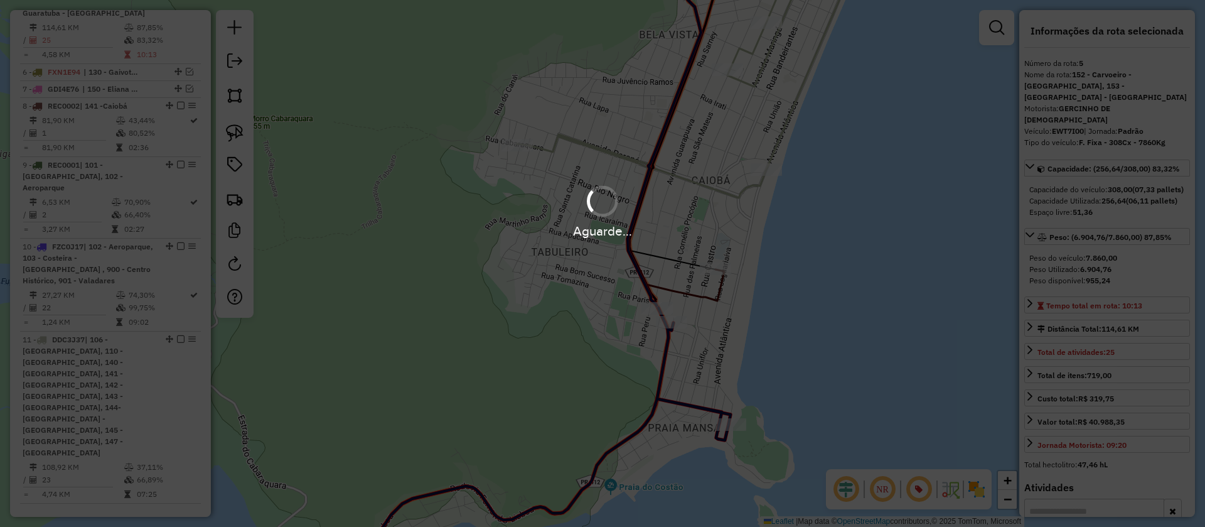
click at [849, 309] on div "Aguarde..." at bounding box center [602, 263] width 1205 height 527
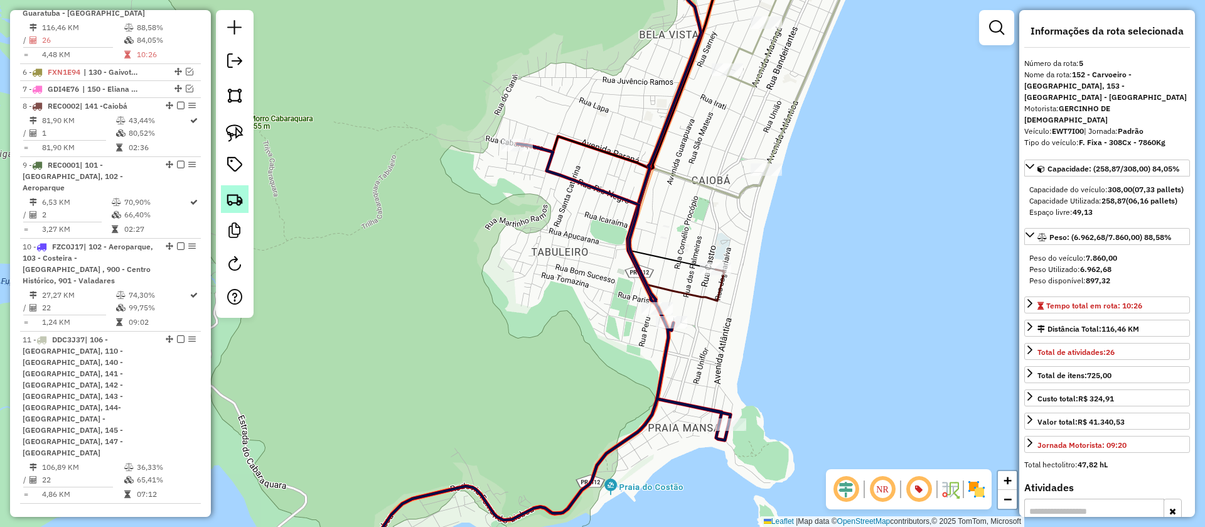
scroll to position [795, 0]
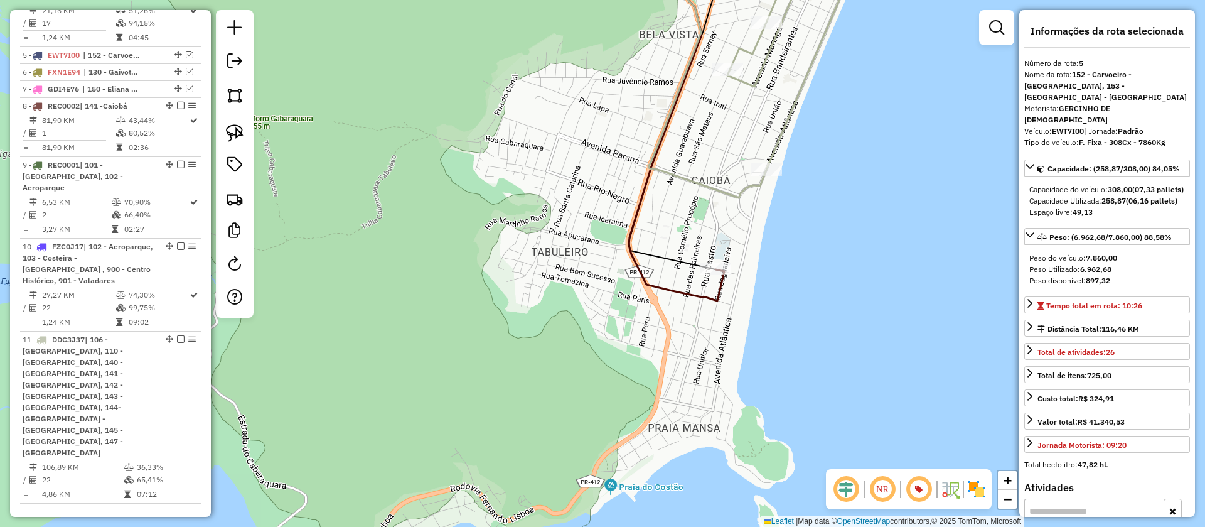
click at [718, 193] on icon at bounding box center [747, 72] width 196 height 250
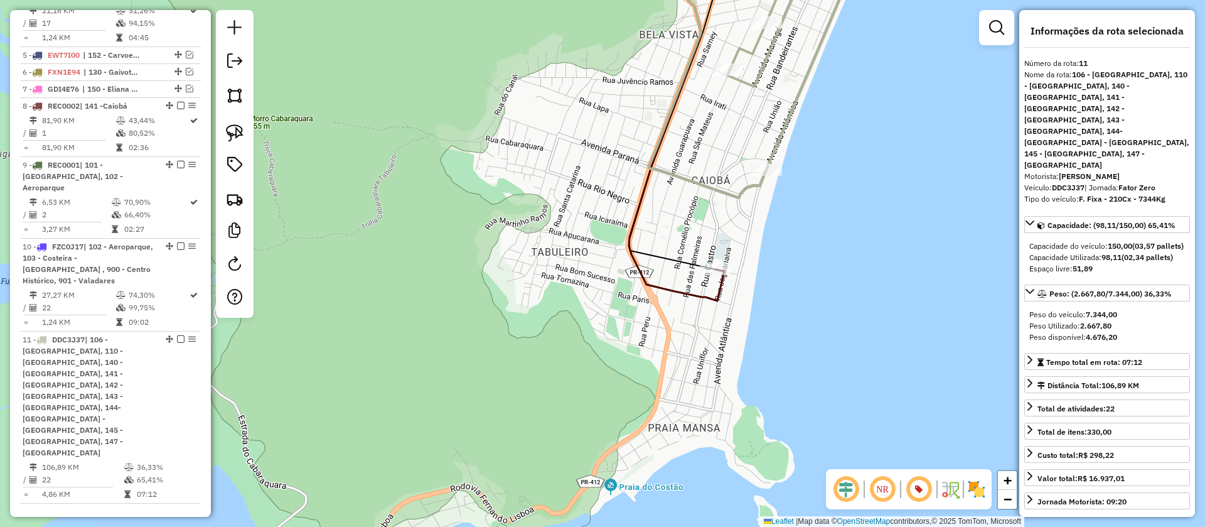
scroll to position [826, 0]
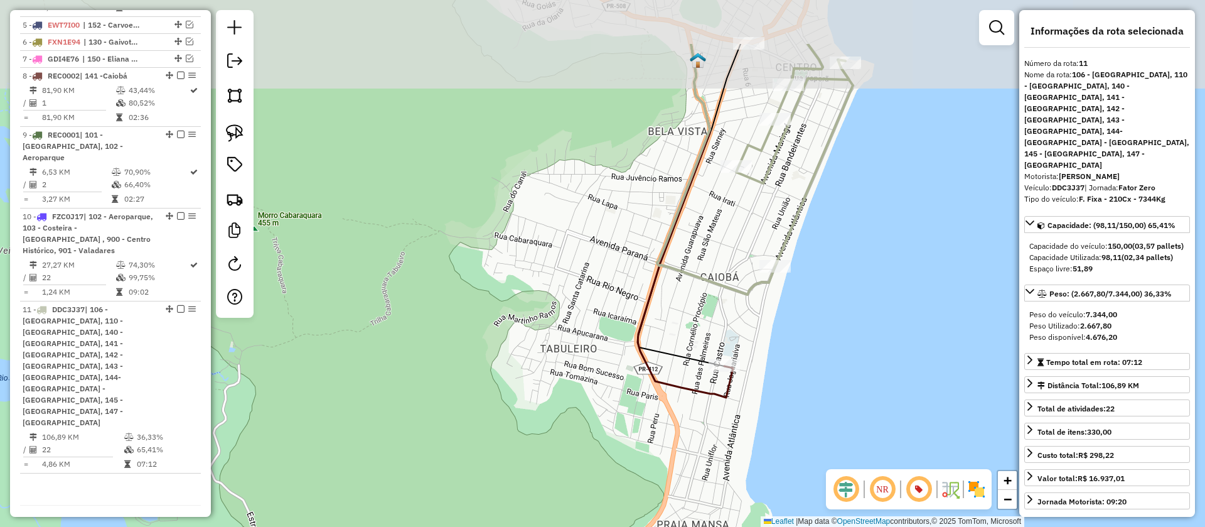
drag, startPoint x: 778, startPoint y: 218, endPoint x: 789, endPoint y: 323, distance: 104.8
click at [789, 322] on div "Janela de atendimento Grade de atendimento Capacidade Transportadoras Veículos …" at bounding box center [602, 263] width 1205 height 527
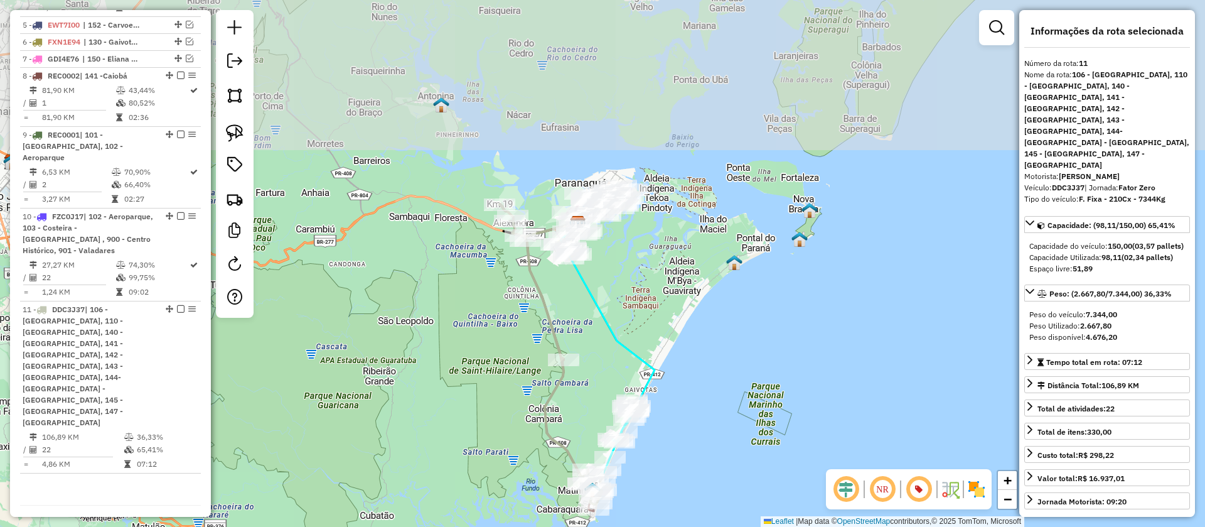
drag, startPoint x: 604, startPoint y: 122, endPoint x: 588, endPoint y: 361, distance: 239.7
click at [588, 361] on div "Janela de atendimento Grade de atendimento Capacidade Transportadoras Veículos …" at bounding box center [602, 263] width 1205 height 527
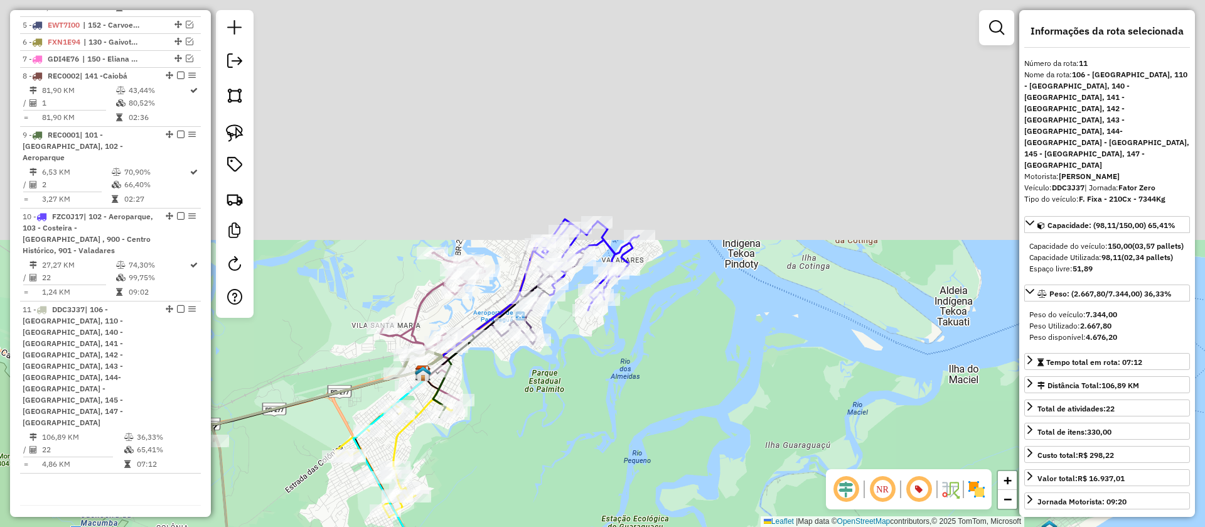
drag, startPoint x: 559, startPoint y: 330, endPoint x: 540, endPoint y: 414, distance: 85.6
click at [540, 414] on div "Janela de atendimento Grade de atendimento Capacidade Transportadoras Veículos …" at bounding box center [602, 263] width 1205 height 527
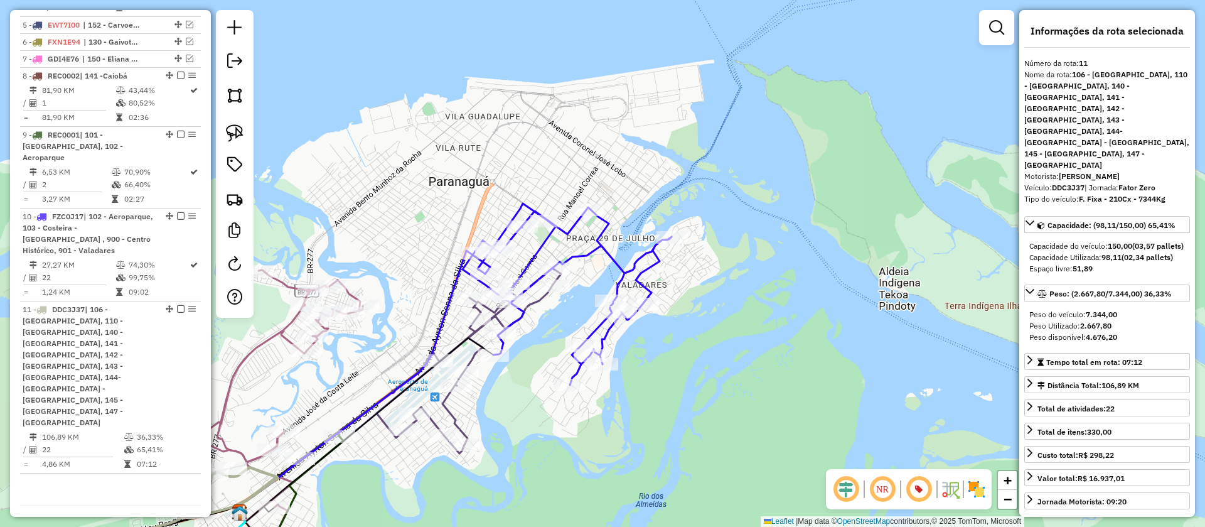
click at [620, 262] on icon at bounding box center [567, 293] width 209 height 181
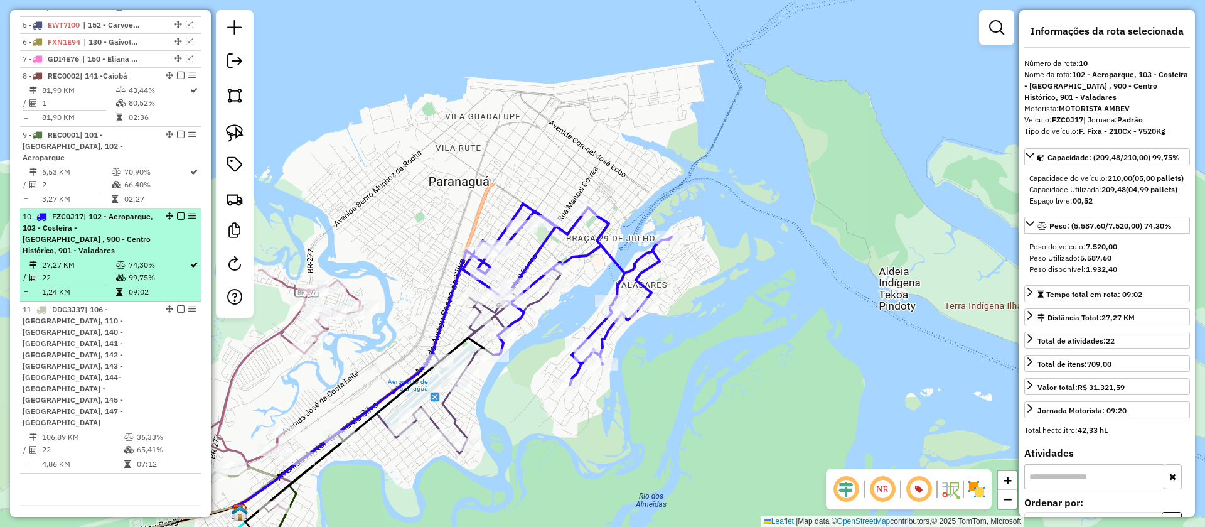
click at [177, 220] on em at bounding box center [181, 216] width 8 height 8
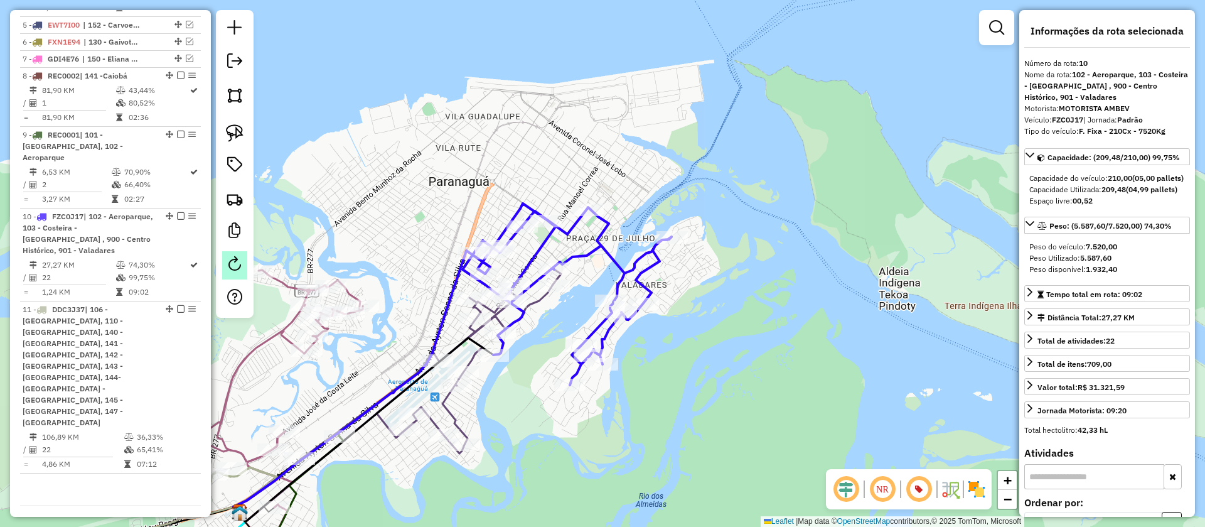
scroll to position [750, 0]
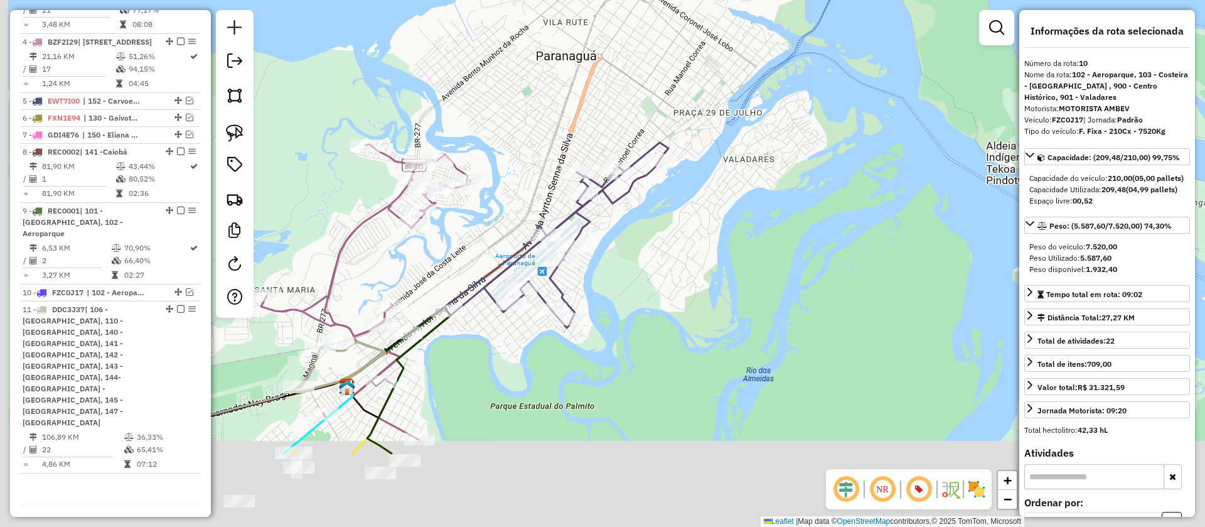
drag, startPoint x: 584, startPoint y: 324, endPoint x: 732, endPoint y: 157, distance: 222.8
click at [732, 157] on div "Janela de atendimento Grade de atendimento Capacidade Transportadoras Veículos …" at bounding box center [602, 263] width 1205 height 527
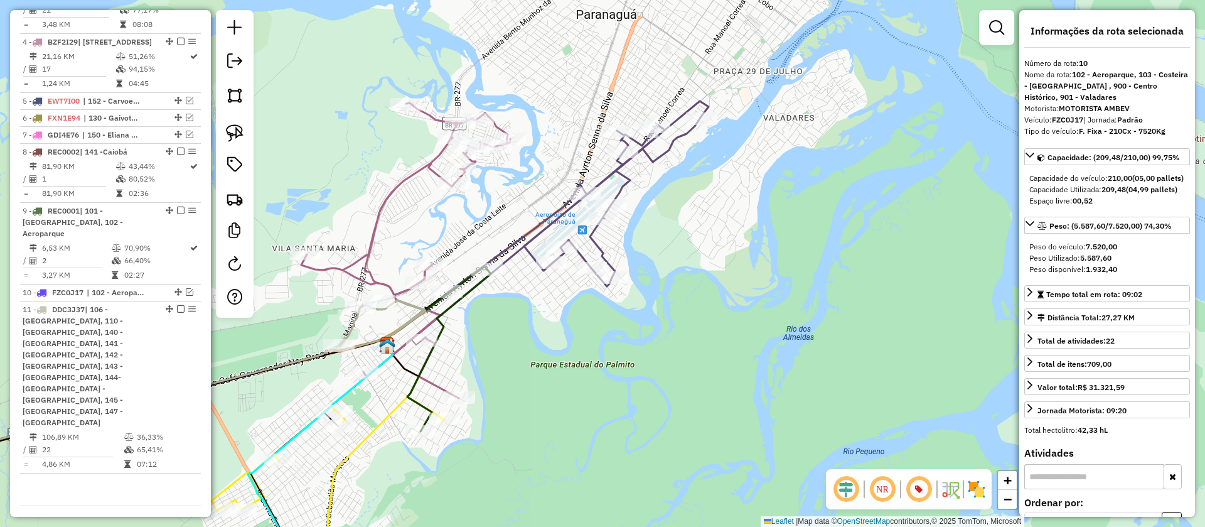
click at [664, 154] on icon at bounding box center [574, 204] width 253 height 175
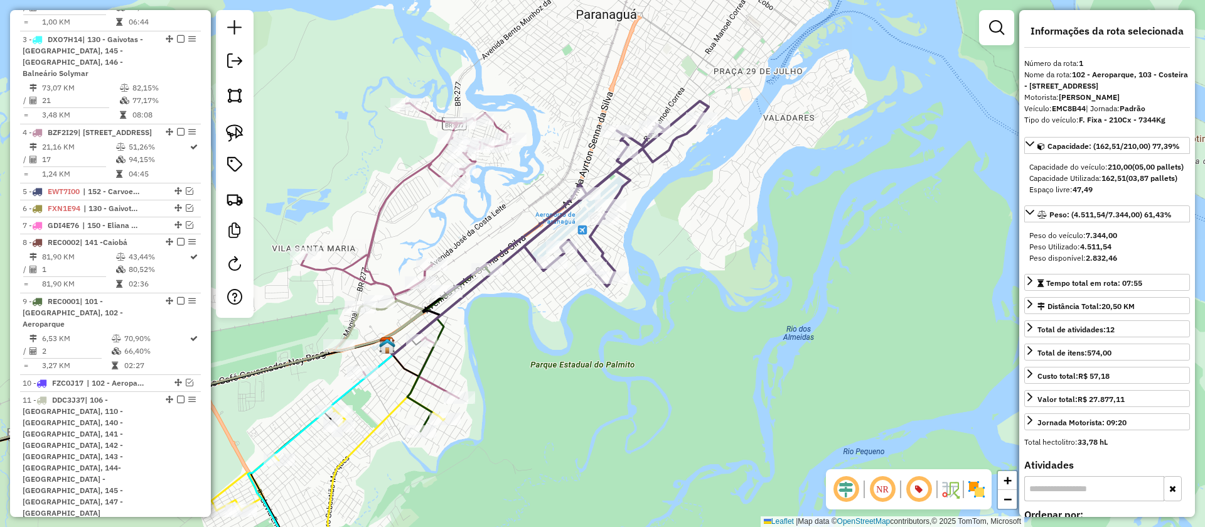
scroll to position [545, 0]
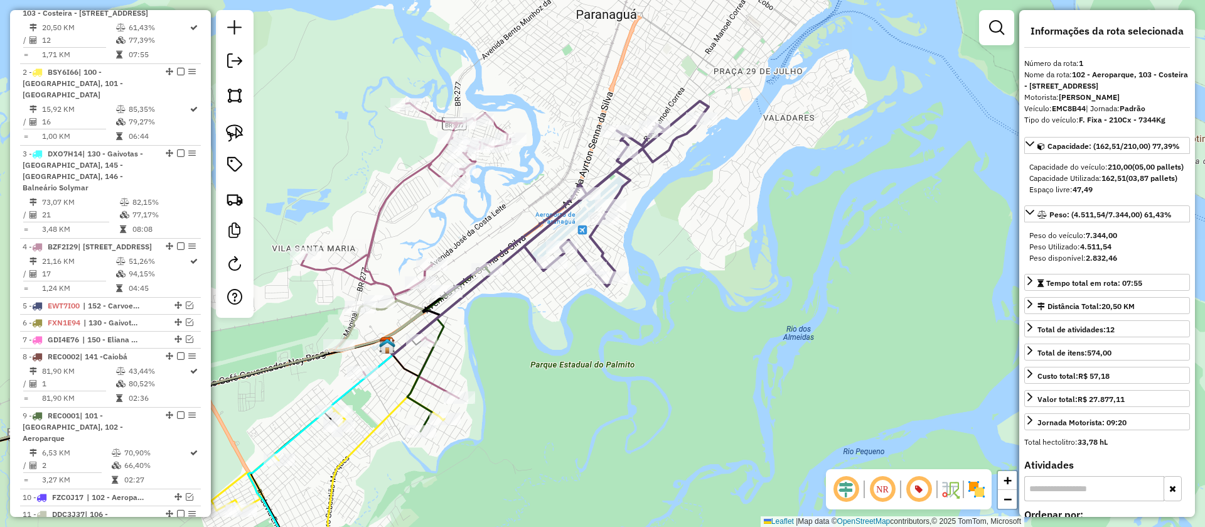
drag, startPoint x: 744, startPoint y: 176, endPoint x: 750, endPoint y: 162, distance: 15.2
click at [750, 162] on div "Janela de atendimento Grade de atendimento Capacidade Transportadoras Veículos …" at bounding box center [602, 263] width 1205 height 527
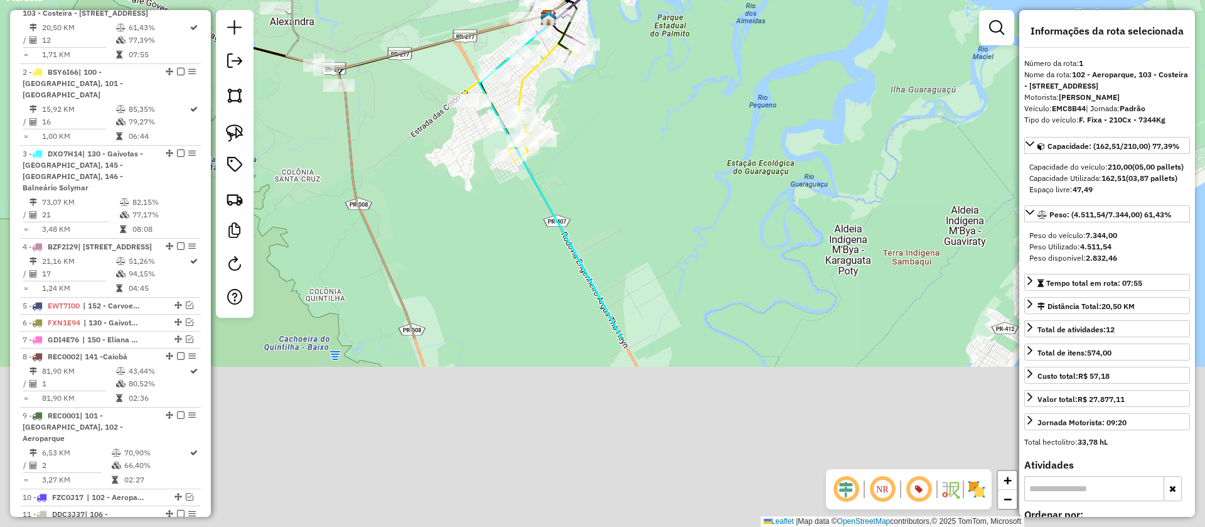
drag, startPoint x: 606, startPoint y: 330, endPoint x: 618, endPoint y: 83, distance: 247.0
click at [618, 83] on div "Janela de atendimento Grade de atendimento Capacidade Transportadoras Veículos …" at bounding box center [602, 263] width 1205 height 527
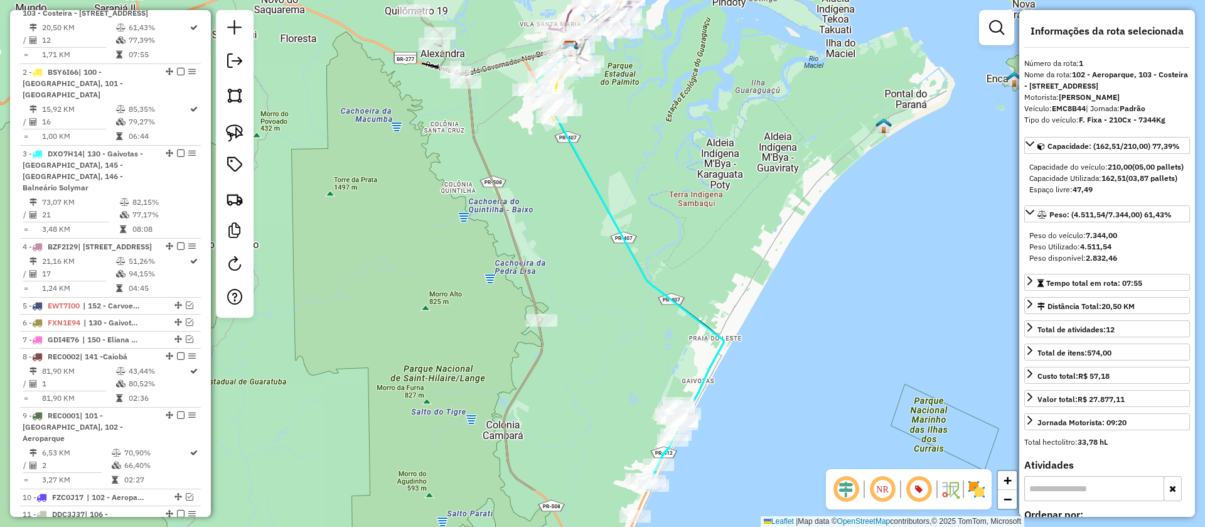
drag, startPoint x: 536, startPoint y: 183, endPoint x: 525, endPoint y: 98, distance: 86.0
click at [526, 100] on div "Janela de atendimento Grade de atendimento Capacidade Transportadoras Veículos …" at bounding box center [602, 263] width 1205 height 527
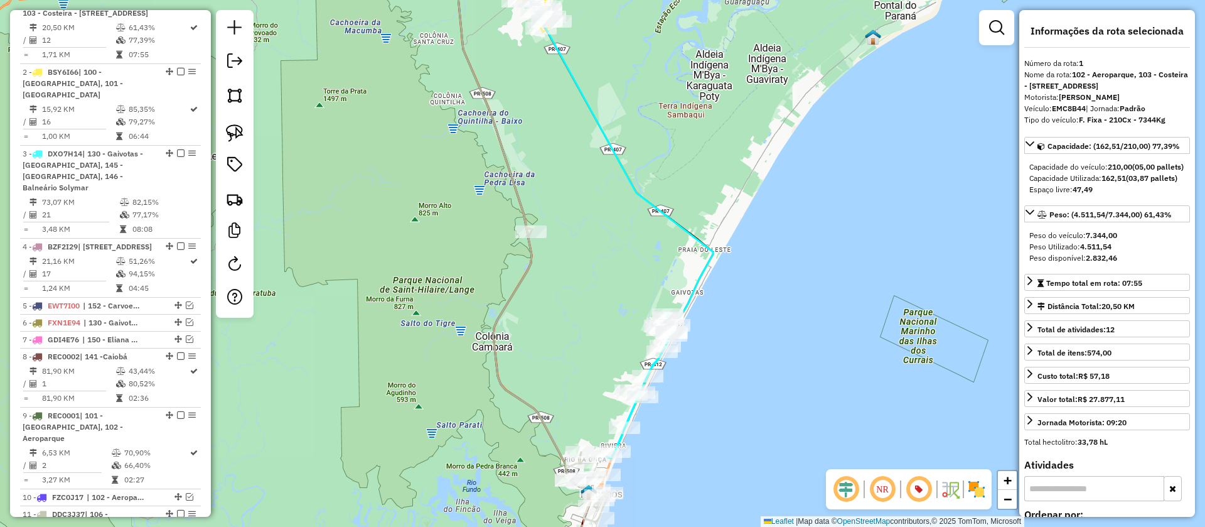
click at [515, 198] on icon at bounding box center [516, 234] width 185 height 574
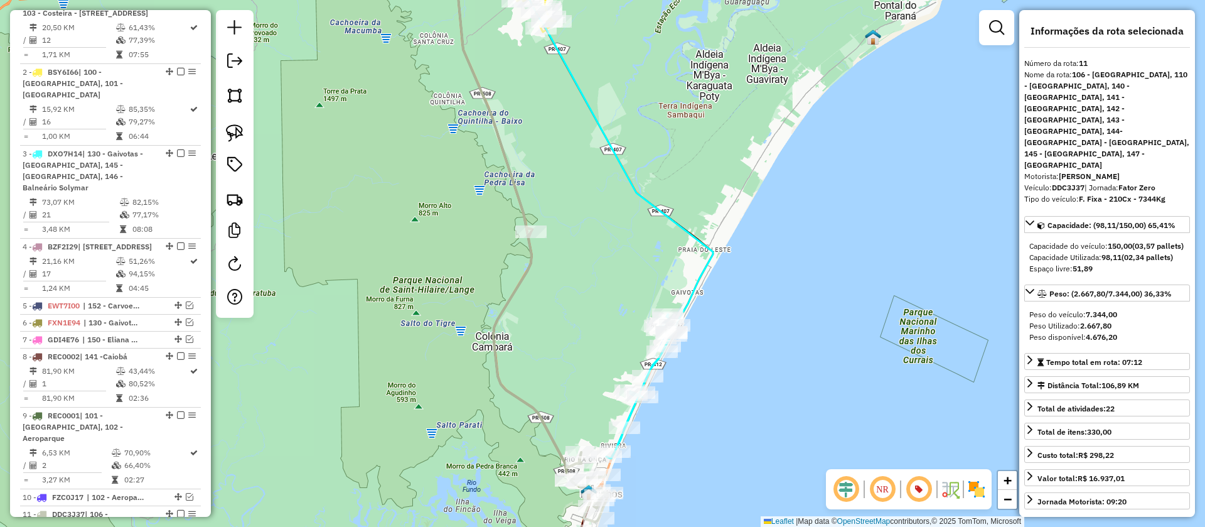
scroll to position [750, 0]
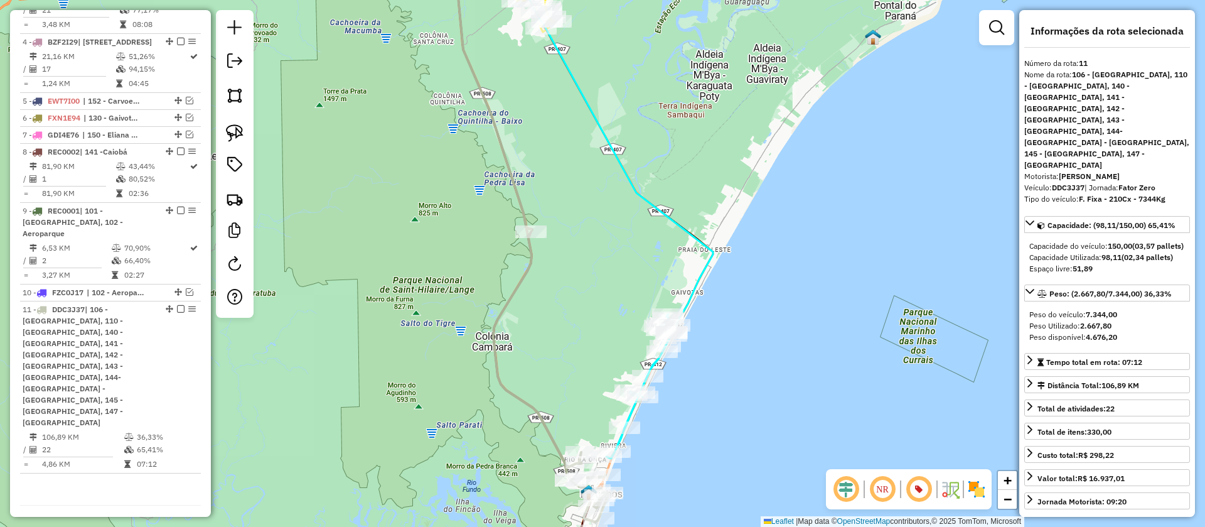
drag, startPoint x: 586, startPoint y: 232, endPoint x: 572, endPoint y: 151, distance: 82.3
click at [572, 151] on div "Janela de atendimento Grade de atendimento Capacidade Transportadoras Veículos …" at bounding box center [602, 263] width 1205 height 527
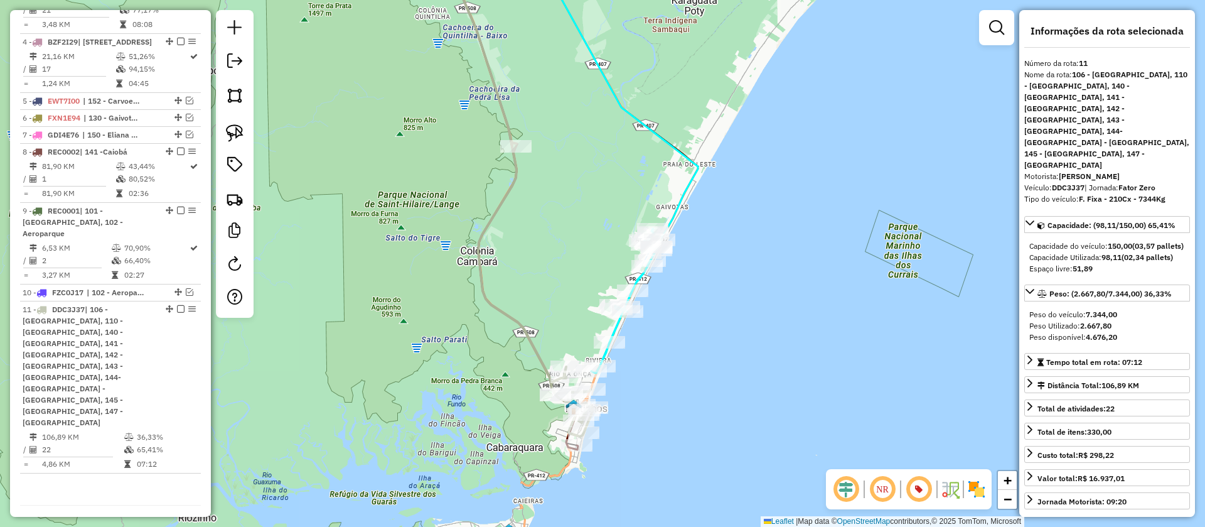
click at [686, 195] on icon at bounding box center [615, 97] width 165 height 300
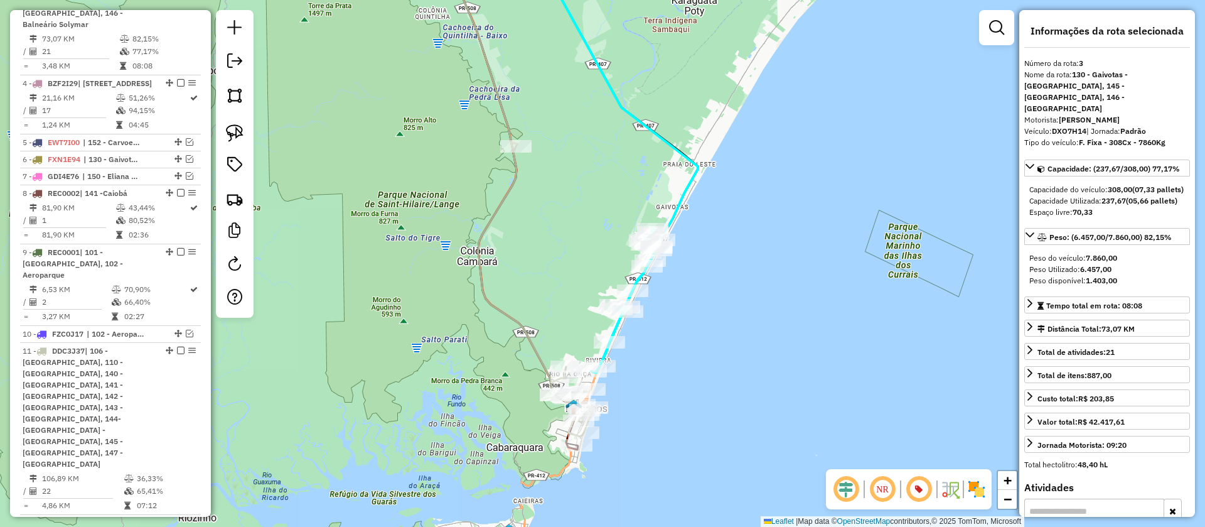
scroll to position [697, 0]
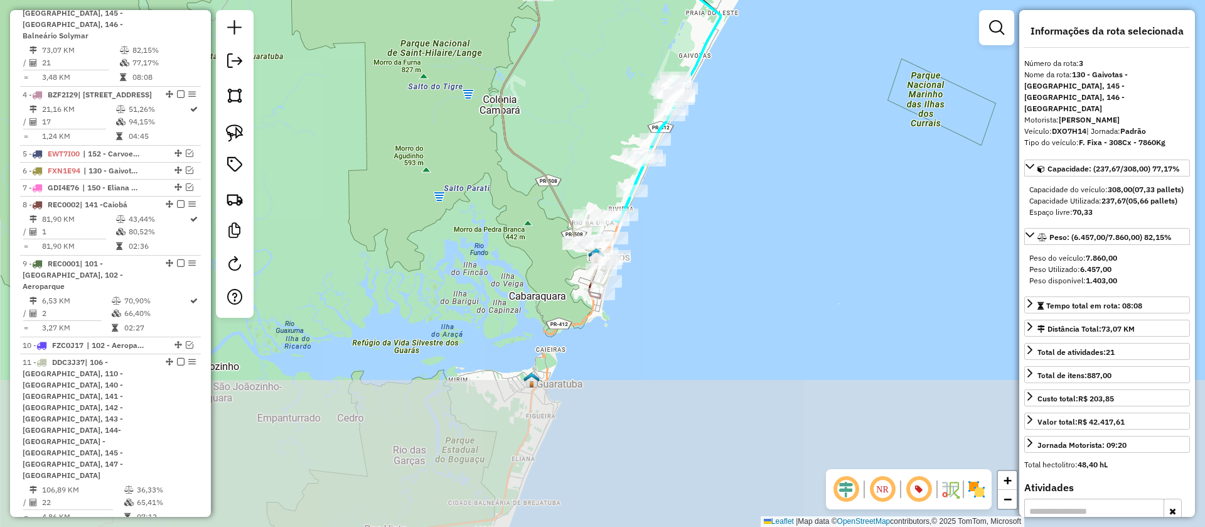
drag, startPoint x: 662, startPoint y: 308, endPoint x: 684, endPoint y: 157, distance: 152.4
click at [684, 157] on div "Janela de atendimento Grade de atendimento Capacidade Transportadoras Veículos …" at bounding box center [602, 263] width 1205 height 527
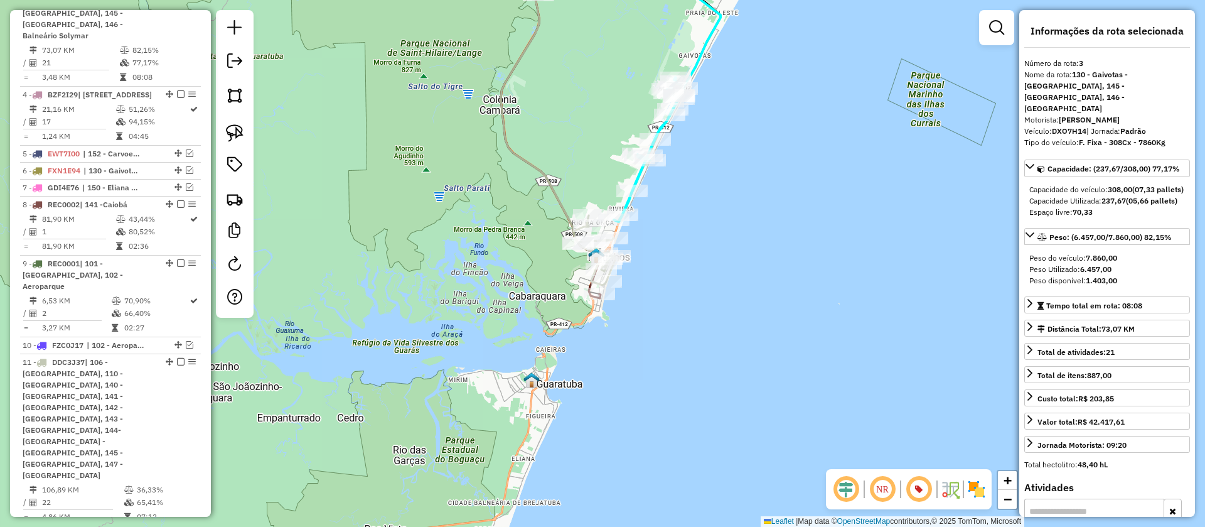
click at [563, 196] on icon at bounding box center [558, 116] width 115 height 338
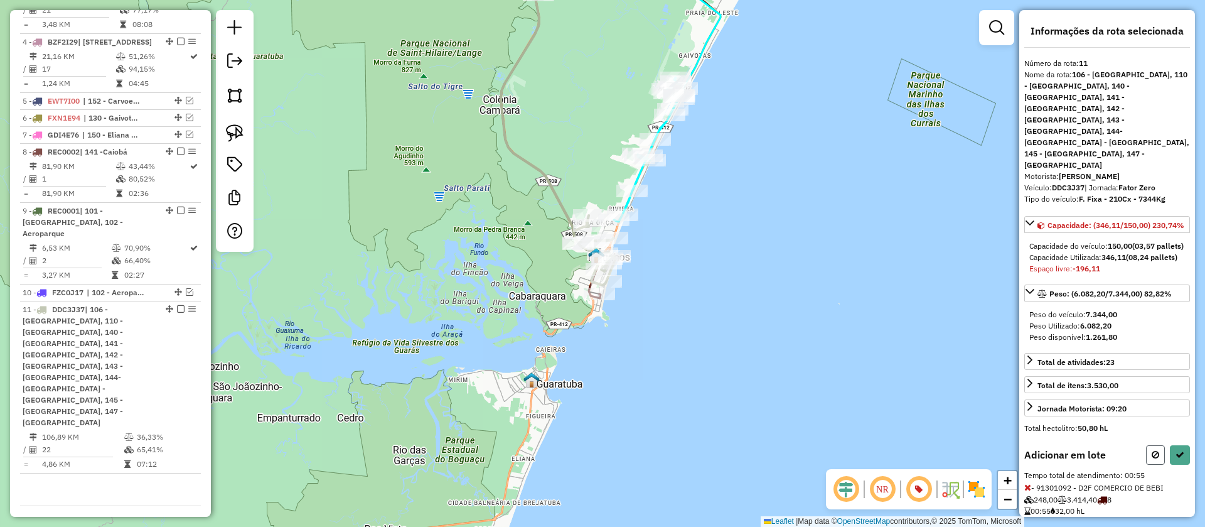
click at [1146, 450] on button at bounding box center [1155, 454] width 19 height 19
select select "**********"
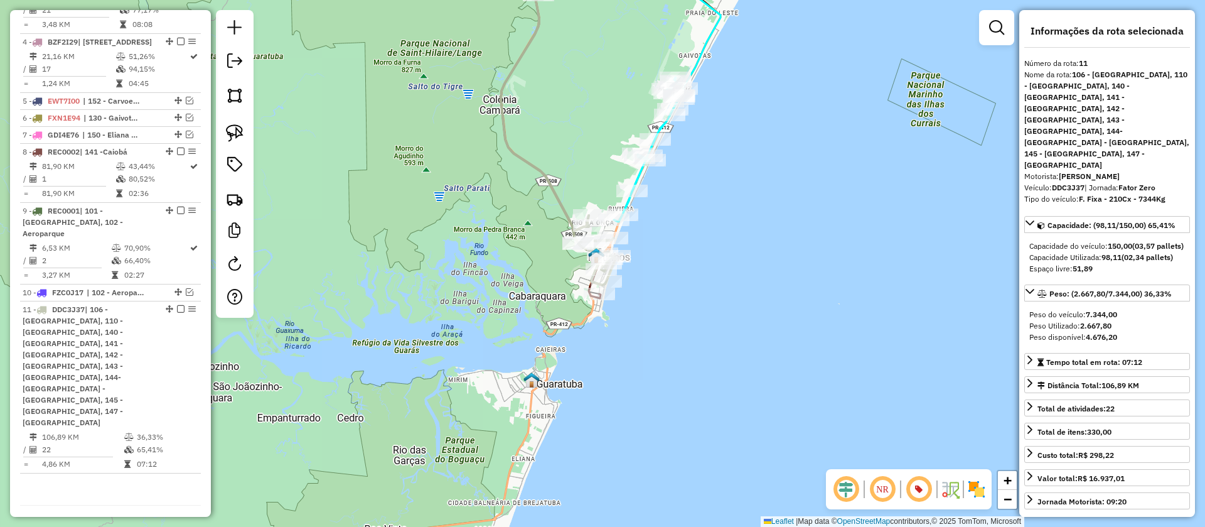
click at [642, 178] on icon at bounding box center [649, 149] width 70 height 144
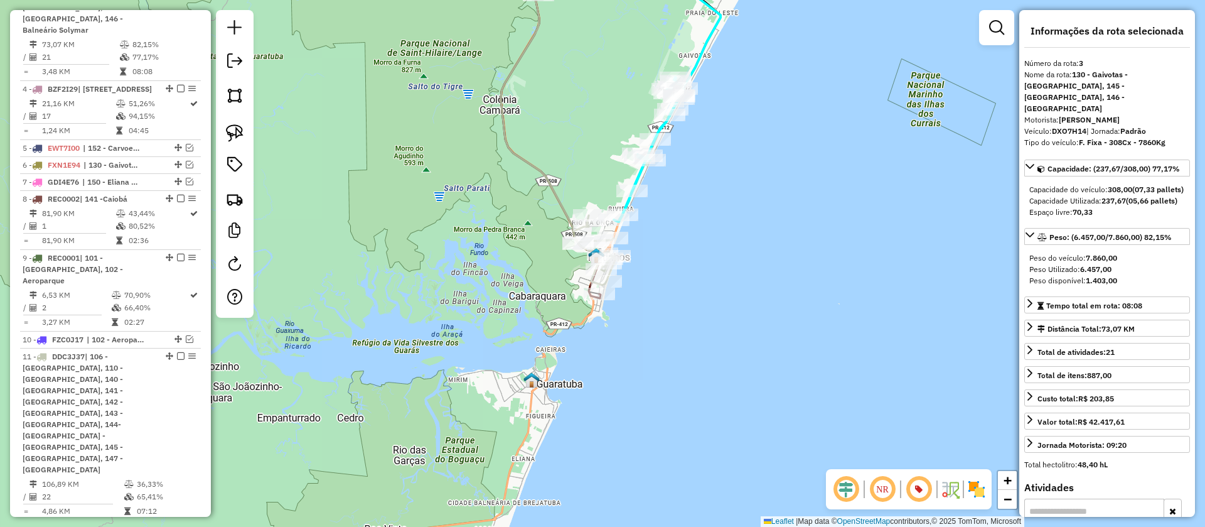
scroll to position [697, 0]
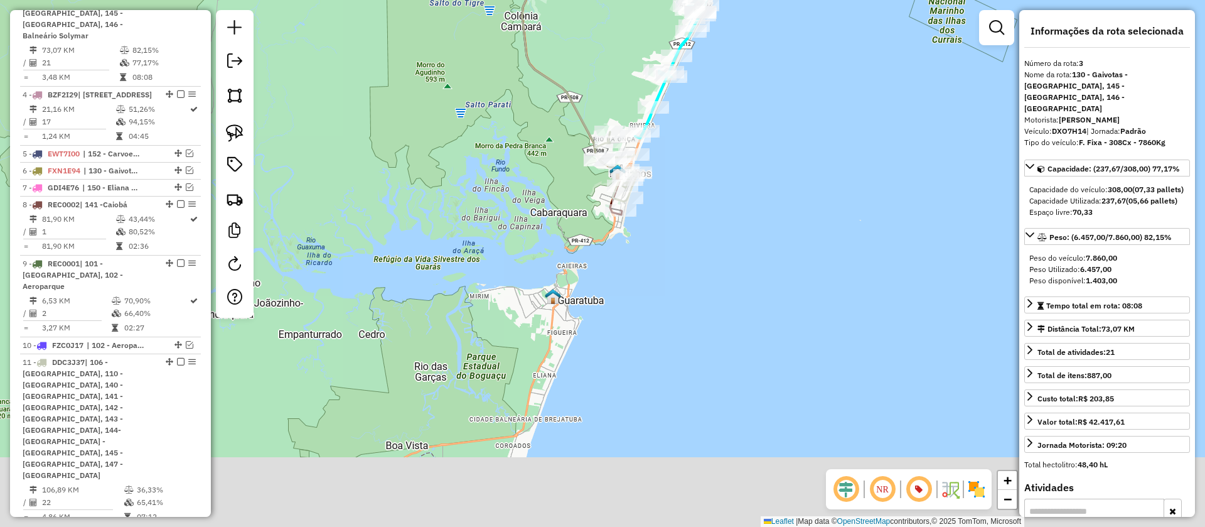
drag, startPoint x: 692, startPoint y: 175, endPoint x: 700, endPoint y: 146, distance: 29.2
click at [700, 146] on div "Janela de atendimento Grade de atendimento Capacidade Transportadoras Veículos …" at bounding box center [602, 263] width 1205 height 527
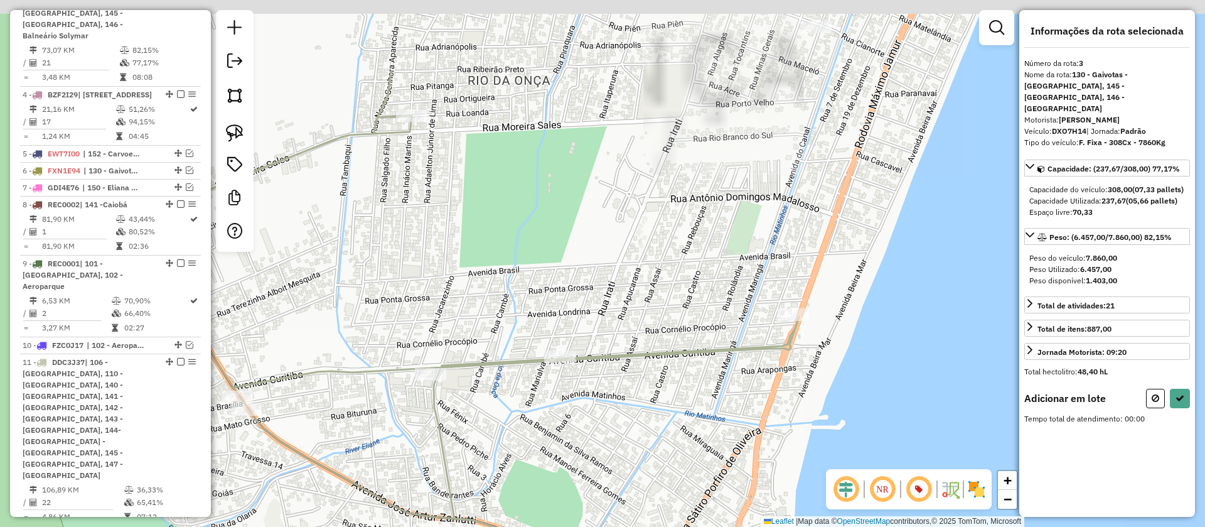
drag, startPoint x: 775, startPoint y: 105, endPoint x: 688, endPoint y: 231, distance: 153.1
click at [688, 231] on div "Janela de atendimento Grade de atendimento Capacidade Transportadoras Veículos …" at bounding box center [602, 263] width 1205 height 527
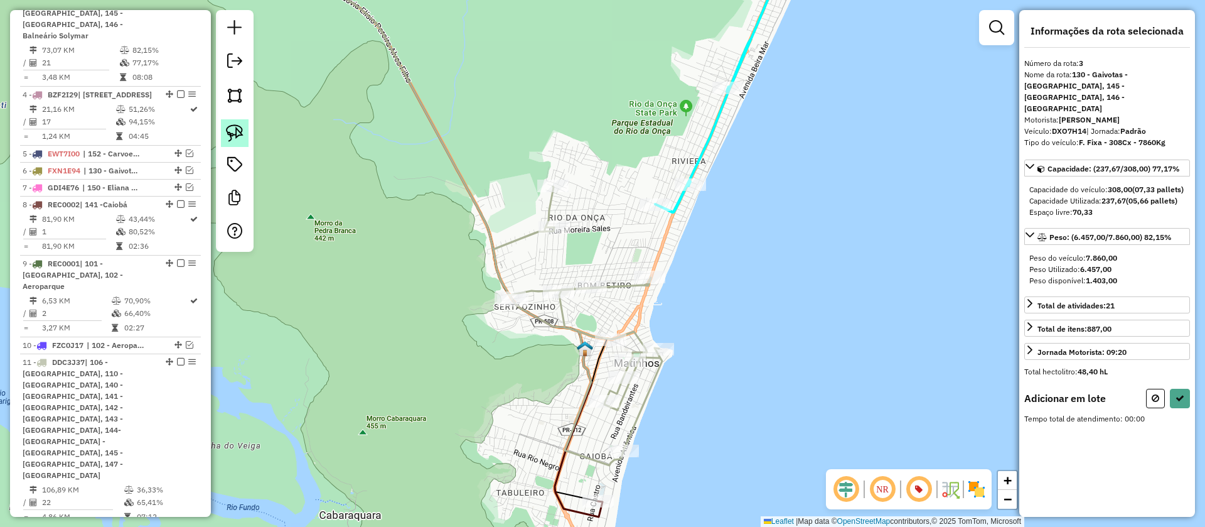
click at [235, 133] on img at bounding box center [235, 133] width 18 height 18
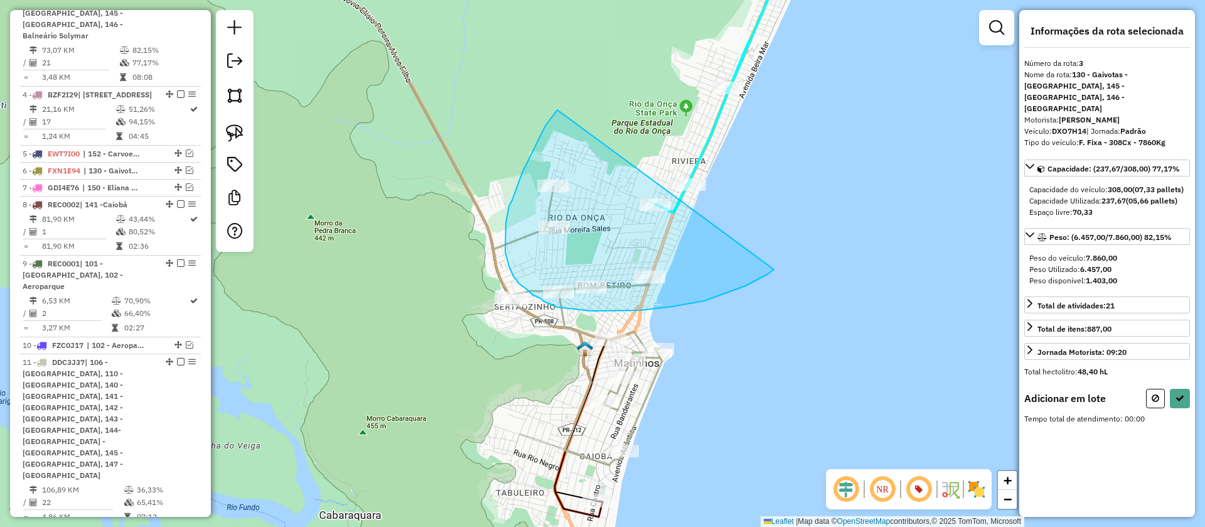
drag, startPoint x: 557, startPoint y: 110, endPoint x: 774, endPoint y: 269, distance: 269.0
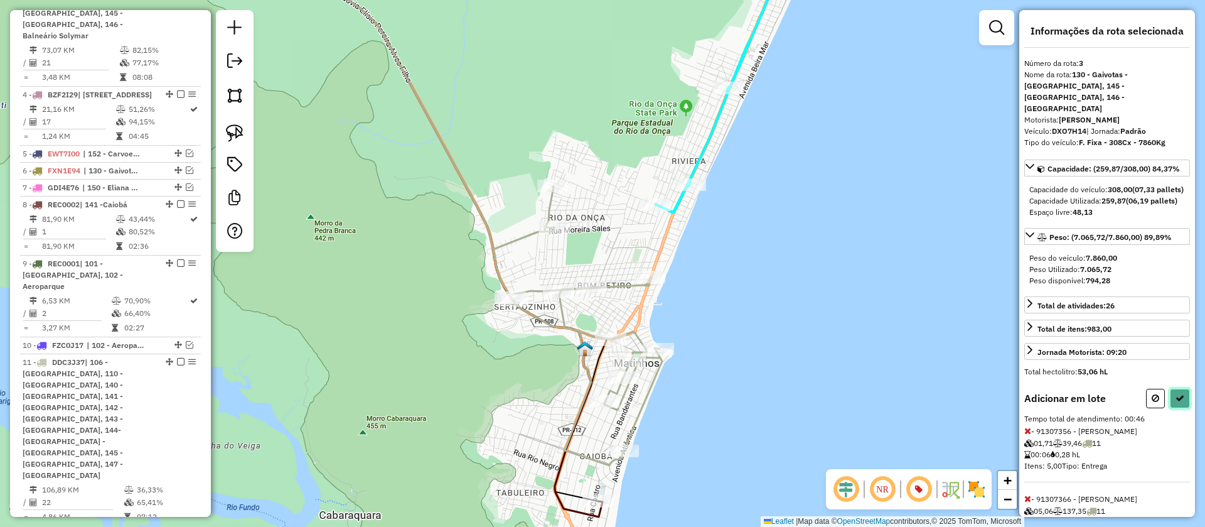
click at [1176, 402] on icon at bounding box center [1180, 398] width 9 height 9
select select "**********"
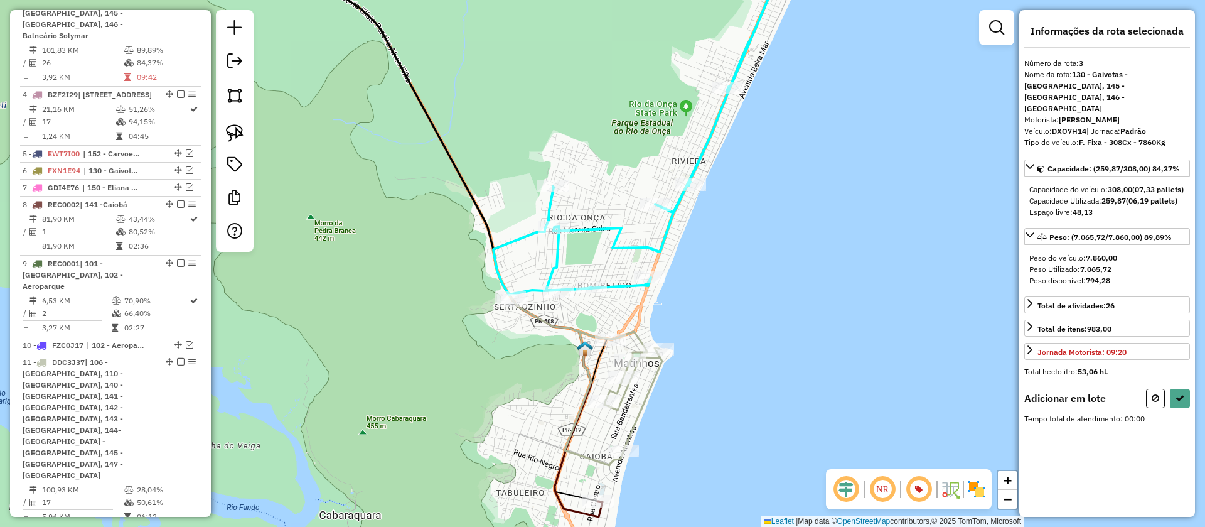
click at [516, 290] on icon at bounding box center [646, 120] width 307 height 347
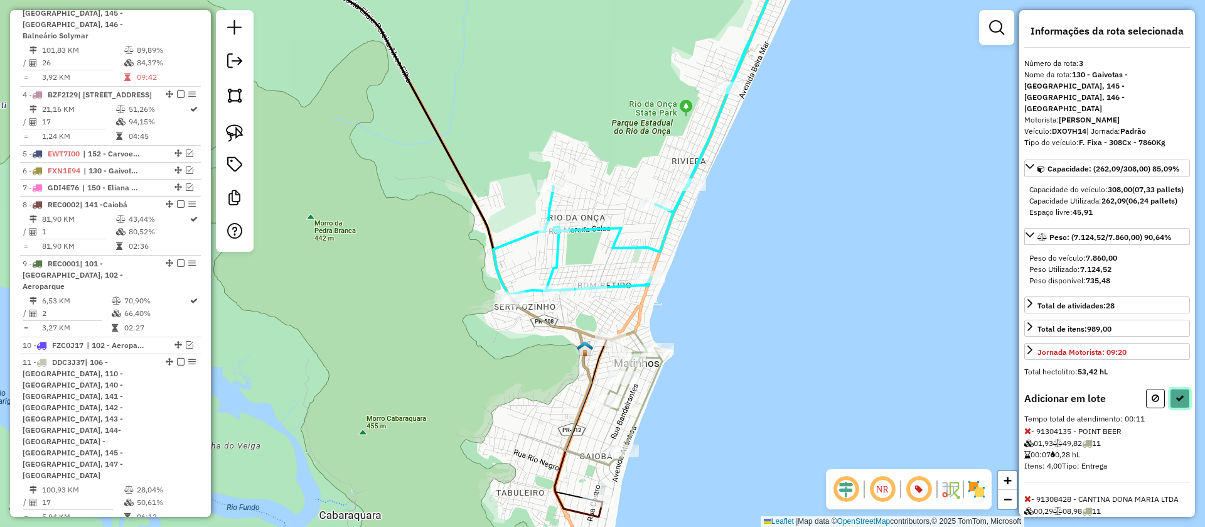
click at [1182, 408] on button at bounding box center [1180, 398] width 20 height 19
select select "**********"
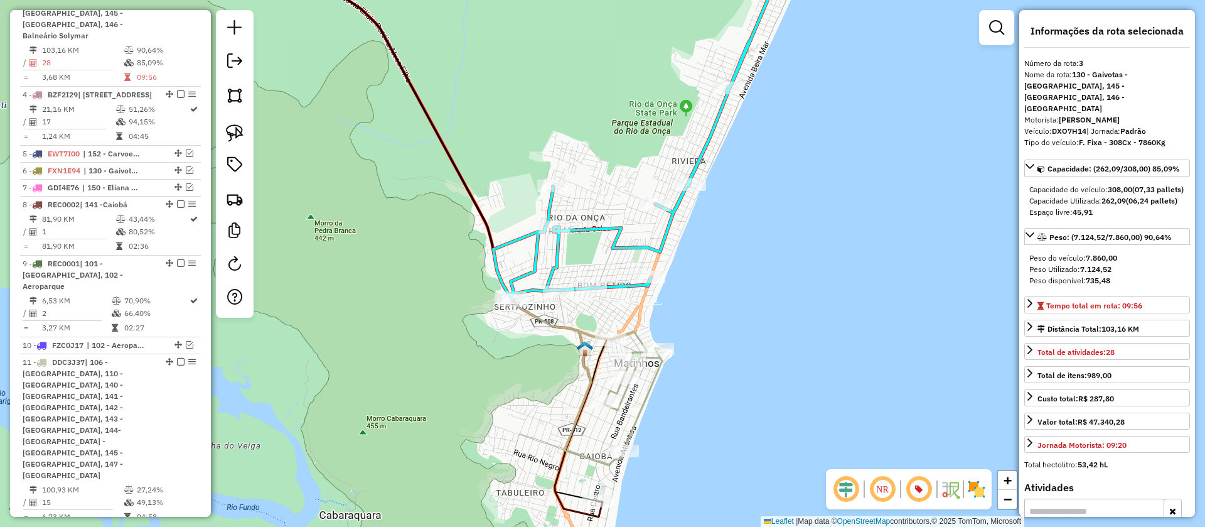
click at [561, 498] on icon at bounding box center [435, 231] width 333 height 569
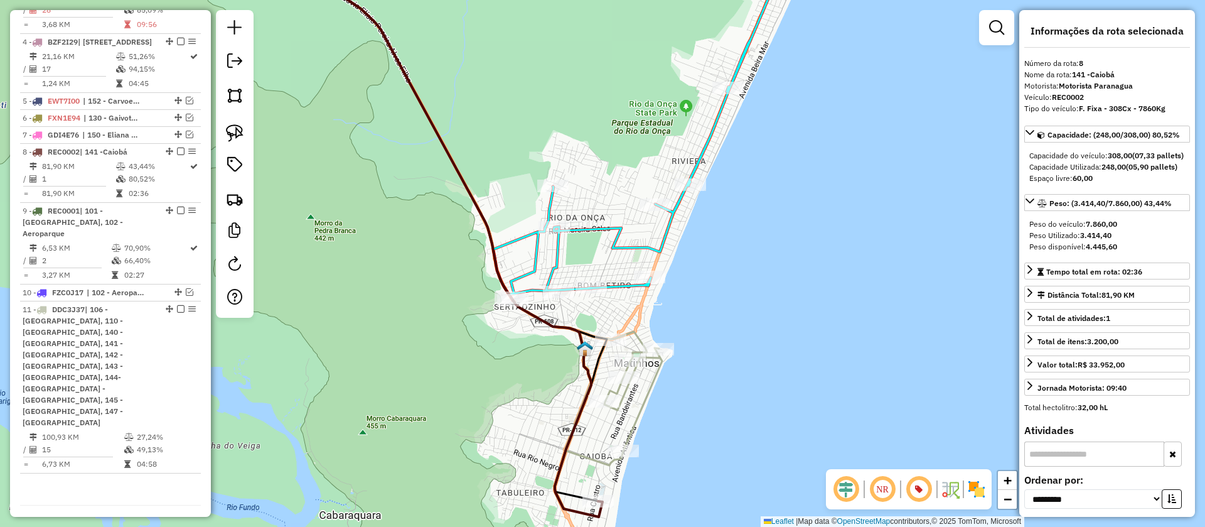
click at [639, 415] on icon at bounding box center [465, 206] width 393 height 518
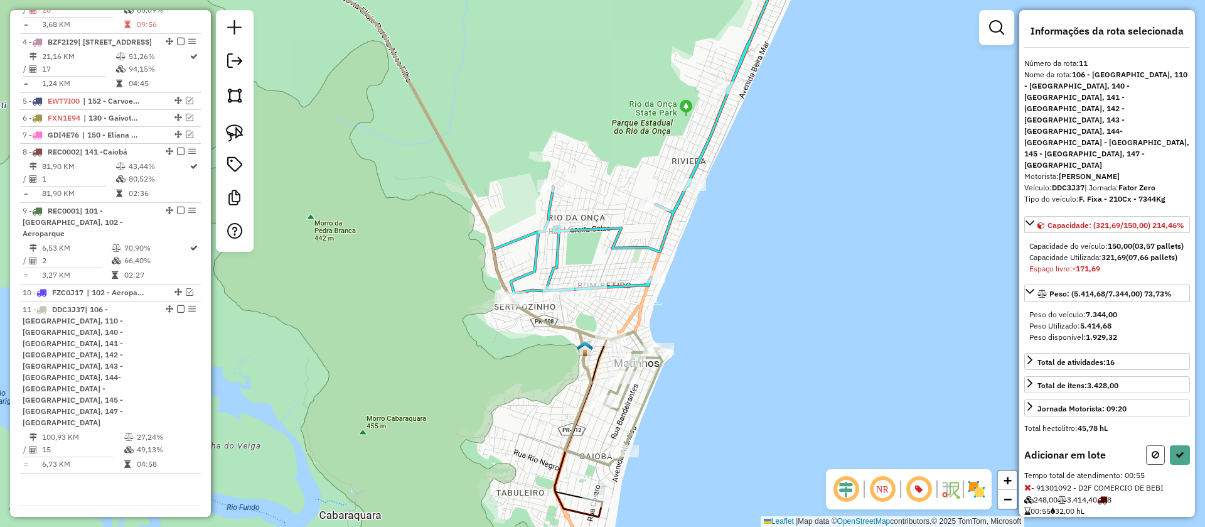
click at [1152, 445] on button at bounding box center [1155, 454] width 19 height 19
select select "**********"
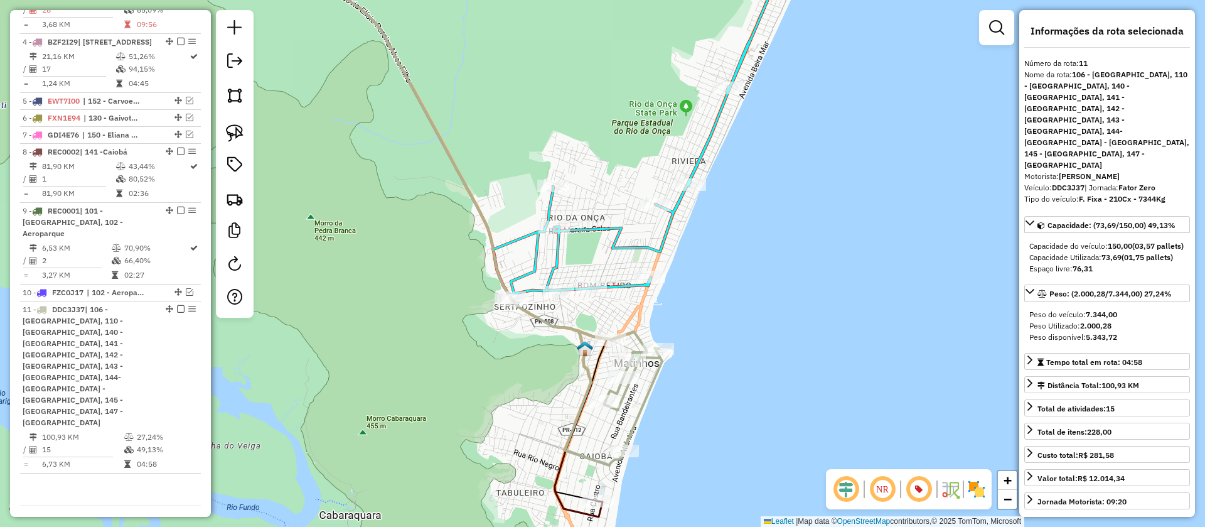
click at [621, 286] on icon at bounding box center [646, 123] width 307 height 353
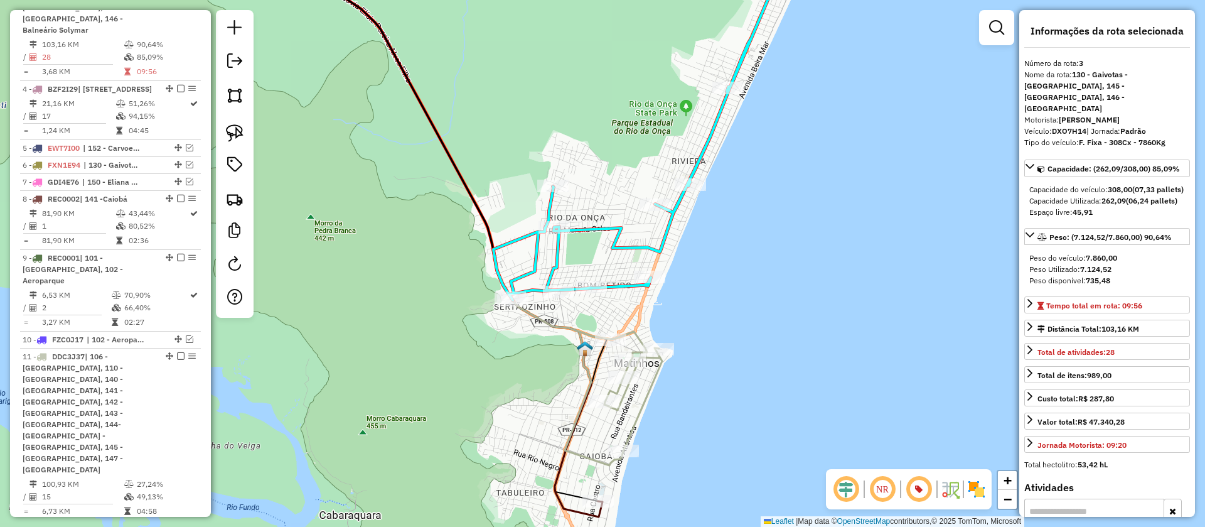
scroll to position [697, 0]
click at [632, 337] on icon at bounding box center [465, 206] width 393 height 518
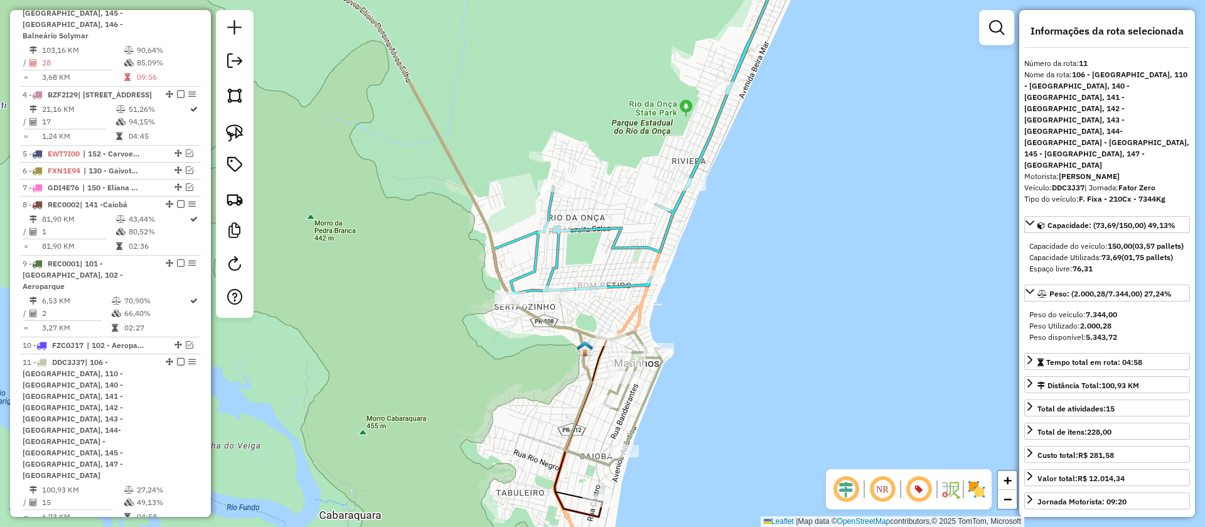
scroll to position [750, 0]
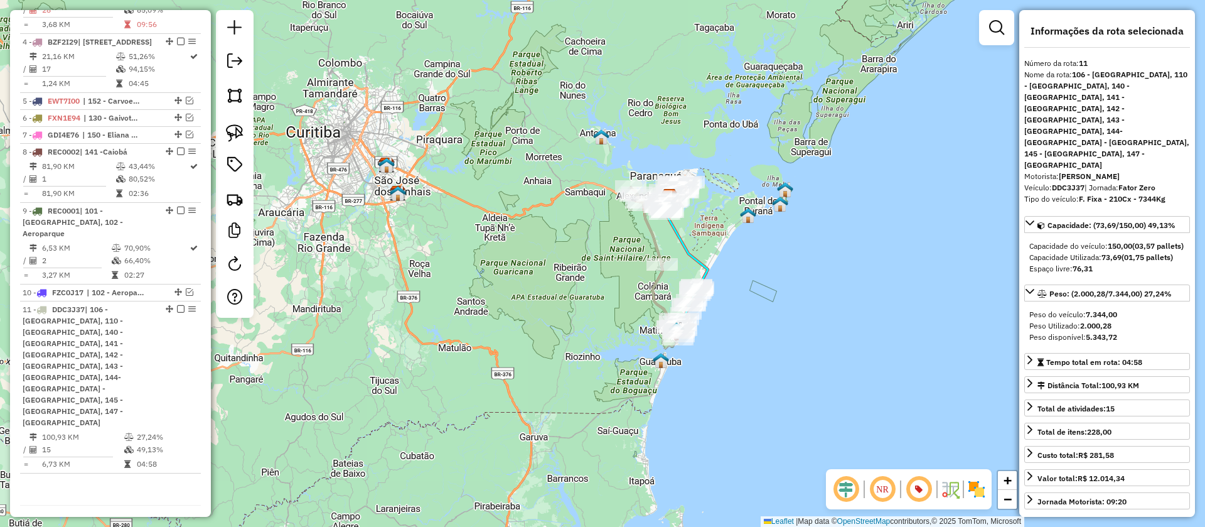
click at [700, 264] on icon at bounding box center [684, 243] width 47 height 93
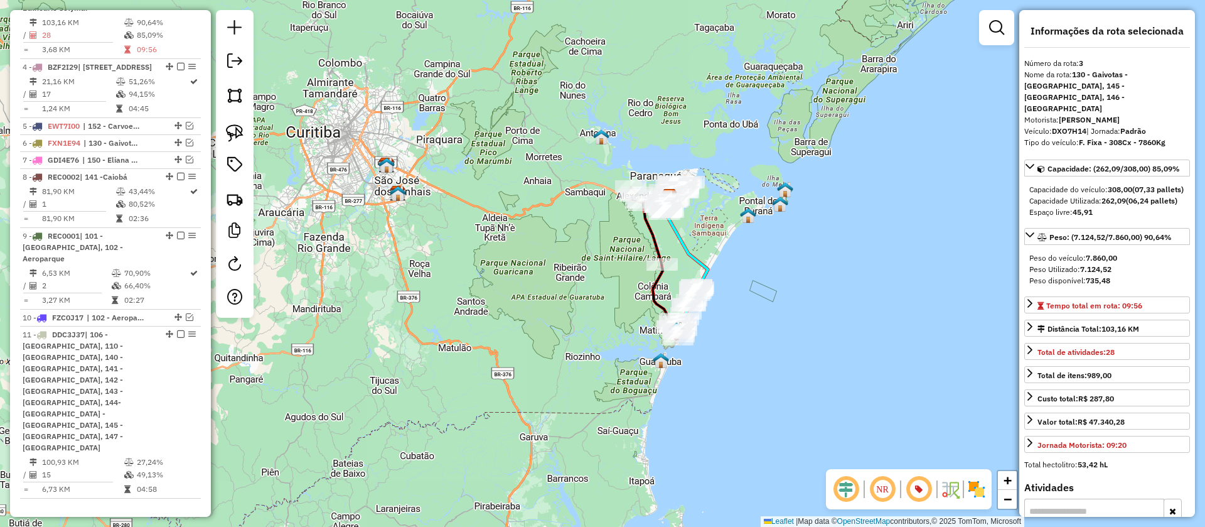
scroll to position [697, 0]
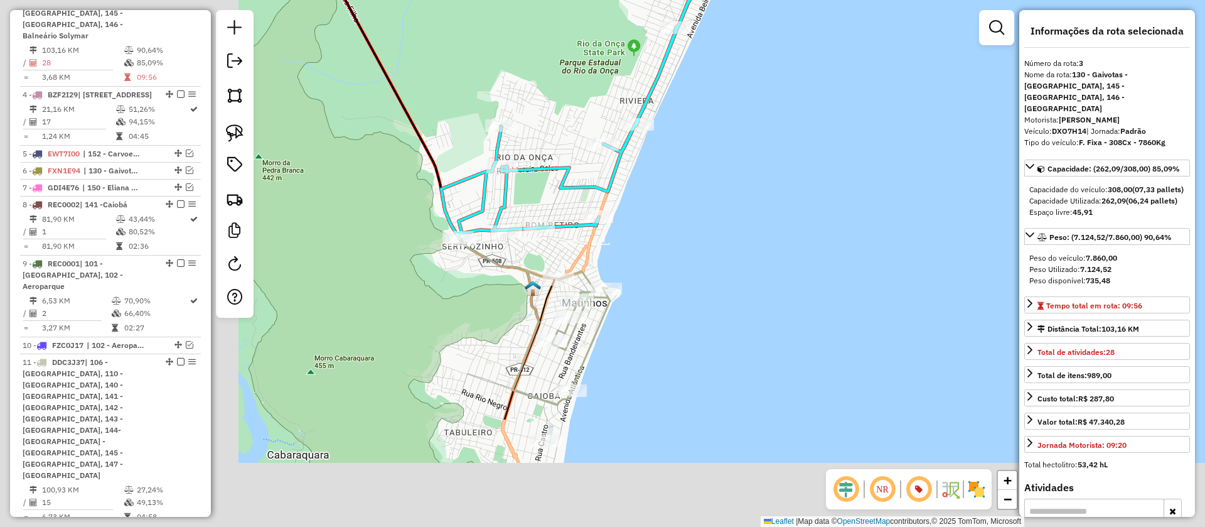
drag, startPoint x: 392, startPoint y: 340, endPoint x: 690, endPoint y: 162, distance: 346.6
click at [690, 162] on div "Janela de atendimento Grade de atendimento Capacidade Transportadoras Veículos …" at bounding box center [602, 263] width 1205 height 527
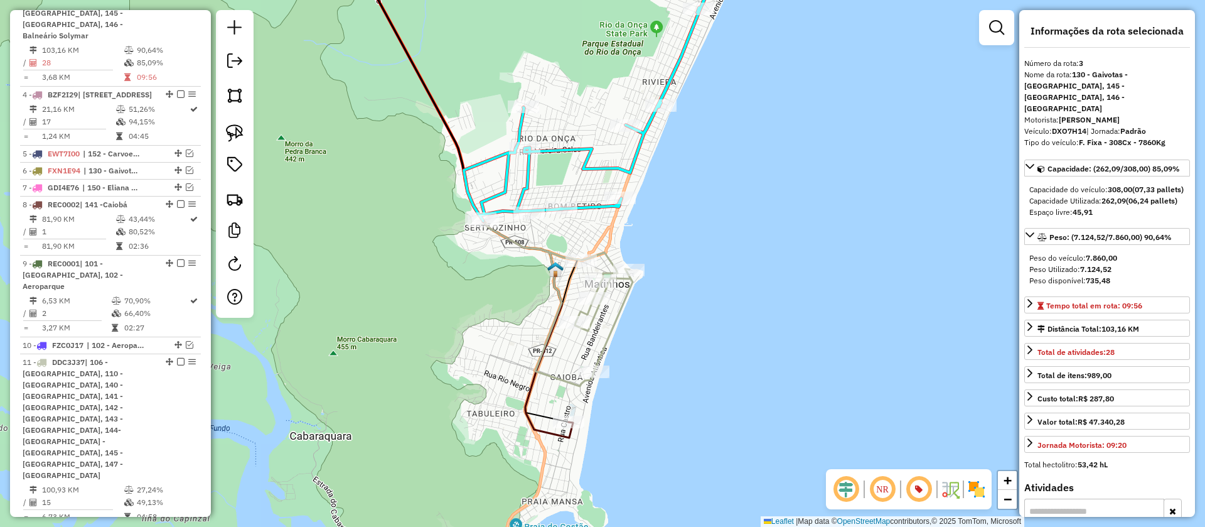
click at [593, 212] on icon at bounding box center [595, 84] width 263 height 274
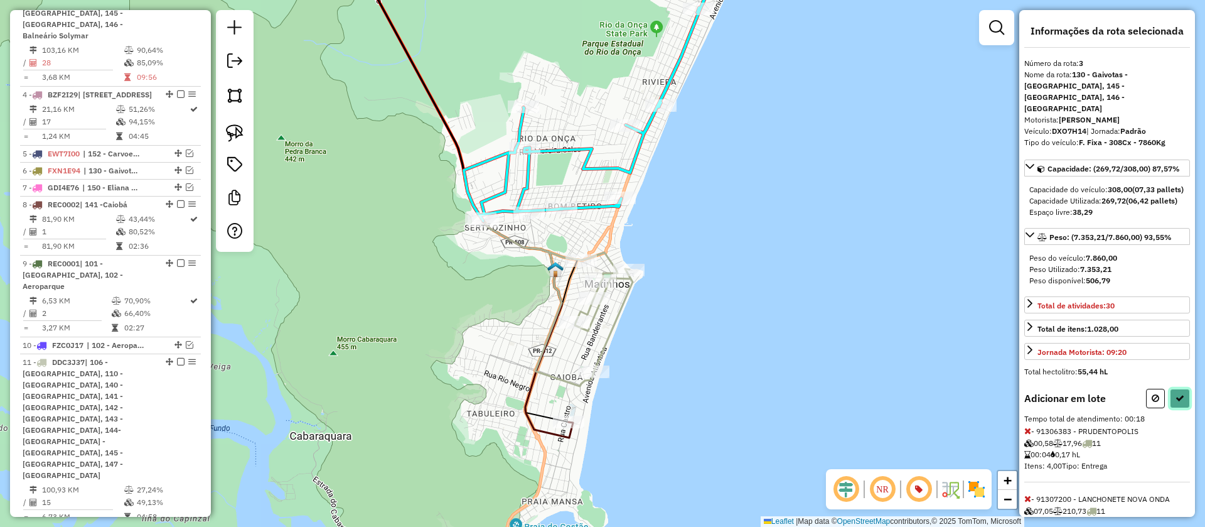
click at [1174, 402] on button at bounding box center [1180, 398] width 20 height 19
select select "**********"
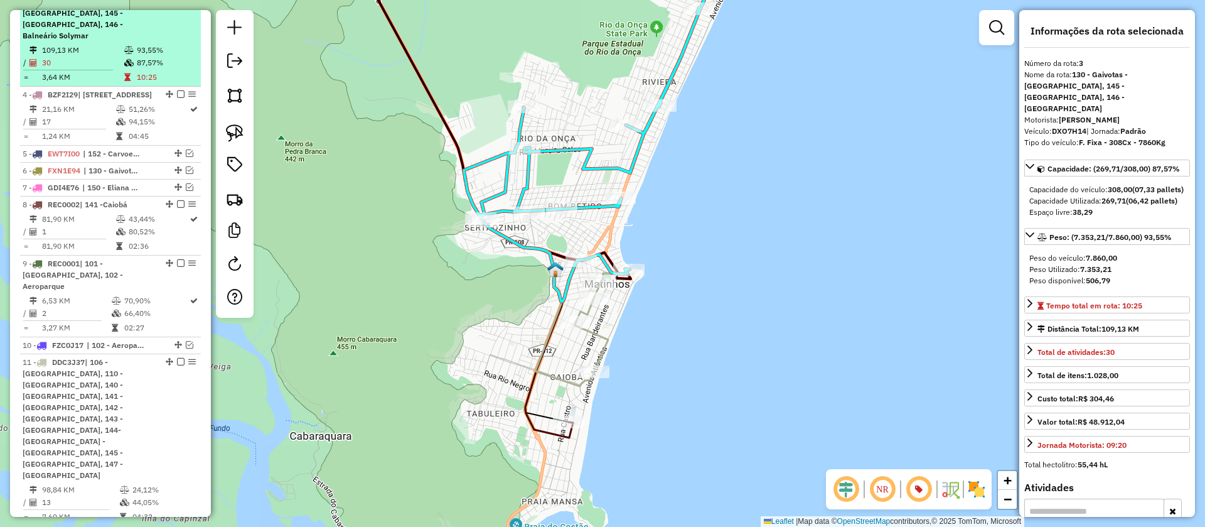
click at [177, 5] on em at bounding box center [181, 1] width 8 height 8
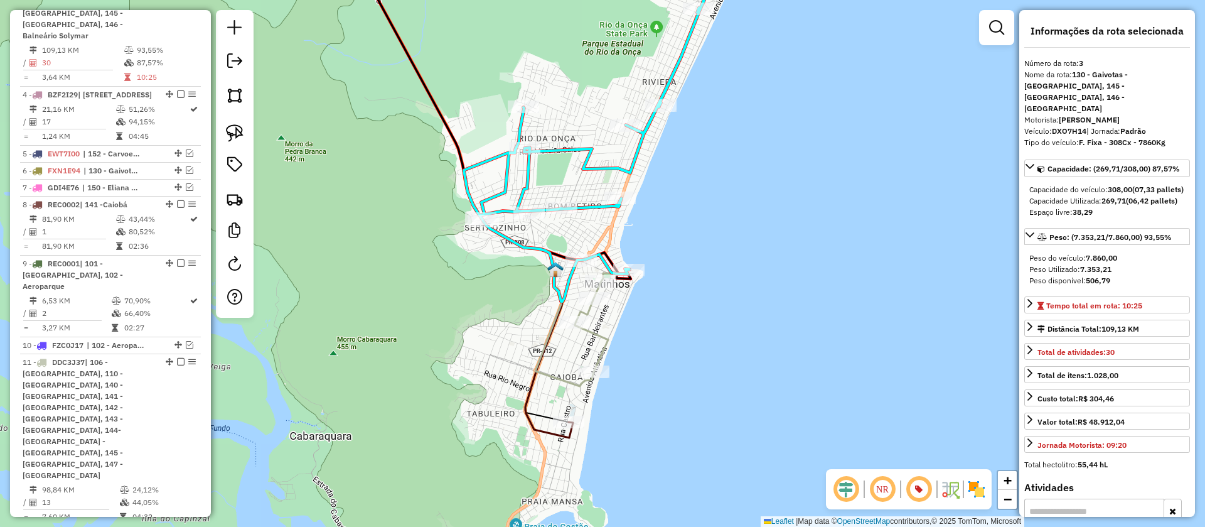
scroll to position [632, 0]
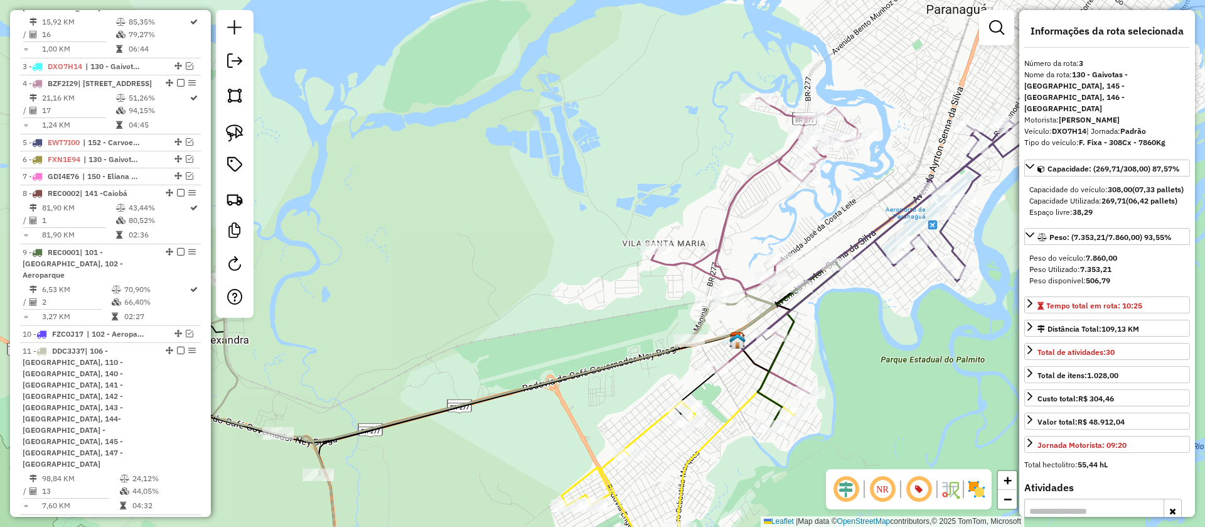
click at [748, 177] on icon at bounding box center [756, 245] width 209 height 295
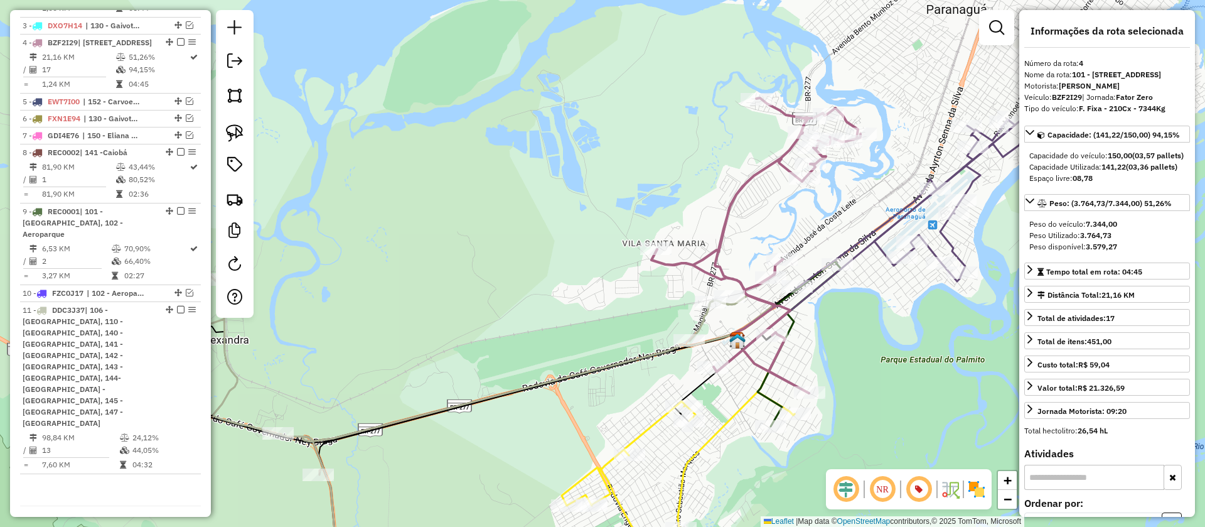
scroll to position [685, 0]
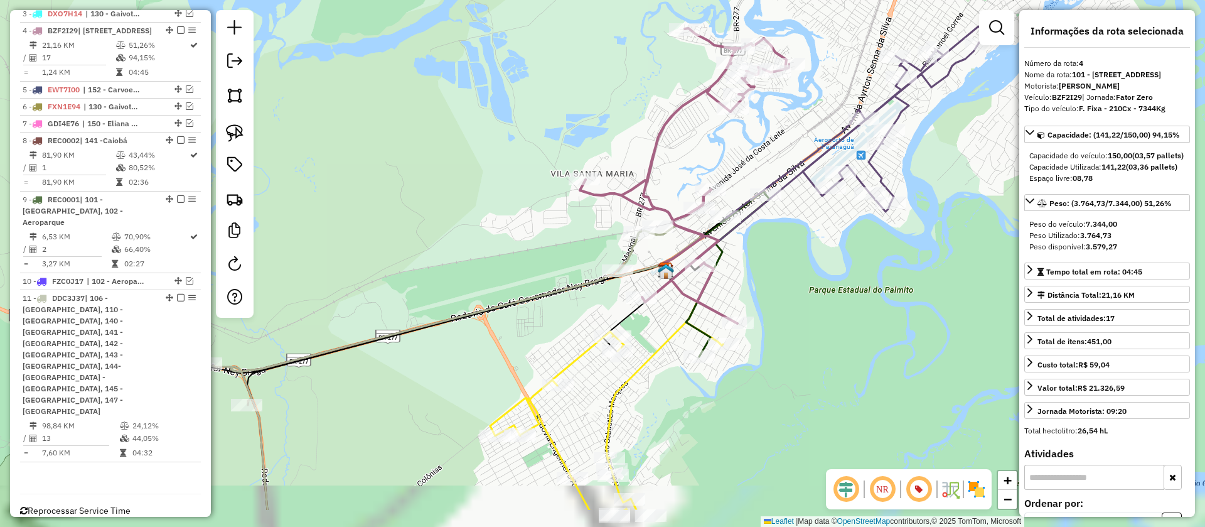
drag, startPoint x: 798, startPoint y: 223, endPoint x: 687, endPoint y: 112, distance: 157.1
click at [687, 112] on div "Janela de atendimento Grade de atendimento Capacidade Transportadoras Veículos …" at bounding box center [602, 263] width 1205 height 527
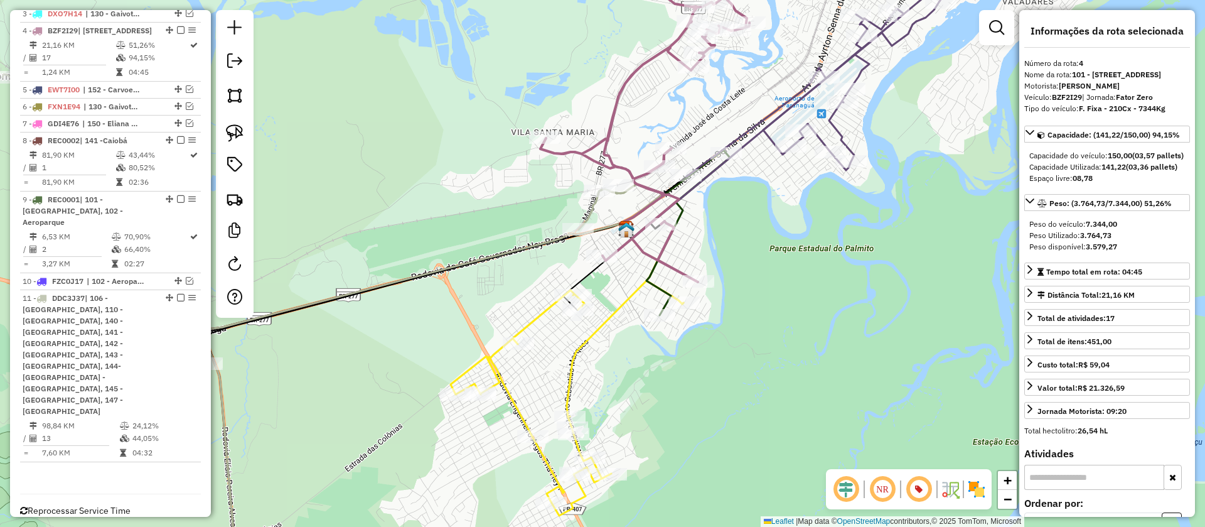
click at [593, 208] on icon at bounding box center [333, 326] width 660 height 505
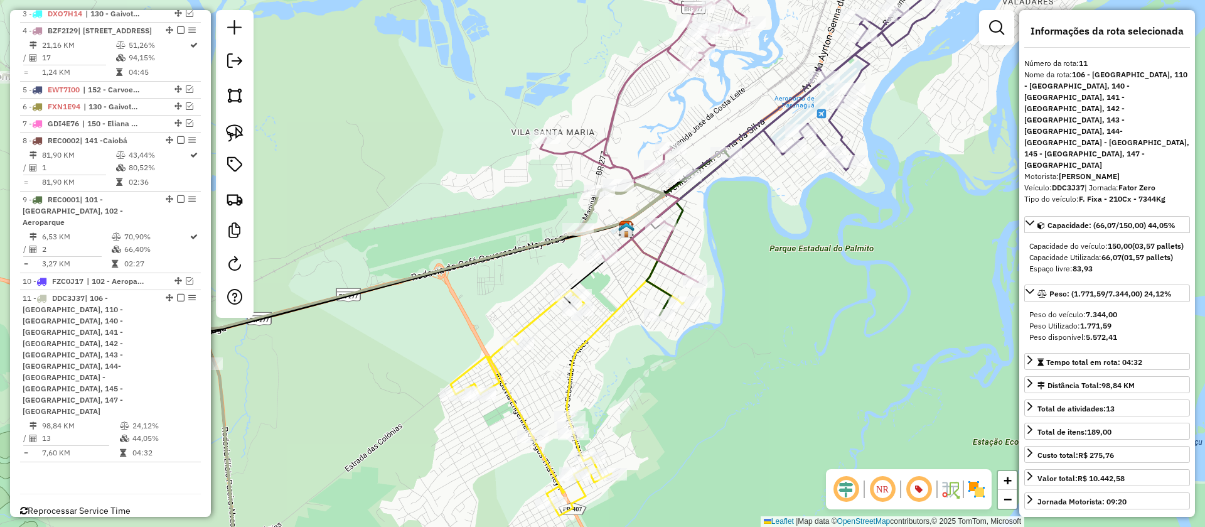
click at [627, 304] on icon at bounding box center [567, 398] width 233 height 235
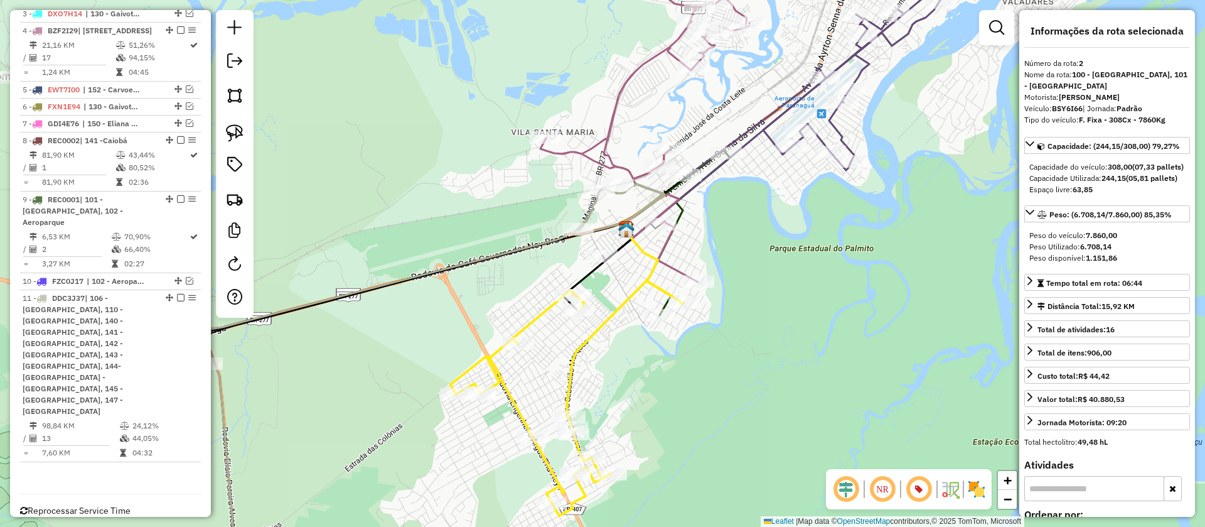
scroll to position [627, 0]
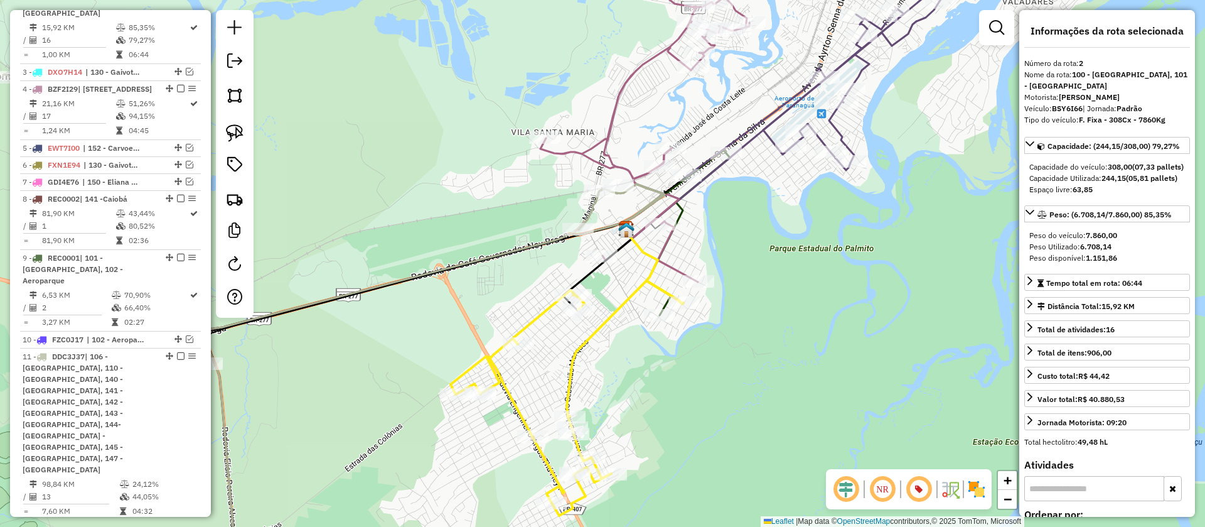
click at [660, 305] on icon at bounding box center [688, 234] width 83 height 162
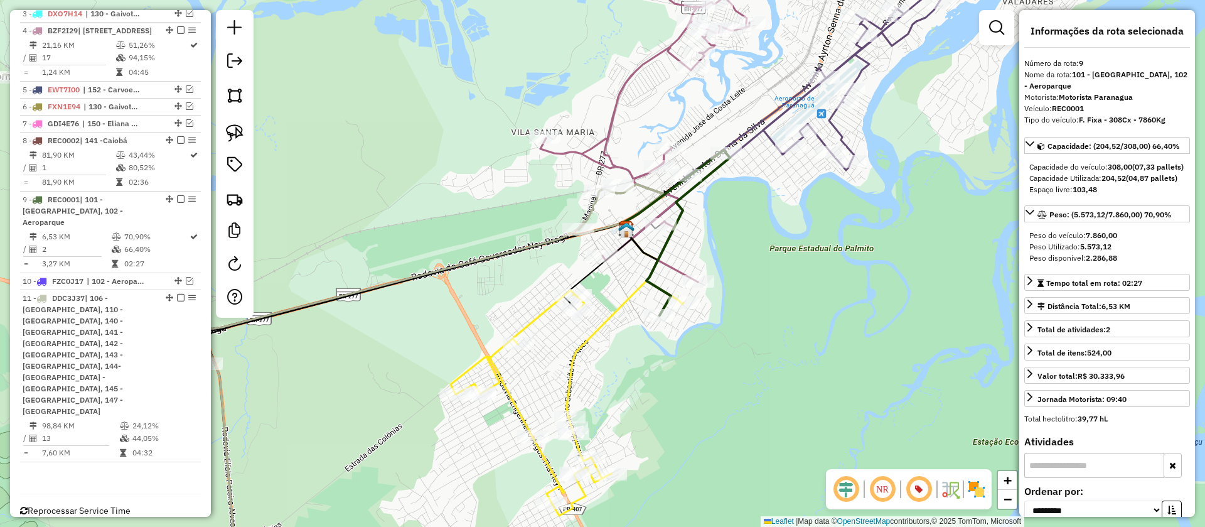
click at [679, 262] on icon at bounding box center [645, 134] width 209 height 295
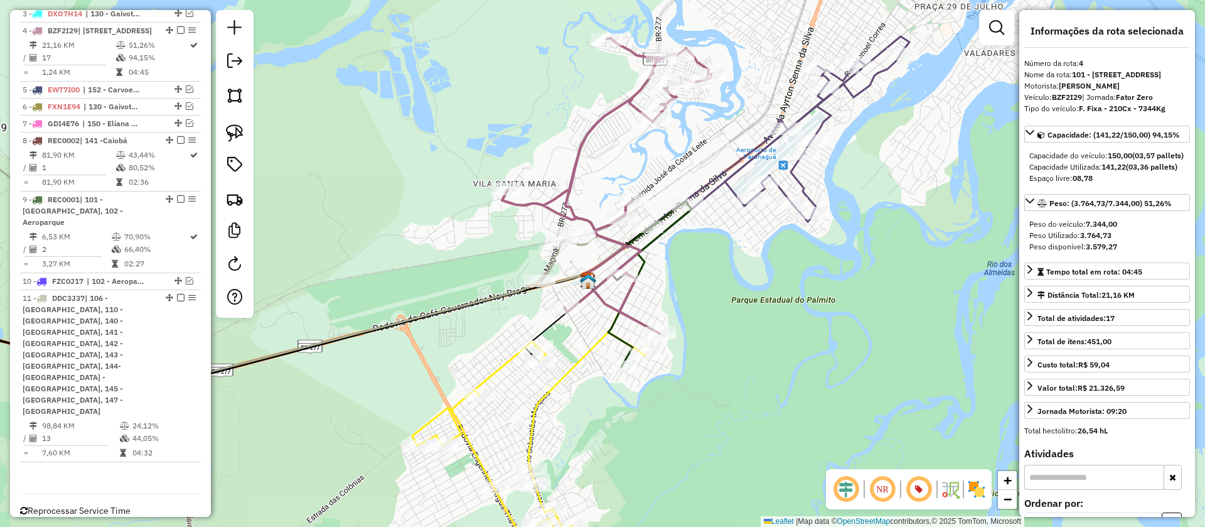
drag, startPoint x: 746, startPoint y: 199, endPoint x: 653, endPoint y: 293, distance: 131.8
click at [653, 293] on div "Janela de atendimento Grade de atendimento Capacidade Transportadoras Veículos …" at bounding box center [602, 263] width 1205 height 527
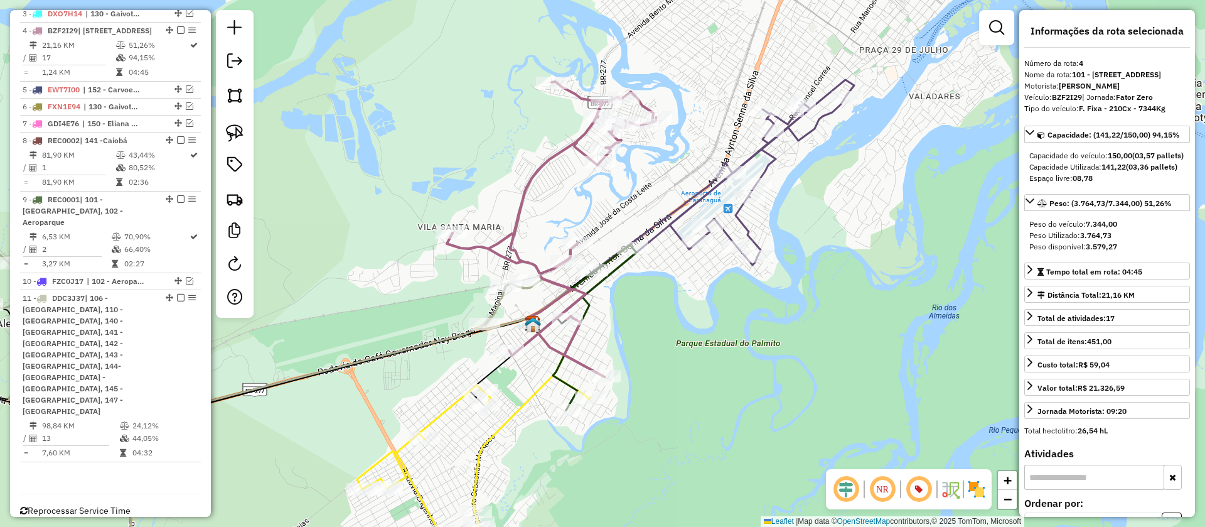
click at [685, 207] on icon at bounding box center [719, 183] width 253 height 175
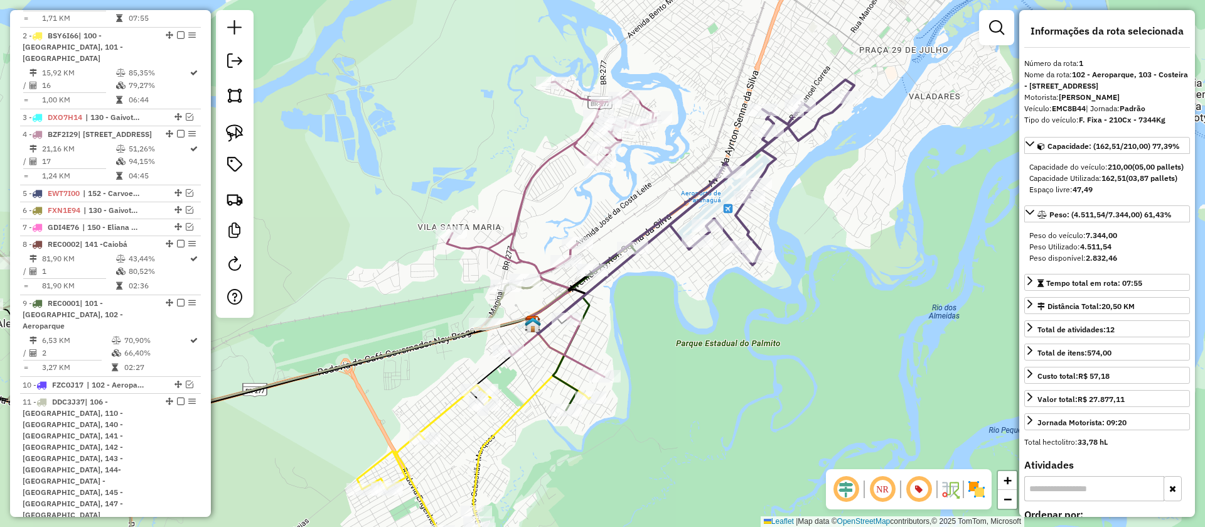
scroll to position [545, 0]
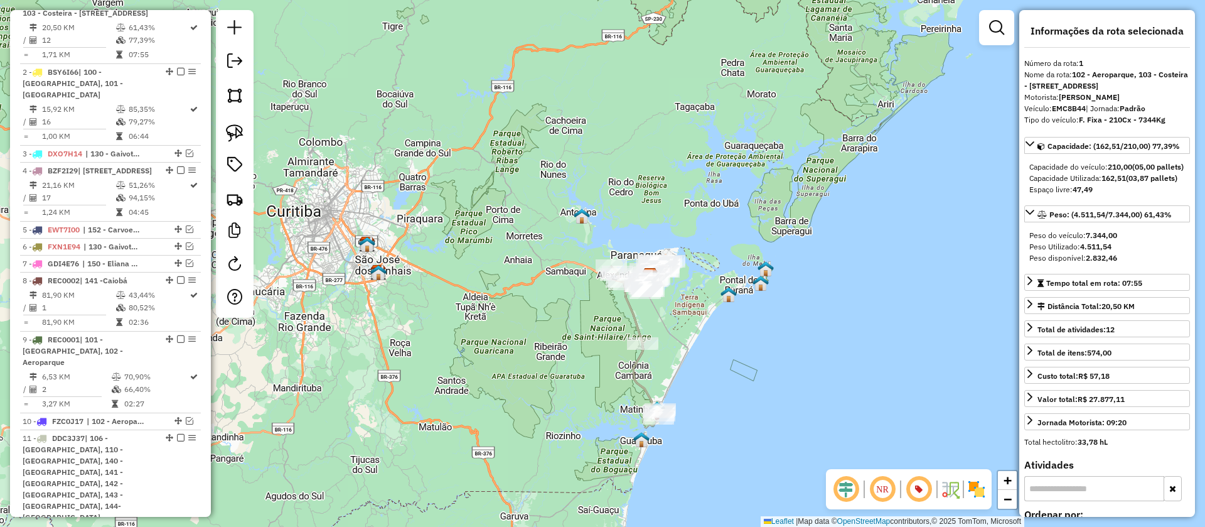
click at [638, 323] on icon at bounding box center [636, 340] width 50 height 149
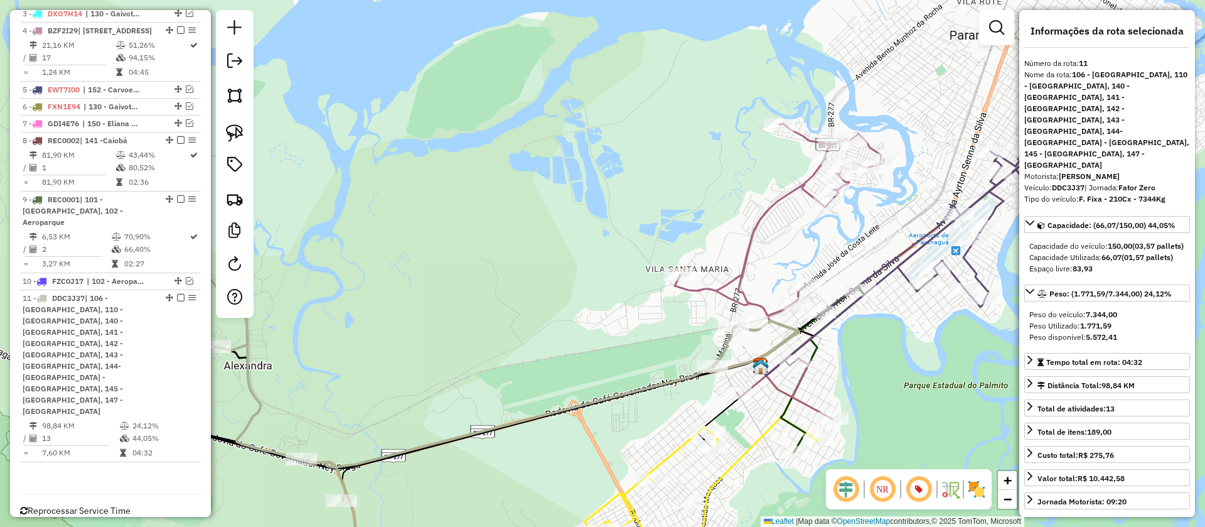
click at [726, 288] on icon at bounding box center [779, 271] width 209 height 295
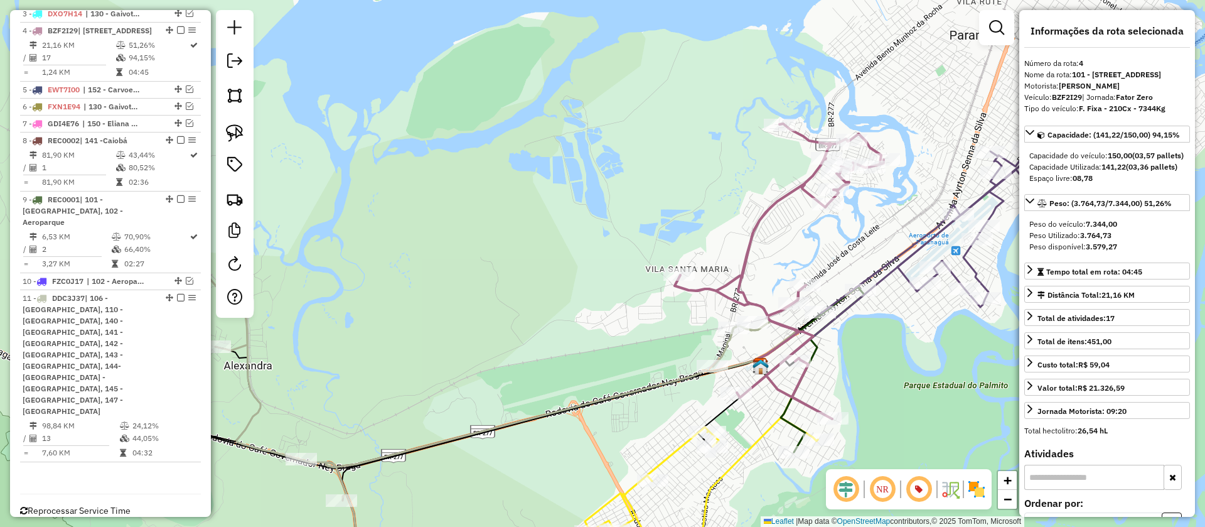
click at [900, 266] on icon at bounding box center [947, 225] width 253 height 175
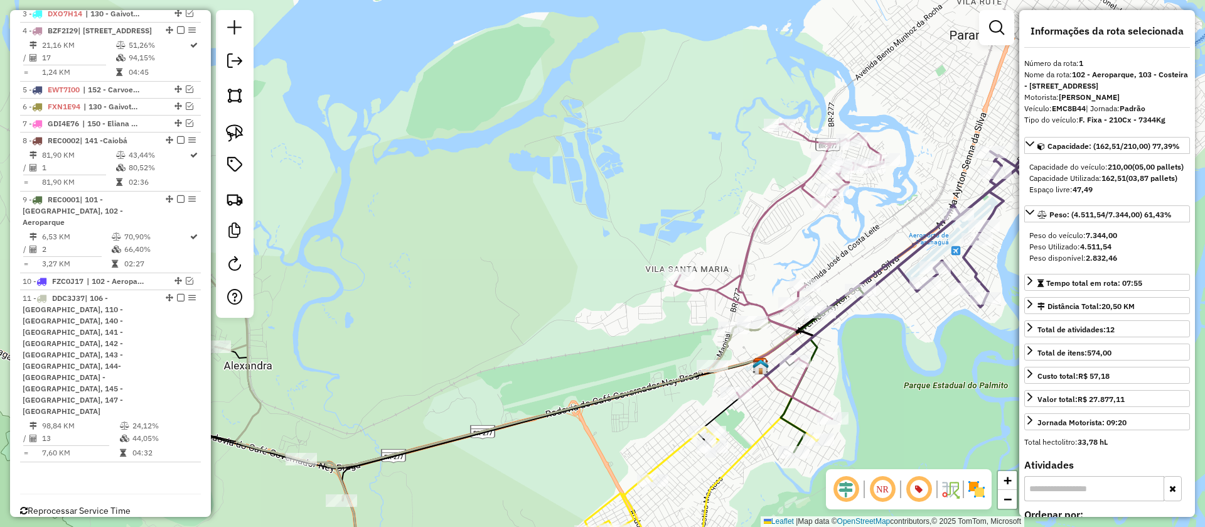
scroll to position [545, 0]
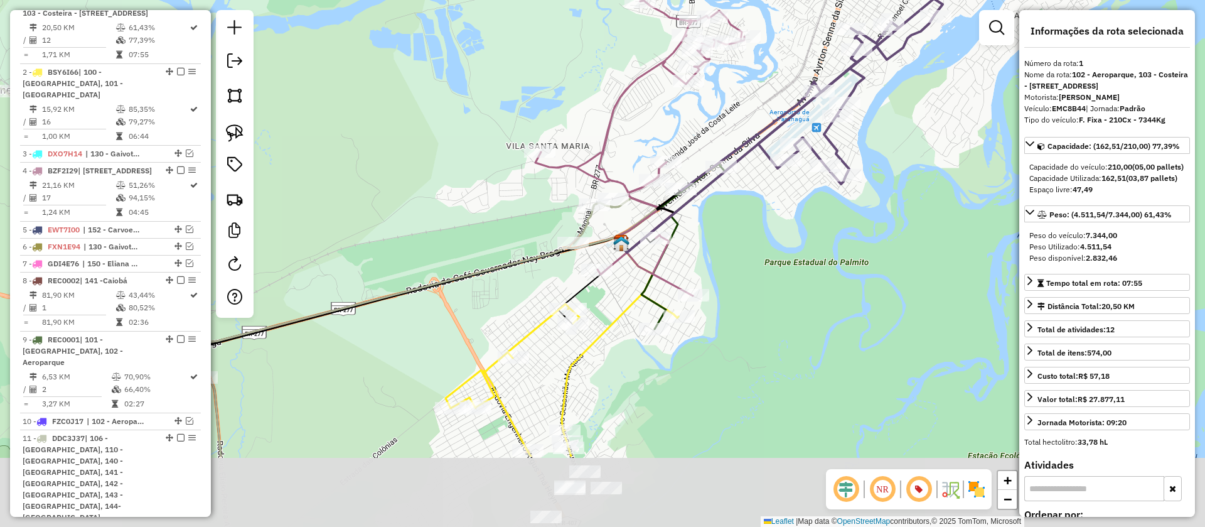
drag, startPoint x: 927, startPoint y: 344, endPoint x: 787, endPoint y: 221, distance: 186.4
click at [787, 221] on div "Janela de atendimento Grade de atendimento Capacidade Transportadoras Veículos …" at bounding box center [602, 263] width 1205 height 527
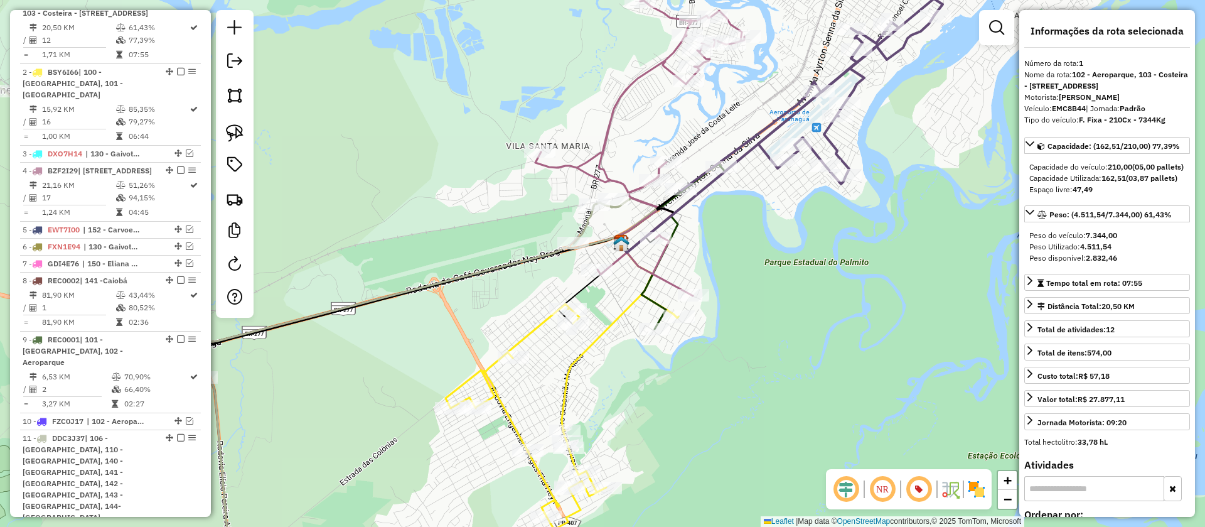
click at [621, 309] on icon at bounding box center [562, 411] width 233 height 235
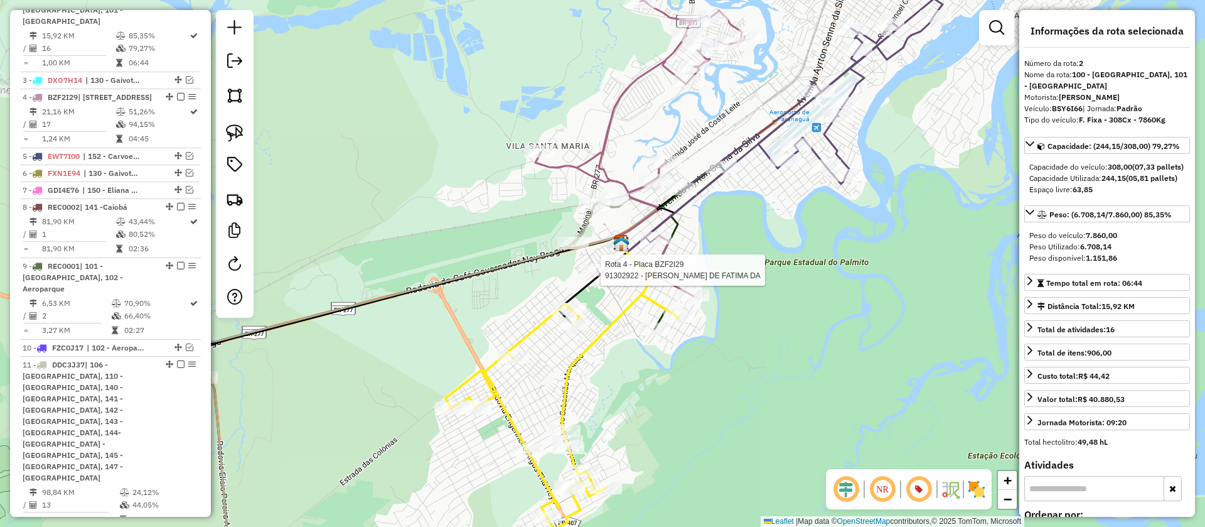
scroll to position [627, 0]
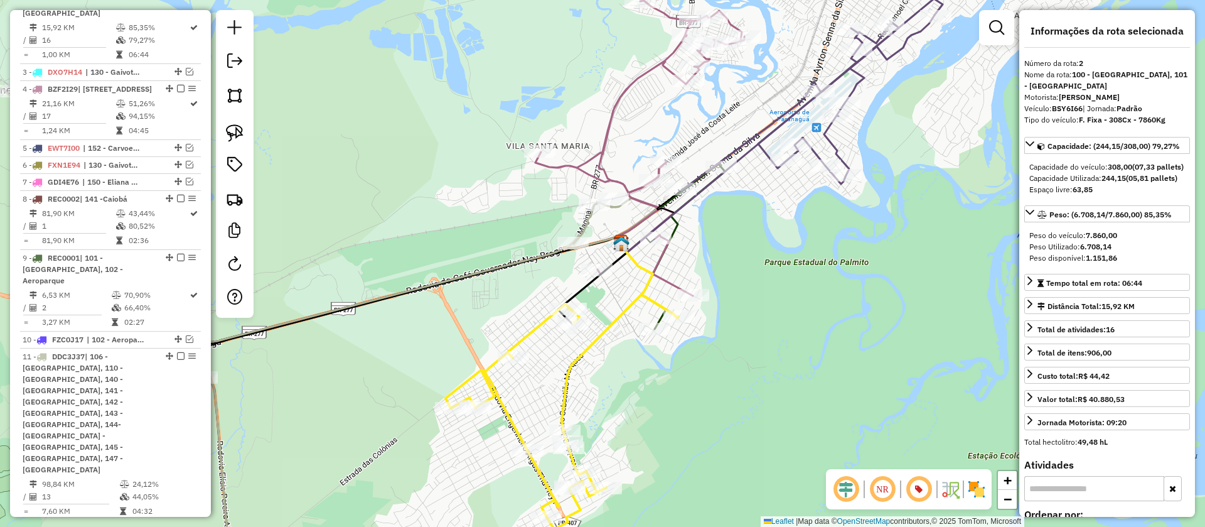
click at [587, 225] on icon at bounding box center [327, 334] width 660 height 492
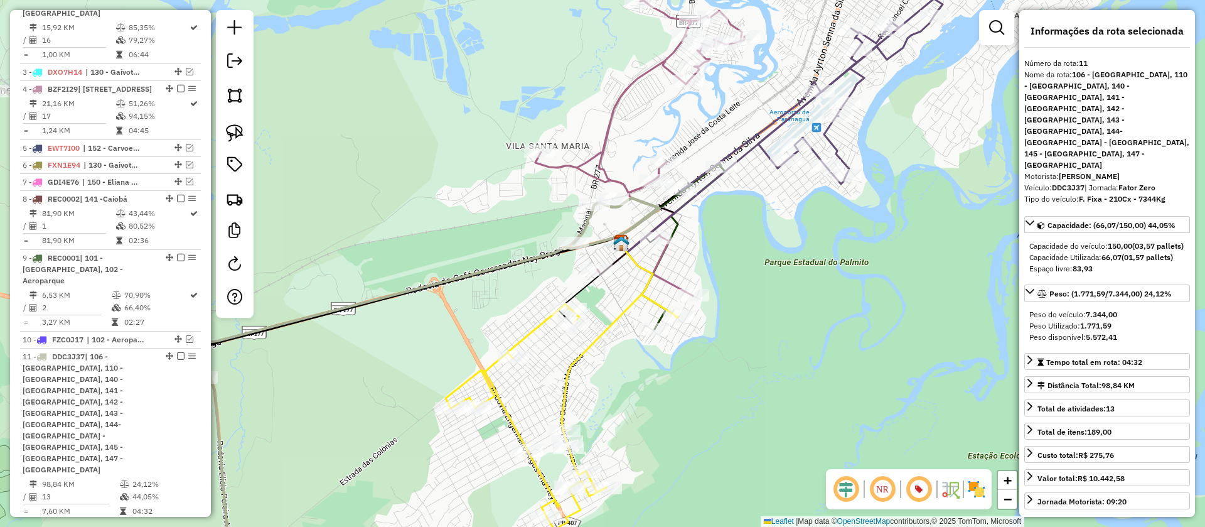
scroll to position [685, 0]
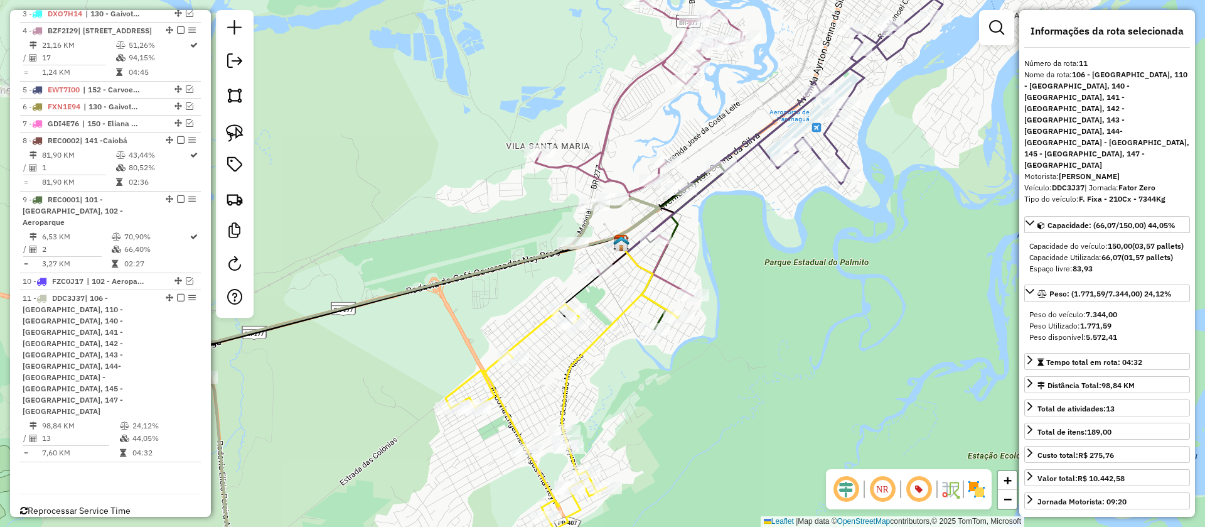
click at [751, 150] on icon at bounding box center [781, 126] width 323 height 254
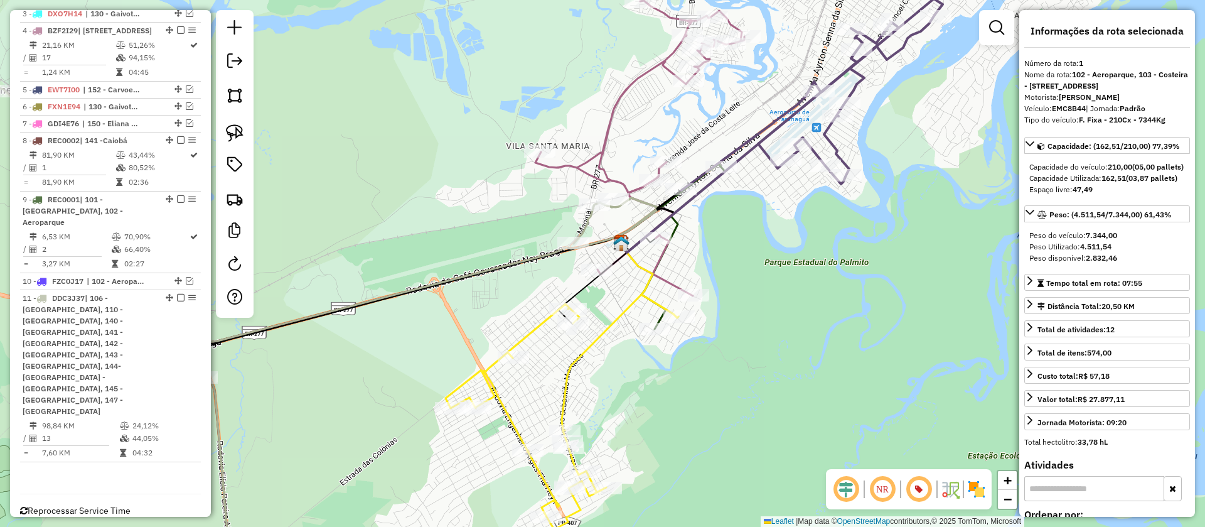
scroll to position [545, 0]
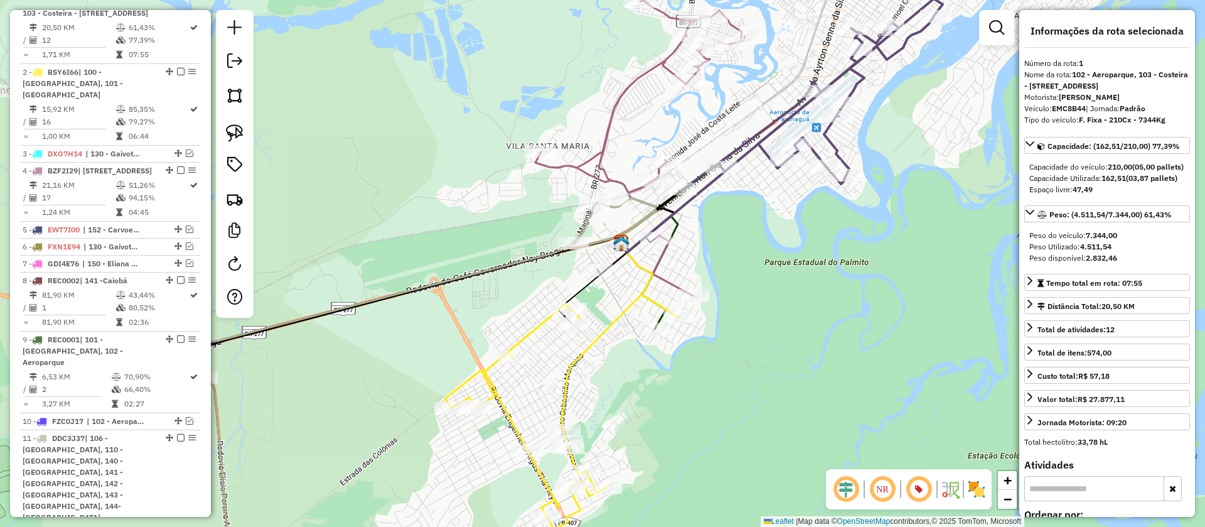
click at [751, 150] on icon at bounding box center [781, 126] width 323 height 254
click at [606, 175] on icon at bounding box center [640, 148] width 209 height 295
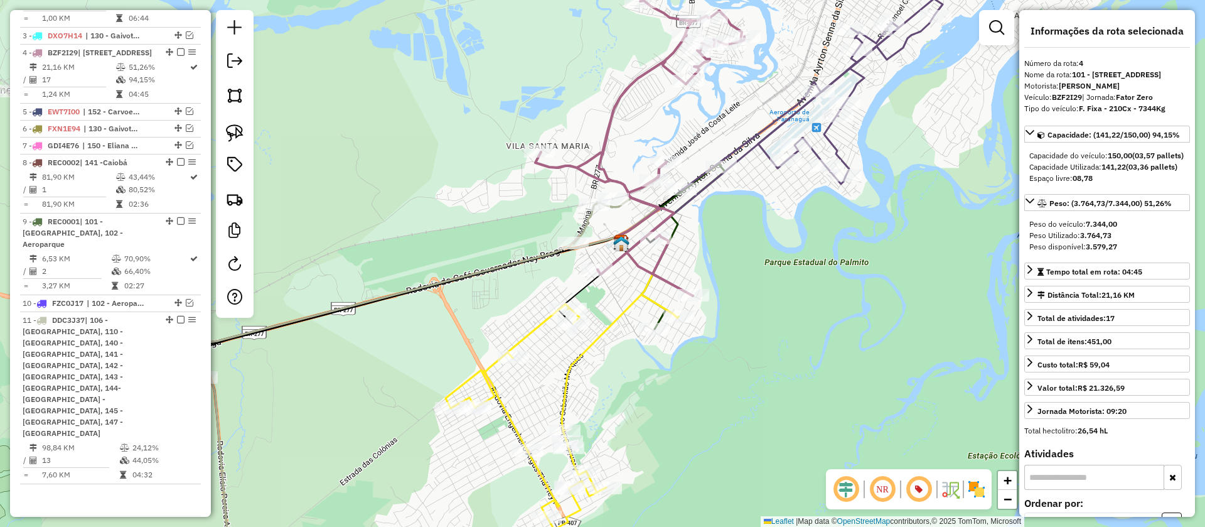
scroll to position [685, 0]
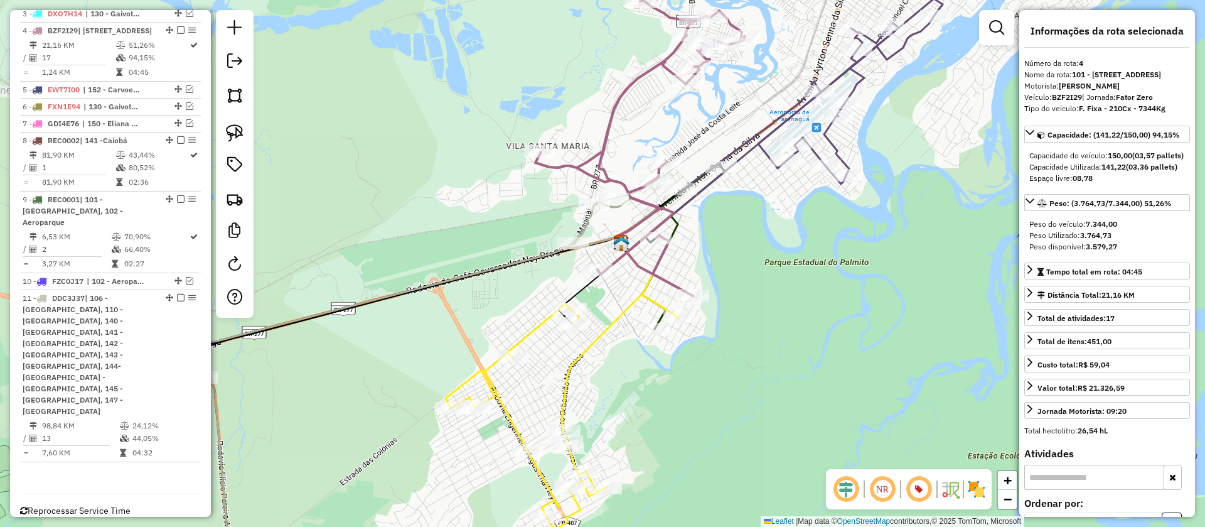
click at [534, 256] on icon at bounding box center [327, 334] width 660 height 492
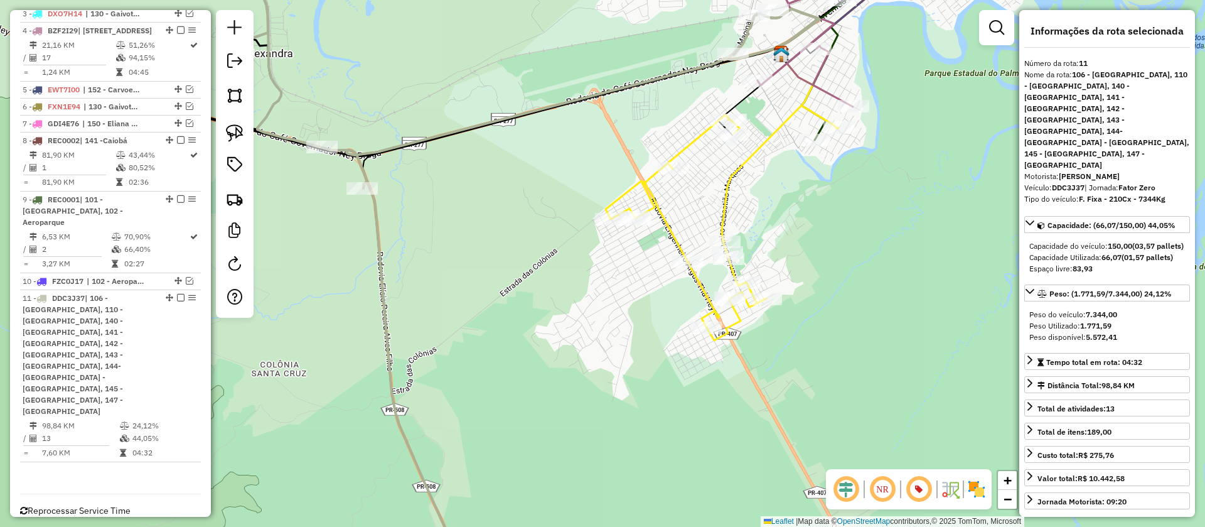
click at [731, 169] on icon at bounding box center [722, 222] width 233 height 235
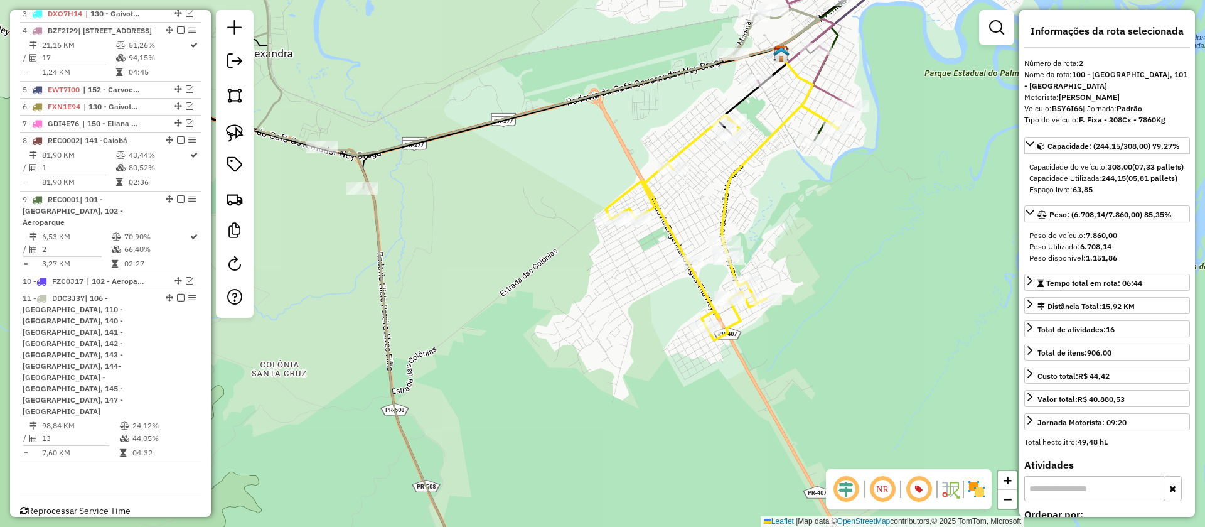
scroll to position [627, 0]
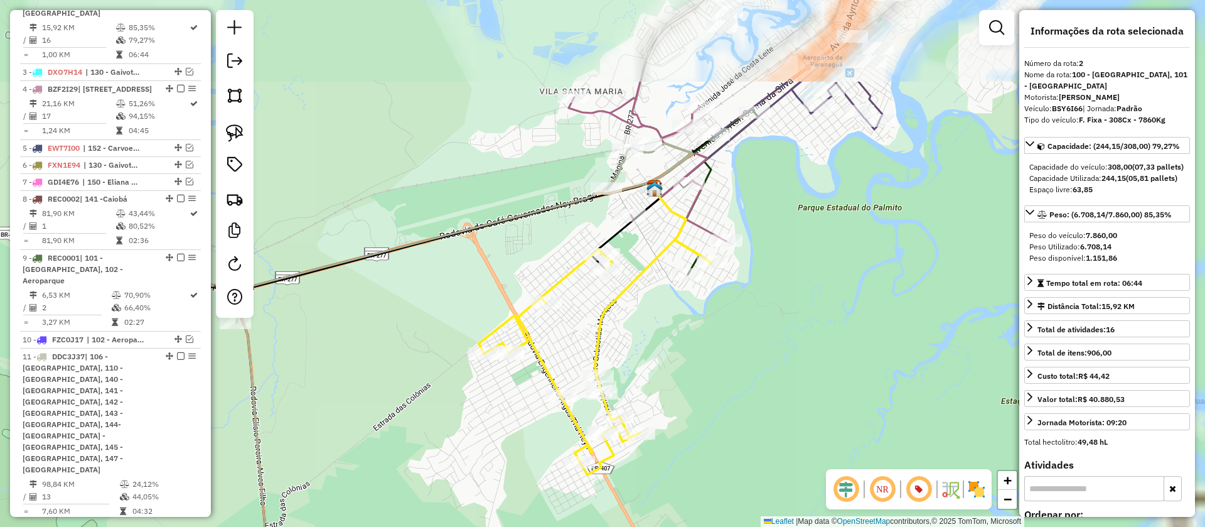
drag, startPoint x: 834, startPoint y: 178, endPoint x: 707, endPoint y: 312, distance: 184.7
click at [707, 312] on div "Janela de atendimento Grade de atendimento Capacidade Transportadoras Veículos …" at bounding box center [602, 263] width 1205 height 527
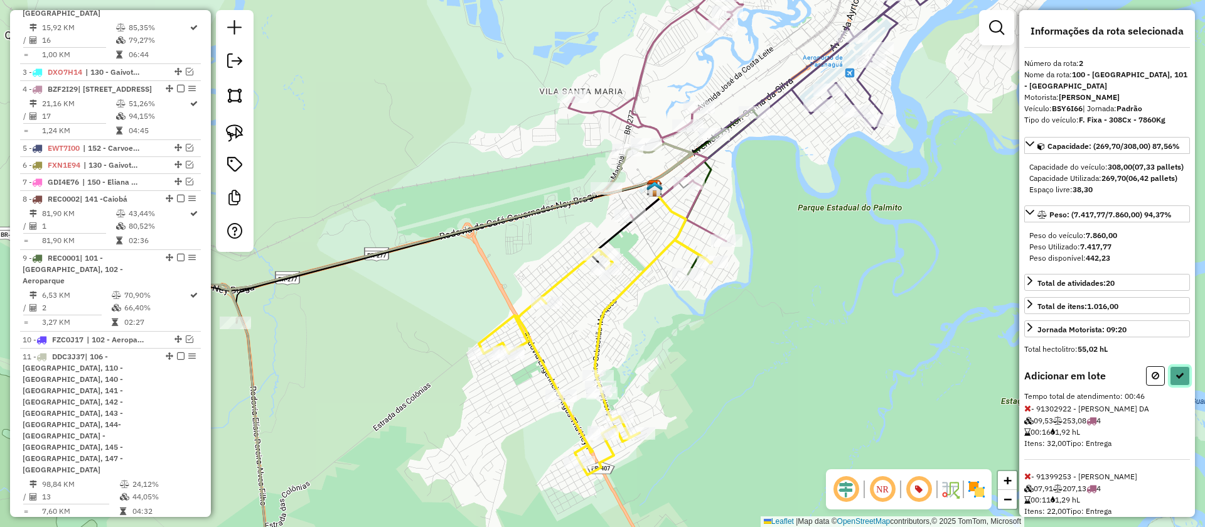
click at [1180, 385] on button at bounding box center [1180, 375] width 20 height 19
select select "**********"
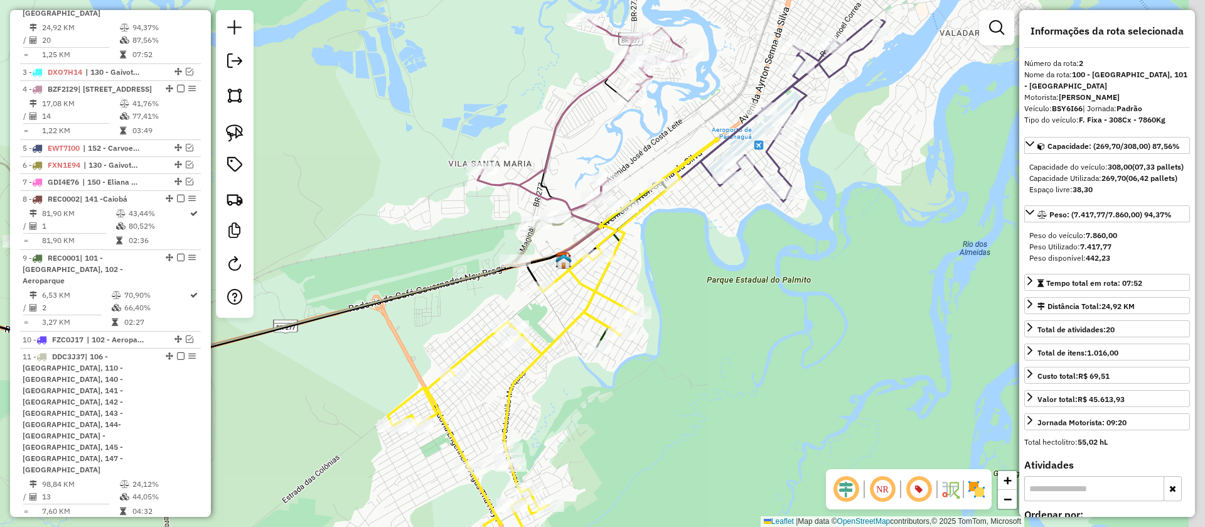
drag, startPoint x: 761, startPoint y: 171, endPoint x: 624, endPoint y: 296, distance: 185.3
click at [624, 296] on div "Janela de atendimento Grade de atendimento Capacidade Transportadoras Veículos …" at bounding box center [602, 263] width 1205 height 527
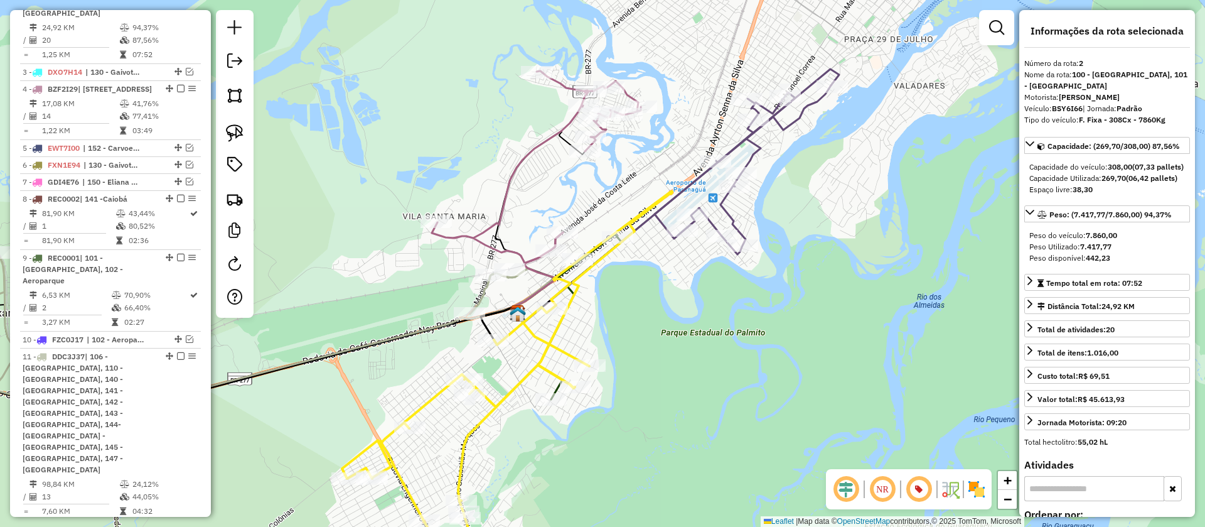
click at [726, 205] on icon at bounding box center [743, 169] width 176 height 169
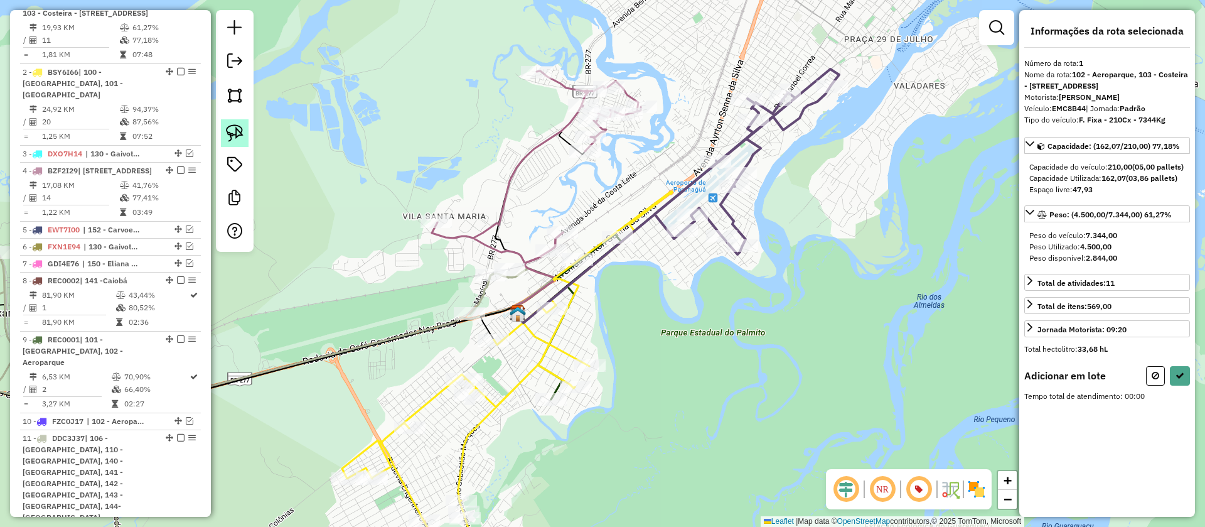
click at [236, 131] on img at bounding box center [235, 133] width 18 height 18
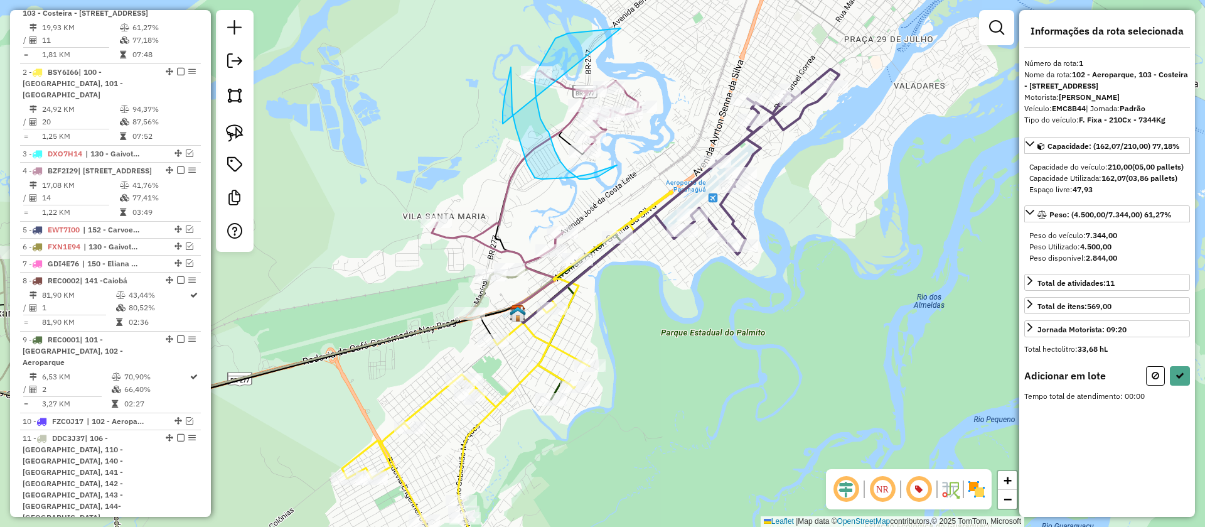
drag, startPoint x: 568, startPoint y: 33, endPoint x: 503, endPoint y: 136, distance: 121.9
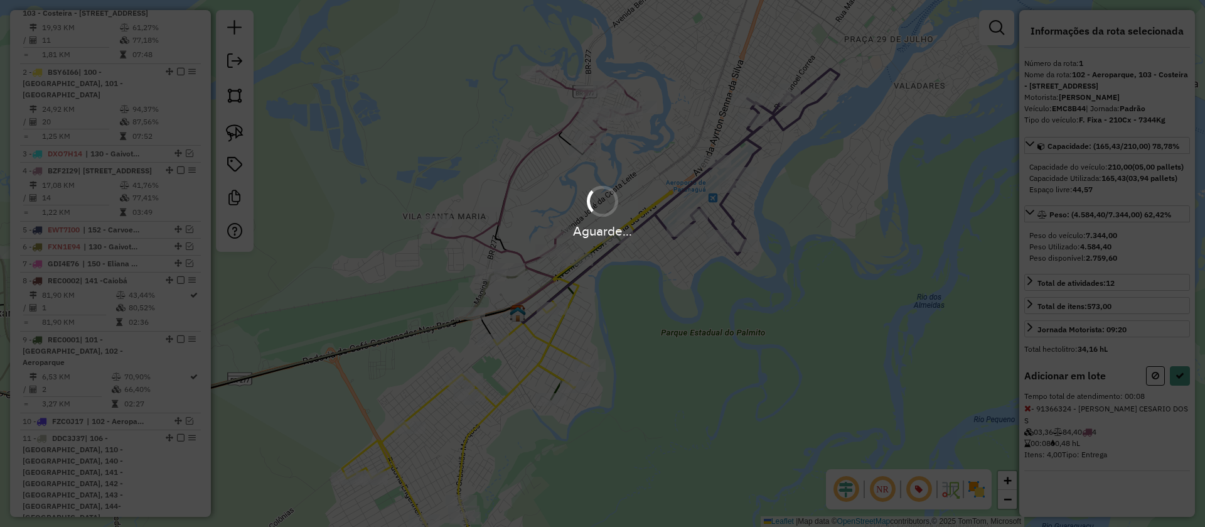
select select "**********"
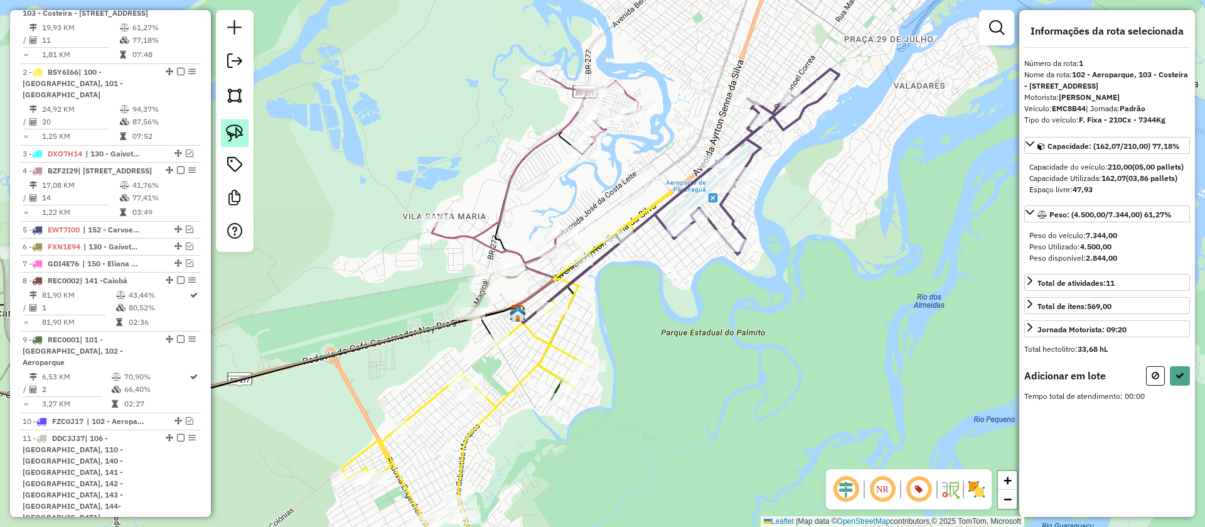
click at [231, 127] on img at bounding box center [235, 133] width 18 height 18
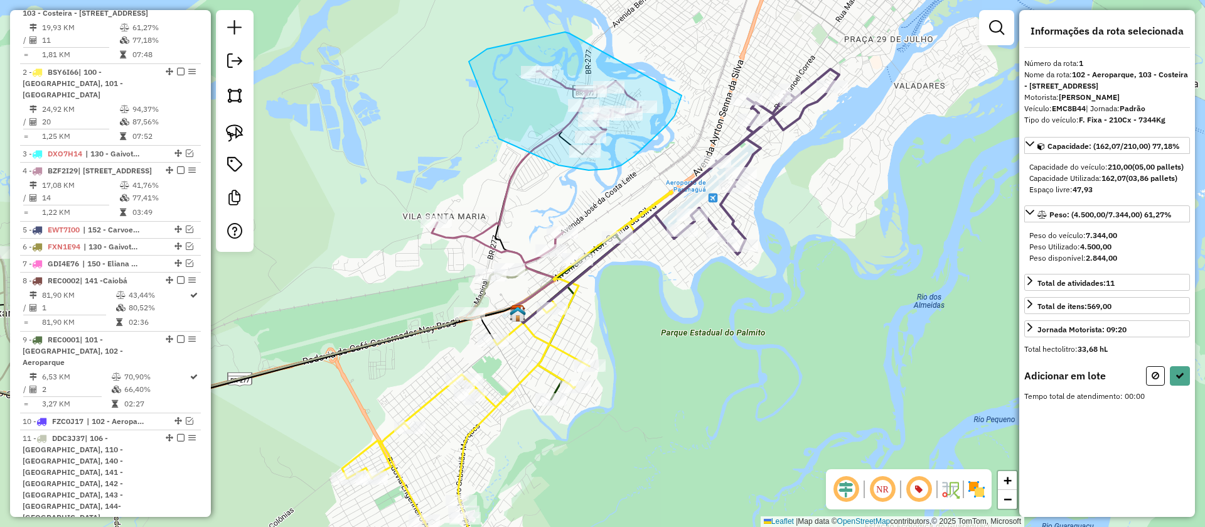
drag, startPoint x: 565, startPoint y: 32, endPoint x: 682, endPoint y: 95, distance: 132.9
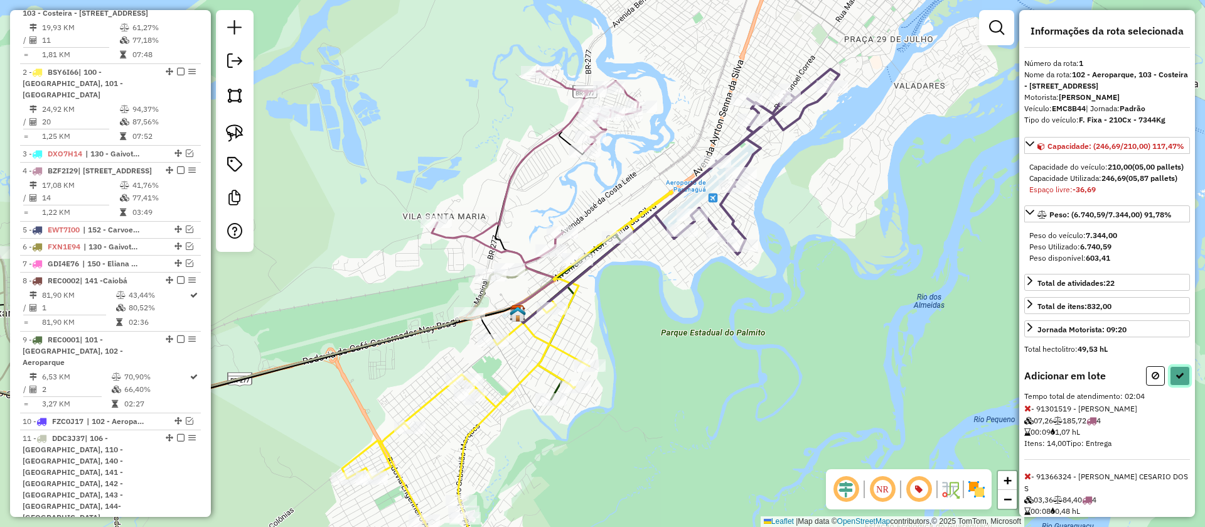
click at [1177, 380] on icon at bounding box center [1180, 375] width 9 height 9
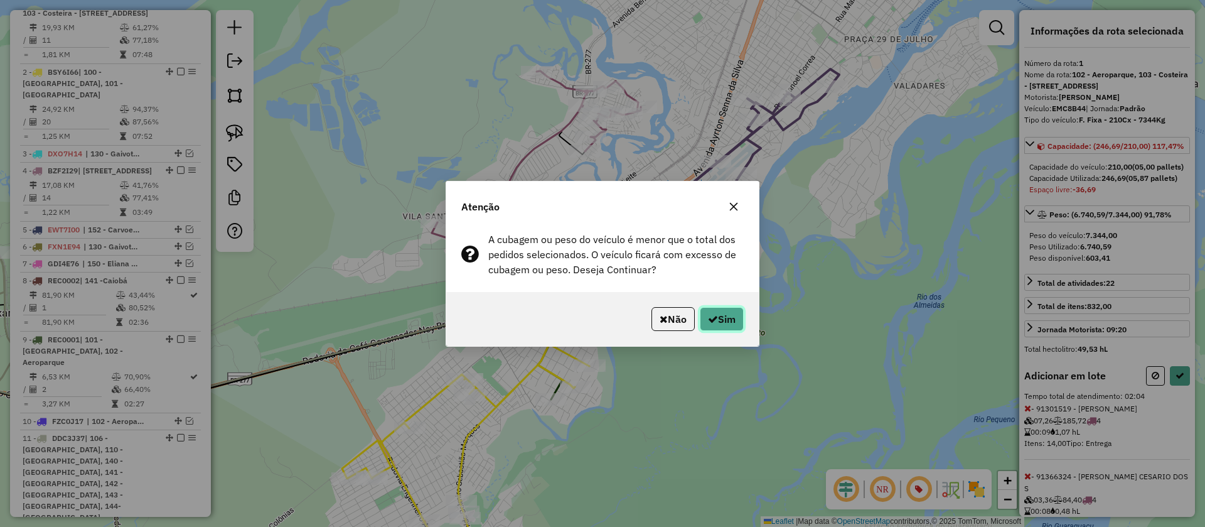
click at [716, 314] on button "Sim" at bounding box center [722, 319] width 44 height 24
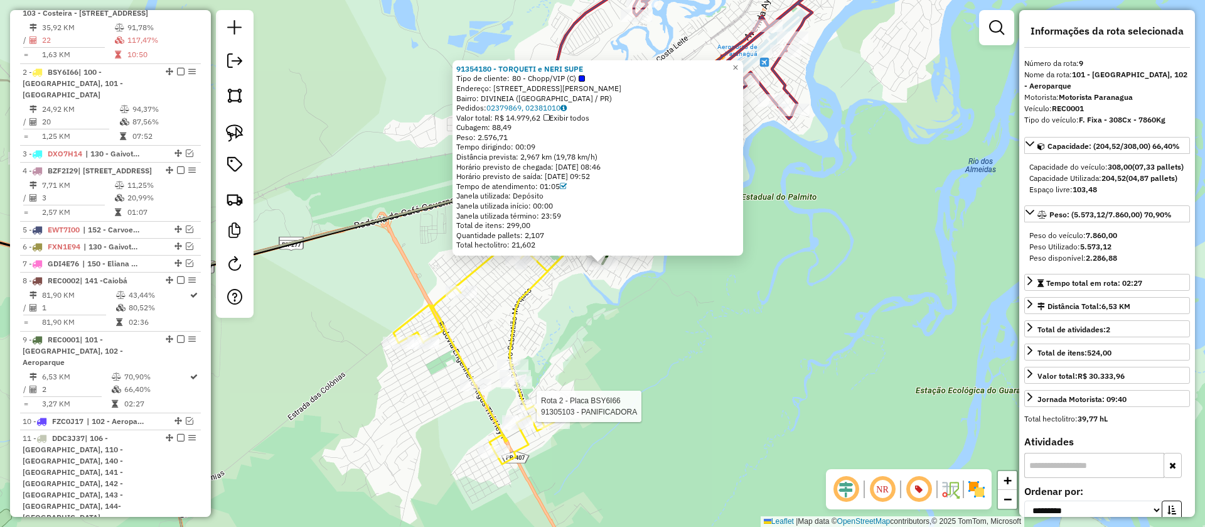
scroll to position [685, 0]
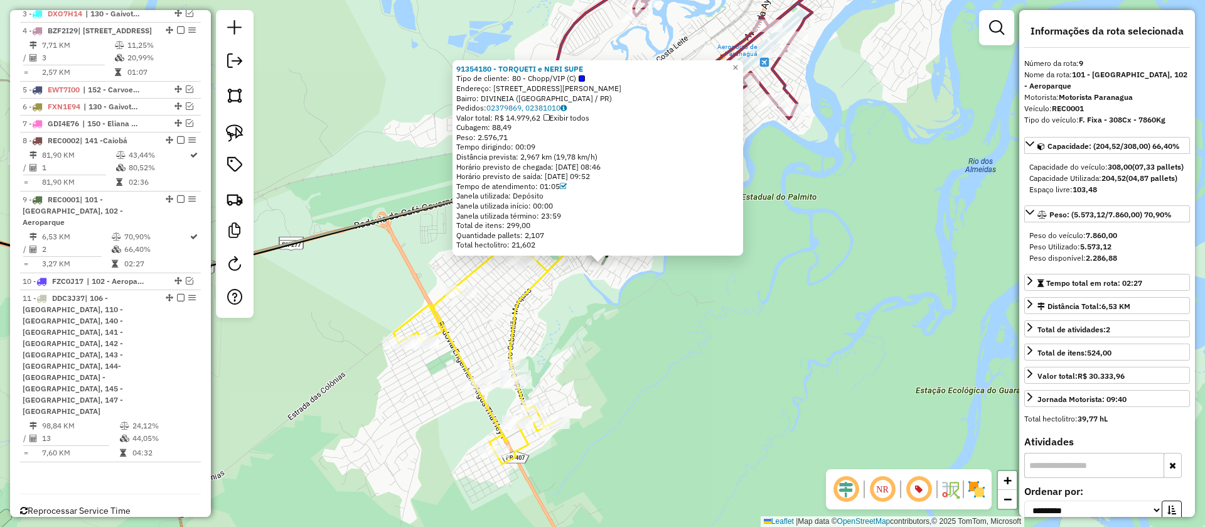
click at [551, 269] on icon at bounding box center [559, 260] width 330 height 408
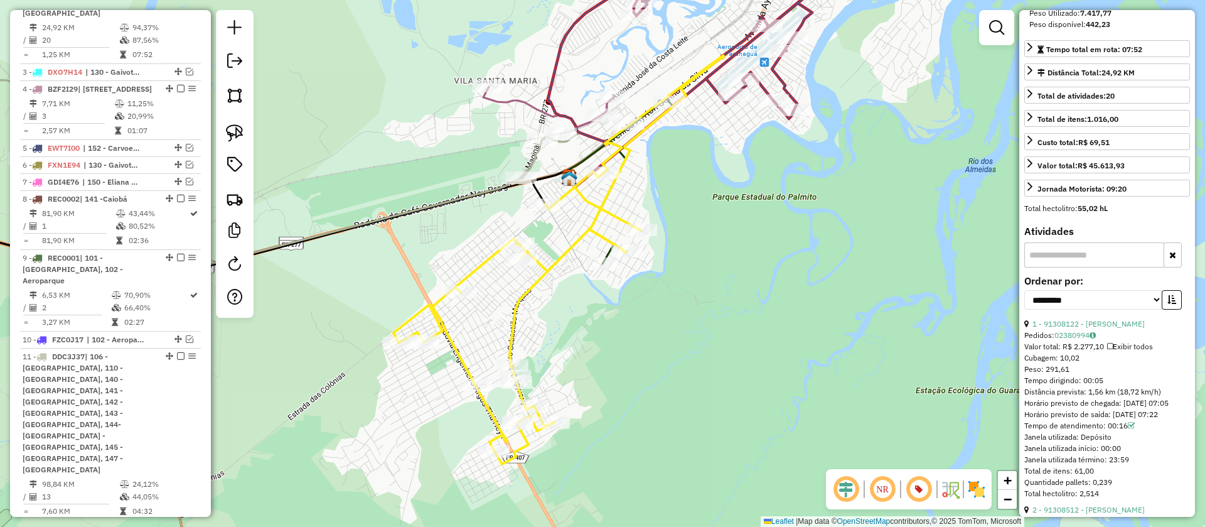
scroll to position [235, 0]
click at [1087, 266] on input "text" at bounding box center [1095, 253] width 140 height 25
click at [1082, 308] on select "**********" at bounding box center [1094, 298] width 138 height 19
select select "**********"
click at [1025, 308] on select "**********" at bounding box center [1094, 298] width 138 height 19
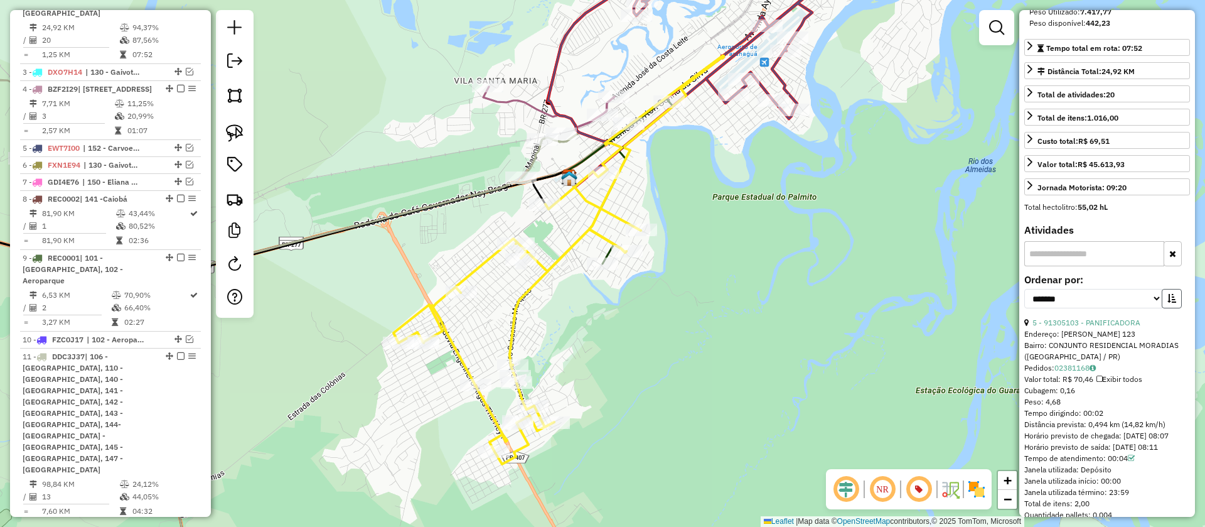
click at [1173, 308] on button "button" at bounding box center [1172, 298] width 20 height 19
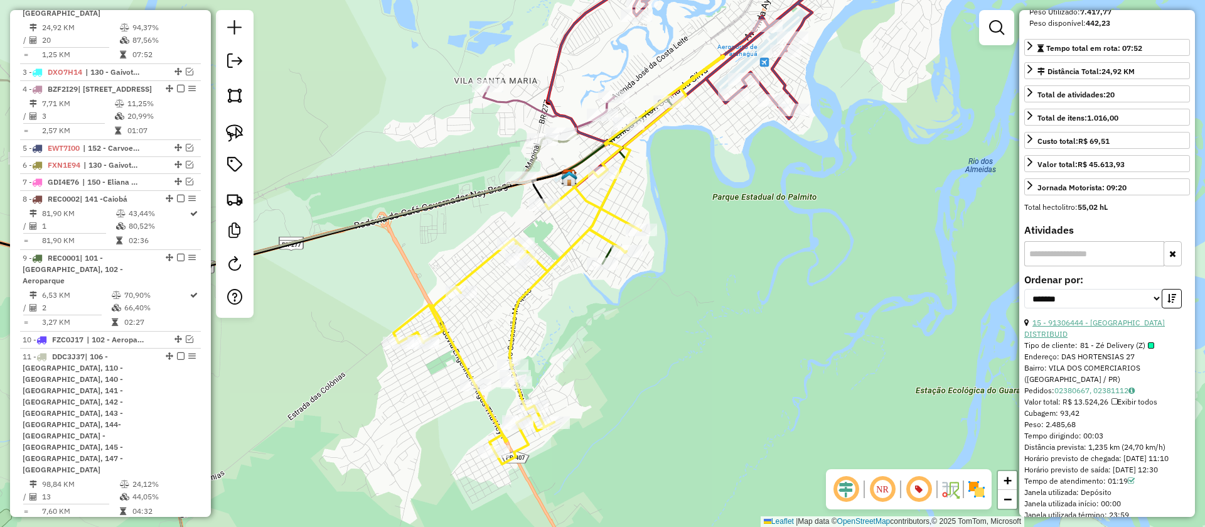
click at [1087, 338] on link "15 - 91306444 - TAJ MAHAL DISTRIBUID" at bounding box center [1095, 328] width 141 height 21
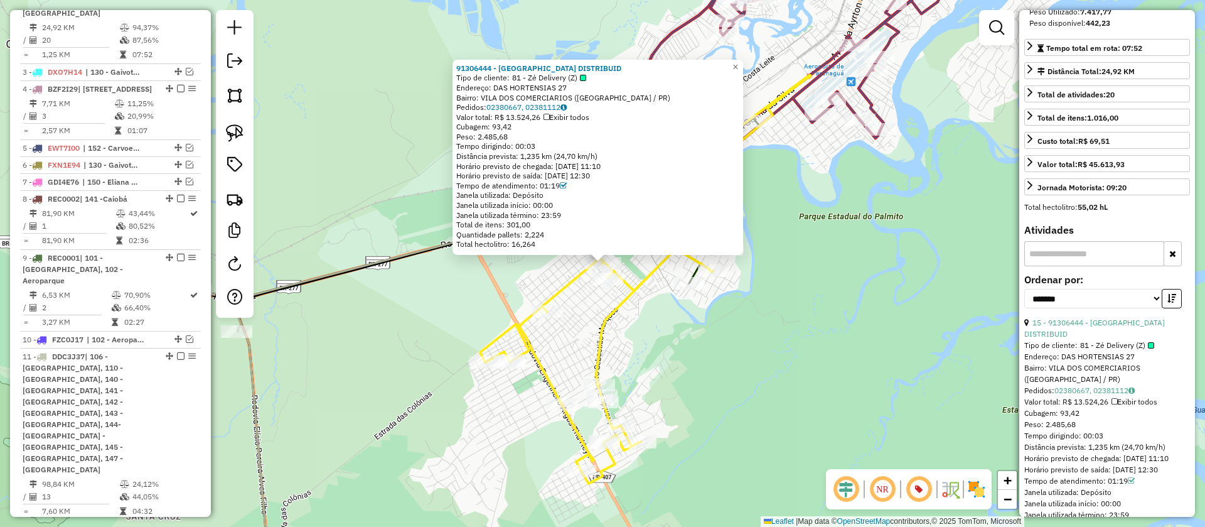
click at [723, 335] on div "91306444 - TAJ MAHAL DISTRIBUID Tipo de cliente: 81 - Zé Delivery (Z) Endereço:…" at bounding box center [602, 263] width 1205 height 527
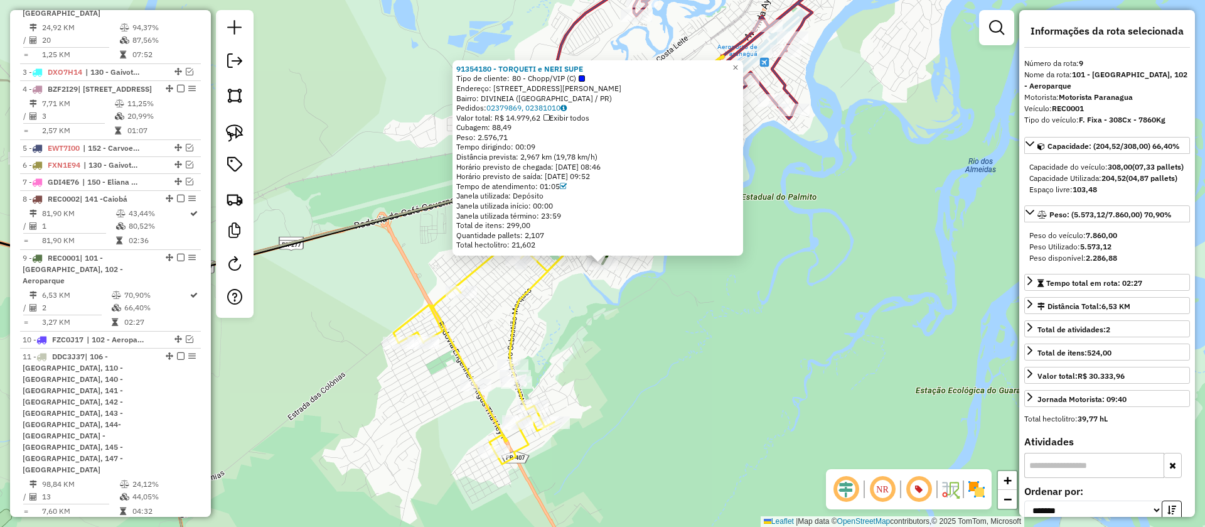
scroll to position [685, 0]
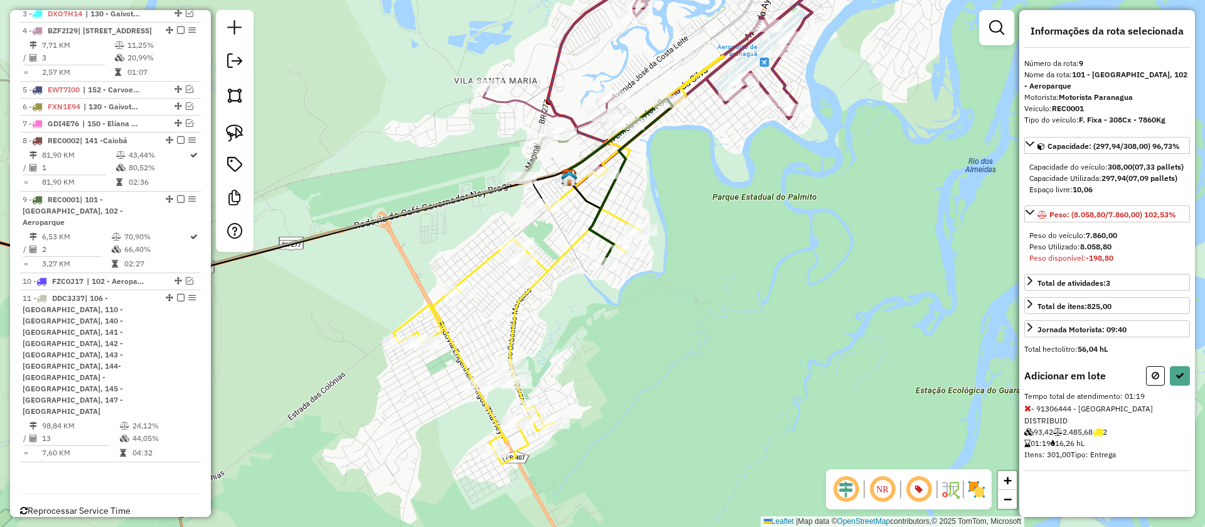
click at [1028, 412] on icon at bounding box center [1028, 408] width 7 height 9
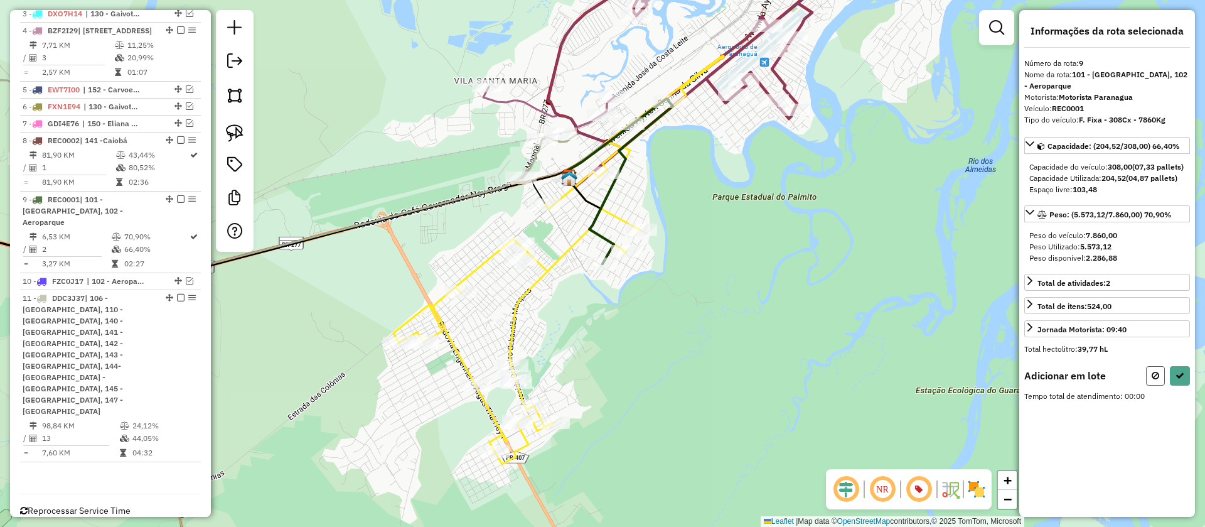
click at [1158, 380] on icon at bounding box center [1156, 375] width 8 height 9
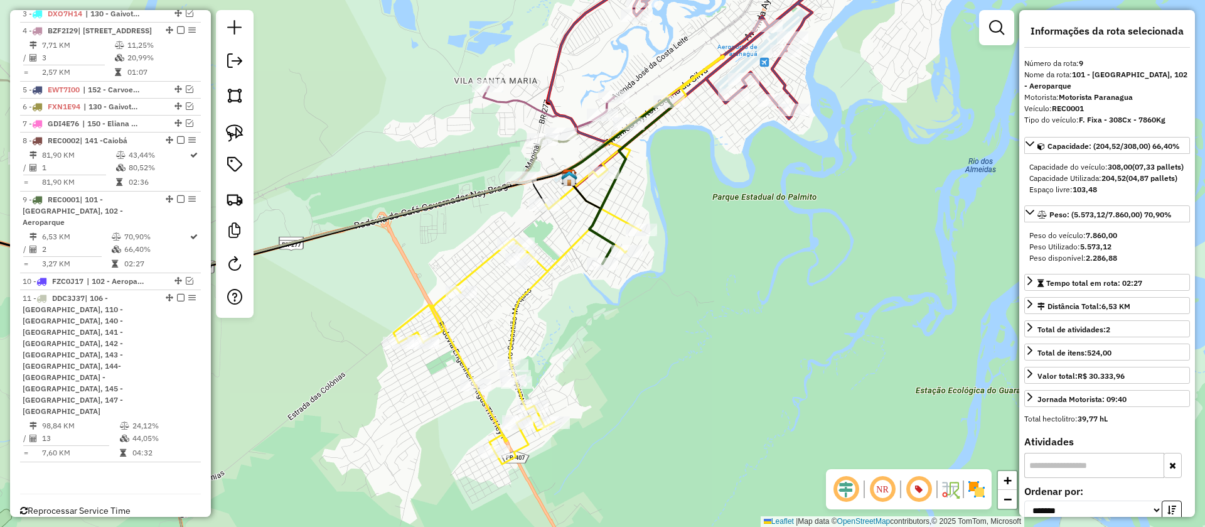
click at [541, 279] on icon at bounding box center [559, 260] width 330 height 408
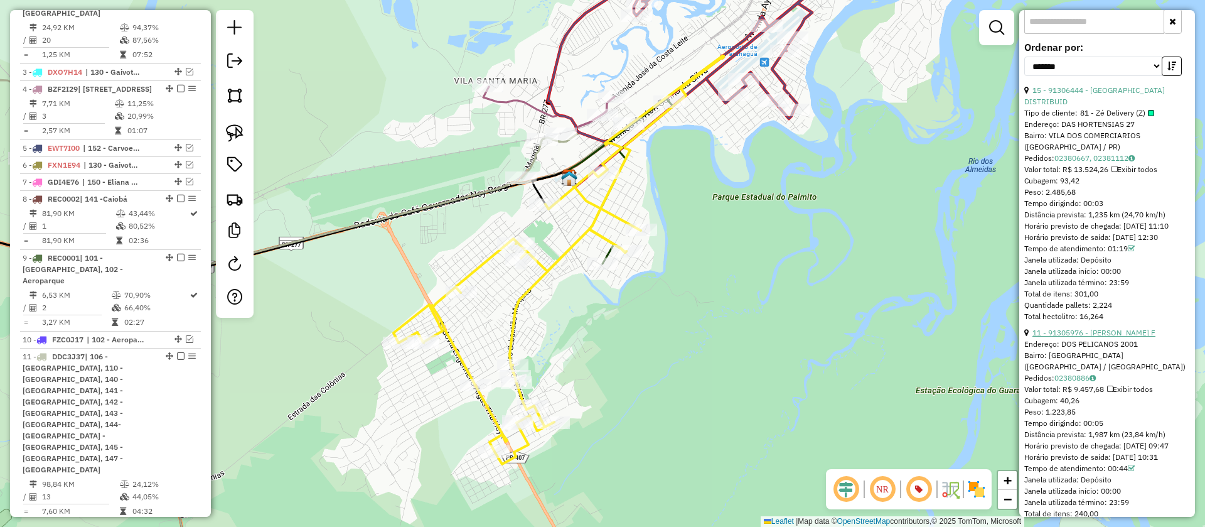
scroll to position [468, 0]
click at [1077, 336] on link "11 - 91305976 - ANA PAULA DA VEIGA F" at bounding box center [1094, 330] width 123 height 9
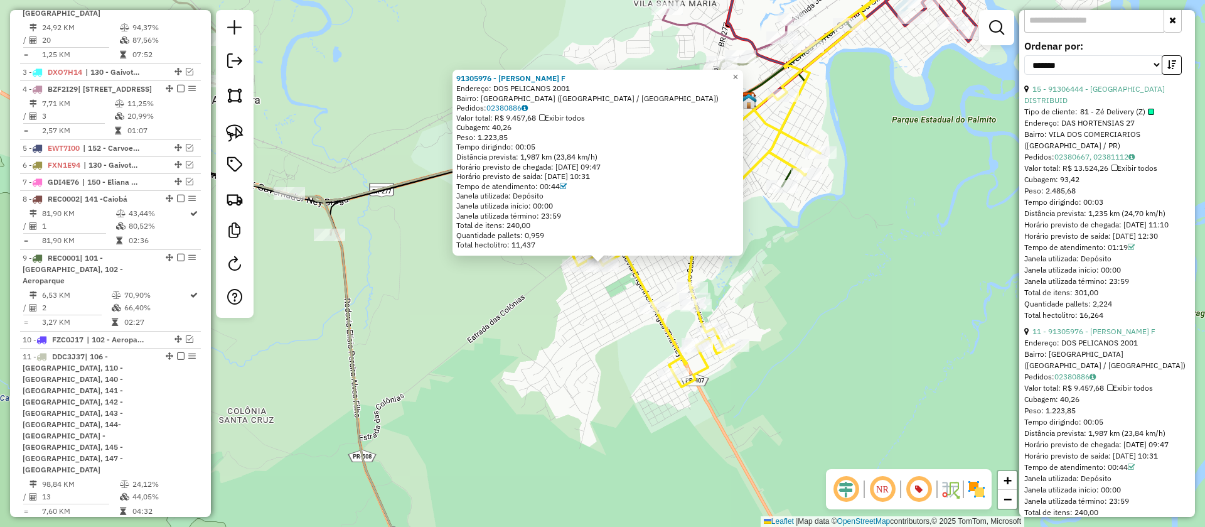
click at [782, 266] on div "91305976 - ANA PAULA DA VEIGA F Endereço: DOS PELICANOS 2001 Bairro: JARDIM ESP…" at bounding box center [602, 263] width 1205 height 527
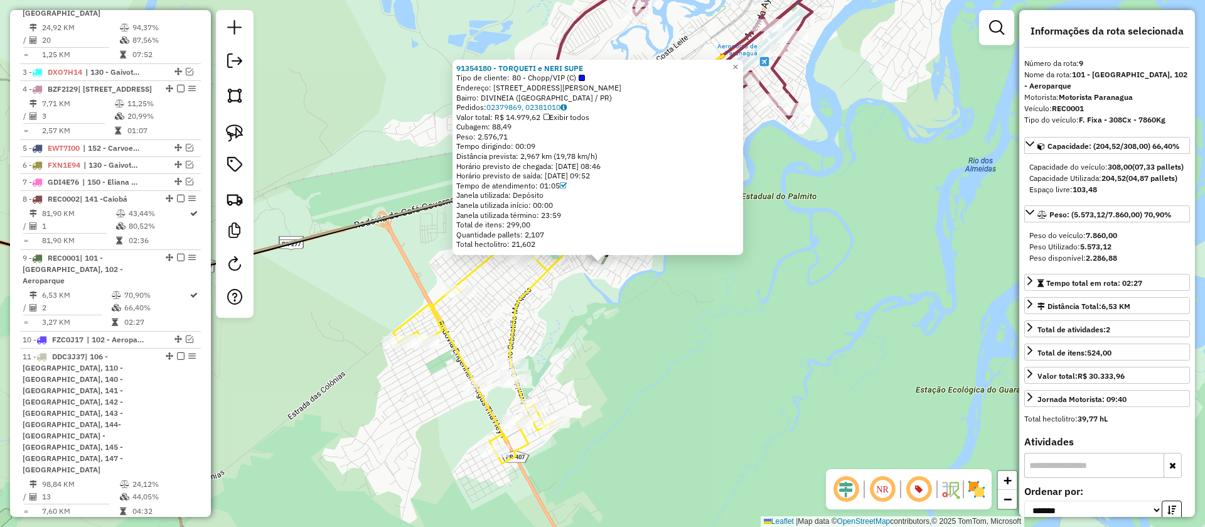
scroll to position [685, 0]
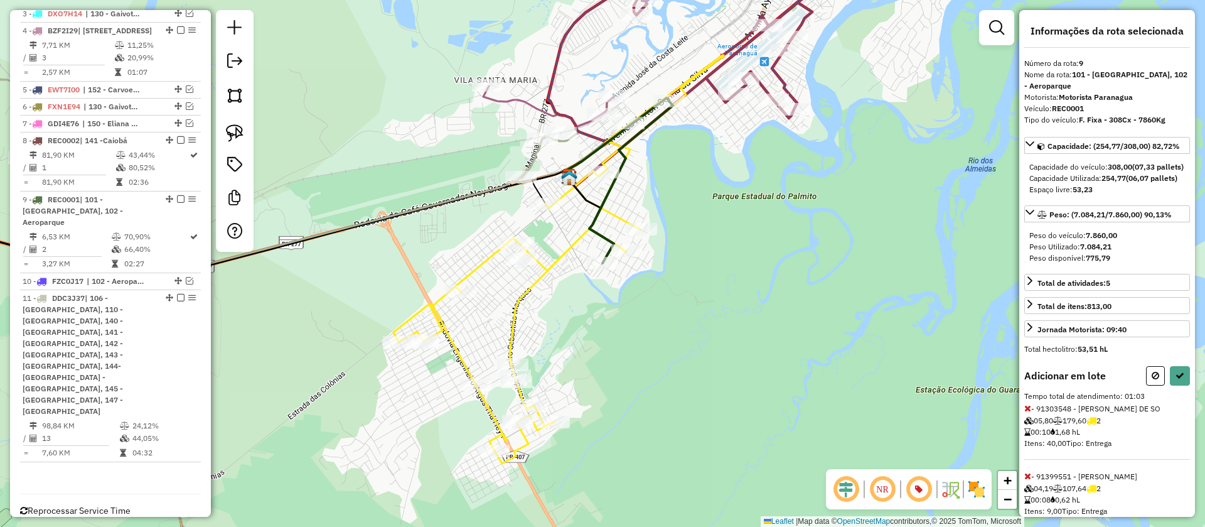
click at [1028, 412] on icon at bounding box center [1028, 408] width 7 height 9
click at [1183, 380] on icon at bounding box center [1180, 375] width 9 height 9
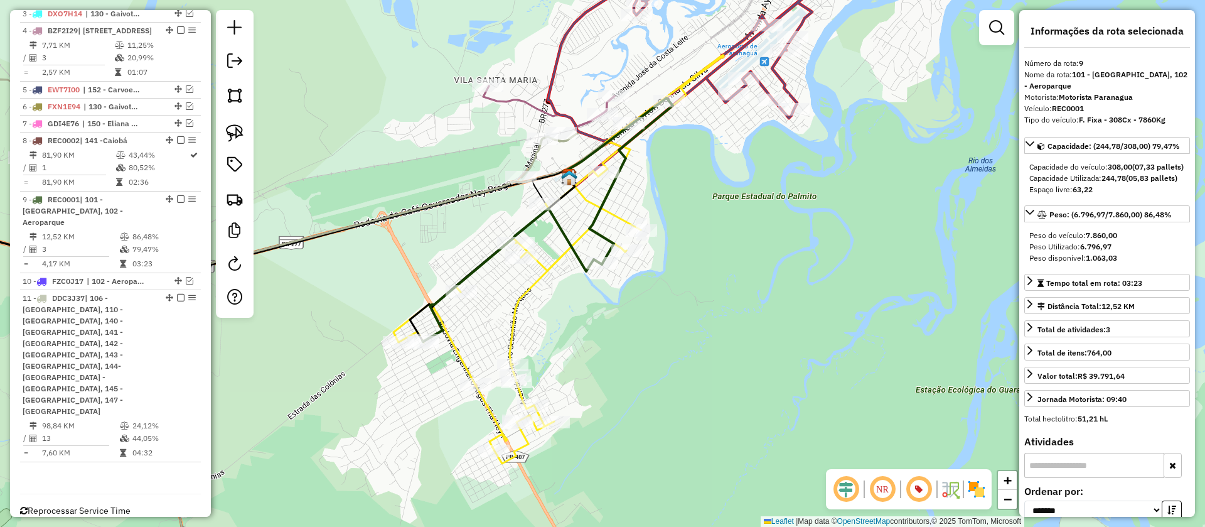
click at [542, 267] on icon at bounding box center [559, 259] width 330 height 408
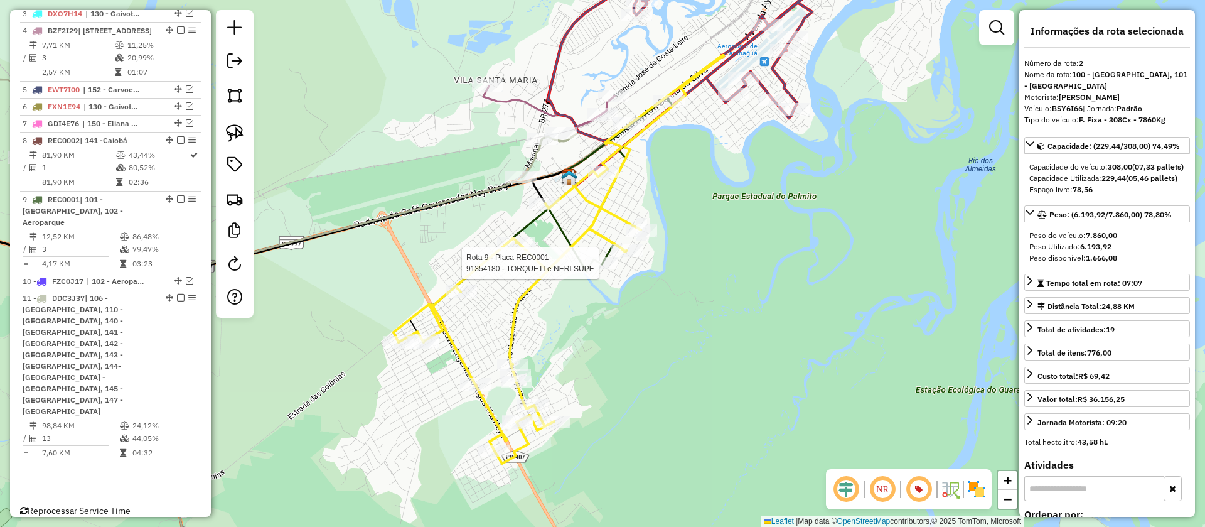
scroll to position [627, 0]
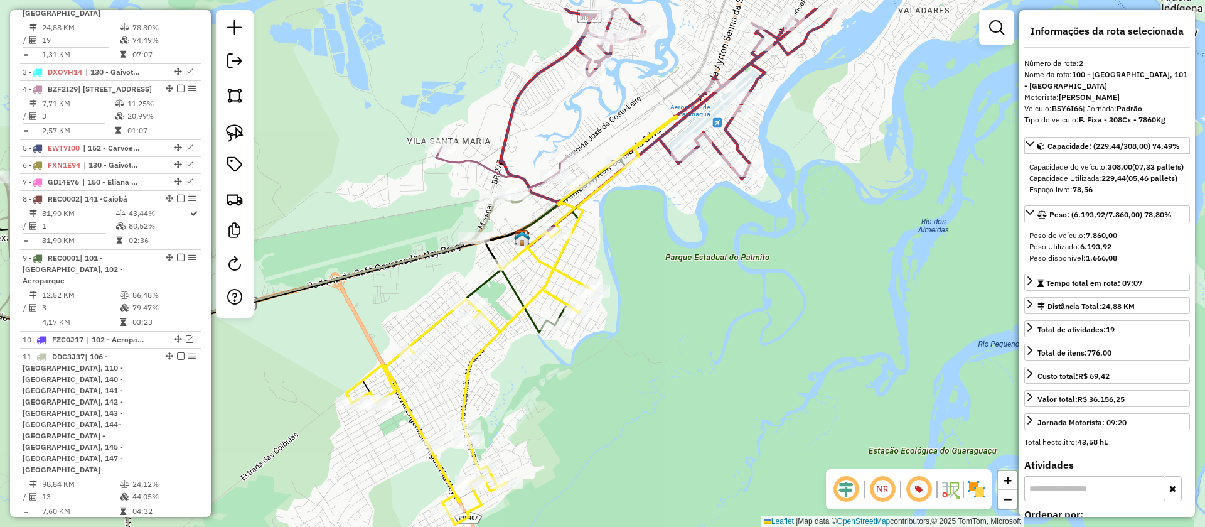
drag, startPoint x: 750, startPoint y: 191, endPoint x: 632, endPoint y: 309, distance: 166.5
click at [632, 309] on div "Janela de atendimento Grade de atendimento Capacidade Transportadoras Veículos …" at bounding box center [602, 263] width 1205 height 527
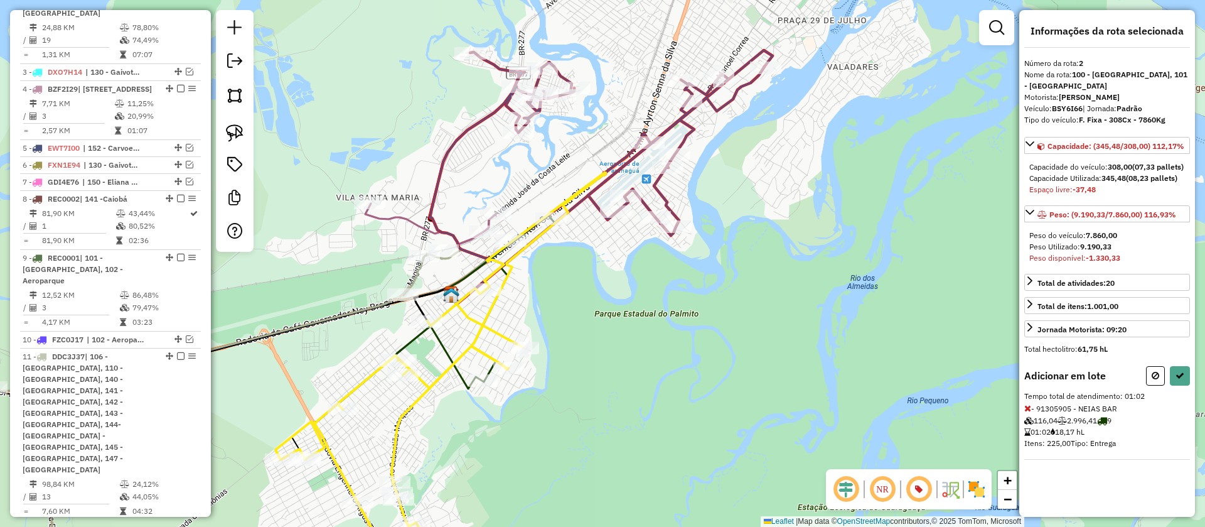
click at [1030, 412] on icon at bounding box center [1028, 408] width 7 height 9
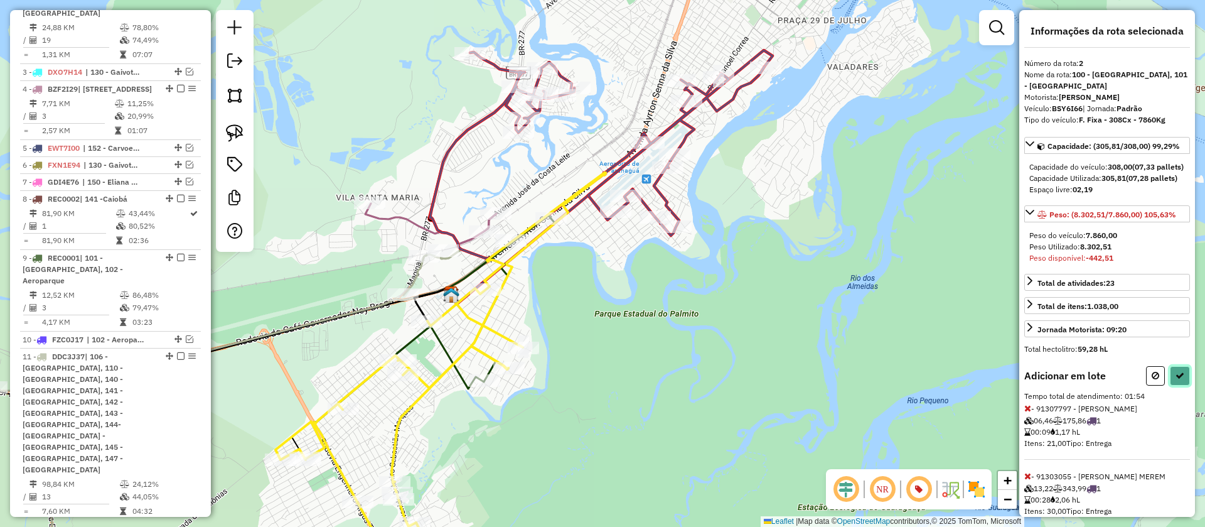
click at [1176, 380] on icon at bounding box center [1180, 375] width 9 height 9
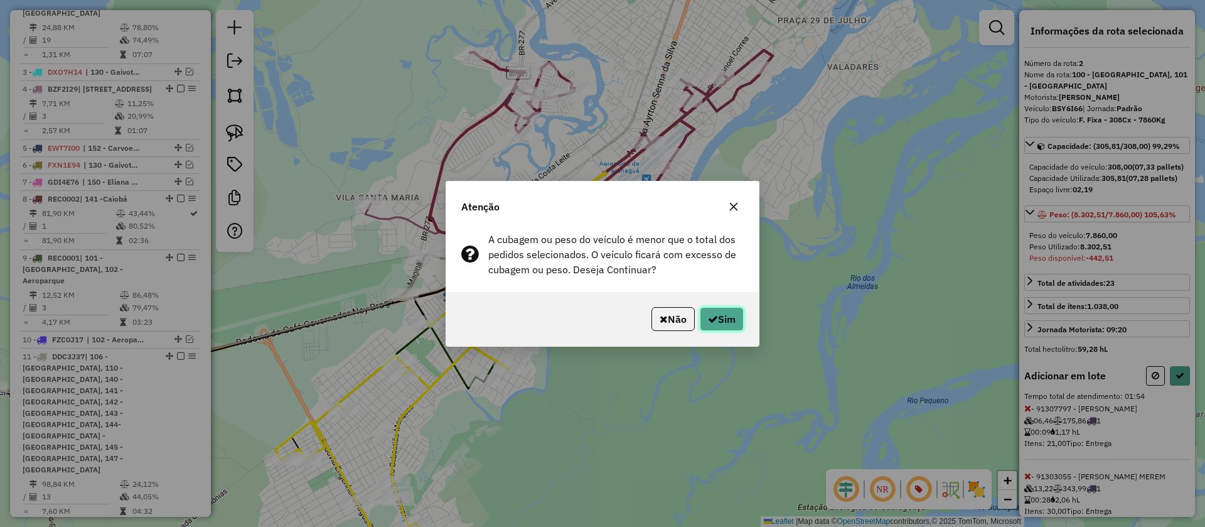
click at [734, 321] on button "Sim" at bounding box center [722, 319] width 44 height 24
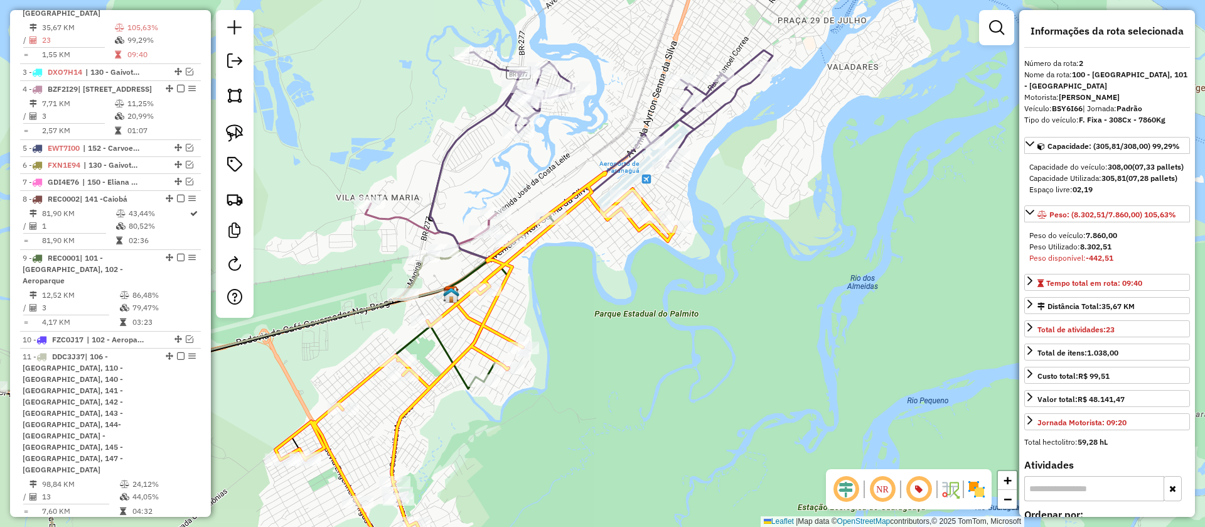
click at [695, 129] on icon at bounding box center [597, 155] width 335 height 206
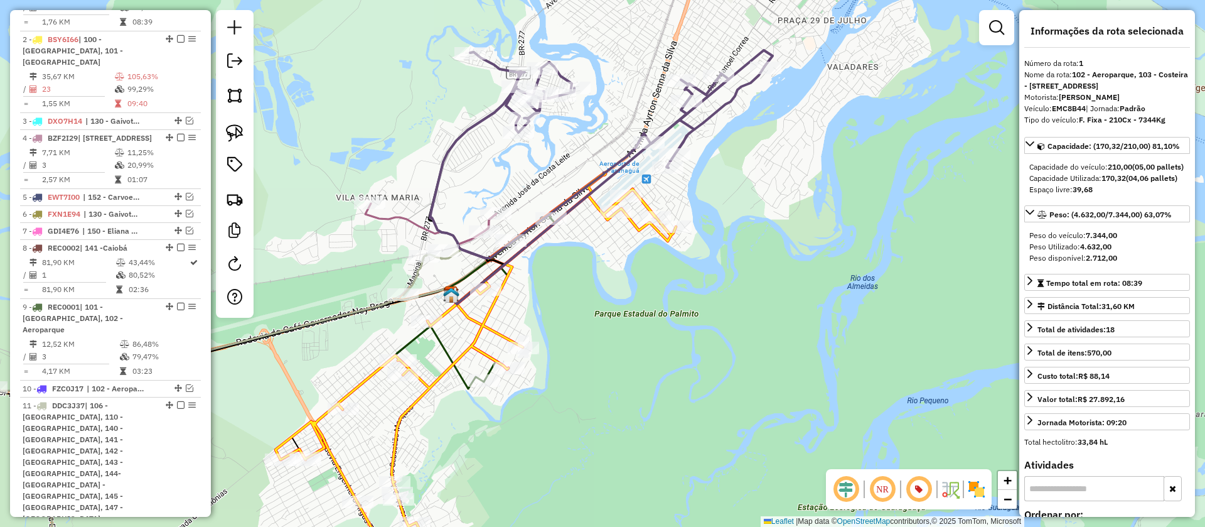
scroll to position [545, 0]
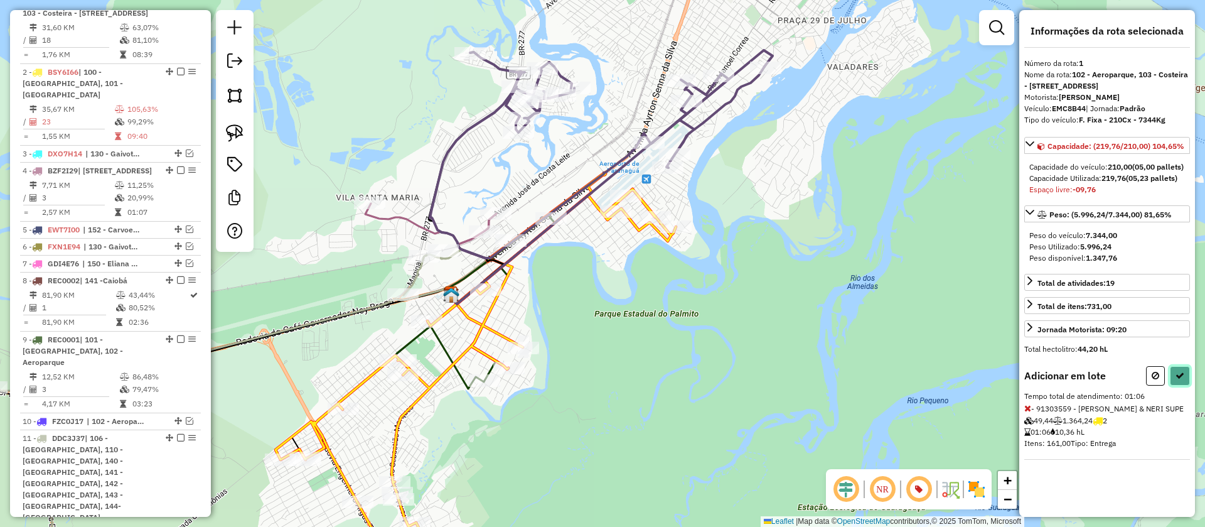
click at [1178, 380] on icon at bounding box center [1180, 375] width 9 height 9
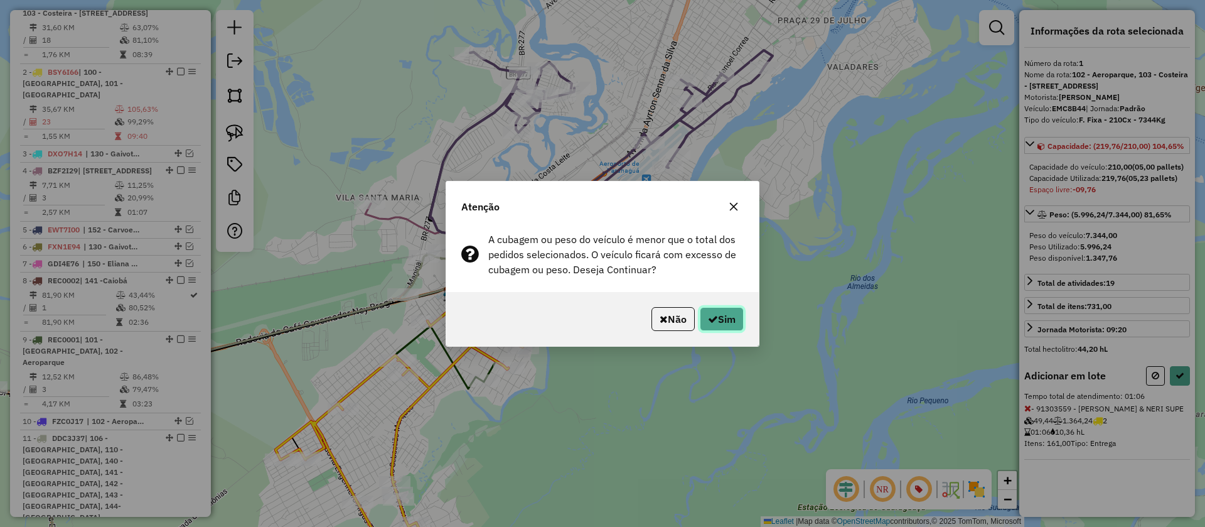
click at [731, 320] on button "Sim" at bounding box center [722, 319] width 44 height 24
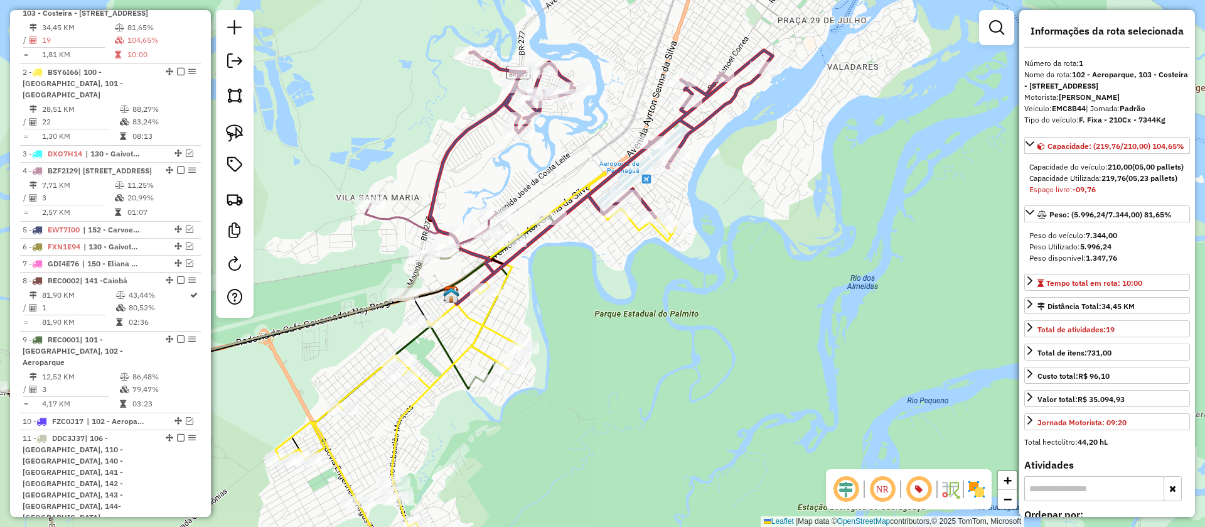
click at [635, 222] on icon at bounding box center [476, 376] width 401 height 407
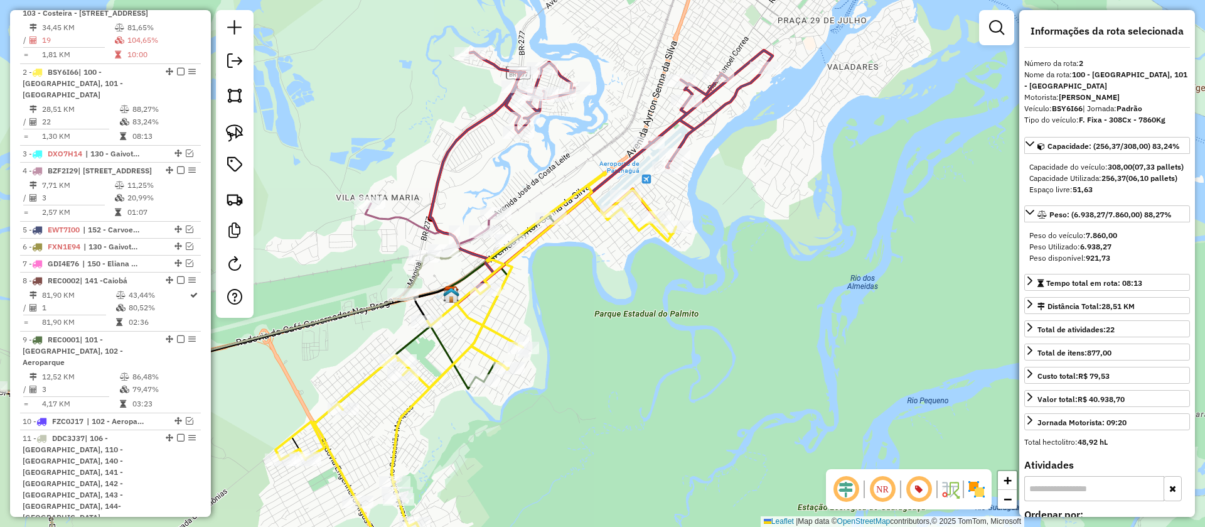
scroll to position [627, 0]
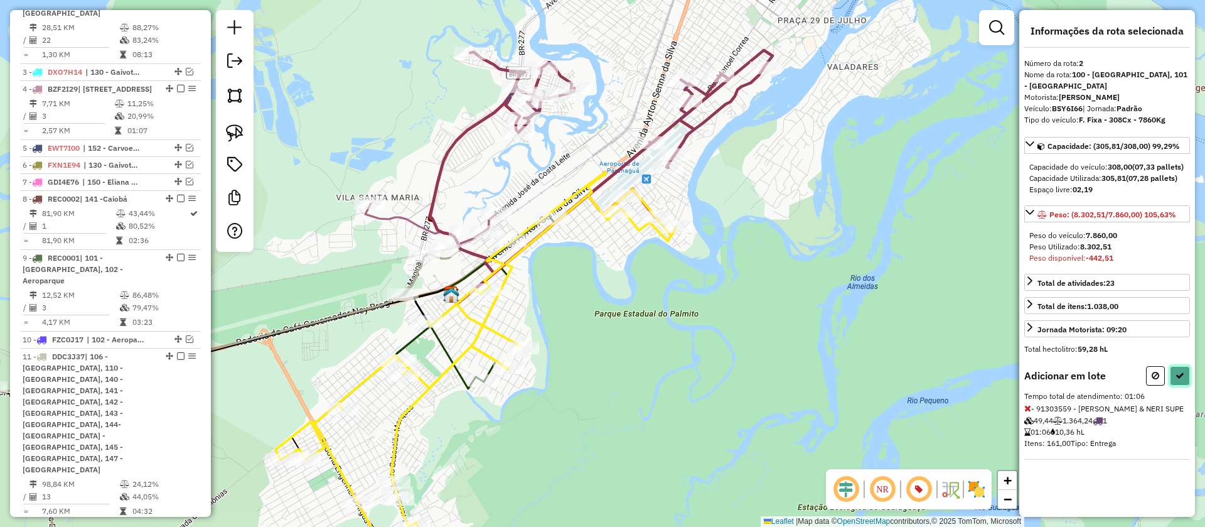
click at [1176, 380] on icon at bounding box center [1180, 375] width 9 height 9
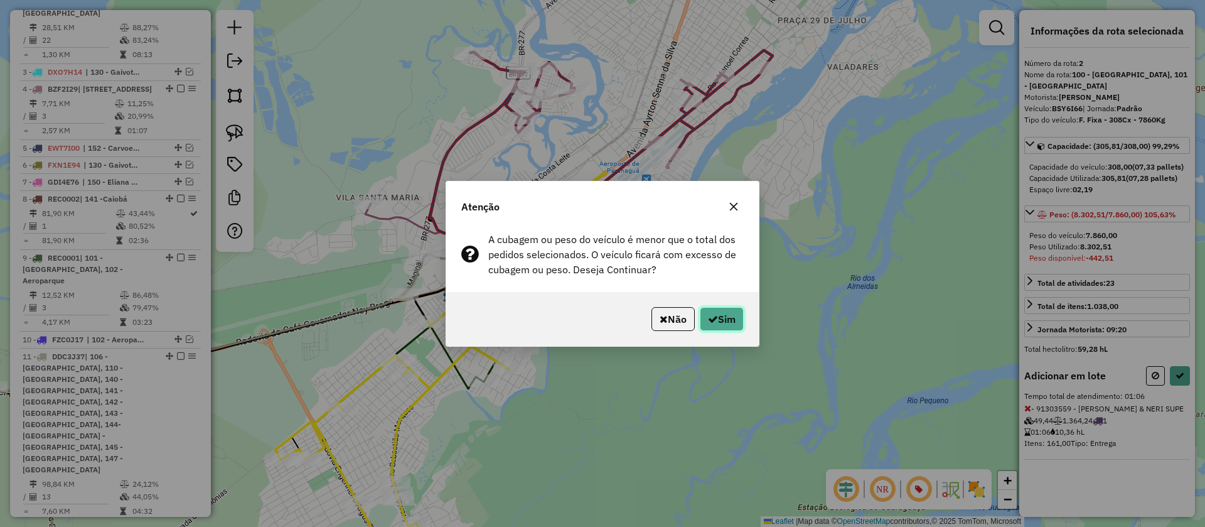
click at [713, 320] on icon "button" at bounding box center [713, 319] width 10 height 10
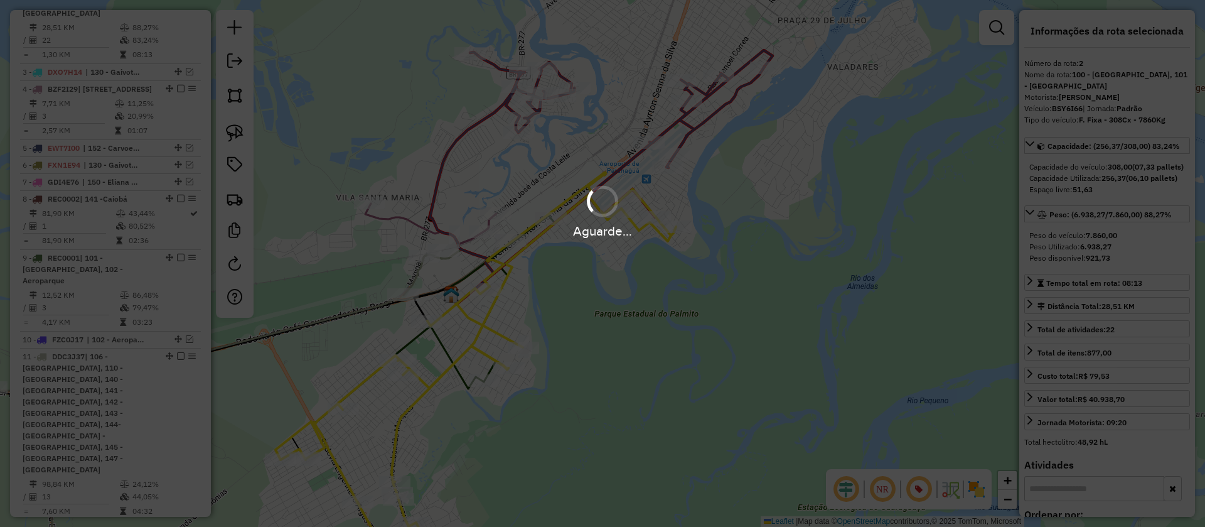
click at [719, 118] on div "Aguarde..." at bounding box center [602, 263] width 1205 height 527
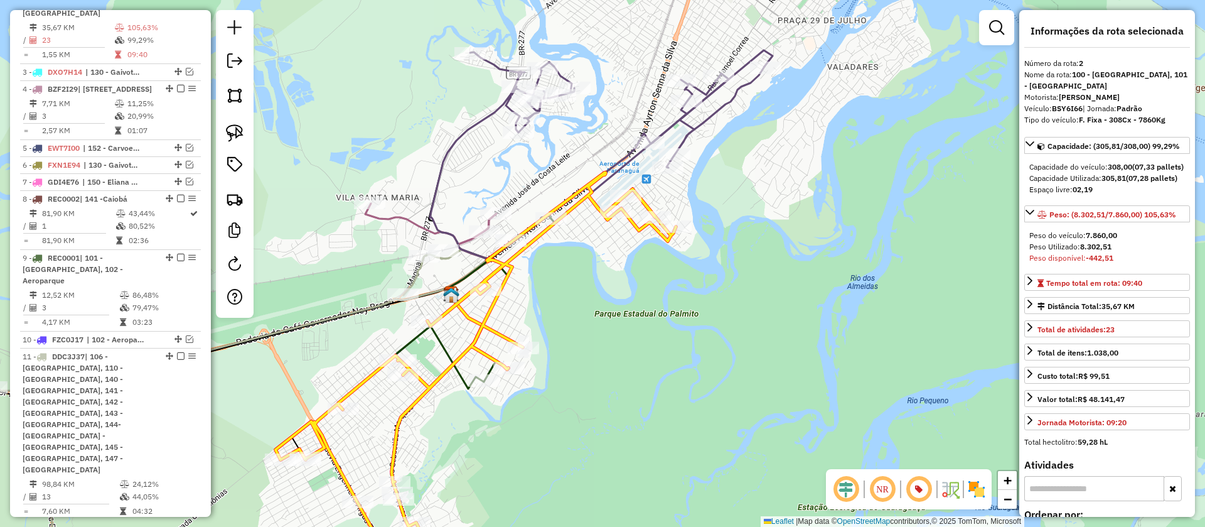
click at [716, 115] on icon at bounding box center [597, 155] width 335 height 206
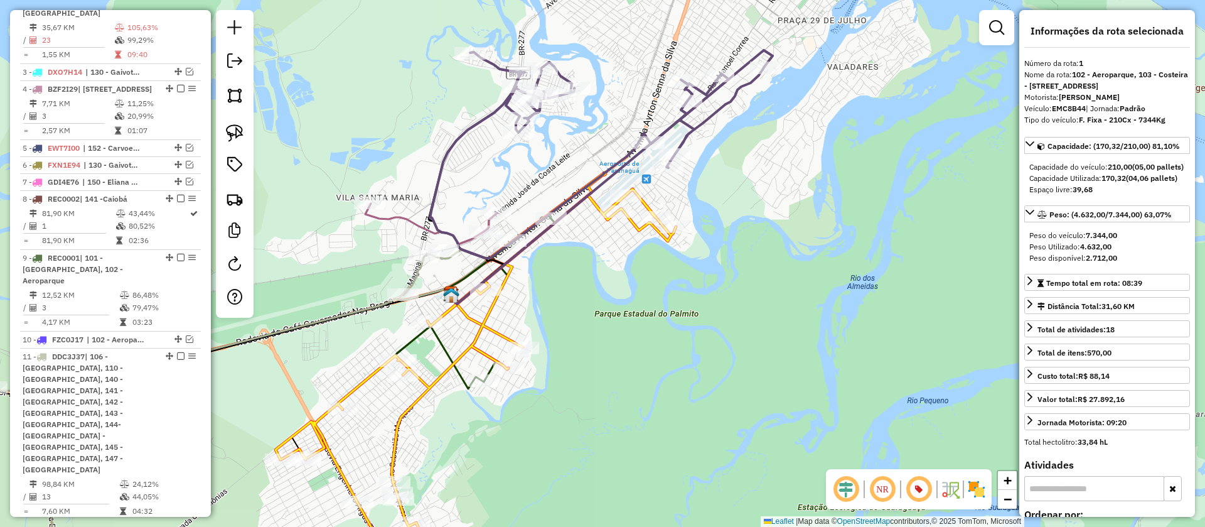
scroll to position [545, 0]
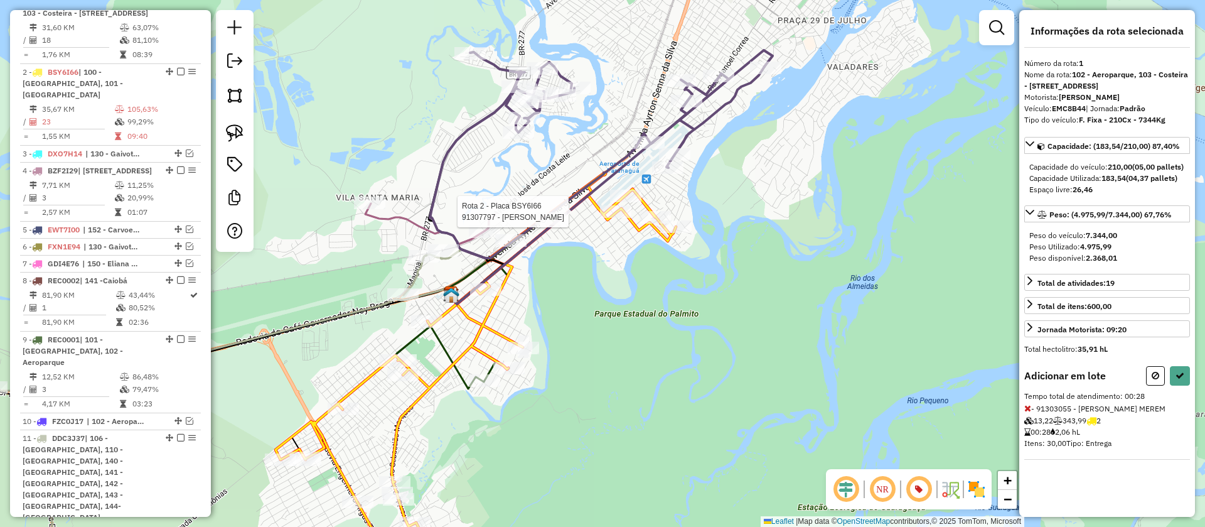
click at [615, 218] on div at bounding box center [615, 211] width 31 height 13
click at [1176, 385] on button at bounding box center [1180, 375] width 20 height 19
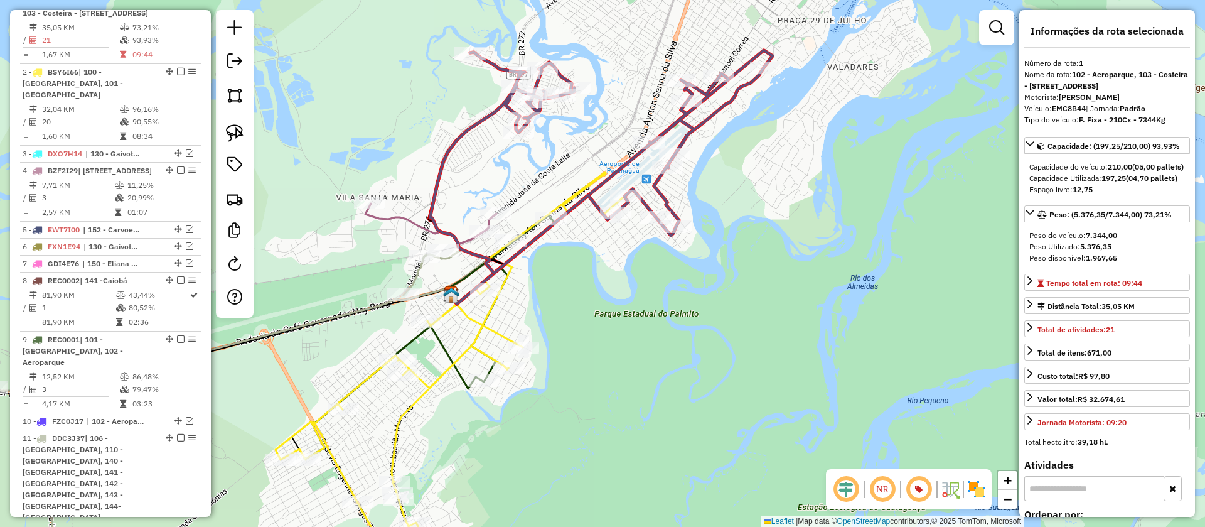
click at [495, 330] on icon at bounding box center [466, 376] width 380 height 407
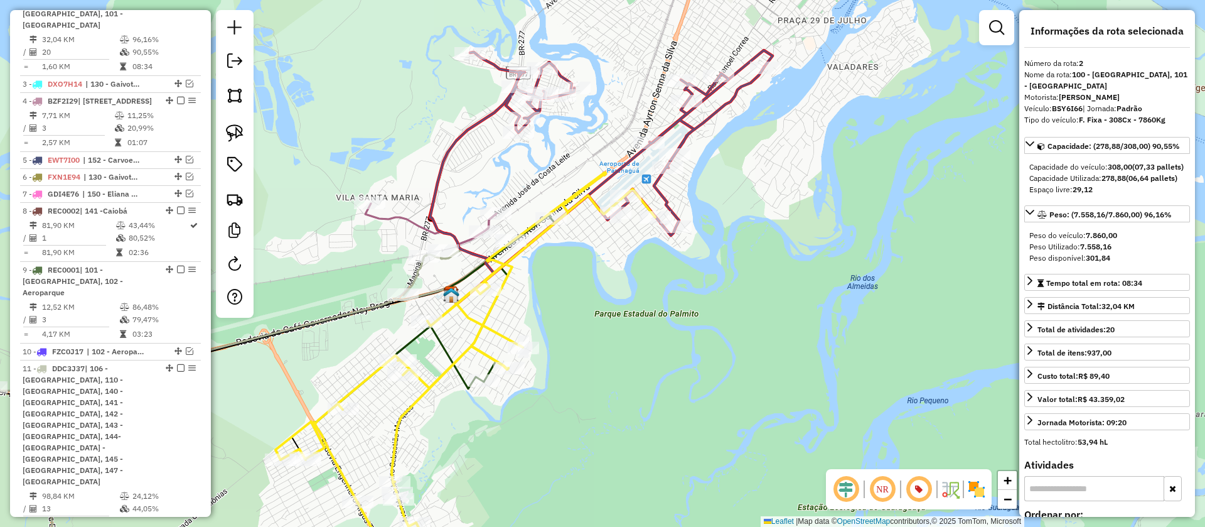
scroll to position [627, 0]
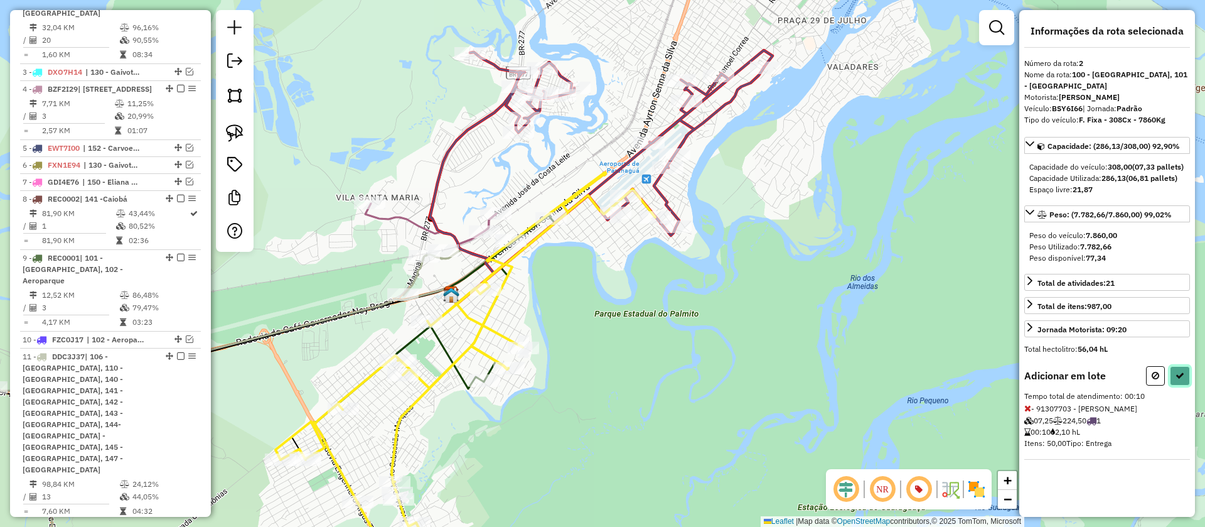
click at [1180, 380] on icon at bounding box center [1180, 375] width 9 height 9
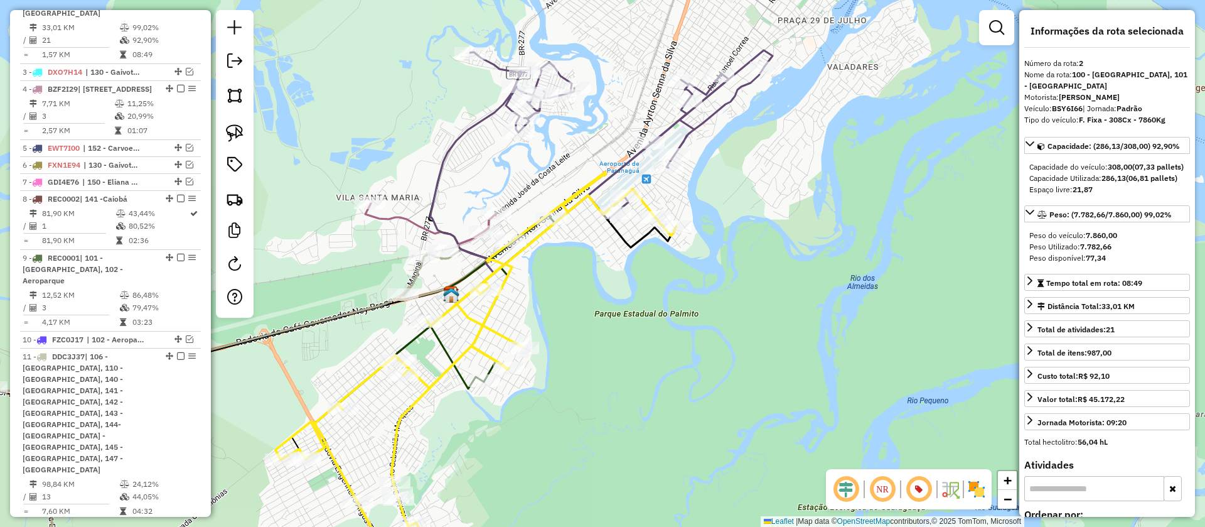
click at [873, 256] on div "Janela de atendimento Grade de atendimento Capacidade Transportadoras Veículos …" at bounding box center [602, 263] width 1205 height 527
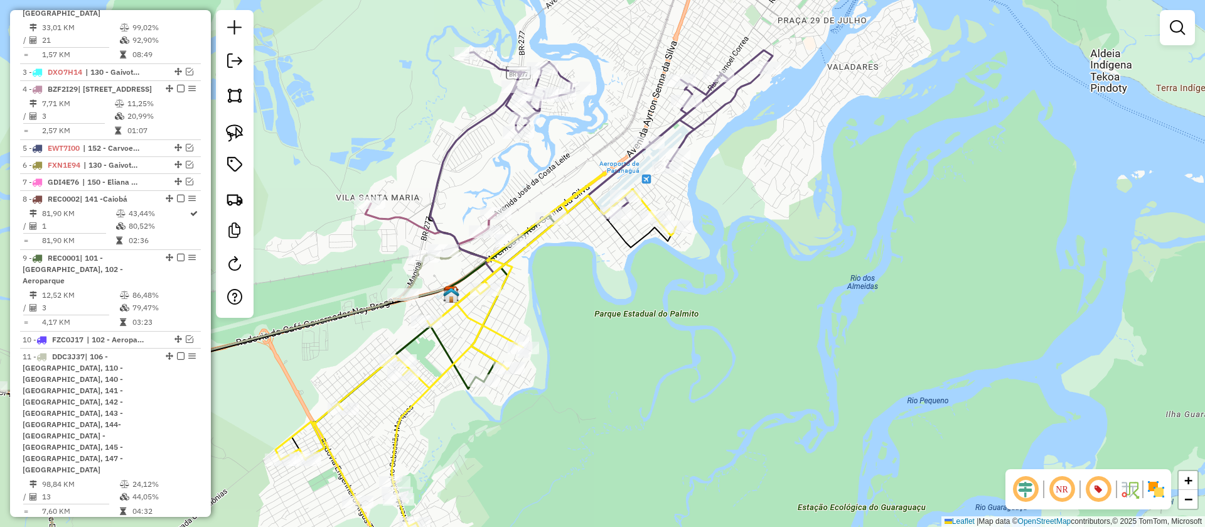
click at [708, 129] on div "Janela de atendimento Grade de atendimento Capacidade Transportadoras Veículos …" at bounding box center [602, 263] width 1205 height 527
click at [706, 122] on icon at bounding box center [597, 162] width 335 height 221
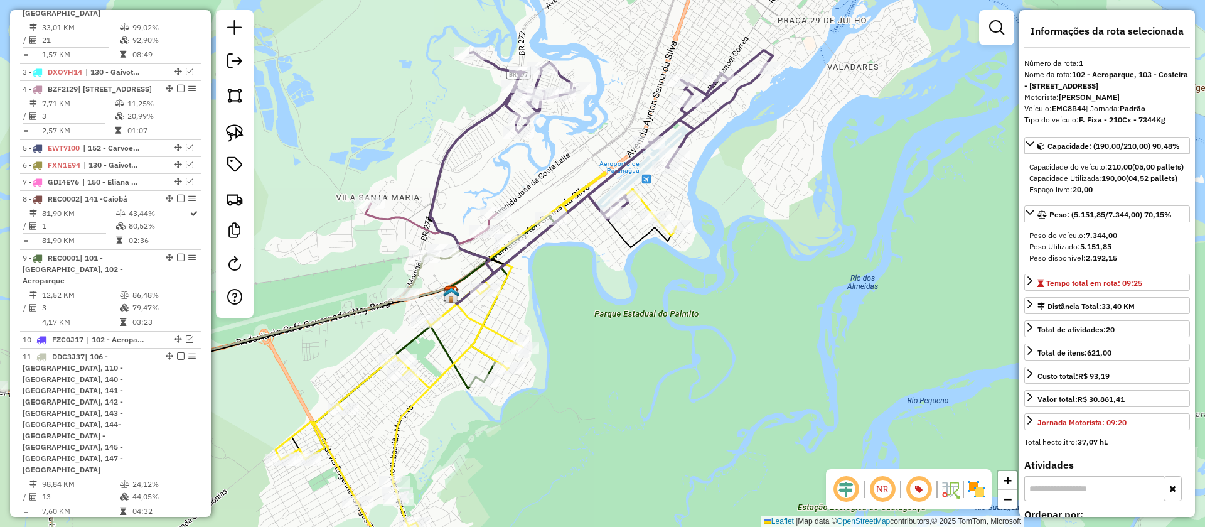
scroll to position [545, 0]
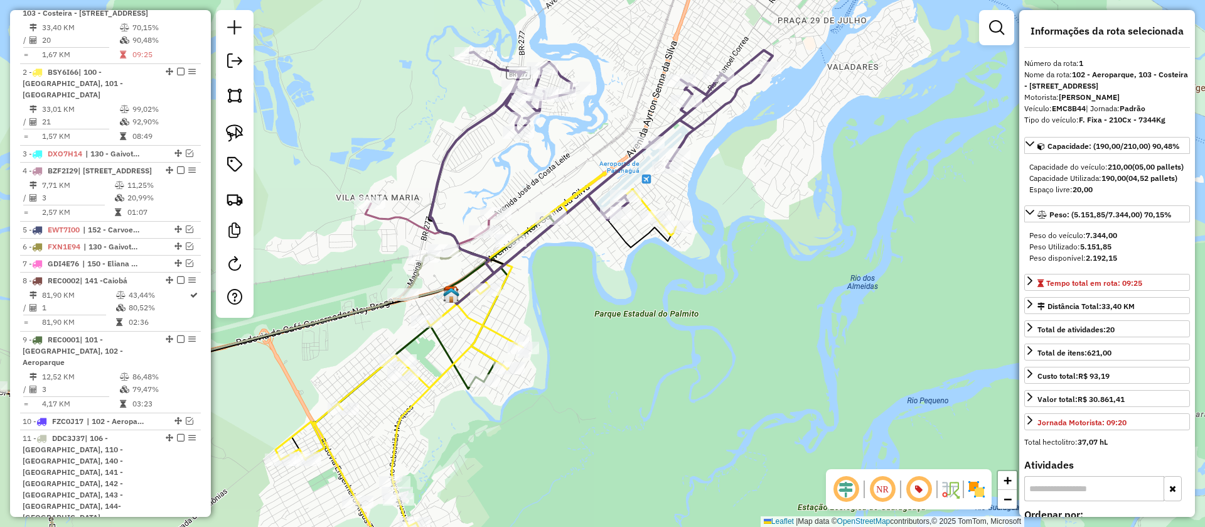
click at [411, 275] on icon at bounding box center [183, 388] width 608 height 384
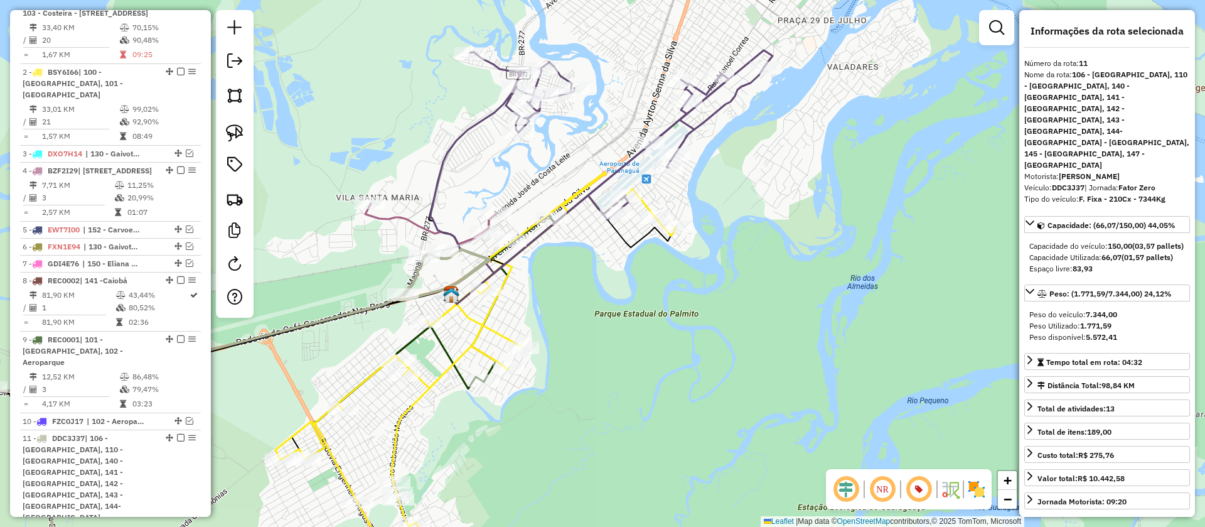
scroll to position [685, 0]
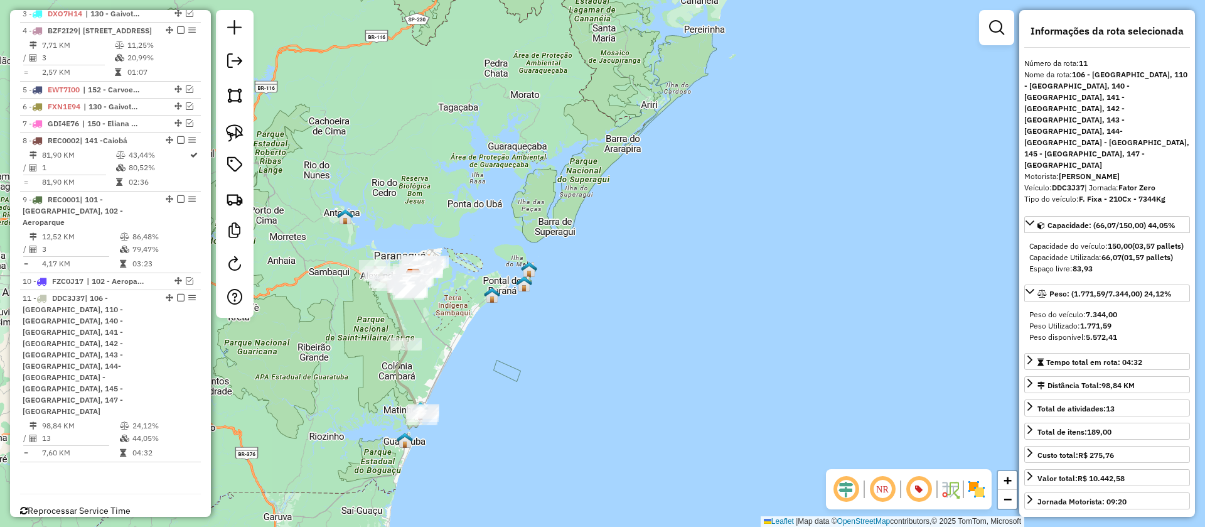
drag, startPoint x: 486, startPoint y: 266, endPoint x: 492, endPoint y: 227, distance: 39.4
click at [492, 227] on div "Janela de atendimento Grade de atendimento Capacidade Transportadoras Veículos …" at bounding box center [602, 263] width 1205 height 527
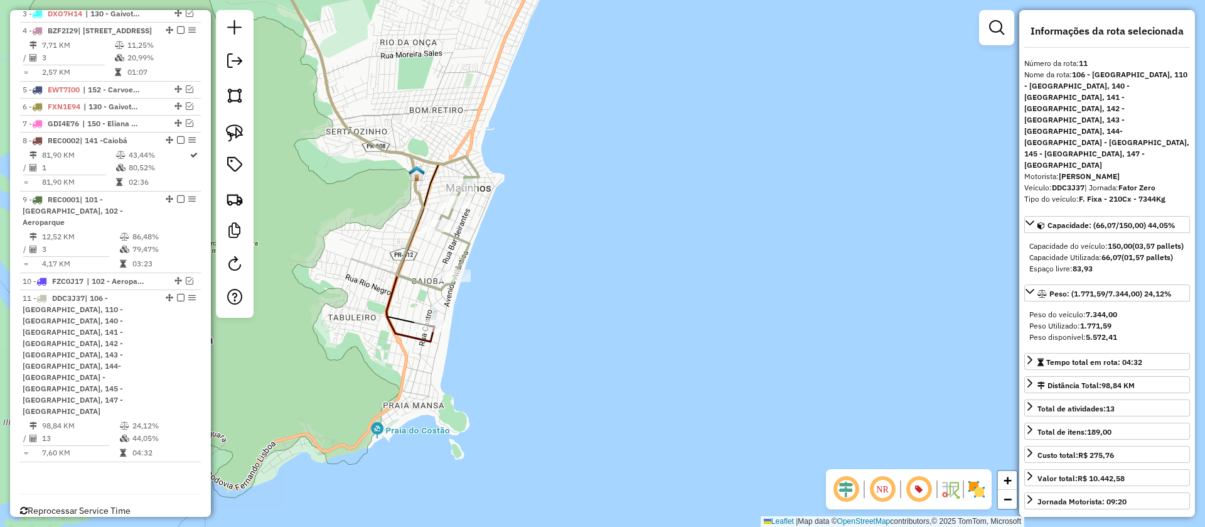
click at [428, 284] on icon at bounding box center [371, 118] width 216 height 343
click at [417, 335] on icon at bounding box center [348, 144] width 171 height 394
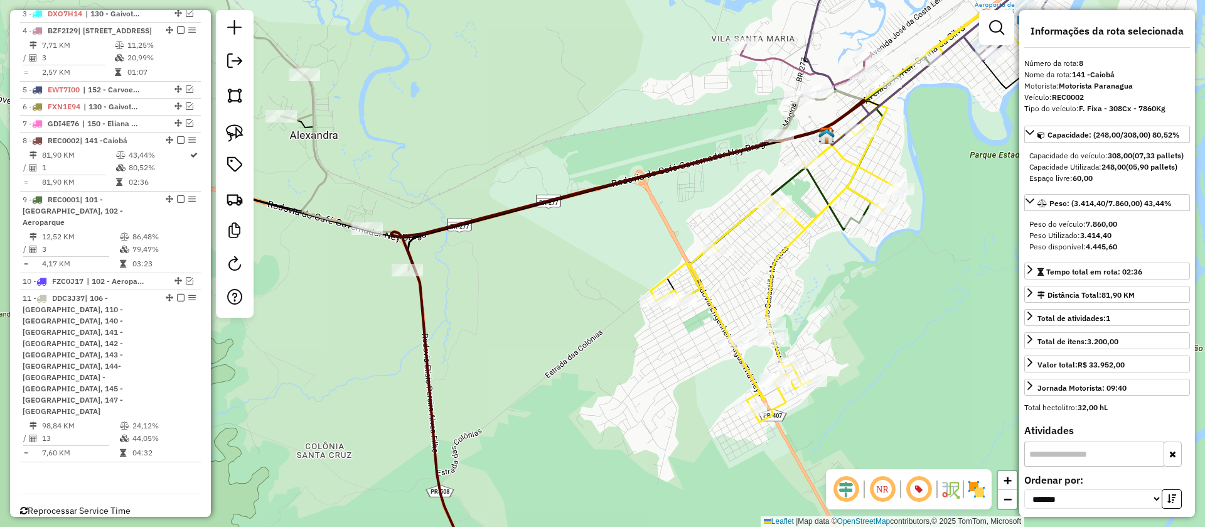
click at [736, 226] on icon at bounding box center [851, 218] width 401 height 408
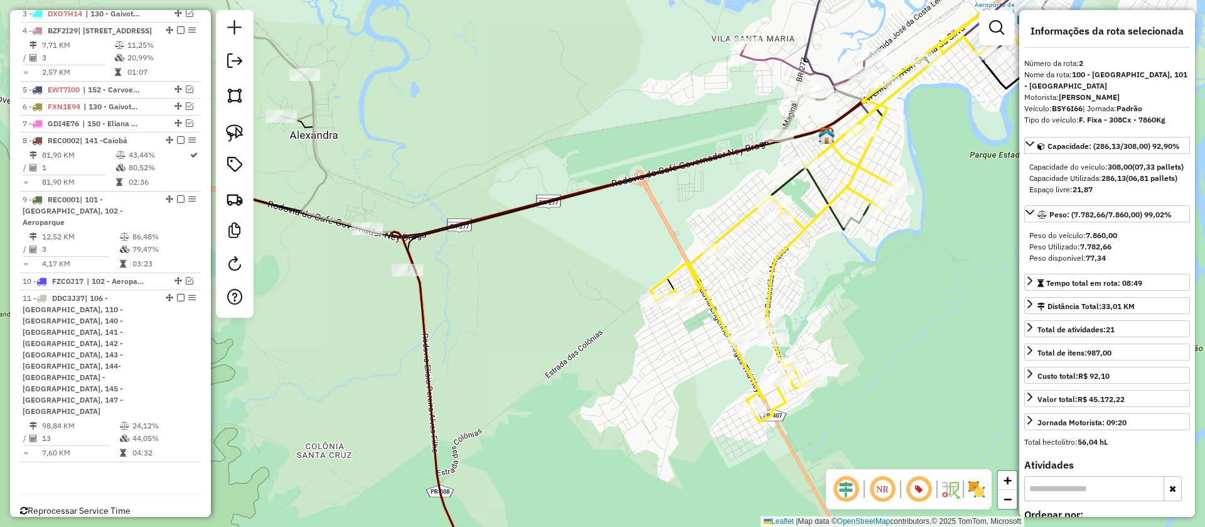
scroll to position [627, 0]
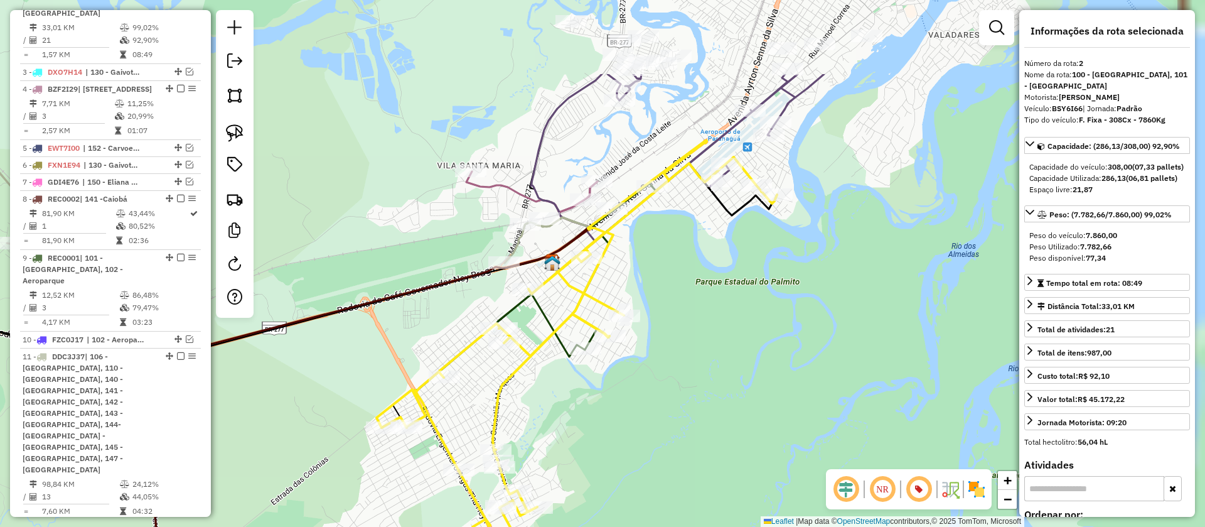
drag, startPoint x: 787, startPoint y: 282, endPoint x: 574, endPoint y: 385, distance: 236.4
click at [574, 385] on div "Janela de atendimento Grade de atendimento Capacidade Transportadoras Veículos …" at bounding box center [602, 263] width 1205 height 527
click at [522, 241] on icon at bounding box center [258, 344] width 660 height 471
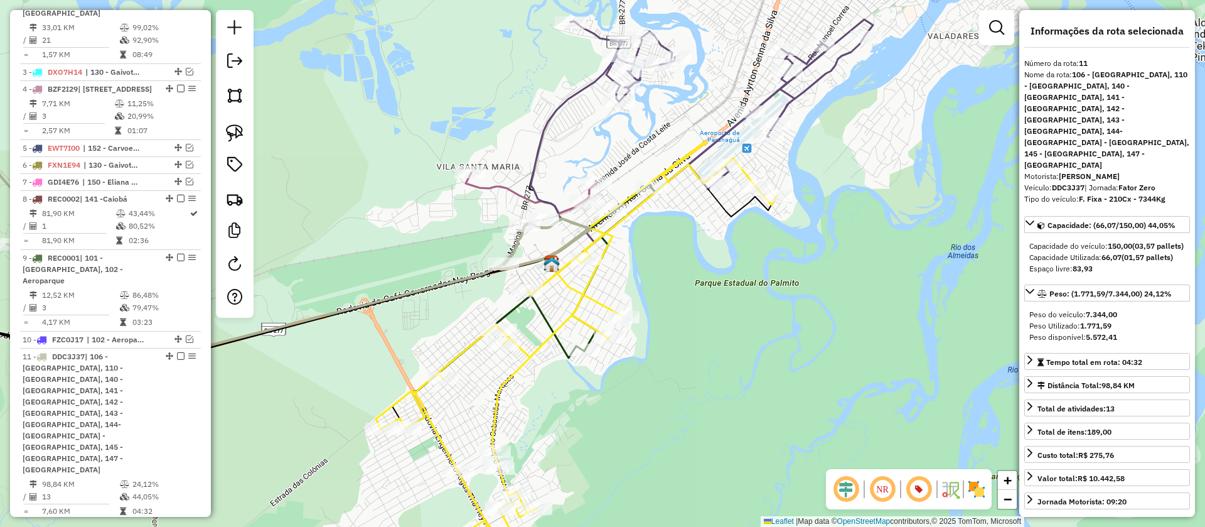
scroll to position [685, 0]
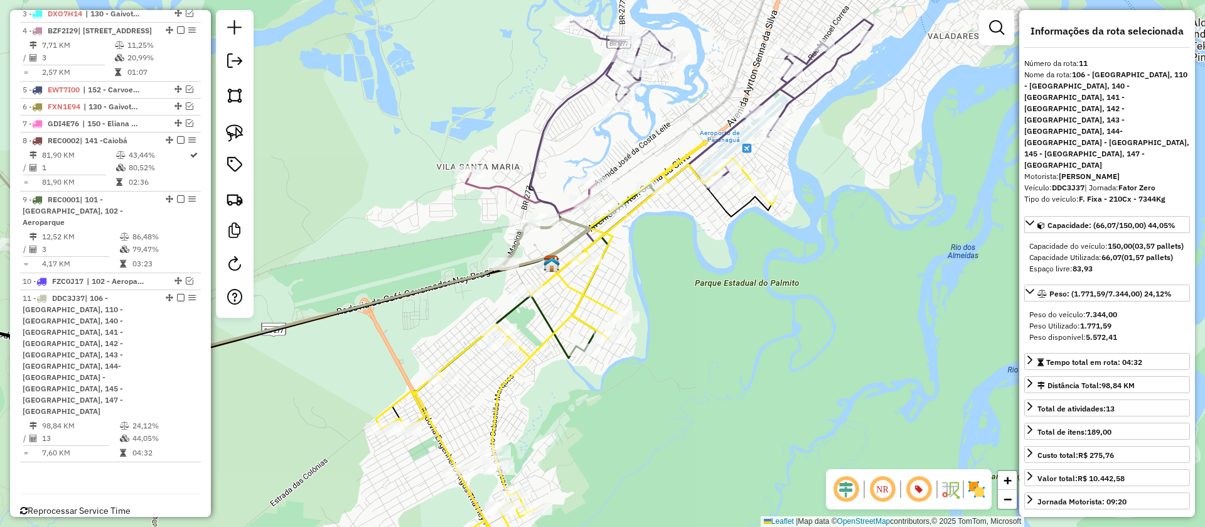
click at [506, 188] on icon at bounding box center [531, 193] width 131 height 41
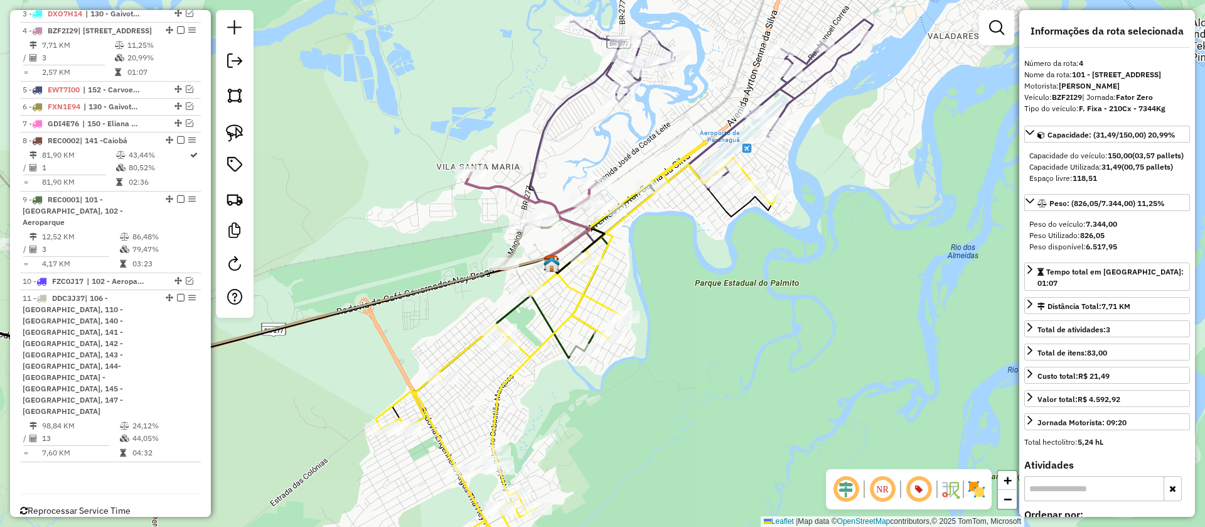
click at [905, 179] on div "Janela de atendimento Grade de atendimento Capacidade Transportadoras Veículos …" at bounding box center [602, 263] width 1205 height 527
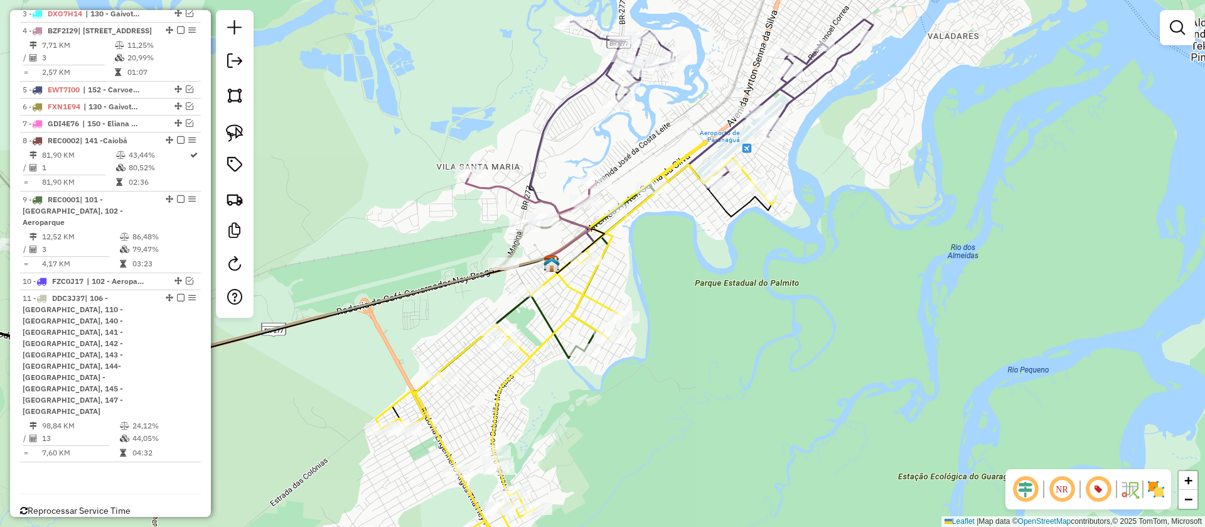
click at [573, 99] on icon at bounding box center [697, 131] width 335 height 221
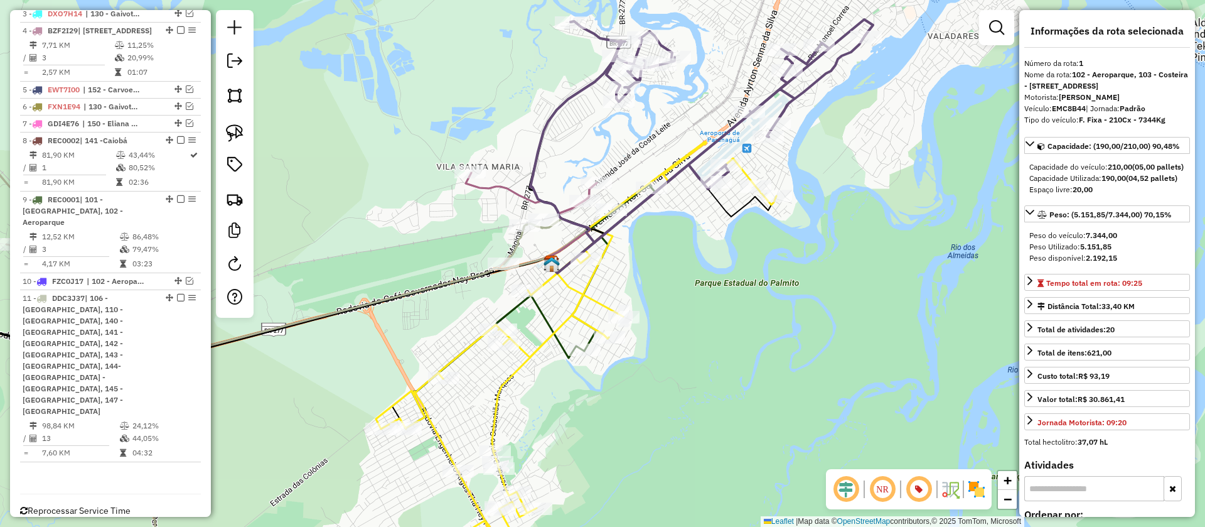
scroll to position [545, 0]
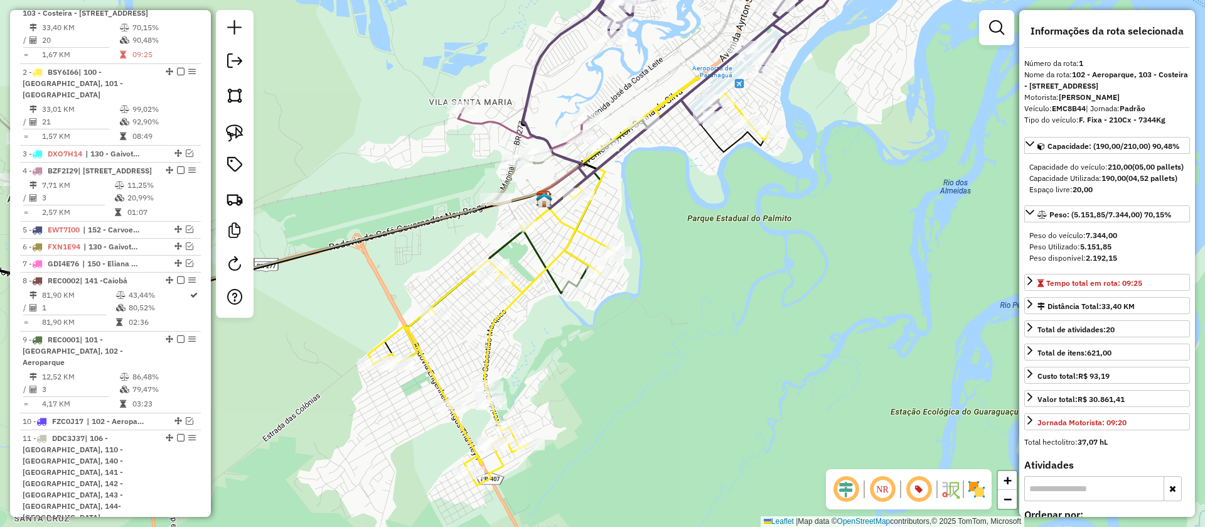
drag, startPoint x: 583, startPoint y: 126, endPoint x: 575, endPoint y: 56, distance: 70.8
click at [575, 56] on div "Janela de atendimento Grade de atendimento Capacidade Transportadoras Veículos …" at bounding box center [602, 263] width 1205 height 527
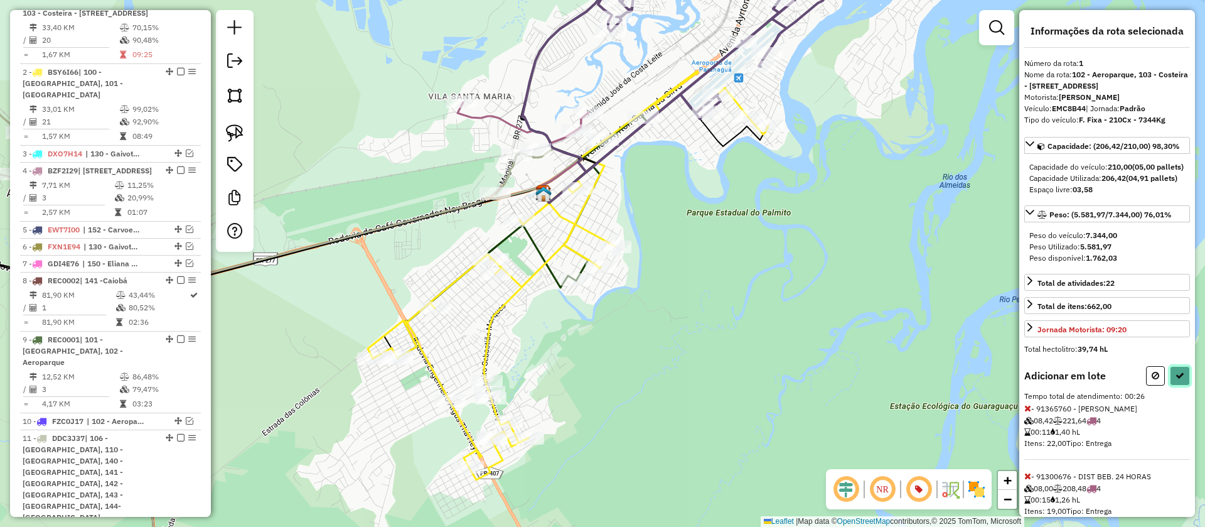
click at [1182, 385] on button at bounding box center [1180, 375] width 20 height 19
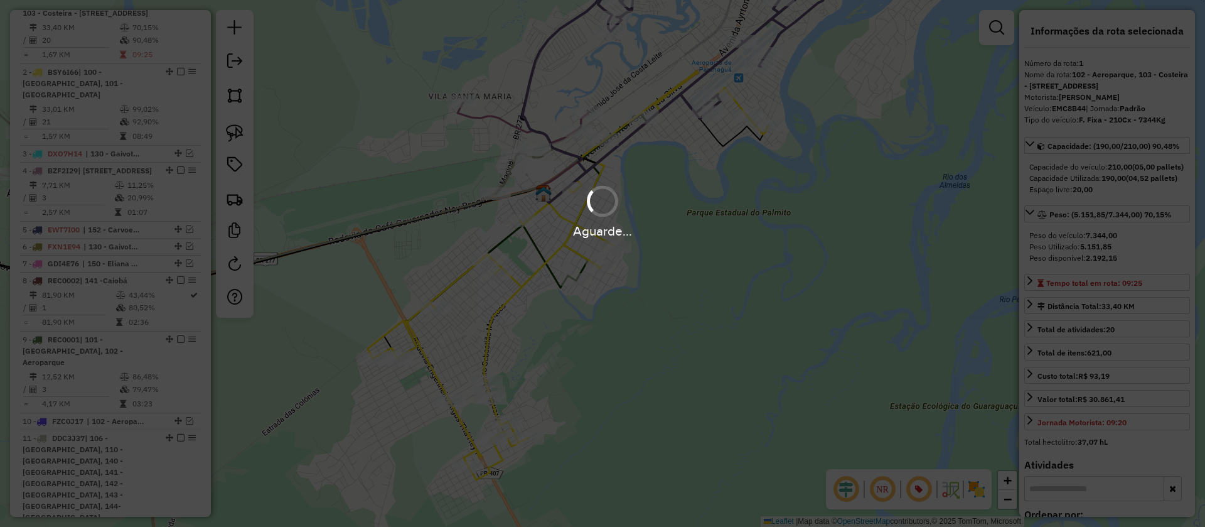
click at [507, 179] on div "Aguarde..." at bounding box center [602, 263] width 1205 height 527
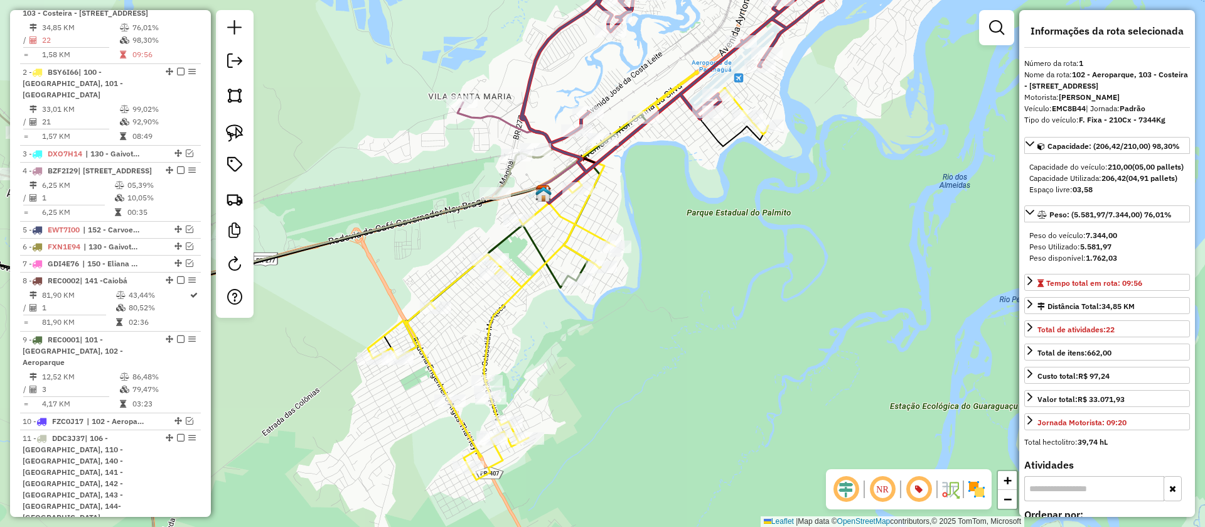
click at [507, 179] on icon at bounding box center [250, 308] width 660 height 541
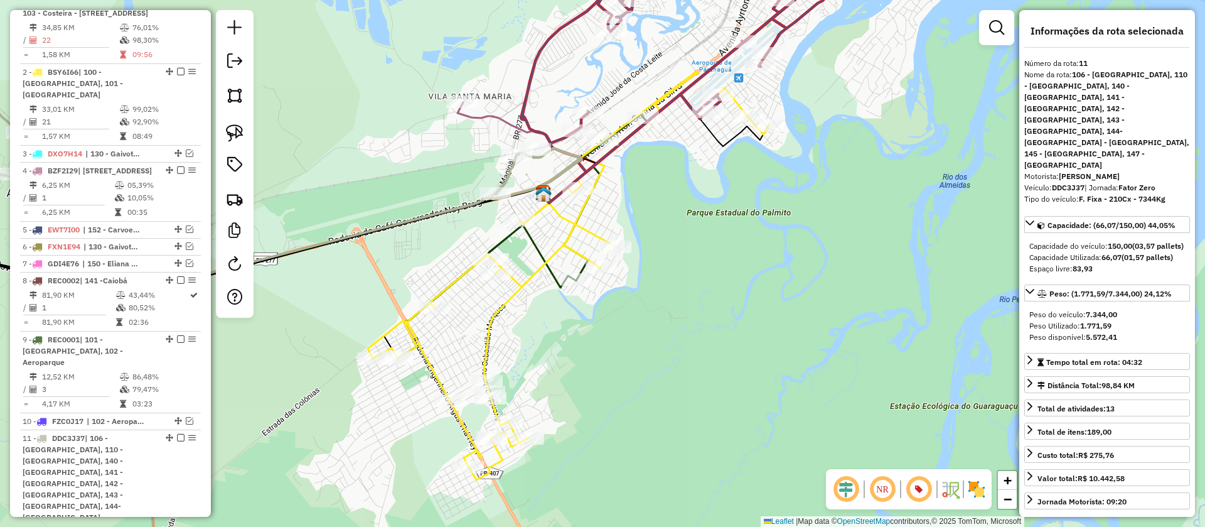
scroll to position [685, 0]
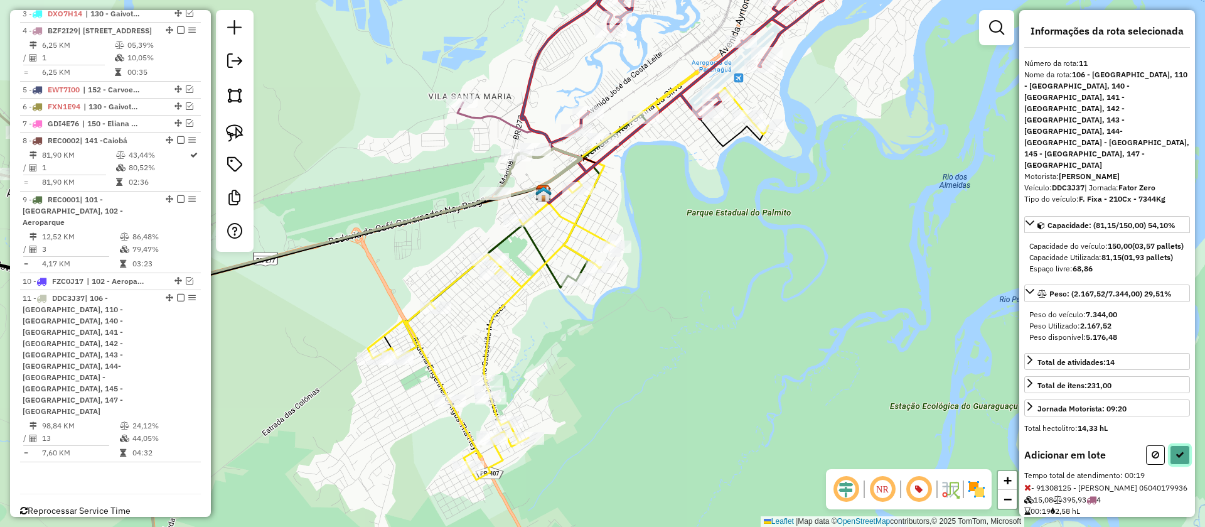
click at [1177, 445] on button at bounding box center [1180, 454] width 20 height 19
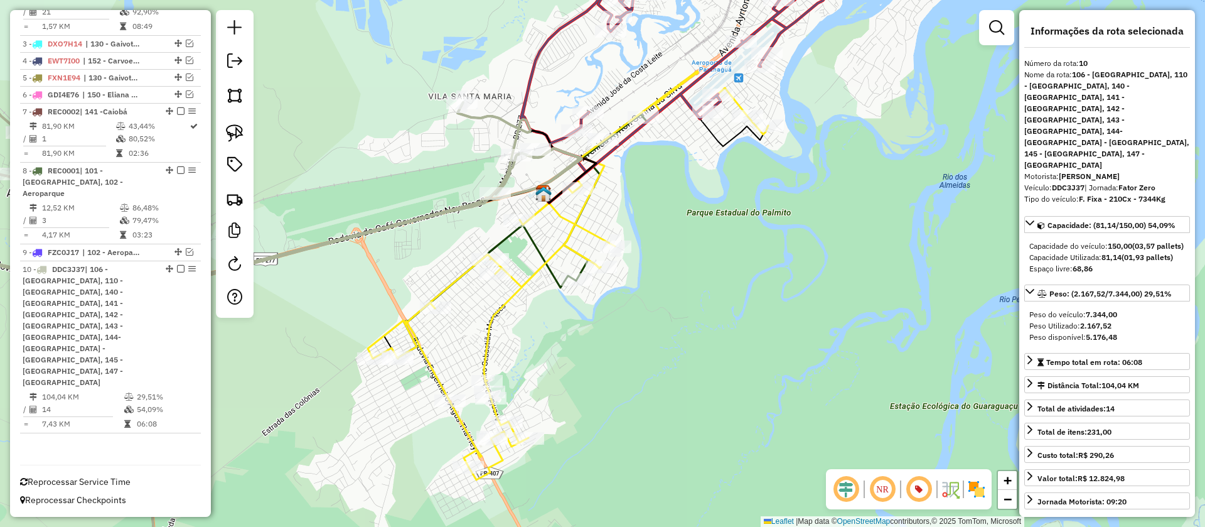
scroll to position [603, 0]
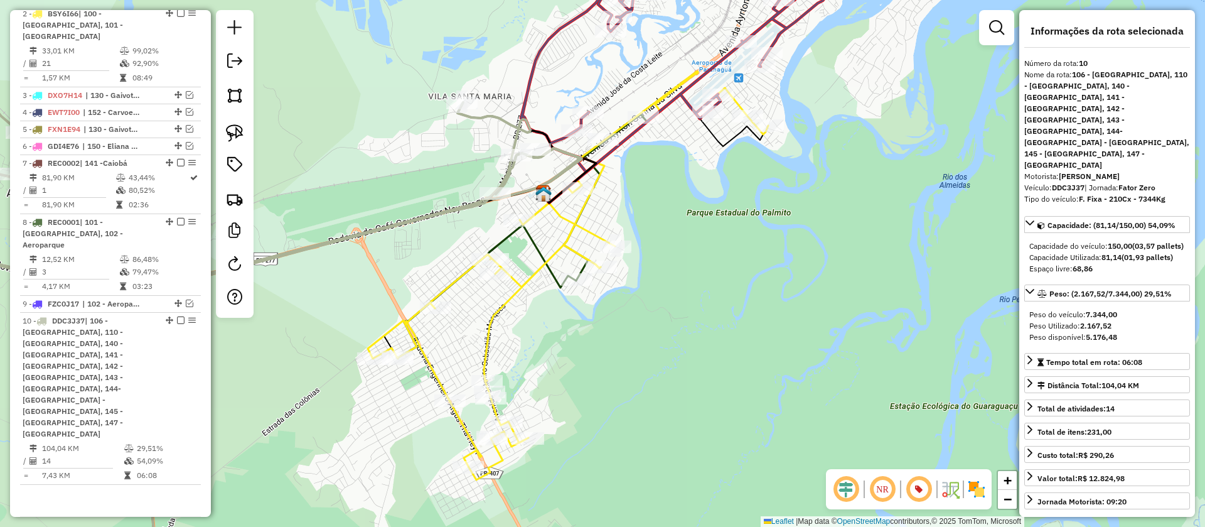
click at [551, 43] on icon at bounding box center [689, 61] width 336 height 221
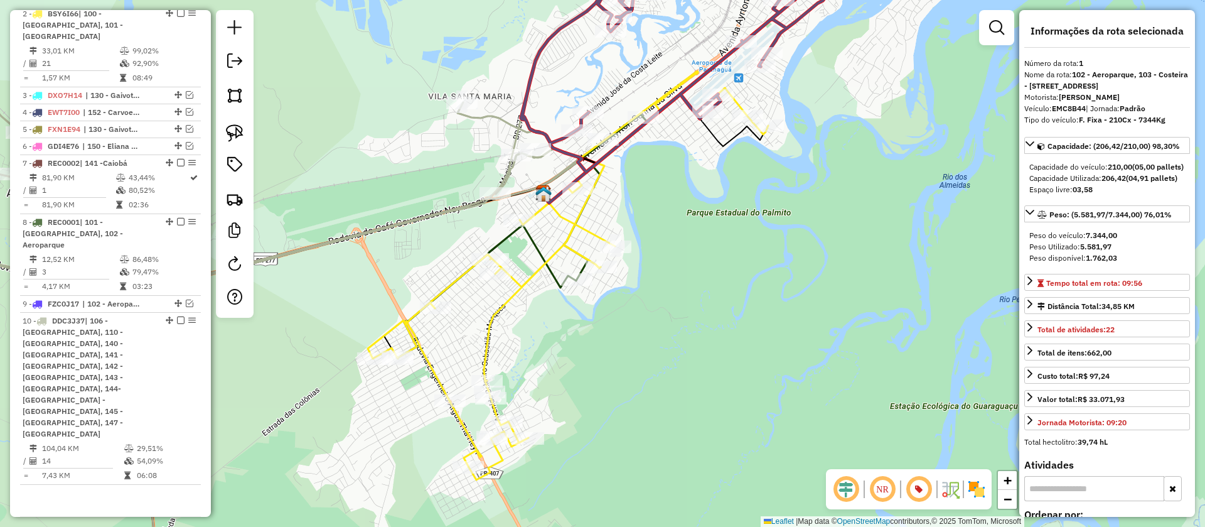
scroll to position [545, 0]
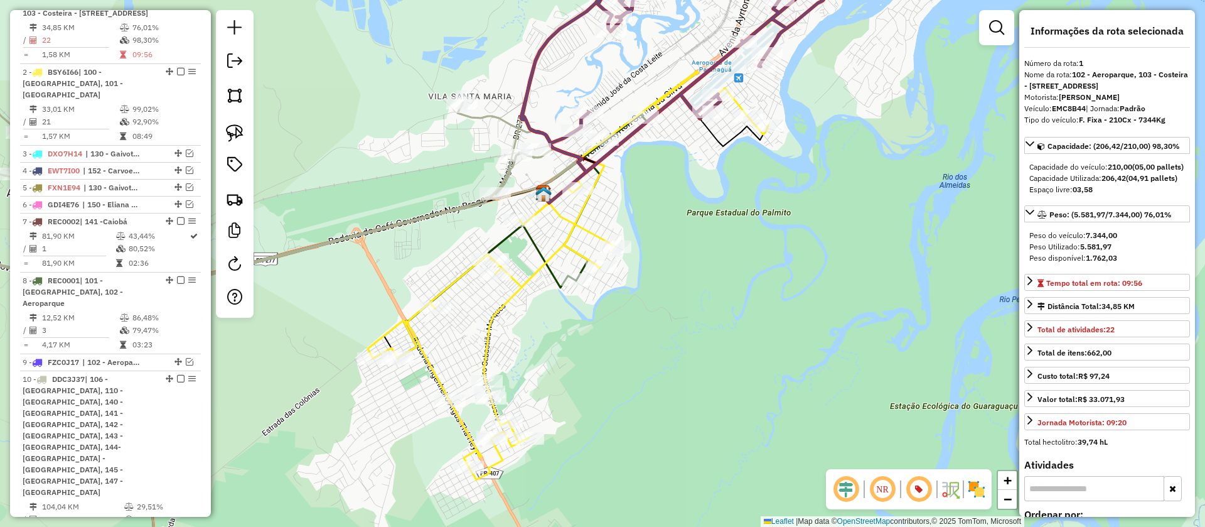
click at [539, 247] on icon at bounding box center [522, 237] width 250 height 240
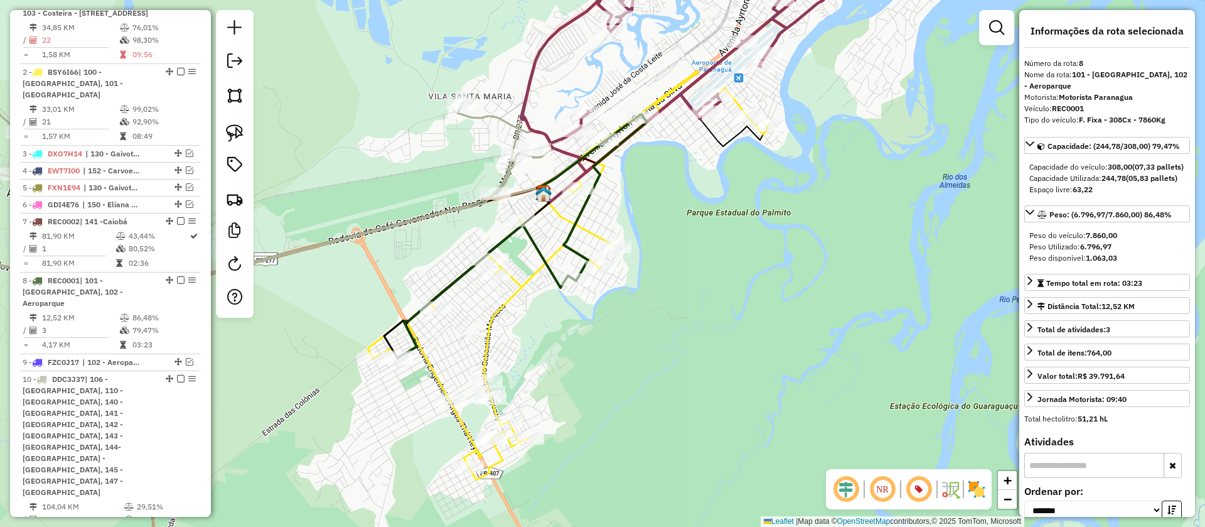
scroll to position [603, 0]
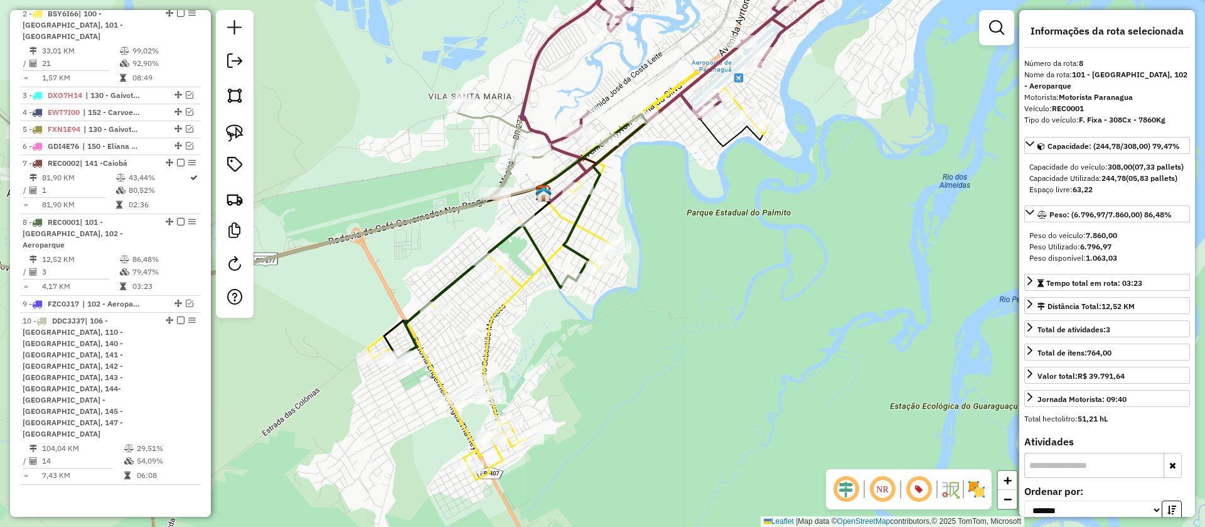
click at [487, 114] on icon at bounding box center [250, 308] width 660 height 541
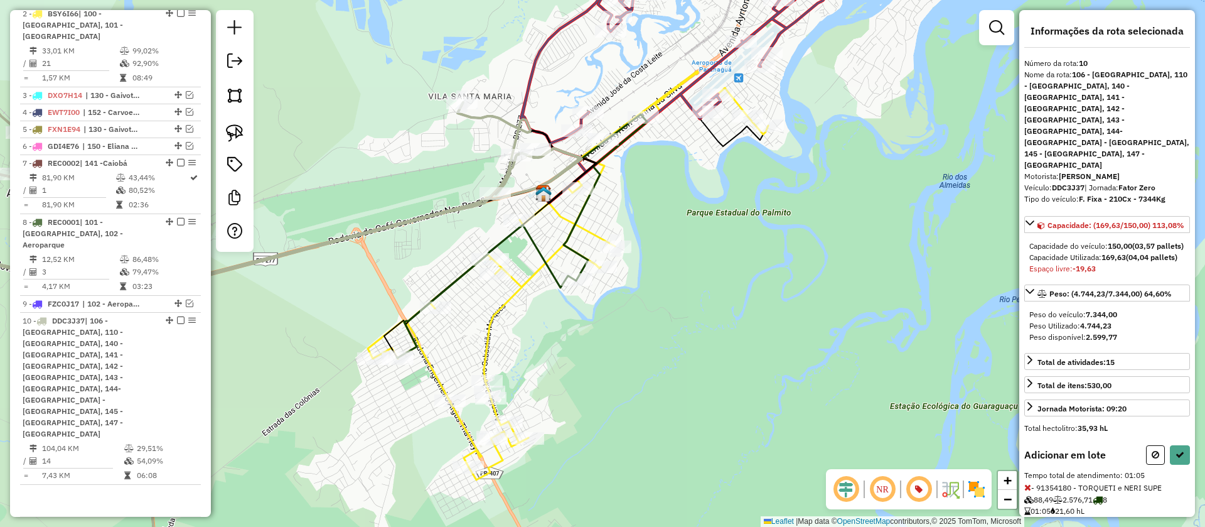
click at [1030, 483] on icon at bounding box center [1028, 487] width 7 height 9
click at [1148, 445] on button at bounding box center [1155, 454] width 19 height 19
click at [1176, 450] on icon at bounding box center [1180, 454] width 9 height 9
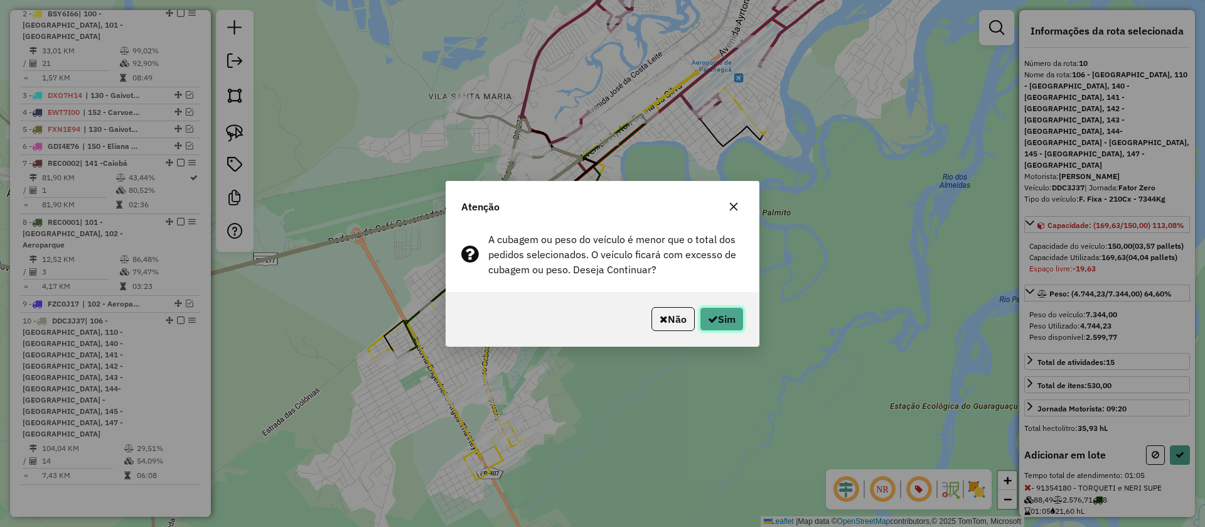
click at [723, 316] on button "Sim" at bounding box center [722, 319] width 44 height 24
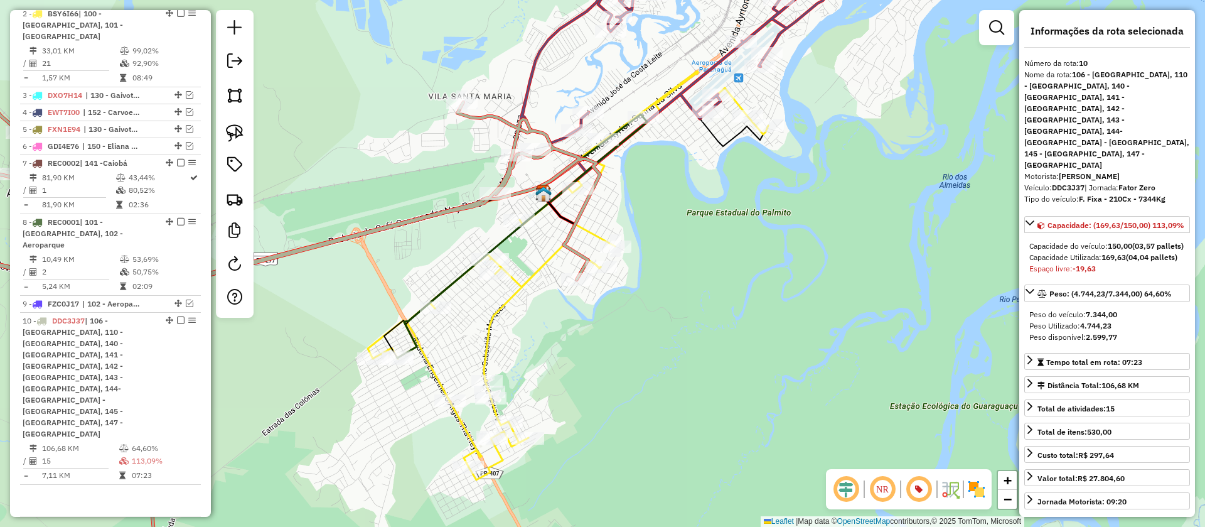
click at [720, 56] on icon at bounding box center [689, 61] width 336 height 221
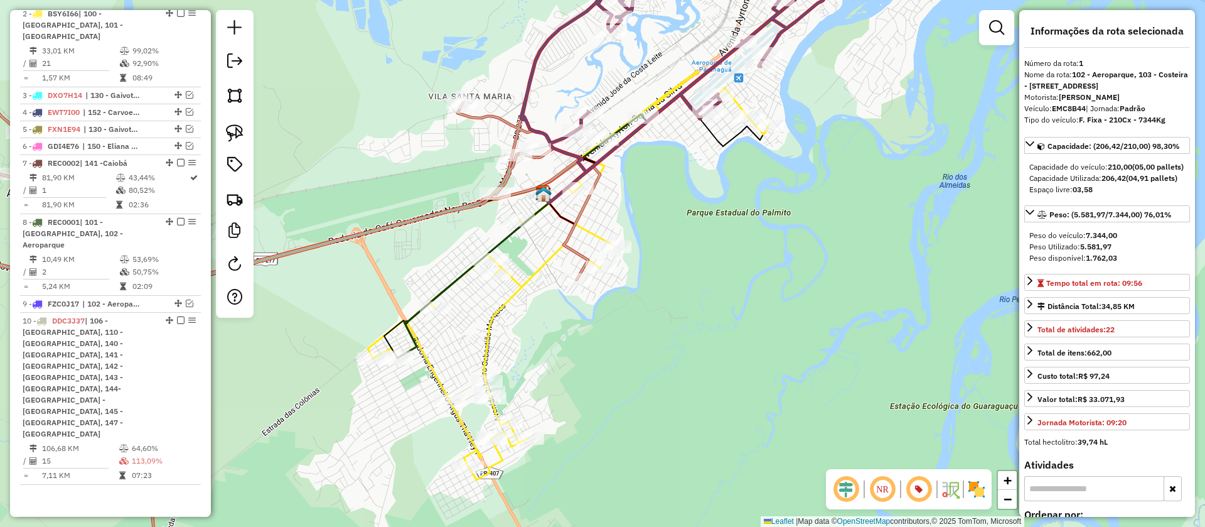
scroll to position [545, 0]
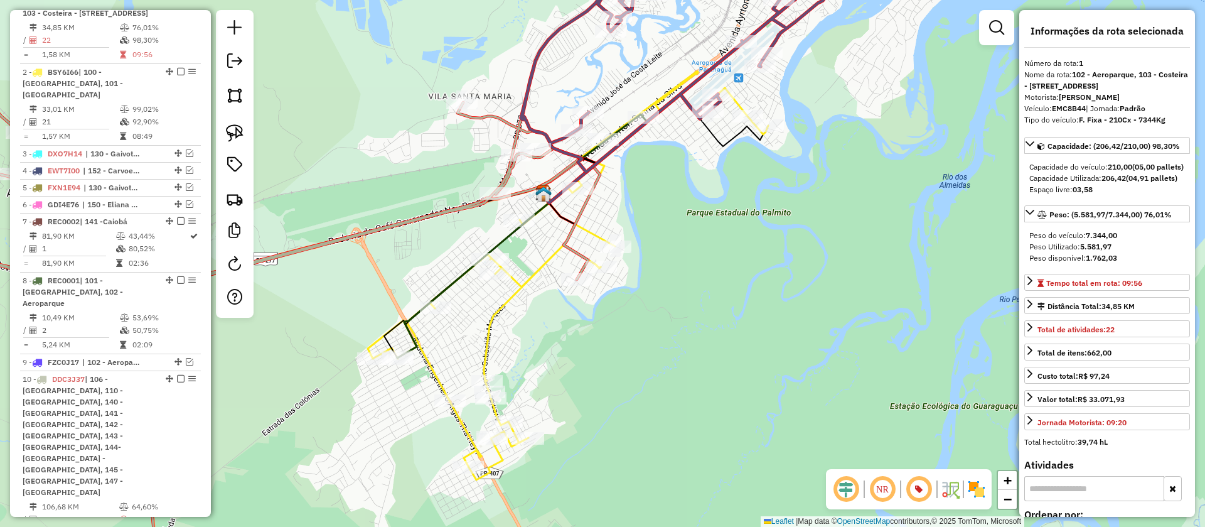
click at [508, 174] on icon at bounding box center [260, 308] width 681 height 541
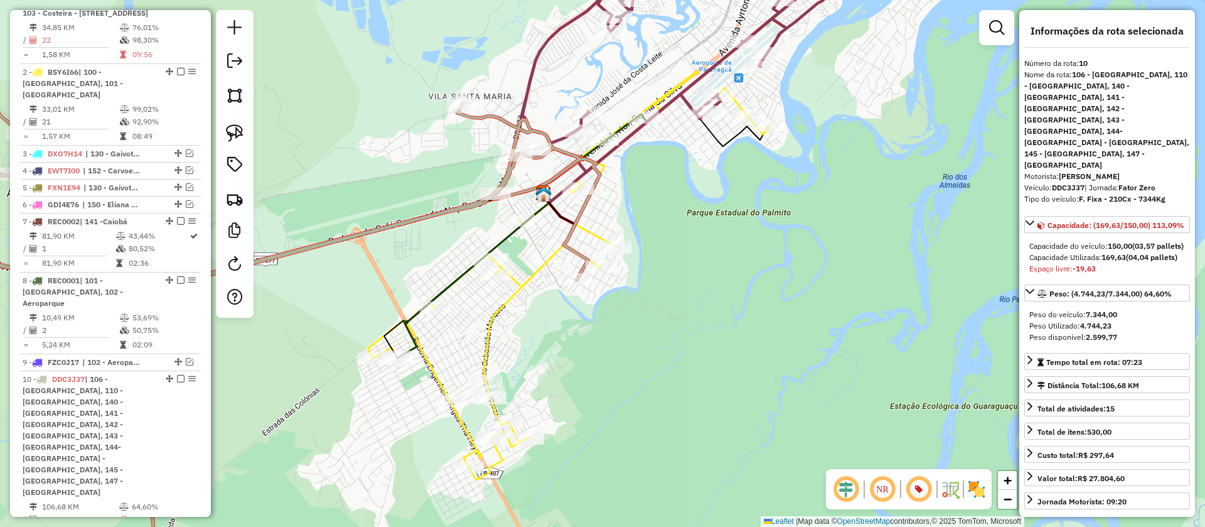
scroll to position [603, 0]
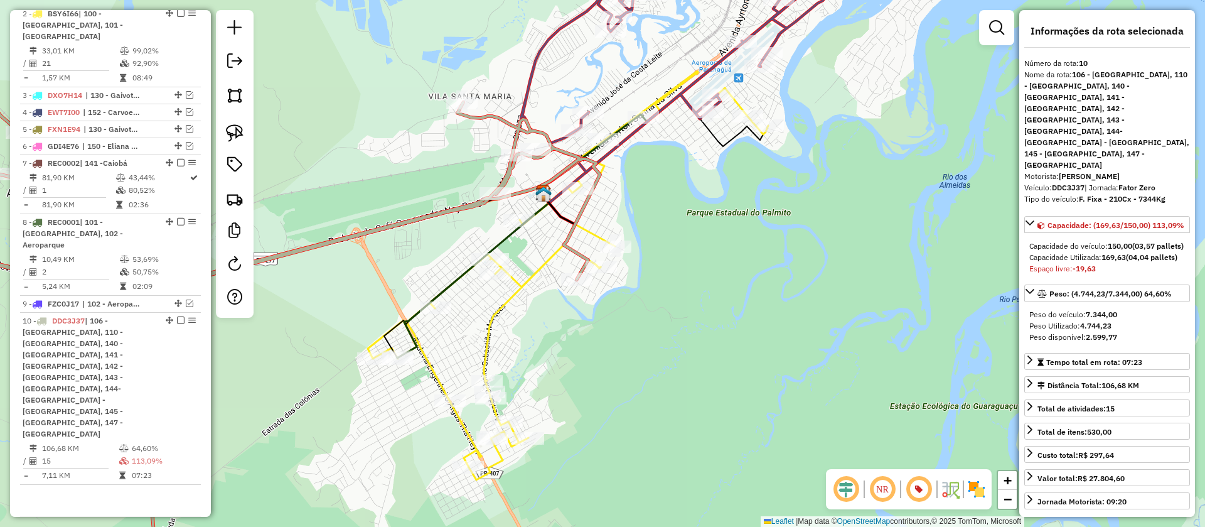
click at [595, 233] on icon at bounding box center [568, 276] width 401 height 408
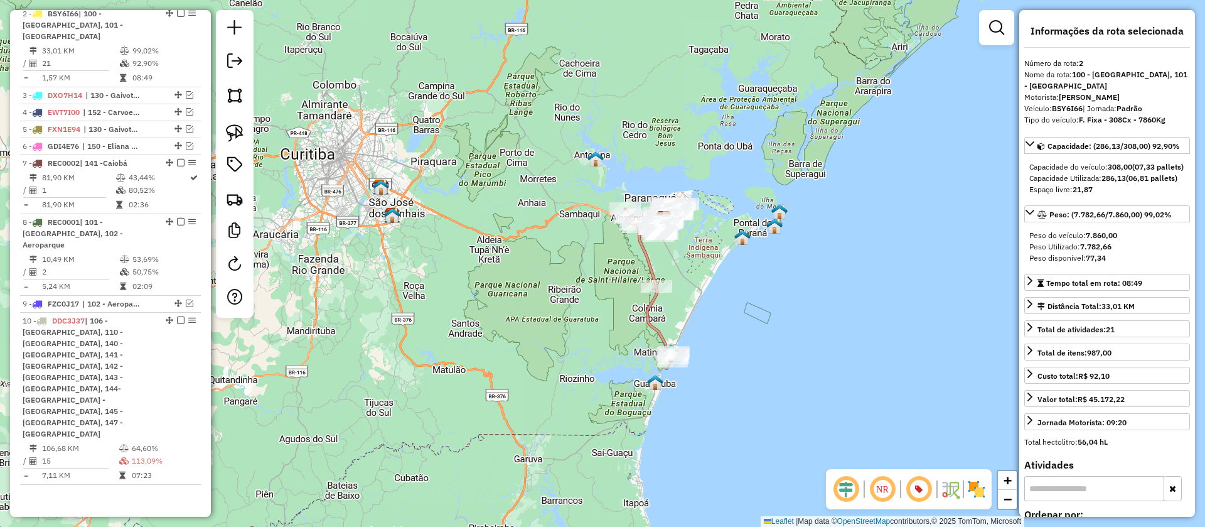
click at [653, 262] on icon at bounding box center [650, 283] width 50 height 149
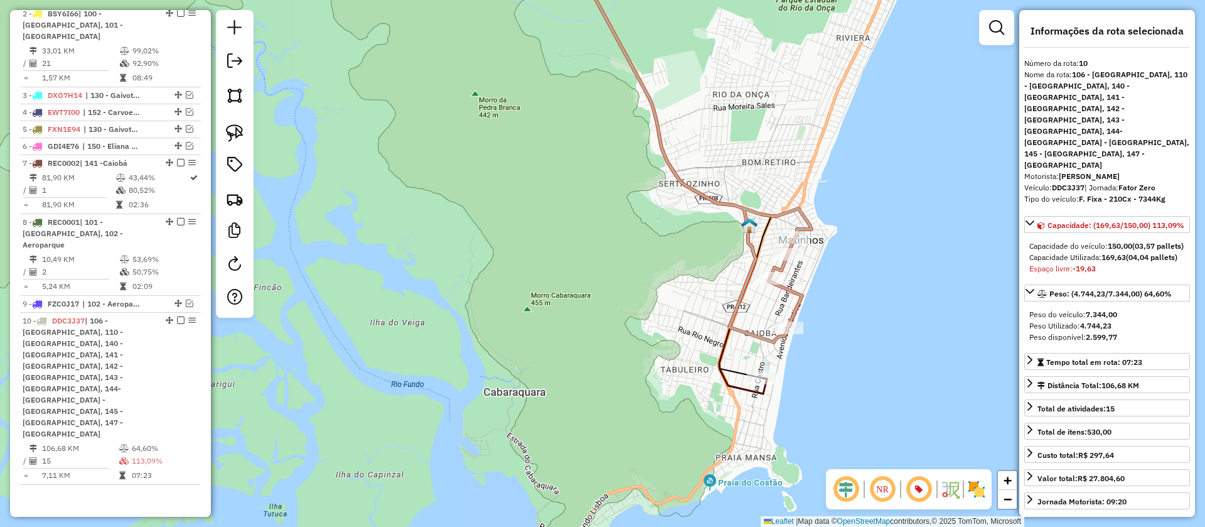
click at [753, 339] on icon at bounding box center [690, 144] width 244 height 395
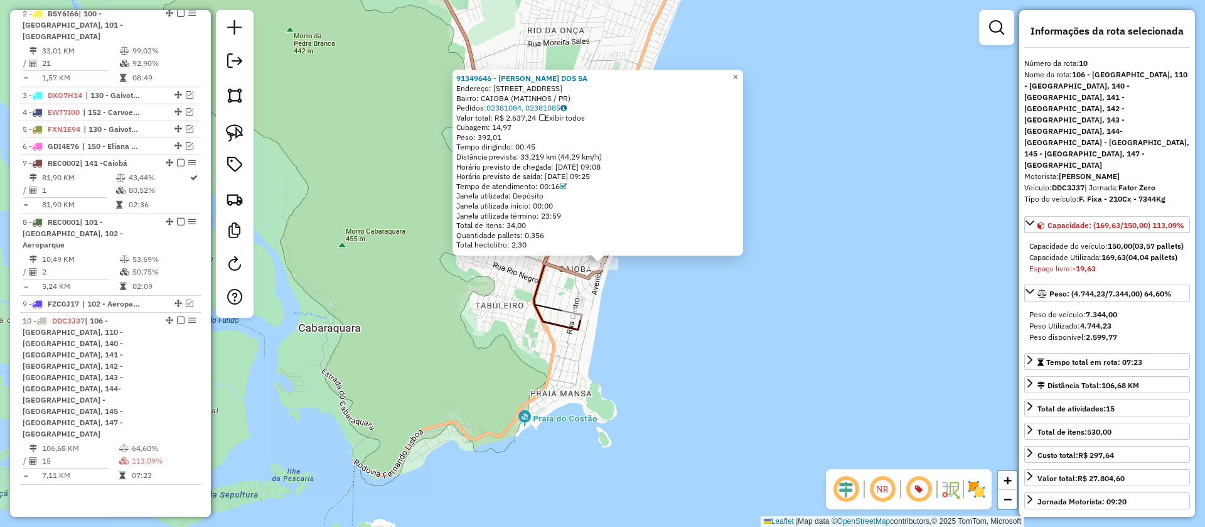
click at [545, 315] on icon at bounding box center [499, 138] width 165 height 382
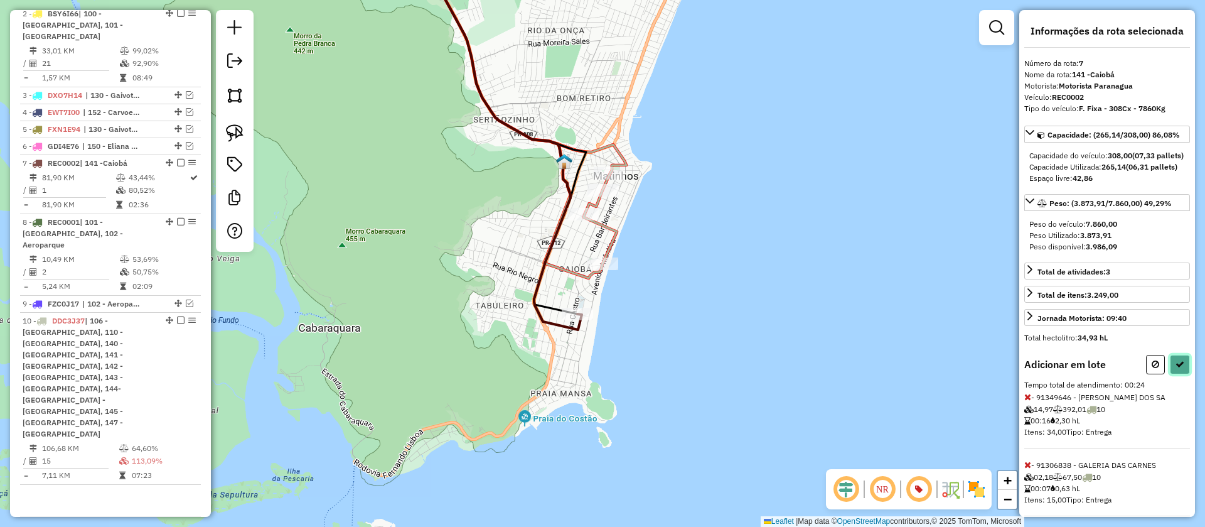
drag, startPoint x: 1173, startPoint y: 388, endPoint x: 1146, endPoint y: 404, distance: 32.1
click at [1176, 369] on icon at bounding box center [1180, 364] width 9 height 9
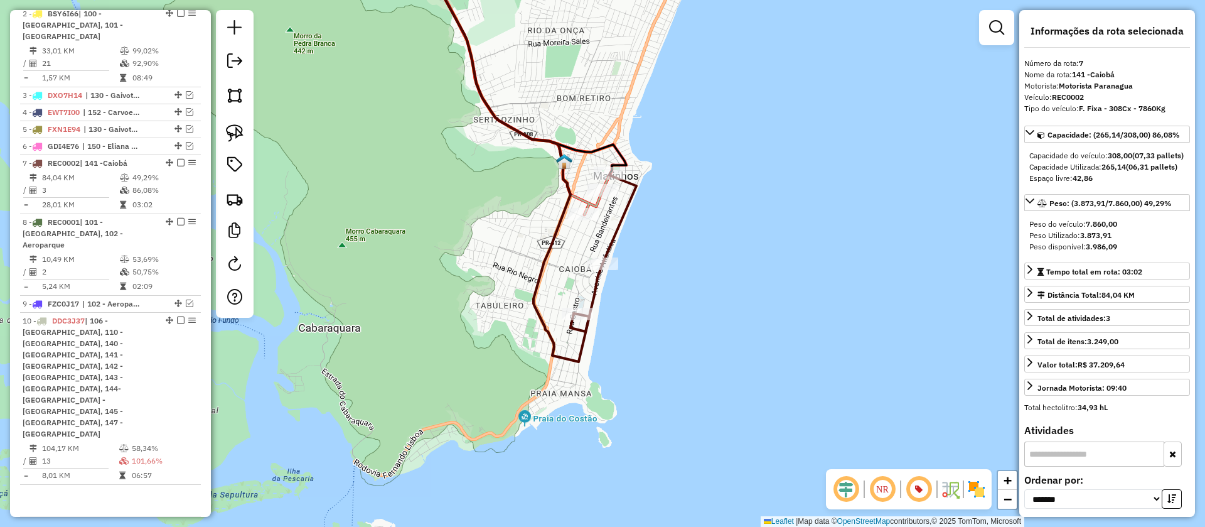
click at [597, 205] on icon at bounding box center [522, 80] width 210 height 267
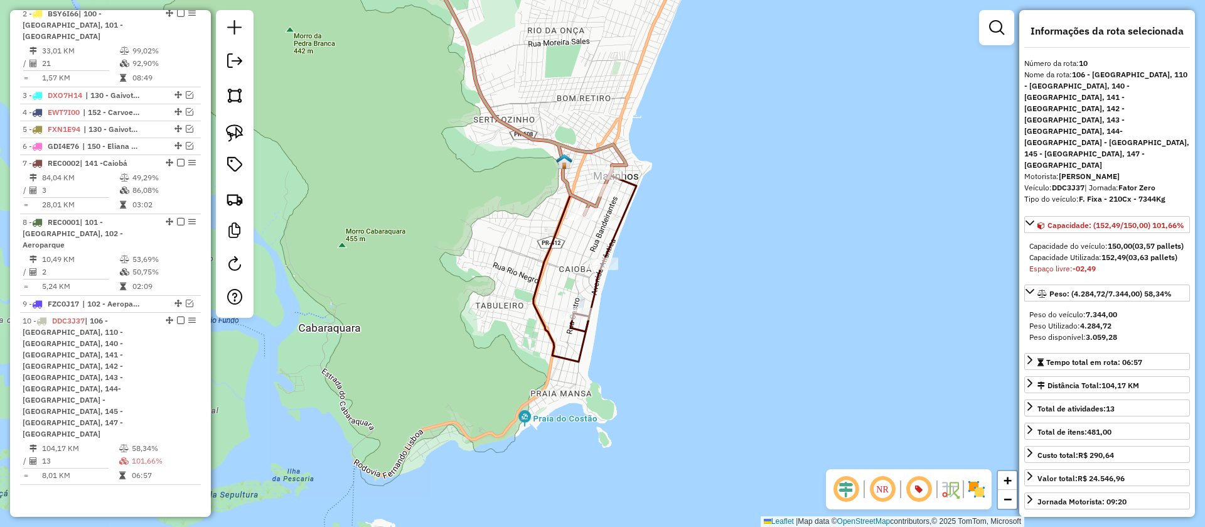
click at [622, 217] on icon at bounding box center [604, 252] width 66 height 158
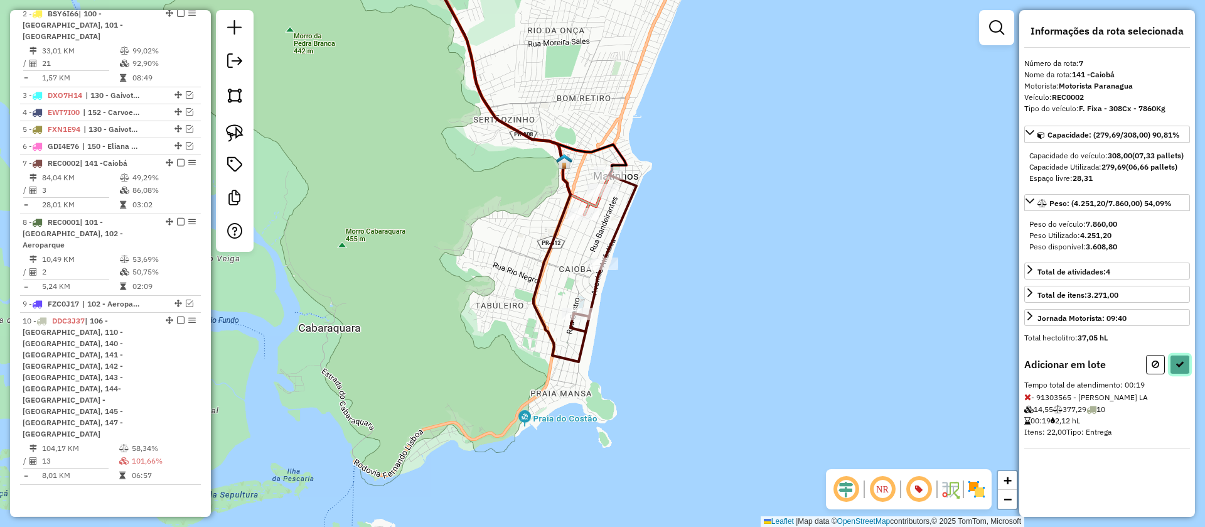
click at [1175, 374] on button at bounding box center [1180, 364] width 20 height 19
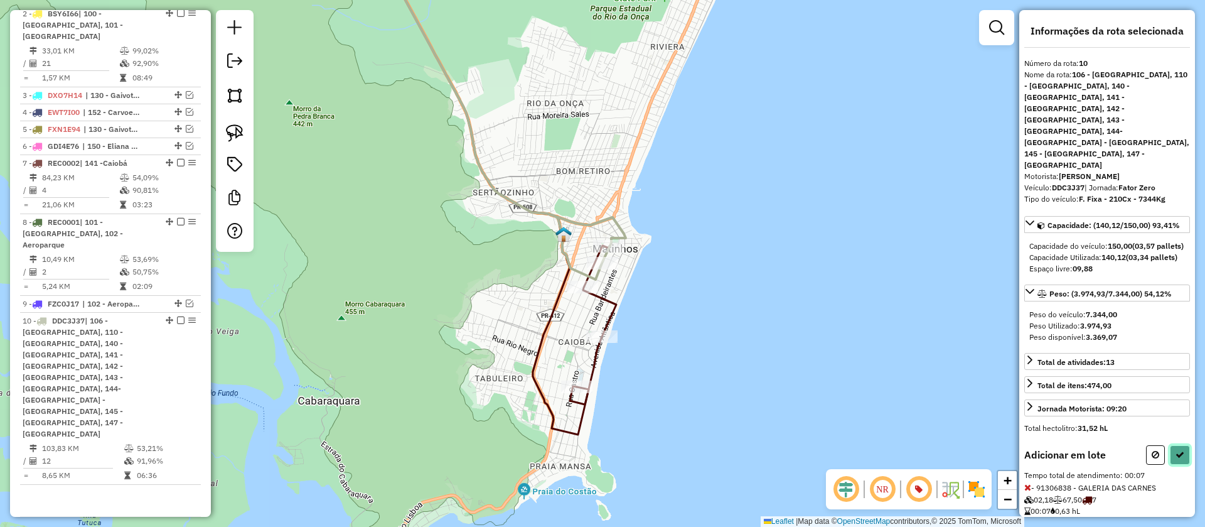
click at [1186, 445] on button at bounding box center [1180, 454] width 20 height 19
click at [1030, 483] on icon at bounding box center [1028, 487] width 7 height 9
click at [1027, 483] on icon at bounding box center [1028, 487] width 7 height 9
click at [1150, 445] on button at bounding box center [1155, 454] width 19 height 19
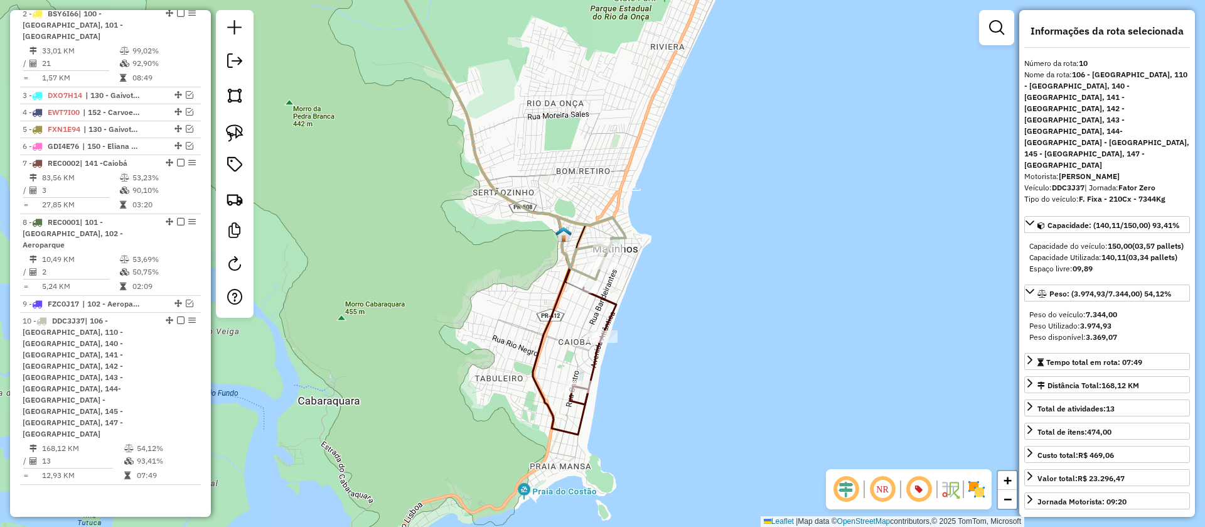
click at [591, 353] on icon at bounding box center [593, 346] width 46 height 117
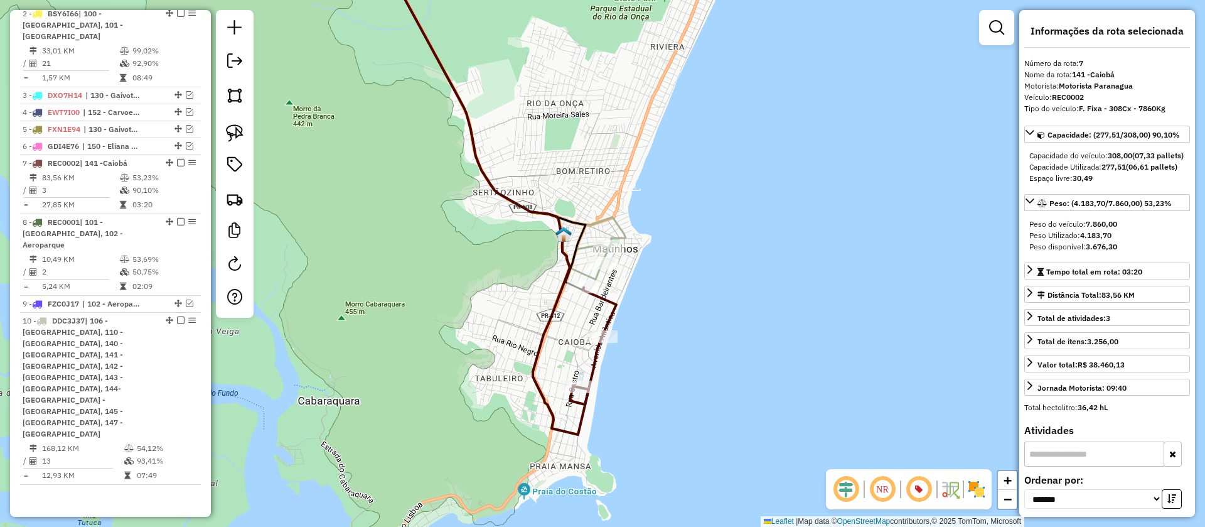
click at [612, 225] on icon at bounding box center [501, 113] width 249 height 332
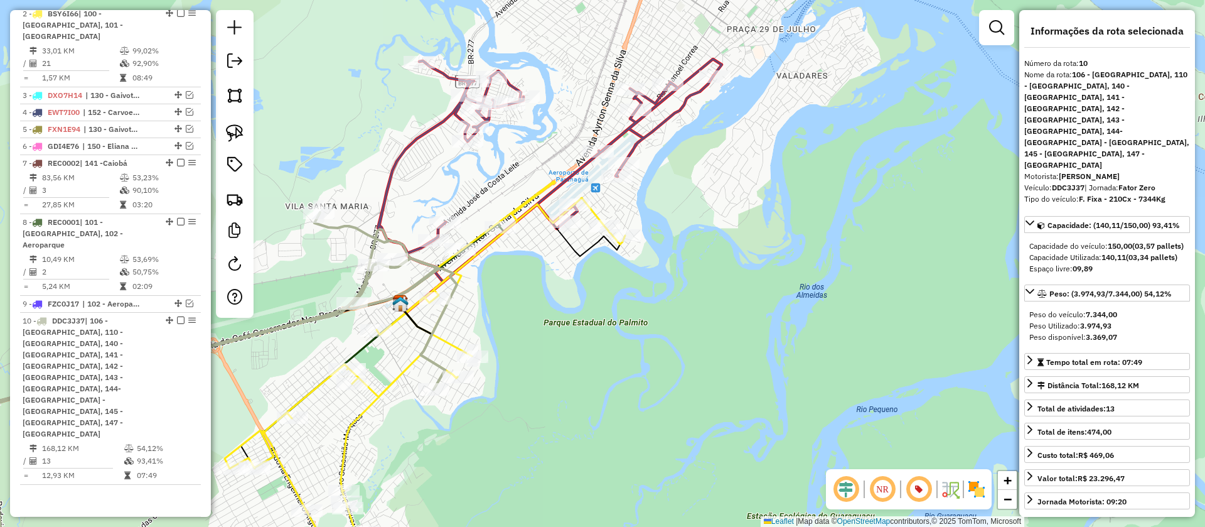
click at [421, 129] on icon at bounding box center [546, 171] width 336 height 221
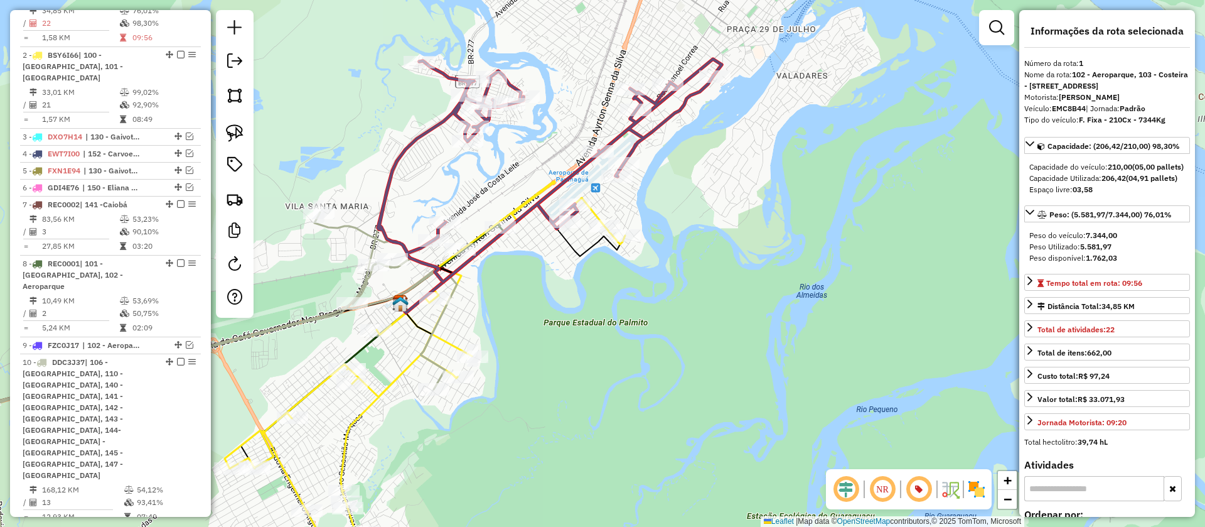
scroll to position [545, 0]
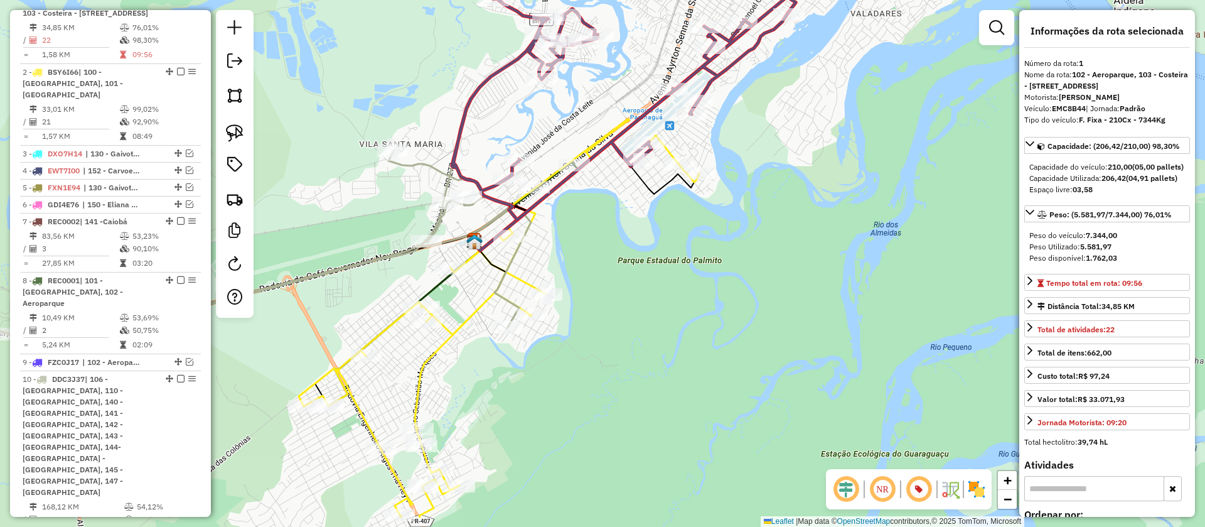
drag, startPoint x: 556, startPoint y: 271, endPoint x: 601, endPoint y: 237, distance: 56.9
click at [601, 237] on div "Janela de atendimento Grade de atendimento Capacidade Transportadoras Veículos …" at bounding box center [602, 263] width 1205 height 527
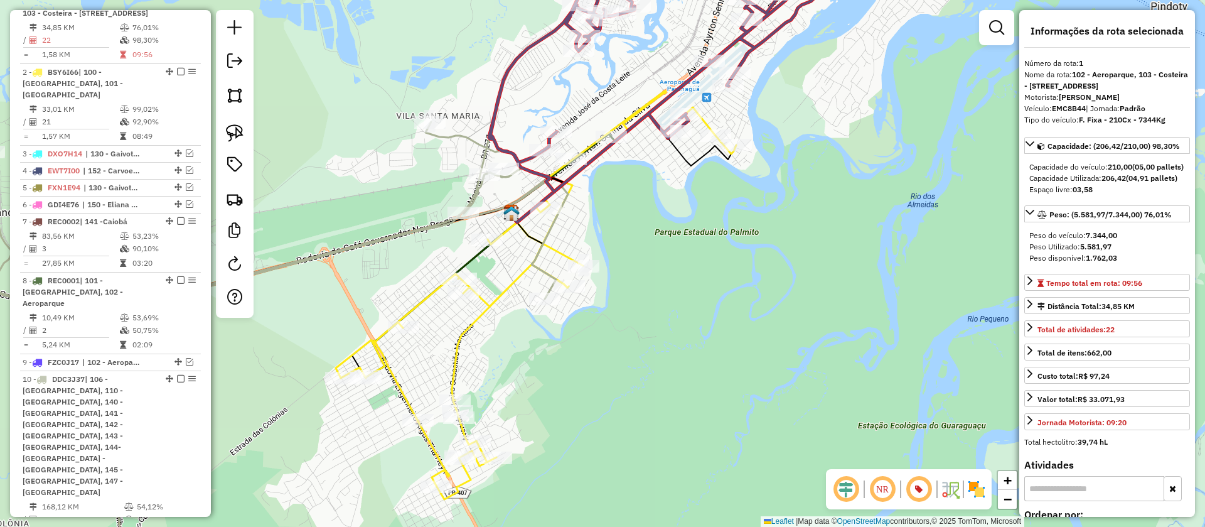
click at [564, 250] on icon at bounding box center [536, 295] width 401 height 408
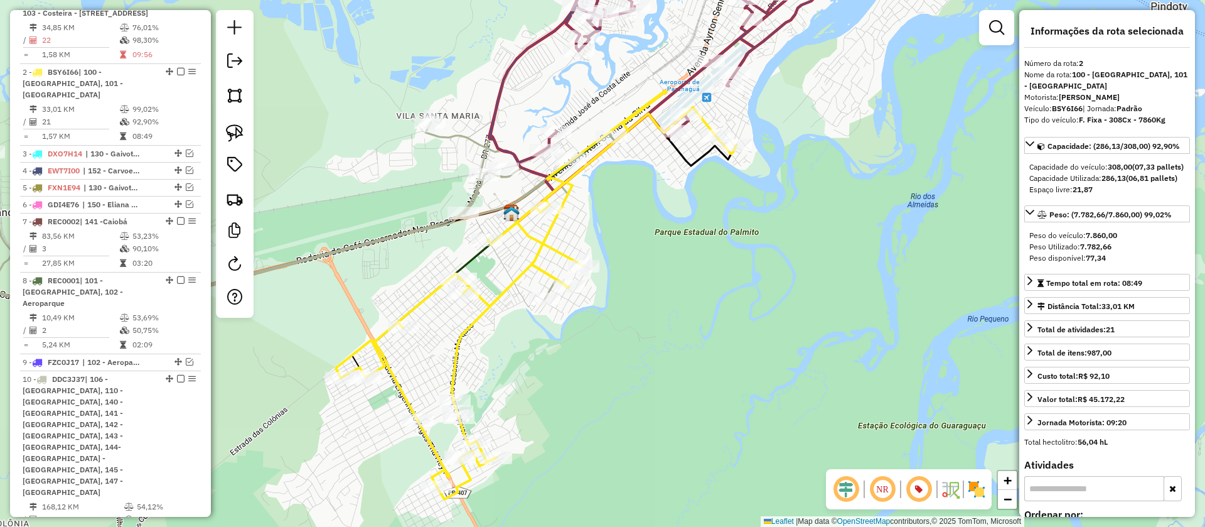
scroll to position [603, 0]
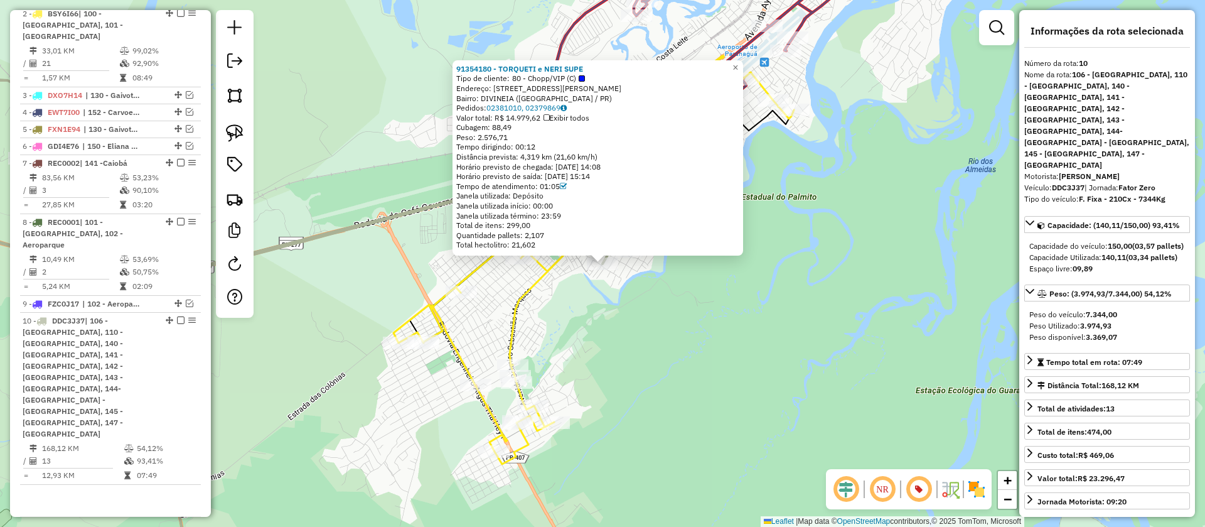
click at [567, 316] on div "91354180 - TORQUETI e NERI SUPE Tipo de cliente: 80 - Chopp/VIP (C) Endereço: R…" at bounding box center [602, 263] width 1205 height 527
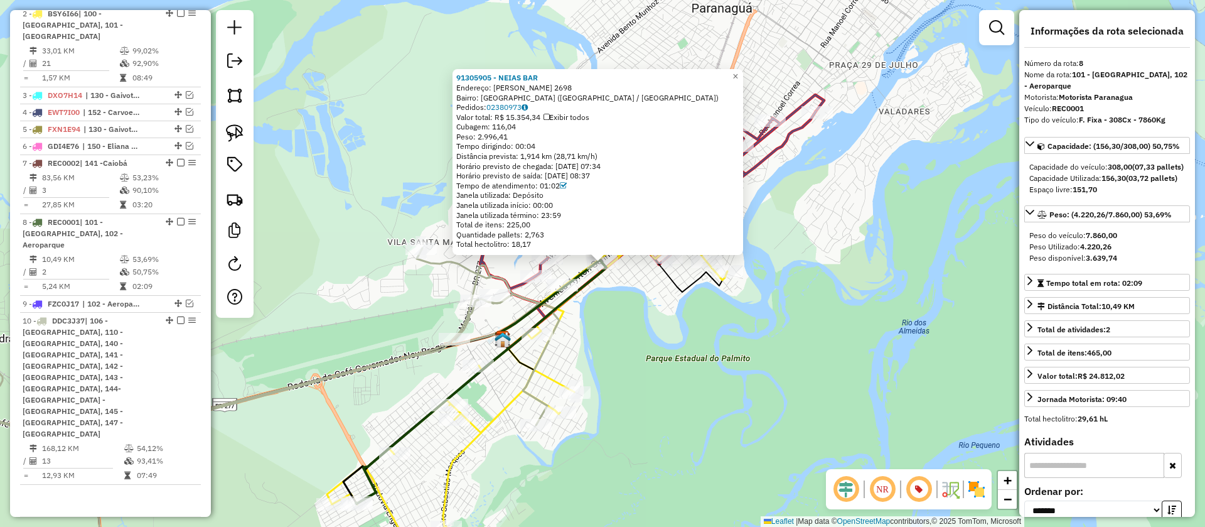
click at [593, 306] on div "91305905 - NEIAS BAR Endereço: Bento Munhoz da Rocha Neto 2698 Bairro: JARDIM S…" at bounding box center [602, 263] width 1205 height 527
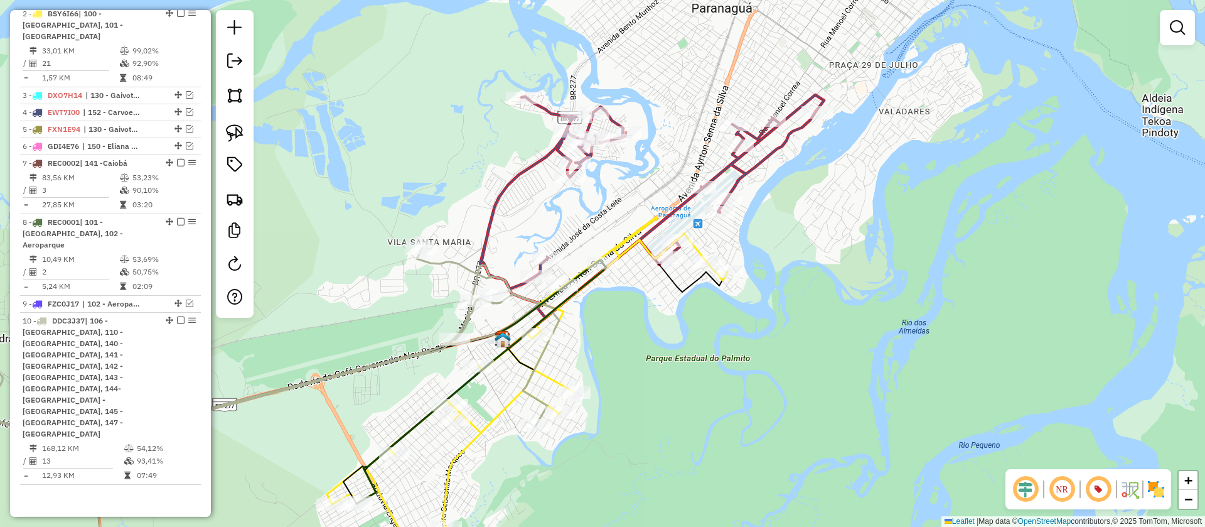
click at [444, 266] on icon at bounding box center [219, 382] width 680 height 396
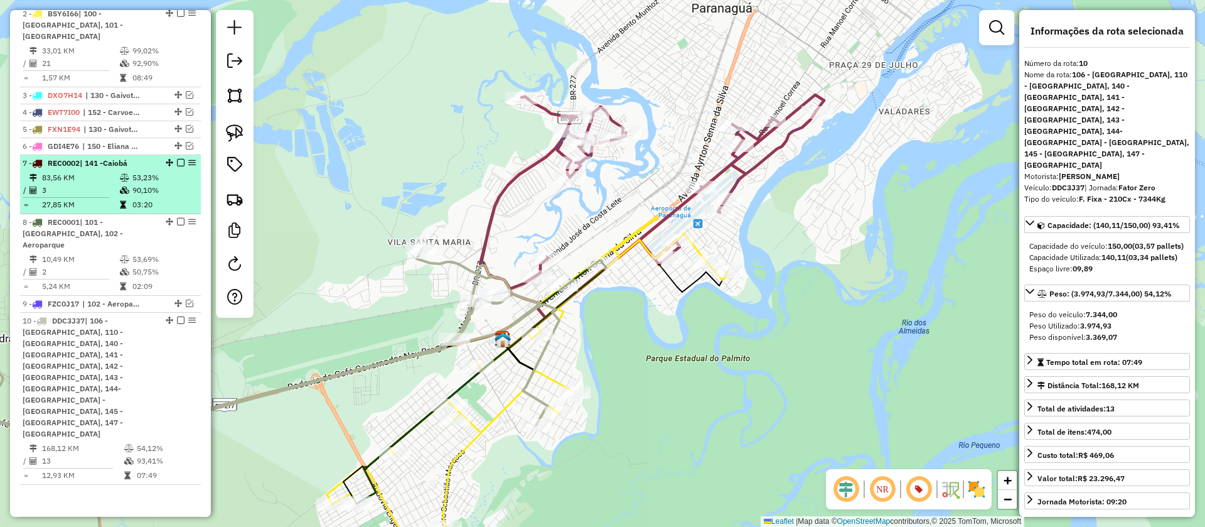
click at [177, 166] on em at bounding box center [181, 163] width 8 height 8
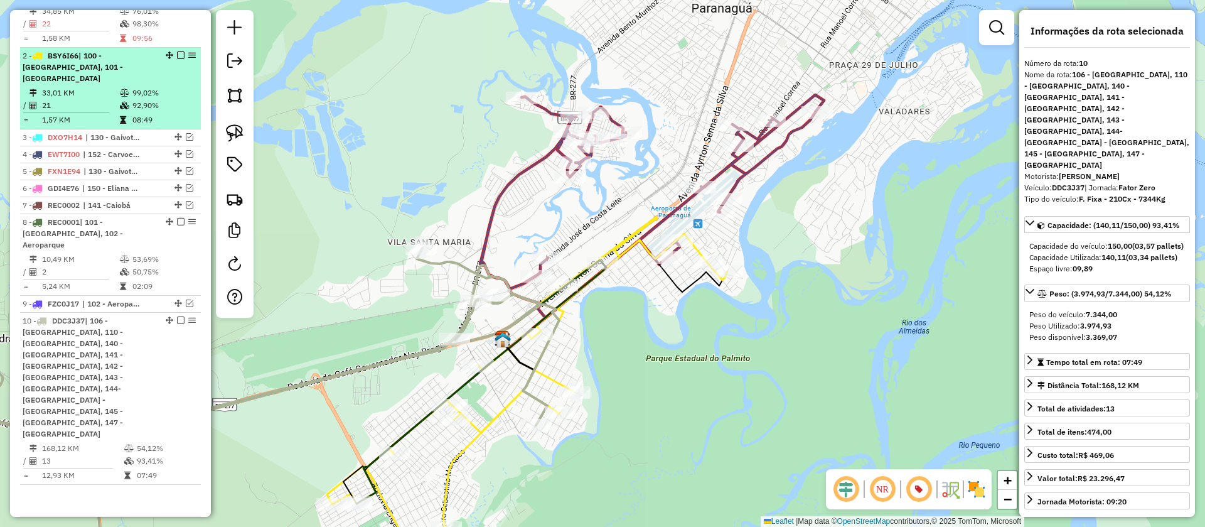
click at [179, 59] on em at bounding box center [181, 55] width 8 height 8
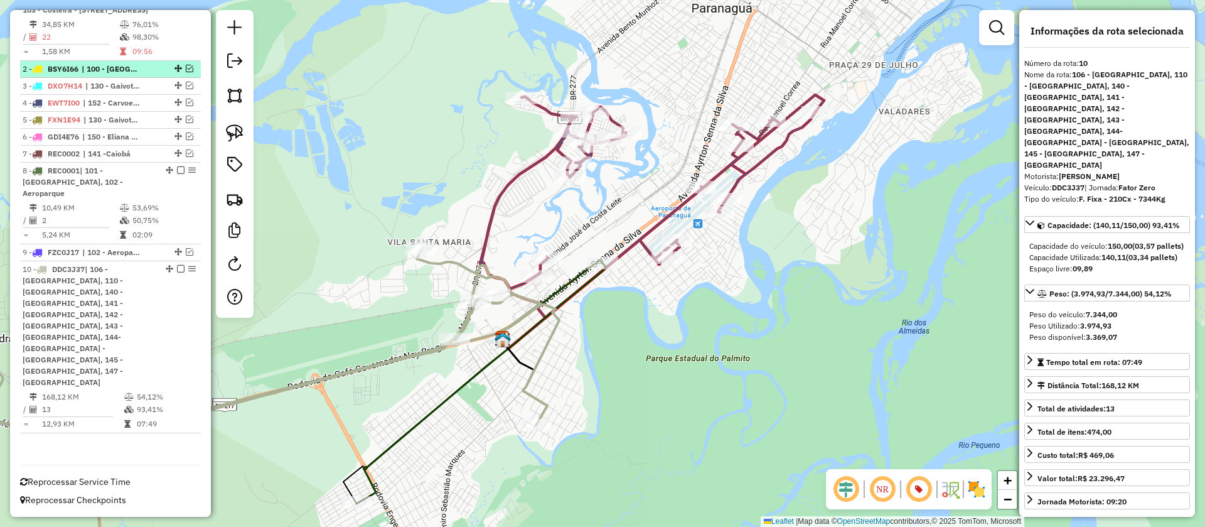
scroll to position [508, 0]
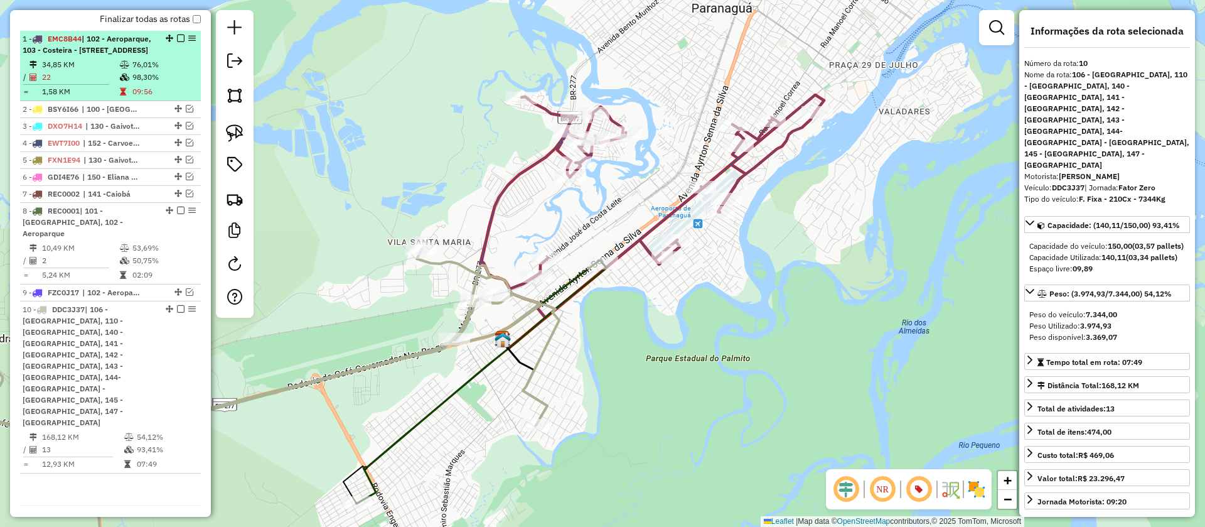
click at [177, 42] on em at bounding box center [181, 39] width 8 height 8
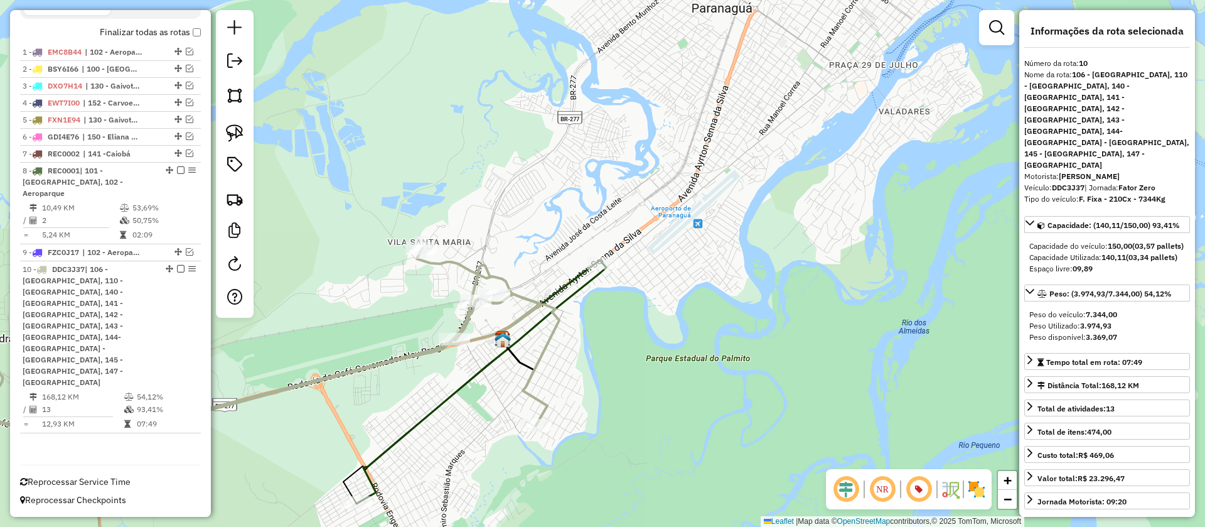
scroll to position [443, 0]
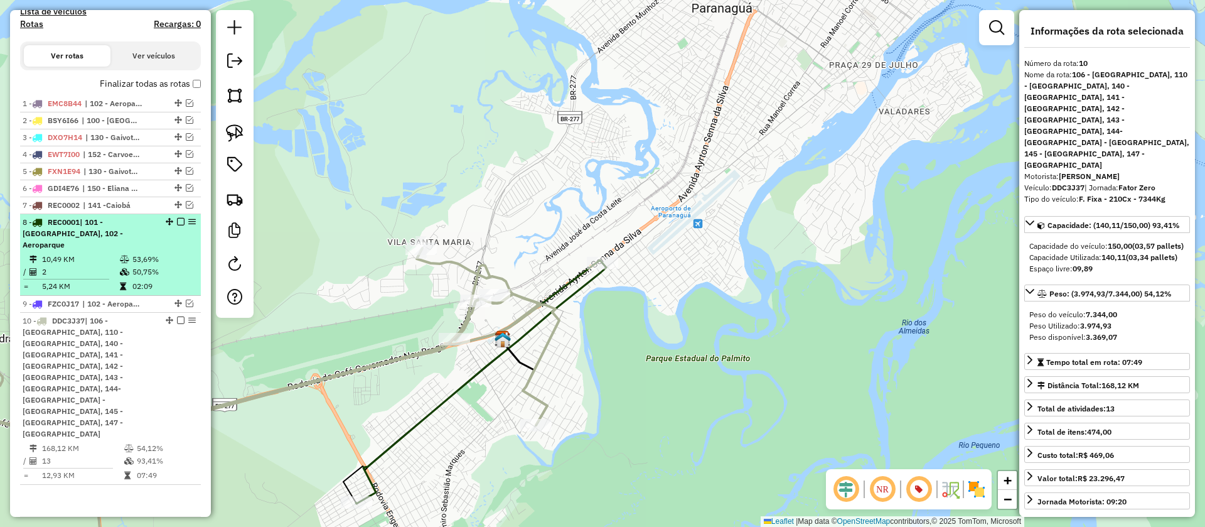
click at [177, 225] on em at bounding box center [181, 222] width 8 height 8
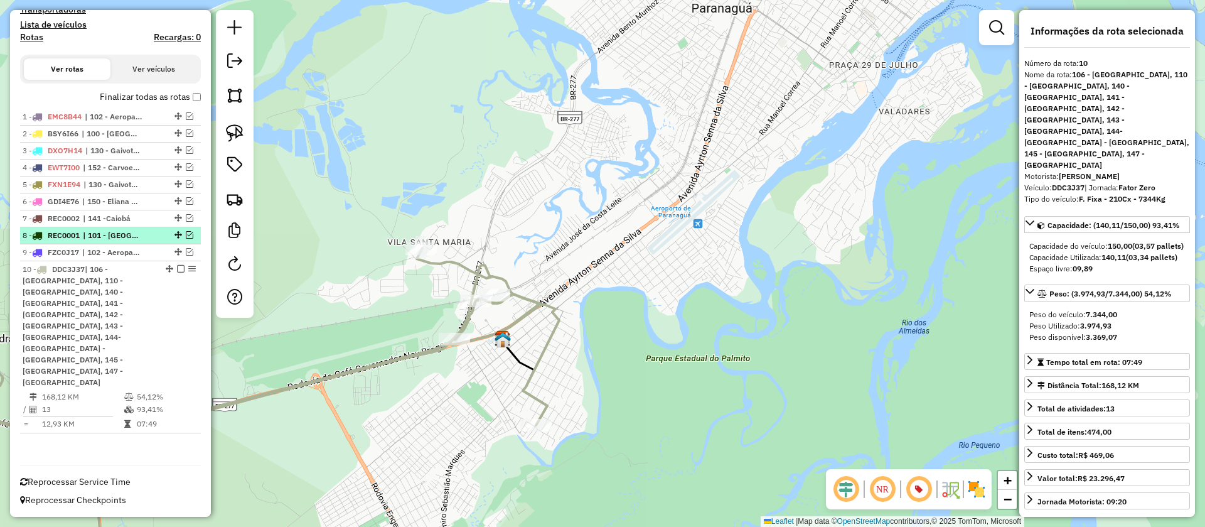
scroll to position [390, 0]
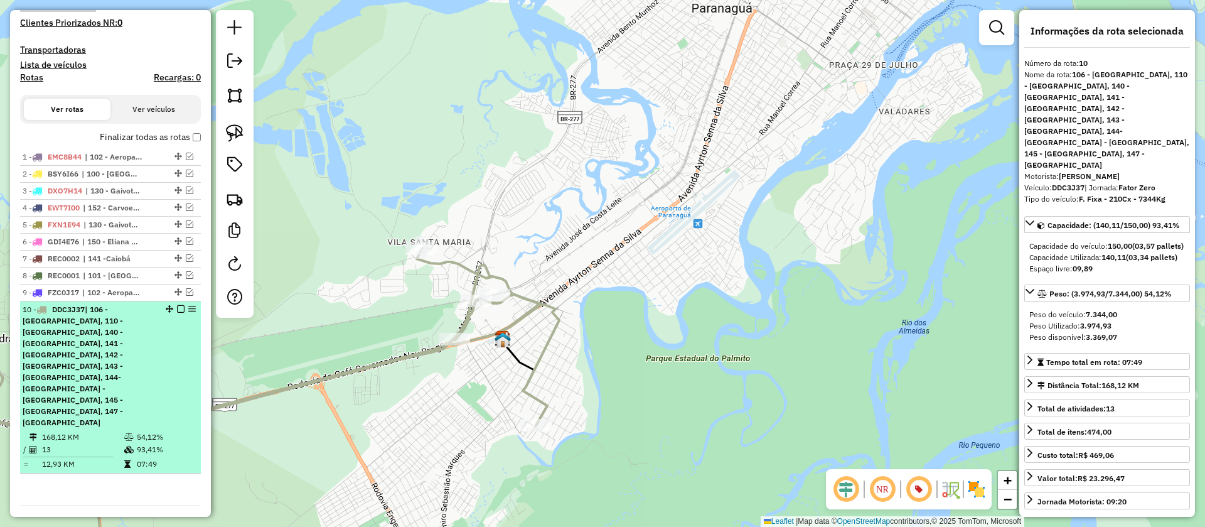
click at [177, 313] on em at bounding box center [181, 309] width 8 height 8
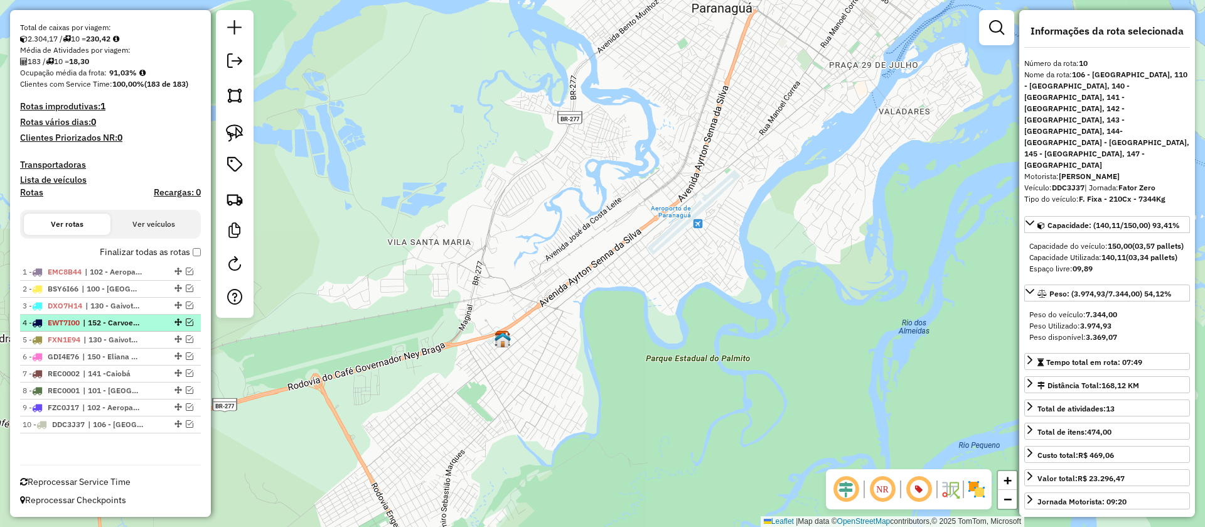
scroll to position [0, 0]
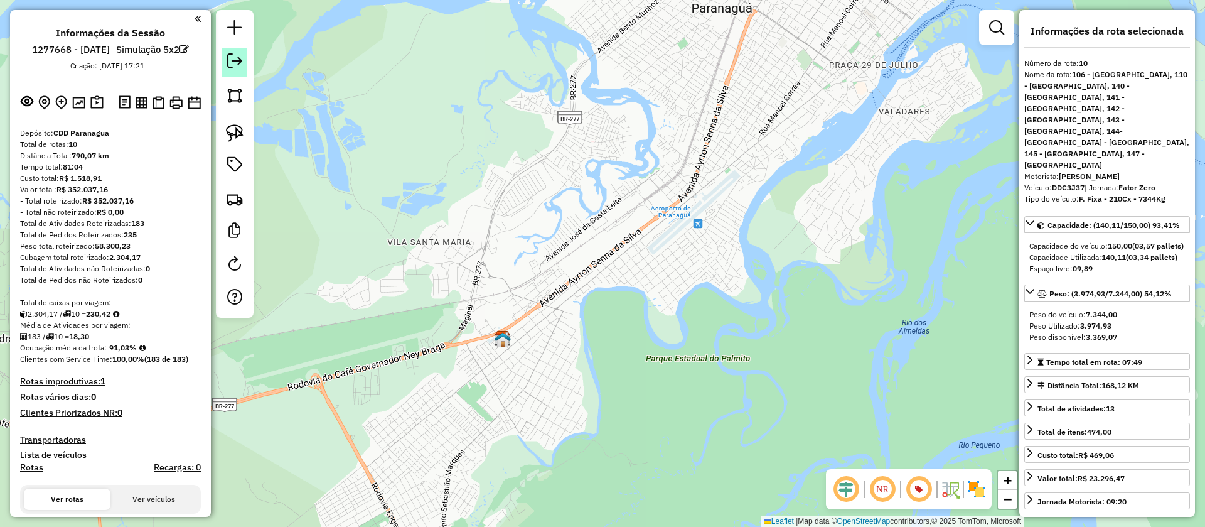
click at [225, 56] on link at bounding box center [234, 62] width 25 height 28
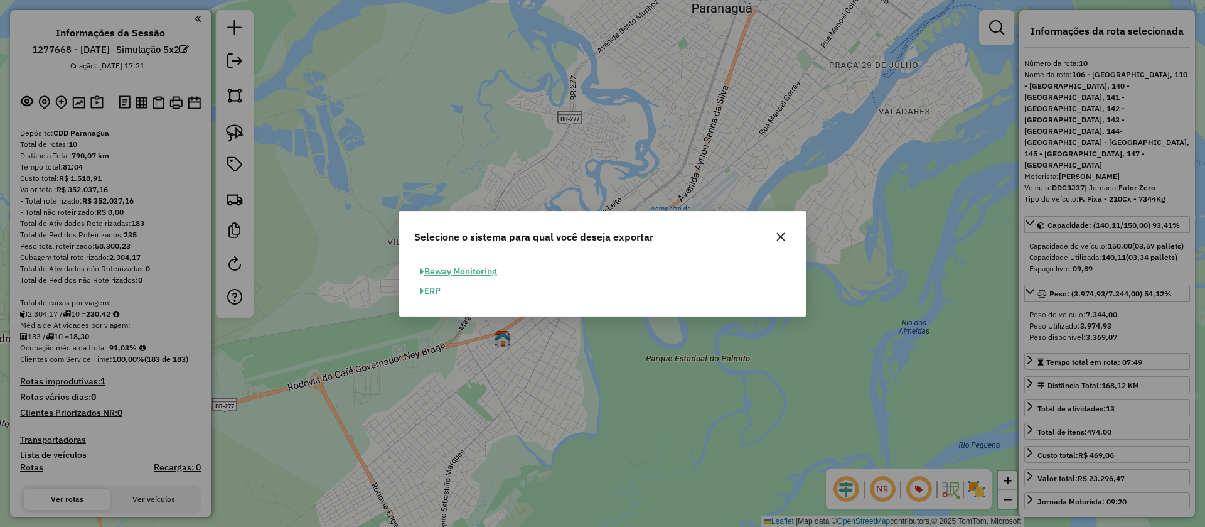
click at [439, 294] on button "ERP" at bounding box center [430, 290] width 32 height 19
select select "**"
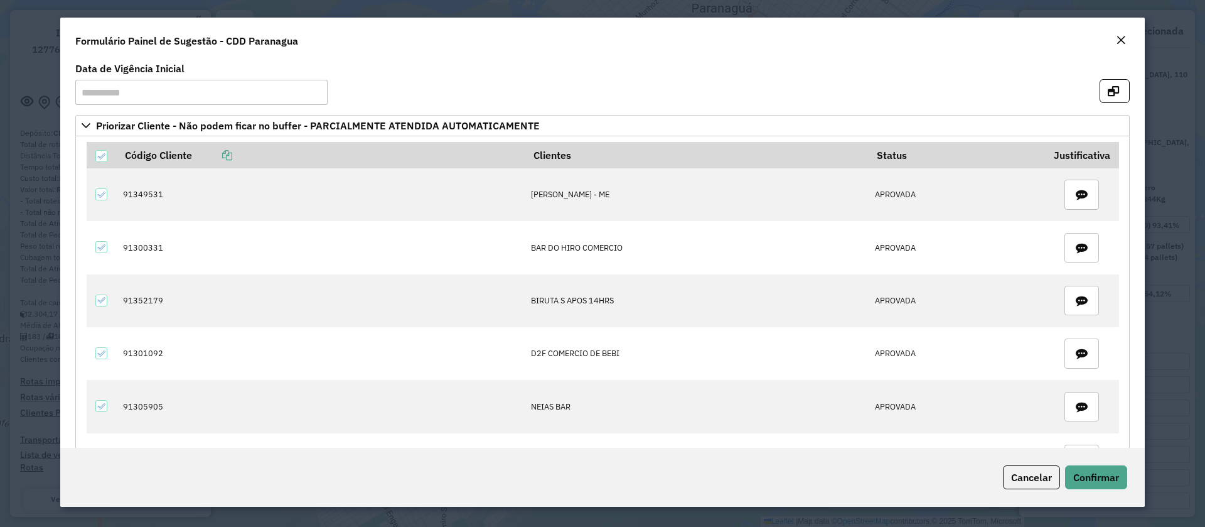
click at [1128, 40] on button "Close" at bounding box center [1121, 41] width 18 height 16
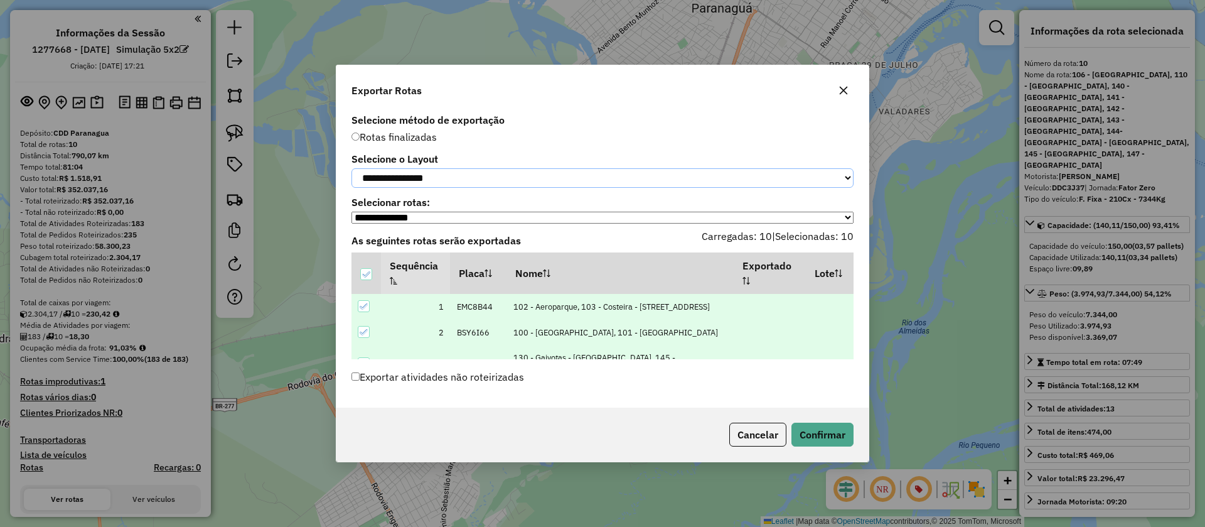
click at [441, 172] on select "**********" at bounding box center [603, 177] width 502 height 19
select select "*********"
click at [352, 168] on select "**********" at bounding box center [603, 177] width 502 height 19
click at [831, 440] on button "Confirmar" at bounding box center [823, 435] width 62 height 24
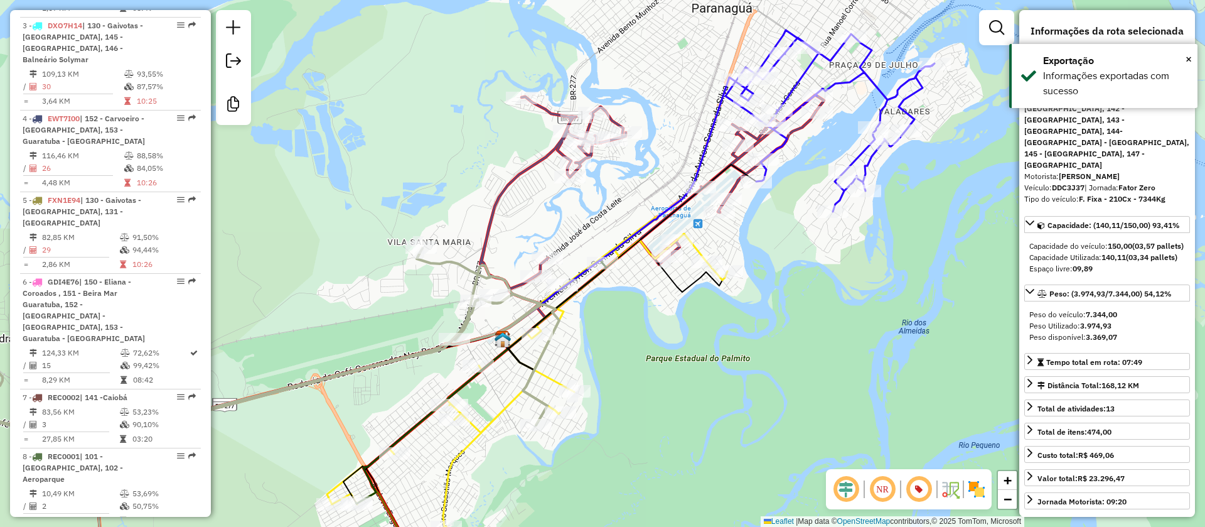
scroll to position [868, 0]
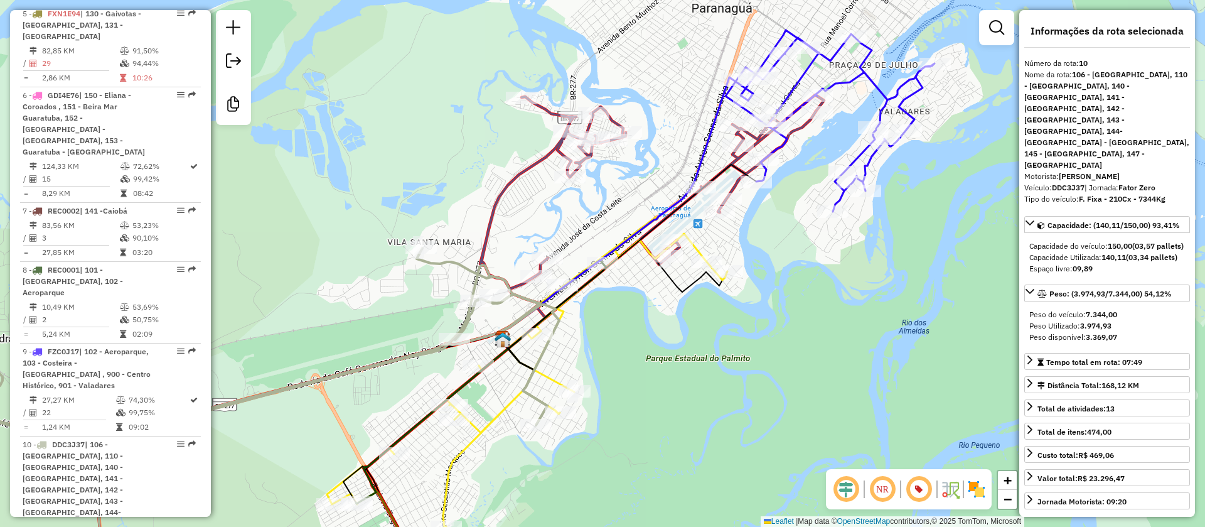
click at [1204, 339] on div "Janela de atendimento Grade de atendimento Capacidade Transportadoras Veículos …" at bounding box center [602, 263] width 1205 height 527
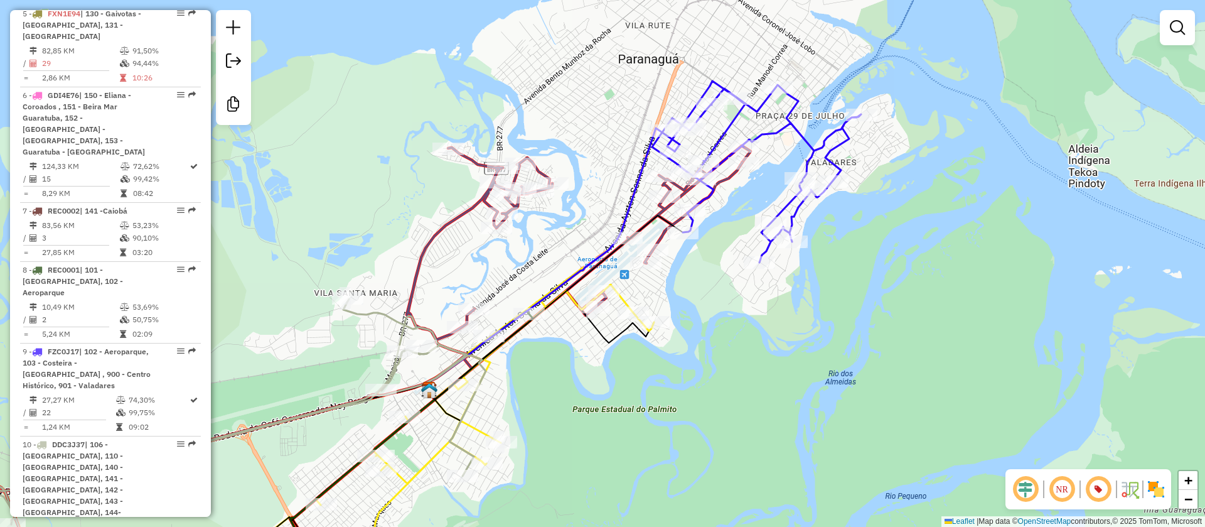
drag, startPoint x: 810, startPoint y: 256, endPoint x: 737, endPoint y: 306, distance: 89.3
click at [737, 306] on div "Janela de atendimento Grade de atendimento Capacidade Transportadoras Veículos …" at bounding box center [602, 263] width 1205 height 527
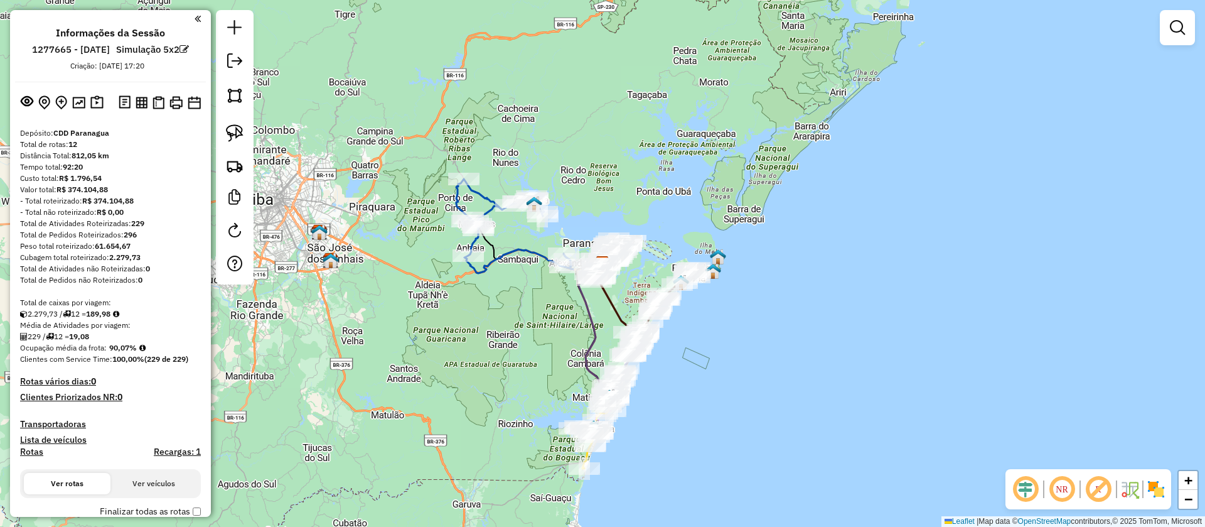
click at [1104, 485] on em at bounding box center [1099, 489] width 30 height 30
click at [497, 257] on icon at bounding box center [513, 226] width 115 height 94
select select "**********"
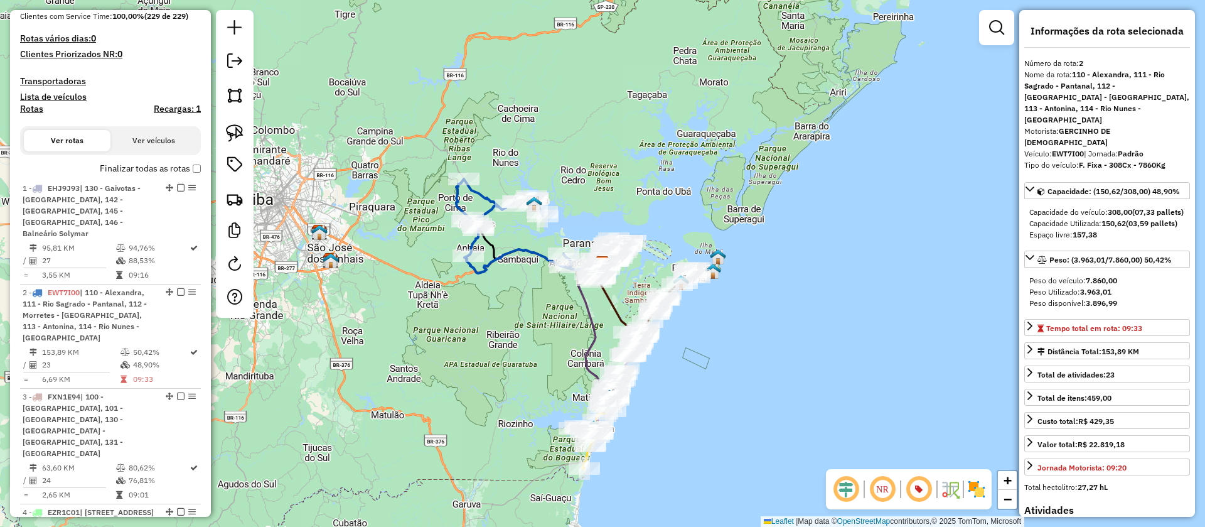
scroll to position [622, 0]
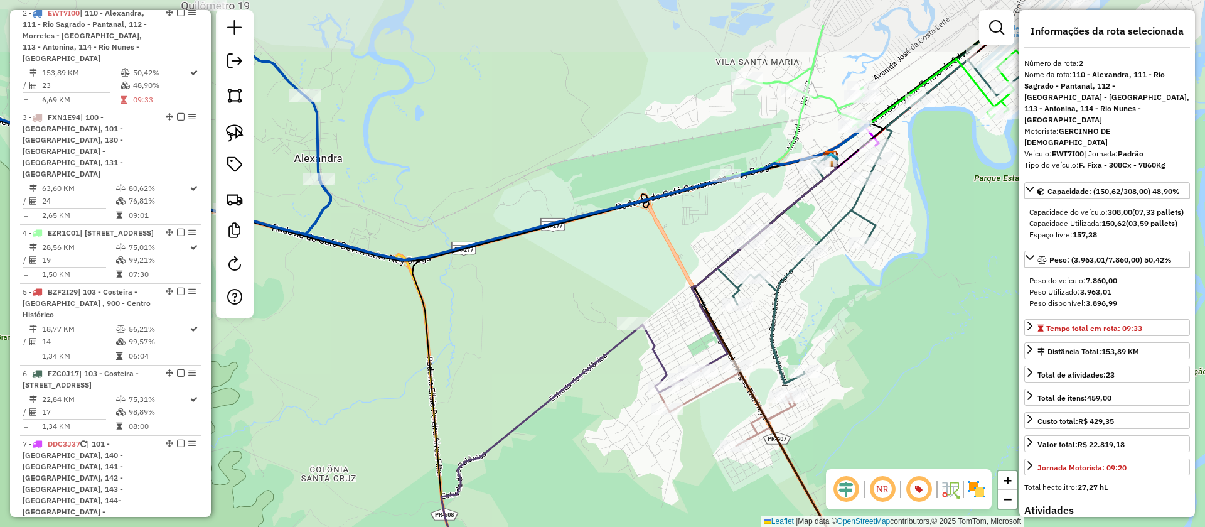
drag, startPoint x: 672, startPoint y: 178, endPoint x: 611, endPoint y: 256, distance: 98.8
click at [611, 256] on div "Janela de atendimento Grade de atendimento Capacidade Transportadoras Veículos …" at bounding box center [602, 263] width 1205 height 527
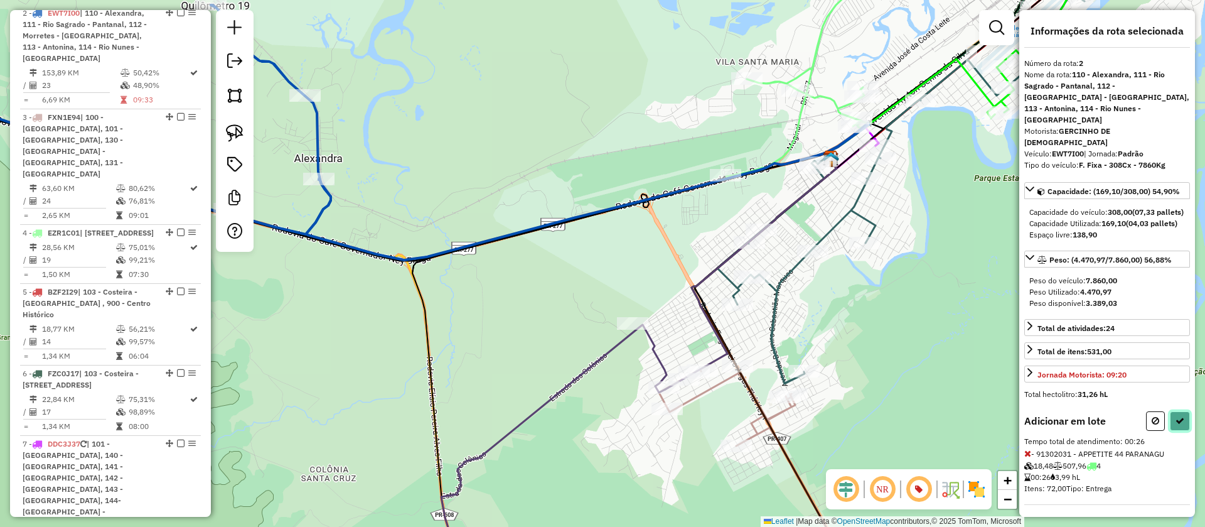
click at [1174, 411] on button at bounding box center [1180, 420] width 20 height 19
select select "**********"
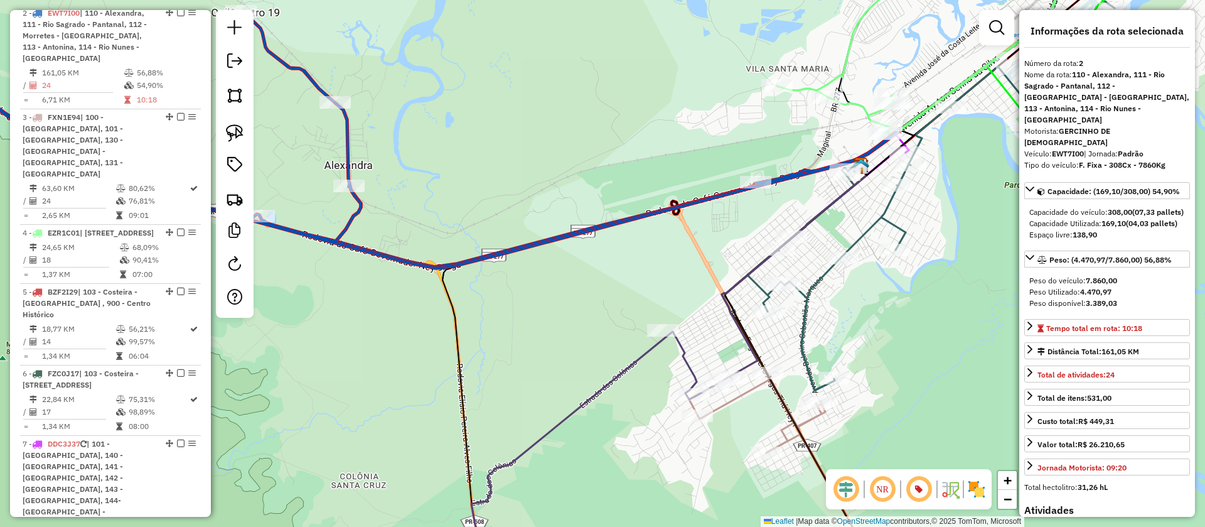
drag, startPoint x: 672, startPoint y: 230, endPoint x: 723, endPoint y: 246, distance: 54.0
click at [723, 246] on div "Janela de atendimento Grade de atendimento Capacidade Transportadoras Veículos …" at bounding box center [602, 263] width 1205 height 527
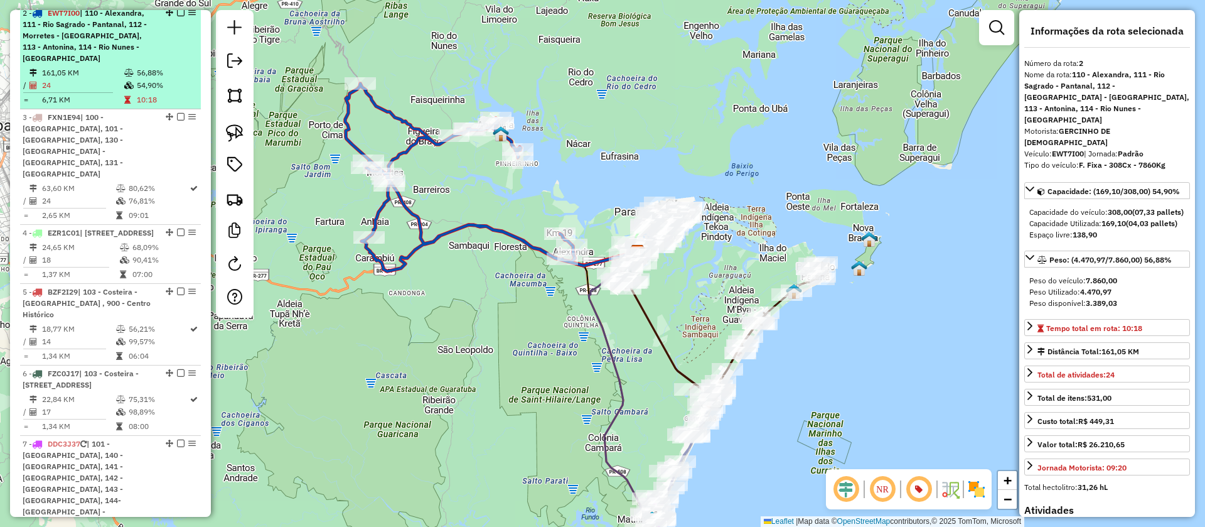
click at [177, 16] on em at bounding box center [181, 13] width 8 height 8
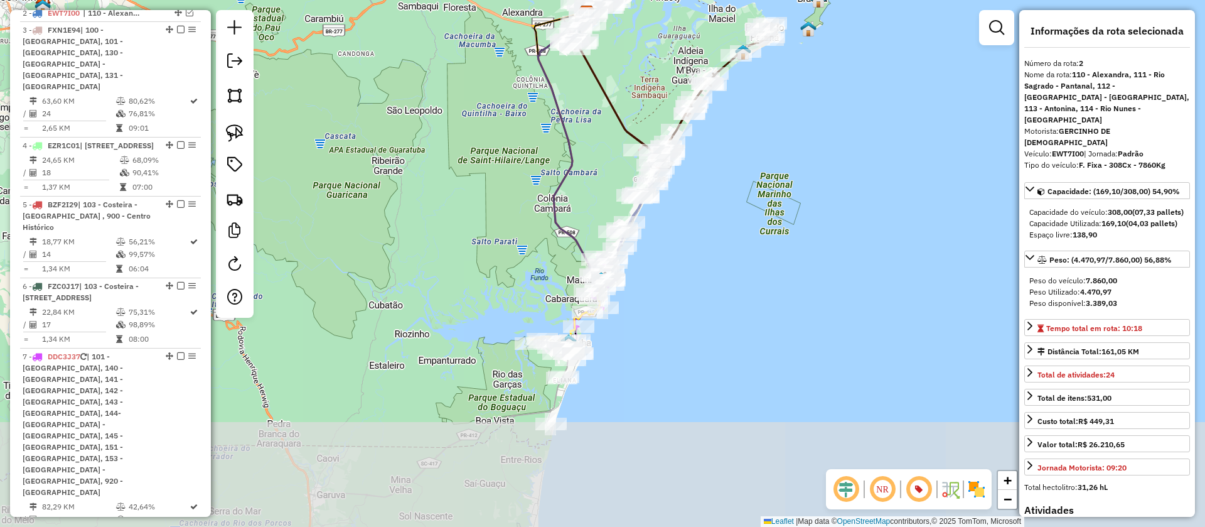
drag, startPoint x: 716, startPoint y: 306, endPoint x: 665, endPoint y: 67, distance: 244.5
click at [665, 67] on div "Janela de atendimento Grade de atendimento Capacidade Transportadoras Veículos …" at bounding box center [602, 263] width 1205 height 527
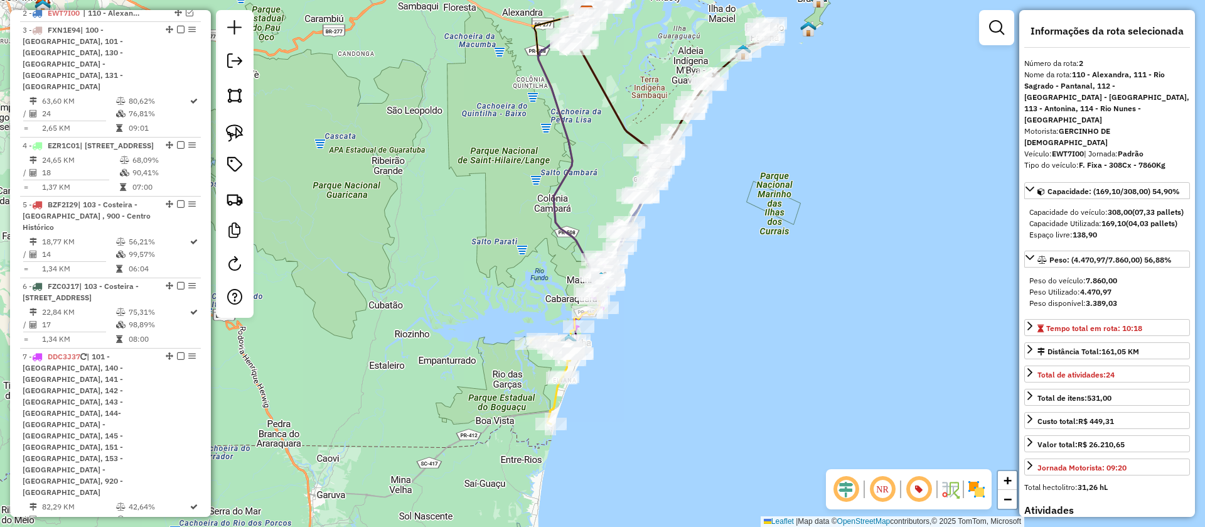
click at [554, 402] on icon at bounding box center [554, 380] width 48 height 87
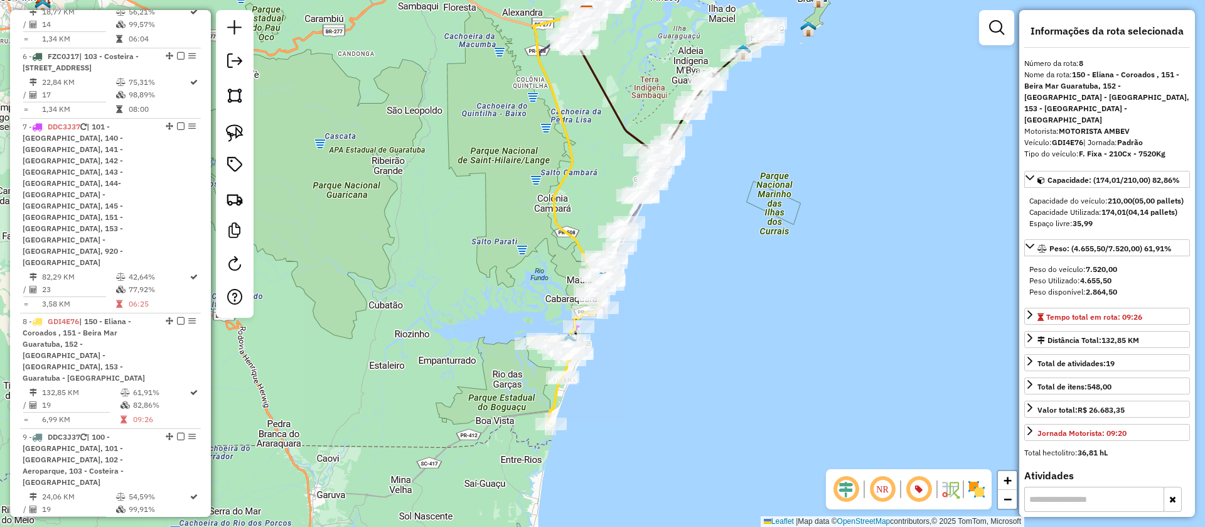
scroll to position [1081, 0]
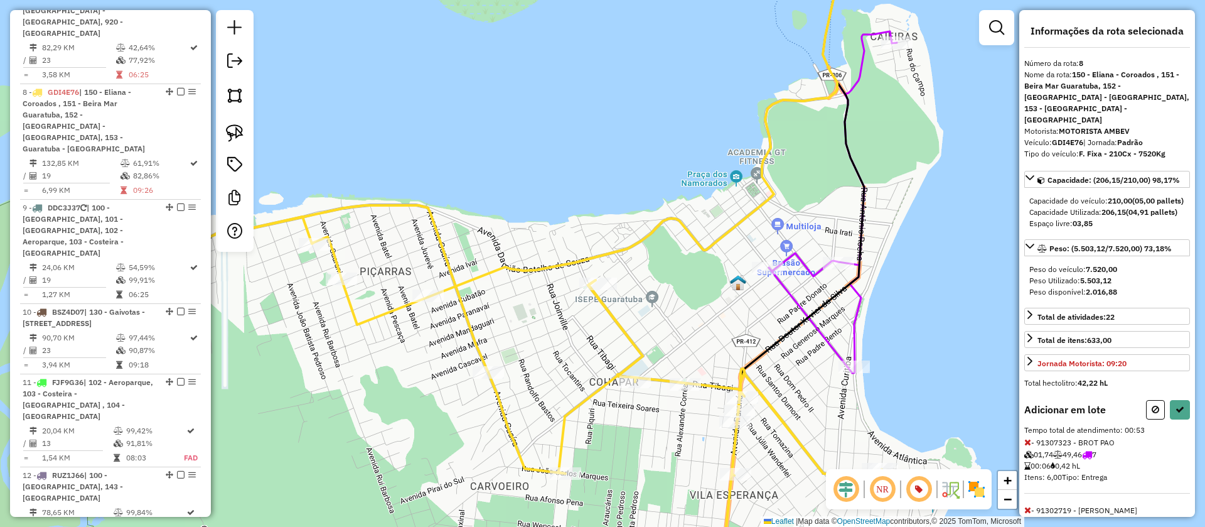
drag, startPoint x: 907, startPoint y: 175, endPoint x: 887, endPoint y: 228, distance: 56.8
click at [887, 228] on div "Janela de atendimento Grade de atendimento Capacidade Transportadoras Veículos …" at bounding box center [602, 263] width 1205 height 527
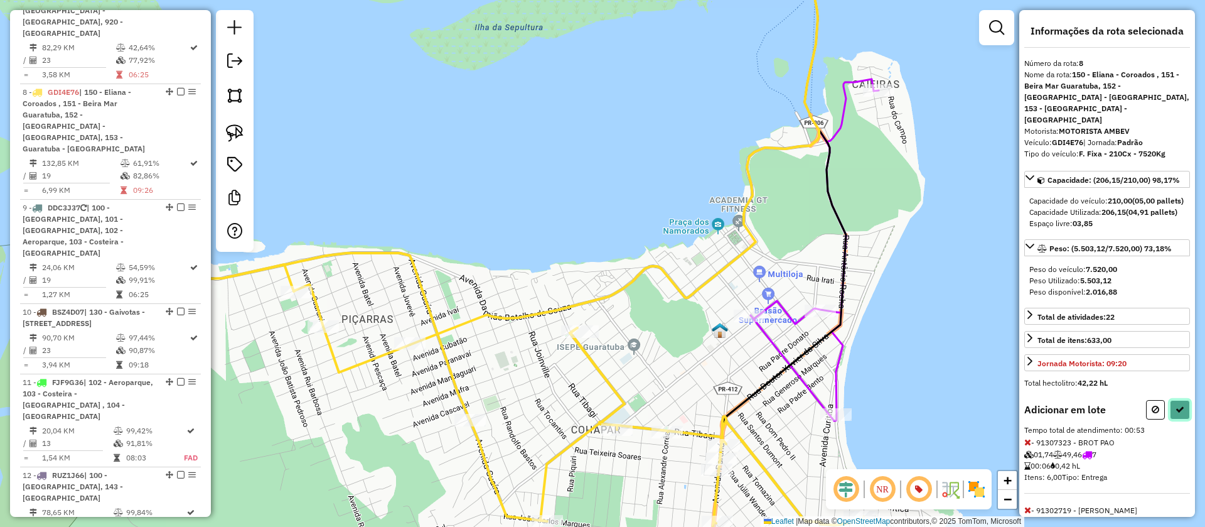
click at [1176, 410] on icon at bounding box center [1180, 409] width 9 height 9
select select "**********"
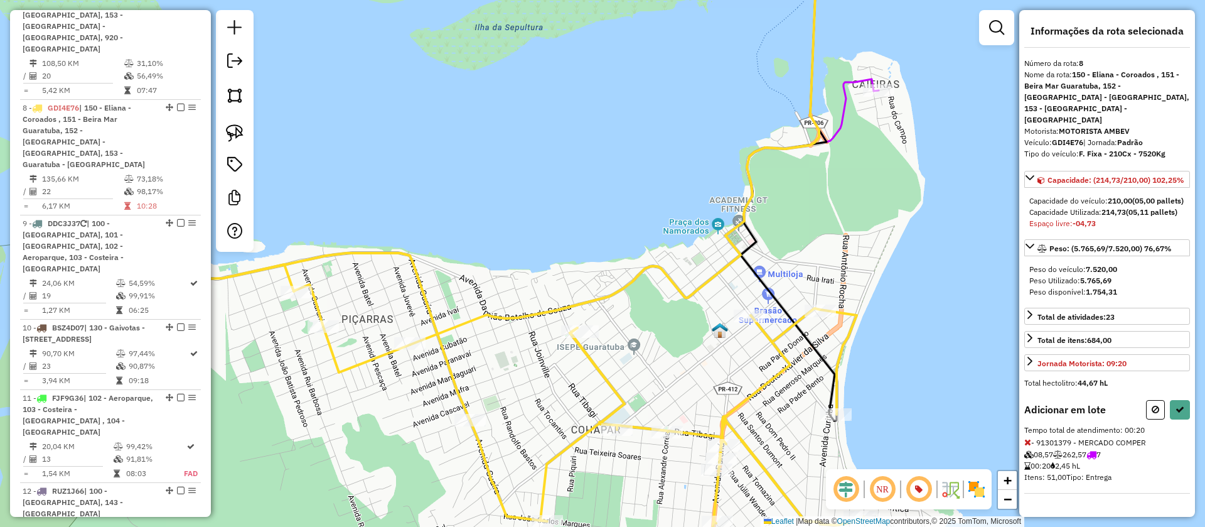
click at [1030, 438] on icon at bounding box center [1028, 442] width 7 height 9
click at [1151, 400] on button at bounding box center [1155, 409] width 19 height 19
select select "**********"
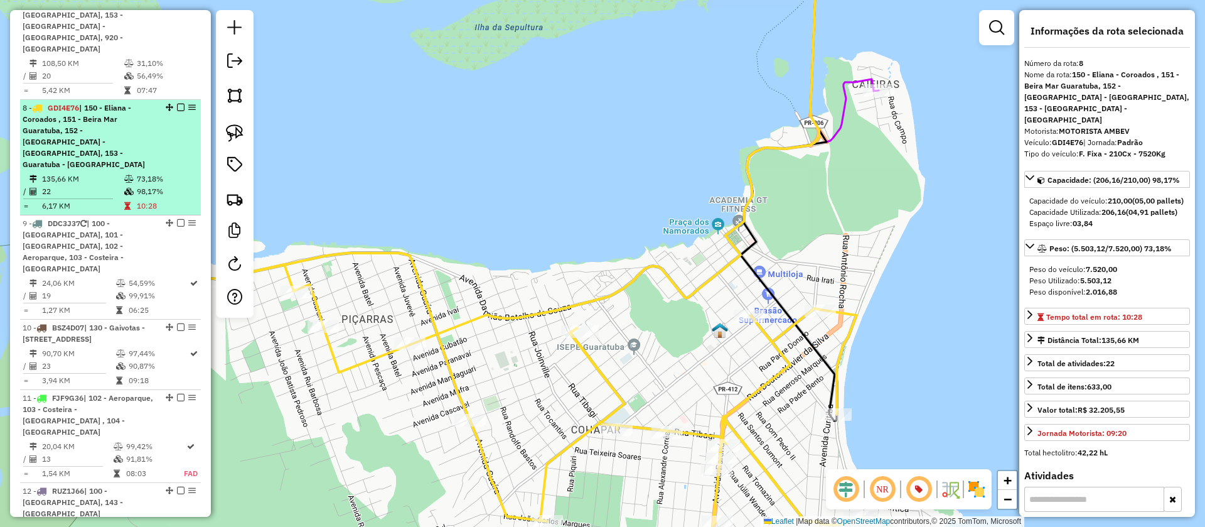
click at [177, 104] on em at bounding box center [181, 108] width 8 height 8
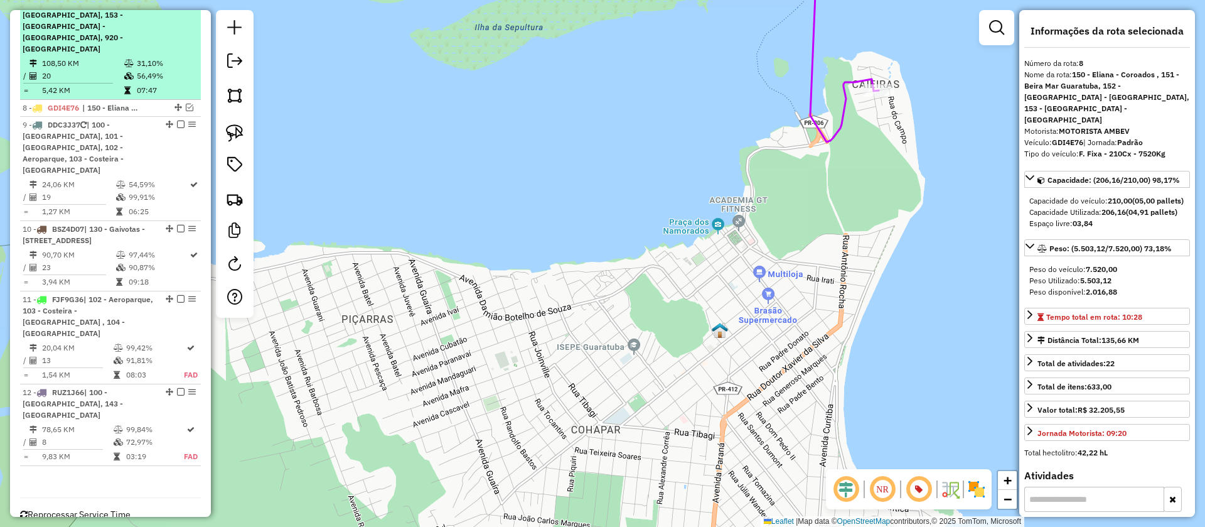
scroll to position [1017, 0]
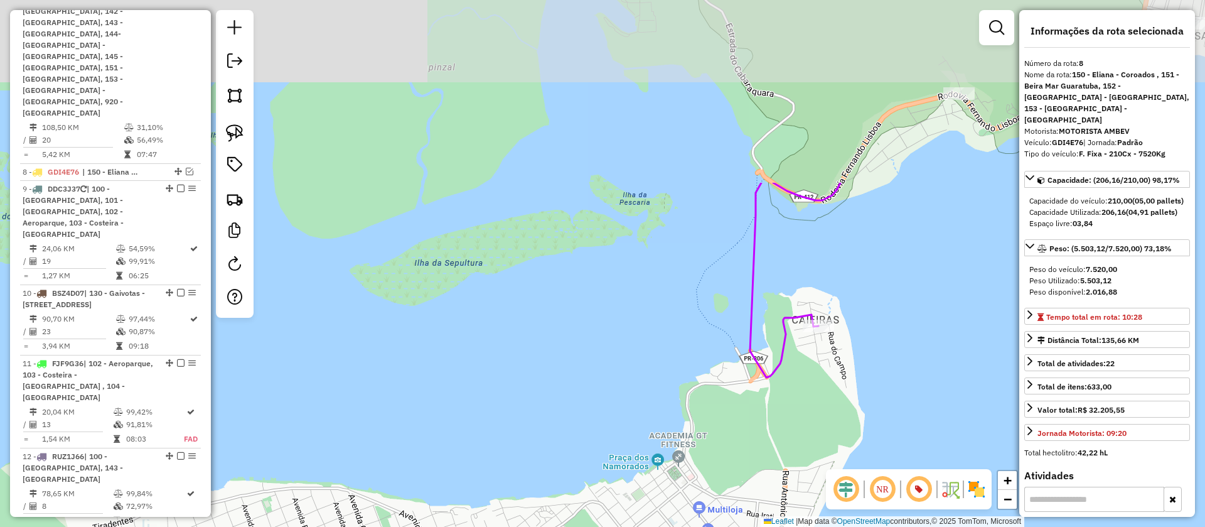
drag, startPoint x: 809, startPoint y: 193, endPoint x: 748, endPoint y: 428, distance: 242.4
click at [748, 428] on div "Janela de atendimento Grade de atendimento Capacidade Transportadoras Veículos …" at bounding box center [602, 263] width 1205 height 527
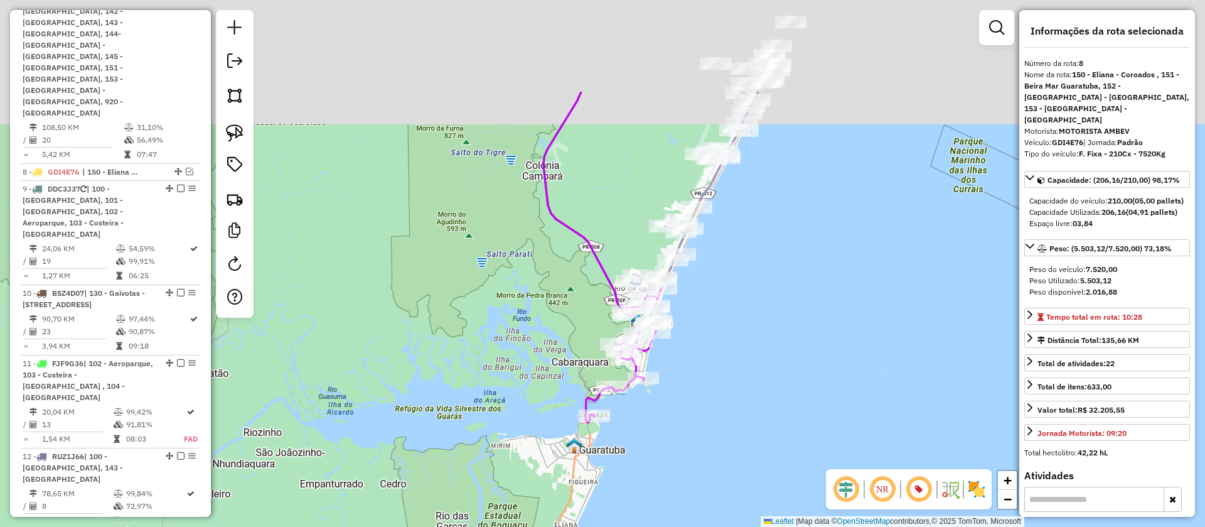
drag, startPoint x: 746, startPoint y: 355, endPoint x: 736, endPoint y: 404, distance: 50.5
click at [736, 404] on div "Janela de atendimento Grade de atendimento Capacidade Transportadoras Veículos …" at bounding box center [602, 263] width 1205 height 527
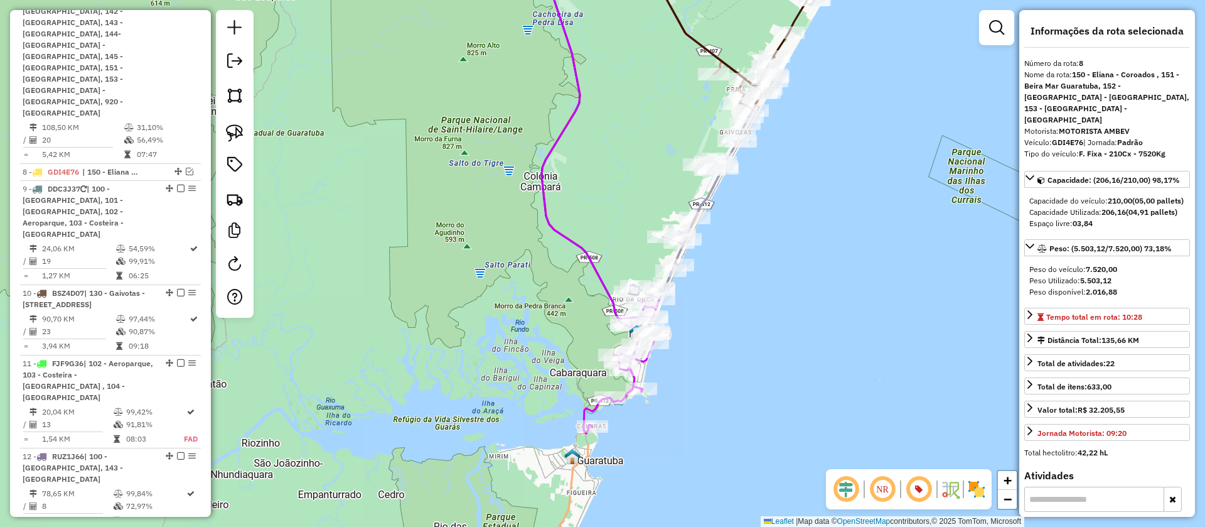
click at [602, 281] on icon at bounding box center [598, 190] width 123 height 486
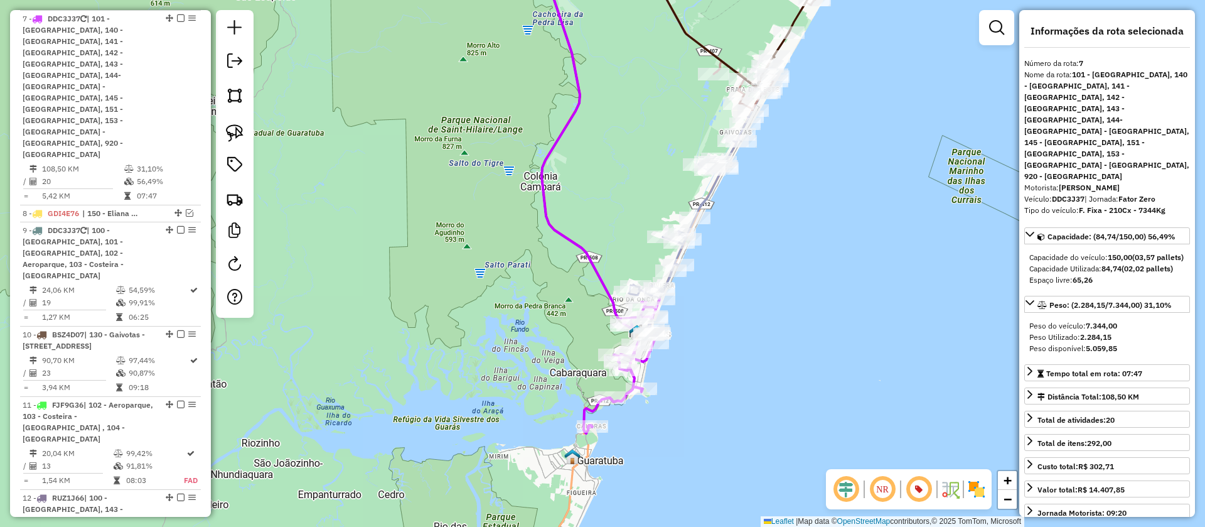
scroll to position [959, 0]
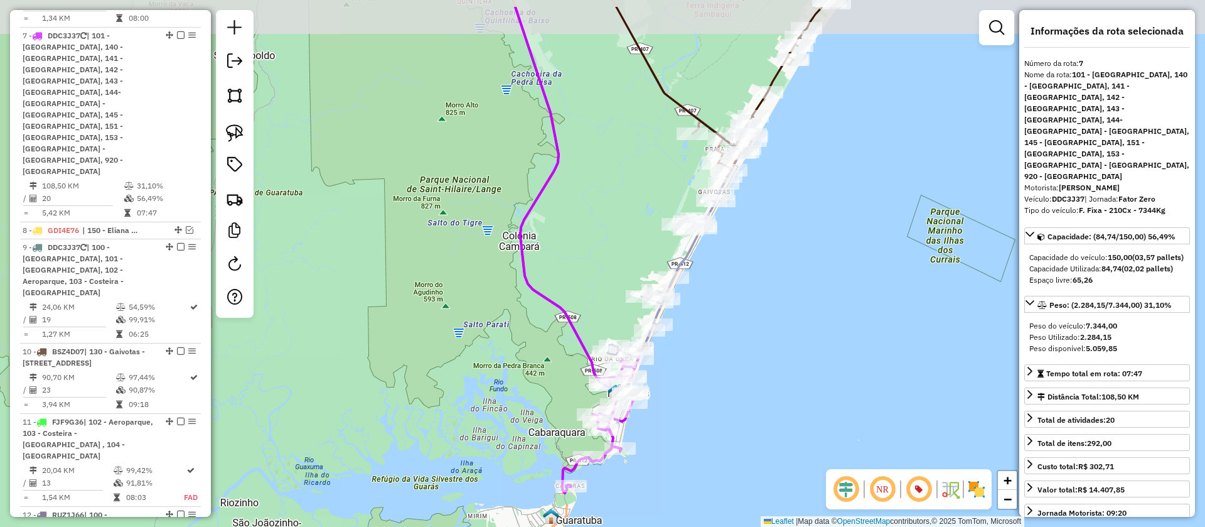
drag, startPoint x: 738, startPoint y: 326, endPoint x: 717, endPoint y: 386, distance: 63.3
click at [717, 386] on div "Janela de atendimento Grade de atendimento Capacidade Transportadoras Veículos …" at bounding box center [602, 263] width 1205 height 527
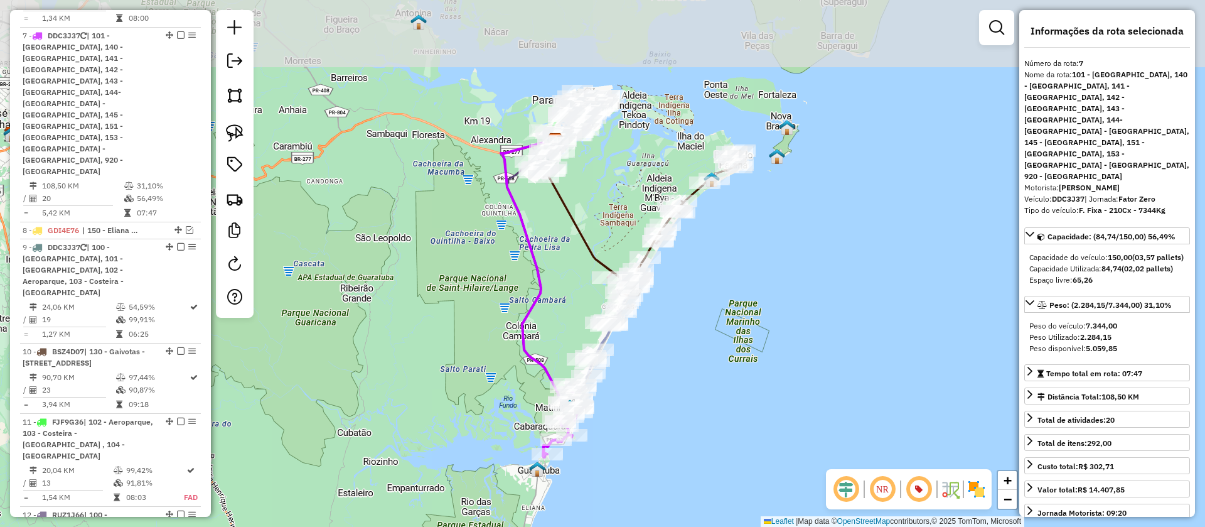
drag, startPoint x: 746, startPoint y: 271, endPoint x: 715, endPoint y: 337, distance: 73.0
click at [715, 337] on div "Janela de atendimento Grade de atendimento Capacidade Transportadoras Veículos …" at bounding box center [602, 263] width 1205 height 527
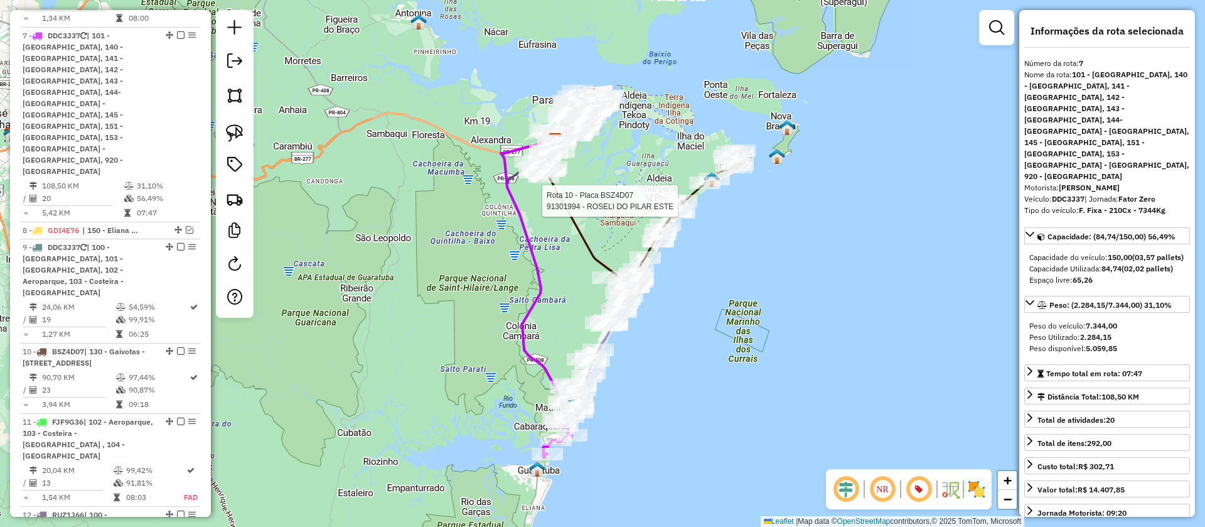
click at [697, 197] on icon at bounding box center [691, 210] width 107 height 119
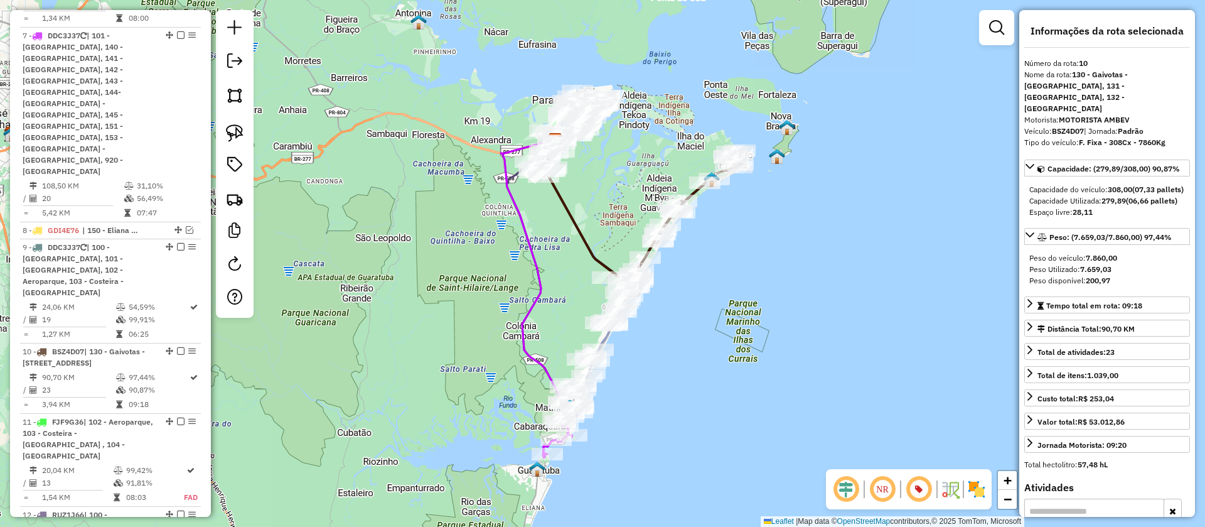
scroll to position [1017, 0]
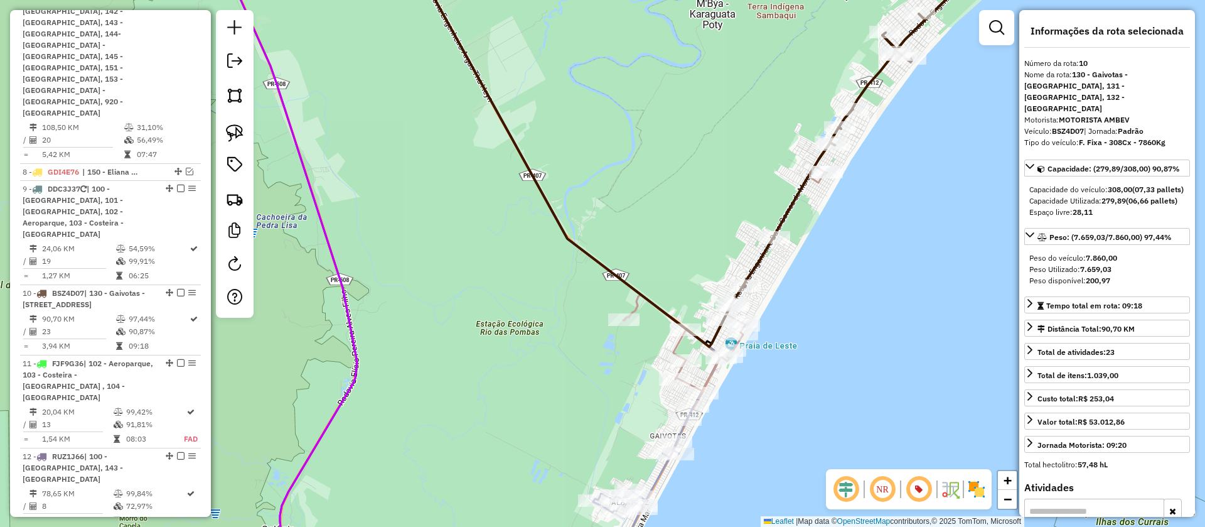
drag, startPoint x: 858, startPoint y: 205, endPoint x: 790, endPoint y: 224, distance: 69.8
click at [790, 224] on div "Janela de atendimento Grade de atendimento Capacidade Transportadoras Veículos …" at bounding box center [602, 263] width 1205 height 527
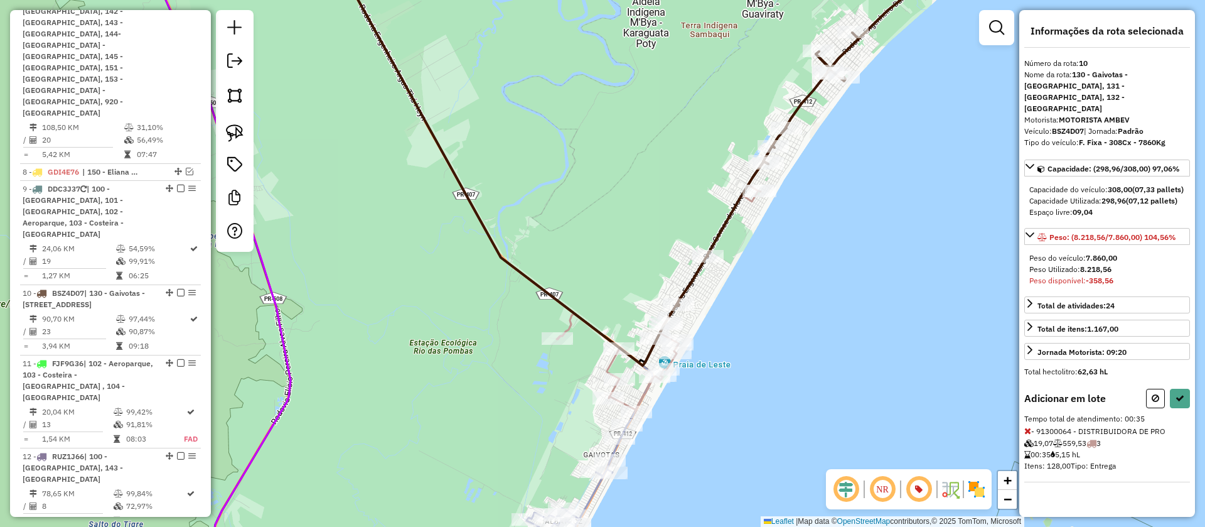
click at [1025, 426] on icon at bounding box center [1028, 430] width 7 height 9
click at [1185, 389] on button at bounding box center [1180, 398] width 20 height 19
select select "**********"
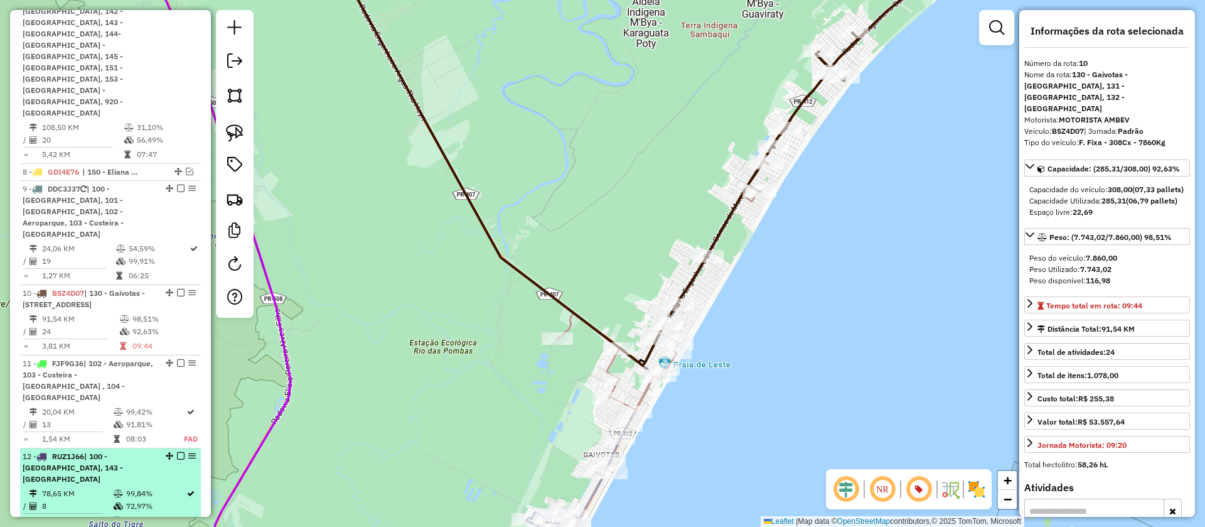
click at [180, 452] on em at bounding box center [181, 456] width 8 height 8
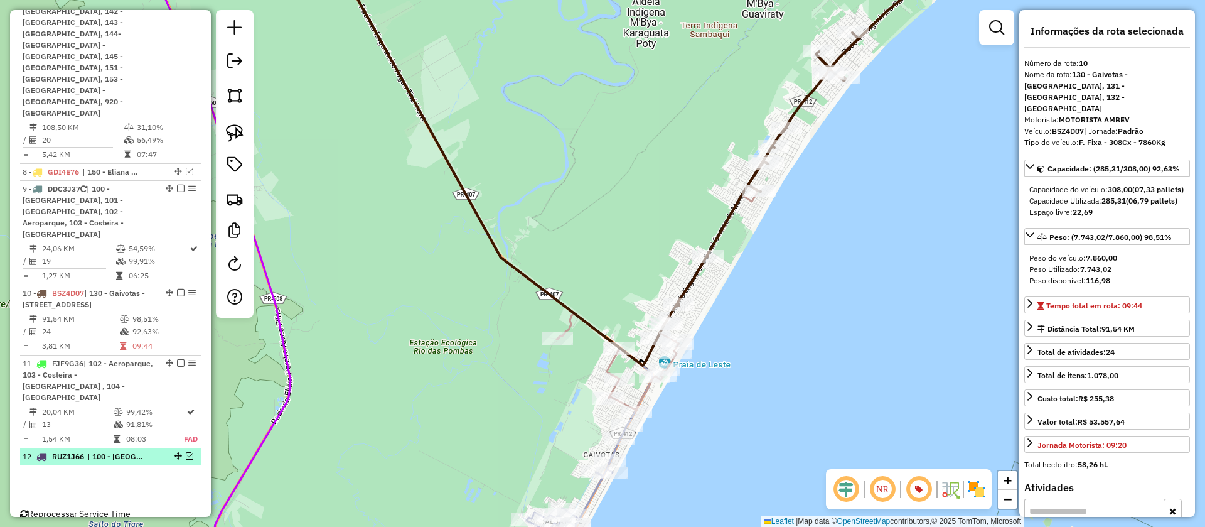
scroll to position [964, 0]
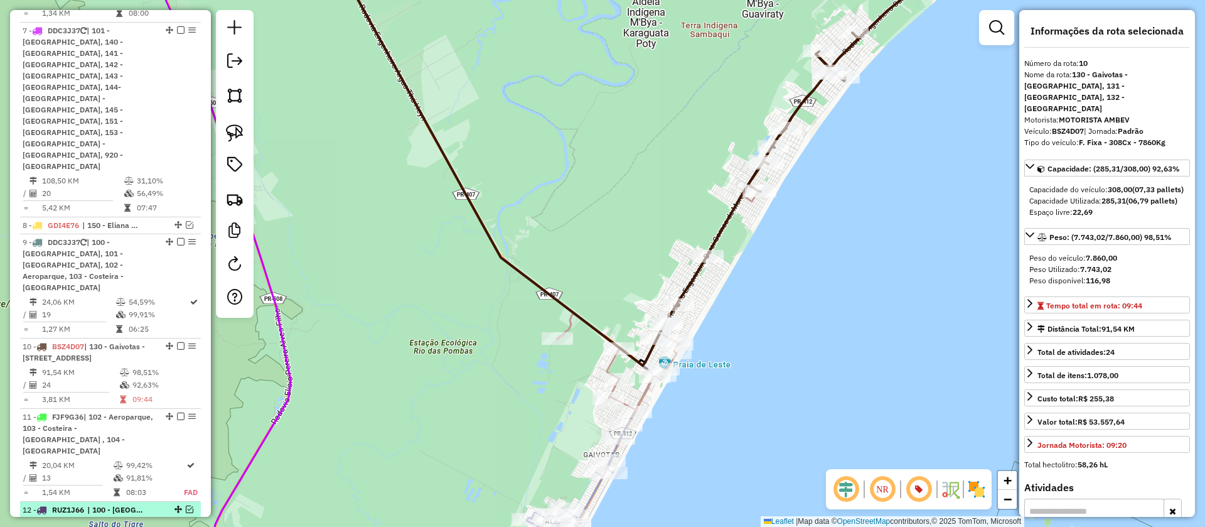
click at [186, 505] on em at bounding box center [190, 509] width 8 height 8
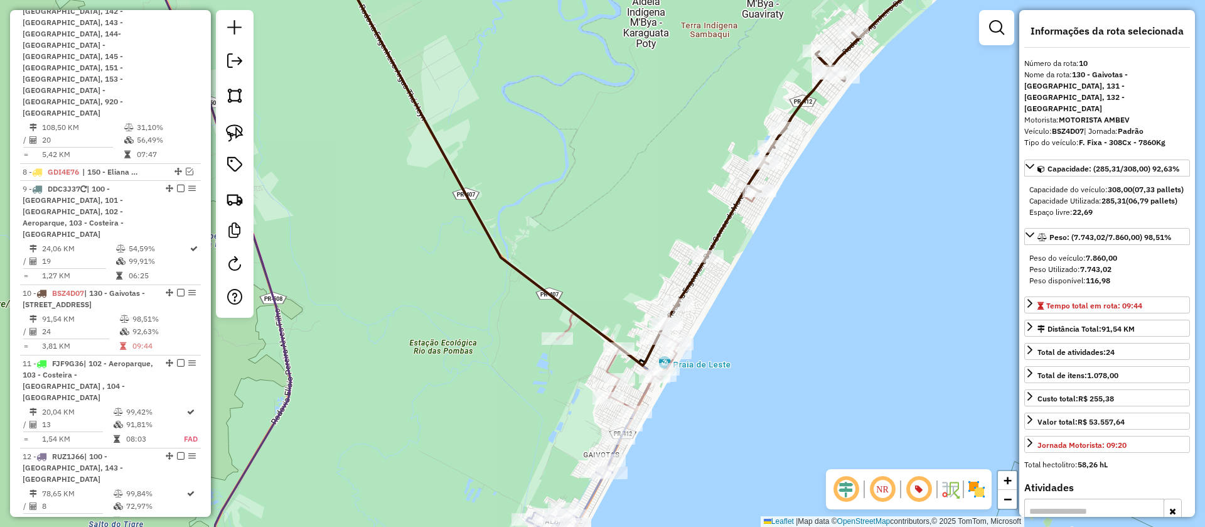
click at [732, 212] on icon at bounding box center [817, 126] width 280 height 358
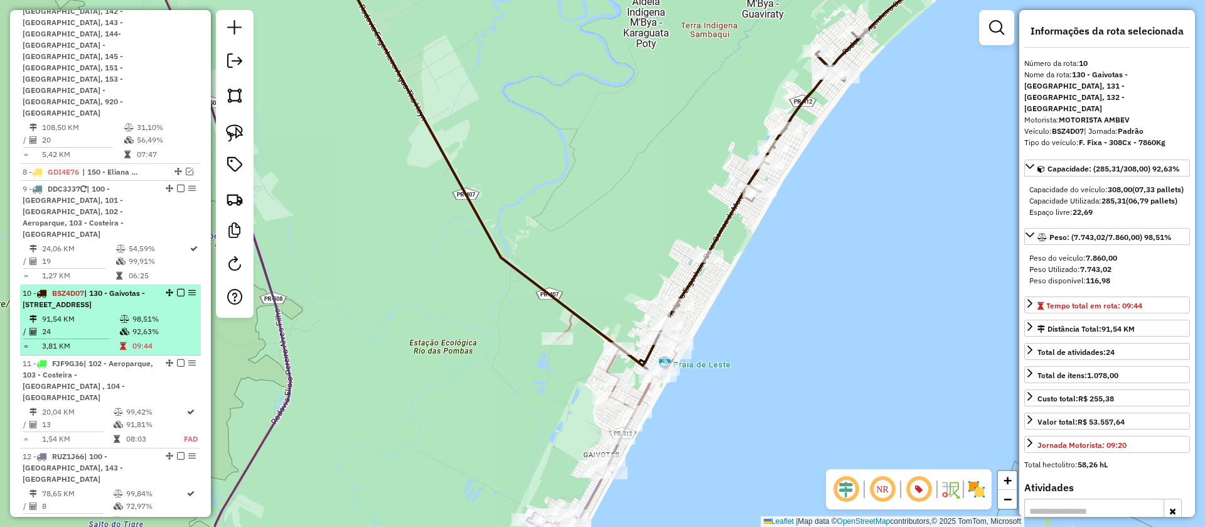
click at [178, 289] on em at bounding box center [181, 293] width 8 height 8
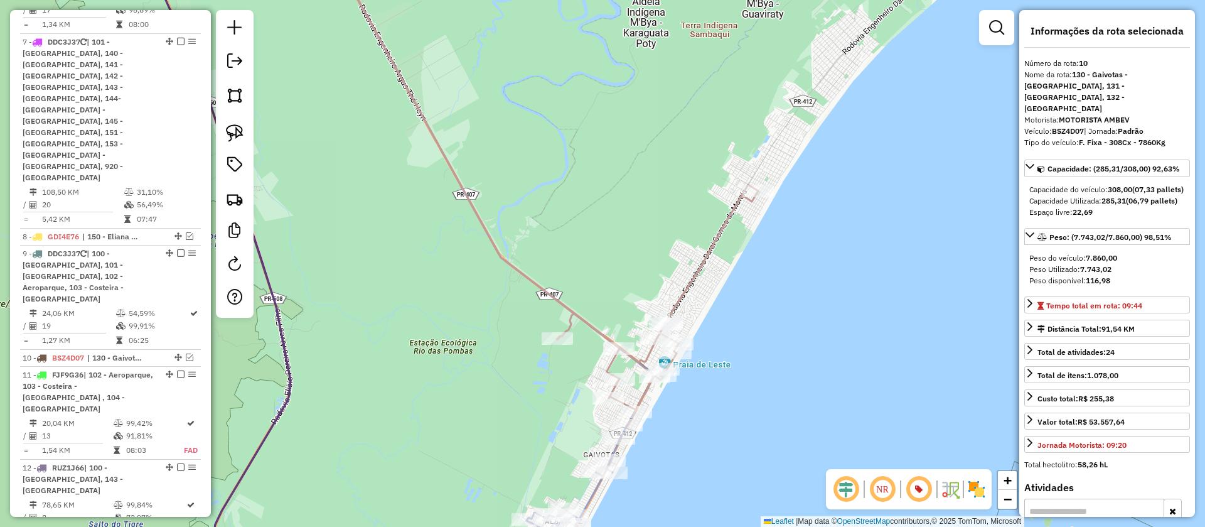
click at [708, 237] on div "Janela de atendimento Grade de atendimento Capacidade Transportadoras Veículos …" at bounding box center [602, 263] width 1205 height 527
click at [711, 241] on icon at bounding box center [542, 180] width 431 height 466
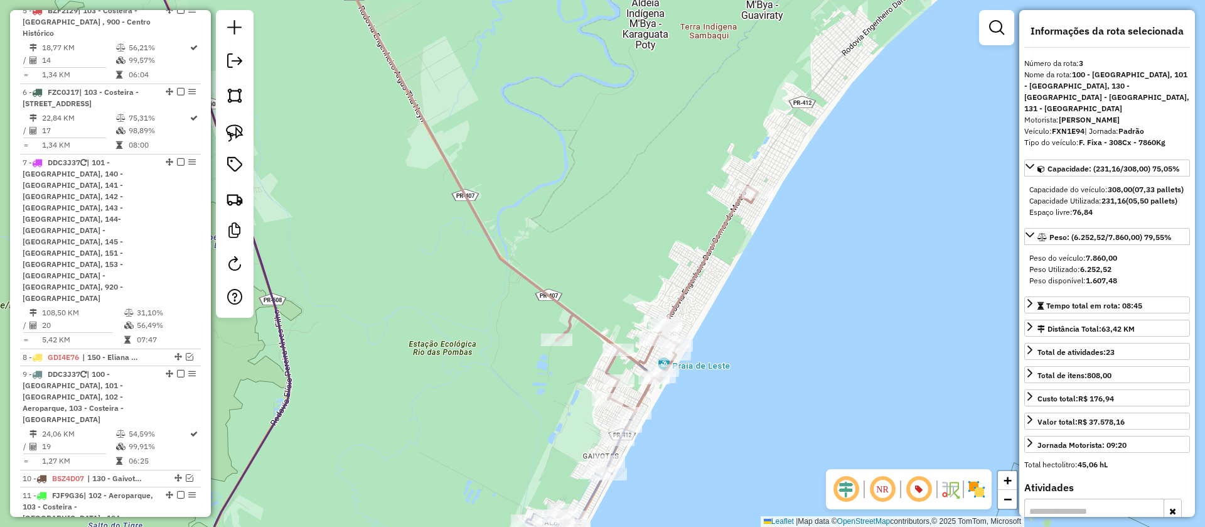
scroll to position [655, 0]
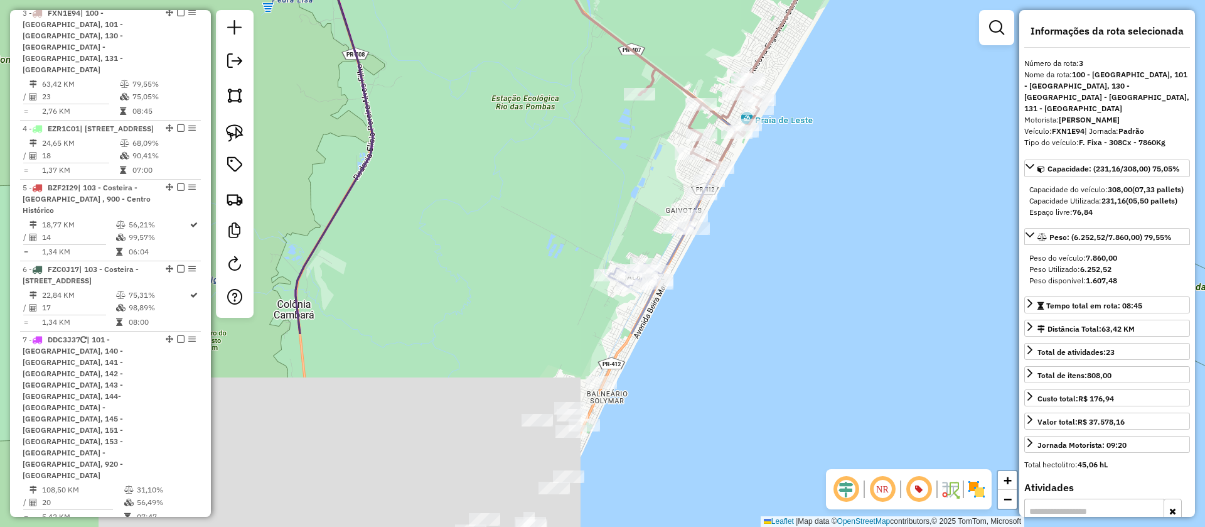
drag, startPoint x: 819, startPoint y: 326, endPoint x: 902, endPoint y: 80, distance: 259.1
click at [902, 80] on div "Janela de atendimento Grade de atendimento Capacidade Transportadoras Veículos …" at bounding box center [602, 263] width 1205 height 527
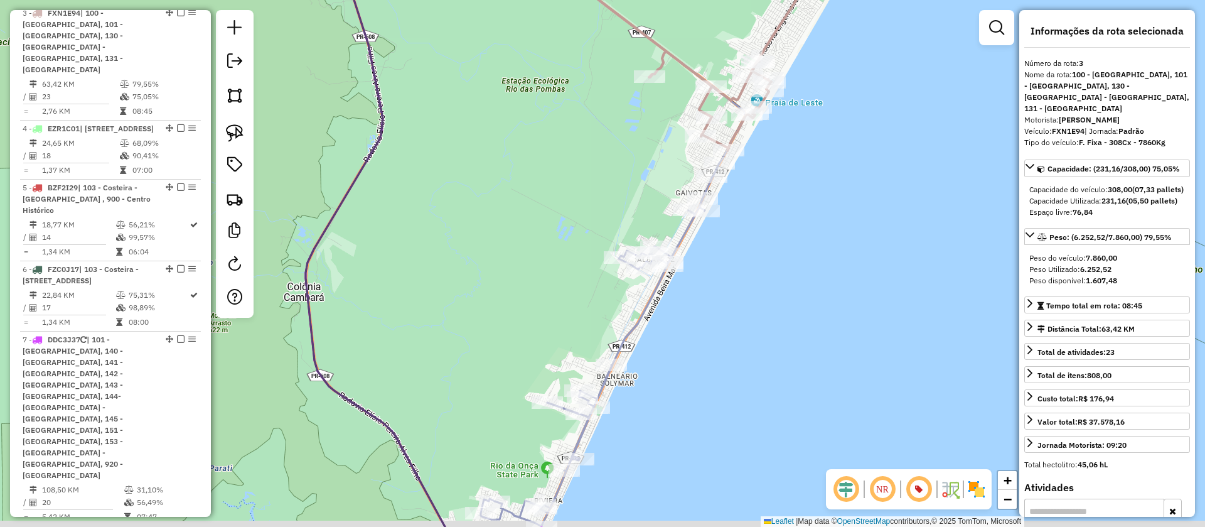
drag, startPoint x: 801, startPoint y: 212, endPoint x: 811, endPoint y: 195, distance: 20.2
click at [811, 195] on div "Janela de atendimento Grade de atendimento Capacidade Transportadoras Veículos …" at bounding box center [602, 263] width 1205 height 527
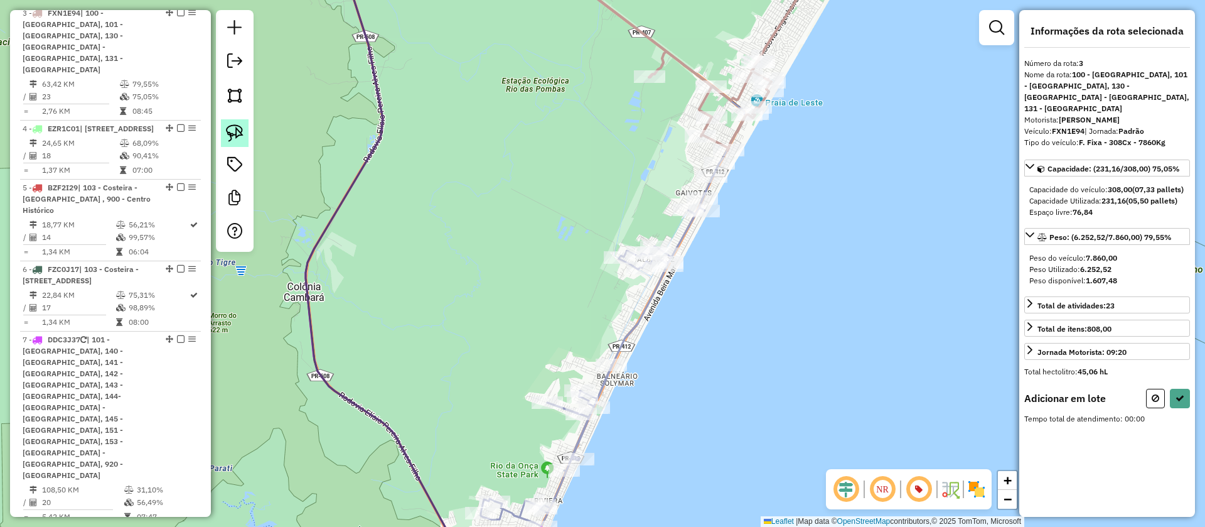
click at [235, 125] on img at bounding box center [235, 133] width 18 height 18
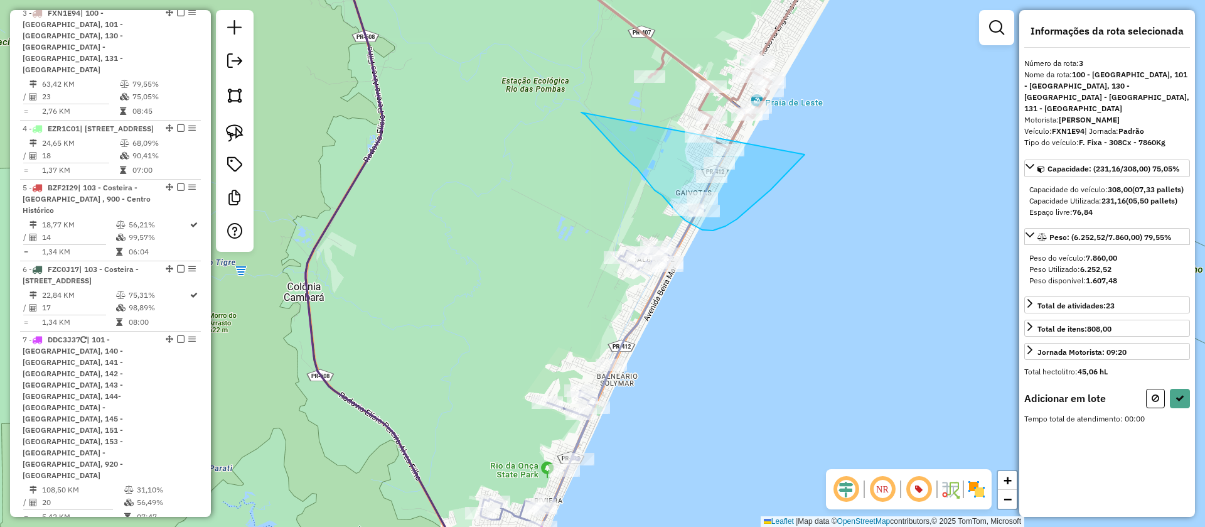
drag, startPoint x: 583, startPoint y: 113, endPoint x: 820, endPoint y: 141, distance: 238.9
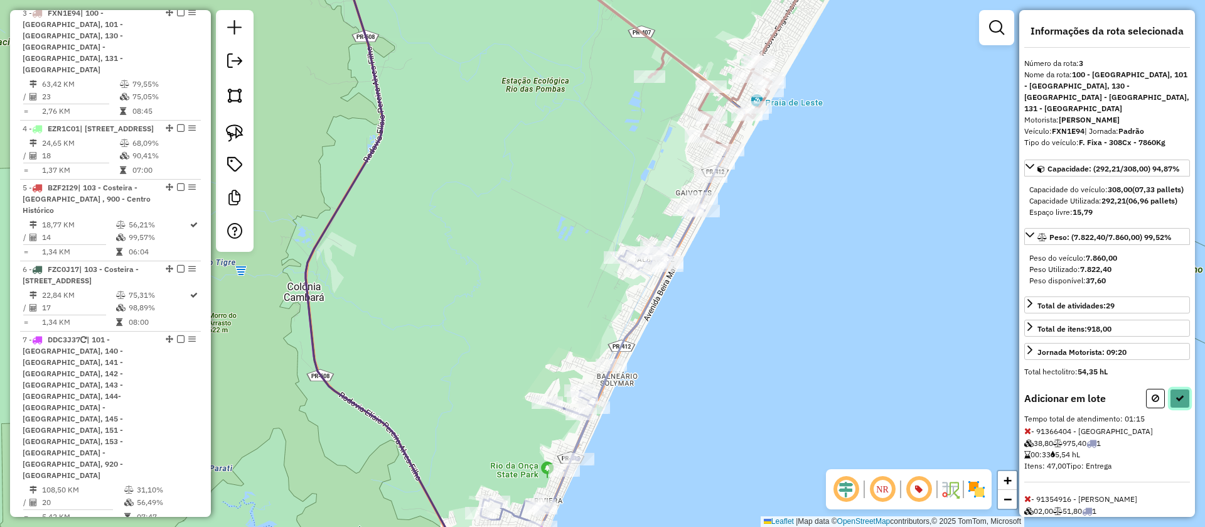
click at [1176, 402] on icon at bounding box center [1180, 398] width 9 height 9
select select "**********"
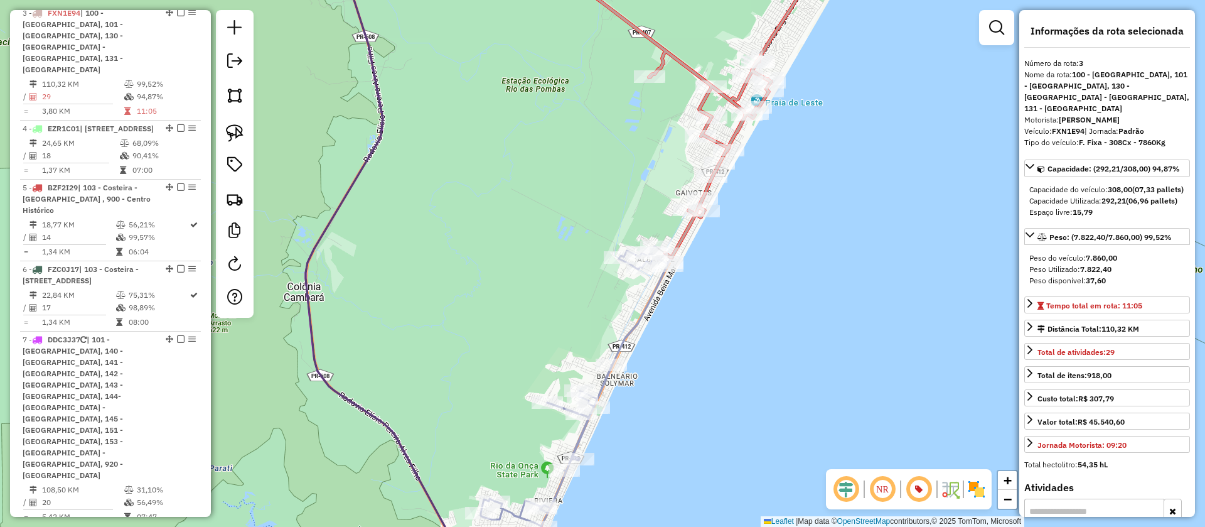
click at [583, 495] on div "Janela de atendimento Grade de atendimento Capacidade Transportadoras Veículos …" at bounding box center [602, 263] width 1205 height 527
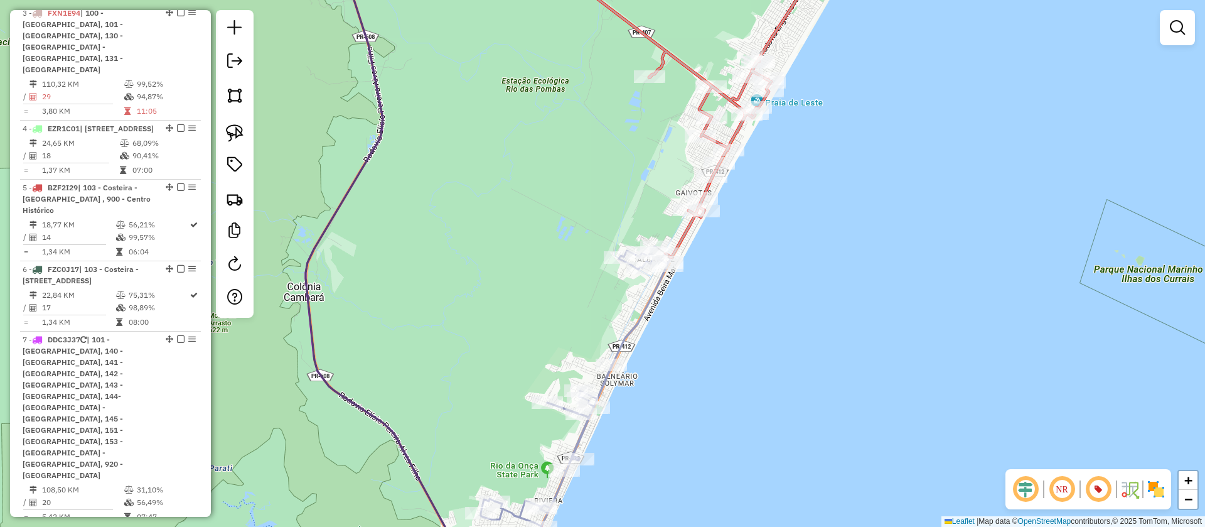
click at [688, 228] on icon at bounding box center [696, 102] width 260 height 310
select select "**********"
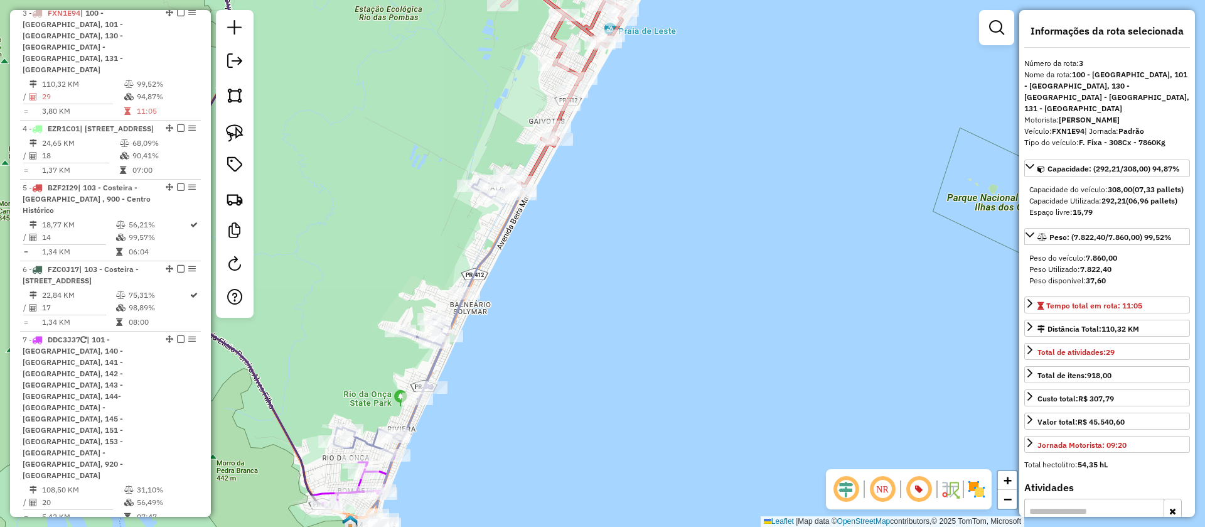
drag, startPoint x: 773, startPoint y: 278, endPoint x: 627, endPoint y: 207, distance: 163.4
click at [627, 207] on div "Janela de atendimento Grade de atendimento Capacidade Transportadoras Veículos …" at bounding box center [602, 263] width 1205 height 527
click at [503, 225] on icon at bounding box center [427, 361] width 187 height 372
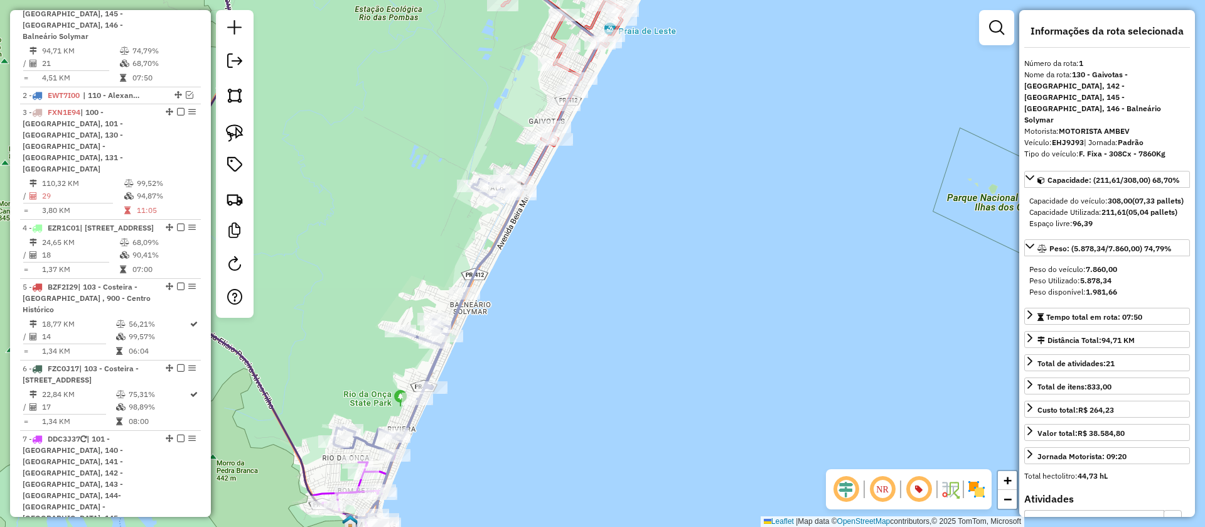
scroll to position [545, 0]
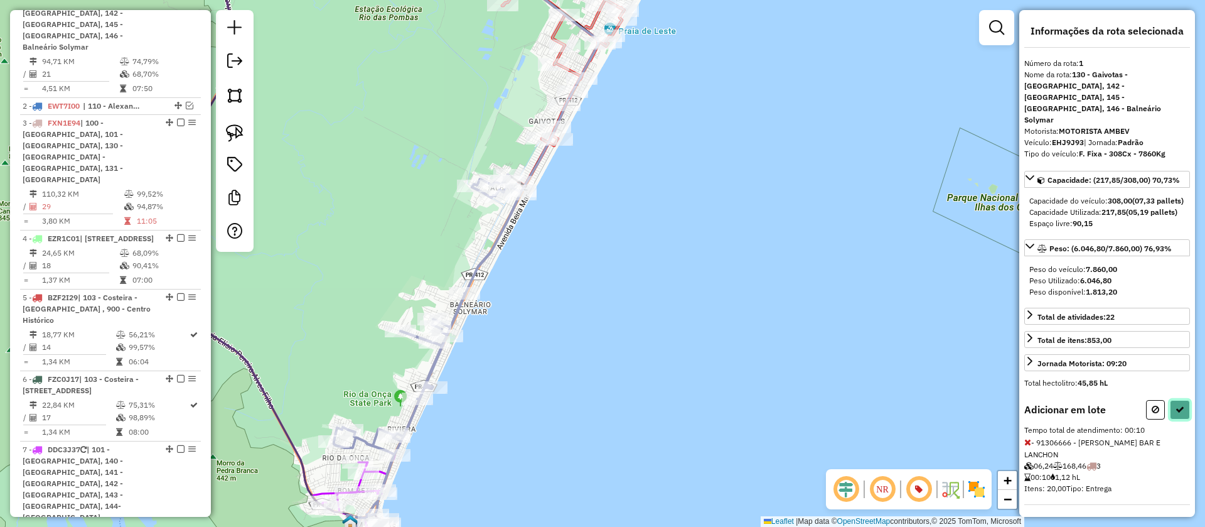
click at [1182, 405] on icon at bounding box center [1180, 409] width 9 height 9
select select "**********"
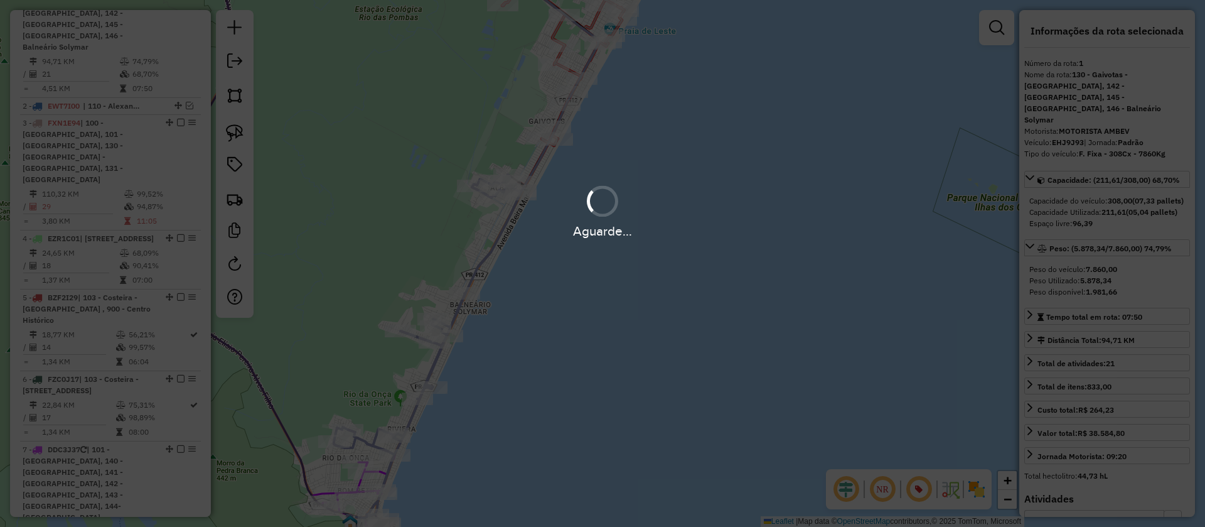
click at [553, 37] on div "Aguarde..." at bounding box center [602, 263] width 1205 height 527
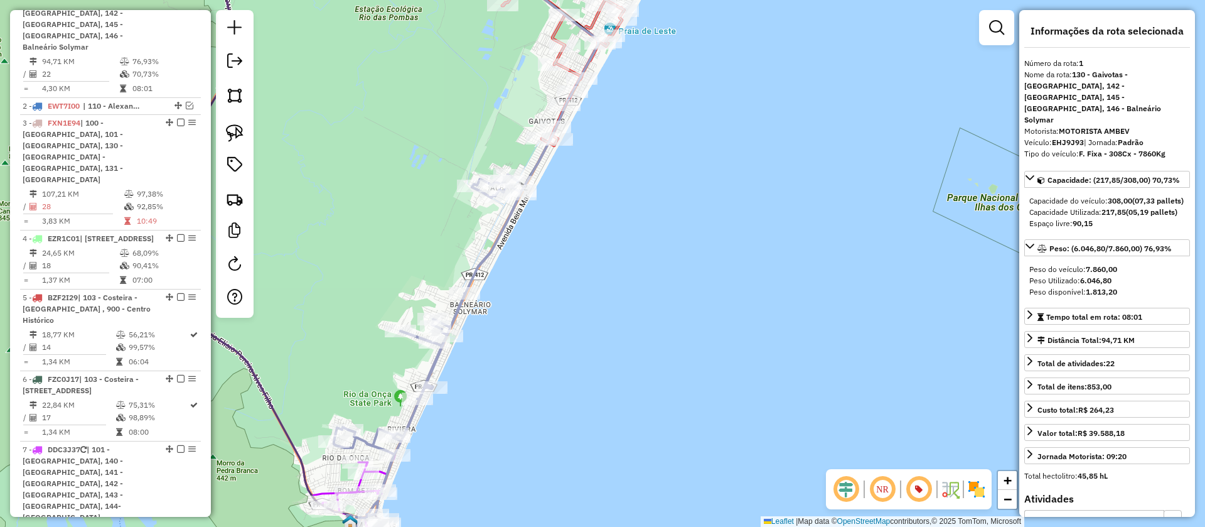
click at [553, 37] on icon at bounding box center [557, 46] width 161 height 198
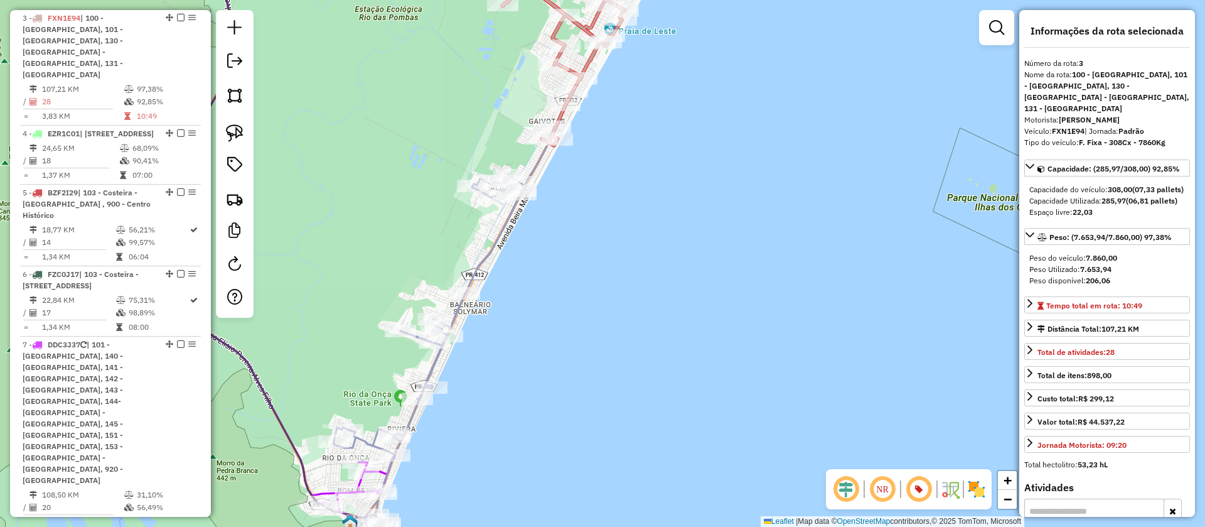
scroll to position [655, 0]
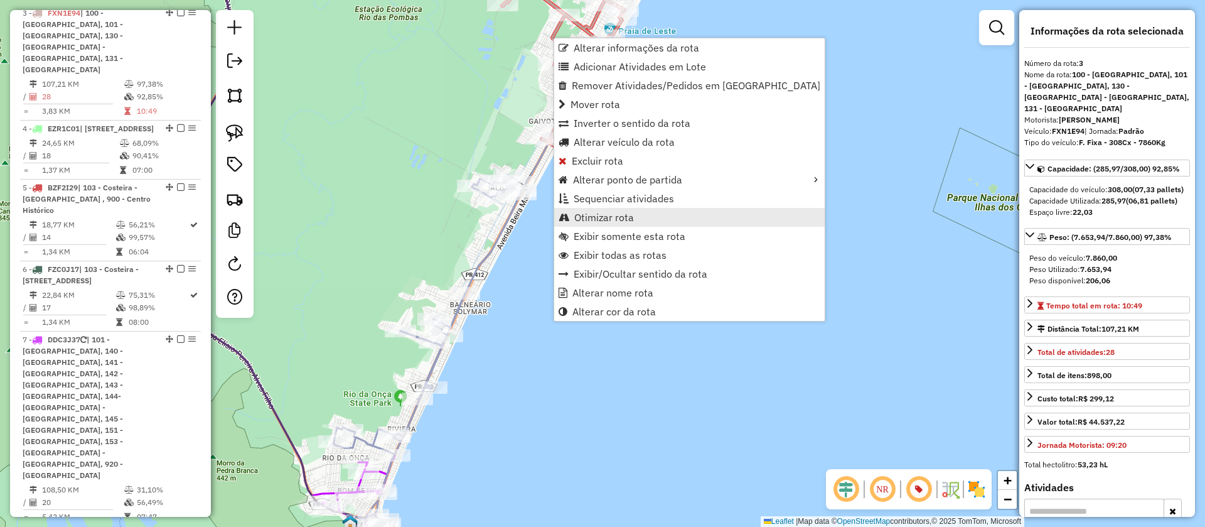
click at [601, 212] on span "Otimizar rota" at bounding box center [604, 217] width 60 height 10
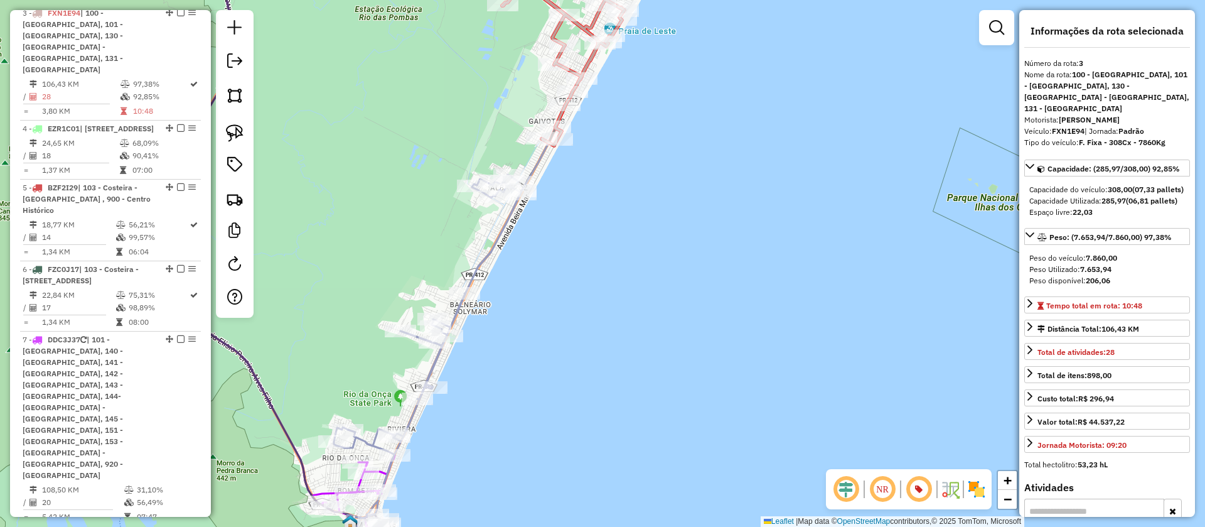
click at [532, 169] on icon at bounding box center [537, 69] width 121 height 245
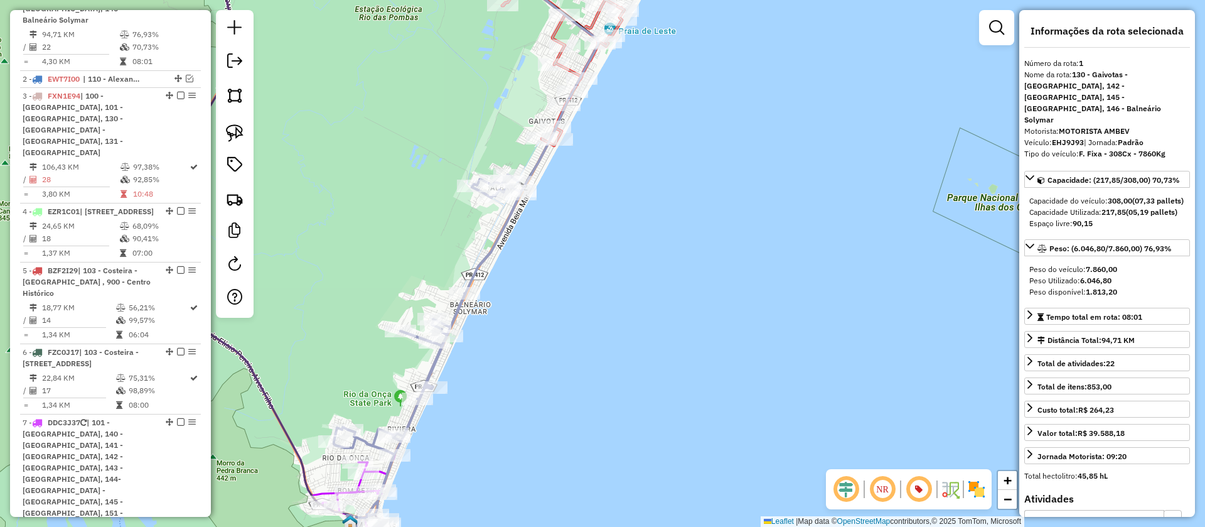
scroll to position [545, 0]
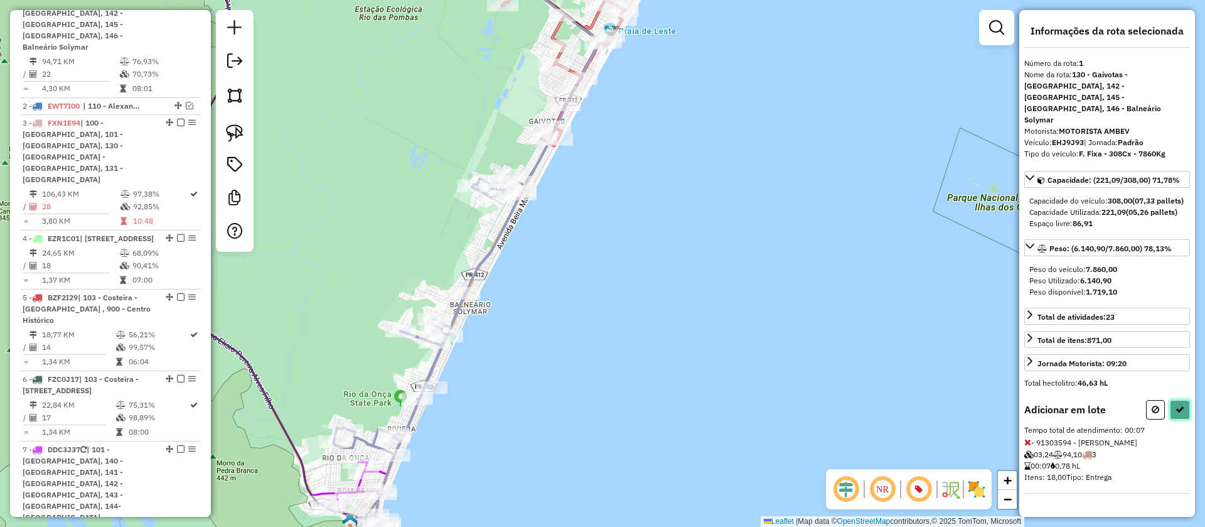
click at [1178, 405] on icon at bounding box center [1180, 409] width 9 height 9
select select "**********"
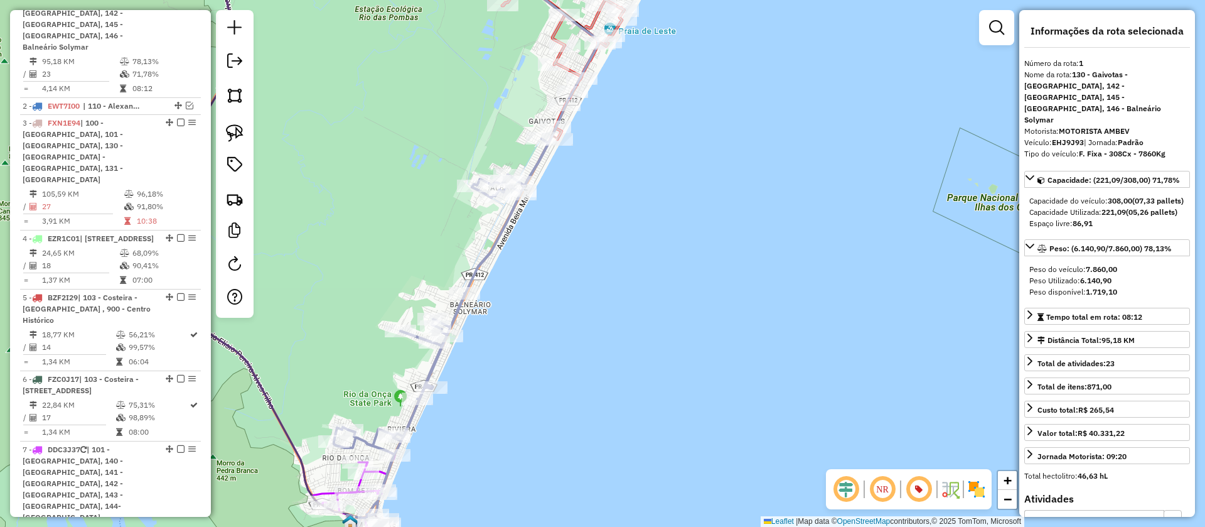
click at [552, 37] on icon at bounding box center [557, 43] width 161 height 192
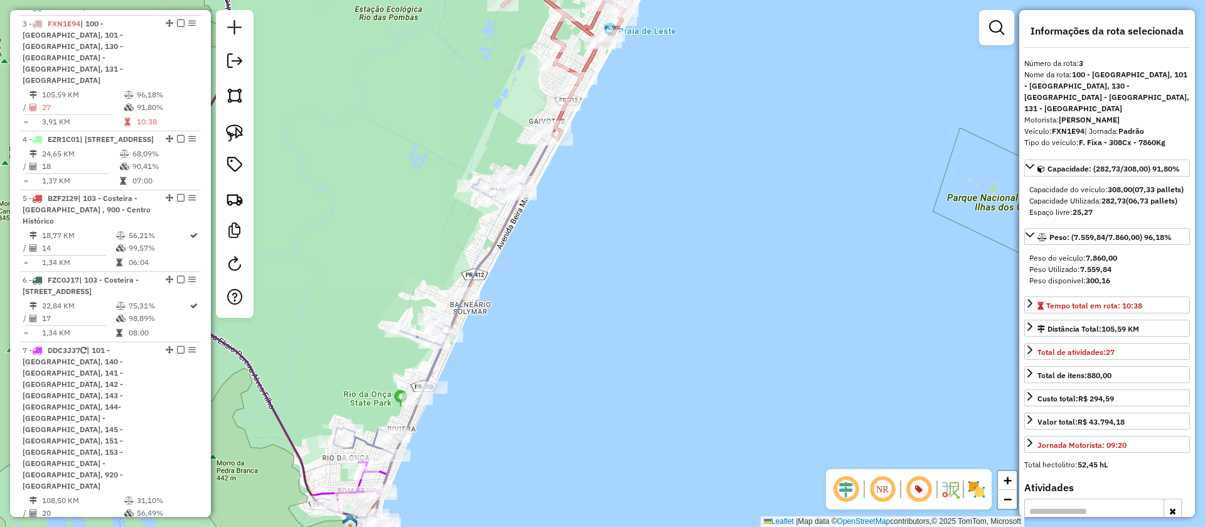
scroll to position [655, 0]
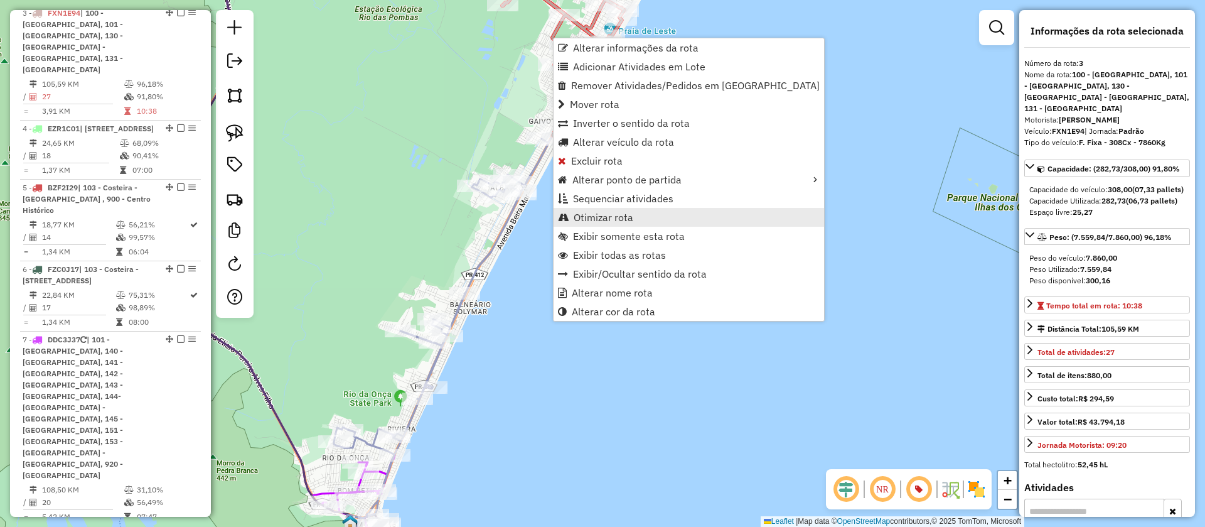
click at [606, 217] on span "Otimizar rota" at bounding box center [604, 217] width 60 height 10
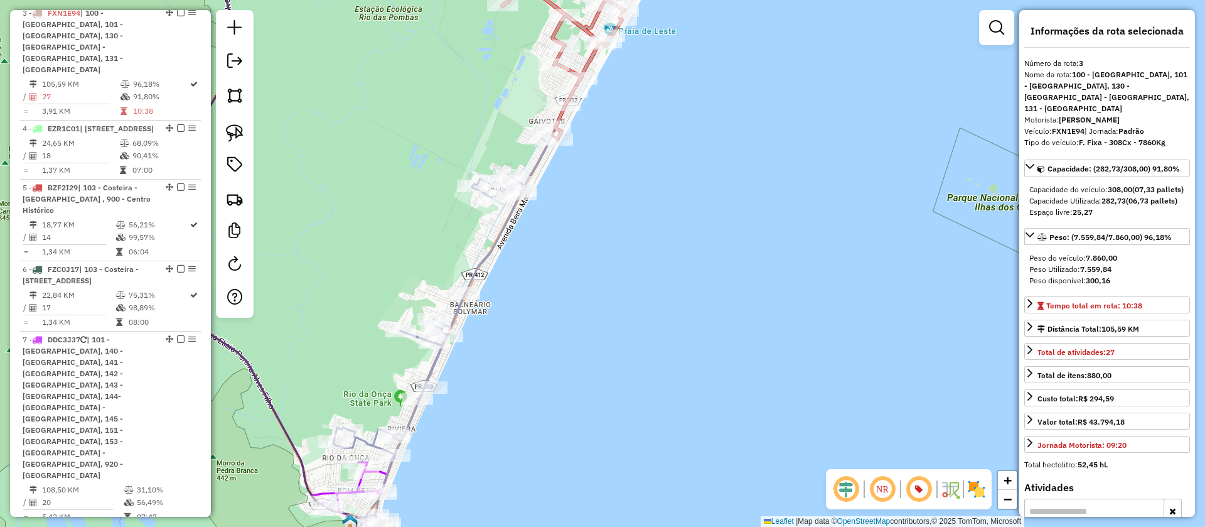
click at [532, 166] on icon at bounding box center [441, 343] width 215 height 408
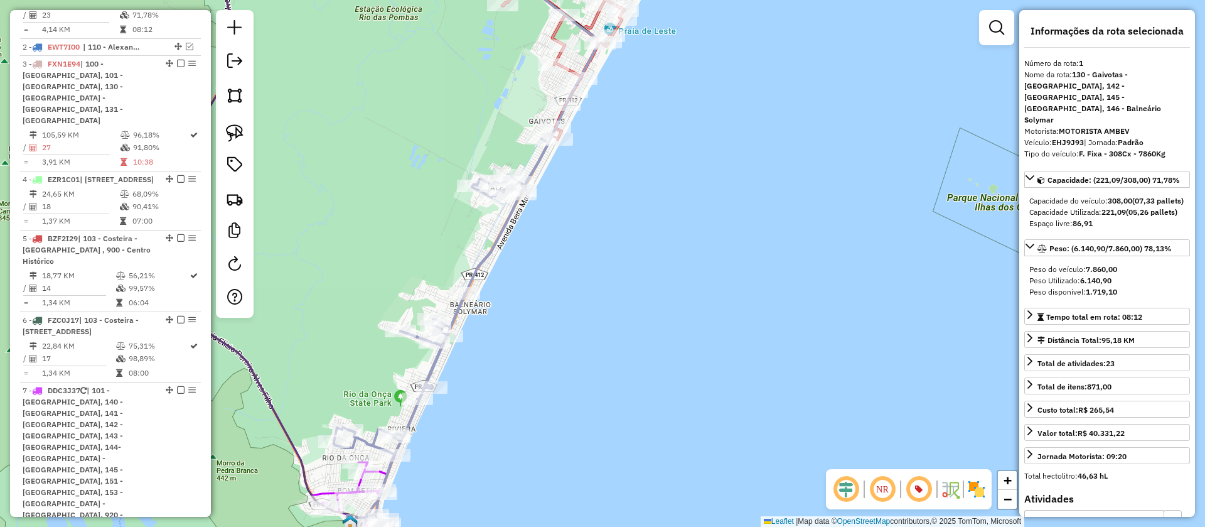
scroll to position [545, 0]
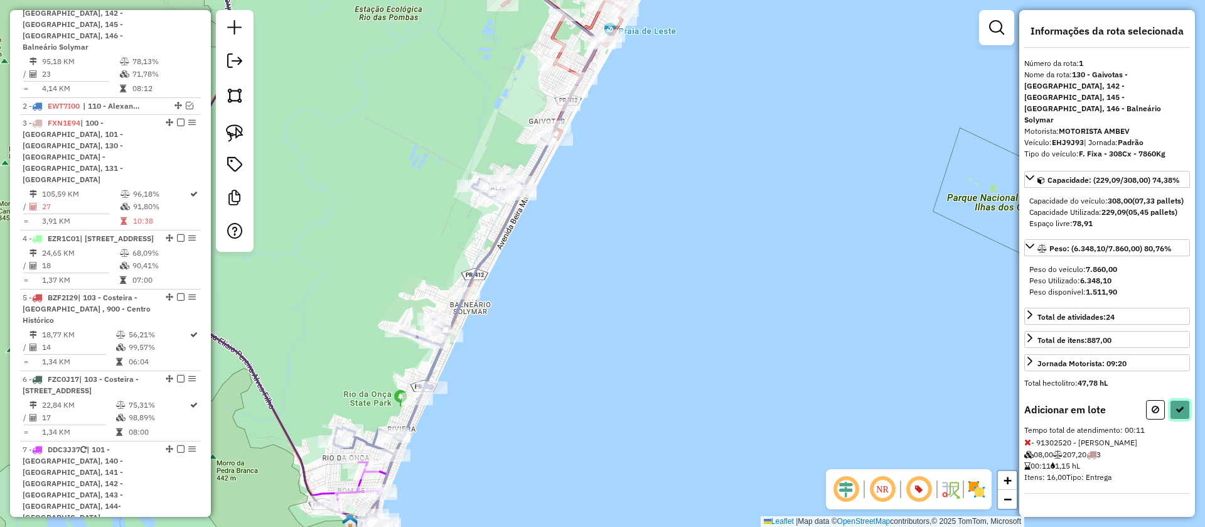
click at [1176, 405] on icon at bounding box center [1180, 409] width 9 height 9
select select "**********"
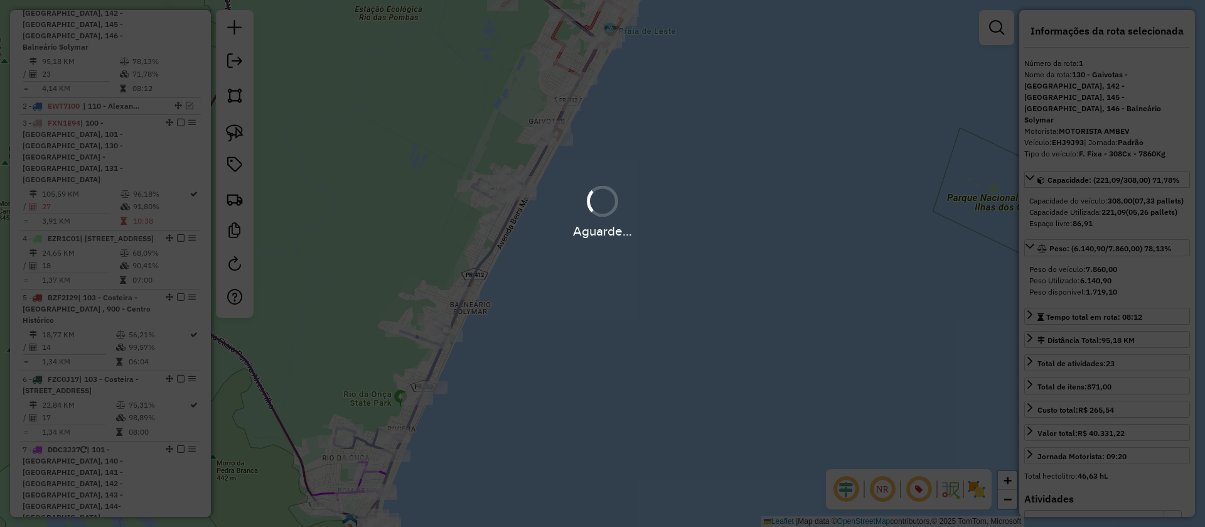
click at [557, 39] on div "Aguarde..." at bounding box center [602, 263] width 1205 height 527
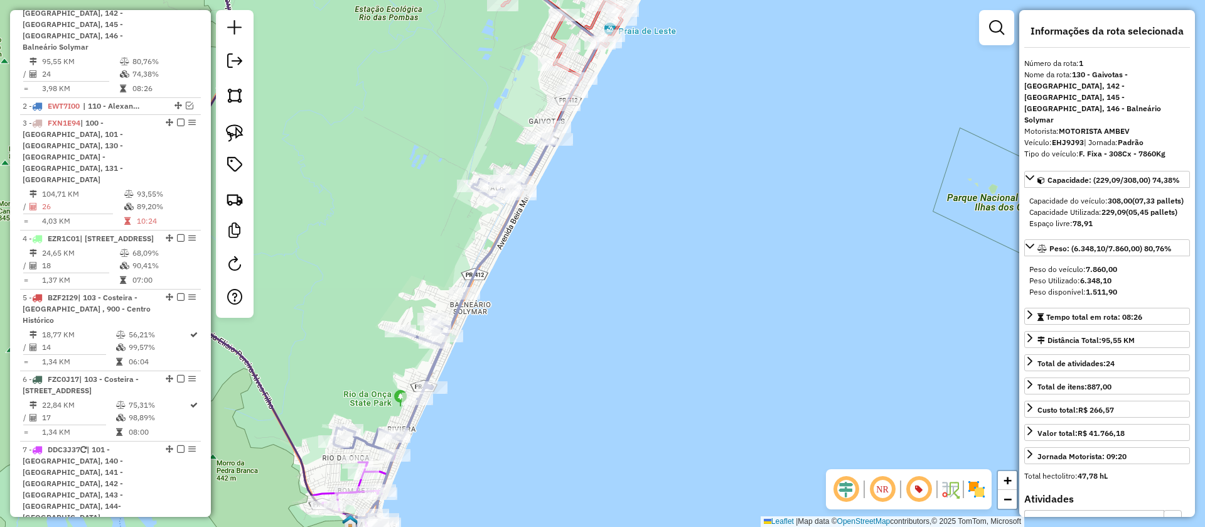
click at [556, 36] on icon at bounding box center [557, 37] width 161 height 180
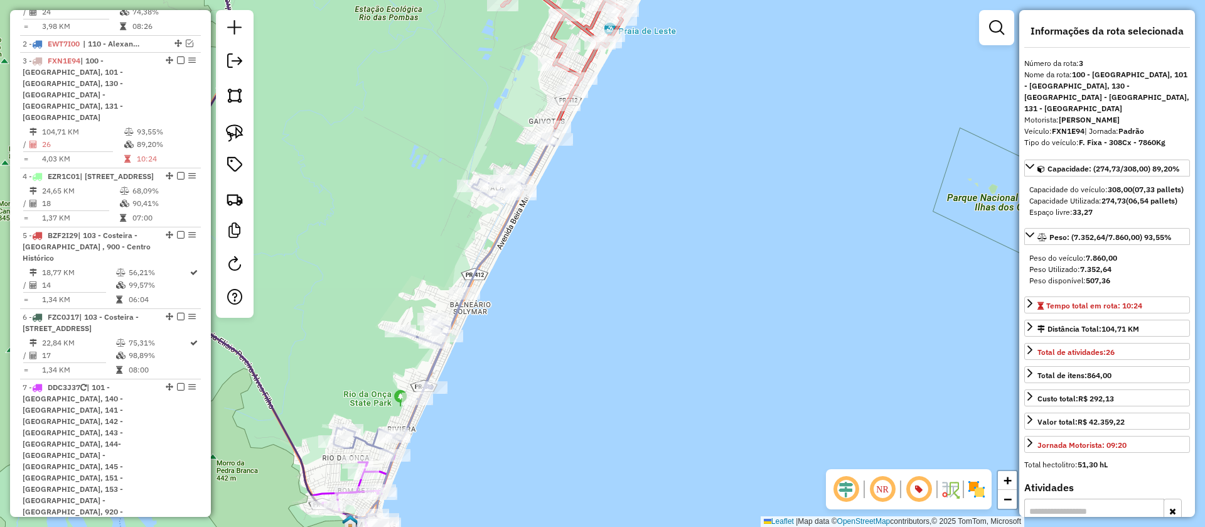
scroll to position [655, 0]
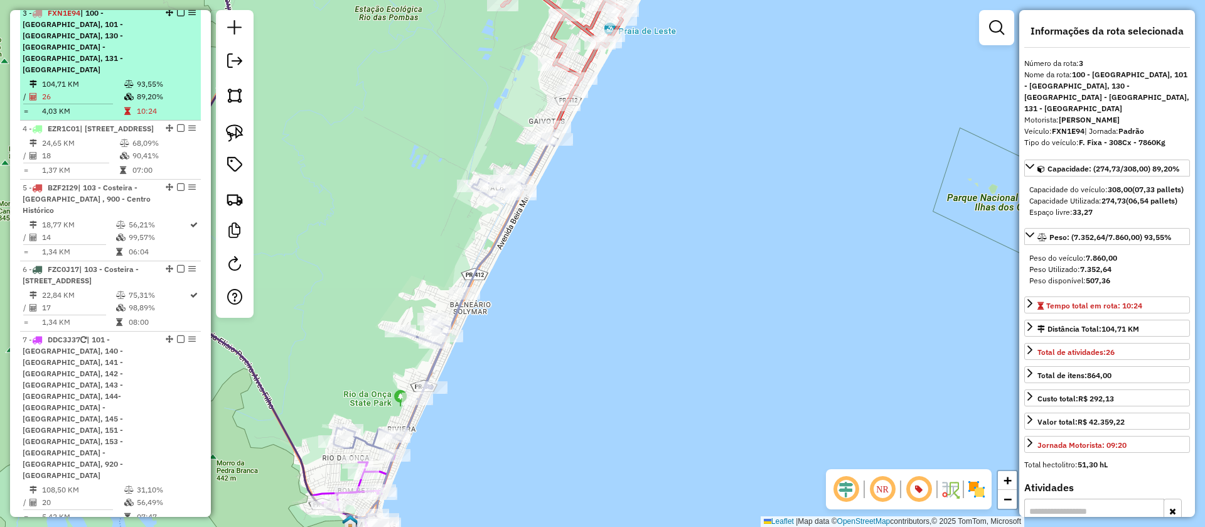
drag, startPoint x: 178, startPoint y: 14, endPoint x: 209, endPoint y: 102, distance: 93.7
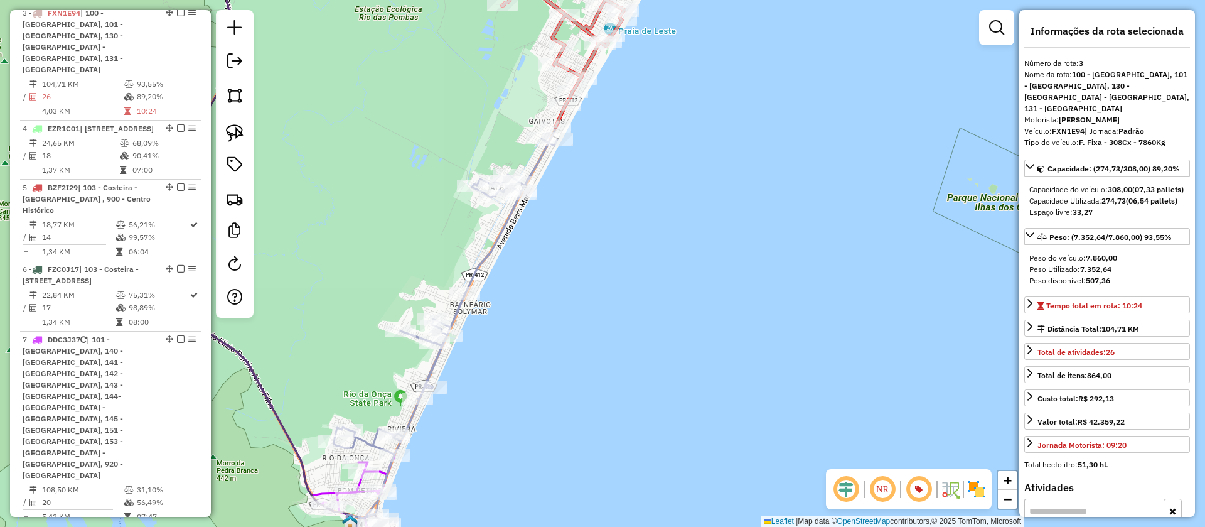
click at [178, 14] on em at bounding box center [181, 13] width 8 height 8
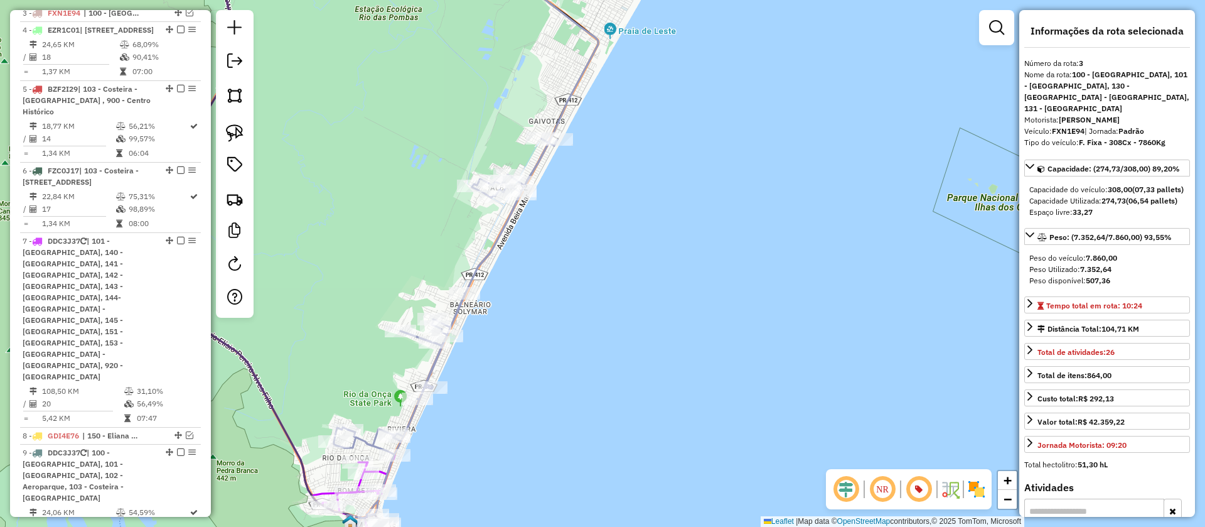
click at [500, 239] on icon at bounding box center [445, 343] width 223 height 408
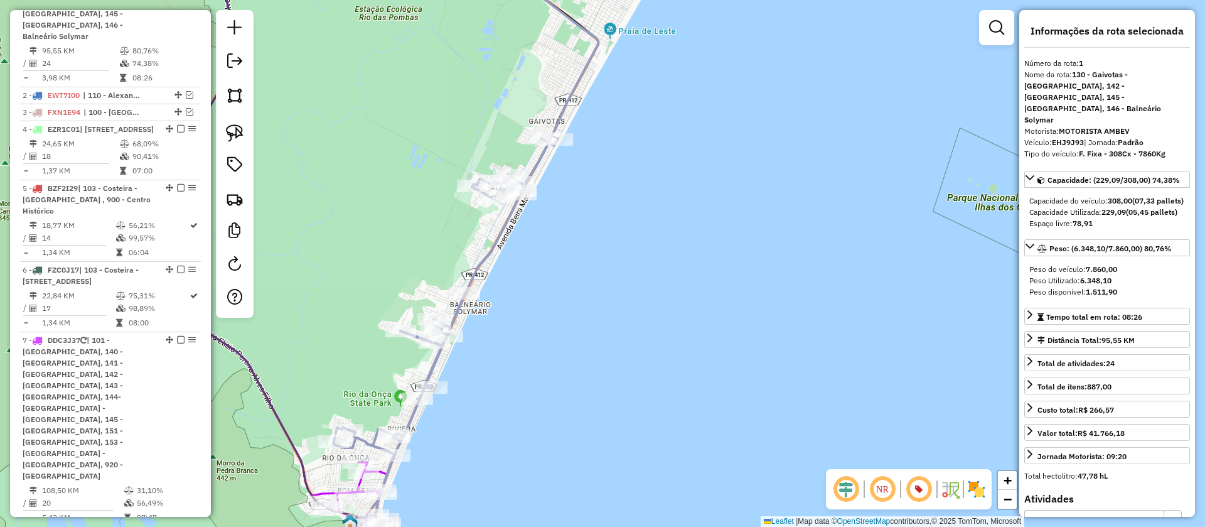
scroll to position [545, 0]
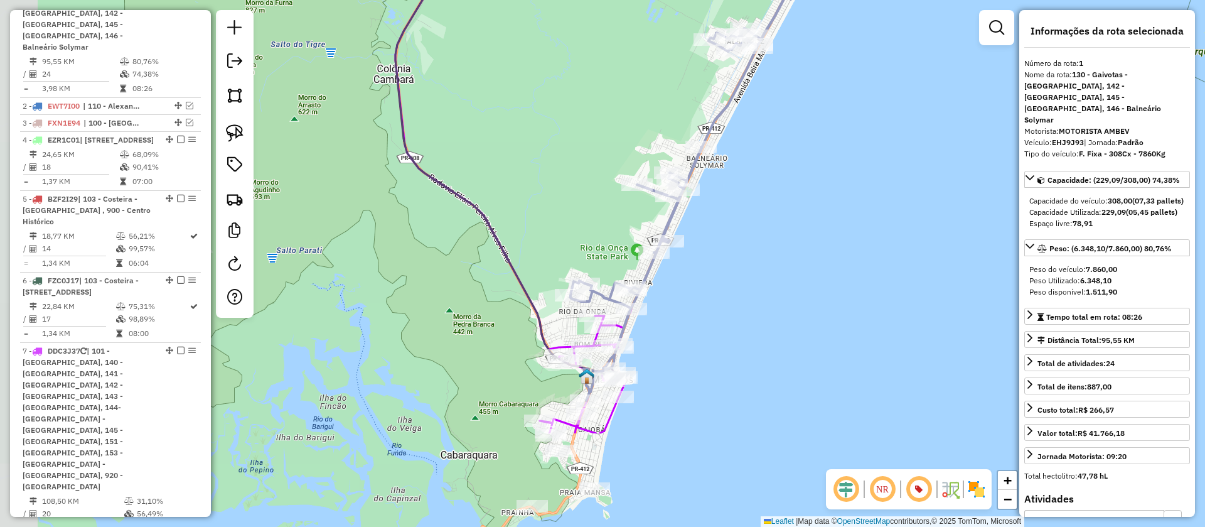
drag, startPoint x: 624, startPoint y: 284, endPoint x: 807, endPoint y: 163, distance: 219.4
click at [807, 163] on div "Janela de atendimento Grade de atendimento Capacidade Transportadoras Veículos …" at bounding box center [602, 263] width 1205 height 527
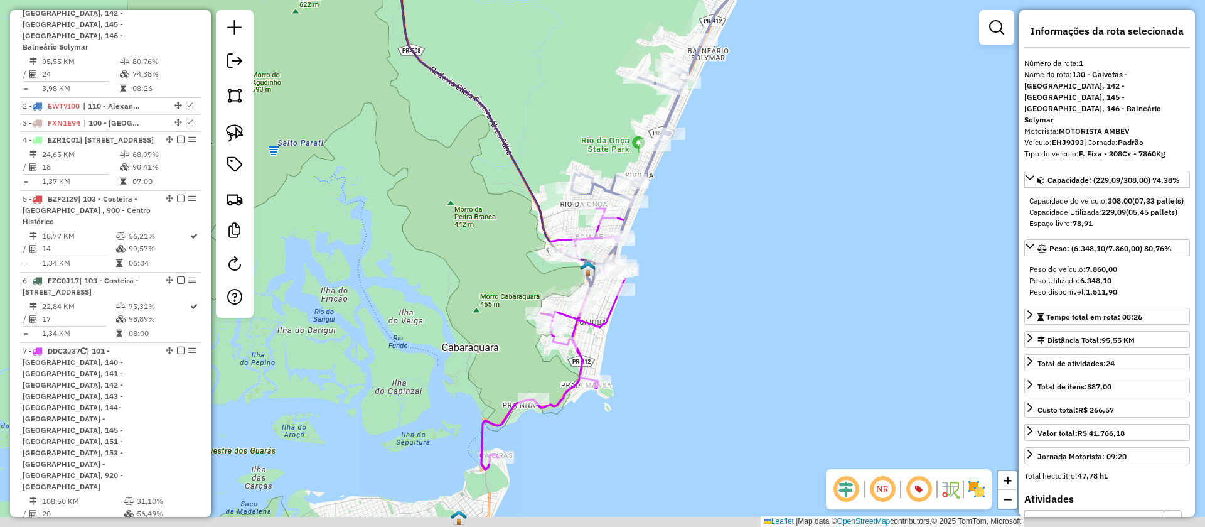
drag, startPoint x: 768, startPoint y: 297, endPoint x: 768, endPoint y: 189, distance: 108.0
click at [768, 189] on div "Janela de atendimento Grade de atendimento Capacidade Transportadoras Veículos …" at bounding box center [602, 263] width 1205 height 527
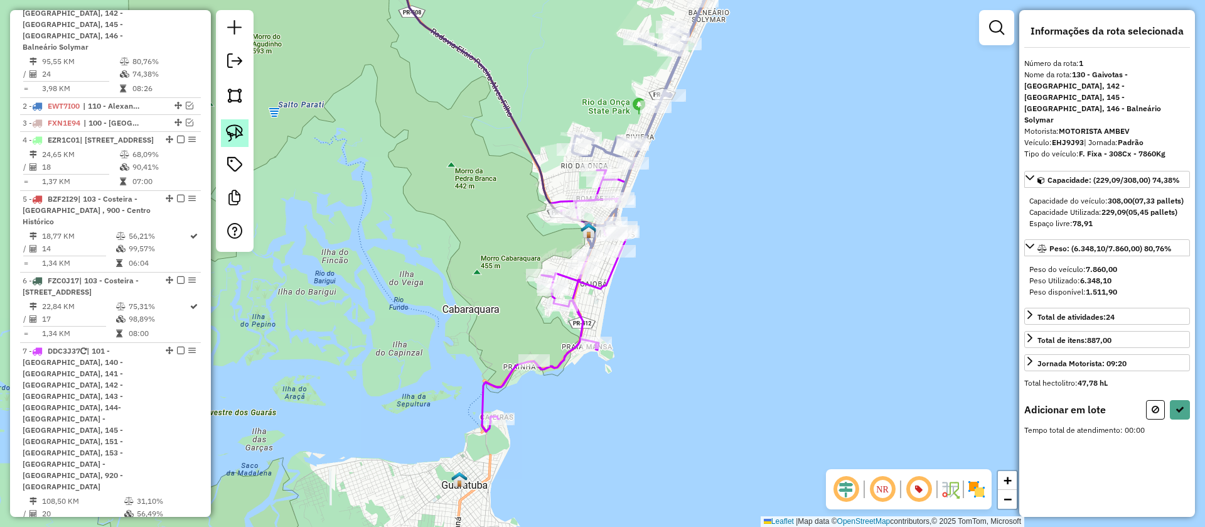
click at [240, 134] on img at bounding box center [235, 133] width 18 height 18
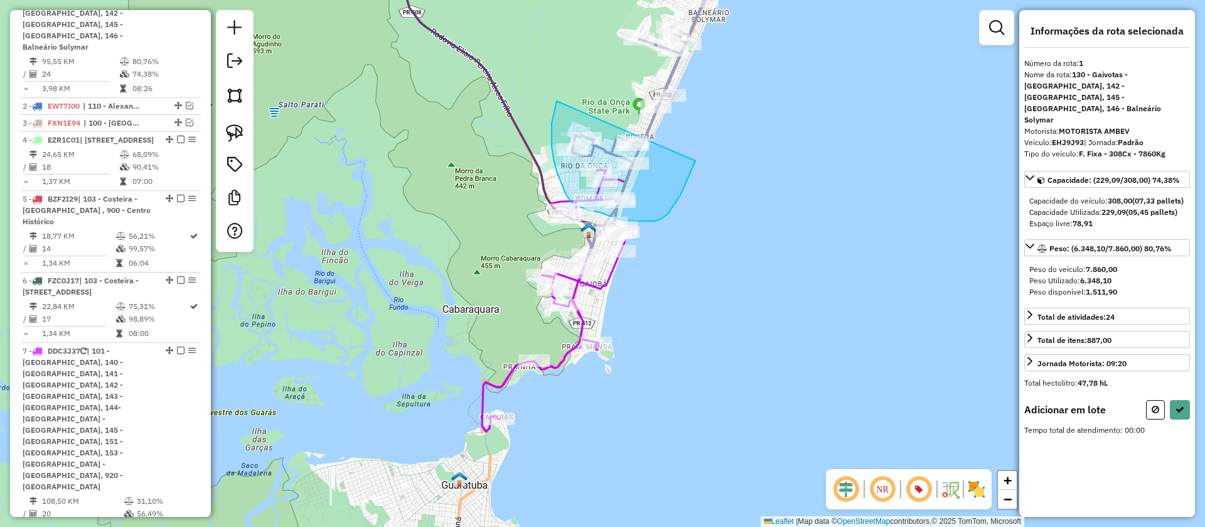
drag, startPoint x: 557, startPoint y: 101, endPoint x: 698, endPoint y: 152, distance: 150.1
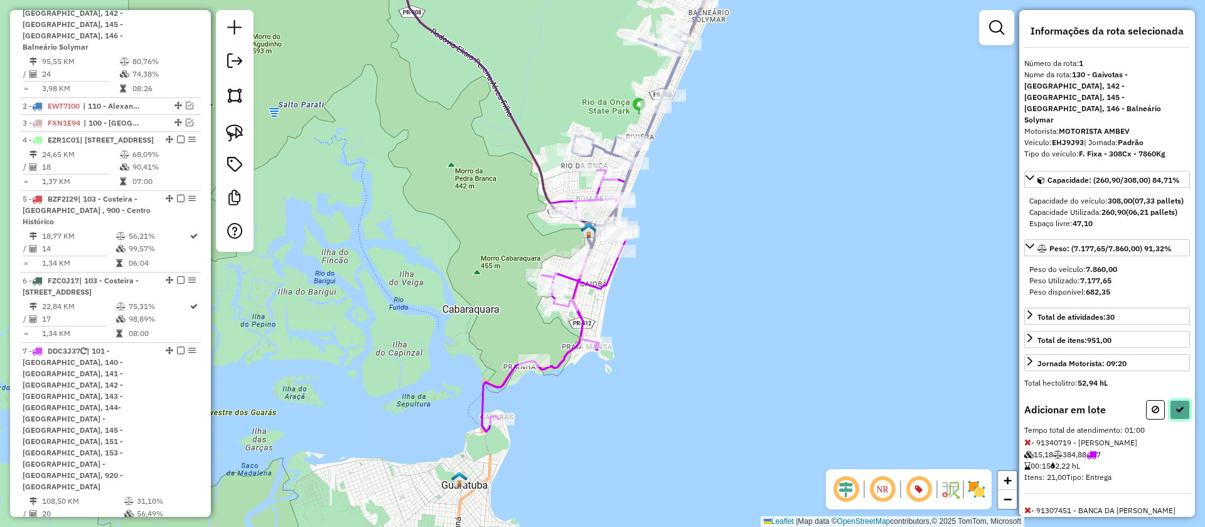
click at [1176, 408] on icon at bounding box center [1180, 409] width 9 height 9
select select "**********"
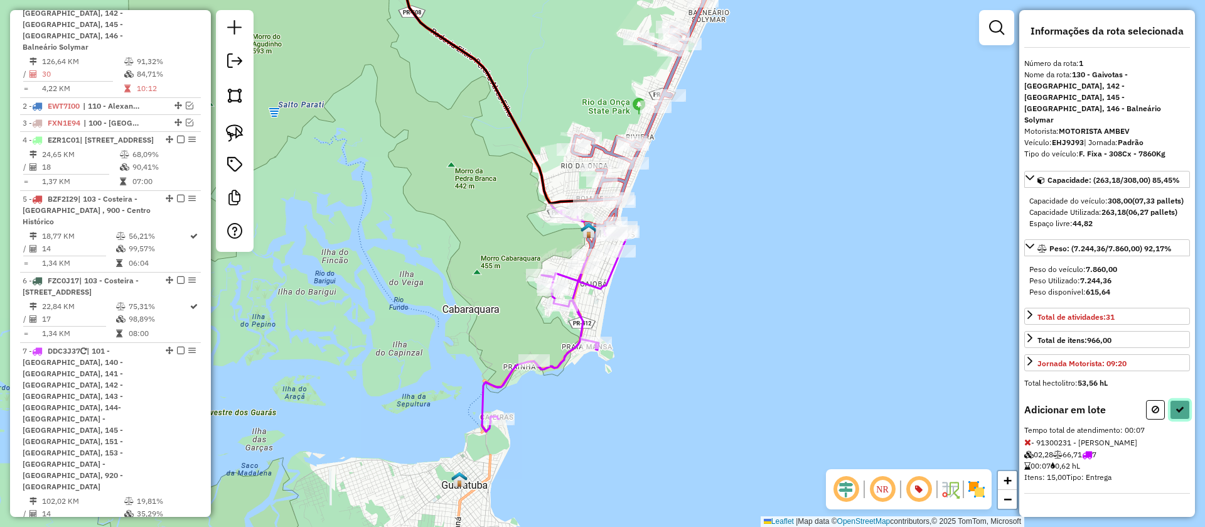
click at [1180, 405] on icon at bounding box center [1180, 409] width 9 height 9
select select "**********"
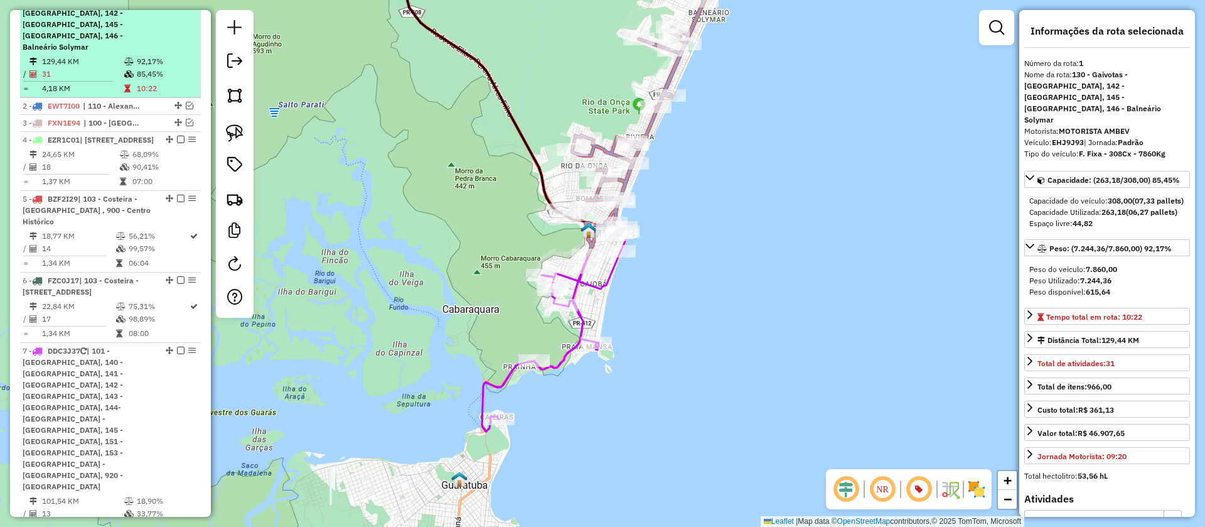
click at [177, 5] on em at bounding box center [181, 1] width 8 height 8
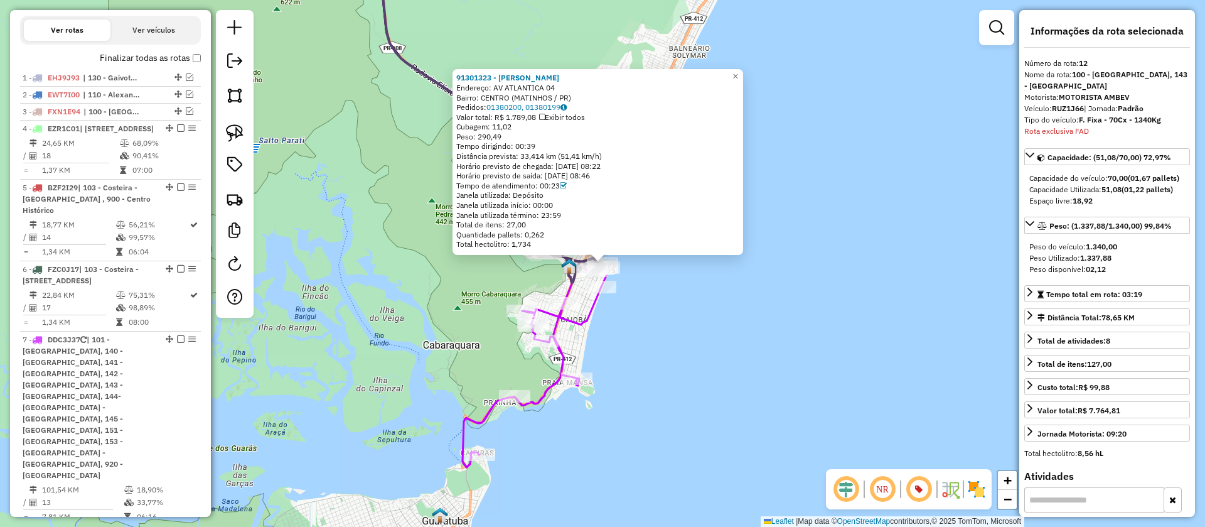
scroll to position [812, 0]
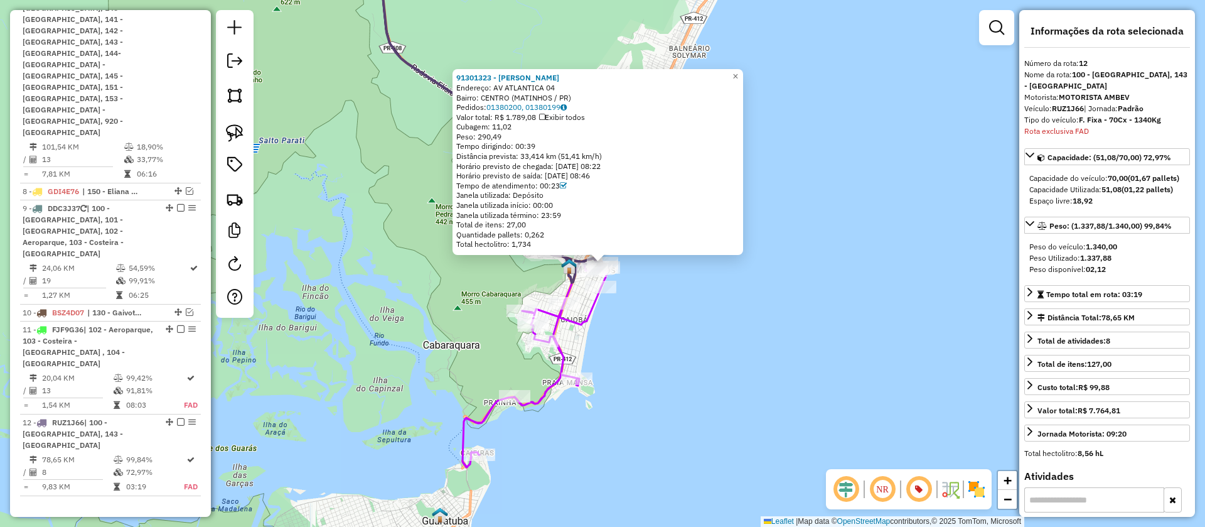
click at [593, 313] on icon at bounding box center [492, 207] width 229 height 520
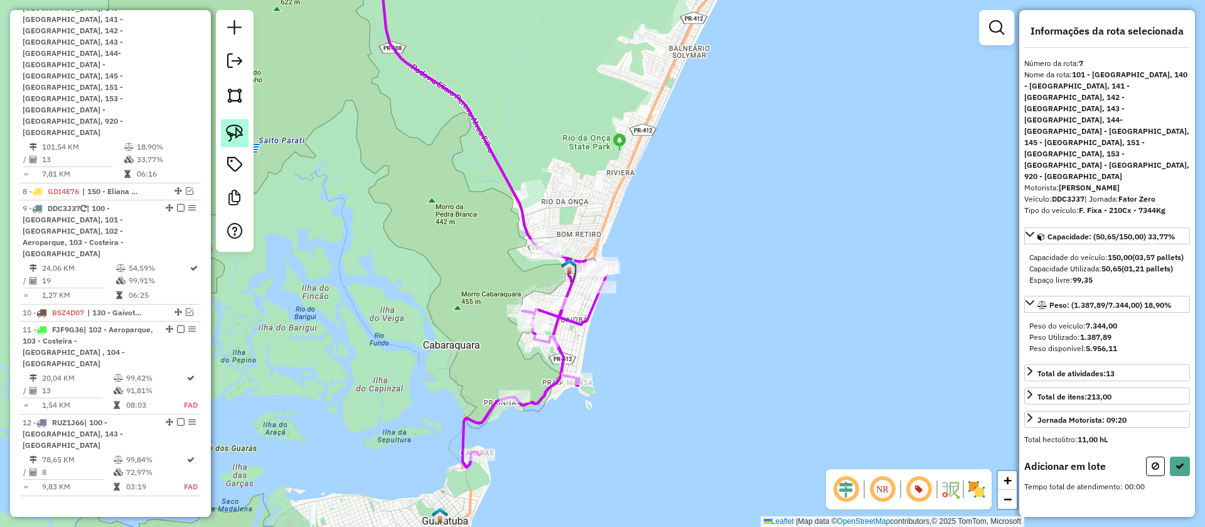
click at [227, 130] on img at bounding box center [235, 133] width 18 height 18
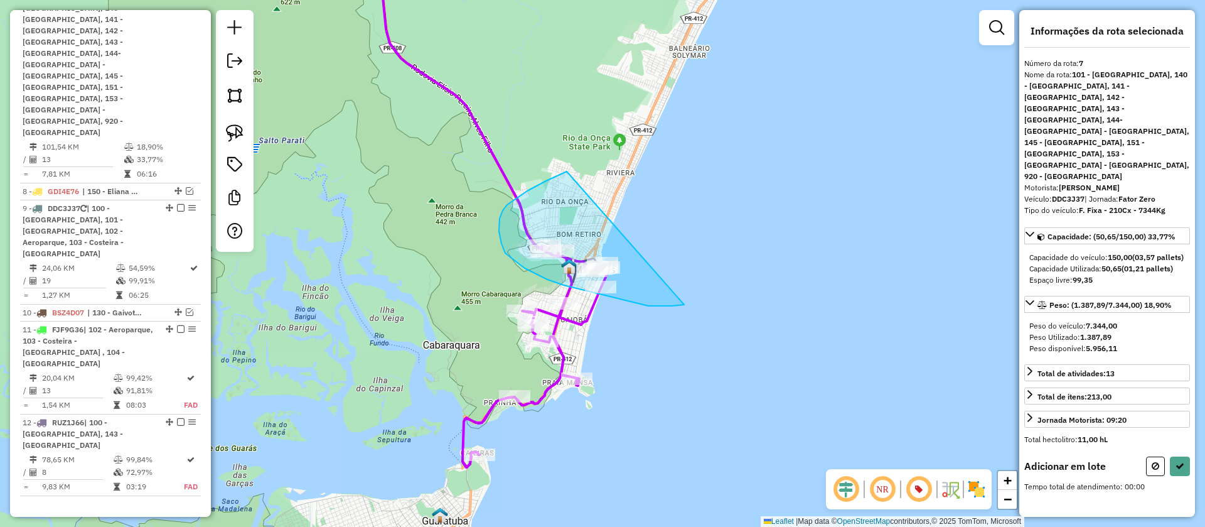
drag, startPoint x: 507, startPoint y: 205, endPoint x: 698, endPoint y: 300, distance: 213.4
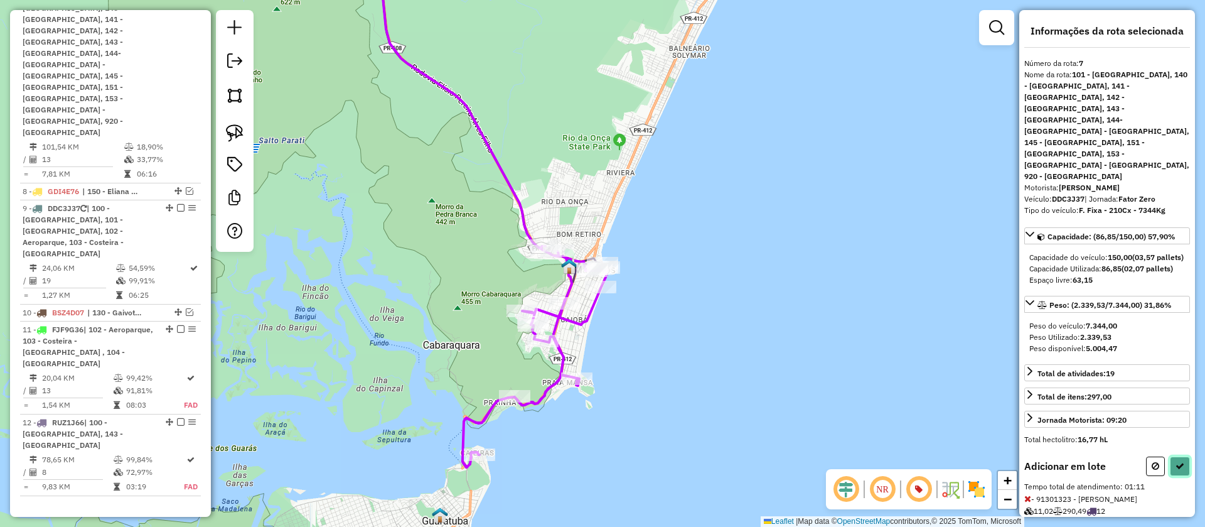
click at [1182, 456] on button at bounding box center [1180, 465] width 20 height 19
select select "**********"
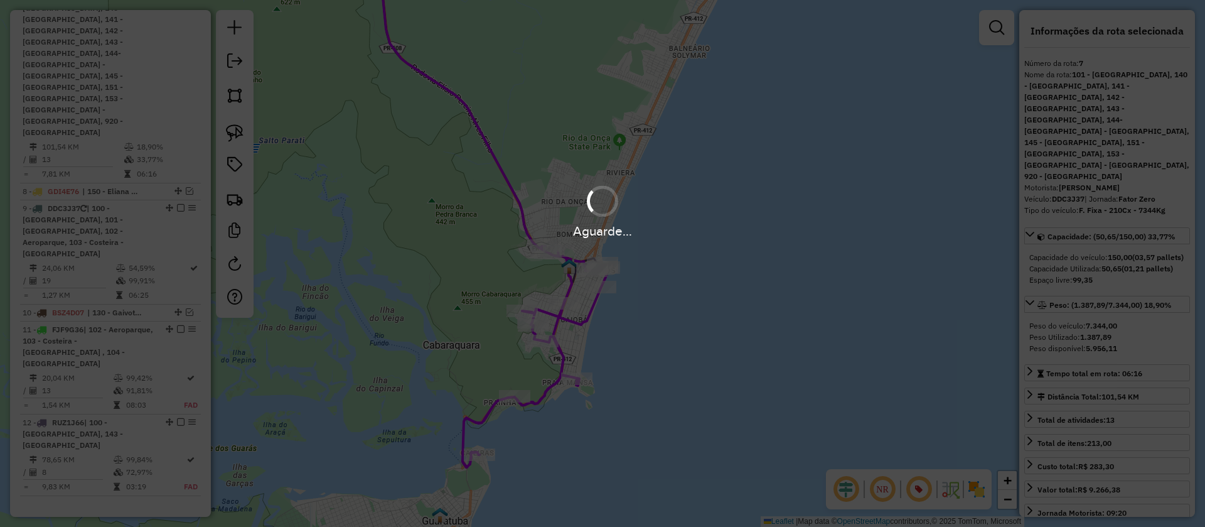
click at [740, 223] on div "Aguarde..." at bounding box center [602, 230] width 1205 height 19
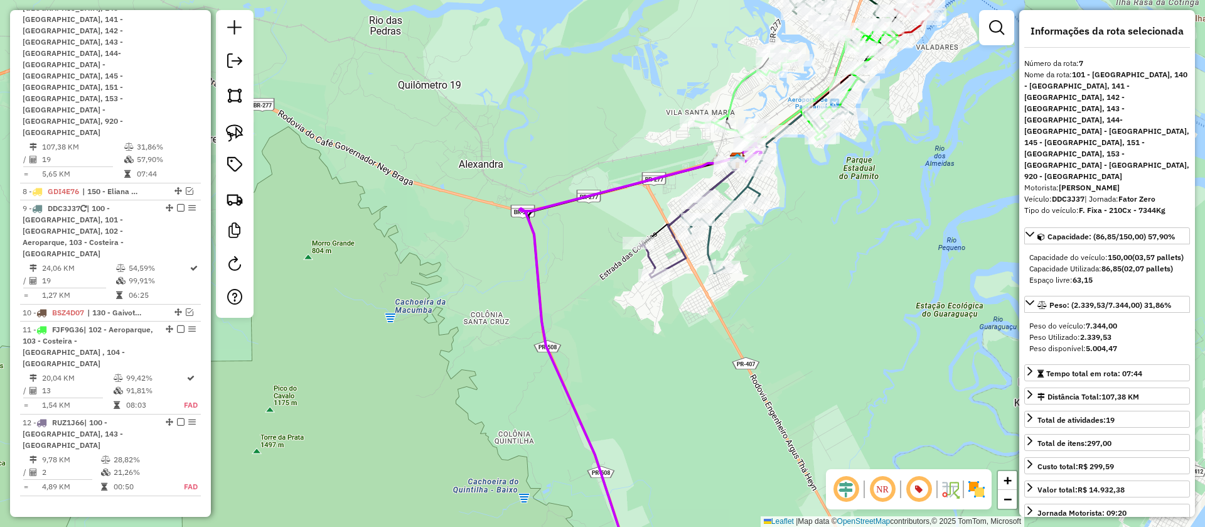
click at [540, 269] on icon at bounding box center [641, 361] width 242 height 436
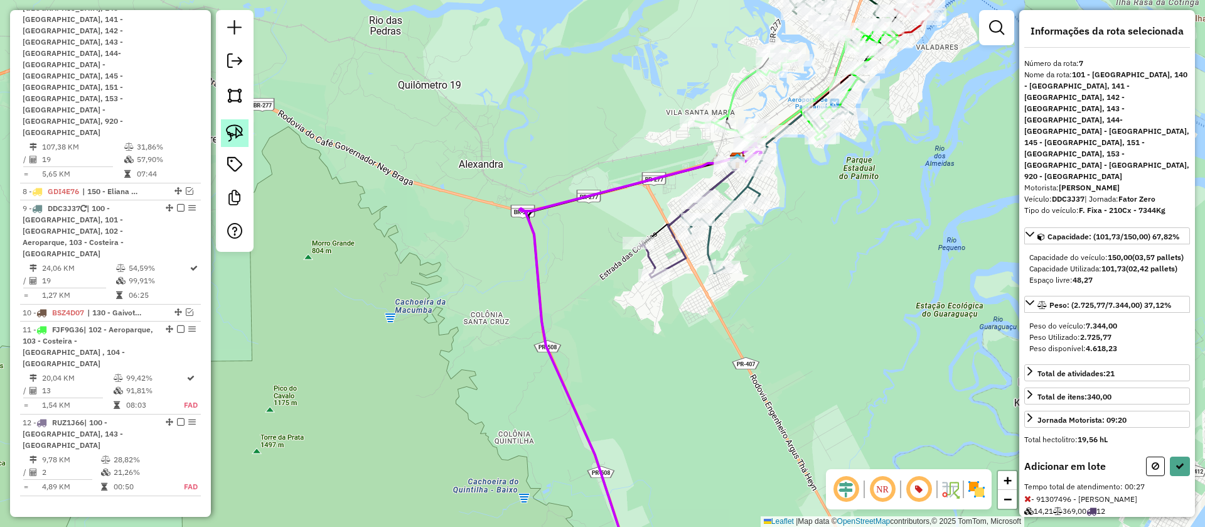
click at [239, 133] on img at bounding box center [235, 133] width 18 height 18
drag, startPoint x: 694, startPoint y: 165, endPoint x: 683, endPoint y: 190, distance: 27.5
click at [1170, 456] on button at bounding box center [1180, 465] width 20 height 19
select select "**********"
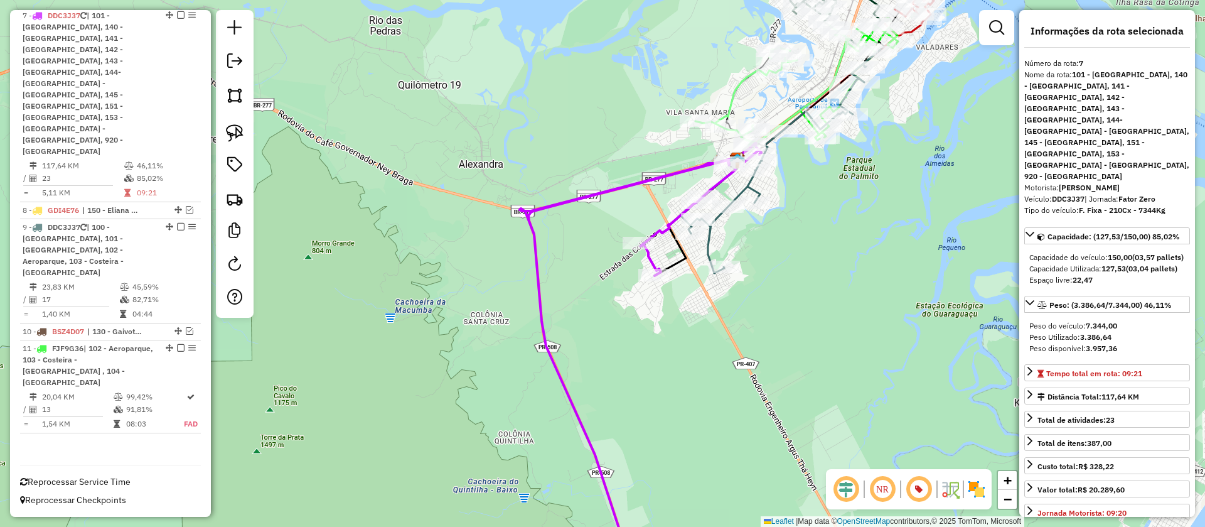
scroll to position [726, 0]
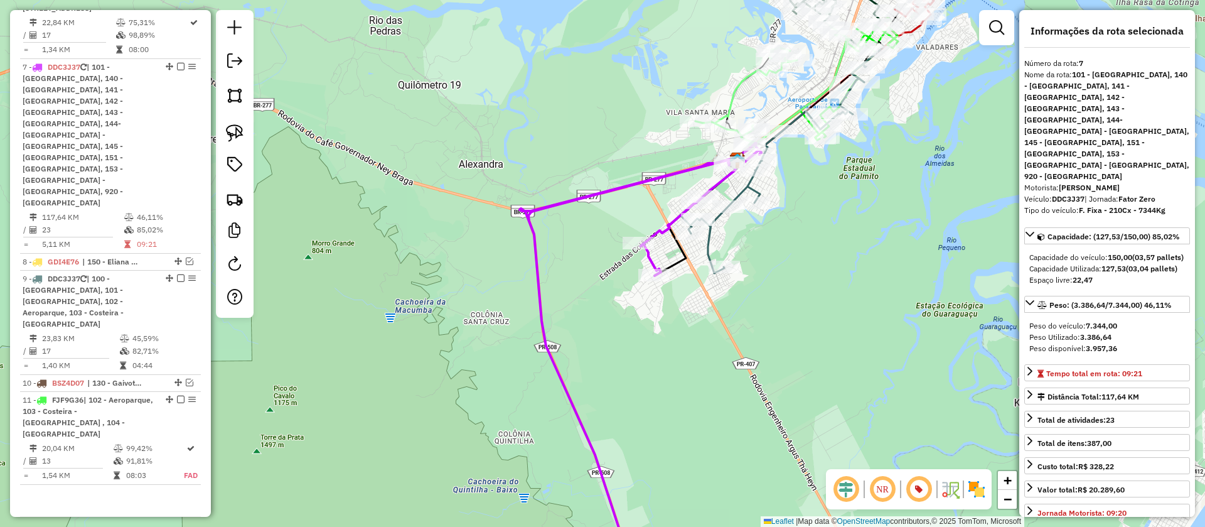
click at [654, 178] on icon at bounding box center [641, 361] width 242 height 436
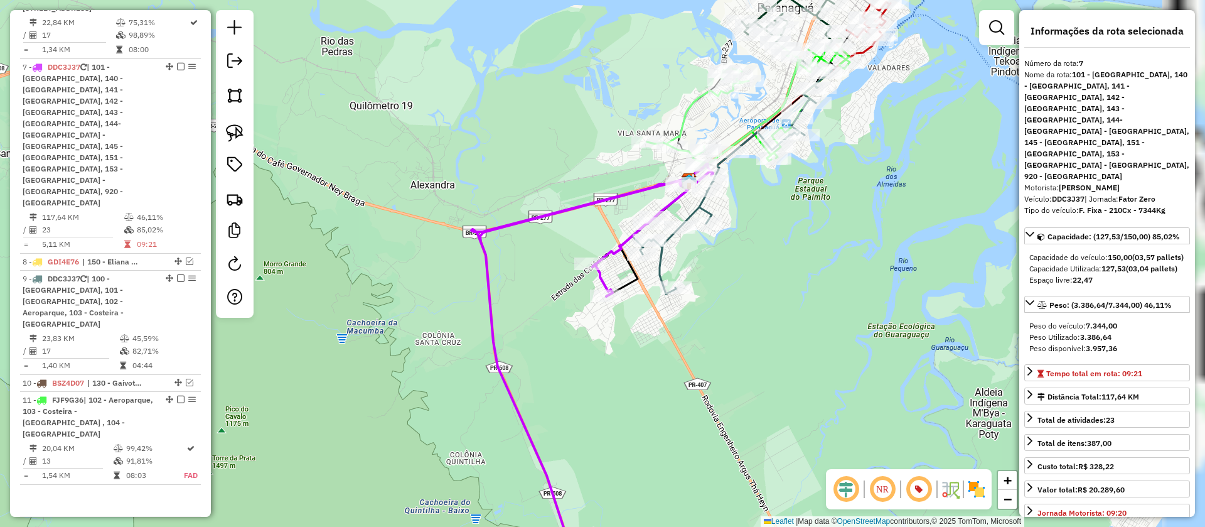
drag, startPoint x: 872, startPoint y: 208, endPoint x: 794, endPoint y: 247, distance: 87.9
click at [794, 247] on div "Janela de atendimento Grade de atendimento Capacidade Transportadoras Veículos …" at bounding box center [602, 263] width 1205 height 527
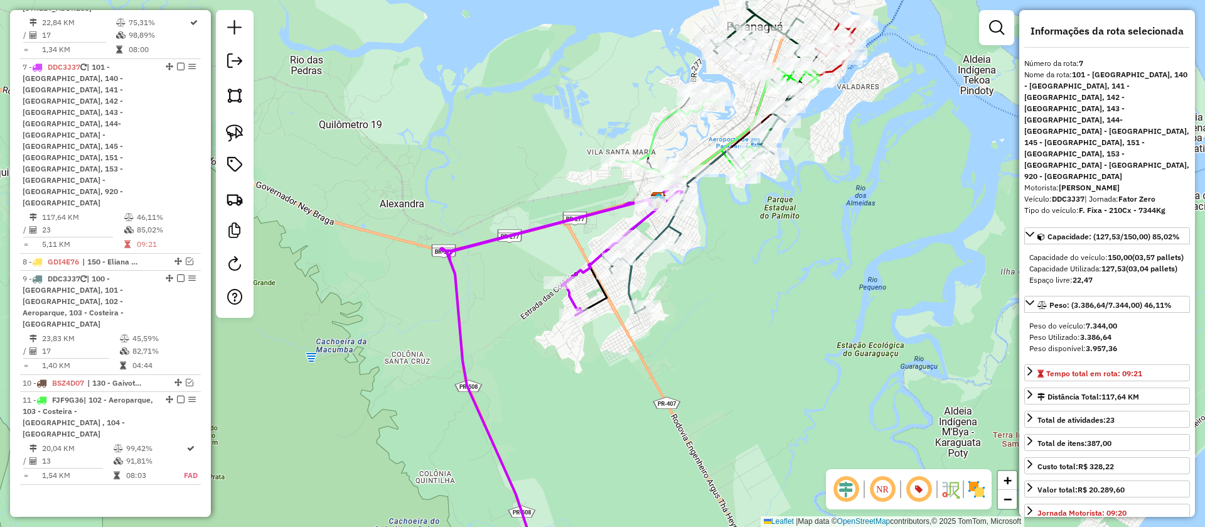
click at [638, 257] on icon at bounding box center [701, 200] width 200 height 223
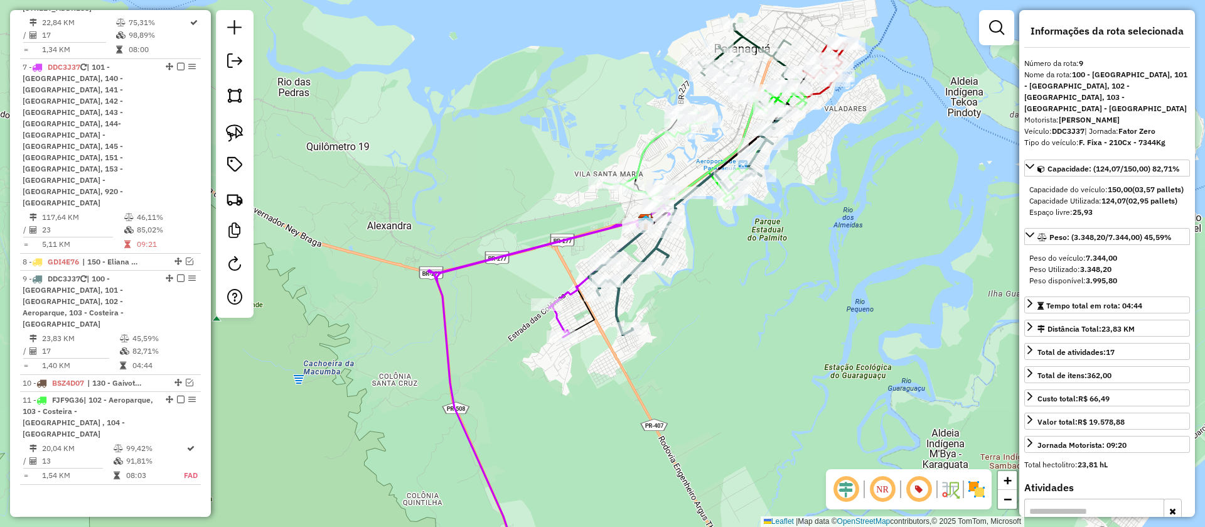
drag, startPoint x: 732, startPoint y: 237, endPoint x: 713, endPoint y: 291, distance: 57.2
click at [713, 291] on div "Janela de atendimento Grade de atendimento Capacidade Transportadoras Veículos …" at bounding box center [602, 263] width 1205 height 527
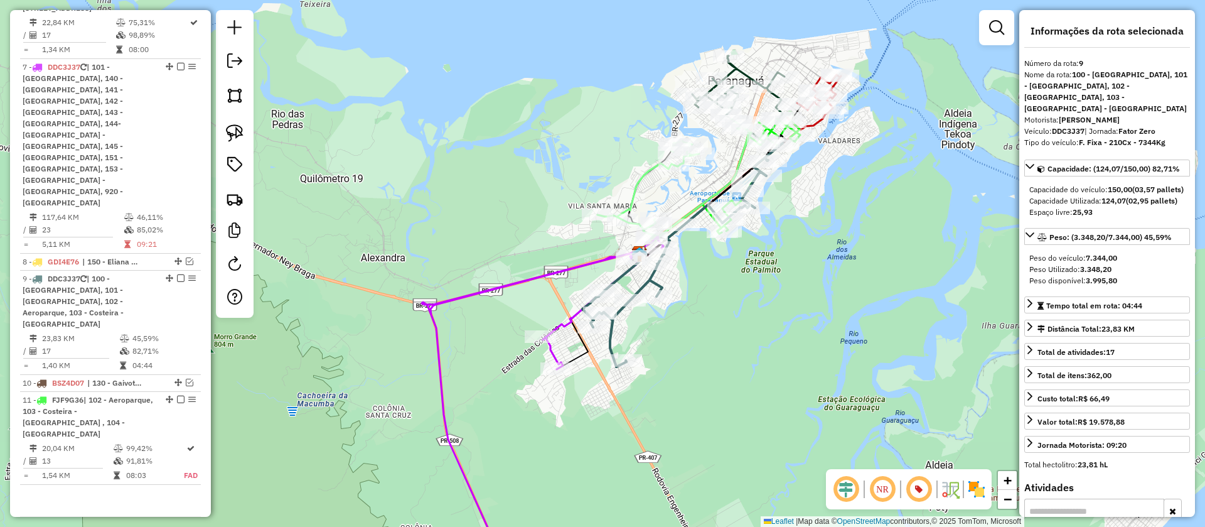
click at [643, 178] on icon at bounding box center [675, 182] width 154 height 112
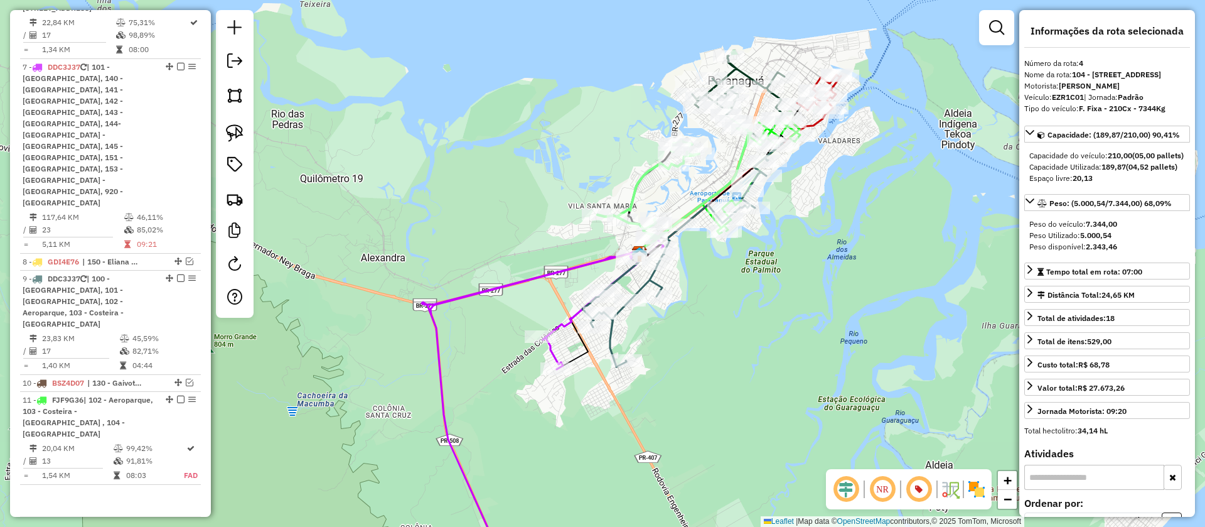
scroll to position [580, 0]
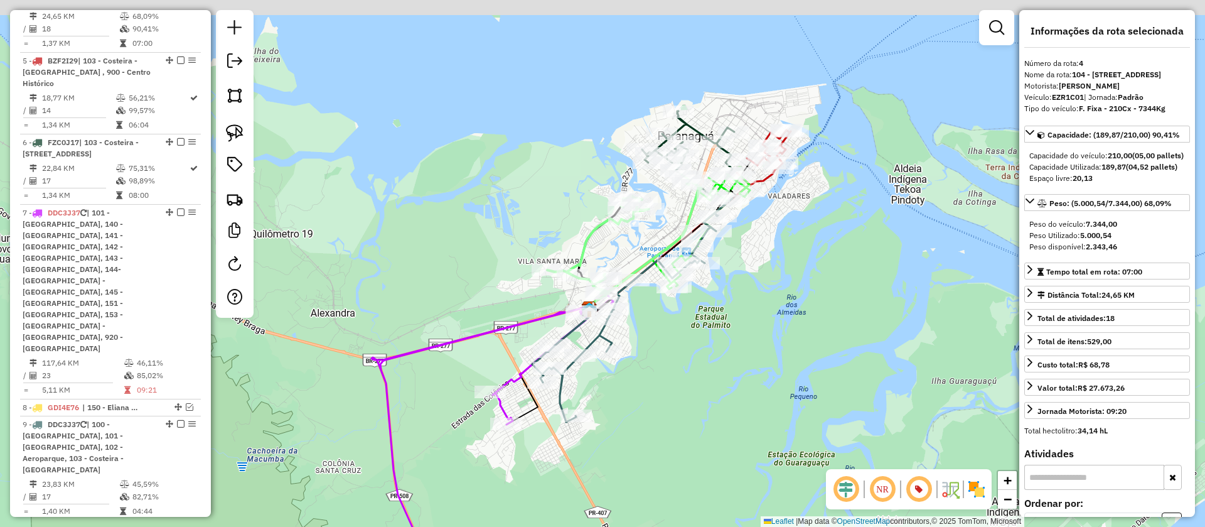
drag, startPoint x: 709, startPoint y: 176, endPoint x: 658, endPoint y: 235, distance: 77.8
click at [658, 235] on div "Janela de atendimento Grade de atendimento Capacidade Transportadoras Veículos …" at bounding box center [602, 263] width 1205 height 527
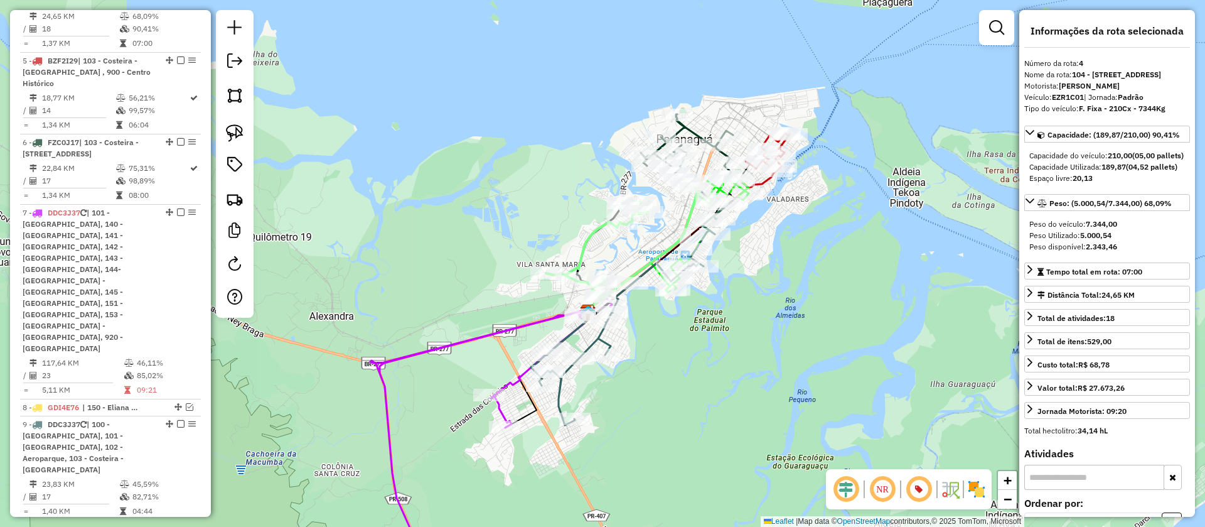
click at [695, 127] on icon at bounding box center [687, 156] width 92 height 85
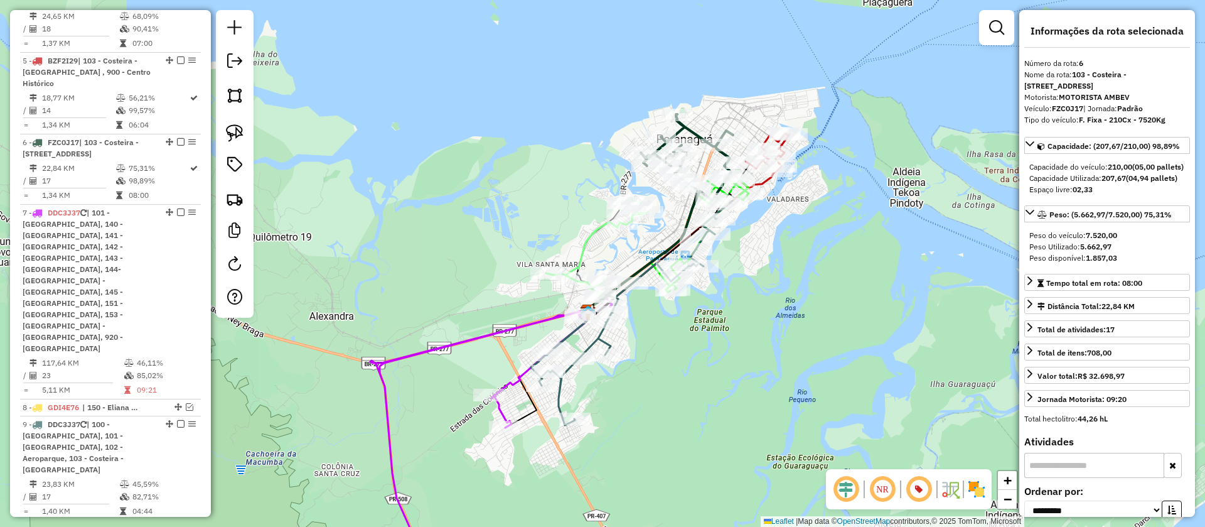
scroll to position [726, 0]
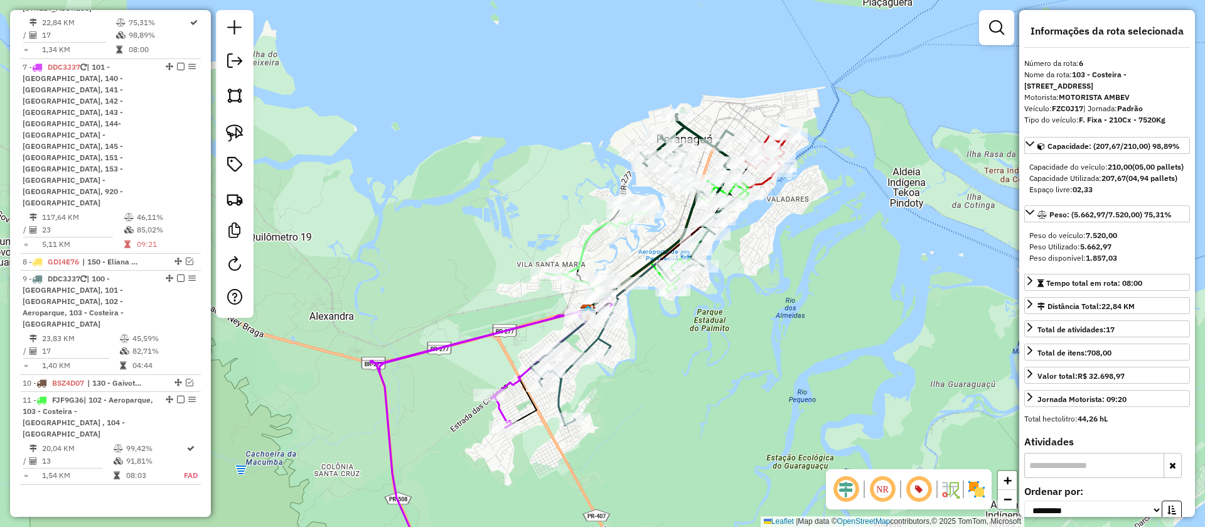
click at [763, 185] on icon at bounding box center [763, 160] width 54 height 55
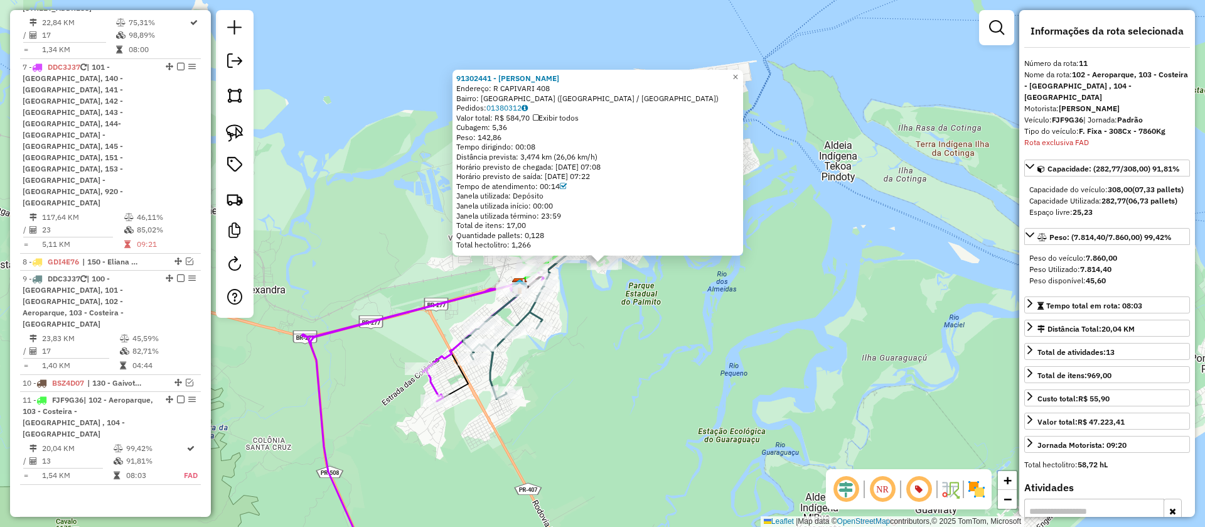
click at [774, 252] on div "91302441 - SERGIO LUIZ DOS SANT Endereço: R CAPIVARI 408 Bairro: JARDIM GUARAIT…" at bounding box center [602, 263] width 1205 height 527
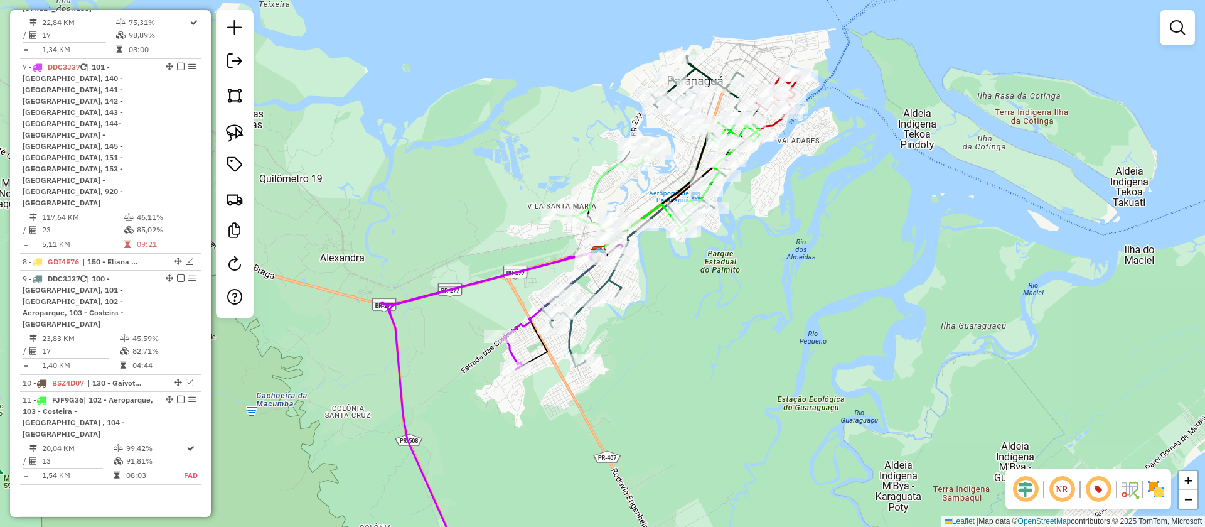
drag, startPoint x: 687, startPoint y: 277, endPoint x: 772, endPoint y: 243, distance: 91.3
click at [772, 243] on div "Janela de atendimento Grade de atendimento Capacidade Transportadoras Veículos …" at bounding box center [602, 263] width 1205 height 527
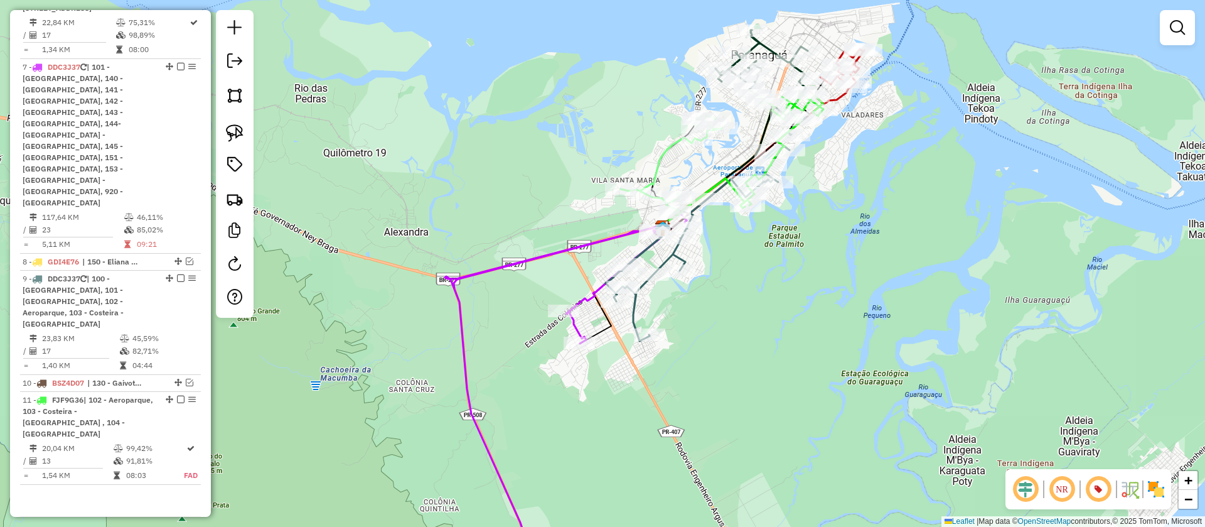
click at [1067, 207] on div "Janela de atendimento Grade de atendimento Capacidade Transportadoras Veículos …" at bounding box center [602, 263] width 1205 height 527
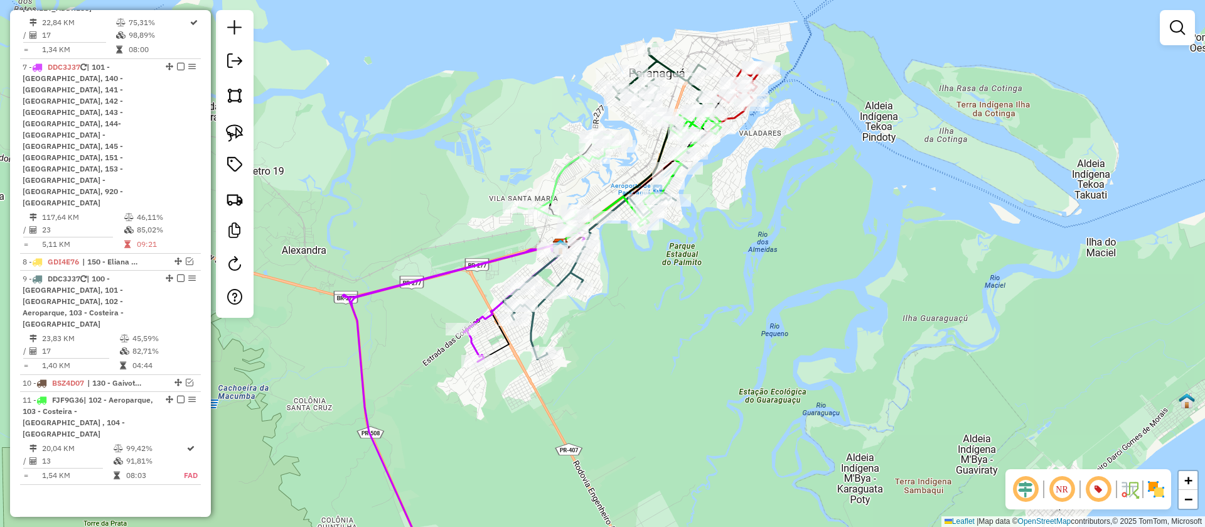
drag, startPoint x: 756, startPoint y: 310, endPoint x: 681, endPoint y: 315, distance: 75.5
click at [681, 315] on div "Janela de atendimento Grade de atendimento Capacidade Transportadoras Veículos …" at bounding box center [602, 263] width 1205 height 527
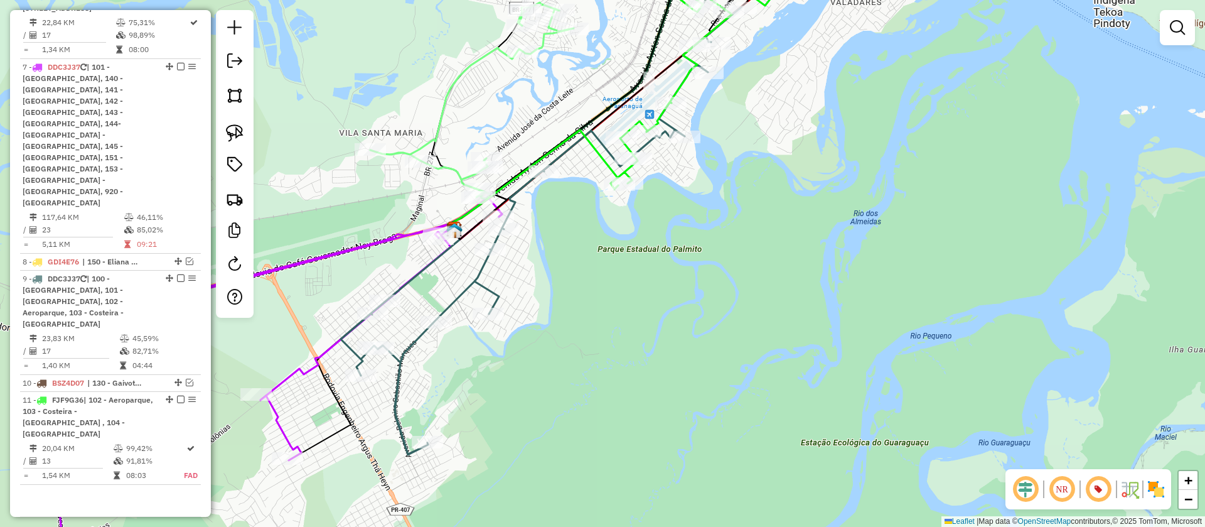
drag, startPoint x: 673, startPoint y: 340, endPoint x: 912, endPoint y: 246, distance: 257.1
click at [912, 246] on div "Janela de atendimento Grade de atendimento Capacidade Transportadoras Veículos …" at bounding box center [602, 263] width 1205 height 527
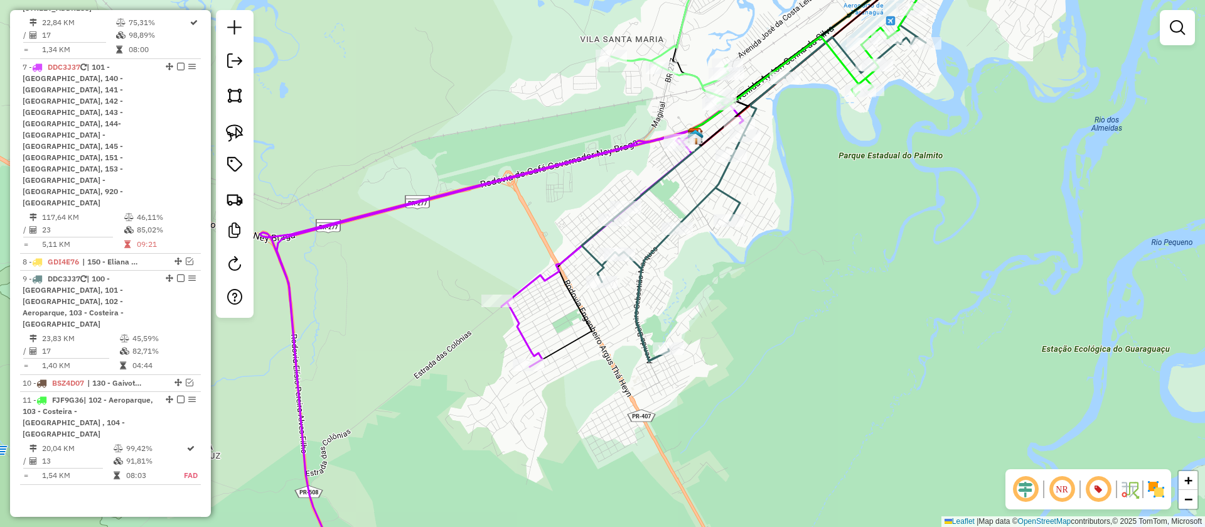
click at [583, 156] on icon at bounding box center [502, 339] width 483 height 479
select select "**********"
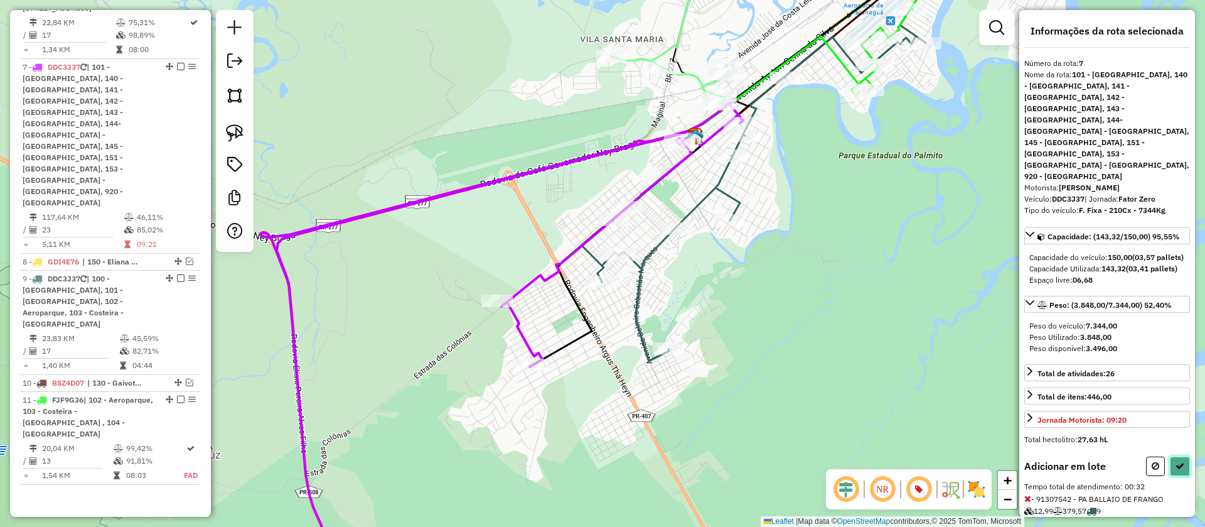
click at [1176, 461] on icon at bounding box center [1180, 465] width 9 height 9
select select "**********"
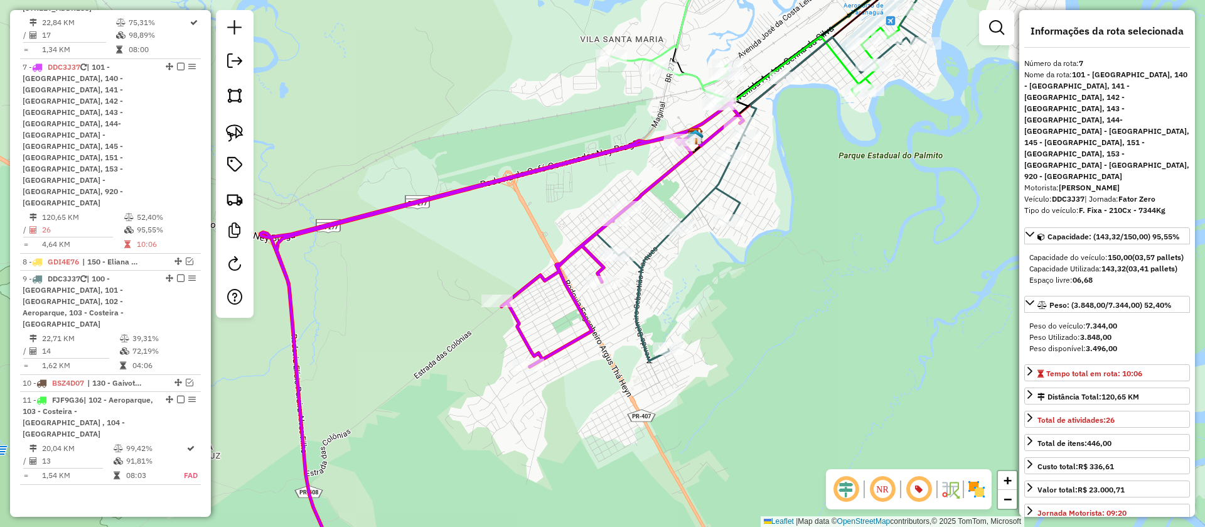
click at [731, 193] on icon at bounding box center [783, 154] width 338 height 414
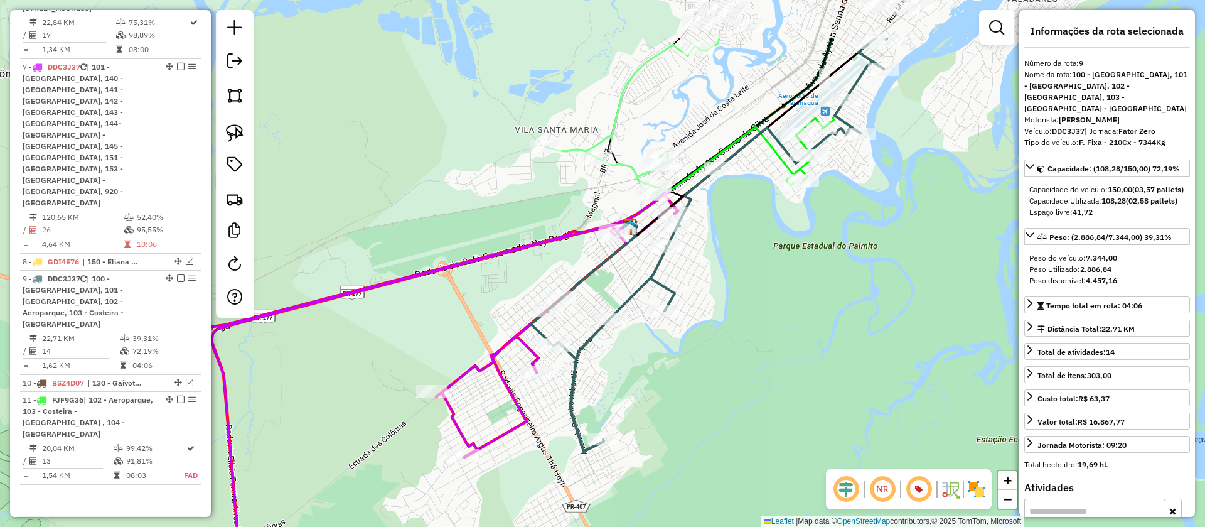
drag, startPoint x: 818, startPoint y: 156, endPoint x: 724, endPoint y: 292, distance: 164.7
click at [724, 292] on div "Janela de atendimento Grade de atendimento Capacidade Transportadoras Veículos …" at bounding box center [602, 263] width 1205 height 527
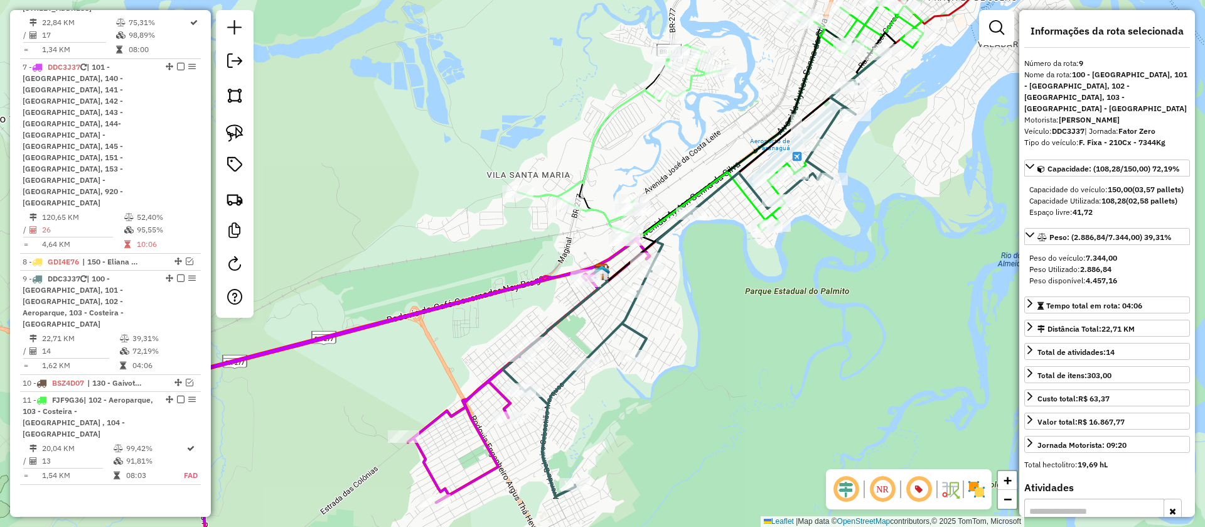
click at [604, 210] on icon at bounding box center [671, 126] width 307 height 225
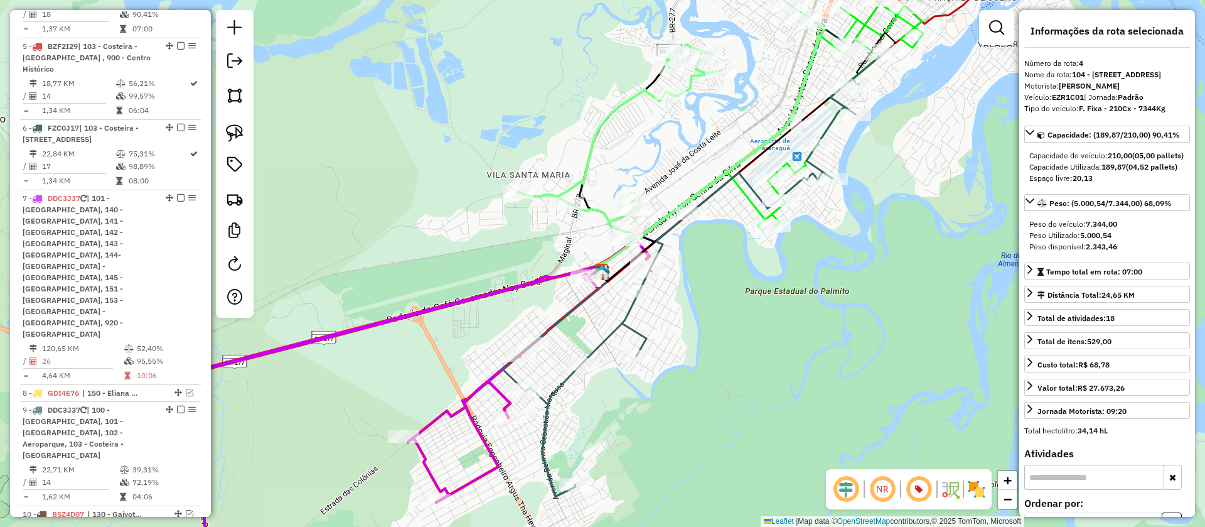
scroll to position [580, 0]
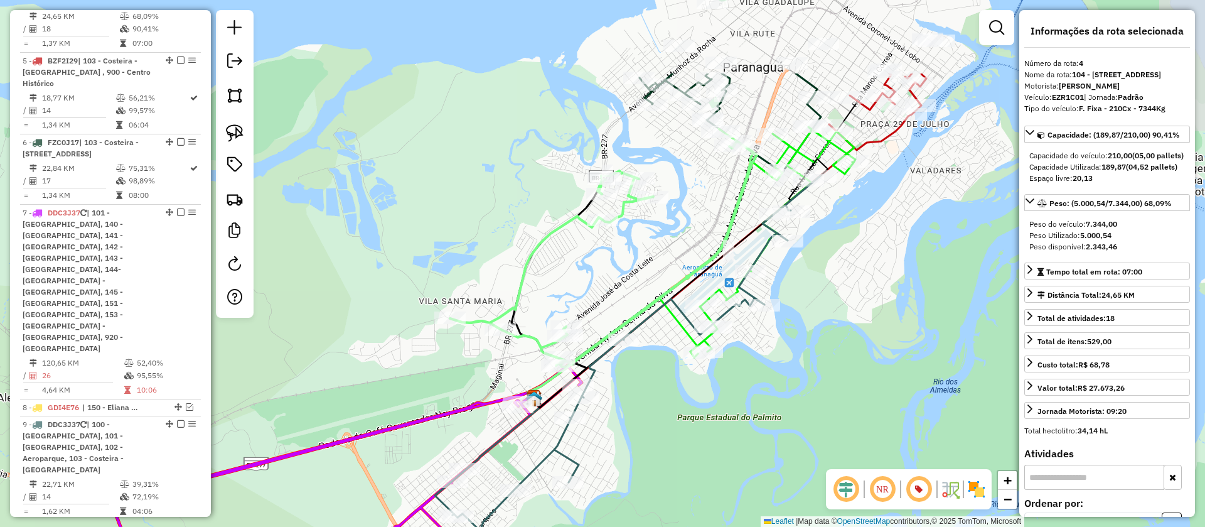
drag, startPoint x: 706, startPoint y: 148, endPoint x: 638, endPoint y: 274, distance: 143.2
click at [638, 274] on div "Janela de atendimento Grade de atendimento Capacidade Transportadoras Veículos …" at bounding box center [602, 263] width 1205 height 527
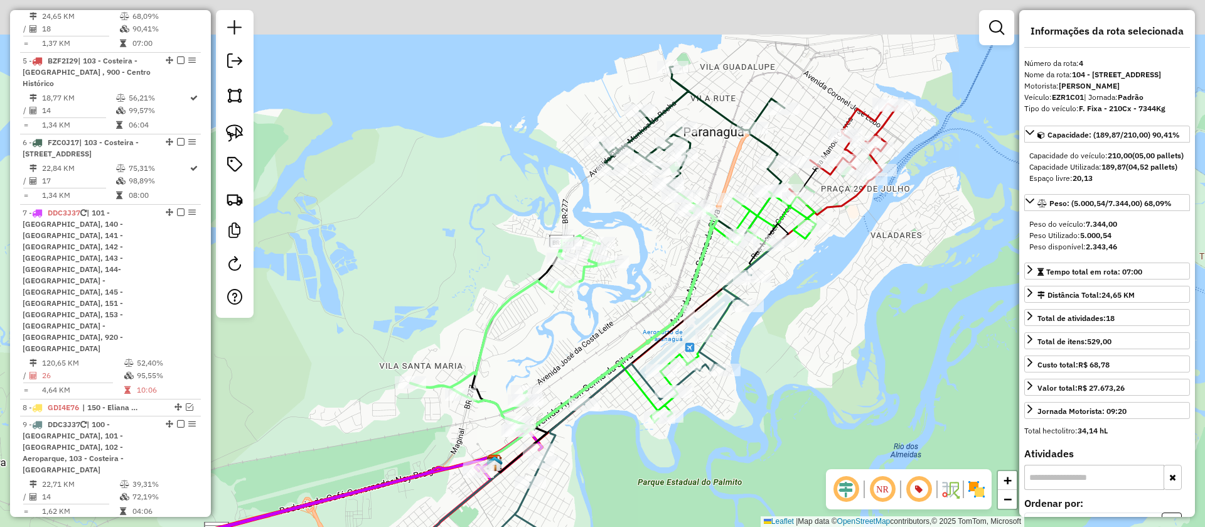
drag, startPoint x: 708, startPoint y: 222, endPoint x: 650, endPoint y: 311, distance: 106.8
click at [650, 311] on div "Janela de atendimento Grade de atendimento Capacidade Transportadoras Veículos …" at bounding box center [602, 263] width 1205 height 527
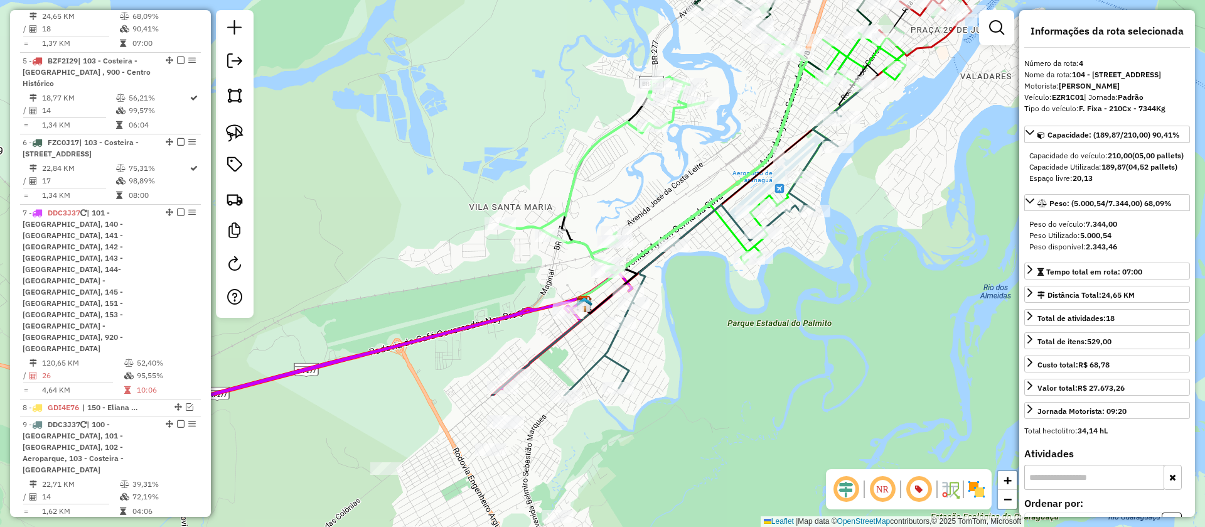
drag, startPoint x: 770, startPoint y: 338, endPoint x: 894, endPoint y: 124, distance: 248.1
click at [894, 124] on div "Janela de atendimento Grade de atendimento Capacidade Transportadoras Veículos …" at bounding box center [602, 263] width 1205 height 527
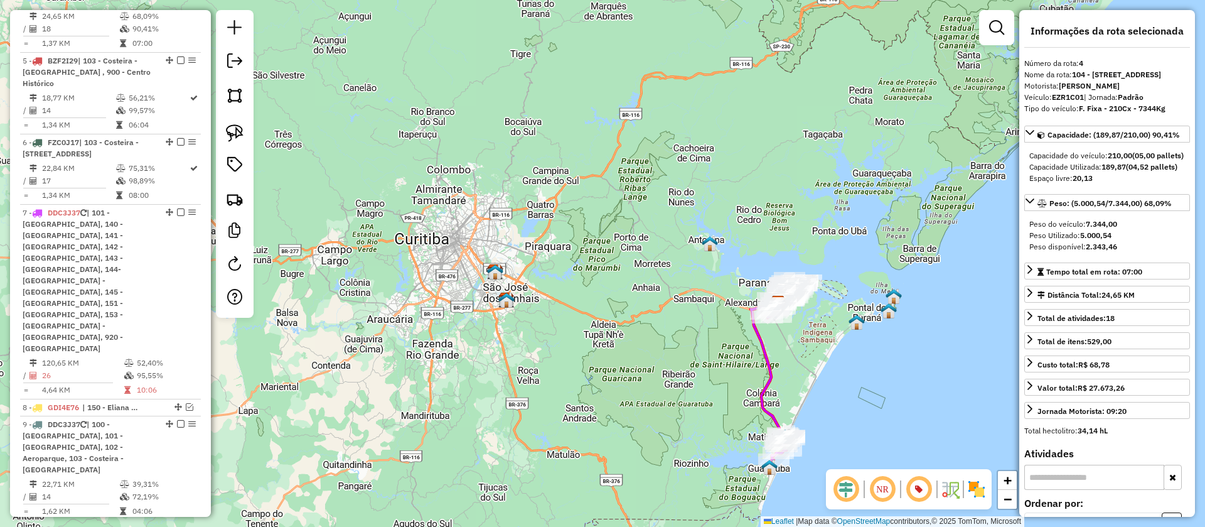
drag, startPoint x: 800, startPoint y: 377, endPoint x: 784, endPoint y: 337, distance: 43.7
click at [784, 337] on div "Janela de atendimento Grade de atendimento Capacidade Transportadoras Veículos …" at bounding box center [602, 263] width 1205 height 527
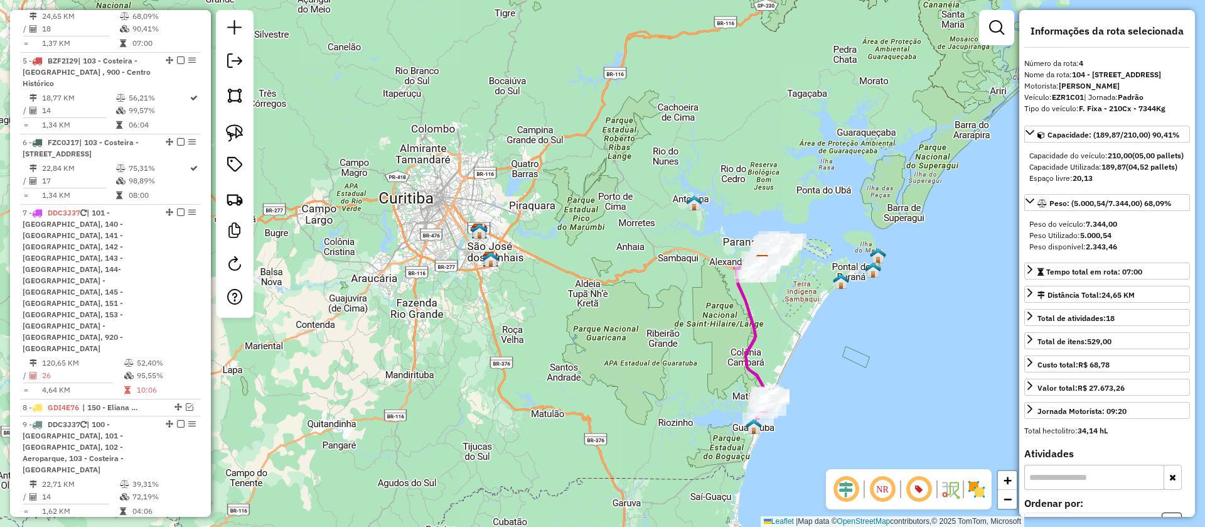
click at [754, 338] on icon at bounding box center [755, 340] width 40 height 160
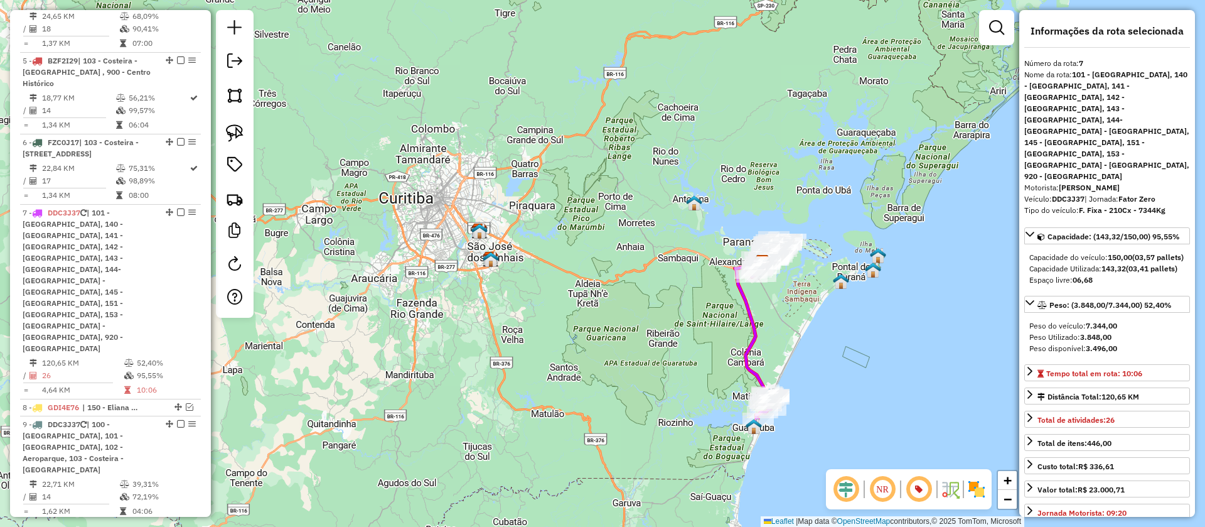
scroll to position [726, 0]
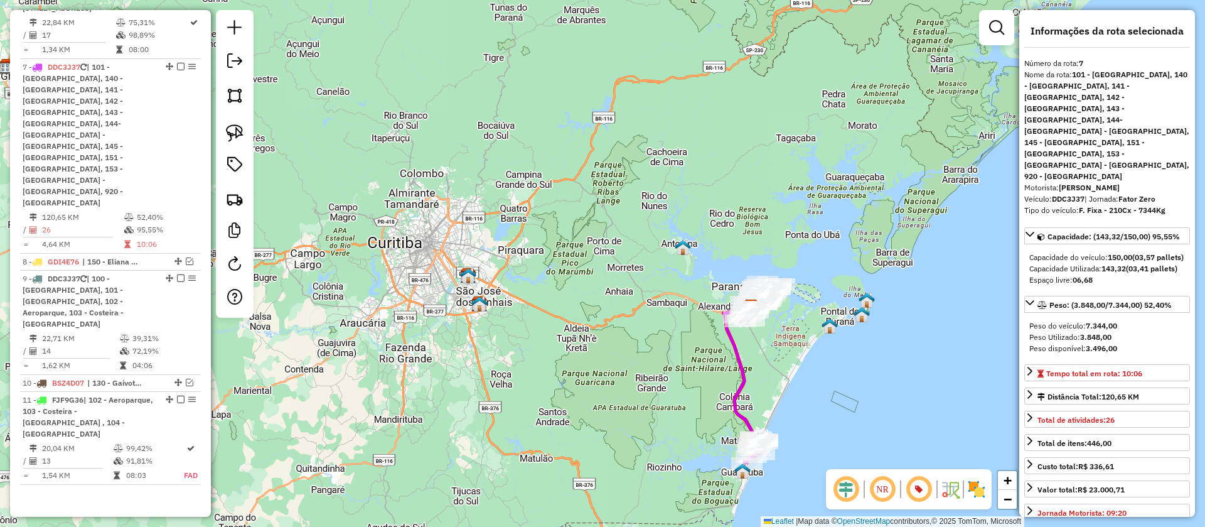
drag, startPoint x: 786, startPoint y: 306, endPoint x: 772, endPoint y: 359, distance: 55.1
click at [772, 359] on div "Janela de atendimento Grade de atendimento Capacidade Transportadoras Veículos …" at bounding box center [602, 263] width 1205 height 527
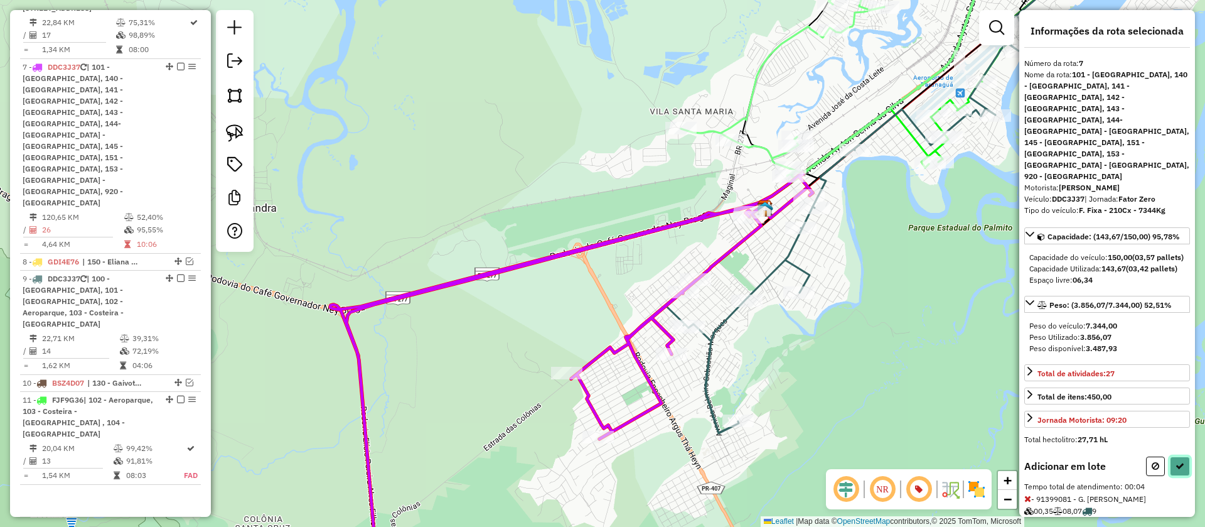
click at [1176, 461] on icon at bounding box center [1180, 465] width 9 height 9
select select "**********"
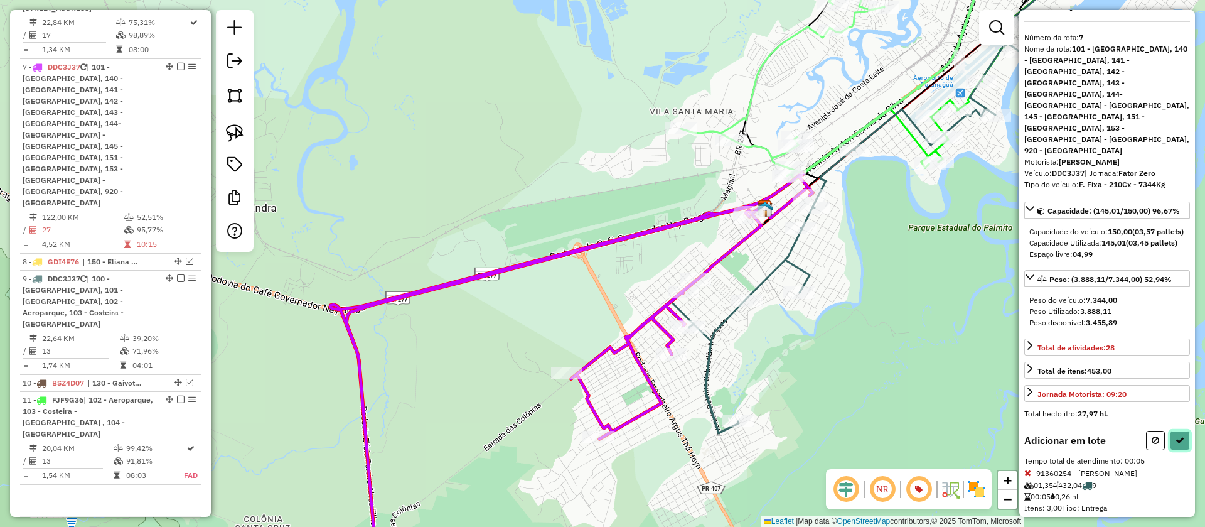
click at [1176, 436] on icon at bounding box center [1180, 440] width 9 height 9
select select "**********"
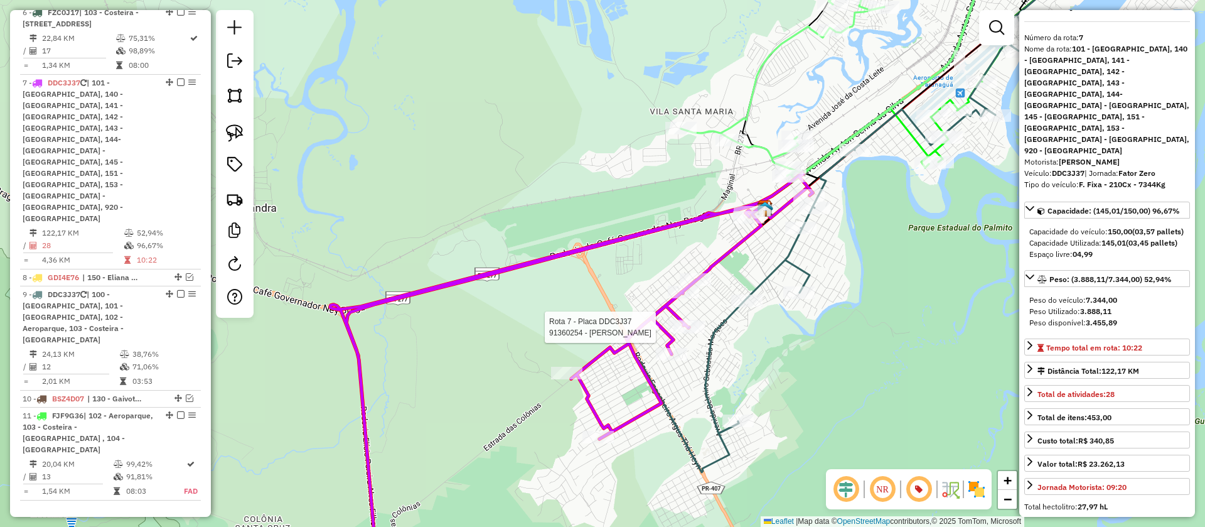
scroll to position [741, 0]
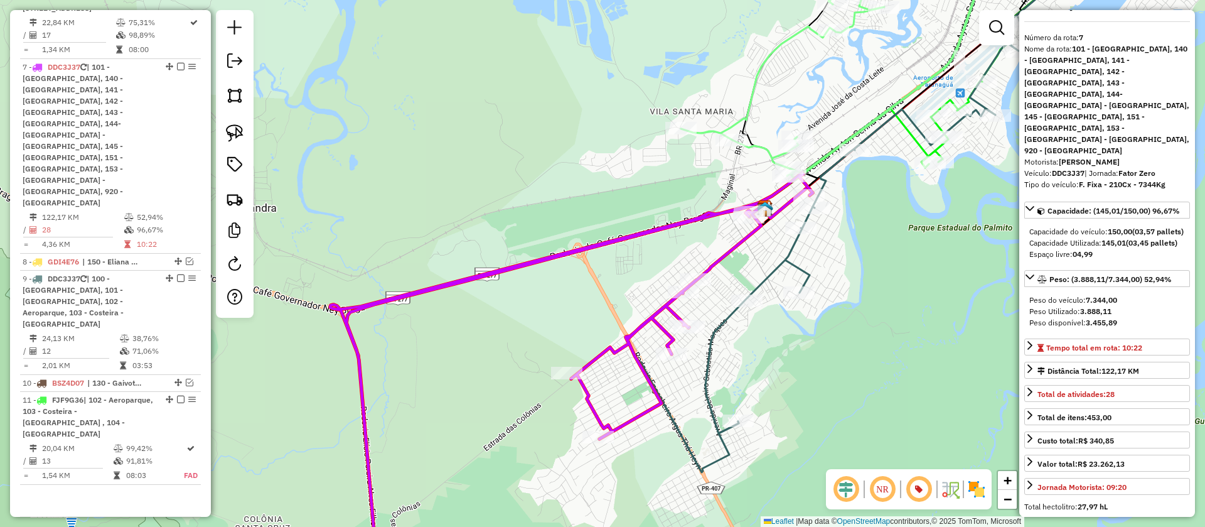
click at [511, 269] on icon at bounding box center [571, 376] width 483 height 407
click at [724, 322] on icon at bounding box center [879, 209] width 346 height 447
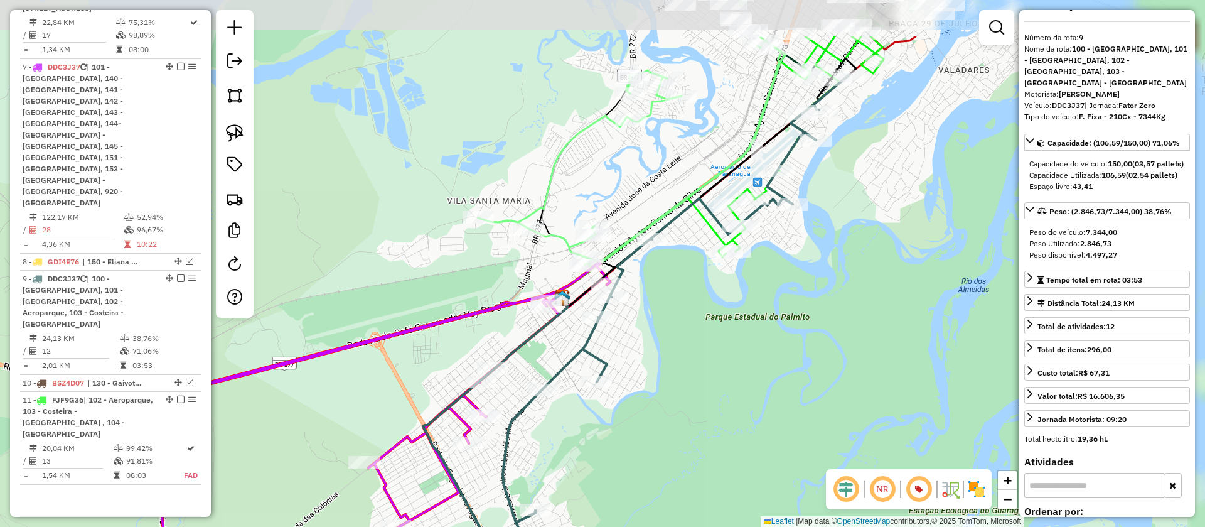
drag, startPoint x: 907, startPoint y: 271, endPoint x: 704, endPoint y: 359, distance: 221.3
click at [704, 359] on div "Janela de atendimento Grade de atendimento Capacidade Transportadoras Veículos …" at bounding box center [602, 263] width 1205 height 527
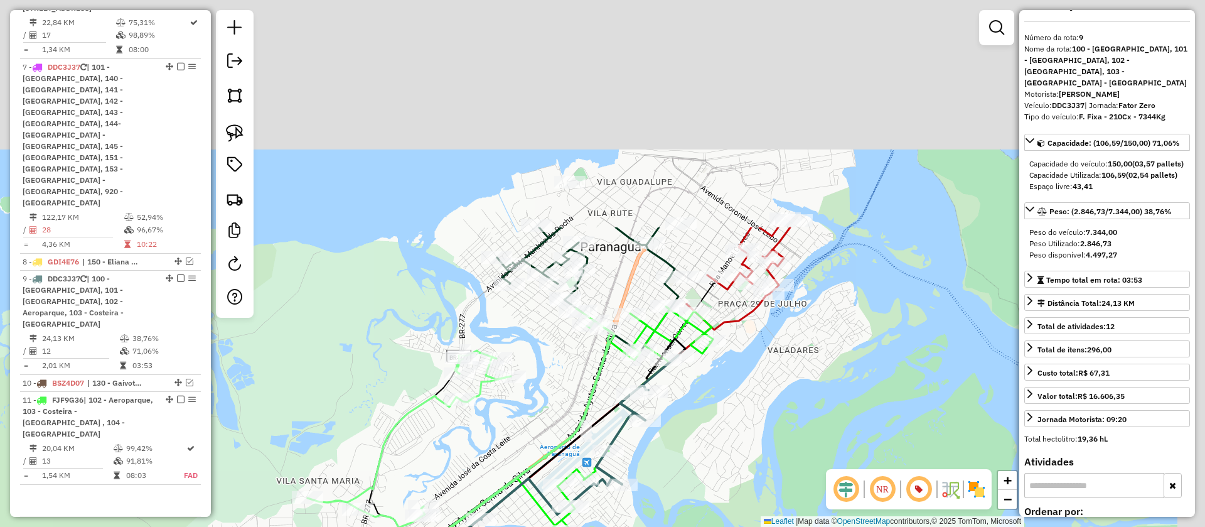
drag, startPoint x: 868, startPoint y: 160, endPoint x: 687, endPoint y: 448, distance: 340.2
click at [687, 448] on div "Janela de atendimento Grade de atendimento Capacidade Transportadoras Veículos …" at bounding box center [602, 263] width 1205 height 527
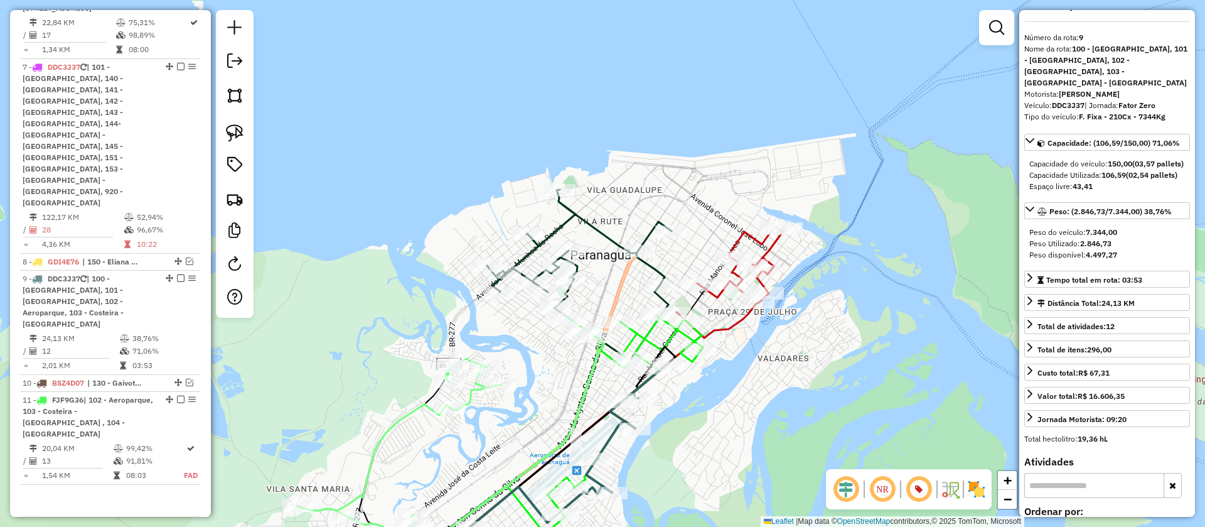
click at [660, 267] on icon at bounding box center [579, 274] width 185 height 168
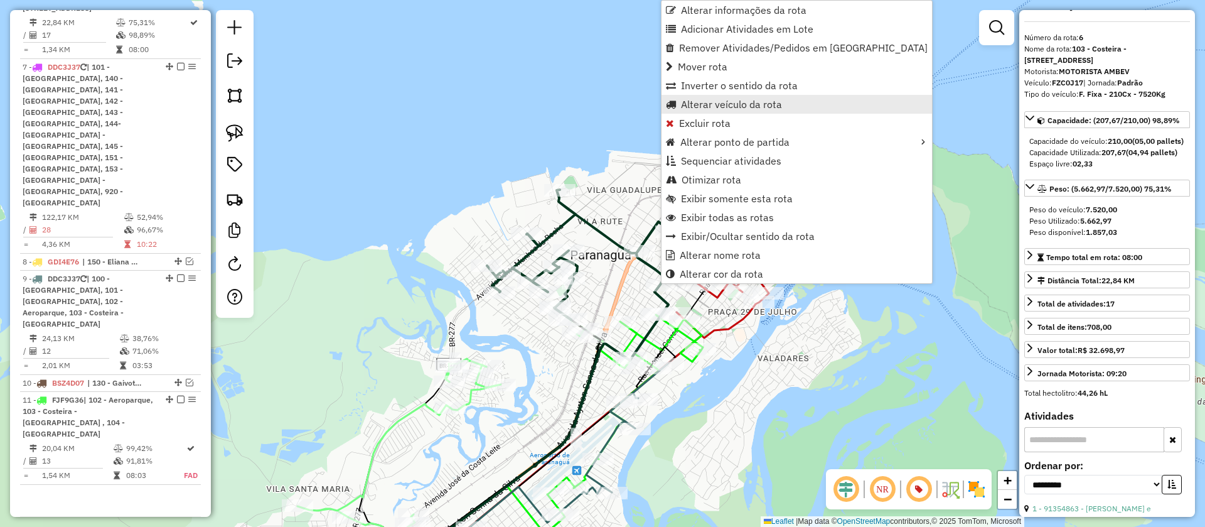
click at [743, 99] on span "Alterar veículo da rota" at bounding box center [731, 104] width 101 height 10
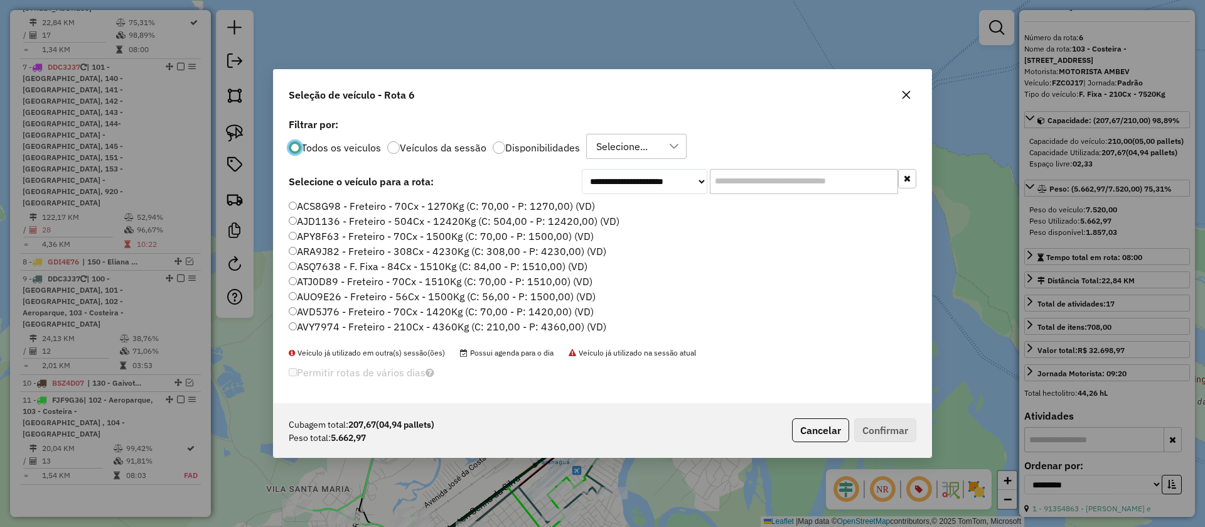
scroll to position [7, 4]
click at [659, 137] on div "Selecione..." at bounding box center [627, 146] width 70 height 24
click at [628, 205] on span "ROTA - 01/09 - PROMAX" at bounding box center [674, 205] width 111 height 15
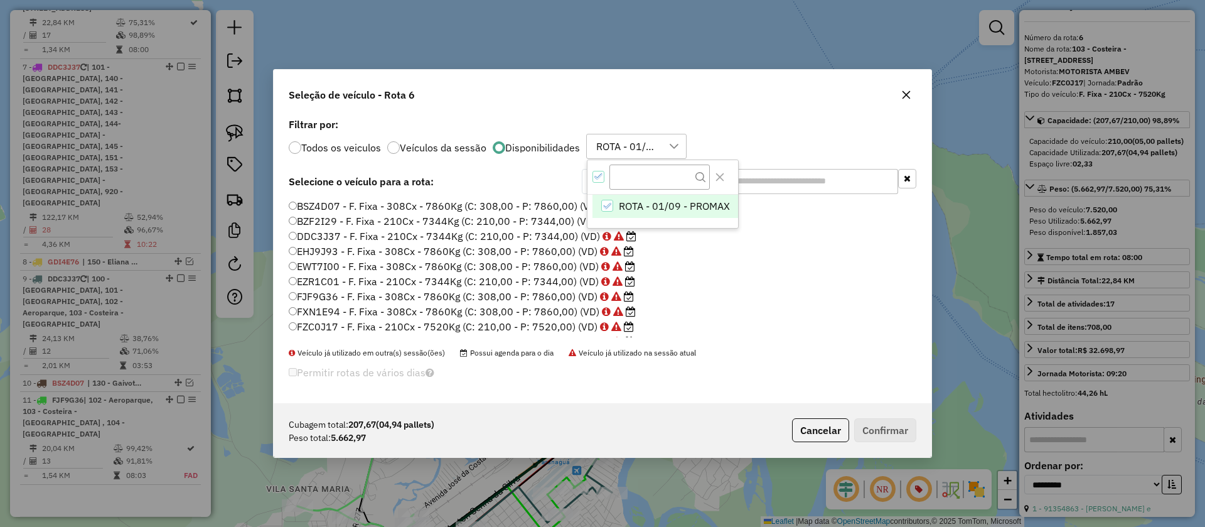
click at [752, 256] on li "EHJ9J93 - F. Fixa - 308Cx - 7860Kg (C: 308,00 - P: 7860,00) (VD)" at bounding box center [603, 251] width 628 height 15
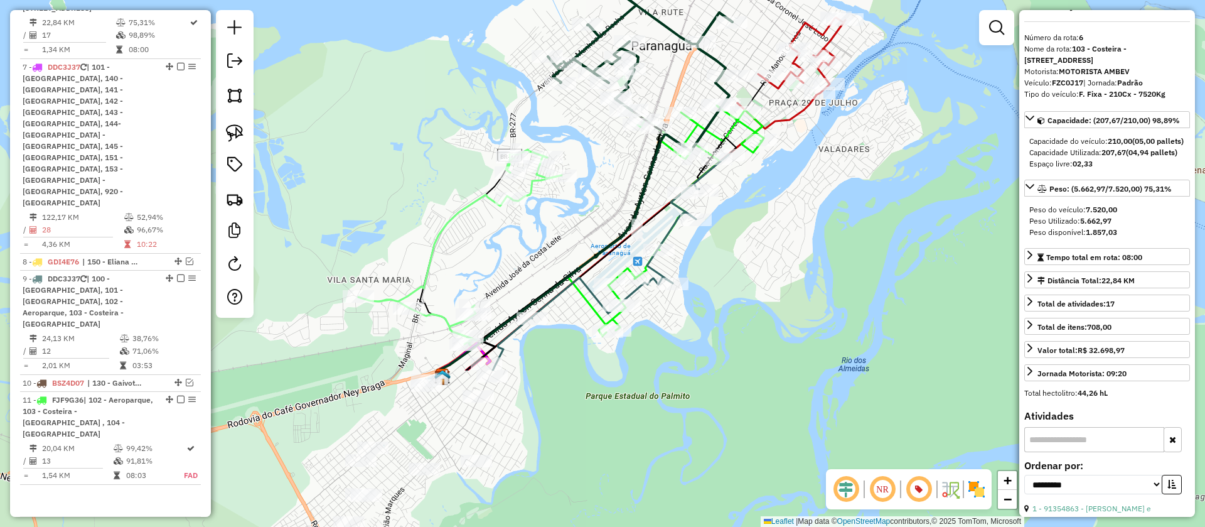
drag, startPoint x: 713, startPoint y: 397, endPoint x: 778, endPoint y: 161, distance: 244.9
click at [778, 161] on div "Janela de atendimento Grade de atendimento Capacidade Transportadoras Veículos …" at bounding box center [602, 263] width 1205 height 527
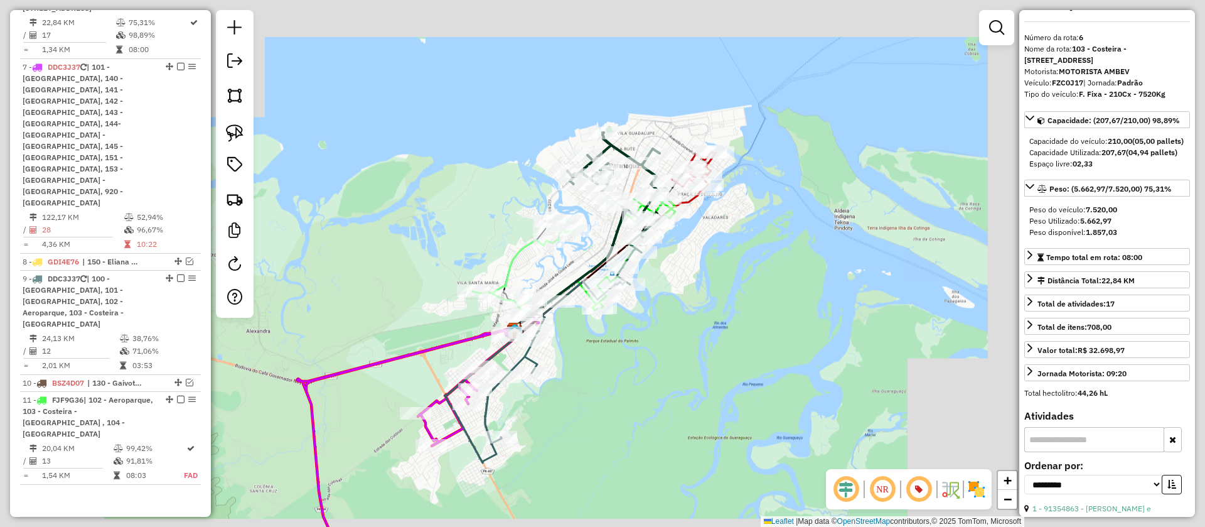
drag, startPoint x: 750, startPoint y: 244, endPoint x: 734, endPoint y: 293, distance: 50.8
click at [734, 293] on div "Janela de atendimento Grade de atendimento Capacidade Transportadoras Veículos …" at bounding box center [602, 263] width 1205 height 527
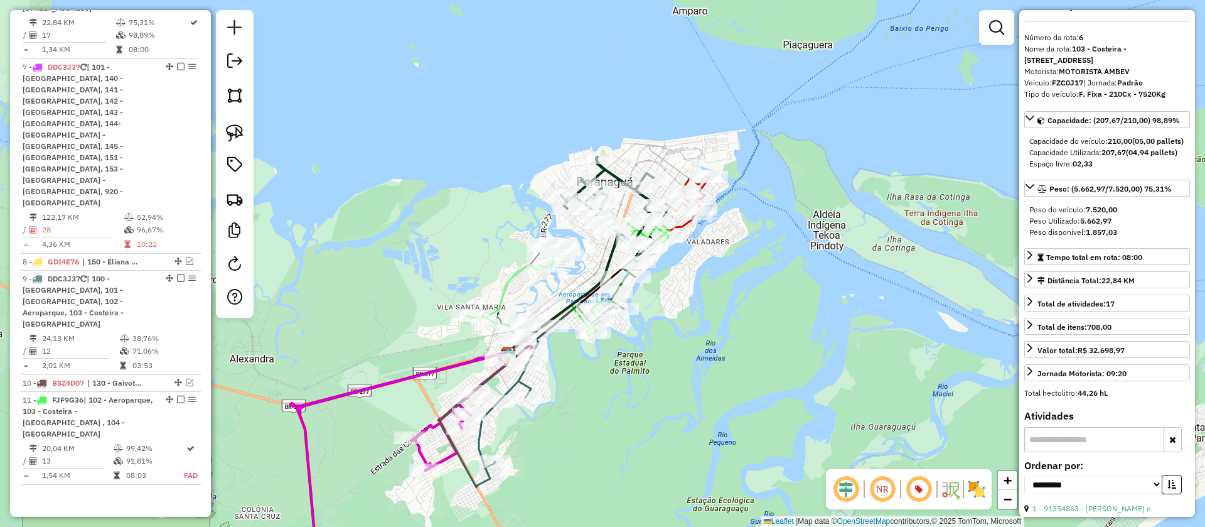
click at [503, 284] on icon at bounding box center [543, 283] width 154 height 112
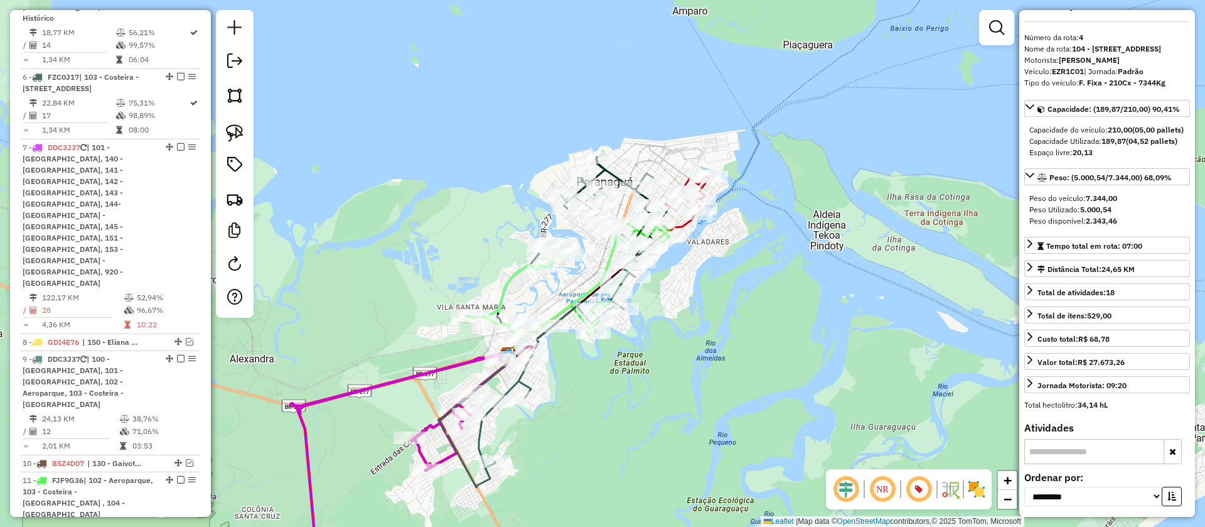
scroll to position [596, 0]
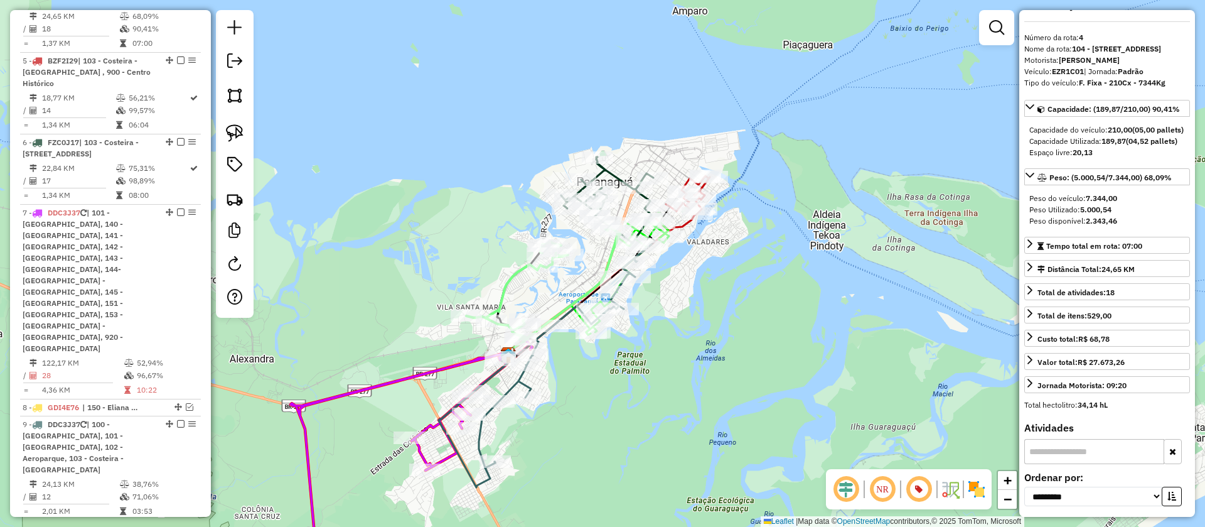
click at [451, 365] on icon at bounding box center [412, 459] width 242 height 242
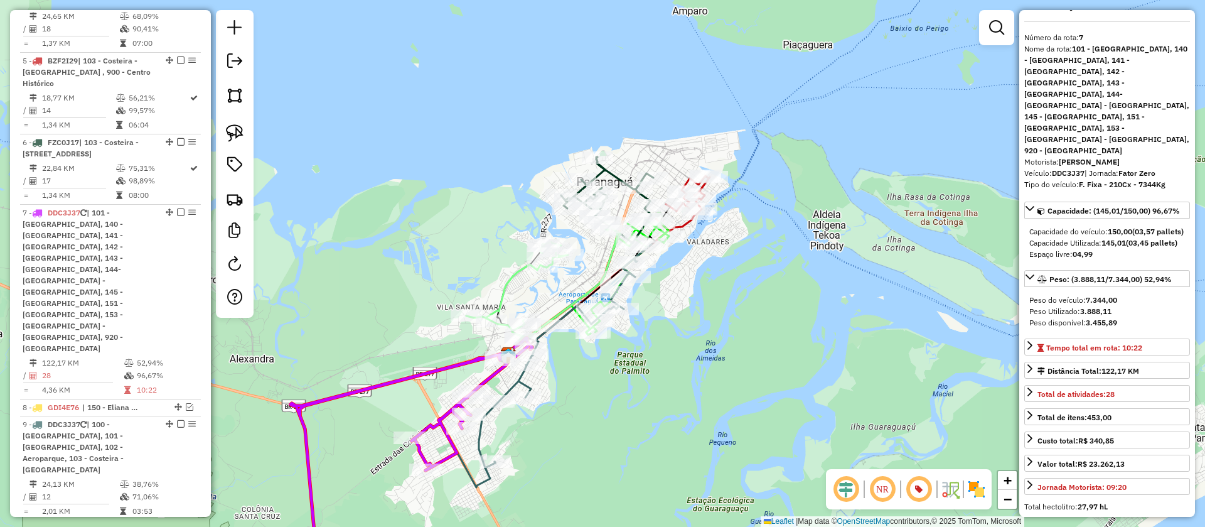
scroll to position [741, 0]
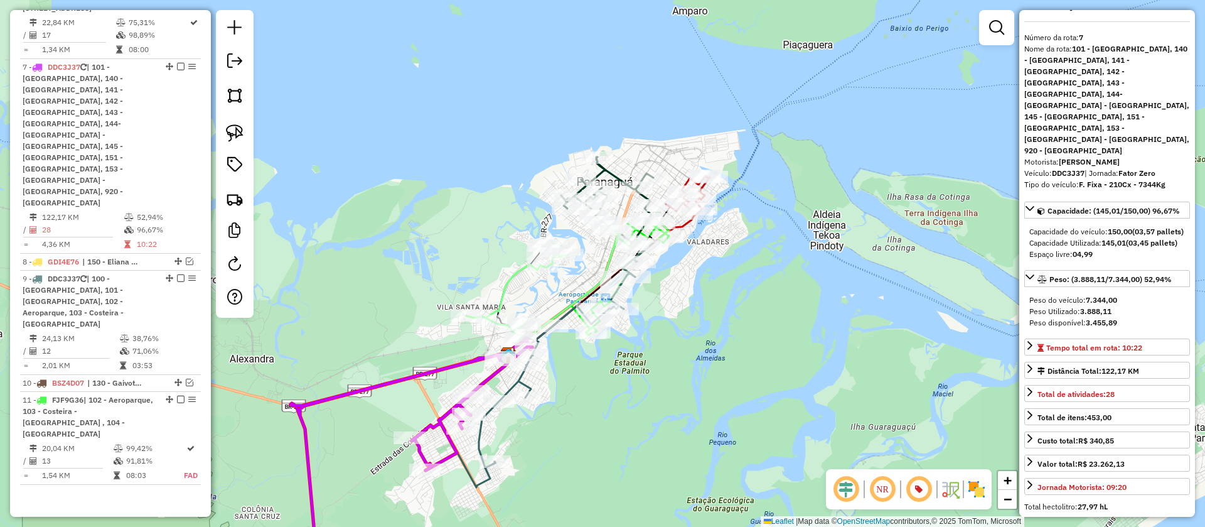
click at [517, 377] on icon at bounding box center [565, 355] width 173 height 223
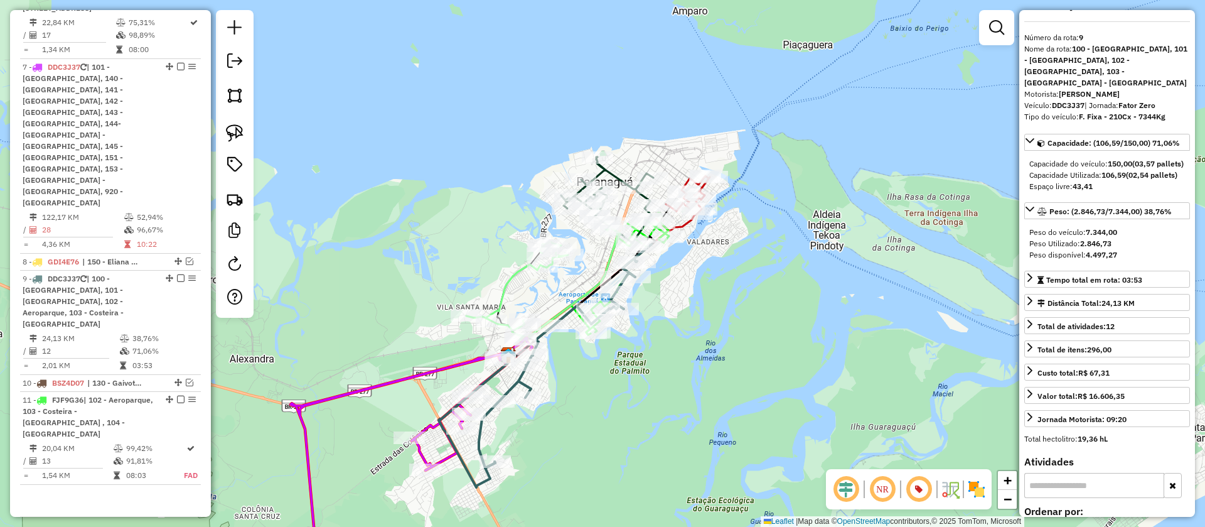
click at [687, 223] on icon at bounding box center [683, 203] width 54 height 55
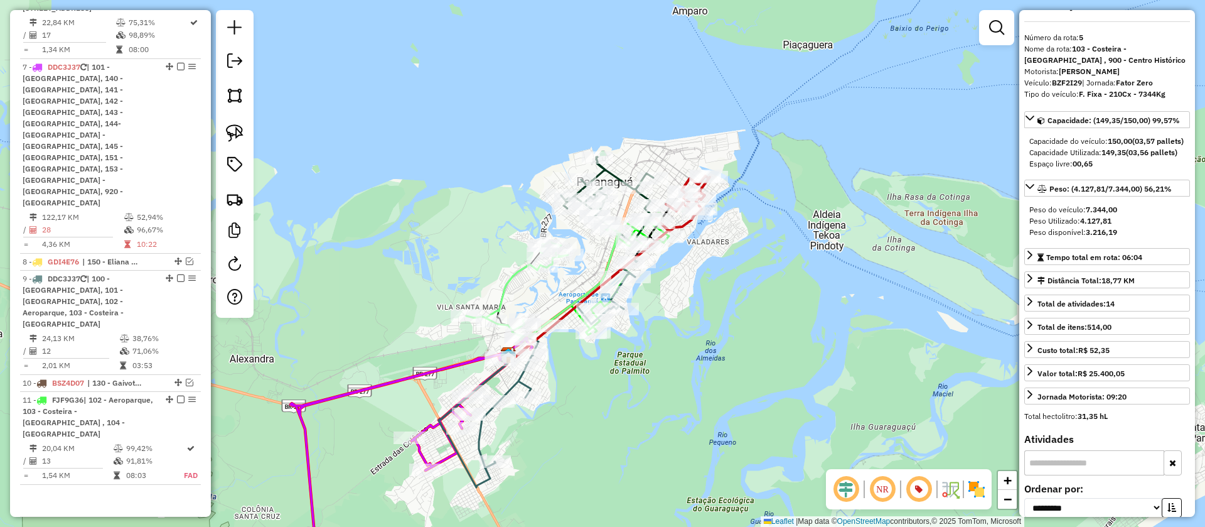
scroll to position [677, 0]
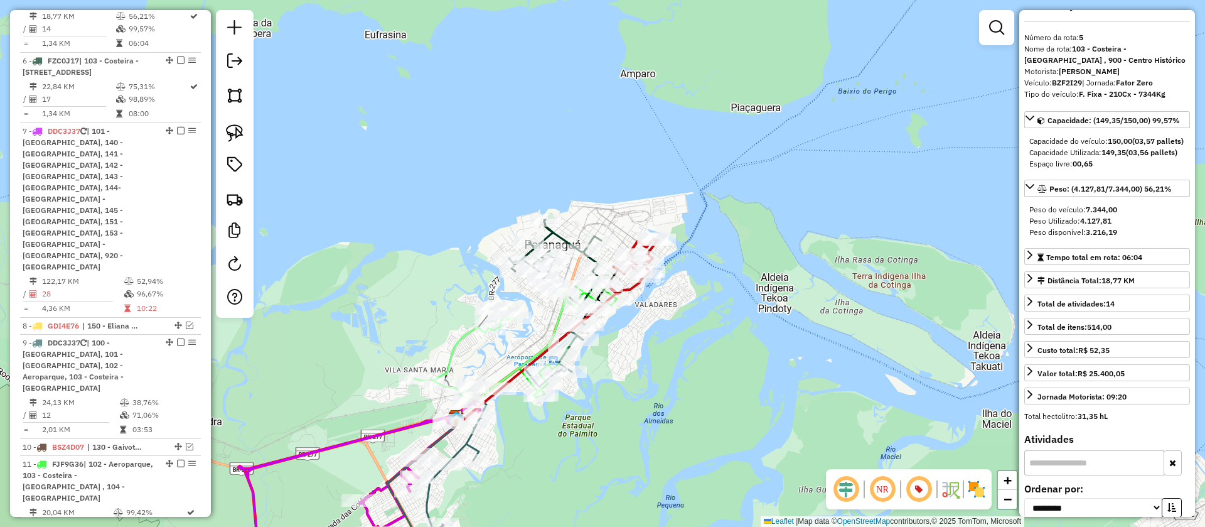
drag, startPoint x: 714, startPoint y: 245, endPoint x: 642, endPoint y: 335, distance: 115.2
click at [642, 335] on div "Janela de atendimento Grade de atendimento Capacidade Transportadoras Veículos …" at bounding box center [602, 263] width 1205 height 527
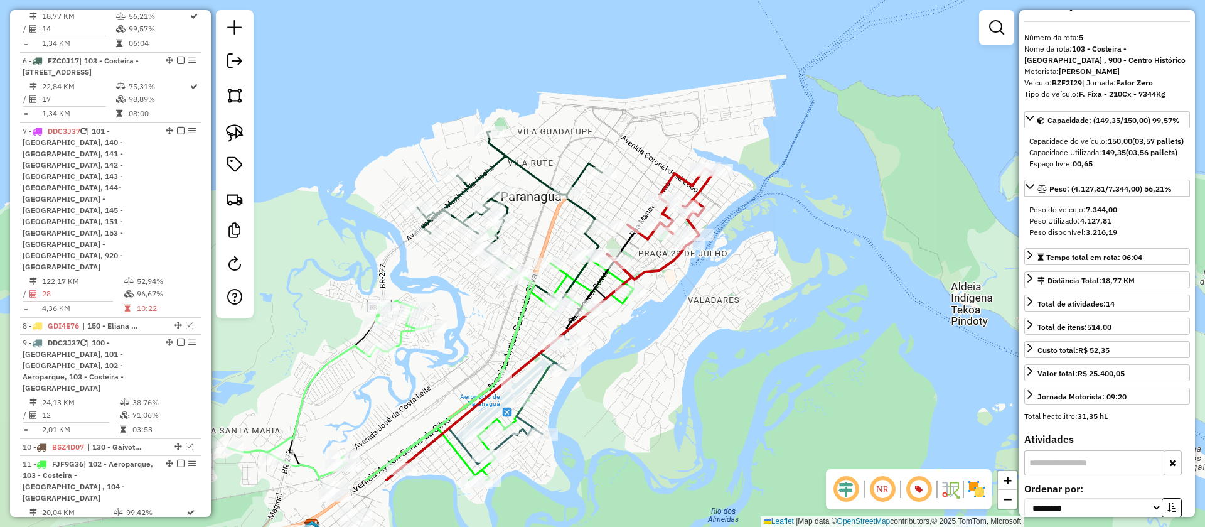
drag, startPoint x: 701, startPoint y: 357, endPoint x: 743, endPoint y: 256, distance: 108.9
click at [743, 256] on div "Janela de atendimento Grade de atendimento Capacidade Transportadoras Veículos …" at bounding box center [602, 263] width 1205 height 527
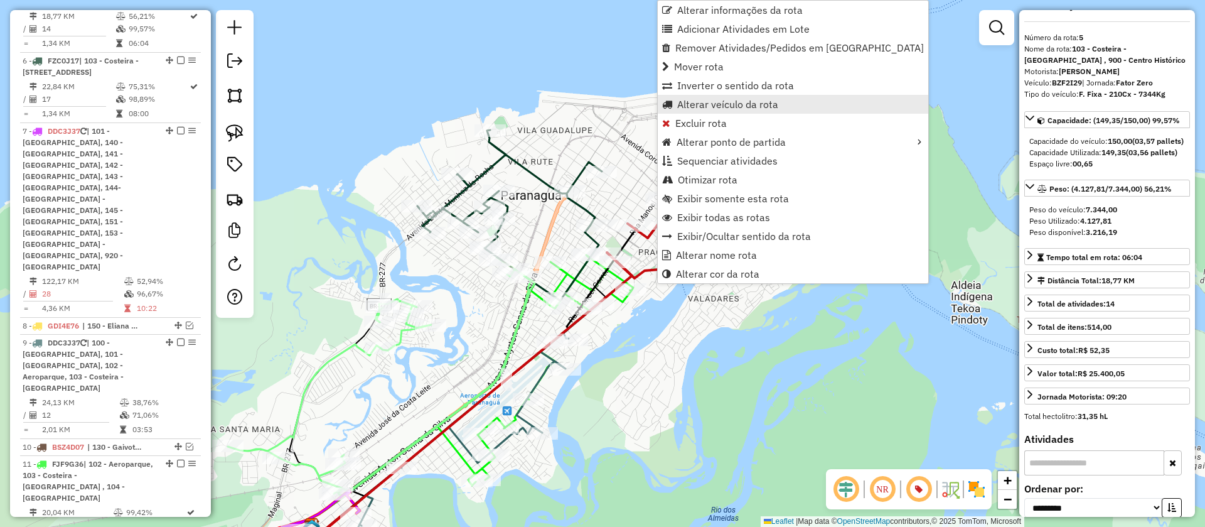
click at [734, 107] on span "Alterar veículo da rota" at bounding box center [727, 104] width 101 height 10
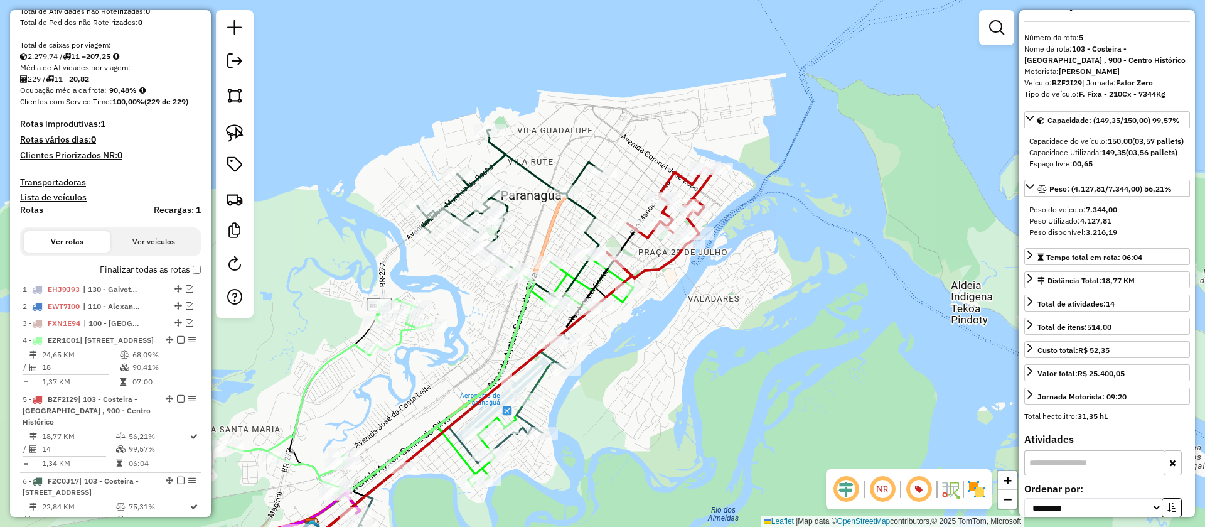
scroll to position [258, 0]
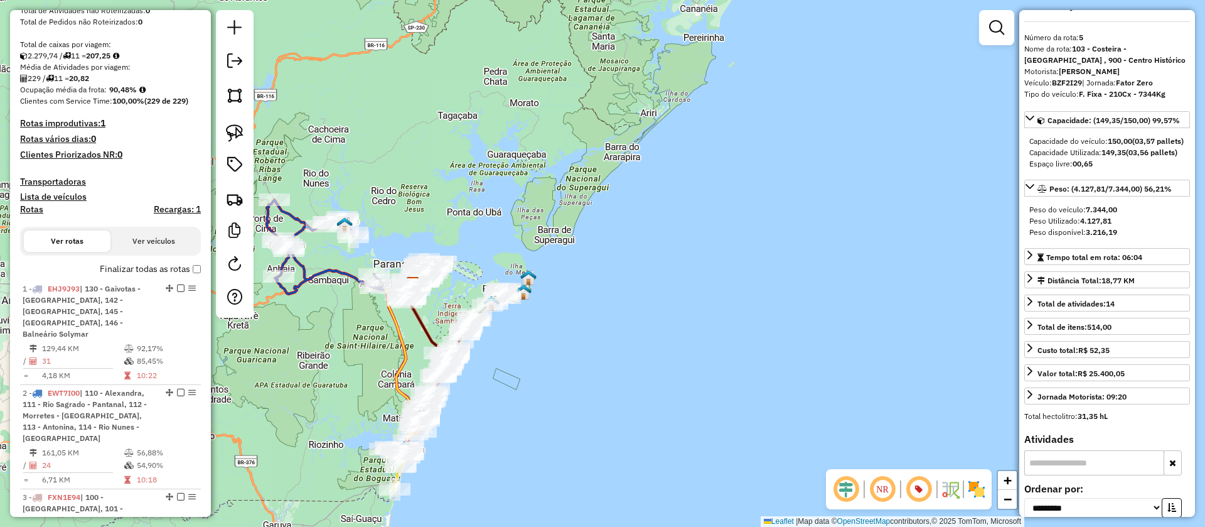
click at [344, 278] on icon at bounding box center [341, 247] width 148 height 94
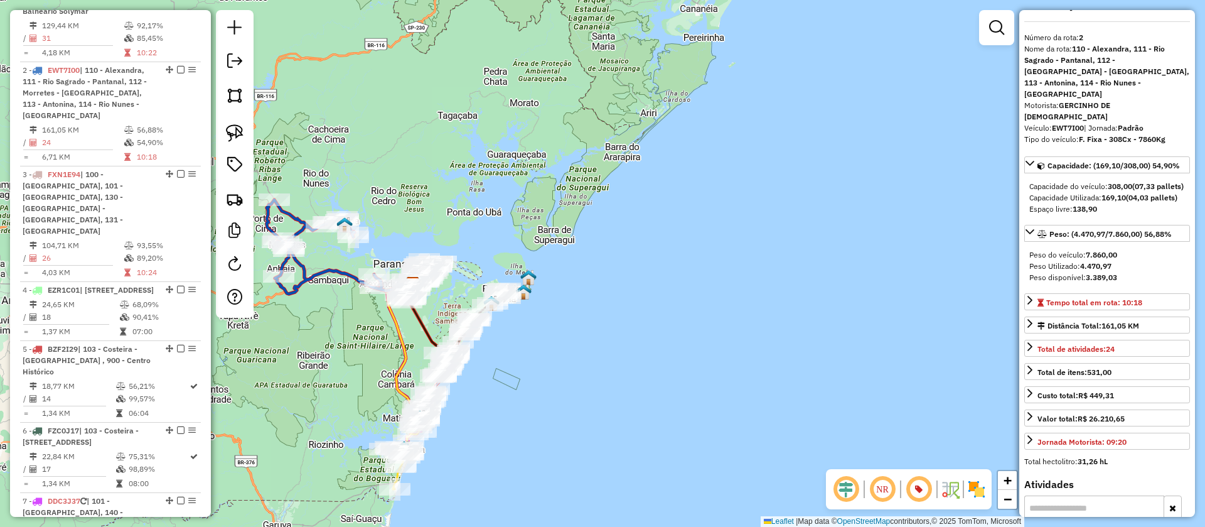
scroll to position [638, 0]
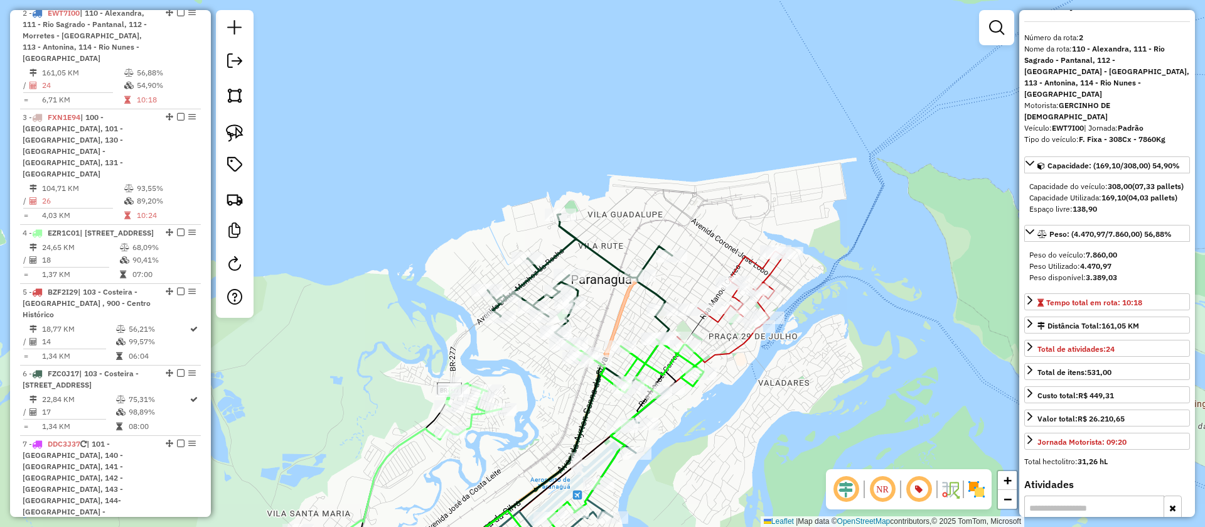
click at [567, 255] on icon at bounding box center [580, 298] width 185 height 168
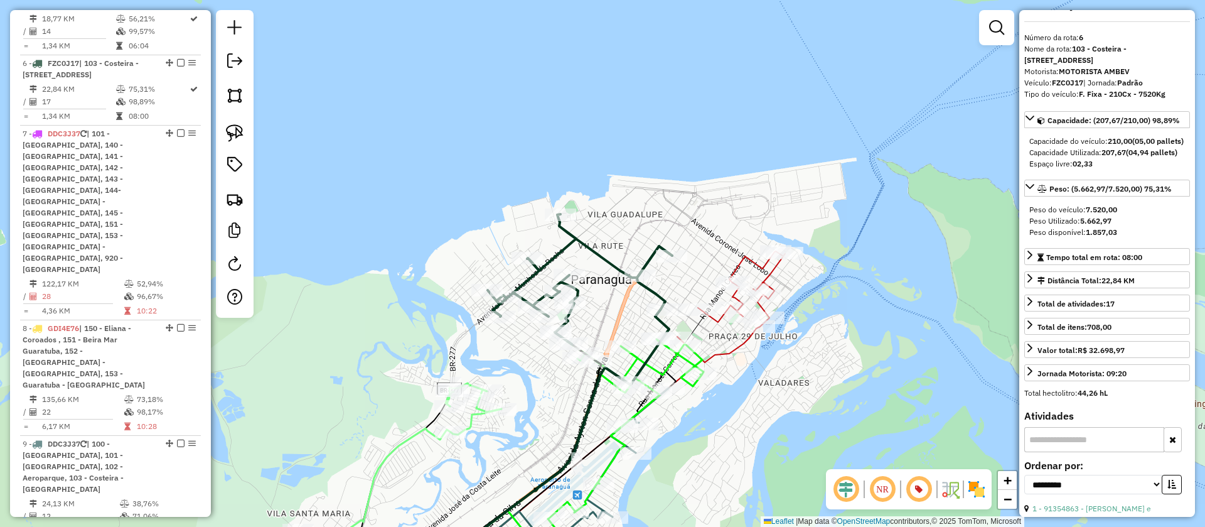
scroll to position [964, 0]
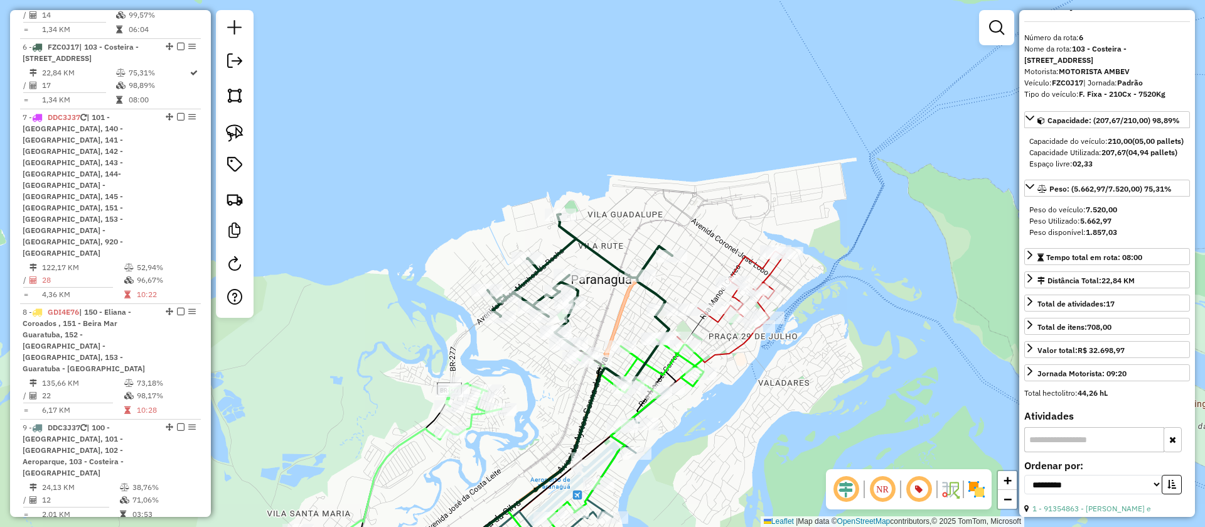
click at [1067, 78] on strong "FZC0J17" at bounding box center [1067, 82] width 31 height 9
copy div "FZC0J17"
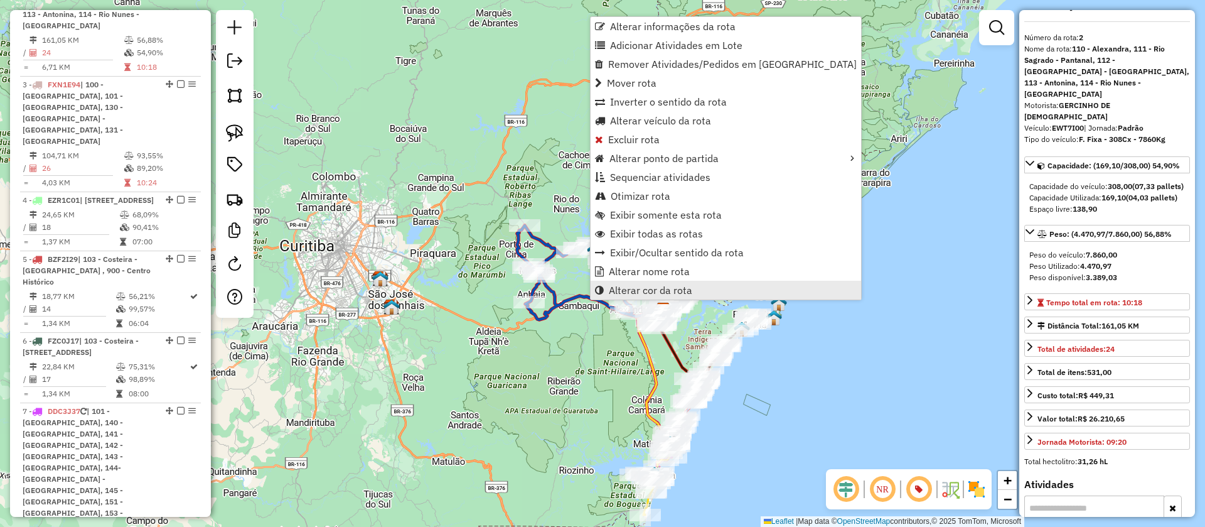
scroll to position [638, 0]
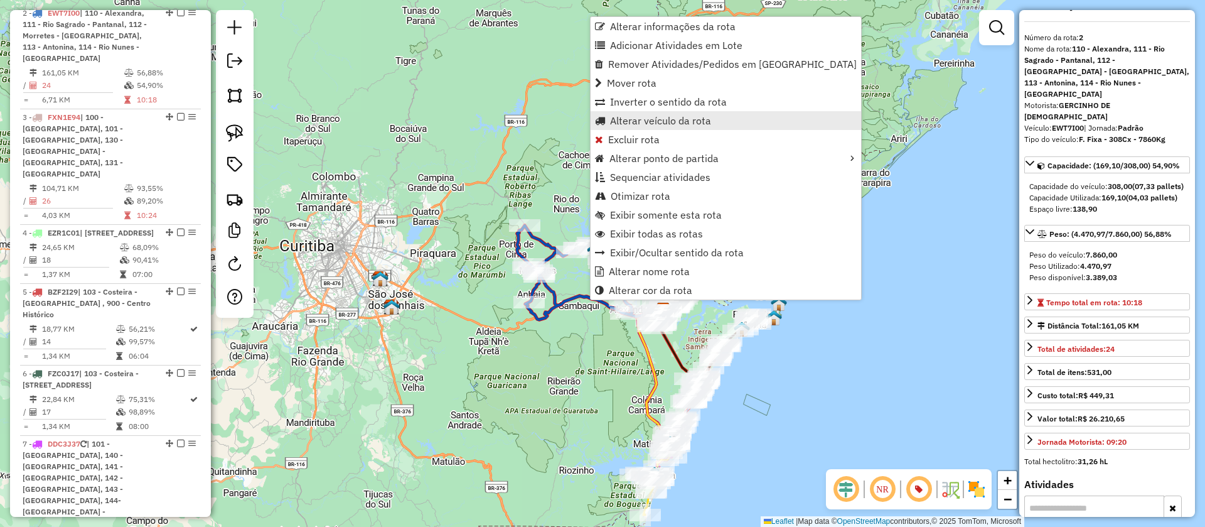
click at [660, 120] on span "Alterar veículo da rota" at bounding box center [660, 121] width 101 height 10
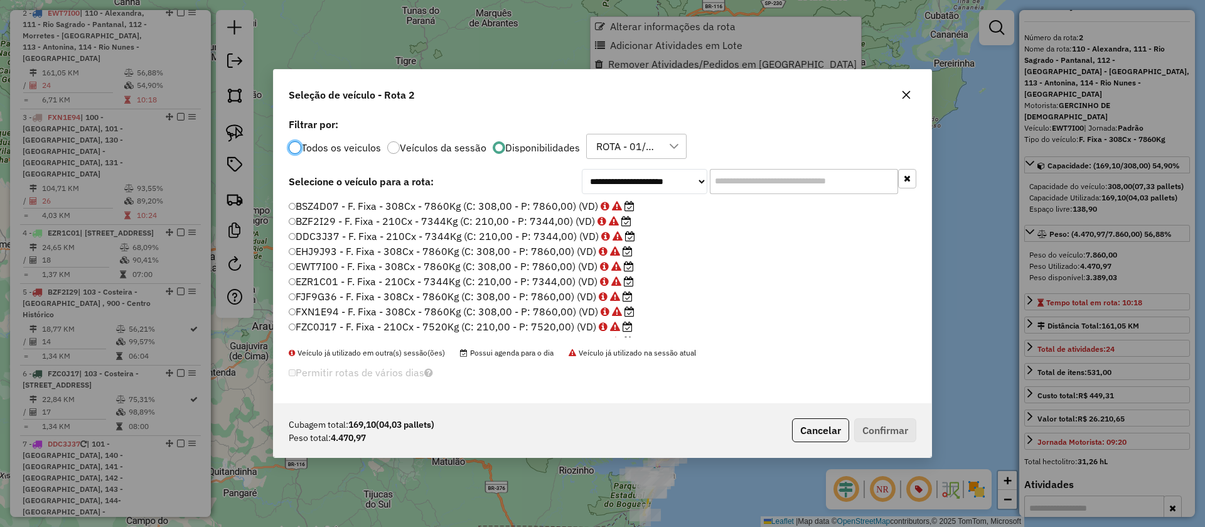
scroll to position [7, 4]
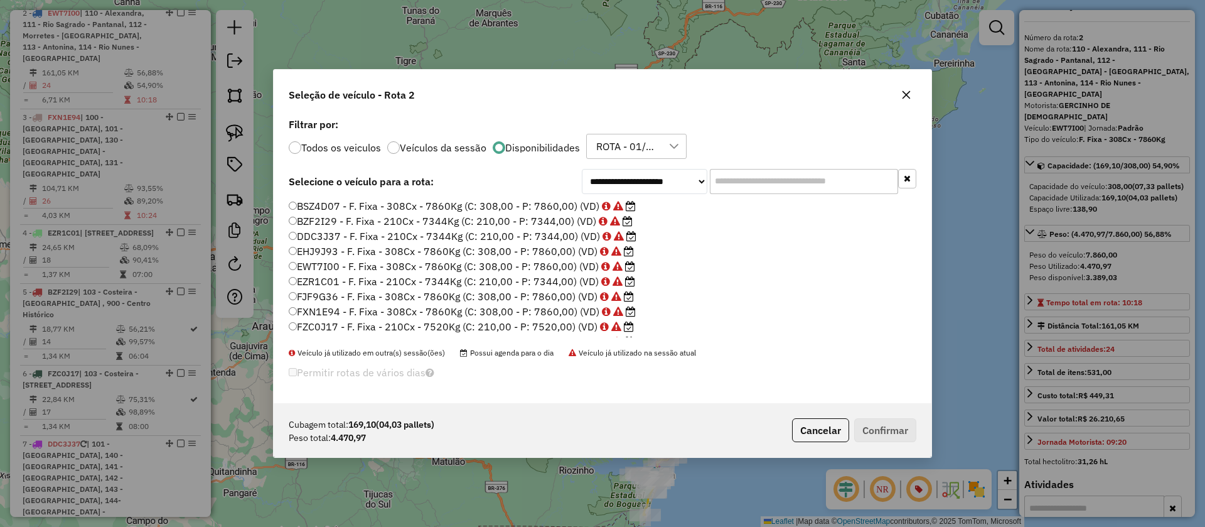
click at [730, 180] on input "text" at bounding box center [804, 181] width 188 height 25
paste input "*******"
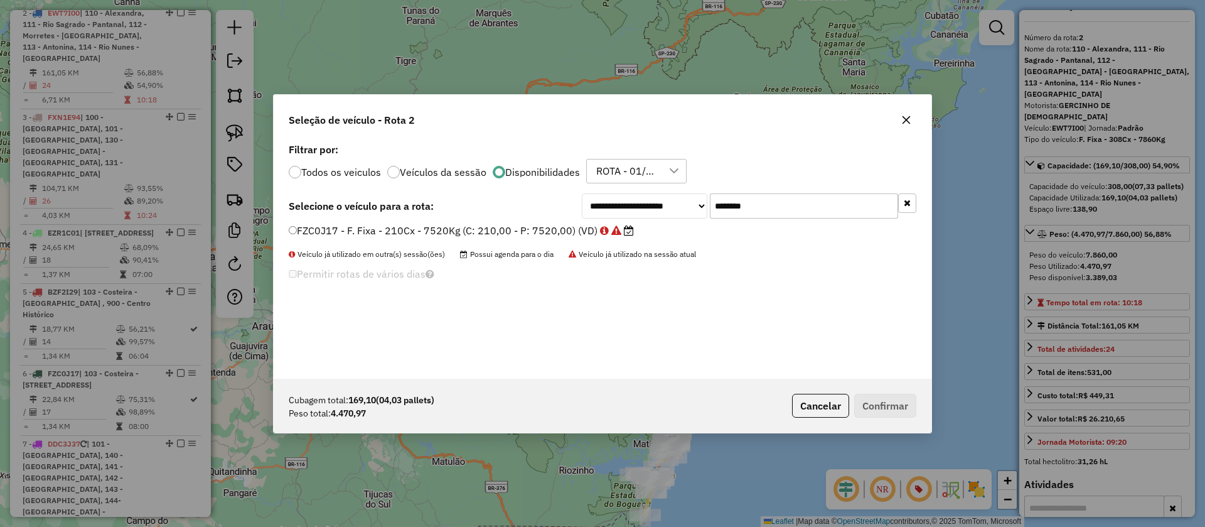
type input "*******"
click at [569, 233] on label "FZC0J17 - F. Fixa - 210Cx - 7520Kg (C: 210,00 - P: 7520,00) (VD)" at bounding box center [461, 230] width 345 height 15
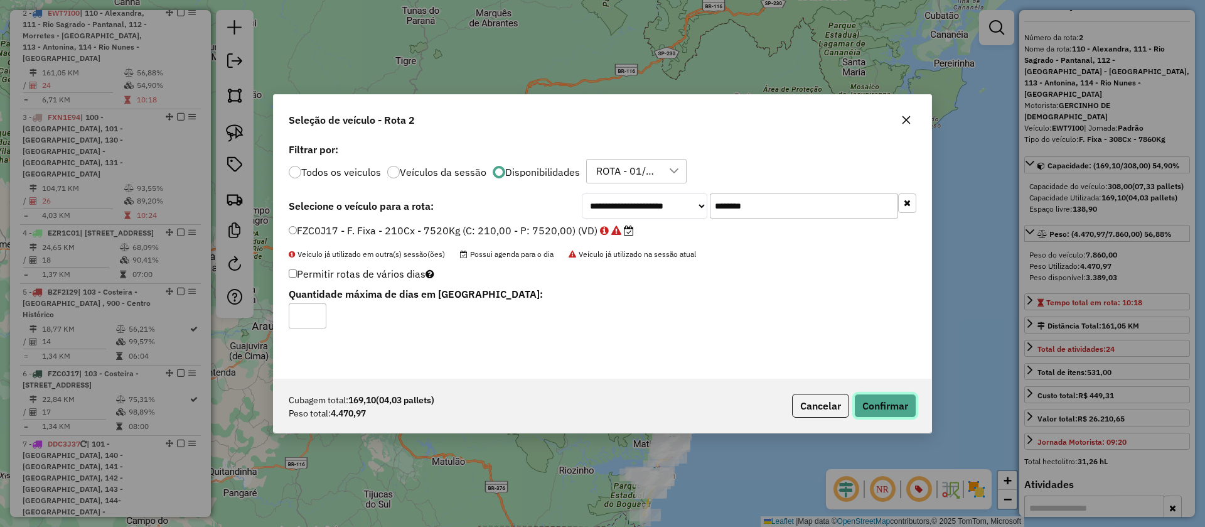
click at [890, 414] on button "Confirmar" at bounding box center [885, 406] width 62 height 24
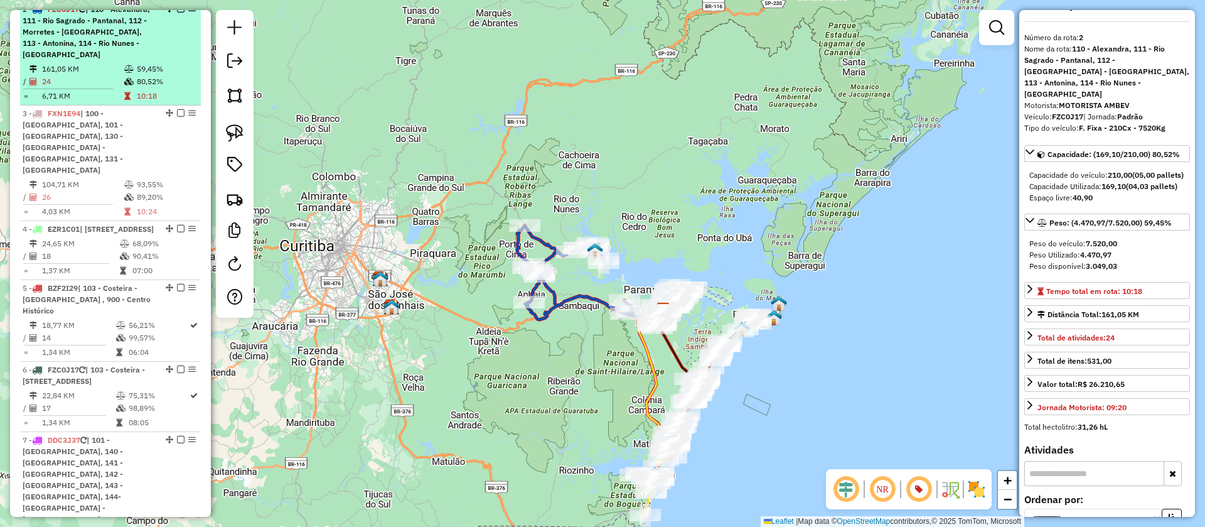
scroll to position [638, 0]
click at [177, 16] on em at bounding box center [181, 13] width 8 height 8
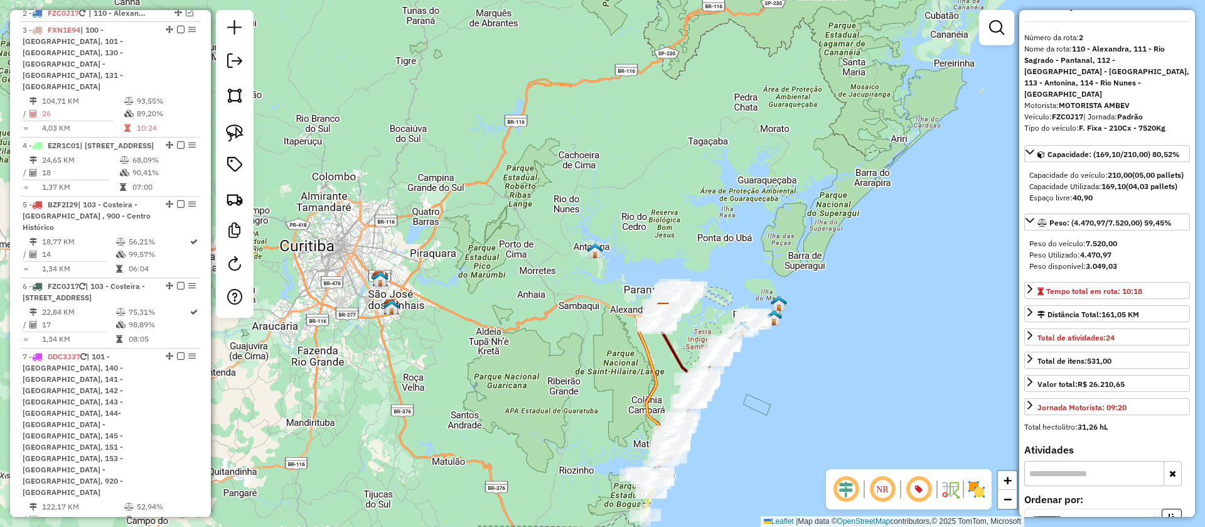
click at [654, 390] on icon at bounding box center [653, 391] width 35 height 167
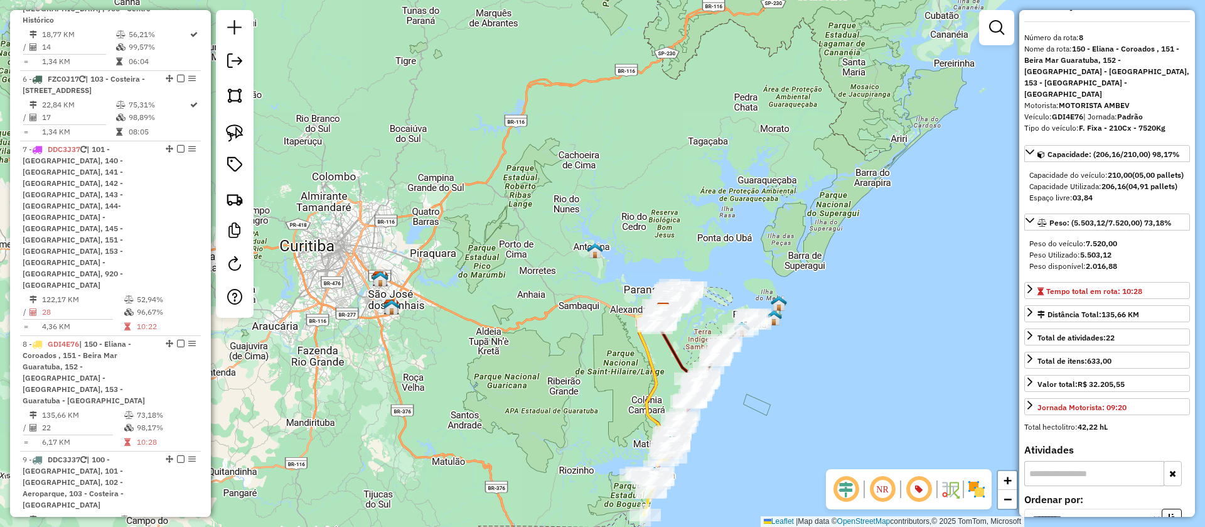
scroll to position [1034, 0]
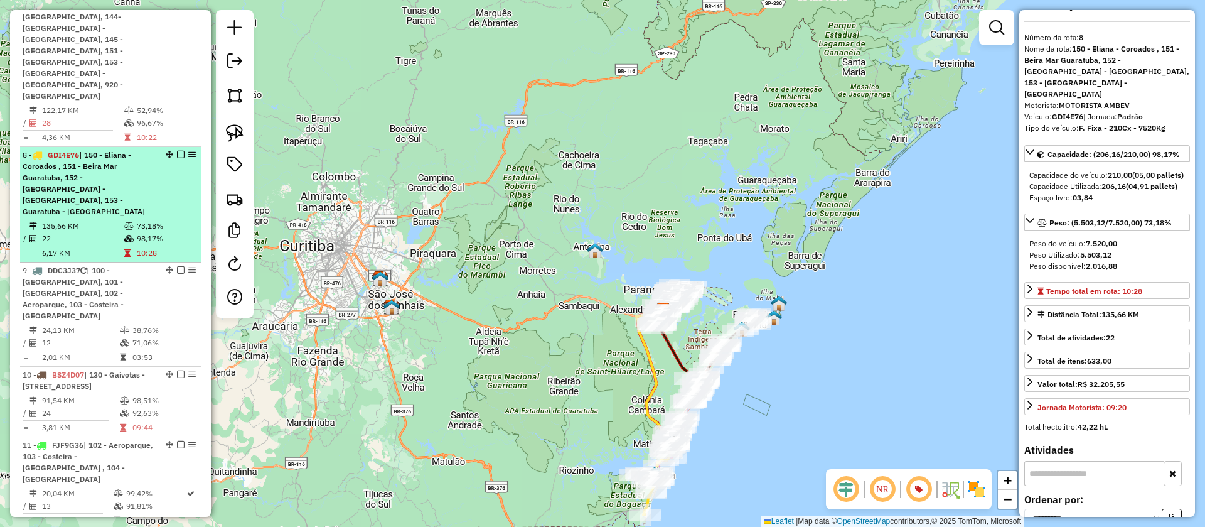
click at [177, 151] on em at bounding box center [181, 155] width 8 height 8
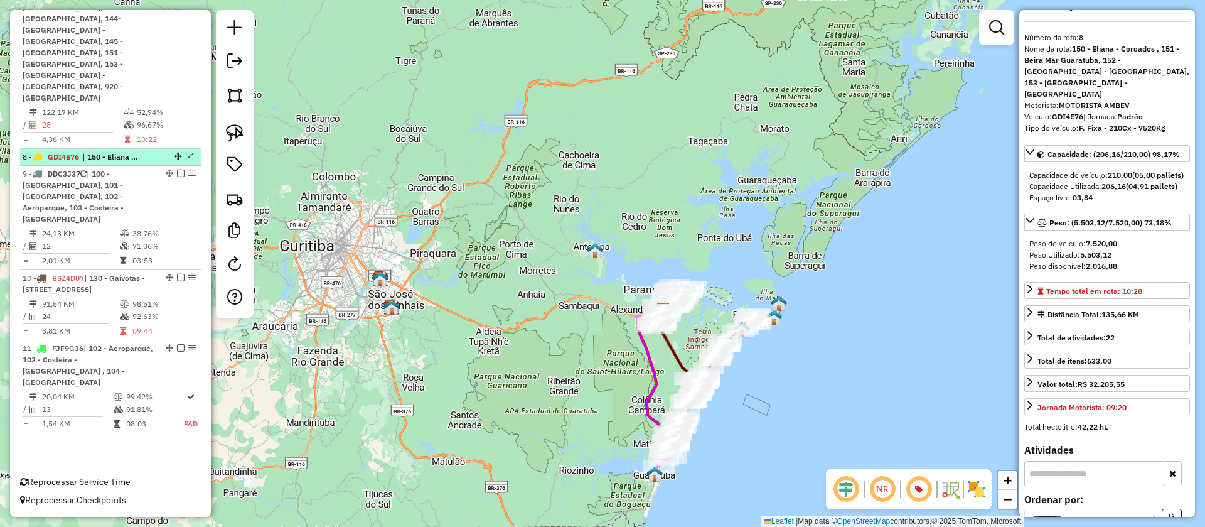
scroll to position [947, 0]
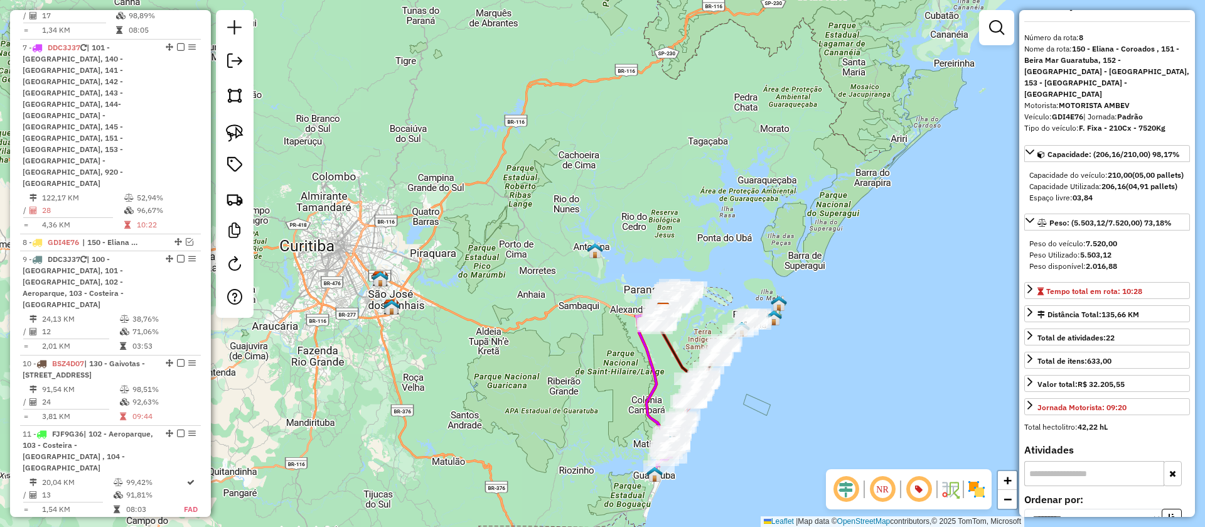
click at [654, 375] on icon at bounding box center [656, 388] width 40 height 160
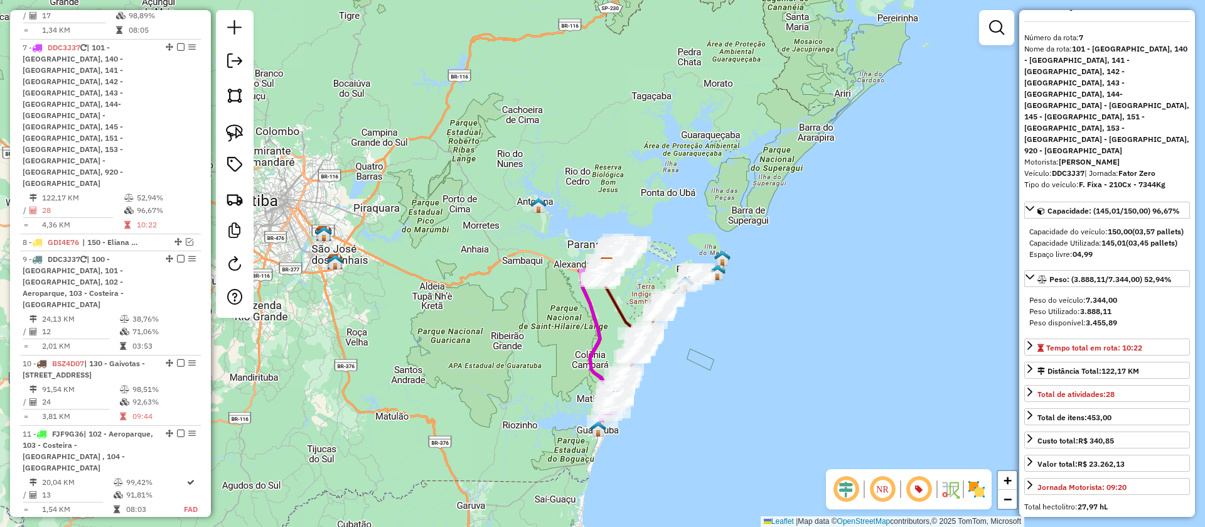
drag, startPoint x: 609, startPoint y: 384, endPoint x: 552, endPoint y: 339, distance: 72.4
click at [552, 339] on div "Janela de atendimento Grade de atendimento Capacidade Transportadoras Veículos …" at bounding box center [602, 263] width 1205 height 527
click at [177, 43] on em at bounding box center [181, 47] width 8 height 8
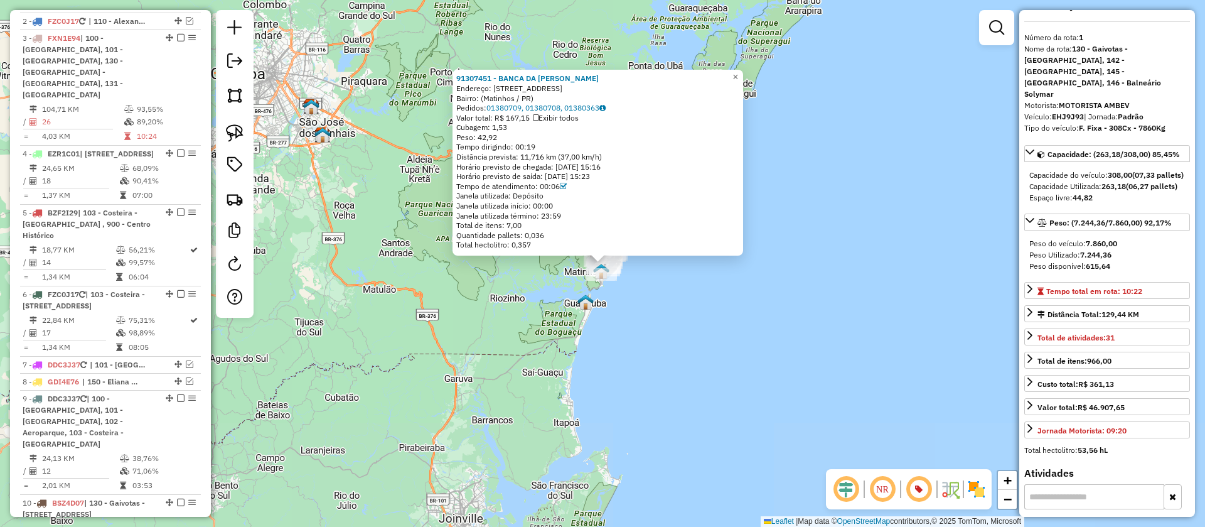
scroll to position [545, 0]
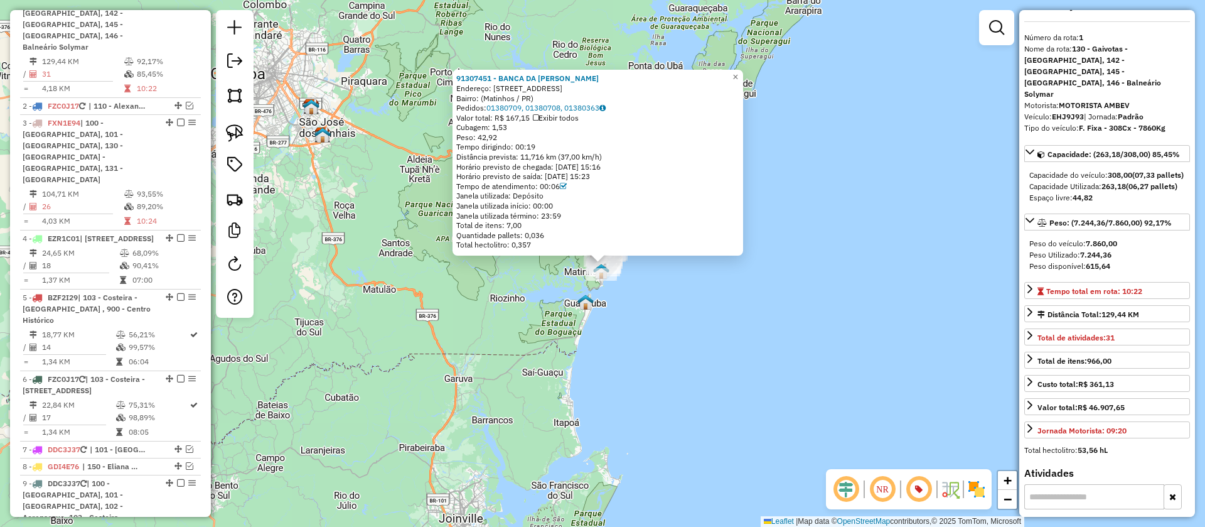
click at [722, 267] on div "91307451 - BANCA DA LIZ Endereço: Rua Projetada, 65 Bairro: (Matinhos / PR) Ped…" at bounding box center [602, 263] width 1205 height 527
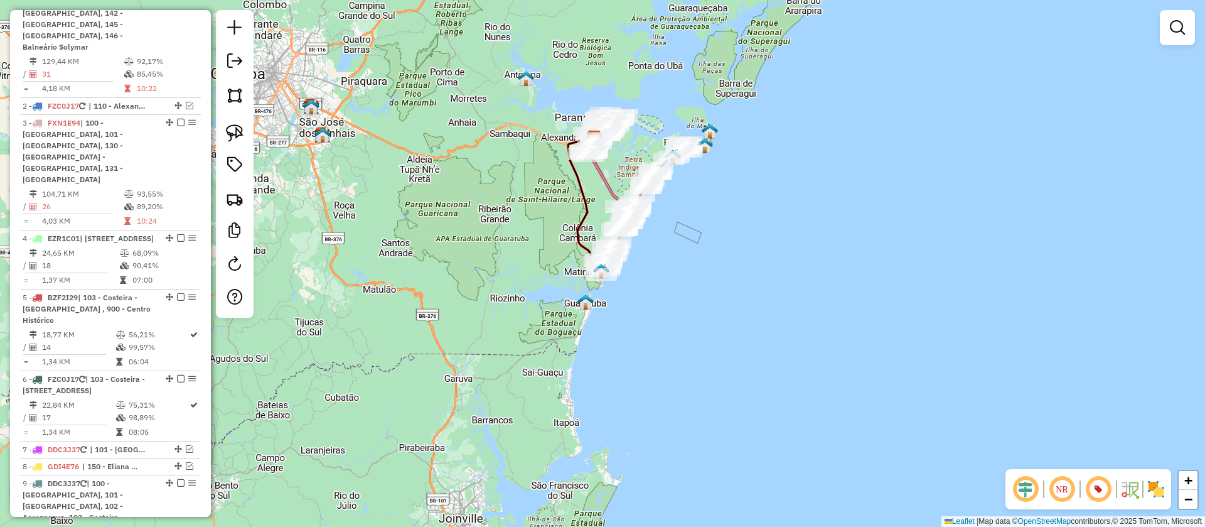
click at [606, 176] on icon at bounding box center [609, 184] width 47 height 92
select select "**********"
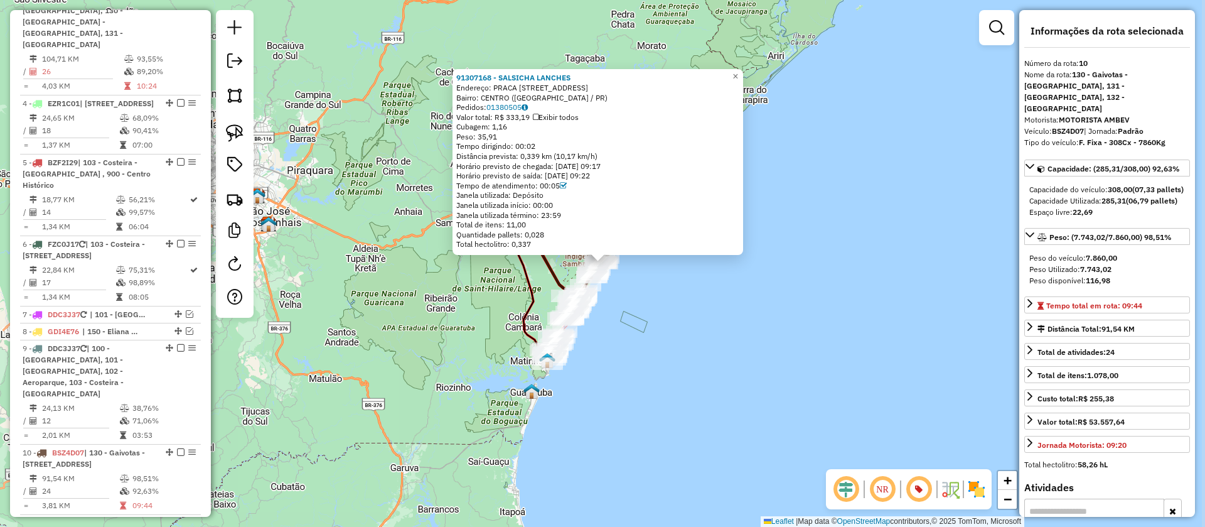
scroll to position [826, 0]
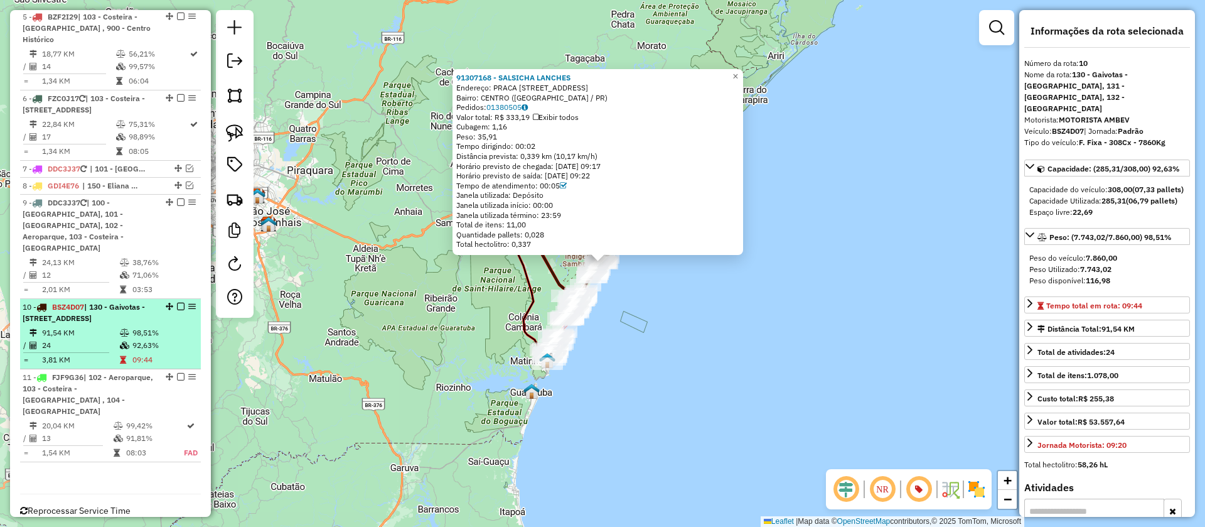
click at [180, 303] on em at bounding box center [181, 307] width 8 height 8
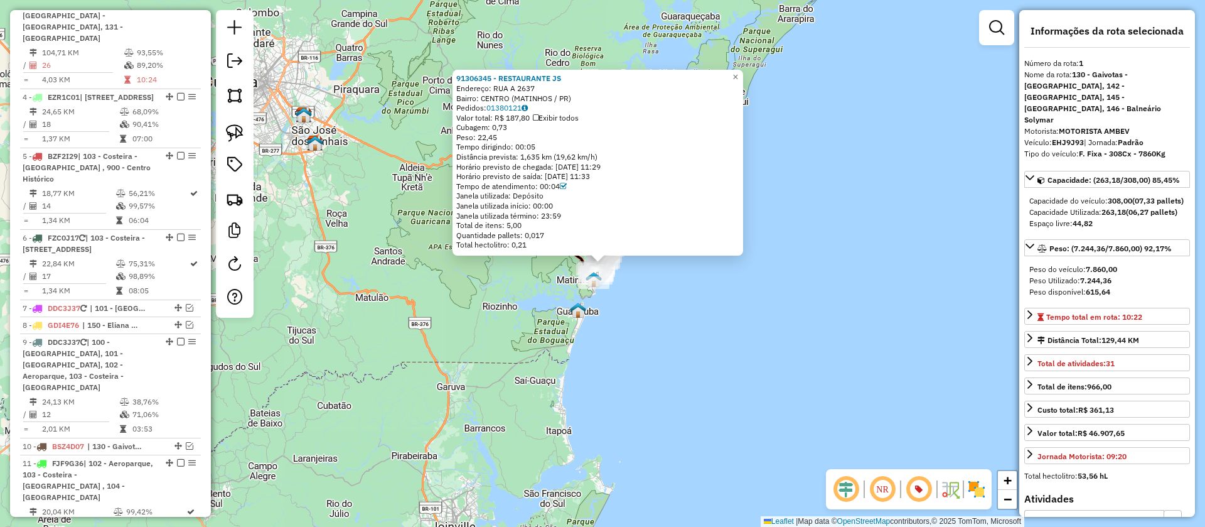
scroll to position [545, 0]
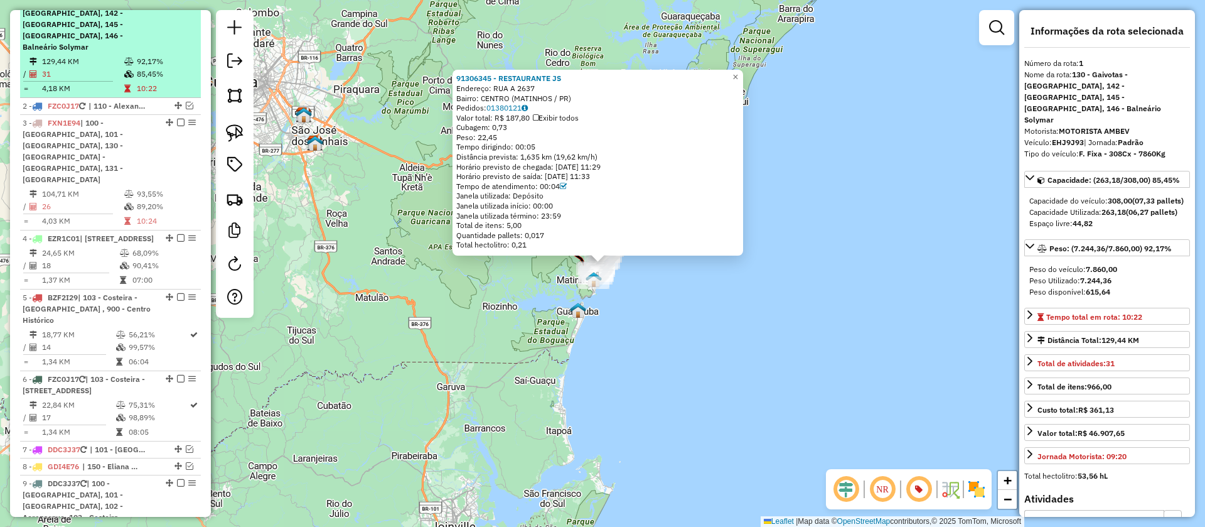
click at [177, 5] on em at bounding box center [181, 1] width 8 height 8
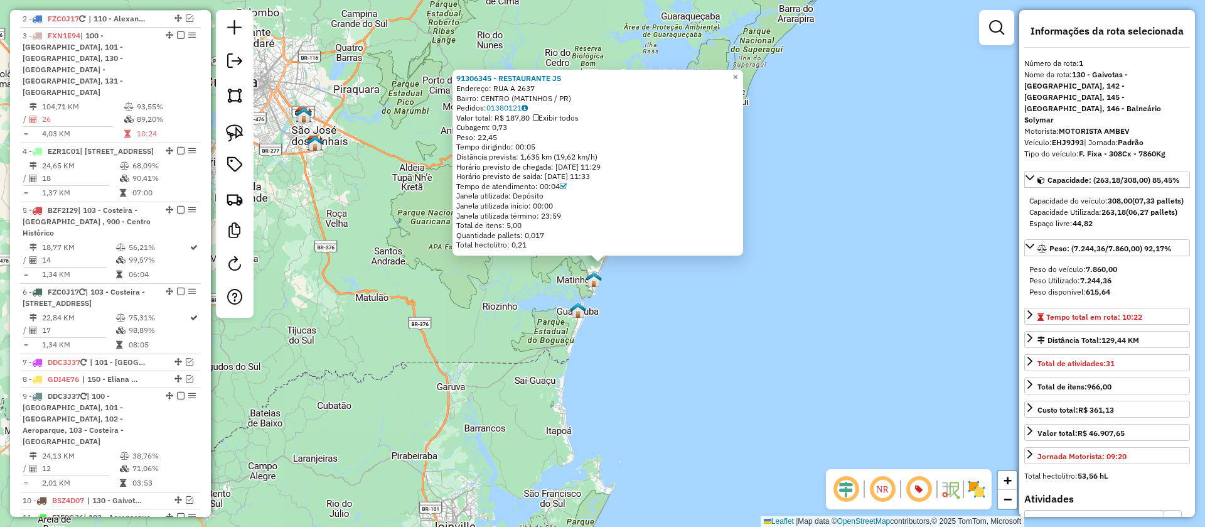
click at [626, 306] on div "91306345 - RESTAURANTE JS Endereço: RUA A 2637 Bairro: CENTRO (MATINHOS / PR) P…" at bounding box center [602, 263] width 1205 height 527
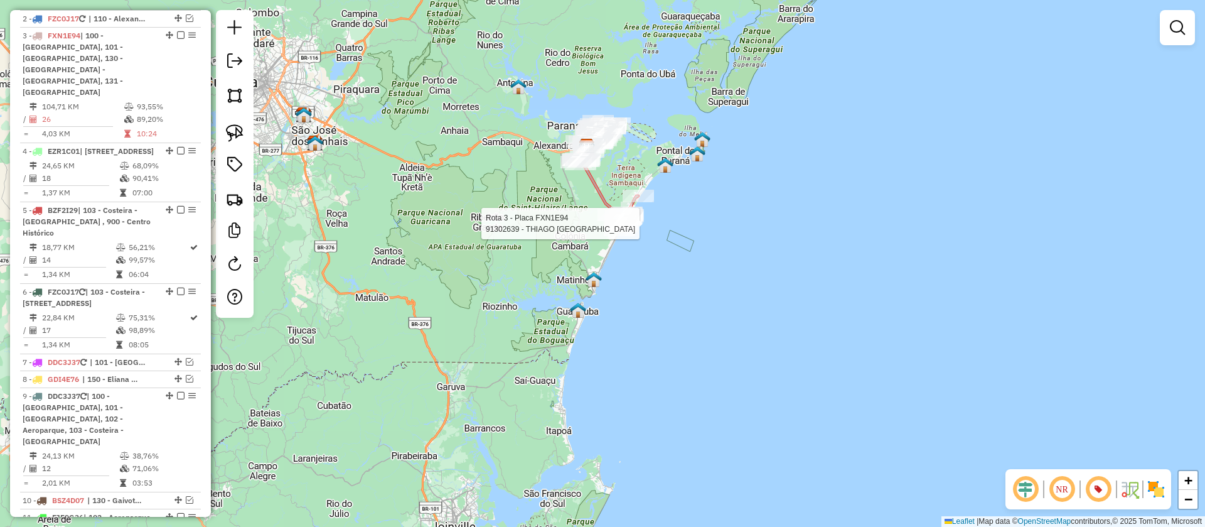
select select "**********"
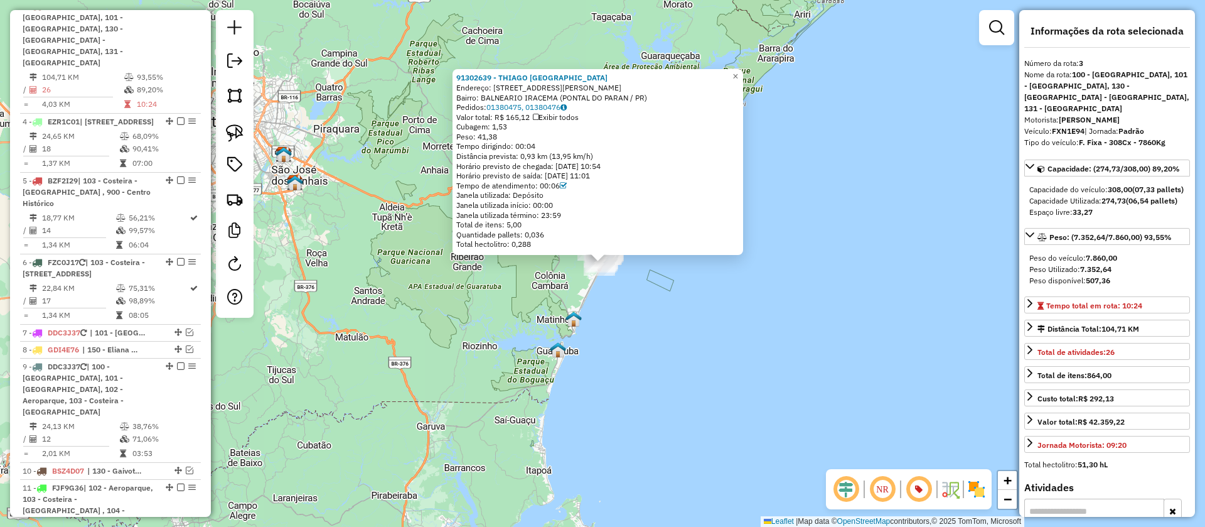
scroll to position [579, 0]
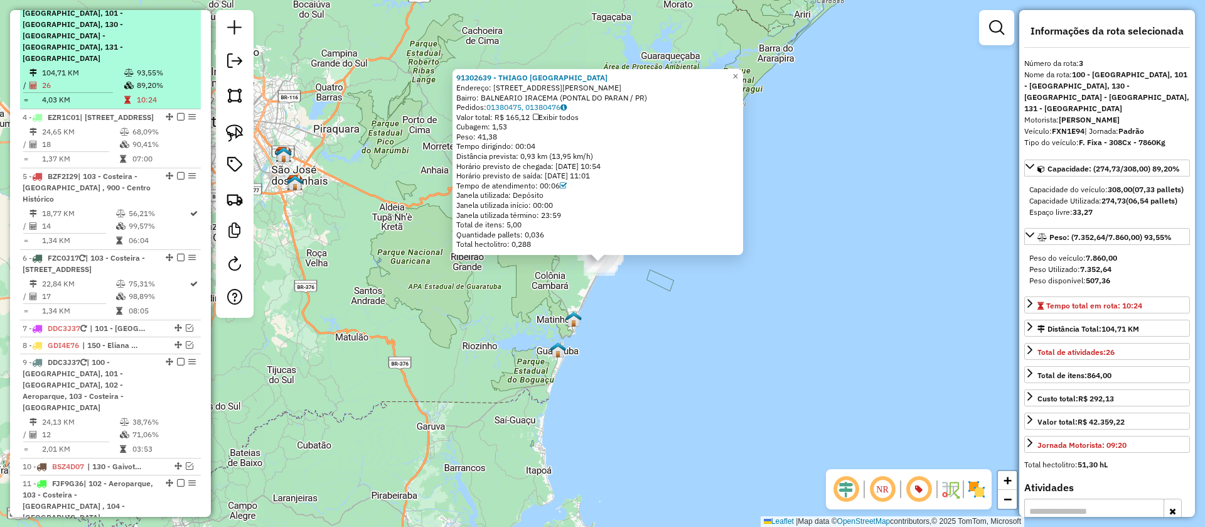
click at [177, 5] on em at bounding box center [181, 1] width 8 height 8
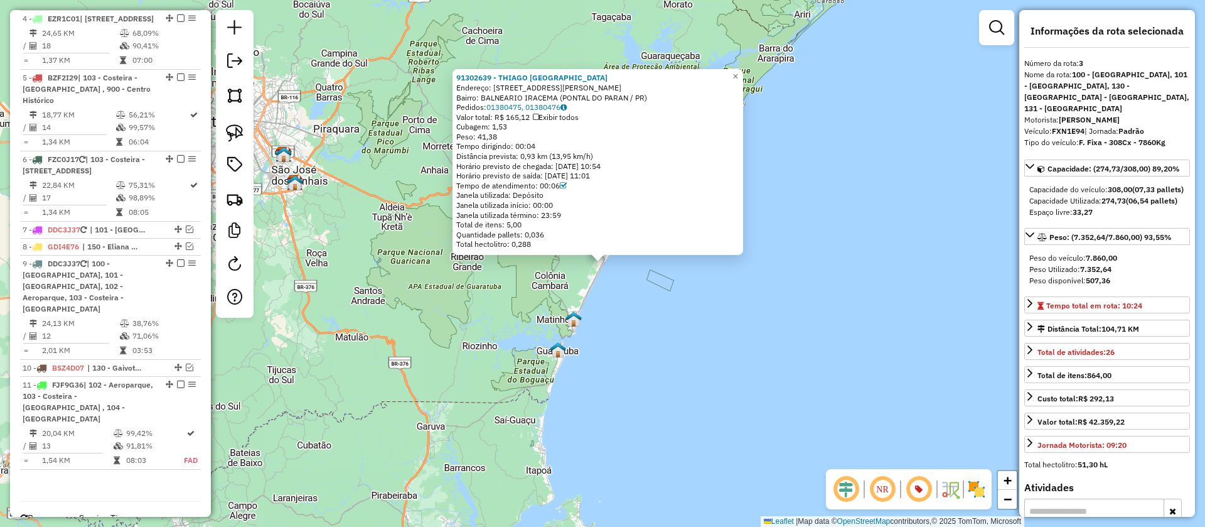
click at [462, 304] on div "91302639 - THIAGO VIANA DE SOUZ Endereço: R ENG RICARDO BELTRAMIM ESQUINA 542 B…" at bounding box center [602, 263] width 1205 height 527
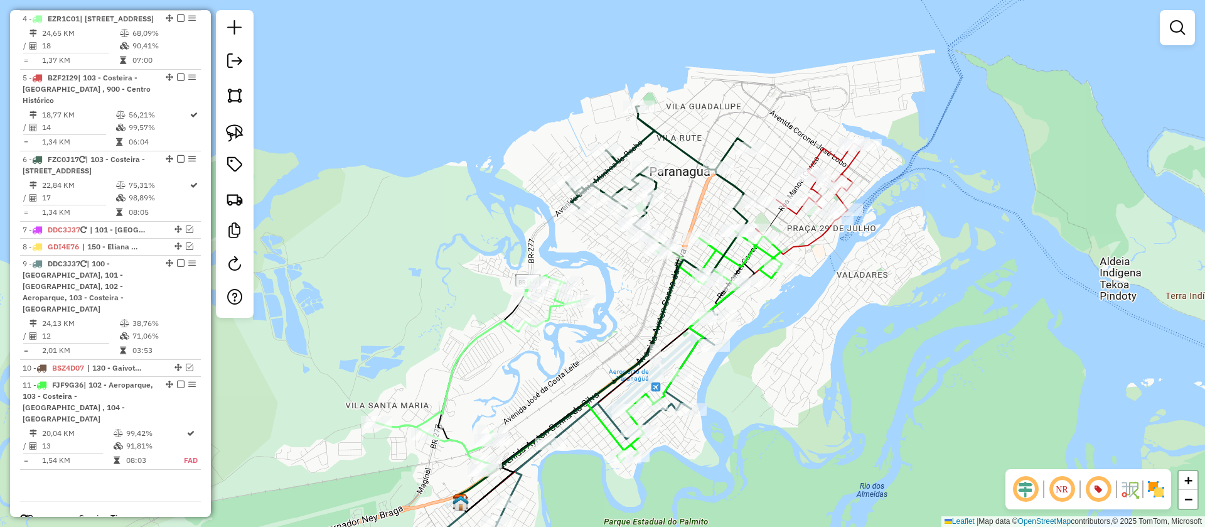
click at [690, 155] on icon at bounding box center [658, 190] width 185 height 168
select select "**********"
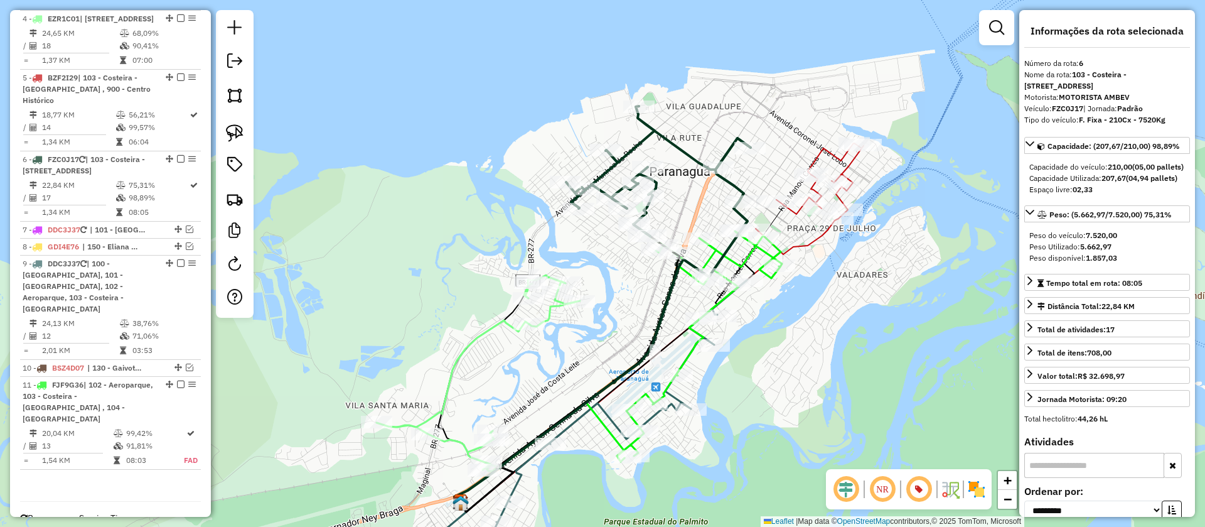
scroll to position [620, 0]
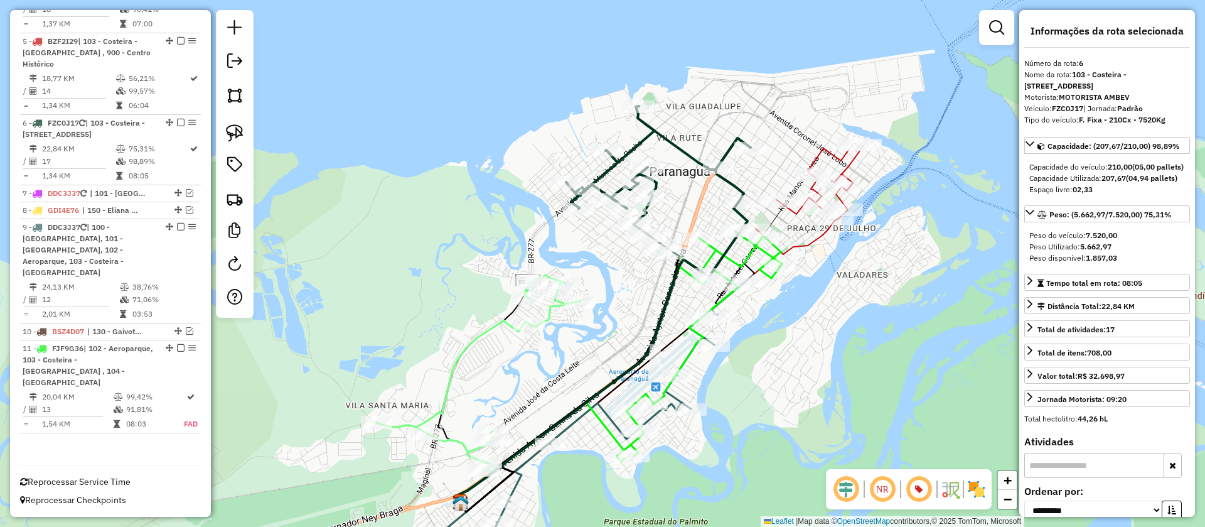
click at [693, 134] on div "Janela de atendimento Grade de atendimento Capacidade Transportadoras Veículos …" at bounding box center [602, 263] width 1205 height 527
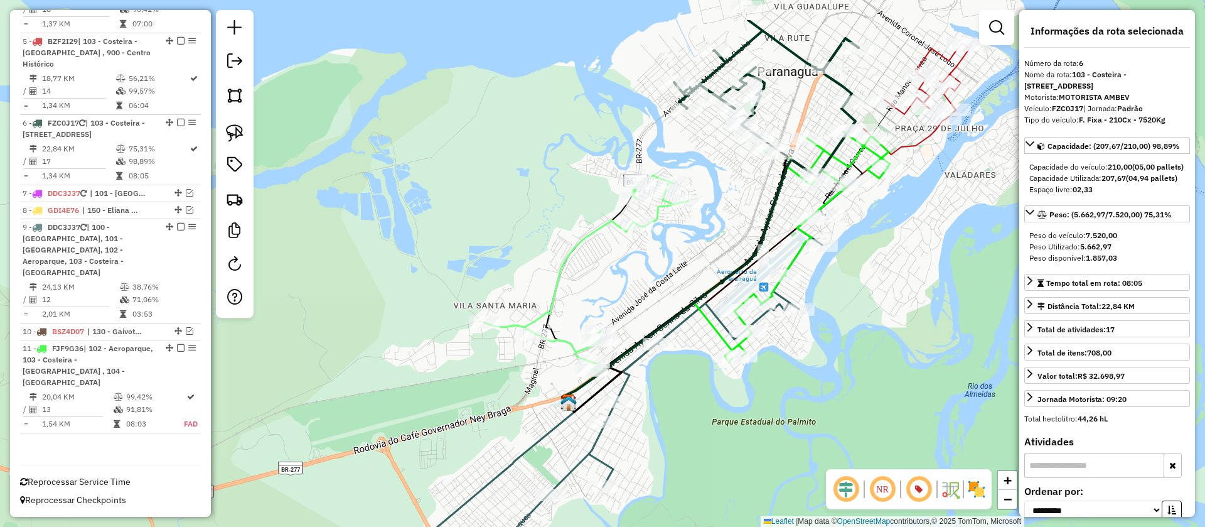
drag, startPoint x: 694, startPoint y: 158, endPoint x: 708, endPoint y: 231, distance: 74.1
click at [708, 231] on div "Janela de atendimento Grade de atendimento Capacidade Transportadoras Veículos …" at bounding box center [602, 263] width 1205 height 527
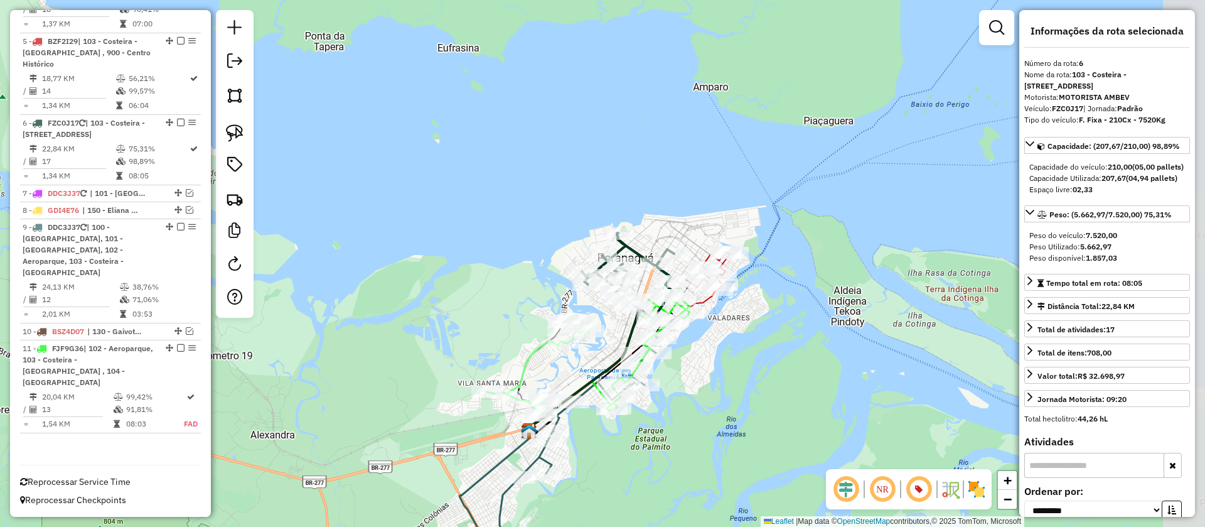
drag, startPoint x: 748, startPoint y: 343, endPoint x: 691, endPoint y: 442, distance: 113.6
click at [691, 442] on div "Janela de atendimento Grade de atendimento Capacidade Transportadoras Veículos …" at bounding box center [602, 263] width 1205 height 527
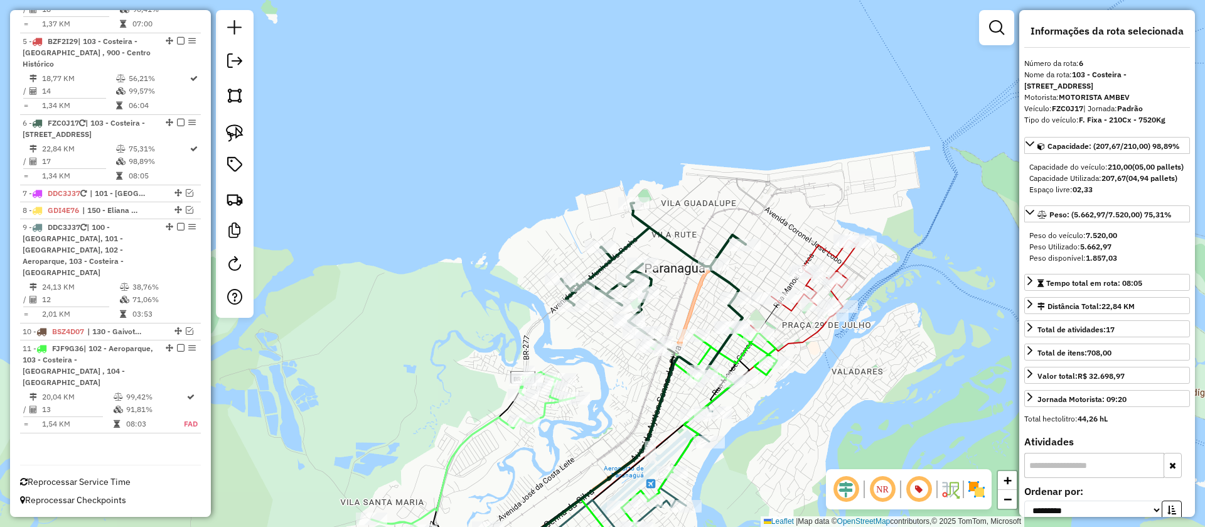
click at [812, 332] on icon at bounding box center [805, 295] width 108 height 111
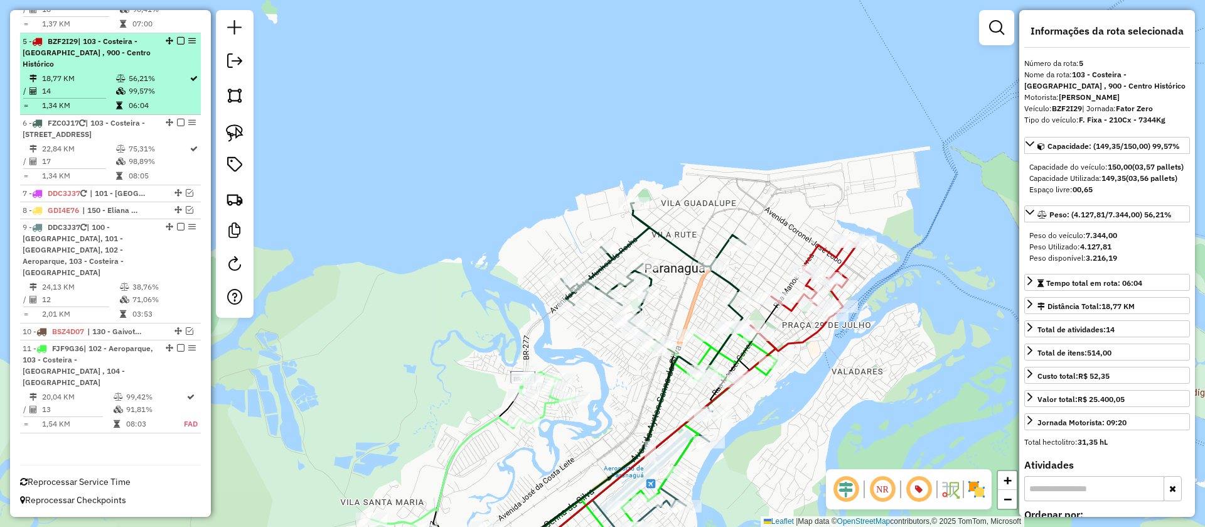
click at [178, 45] on em at bounding box center [181, 41] width 8 height 8
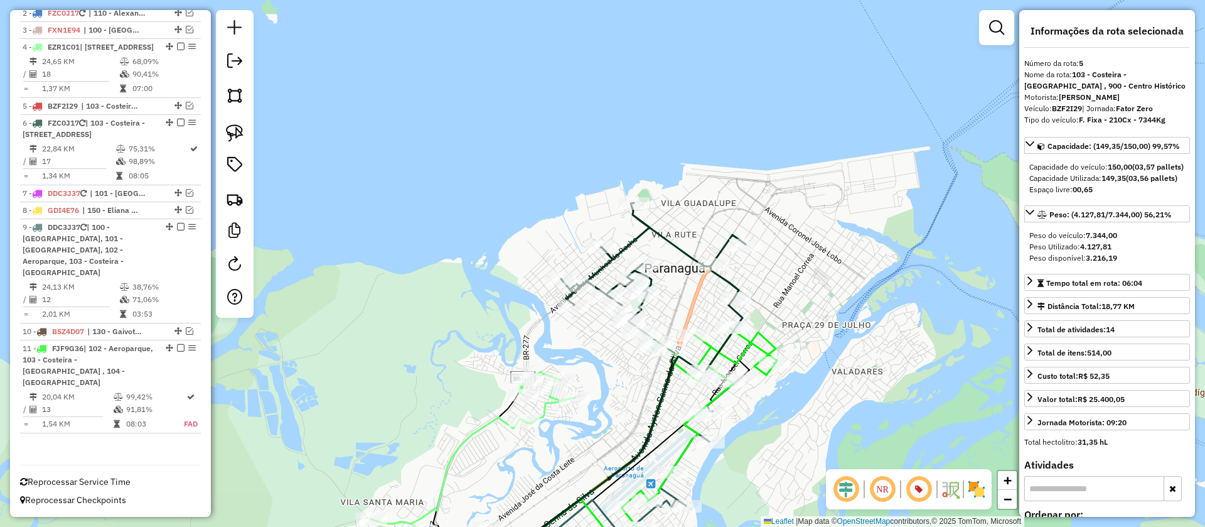
click at [770, 339] on icon at bounding box center [694, 443] width 165 height 230
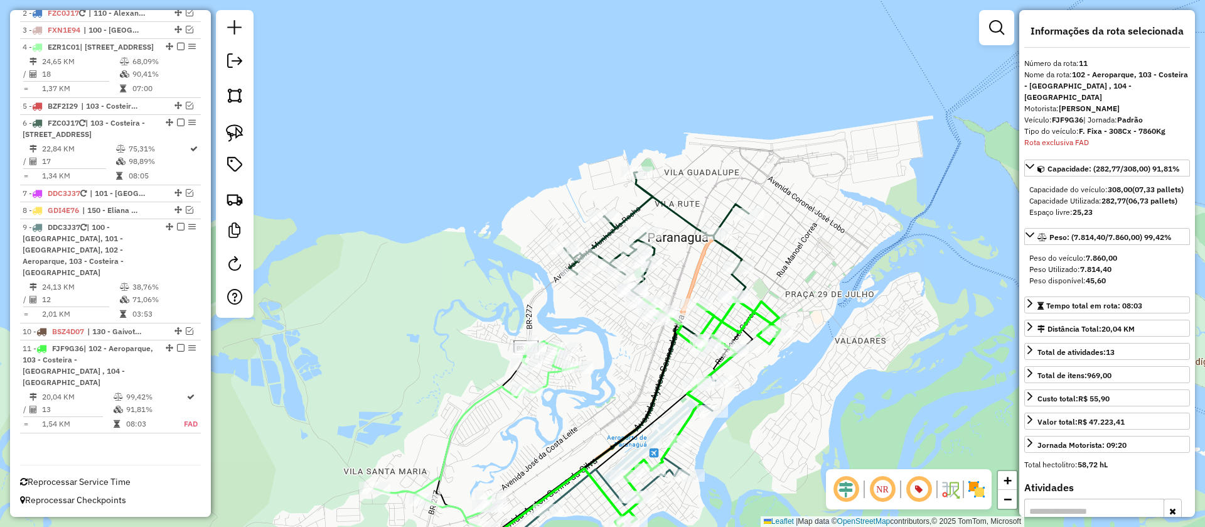
drag, startPoint x: 827, startPoint y: 347, endPoint x: 853, endPoint y: 229, distance: 120.7
click at [853, 229] on div "Janela de atendimento Grade de atendimento Capacidade Transportadoras Veículos …" at bounding box center [602, 263] width 1205 height 527
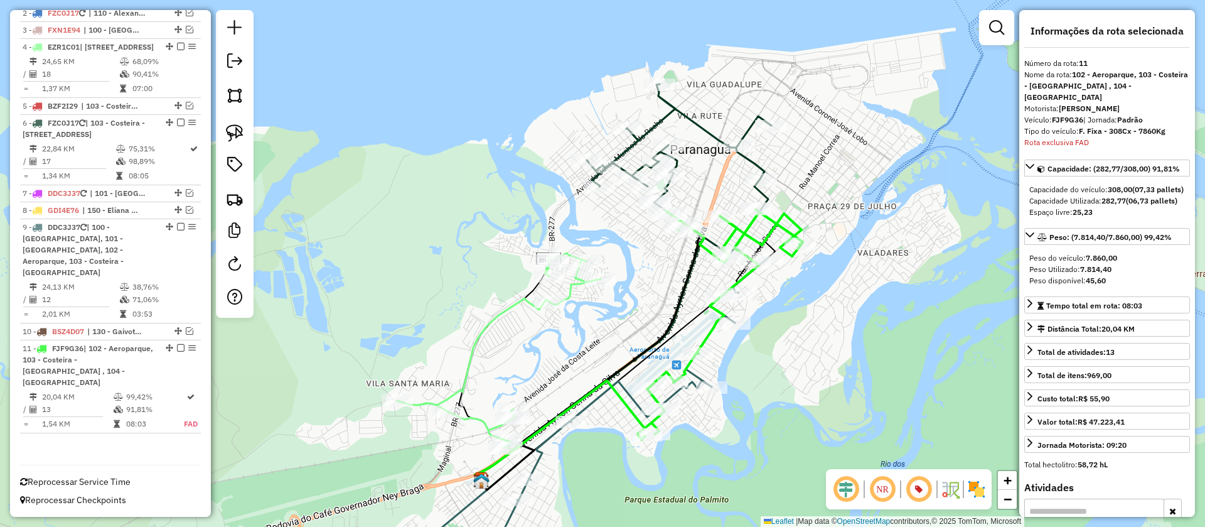
click at [712, 133] on icon at bounding box center [679, 168] width 185 height 168
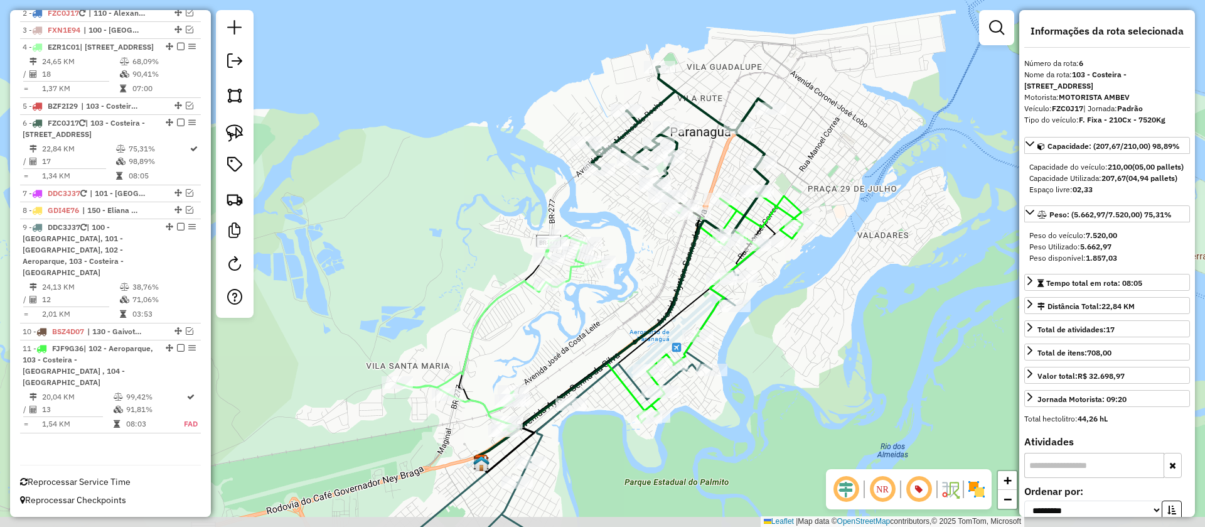
drag, startPoint x: 704, startPoint y: 196, endPoint x: 704, endPoint y: 178, distance: 17.6
click at [704, 178] on div "Janela de atendimento Grade de atendimento Capacidade Transportadoras Veículos …" at bounding box center [602, 263] width 1205 height 527
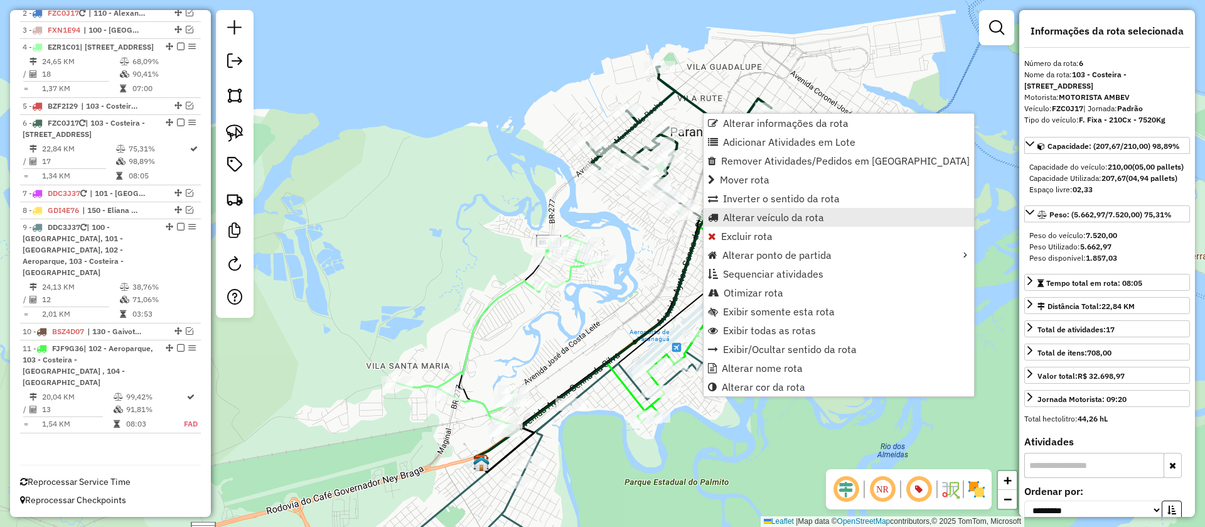
click at [768, 216] on span "Alterar veículo da rota" at bounding box center [773, 217] width 101 height 10
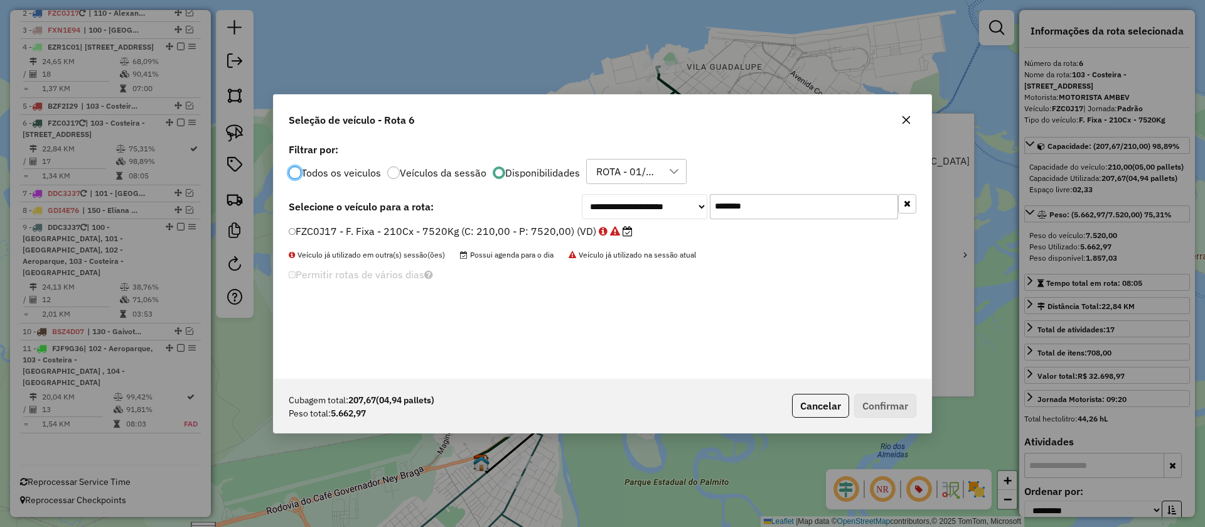
scroll to position [7, 4]
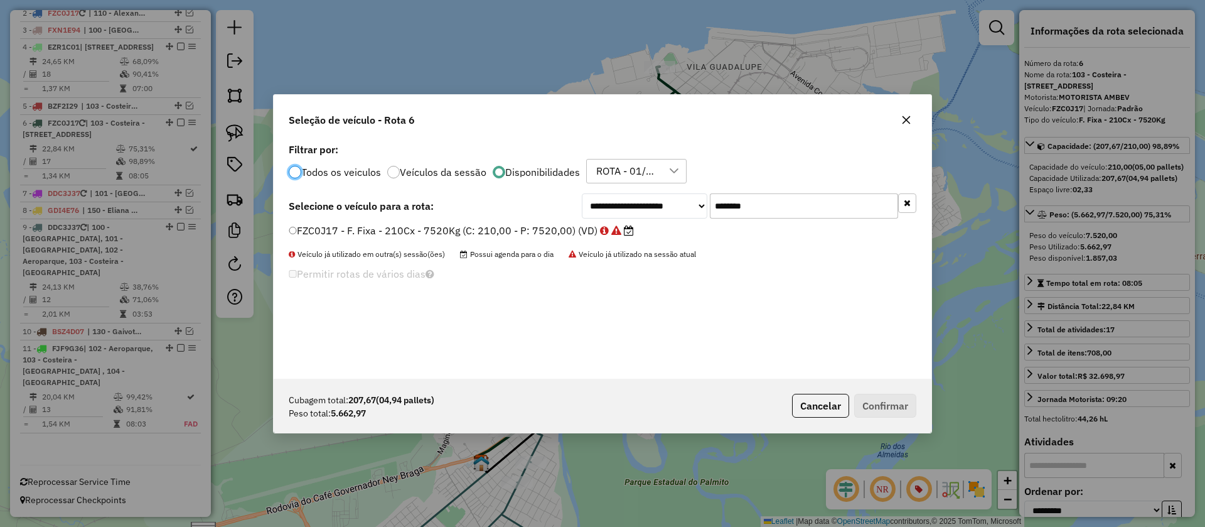
click at [736, 209] on input "*******" at bounding box center [804, 205] width 188 height 25
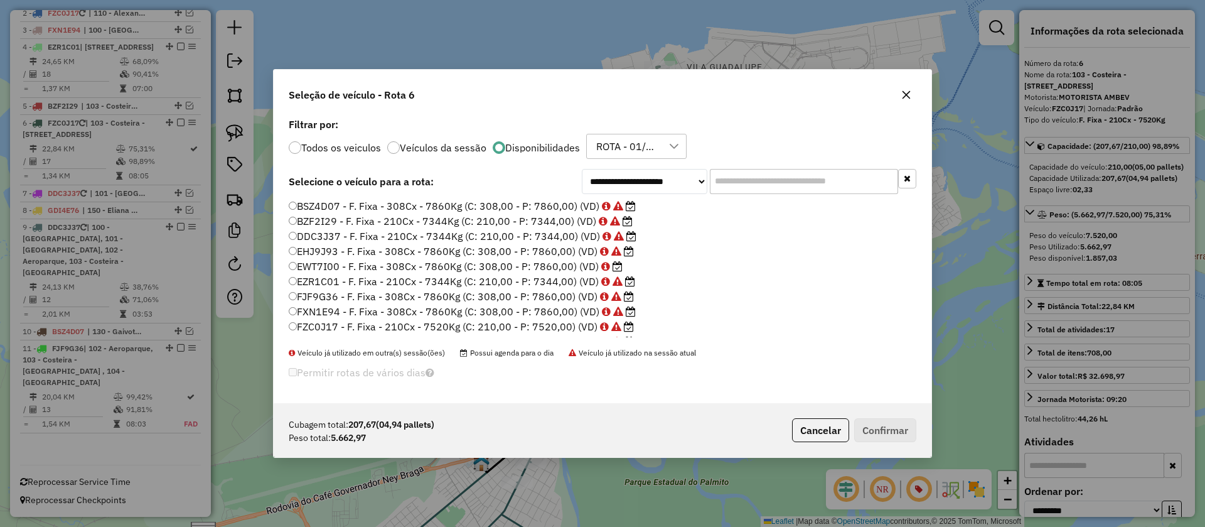
click at [561, 262] on label "EWT7I00 - F. Fixa - 308Cx - 7860Kg (C: 308,00 - P: 7860,00) (VD)" at bounding box center [456, 266] width 334 height 15
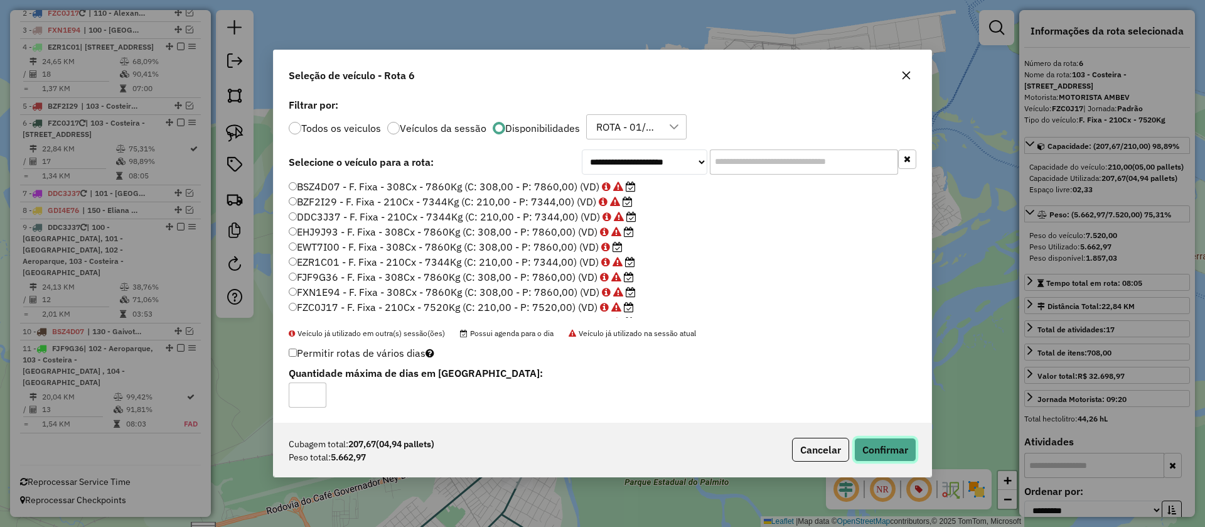
click at [880, 452] on button "Confirmar" at bounding box center [885, 450] width 62 height 24
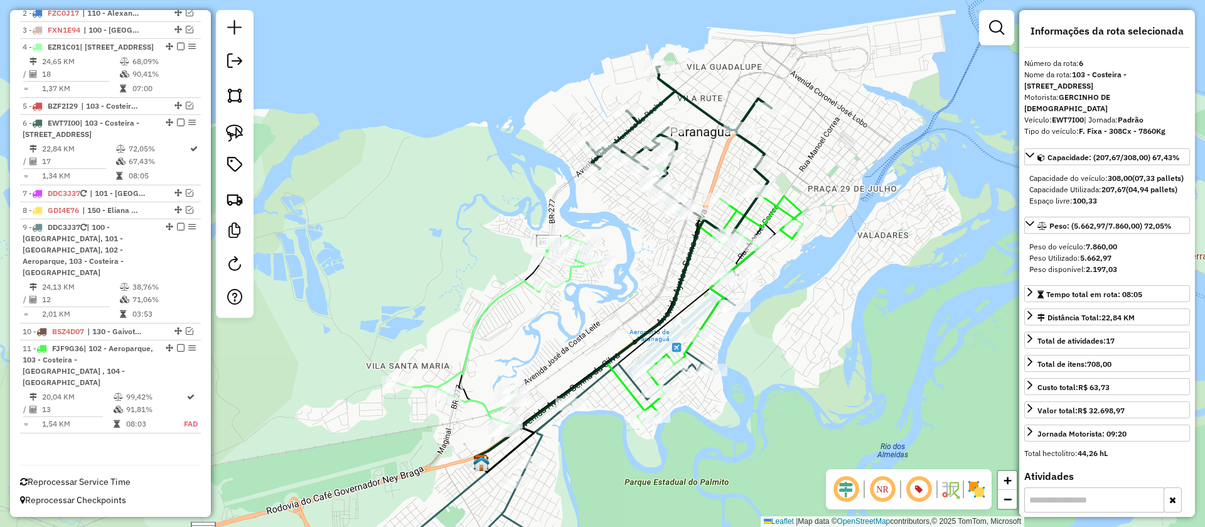
click at [706, 108] on icon at bounding box center [679, 151] width 185 height 168
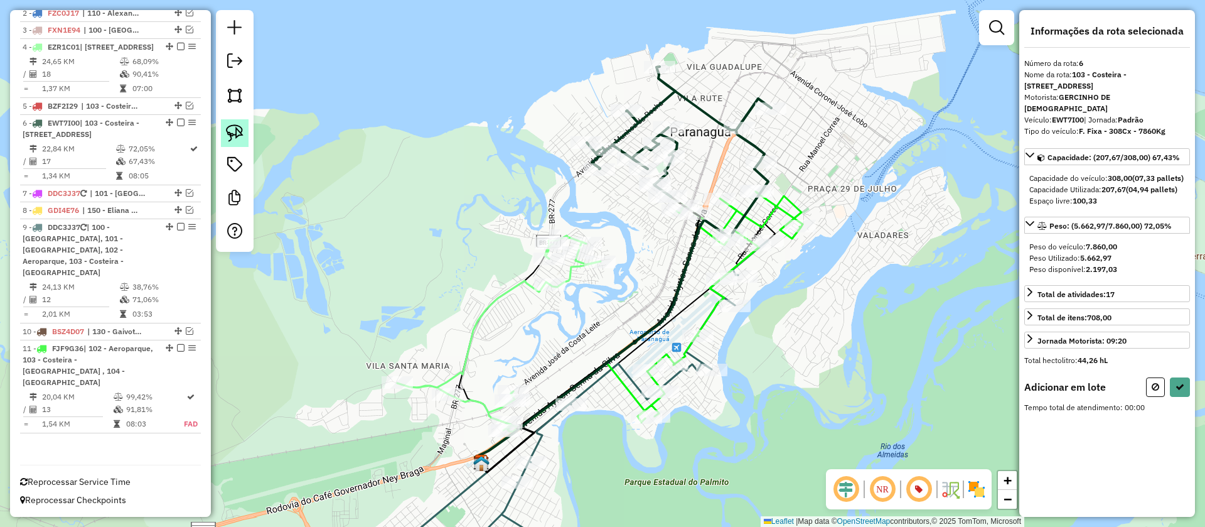
click at [223, 133] on link at bounding box center [235, 133] width 28 height 28
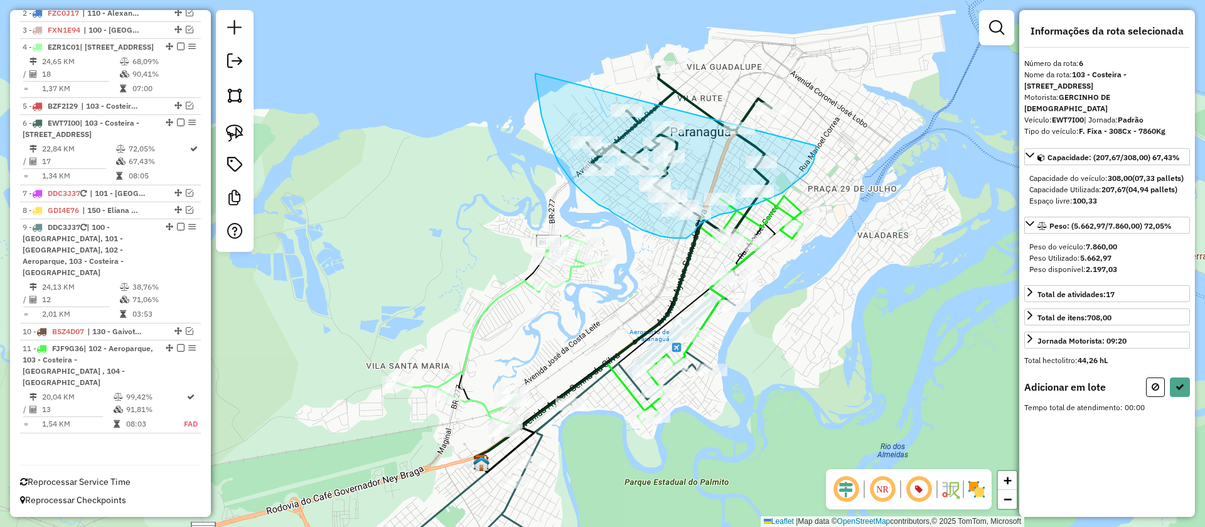
drag, startPoint x: 536, startPoint y: 73, endPoint x: 817, endPoint y: 143, distance: 289.8
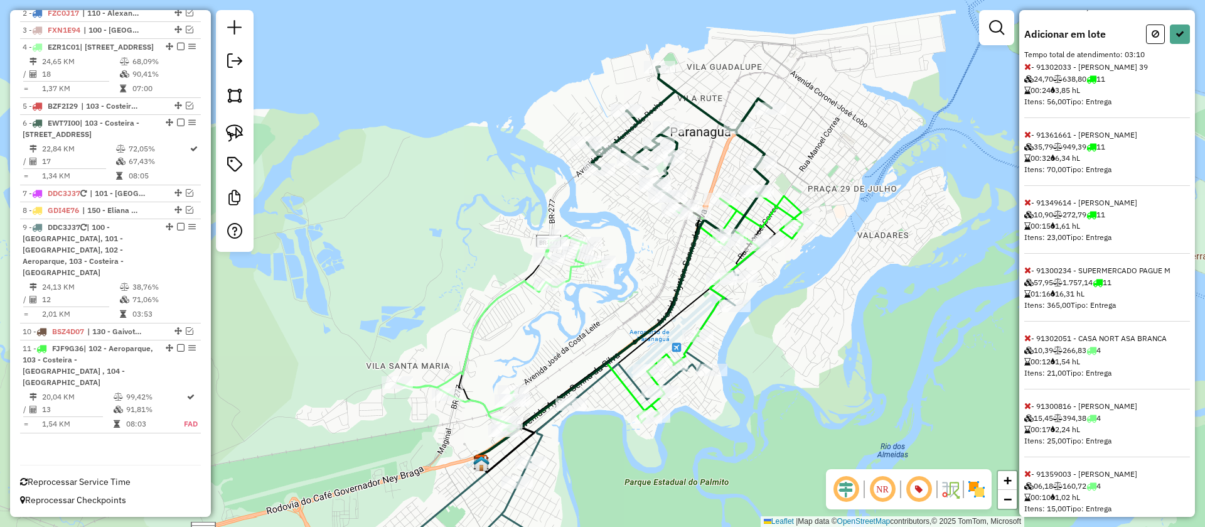
scroll to position [352, 0]
click at [1028, 140] on icon at bounding box center [1028, 135] width 7 height 9
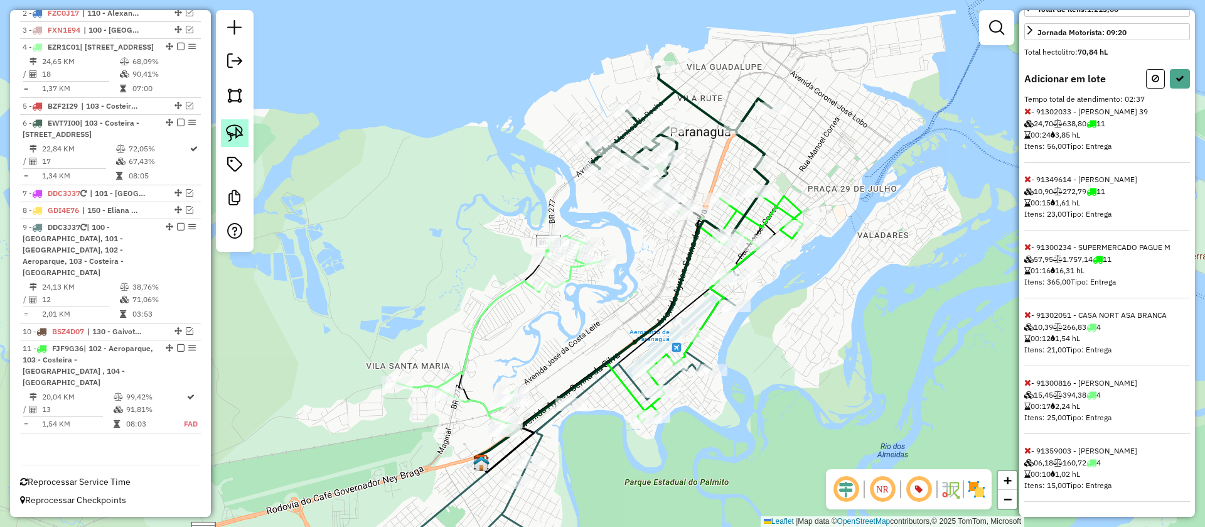
drag, startPoint x: 220, startPoint y: 126, endPoint x: 227, endPoint y: 125, distance: 7.0
click at [220, 126] on div at bounding box center [235, 131] width 38 height 242
click at [231, 131] on img at bounding box center [235, 133] width 18 height 18
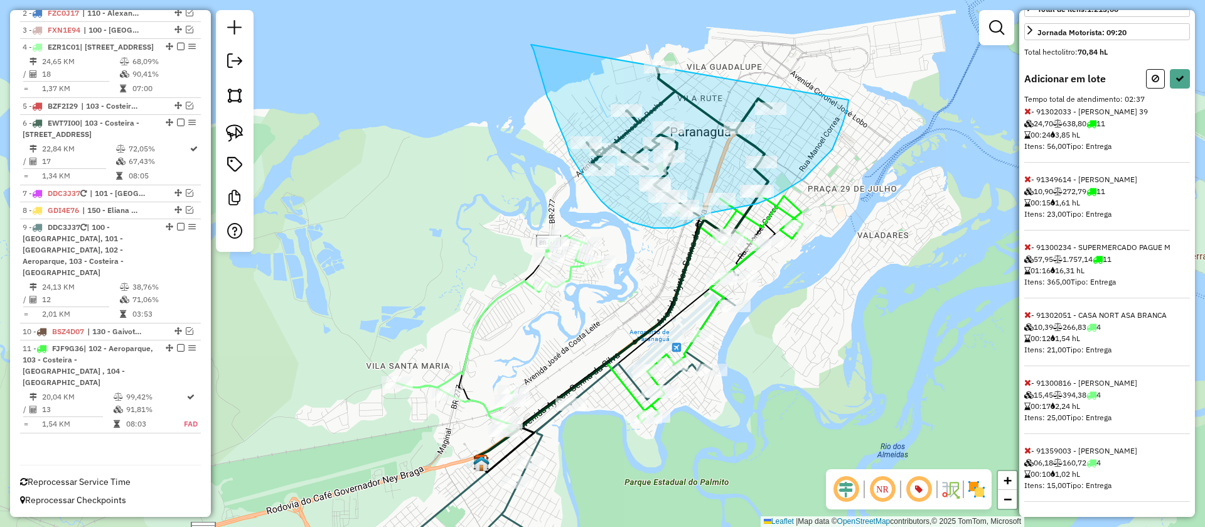
drag, startPoint x: 553, startPoint y: 110, endPoint x: 850, endPoint y: 97, distance: 297.3
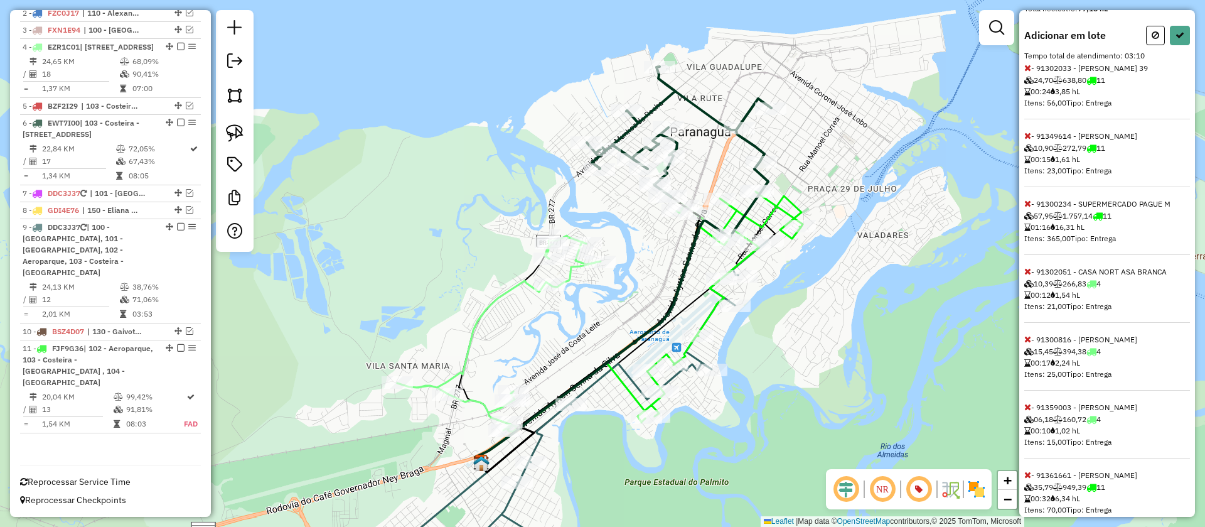
click at [1026, 208] on icon at bounding box center [1028, 203] width 7 height 9
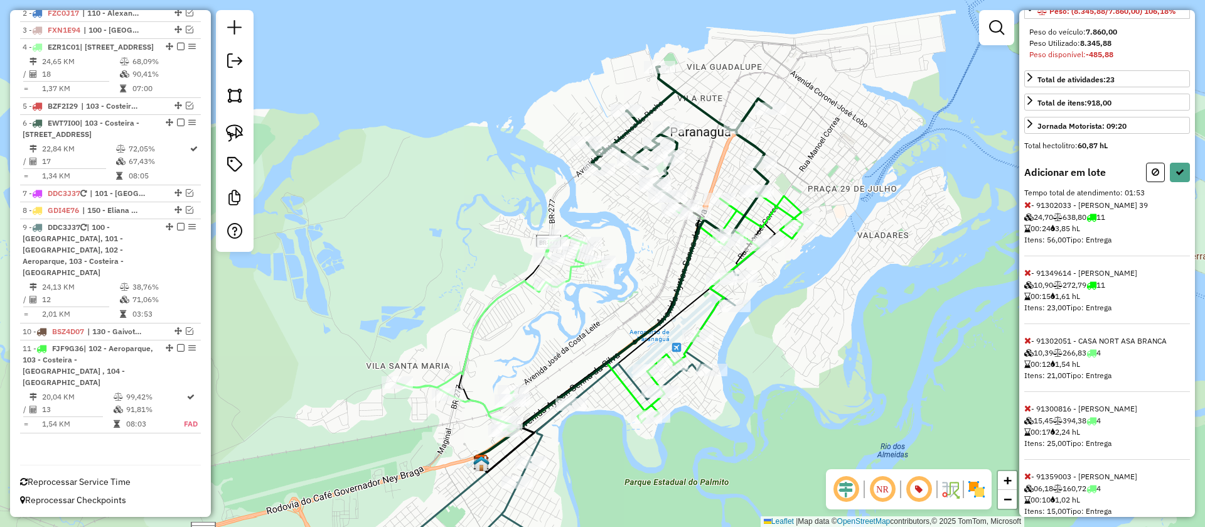
scroll to position [216, 0]
click at [1170, 181] on button at bounding box center [1180, 170] width 20 height 19
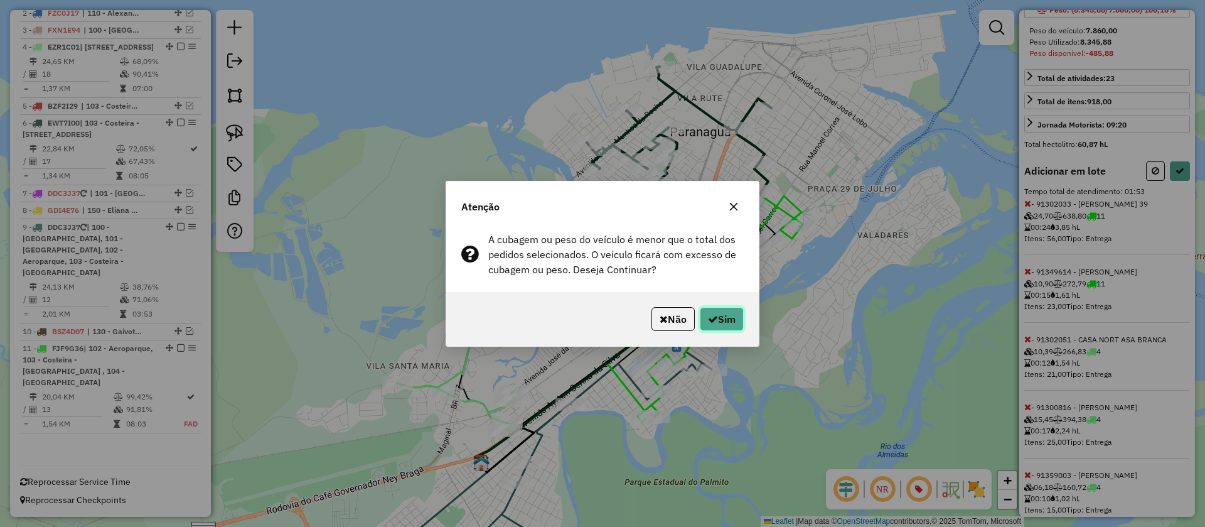
click at [704, 324] on button "Sim" at bounding box center [722, 319] width 44 height 24
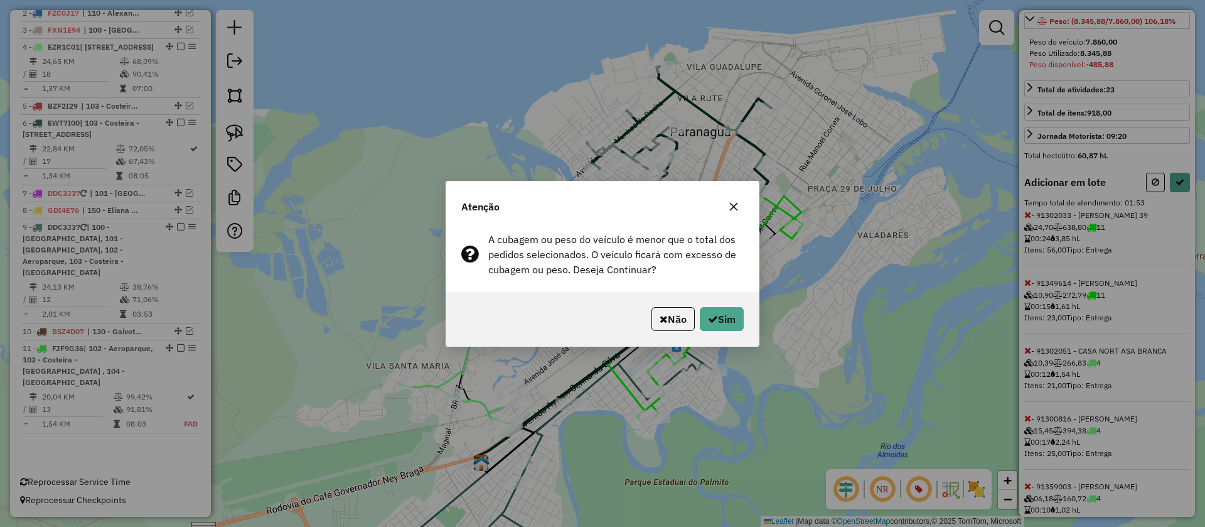
select select "**********"
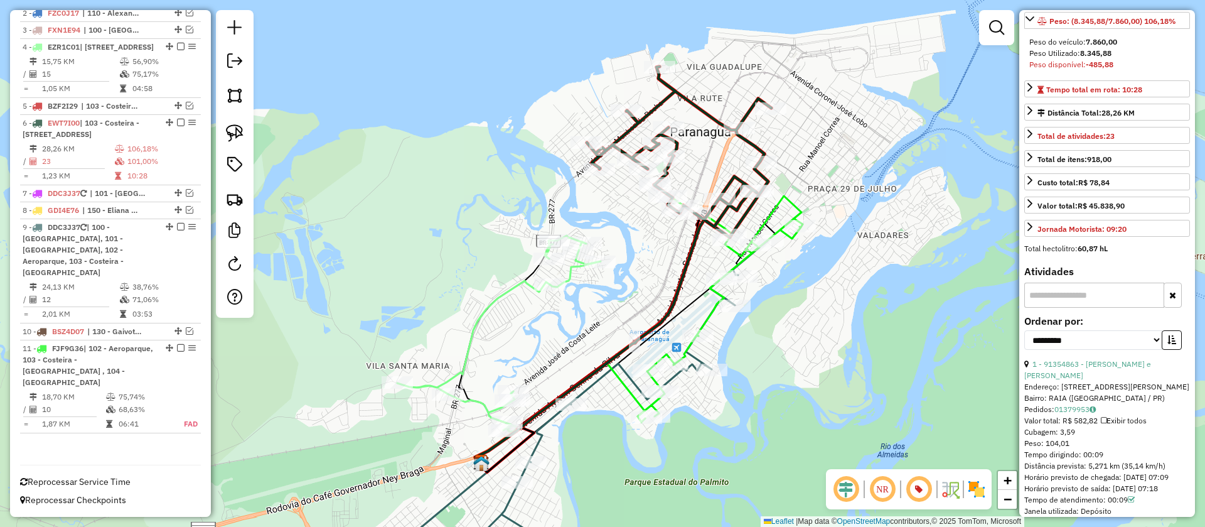
scroll to position [216, 0]
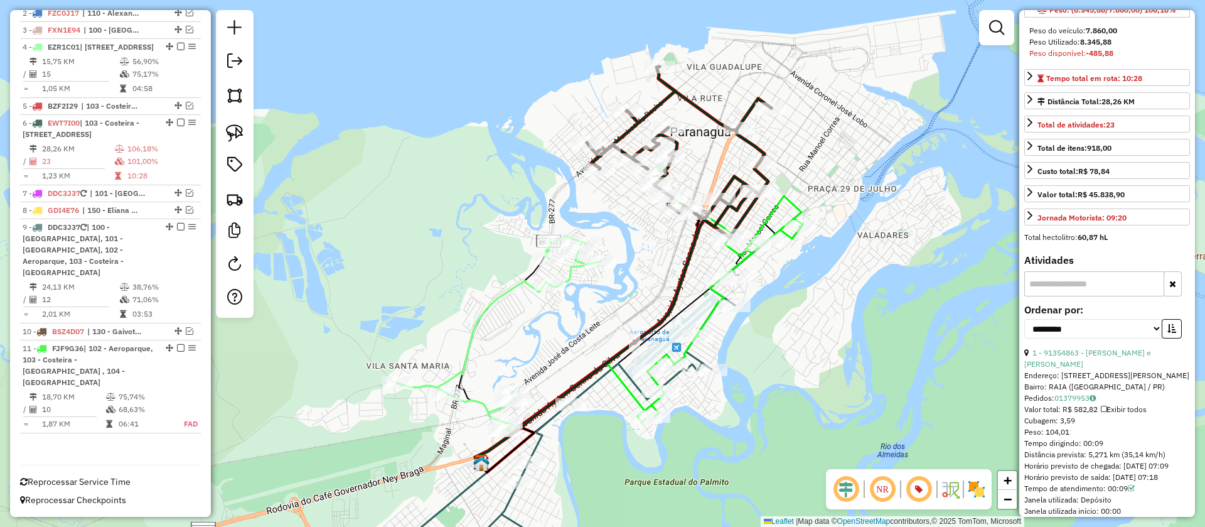
click at [711, 114] on icon at bounding box center [679, 151] width 185 height 168
click at [802, 202] on icon at bounding box center [720, 307] width 165 height 229
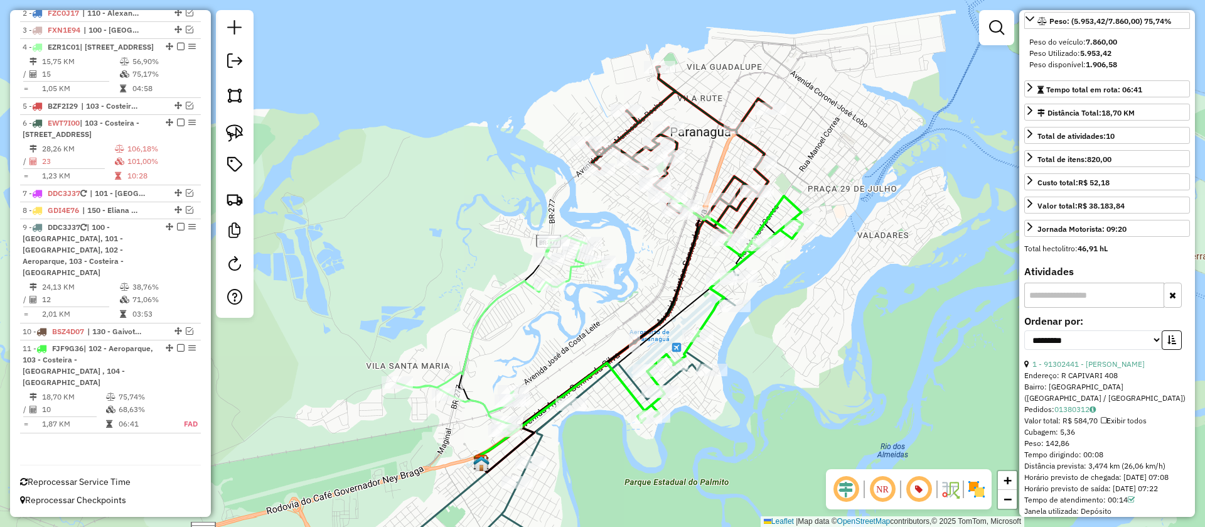
scroll to position [0, 0]
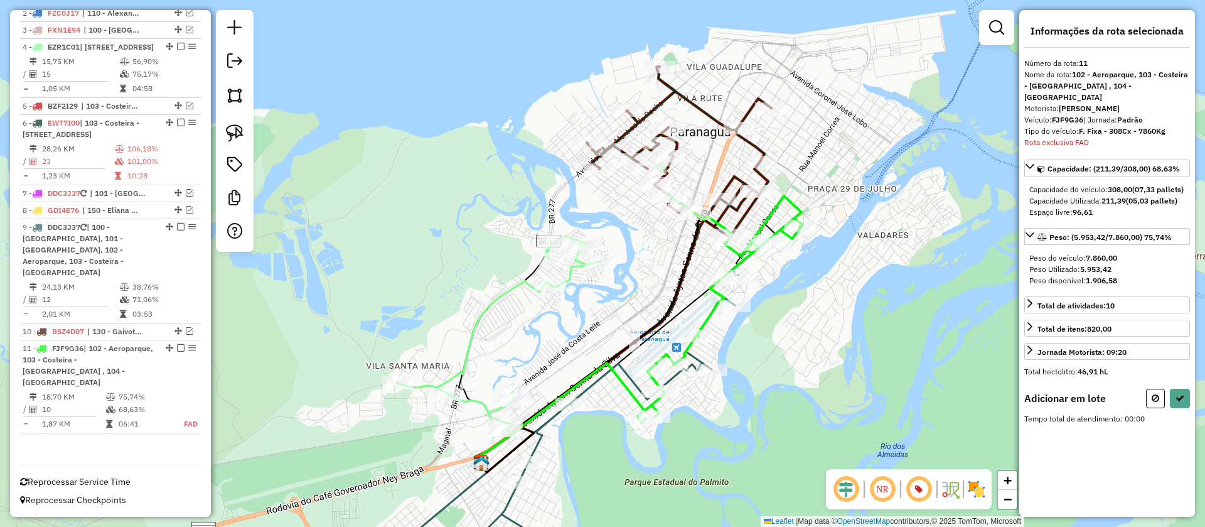
click at [740, 230] on icon at bounding box center [679, 151] width 185 height 168
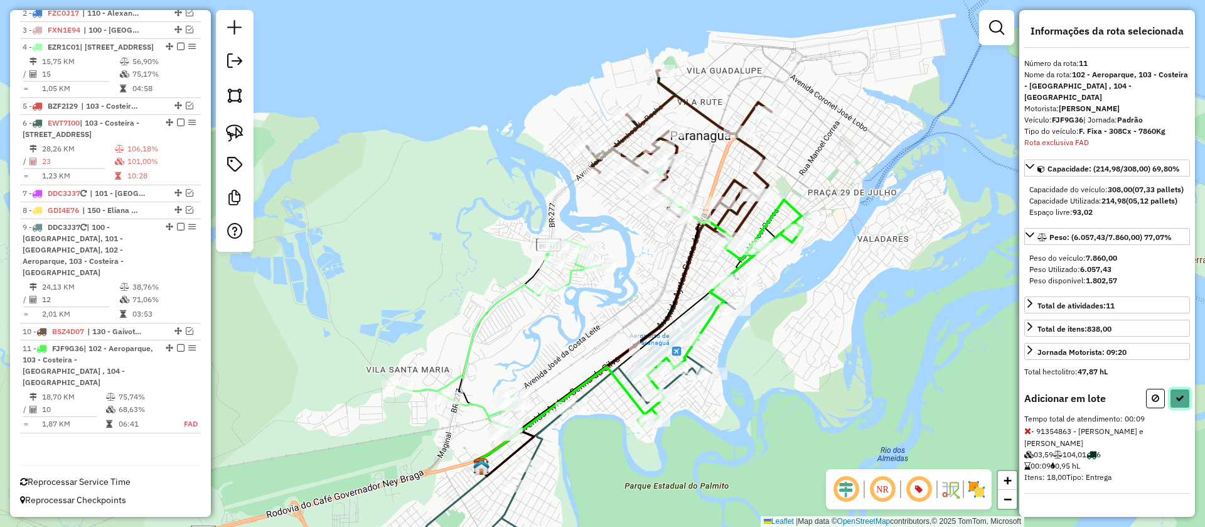
click at [1184, 402] on icon at bounding box center [1180, 398] width 9 height 9
select select "**********"
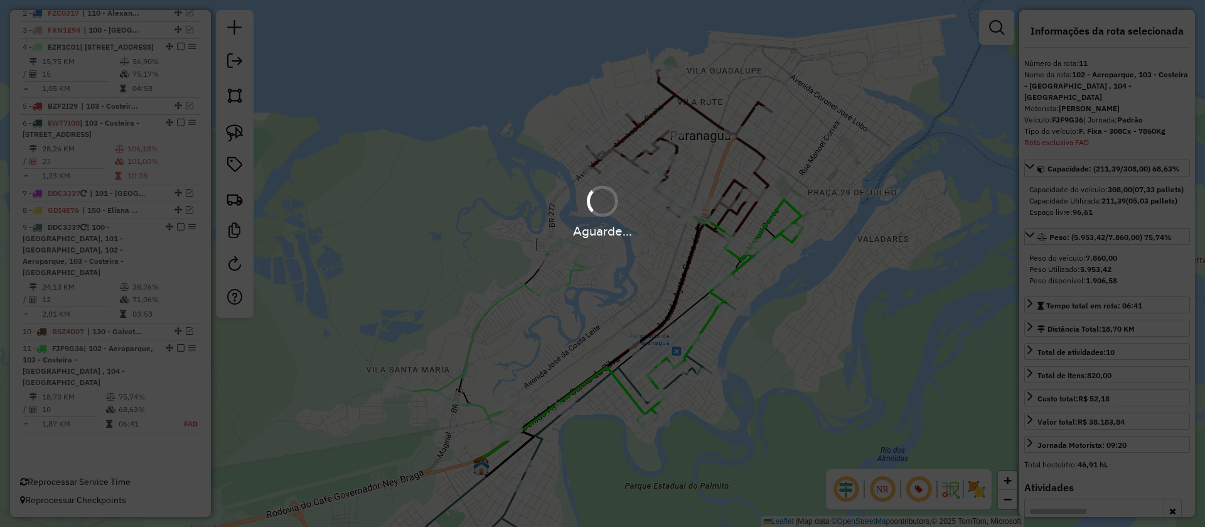
click at [755, 144] on div "Aguarde..." at bounding box center [602, 263] width 1205 height 527
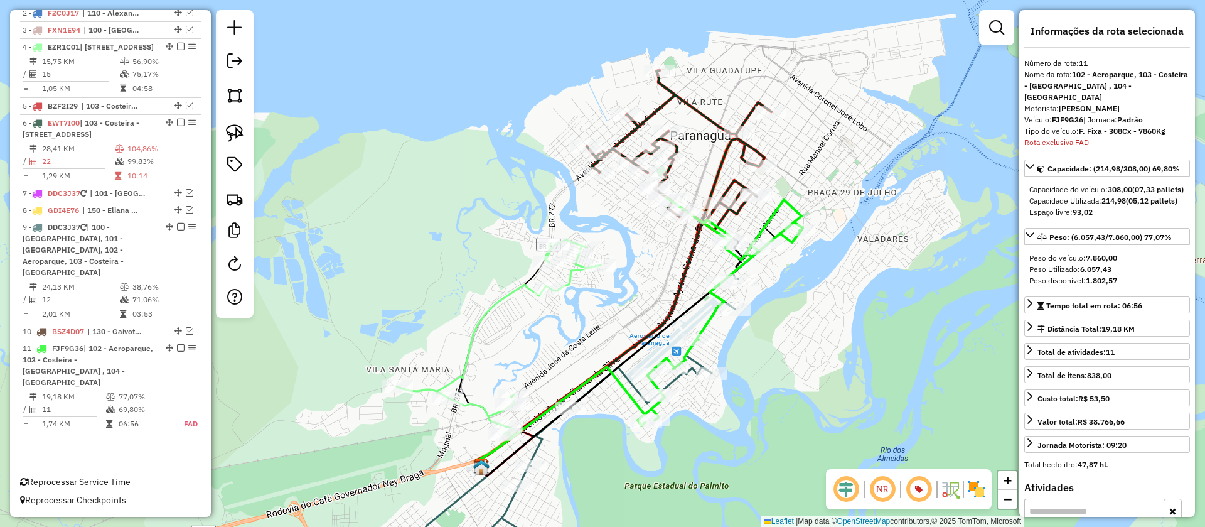
click at [760, 153] on icon at bounding box center [679, 150] width 185 height 160
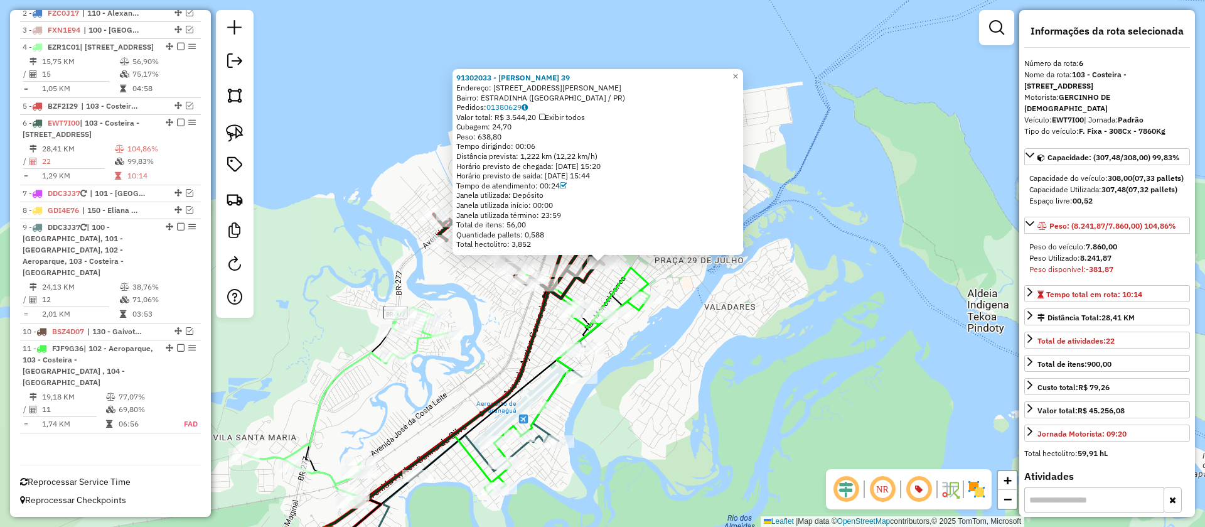
click at [694, 307] on div "91302033 - ERALDO JOSE MARIA 39 Endereço: R PRESIDENTE GETULIO VARGAS 807 Bairr…" at bounding box center [602, 263] width 1205 height 527
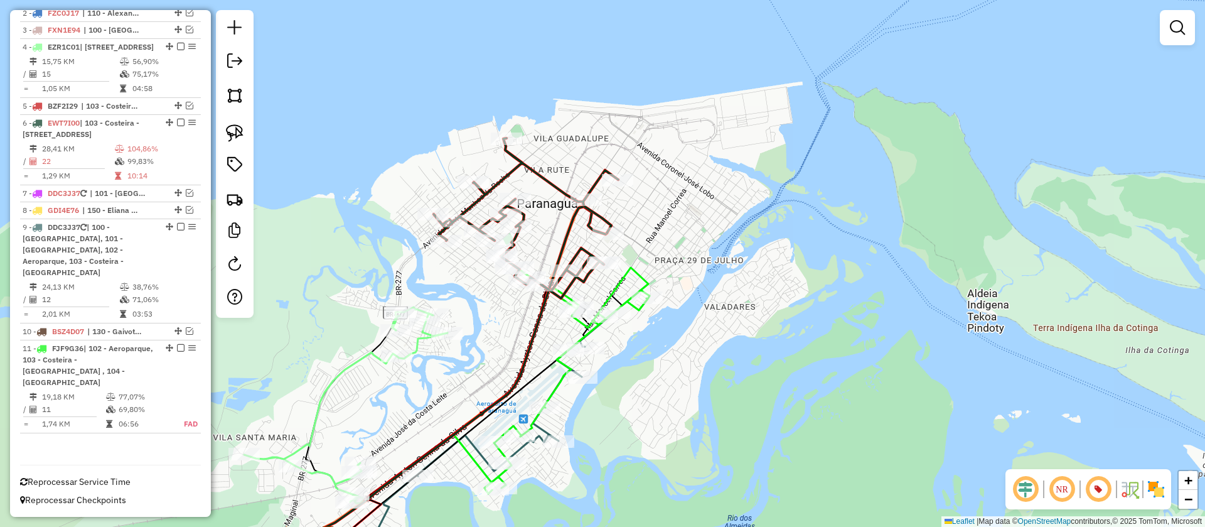
click at [649, 282] on icon at bounding box center [567, 379] width 165 height 229
select select "**********"
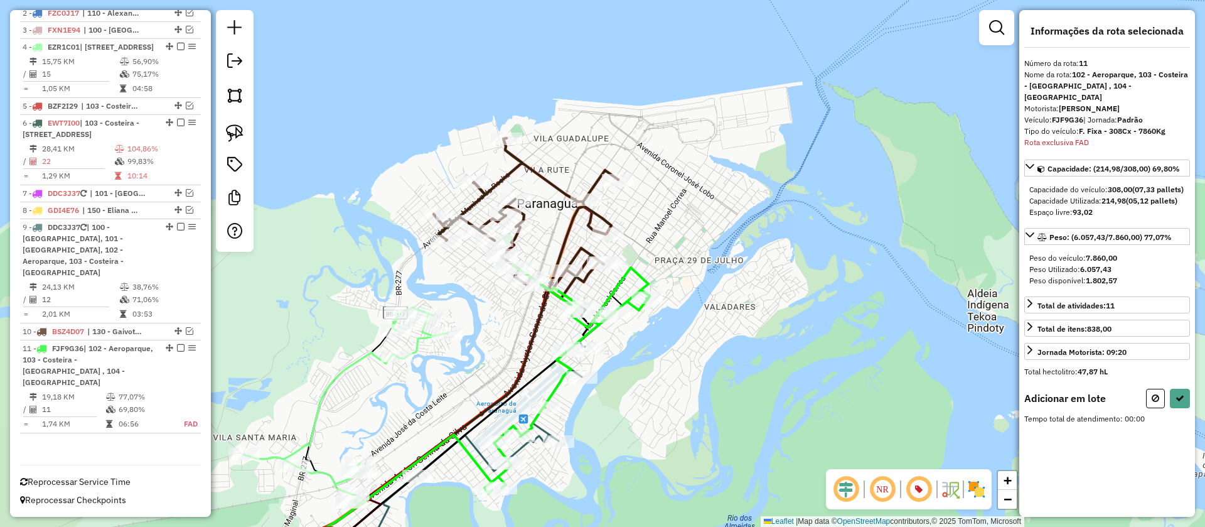
click at [591, 253] on icon at bounding box center [526, 218] width 185 height 160
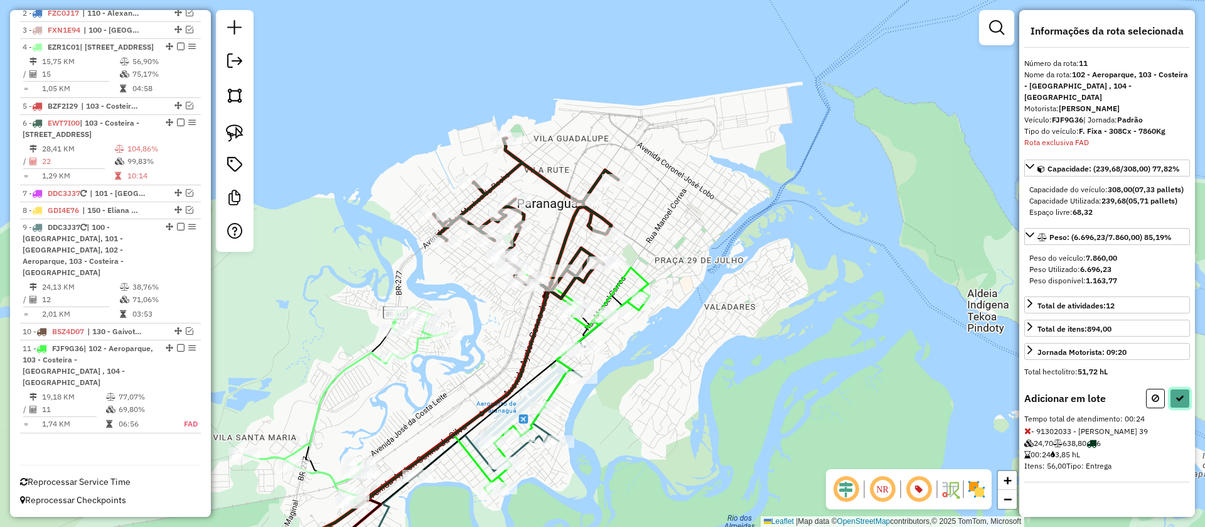
click at [1182, 396] on icon at bounding box center [1180, 398] width 9 height 9
select select "**********"
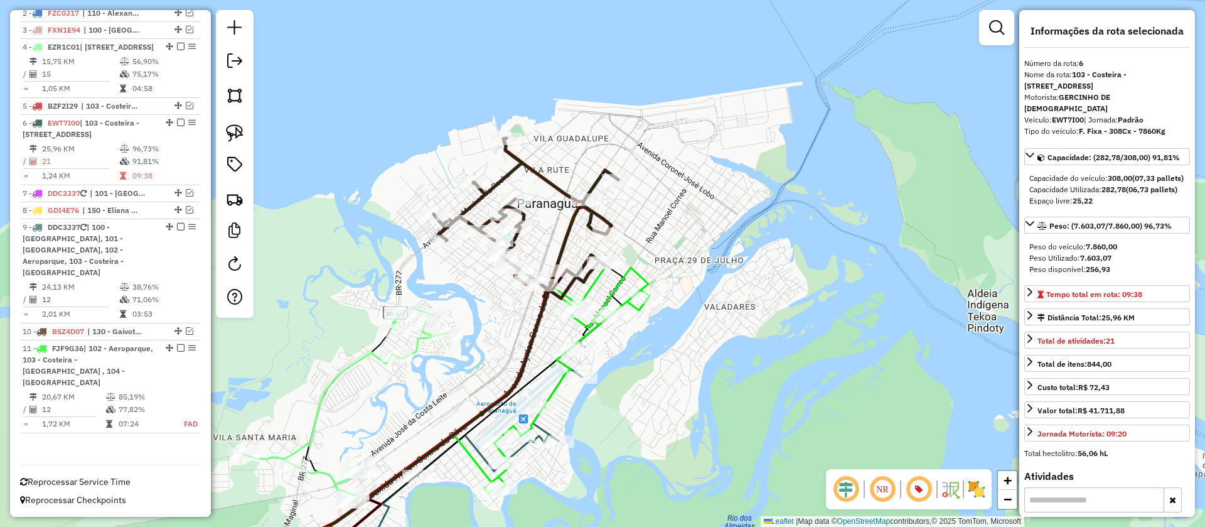
click at [554, 188] on icon at bounding box center [526, 218] width 185 height 160
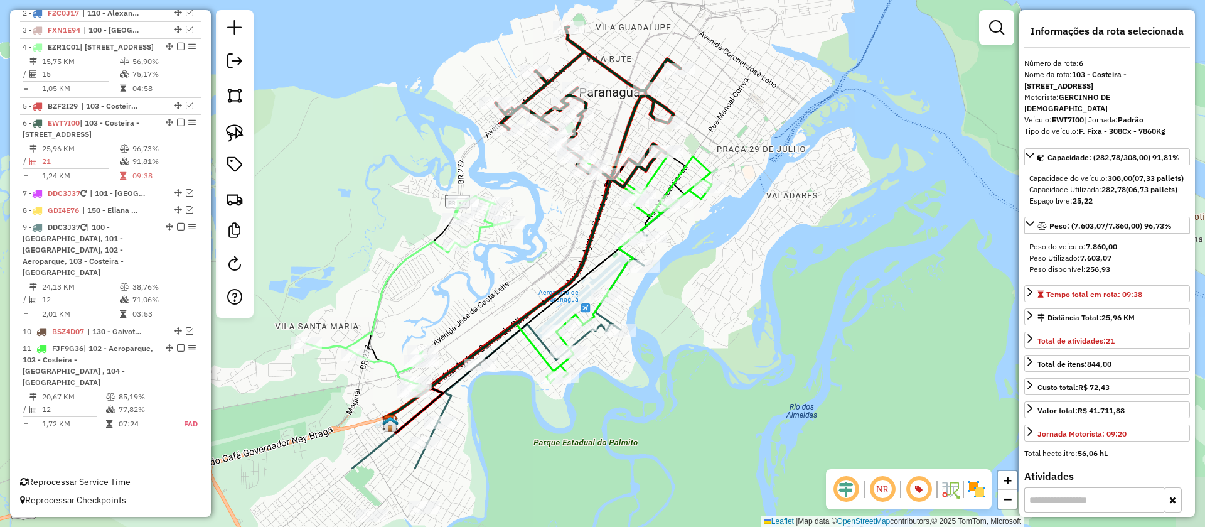
drag, startPoint x: 692, startPoint y: 258, endPoint x: 755, endPoint y: 147, distance: 127.3
click at [755, 147] on div "Janela de atendimento Grade de atendimento Capacidade Transportadoras Veículos …" at bounding box center [602, 263] width 1205 height 527
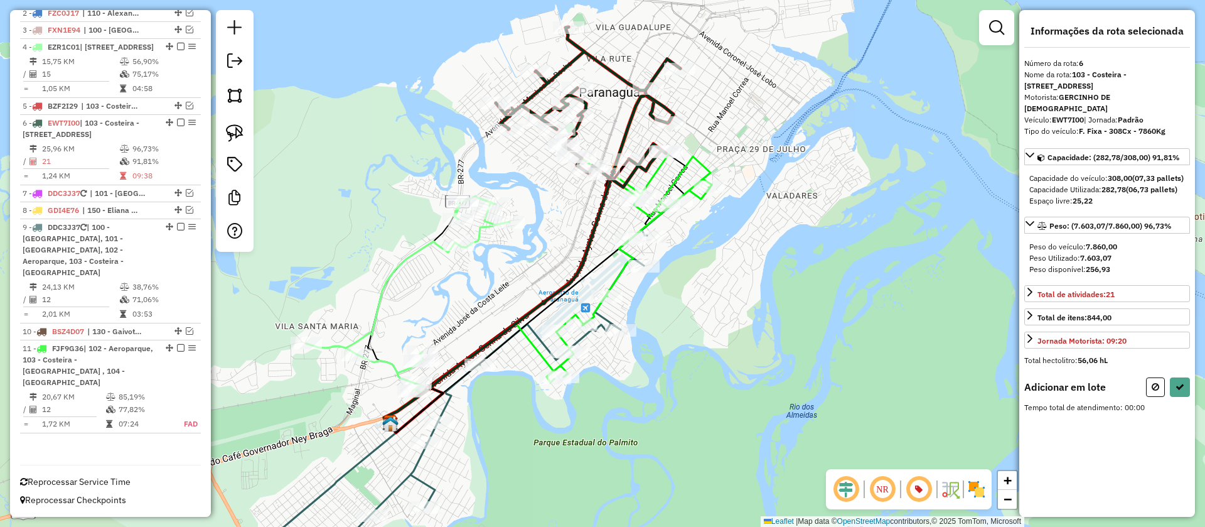
click at [632, 187] on icon at bounding box center [588, 107] width 185 height 160
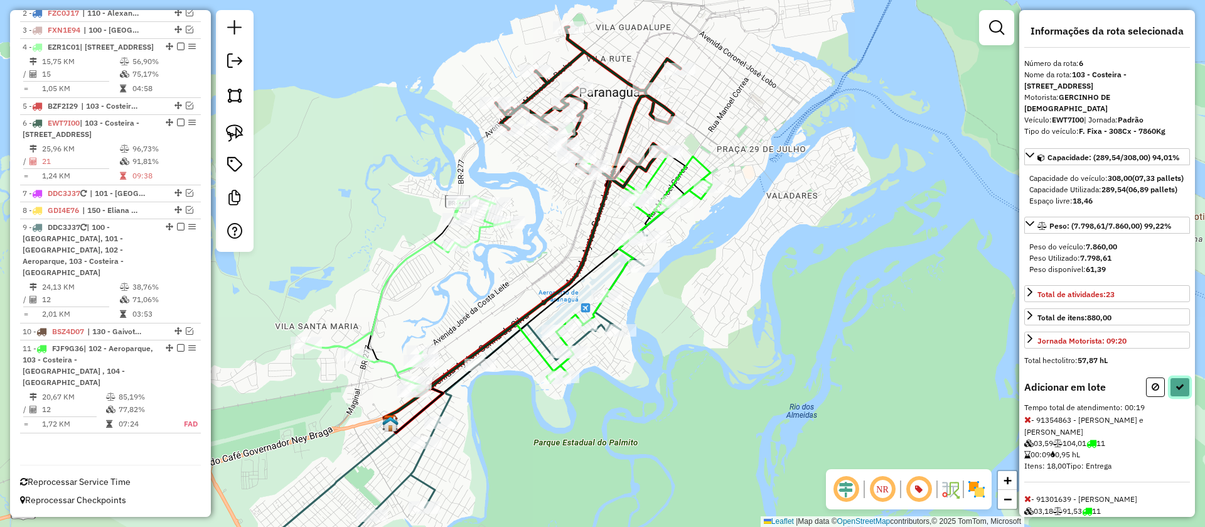
click at [1172, 389] on button at bounding box center [1180, 386] width 20 height 19
select select "**********"
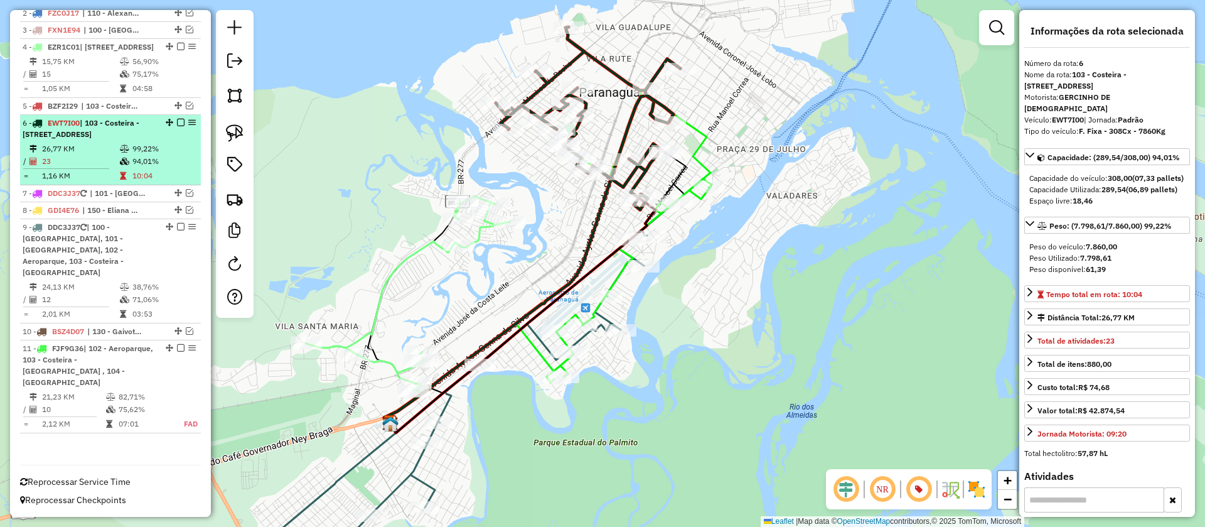
click at [178, 126] on em at bounding box center [181, 123] width 8 height 8
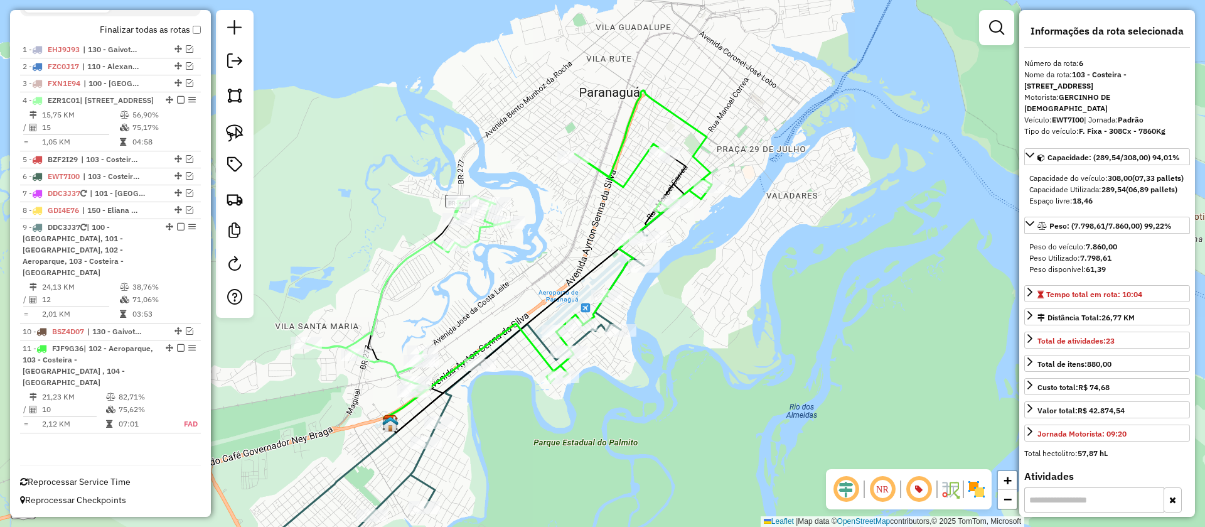
click at [700, 143] on icon at bounding box center [629, 236] width 165 height 292
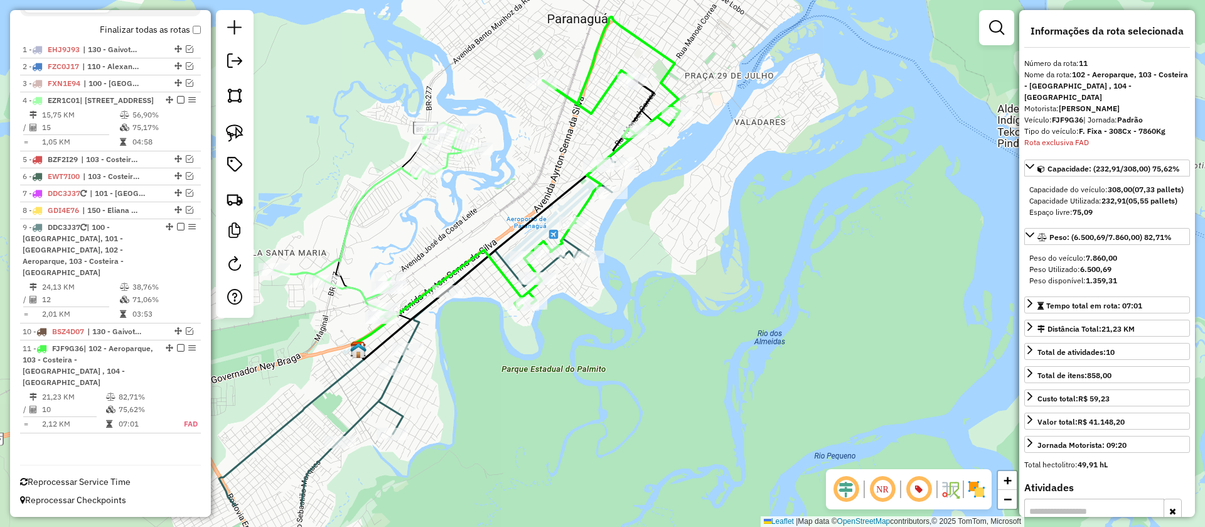
drag, startPoint x: 755, startPoint y: 221, endPoint x: 723, endPoint y: 143, distance: 84.4
click at [723, 143] on div "Janela de atendimento Grade de atendimento Capacidade Transportadoras Veículos …" at bounding box center [602, 263] width 1205 height 527
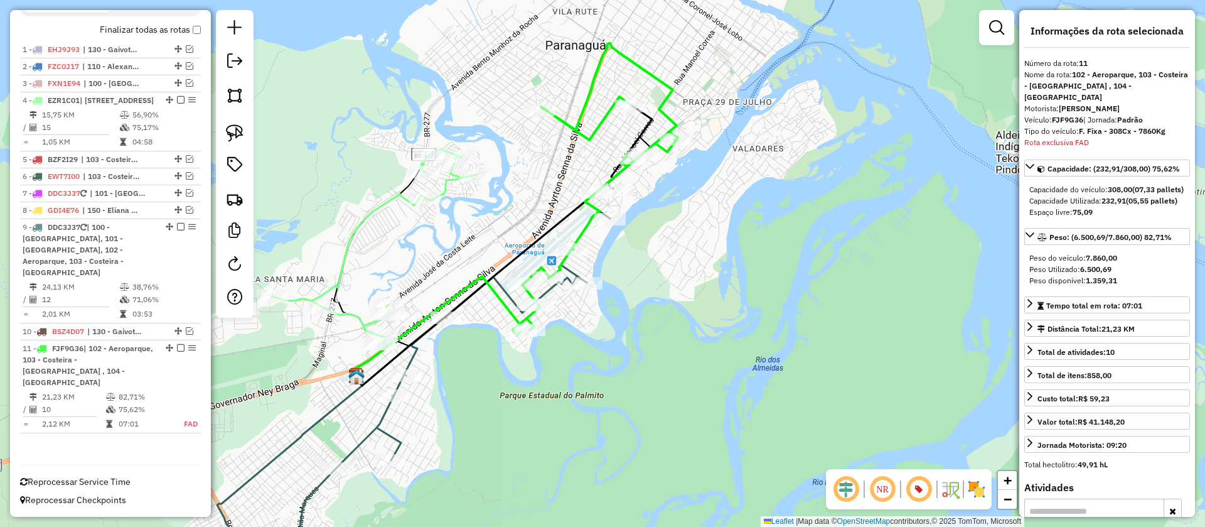
drag, startPoint x: 723, startPoint y: 143, endPoint x: 721, endPoint y: 178, distance: 35.2
click at [721, 178] on div "Janela de atendimento Grade de atendimento Capacidade Transportadoras Veículos …" at bounding box center [602, 263] width 1205 height 527
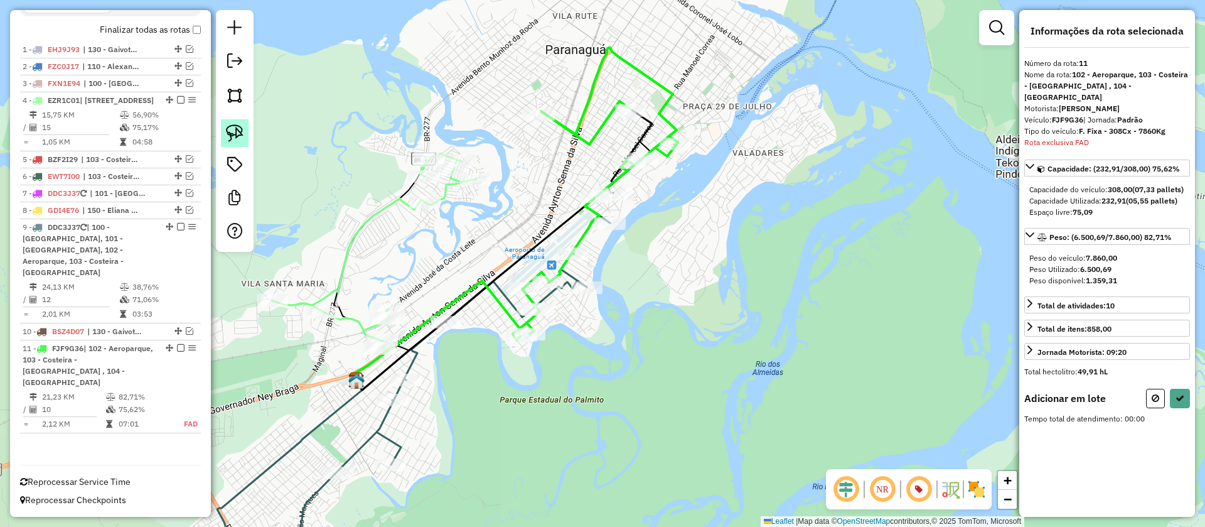
click at [248, 131] on link at bounding box center [235, 133] width 28 height 28
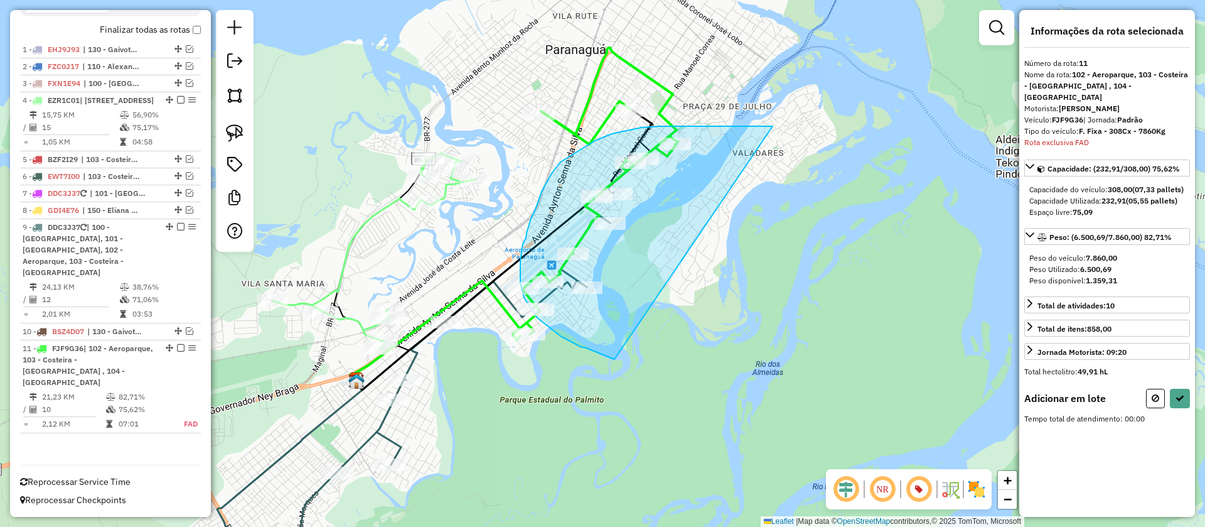
drag, startPoint x: 772, startPoint y: 126, endPoint x: 652, endPoint y: 350, distance: 253.9
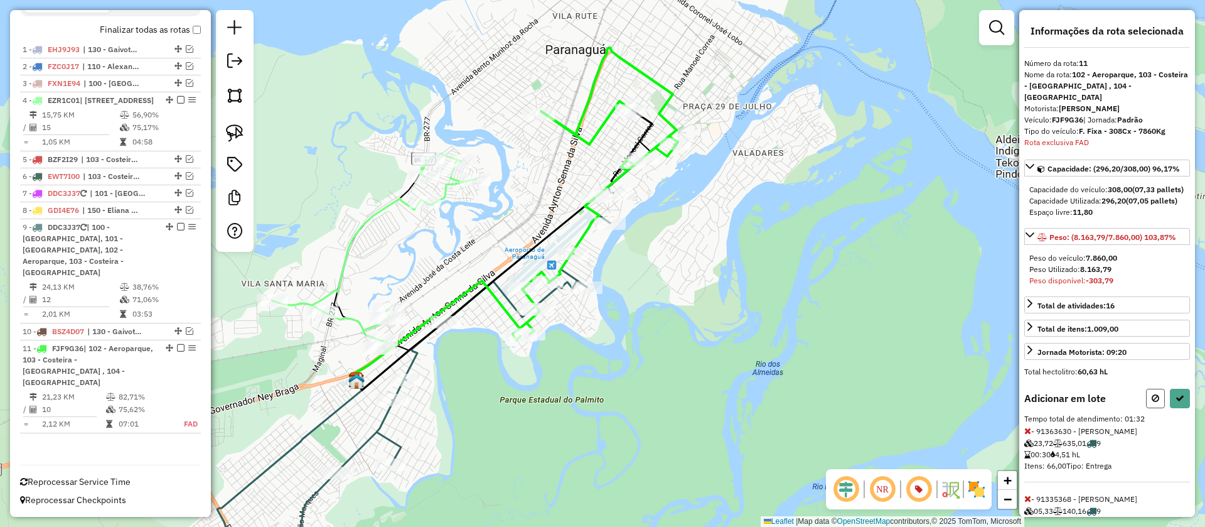
click at [1154, 402] on icon at bounding box center [1156, 398] width 8 height 9
select select "**********"
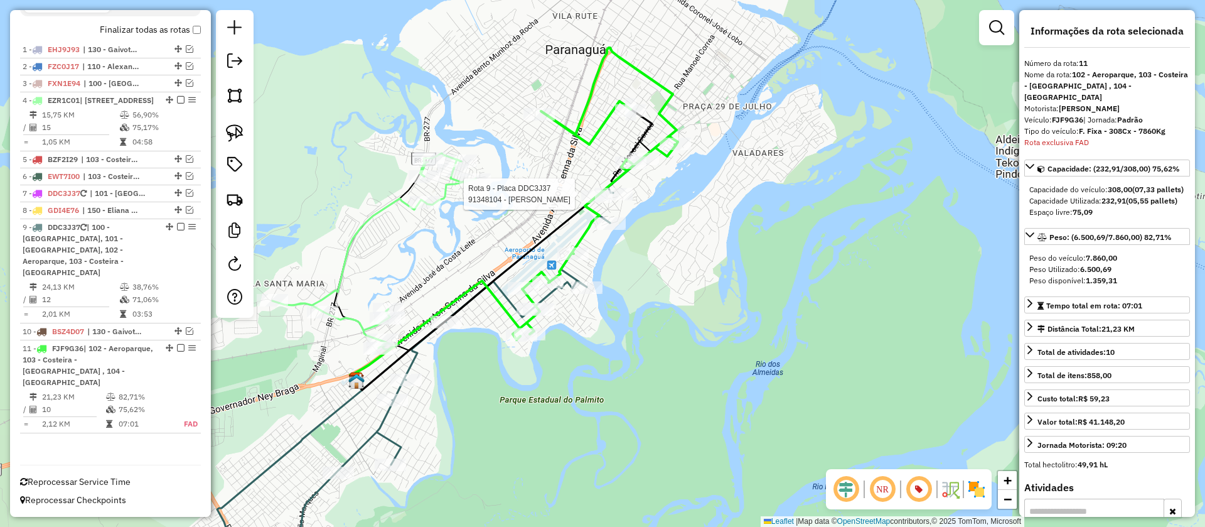
click at [617, 200] on div at bounding box center [614, 194] width 38 height 13
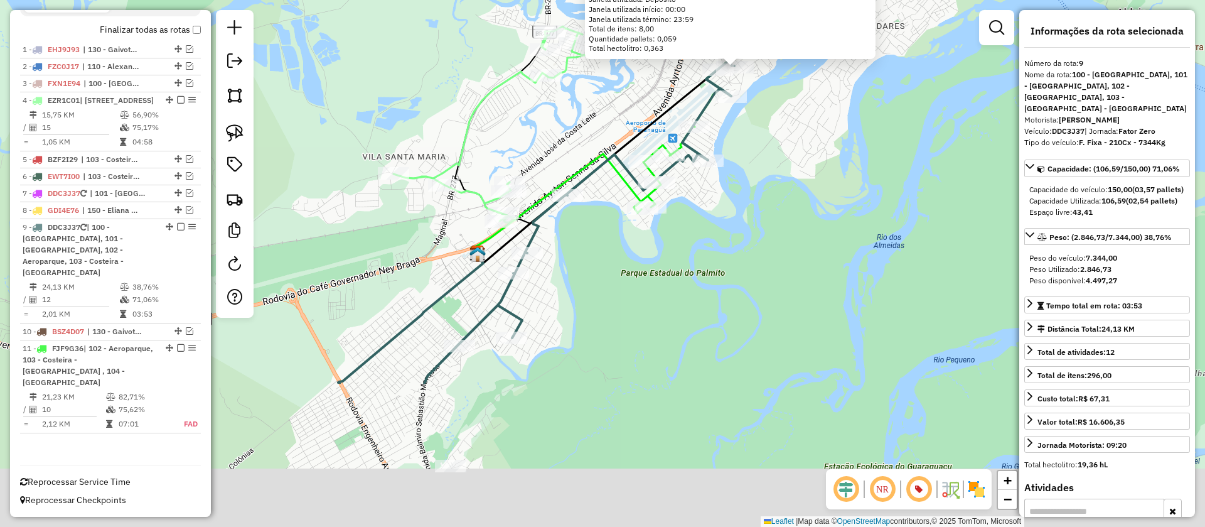
drag, startPoint x: 623, startPoint y: 322, endPoint x: 789, endPoint y: 71, distance: 301.2
click at [789, 71] on div "91348104 - CELSO DOMINGOS FERRE Endereço: R ANIBAL DIAS PAIVA SN Bairro: ESTRAD…" at bounding box center [602, 263] width 1205 height 527
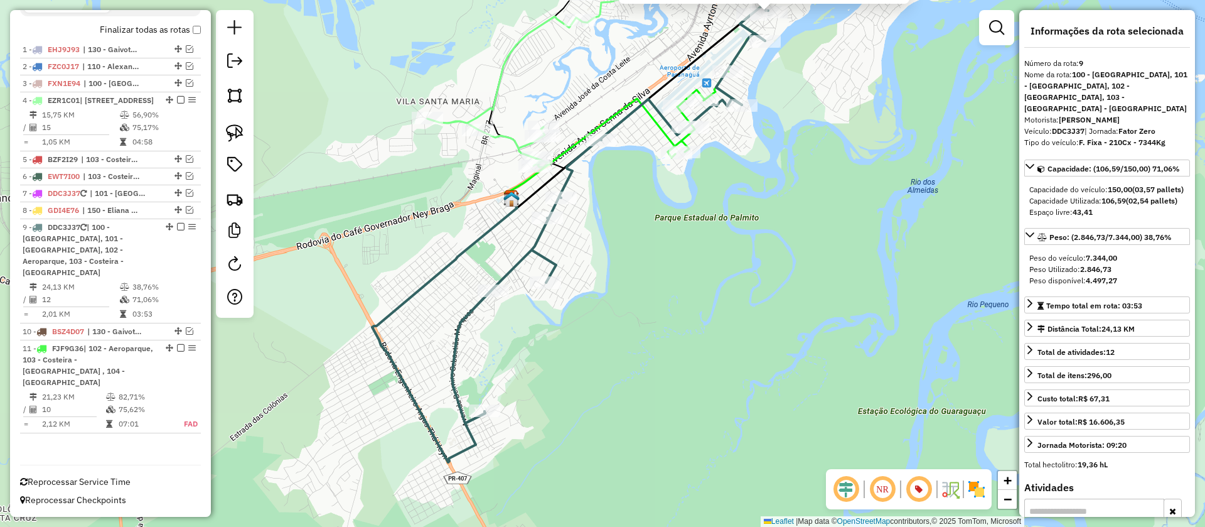
click at [510, 61] on icon at bounding box center [529, 68] width 203 height 195
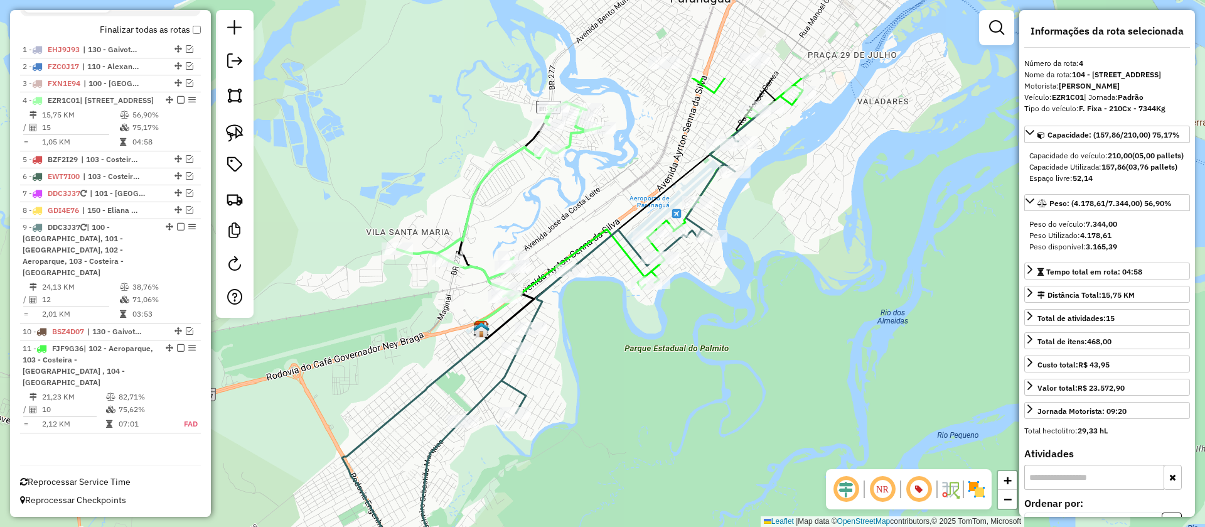
drag, startPoint x: 578, startPoint y: 57, endPoint x: 545, endPoint y: 195, distance: 142.5
click at [545, 195] on div "Janela de atendimento Grade de atendimento Capacidade Transportadoras Veículos …" at bounding box center [602, 263] width 1205 height 527
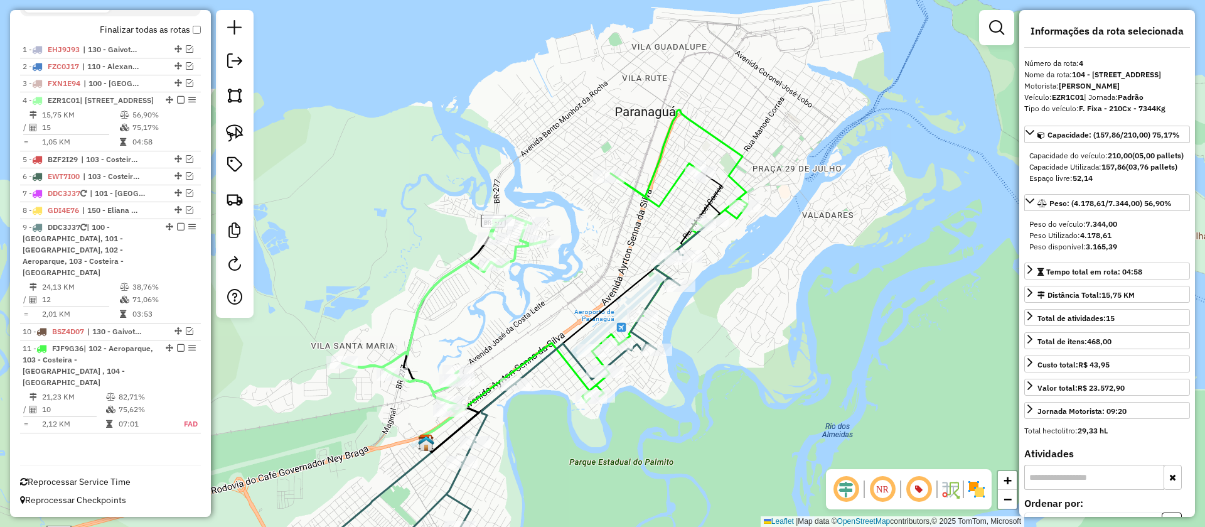
drag, startPoint x: 634, startPoint y: 144, endPoint x: 581, endPoint y: 250, distance: 117.9
click at [581, 250] on div "Janela de atendimento Grade de atendimento Capacidade Transportadoras Veículos …" at bounding box center [602, 263] width 1205 height 527
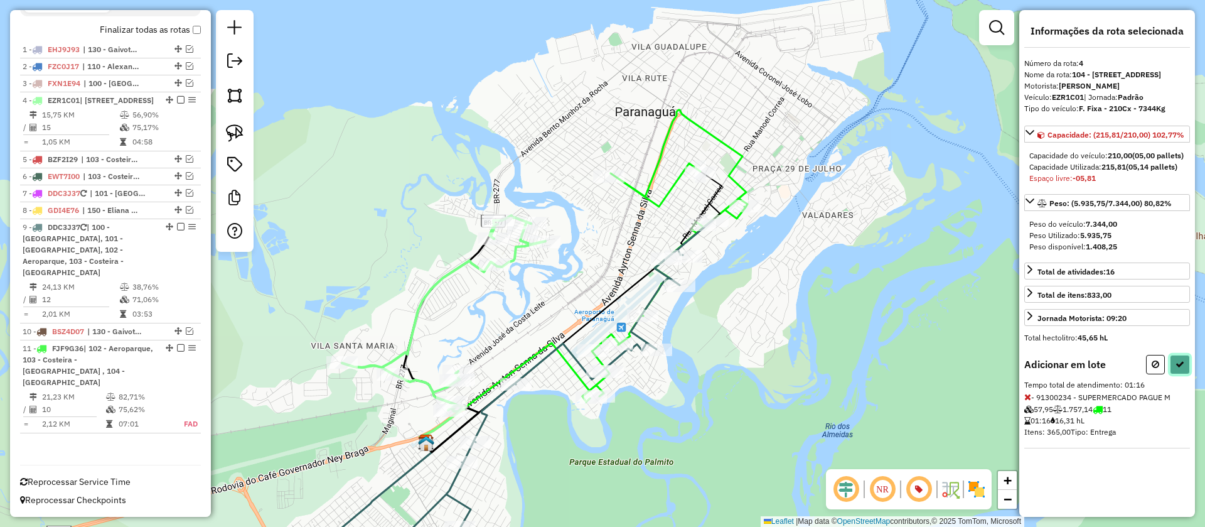
click at [1176, 369] on icon at bounding box center [1180, 364] width 9 height 9
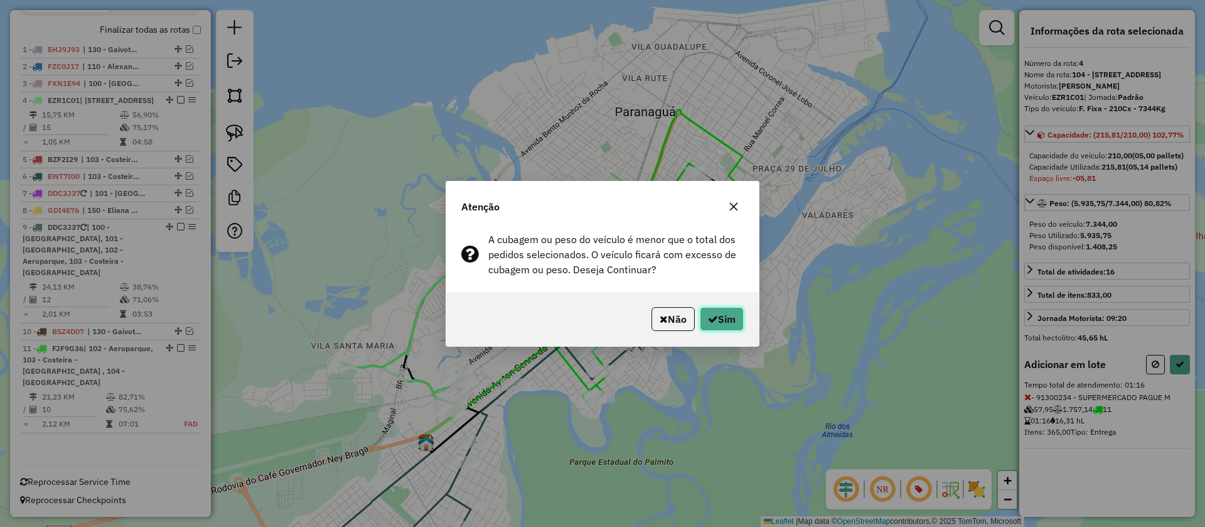
click at [736, 316] on button "Sim" at bounding box center [722, 319] width 44 height 24
select select "**********"
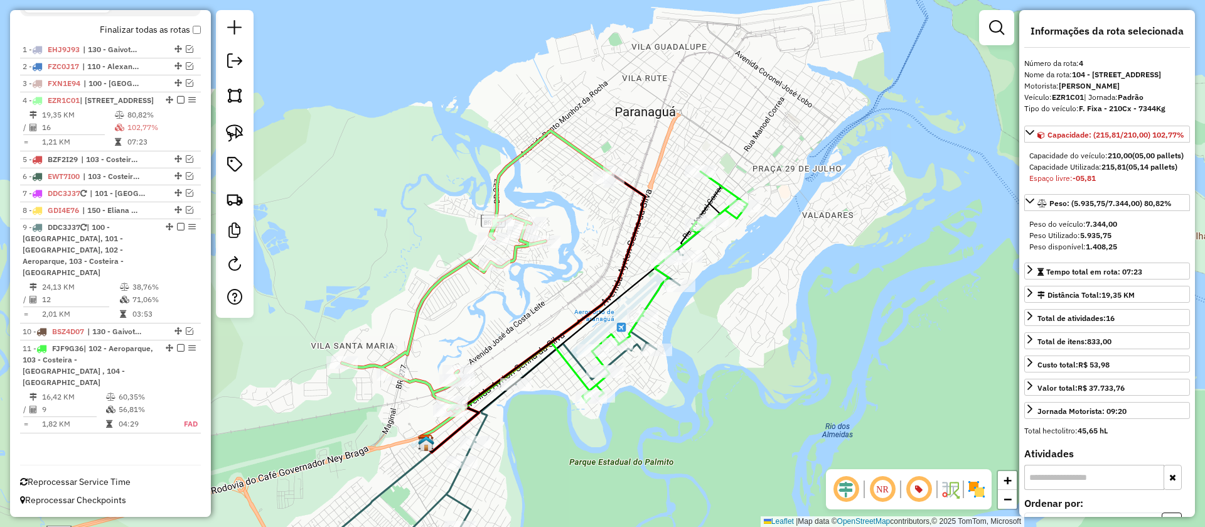
click at [493, 426] on div "Janela de atendimento Grade de atendimento Capacidade Transportadoras Veículos …" at bounding box center [602, 263] width 1205 height 527
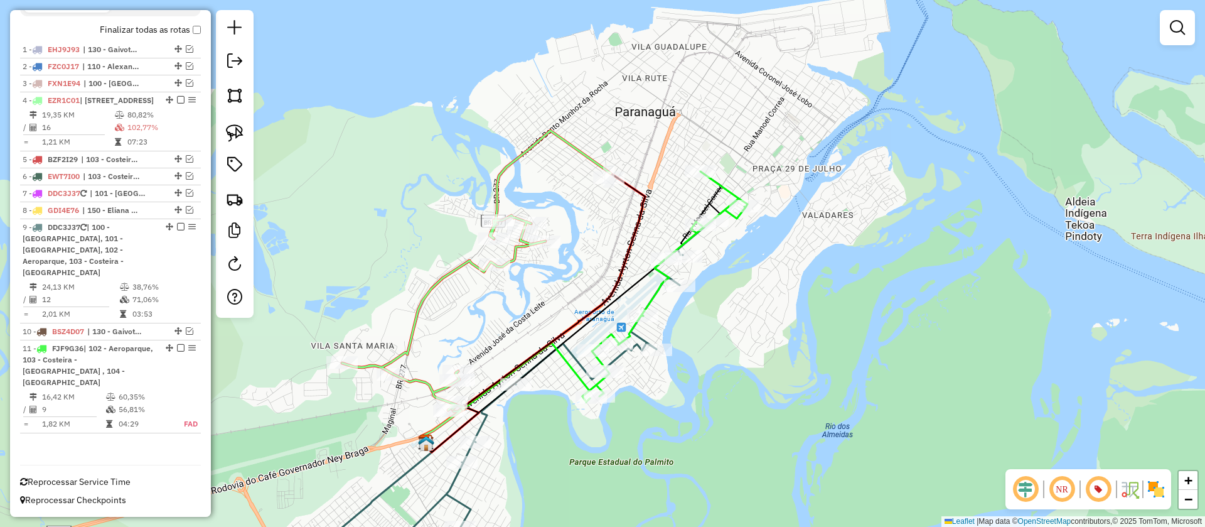
click at [418, 376] on icon at bounding box center [476, 270] width 269 height 279
select select "**********"
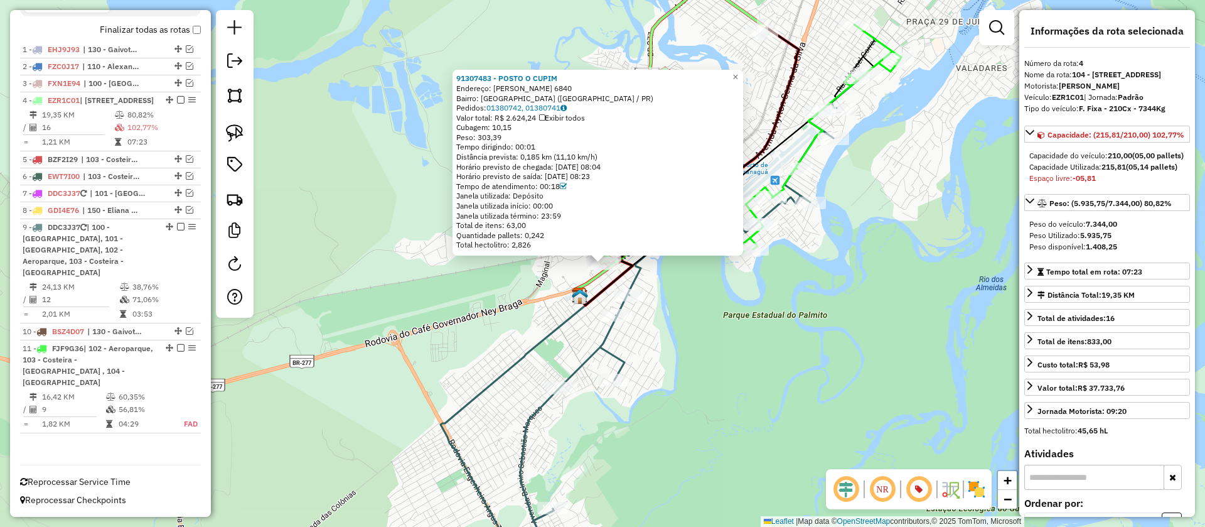
click at [712, 308] on div "91307483 - POSTO O CUPIM Endereço: AYRTON SENNA DA SILVA 6840 Bairro: PARQUE SA…" at bounding box center [602, 263] width 1205 height 527
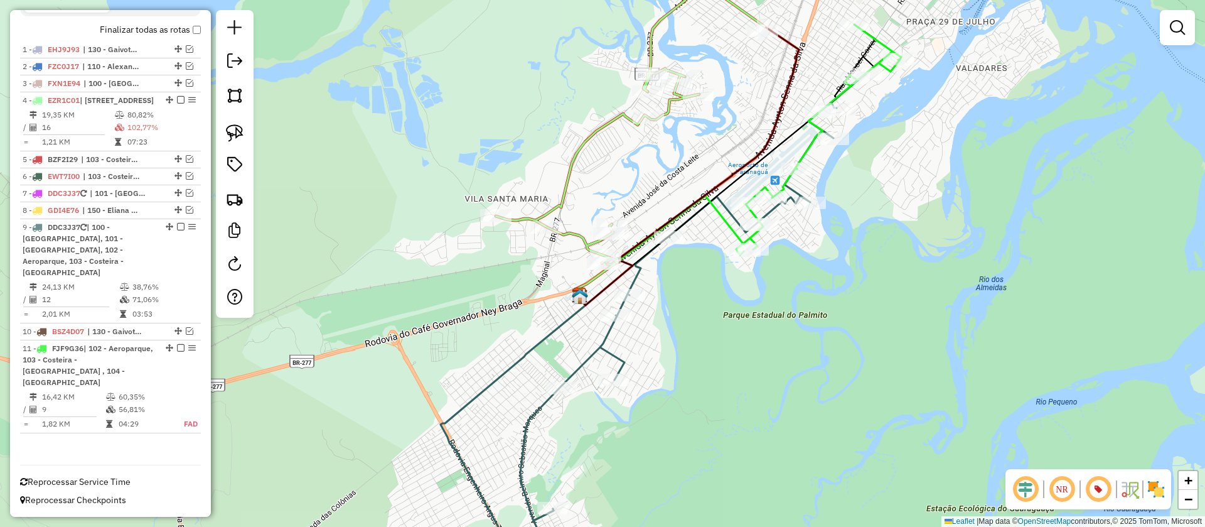
click at [643, 276] on icon at bounding box center [693, 296] width 346 height 447
select select "**********"
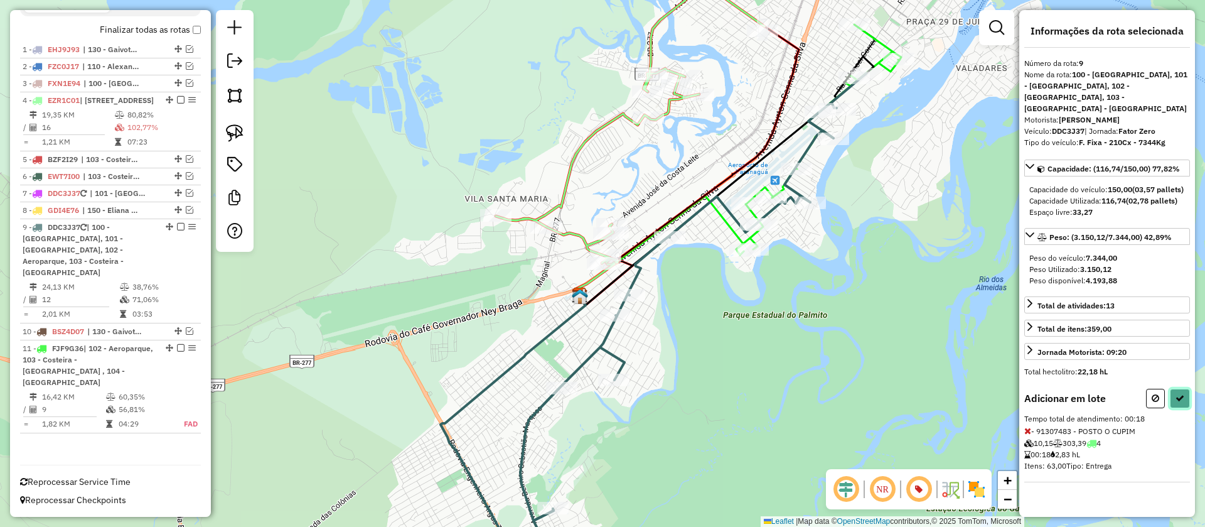
drag, startPoint x: 1175, startPoint y: 394, endPoint x: 1139, endPoint y: 408, distance: 38.6
click at [1175, 394] on button at bounding box center [1180, 398] width 20 height 19
select select "**********"
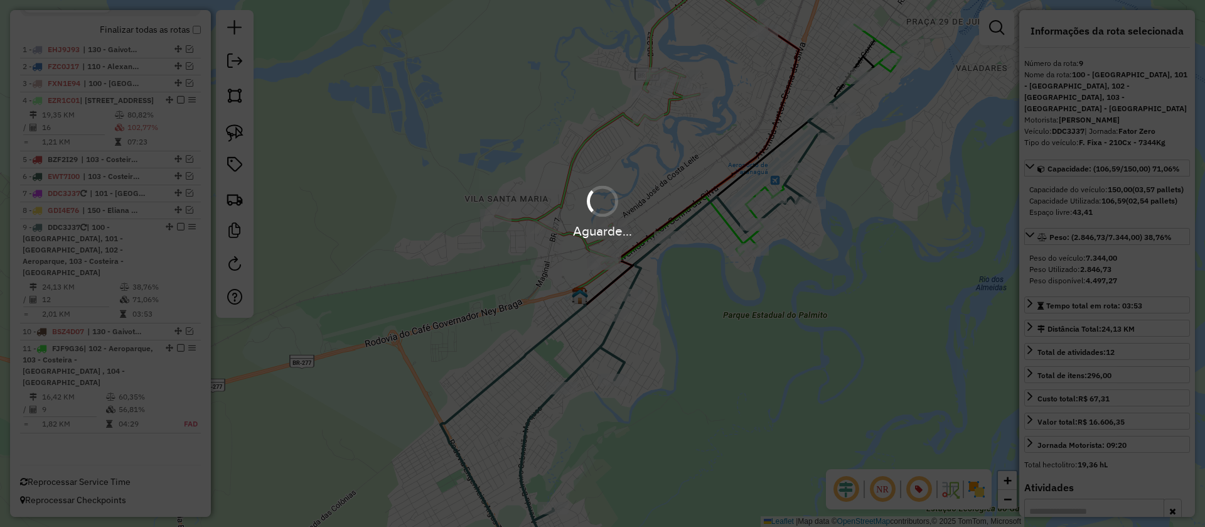
click at [578, 153] on div "Aguarde..." at bounding box center [602, 263] width 1205 height 527
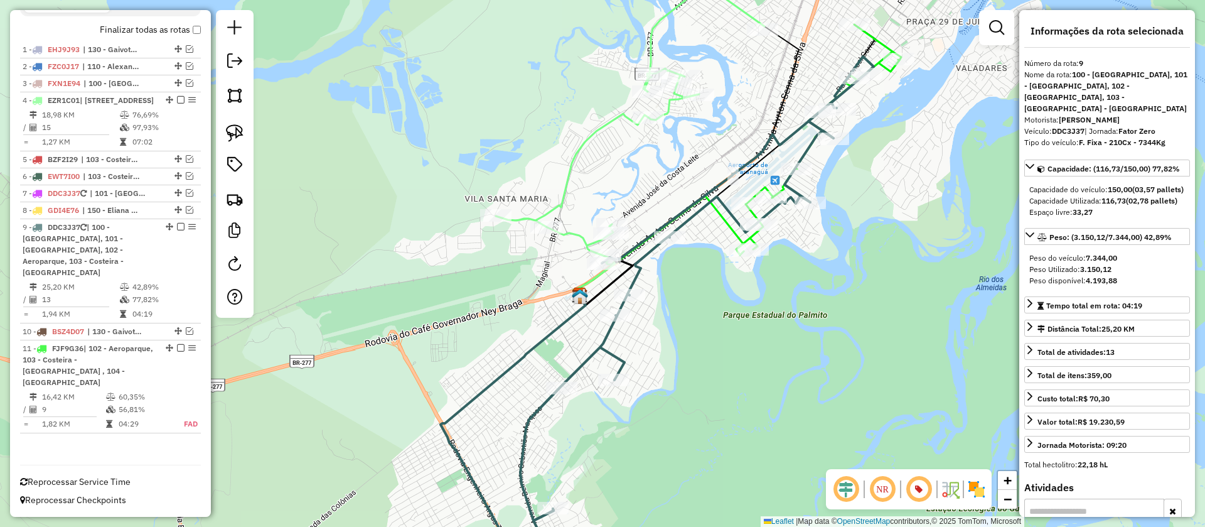
click at [578, 153] on icon at bounding box center [630, 123] width 269 height 279
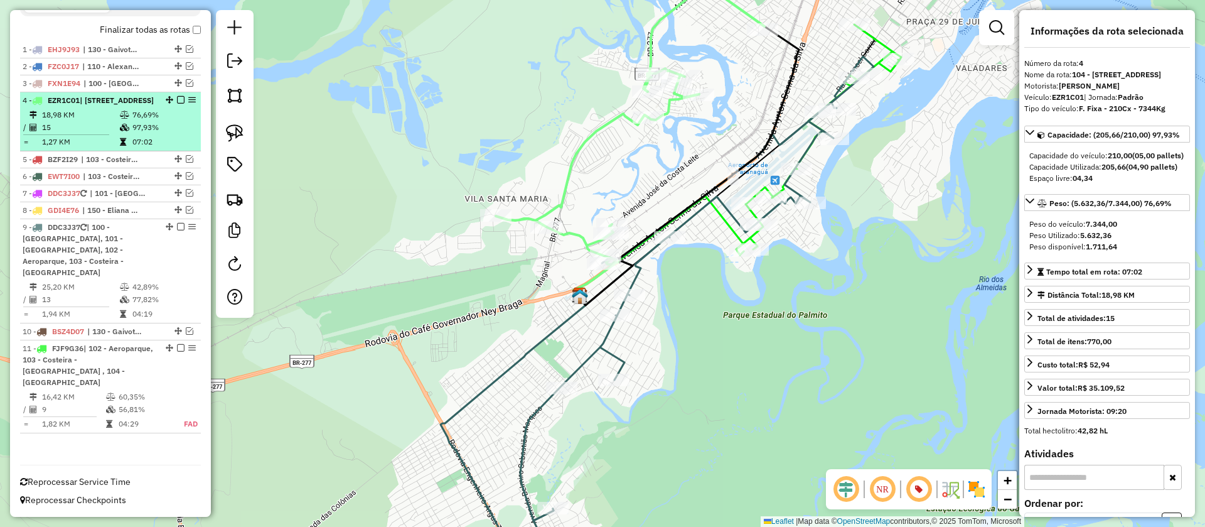
click at [178, 100] on em at bounding box center [181, 100] width 8 height 8
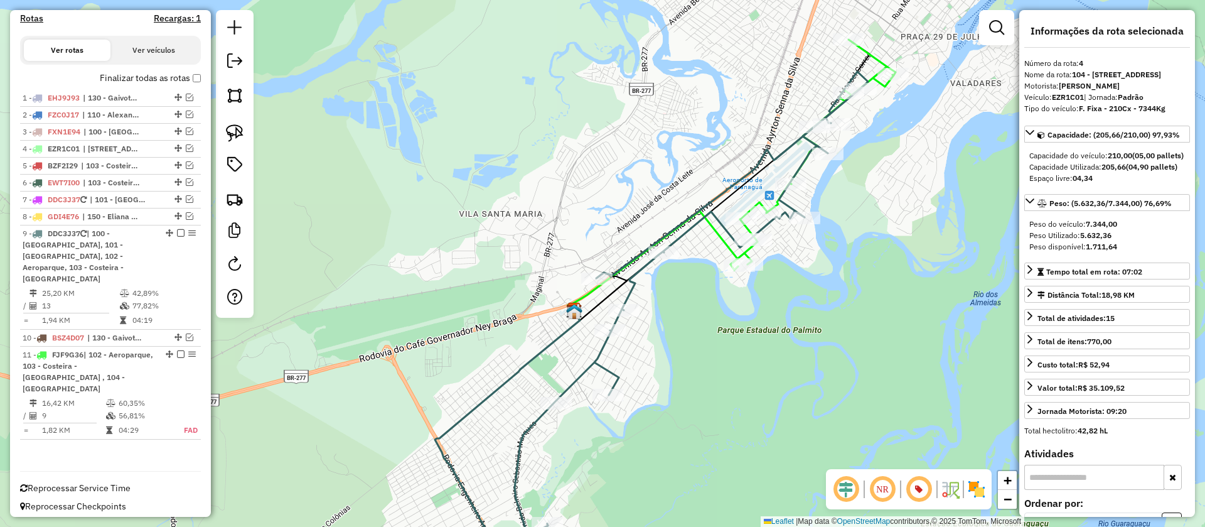
drag, startPoint x: 873, startPoint y: 156, endPoint x: 827, endPoint y: 225, distance: 83.2
click at [827, 225] on div "Janela de atendimento Grade de atendimento Capacidade Transportadoras Veículos …" at bounding box center [602, 263] width 1205 height 527
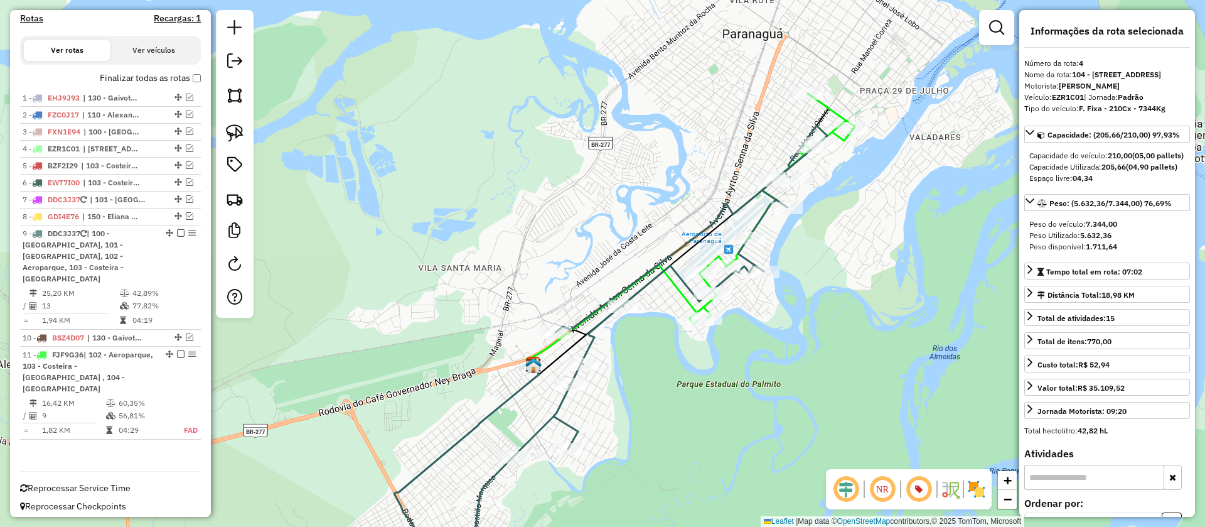
click at [838, 109] on icon at bounding box center [772, 209] width 165 height 230
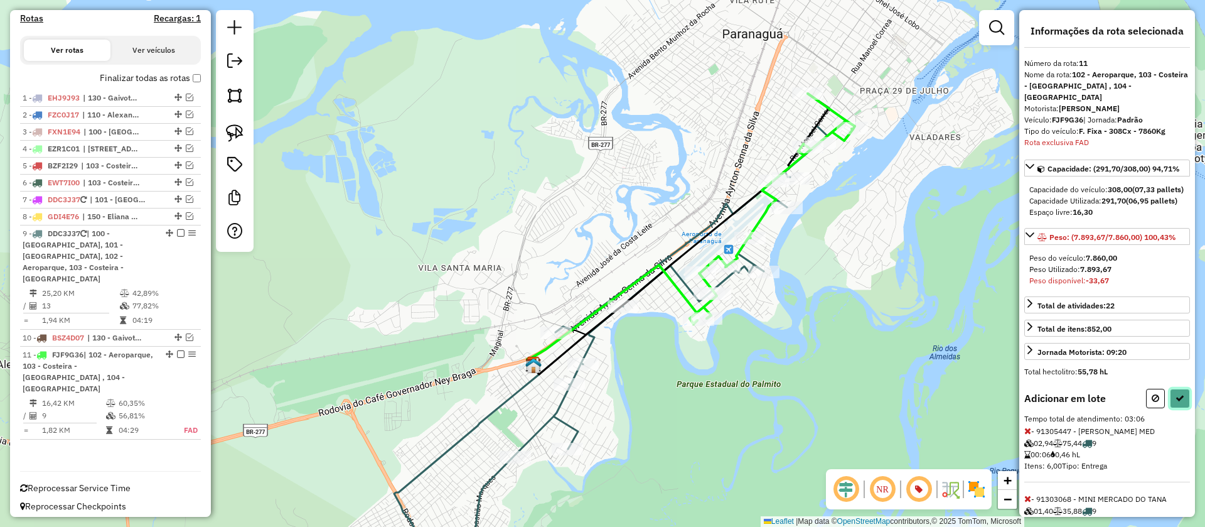
click at [1176, 402] on icon at bounding box center [1180, 398] width 9 height 9
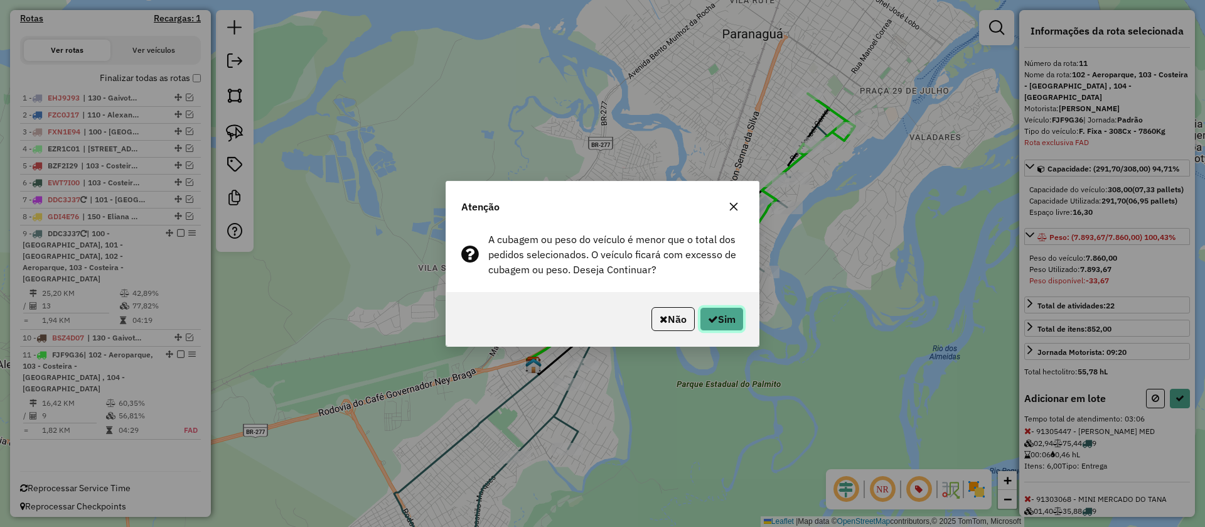
click at [707, 309] on button "Sim" at bounding box center [722, 319] width 44 height 24
select select "**********"
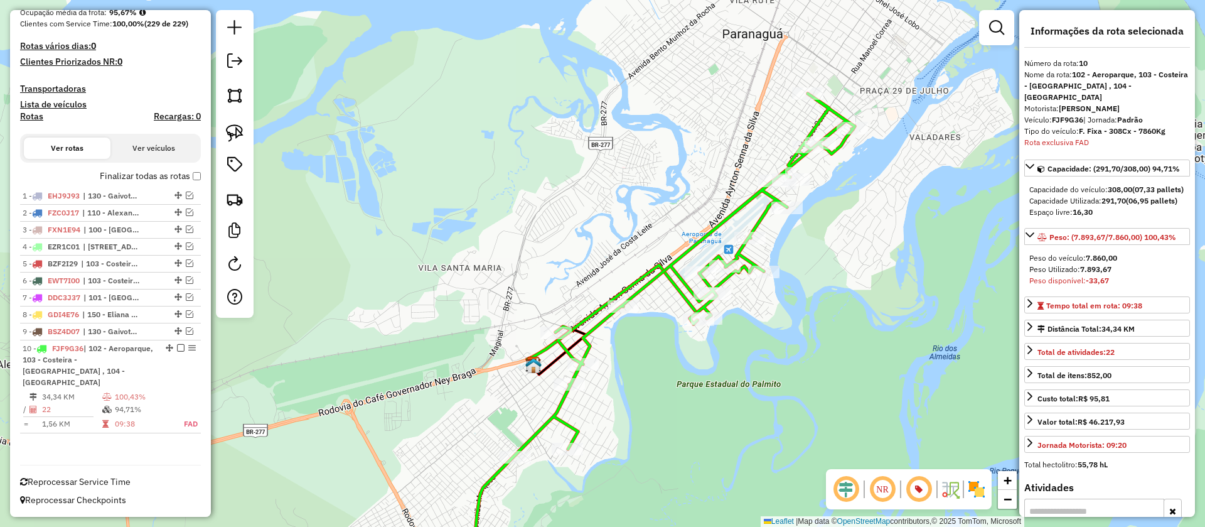
scroll to position [340, 0]
click at [186, 335] on em at bounding box center [190, 331] width 8 height 8
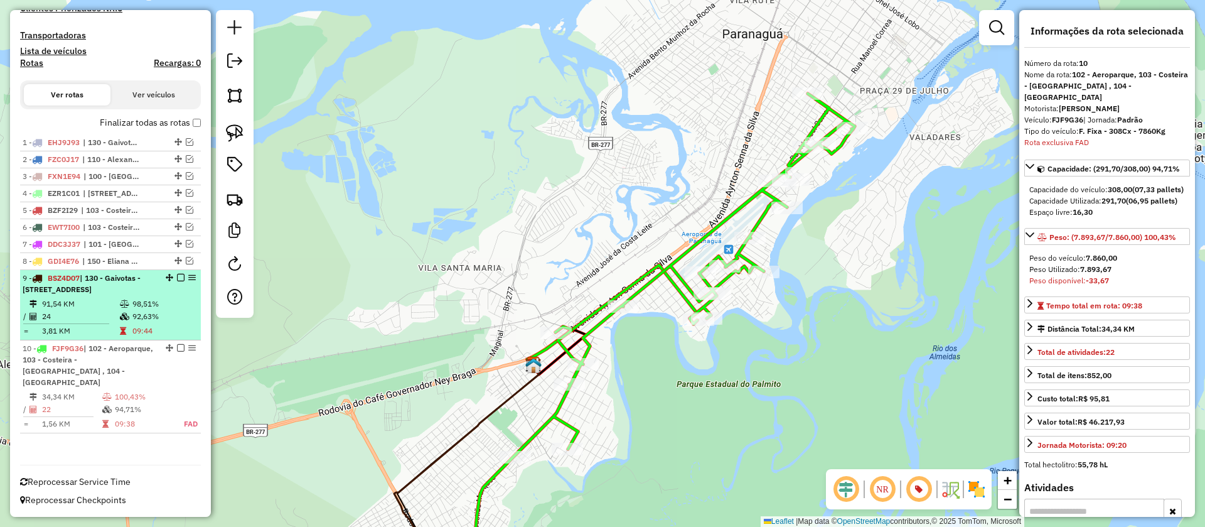
click at [178, 279] on em at bounding box center [181, 278] width 8 height 8
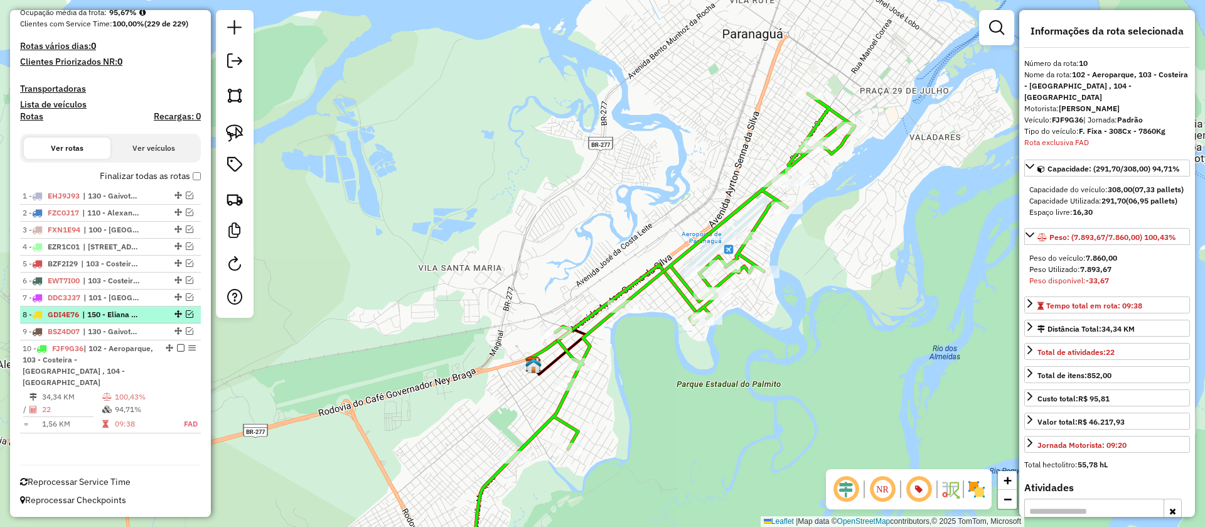
click at [189, 318] on em at bounding box center [190, 314] width 8 height 8
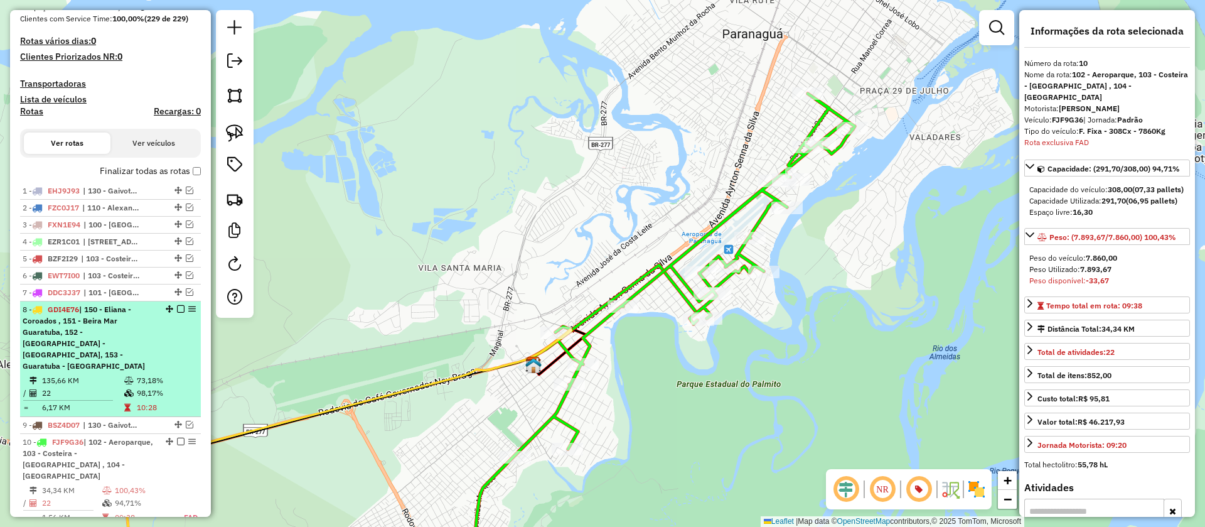
scroll to position [428, 0]
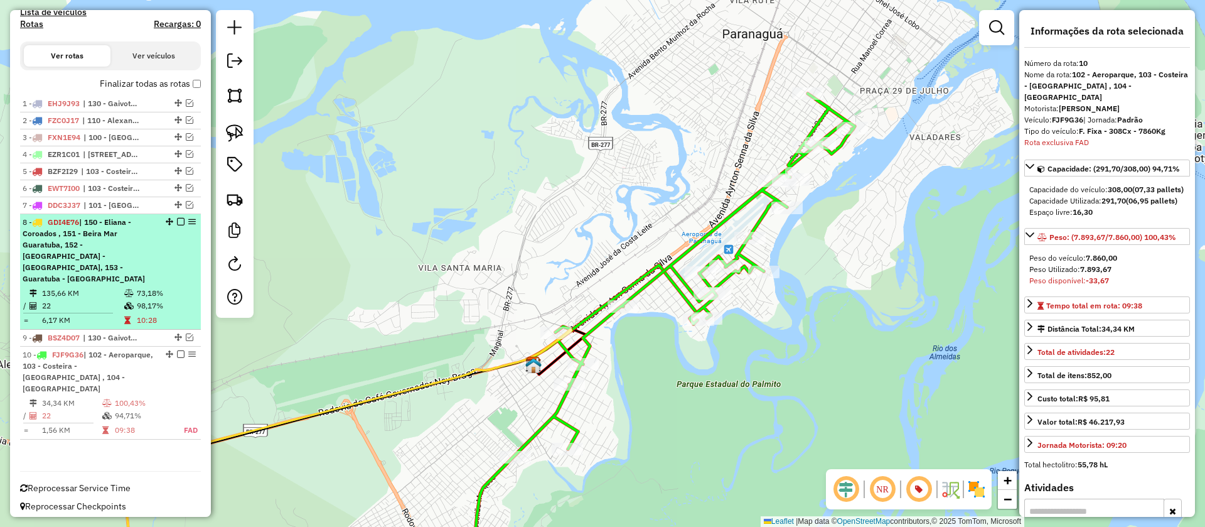
click at [177, 225] on em at bounding box center [181, 222] width 8 height 8
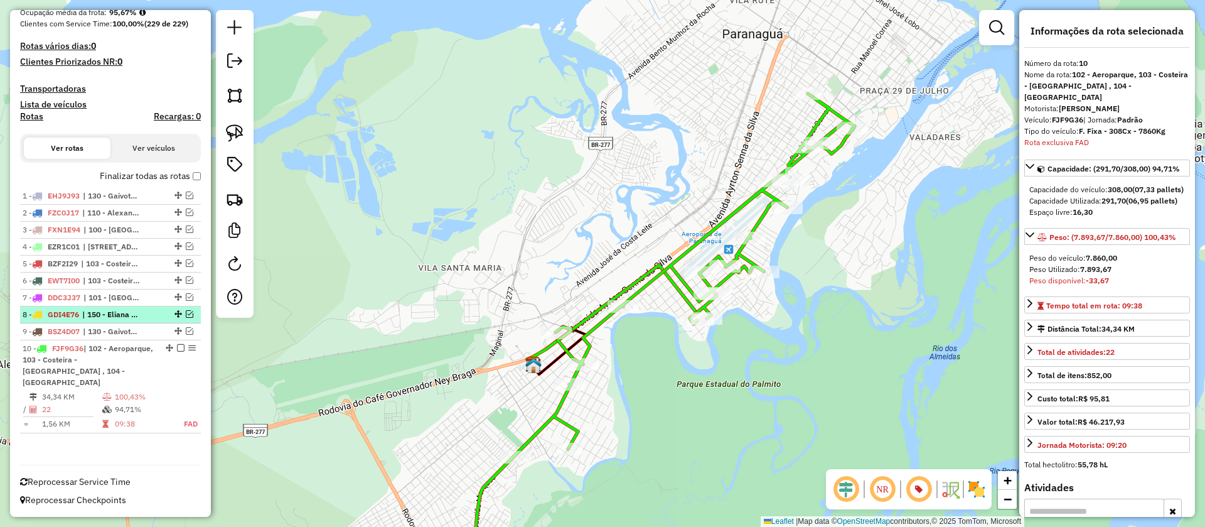
scroll to position [340, 0]
click at [186, 301] on em at bounding box center [190, 297] width 8 height 8
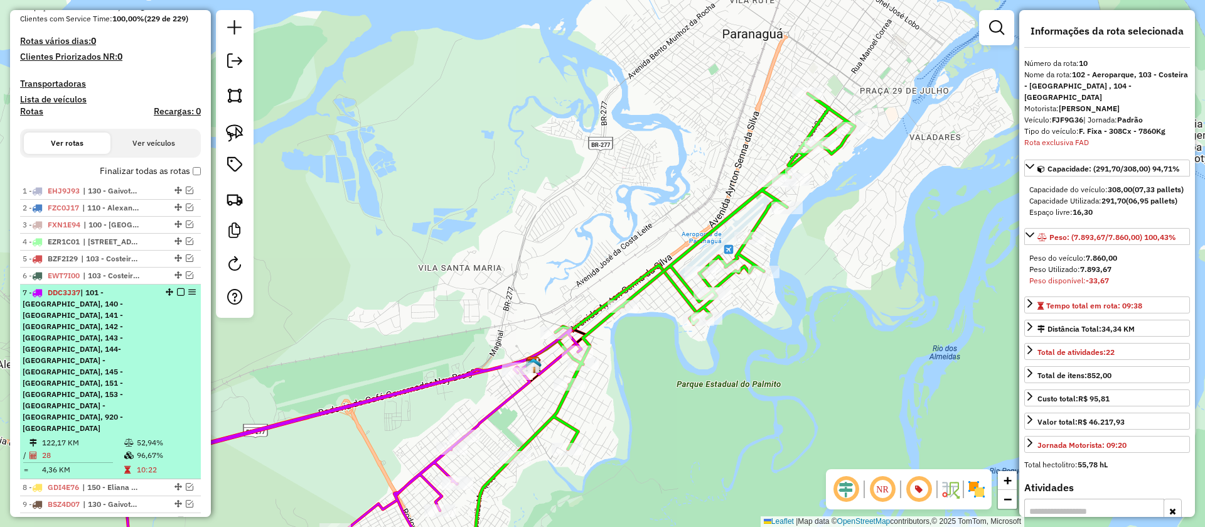
scroll to position [461, 0]
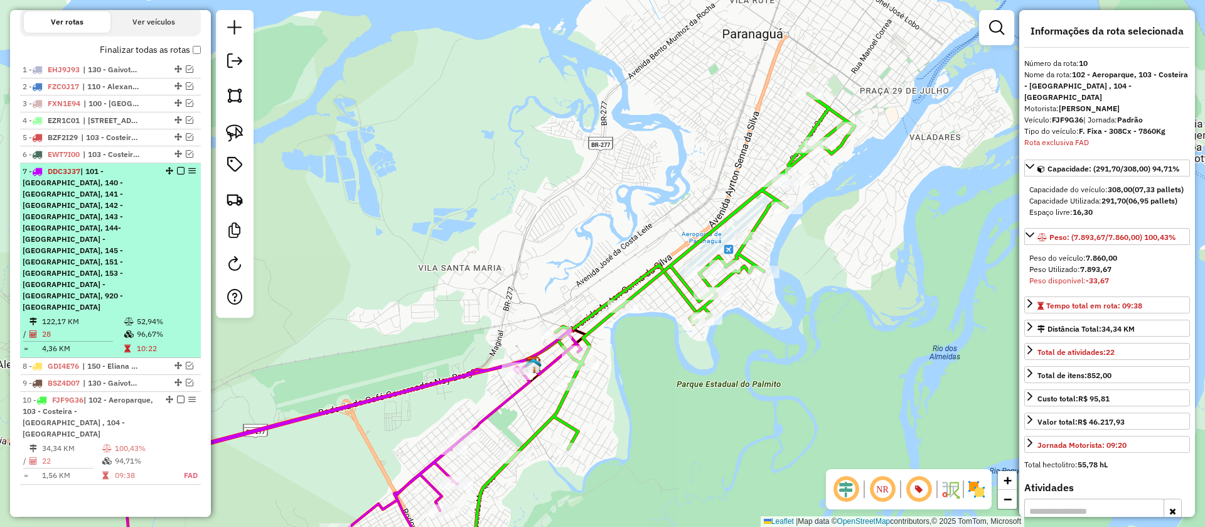
click at [166, 252] on div "7 - DDC3J37 | 101 - Parque Agari, 140 - Praia Mansa, 141 -Caiobá, 142 - Tabulei…" at bounding box center [111, 239] width 176 height 147
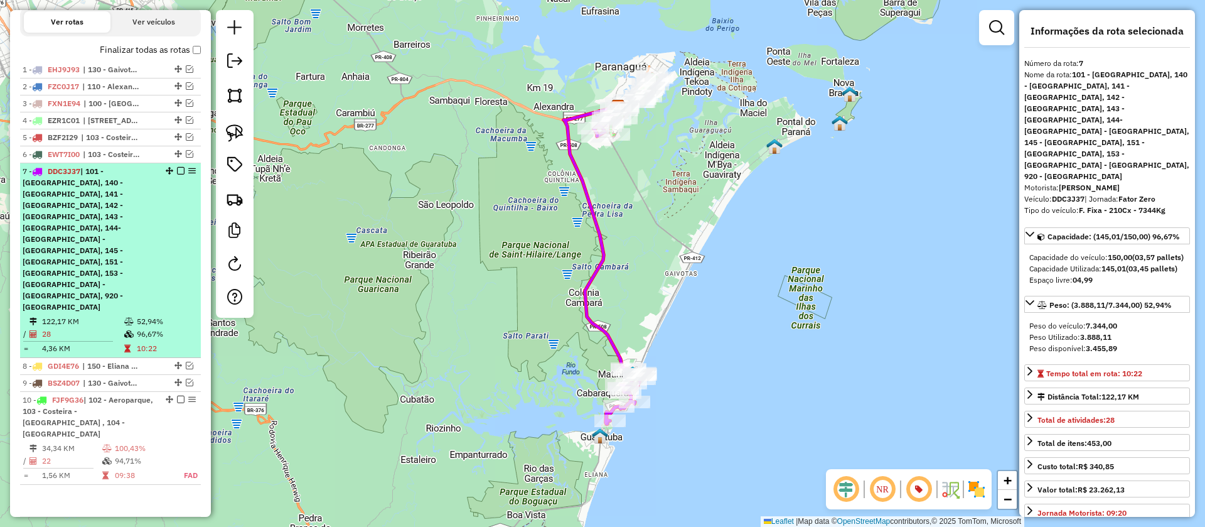
click at [178, 175] on em at bounding box center [181, 171] width 8 height 8
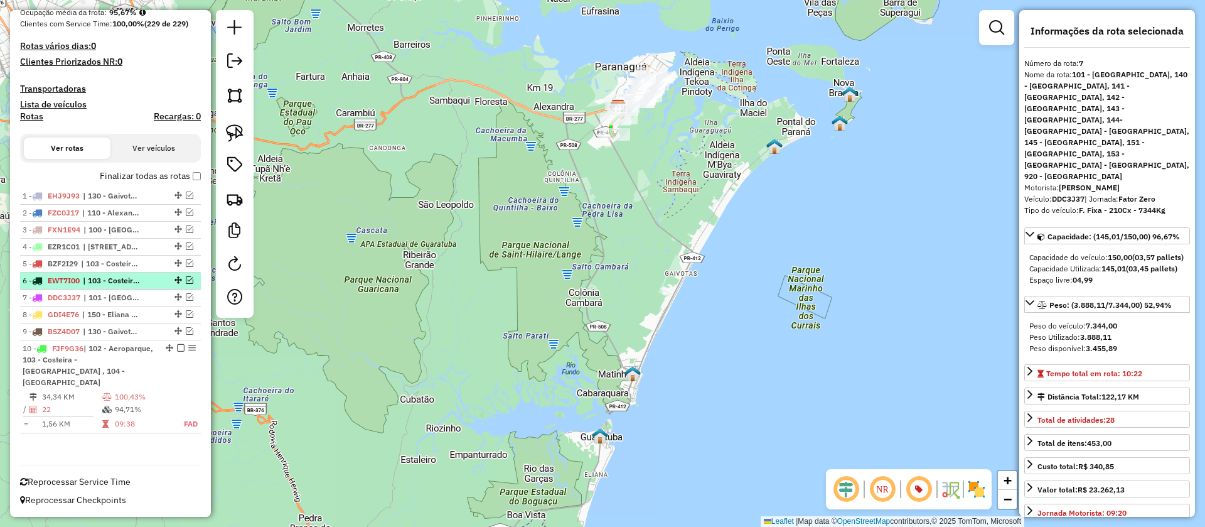
click at [186, 284] on em at bounding box center [190, 280] width 8 height 8
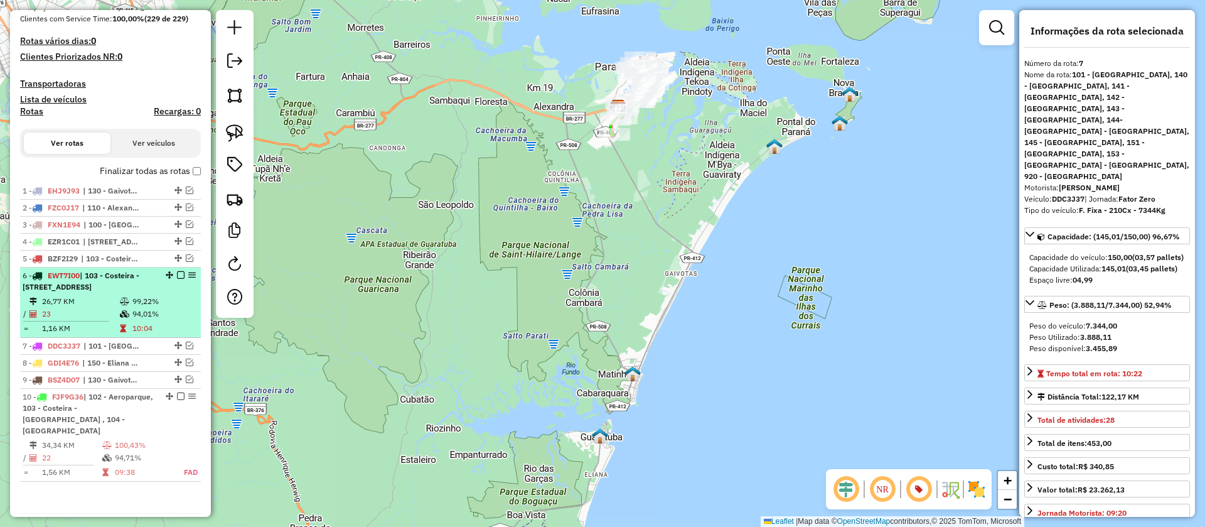
scroll to position [394, 0]
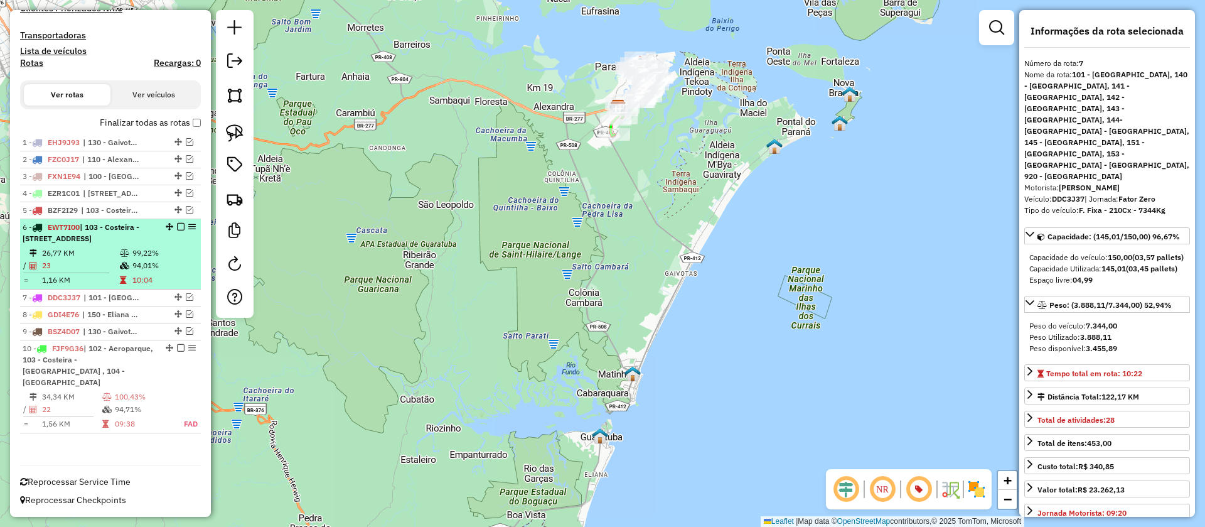
click at [166, 259] on td "99,22%" at bounding box center [163, 253] width 63 height 13
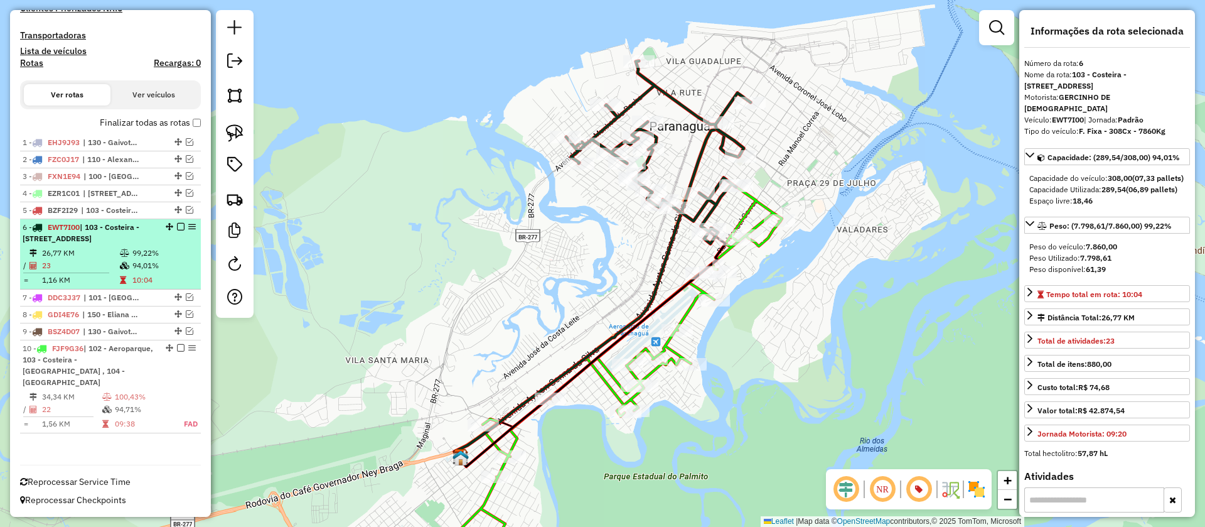
click at [177, 230] on em at bounding box center [181, 227] width 8 height 8
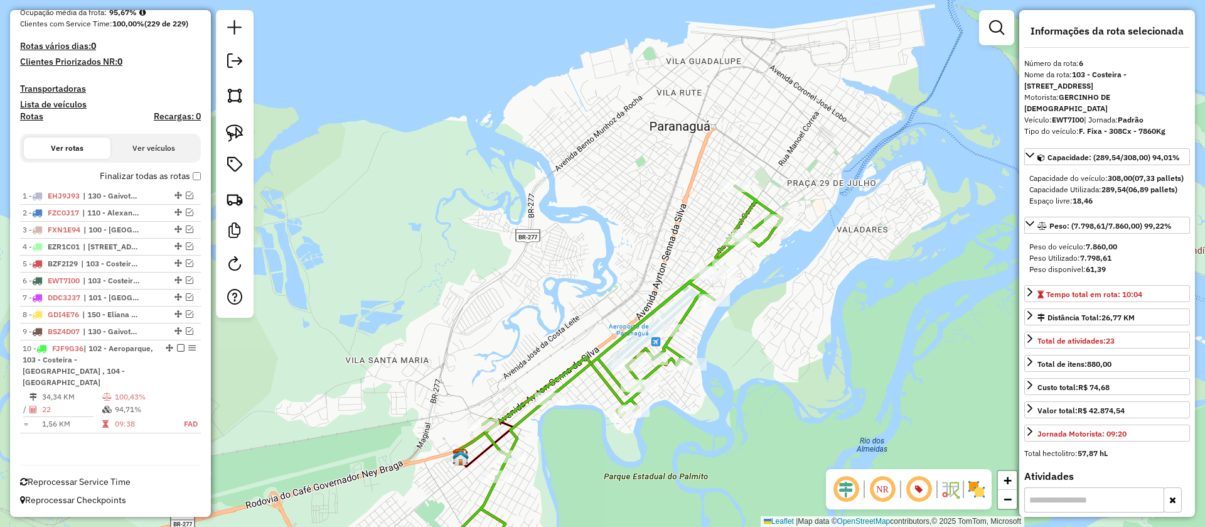
click at [772, 203] on icon at bounding box center [597, 383] width 372 height 394
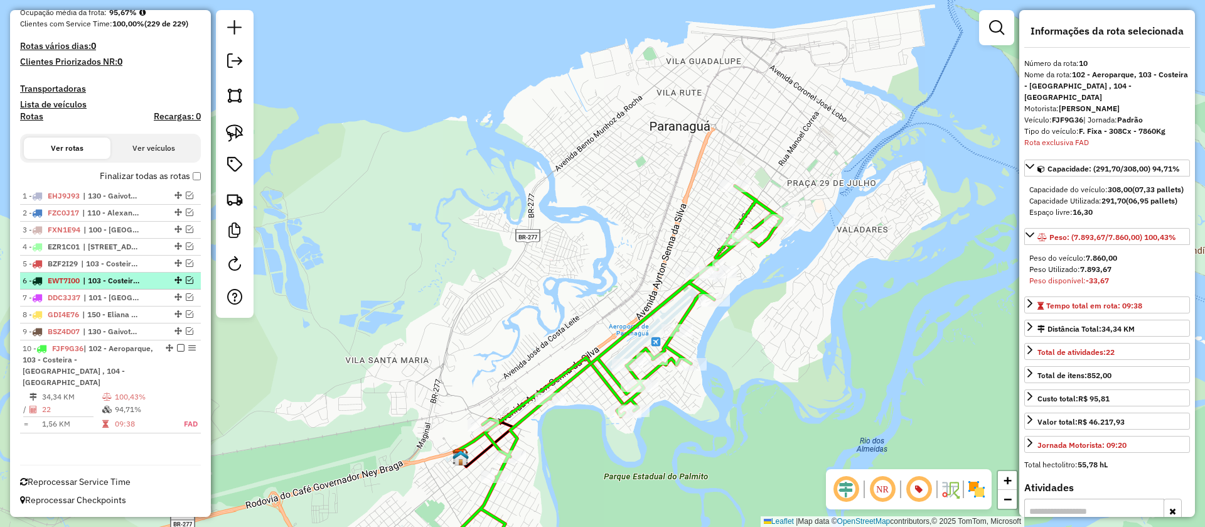
click at [190, 284] on div at bounding box center [177, 280] width 38 height 8
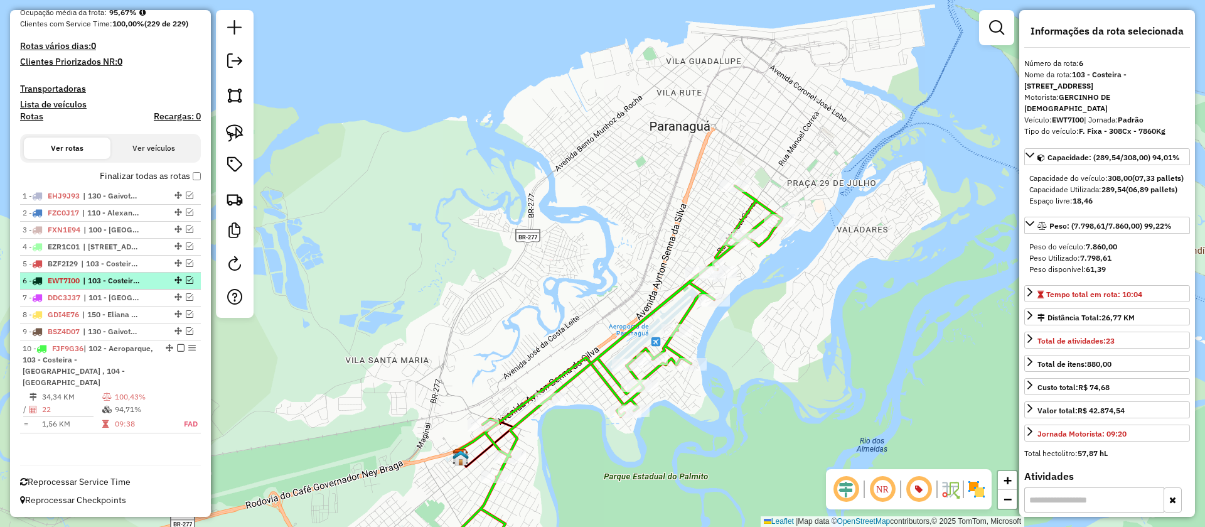
click at [186, 284] on em at bounding box center [190, 280] width 8 height 8
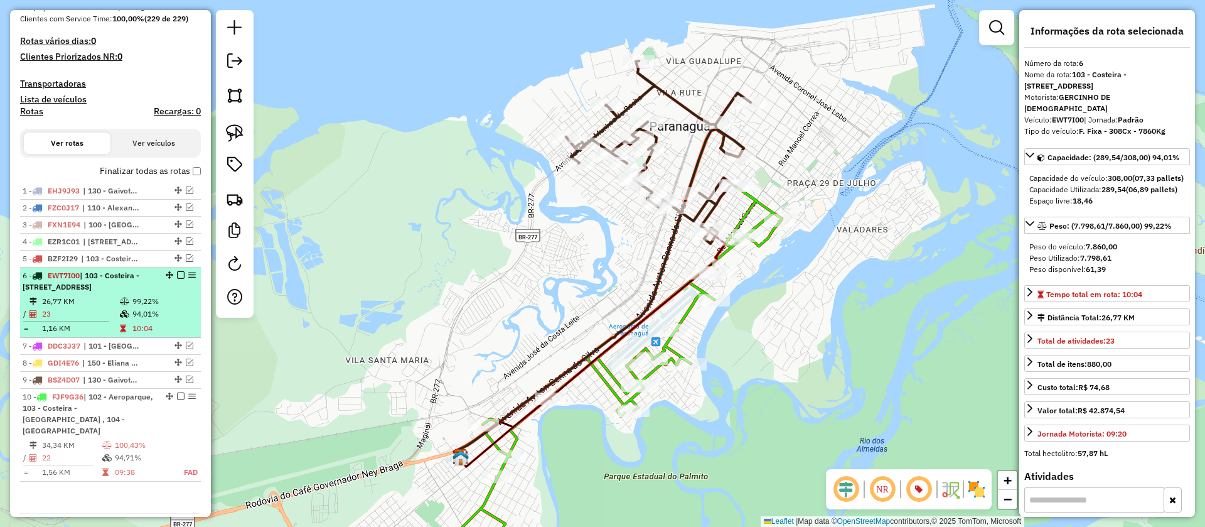
scroll to position [394, 0]
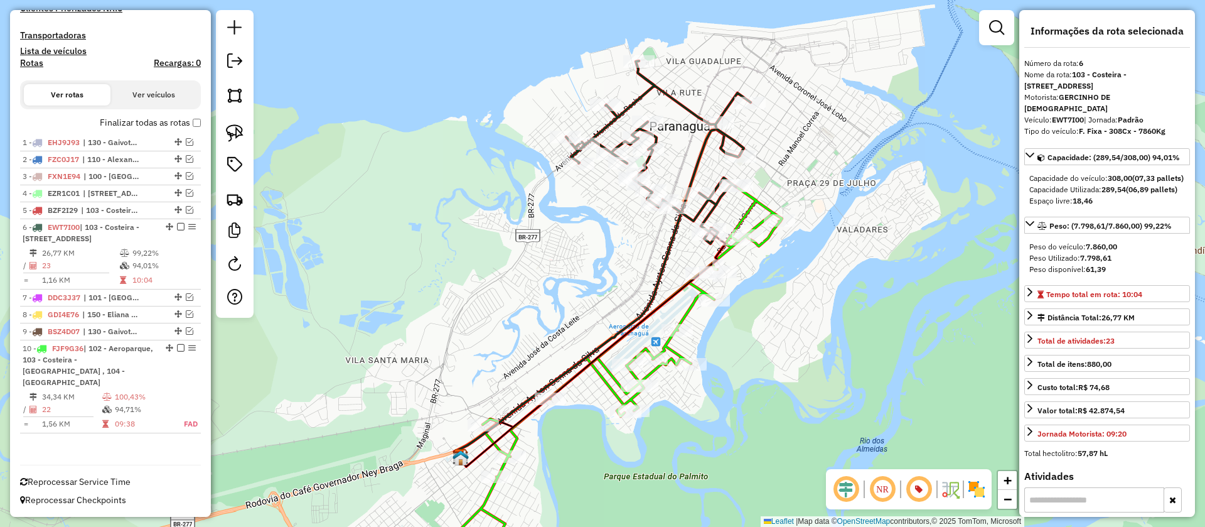
click at [710, 211] on icon at bounding box center [658, 152] width 185 height 183
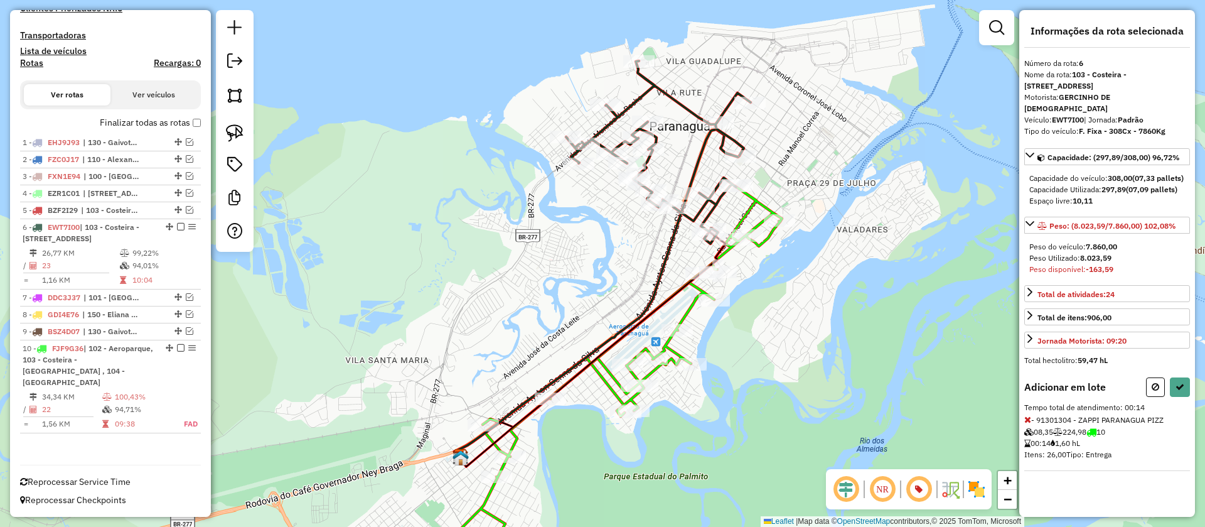
click at [1029, 421] on icon at bounding box center [1028, 419] width 7 height 9
click at [1028, 419] on icon at bounding box center [1028, 419] width 7 height 9
click at [1159, 390] on icon at bounding box center [1156, 386] width 8 height 9
select select "**********"
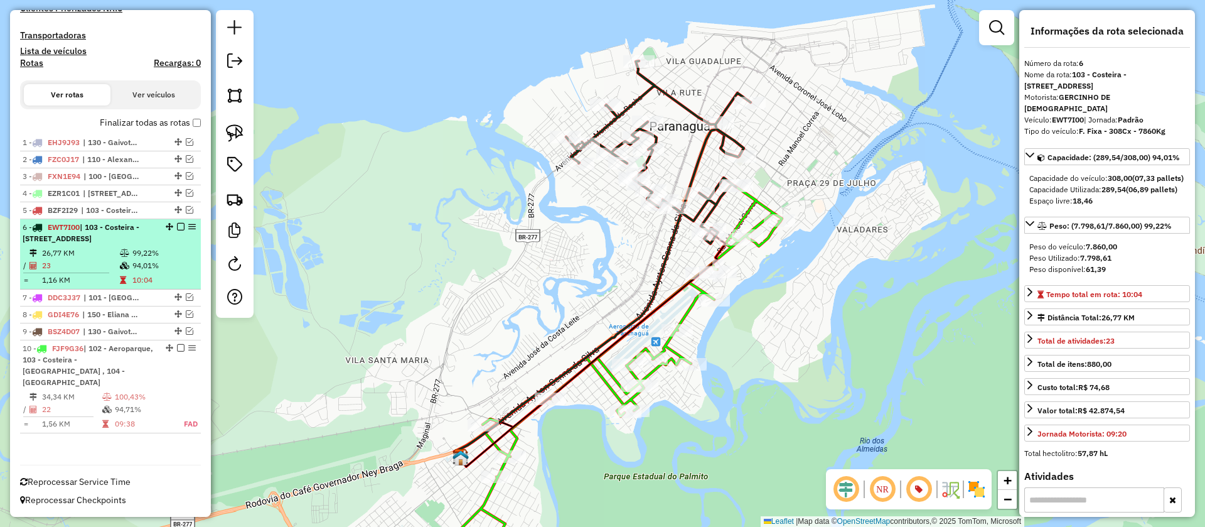
click at [177, 230] on em at bounding box center [181, 227] width 8 height 8
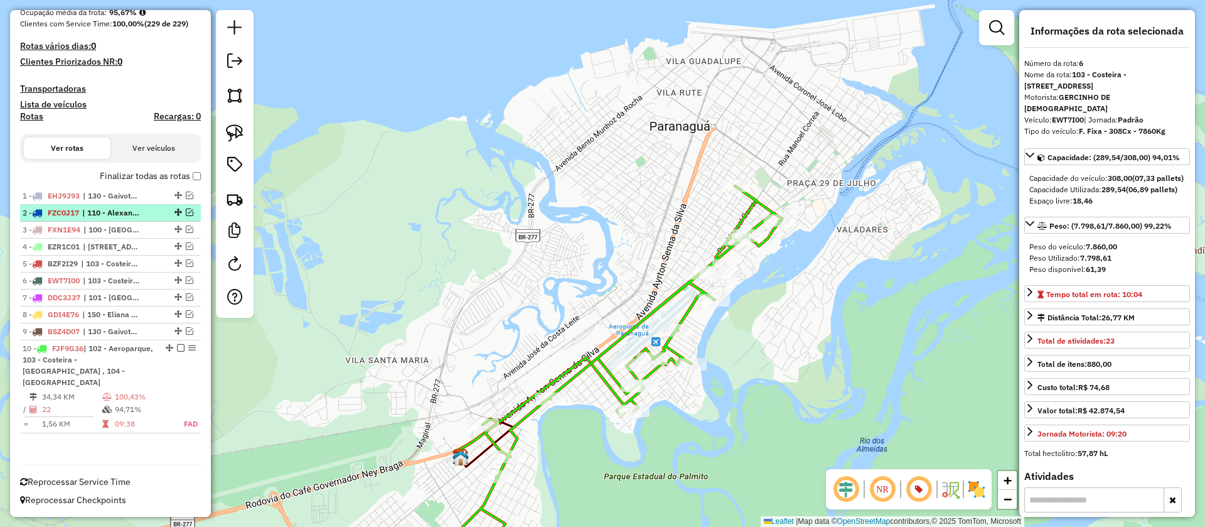
click at [186, 216] on em at bounding box center [190, 212] width 8 height 8
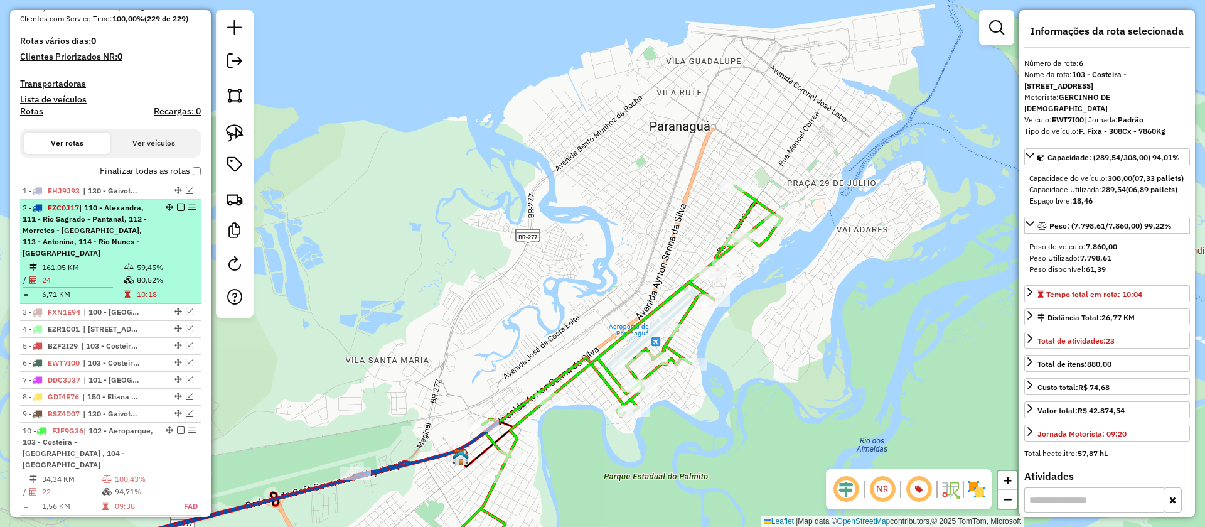
scroll to position [416, 0]
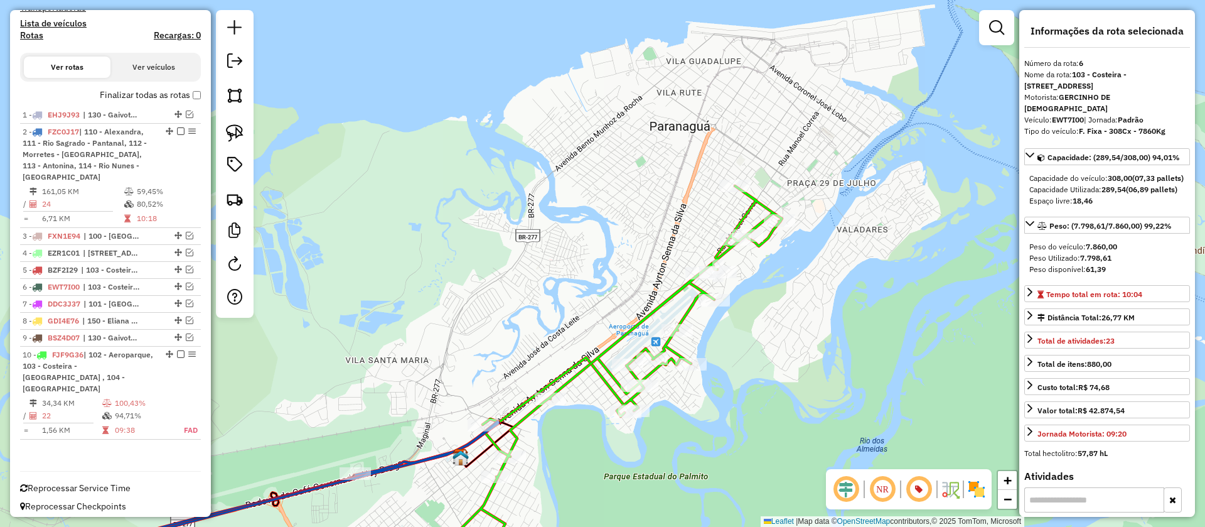
click at [412, 457] on icon at bounding box center [189, 455] width 620 height 207
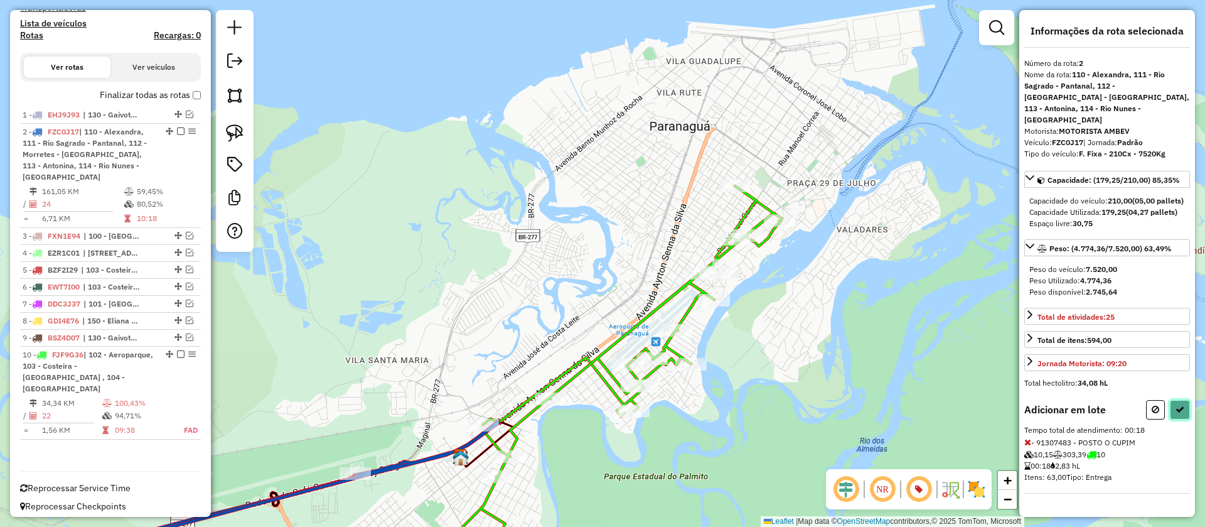
click at [1172, 400] on button at bounding box center [1180, 409] width 20 height 19
select select "**********"
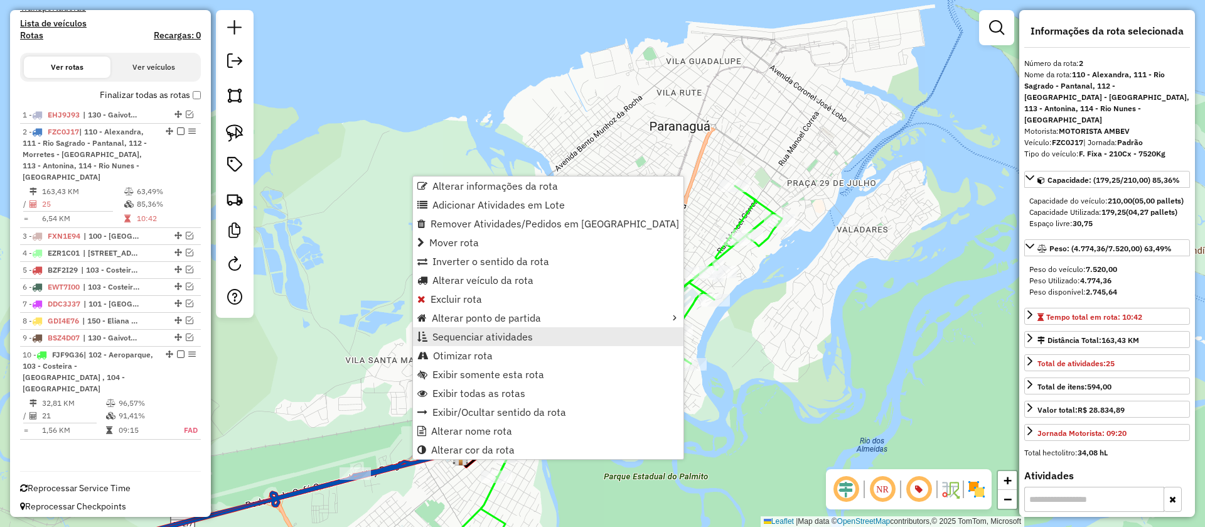
click at [478, 345] on link "Sequenciar atividades" at bounding box center [548, 336] width 271 height 19
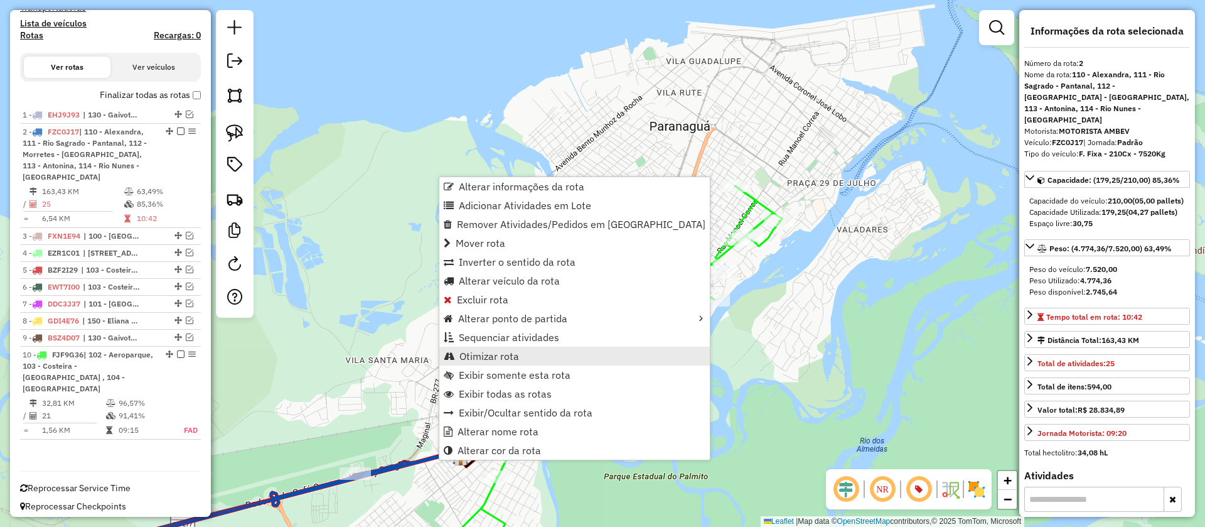
click at [500, 353] on span "Otimizar rota" at bounding box center [490, 356] width 60 height 10
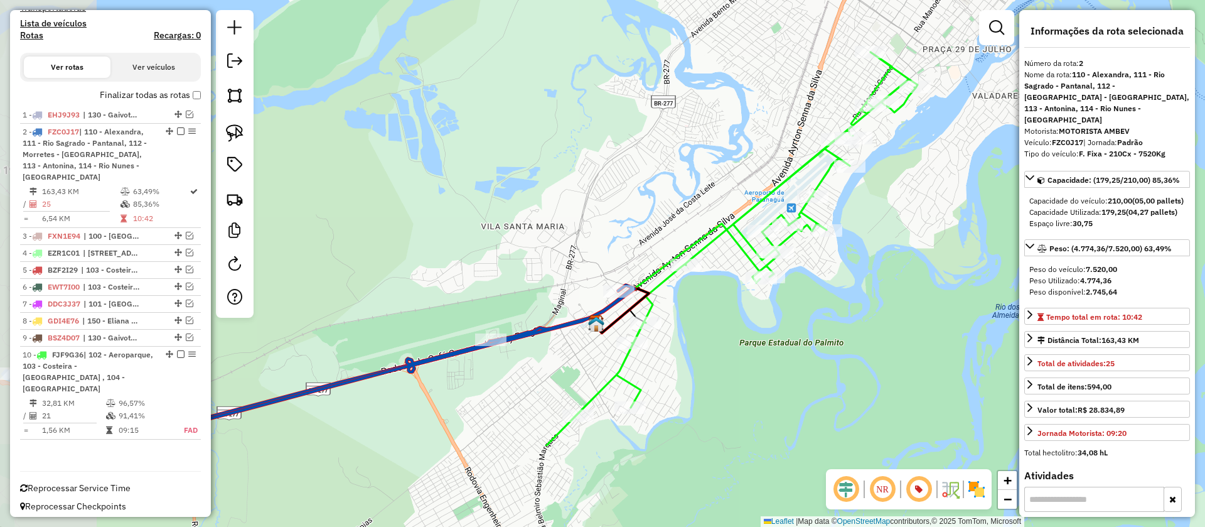
drag, startPoint x: 497, startPoint y: 360, endPoint x: 628, endPoint y: 231, distance: 183.8
click at [628, 231] on div "Janela de atendimento Grade de atendimento Capacidade Transportadoras Veículos …" at bounding box center [602, 263] width 1205 height 527
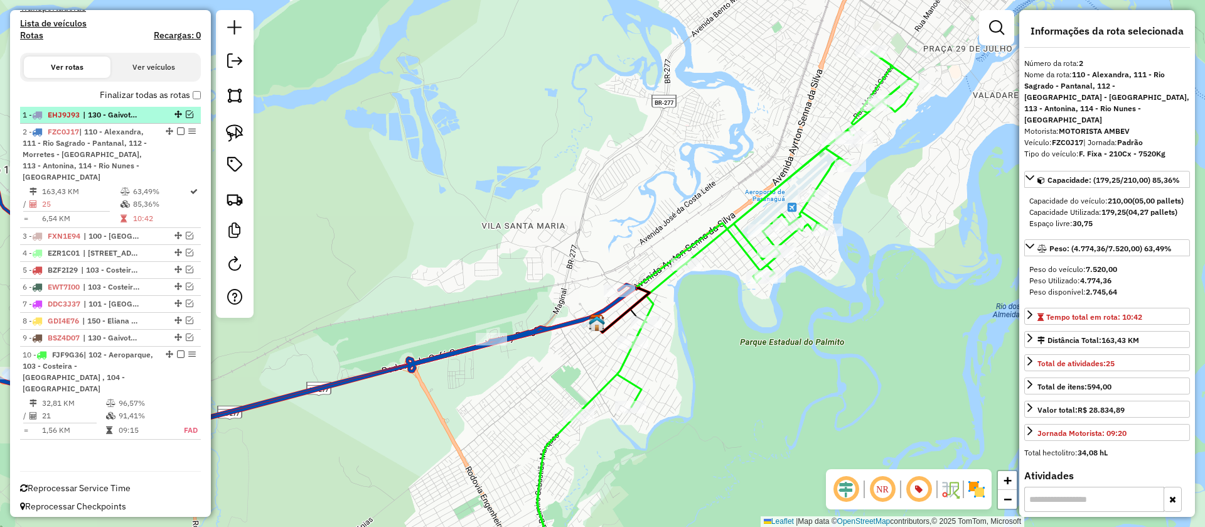
click at [186, 118] on em at bounding box center [190, 114] width 8 height 8
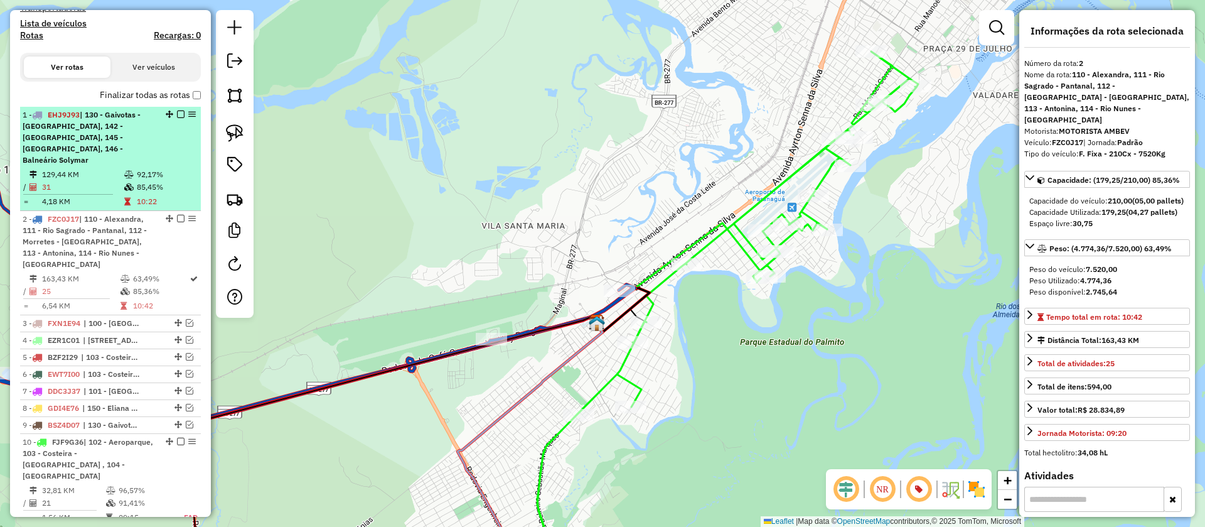
click at [180, 118] on em at bounding box center [181, 114] width 8 height 8
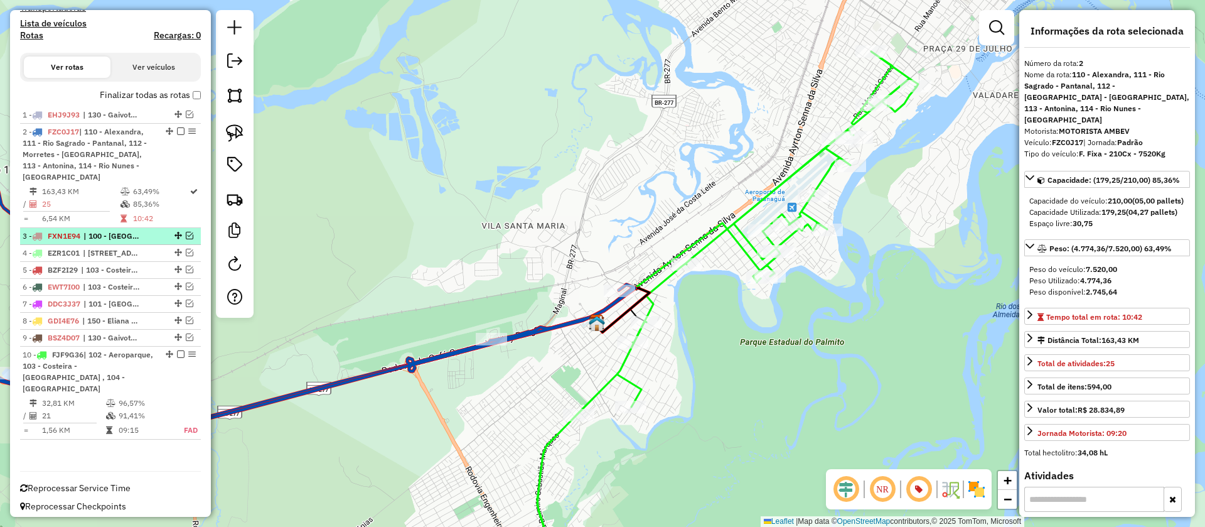
click at [187, 238] on em at bounding box center [190, 236] width 8 height 8
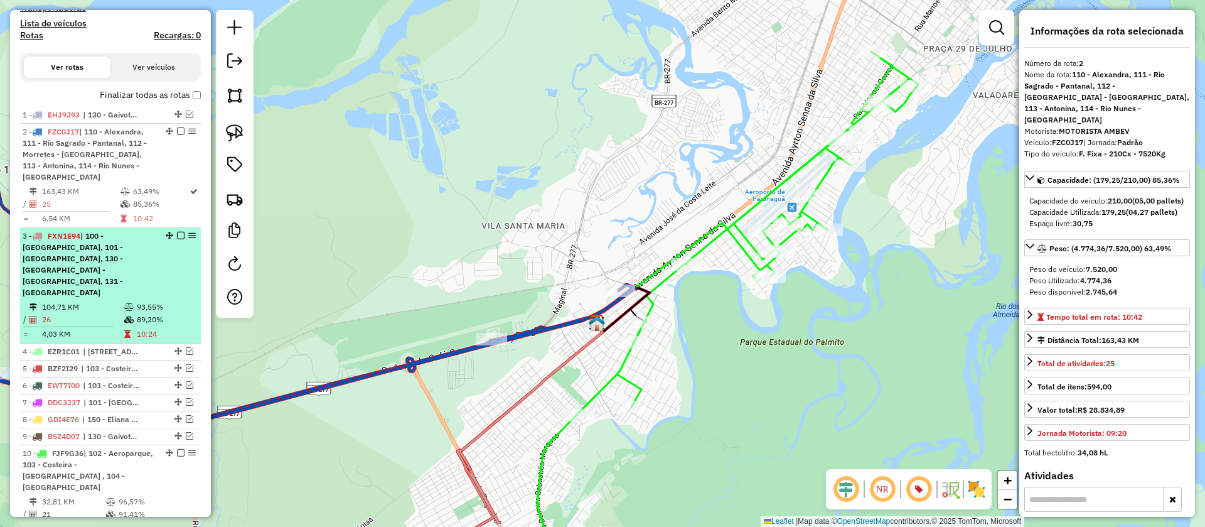
click at [178, 239] on em at bounding box center [181, 236] width 8 height 8
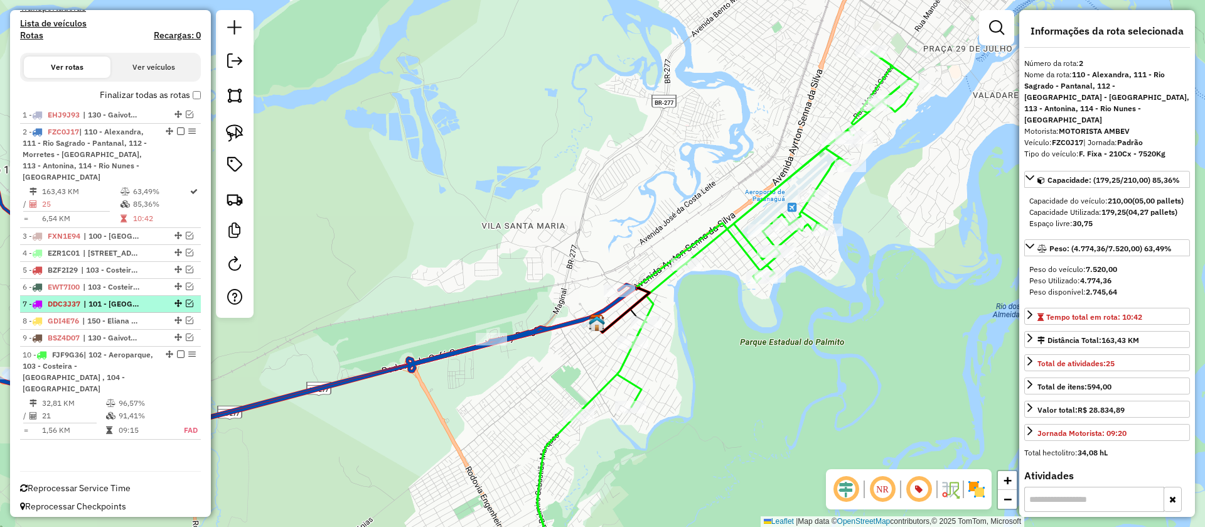
click at [188, 307] on em at bounding box center [190, 303] width 8 height 8
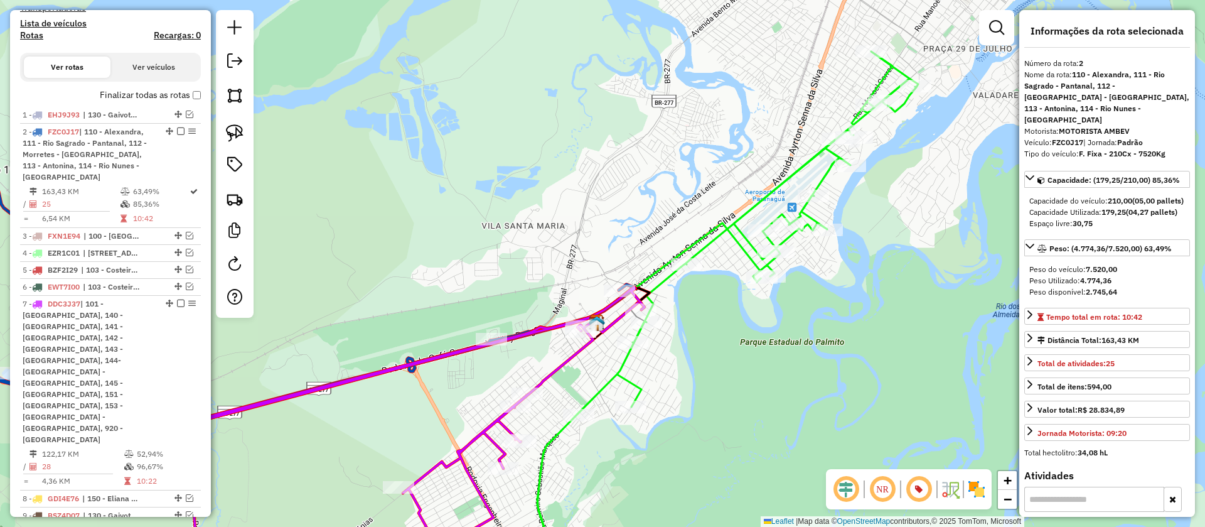
click at [549, 381] on icon at bounding box center [403, 433] width 483 height 293
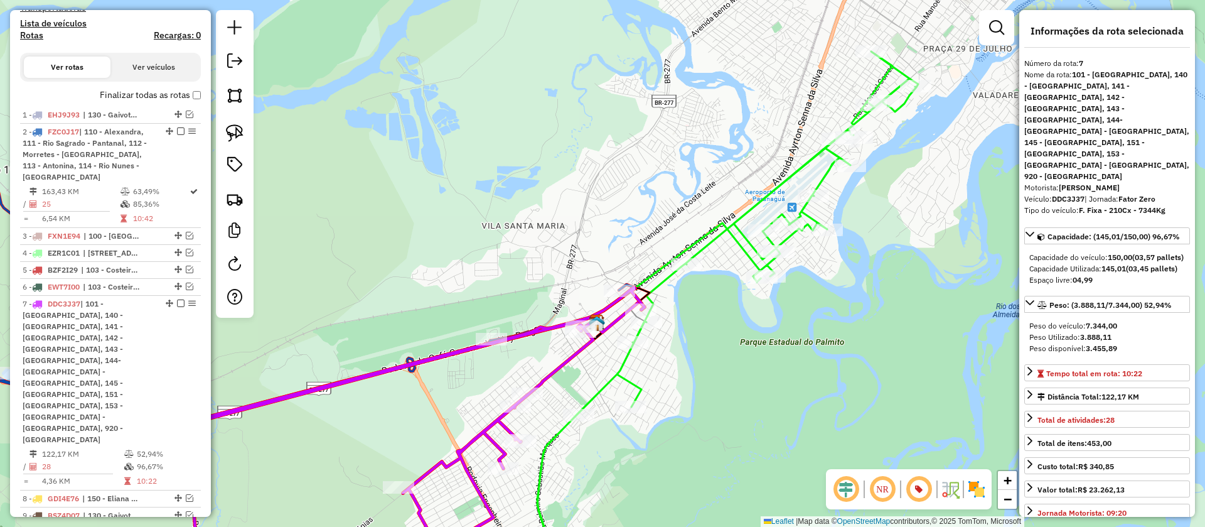
scroll to position [537, 0]
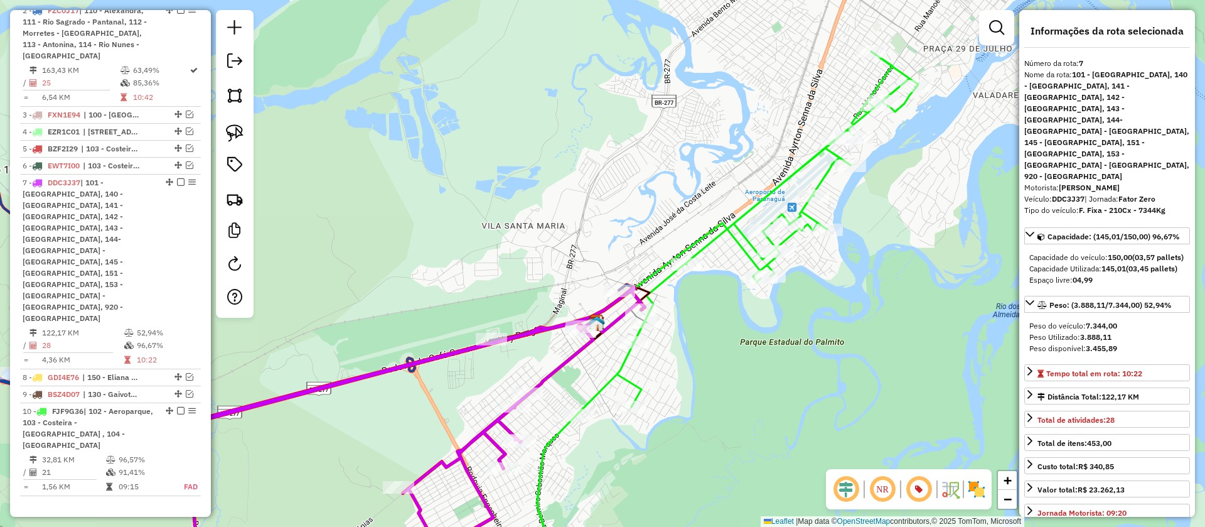
click at [642, 383] on icon at bounding box center [727, 299] width 381 height 496
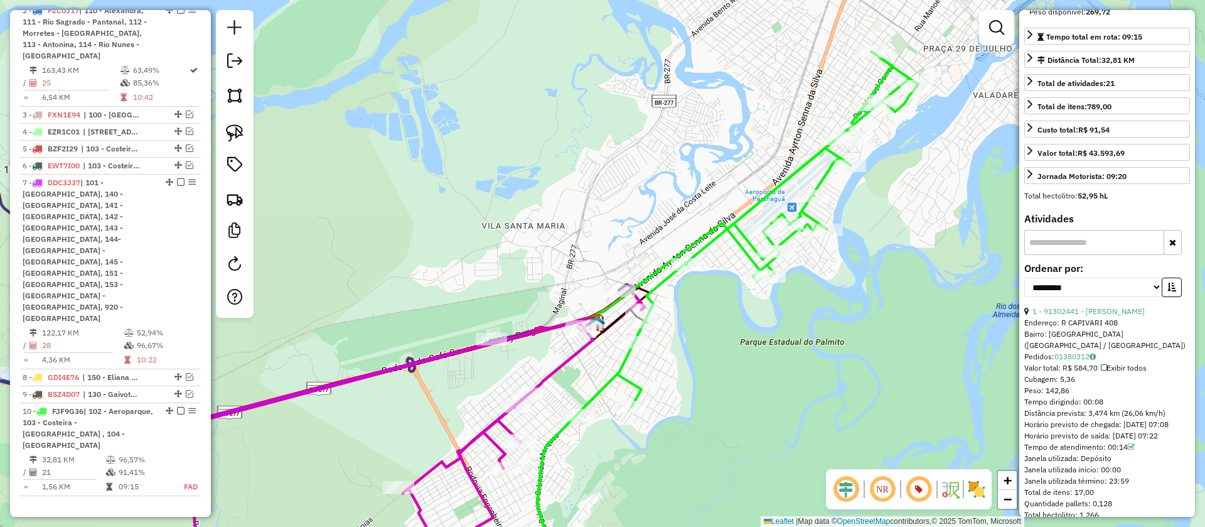
scroll to position [269, 0]
click at [549, 375] on icon at bounding box center [403, 433] width 483 height 293
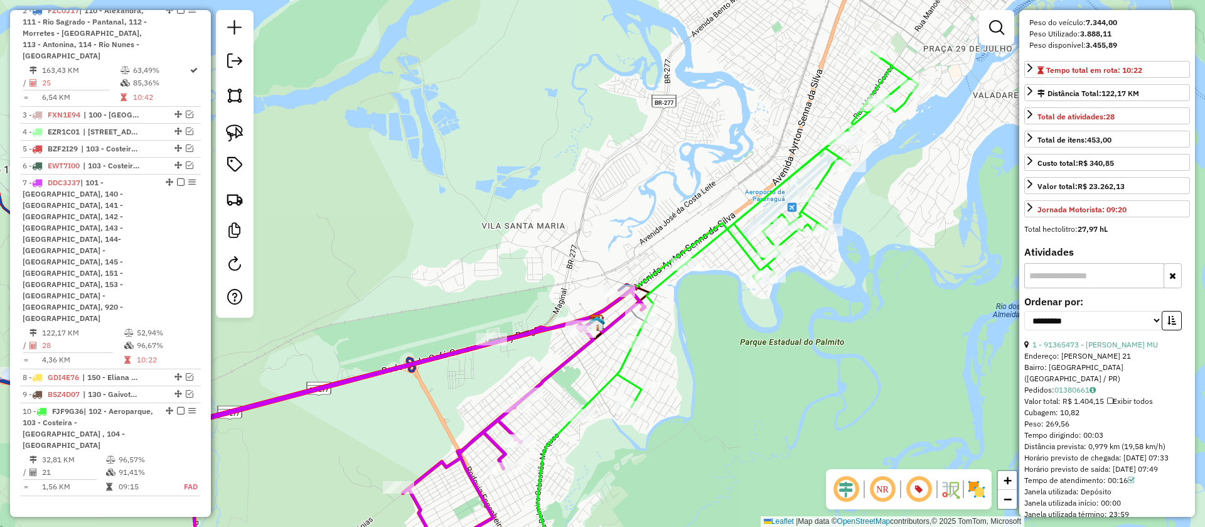
scroll to position [0, 0]
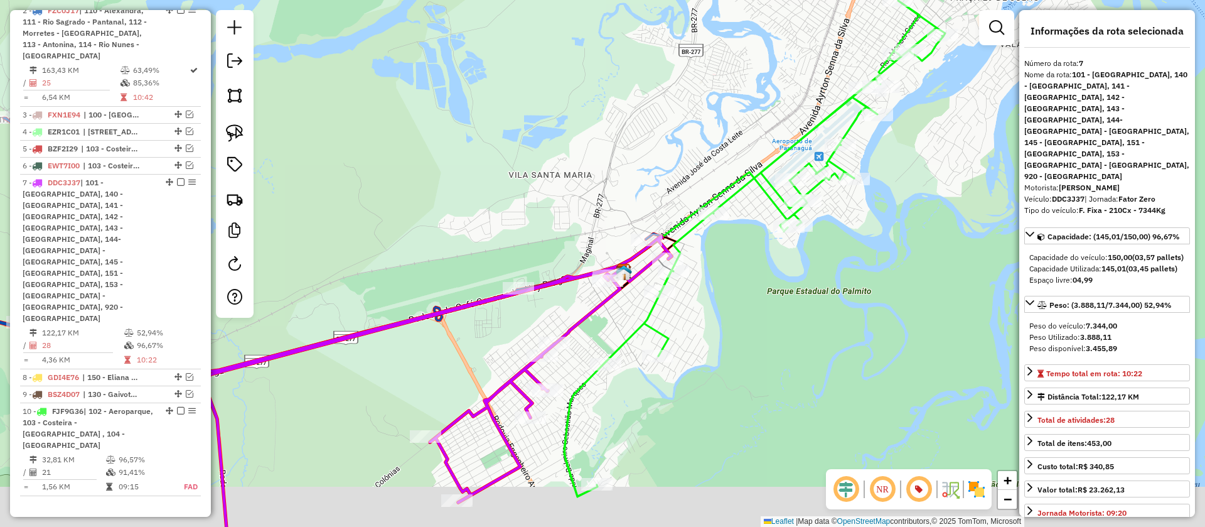
drag, startPoint x: 580, startPoint y: 382, endPoint x: 635, endPoint y: 257, distance: 135.8
click at [635, 257] on div "Janela de atendimento Grade de atendimento Capacidade Transportadoras Veículos …" at bounding box center [602, 263] width 1205 height 527
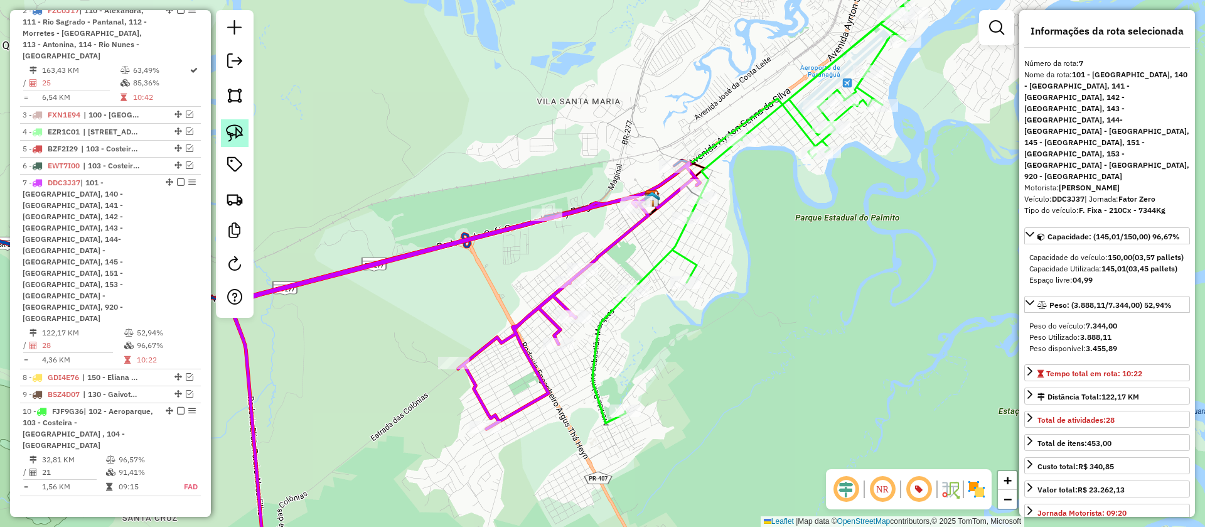
click at [233, 129] on img at bounding box center [235, 133] width 18 height 18
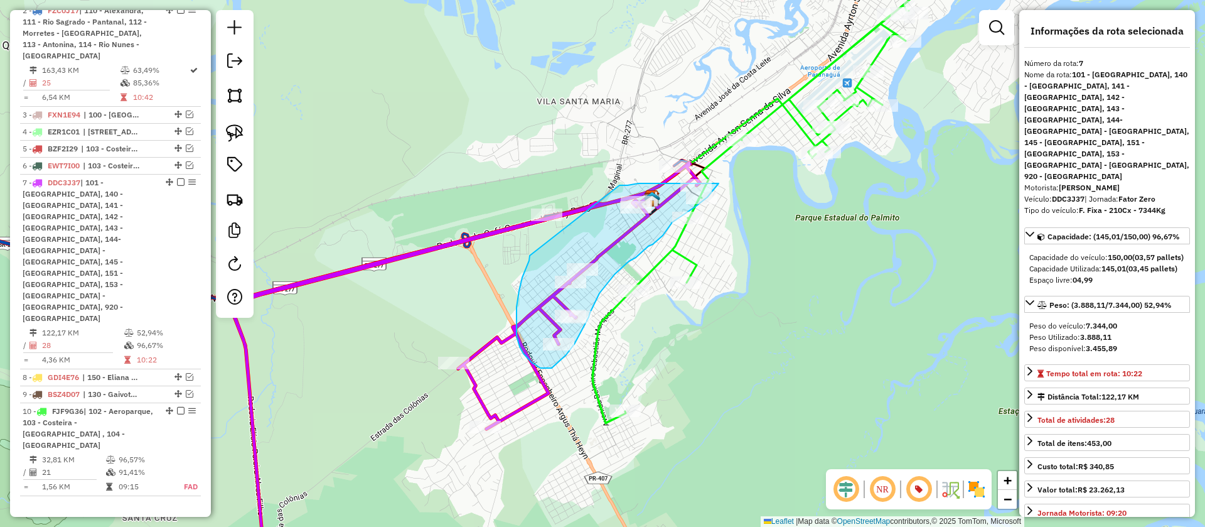
drag, startPoint x: 524, startPoint y: 272, endPoint x: 620, endPoint y: 185, distance: 129.3
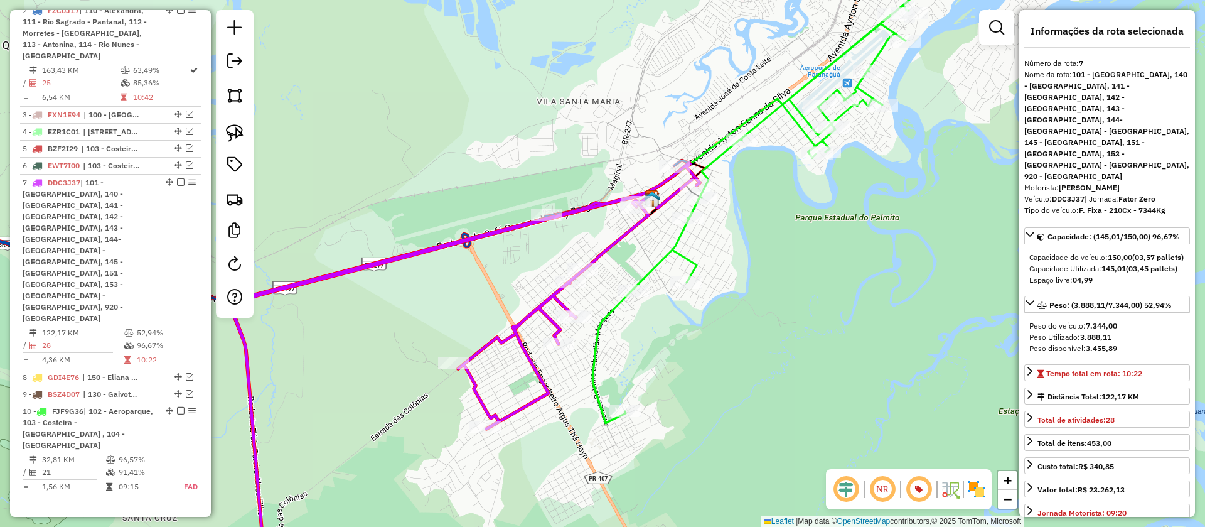
click at [601, 323] on icon at bounding box center [783, 185] width 381 height 476
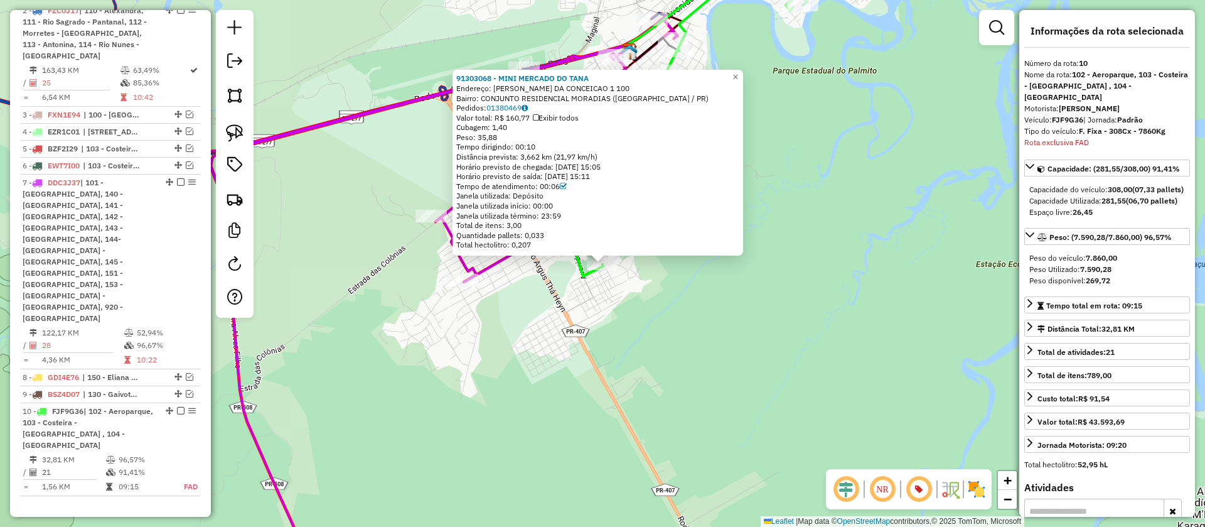
click at [619, 301] on div "91303068 - MINI MERCADO DO TANA Endereço: ERIBALDO VELOSO DA CONCEICAO 1 100 Ba…" at bounding box center [602, 263] width 1205 height 527
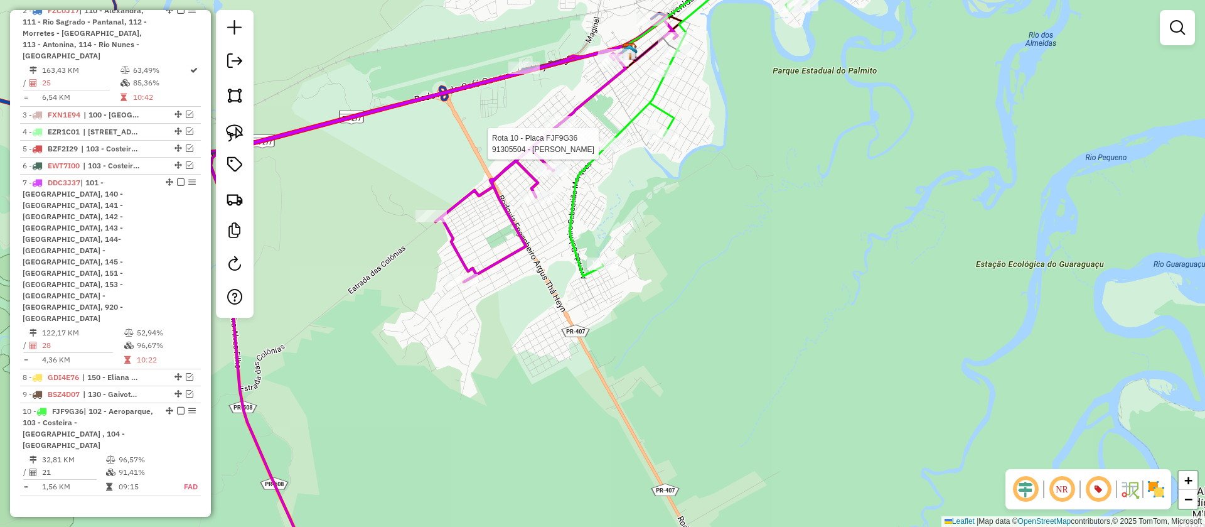
select select "**********"
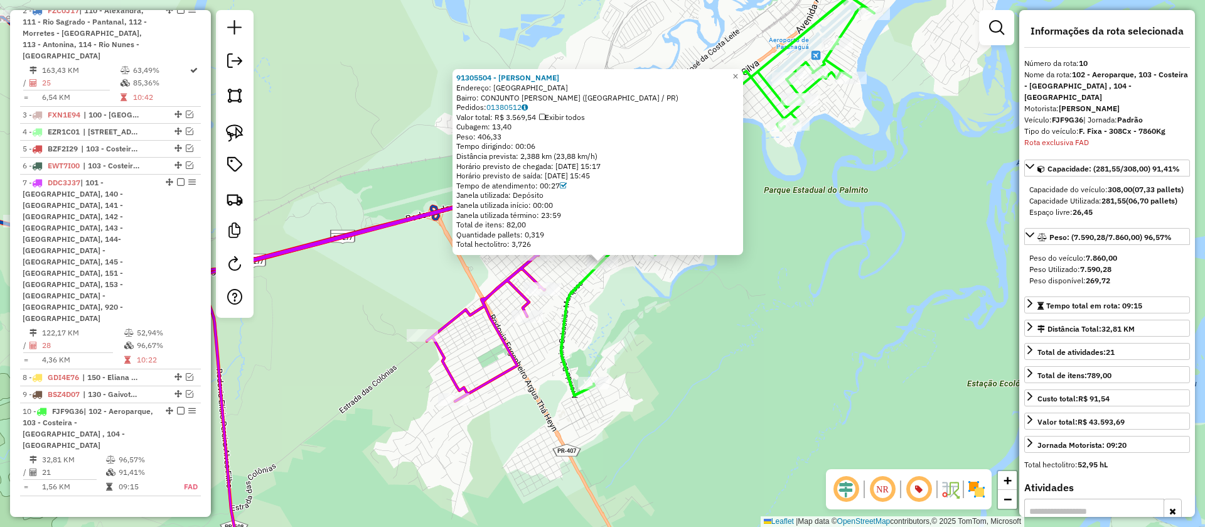
click at [669, 285] on div "Rota 10 - Placa FJF9G36 91308240 - PEDEINA CAMPOS 91305504 - MARLETE SILVEIRA E…" at bounding box center [602, 263] width 1205 height 527
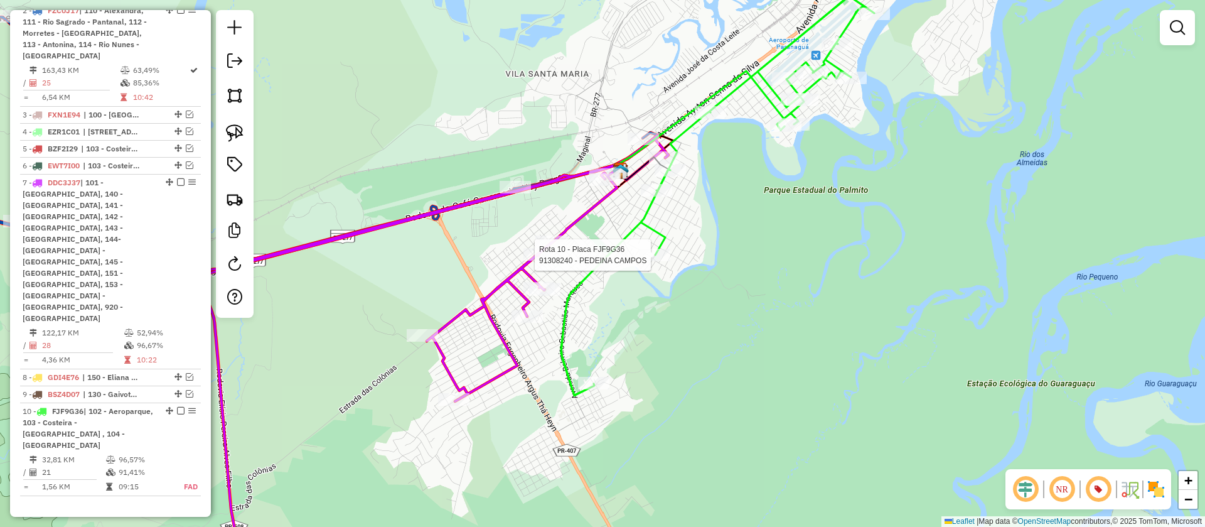
select select "**********"
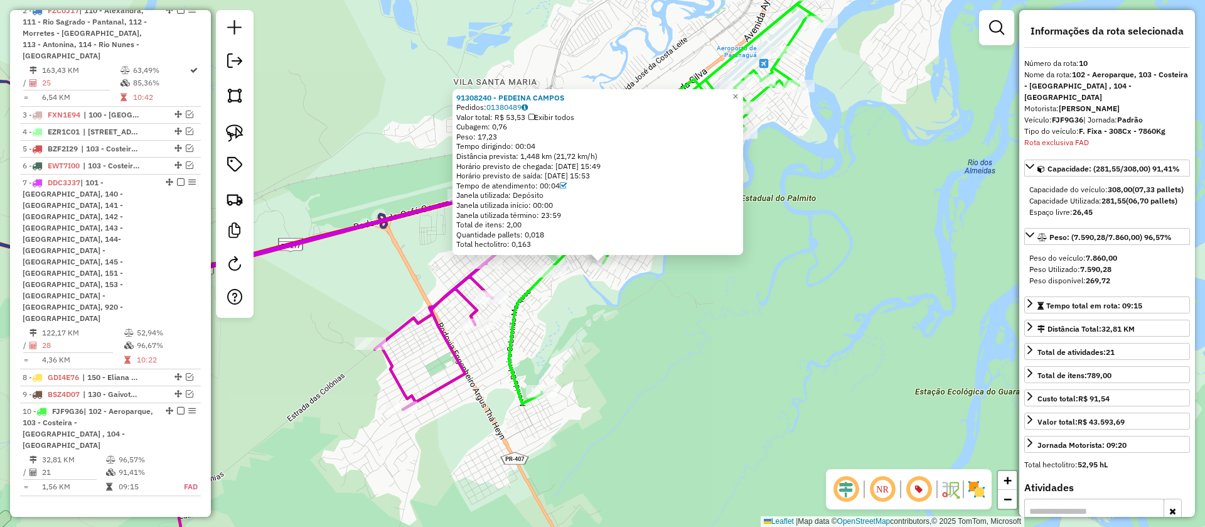
click at [635, 273] on div "91308240 - PEDEINA CAMPOS Pedidos: 01380489 Valor total: R$ 53,53 Exibir todos …" at bounding box center [602, 263] width 1205 height 527
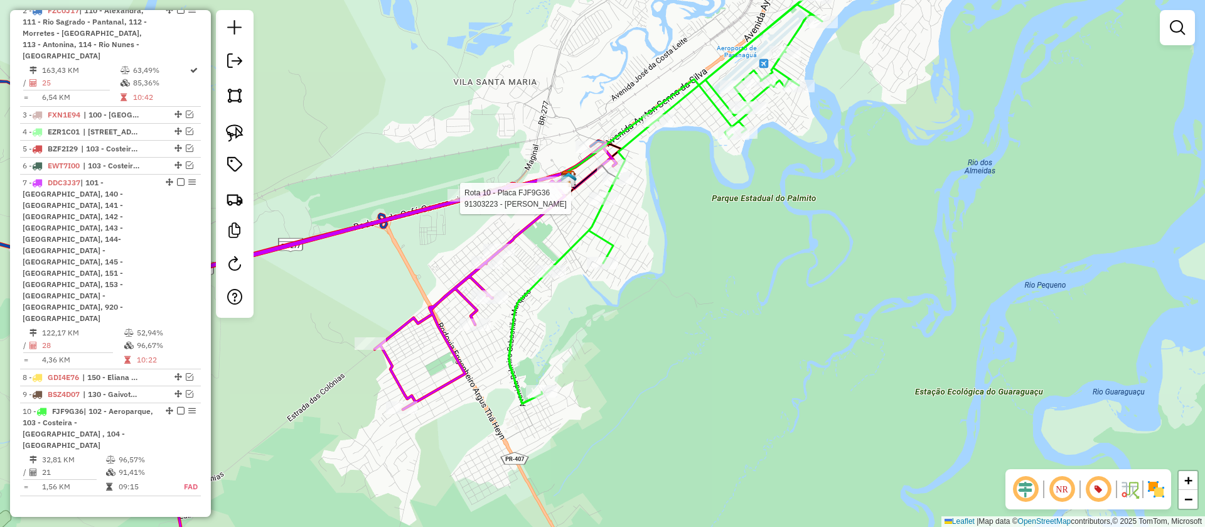
click at [601, 205] on div at bounding box center [604, 198] width 31 height 13
select select "**********"
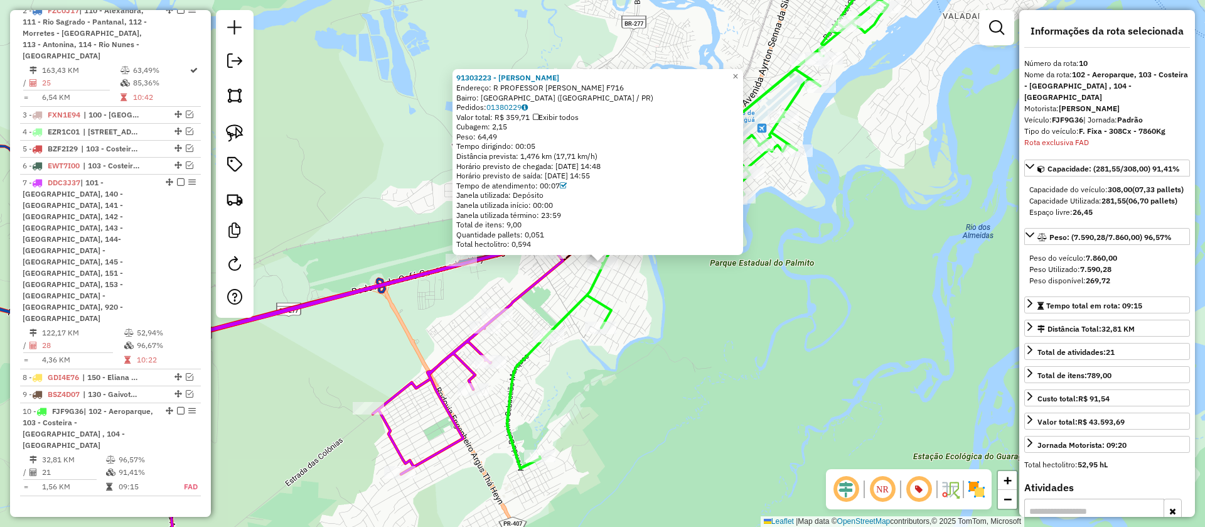
click at [645, 306] on div "91303223 - RODRIGO PINHEIRO LOP Endereço: R PROFESSOR ANTONIO DOS SANTOS F716 B…" at bounding box center [602, 263] width 1205 height 527
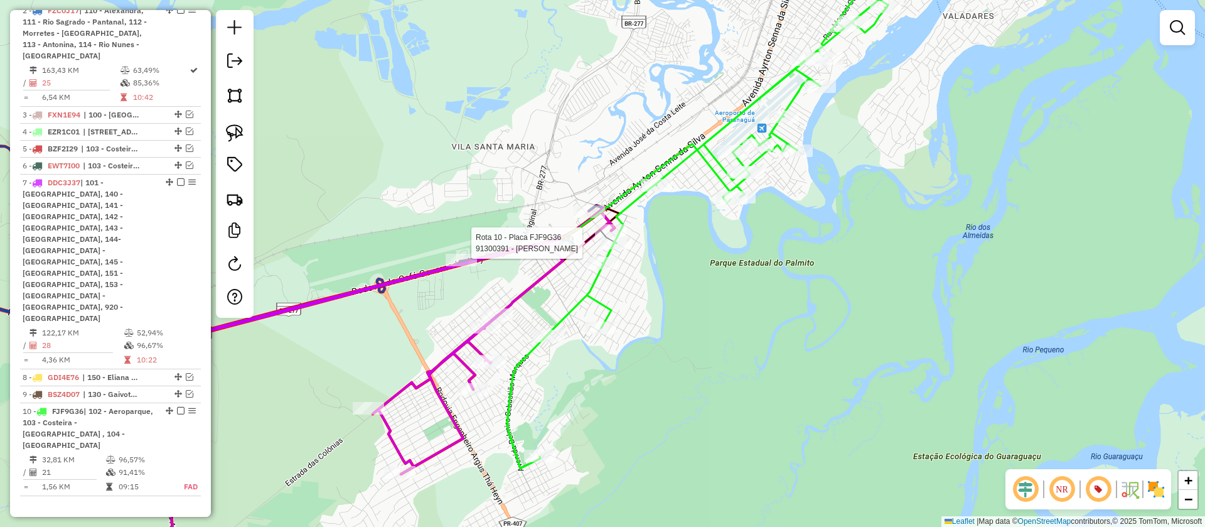
select select "**********"
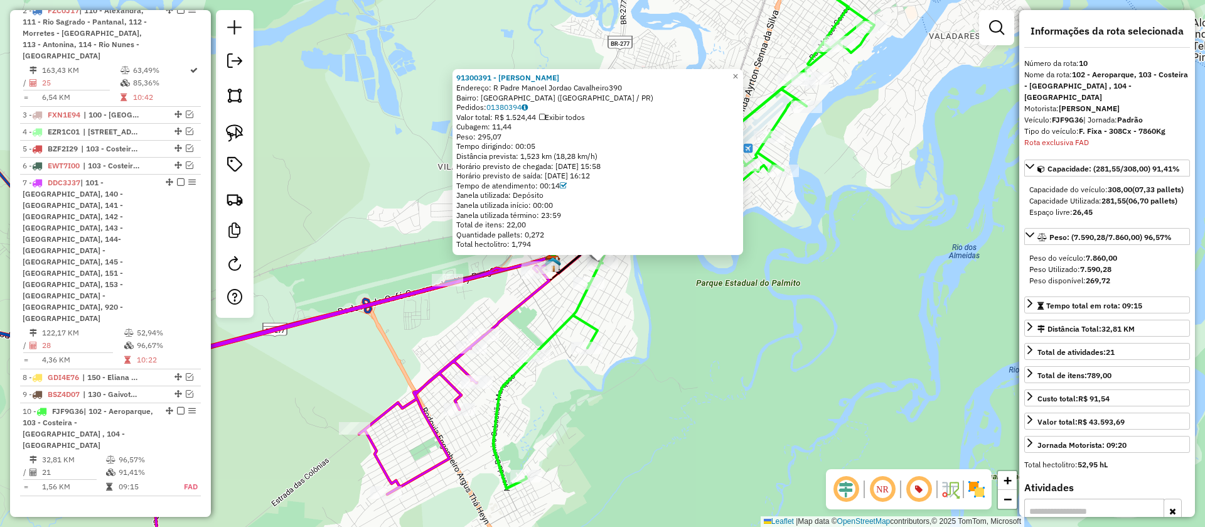
click at [644, 319] on div "91300391 - JOSIANE ROSINA SCOMA Endereço: R Padre Manoel Jordao Cavalheiro390 B…" at bounding box center [602, 263] width 1205 height 527
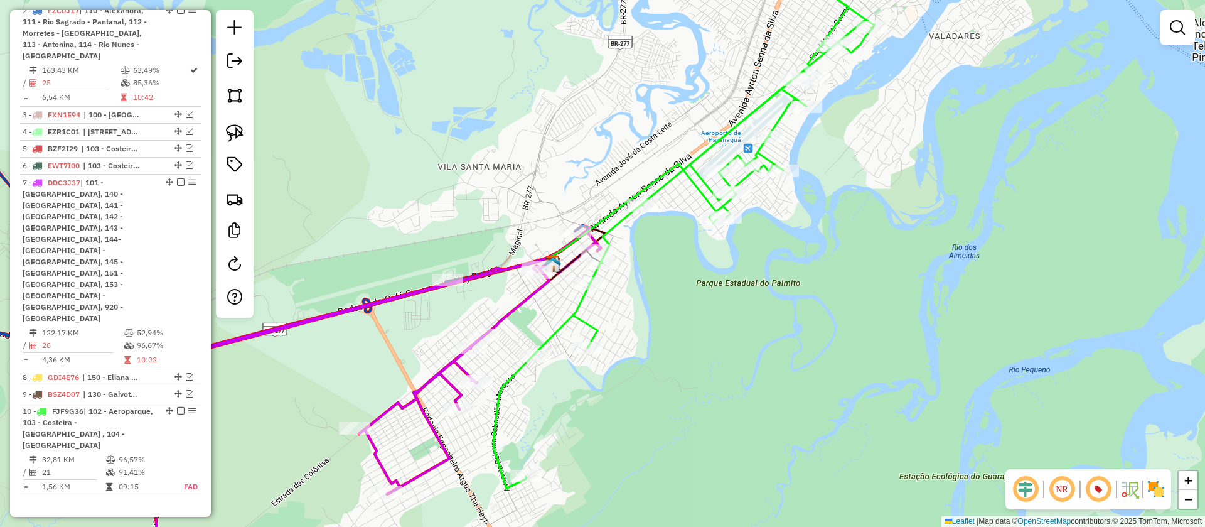
click at [533, 291] on icon at bounding box center [359, 404] width 483 height 352
select select "**********"
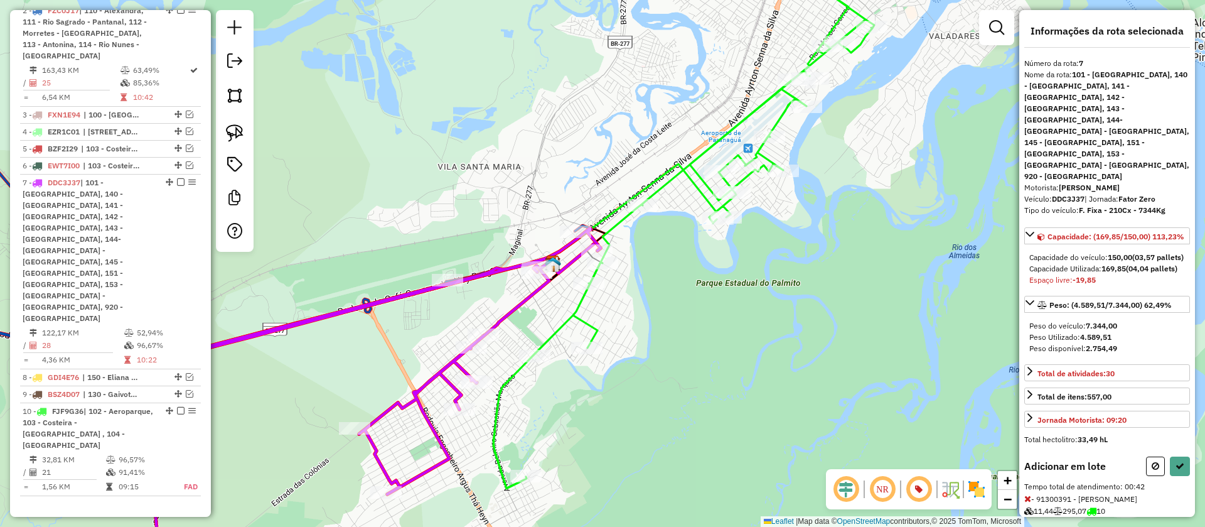
scroll to position [105, 0]
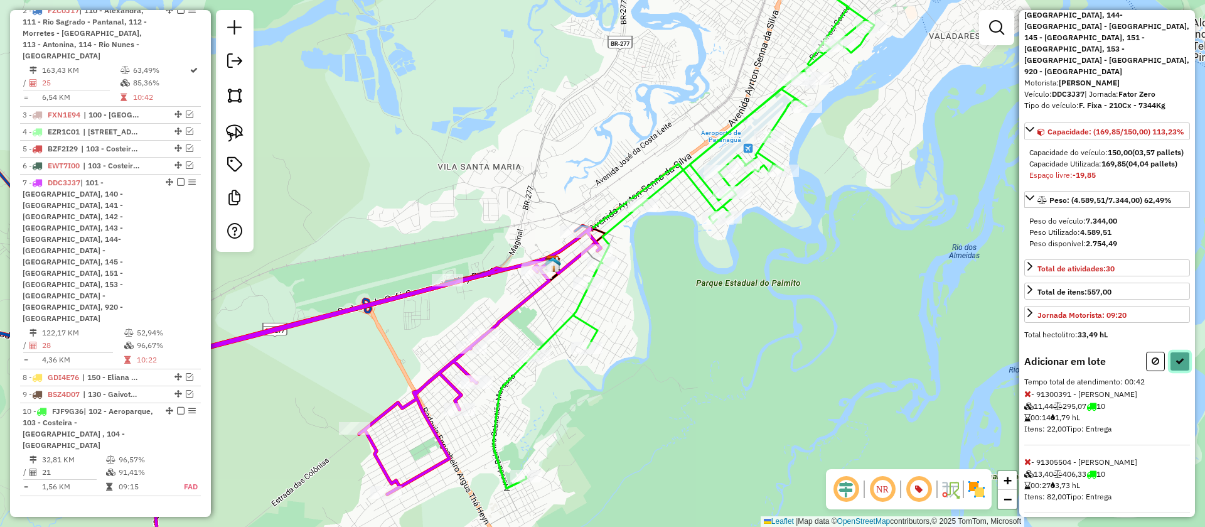
click at [1170, 352] on button at bounding box center [1180, 361] width 20 height 19
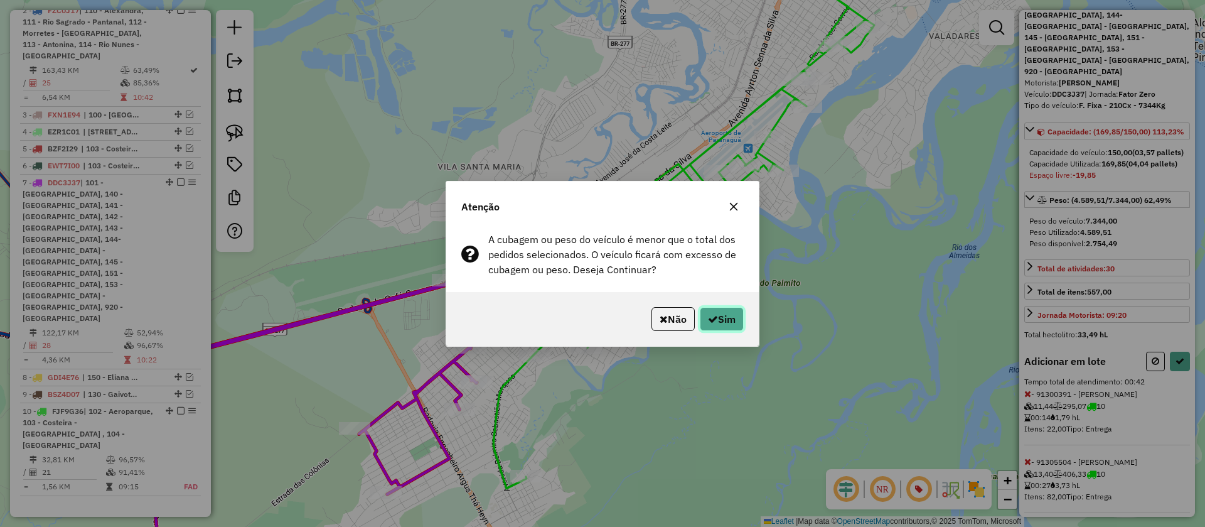
click at [721, 323] on button "Sim" at bounding box center [722, 319] width 44 height 24
select select "**********"
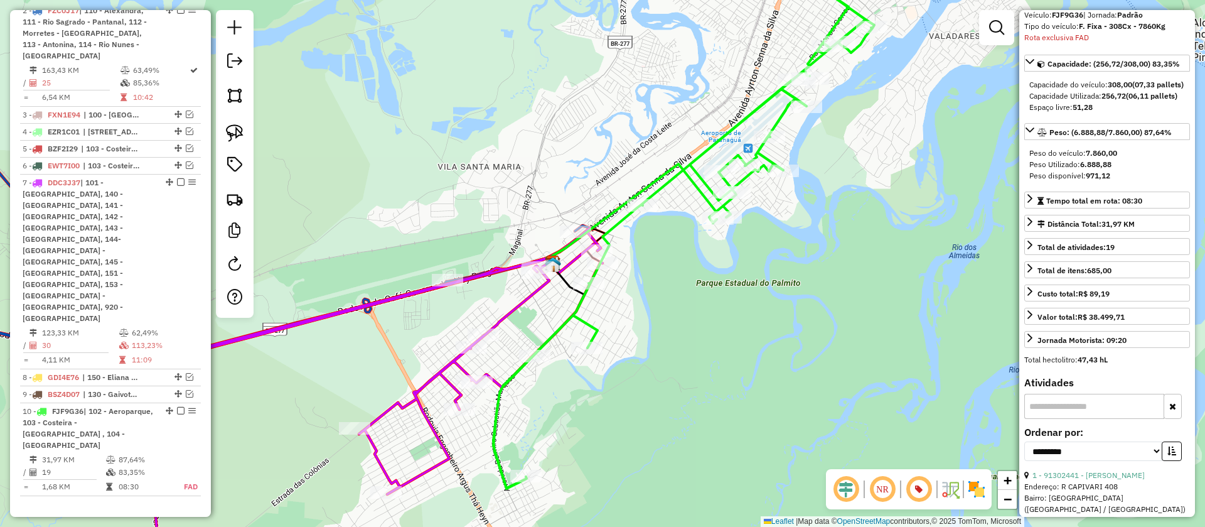
click at [595, 323] on icon at bounding box center [683, 240] width 381 height 496
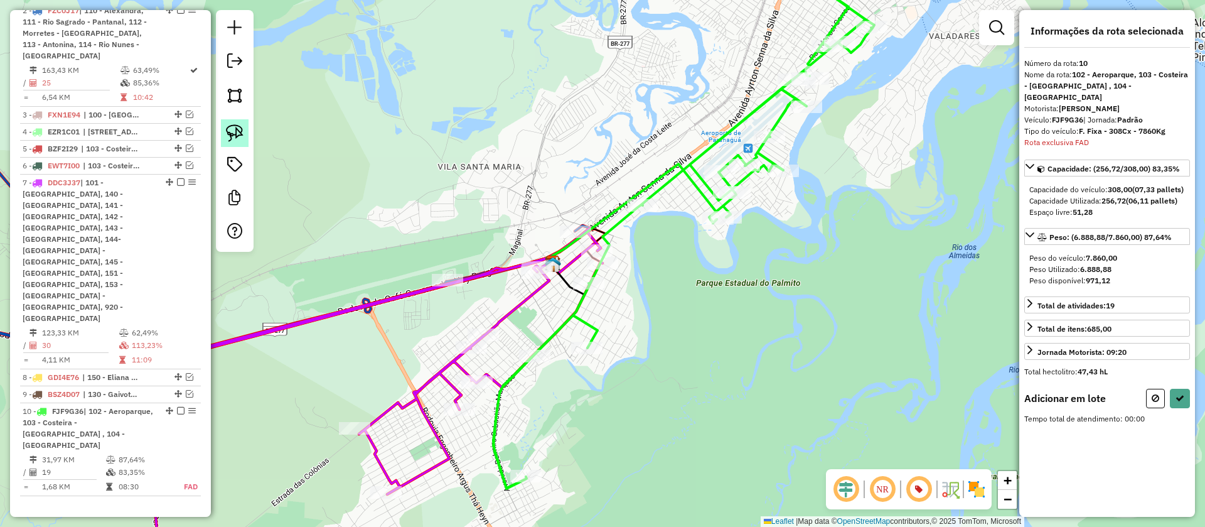
click at [241, 134] on img at bounding box center [235, 133] width 18 height 18
drag, startPoint x: 502, startPoint y: 265, endPoint x: 668, endPoint y: 250, distance: 167.0
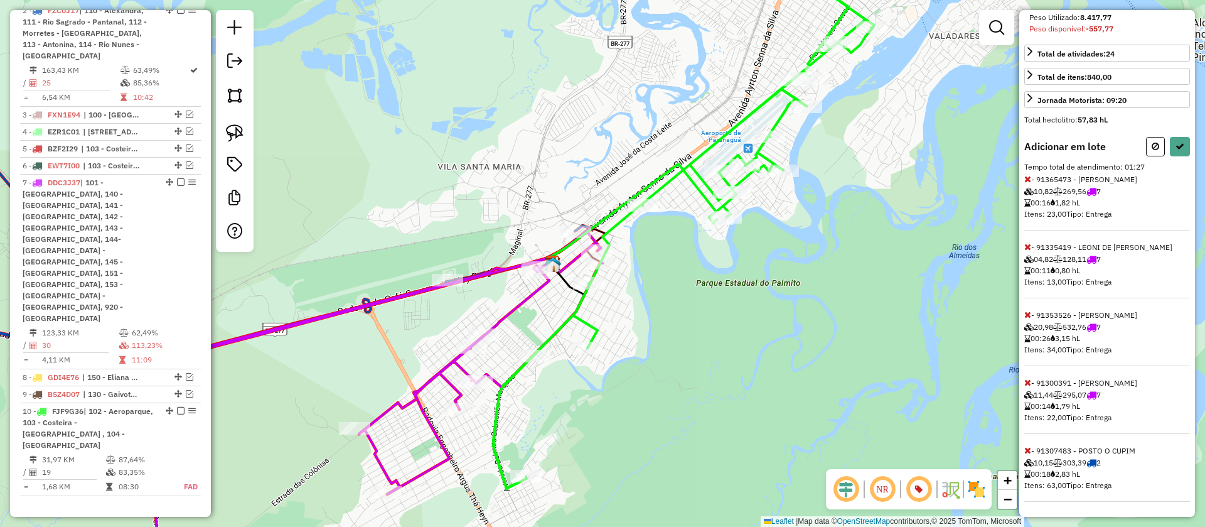
scroll to position [274, 0]
click at [1030, 319] on span at bounding box center [1028, 314] width 7 height 11
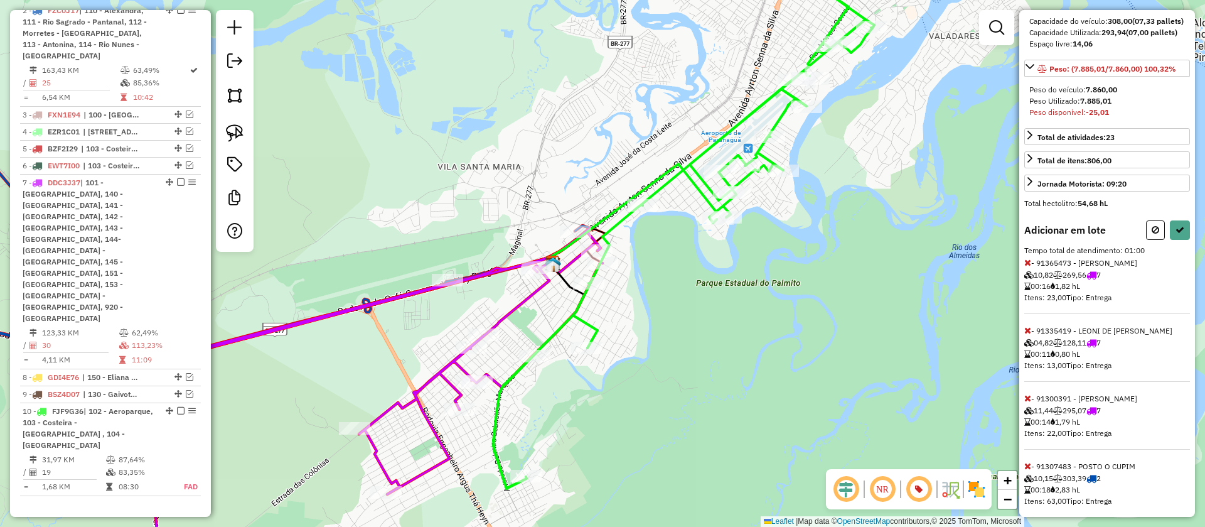
scroll to position [167, 0]
click at [1030, 336] on icon at bounding box center [1028, 331] width 7 height 9
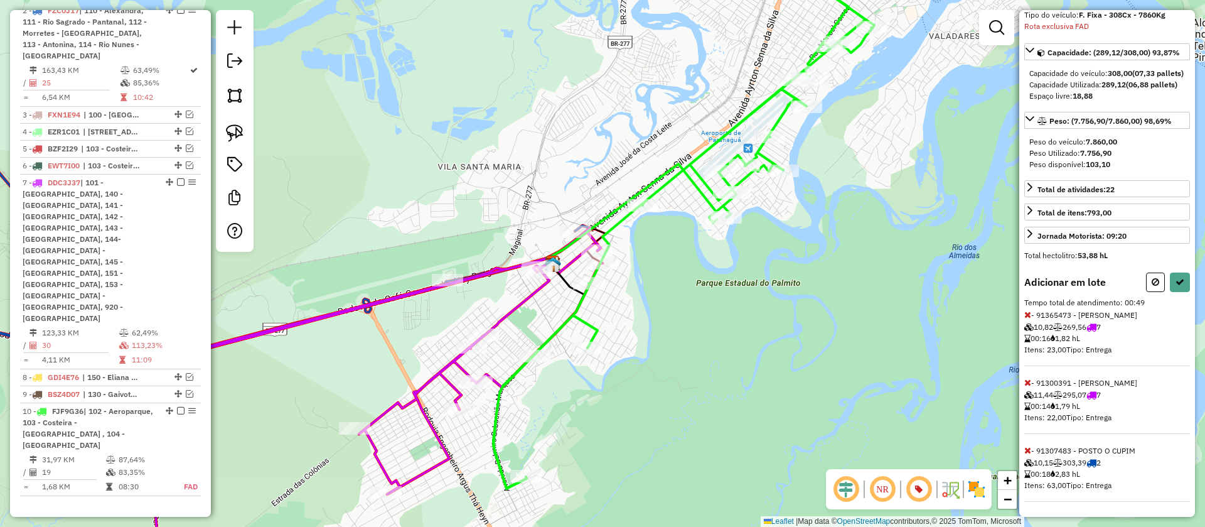
scroll to position [0, 0]
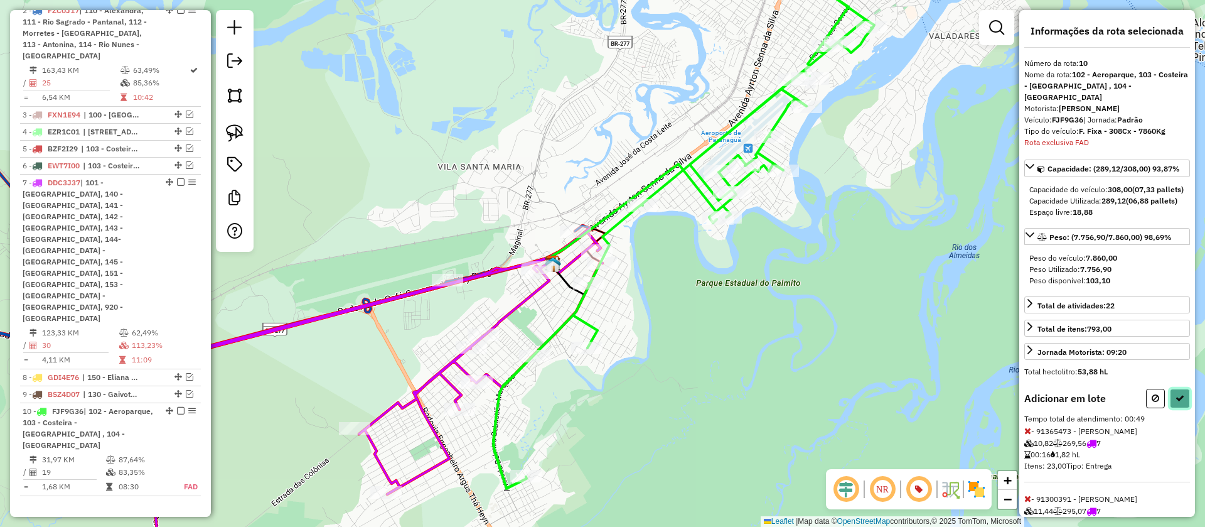
click at [1178, 402] on icon at bounding box center [1180, 398] width 9 height 9
select select "**********"
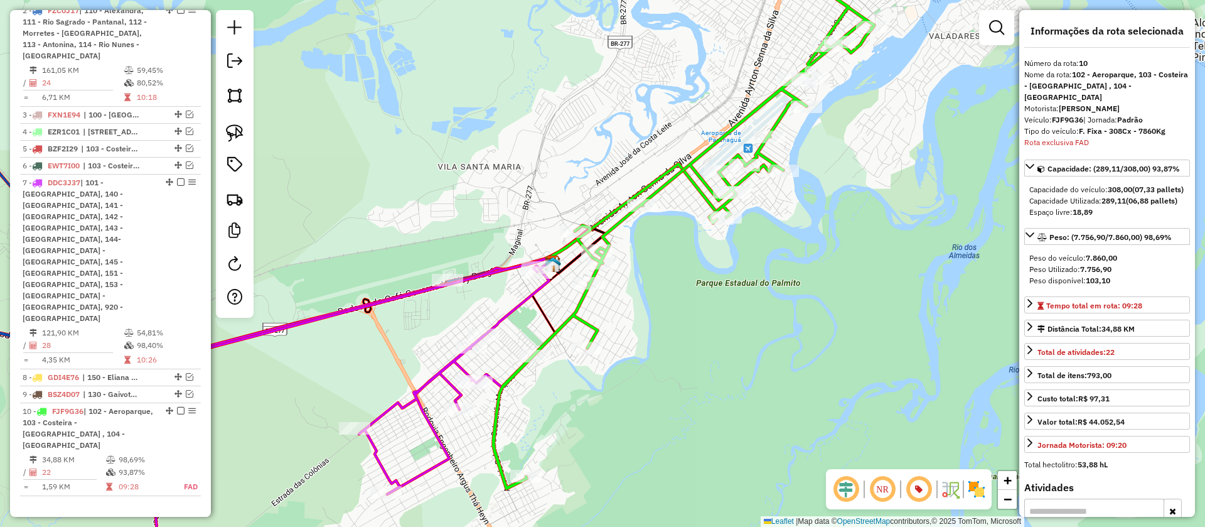
click at [697, 178] on icon at bounding box center [683, 240] width 381 height 496
click at [519, 303] on icon at bounding box center [341, 418] width 415 height 321
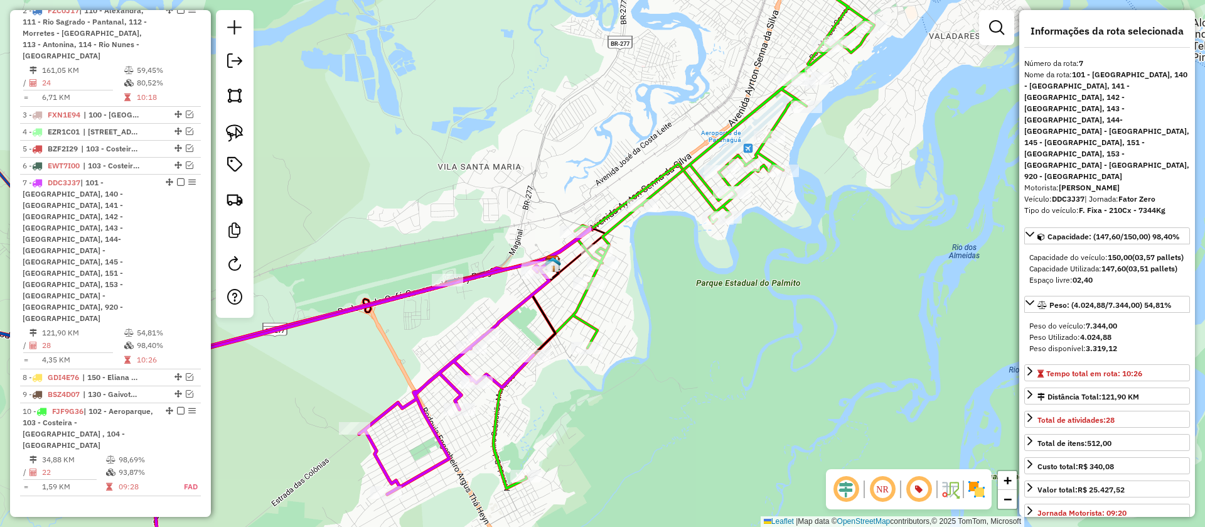
click at [700, 190] on icon at bounding box center [632, 214] width 170 height 101
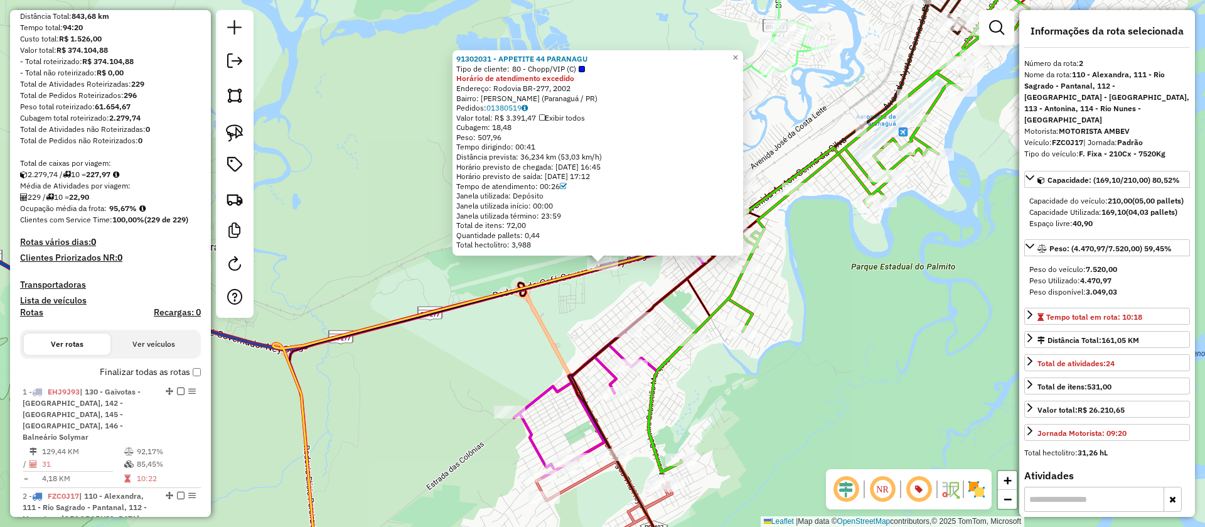
scroll to position [145, 0]
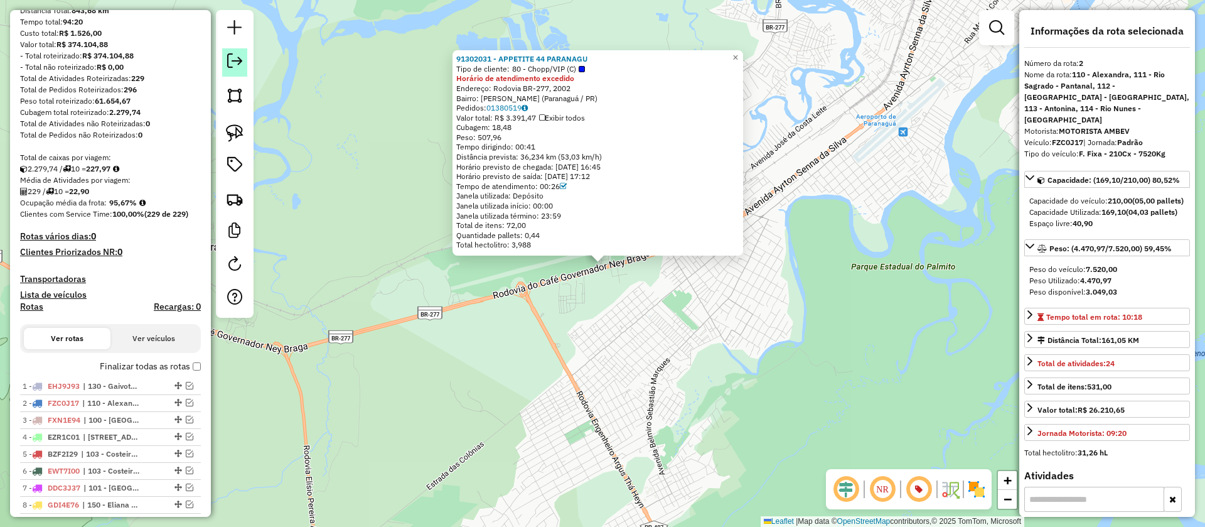
click at [245, 70] on link at bounding box center [234, 62] width 25 height 28
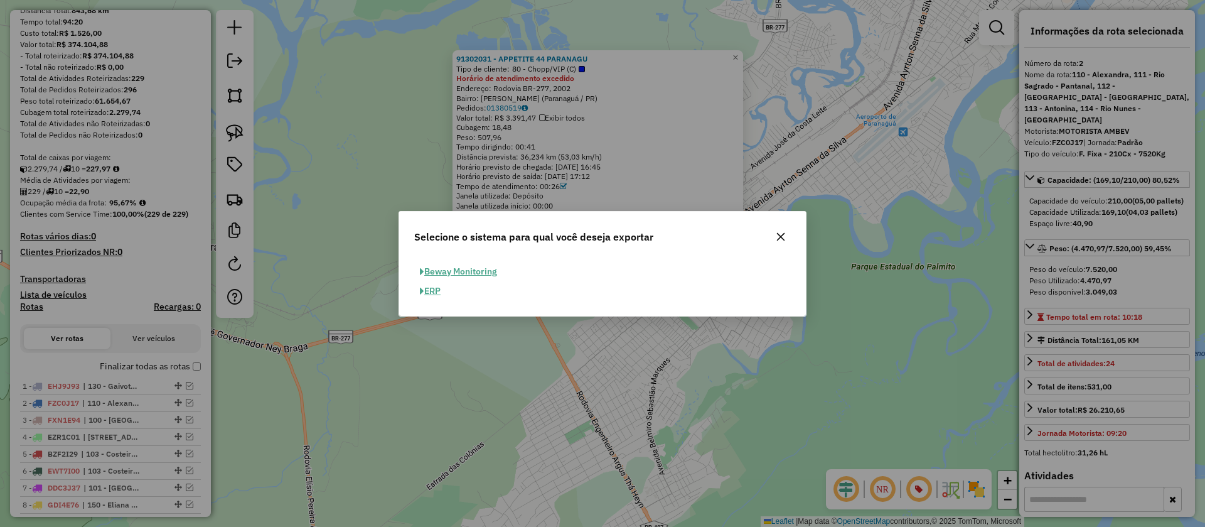
click at [424, 288] on span "button" at bounding box center [422, 291] width 4 height 9
select select "**"
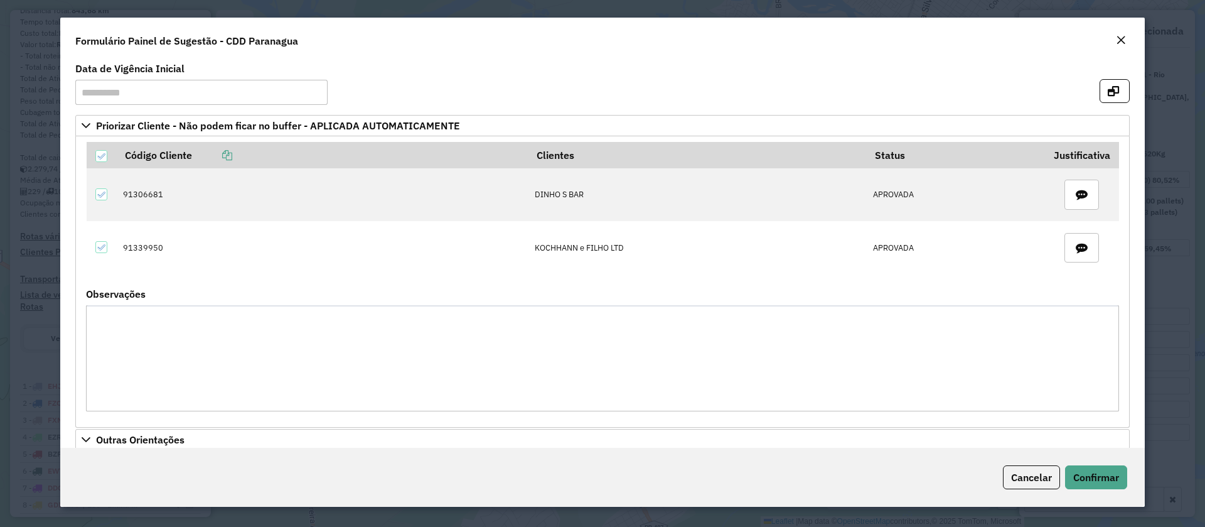
click at [1123, 40] on em "Close" at bounding box center [1121, 40] width 10 height 10
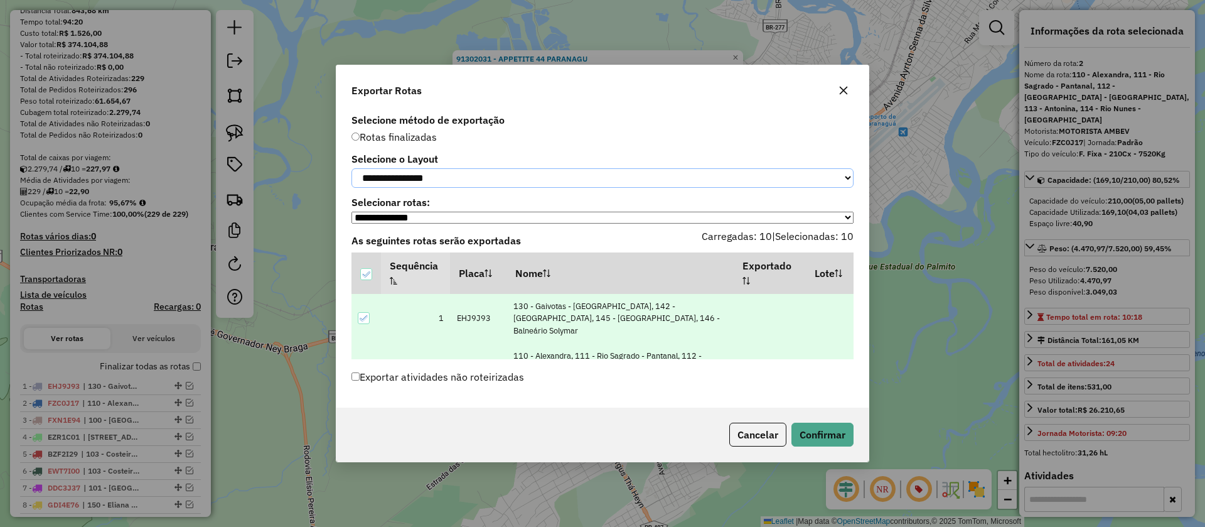
click at [534, 175] on select "**********" at bounding box center [603, 177] width 502 height 19
select select "*********"
click at [352, 168] on select "**********" at bounding box center [603, 177] width 502 height 19
click at [827, 444] on button "Confirmar" at bounding box center [823, 435] width 62 height 24
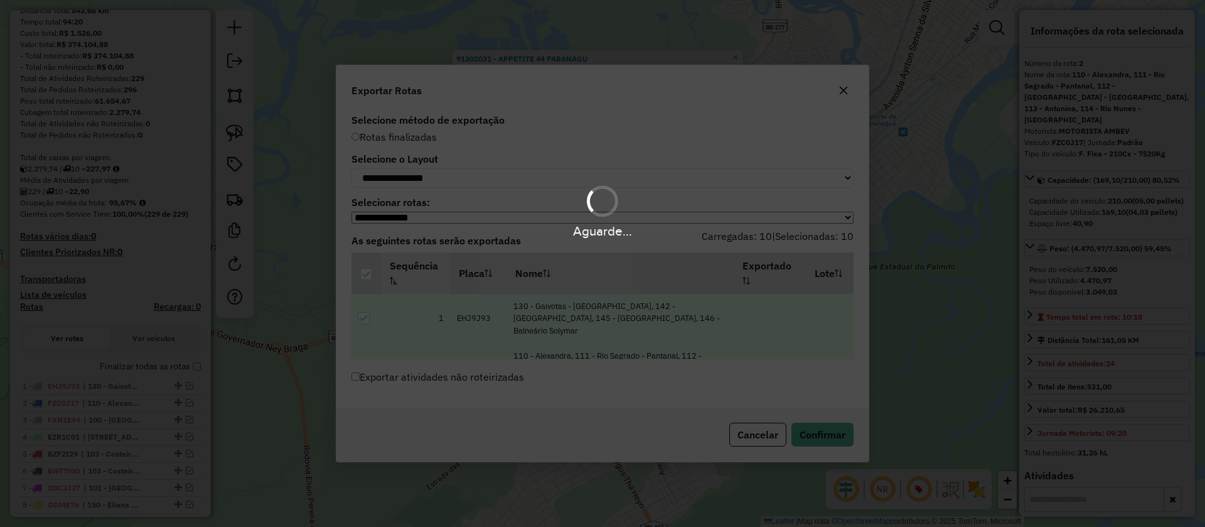
click at [1119, 279] on div "Aguarde..." at bounding box center [602, 263] width 1205 height 527
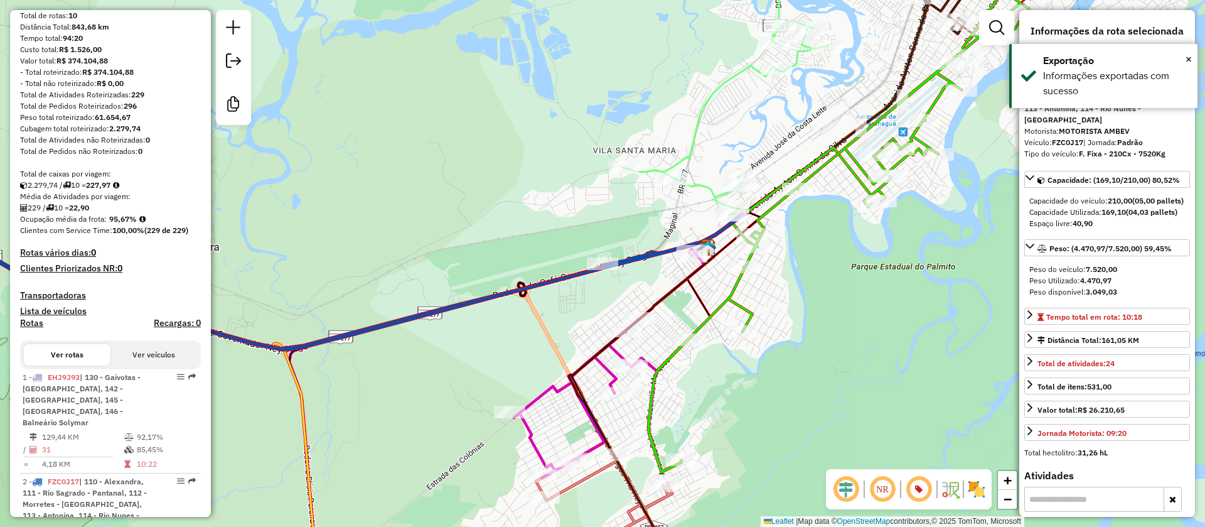
scroll to position [615, 0]
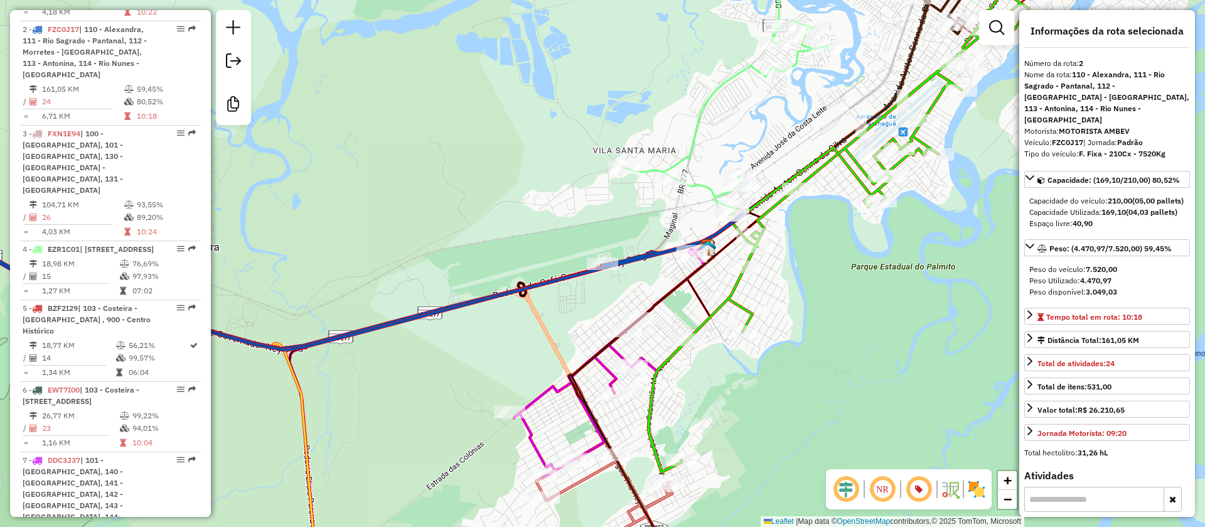
click at [812, 371] on div "Janela de atendimento Grade de atendimento Capacidade Transportadoras Veículos …" at bounding box center [602, 263] width 1205 height 527
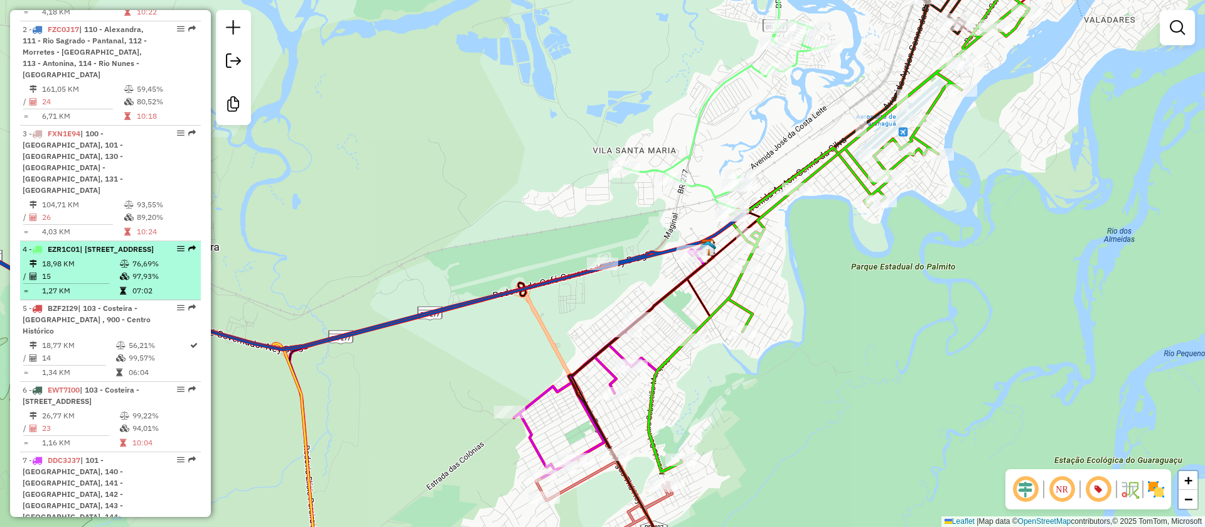
scroll to position [0, 0]
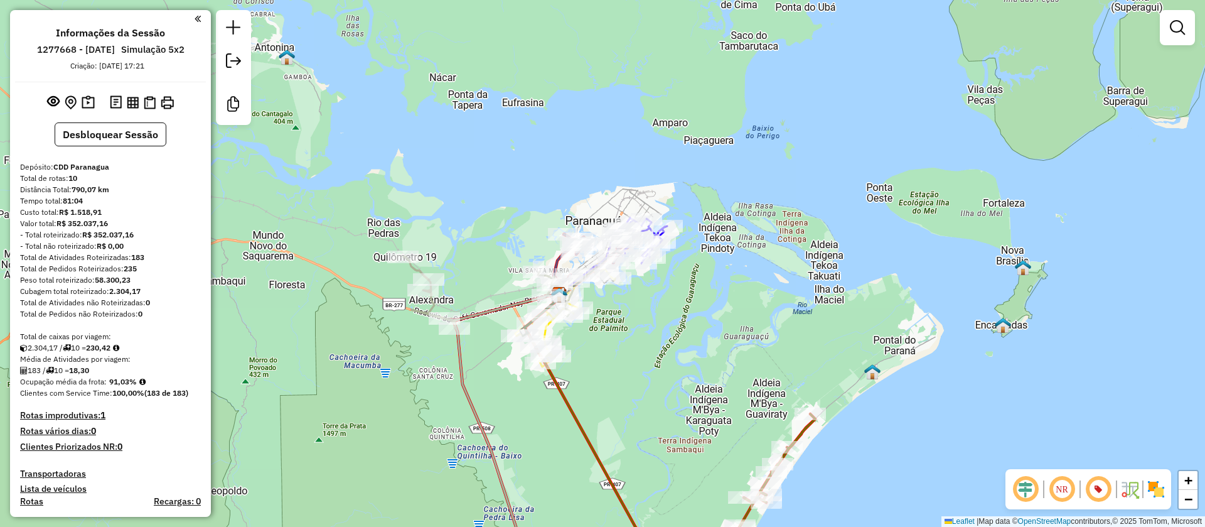
scroll to position [868, 0]
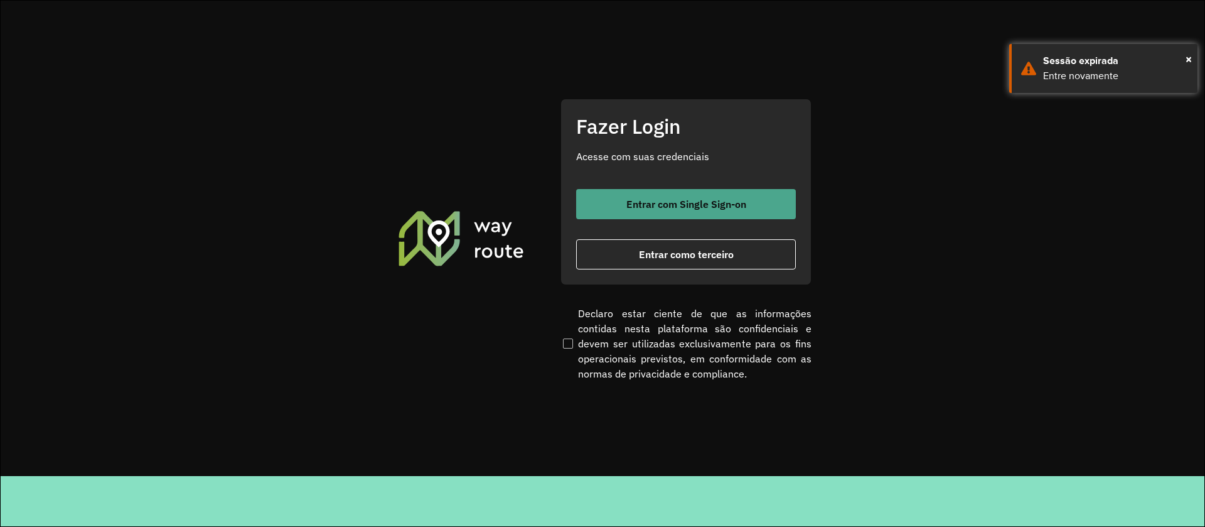
click at [693, 197] on button "Entrar com Single Sign-on" at bounding box center [686, 204] width 220 height 30
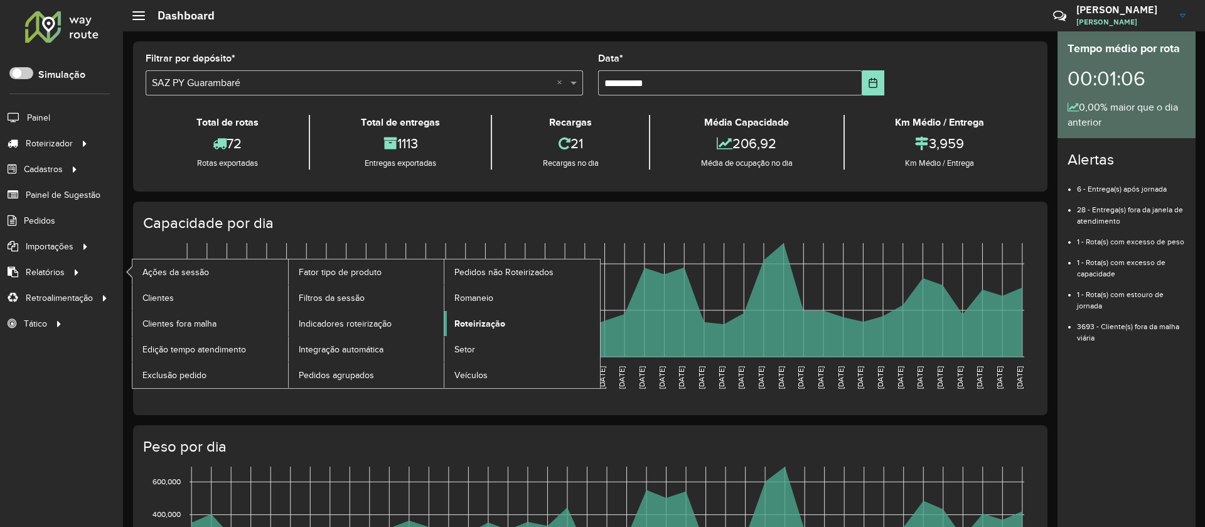
click at [477, 318] on span "Roteirização" at bounding box center [480, 323] width 51 height 13
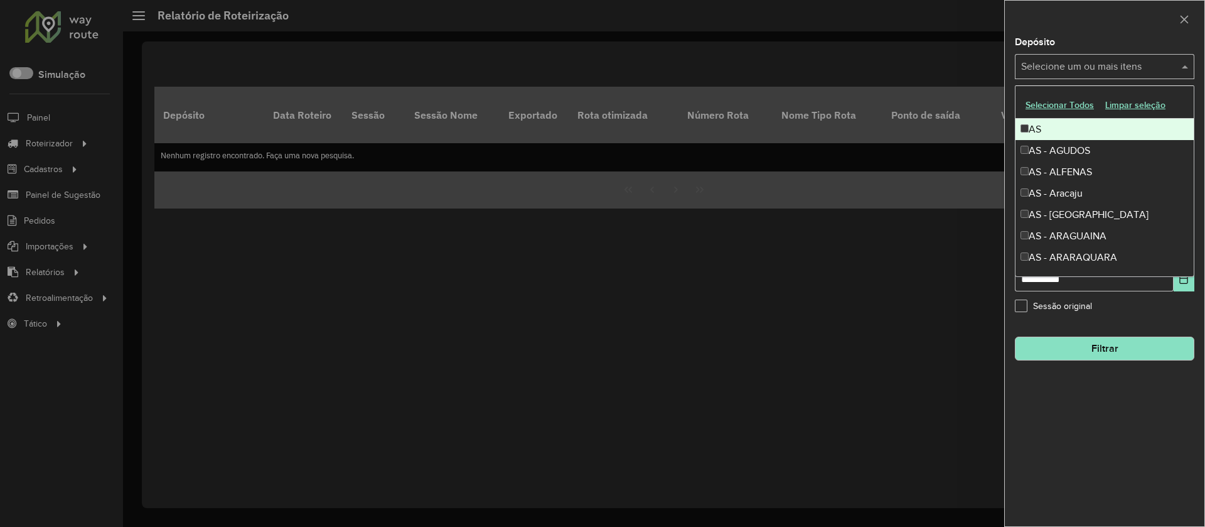
click at [1100, 69] on input "text" at bounding box center [1098, 67] width 161 height 15
click at [1062, 101] on button "Selecionar Todos" at bounding box center [1060, 104] width 80 height 19
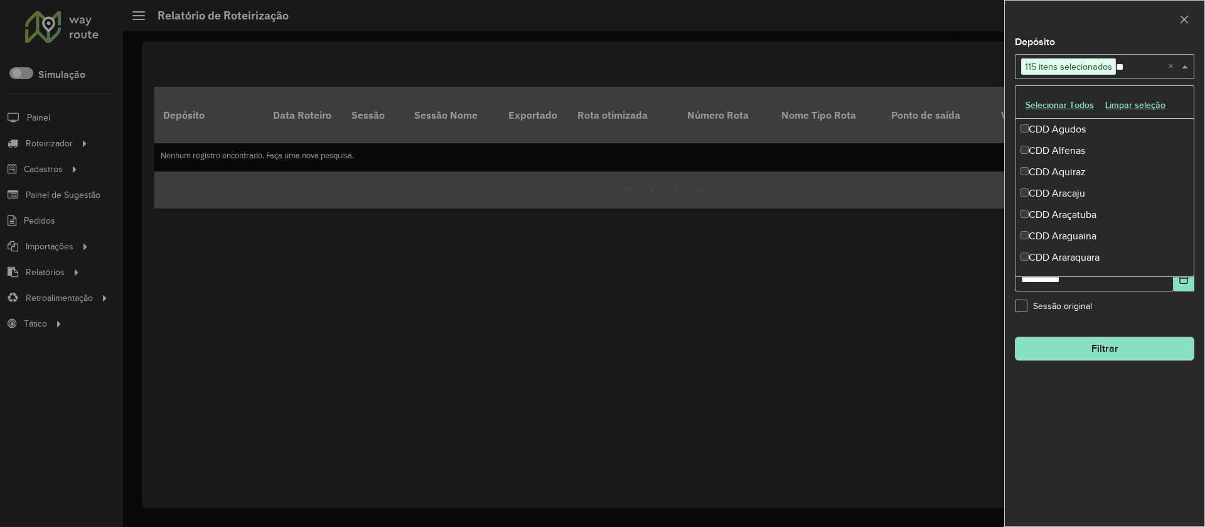
type input "***"
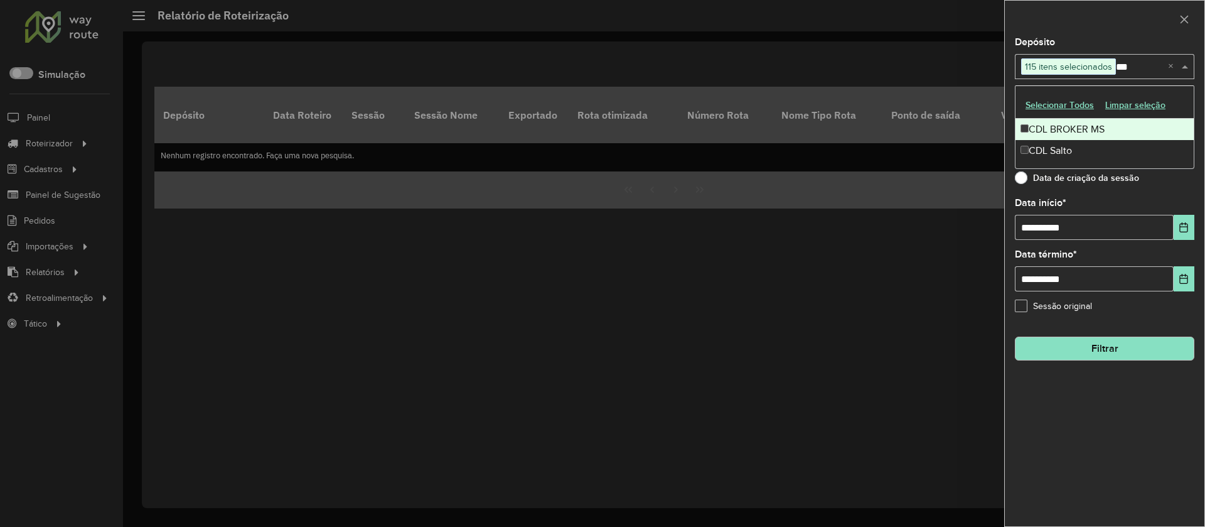
click at [1085, 128] on div "CDL BROKER MS" at bounding box center [1105, 129] width 178 height 21
type input "***"
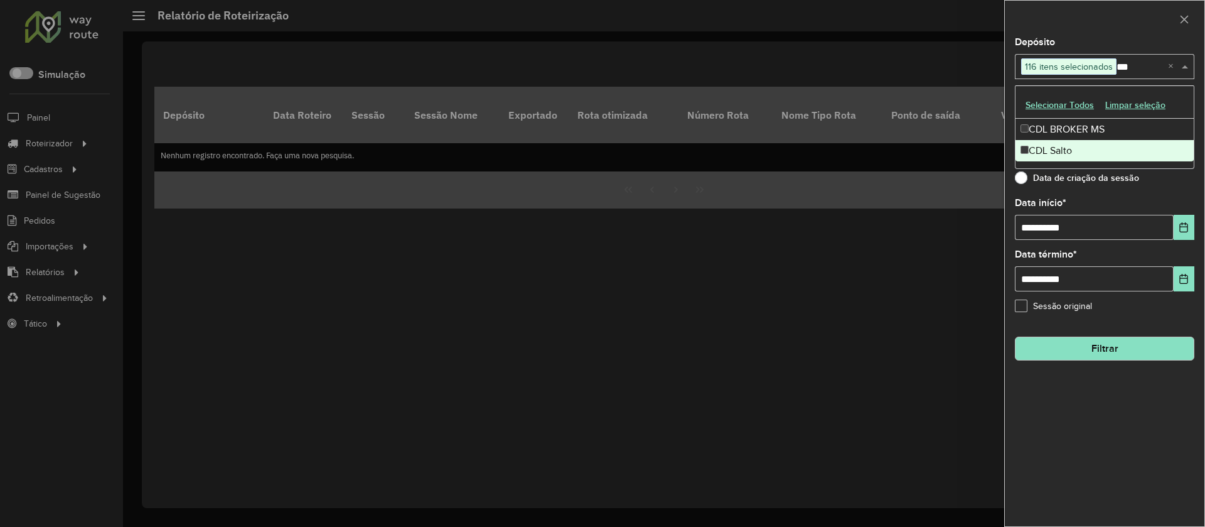
click at [1054, 153] on div "CDL Salto" at bounding box center [1105, 150] width 178 height 21
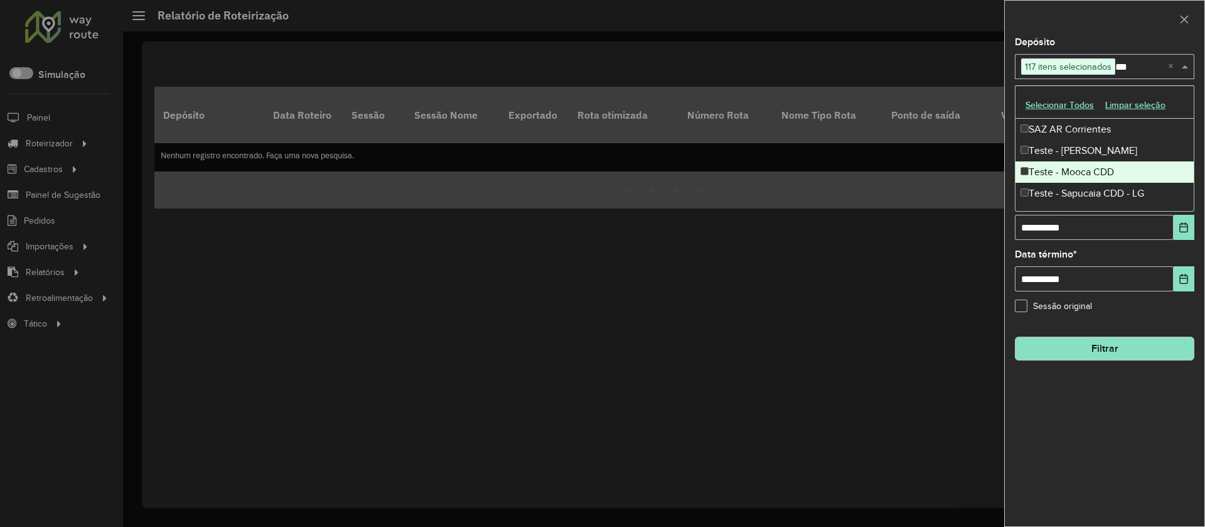
click at [1099, 162] on div "Teste - Mooca CDD" at bounding box center [1105, 171] width 178 height 21
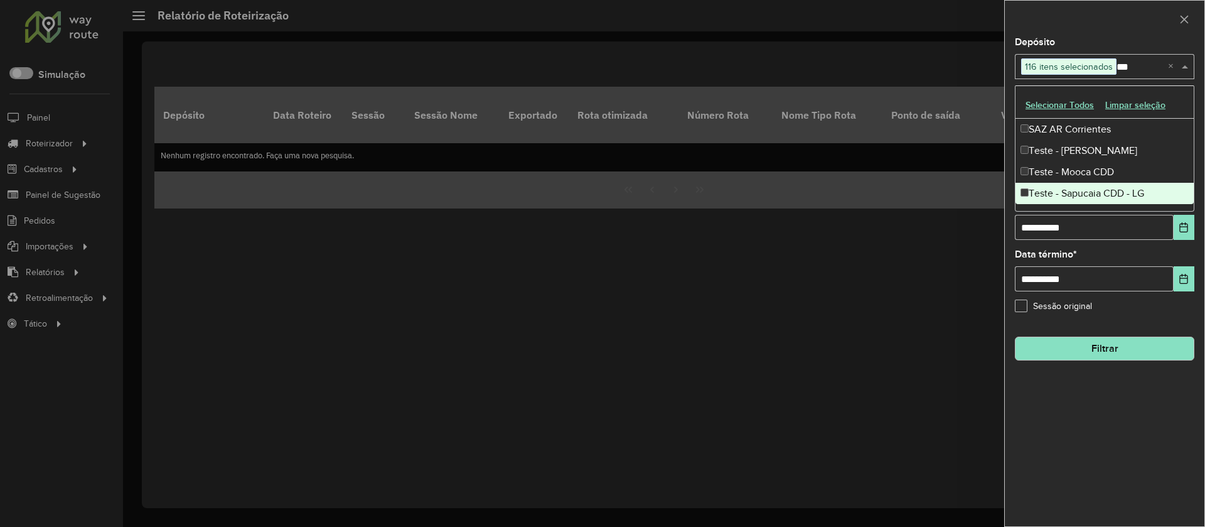
click at [1096, 186] on div "Teste - Sapucaia CDD - LG" at bounding box center [1105, 193] width 178 height 21
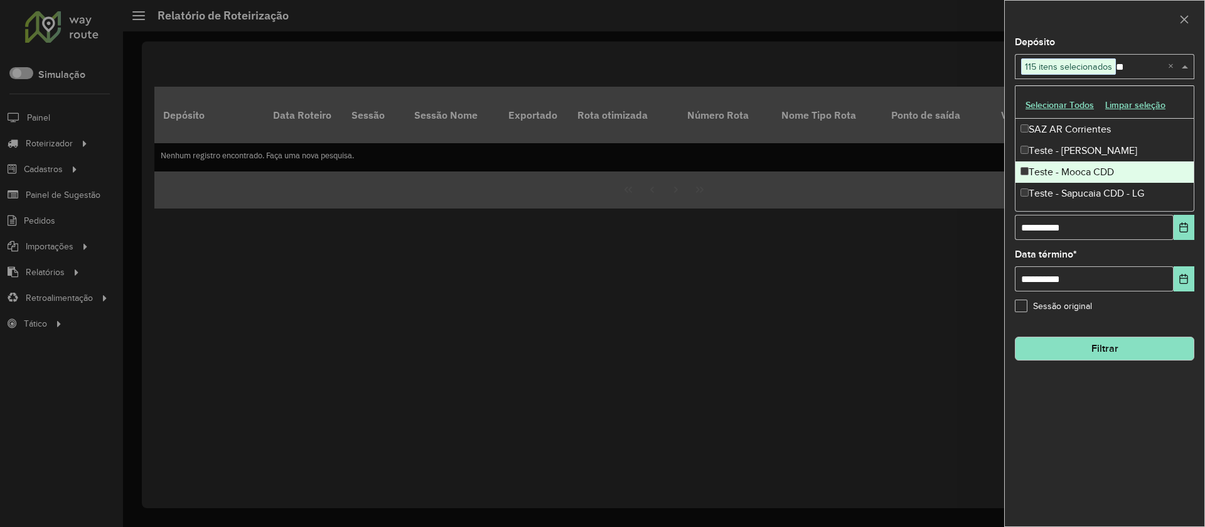
type input "*"
type input "****"
click at [1097, 164] on div "CDI Macacu" at bounding box center [1105, 171] width 178 height 21
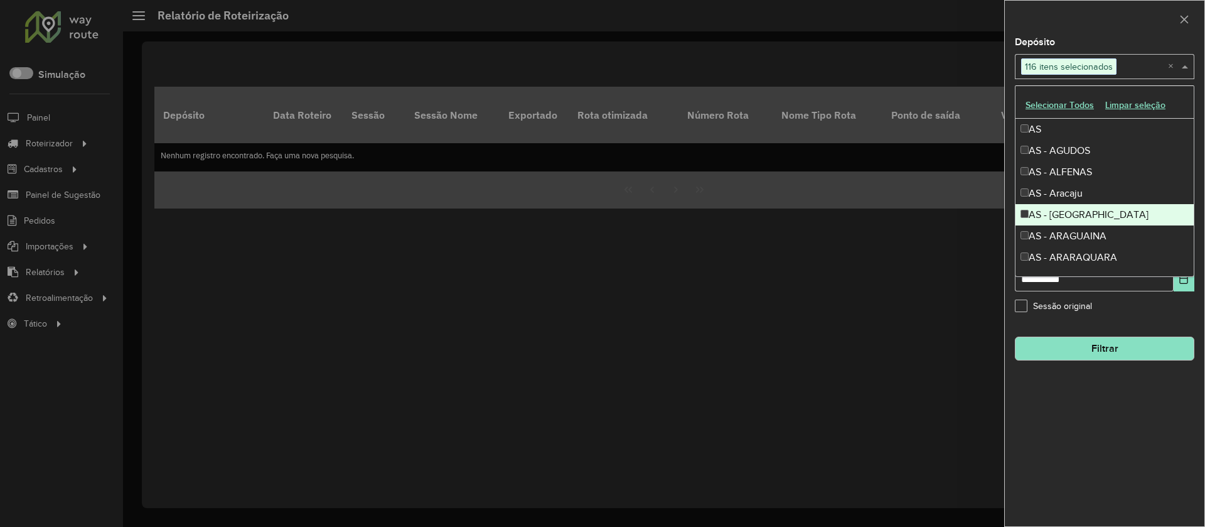
click at [978, 247] on div at bounding box center [602, 263] width 1205 height 527
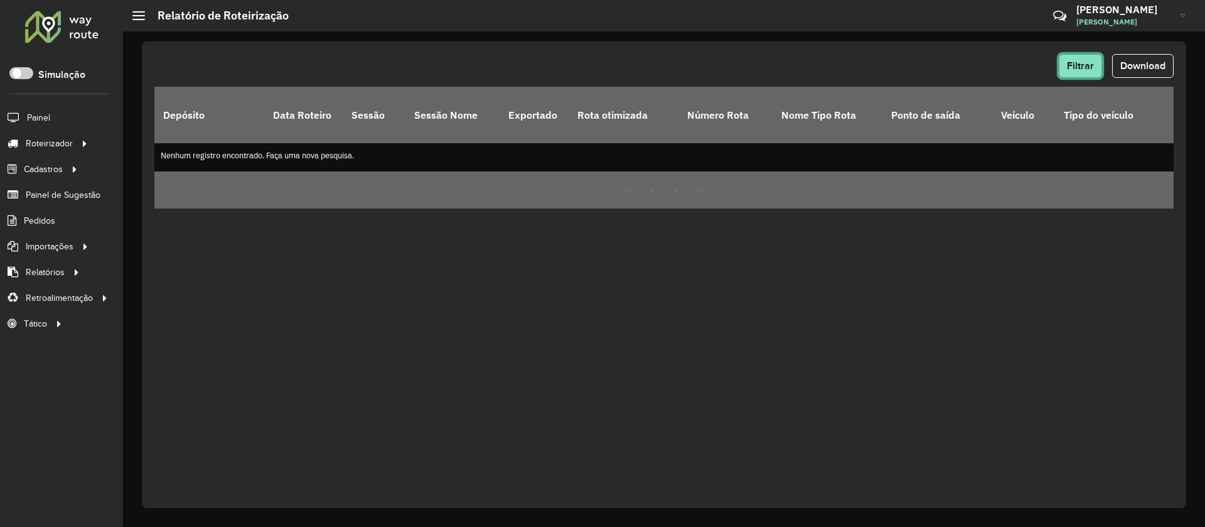
click at [1077, 70] on span "Filtrar" at bounding box center [1080, 65] width 27 height 11
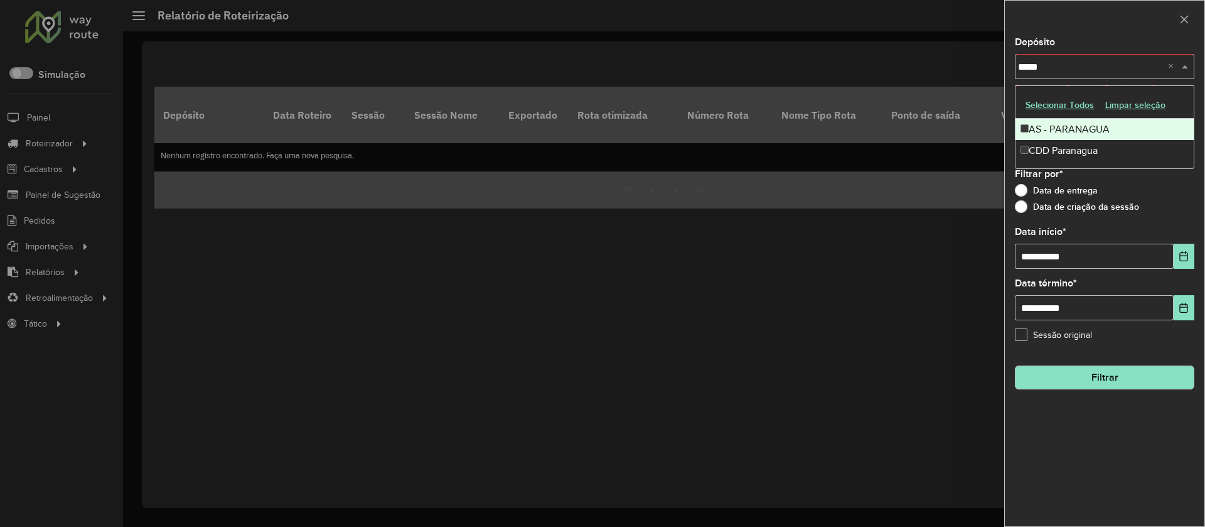
type input "******"
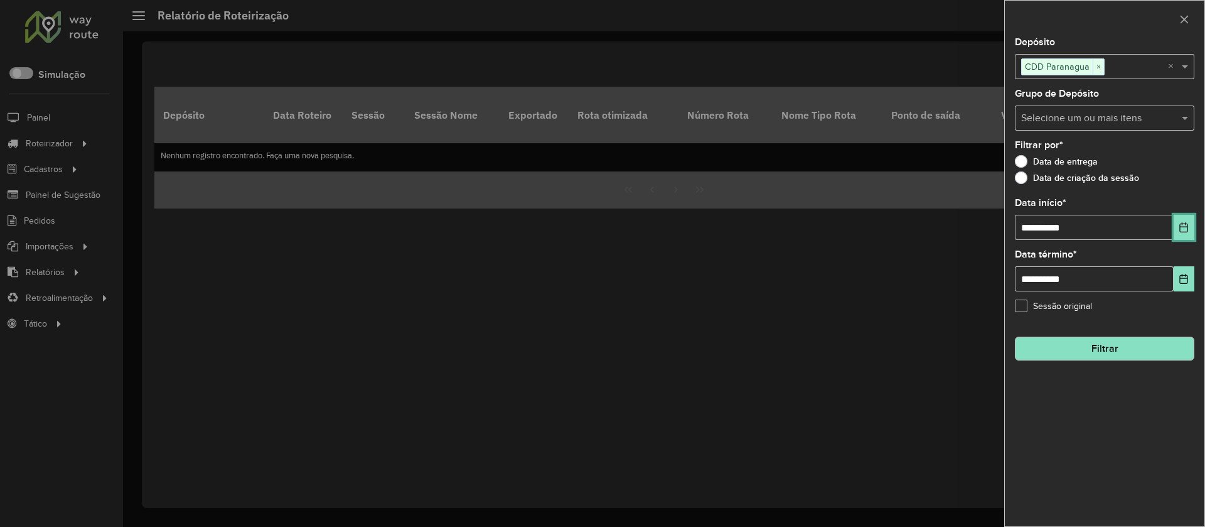
click at [1187, 225] on icon "Choose Date" at bounding box center [1184, 227] width 10 height 10
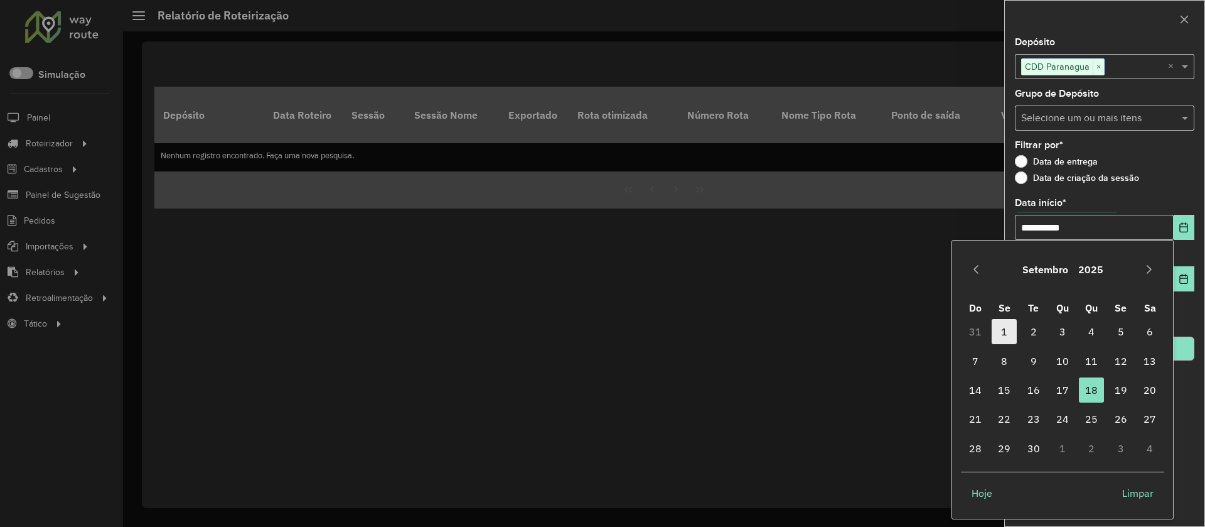
click at [1006, 325] on span "1" at bounding box center [1004, 331] width 25 height 25
type input "**********"
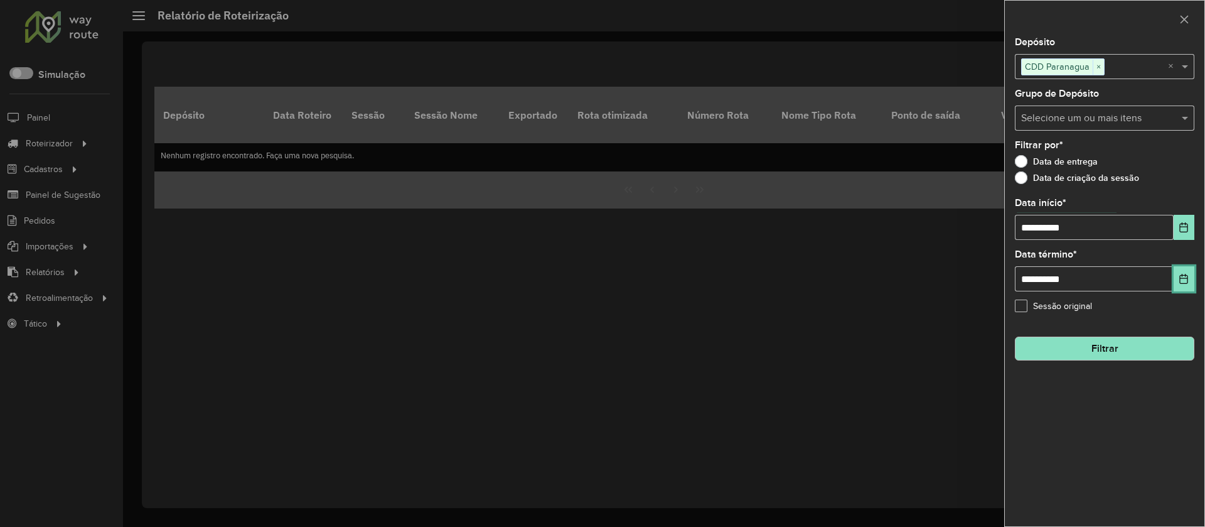
click at [1181, 279] on icon "Choose Date" at bounding box center [1184, 279] width 8 height 10
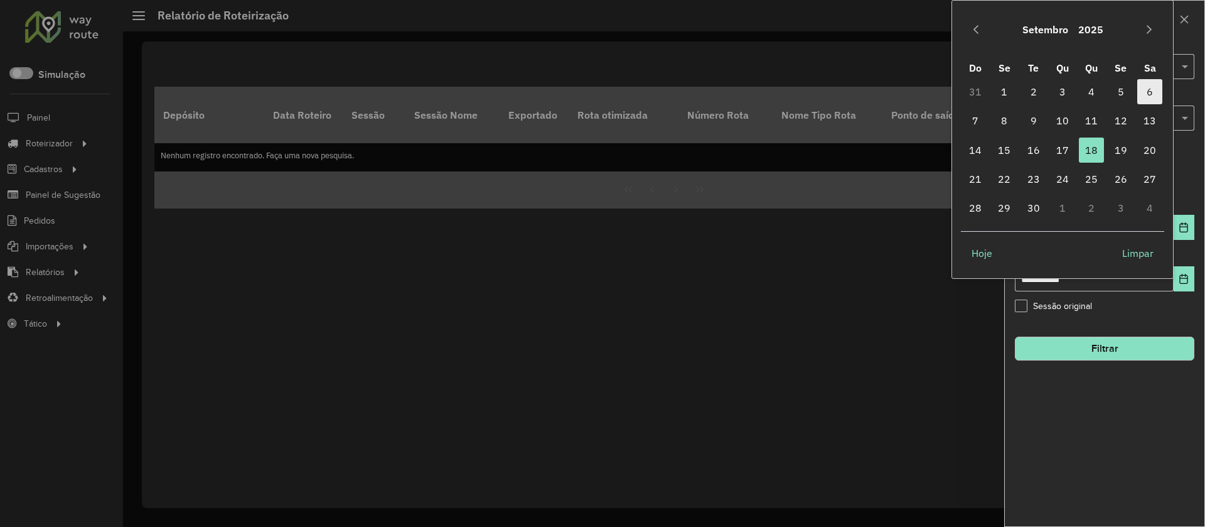
click at [1153, 92] on span "6" at bounding box center [1150, 91] width 25 height 25
type input "**********"
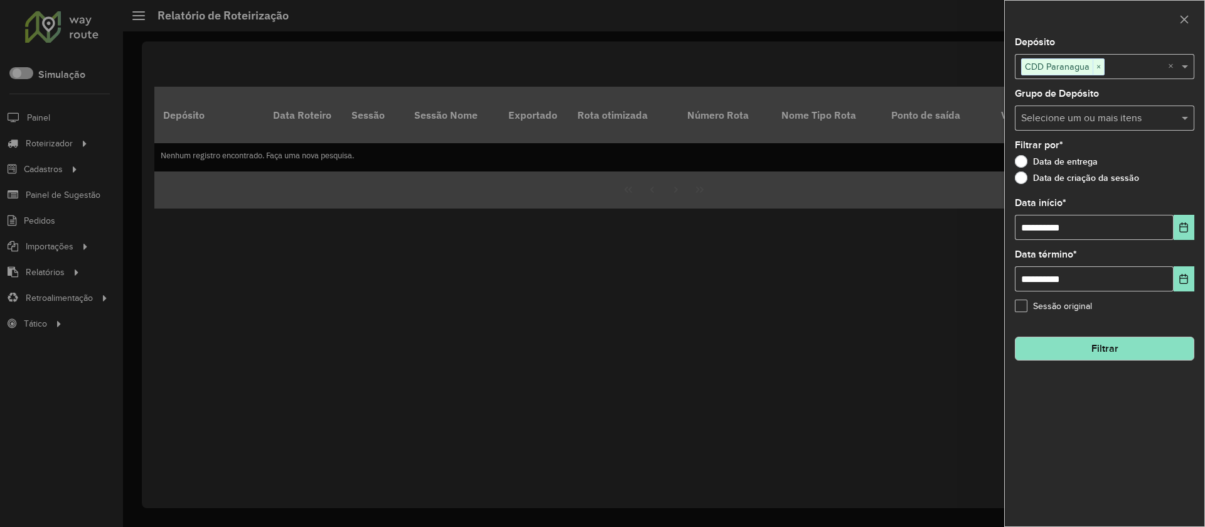
click at [1112, 350] on button "Filtrar" at bounding box center [1105, 349] width 180 height 24
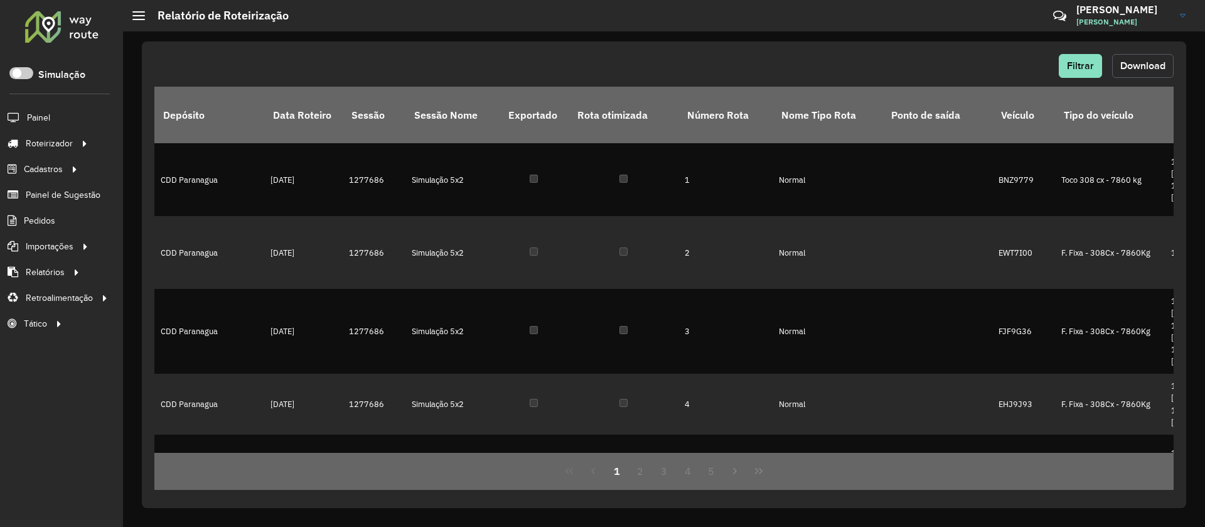
click at [1140, 58] on button "Download" at bounding box center [1143, 66] width 62 height 24
